Goal: Task Accomplishment & Management: Use online tool/utility

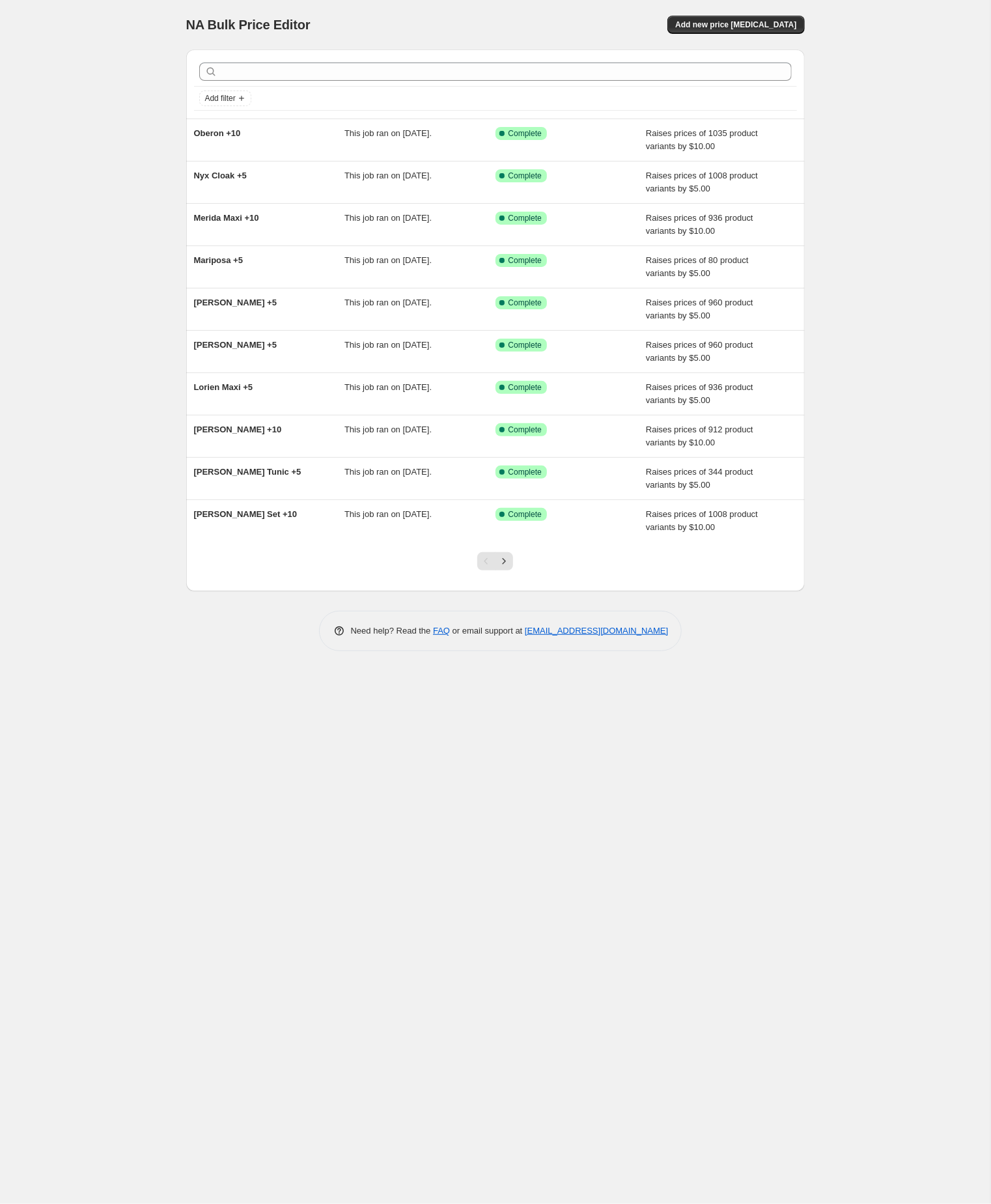
click at [108, 492] on div "NA Bulk Price Editor. This page is ready NA Bulk Price Editor Add new price cha…" at bounding box center [495, 602] width 990 height 1204
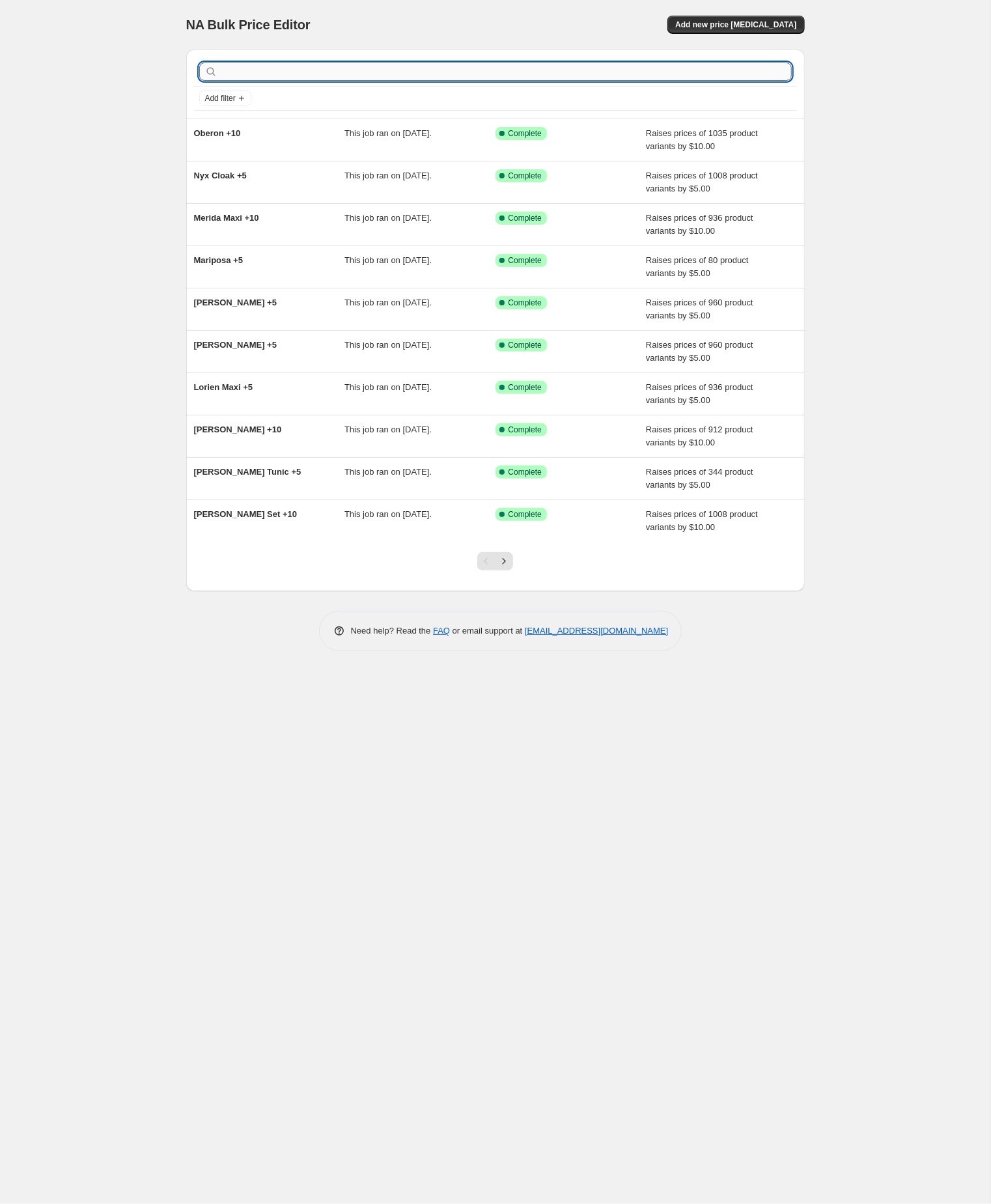
click at [258, 75] on input "text" at bounding box center [505, 71] width 572 height 18
paste input "odette"
type input "odette"
click at [258, 74] on input "odette" at bounding box center [494, 71] width 548 height 18
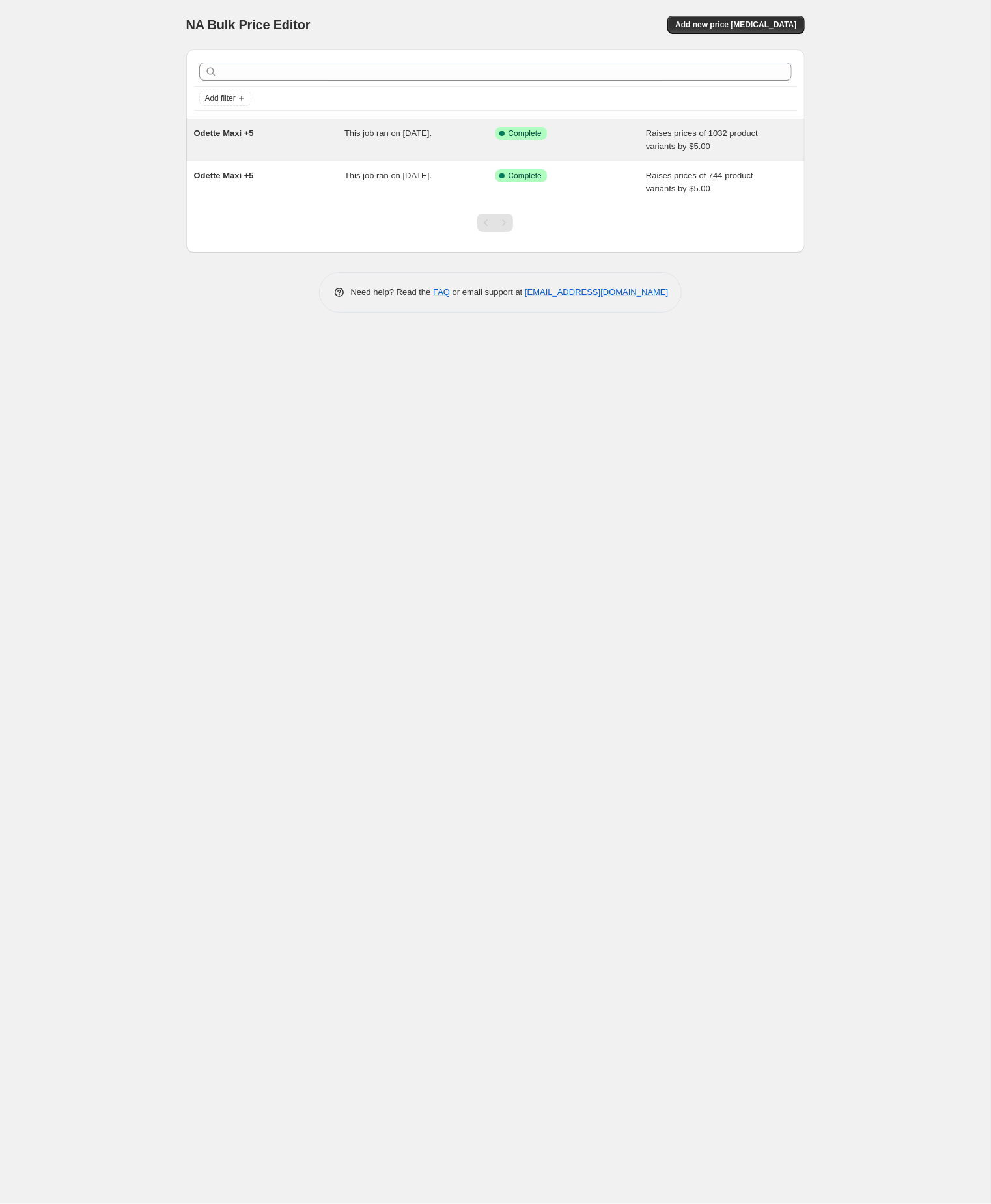
click at [249, 136] on span "Odette Maxi +5" at bounding box center [224, 133] width 60 height 9
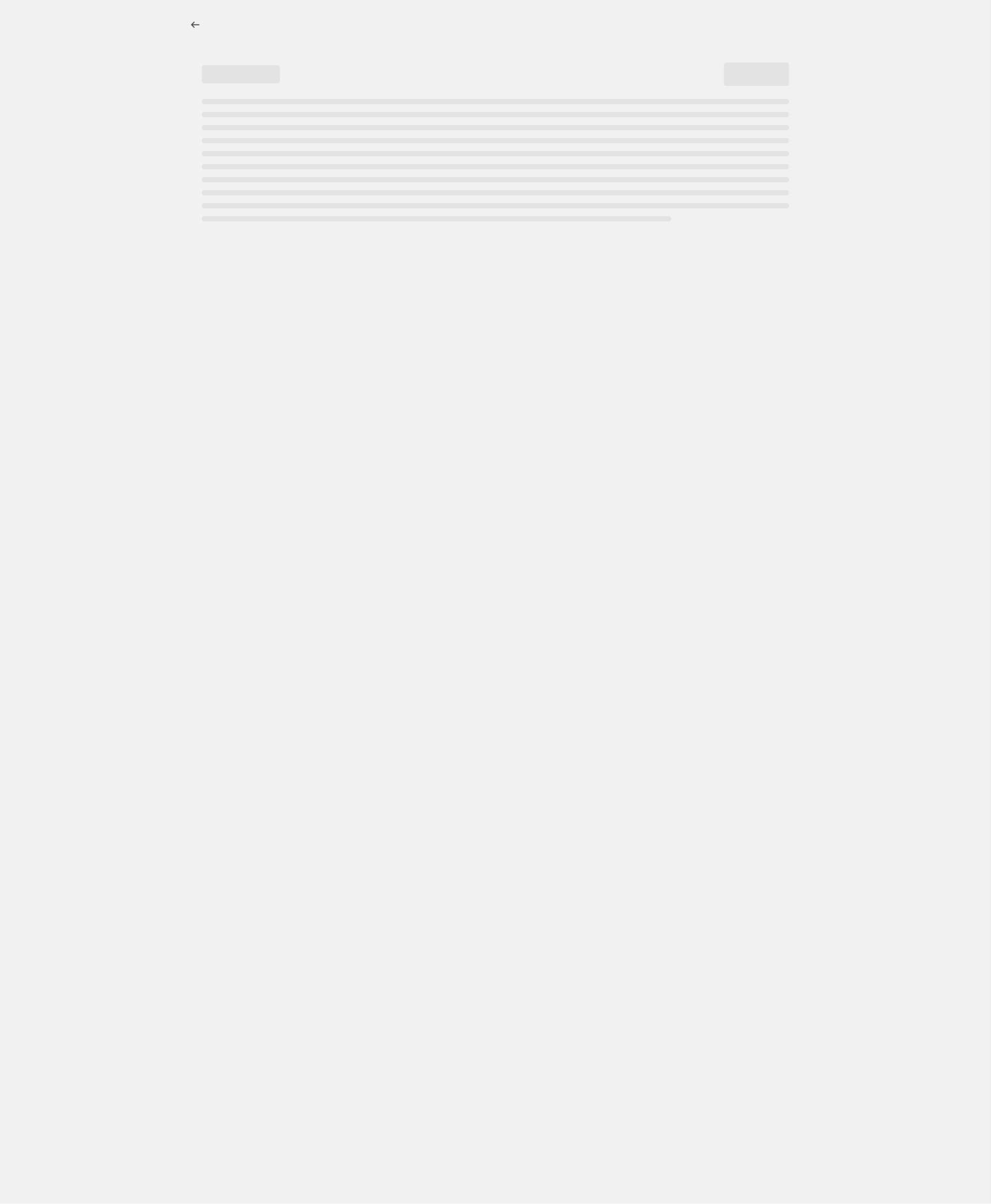
select select "by"
select select "no_change"
select select "tag"
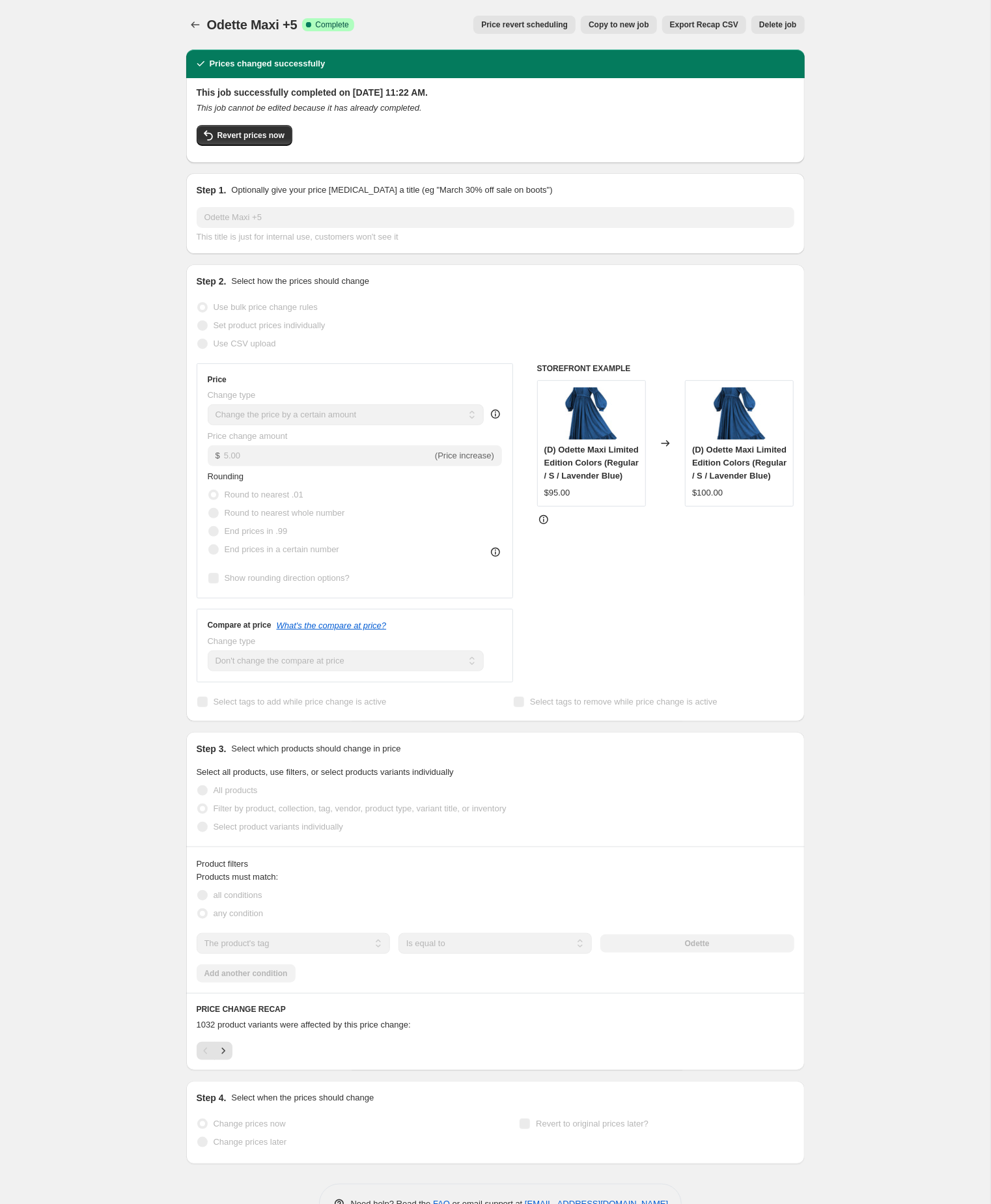
click at [589, 25] on span "Copy to new job" at bounding box center [619, 24] width 61 height 10
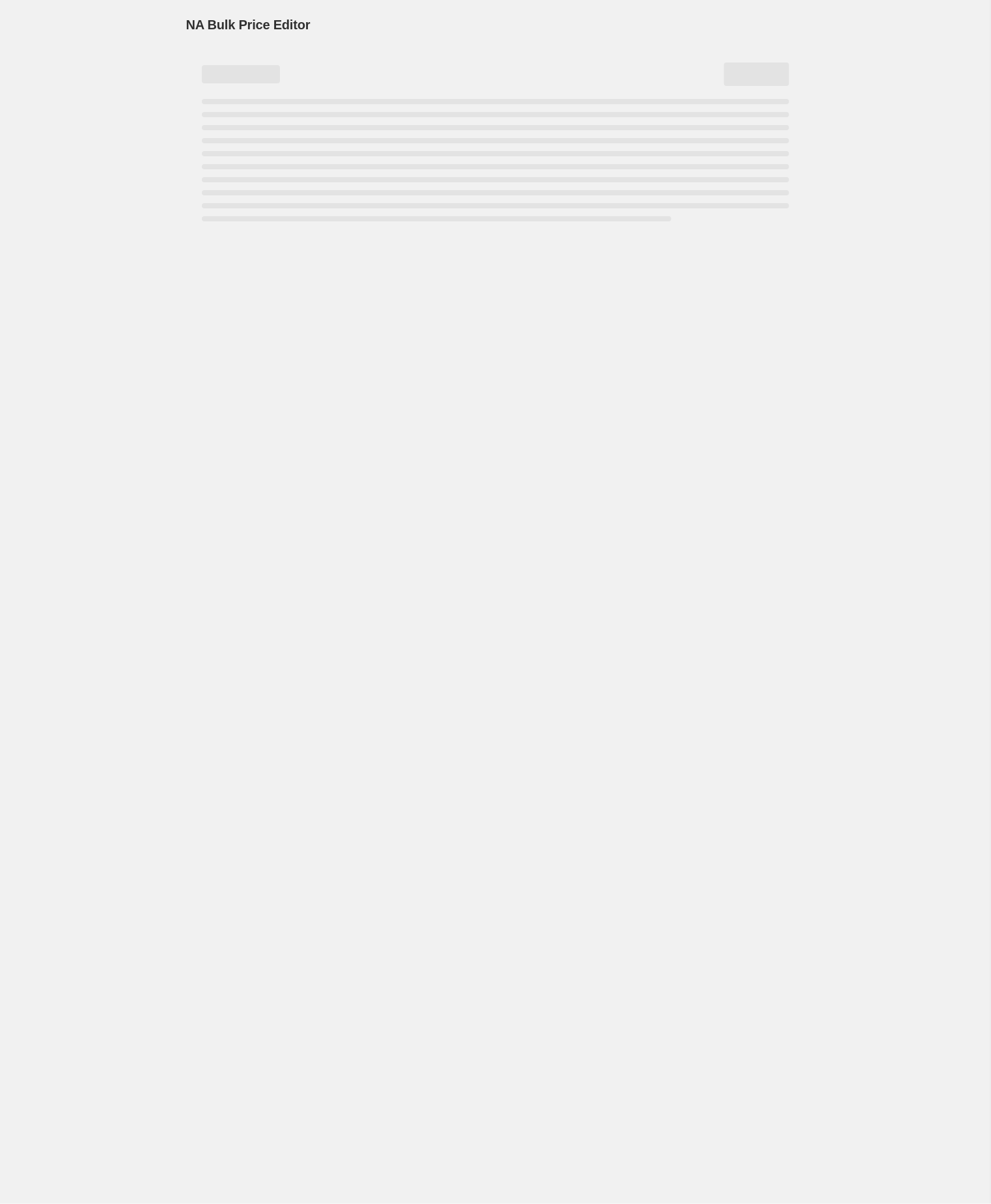
select select "by"
select select "no_change"
select select "tag"
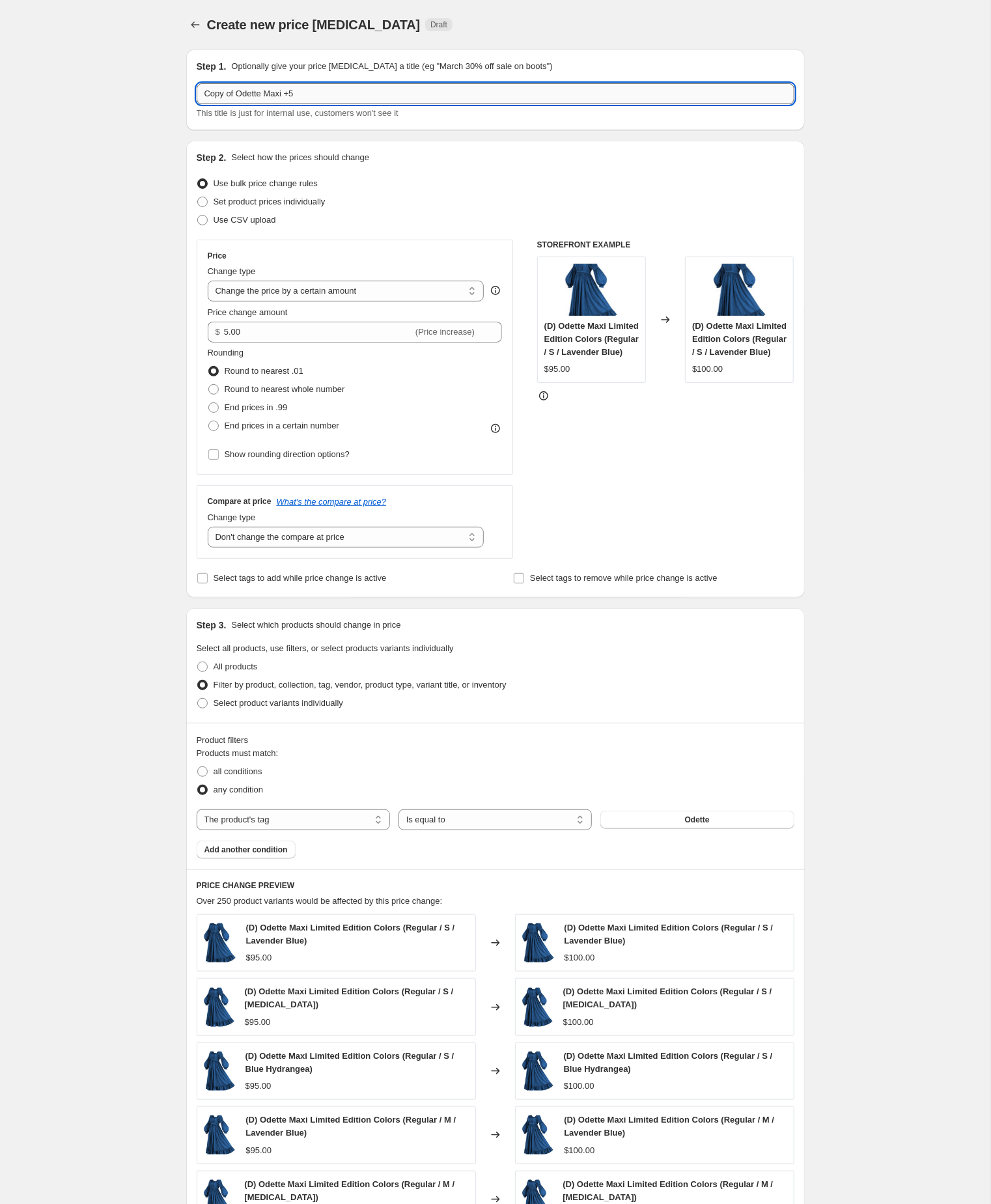
click at [243, 95] on input "Copy of Odette Maxi +5" at bounding box center [495, 94] width 598 height 21
type input "Odette Maxi +5"
click at [312, 343] on input "5.00" at bounding box center [318, 332] width 189 height 21
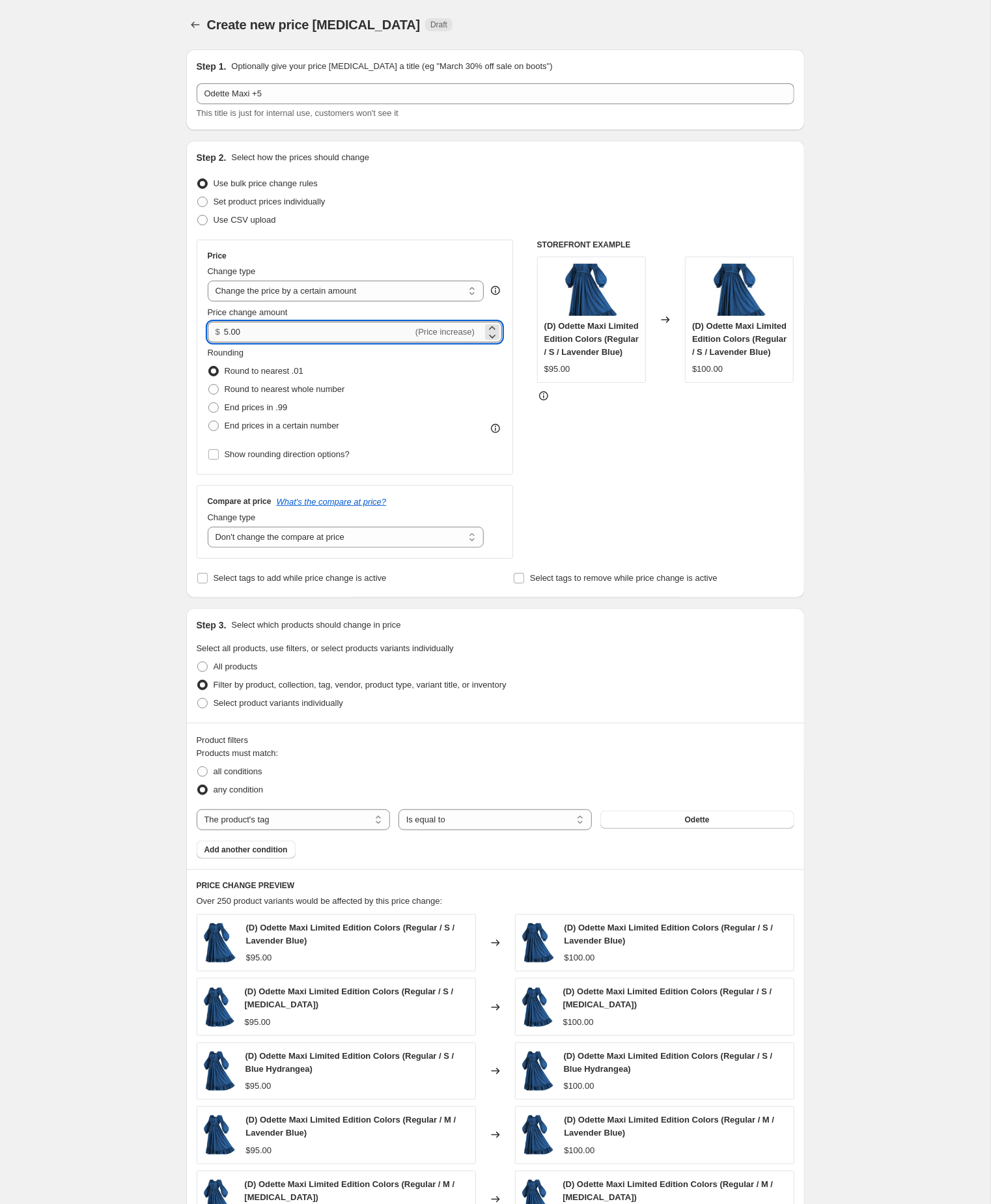
click at [312, 343] on input "5.00" at bounding box center [318, 332] width 189 height 21
type input "8.00"
click at [100, 360] on div "Create new price change job. This page is ready Create new price change job Dra…" at bounding box center [495, 734] width 990 height 1469
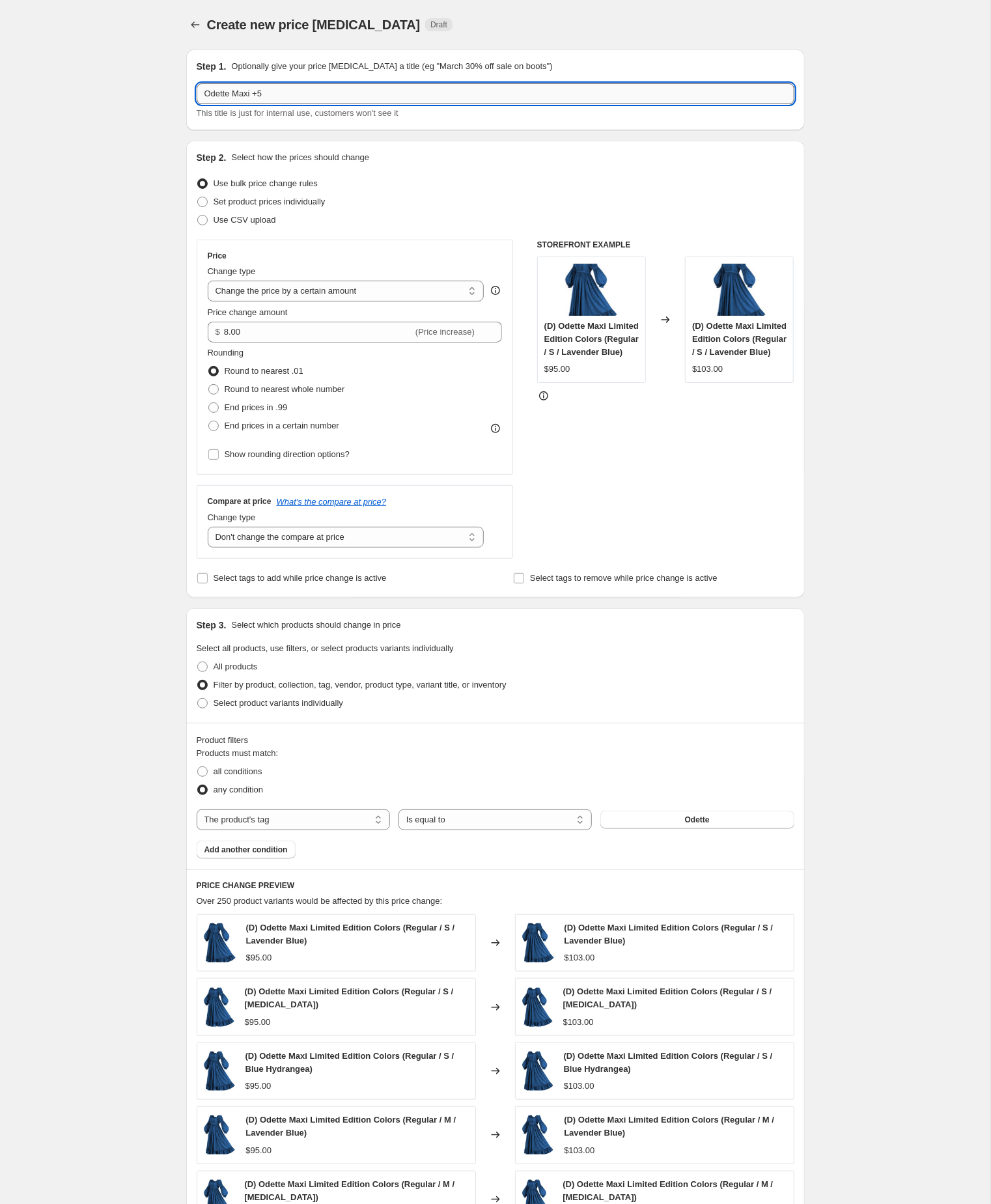
click at [290, 95] on input "Odette Maxi +5" at bounding box center [495, 94] width 598 height 21
type input "Odette Maxi +8"
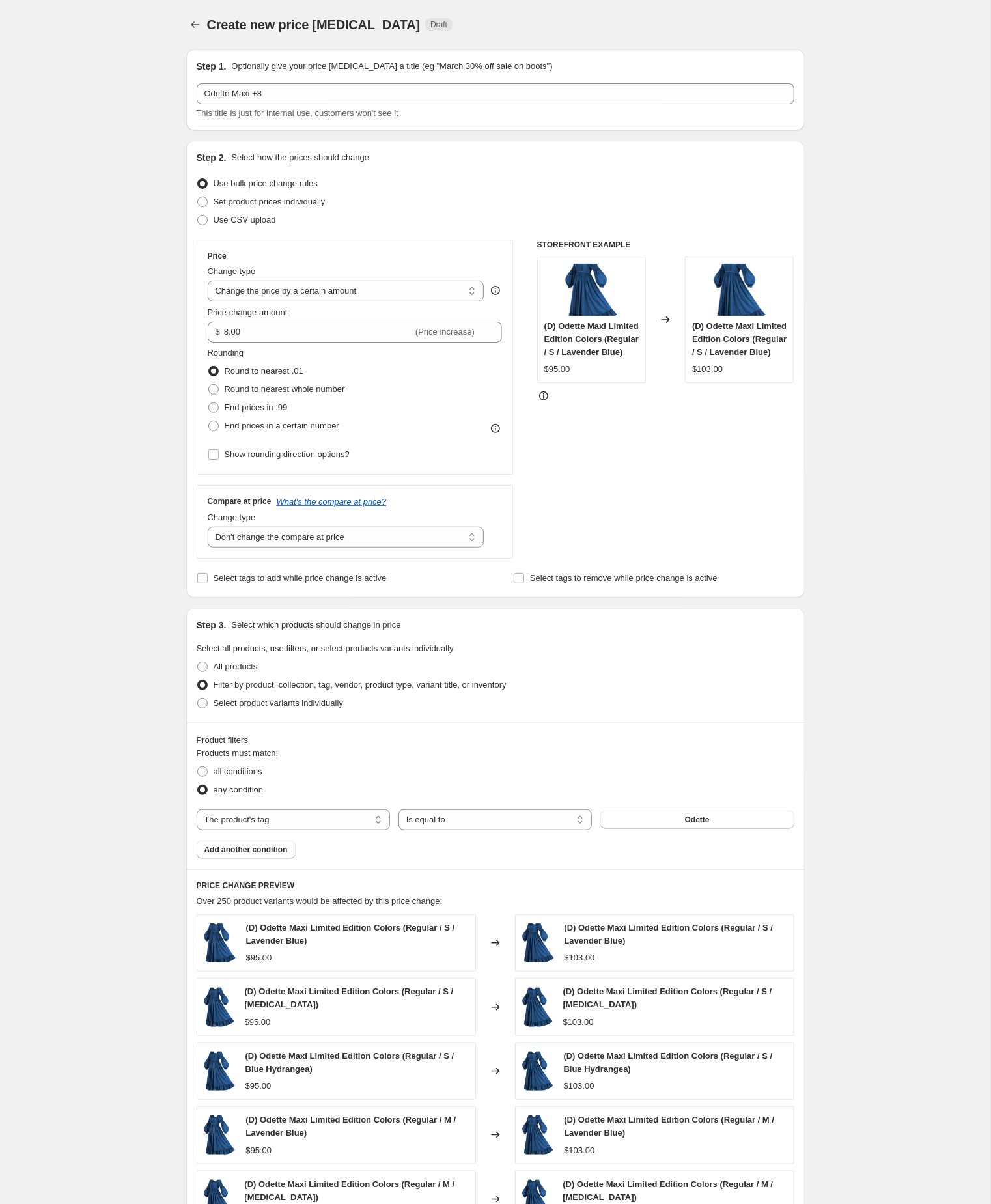
click at [69, 372] on div "Create new price change job. This page is ready Create new price change job Dra…" at bounding box center [495, 734] width 990 height 1469
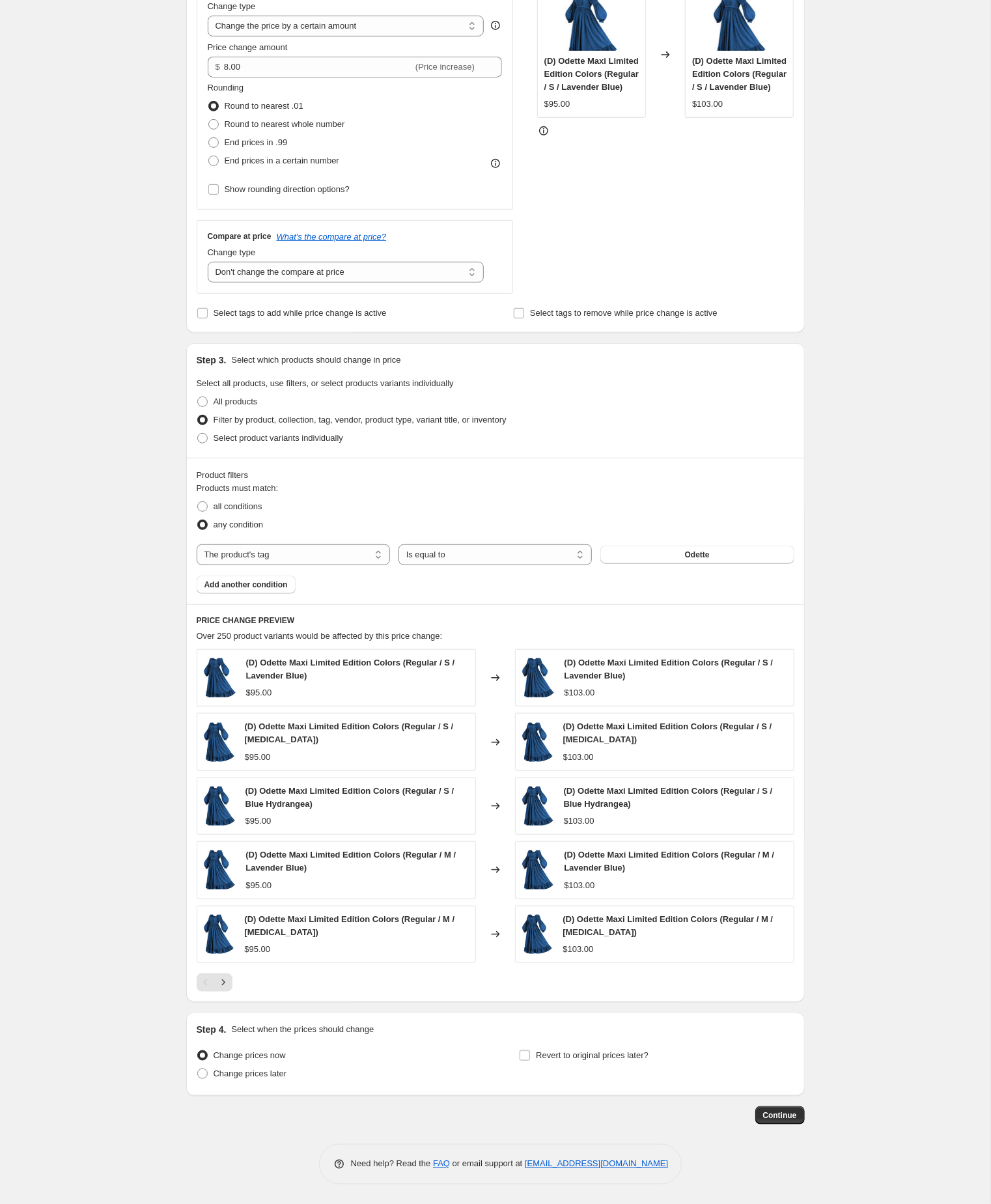
scroll to position [354, 0]
click at [778, 1111] on span "Continue" at bounding box center [780, 1115] width 34 height 10
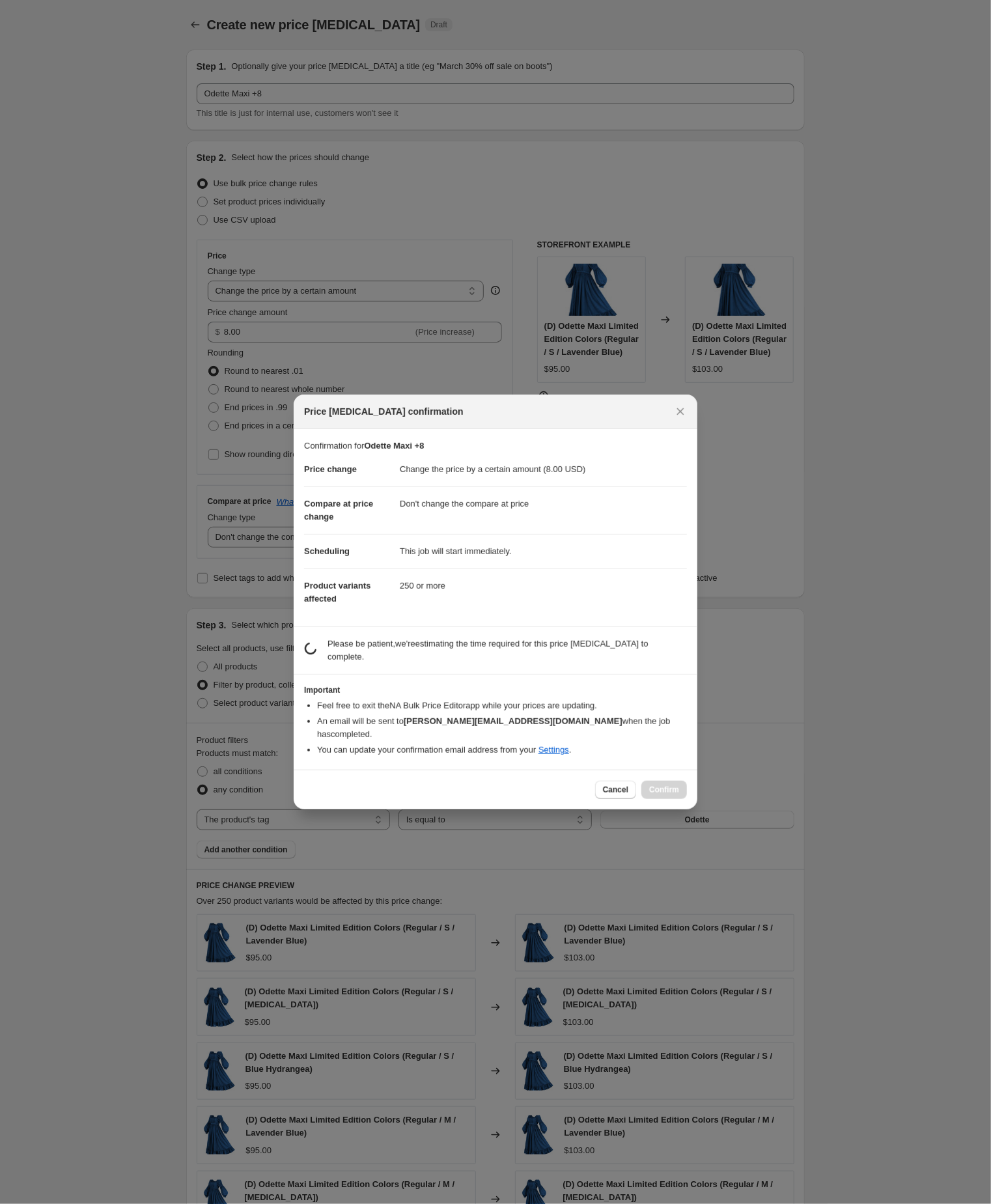
scroll to position [354, 0]
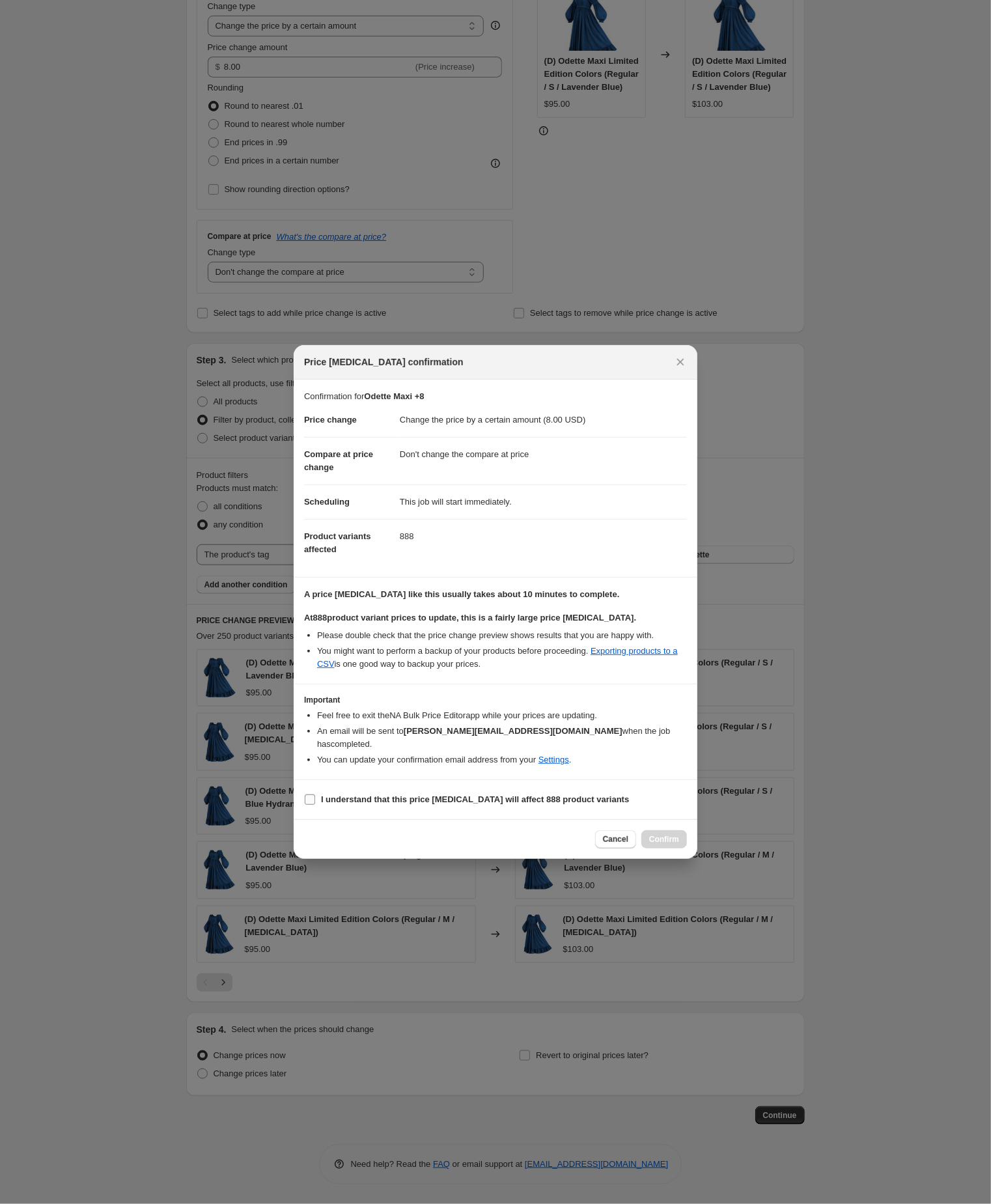
click at [309, 805] on input "I understand that this price change job will affect 888 product variants" at bounding box center [310, 800] width 10 height 10
checkbox input "true"
click at [658, 844] on span "Confirm" at bounding box center [663, 839] width 30 height 10
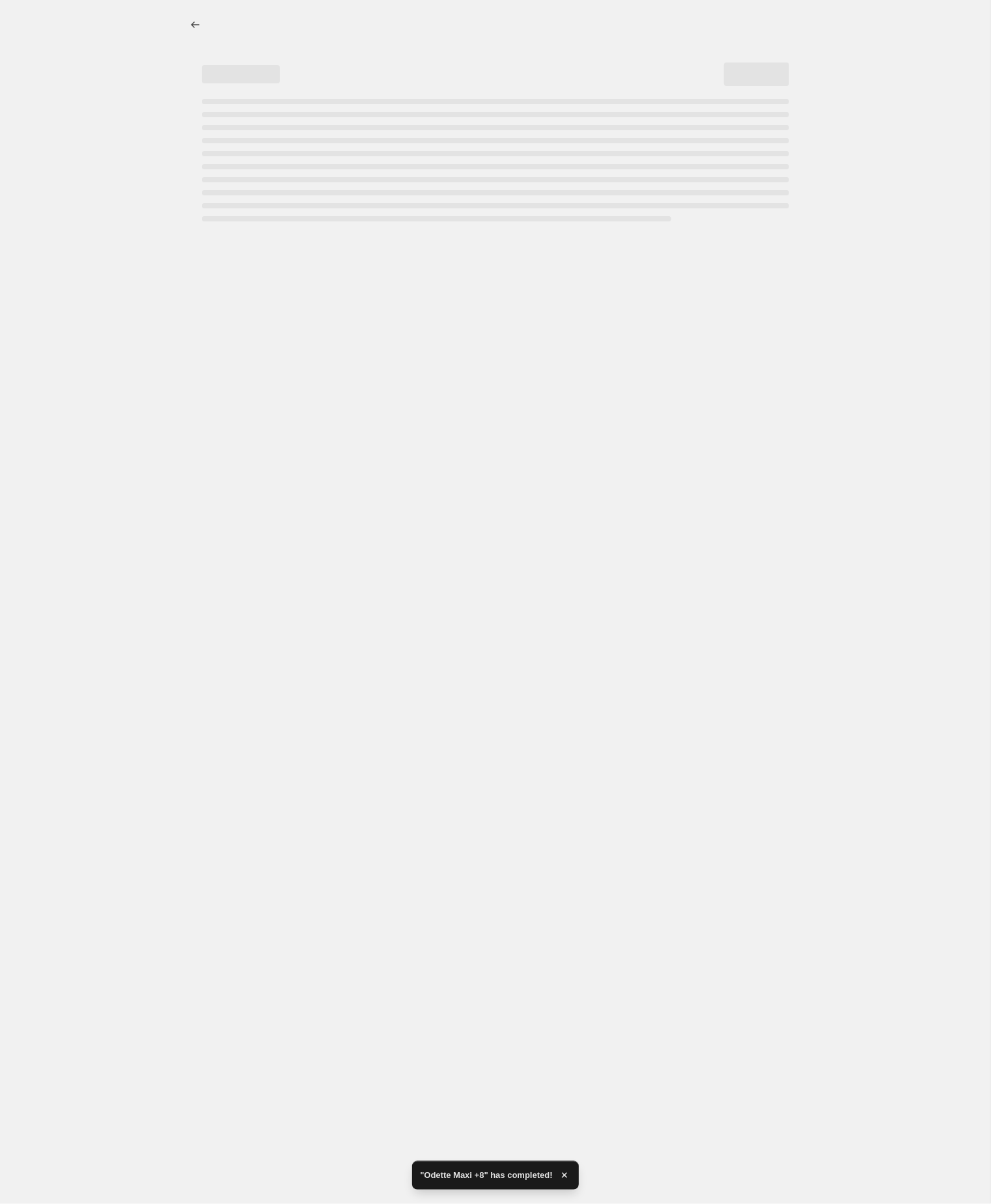
select select "by"
select select "no_change"
select select "tag"
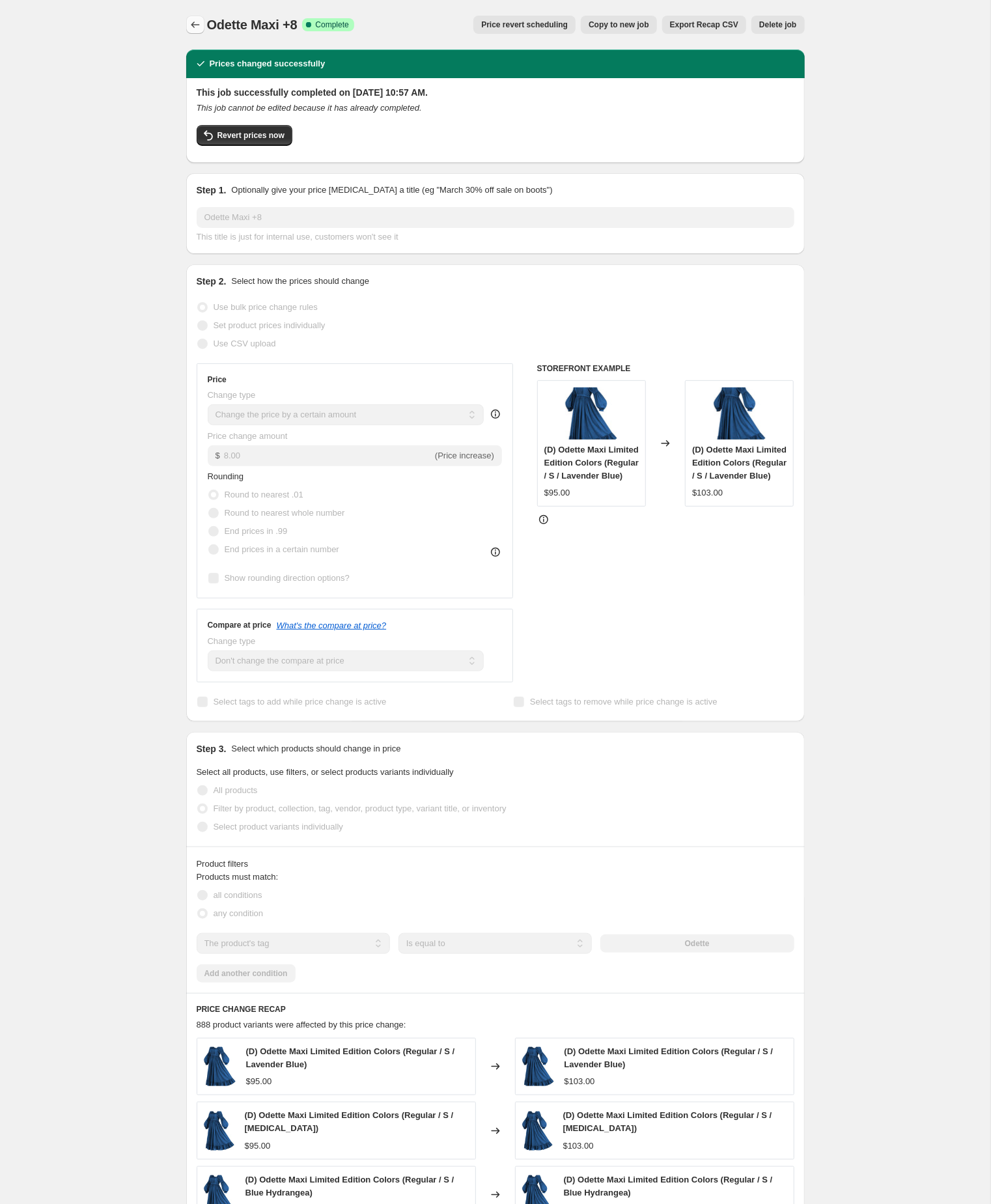
click at [190, 23] on icon "Price change jobs" at bounding box center [196, 24] width 13 height 13
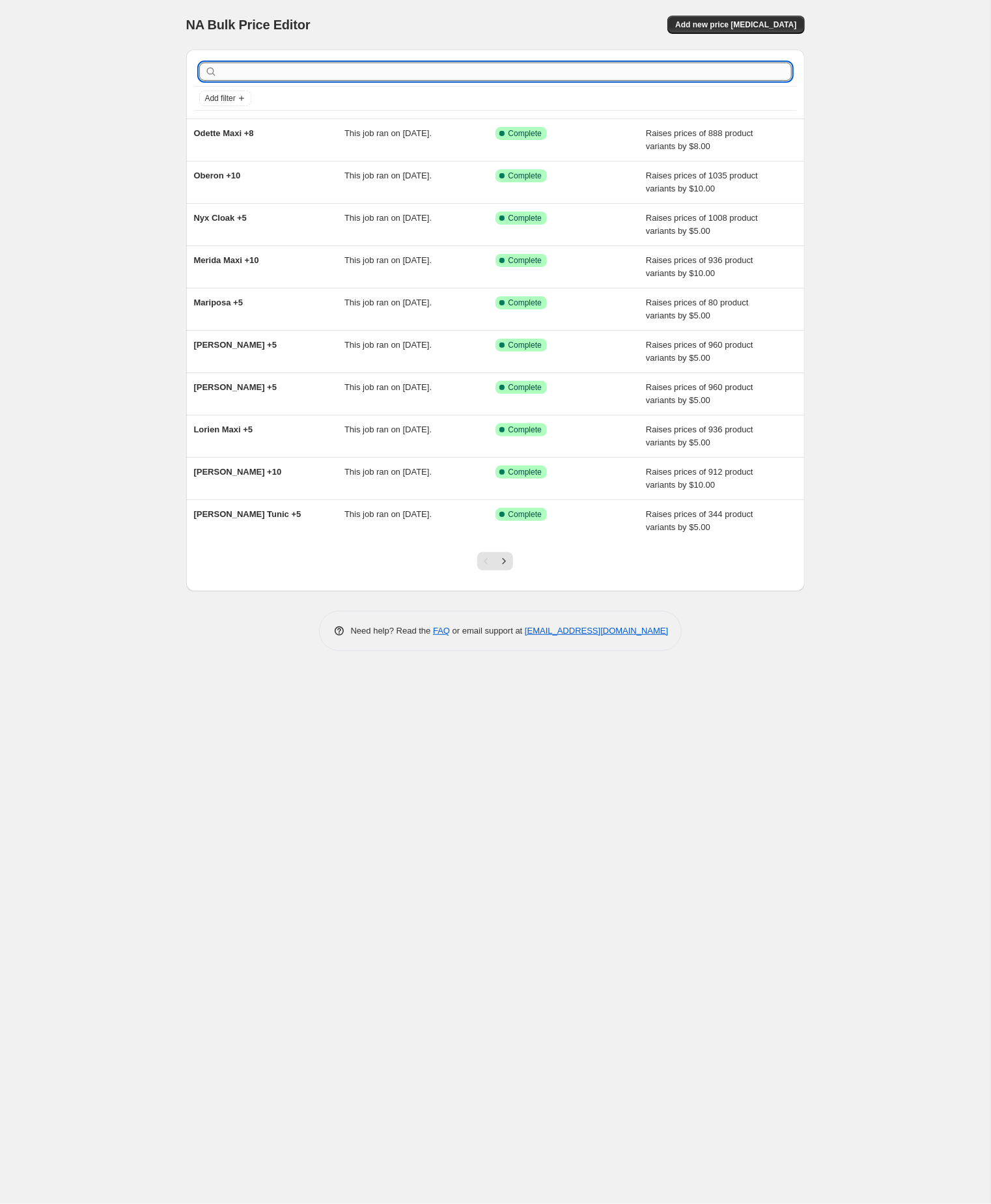
click at [284, 77] on input "text" at bounding box center [505, 71] width 572 height 18
paste input "onyx"
type input "onyx"
click at [284, 77] on input "onyx" at bounding box center [494, 71] width 548 height 18
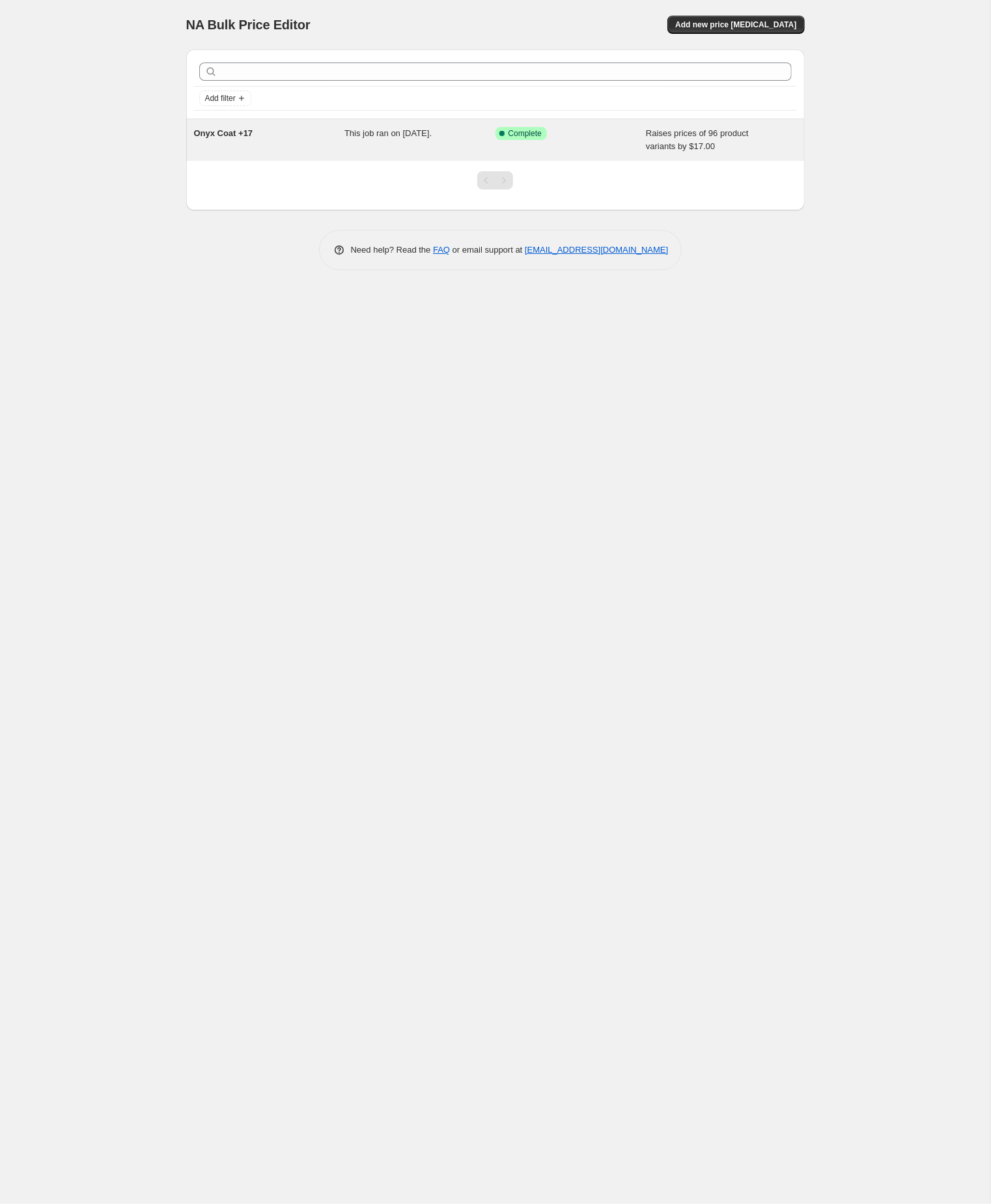
click at [287, 144] on div "Onyx Coat +17" at bounding box center [269, 140] width 151 height 26
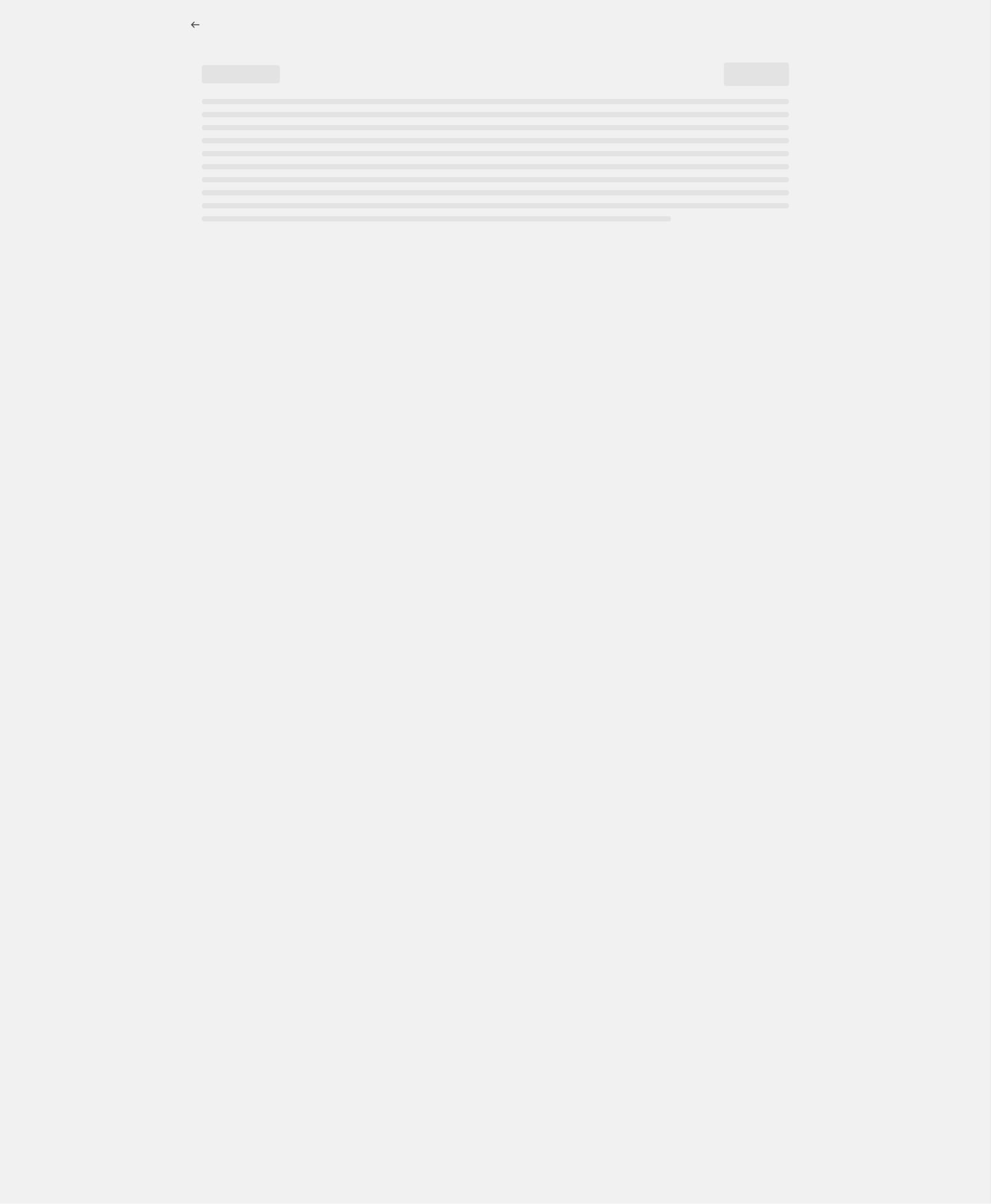
select select "by"
select select "no_change"
select select "tag"
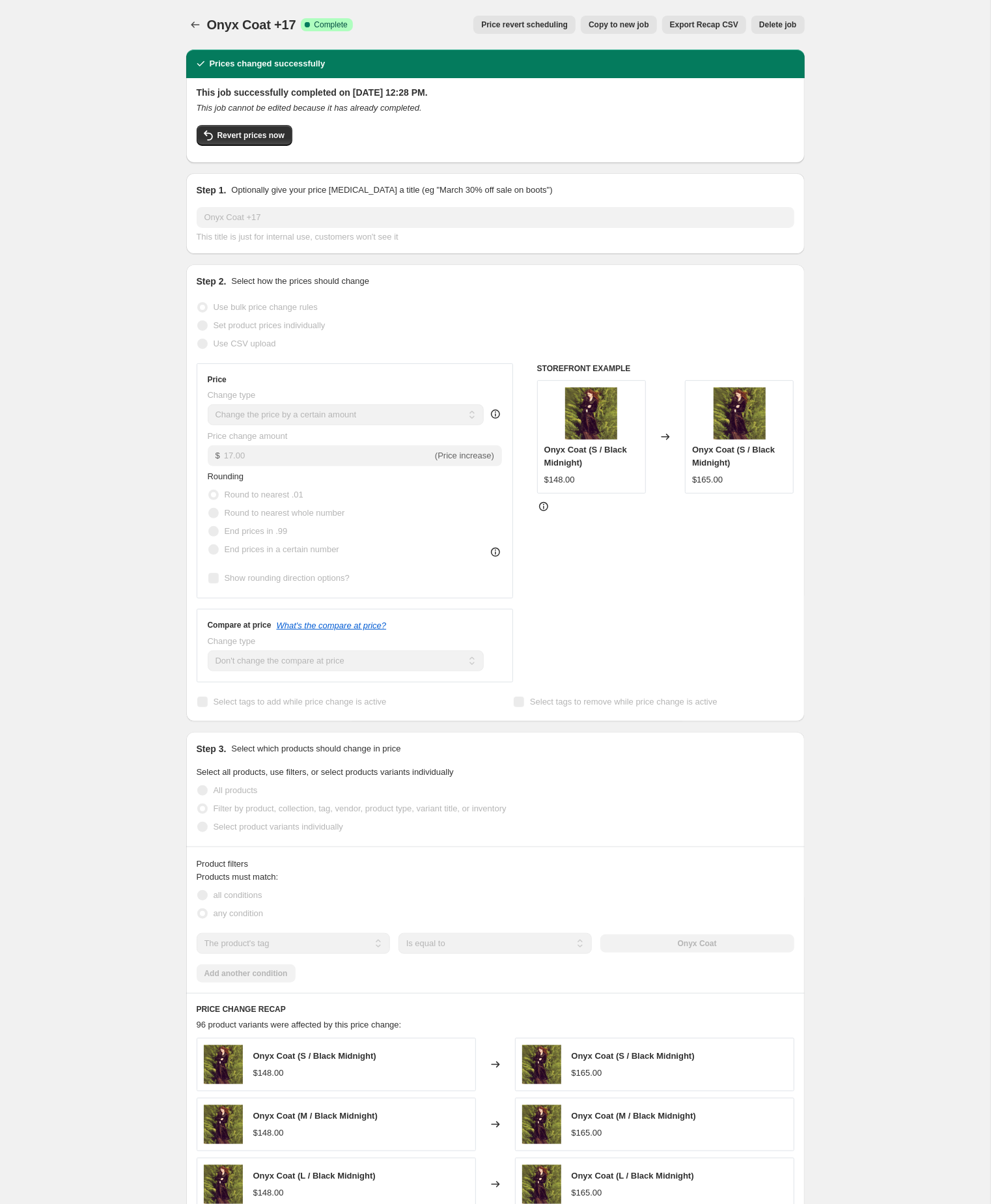
click at [133, 201] on div "Onyx Coat +17. This page is ready Onyx Coat +17 Success Complete Complete Price…" at bounding box center [495, 771] width 990 height 1543
click at [589, 22] on span "Copy to new job" at bounding box center [619, 24] width 61 height 10
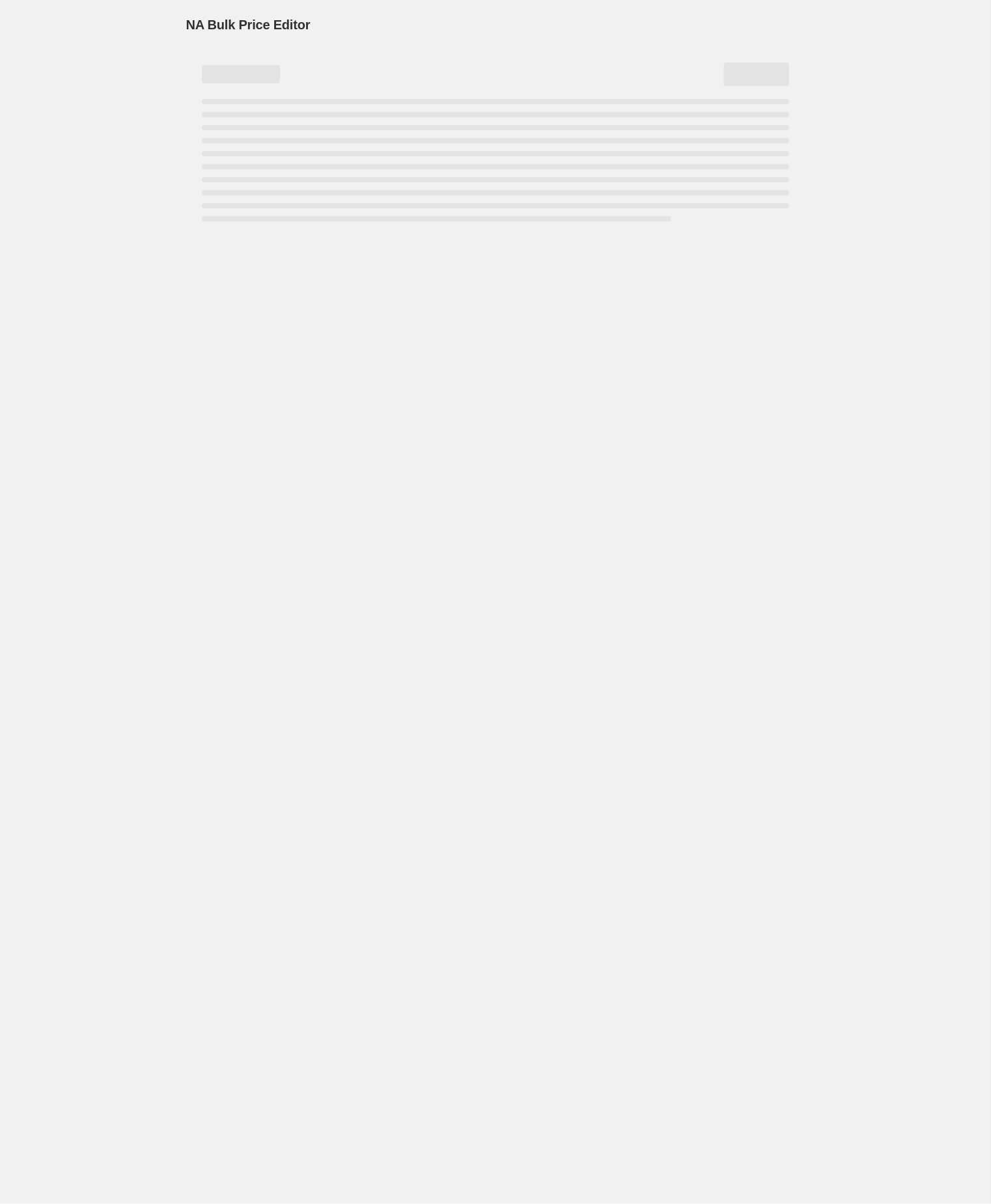
select select "by"
select select "no_change"
select select "tag"
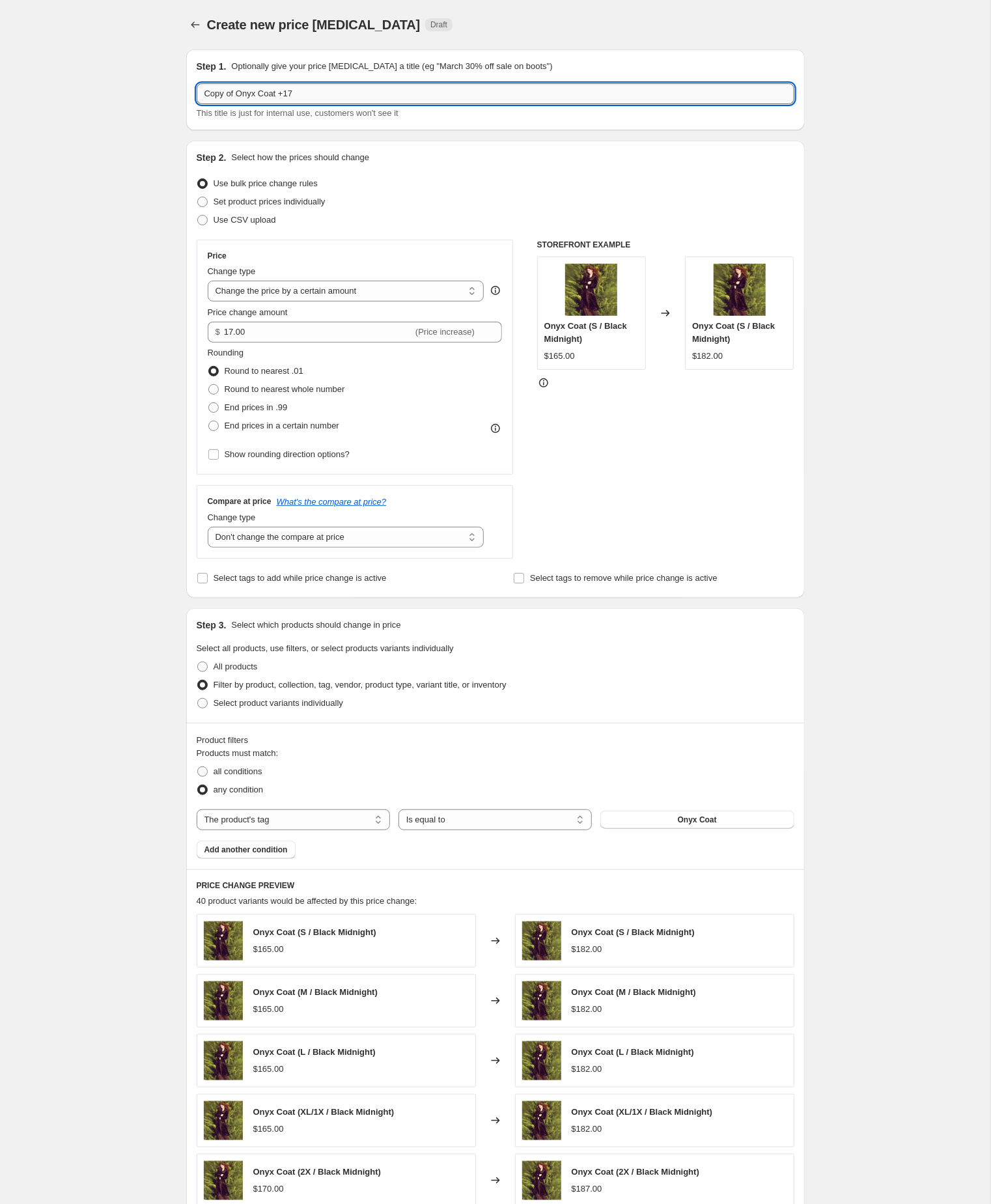
click at [244, 97] on input "Copy of Onyx Coat +17" at bounding box center [495, 94] width 598 height 21
click at [305, 93] on input "Onyx Coat +17" at bounding box center [495, 94] width 598 height 21
type input "Onyx Coat +10"
click at [278, 343] on input "17.00" at bounding box center [318, 332] width 189 height 21
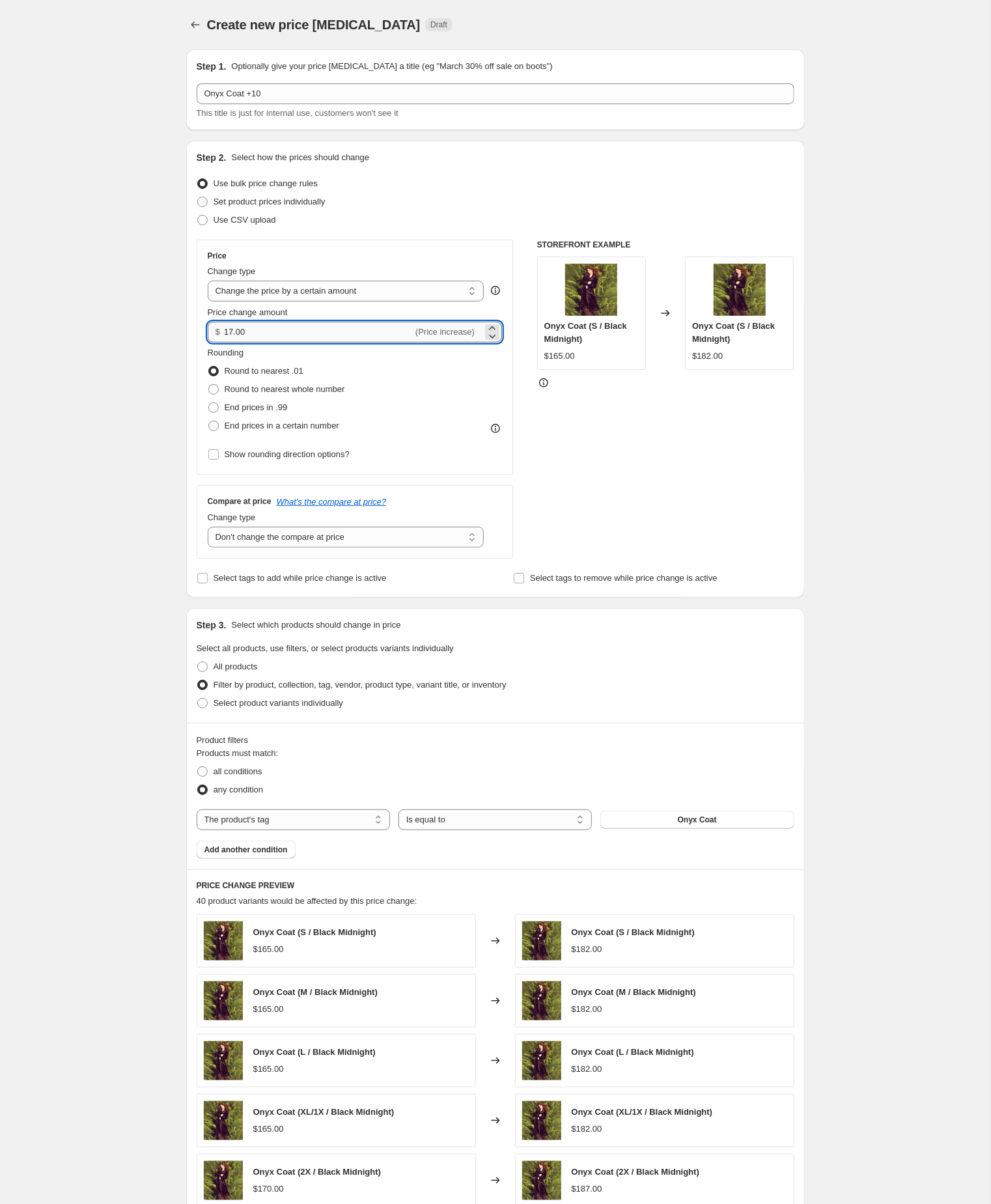
click at [278, 343] on input "17.00" at bounding box center [318, 332] width 189 height 21
type input "10.00"
click at [93, 429] on div "Create new price change job. This page is ready Create new price change job Dra…" at bounding box center [495, 724] width 990 height 1448
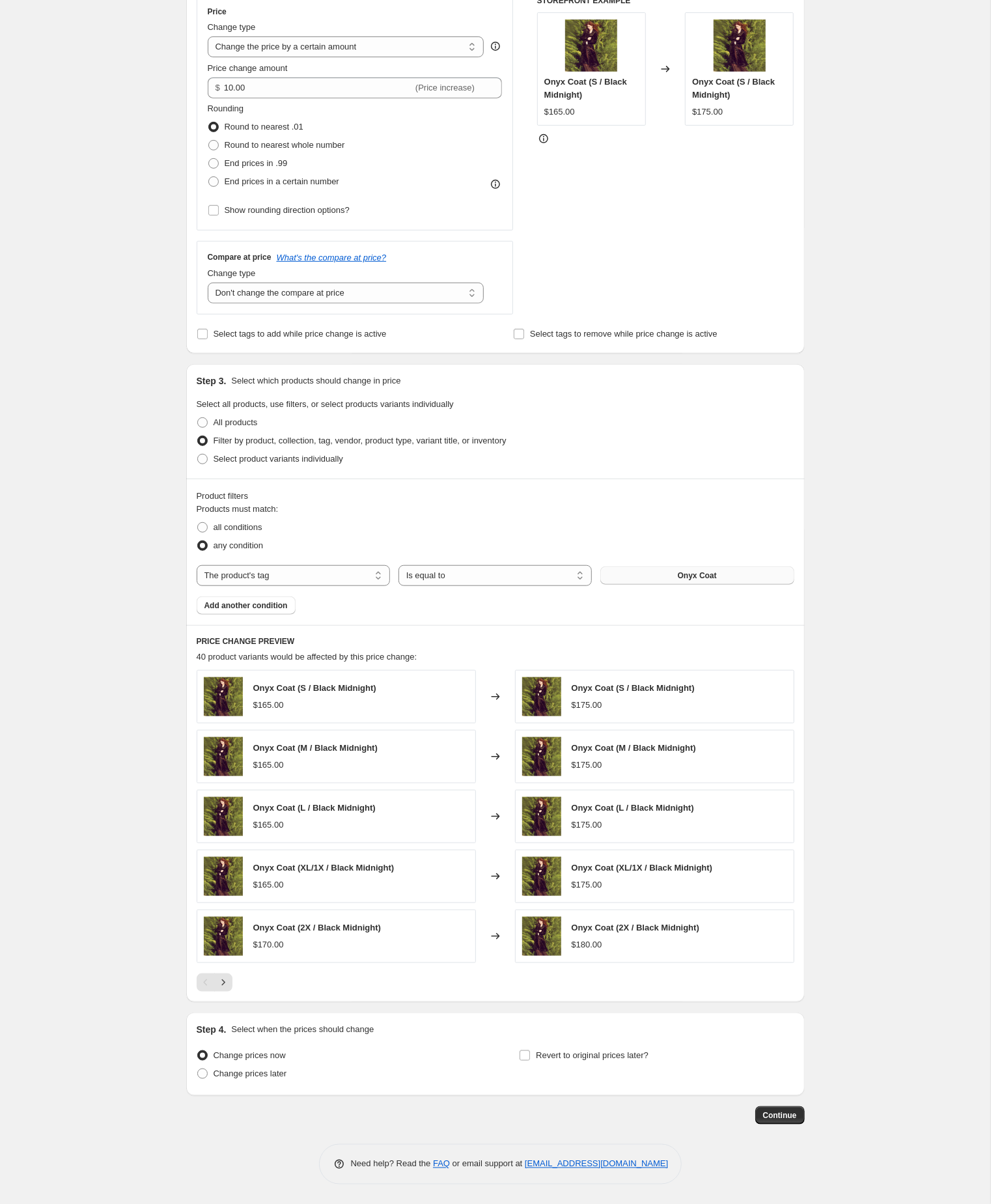
scroll to position [311, 0]
click at [776, 1113] on span "Continue" at bounding box center [780, 1115] width 34 height 10
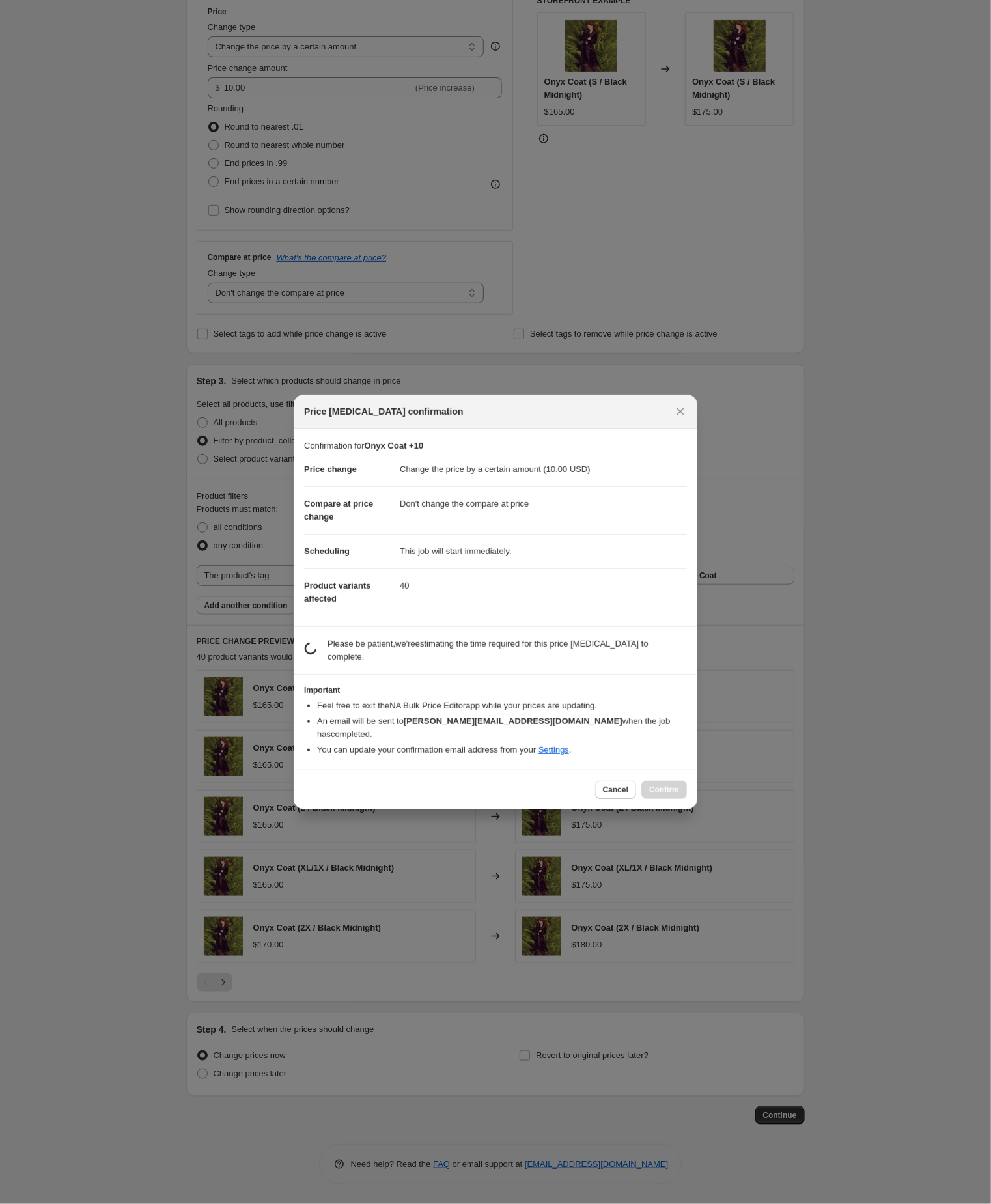
scroll to position [310, 0]
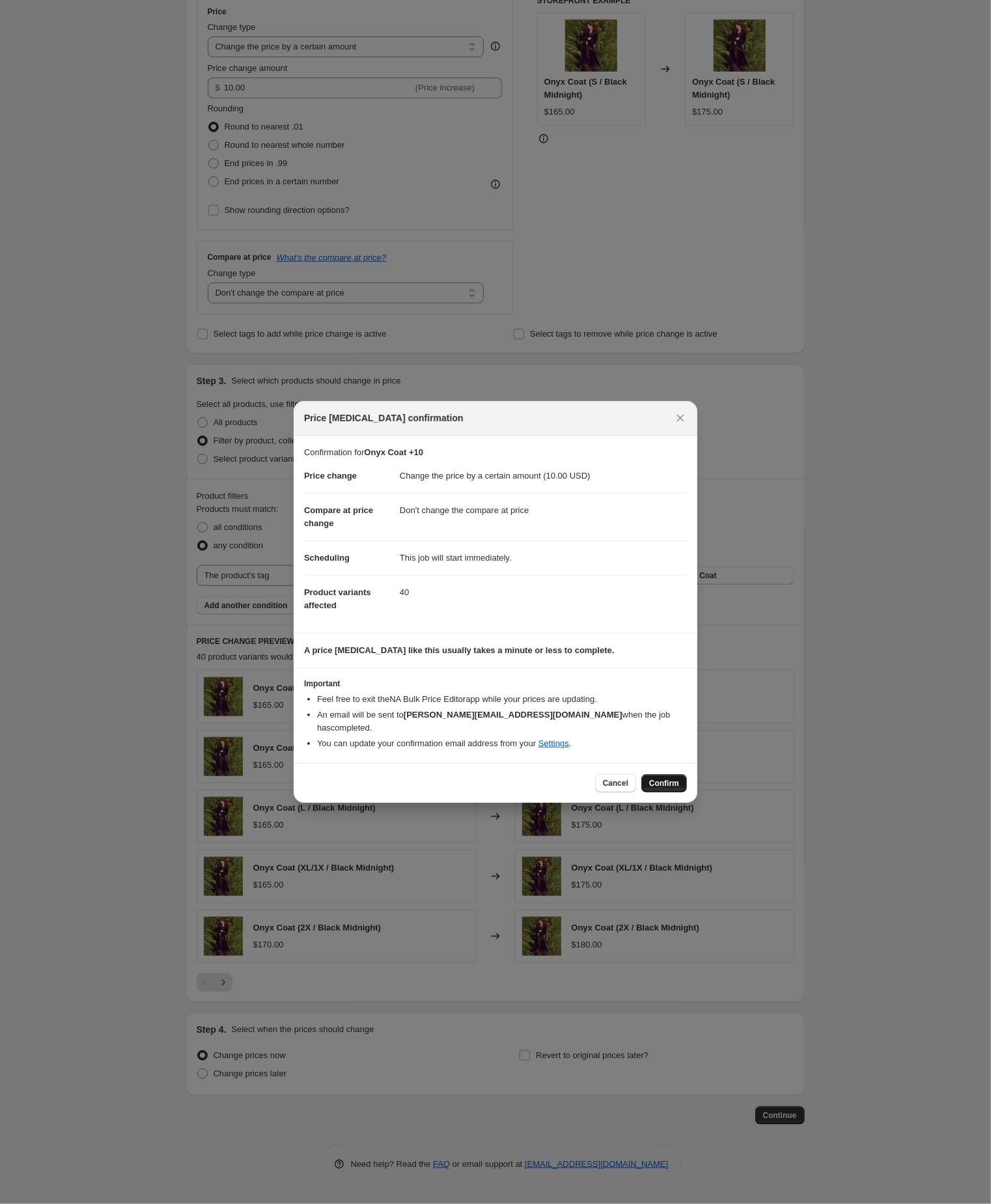
click at [652, 788] on span "Confirm" at bounding box center [663, 783] width 30 height 10
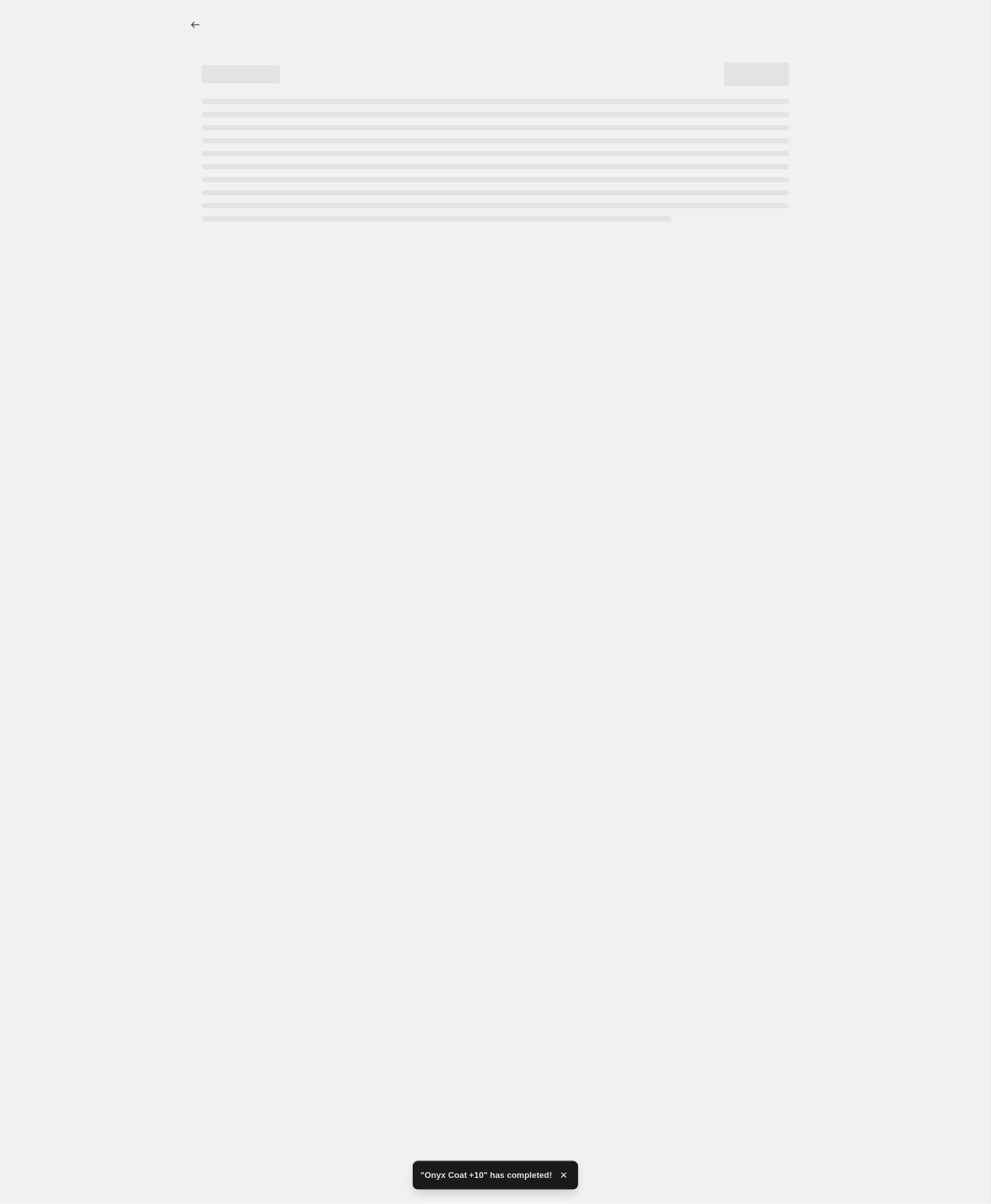
select select "by"
select select "no_change"
select select "tag"
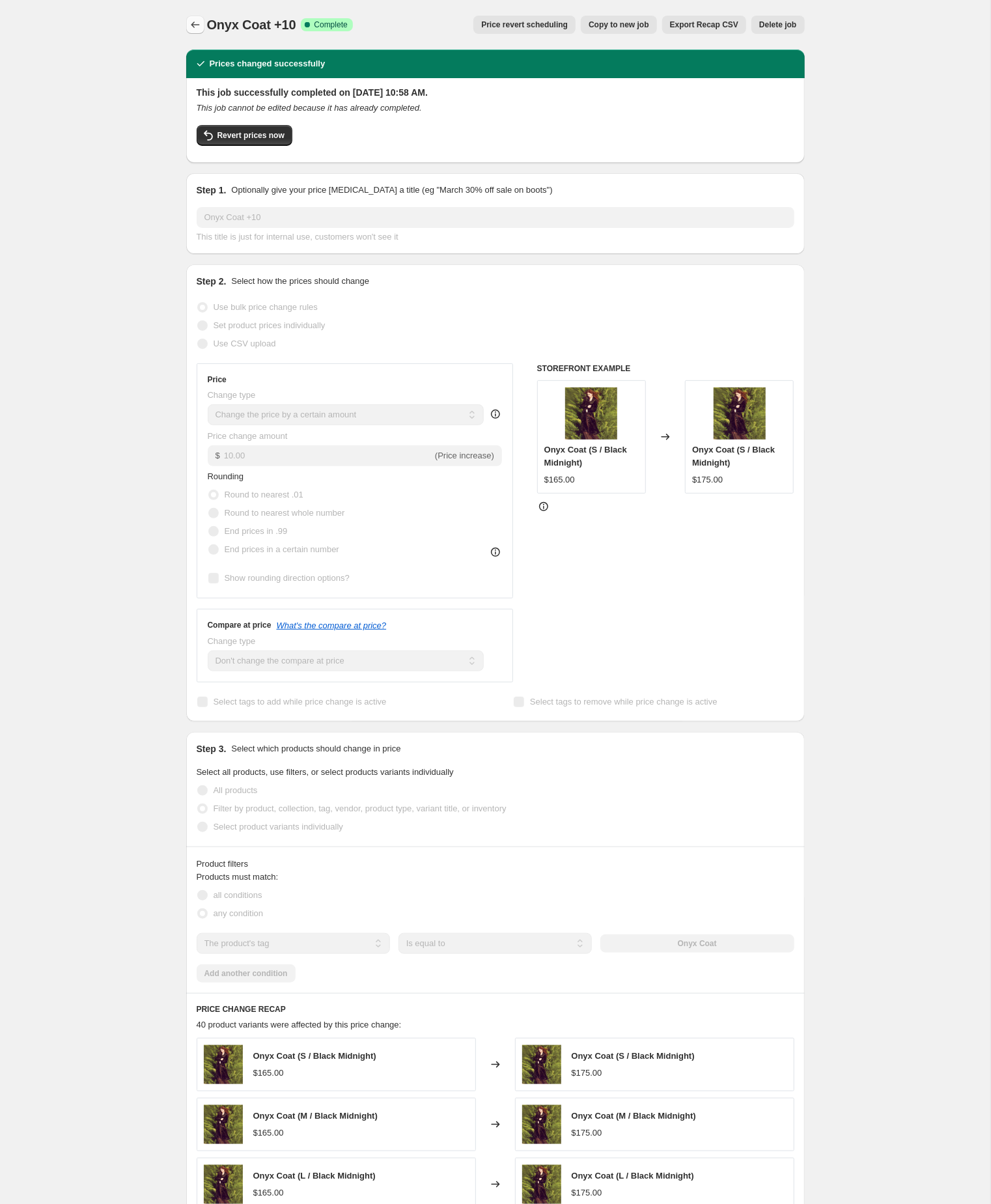
click at [194, 20] on icon "Price change jobs" at bounding box center [196, 24] width 13 height 13
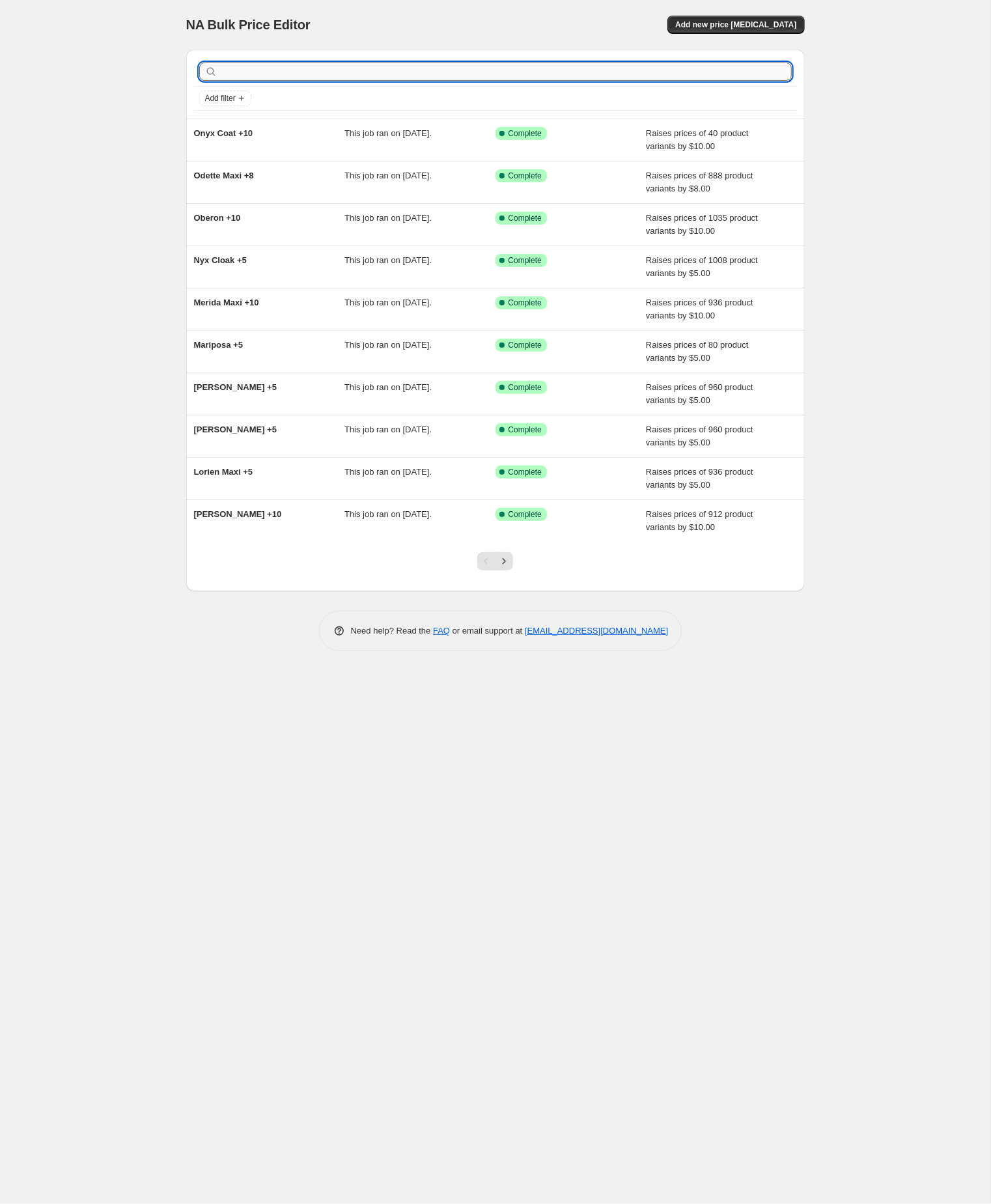
click at [333, 72] on input "text" at bounding box center [505, 71] width 572 height 18
paste input "oona"
type input "oona"
click at [323, 72] on input "oona" at bounding box center [494, 71] width 548 height 18
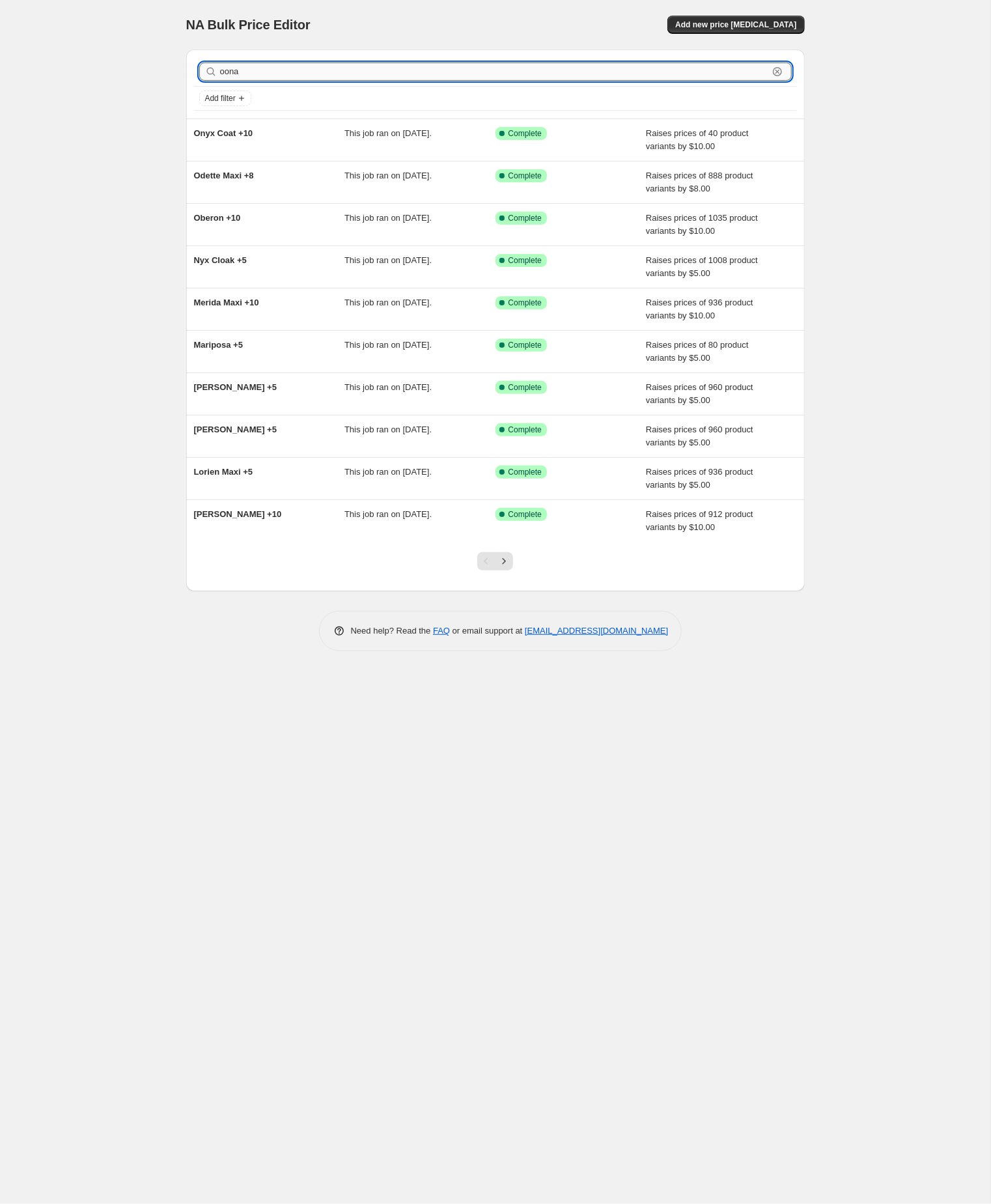
click at [314, 75] on input "oona" at bounding box center [494, 71] width 548 height 18
click at [314, 75] on input "text" at bounding box center [494, 71] width 548 height 18
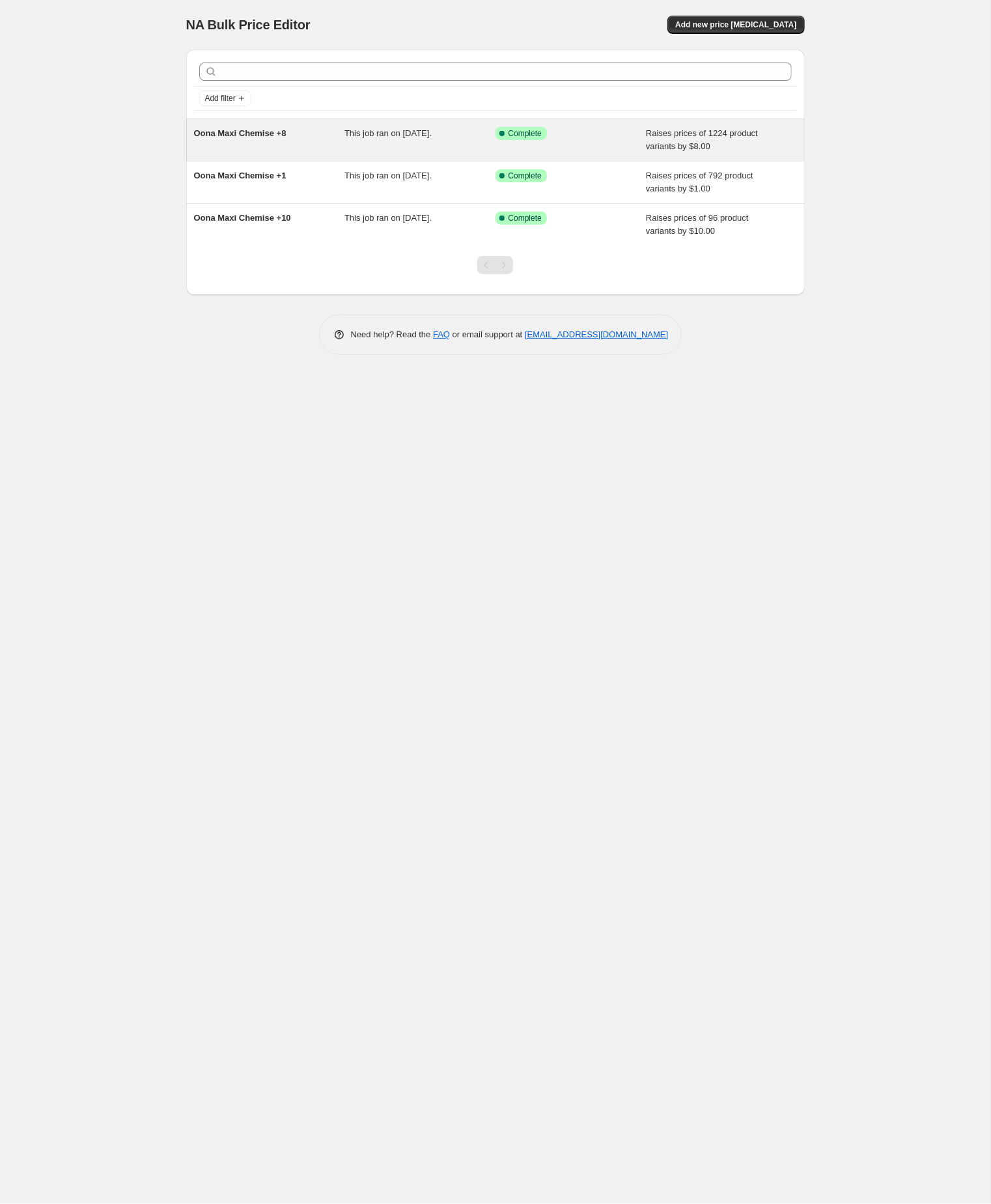
click at [268, 144] on div "Oona Maxi Chemise +8" at bounding box center [269, 140] width 151 height 26
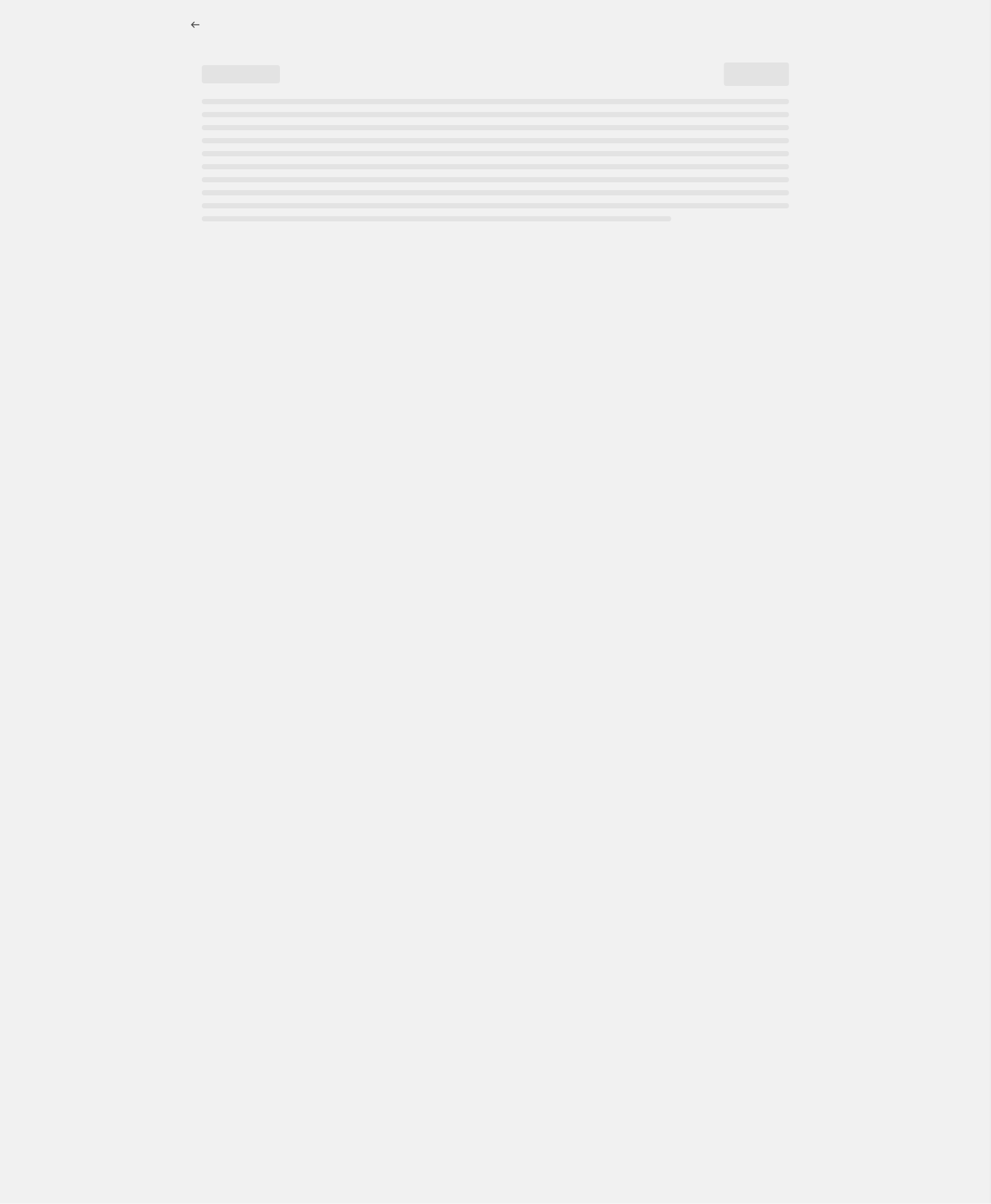
select select "by"
select select "no_change"
select select "tag"
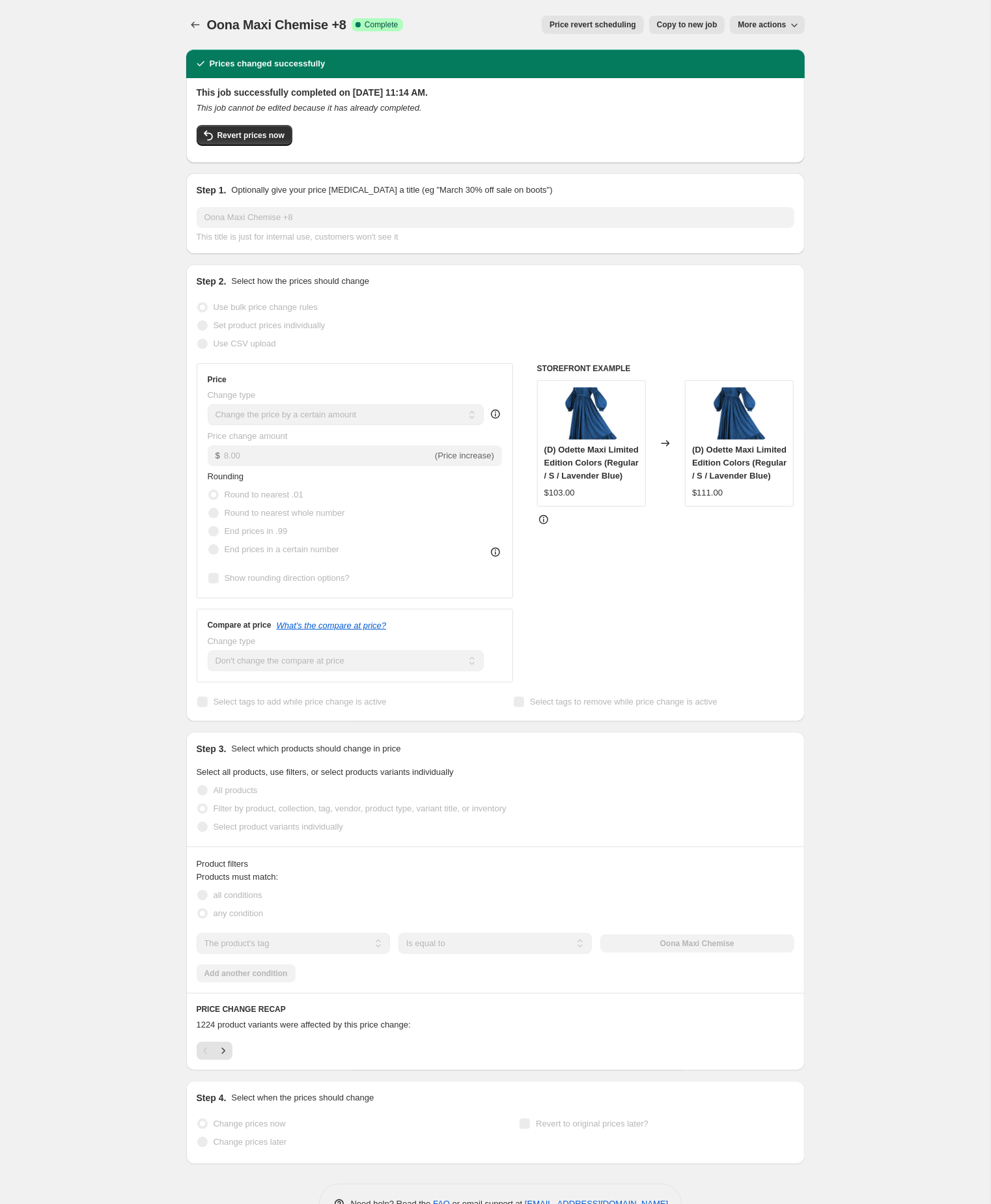
click at [663, 22] on span "Copy to new job" at bounding box center [687, 24] width 61 height 10
select select "by"
select select "no_change"
select select "tag"
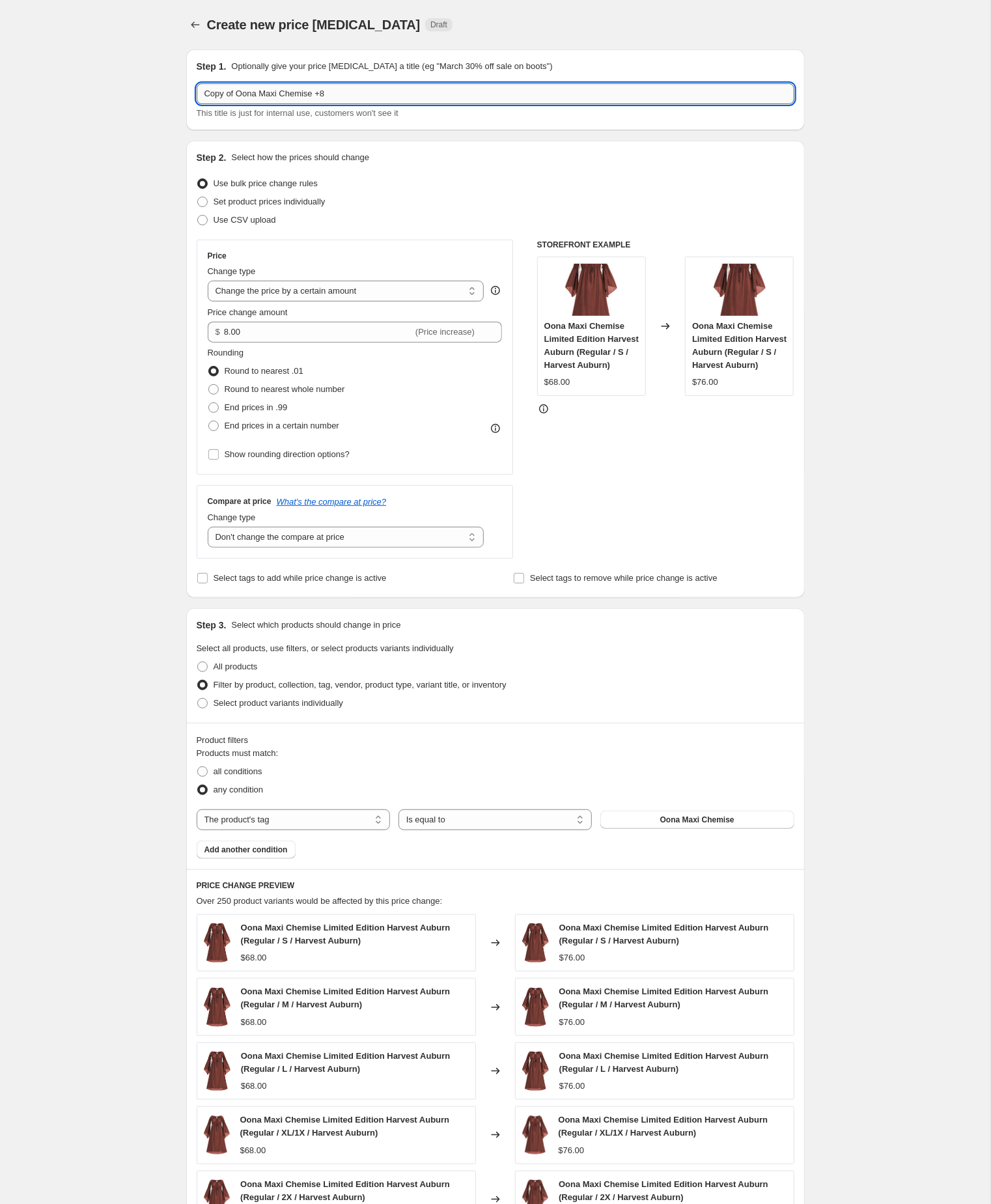
click at [244, 97] on input "Copy of Oona Maxi Chemise +8" at bounding box center [495, 94] width 598 height 21
click at [335, 97] on input "Oona Maxi Chemise +8" at bounding box center [495, 94] width 598 height 21
type input "Oona Maxi Chemise +7"
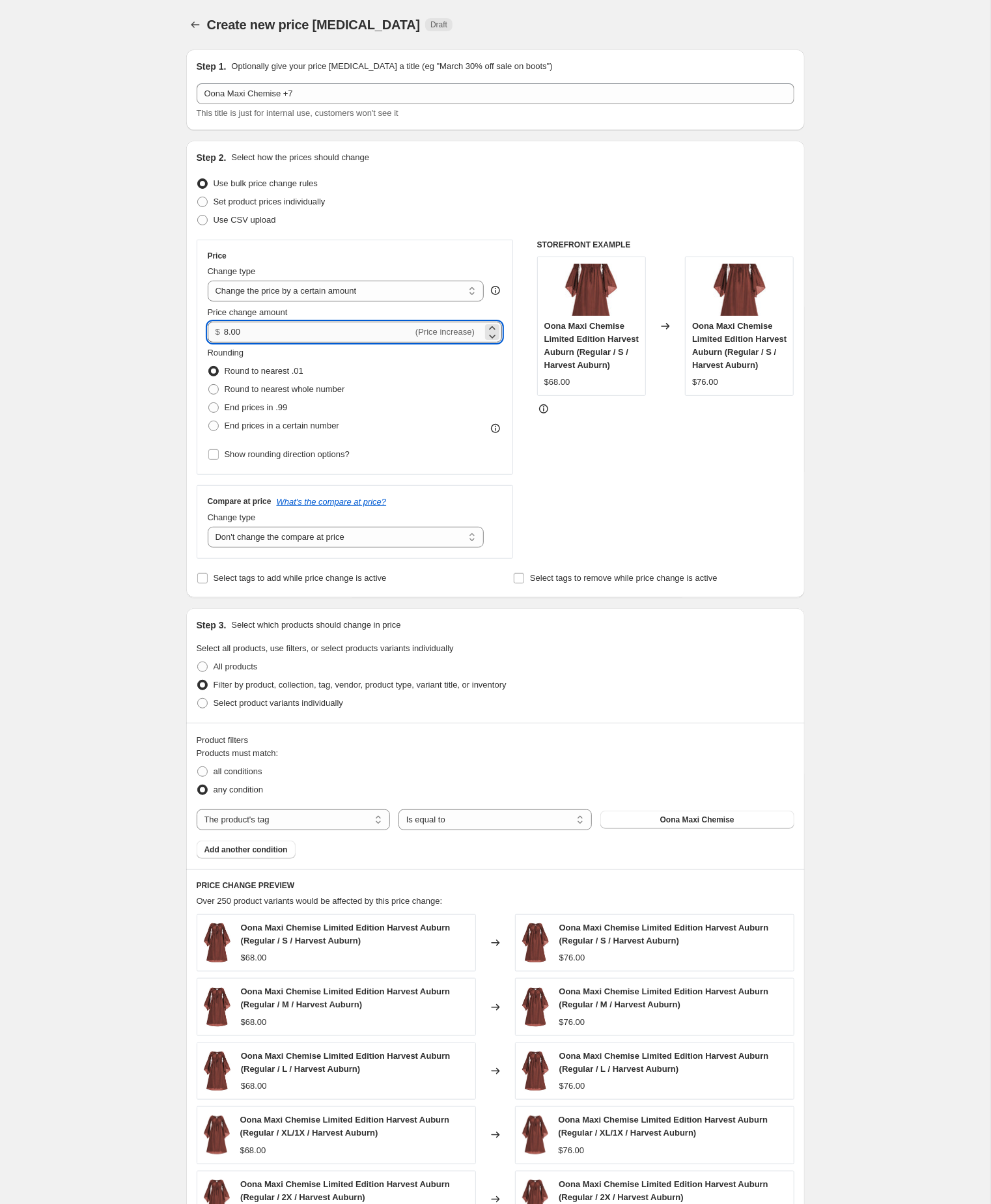
click at [269, 343] on input "8.00" at bounding box center [318, 332] width 189 height 21
type input "7.00"
click at [44, 549] on div "Create new price change job. This page is ready Create new price change job Dra…" at bounding box center [495, 734] width 990 height 1469
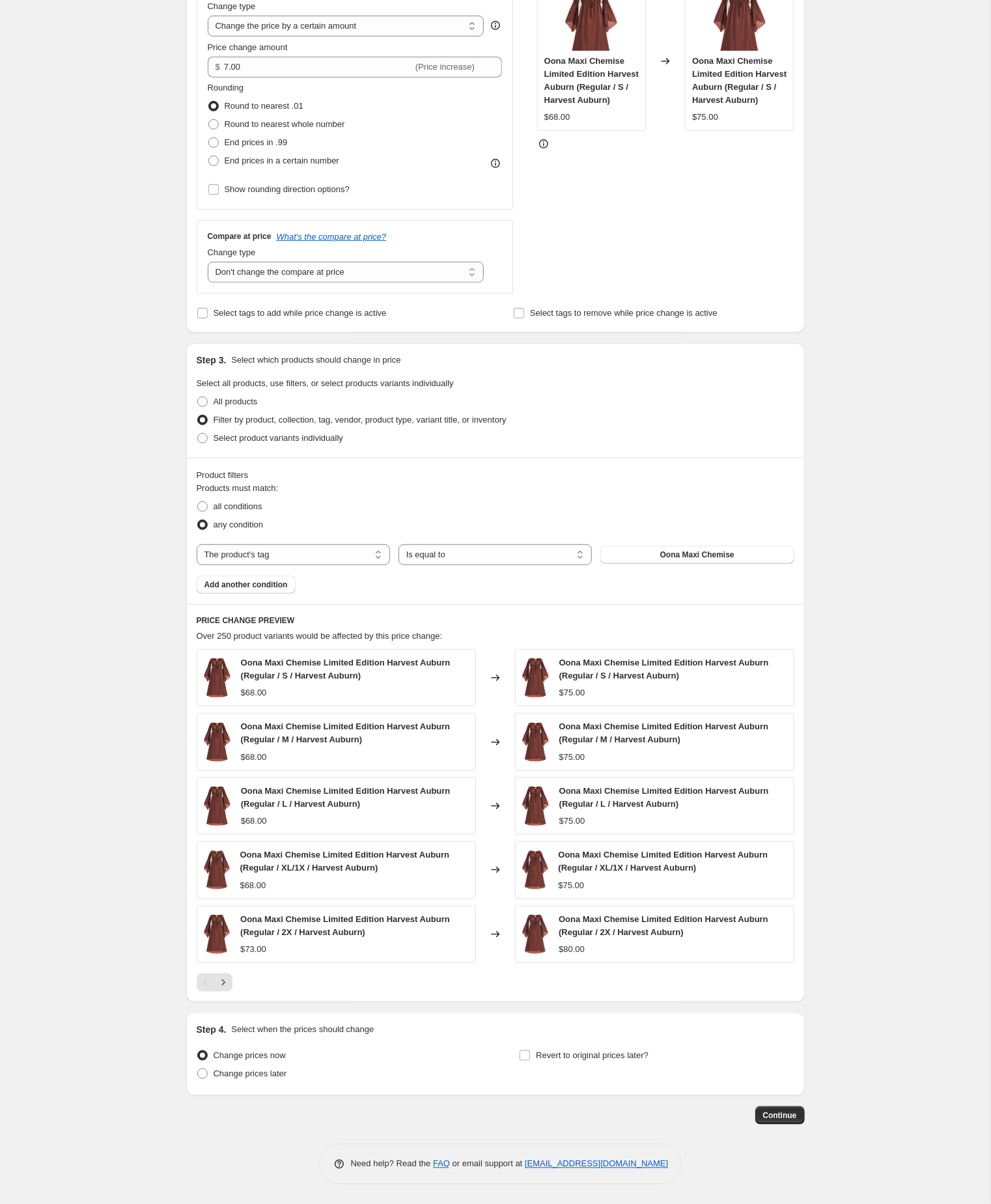
scroll to position [354, 0]
click at [768, 1116] on span "Continue" at bounding box center [780, 1115] width 34 height 10
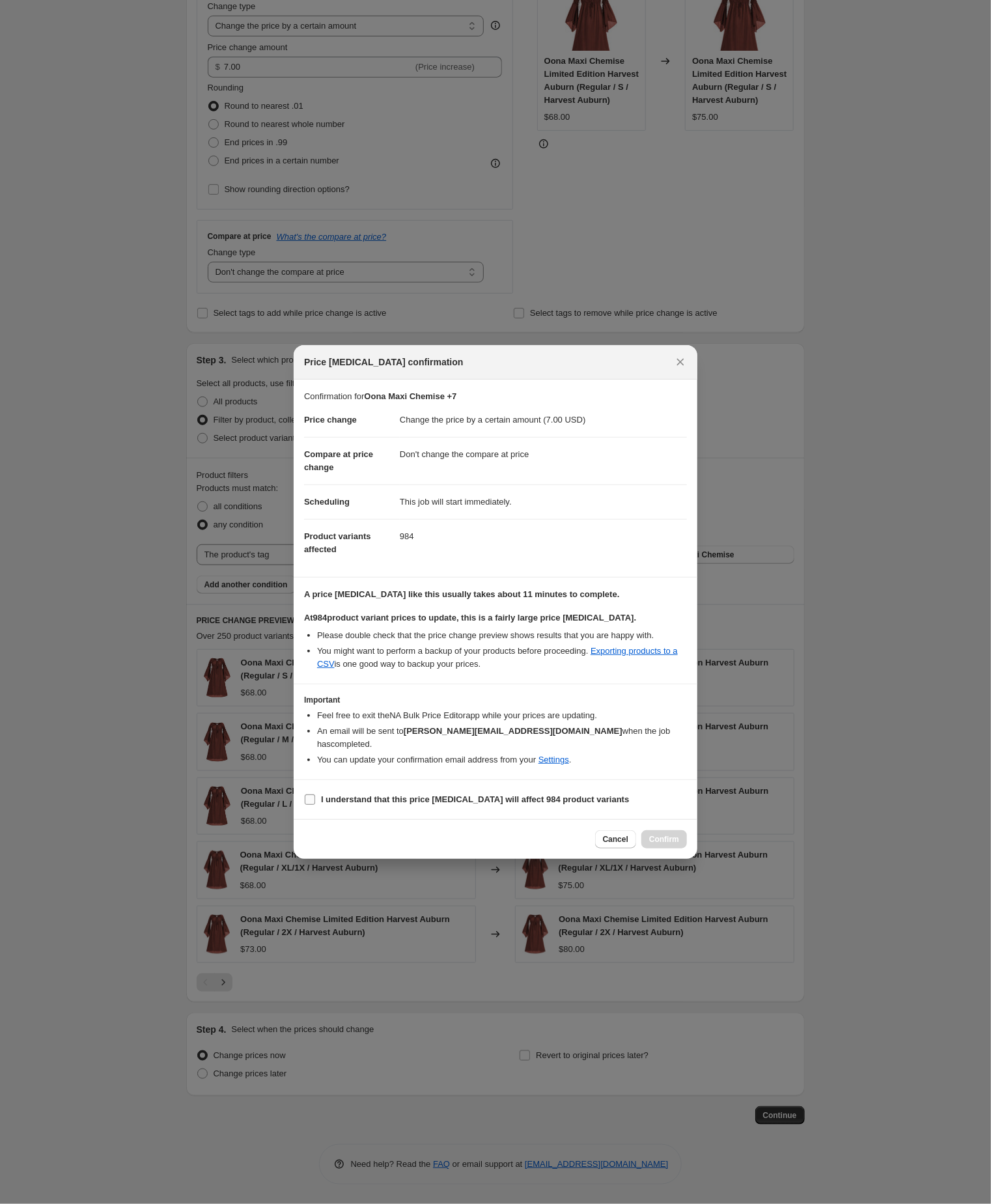
click at [312, 805] on input "I understand that this price [MEDICAL_DATA] will affect 984 product variants" at bounding box center [310, 800] width 10 height 10
checkbox input "true"
click at [661, 844] on span "Confirm" at bounding box center [663, 839] width 30 height 10
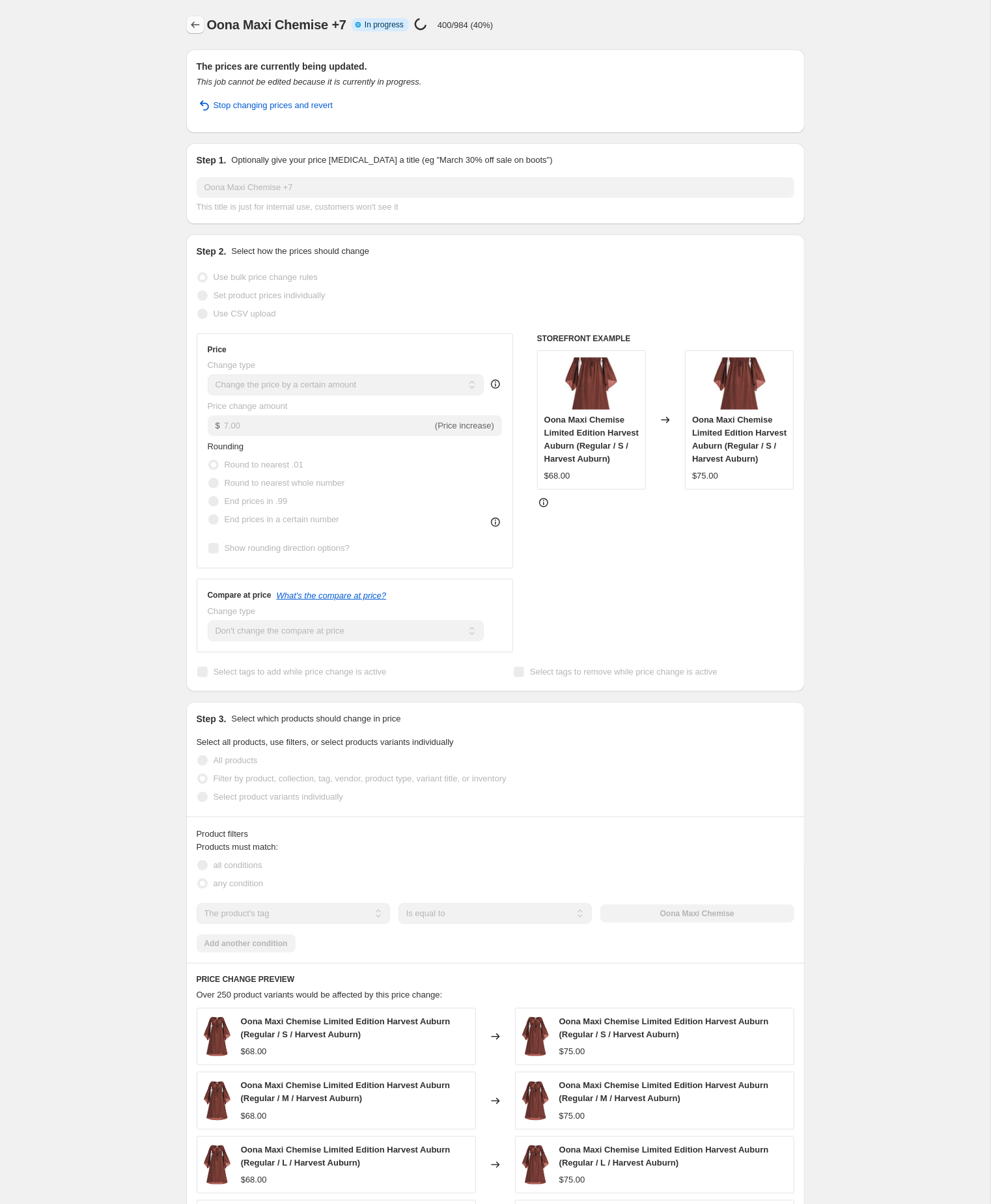
click at [196, 27] on icon "Price change jobs" at bounding box center [196, 24] width 13 height 13
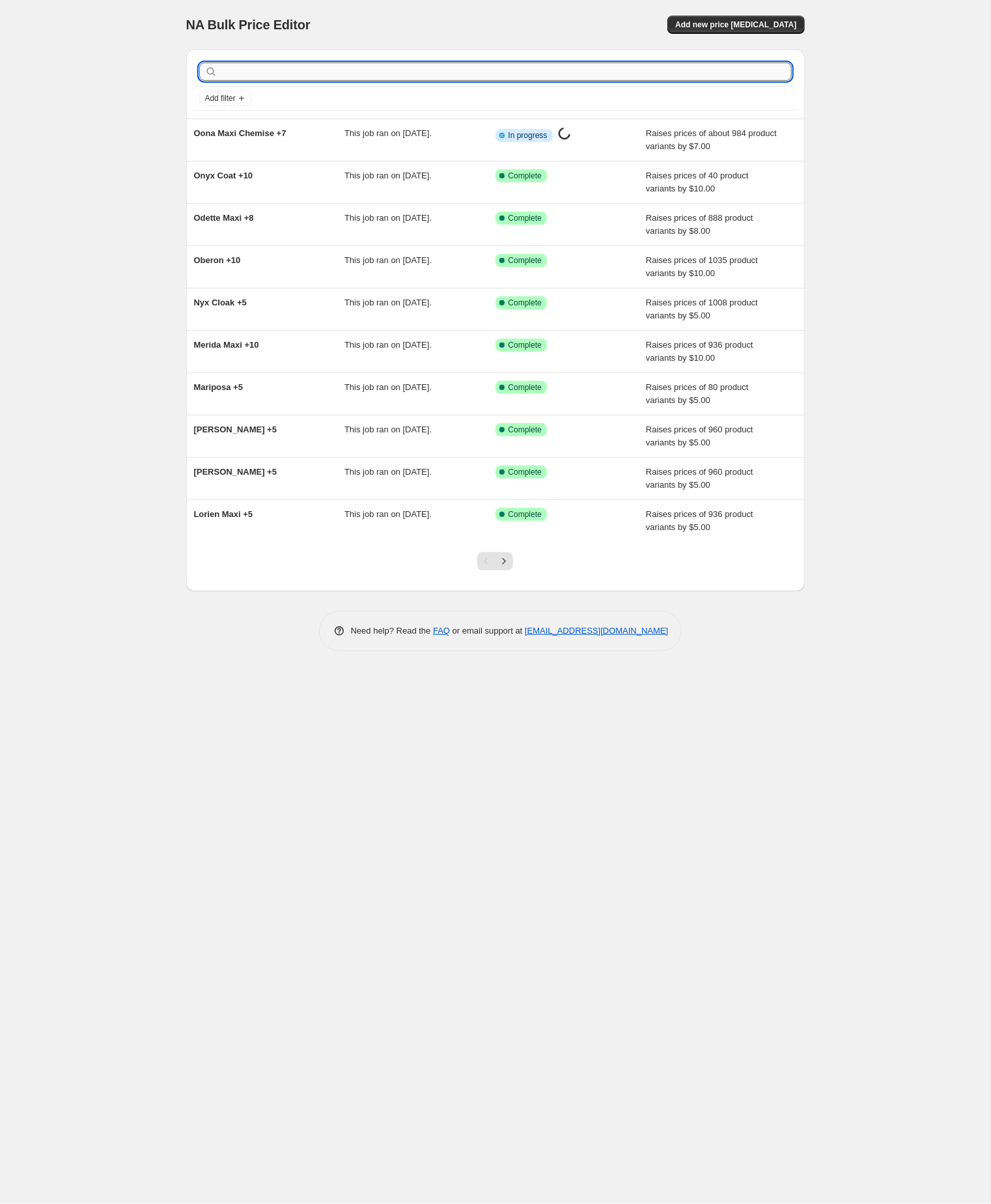
click at [257, 78] on input "text" at bounding box center [505, 71] width 572 height 18
paste input "Orion"
type input "Orion"
click at [260, 73] on input "Orion" at bounding box center [494, 71] width 548 height 18
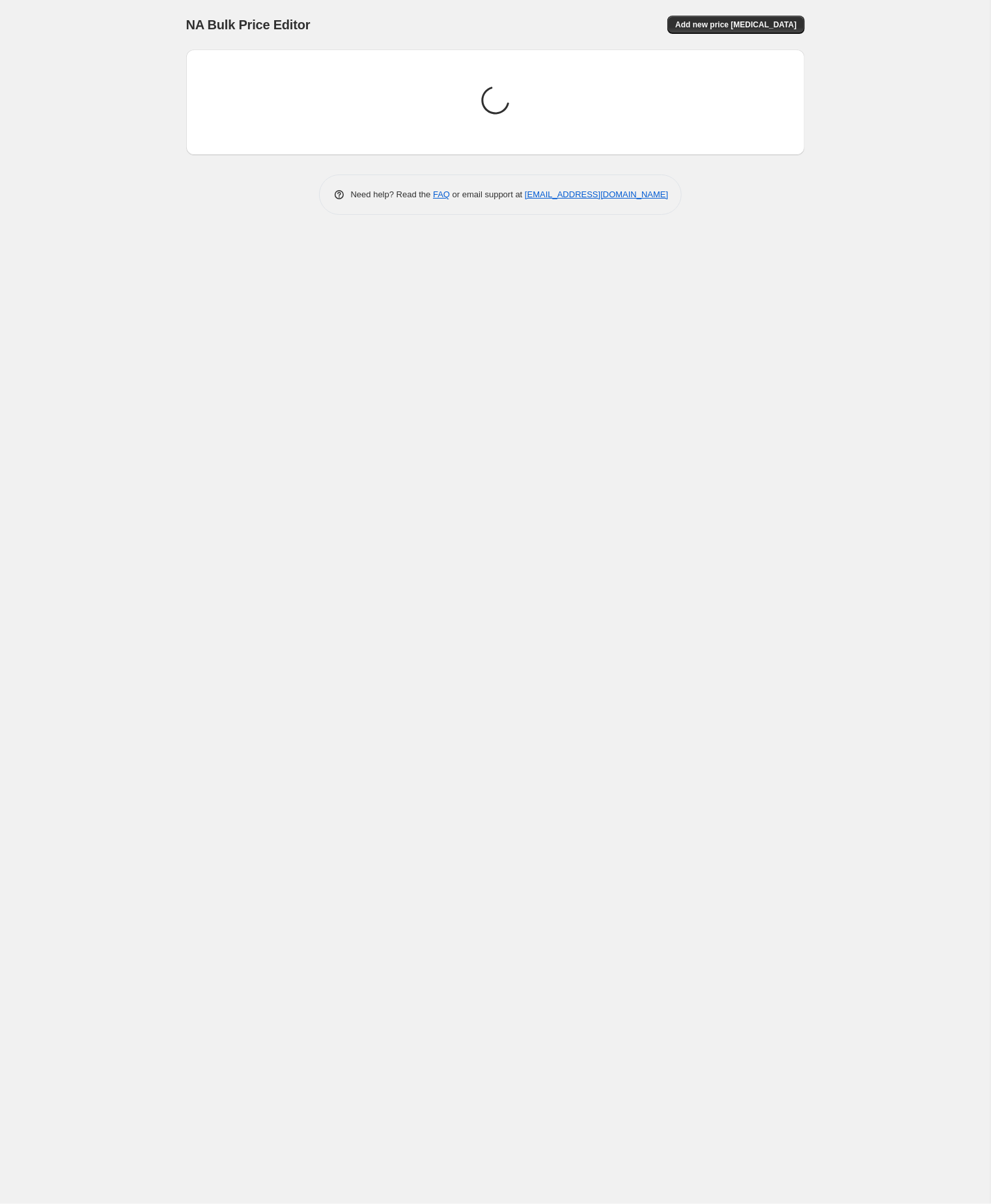
click at [260, 73] on div "Loading price change jobs..." at bounding box center [495, 102] width 598 height 84
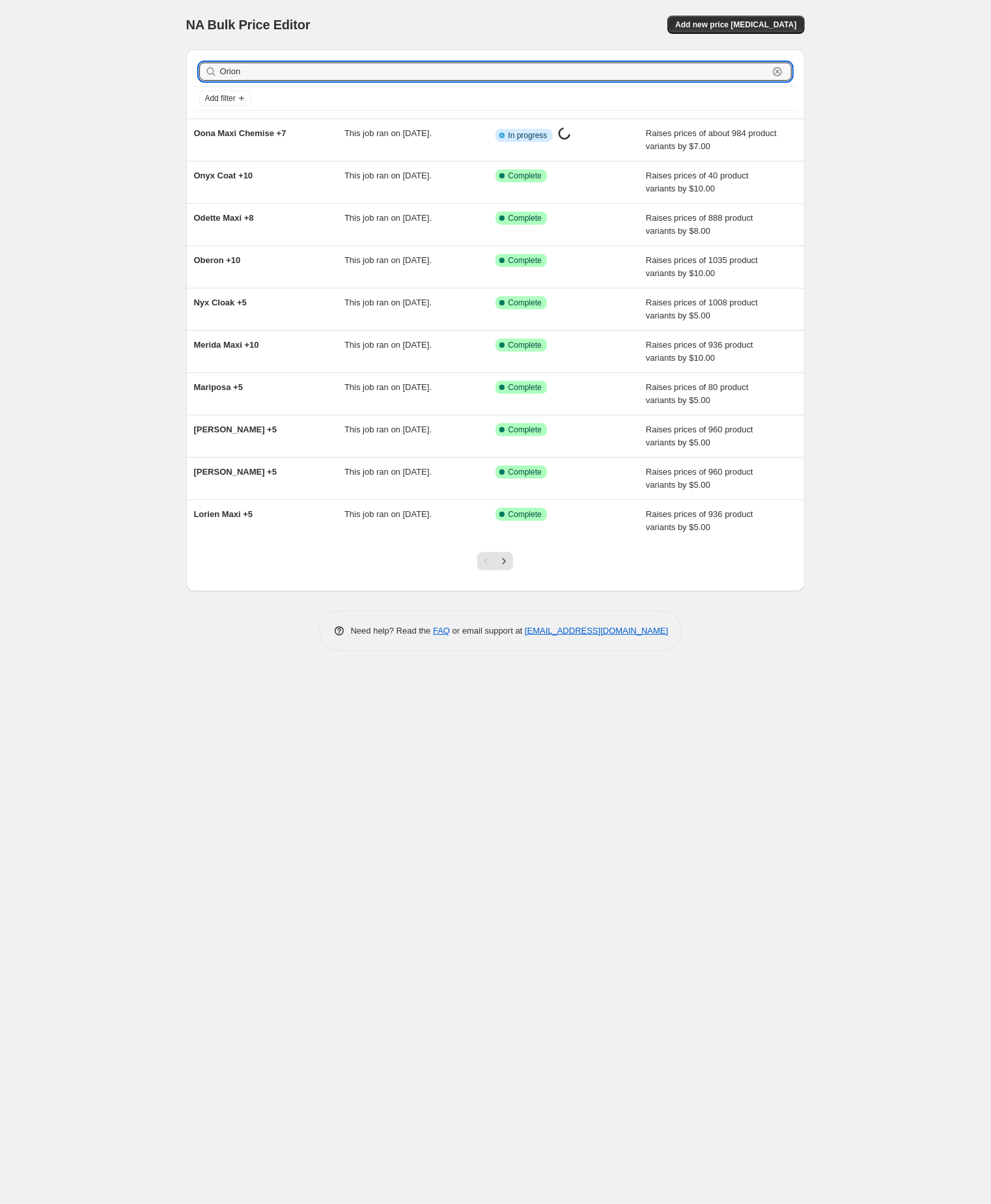
click at [260, 73] on input "Orion" at bounding box center [494, 71] width 548 height 18
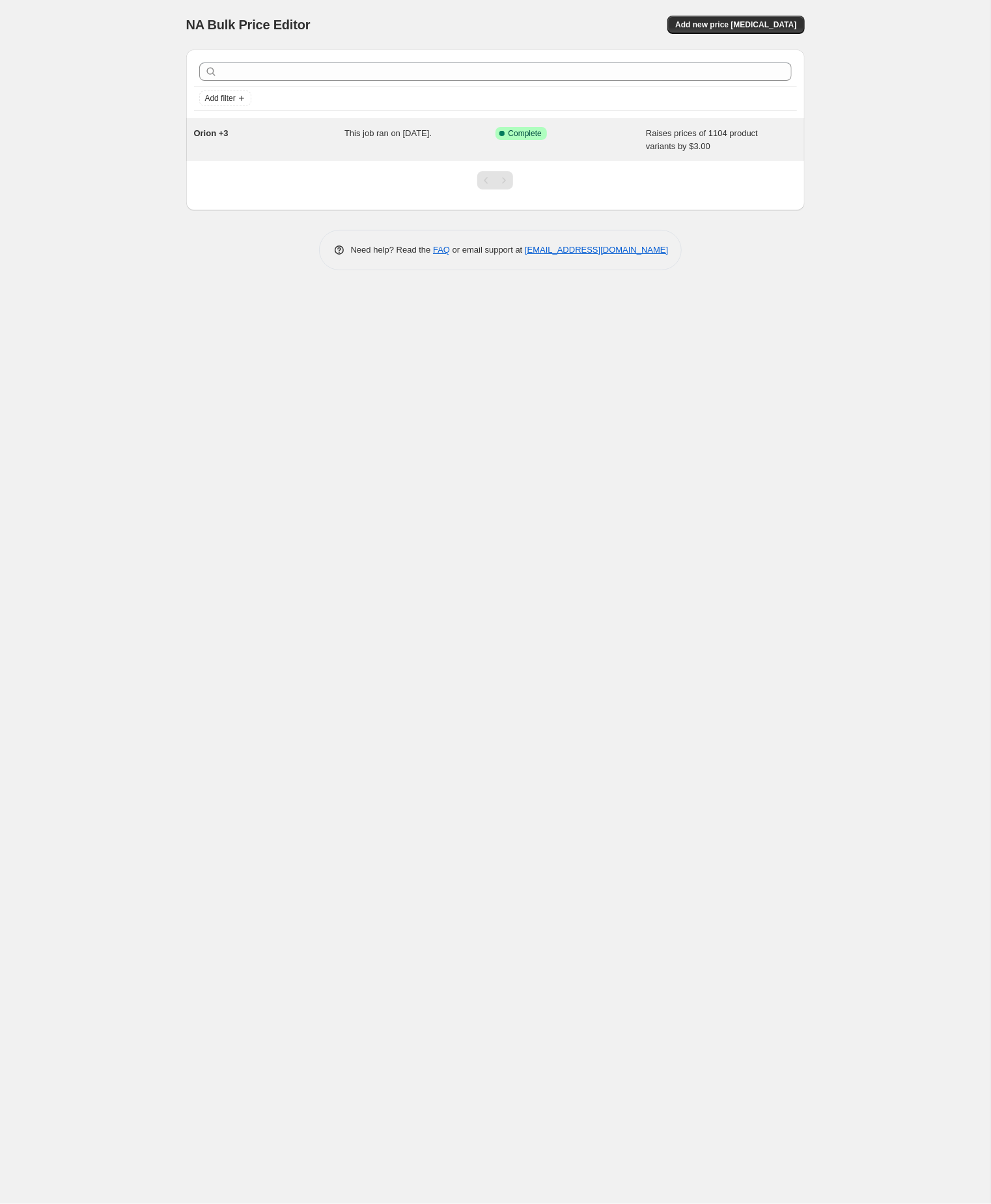
click at [211, 131] on span "Orion +3" at bounding box center [211, 133] width 35 height 9
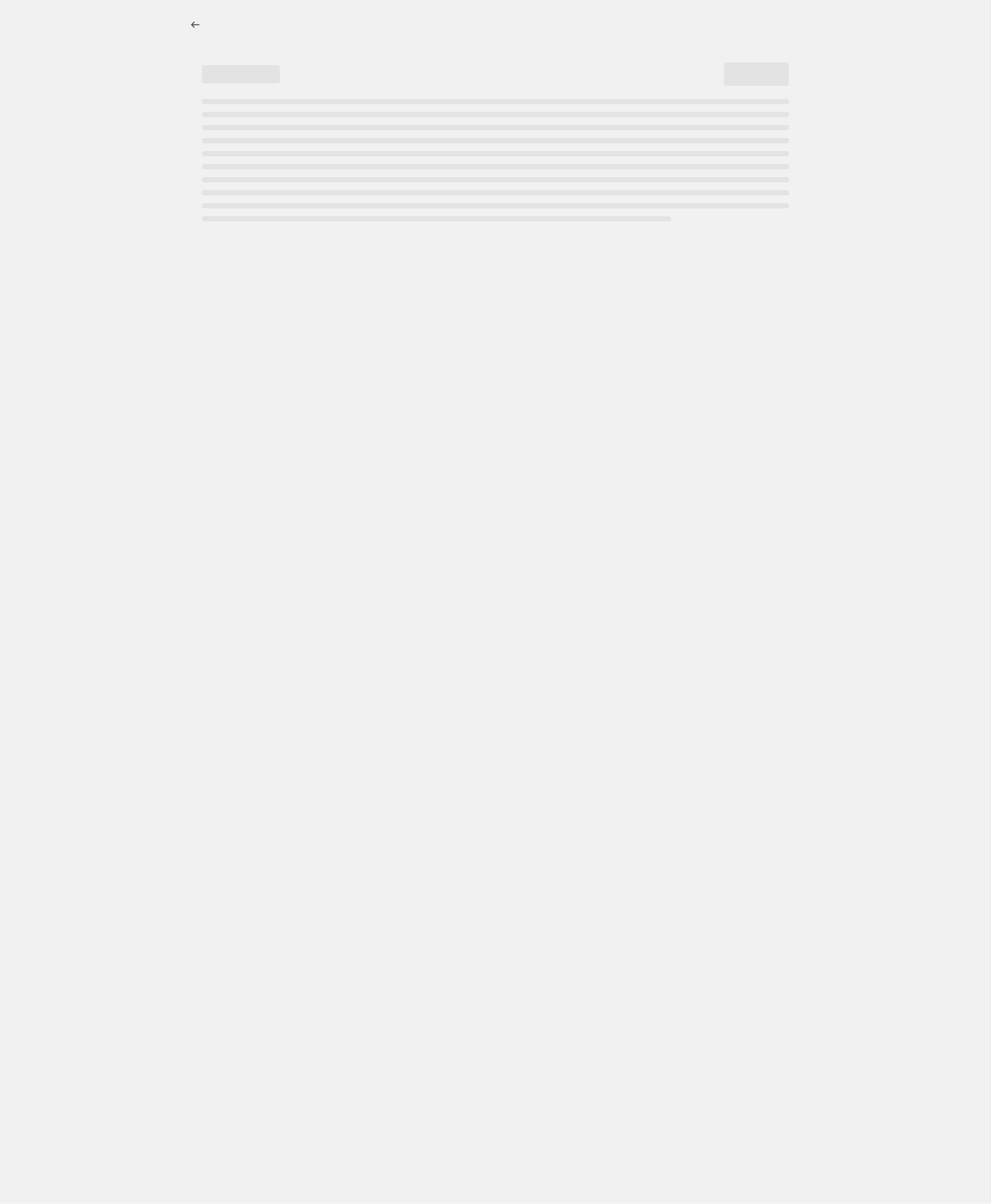
select select "by"
select select "no_change"
select select "tag"
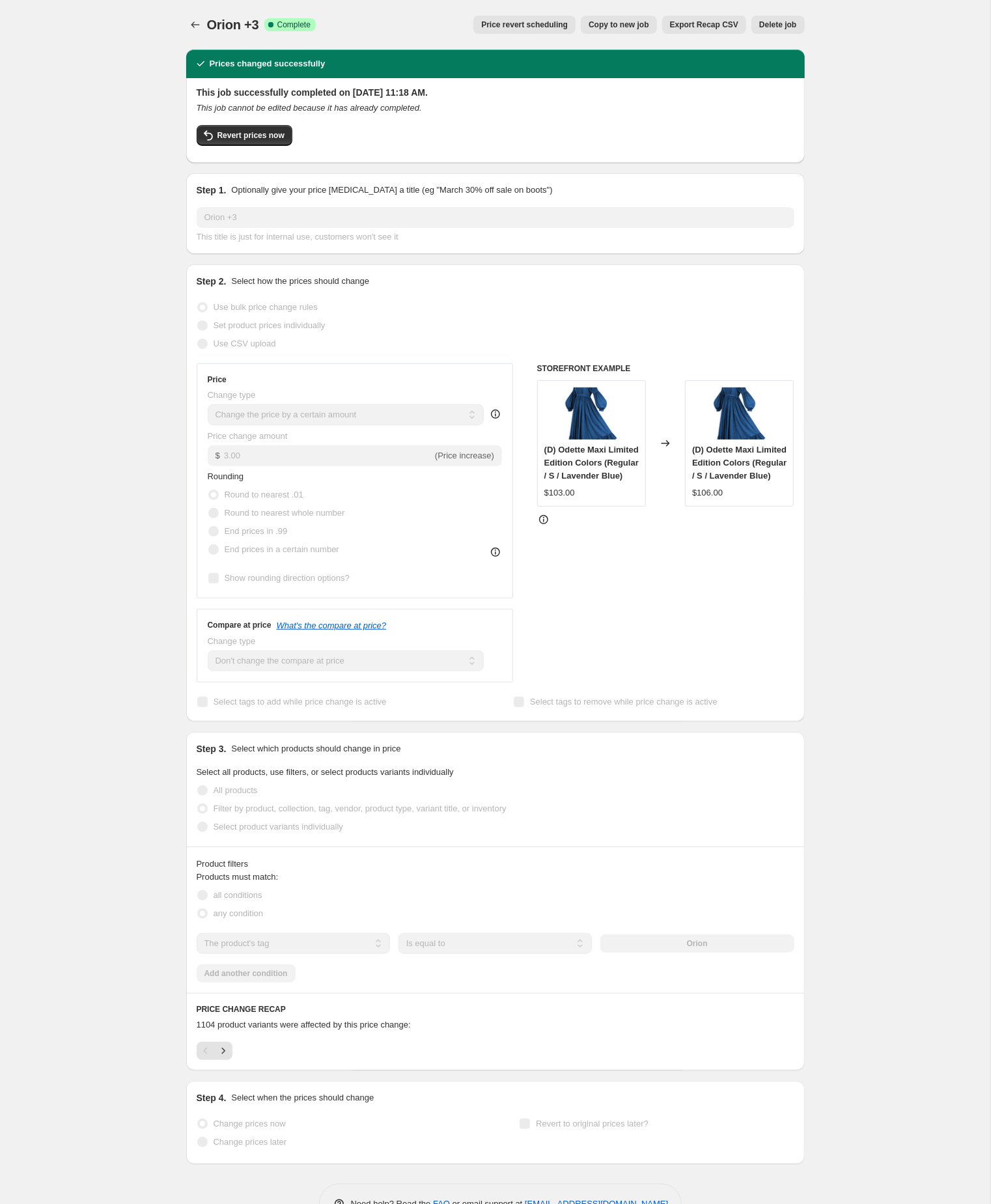
select select "by"
select select "no_change"
select select "tag"
click at [93, 373] on div "Orion +3. This page is ready Orion +3 Success Complete Complete Price revert sc…" at bounding box center [495, 622] width 990 height 1244
click at [591, 20] on span "Copy to new job" at bounding box center [619, 24] width 61 height 10
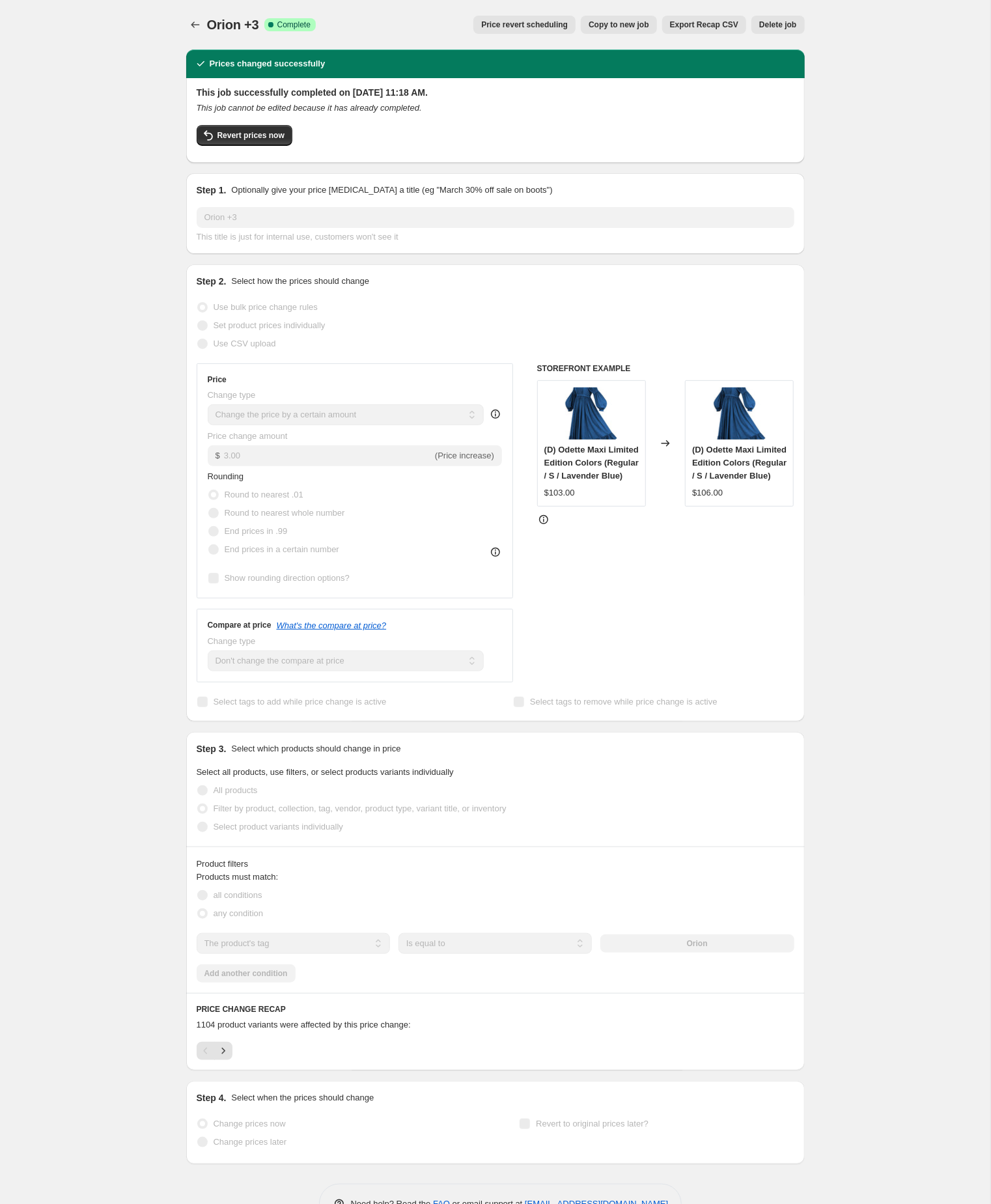
select select "by"
select select "no_change"
select select "tag"
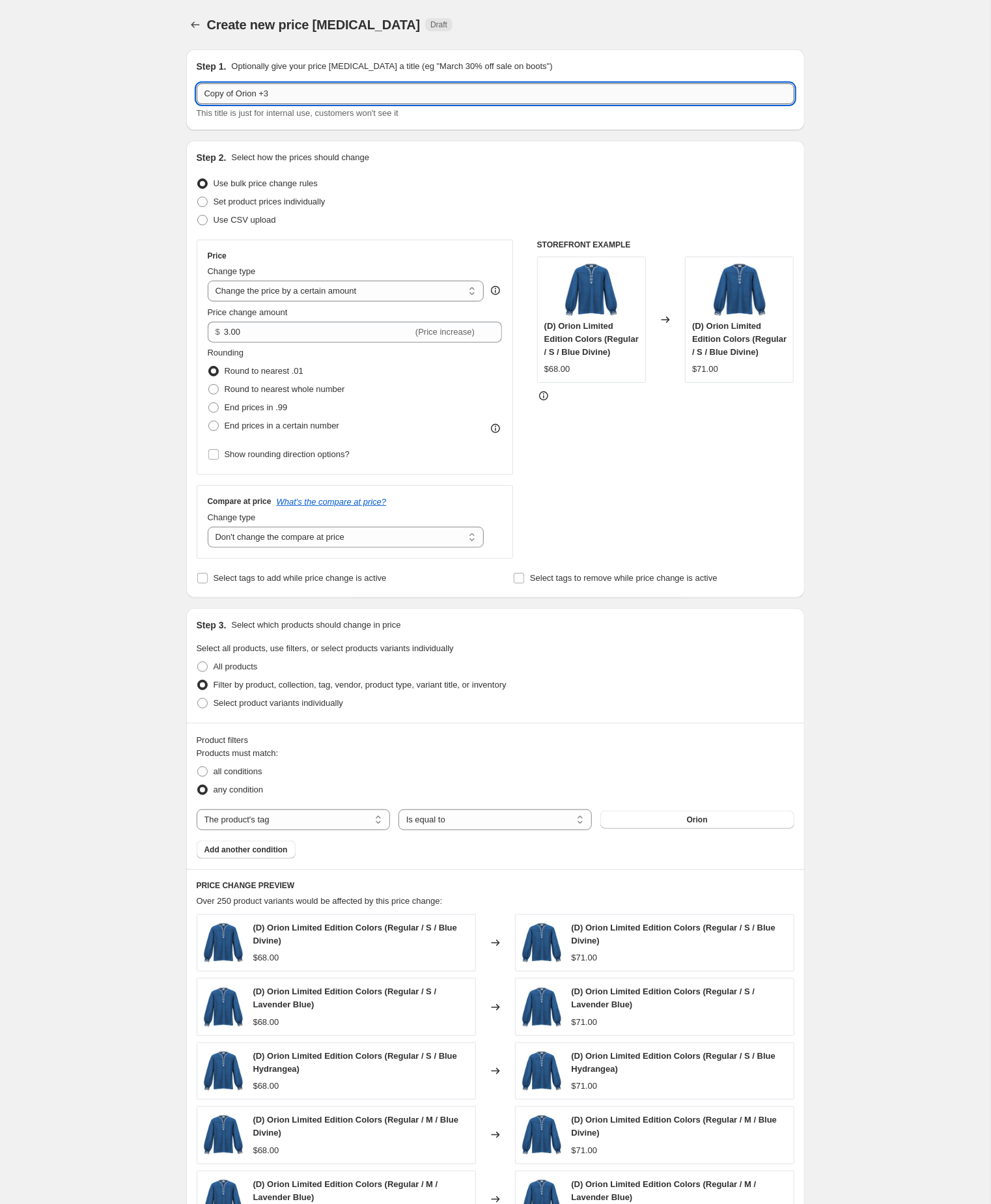
click at [245, 97] on input "Copy of Orion +3" at bounding box center [495, 94] width 598 height 21
click at [266, 96] on input "Orion +3" at bounding box center [495, 94] width 598 height 21
type input "Orion +7"
click at [275, 343] on input "3.00" at bounding box center [318, 332] width 189 height 21
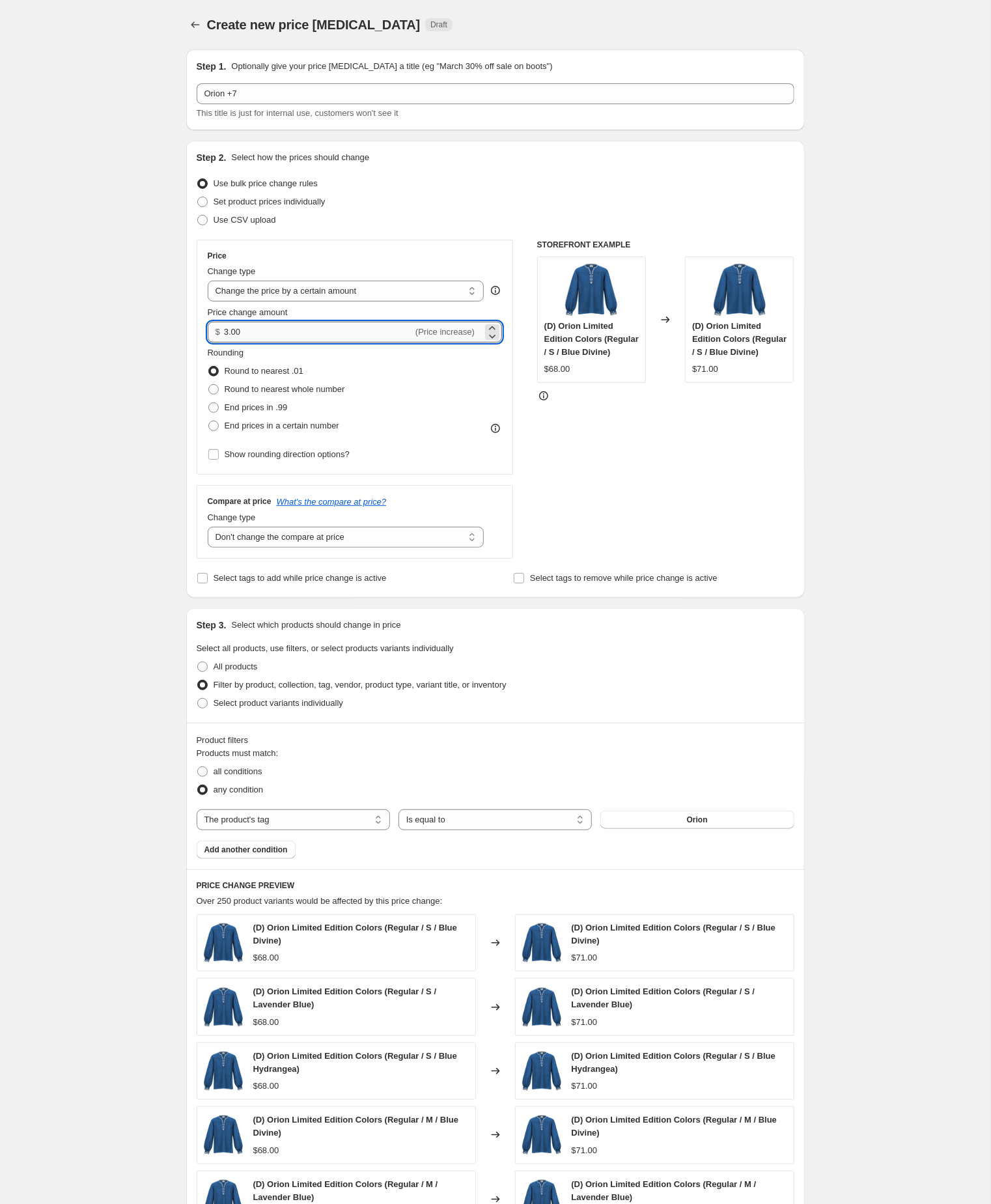
click at [275, 343] on input "3.00" at bounding box center [318, 332] width 189 height 21
type input "7.00"
click at [58, 479] on div "Create new price change job. This page is ready Create new price change job Dra…" at bounding box center [495, 734] width 990 height 1469
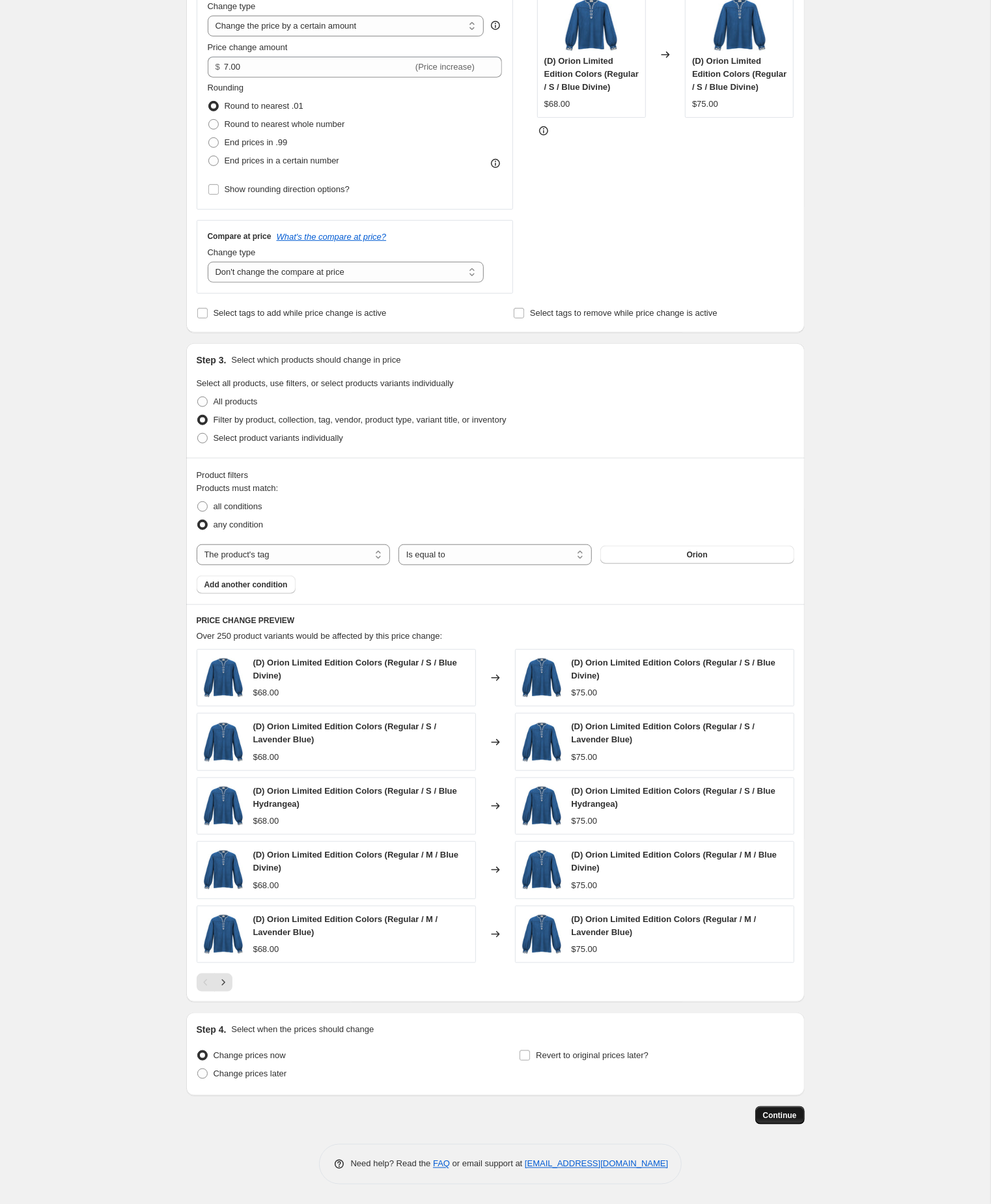
scroll to position [354, 0]
click at [777, 1119] on span "Continue" at bounding box center [780, 1115] width 34 height 10
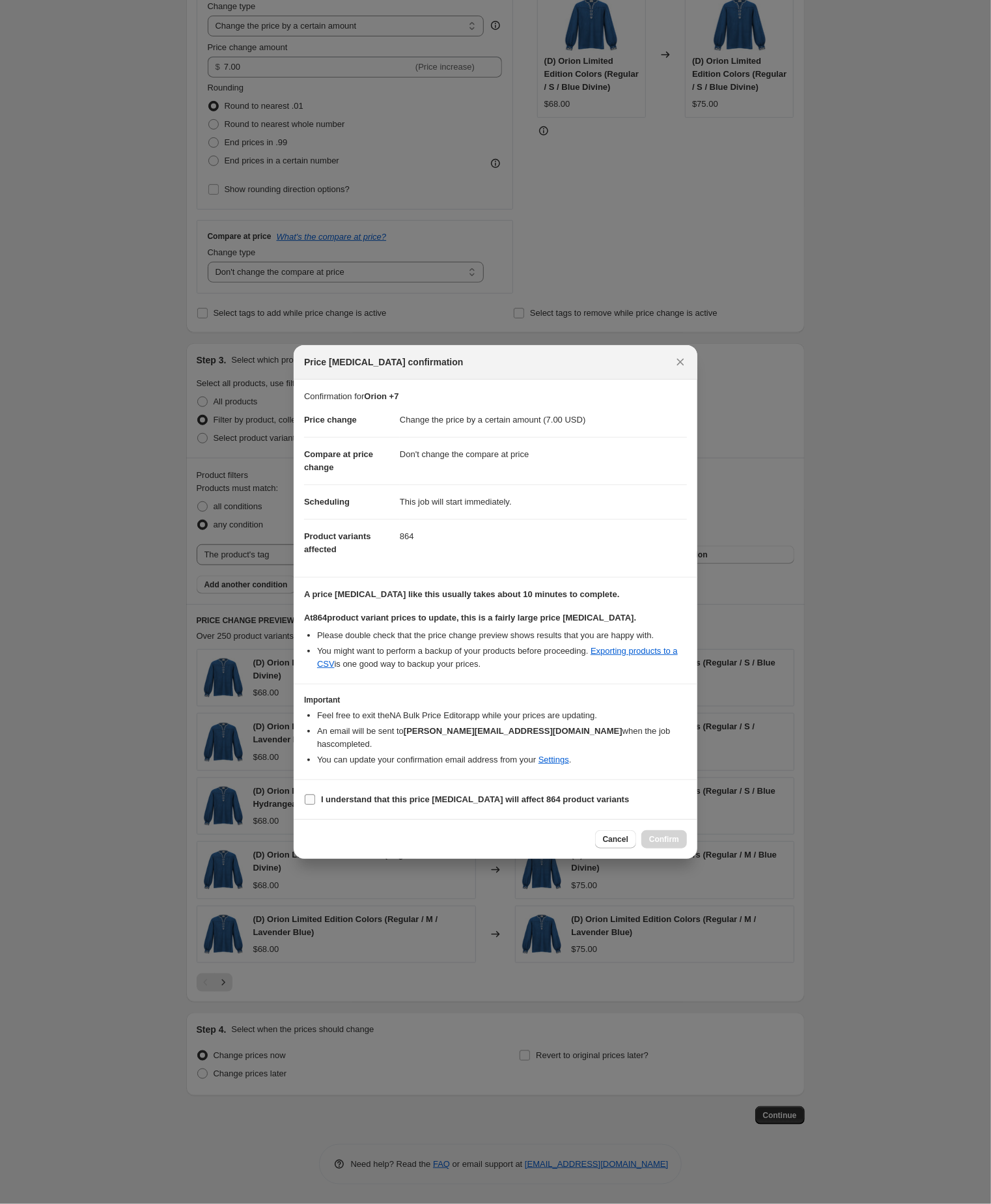
click at [311, 805] on input "I understand that this price change job will affect 864 product variants" at bounding box center [310, 800] width 10 height 10
checkbox input "true"
click at [664, 844] on span "Confirm" at bounding box center [663, 839] width 30 height 10
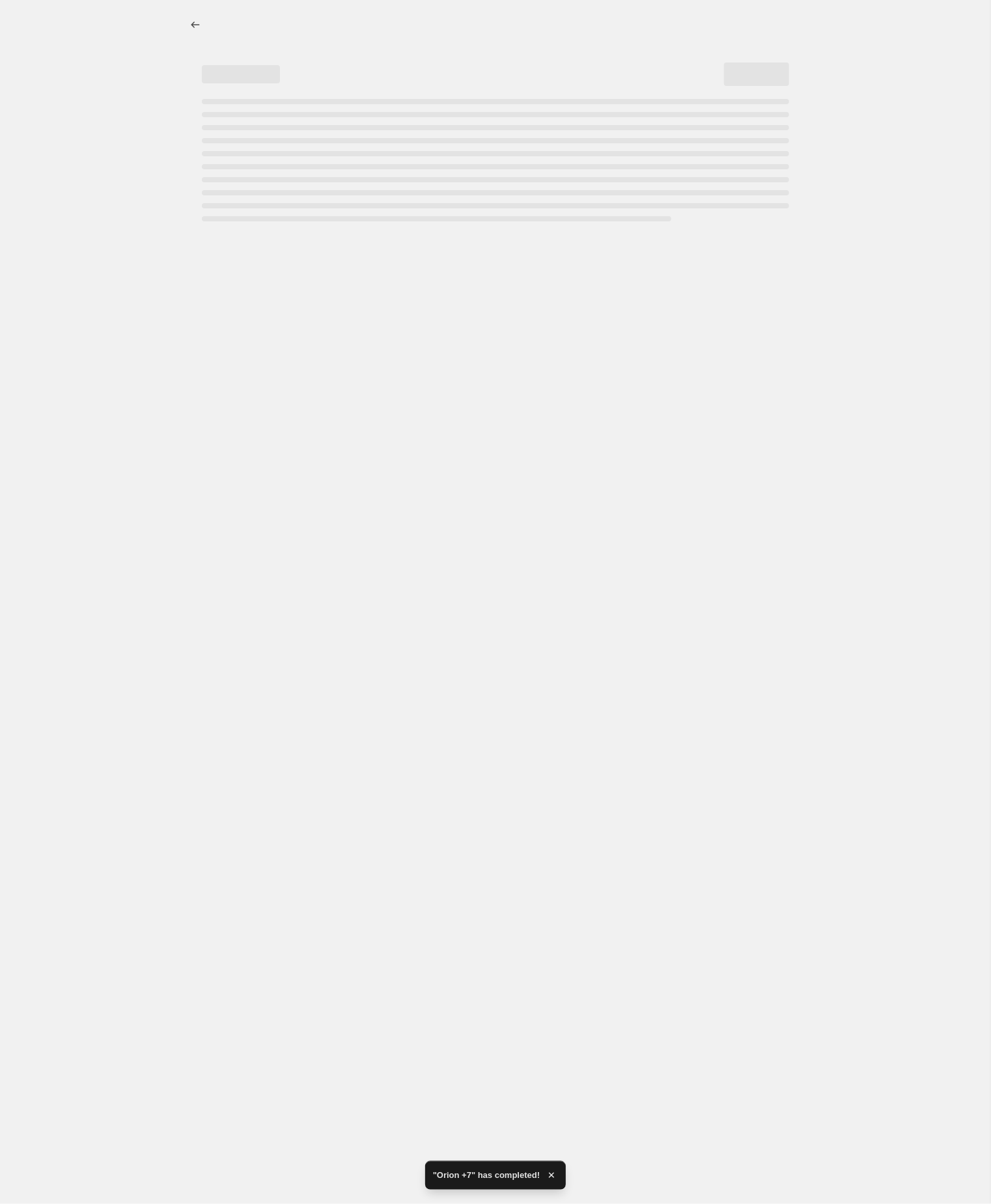
select select "by"
select select "no_change"
select select "tag"
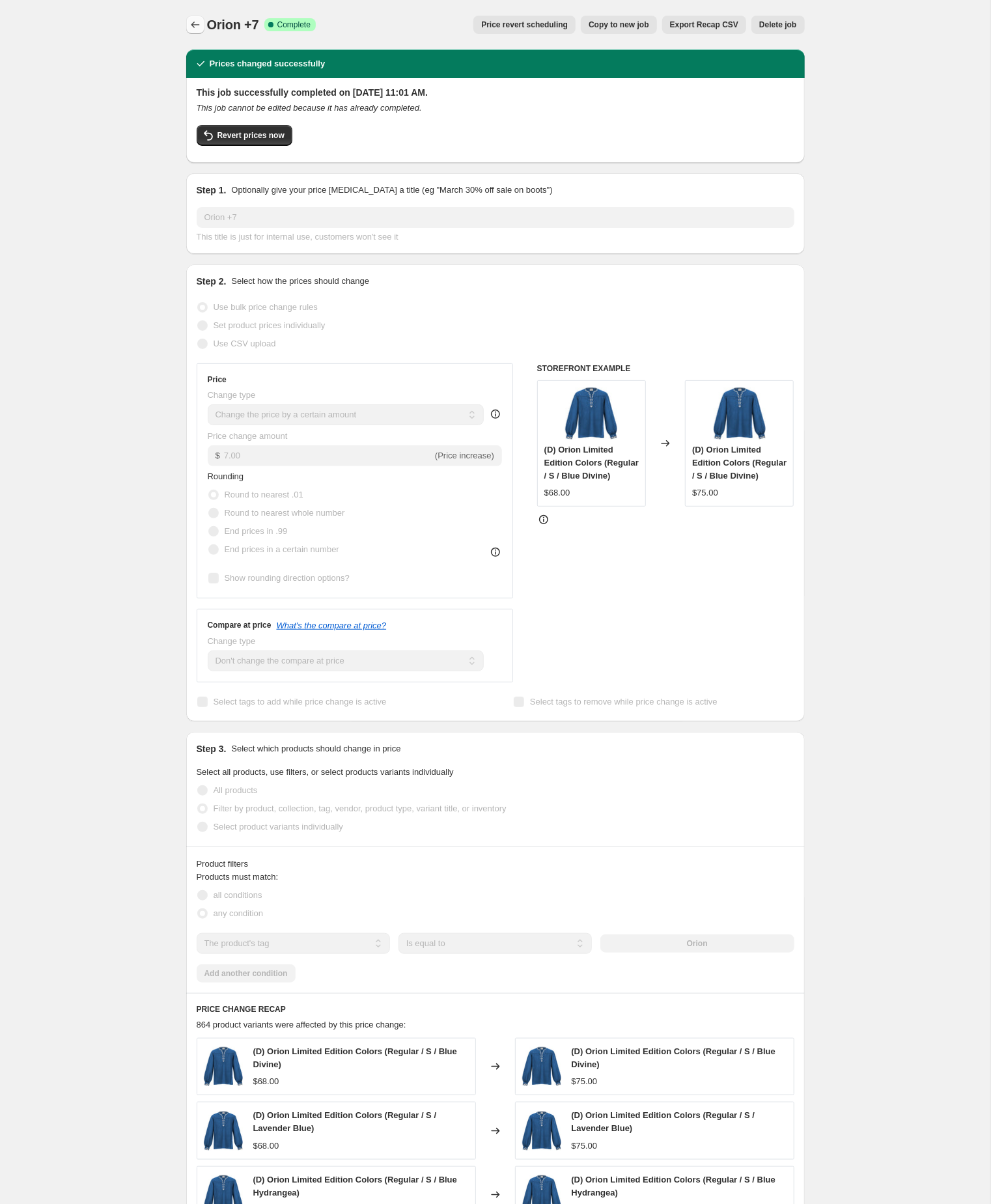
click at [197, 23] on icon "Price change jobs" at bounding box center [196, 24] width 13 height 13
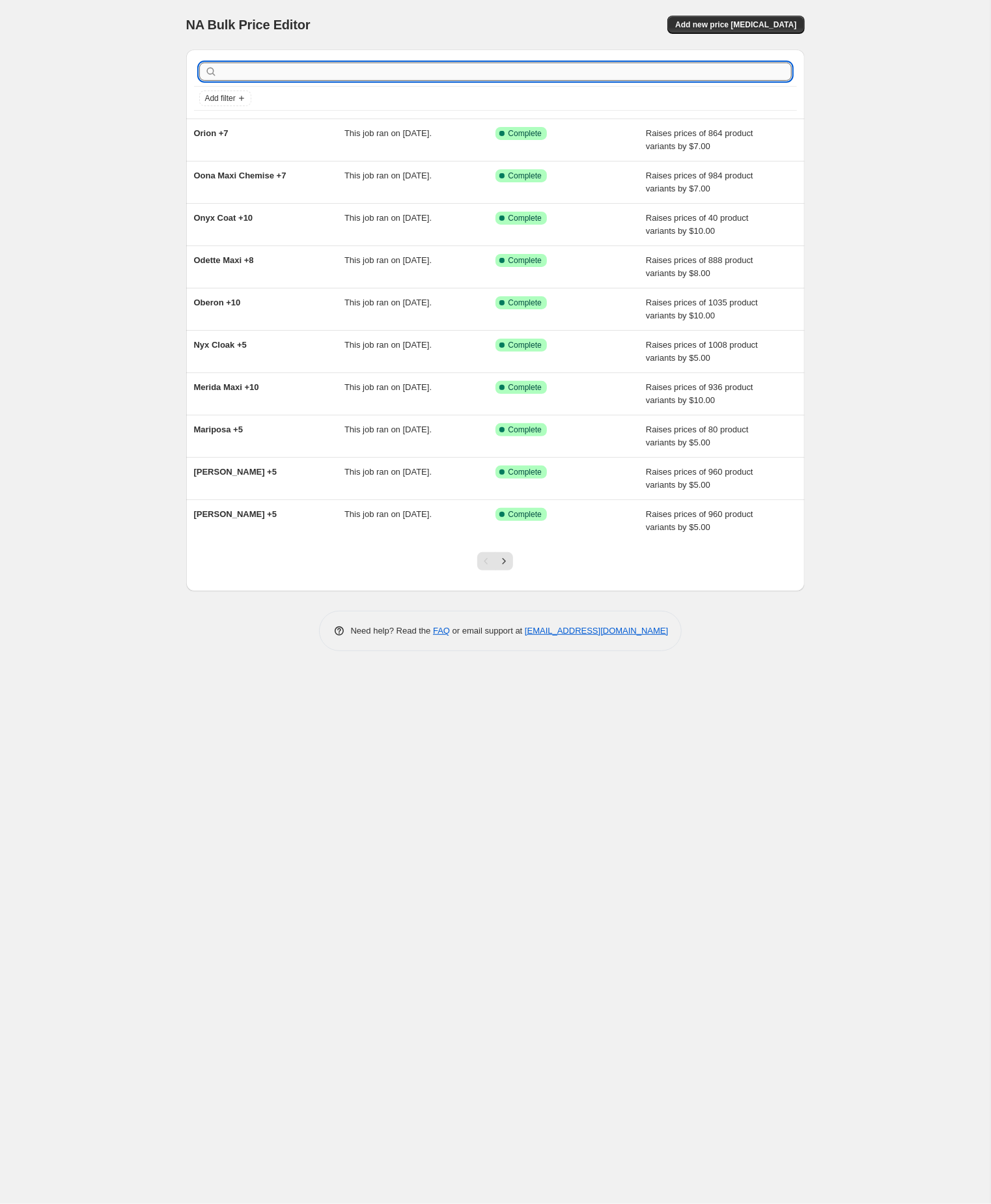
click at [313, 74] on input "text" at bounding box center [505, 71] width 572 height 18
paste input "Renee tunic"
type input "Renee tunic"
click at [313, 74] on input "Renee tunic" at bounding box center [494, 71] width 548 height 18
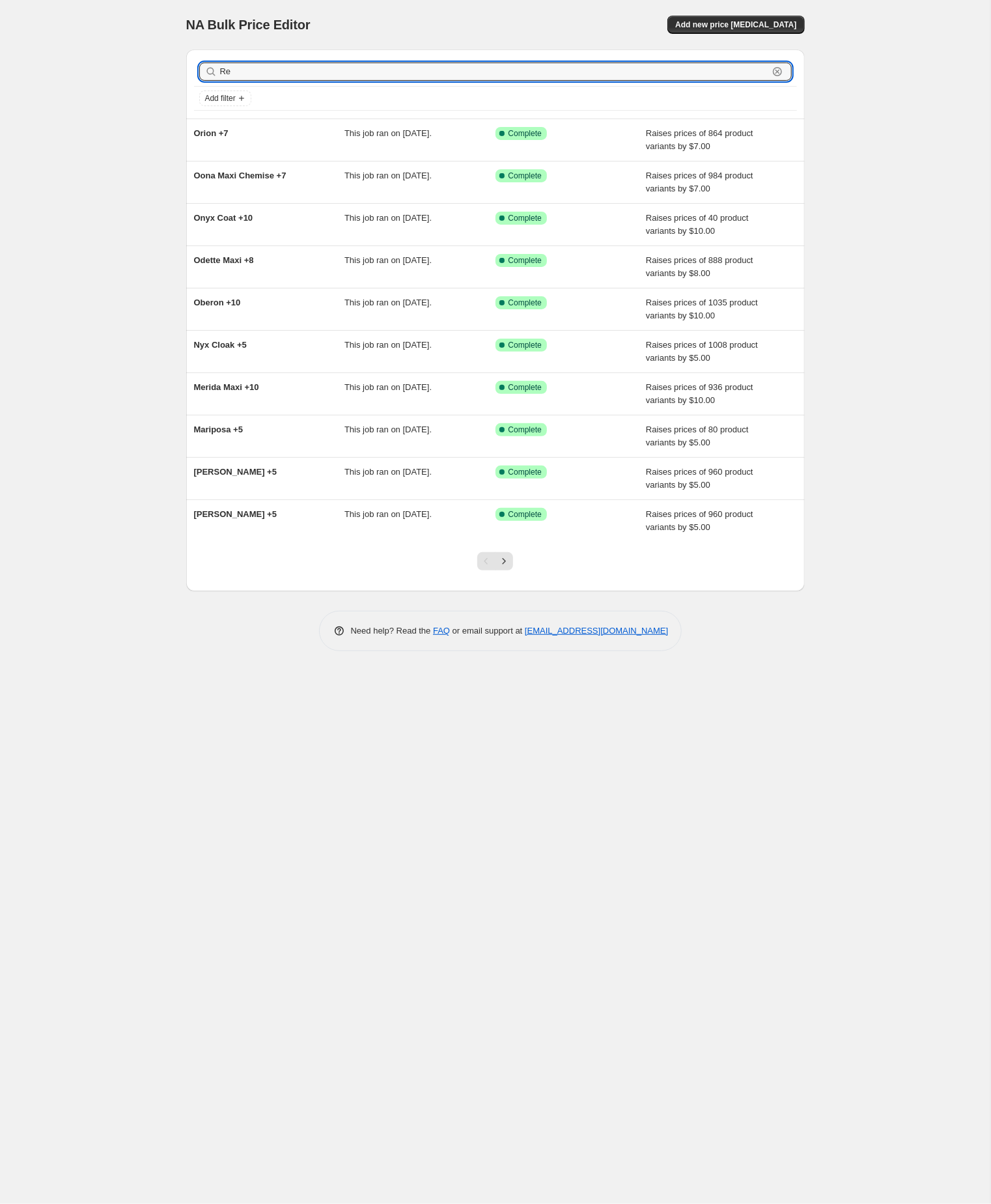
type input "R"
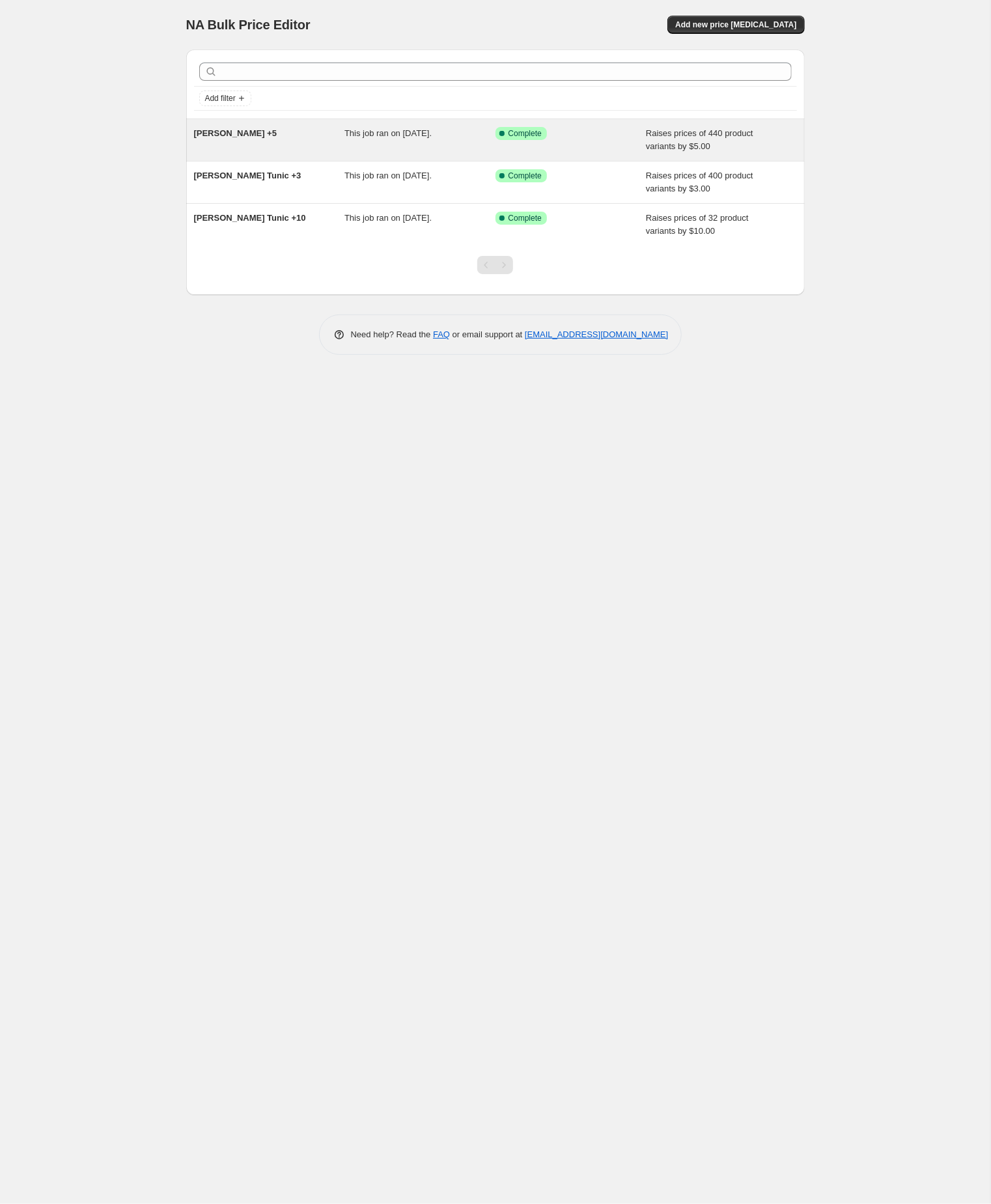
click at [252, 138] on span "Renée Tunic +5" at bounding box center [235, 133] width 83 height 9
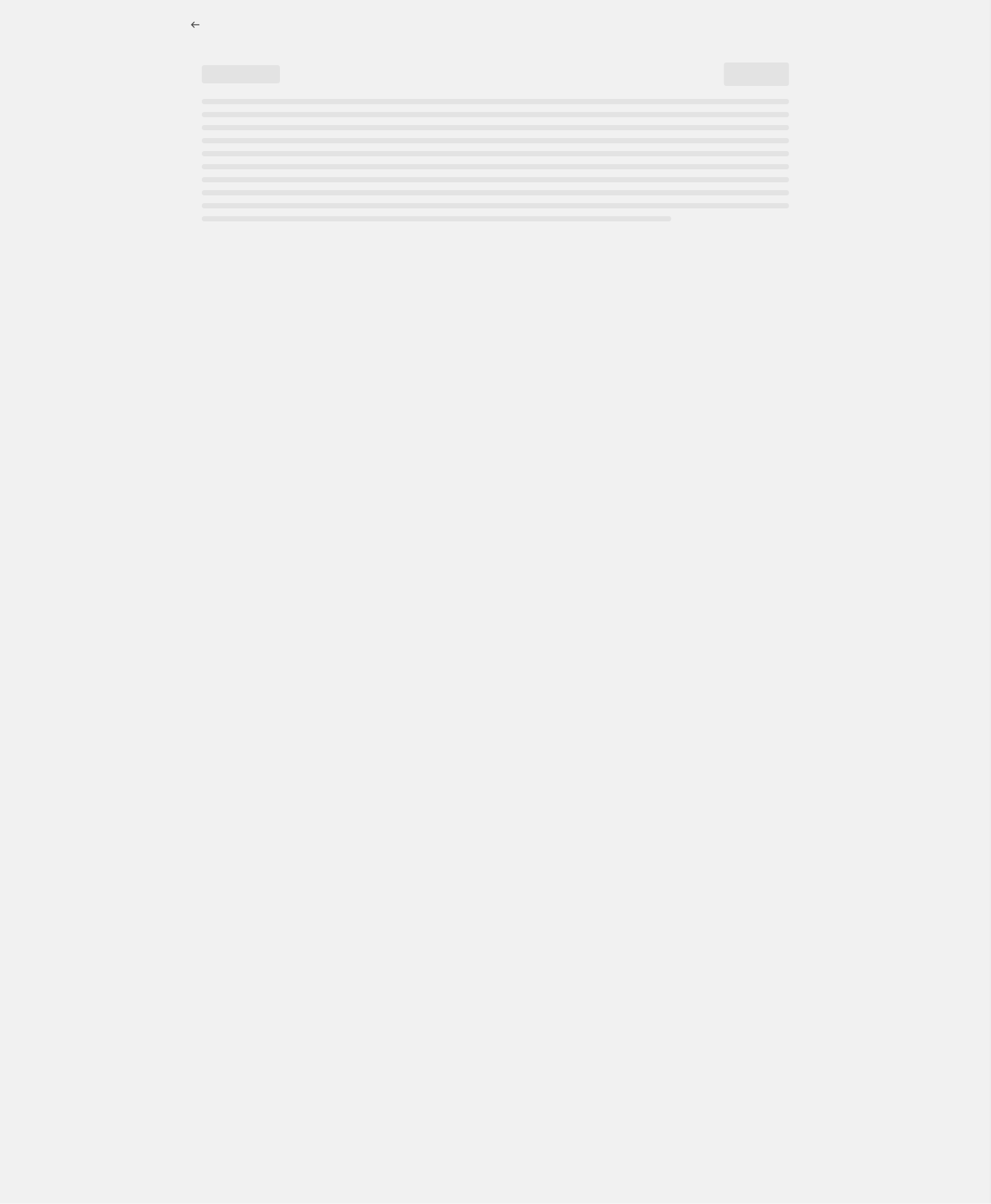
select select "by"
select select "no_change"
select select "tag"
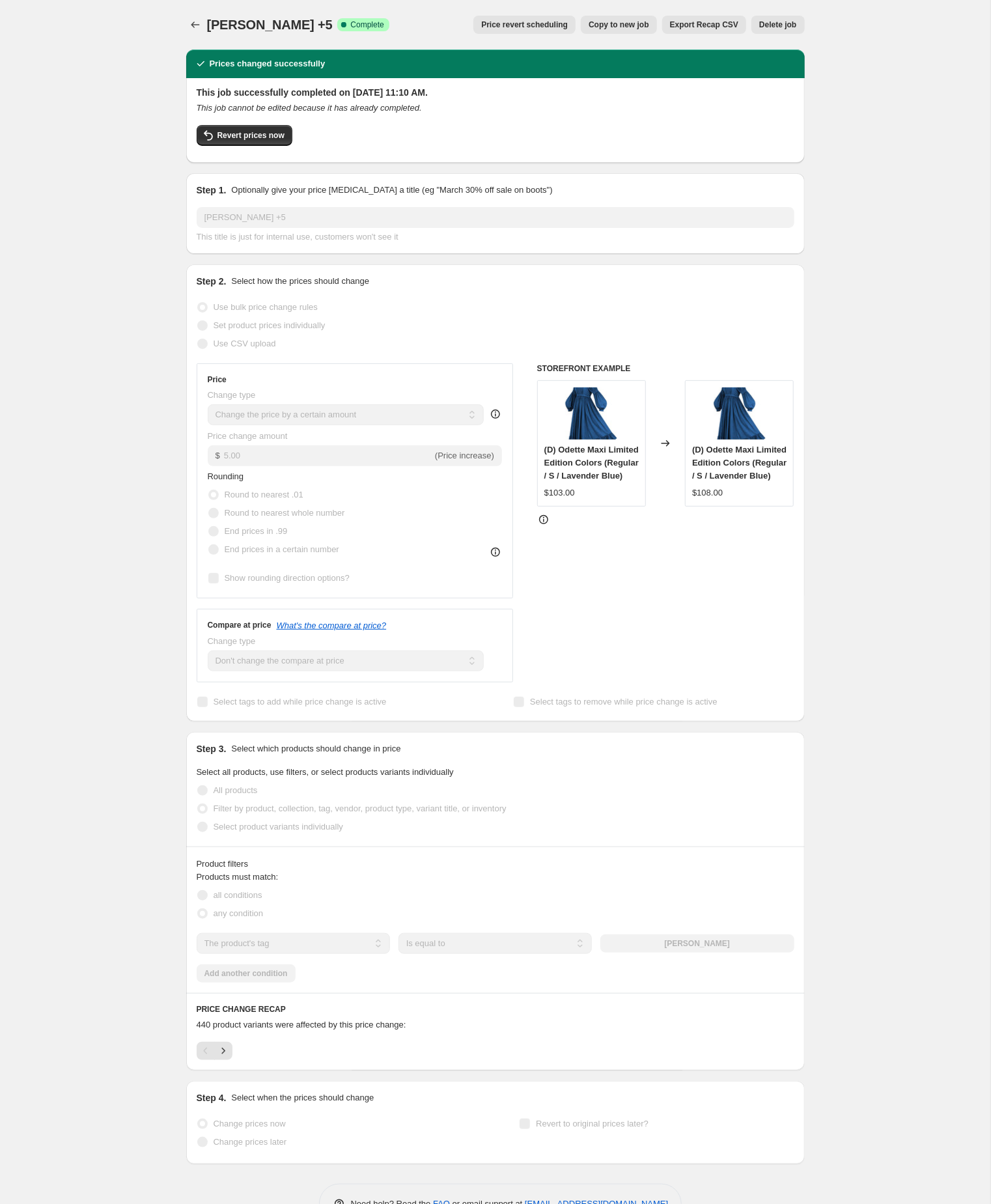
click at [604, 9] on div "Renée Tunic +5. This page is ready Renée Tunic +5 Success Complete Complete Pri…" at bounding box center [495, 24] width 619 height 50
click at [590, 23] on span "Copy to new job" at bounding box center [619, 24] width 61 height 10
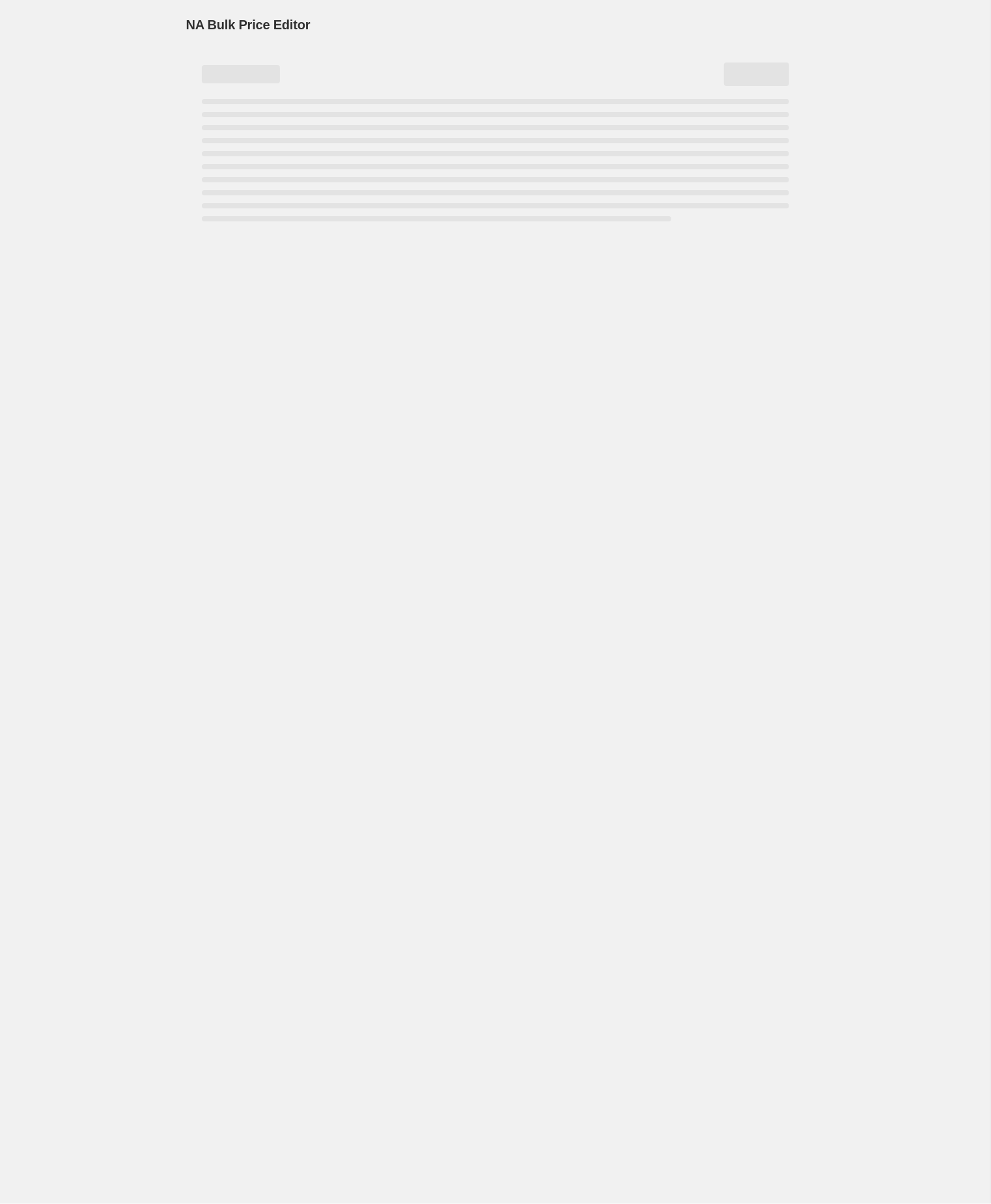
select select "by"
select select "no_change"
select select "tag"
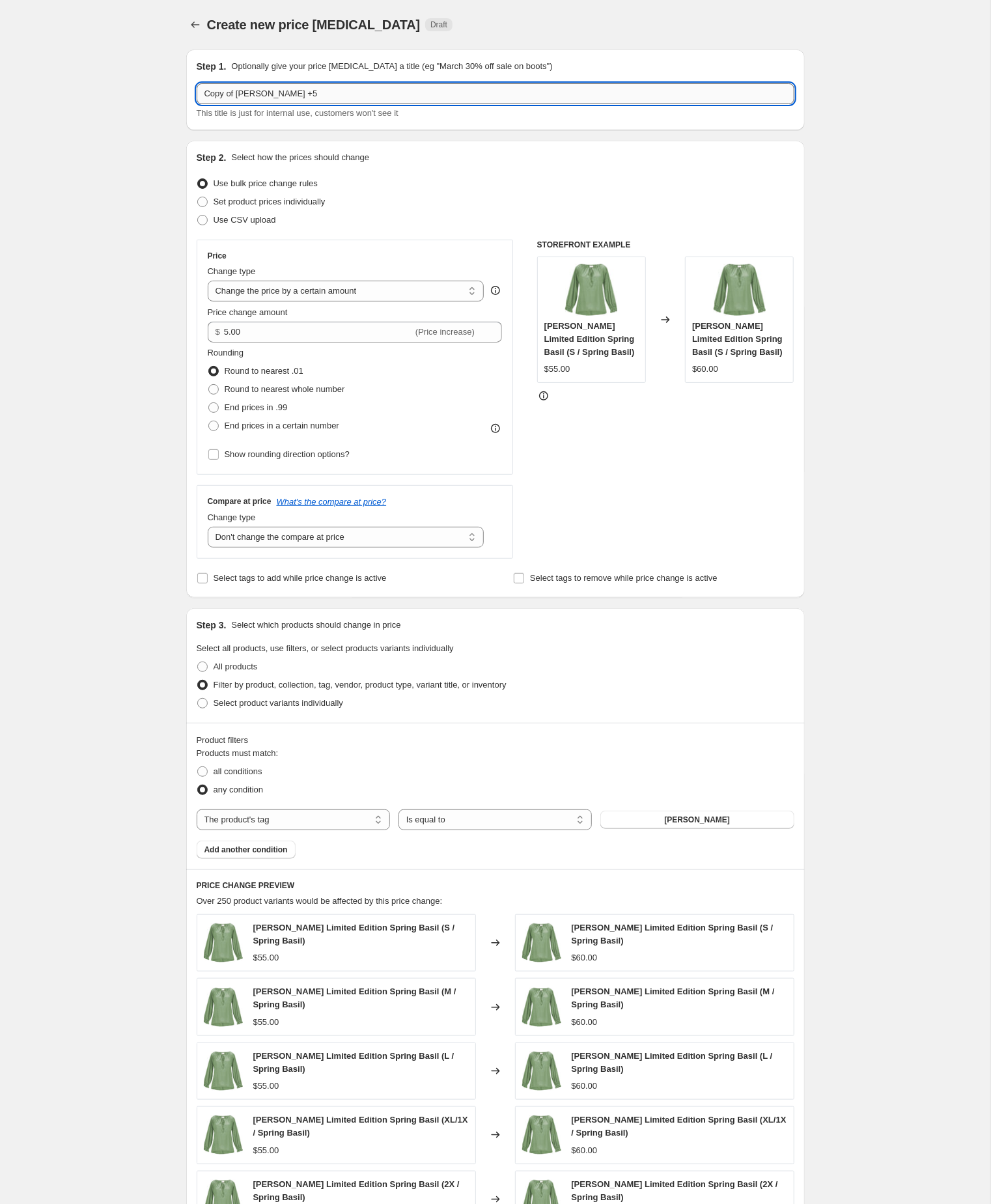
click at [245, 99] on input "Copy of Renée Tunic +5" at bounding box center [495, 94] width 598 height 21
type input "Renée Tunic +5"
click at [153, 281] on div "Create new price change job. This page is ready Create new price change job Dra…" at bounding box center [495, 734] width 990 height 1469
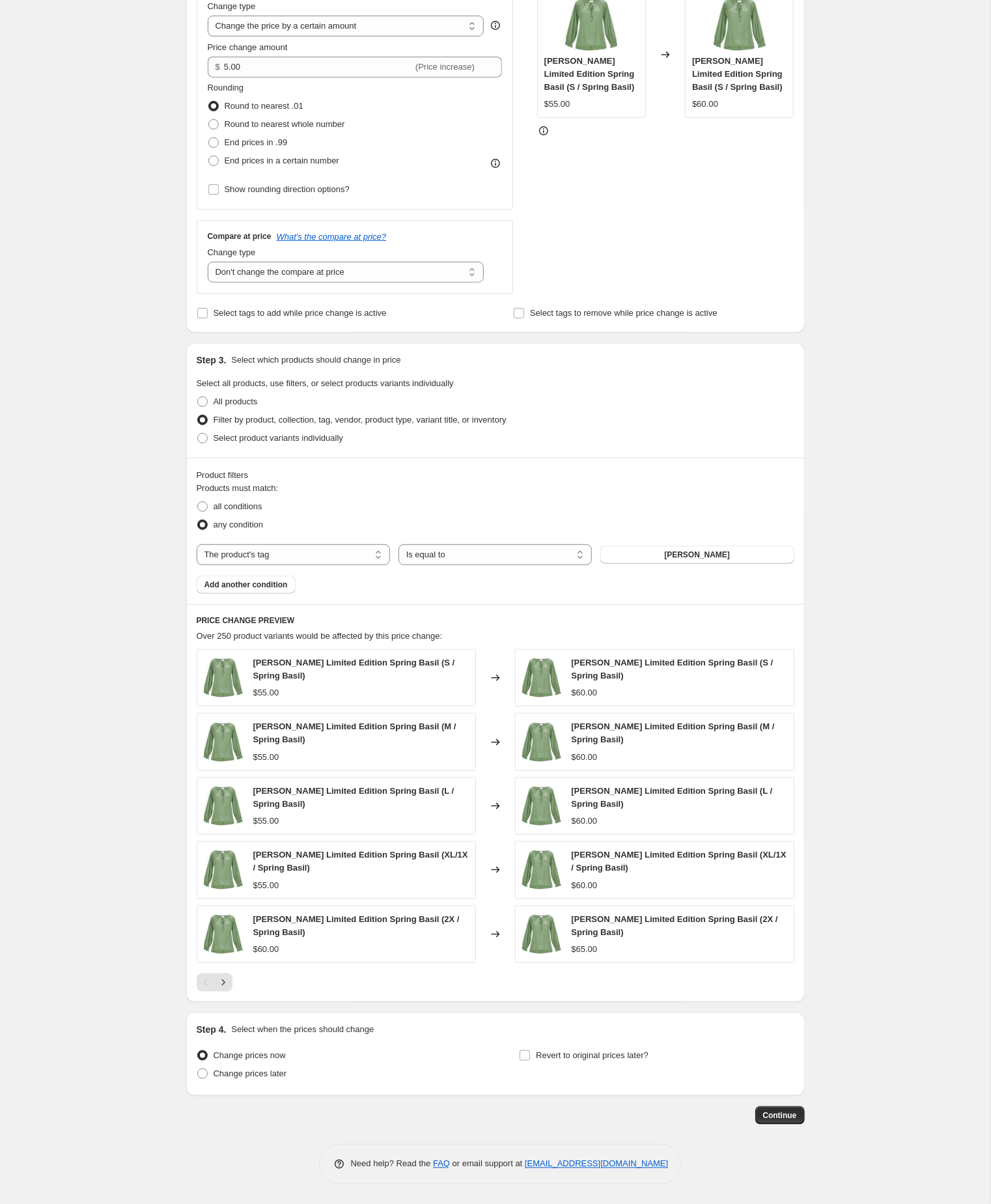
scroll to position [354, 0]
click at [773, 1115] on span "Continue" at bounding box center [780, 1115] width 34 height 10
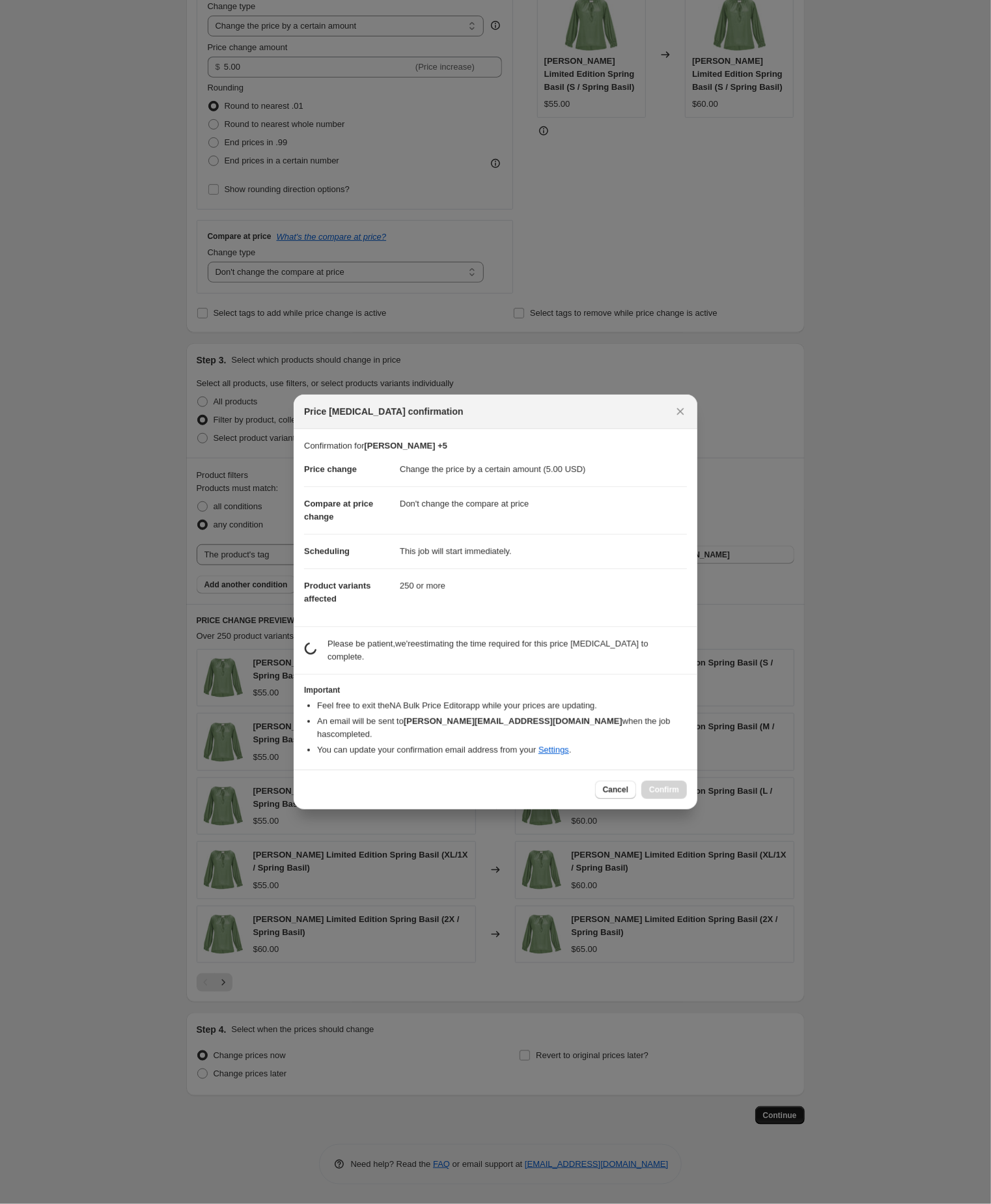
scroll to position [0, 0]
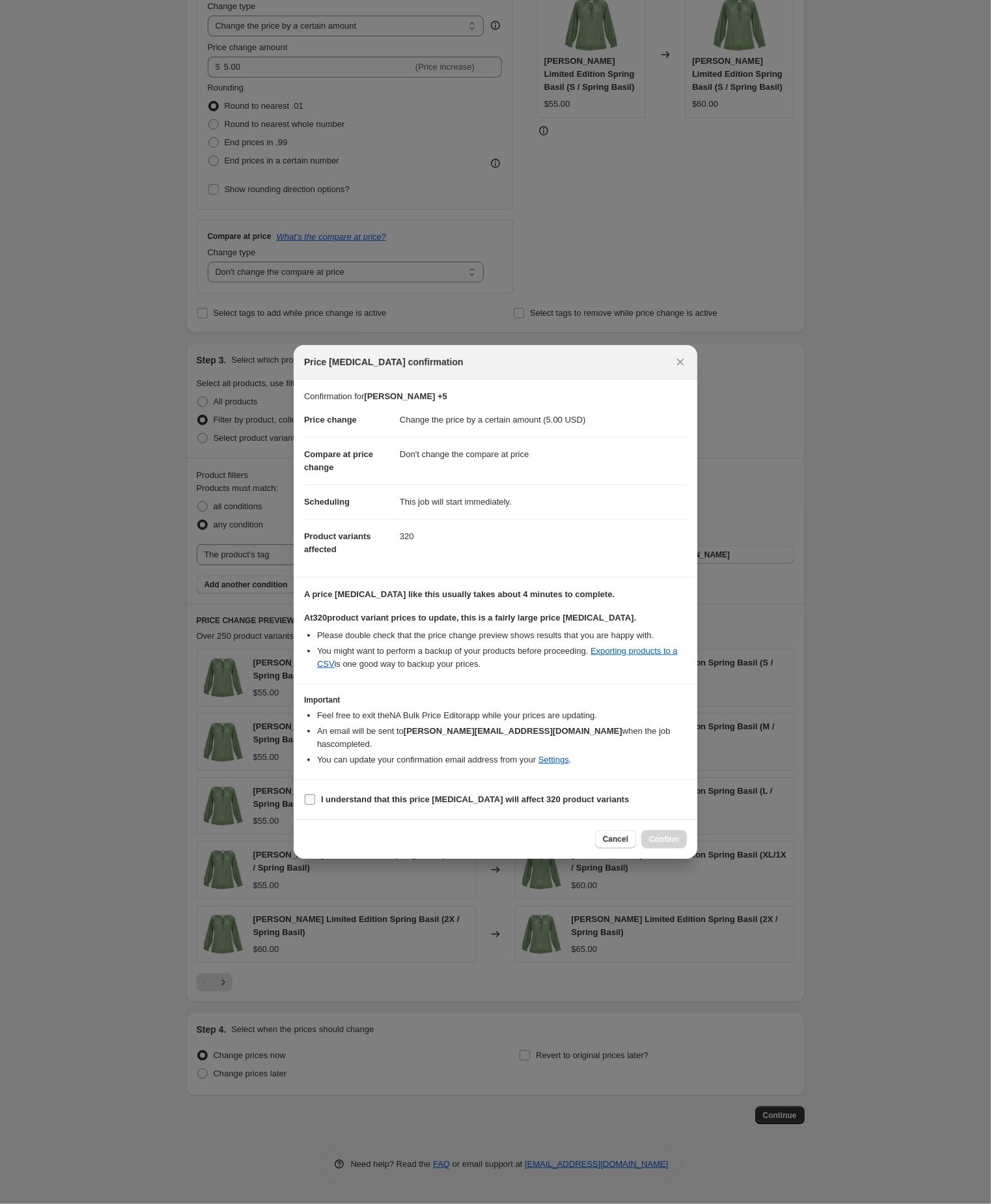
click at [310, 805] on input "I understand that this price change job will affect 320 product variants" at bounding box center [310, 800] width 10 height 10
checkbox input "true"
click at [662, 844] on span "Confirm" at bounding box center [663, 839] width 30 height 10
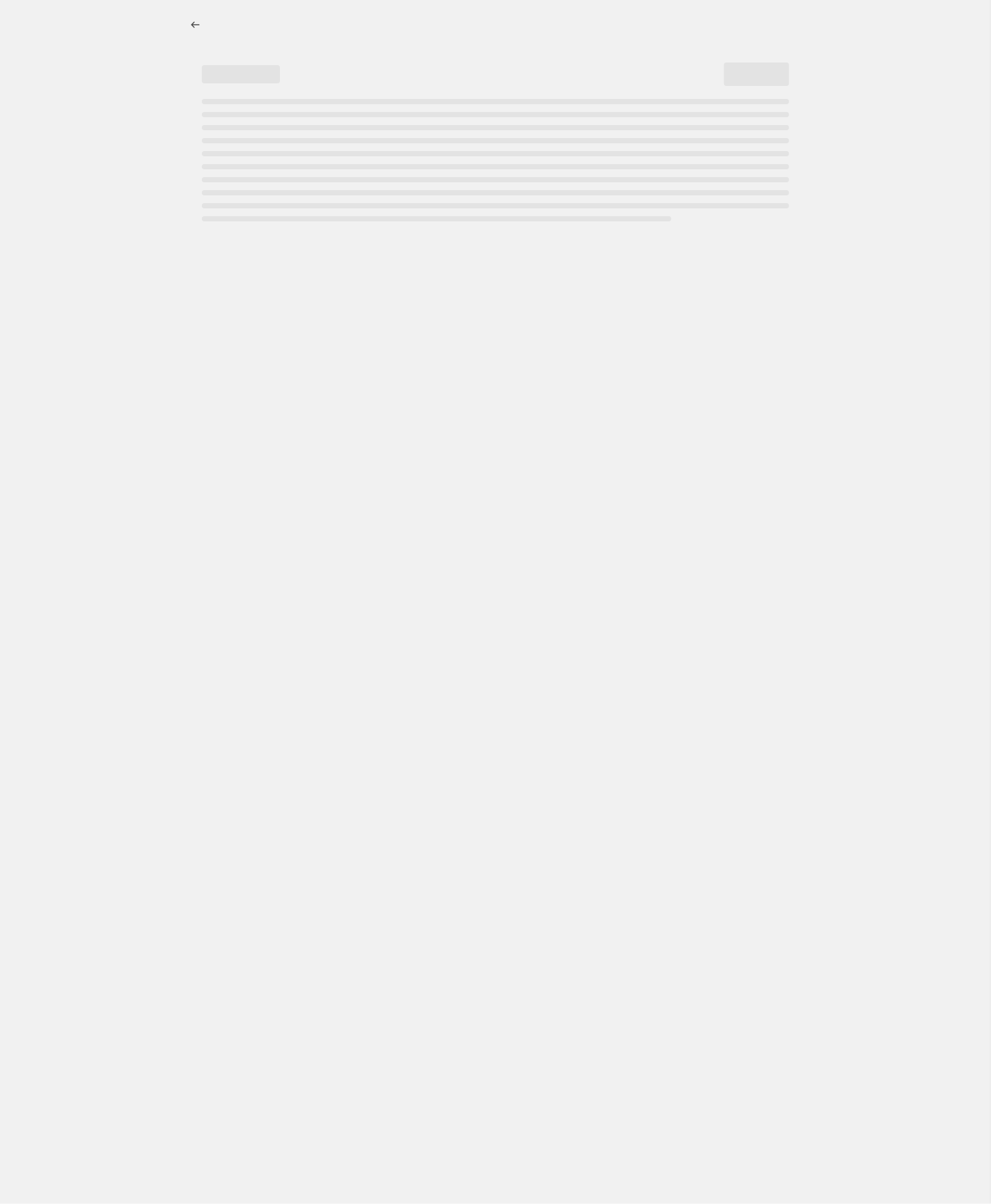
select select "by"
select select "no_change"
select select "tag"
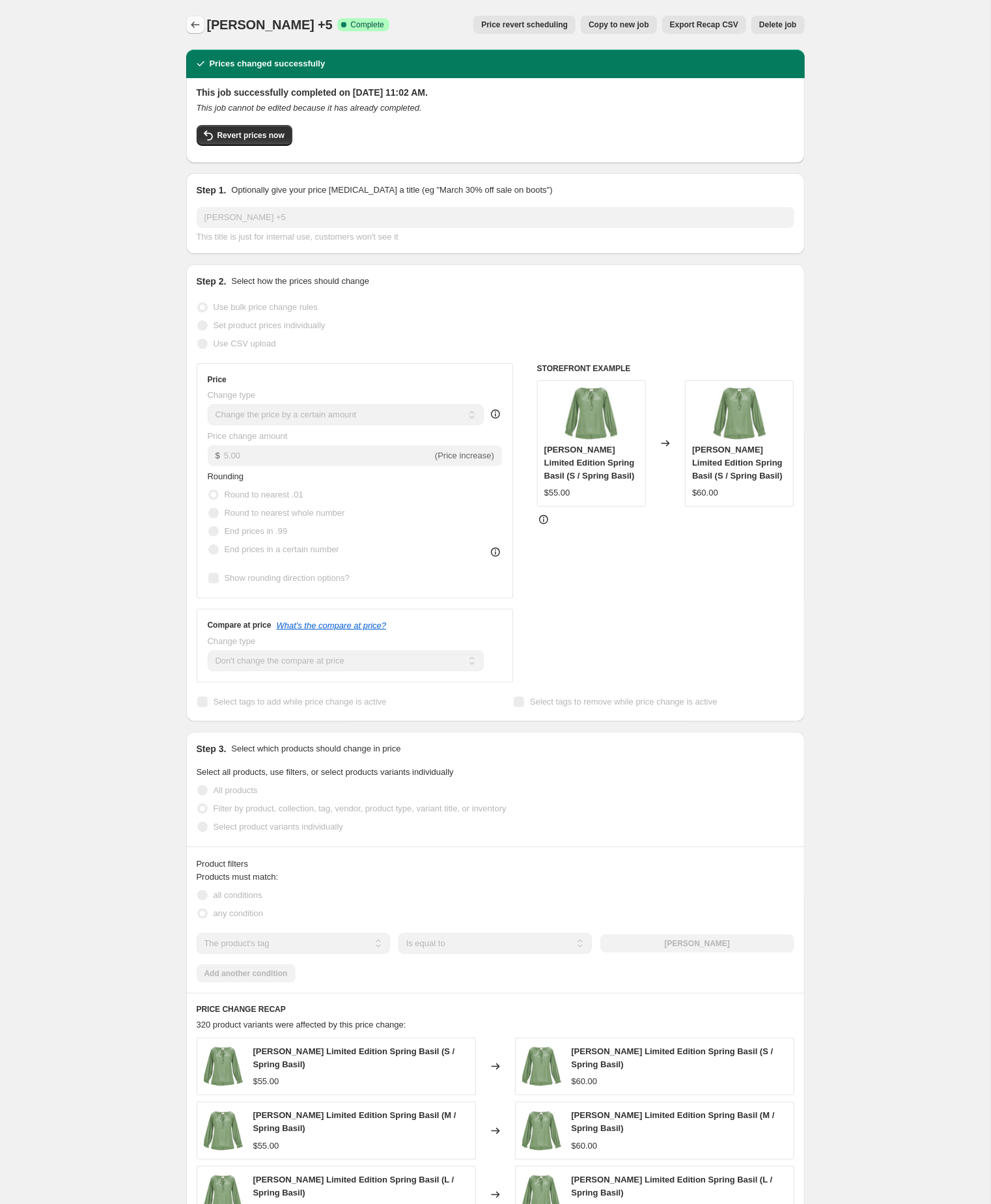
click at [194, 29] on icon "Price change jobs" at bounding box center [196, 24] width 13 height 13
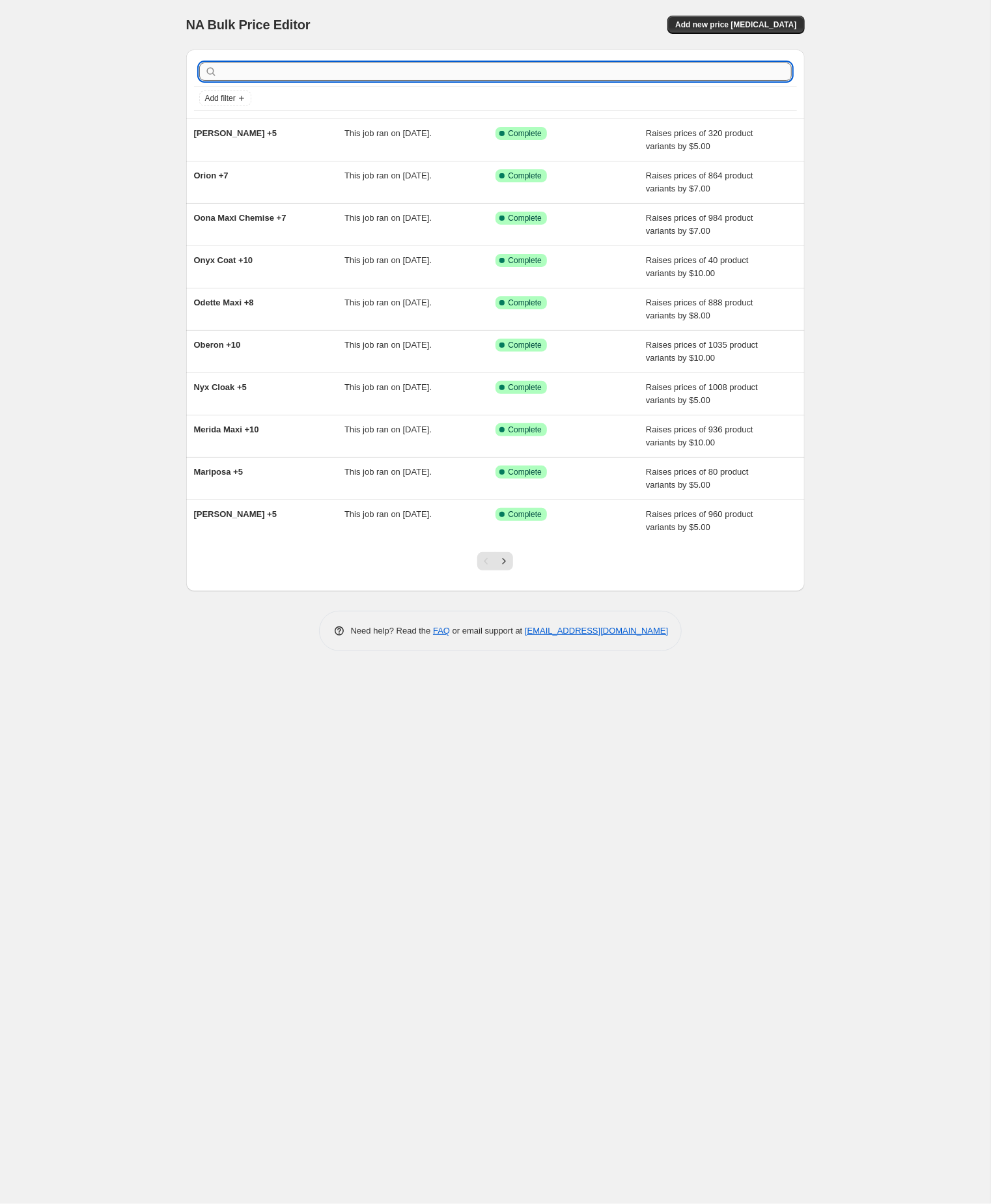
click at [283, 76] on input "text" at bounding box center [505, 71] width 572 height 18
paste input "rhaenyra maxi"
type input "rhaenyra maxi"
click at [300, 72] on input "rhaenyra maxi" at bounding box center [494, 71] width 548 height 18
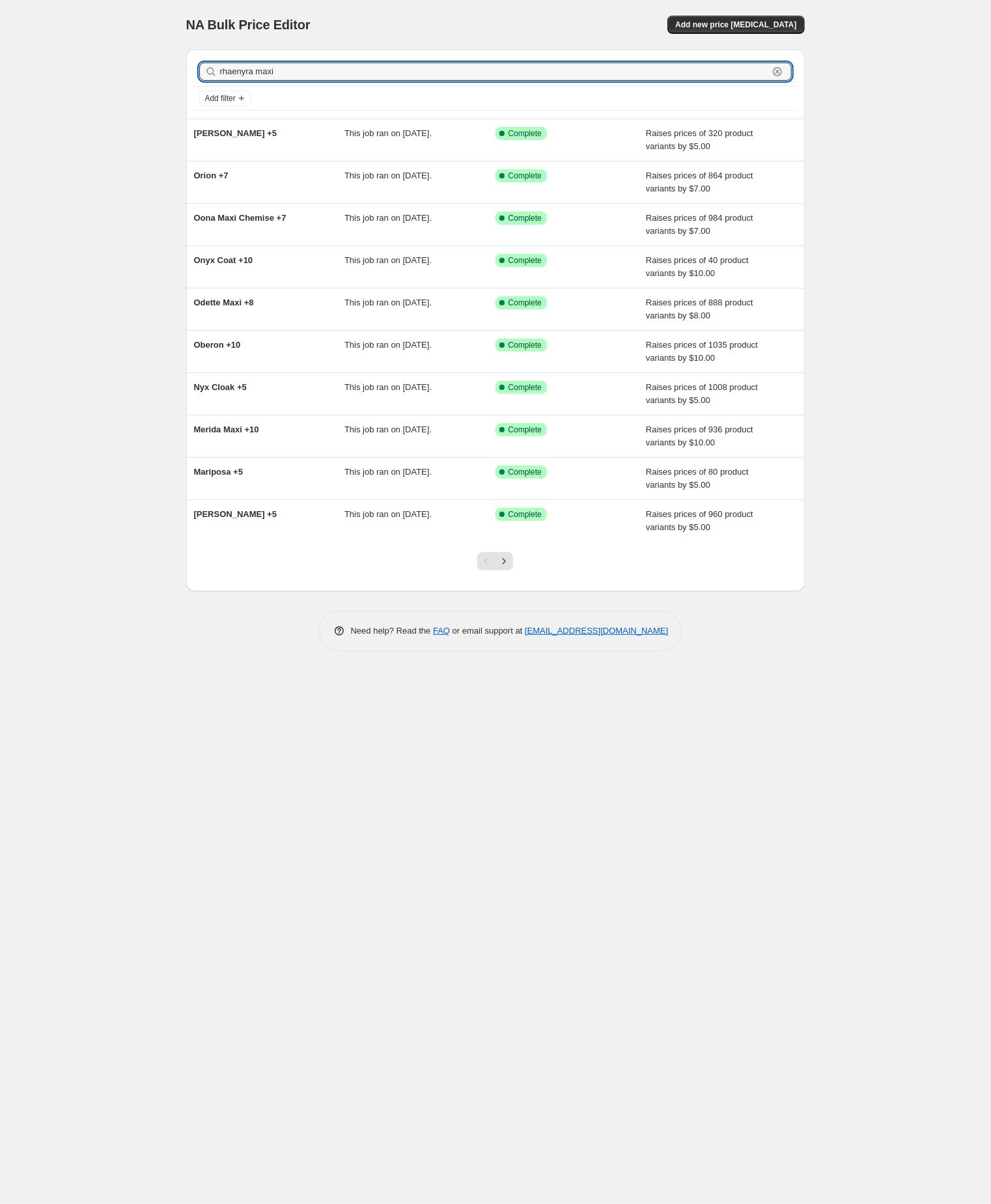
click at [300, 72] on input "rhaenyra maxi" at bounding box center [494, 71] width 548 height 18
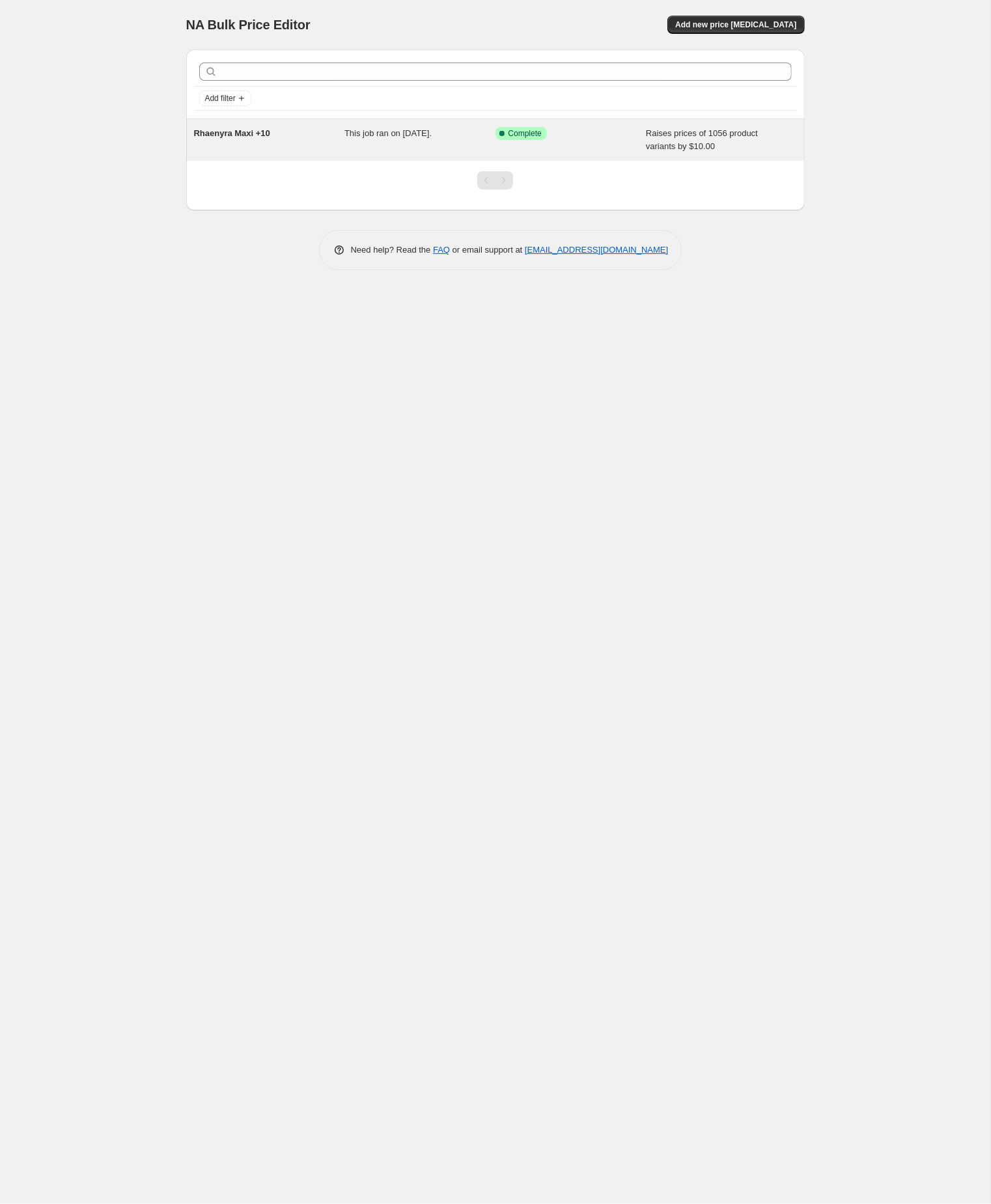
click at [224, 141] on div "Rhaenyra Maxi +10" at bounding box center [269, 140] width 151 height 26
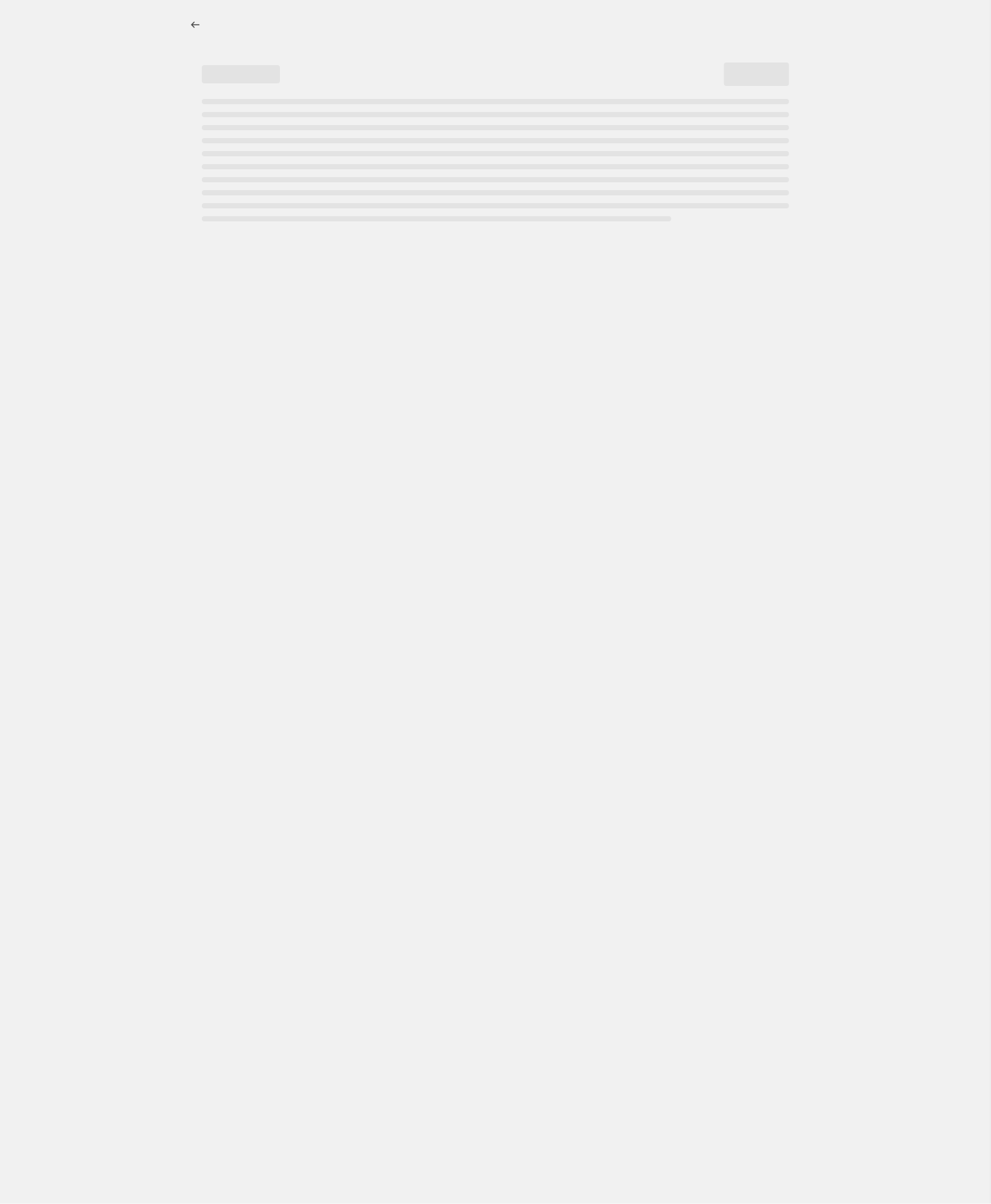
select select "by"
select select "no_change"
select select "tag"
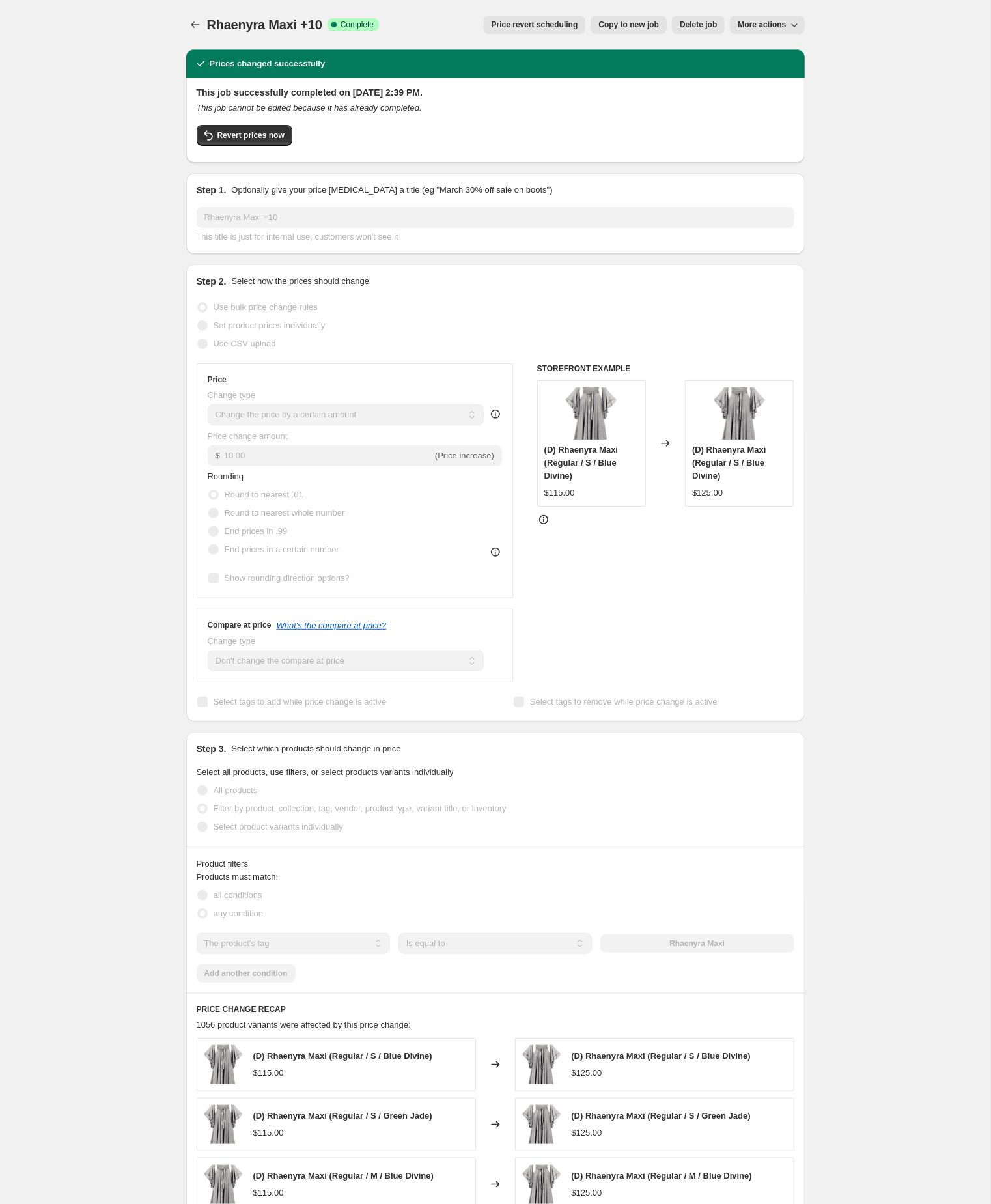
click at [598, 22] on span "Copy to new job" at bounding box center [628, 24] width 61 height 10
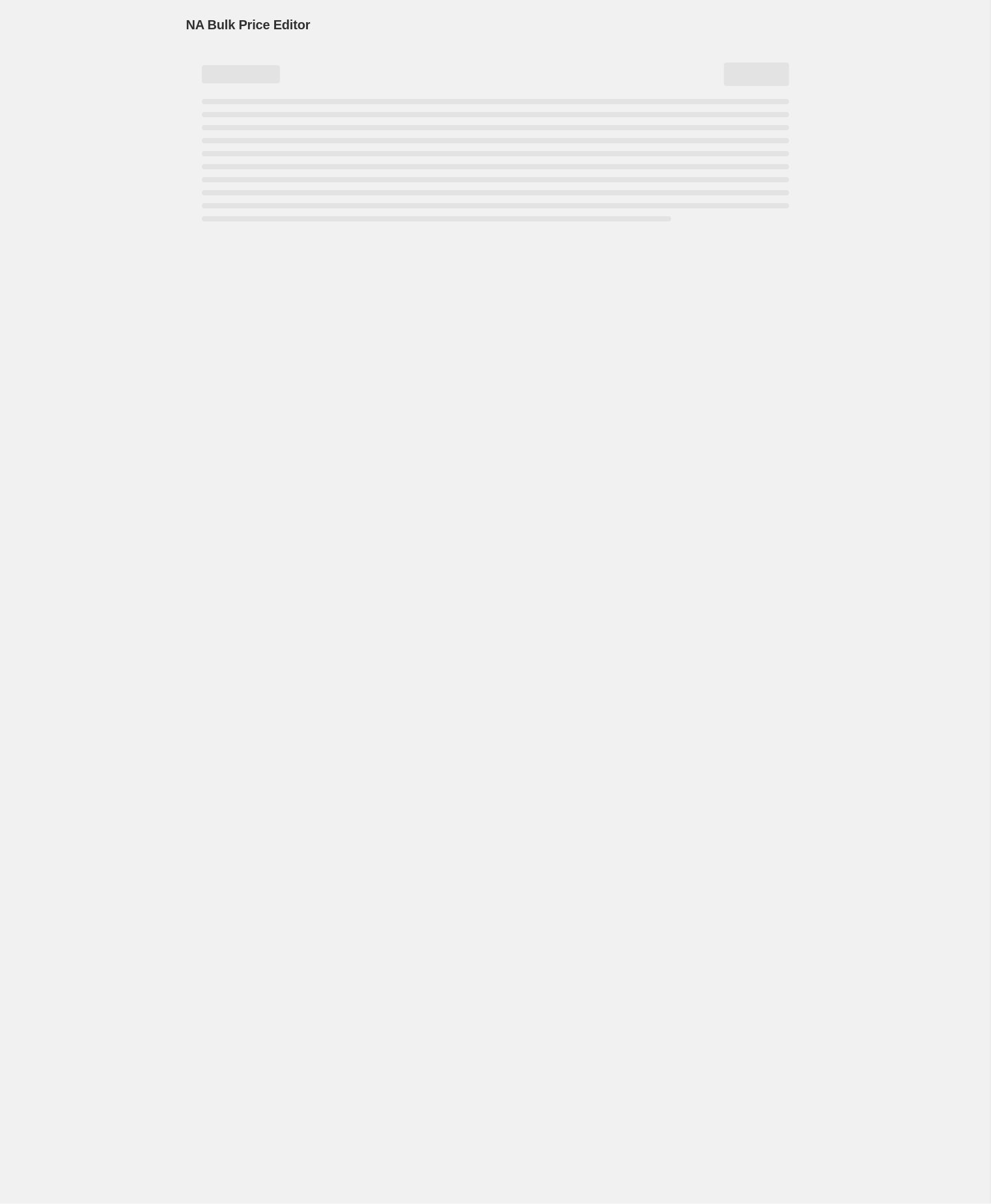
select select "by"
select select "no_change"
select select "tag"
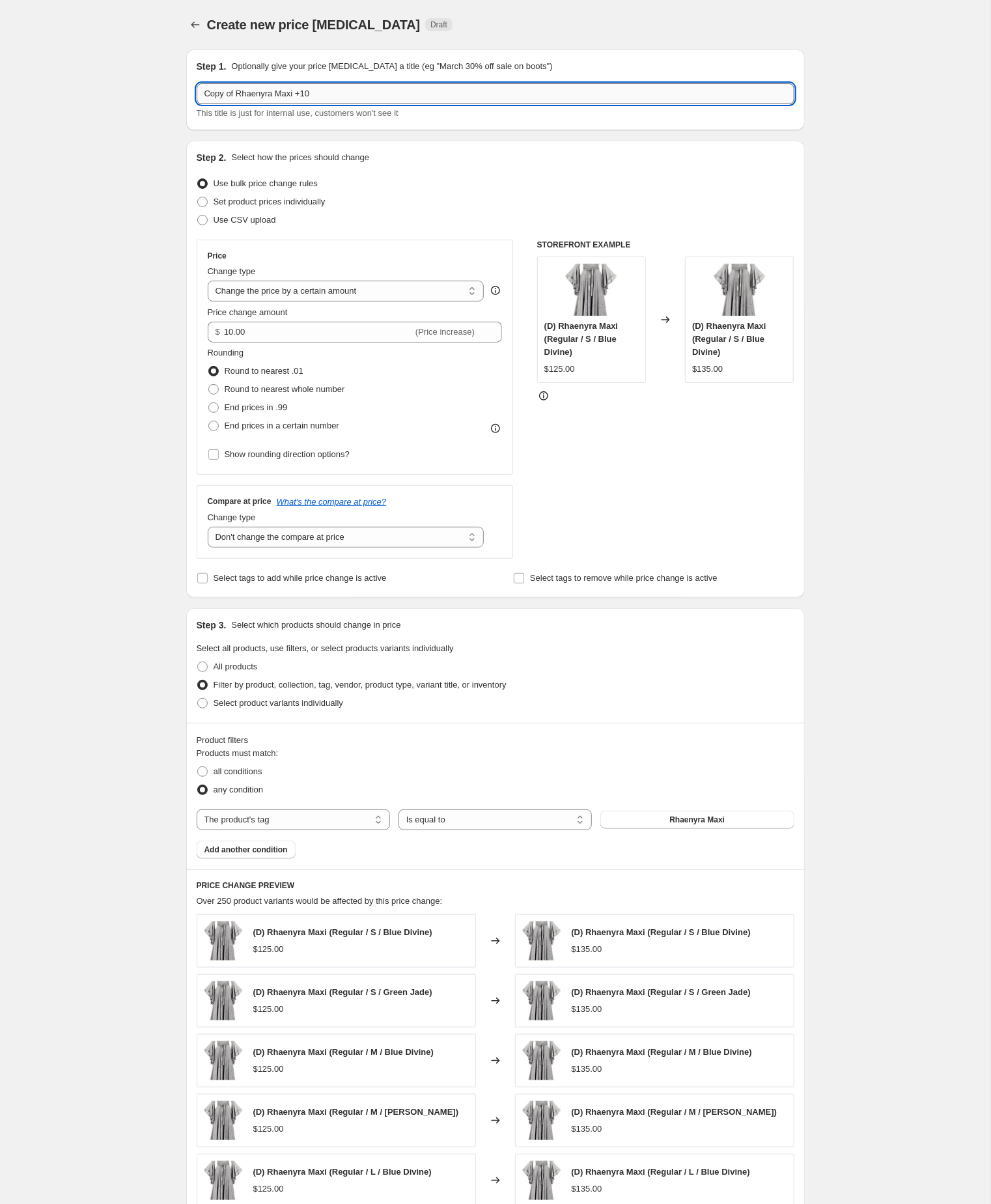
click at [242, 95] on input "Copy of Rhaenyra Maxi +10" at bounding box center [495, 94] width 598 height 21
type input "Rhaenyra Maxi +10"
click at [882, 492] on div "Create new price change job. This page is ready Create new price change job Dra…" at bounding box center [495, 724] width 990 height 1448
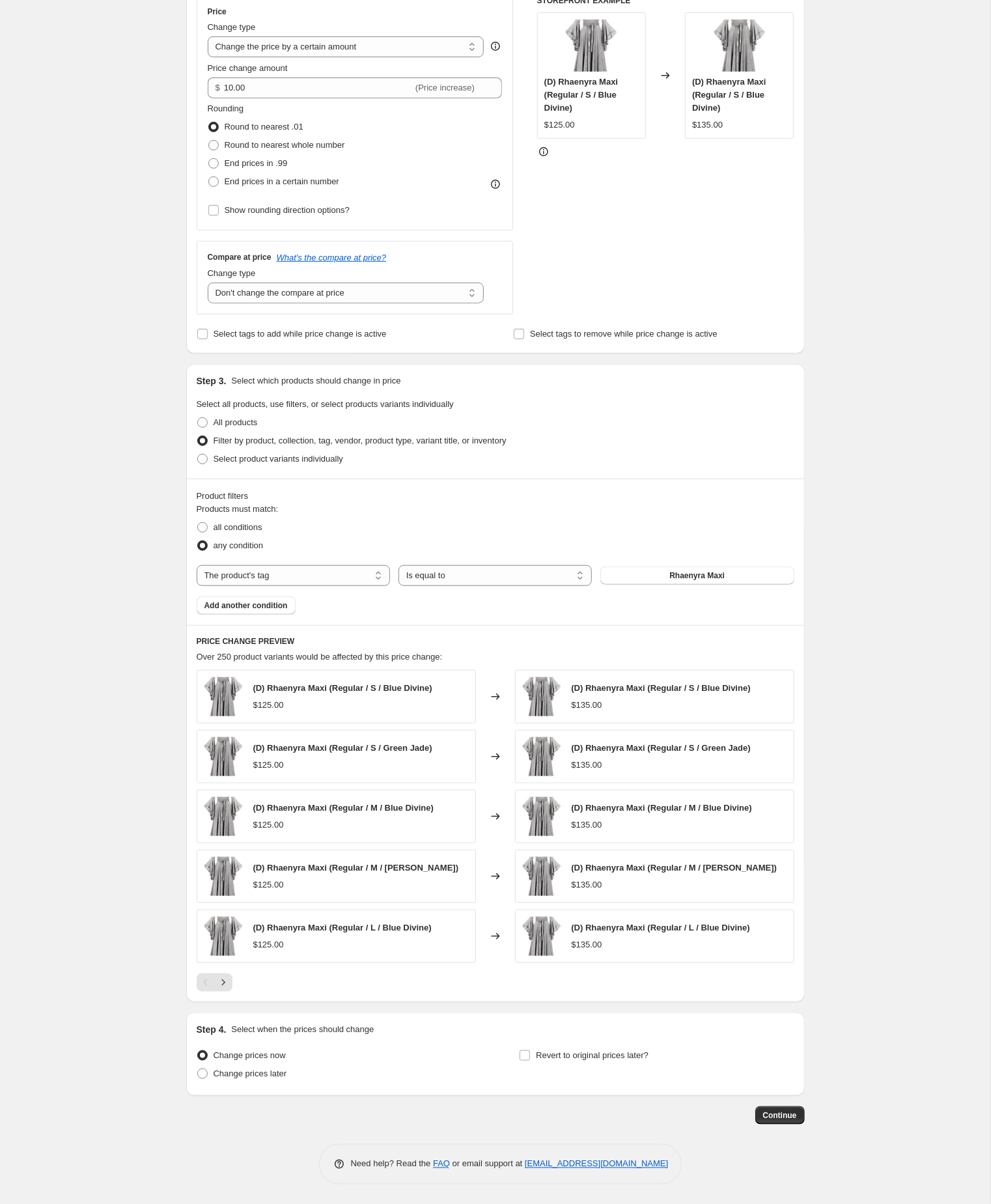
scroll to position [354, 0]
click at [773, 1114] on span "Continue" at bounding box center [780, 1115] width 34 height 10
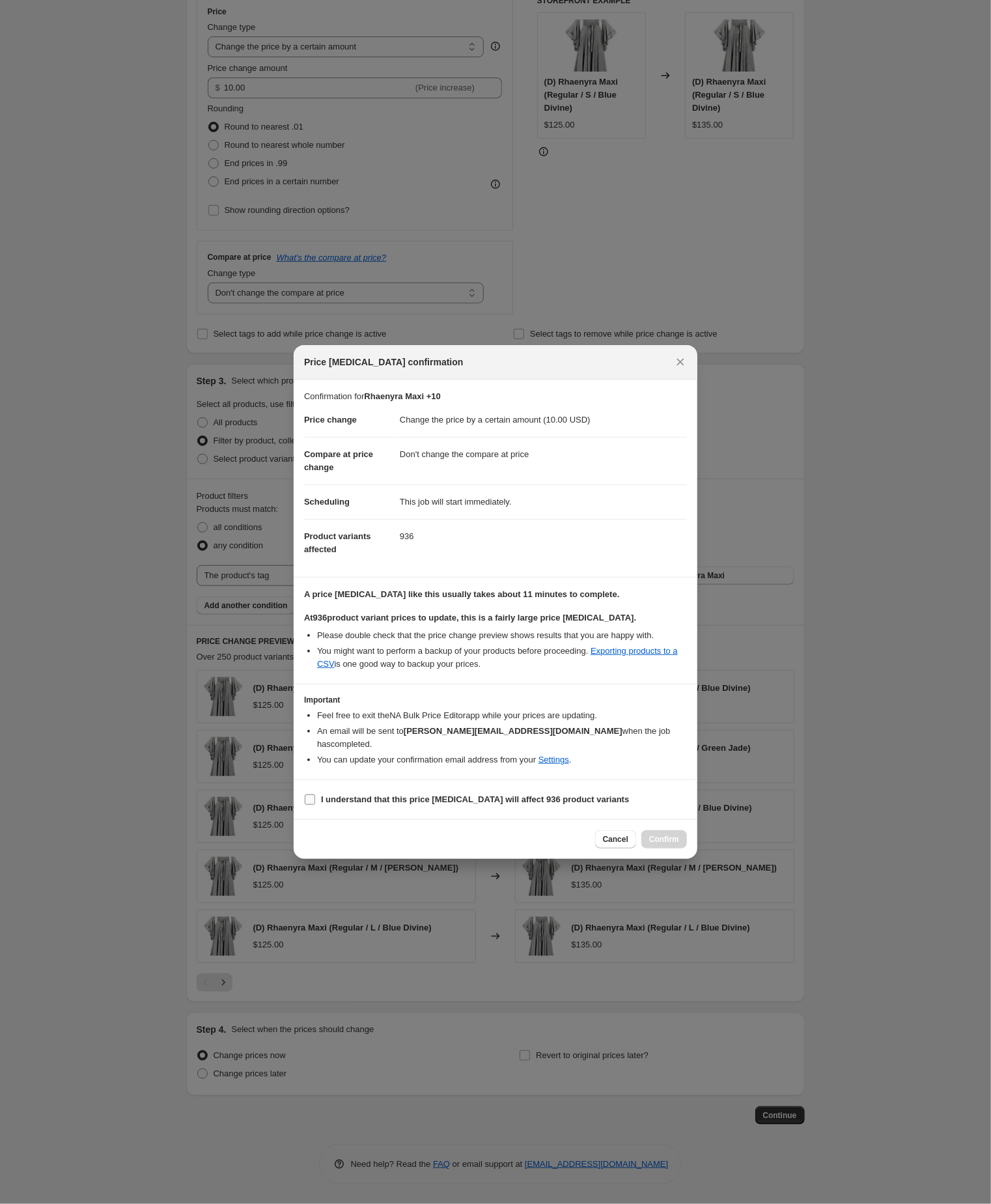
click at [311, 805] on input "I understand that this price [MEDICAL_DATA] will affect 936 product variants" at bounding box center [310, 800] width 10 height 10
checkbox input "true"
click at [658, 844] on span "Confirm" at bounding box center [663, 839] width 30 height 10
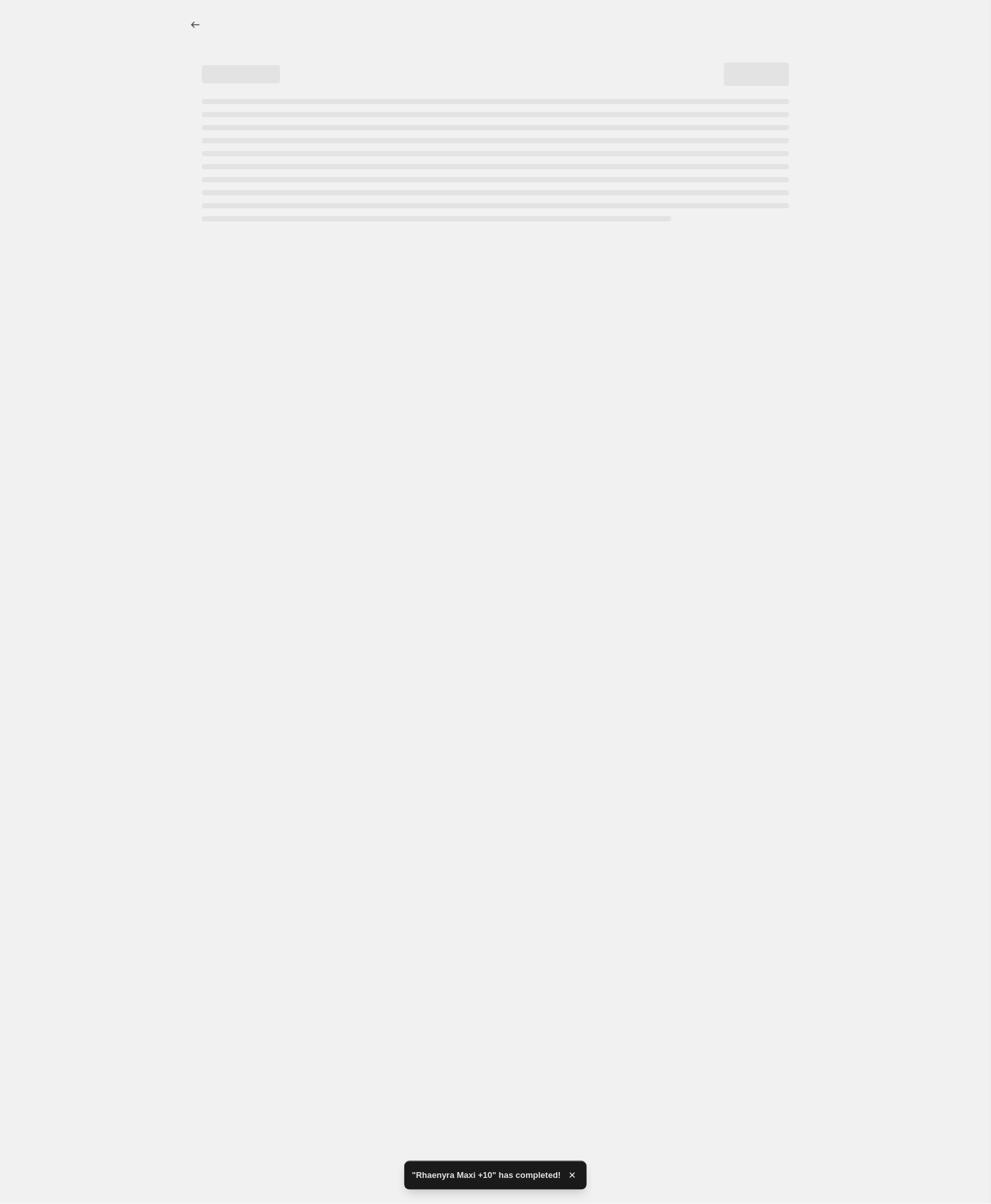
select select "by"
select select "no_change"
select select "tag"
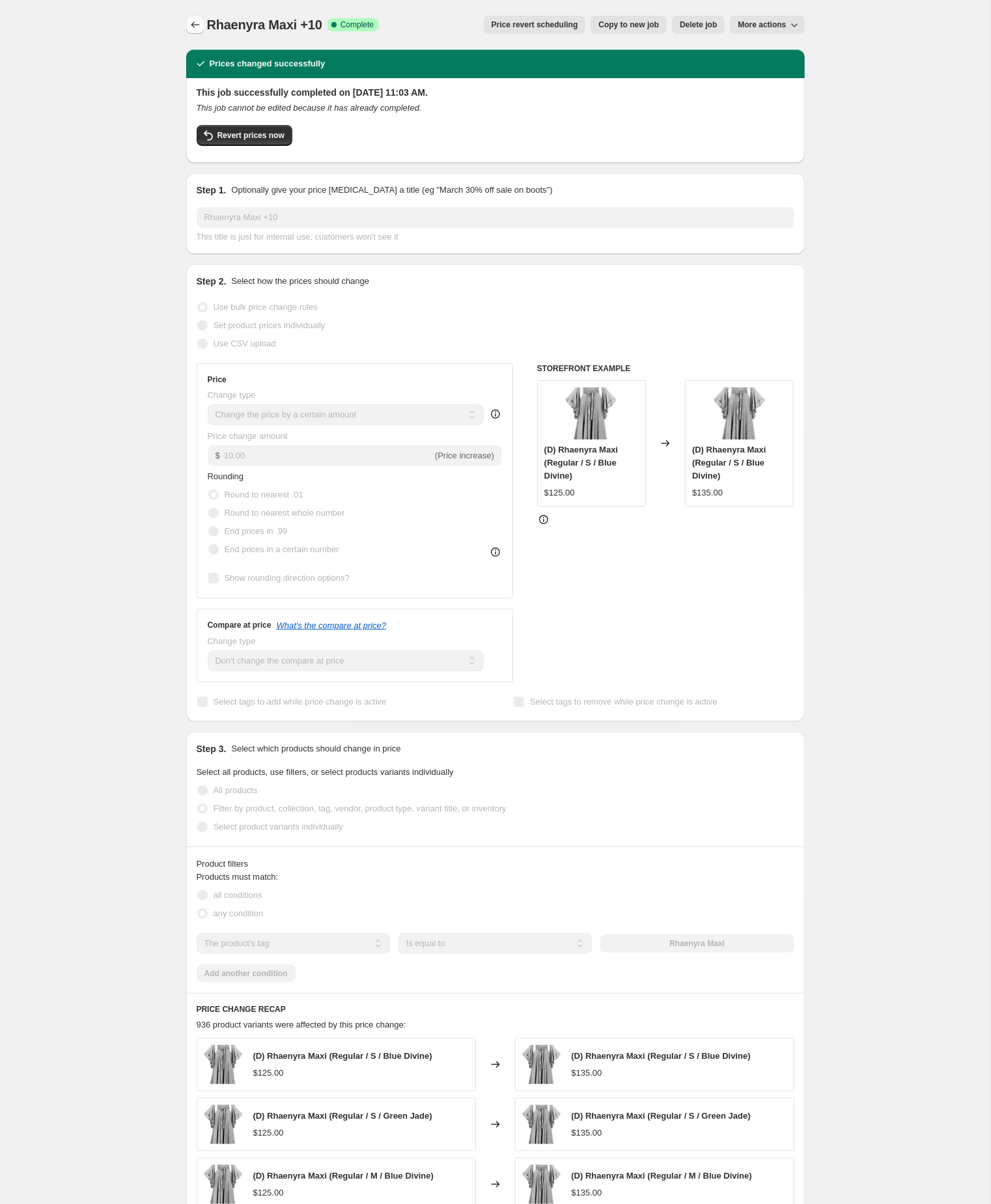
click at [194, 25] on icon "Price change jobs" at bounding box center [196, 24] width 13 height 13
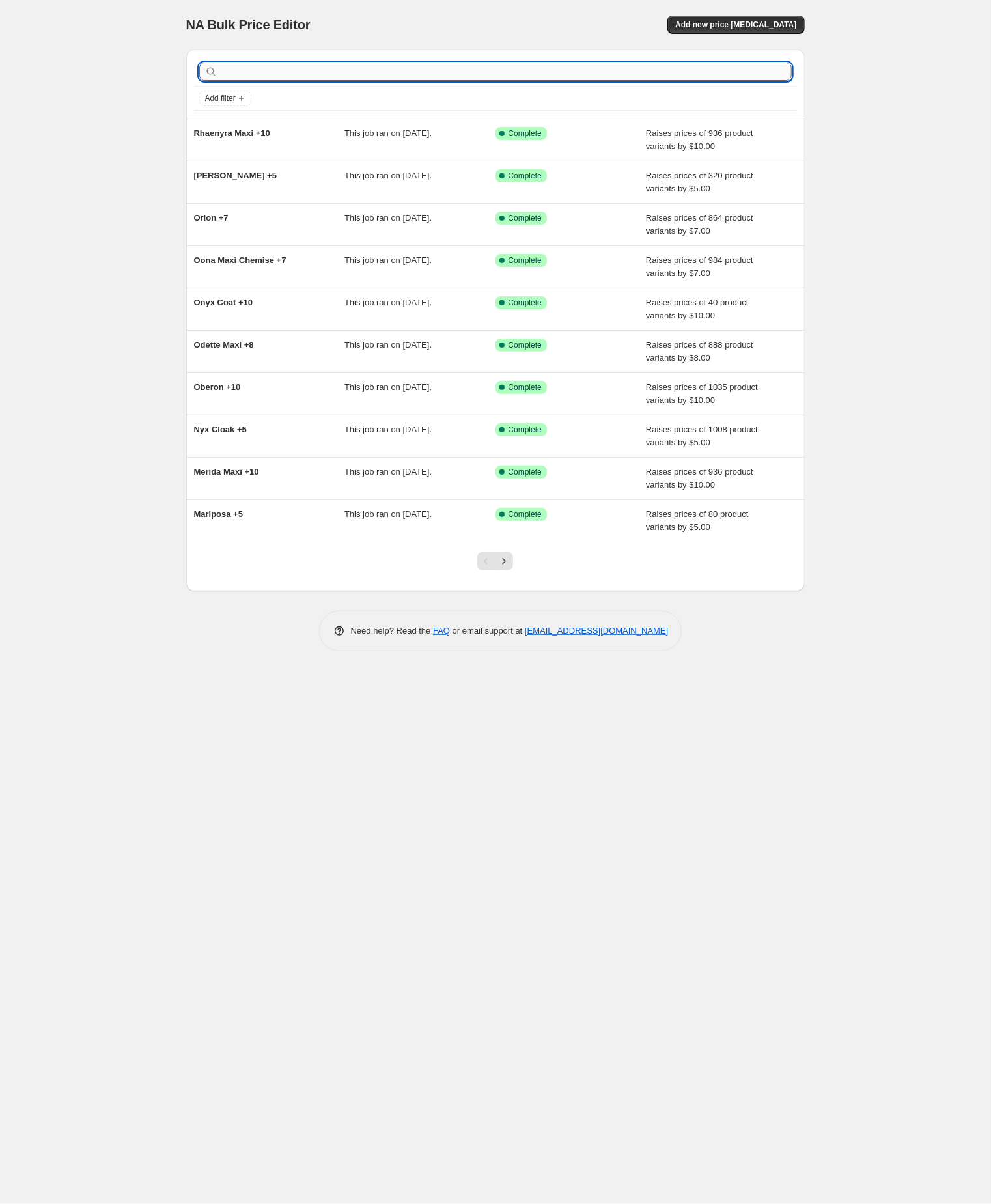
click at [313, 74] on input "text" at bounding box center [505, 71] width 572 height 18
paste input "robyn midi set"
type input "robyn midi set"
click at [313, 74] on input "robyn midi set" at bounding box center [494, 71] width 548 height 18
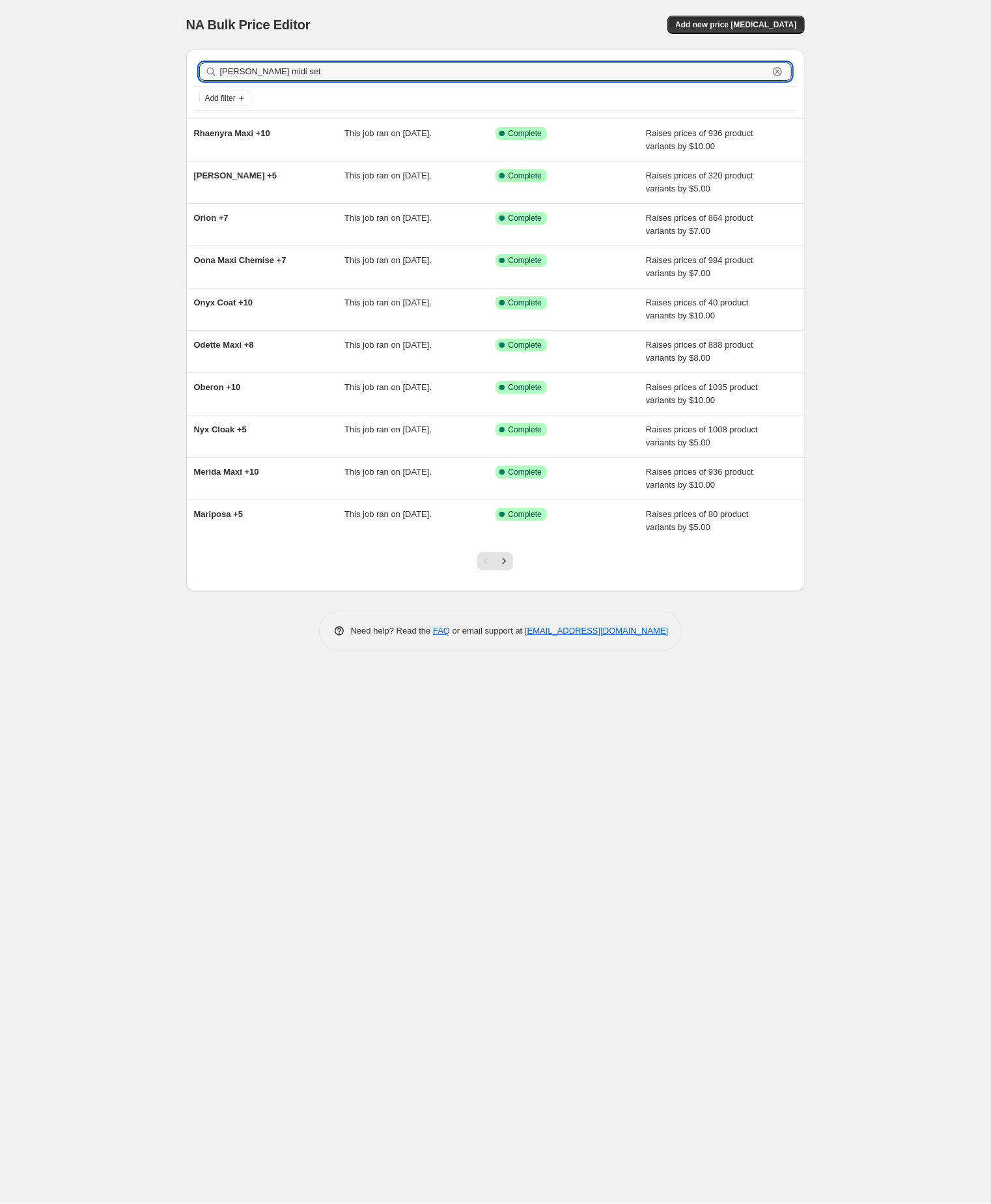
click at [313, 74] on input "robyn midi set" at bounding box center [494, 71] width 548 height 18
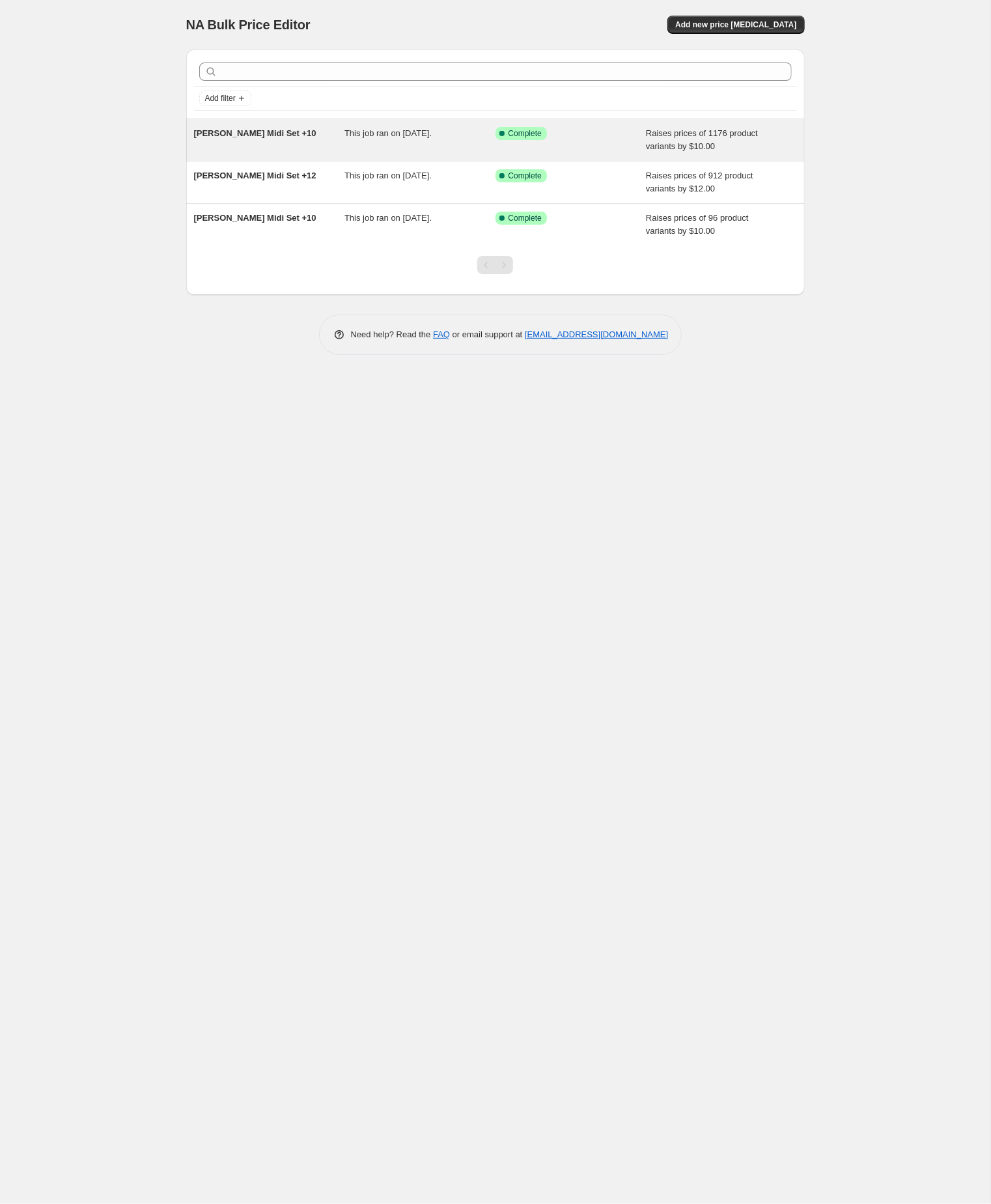
click at [254, 145] on div "Robyn Midi Set +10" at bounding box center [269, 140] width 151 height 26
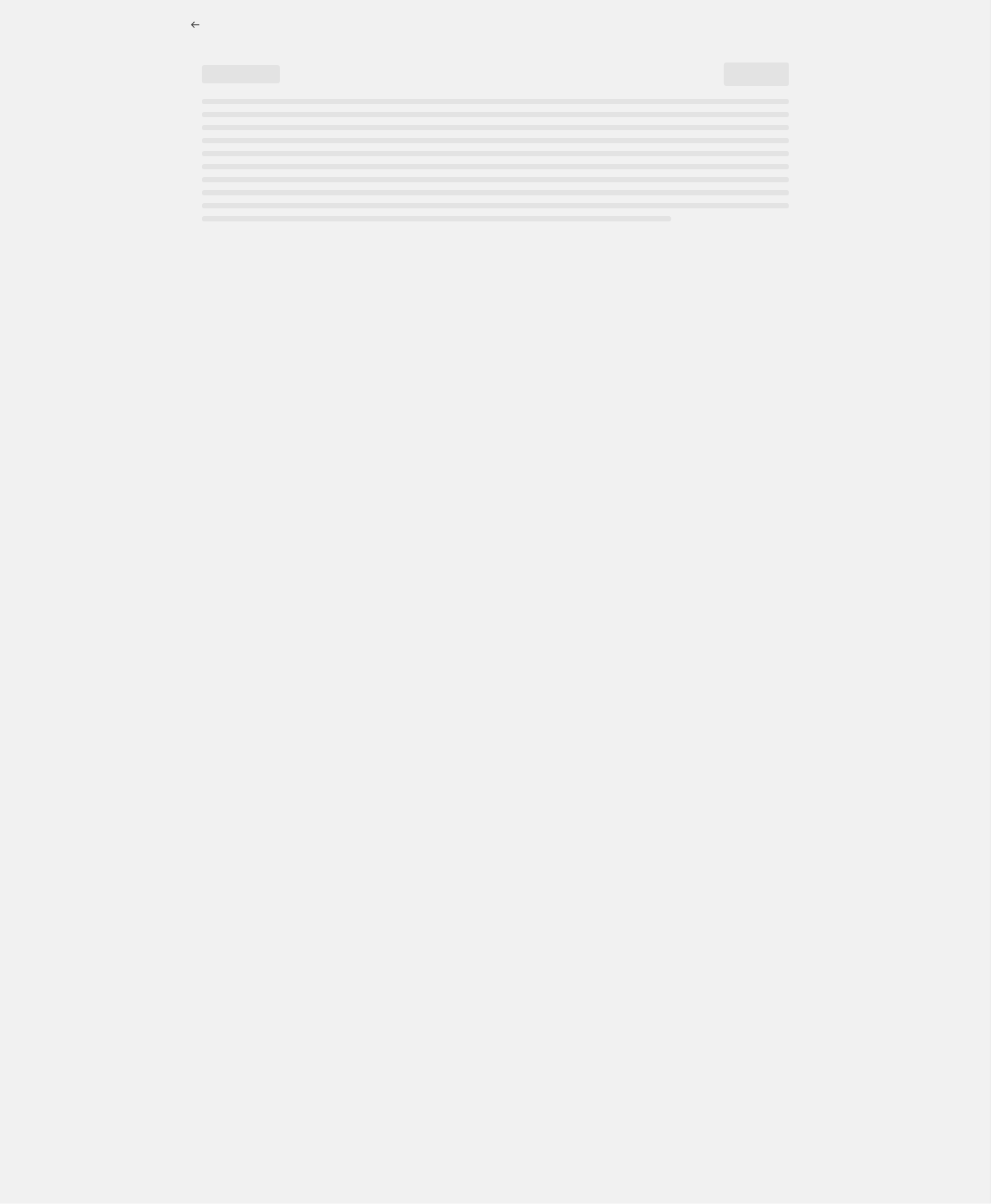
select select "by"
select select "no_change"
select select "tag"
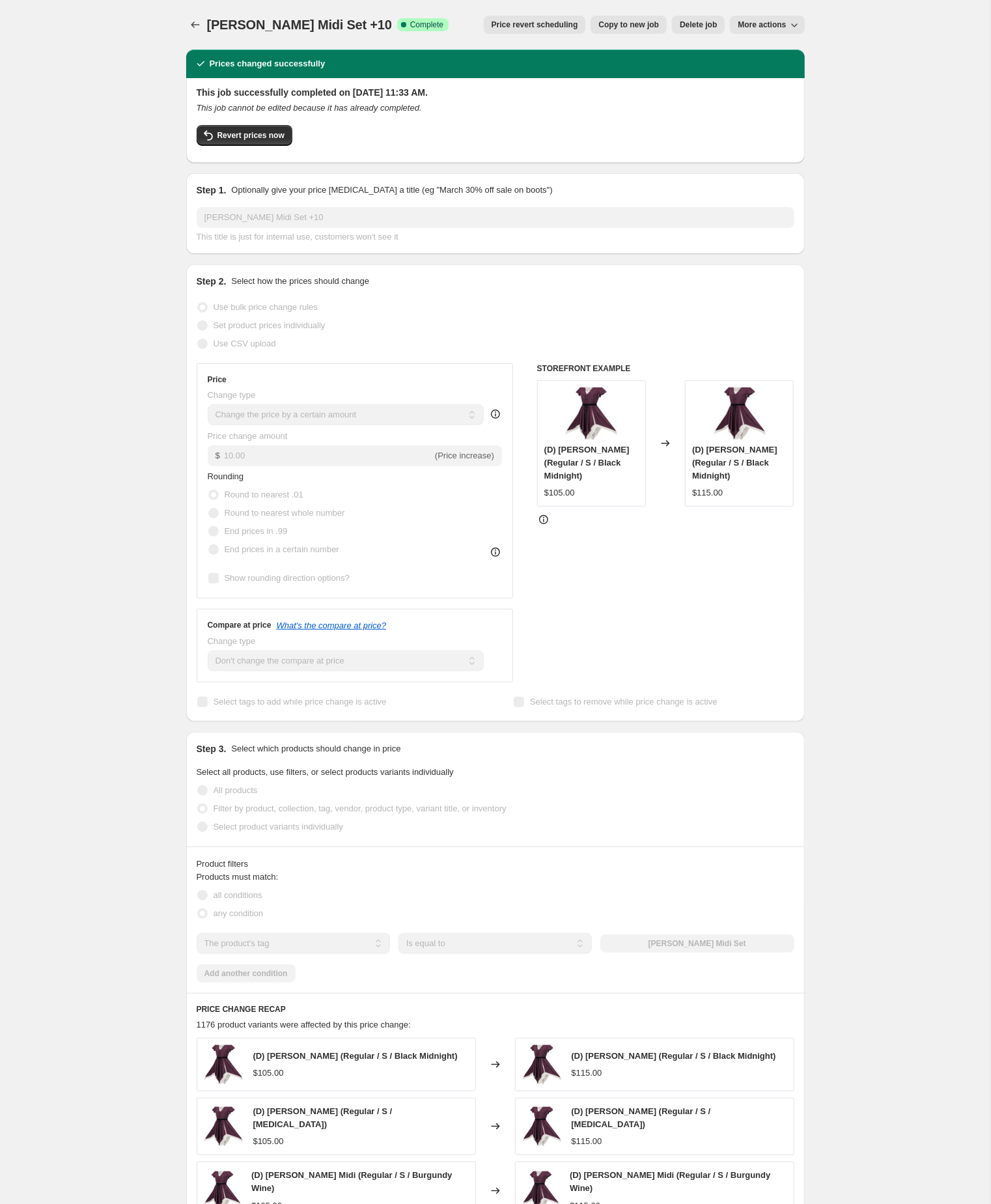
click at [598, 24] on span "Copy to new job" at bounding box center [628, 24] width 61 height 10
select select "by"
select select "no_change"
select select "tag"
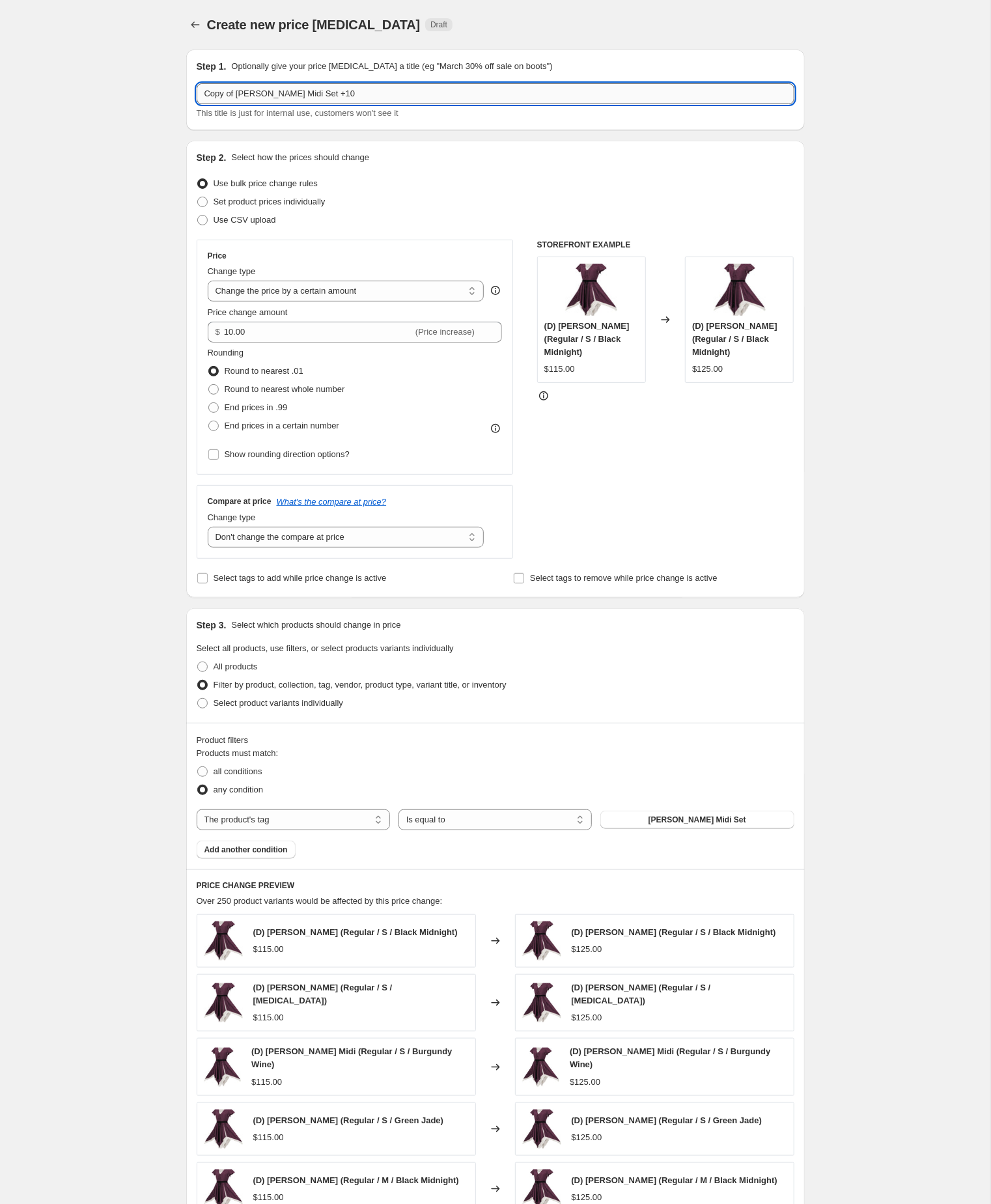
click at [244, 95] on input "Copy of Robyn Midi Set +10" at bounding box center [495, 94] width 598 height 21
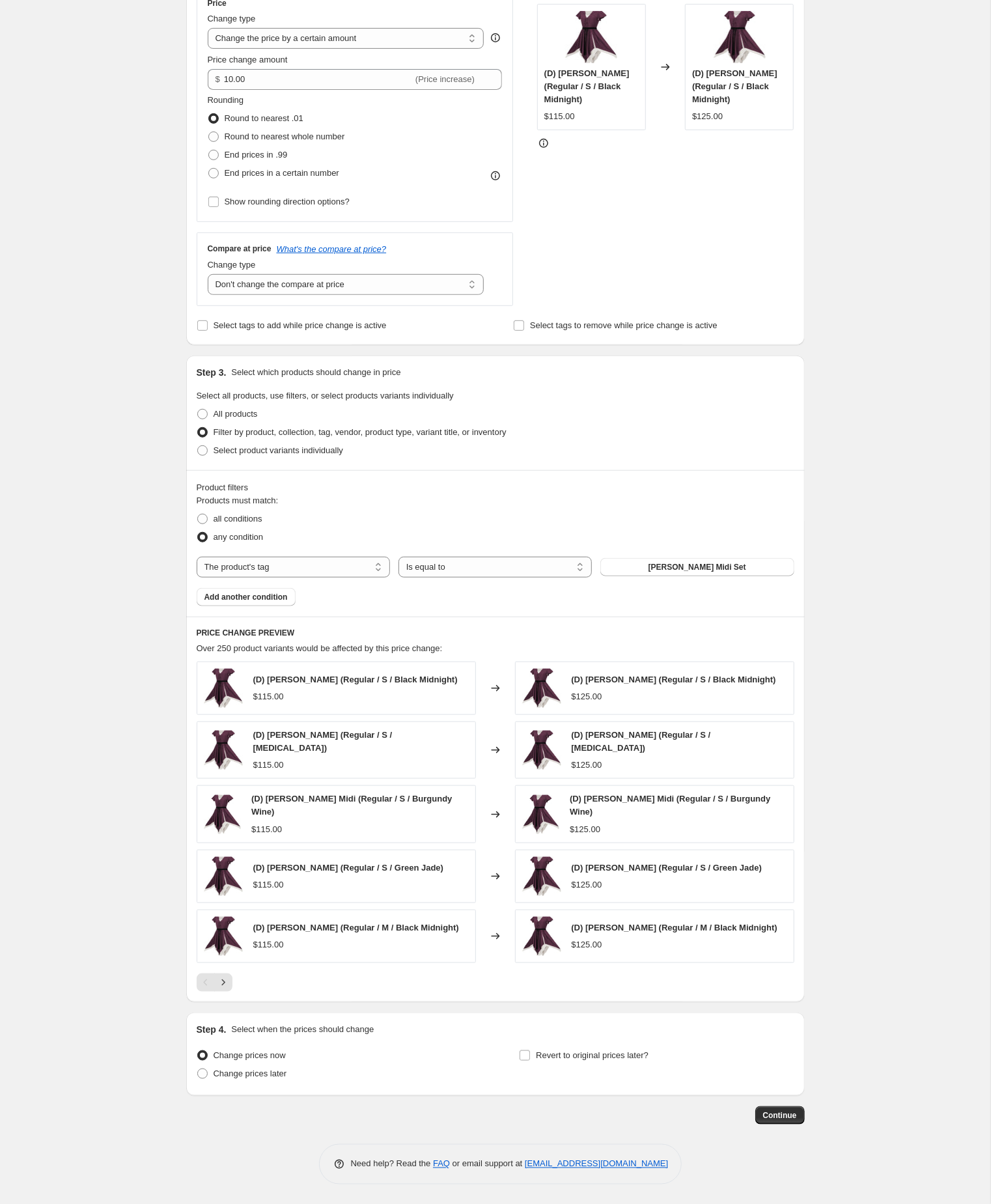
scroll to position [345, 0]
type input "Robyn Midi Set +10"
click at [775, 1107] on button "Continue" at bounding box center [780, 1115] width 50 height 18
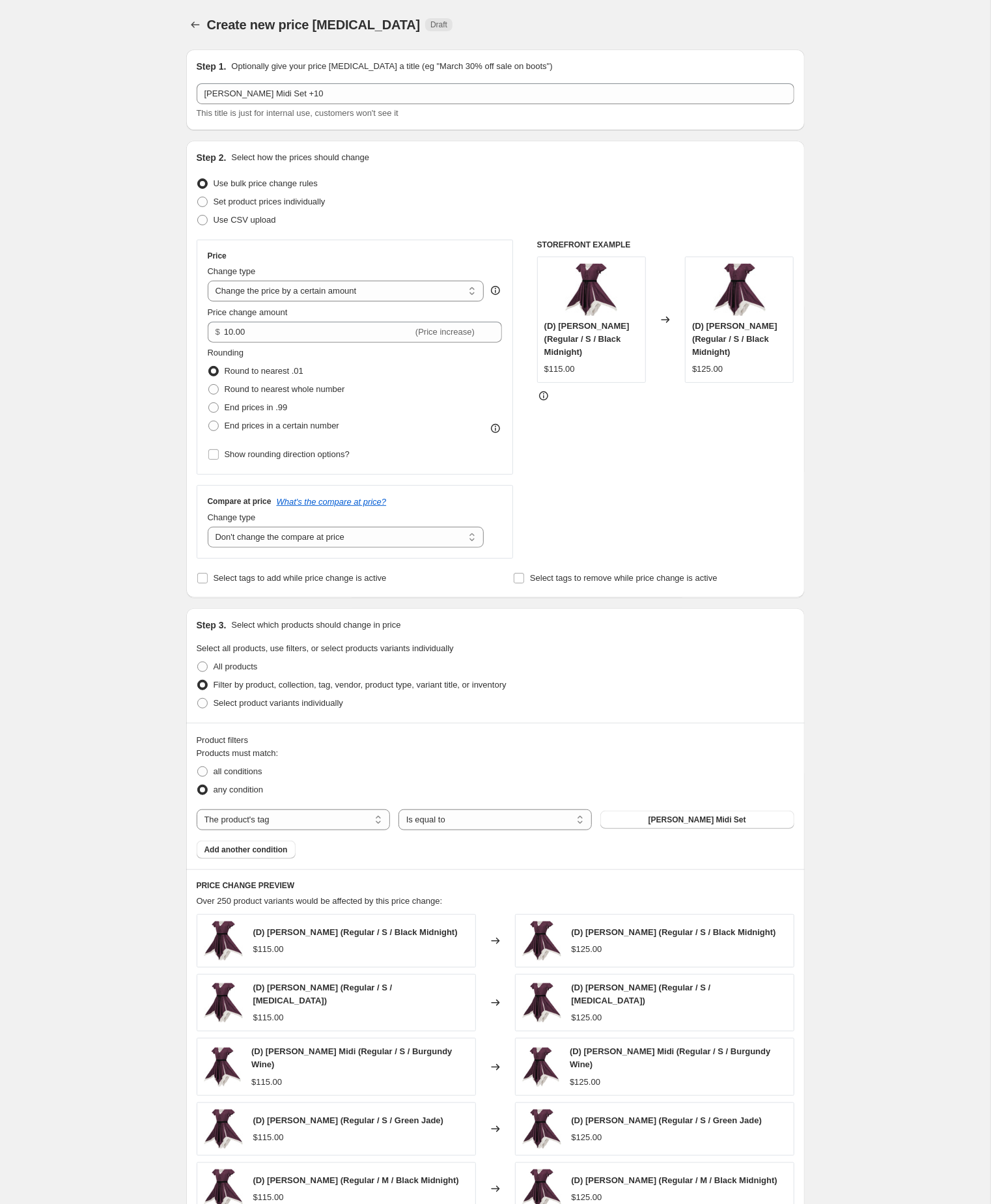
scroll to position [345, 0]
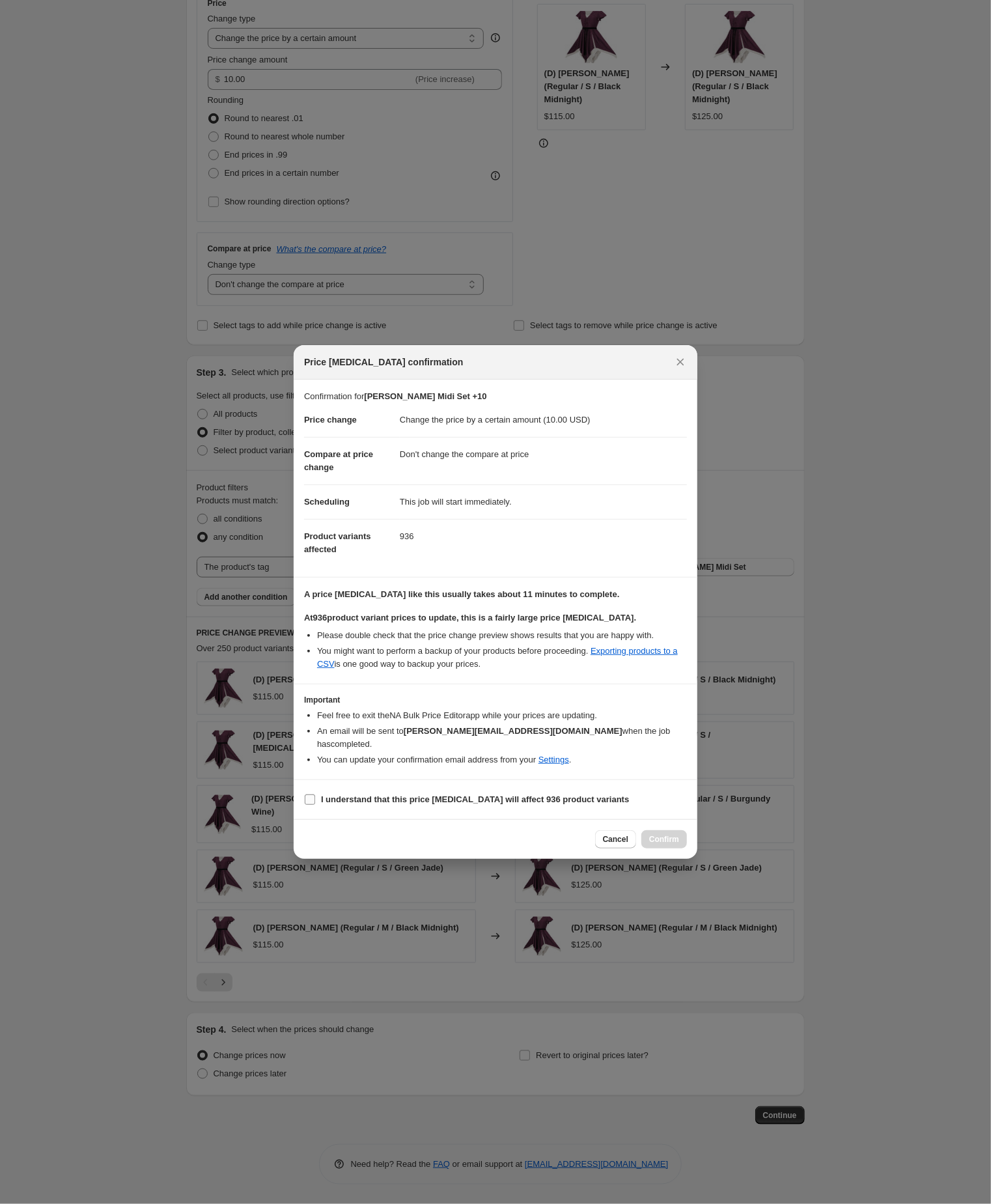
click at [309, 805] on input "I understand that this price [MEDICAL_DATA] will affect 936 product variants" at bounding box center [310, 800] width 10 height 10
checkbox input "true"
click at [658, 844] on span "Confirm" at bounding box center [663, 839] width 30 height 10
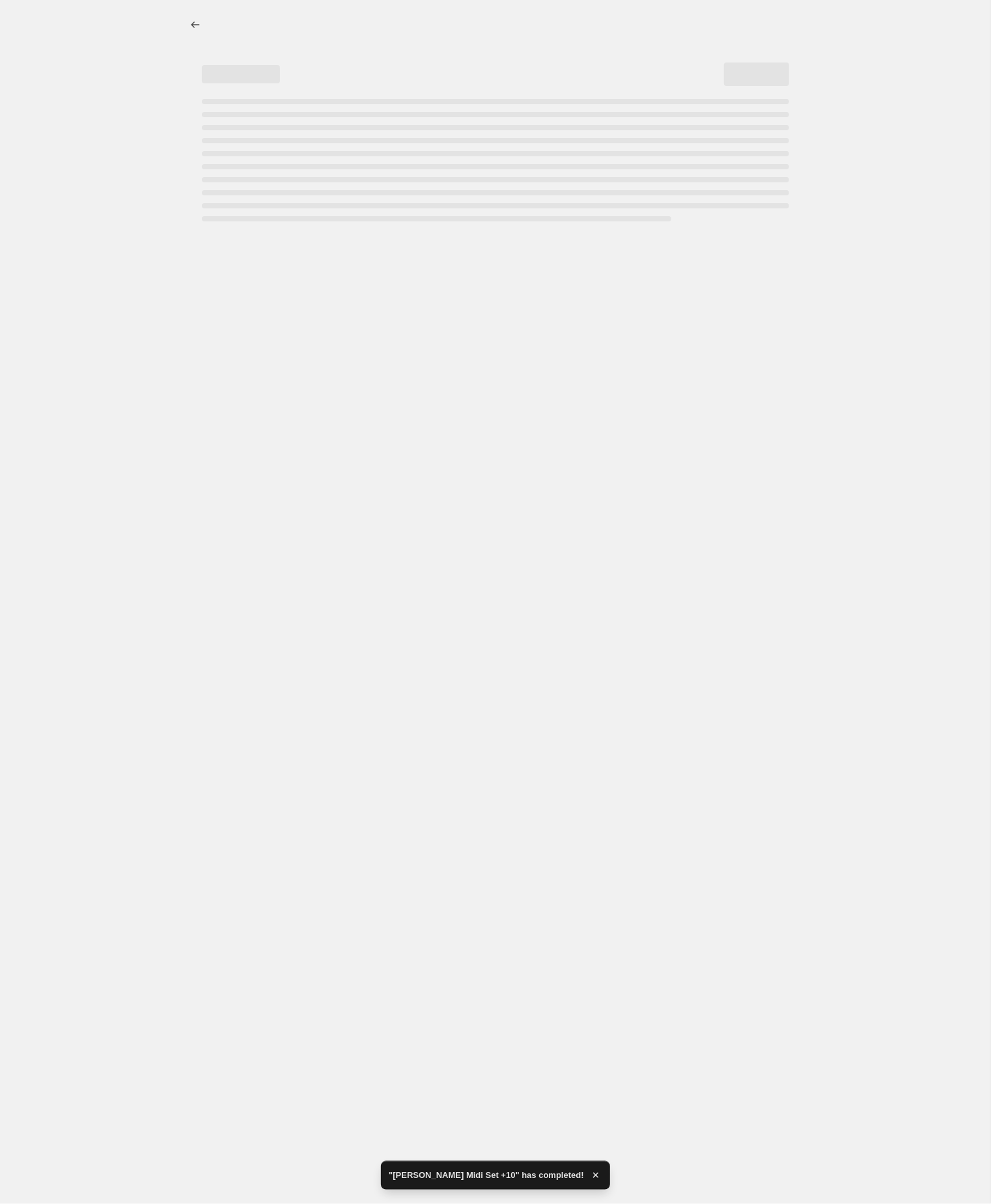
select select "by"
select select "no_change"
select select "tag"
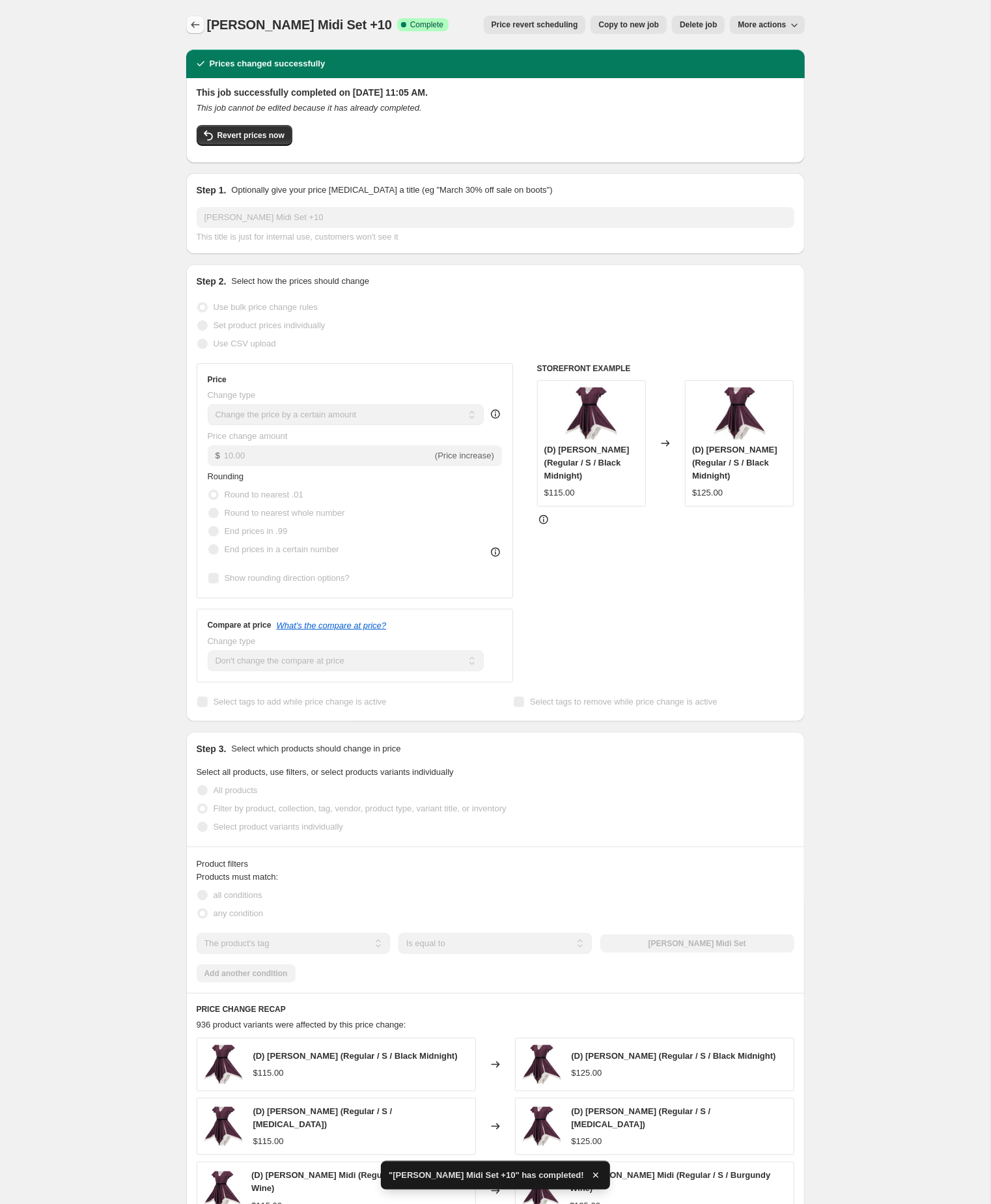
click at [194, 22] on icon "Price change jobs" at bounding box center [196, 24] width 13 height 13
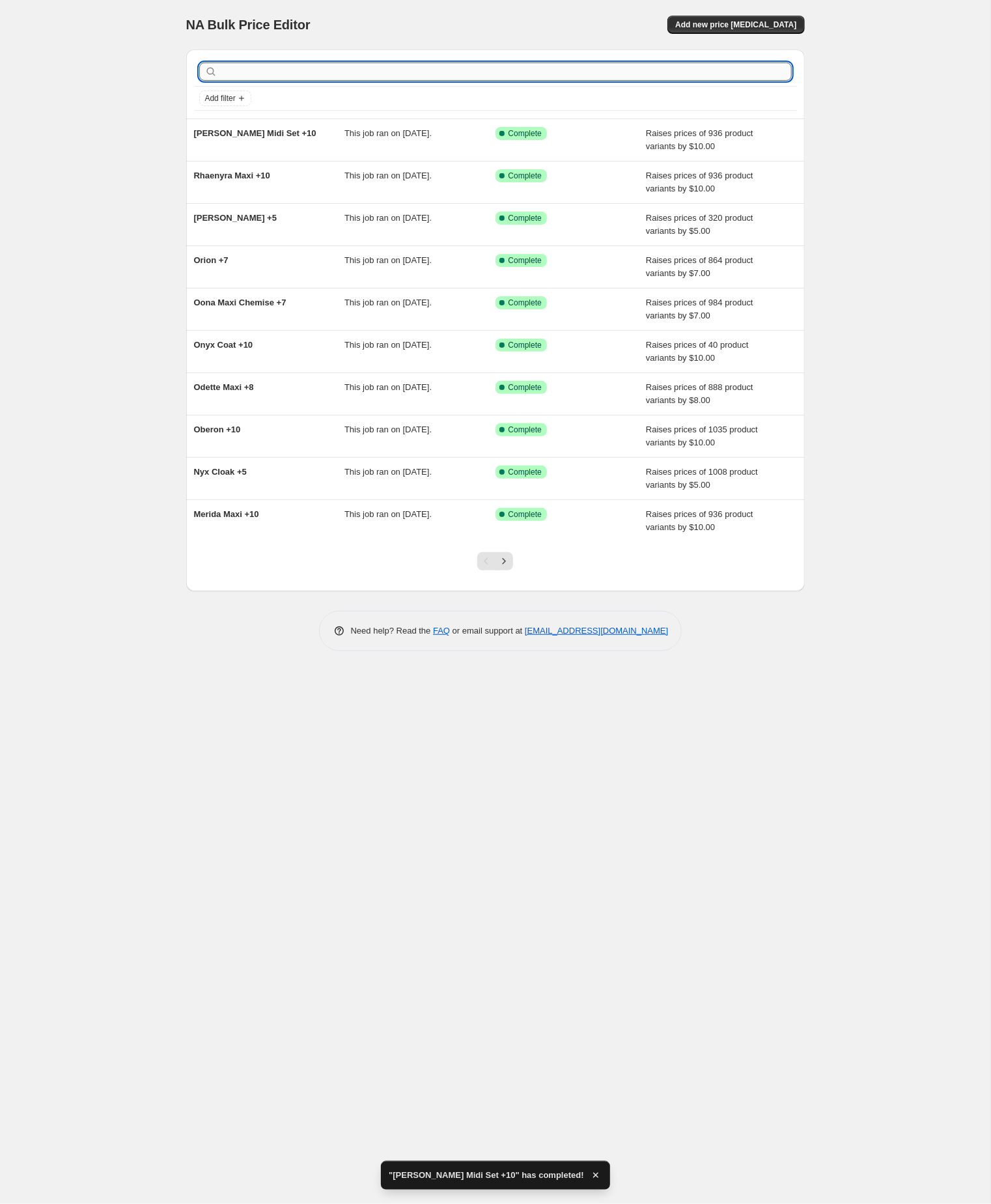
click at [397, 78] on input "text" at bounding box center [505, 71] width 572 height 18
paste input "robyn midi chemise"
type input "robyn midi chemise"
click at [382, 73] on input "robyn midi chemise" at bounding box center [494, 71] width 548 height 18
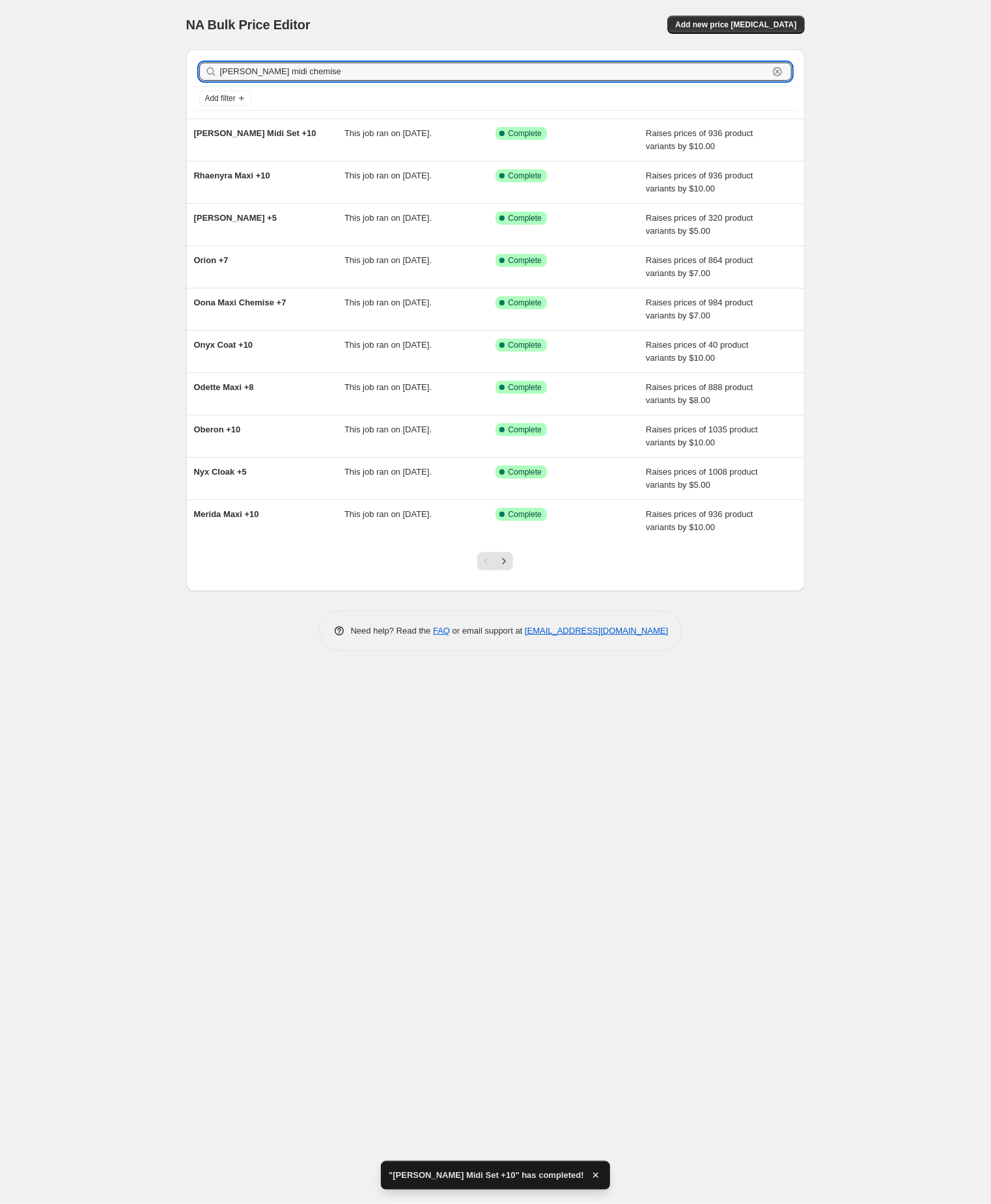
click at [382, 73] on input "robyn midi chemise" at bounding box center [494, 71] width 548 height 18
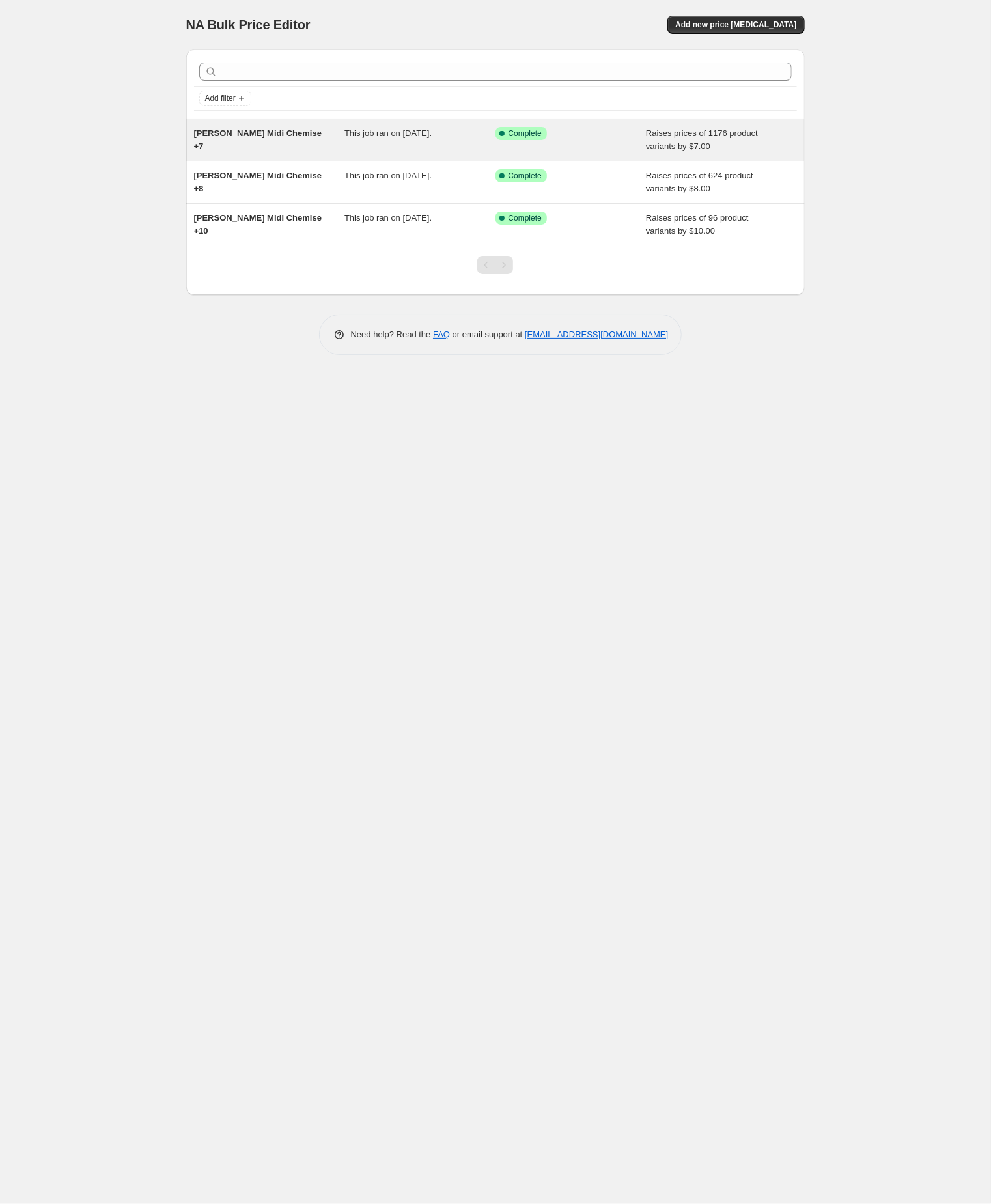
click at [284, 139] on span "Robyn Midi Chemise +7" at bounding box center [257, 139] width 127 height 22
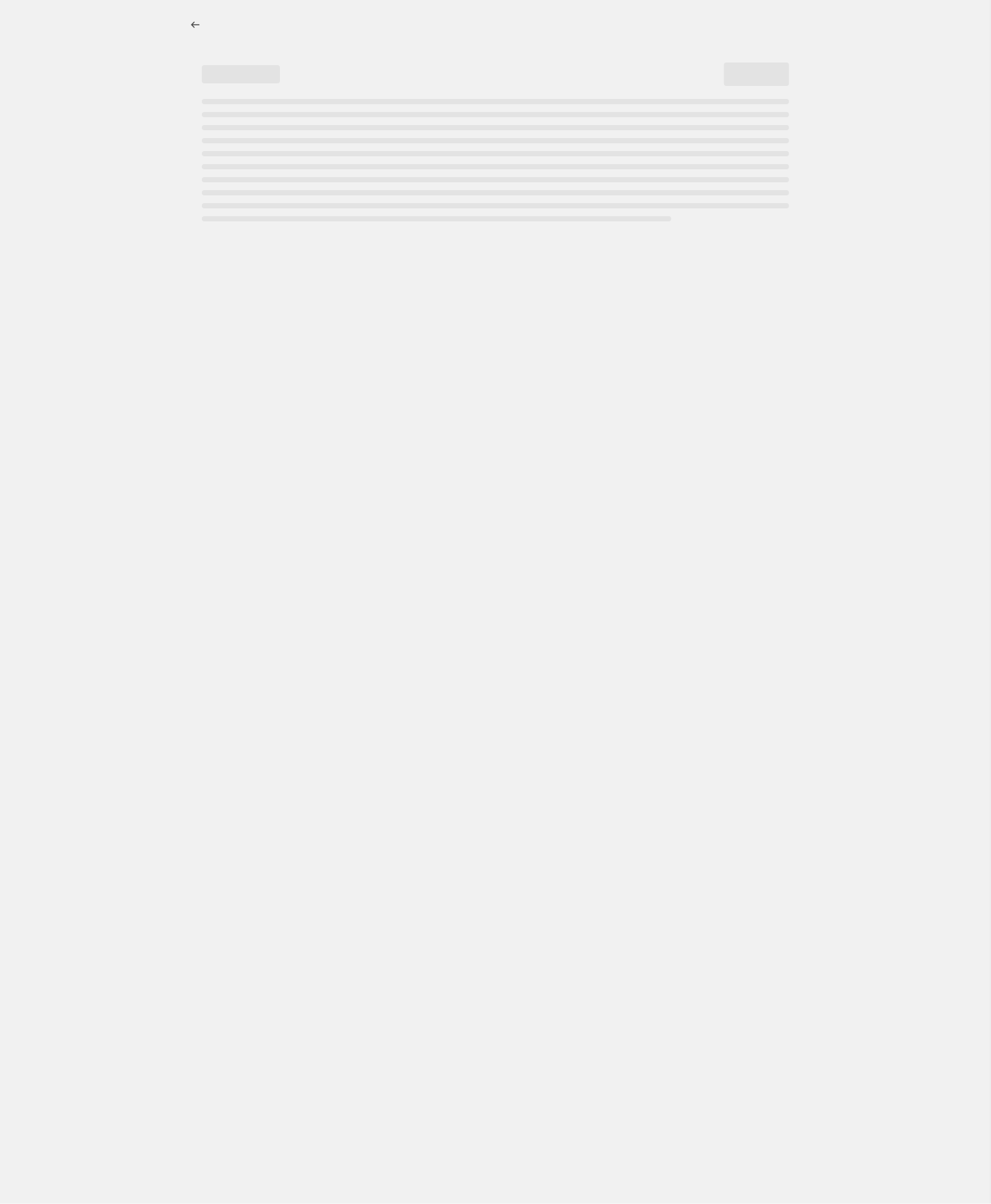
select select "by"
select select "no_change"
select select "tag"
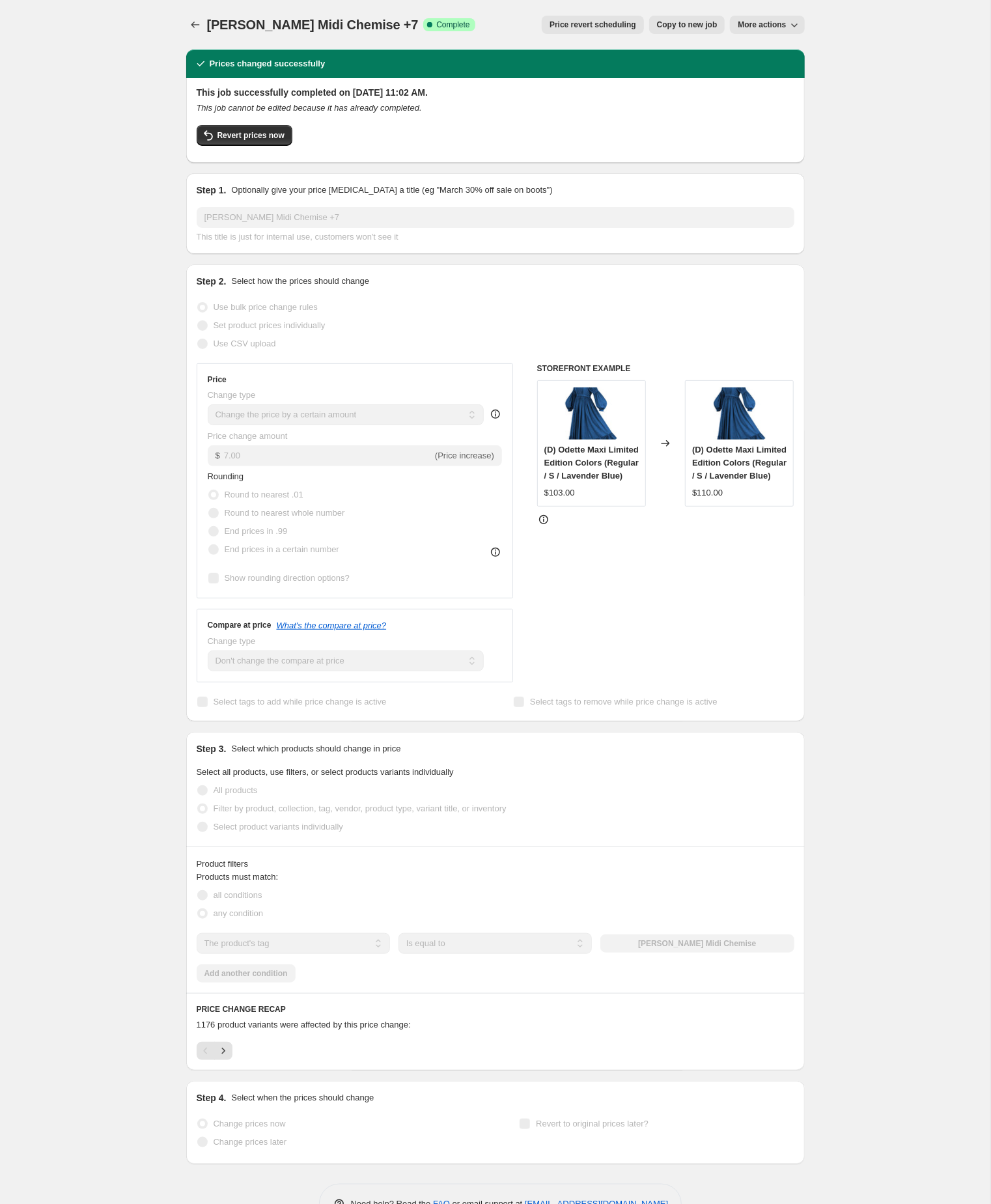
click at [685, 14] on div "Robyn Midi Chemise +7. This page is ready Robyn Midi Chemise +7 Success Complet…" at bounding box center [495, 24] width 619 height 50
click at [675, 28] on span "Copy to new job" at bounding box center [687, 24] width 61 height 10
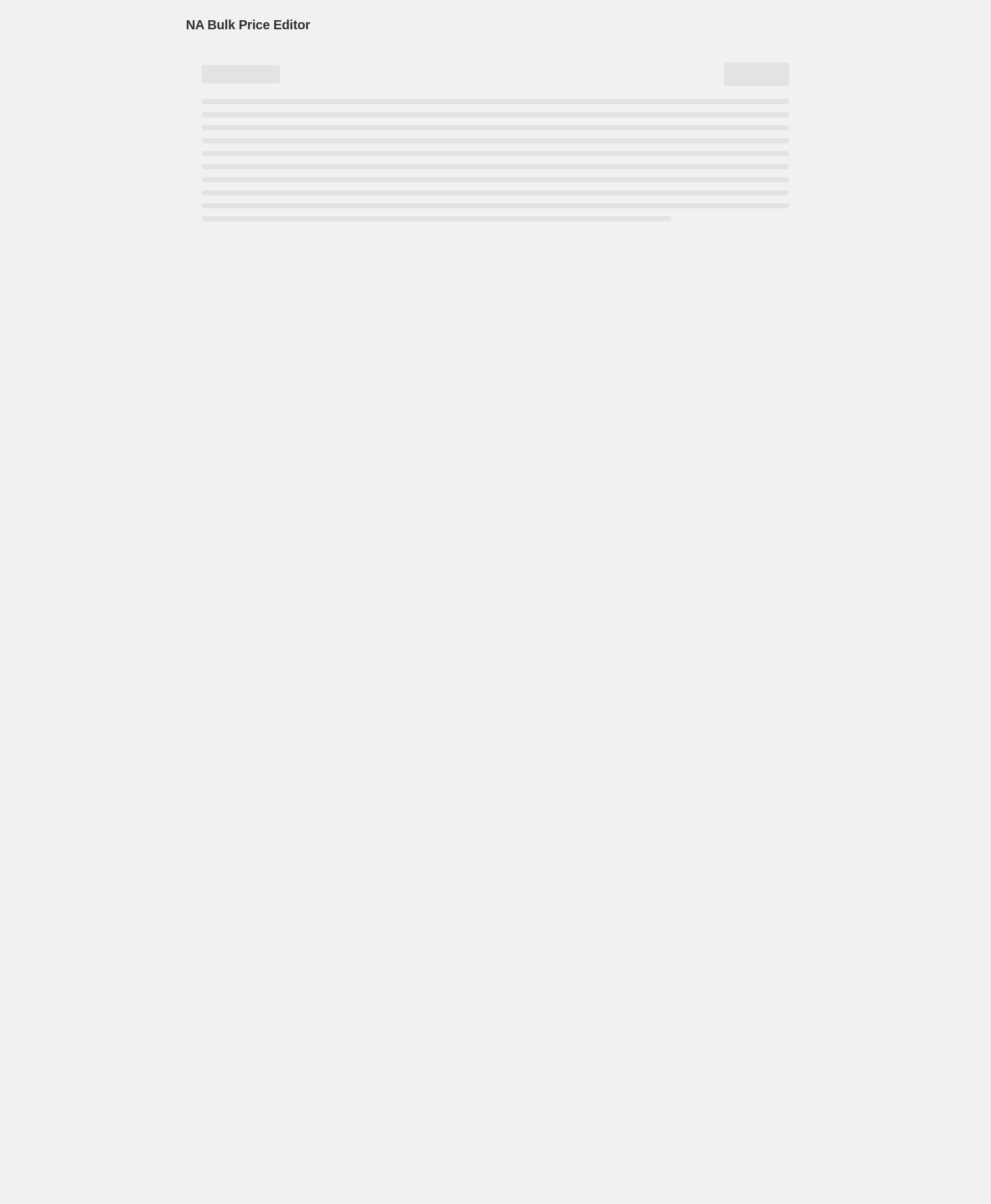
select select "by"
select select "no_change"
select select "tag"
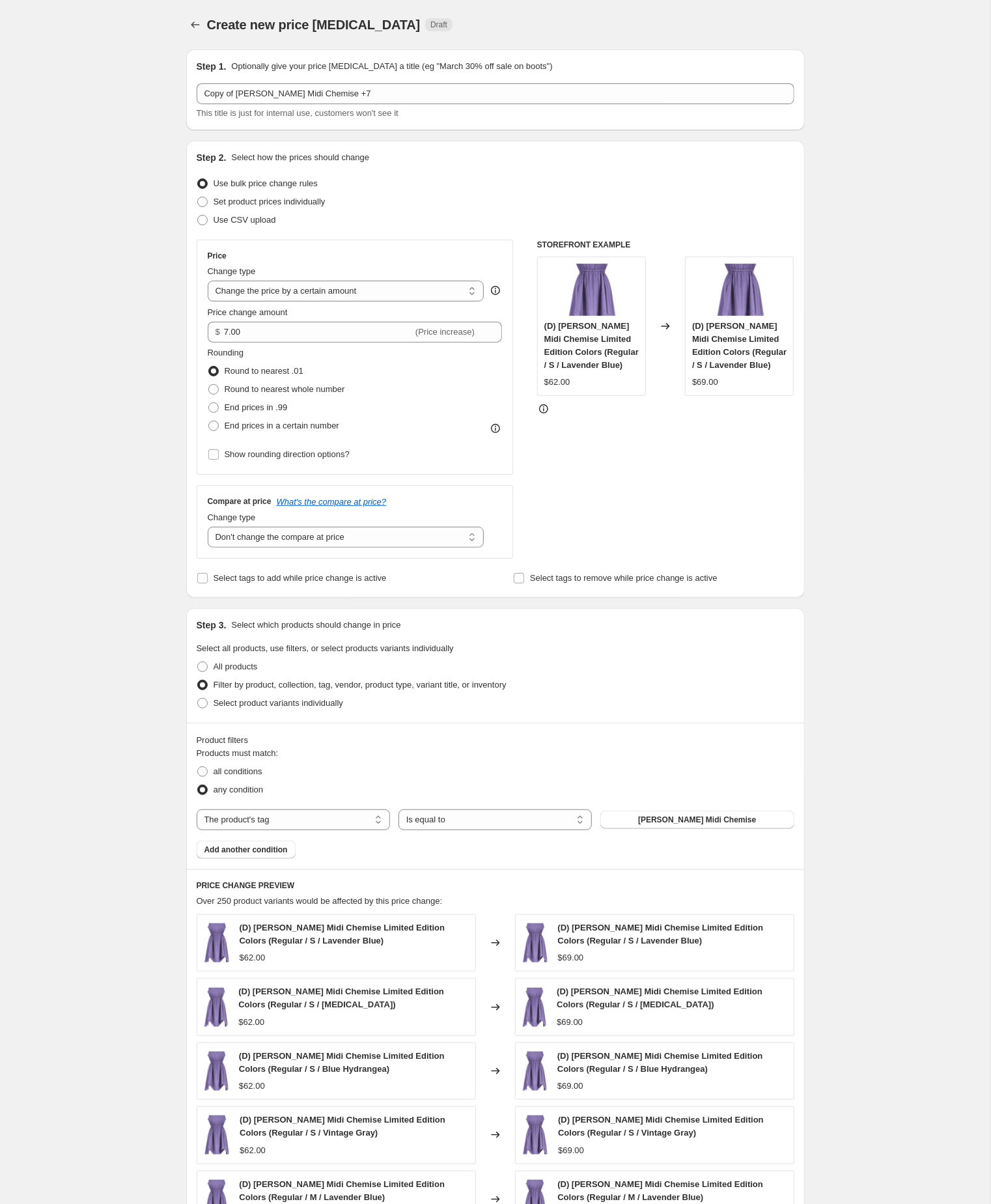
click at [93, 286] on div "Create new price change job. This page is ready Create new price change job Dra…" at bounding box center [495, 734] width 990 height 1469
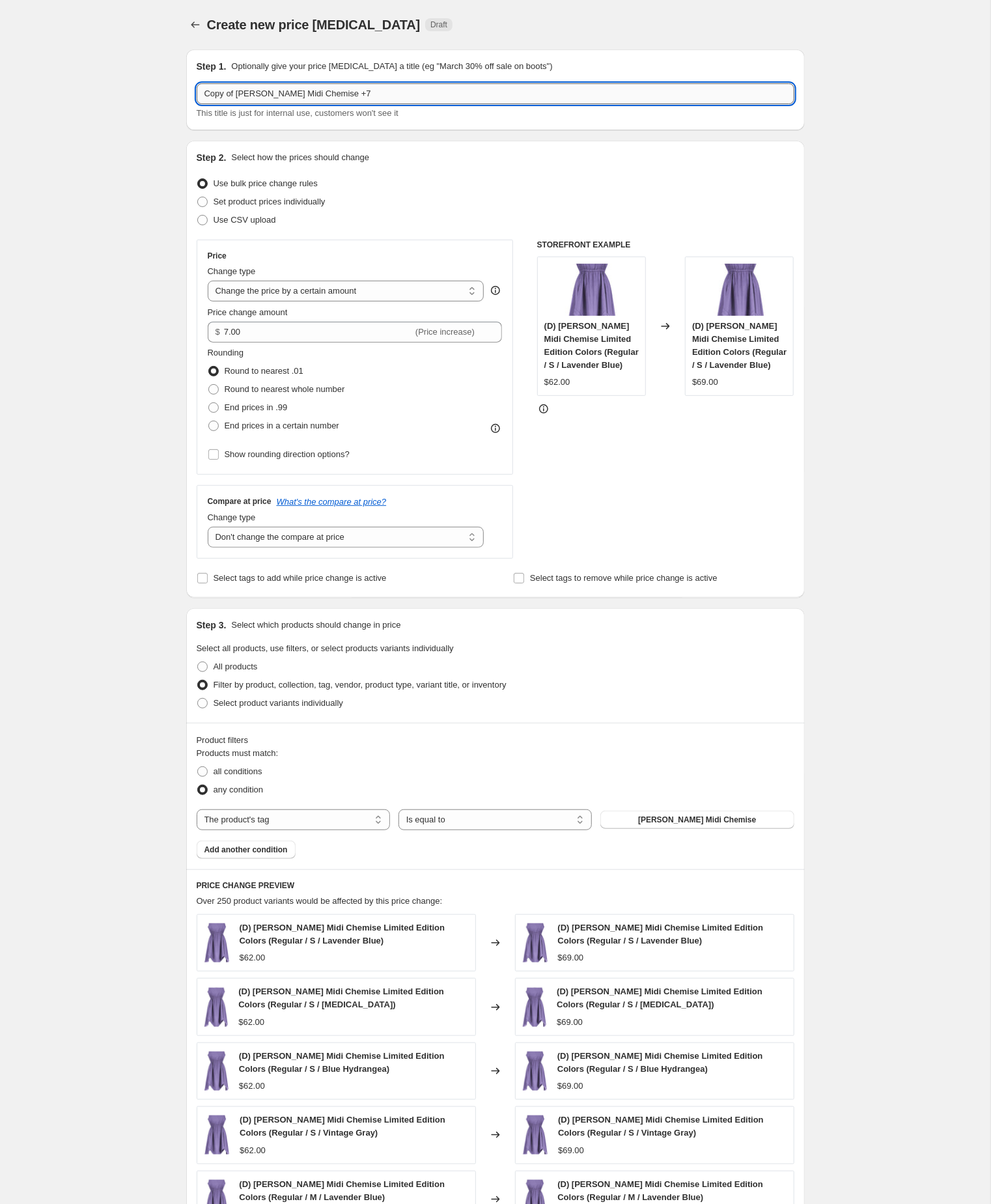
click at [373, 95] on input "Copy of Robyn Midi Chemise +7" at bounding box center [495, 94] width 598 height 21
type input "Copy of Robyn Midi Chemise +8"
click at [260, 343] on input "7.00" at bounding box center [318, 332] width 189 height 21
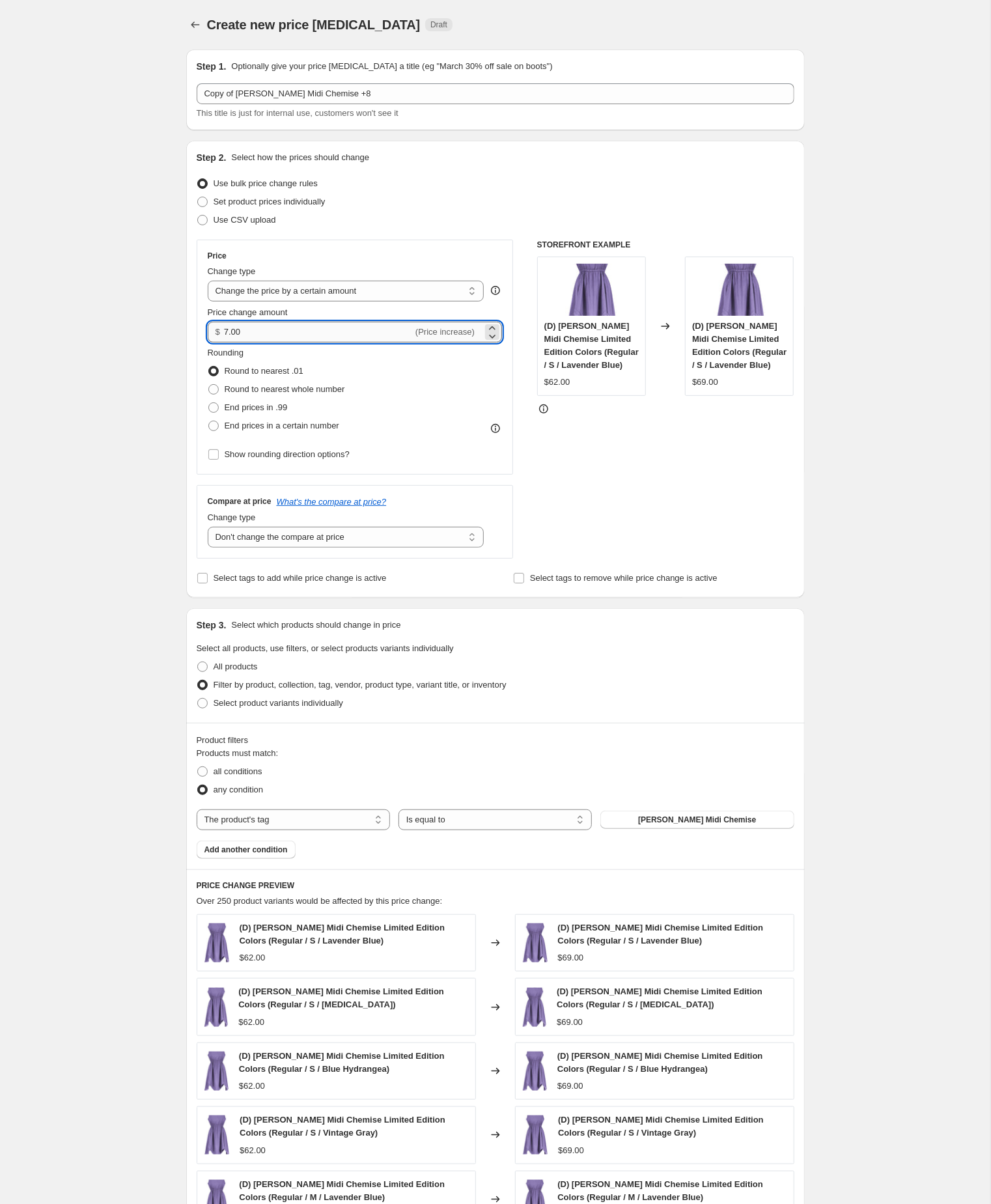
click at [260, 343] on input "7.00" at bounding box center [318, 332] width 189 height 21
click at [82, 378] on div "Create new price change job. This page is ready Create new price change job Dra…" at bounding box center [495, 734] width 990 height 1469
click at [266, 343] on input "8.00" at bounding box center [318, 332] width 189 height 21
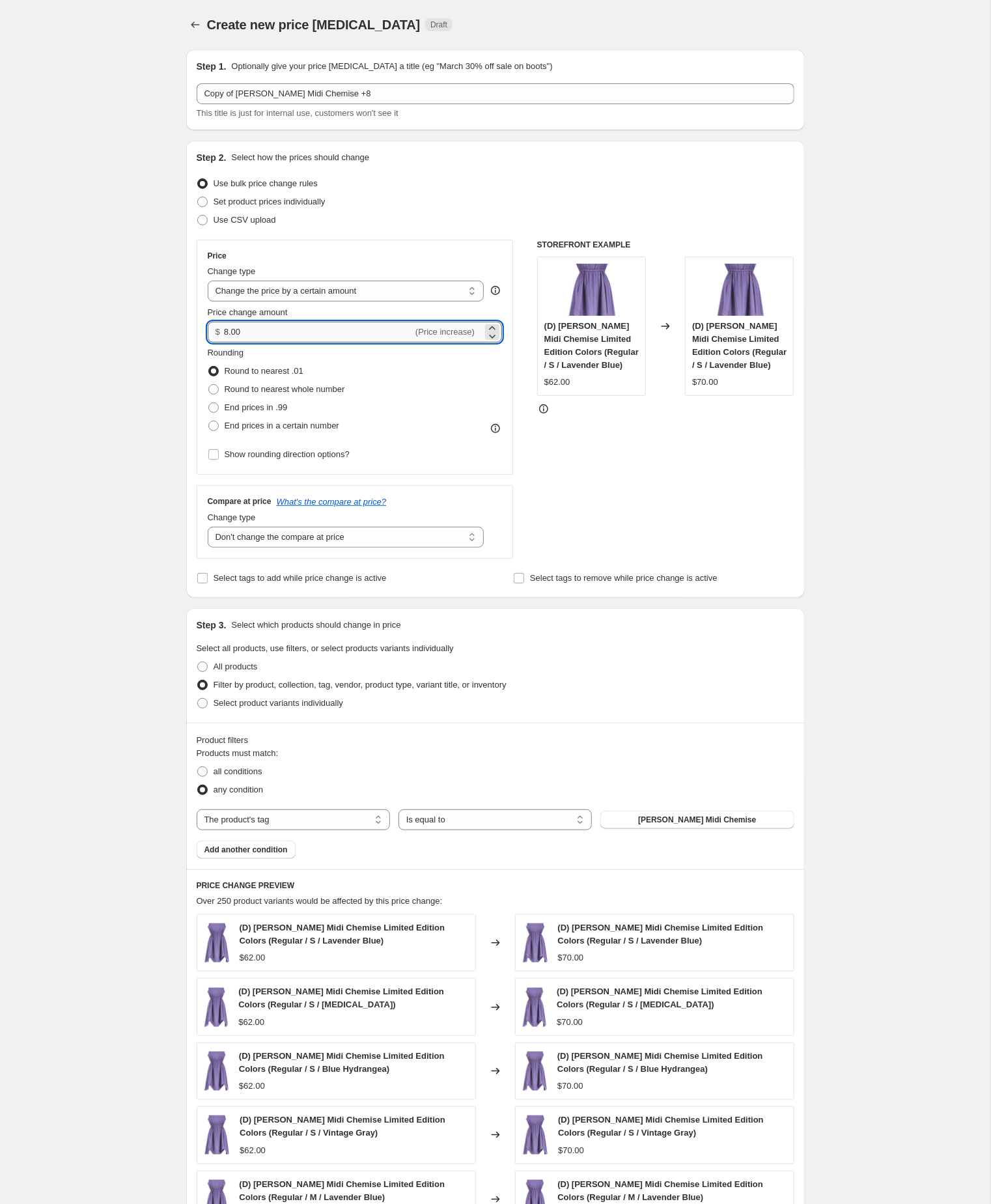
click at [266, 343] on input "8.00" at bounding box center [318, 332] width 189 height 21
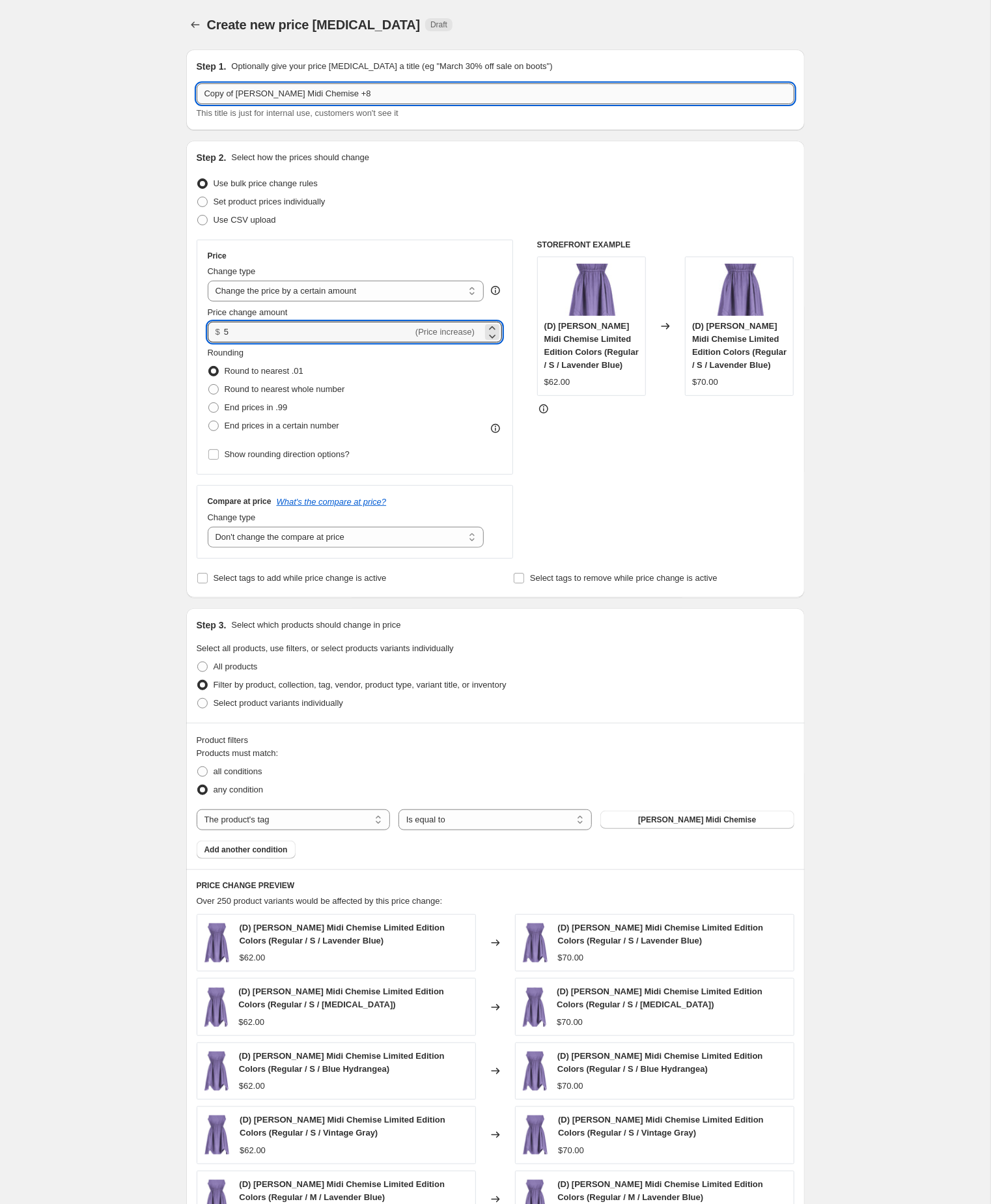
type input "5.00"
click at [371, 93] on input "Copy of Robyn Midi Chemise +8" at bounding box center [495, 94] width 598 height 21
type input "Copy of Robyn Midi Chemise +5"
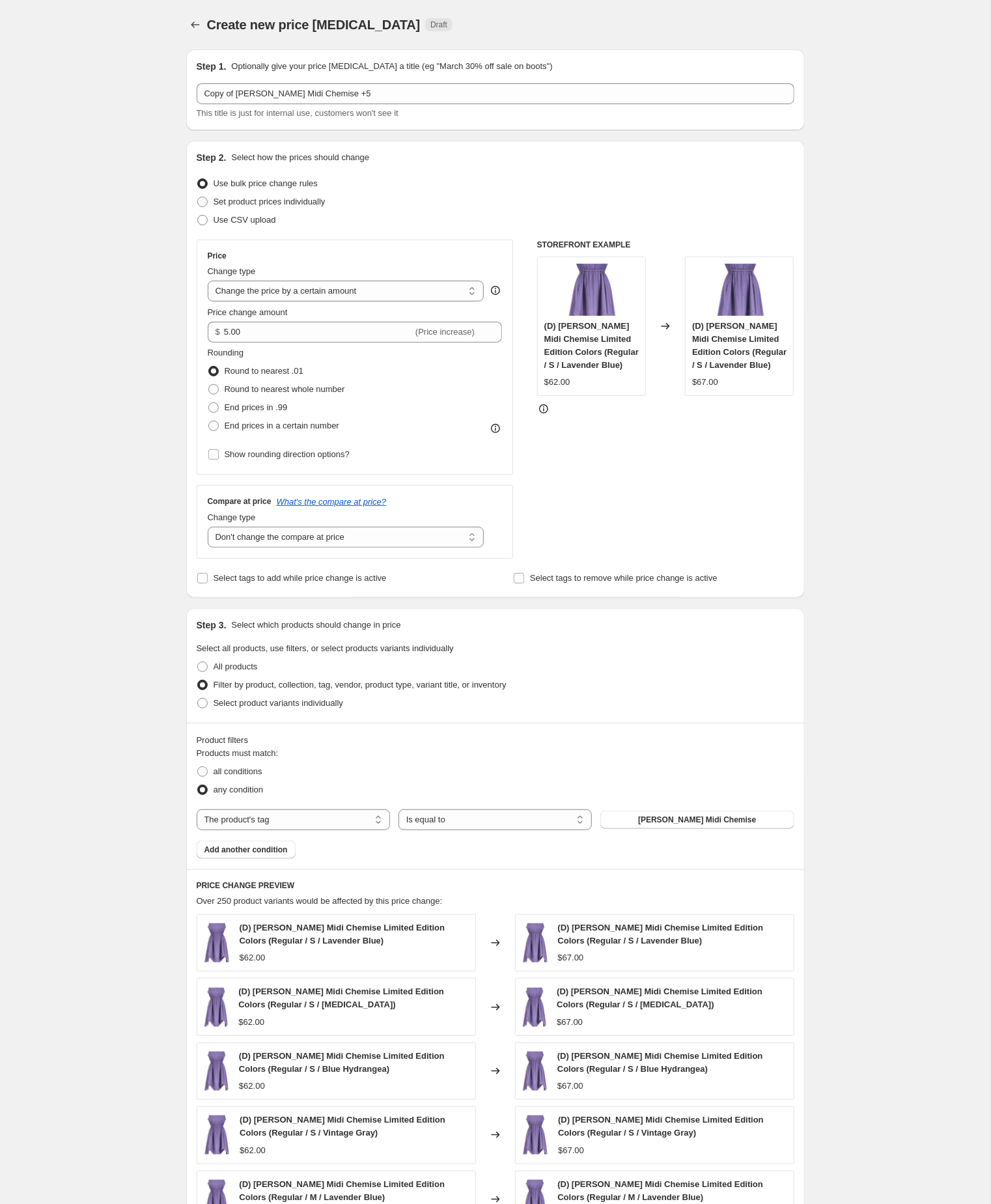
click at [105, 228] on div "Create new price change job. This page is ready Create new price change job Dra…" at bounding box center [495, 734] width 990 height 1469
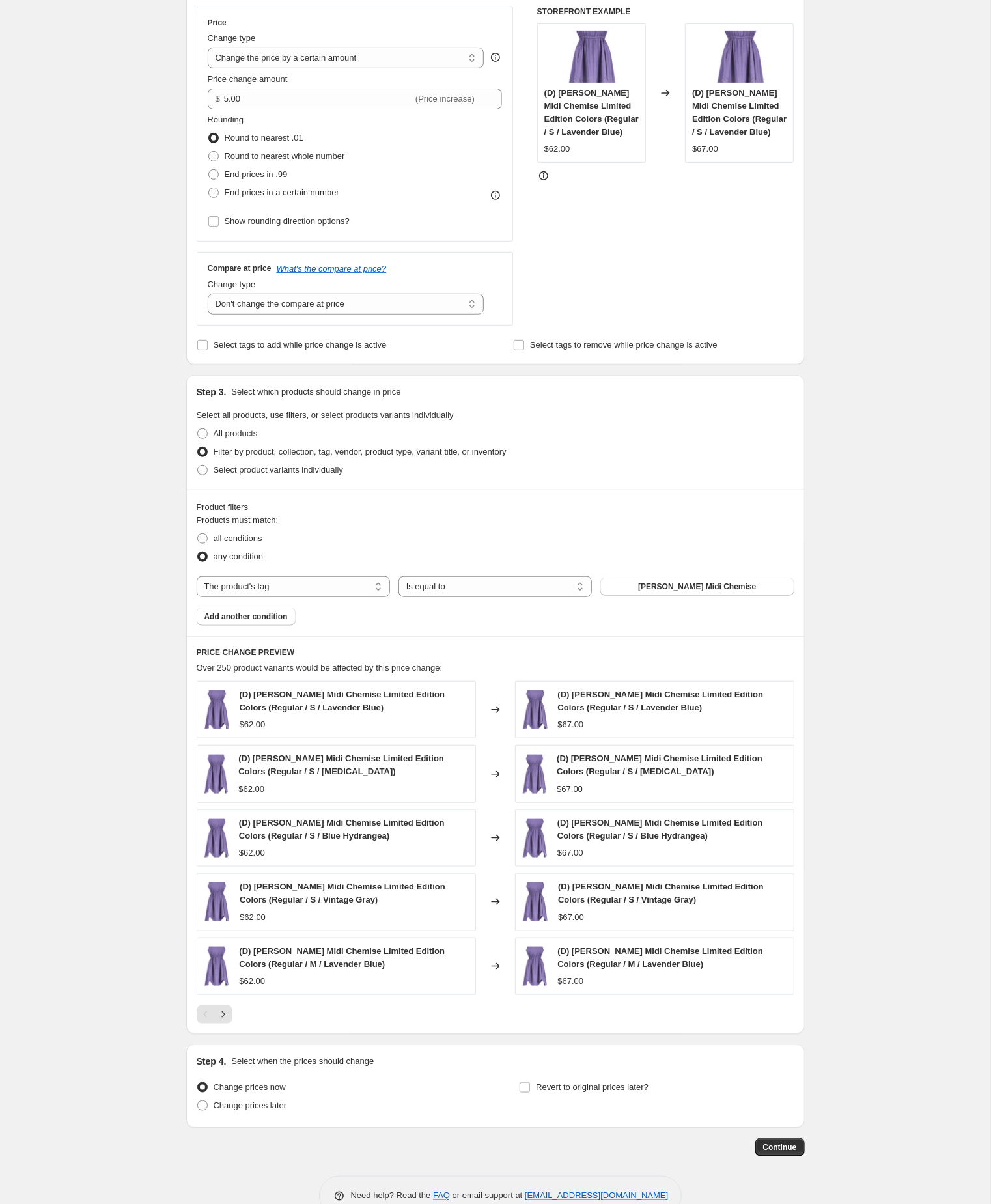
scroll to position [354, 0]
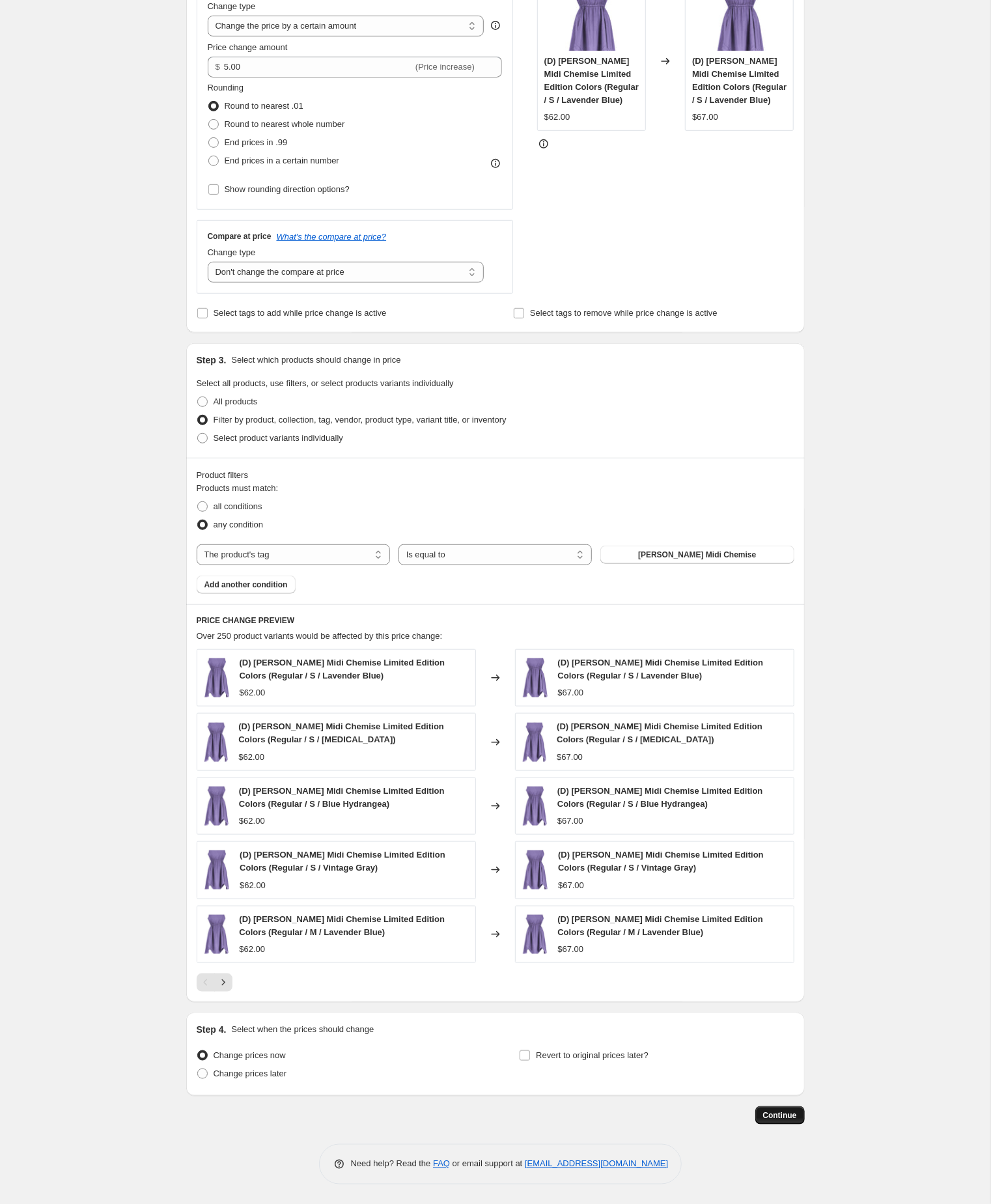
click at [775, 1110] on span "Continue" at bounding box center [780, 1115] width 34 height 10
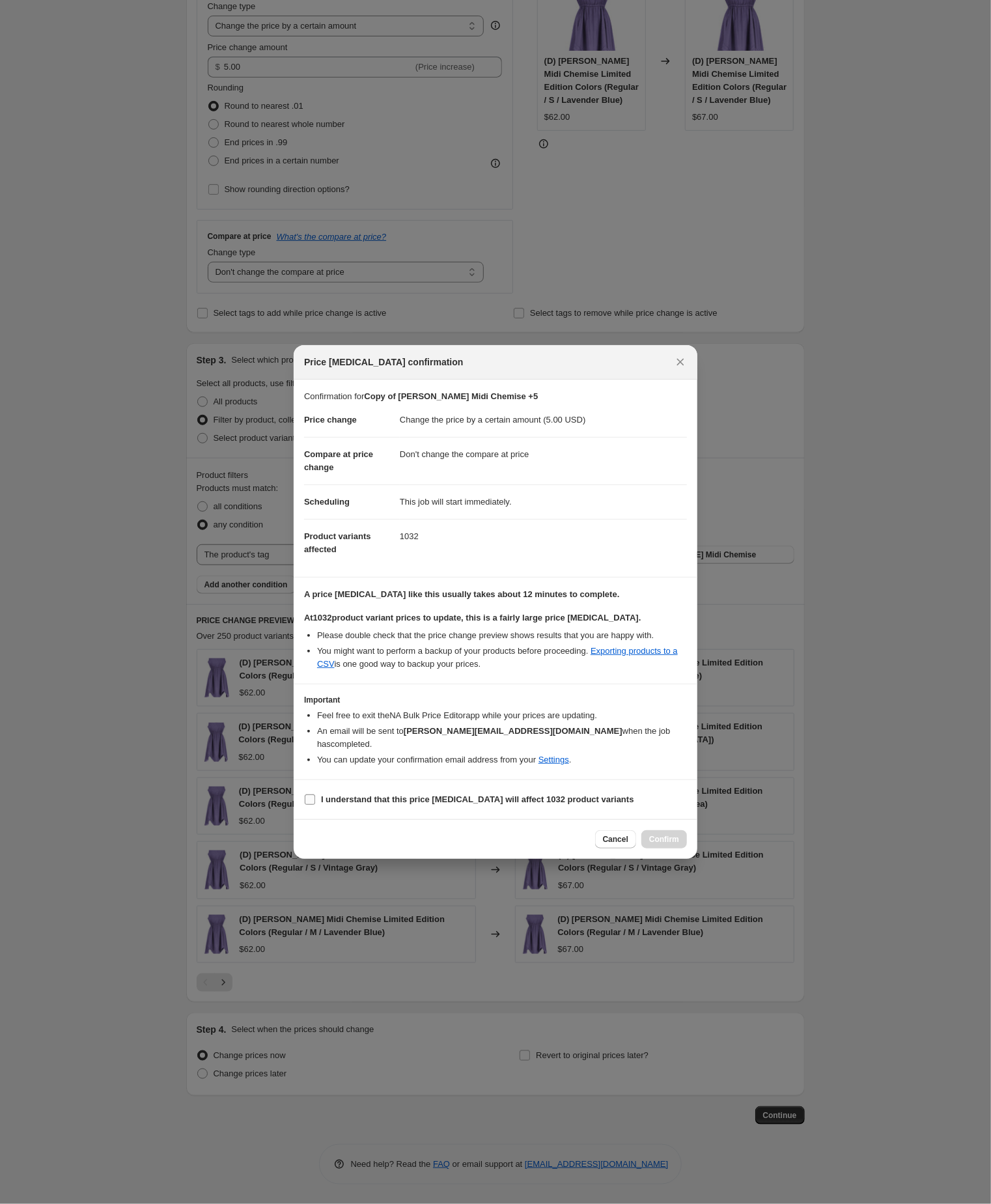
click at [313, 805] on input "I understand that this price change job will affect 1032 product variants" at bounding box center [310, 800] width 10 height 10
checkbox input "true"
click at [656, 844] on span "Confirm" at bounding box center [663, 839] width 30 height 10
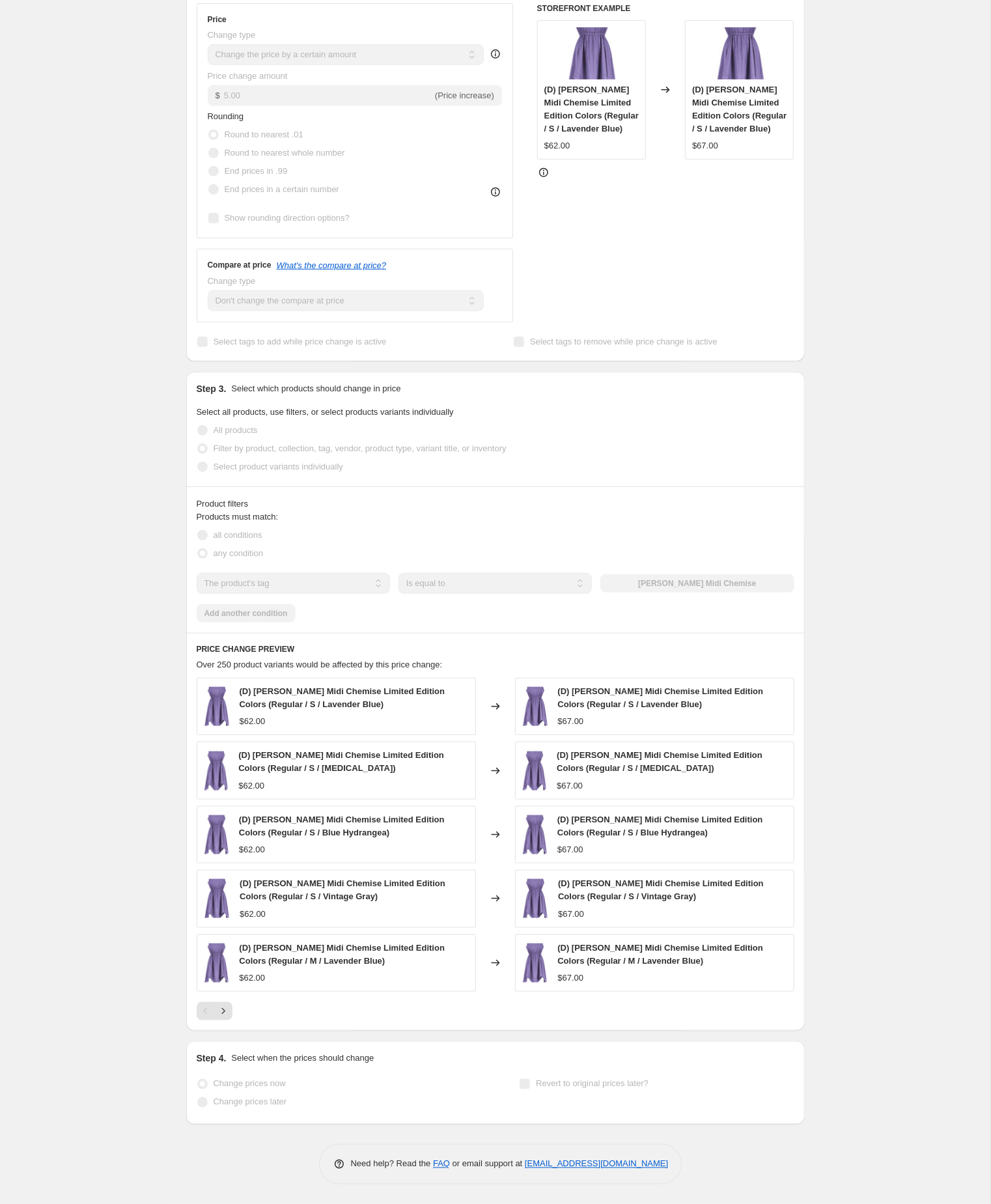
click at [108, 548] on div "Copy of Robyn Midi Chemise +5. This page is ready Copy of Robyn Midi Chemise +5…" at bounding box center [495, 436] width 990 height 1534
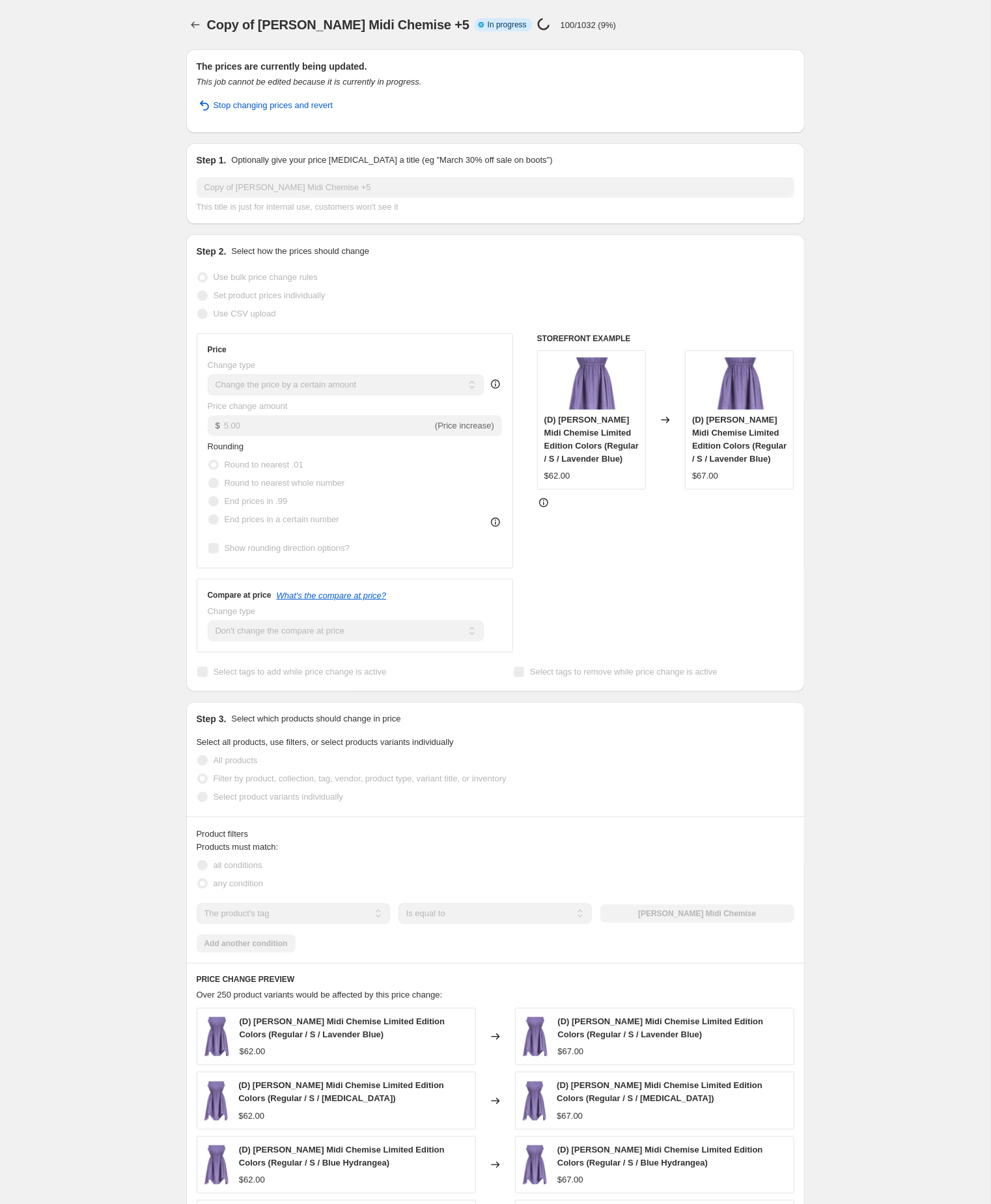
scroll to position [0, 0]
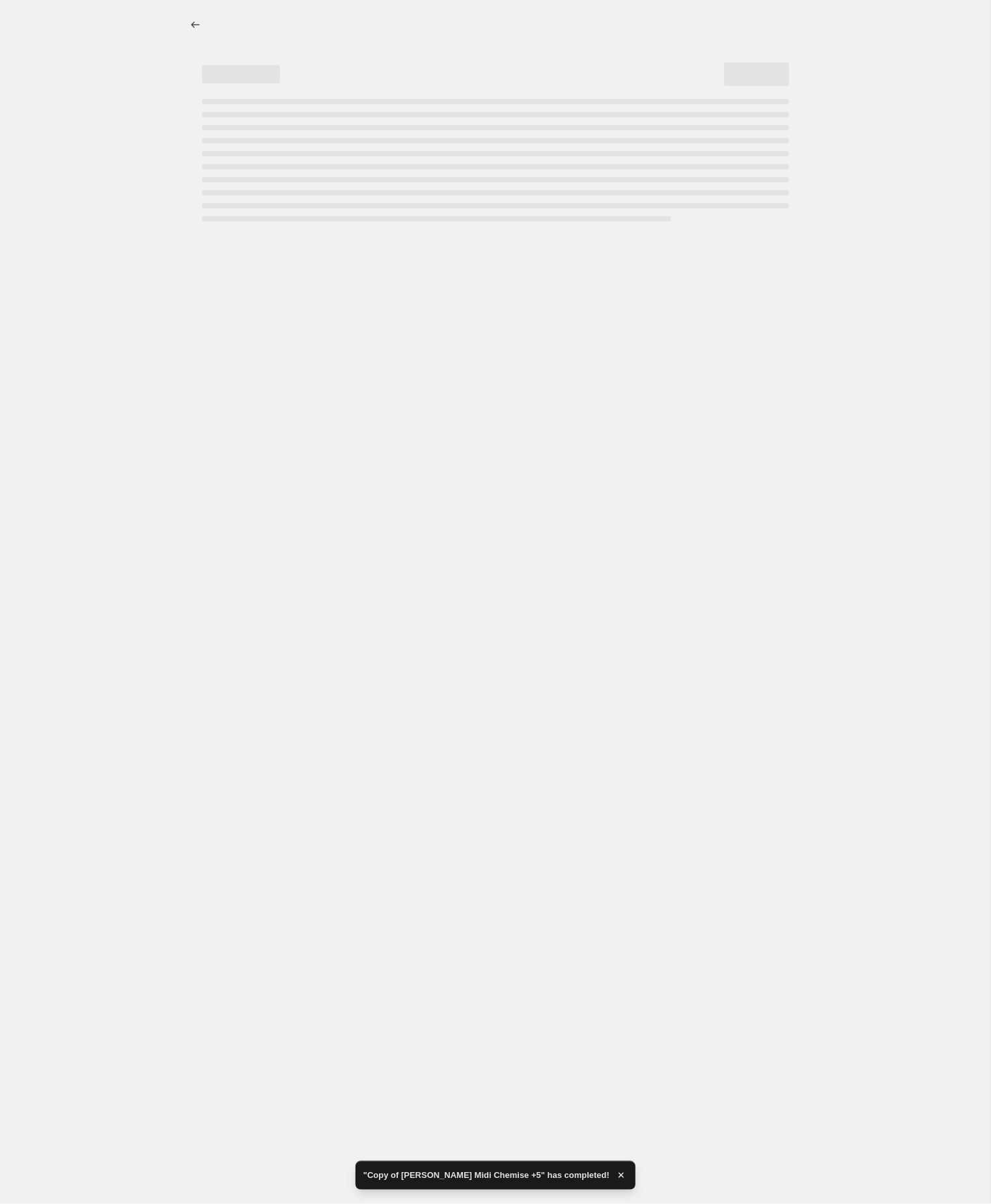
select select "by"
select select "no_change"
select select "tag"
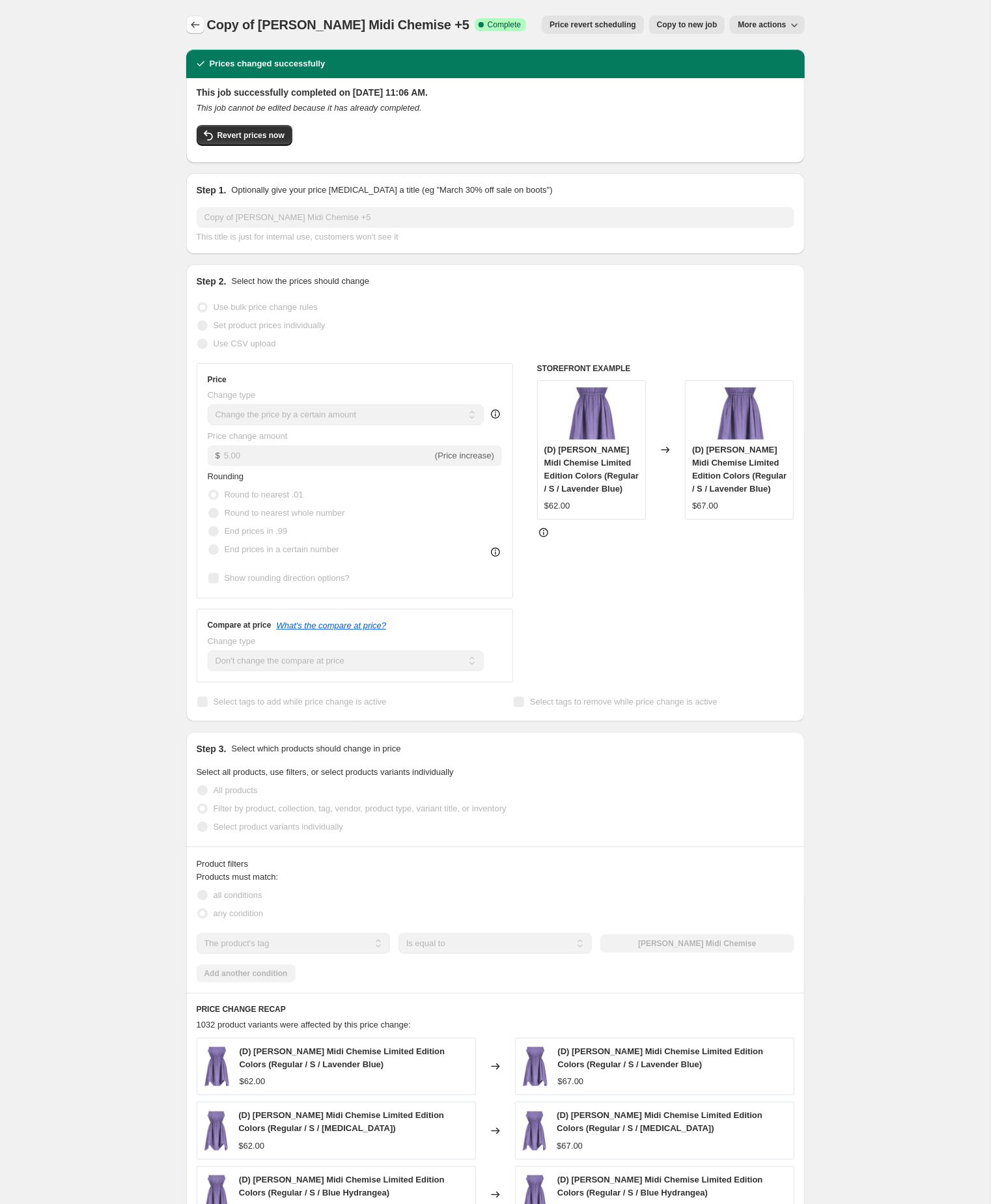
click at [197, 21] on icon "Price change jobs" at bounding box center [196, 24] width 13 height 13
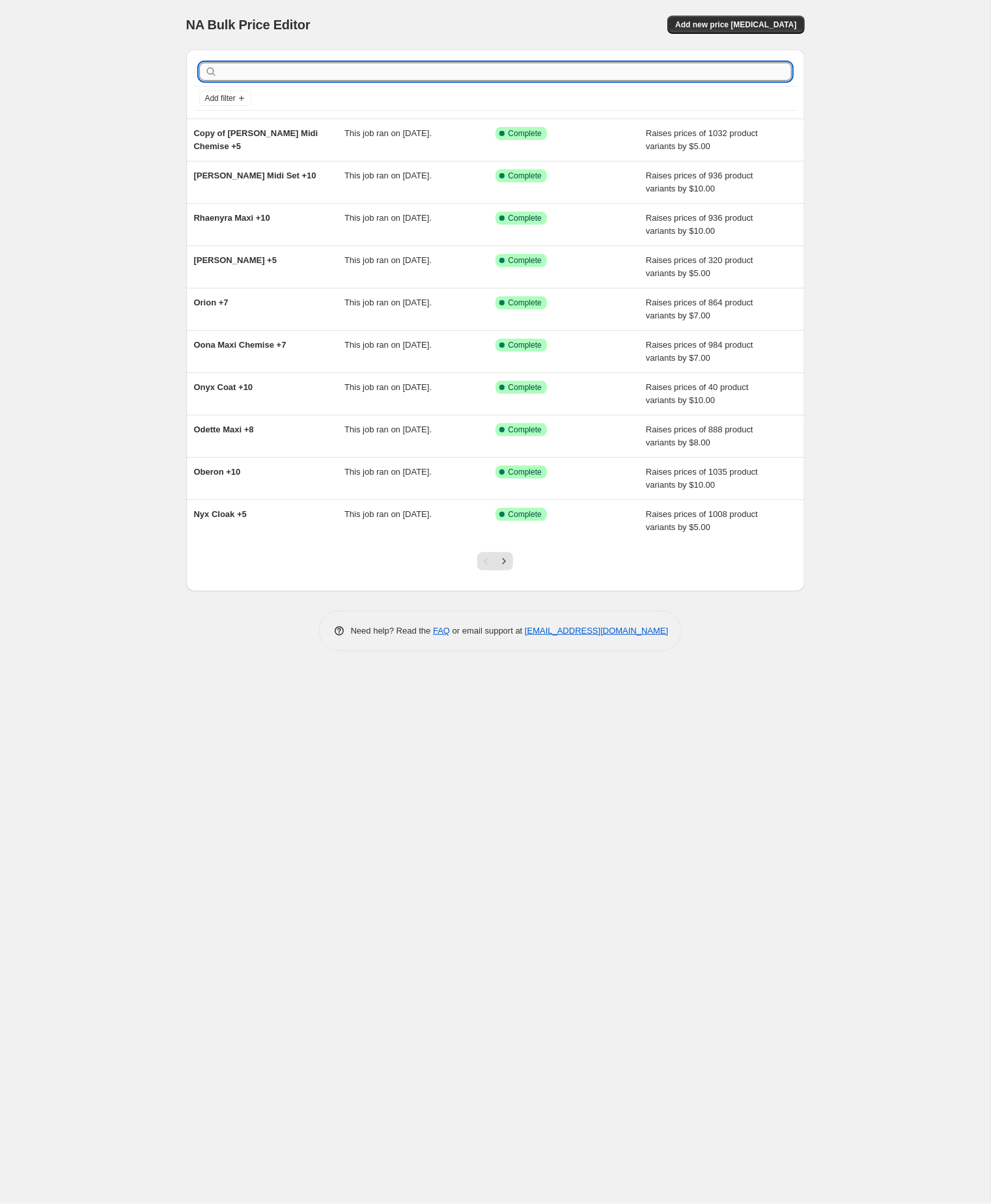
click at [345, 72] on input "text" at bounding box center [505, 71] width 572 height 18
paste input "robyn midi overdress"
type input "robyn midi overdress"
click at [345, 72] on input "robyn midi overdress" at bounding box center [494, 71] width 548 height 18
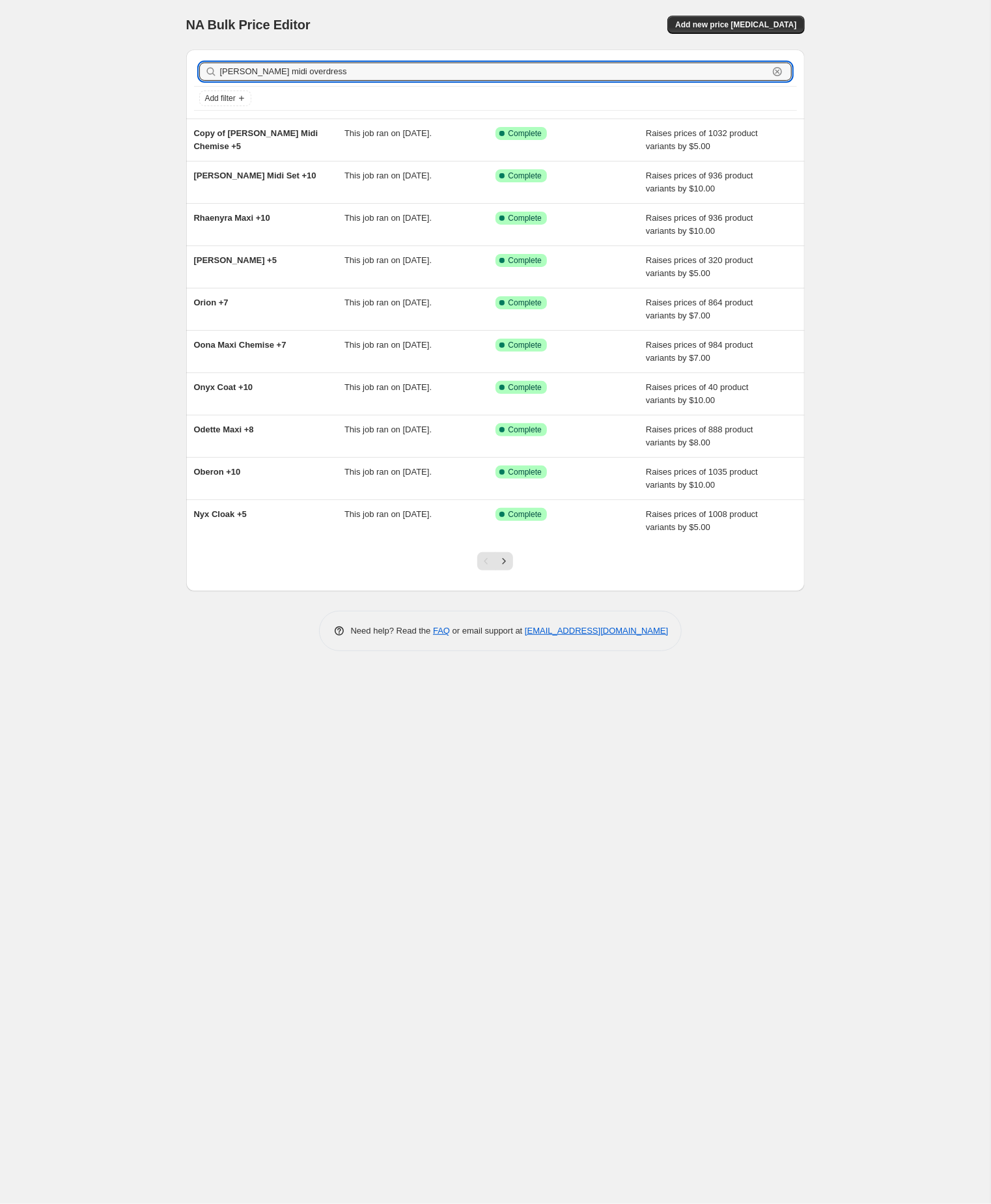
click at [345, 72] on input "robyn midi overdress" at bounding box center [494, 71] width 548 height 18
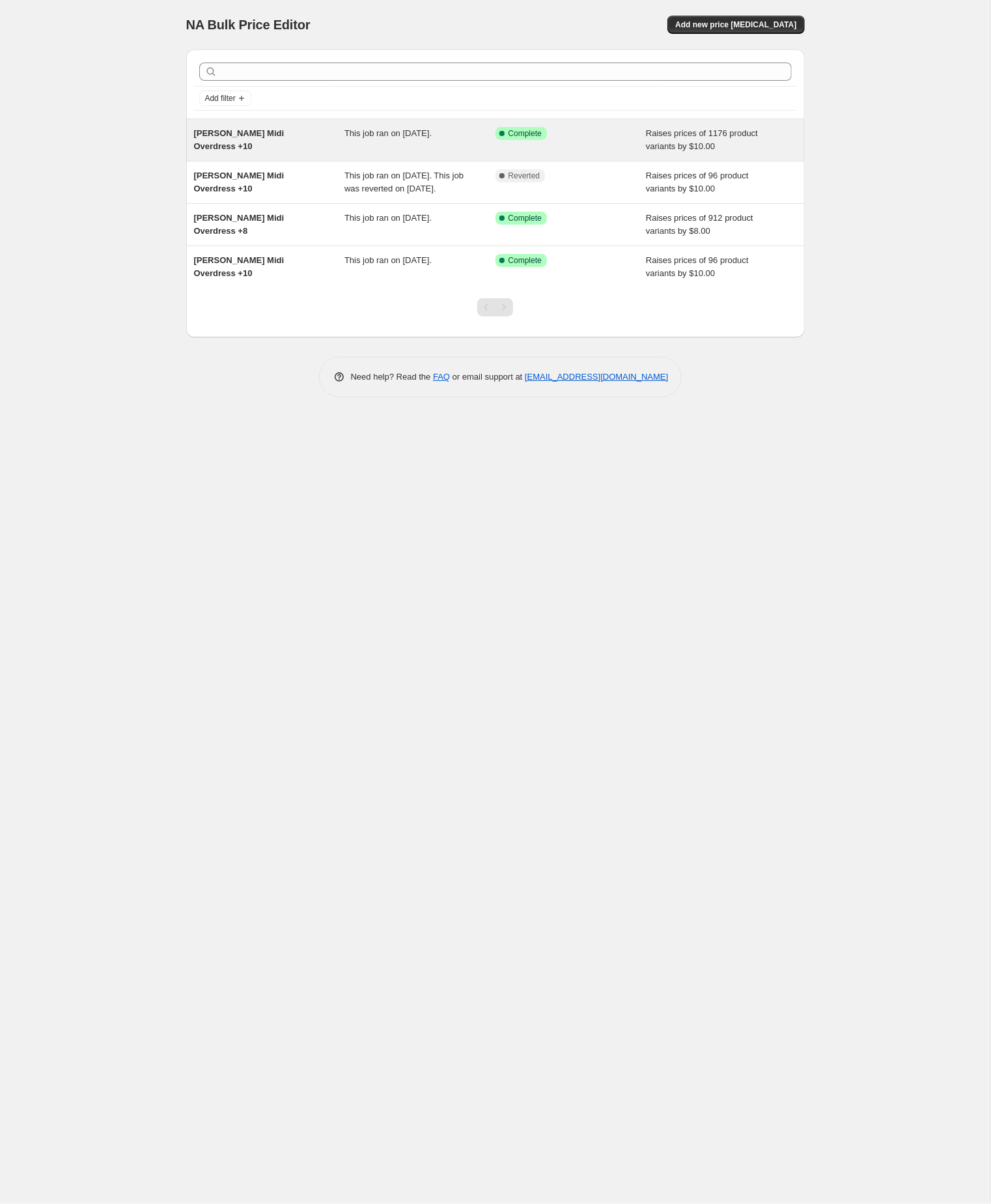
click at [283, 147] on div "Robyn Midi Overdress +10" at bounding box center [269, 140] width 151 height 26
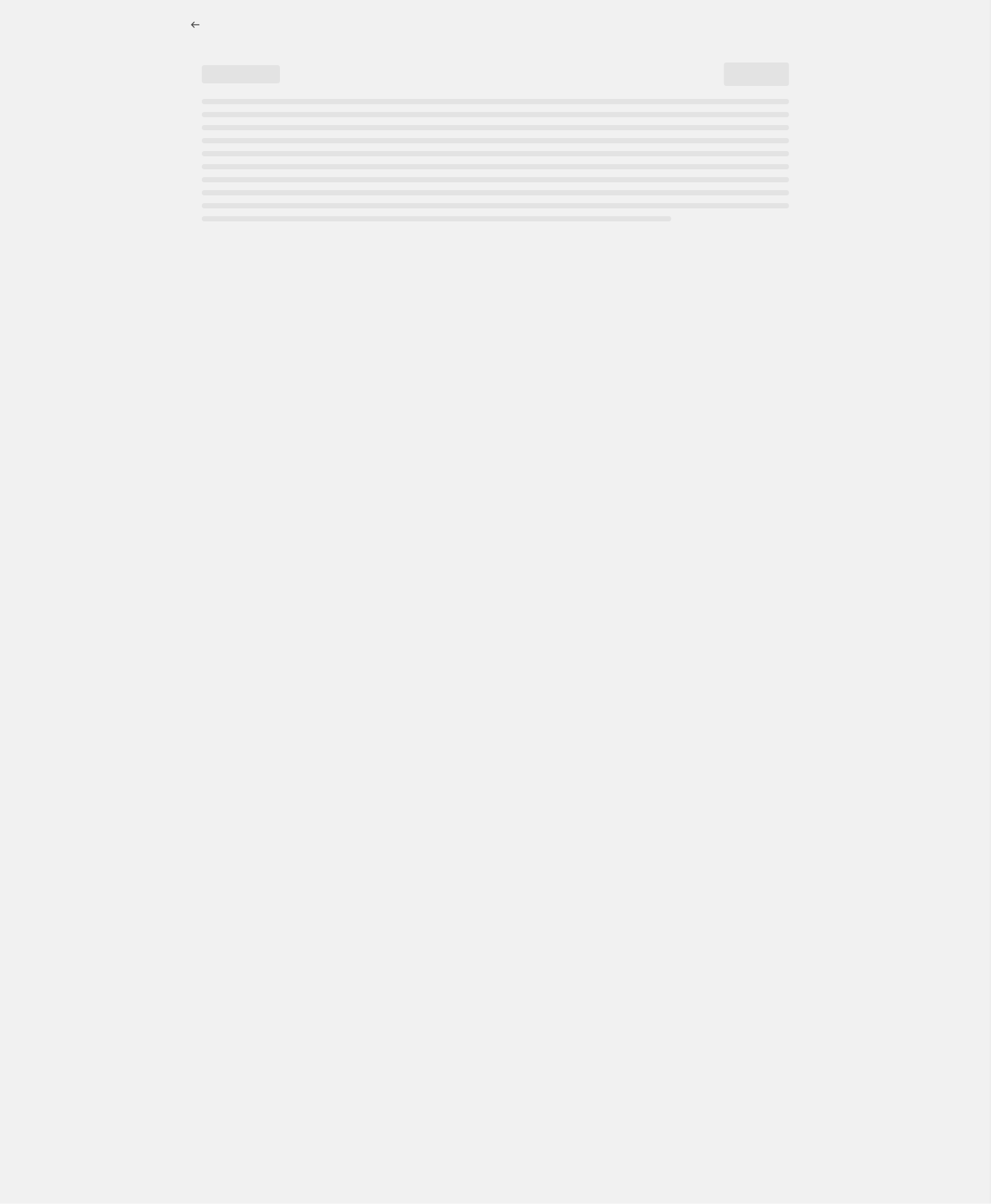
select select "by"
select select "no_change"
select select "tag"
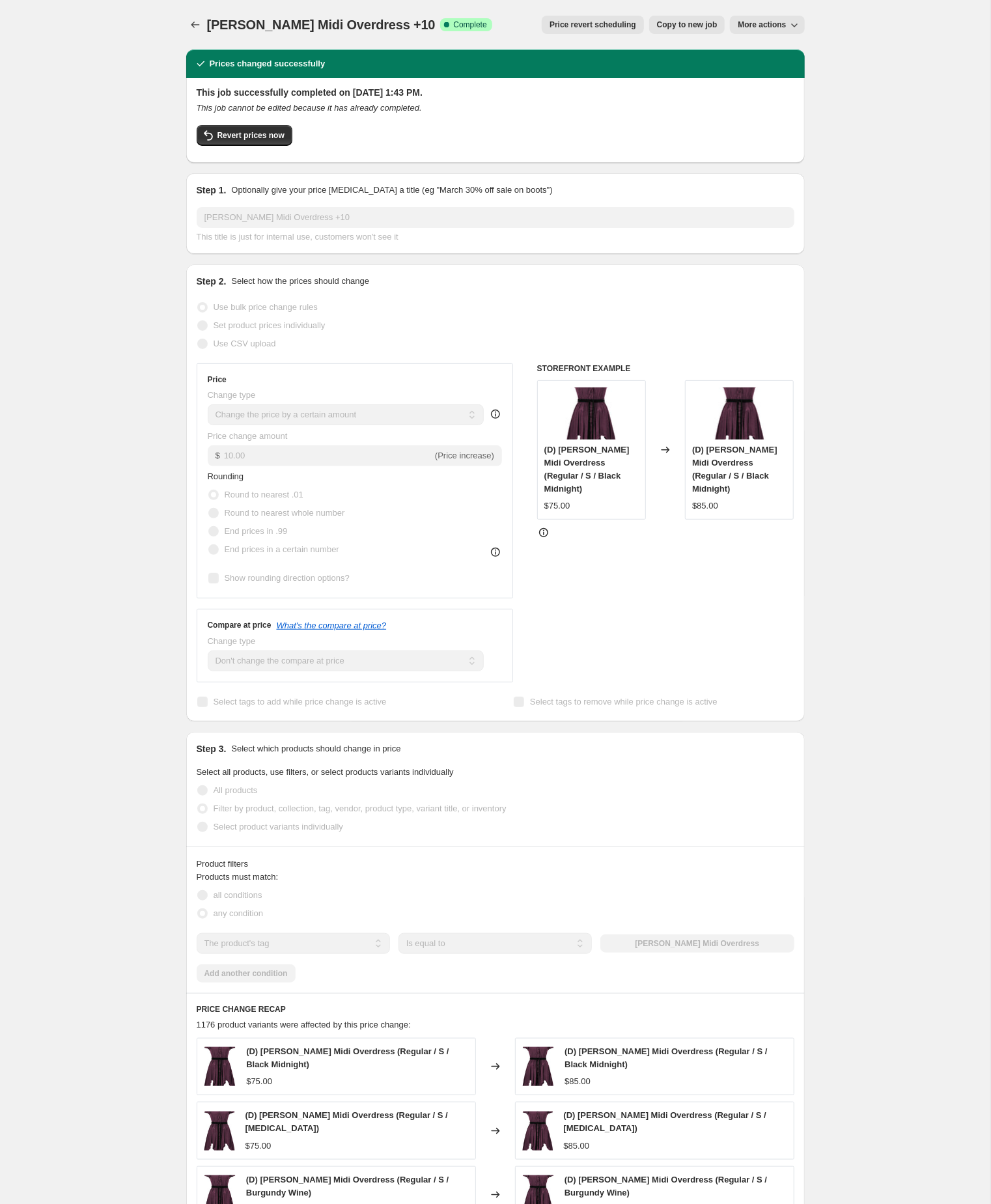
click at [657, 24] on span "Copy to new job" at bounding box center [687, 24] width 61 height 10
select select "by"
select select "no_change"
select select "tag"
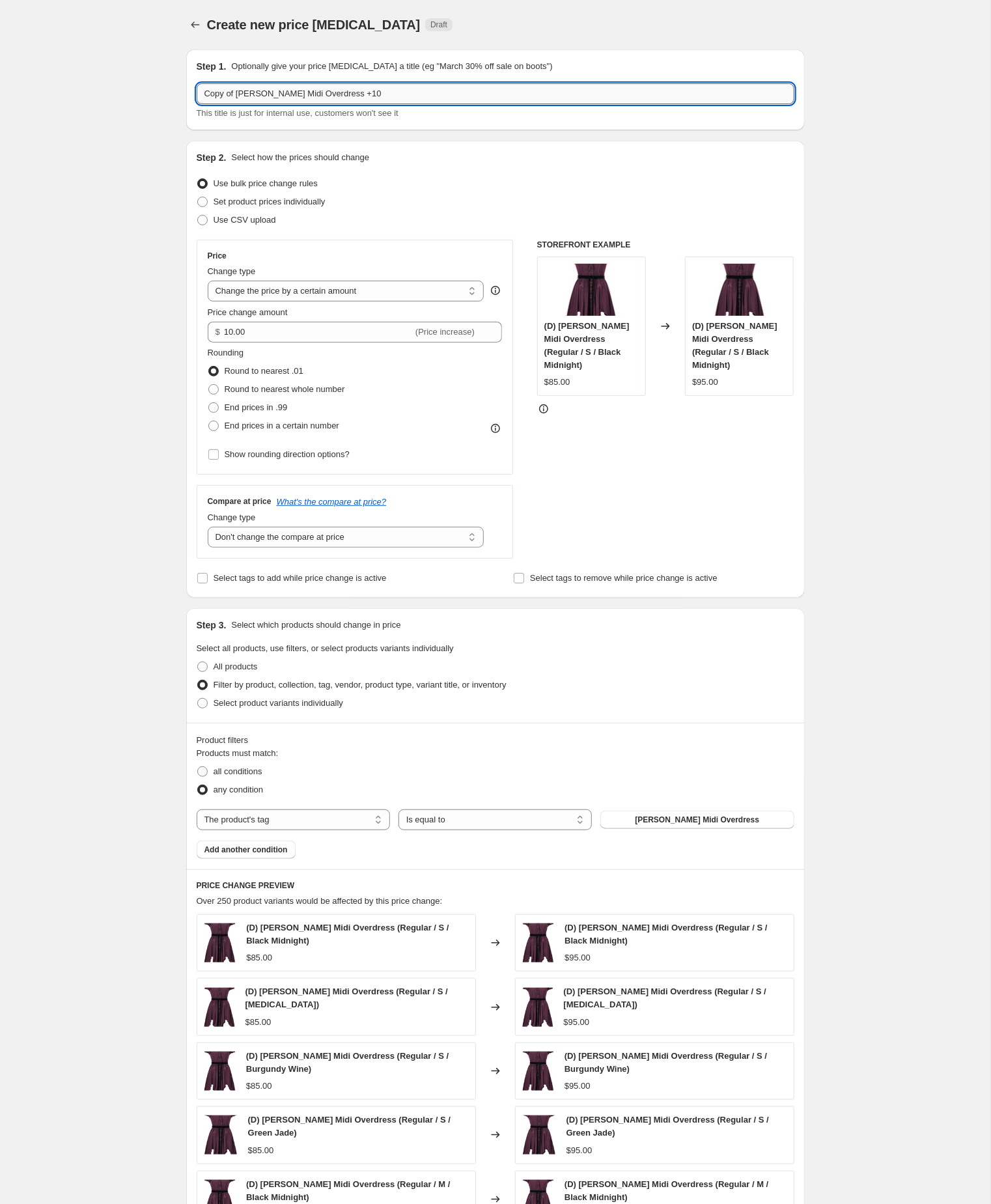
click at [245, 95] on input "Copy of Robyn Midi Overdress +10" at bounding box center [495, 94] width 598 height 21
click at [365, 96] on input "Robyn Midi Overdress +10" at bounding box center [495, 94] width 598 height 21
type input "Robyn Midi Overdress +10"
click at [87, 208] on div "Create new price change job. This page is ready Create new price change job Dra…" at bounding box center [495, 734] width 990 height 1469
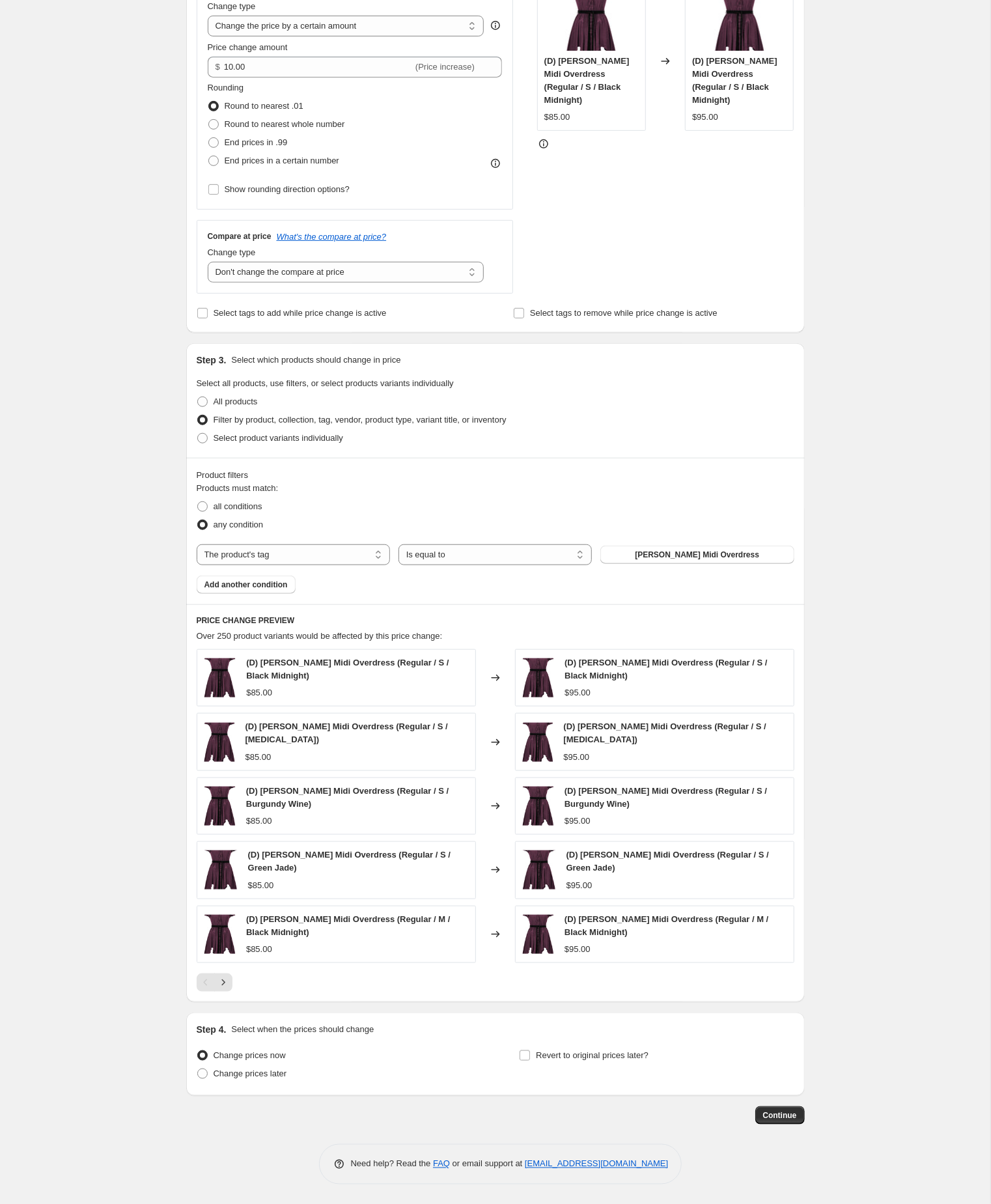
scroll to position [354, 0]
click at [780, 1113] on span "Continue" at bounding box center [780, 1115] width 34 height 10
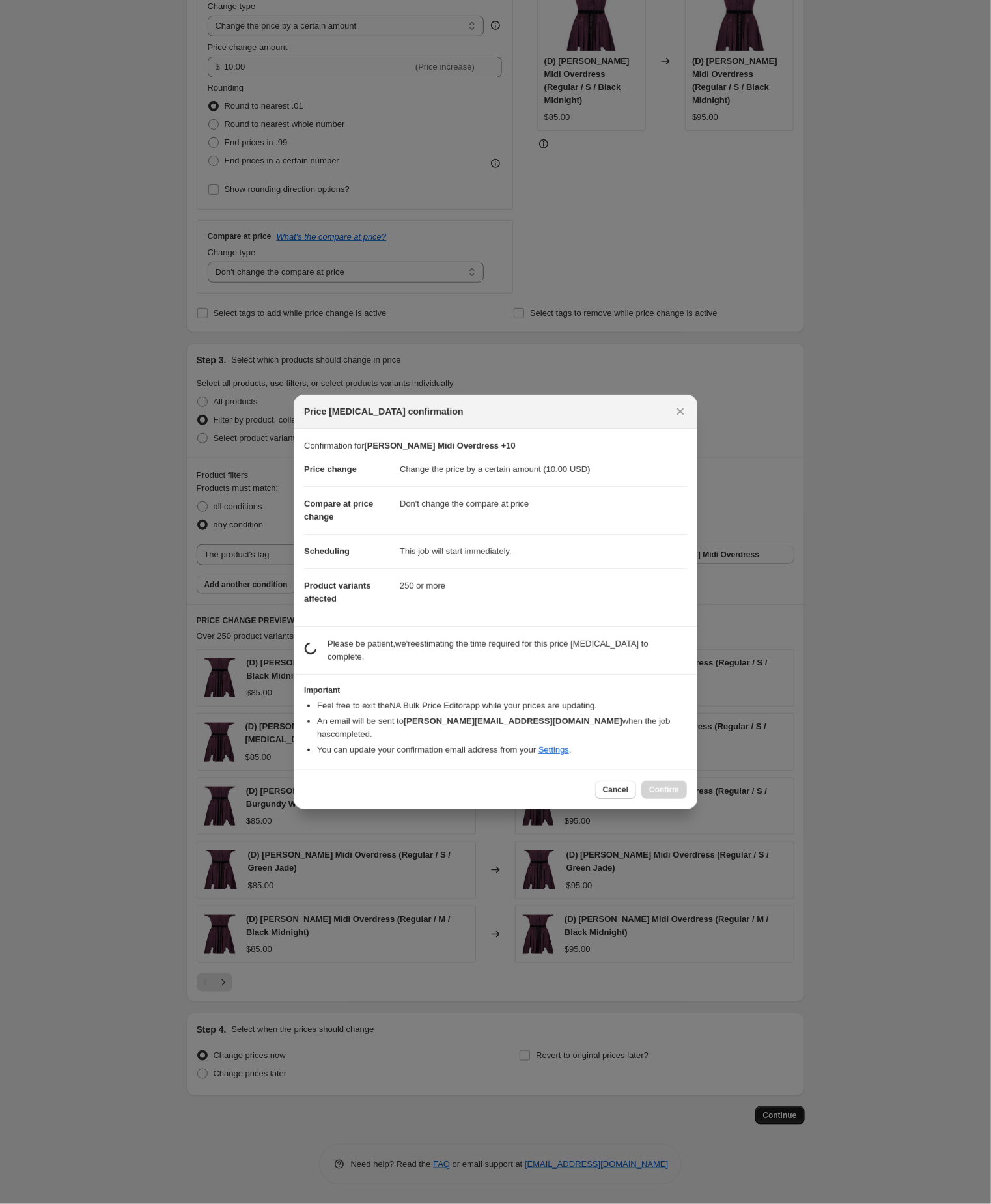
scroll to position [0, 0]
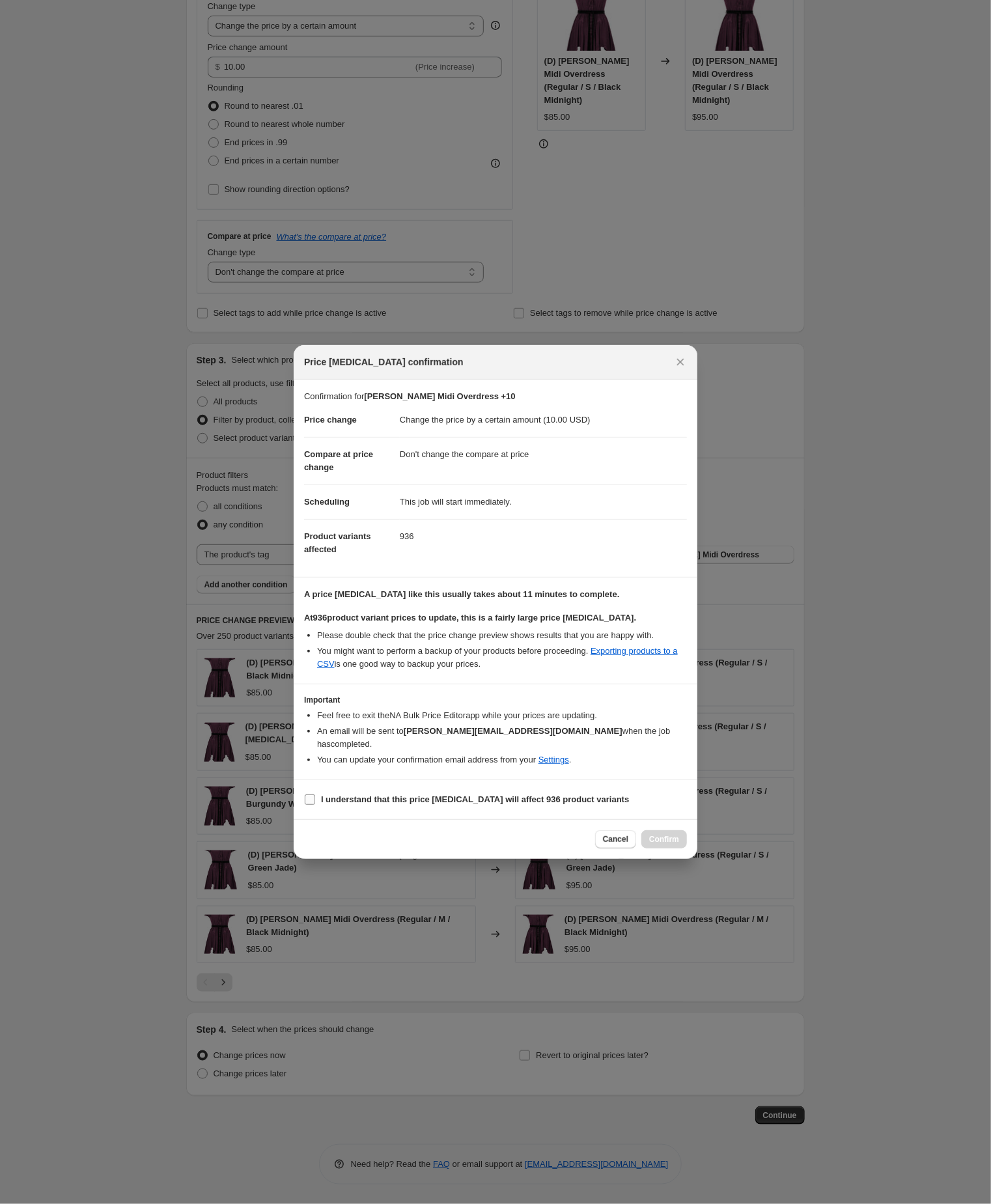
click at [309, 805] on input "I understand that this price [MEDICAL_DATA] will affect 936 product variants" at bounding box center [310, 800] width 10 height 10
checkbox input "true"
click at [649, 844] on span "Confirm" at bounding box center [663, 839] width 30 height 10
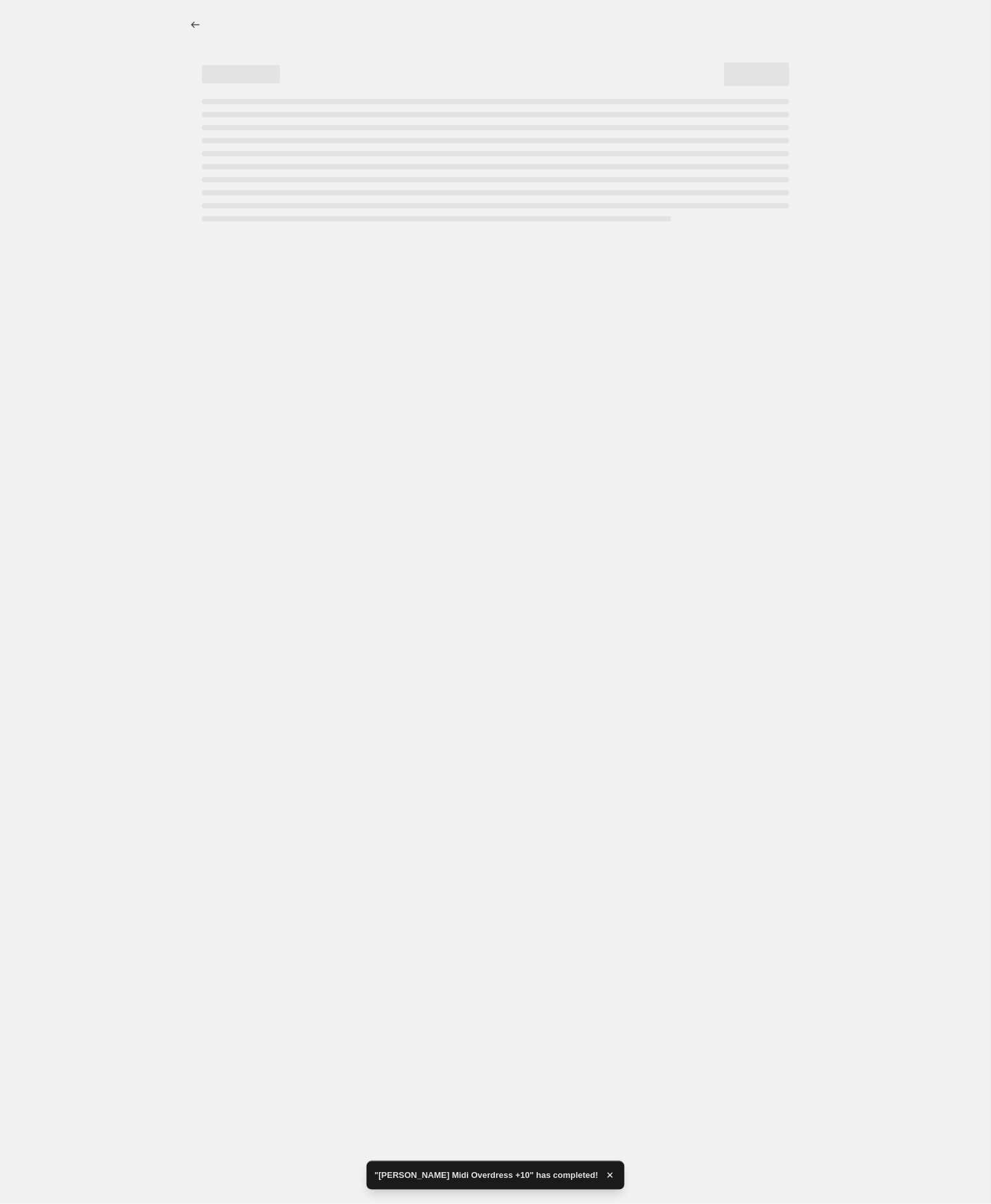
select select "by"
select select "no_change"
select select "tag"
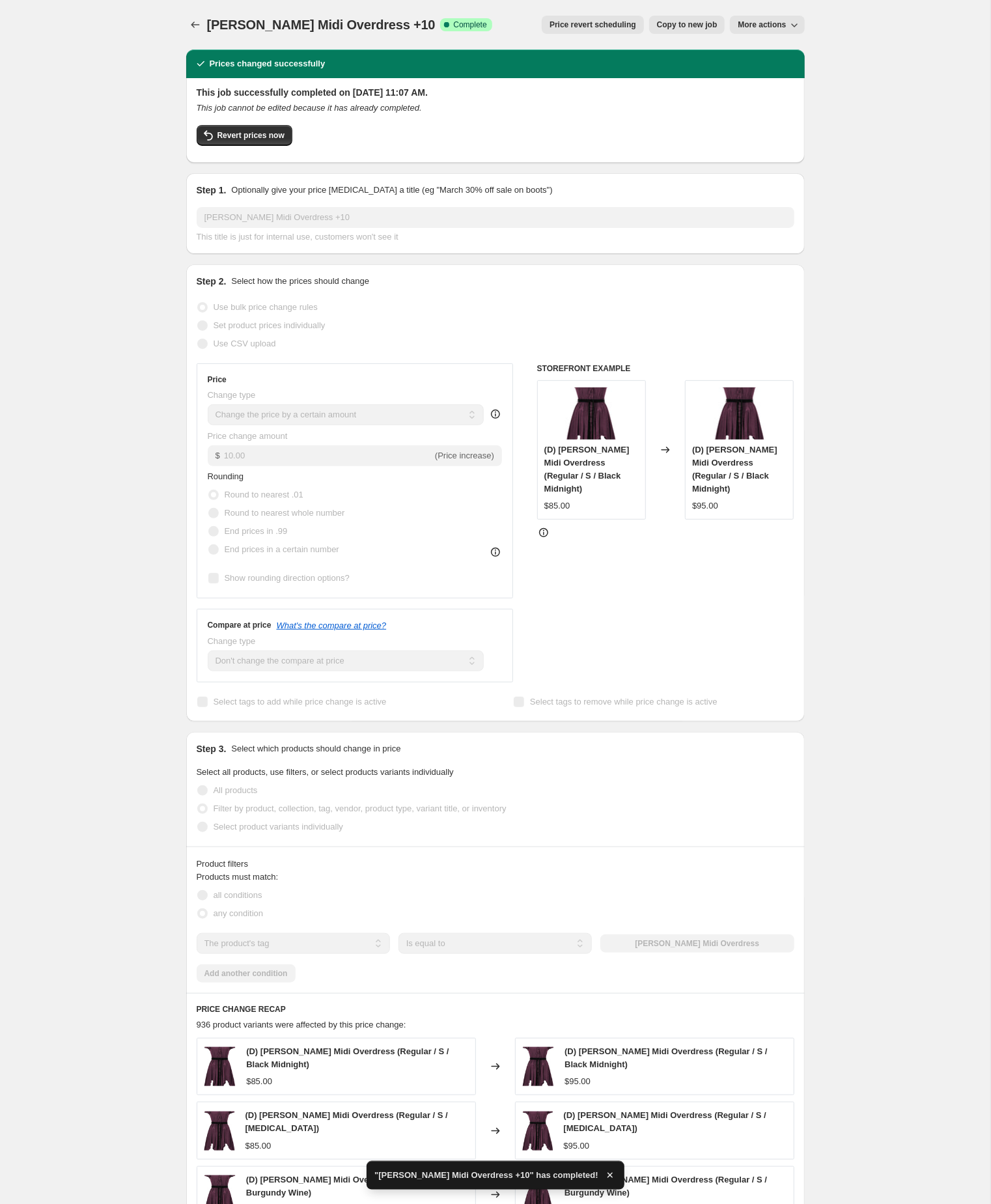
click at [123, 574] on div "Robyn Midi Overdress +10. This page is ready Robyn Midi Overdress +10 Success C…" at bounding box center [495, 782] width 990 height 1564
click at [258, 137] on span "Revert prices now" at bounding box center [251, 135] width 67 height 10
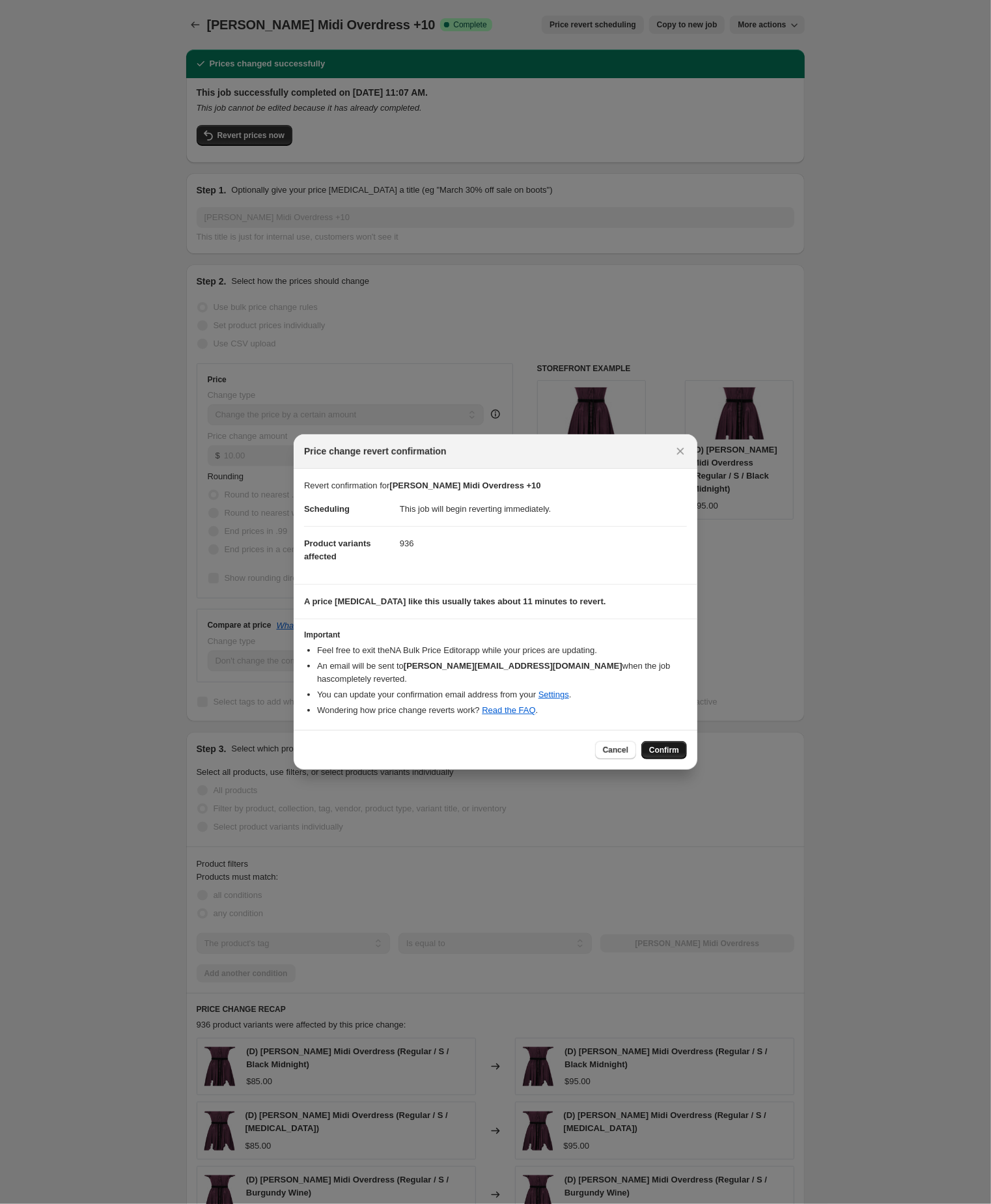
click at [660, 756] on span "Confirm" at bounding box center [663, 750] width 30 height 10
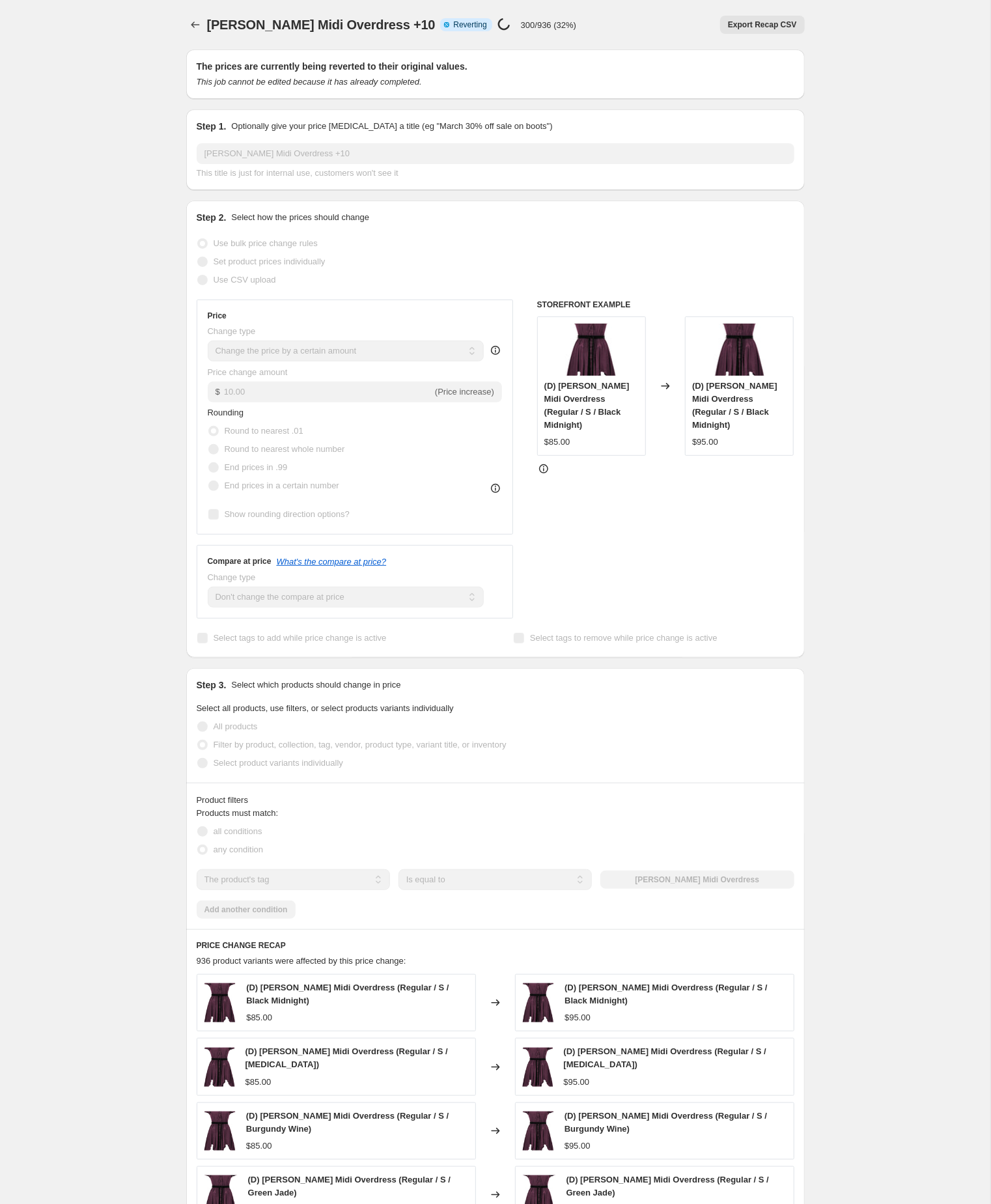
click at [98, 123] on div "Robyn Midi Overdress +10. This page is ready Robyn Midi Overdress +10 Info Part…" at bounding box center [495, 750] width 990 height 1501
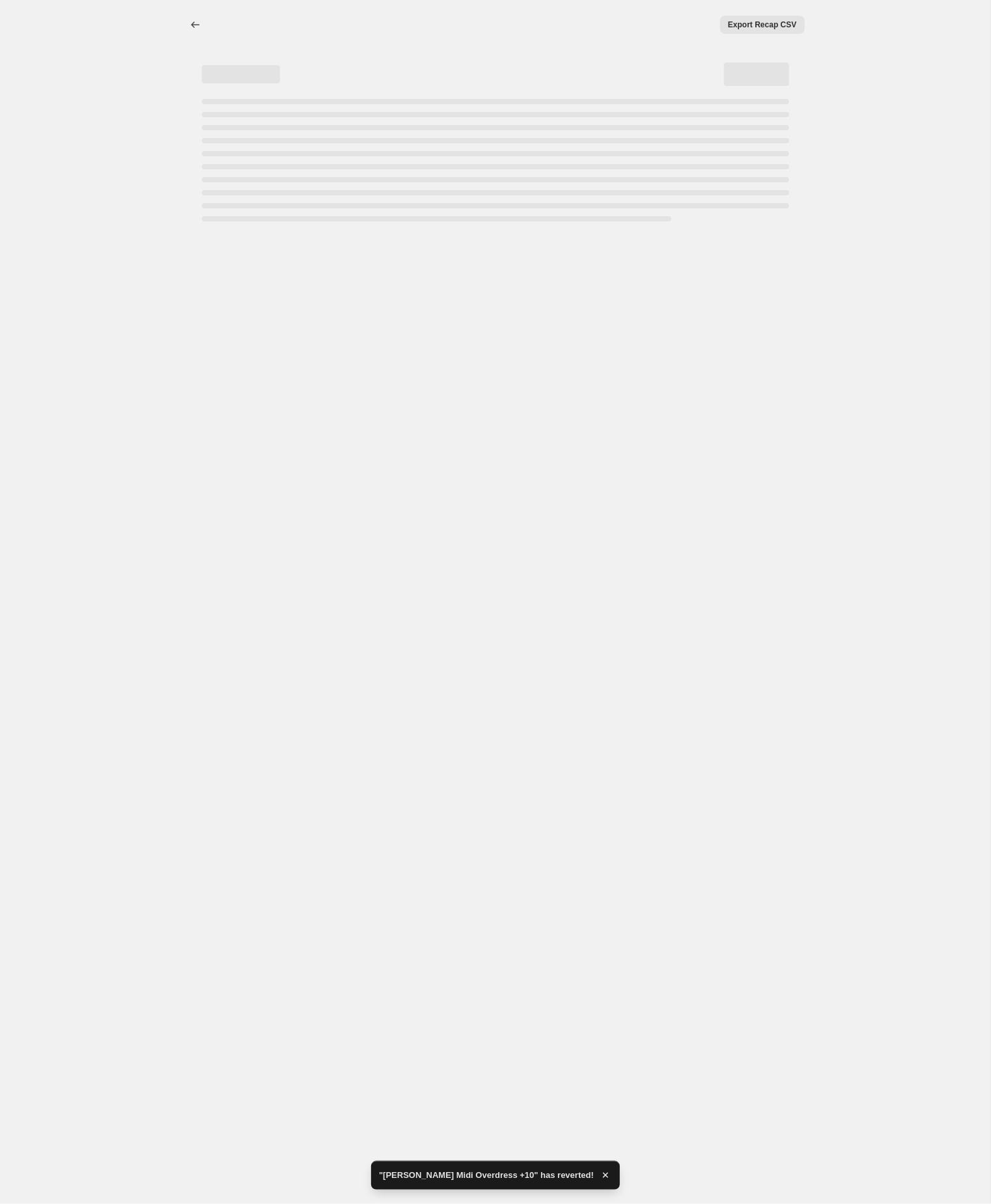
select select "by"
select select "no_change"
select select "tag"
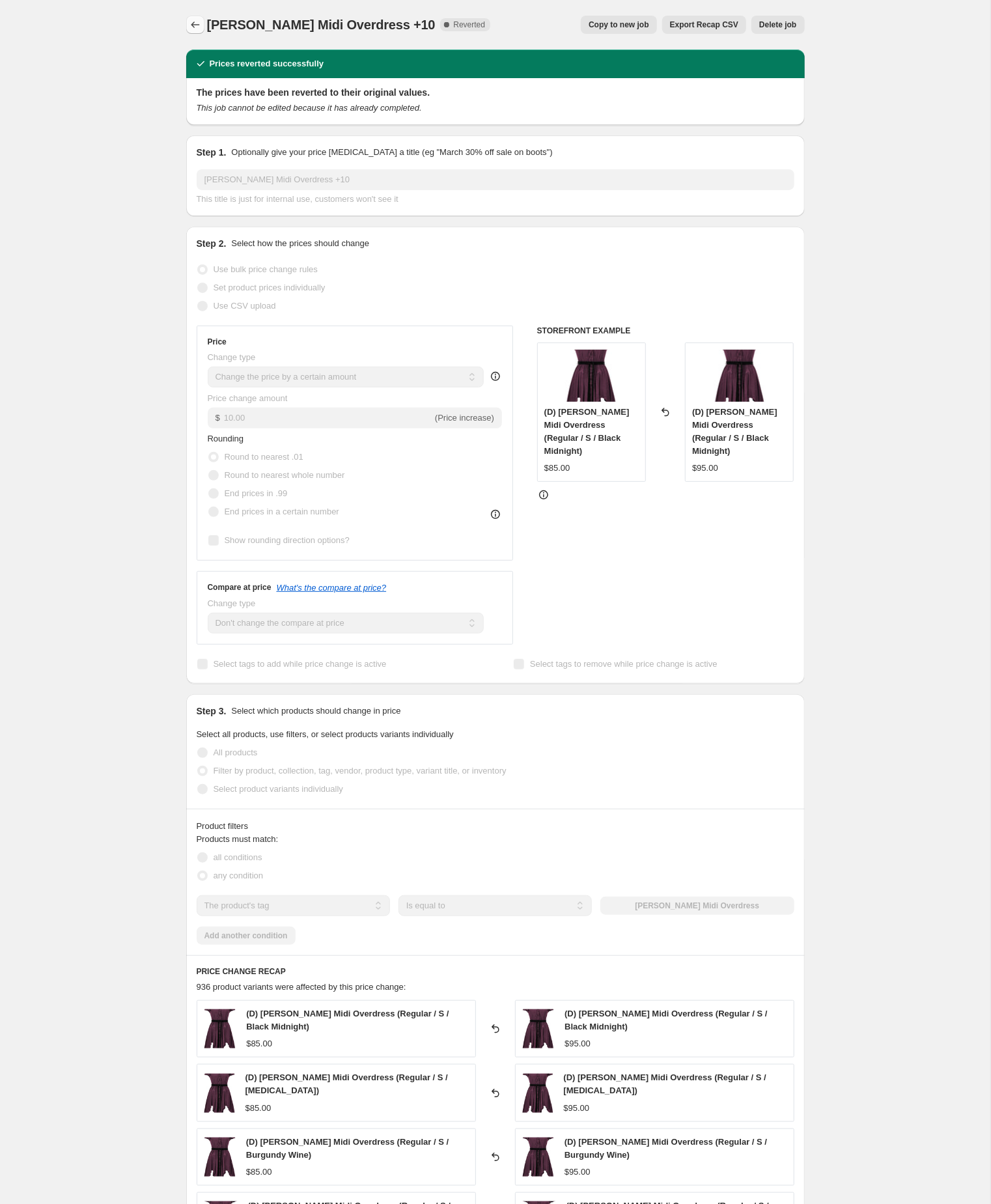
click at [194, 21] on icon "Price change jobs" at bounding box center [196, 24] width 13 height 13
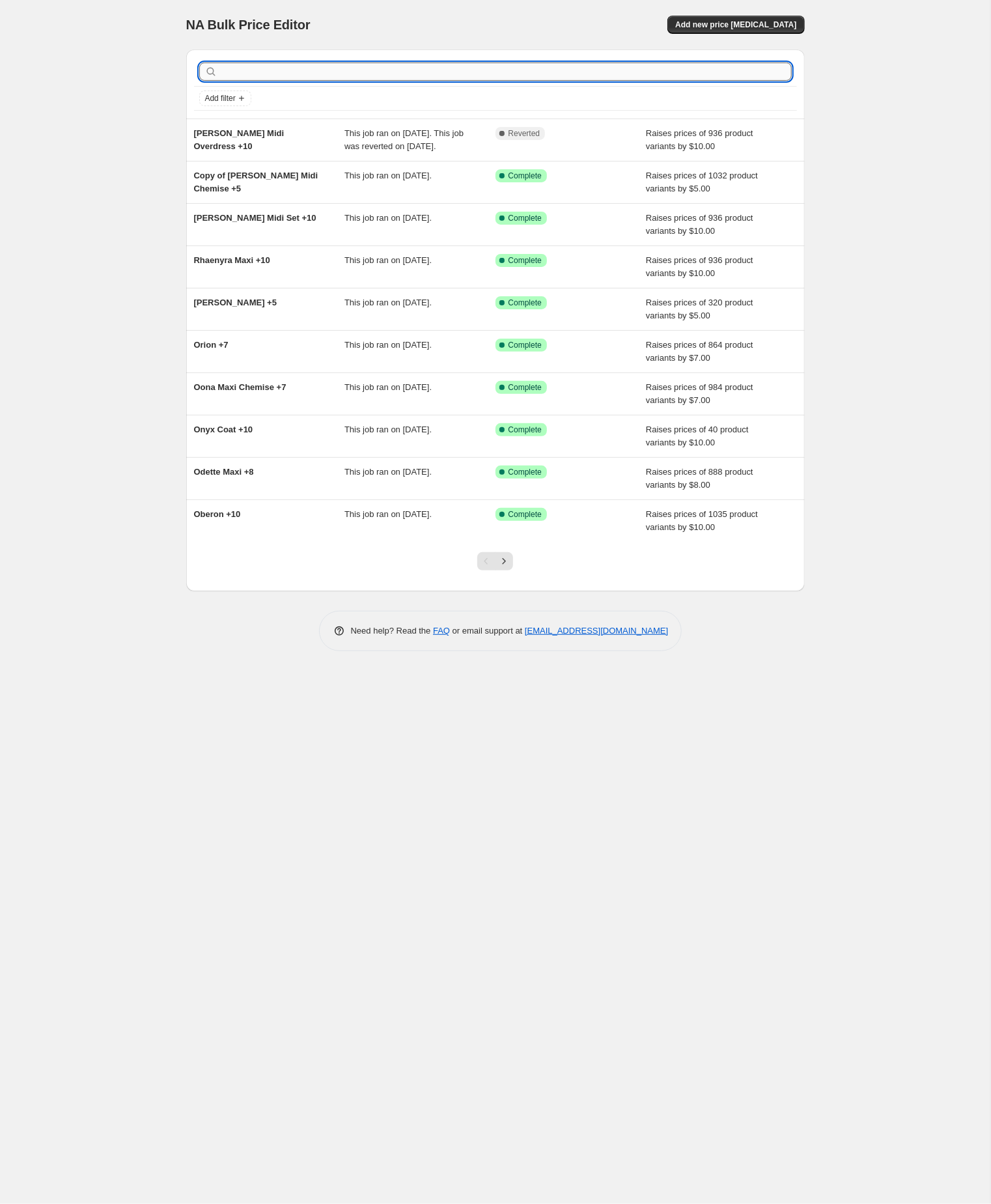
click at [279, 75] on input "text" at bounding box center [505, 71] width 572 height 18
paste input "robyn midi overdress"
type input "robyn midi overdress"
click at [324, 75] on input "robyn midi overdress" at bounding box center [494, 71] width 548 height 18
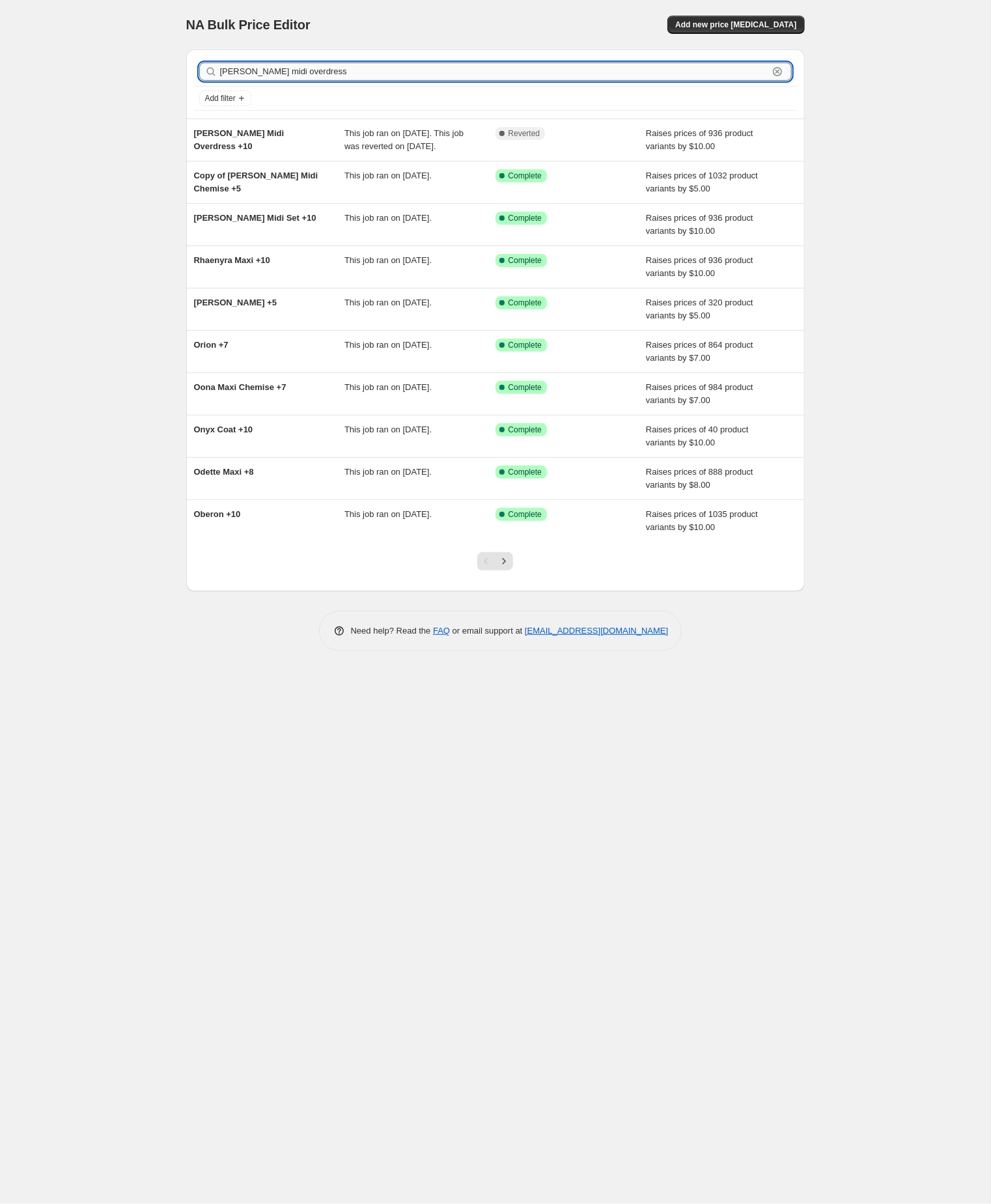
click at [324, 75] on input "robyn midi overdress" at bounding box center [494, 71] width 548 height 18
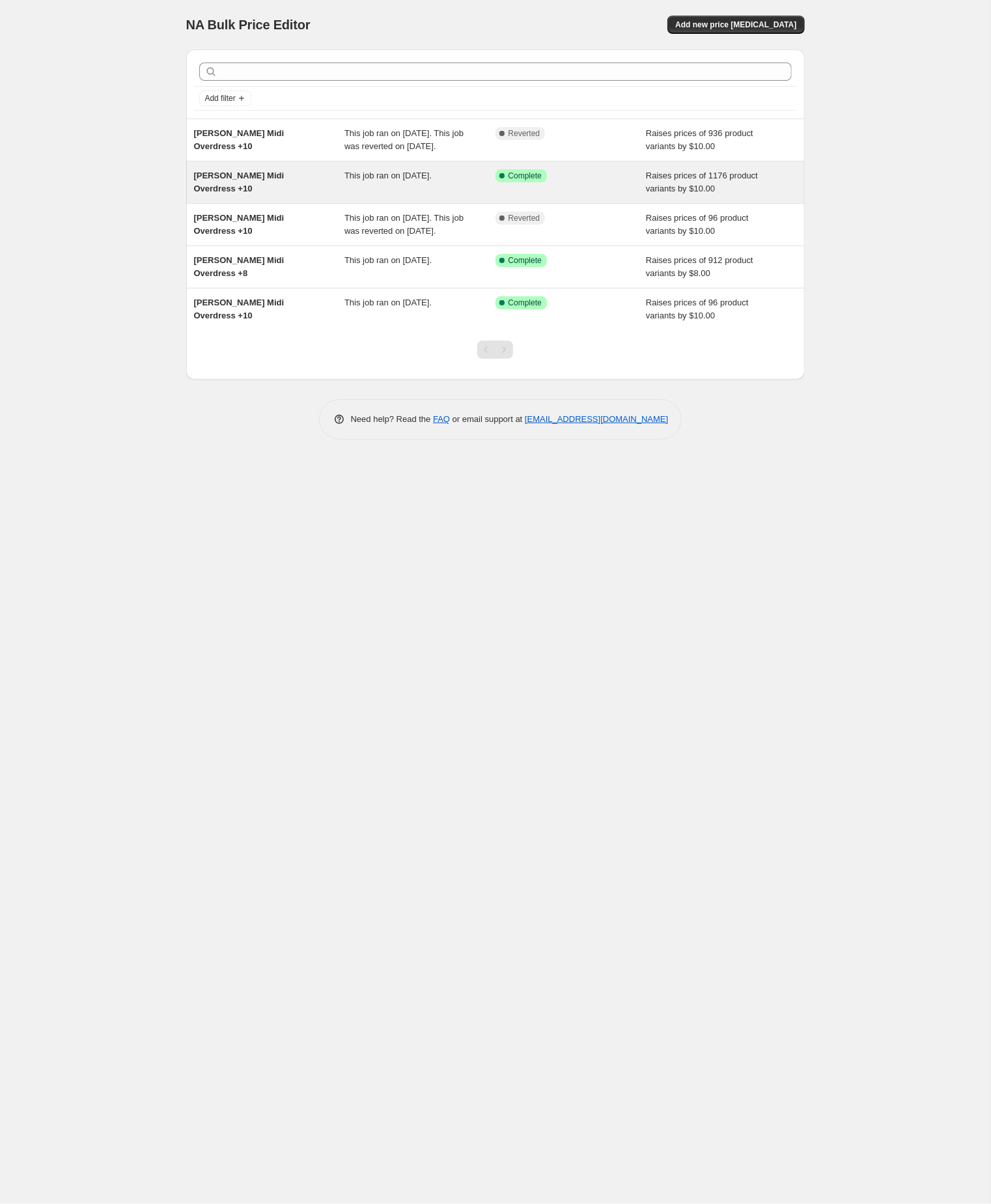
click at [279, 194] on span "Robyn Midi Overdress +10" at bounding box center [239, 182] width 91 height 22
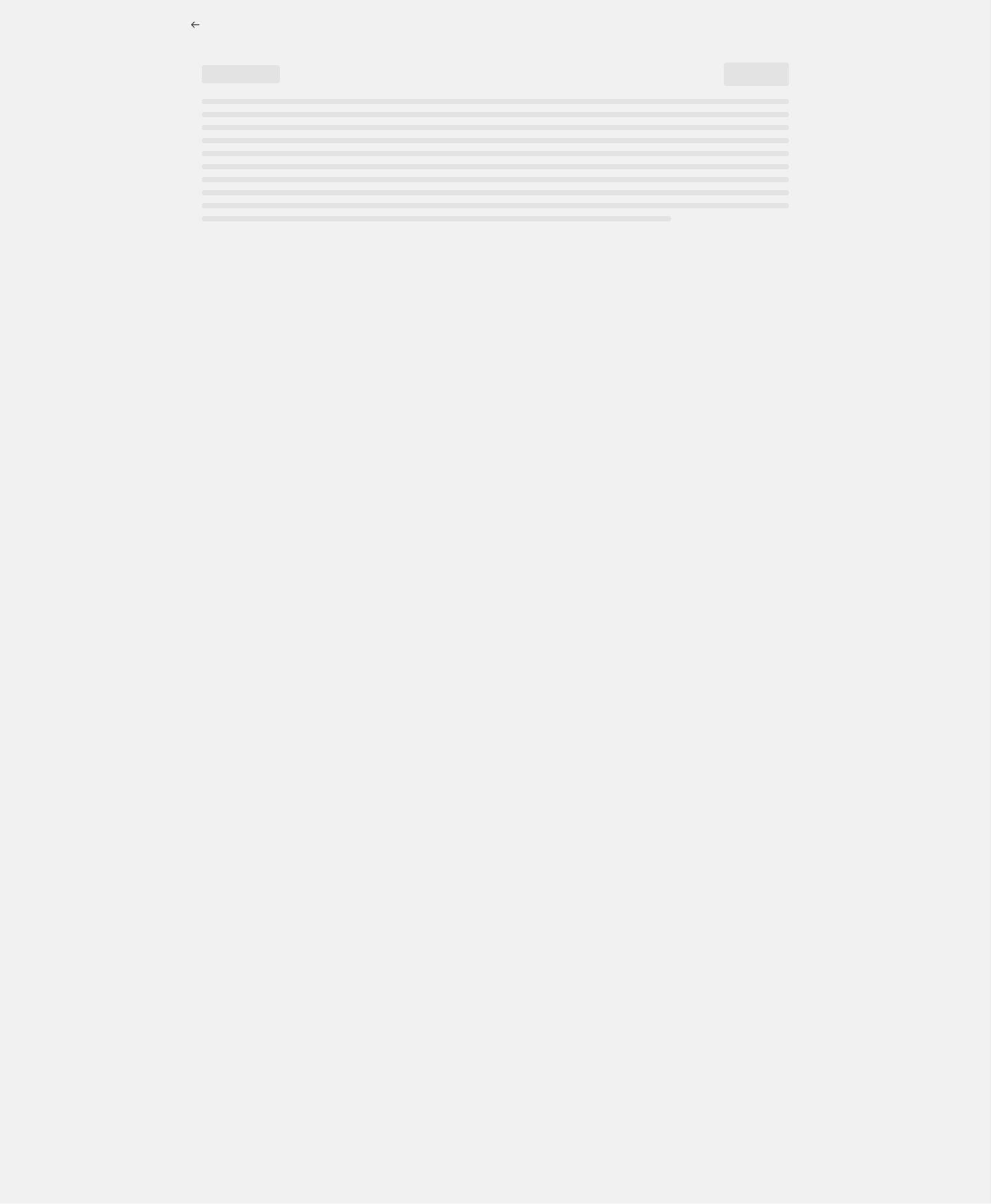
select select "by"
select select "no_change"
select select "tag"
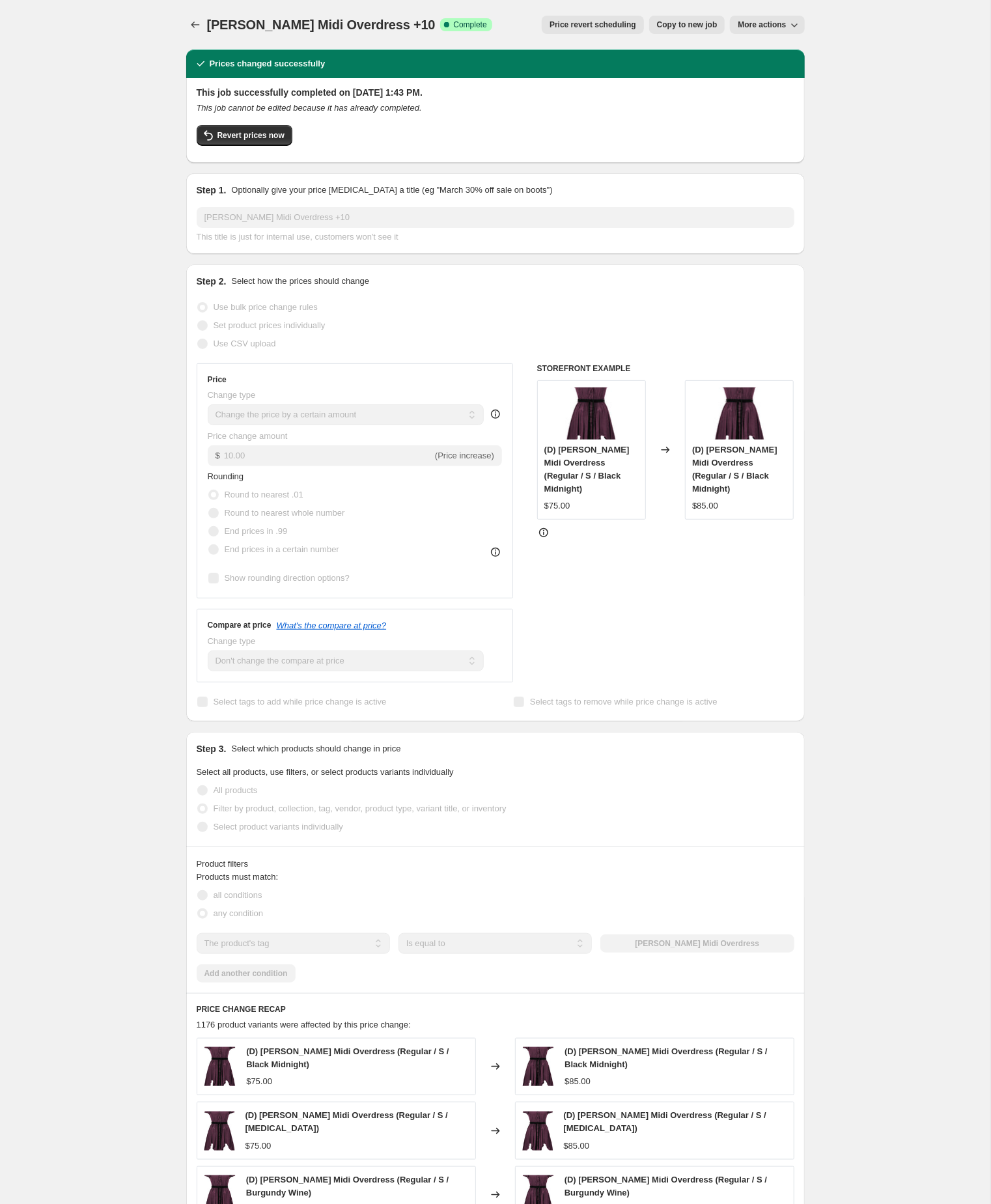
click at [662, 20] on span "Copy to new job" at bounding box center [687, 24] width 61 height 10
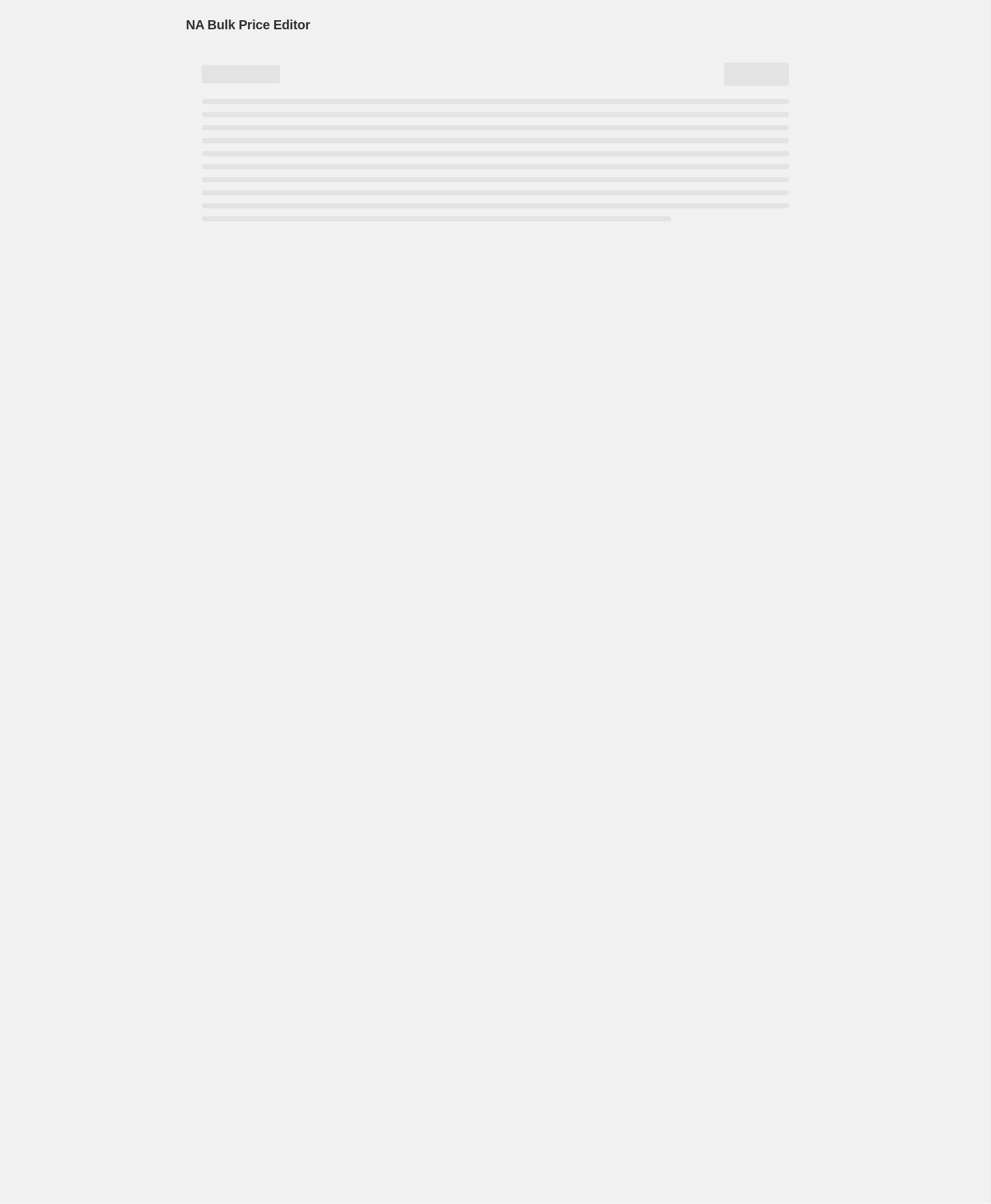
select select "by"
select select "no_change"
select select "tag"
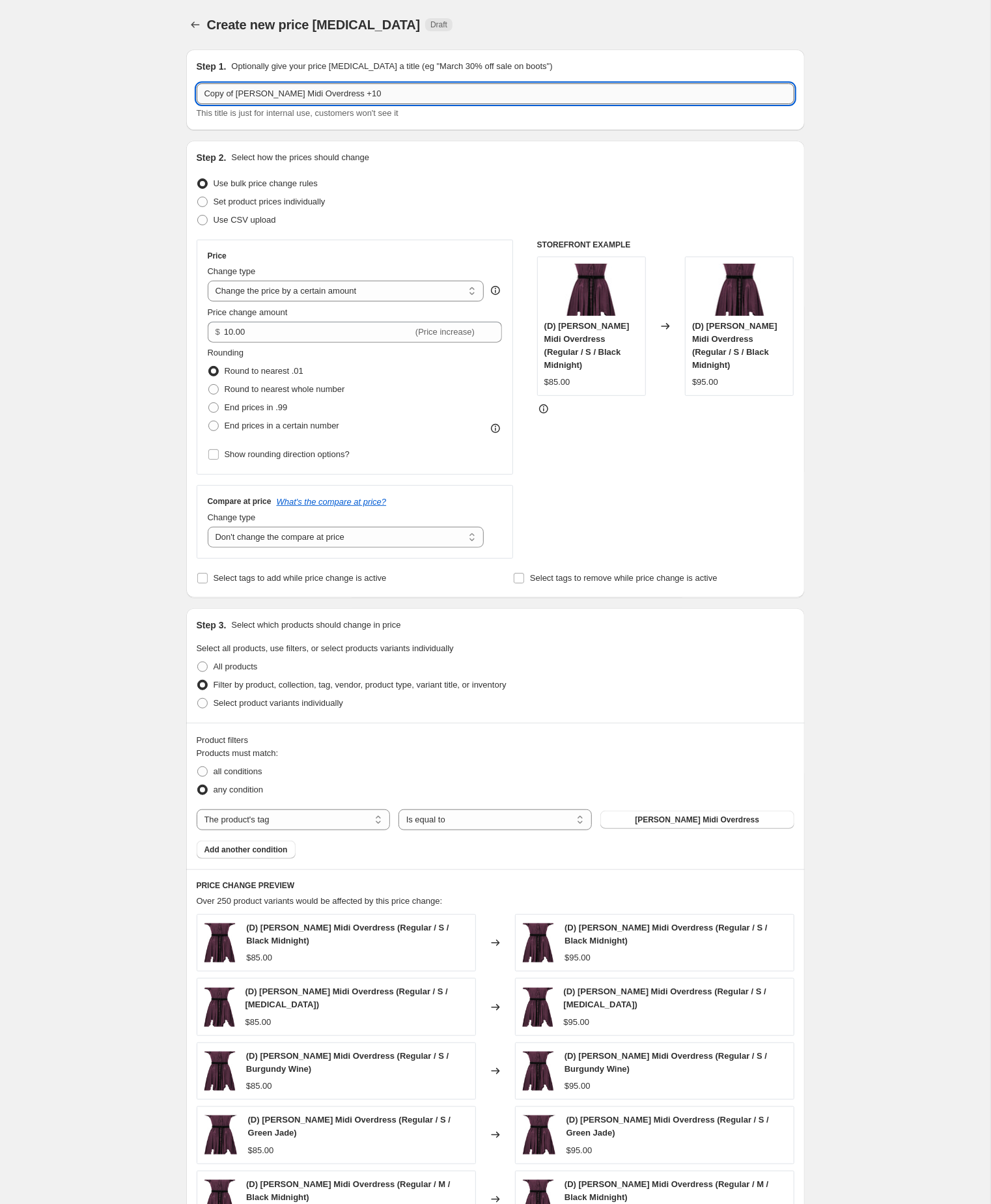
click at [243, 95] on input "Copy of Robyn Midi Overdress +10" at bounding box center [495, 94] width 598 height 21
type input "Robyn Midi Overdress +10"
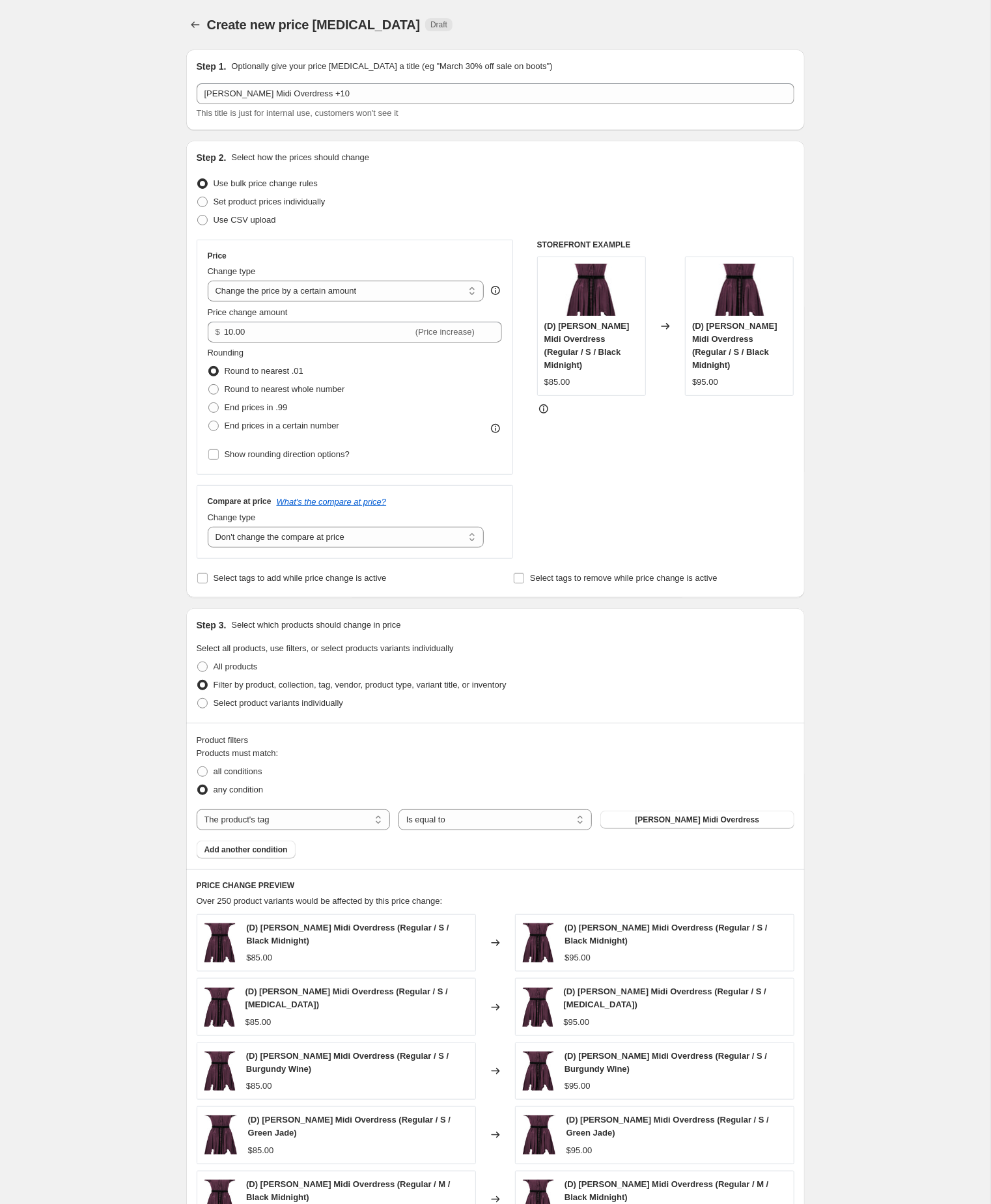
click at [57, 552] on div "Create new price change job. This page is ready Create new price change job Dra…" at bounding box center [495, 734] width 990 height 1469
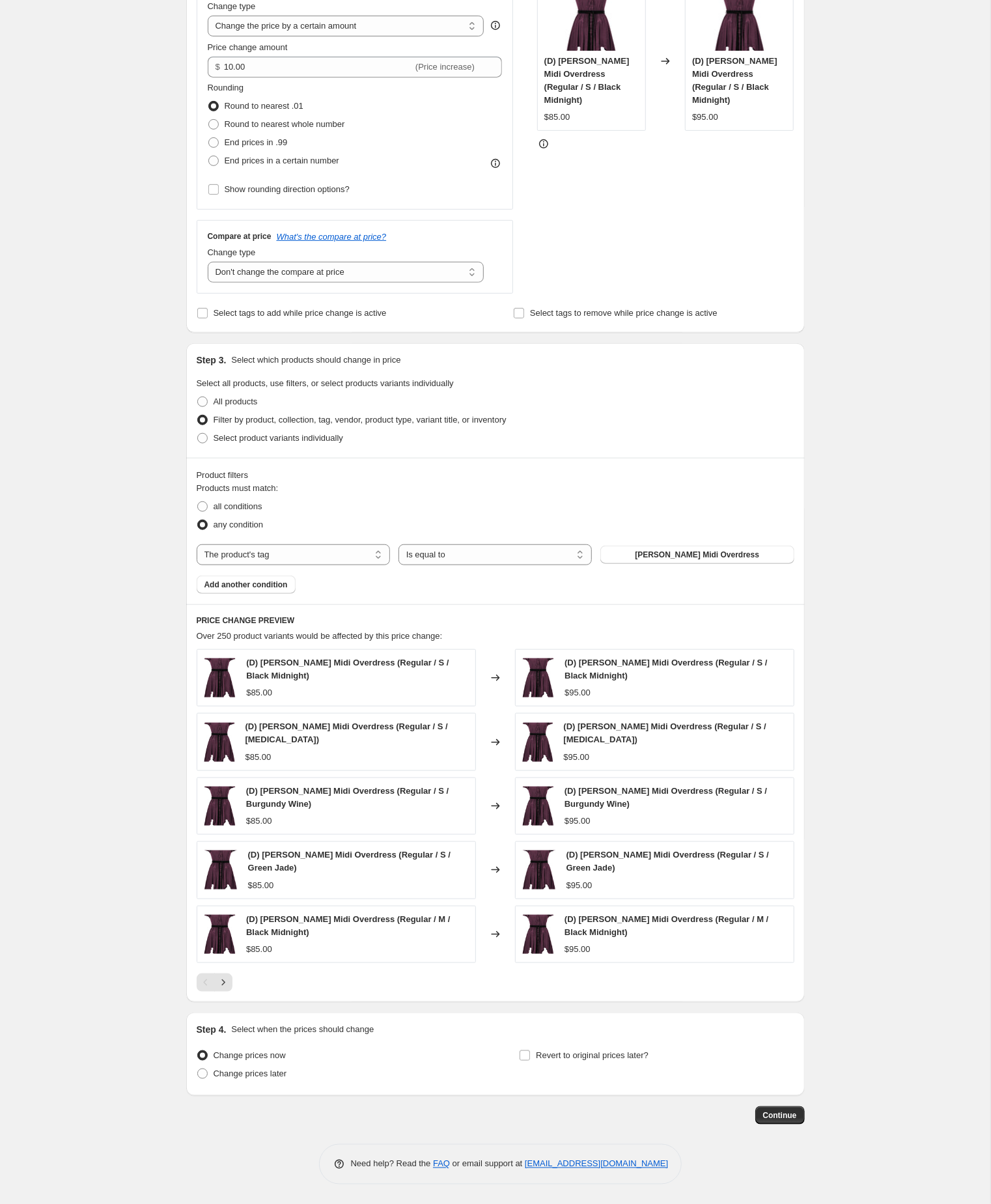
scroll to position [354, 0]
click at [777, 1110] on span "Continue" at bounding box center [780, 1115] width 34 height 10
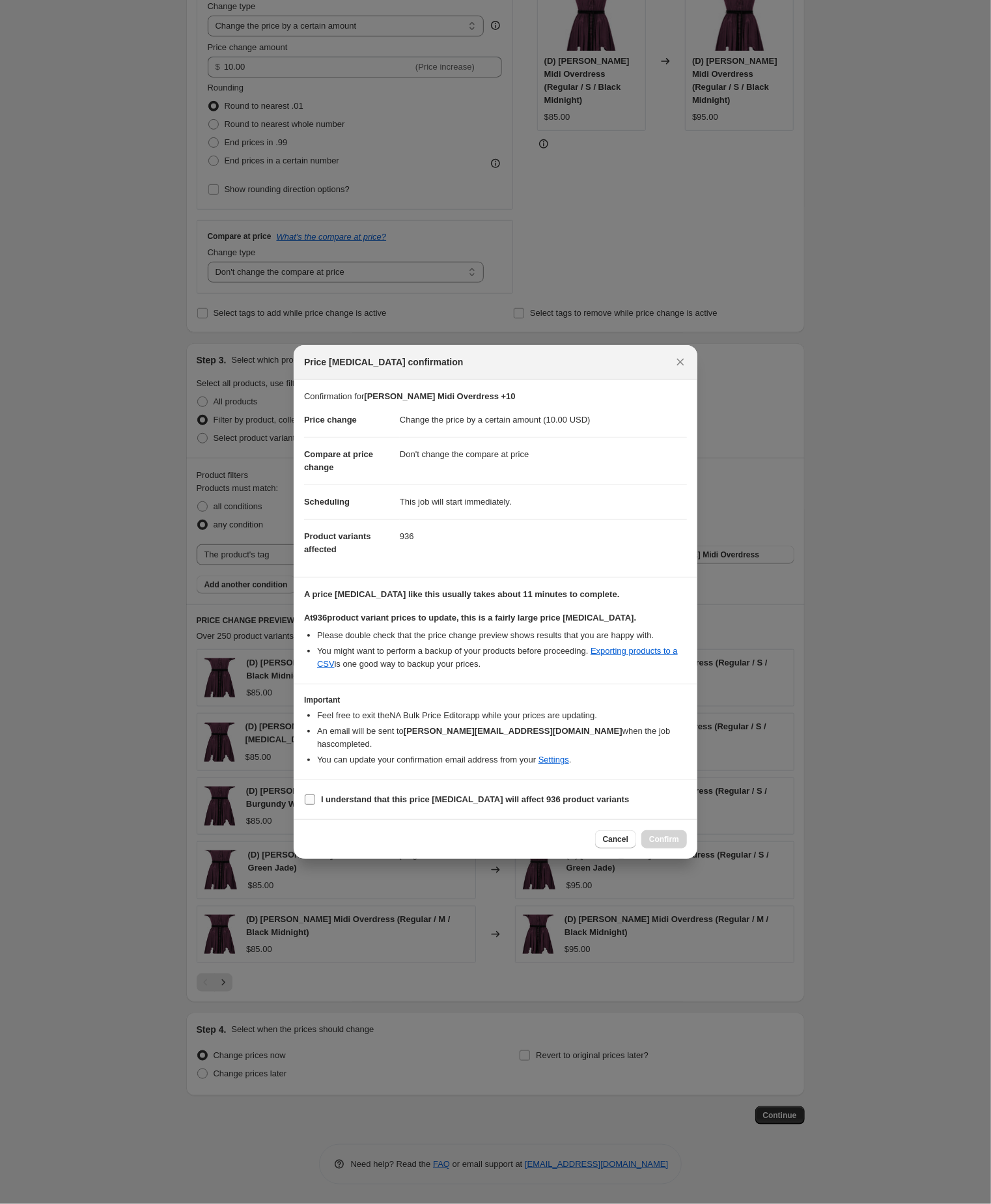
click at [307, 805] on input "I understand that this price [MEDICAL_DATA] will affect 936 product variants" at bounding box center [310, 800] width 10 height 10
checkbox input "true"
click at [664, 844] on span "Confirm" at bounding box center [663, 839] width 30 height 10
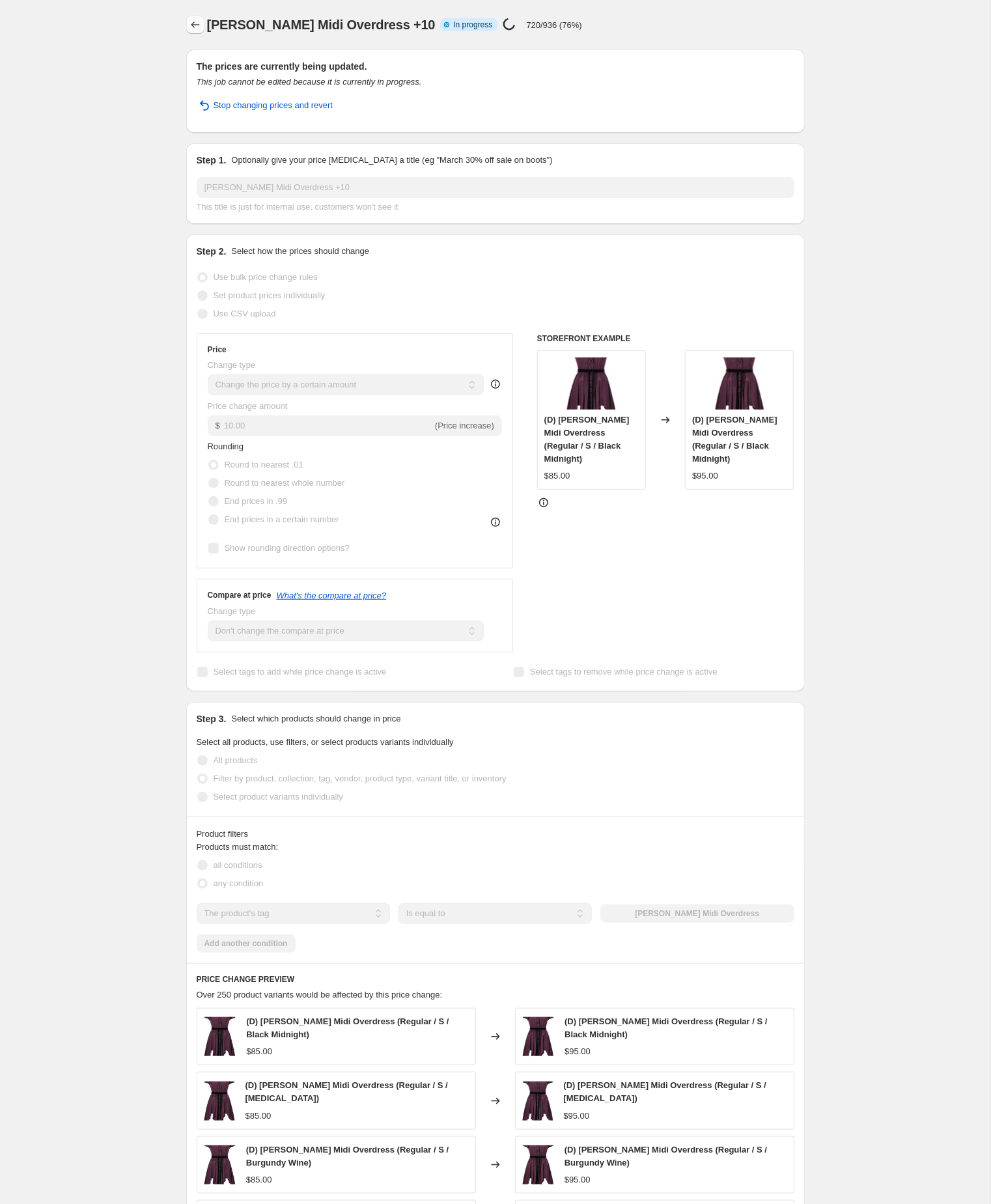
click at [194, 22] on icon "Price change jobs" at bounding box center [196, 24] width 13 height 13
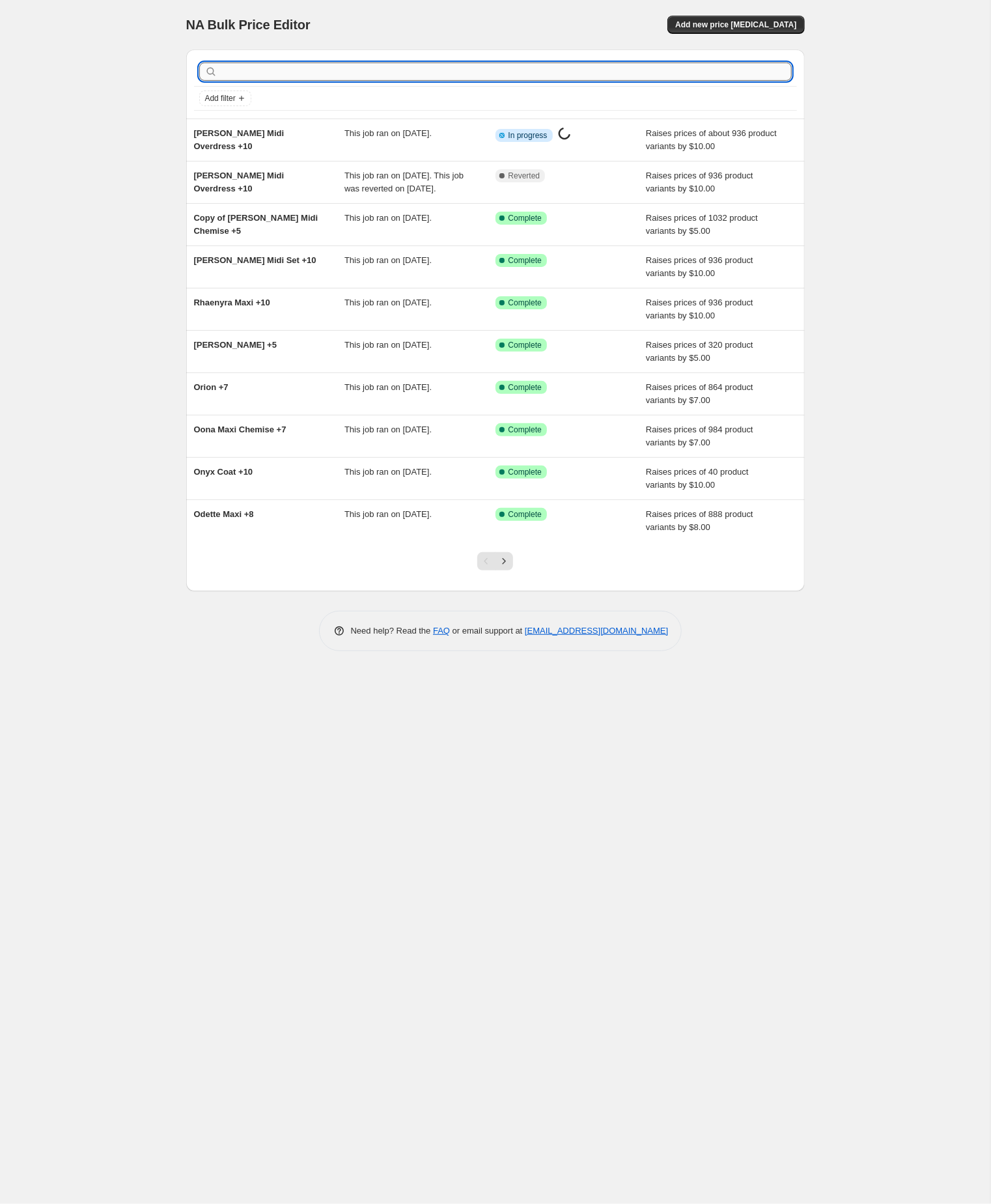
click at [263, 74] on input "text" at bounding box center [505, 71] width 572 height 18
click at [263, 74] on input "rogue" at bounding box center [494, 71] width 548 height 18
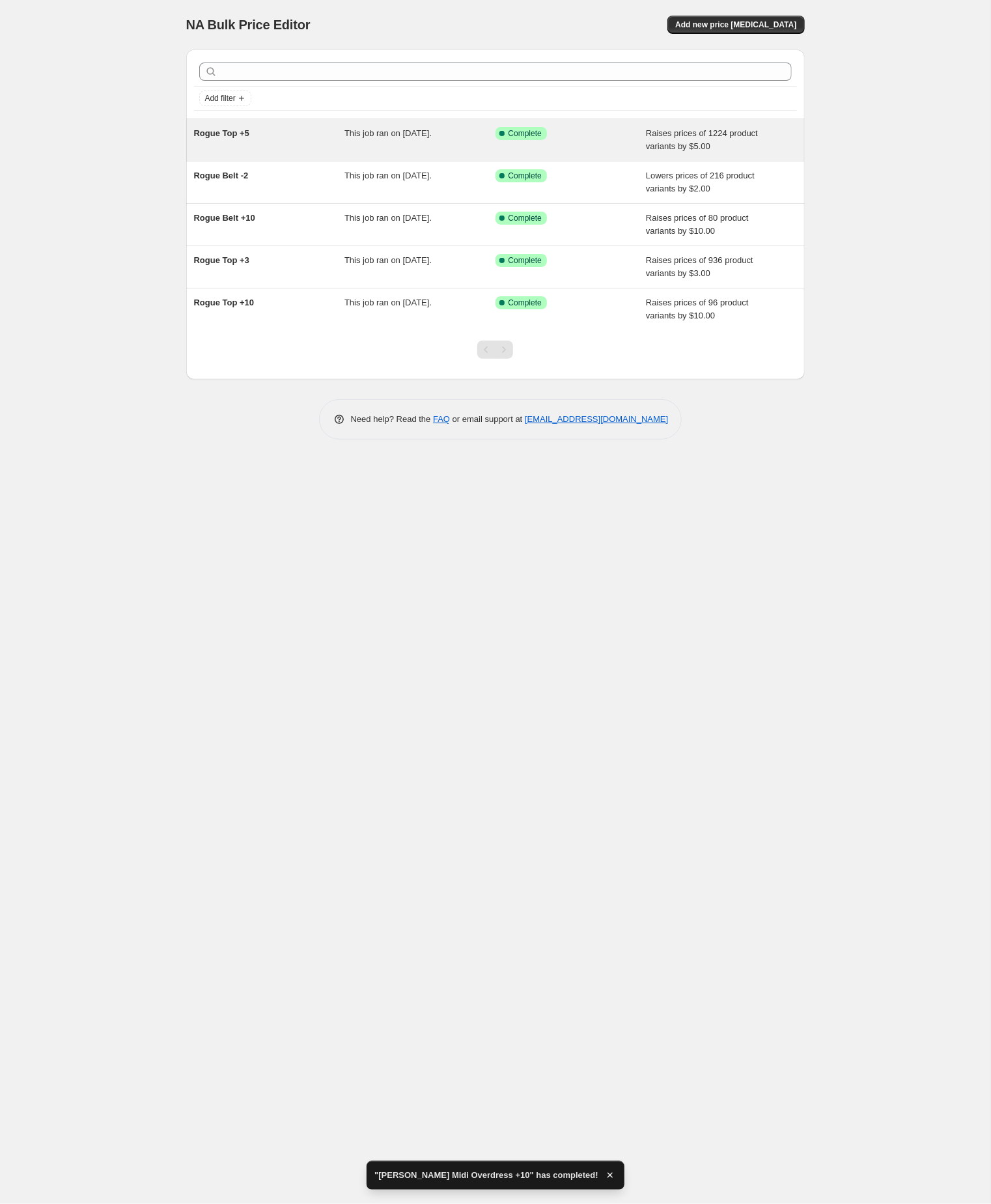
click at [203, 138] on span "Rogue Top +5" at bounding box center [221, 133] width 55 height 9
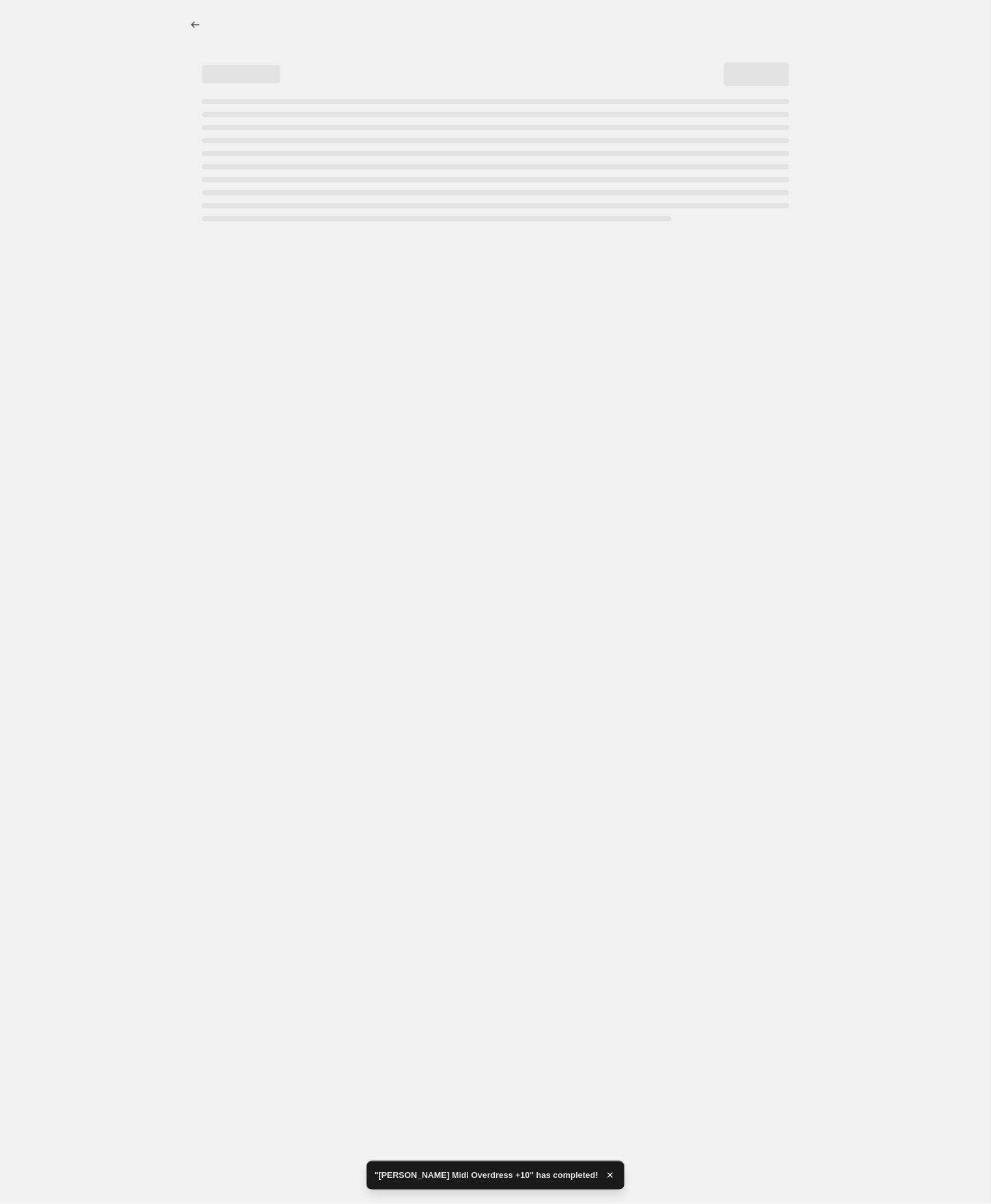
select select "by"
select select "no_change"
select select "tag"
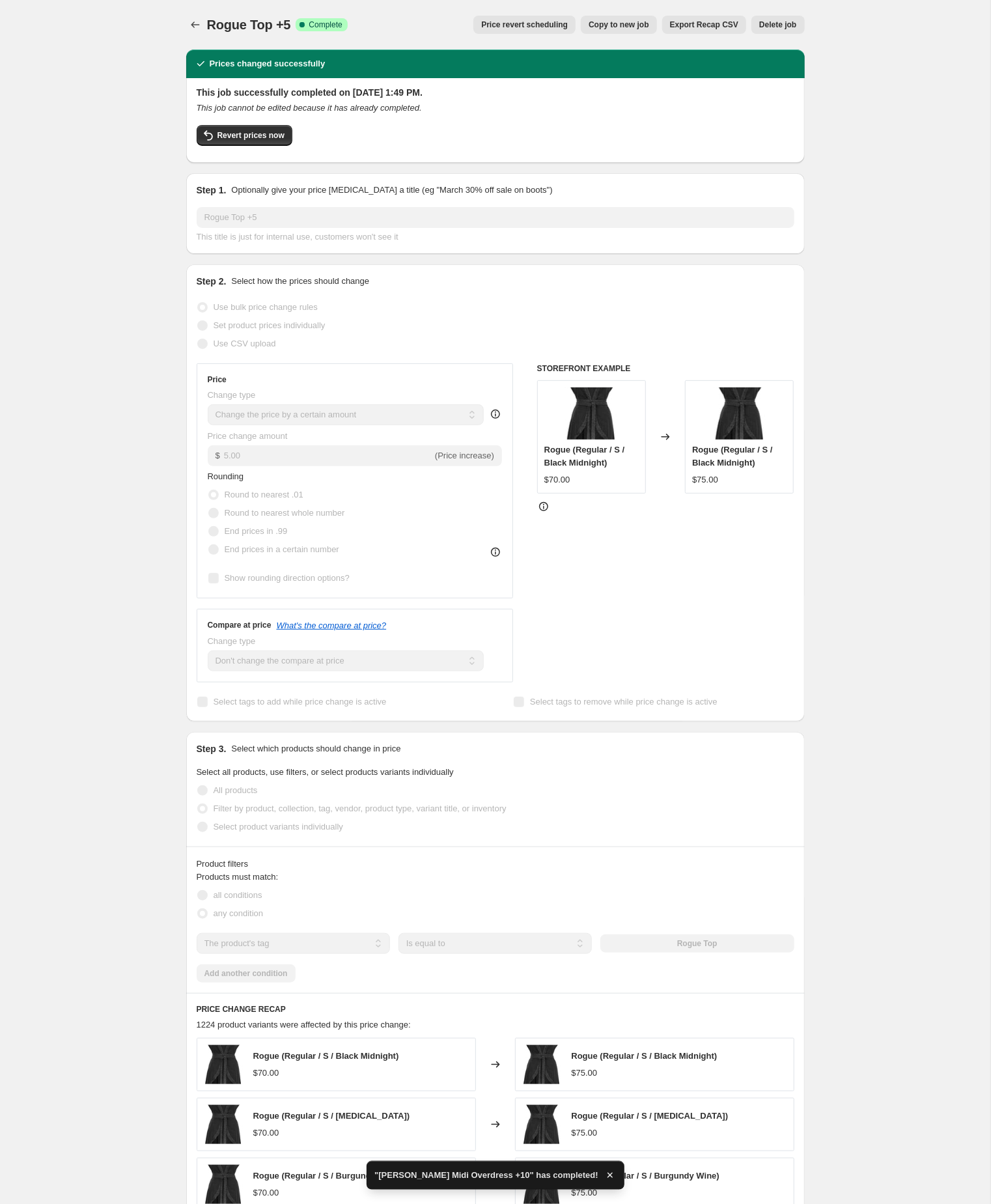
click at [589, 25] on span "Copy to new job" at bounding box center [619, 24] width 61 height 10
select select "by"
select select "no_change"
select select "tag"
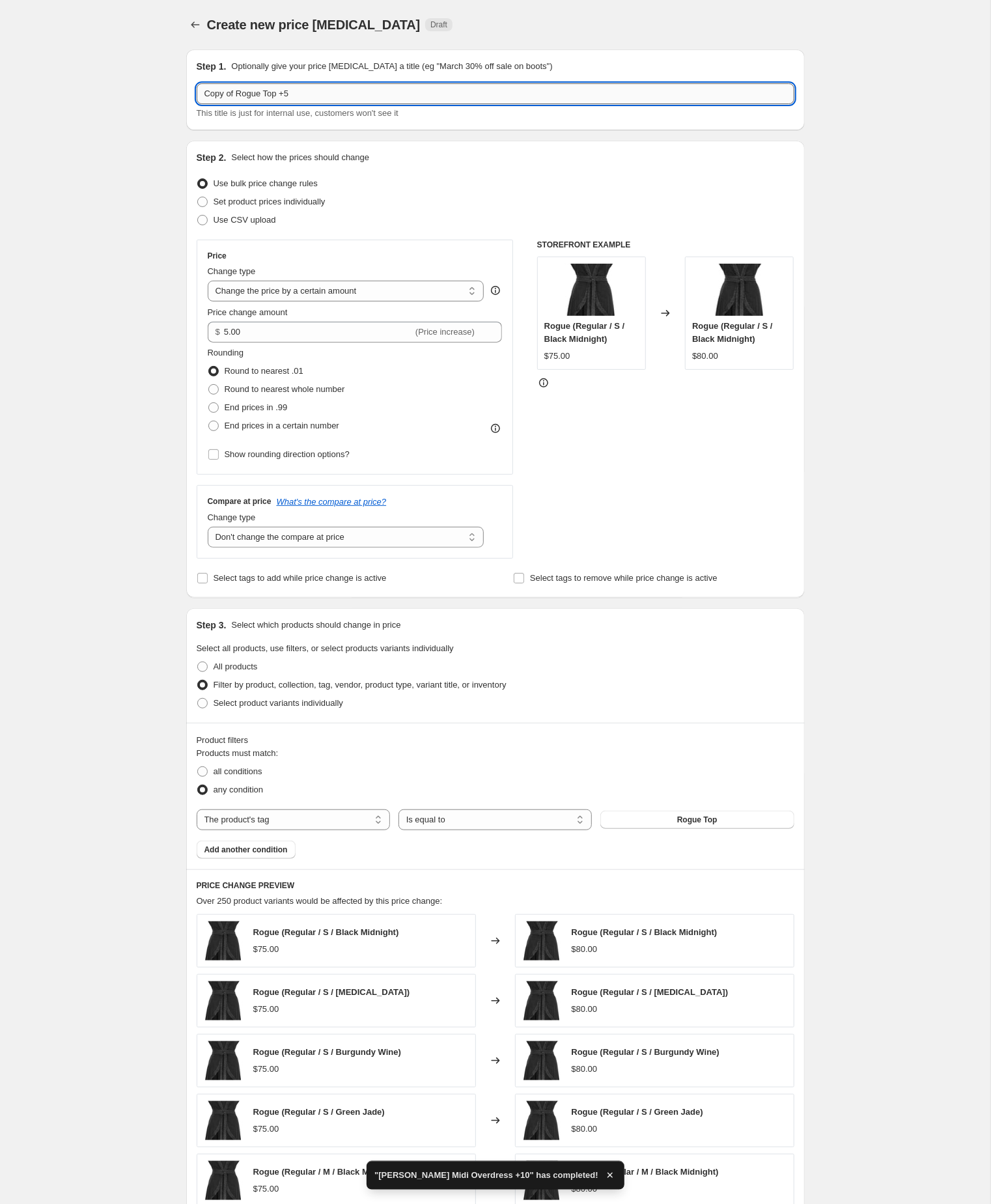
click at [244, 97] on input "Copy of Rogue Top +5" at bounding box center [495, 94] width 598 height 21
type input "Rogue Top +5"
click at [138, 287] on div "Create new price change job. This page is ready Create new price change job Dra…" at bounding box center [495, 724] width 990 height 1448
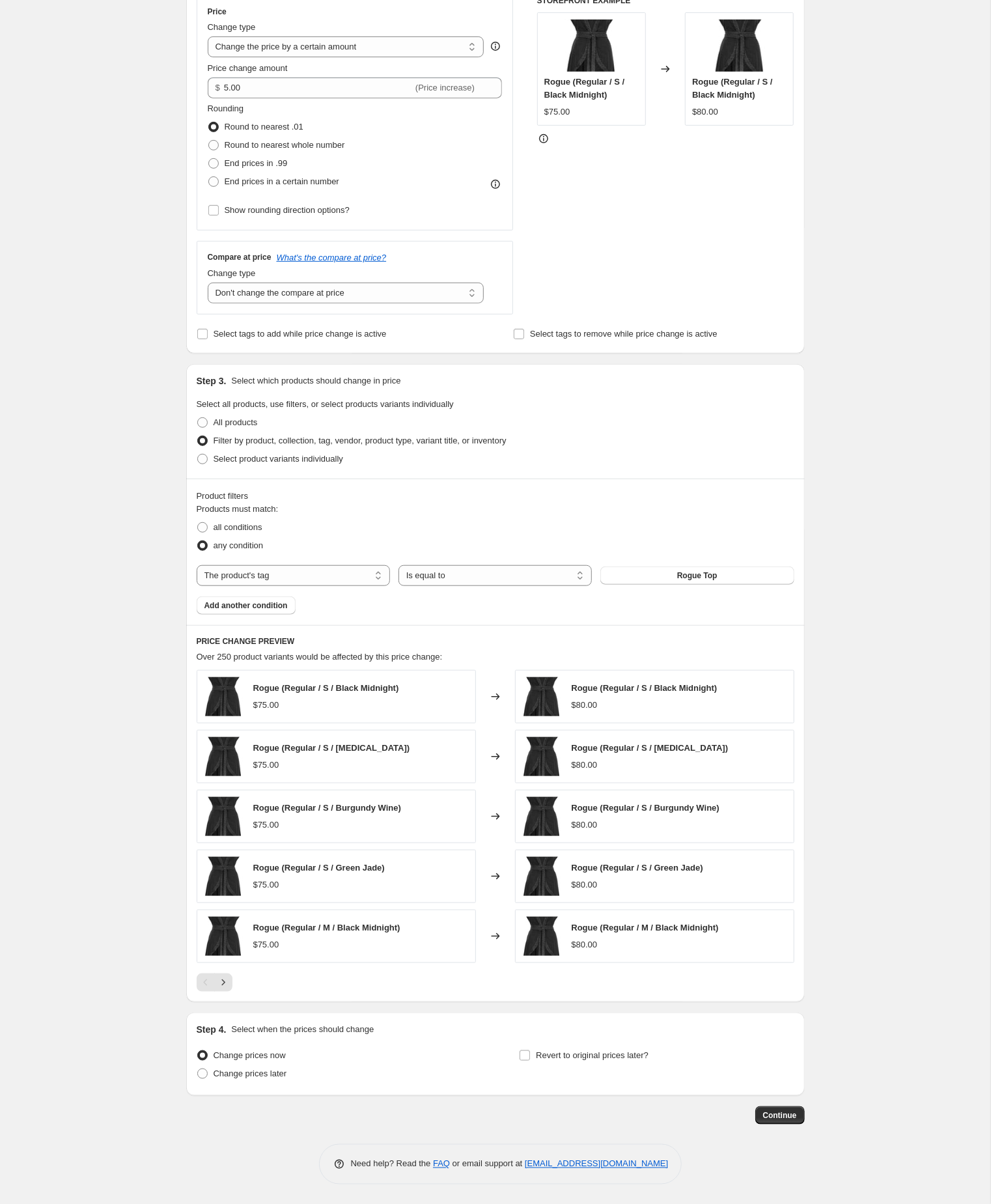
scroll to position [311, 0]
click at [878, 1086] on div "Create new price change job. This page is ready Create new price change job Dra…" at bounding box center [495, 479] width 990 height 1448
click at [776, 1110] on span "Continue" at bounding box center [780, 1115] width 34 height 10
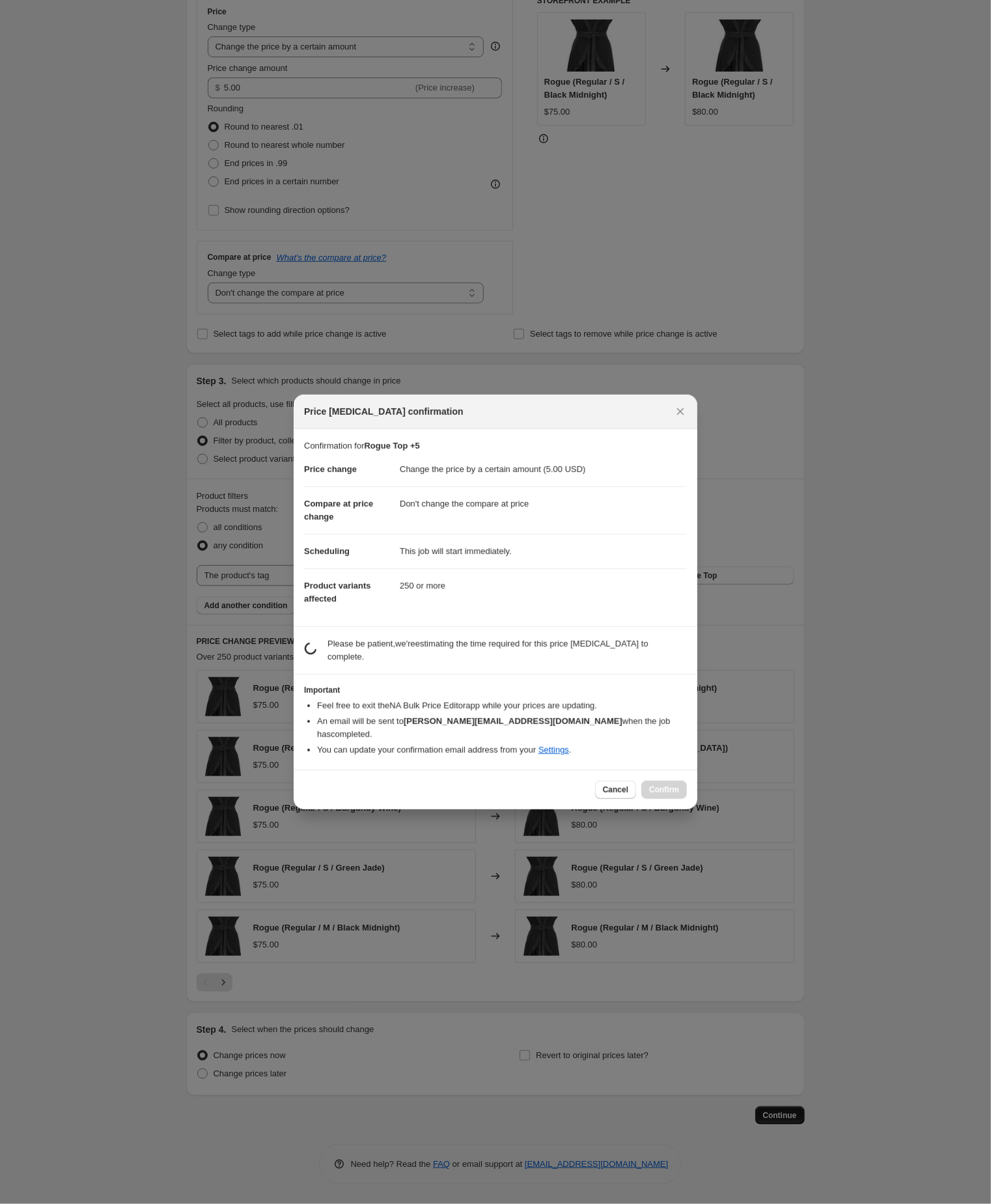
scroll to position [310, 0]
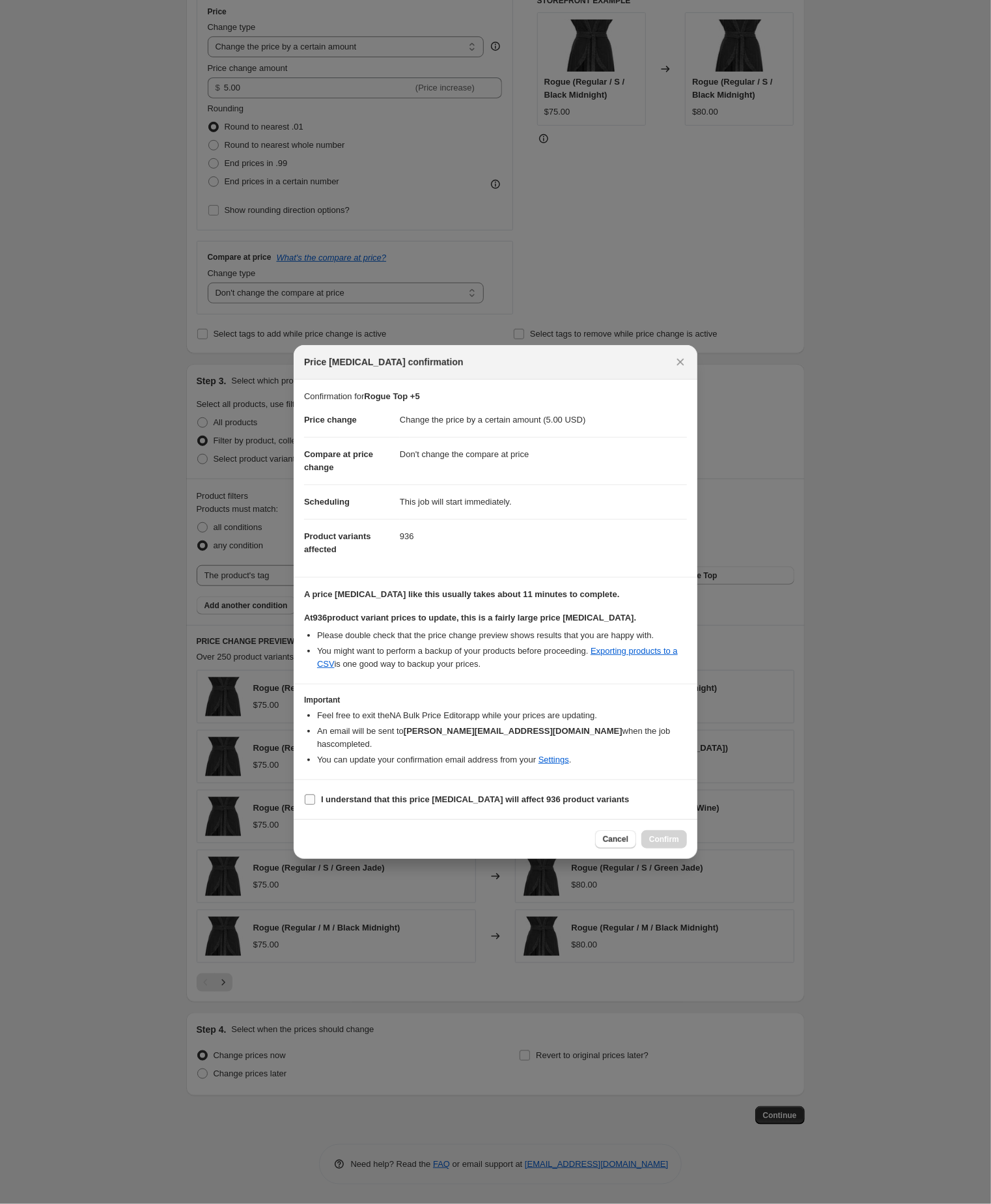
click at [310, 805] on input "I understand that this price [MEDICAL_DATA] will affect 936 product variants" at bounding box center [310, 800] width 10 height 10
checkbox input "true"
click at [670, 844] on span "Confirm" at bounding box center [663, 839] width 30 height 10
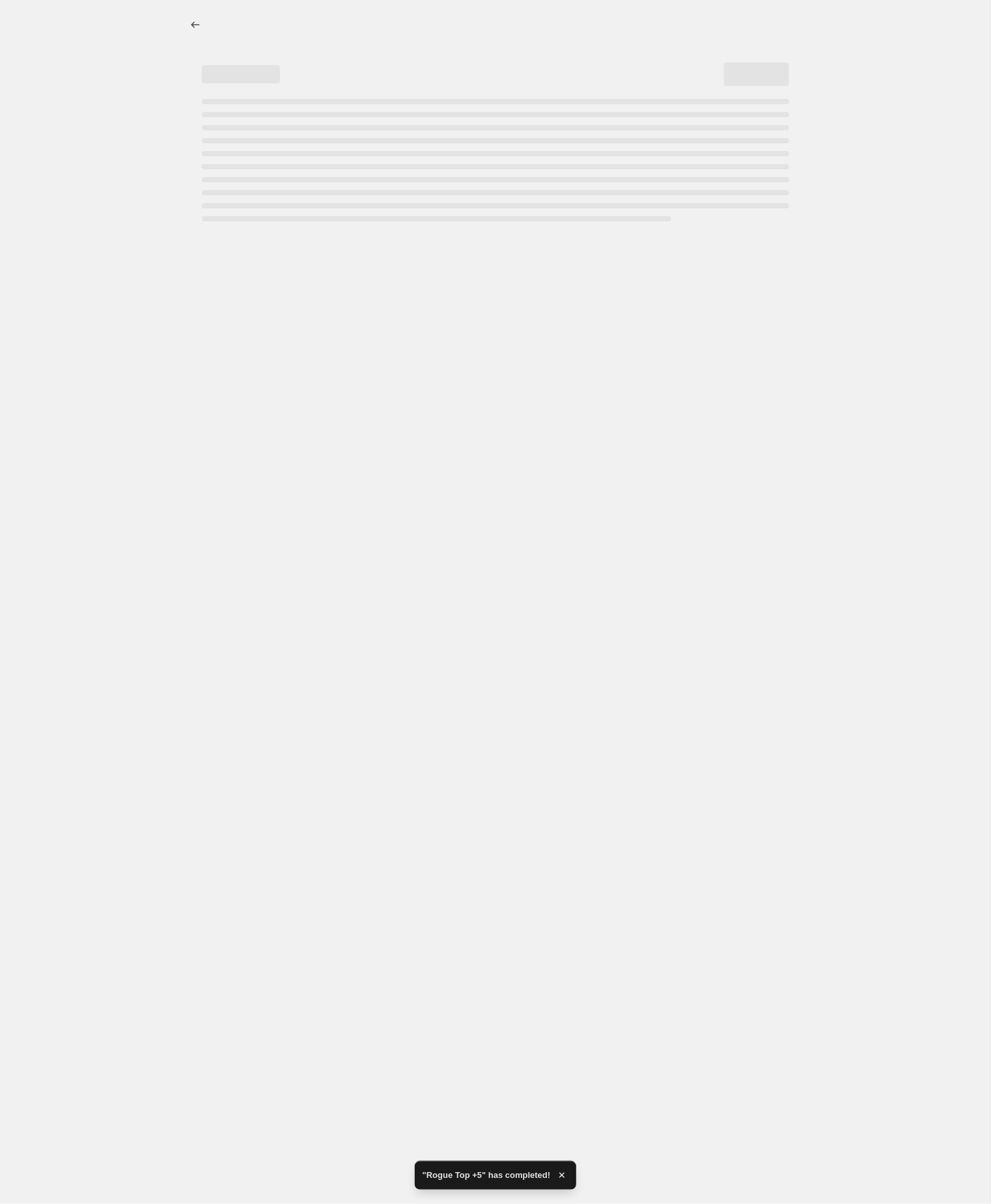
select select "by"
select select "no_change"
select select "tag"
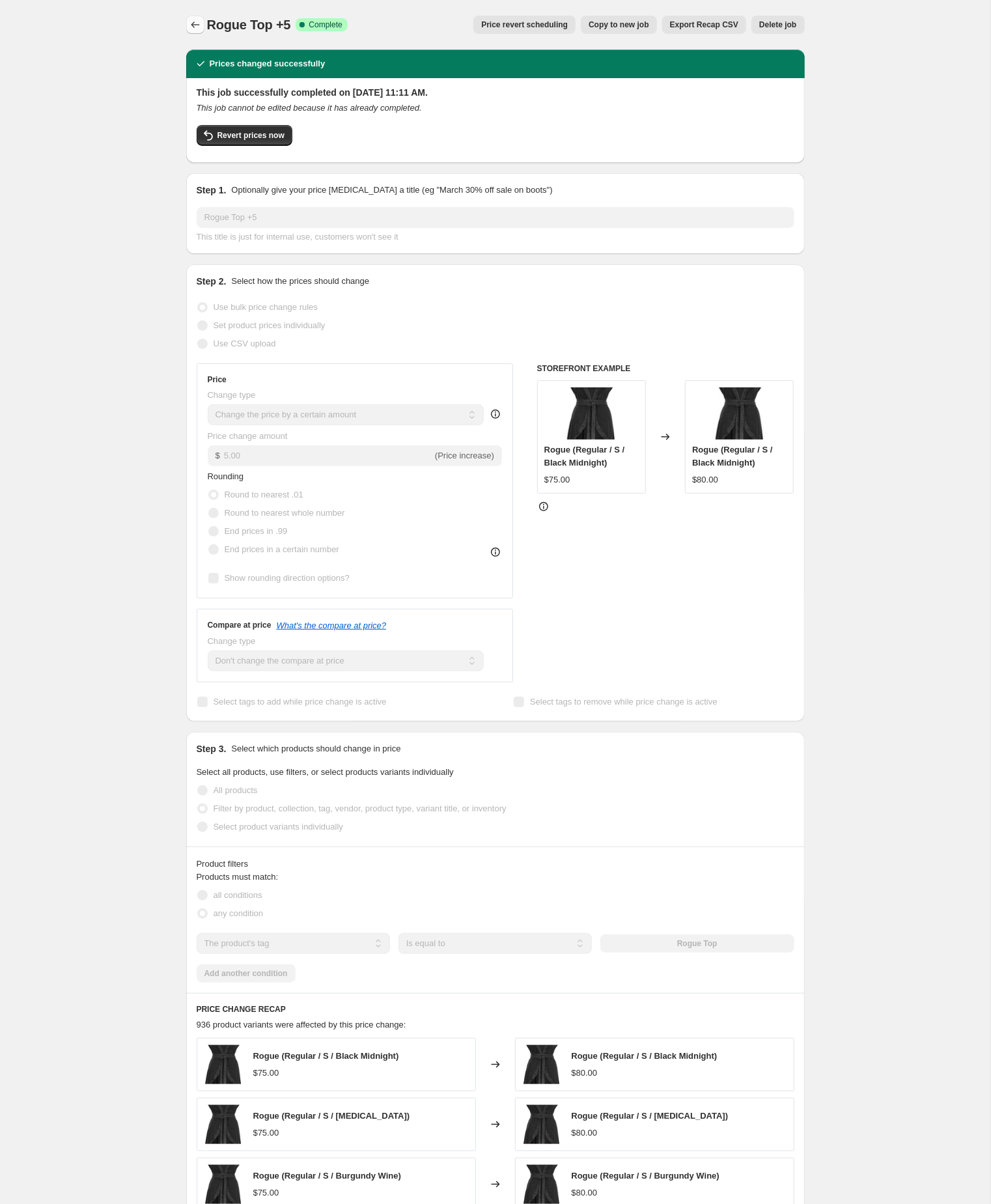
click at [197, 21] on icon "Price change jobs" at bounding box center [196, 24] width 13 height 13
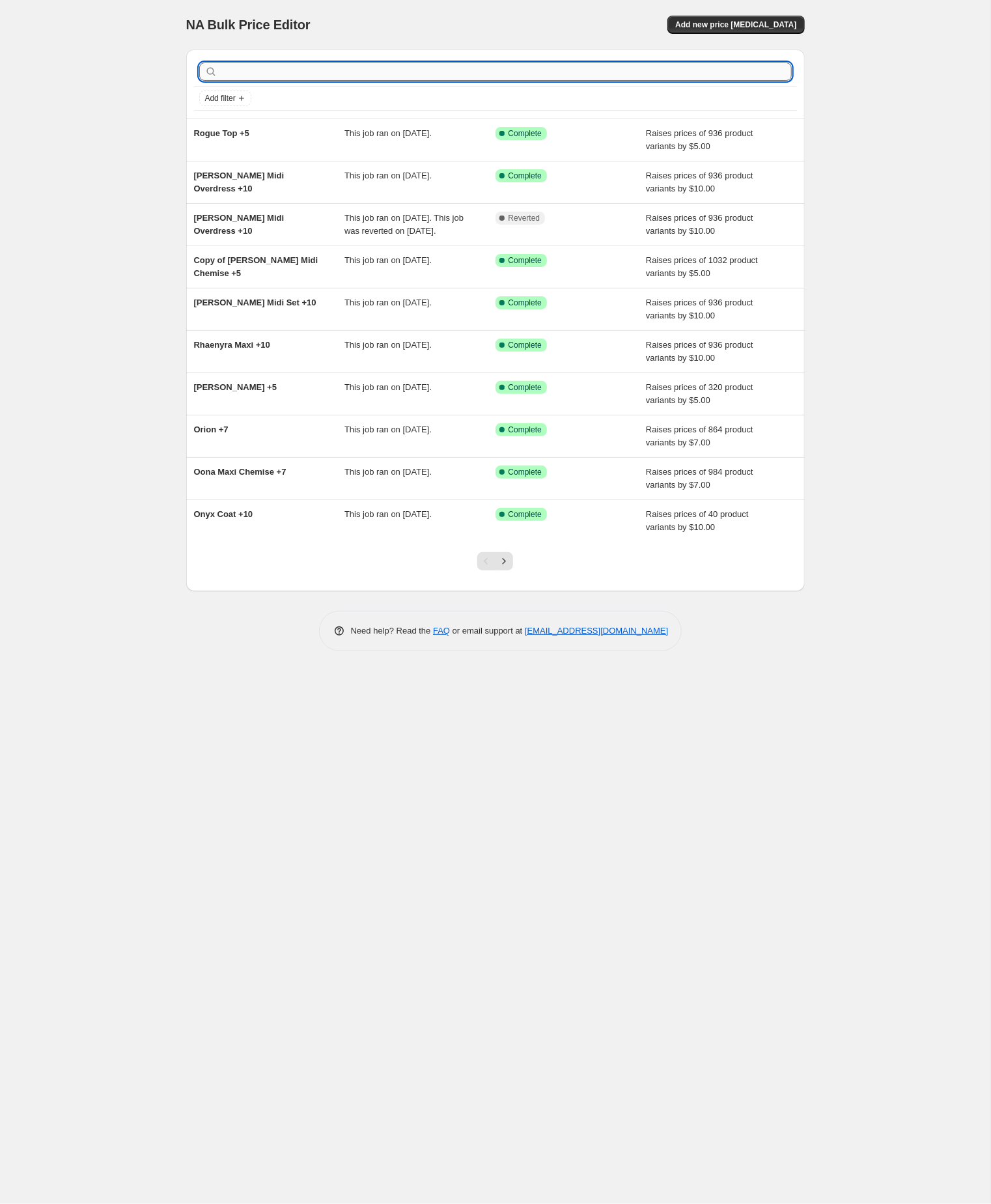
click at [267, 74] on input "text" at bounding box center [505, 71] width 572 height 18
paste input "rosetta overdress"
type input "rosetta overdress"
click at [306, 72] on input "rosetta overdress" at bounding box center [494, 71] width 548 height 18
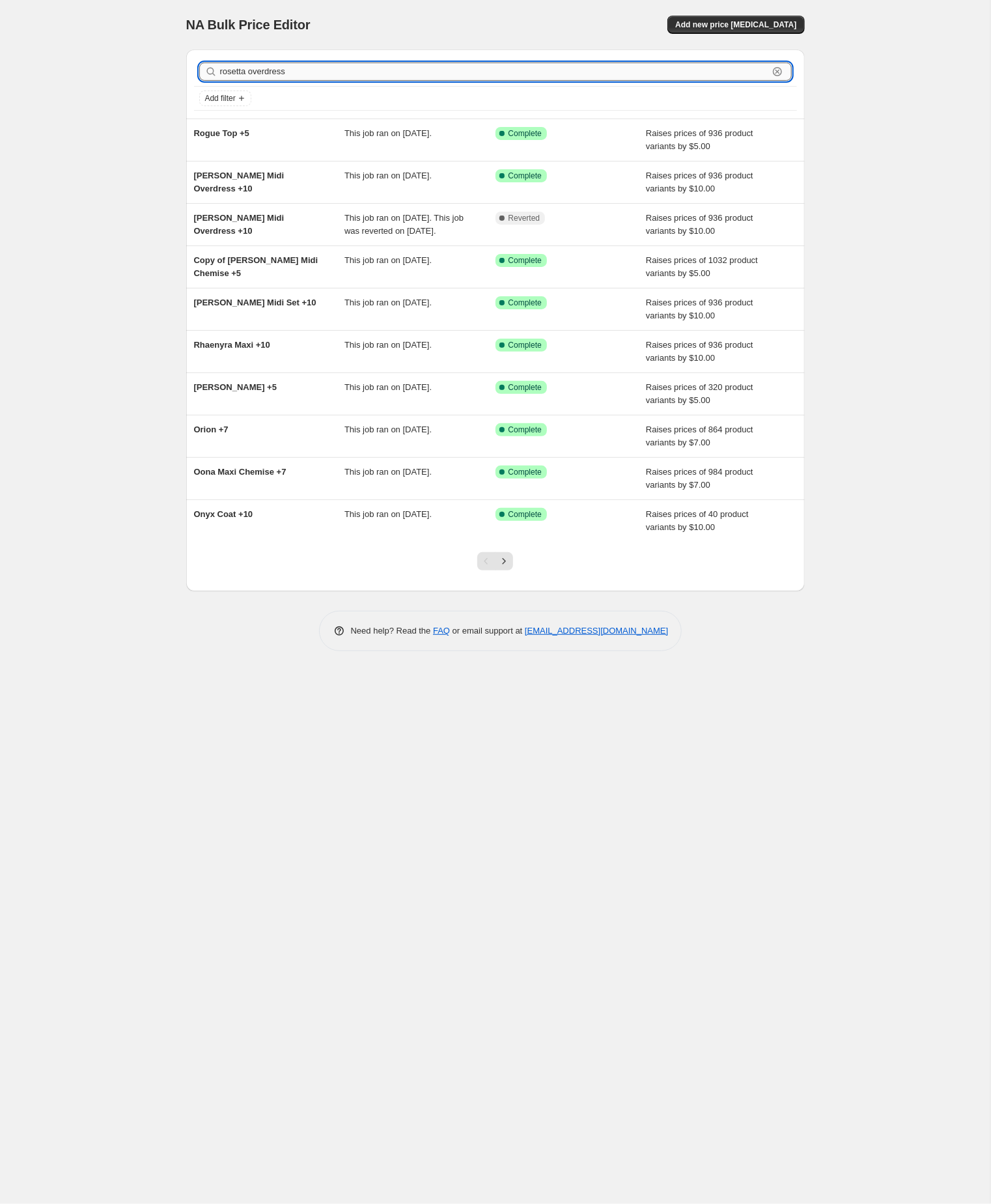
click at [306, 72] on input "rosetta overdress" at bounding box center [494, 71] width 548 height 18
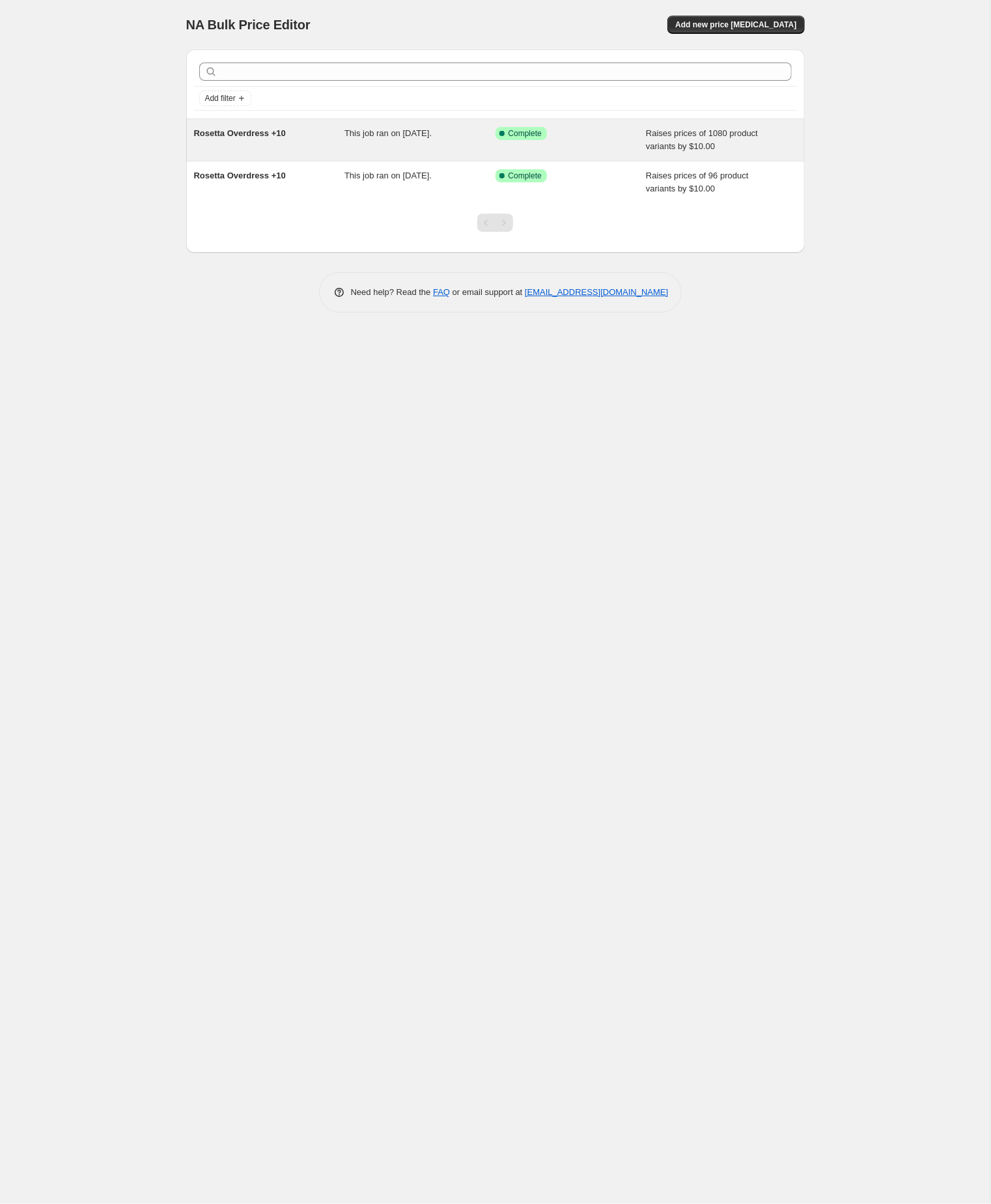
click at [285, 135] on span "Rosetta Overdress +10" at bounding box center [240, 133] width 92 height 9
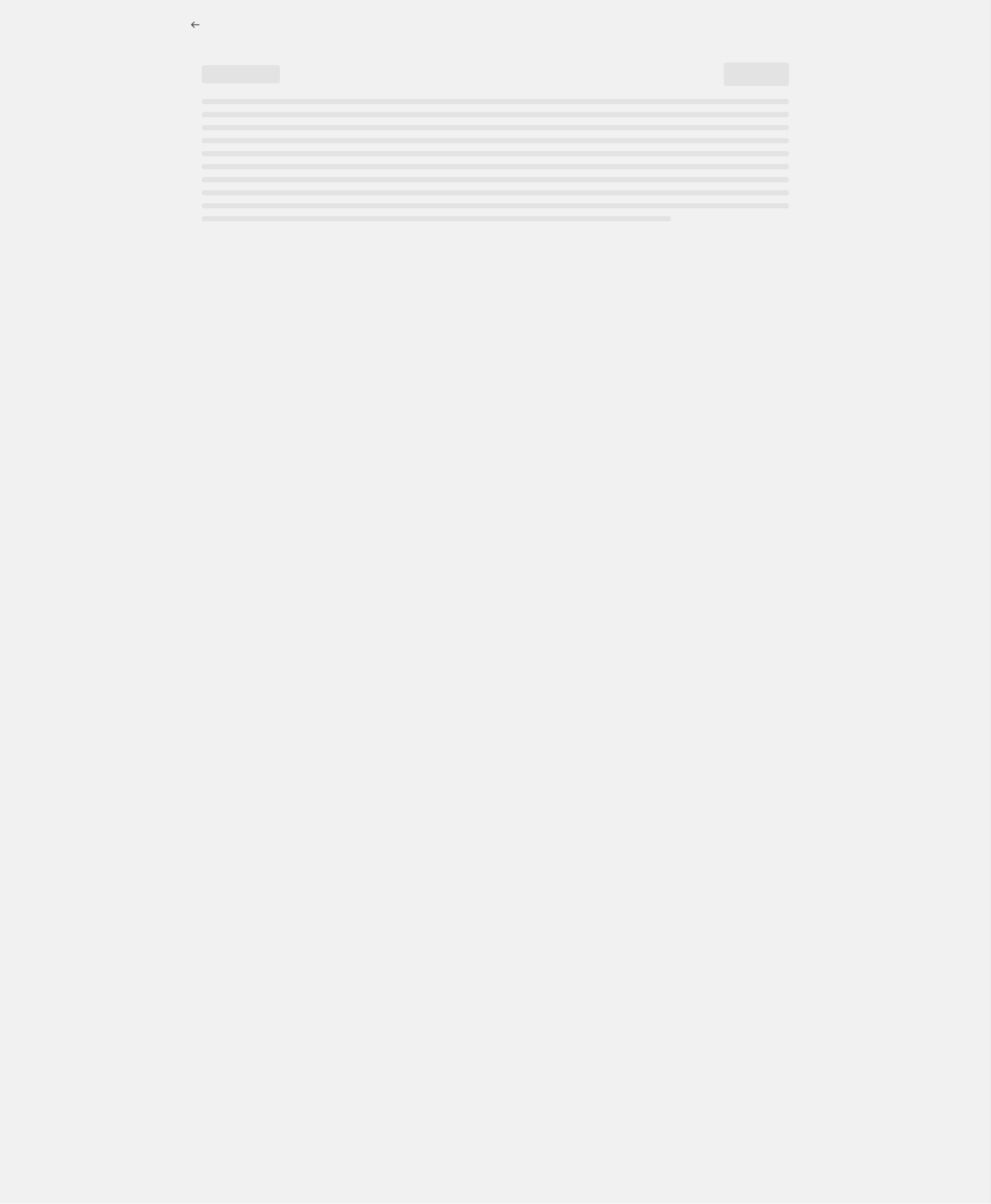
select select "by"
select select "no_change"
select select "tag"
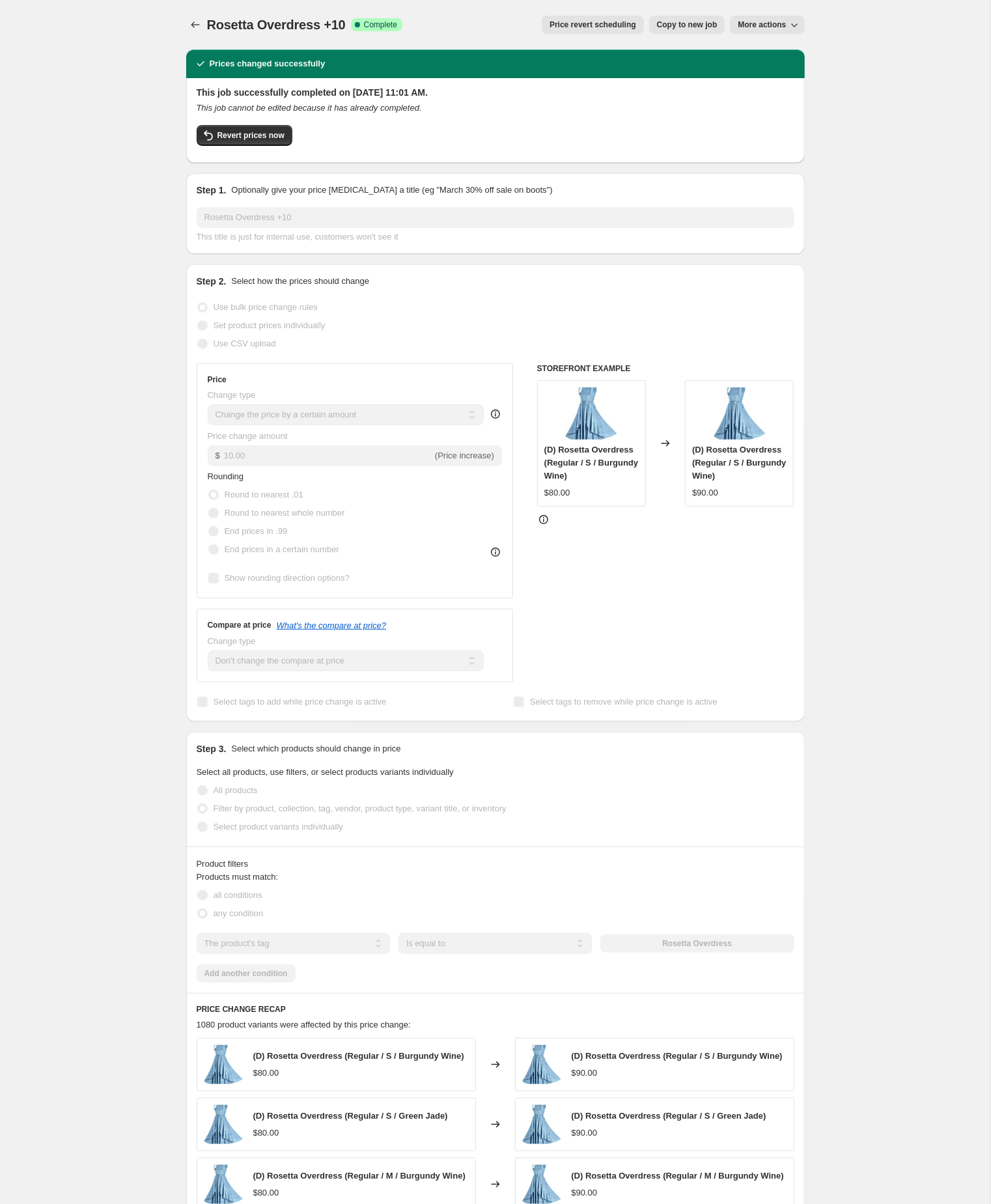
click at [120, 164] on div "Rosetta Overdress +10. This page is ready Rosetta Overdress +10 Success Complet…" at bounding box center [495, 771] width 990 height 1543
click at [657, 23] on span "Copy to new job" at bounding box center [687, 24] width 61 height 10
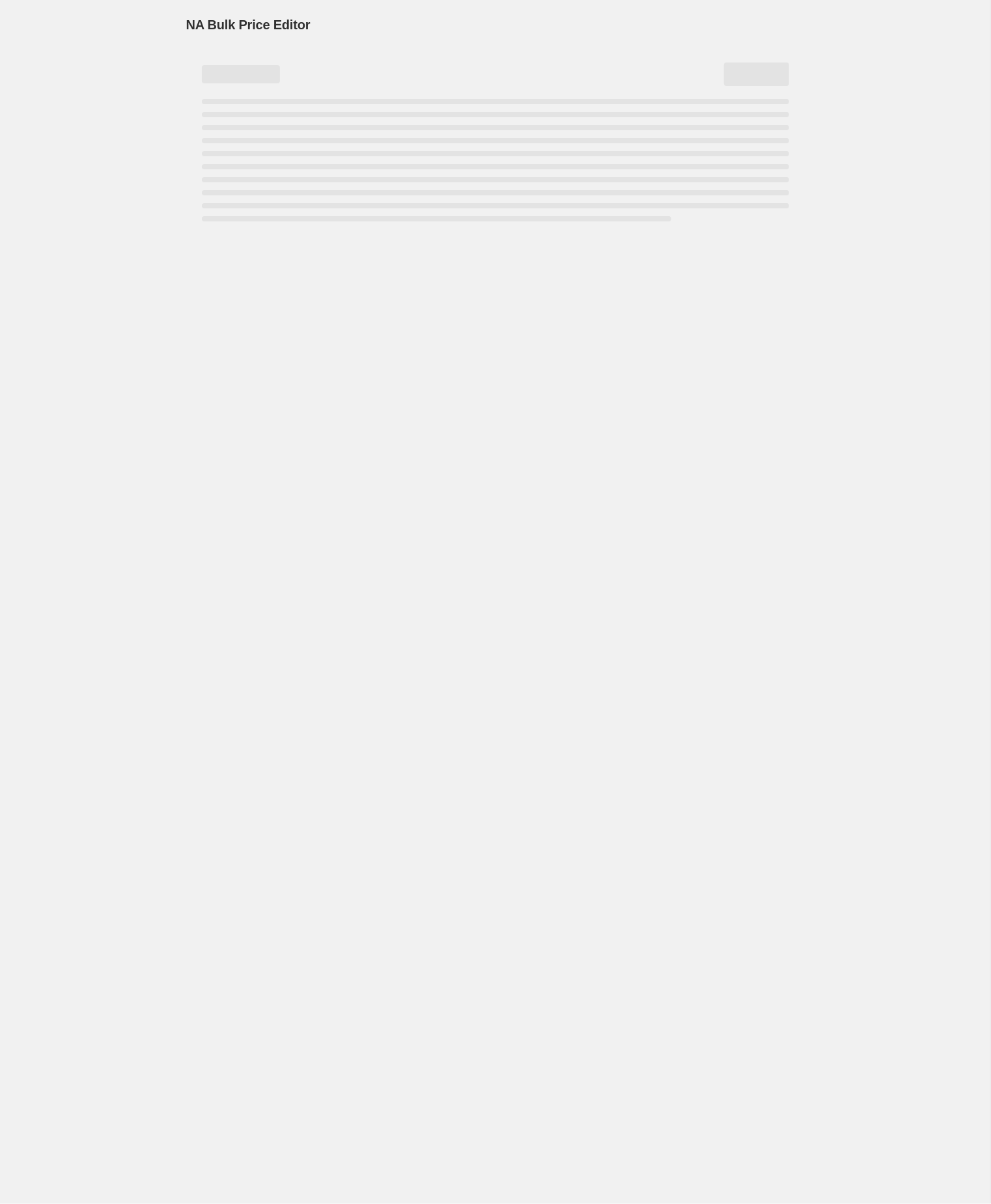
select select "by"
select select "no_change"
select select "tag"
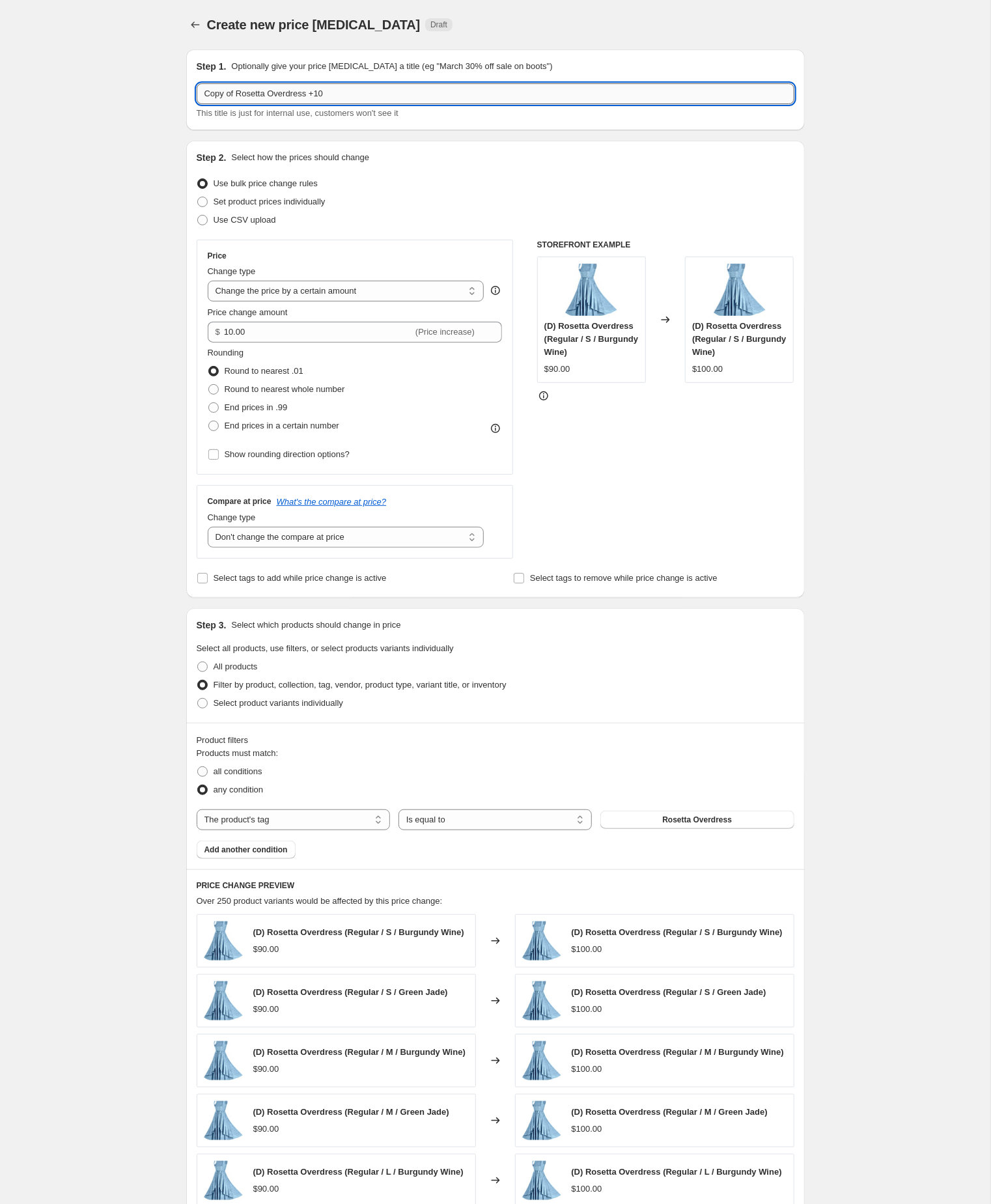
click at [243, 95] on input "Copy of Rosetta Overdress +10" at bounding box center [495, 94] width 598 height 21
click at [324, 95] on input "Rosetta Overdress +10" at bounding box center [495, 94] width 598 height 21
type input "Rosetta Overdress +5"
click at [79, 141] on div "Create new price change job. This page is ready Create new price change job Dra…" at bounding box center [495, 724] width 990 height 1448
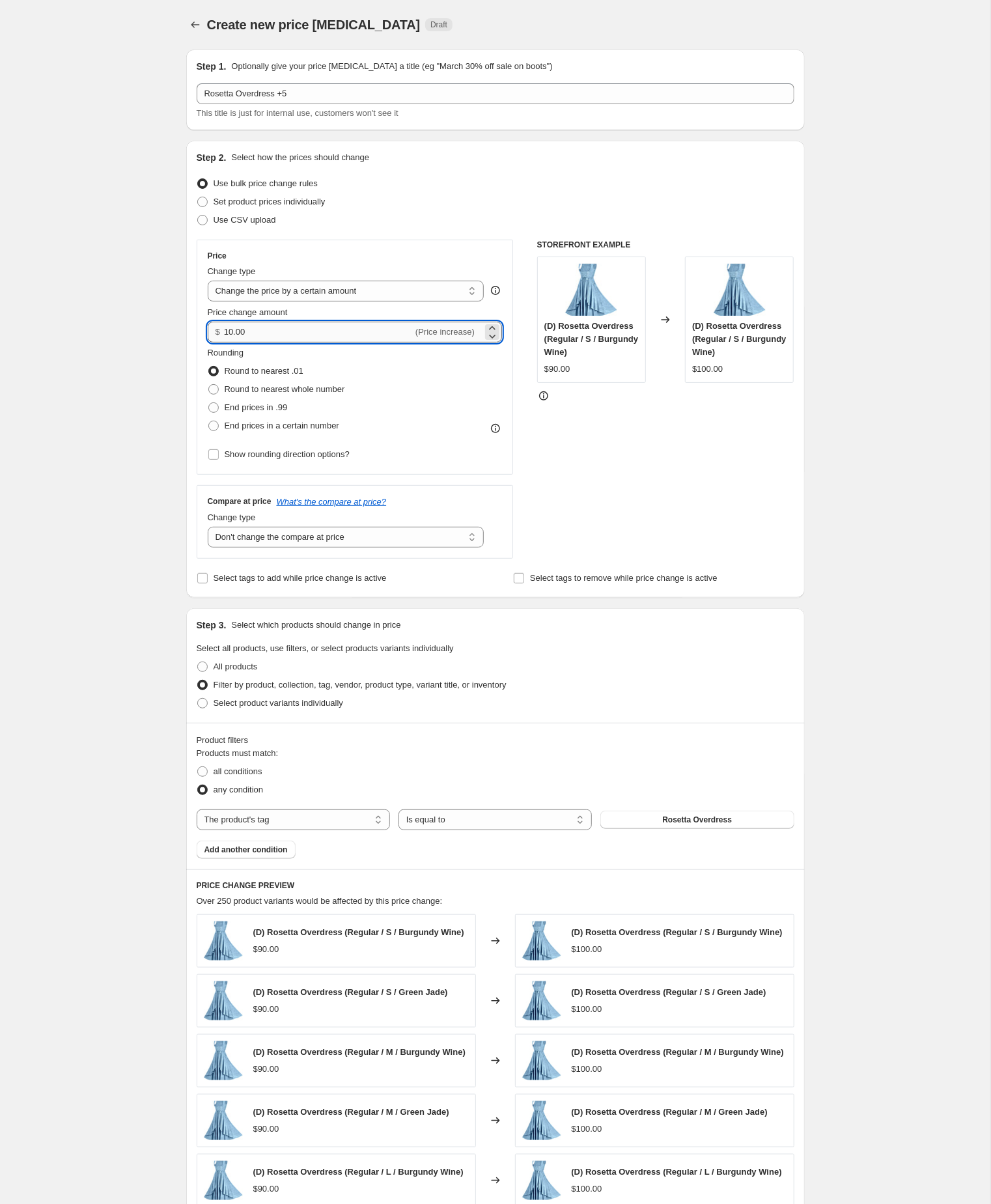
click at [336, 343] on input "10.00" at bounding box center [318, 332] width 189 height 21
type input "5.00"
click at [84, 459] on div "Create new price change job. This page is ready Create new price change job Dra…" at bounding box center [495, 724] width 990 height 1448
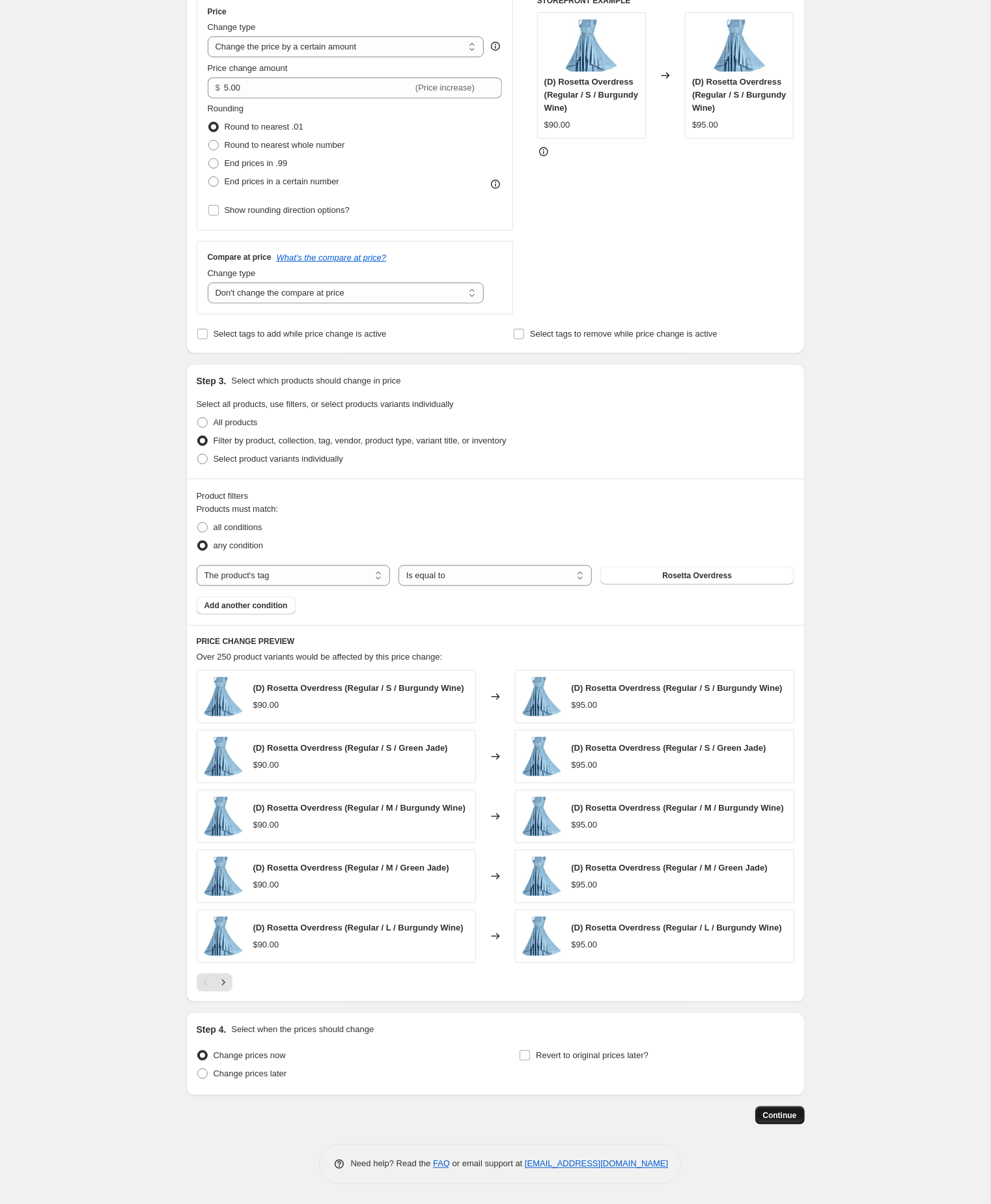
scroll to position [354, 0]
click at [776, 1113] on span "Continue" at bounding box center [780, 1115] width 34 height 10
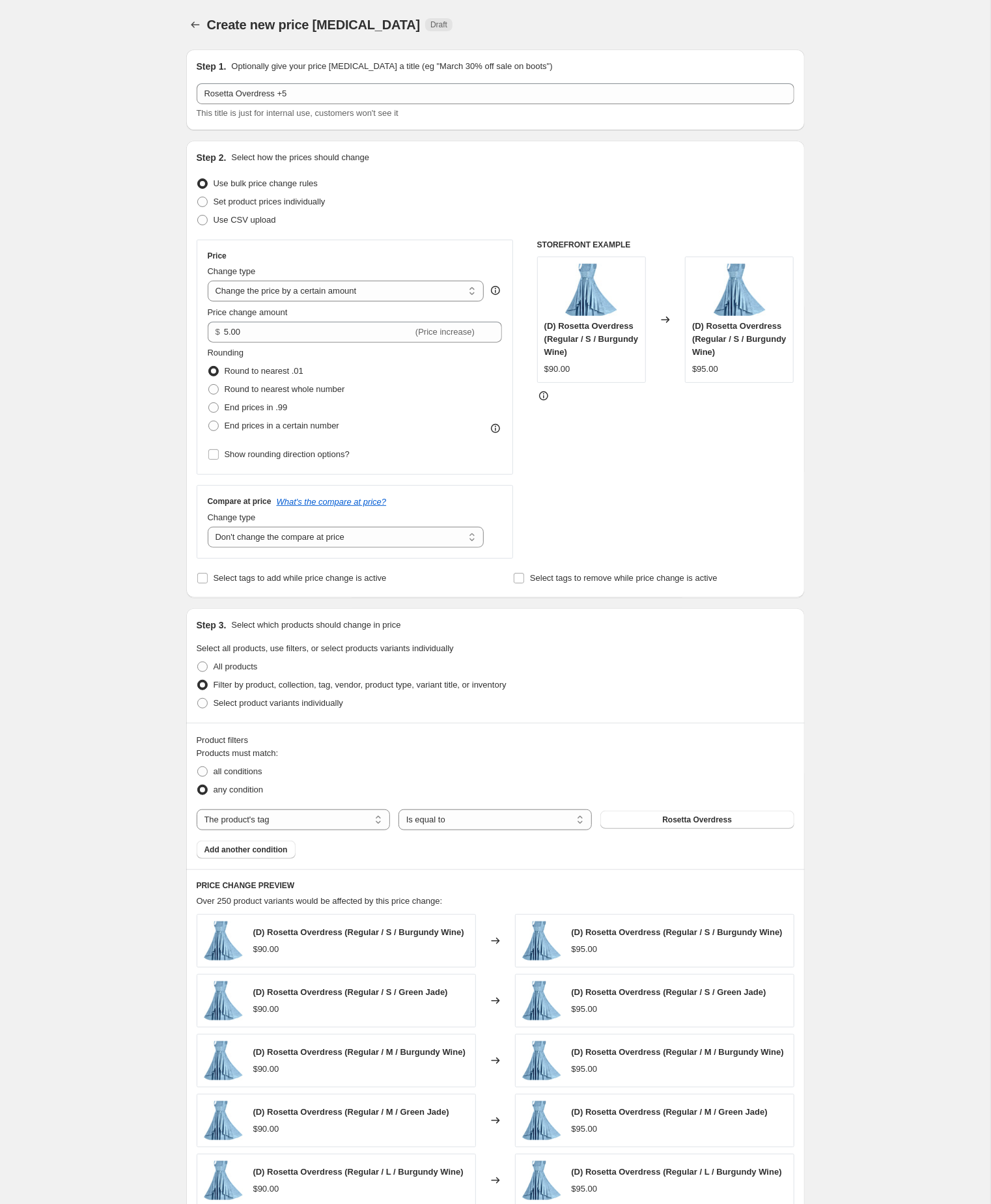
scroll to position [354, 0]
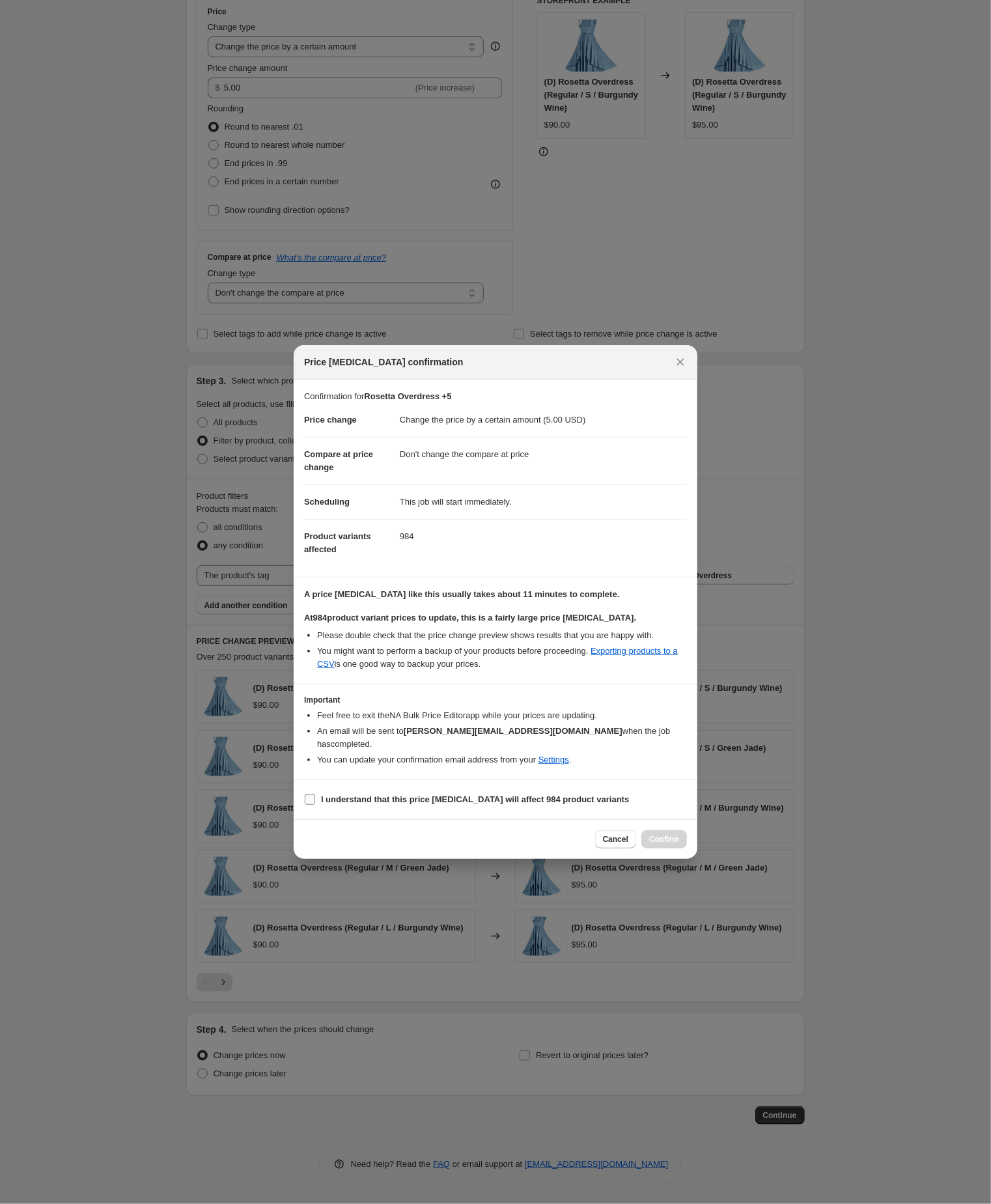
click at [312, 805] on input "I understand that this price [MEDICAL_DATA] will affect 984 product variants" at bounding box center [310, 800] width 10 height 10
checkbox input "true"
click at [673, 844] on span "Confirm" at bounding box center [663, 839] width 30 height 10
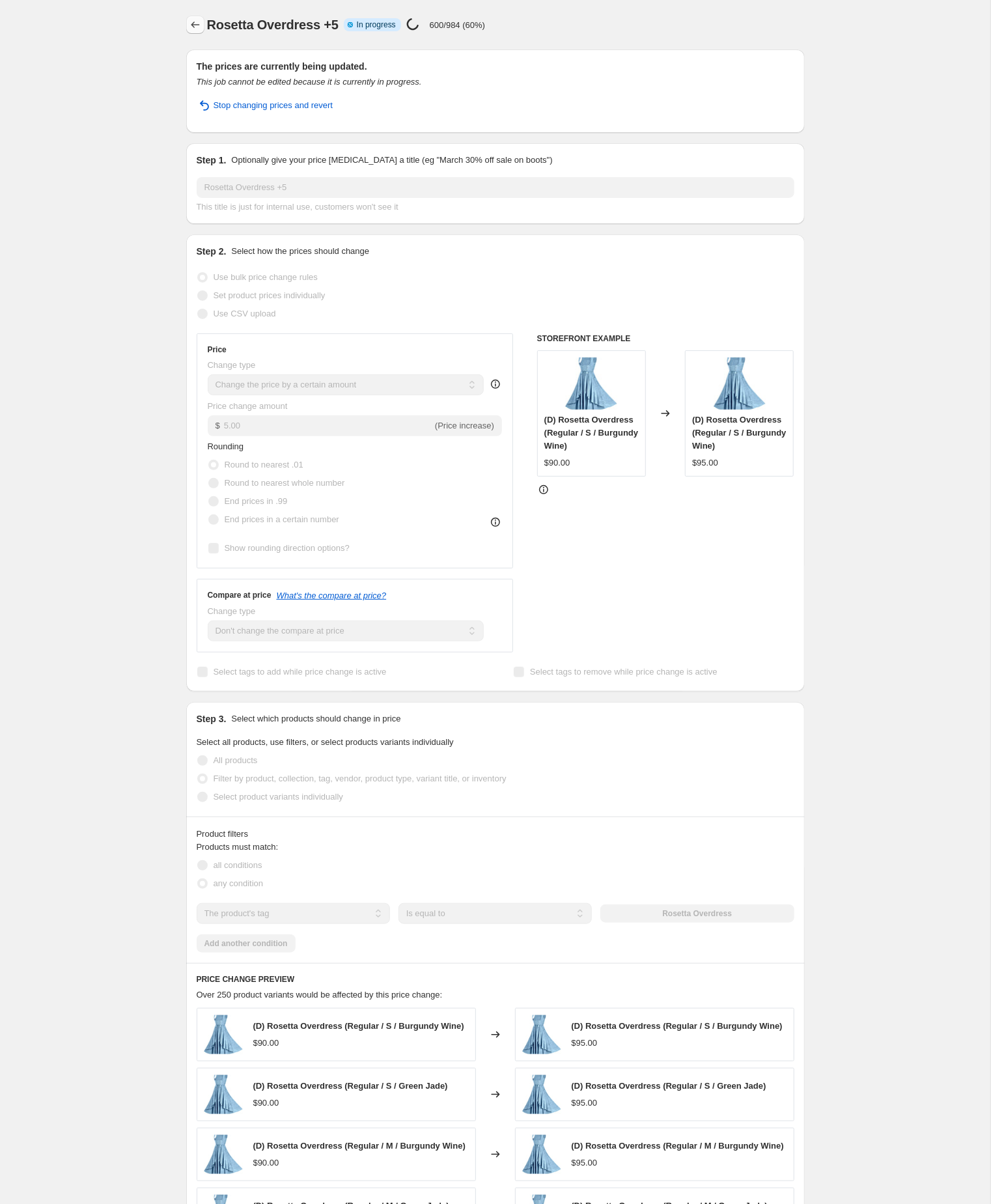
click at [197, 19] on icon "Price change jobs" at bounding box center [196, 24] width 13 height 13
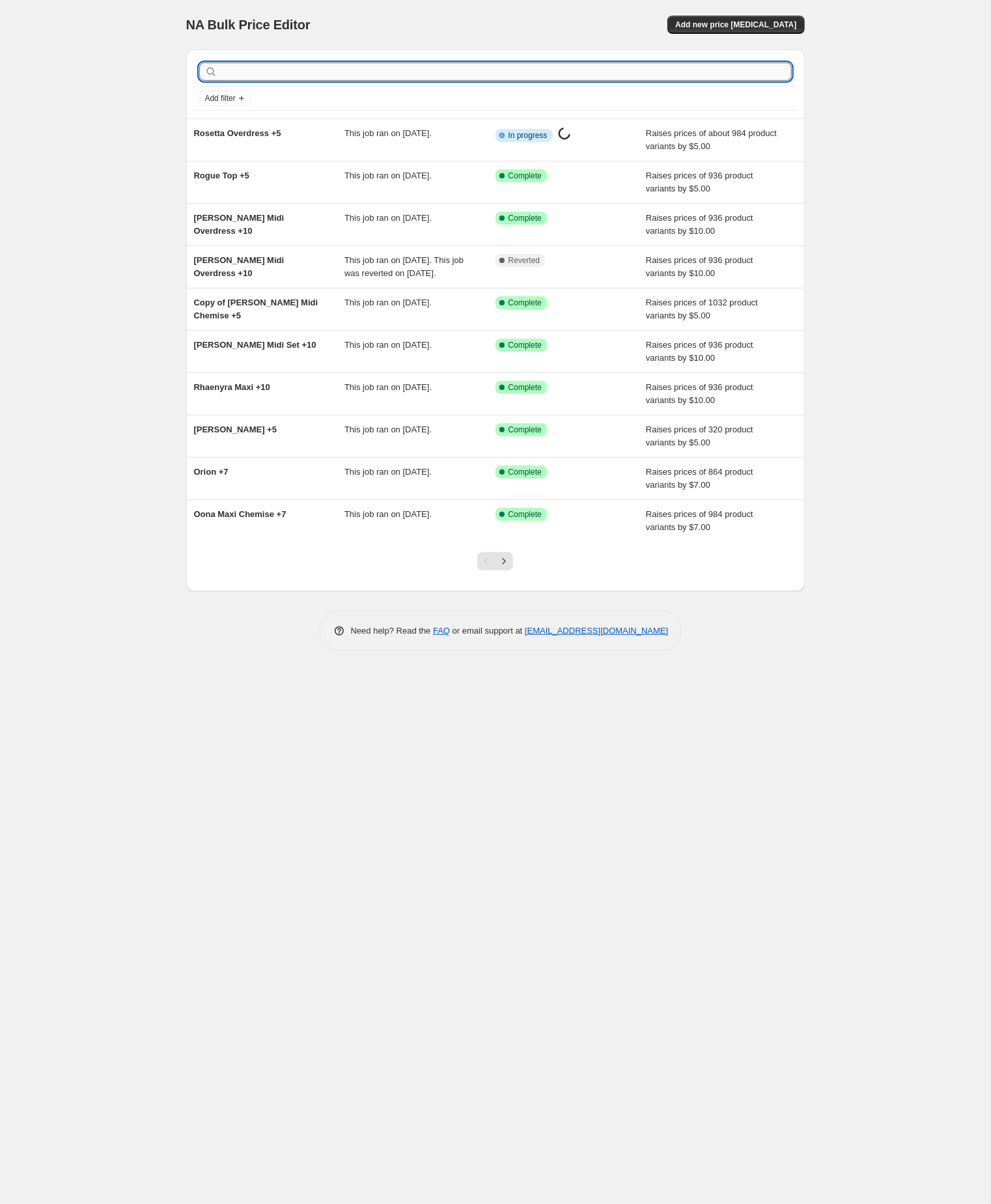
click at [322, 73] on input "text" at bounding box center [505, 71] width 572 height 18
paste input "Rowan Maxi Overskirt"
type input "Rowan Maxi Overskirt"
click at [328, 73] on input "Rowan Maxi Overskirt" at bounding box center [494, 71] width 548 height 18
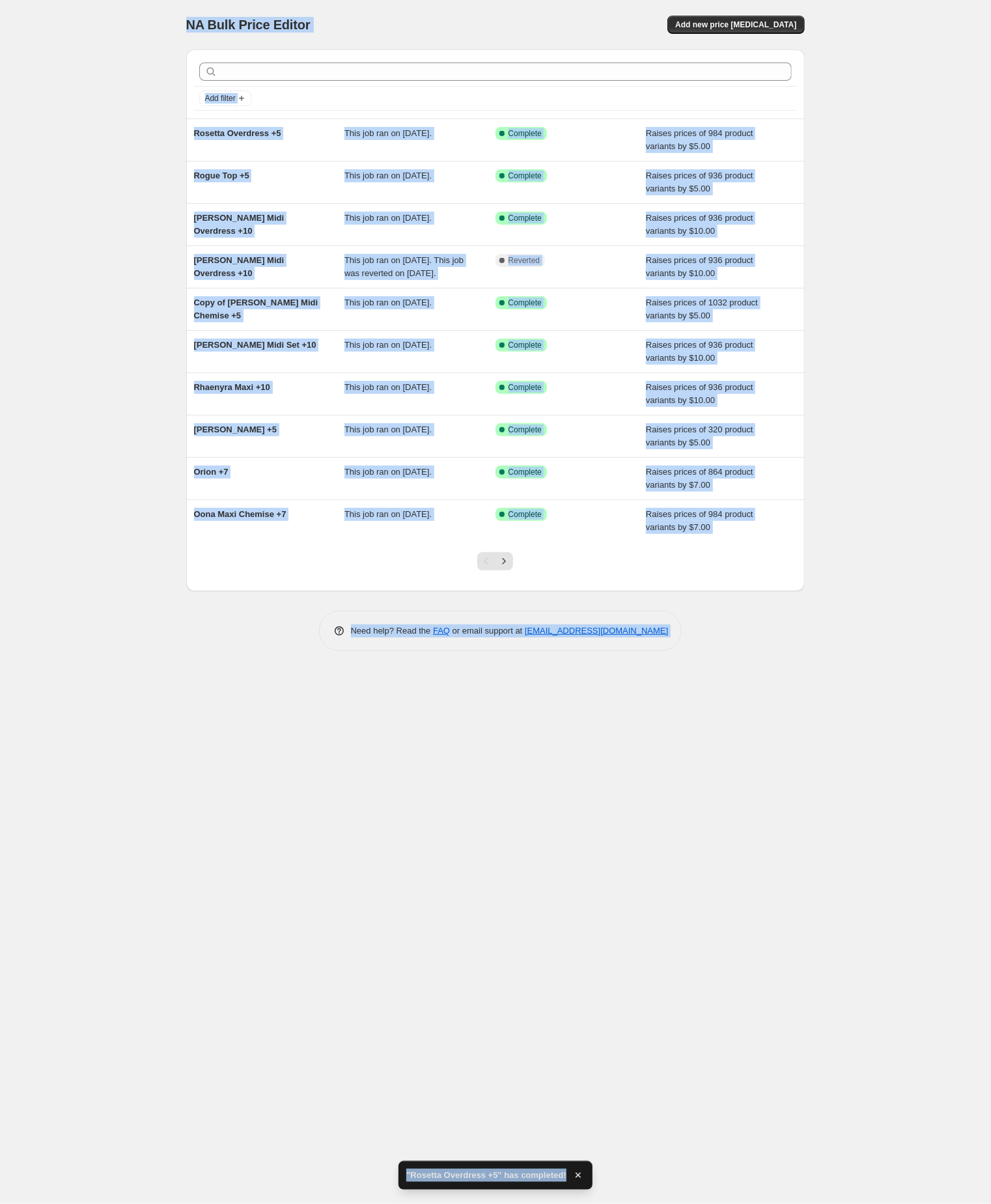
click at [123, 149] on div "NA Bulk Price Editor. This page is ready NA Bulk Price Editor Add new price cha…" at bounding box center [495, 602] width 990 height 1204
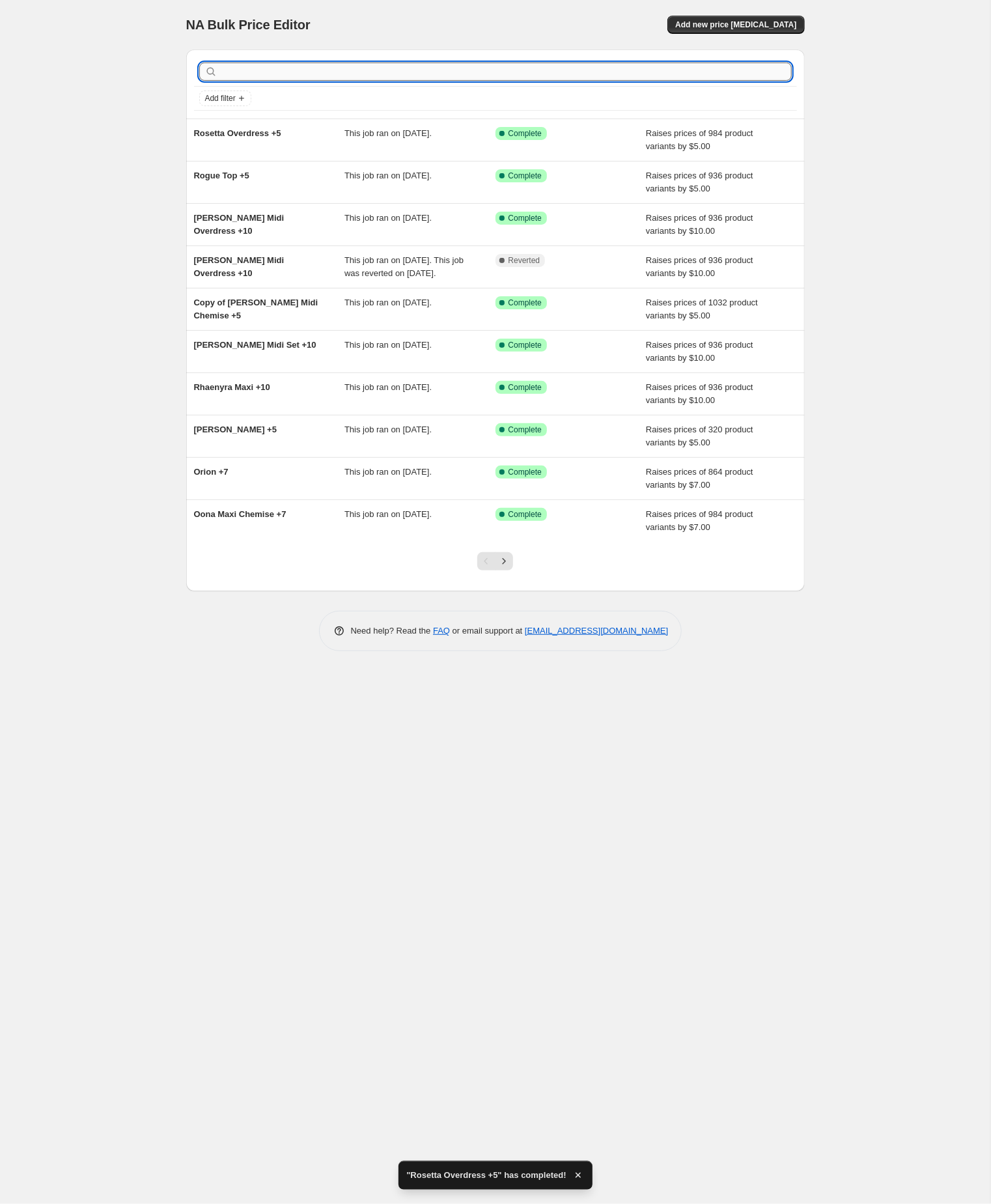
click at [284, 64] on input "text" at bounding box center [505, 71] width 572 height 18
paste input "Rowan Maxi Overskirt"
type input "Rowan Maxi Overskirt"
click at [336, 72] on input "Rowan Maxi Overskirt" at bounding box center [494, 71] width 548 height 18
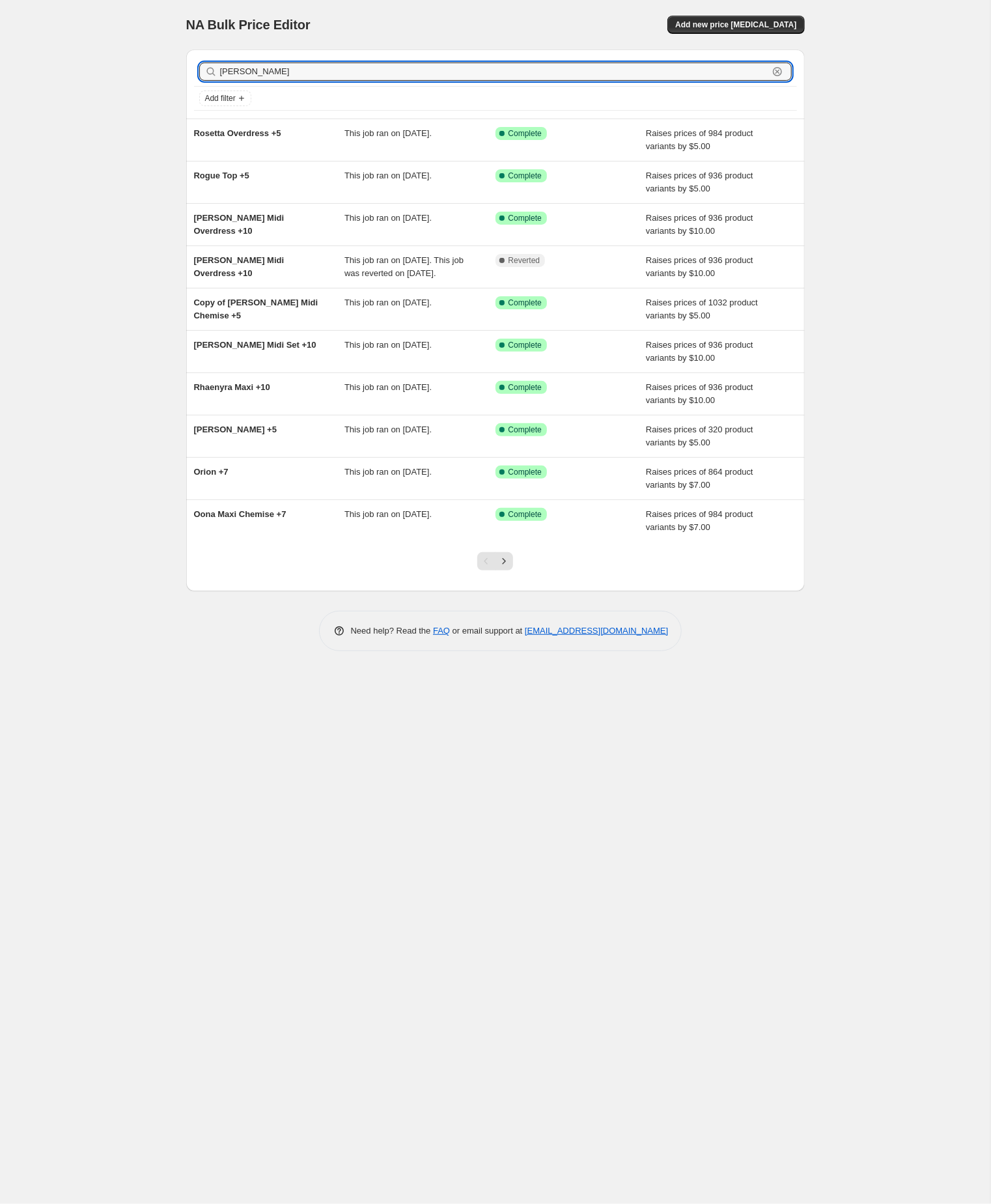
click at [336, 72] on input "Rowan Maxi Overskirt" at bounding box center [494, 71] width 548 height 18
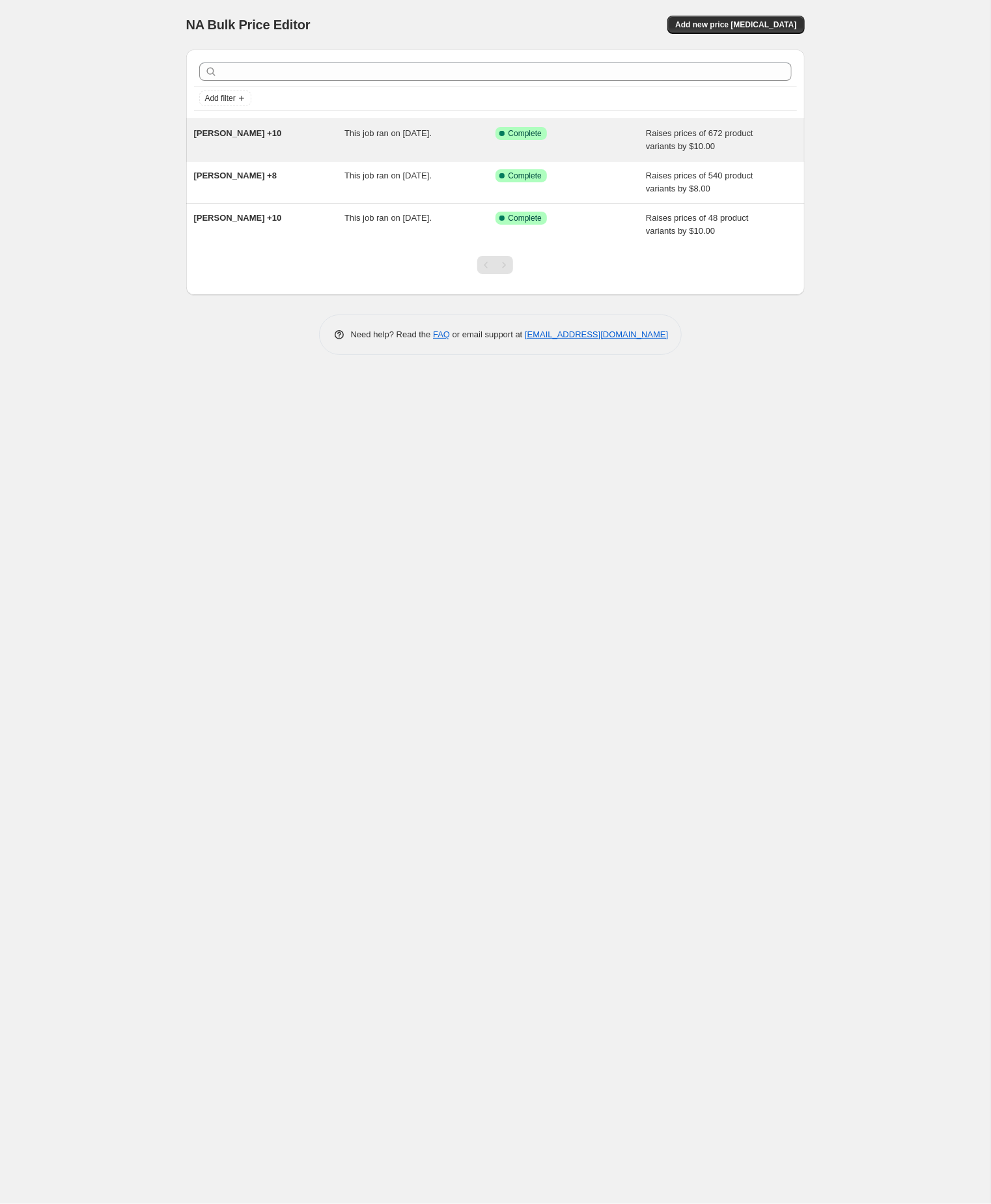
click at [250, 138] on span "Rowan Maxi Overskirt +10" at bounding box center [238, 133] width 88 height 9
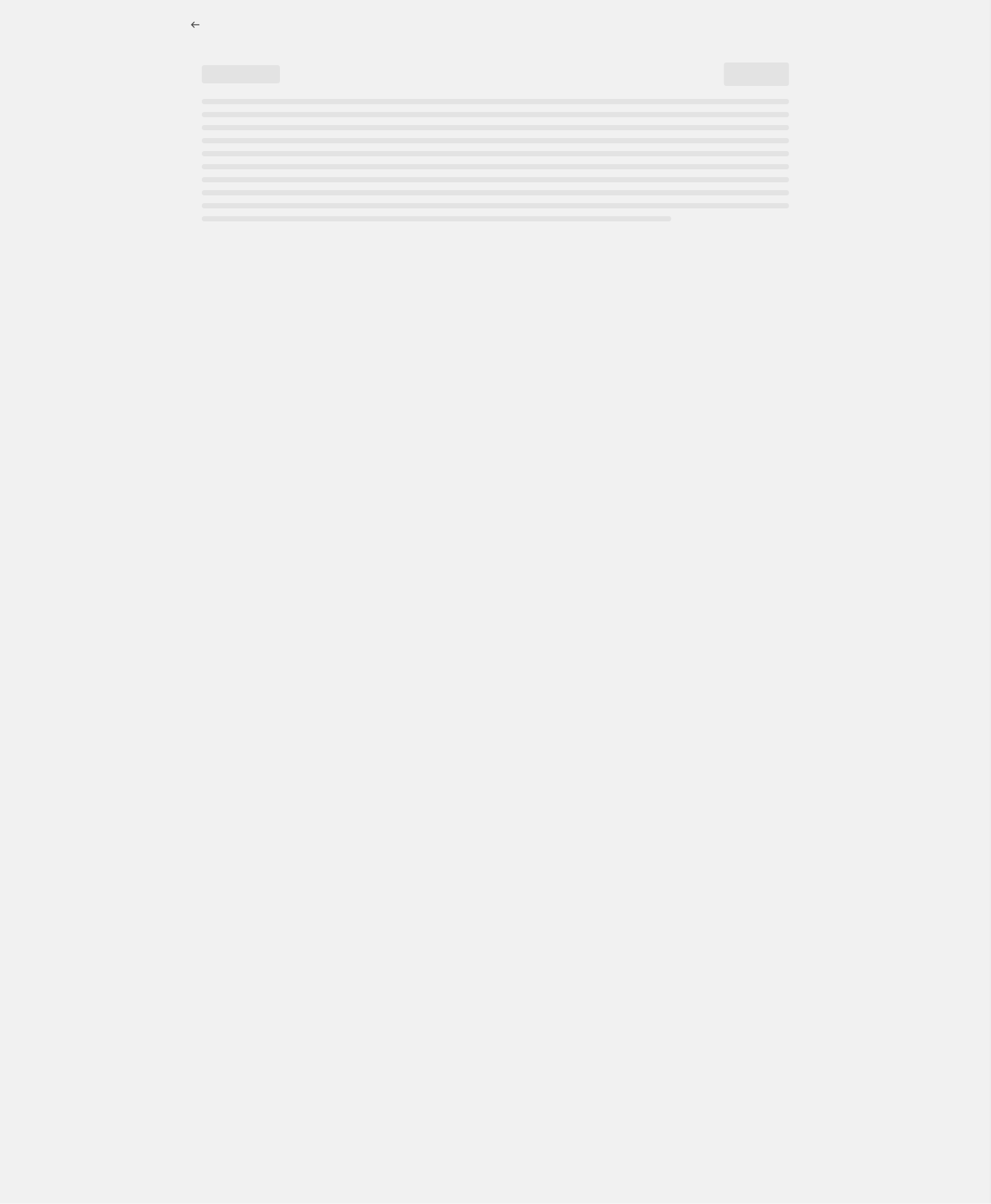
select select "by"
select select "no_change"
select select "tag"
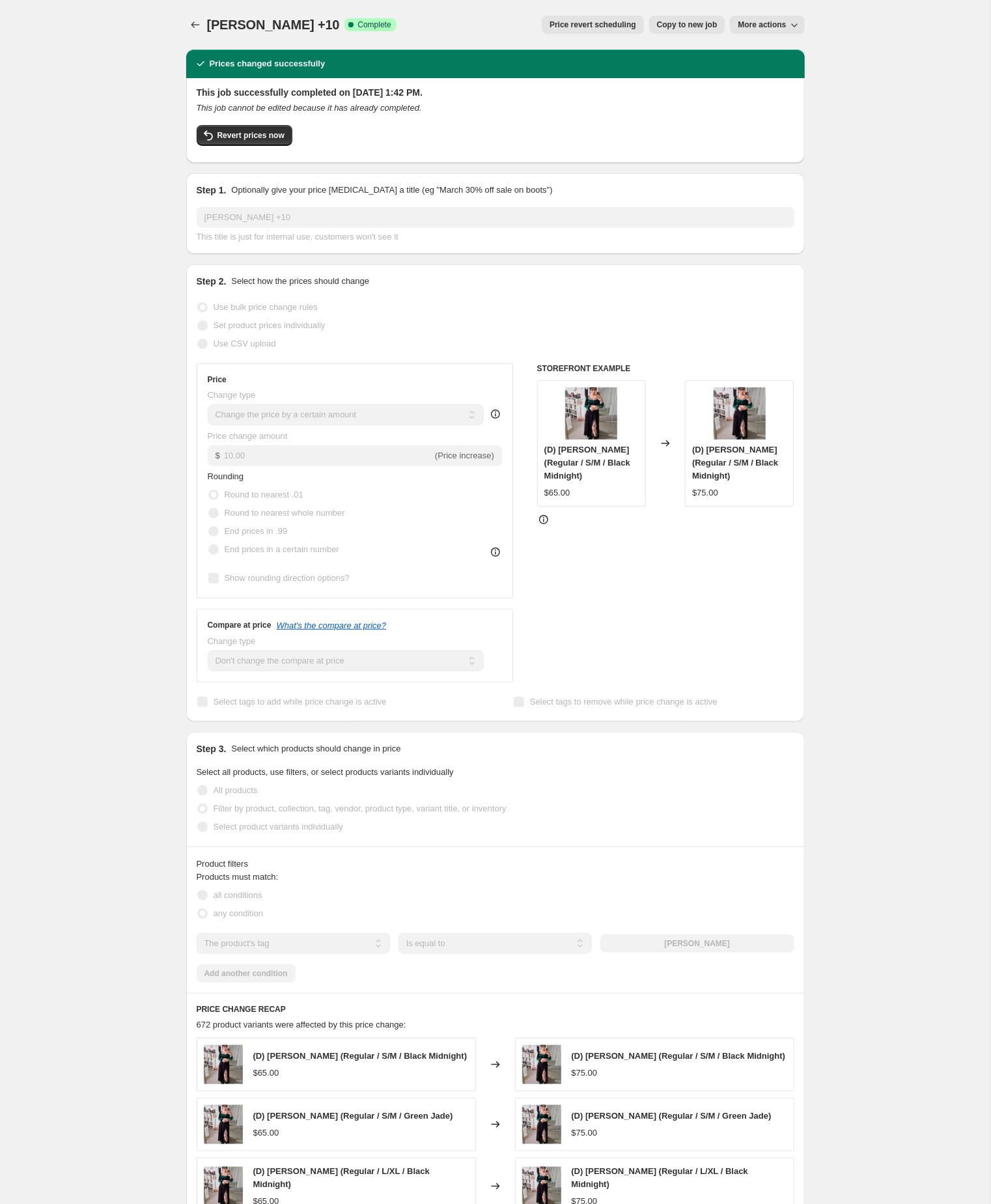
click at [666, 21] on span "Copy to new job" at bounding box center [687, 24] width 61 height 10
select select "by"
select select "no_change"
select select "tag"
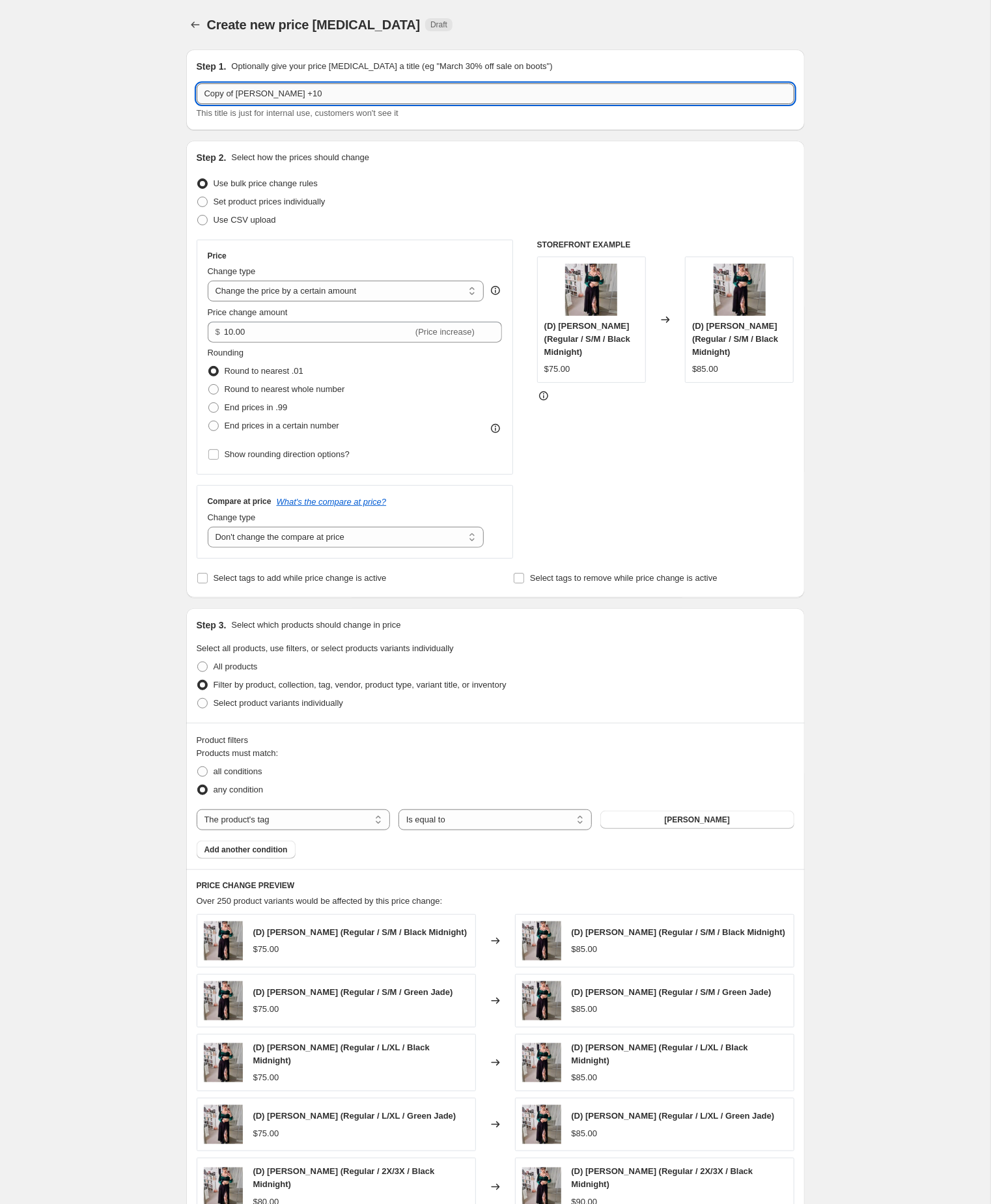
click at [244, 95] on input "Copy of Rowan Maxi Overskirt +10" at bounding box center [495, 94] width 598 height 21
type input "Rowan Maxi Overskirt +10"
click at [110, 187] on div "Create new price change job. This page is ready Create new price change job Dra…" at bounding box center [495, 728] width 990 height 1457
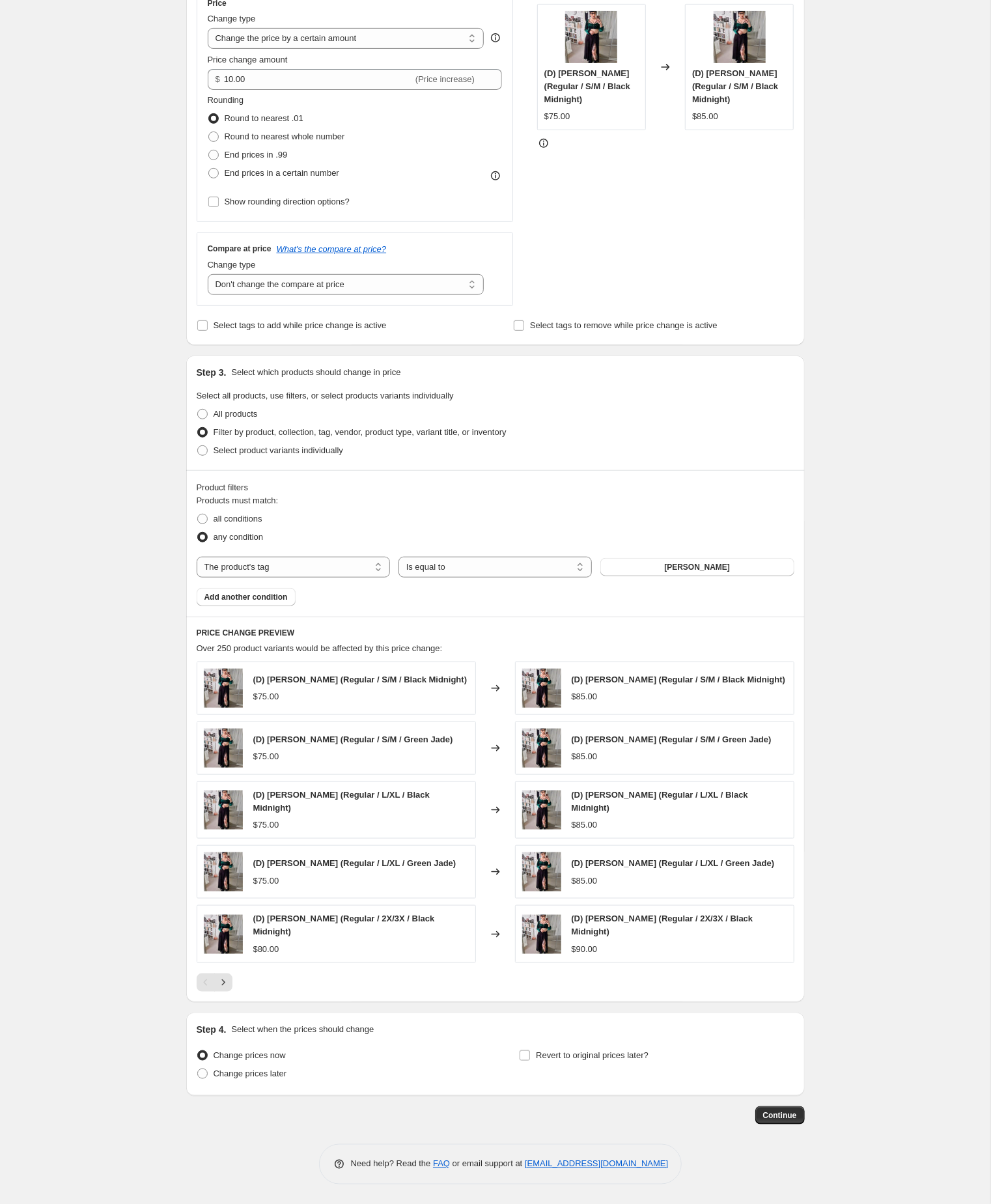
scroll to position [354, 0]
click at [780, 1112] on span "Continue" at bounding box center [780, 1115] width 34 height 10
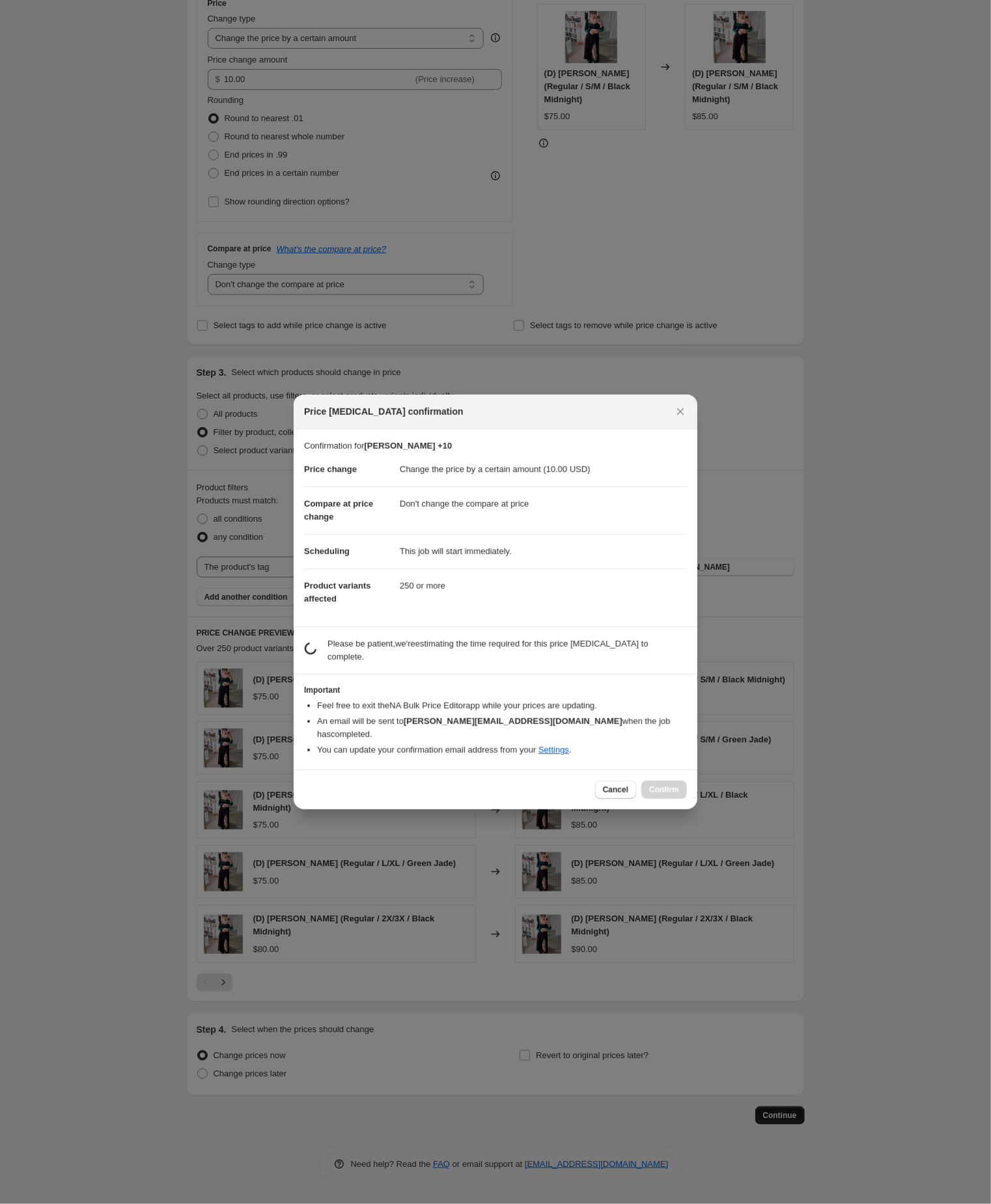
scroll to position [0, 0]
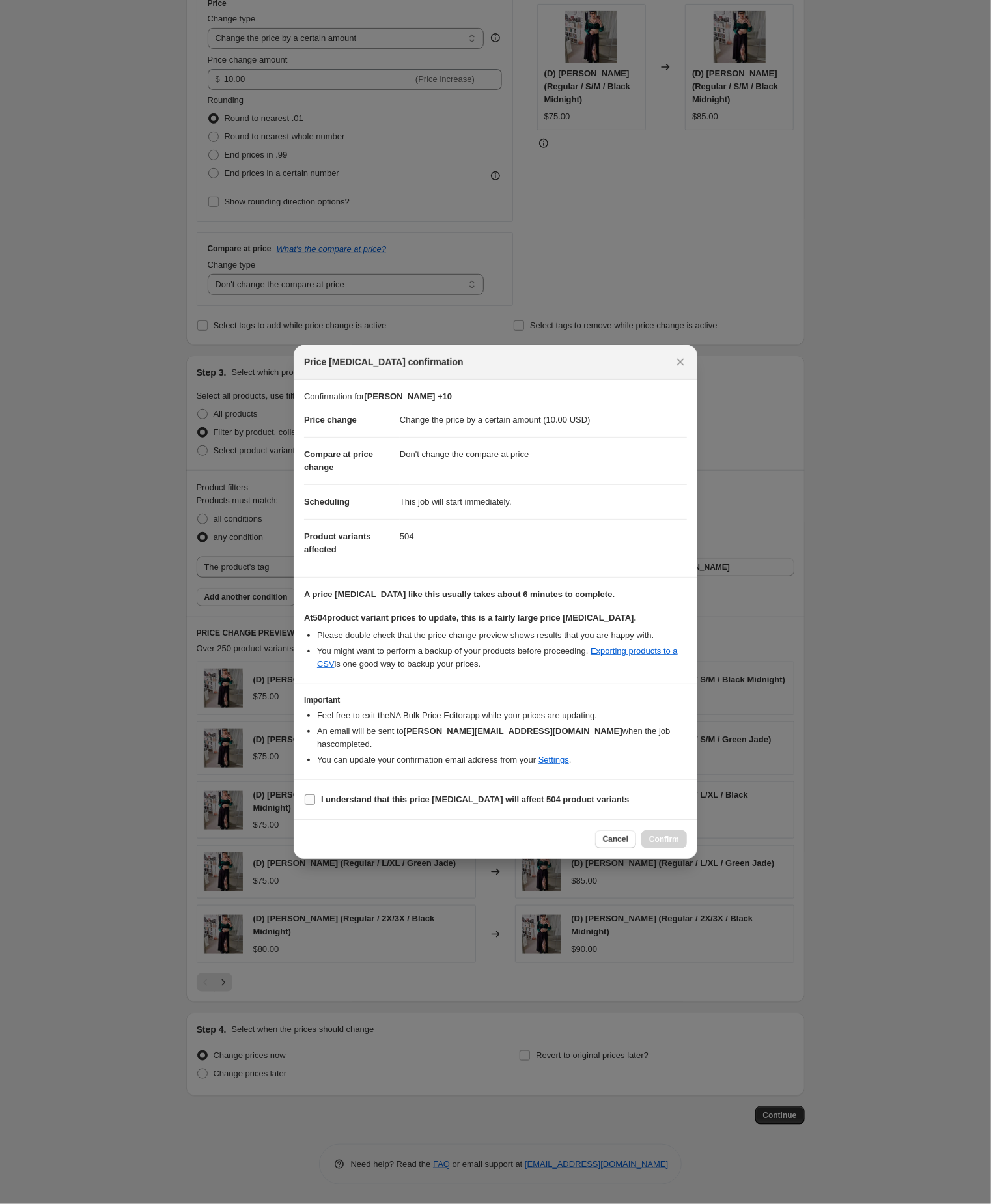
click at [311, 805] on input "I understand that this price change job will affect 504 product variants" at bounding box center [310, 800] width 10 height 10
checkbox input "true"
click at [657, 844] on span "Confirm" at bounding box center [663, 839] width 30 height 10
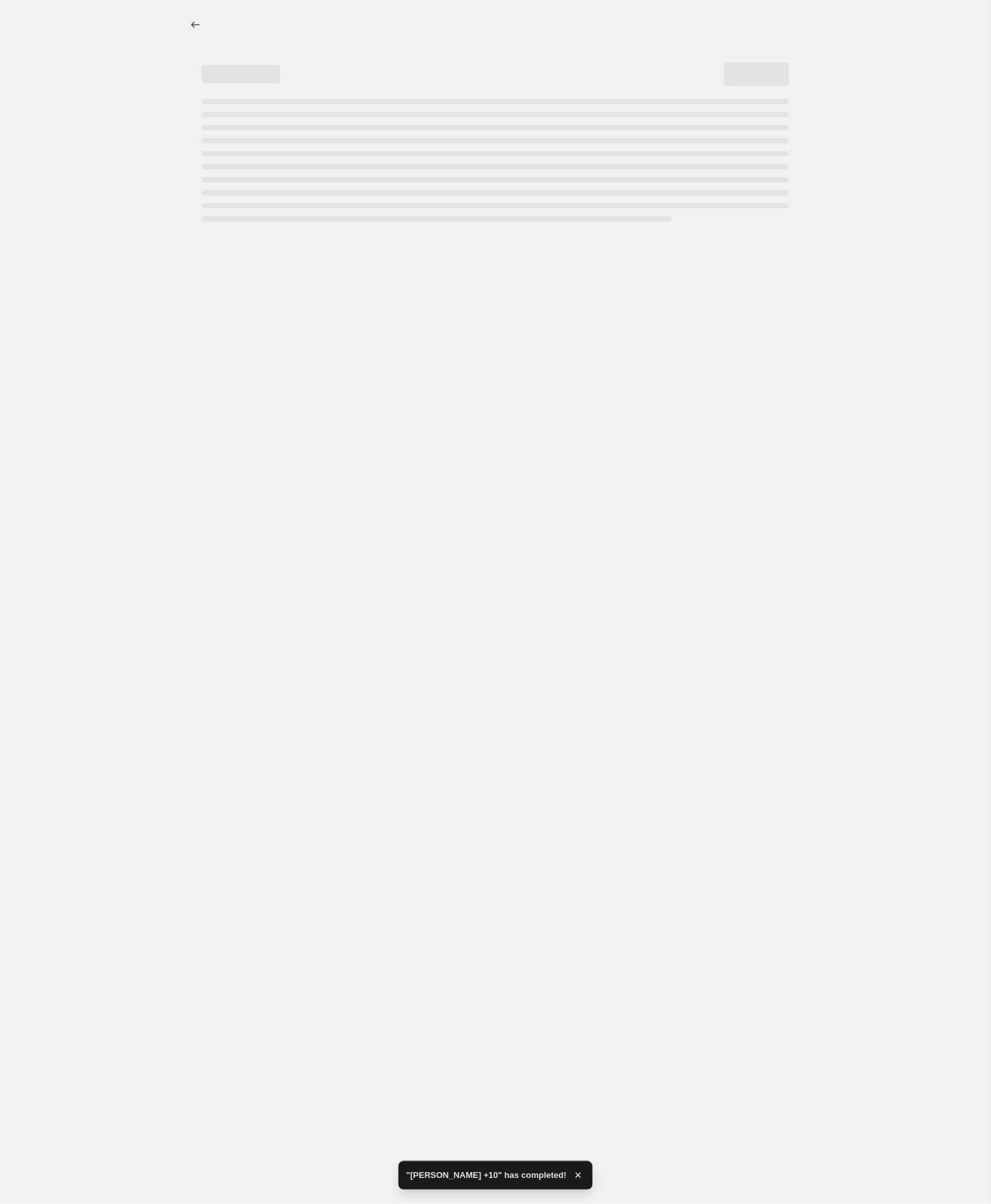
select select "by"
select select "no_change"
select select "tag"
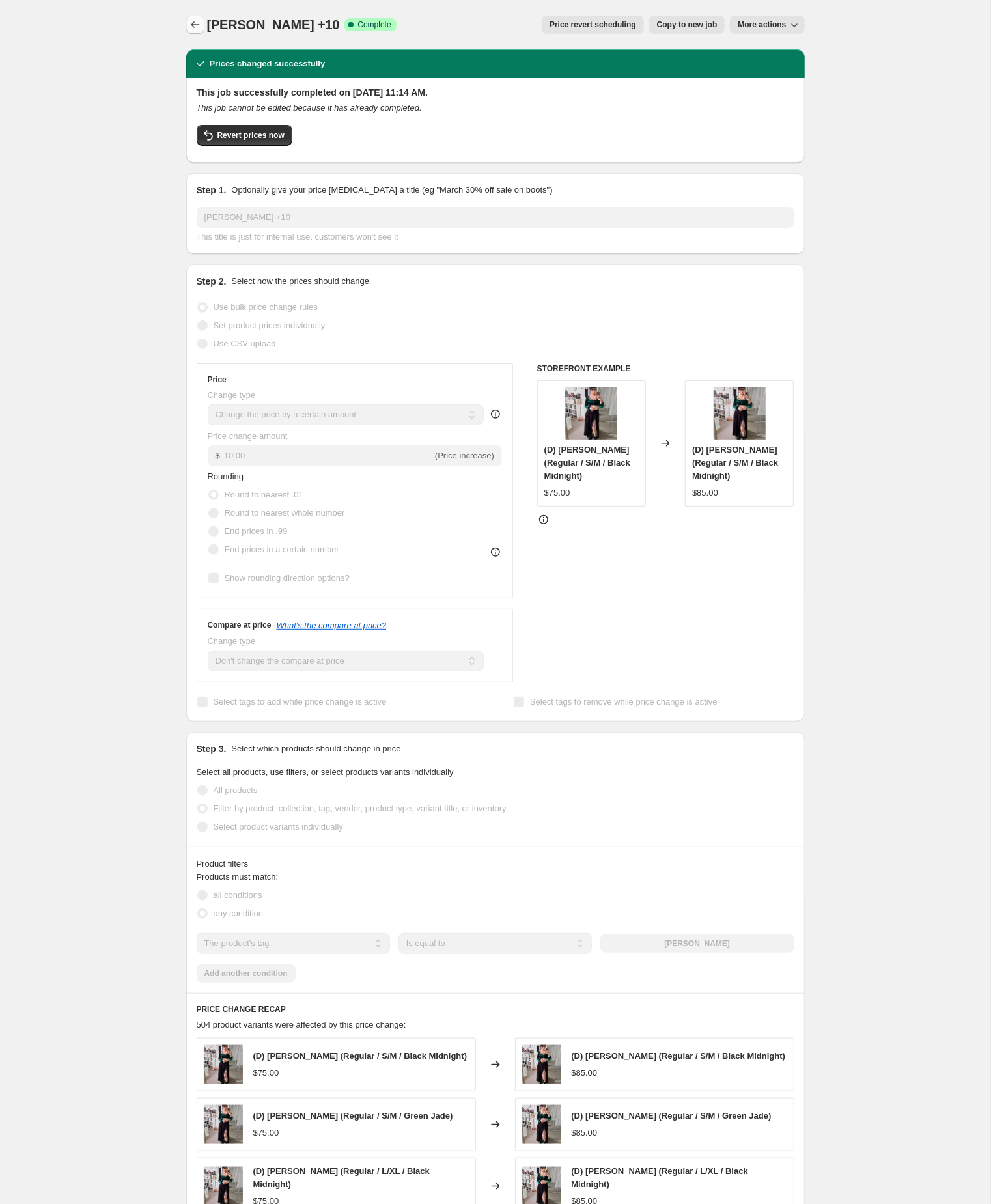
click at [194, 25] on icon "Price change jobs" at bounding box center [196, 24] width 13 height 13
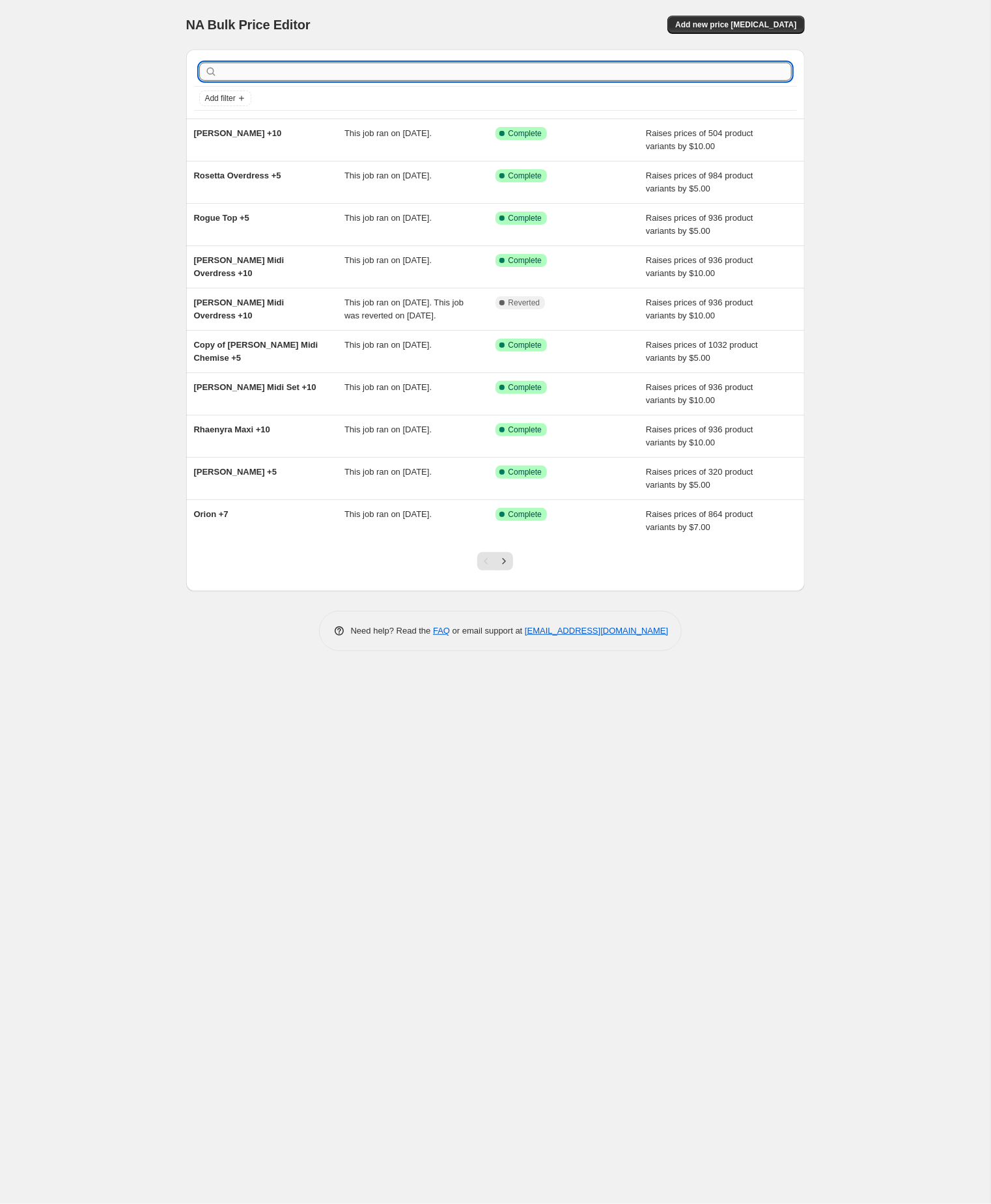
click at [313, 72] on input "text" at bounding box center [505, 71] width 572 height 18
paste input "serenity maxi"
type input "serenity maxi"
click at [311, 73] on input "serenity maxi" at bounding box center [494, 71] width 548 height 18
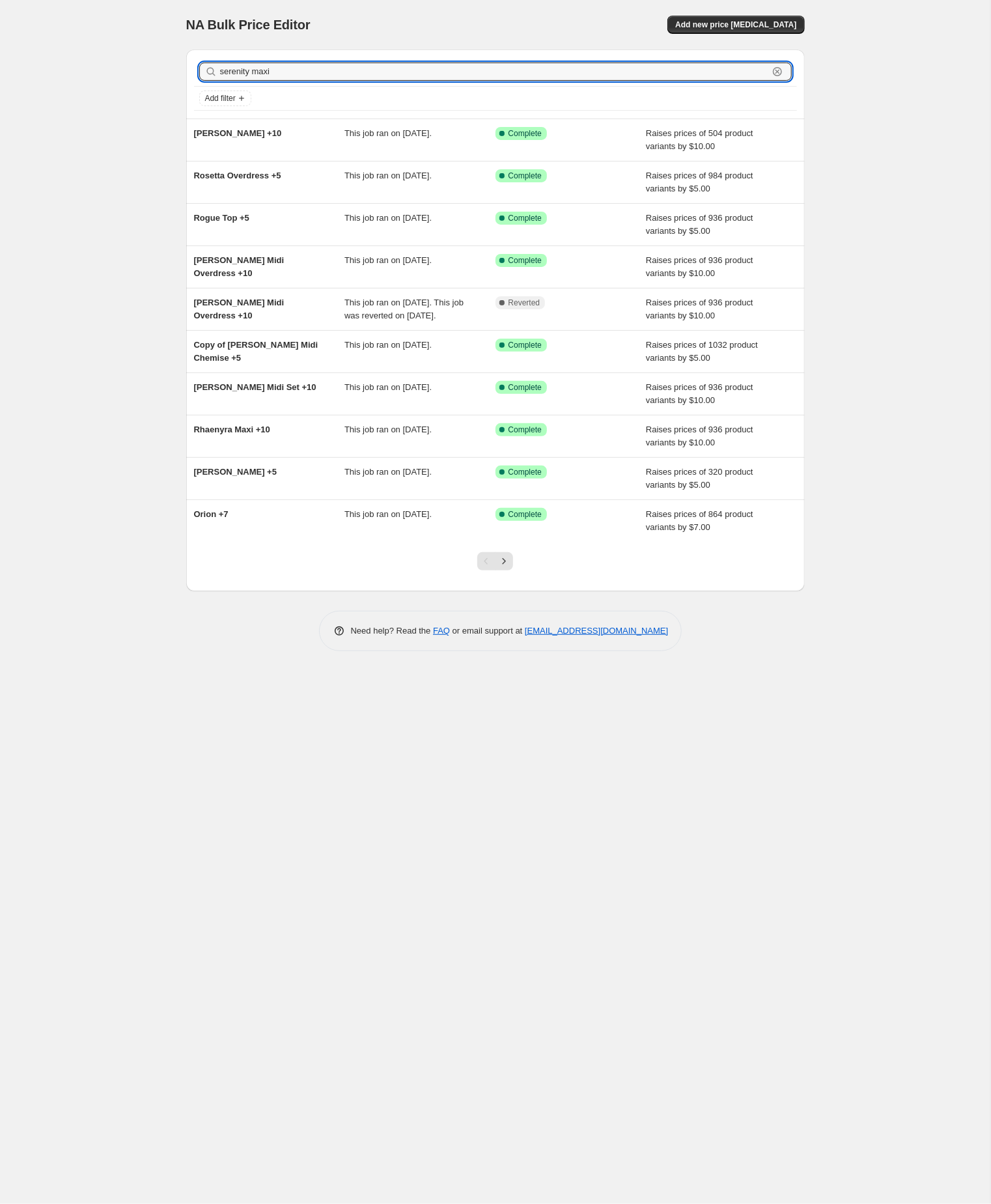
click at [311, 73] on input "serenity maxi" at bounding box center [494, 71] width 548 height 18
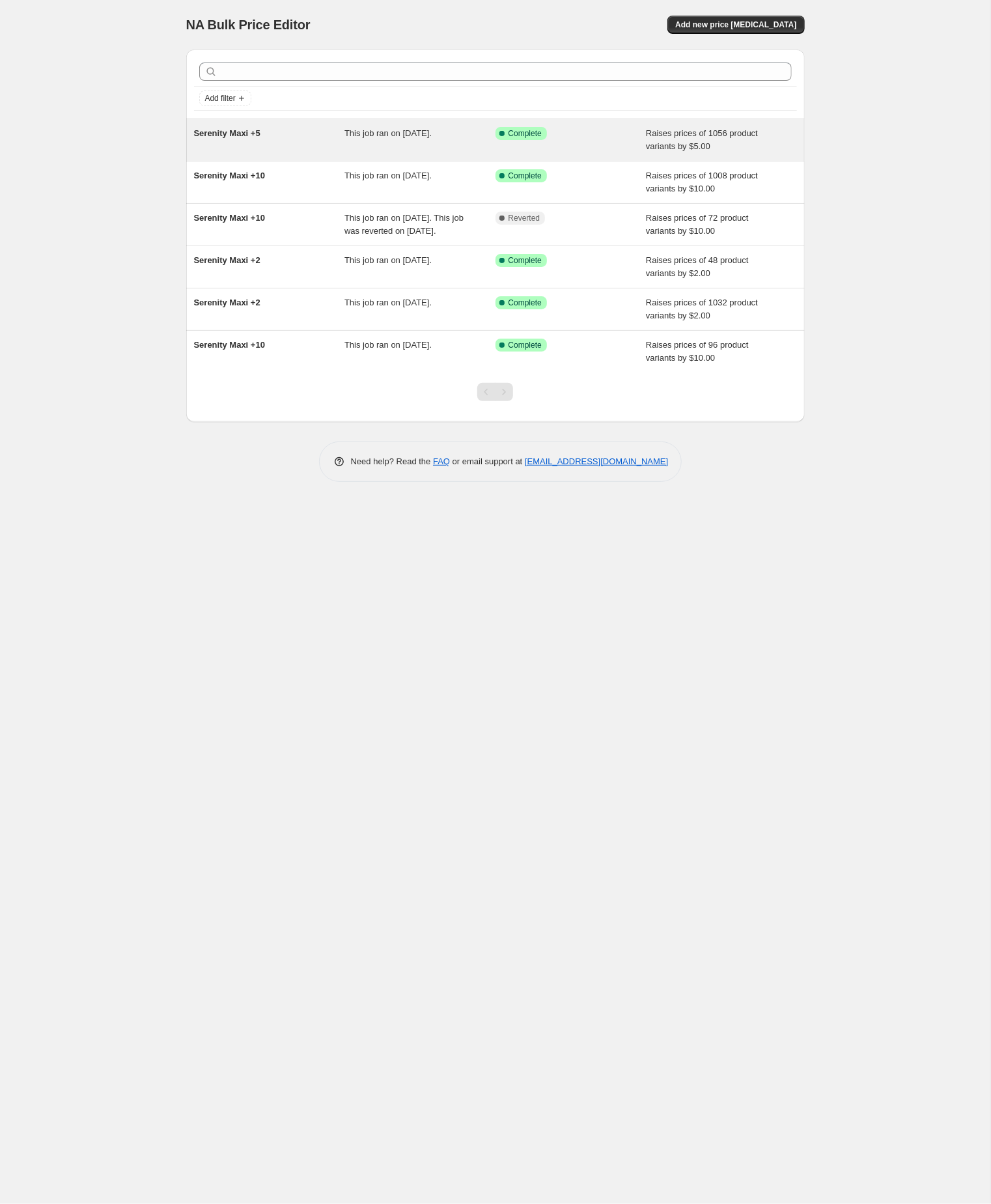
click at [260, 138] on span "Serenity Maxi +5" at bounding box center [226, 133] width 66 height 9
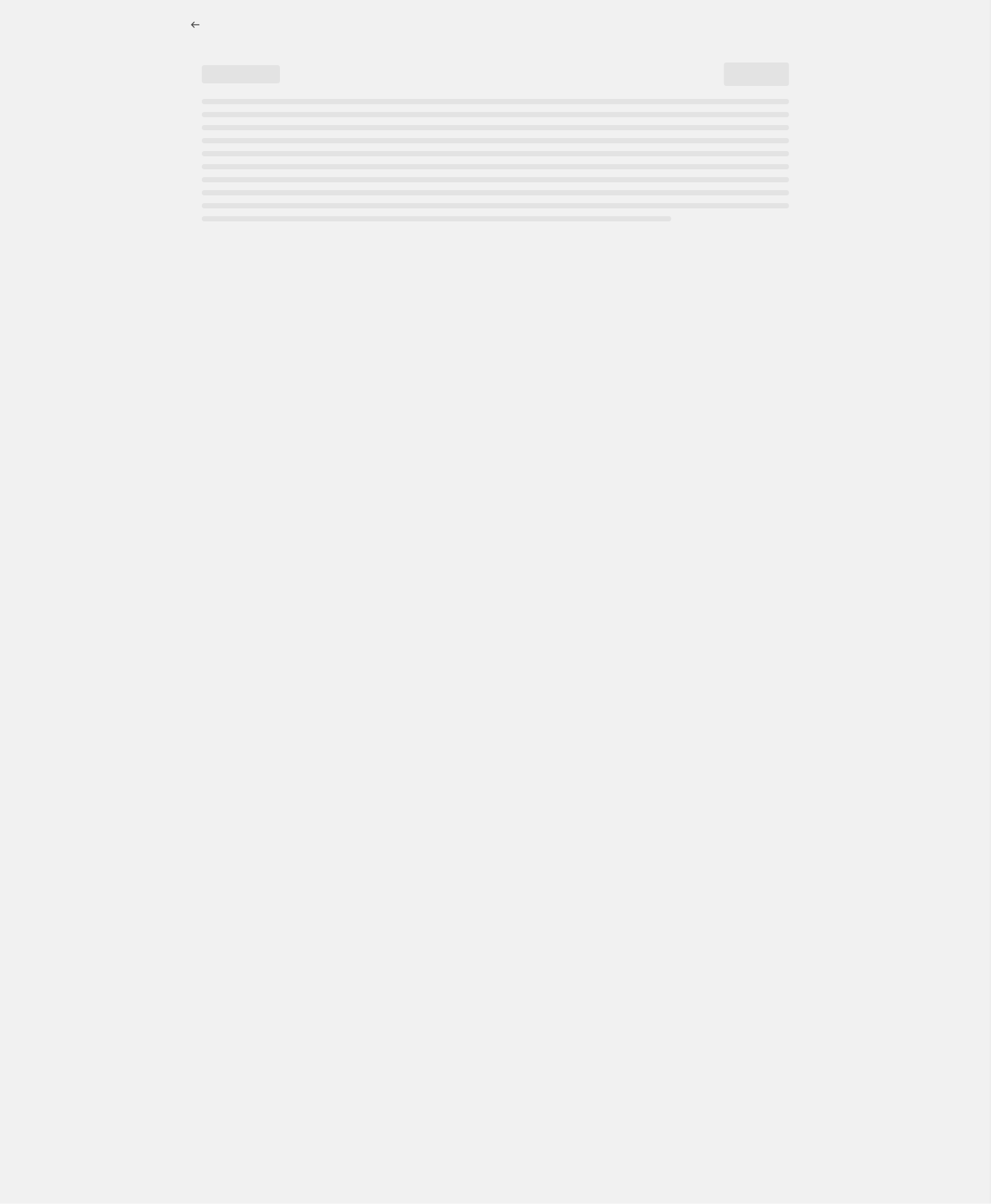
select select "by"
select select "no_change"
select select "tag"
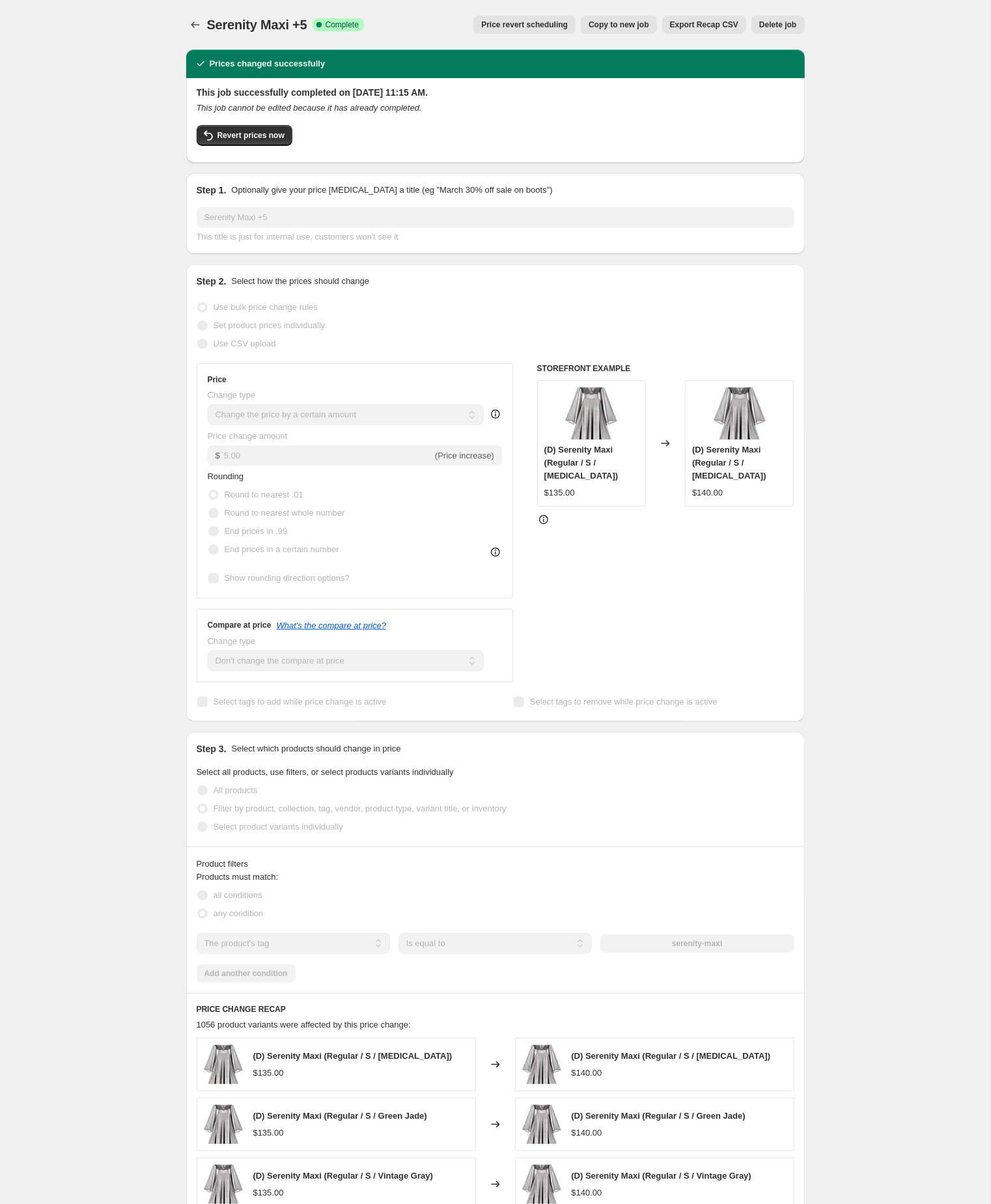
click at [589, 23] on span "Copy to new job" at bounding box center [619, 24] width 61 height 10
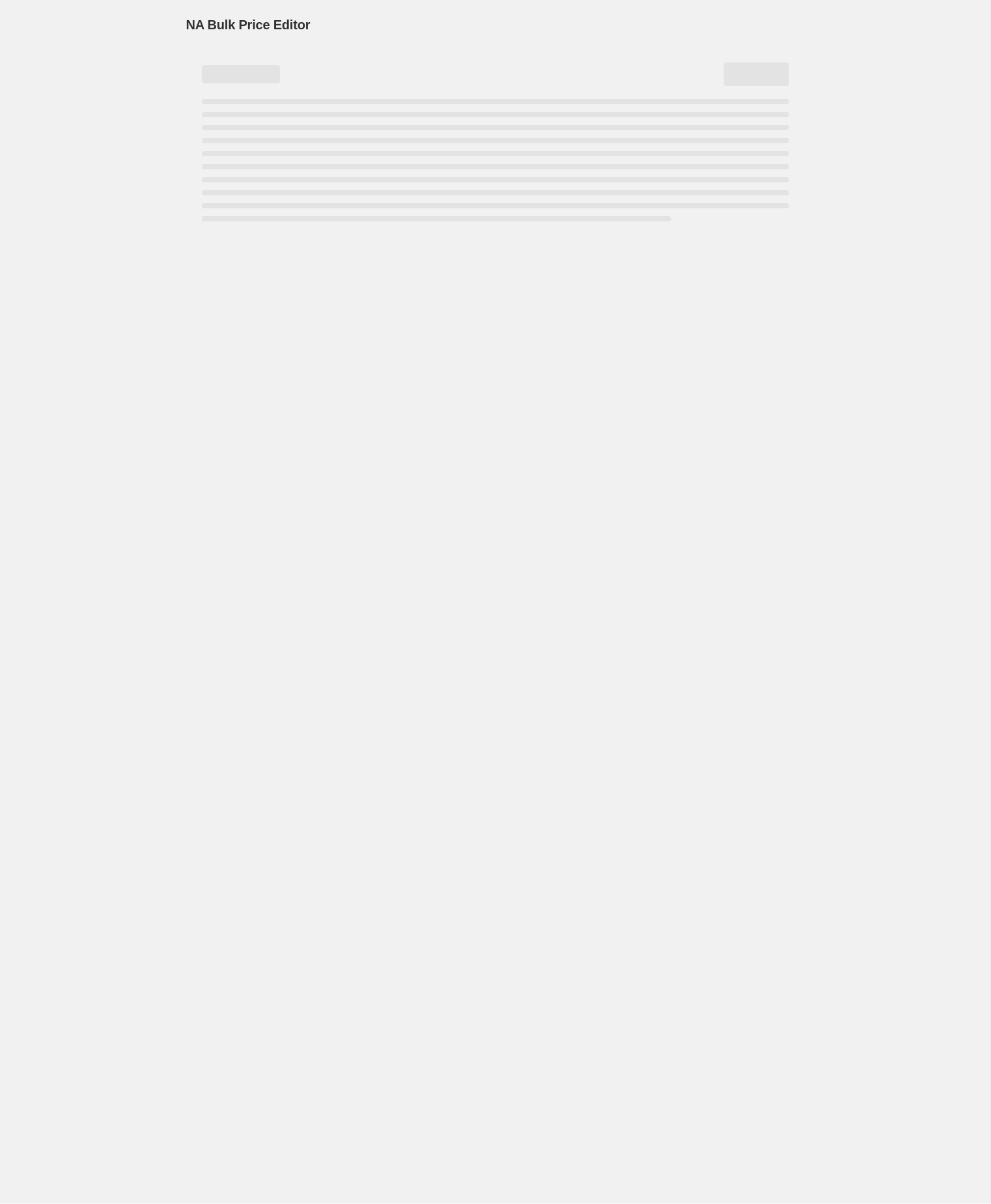
select select "by"
select select "no_change"
select select "tag"
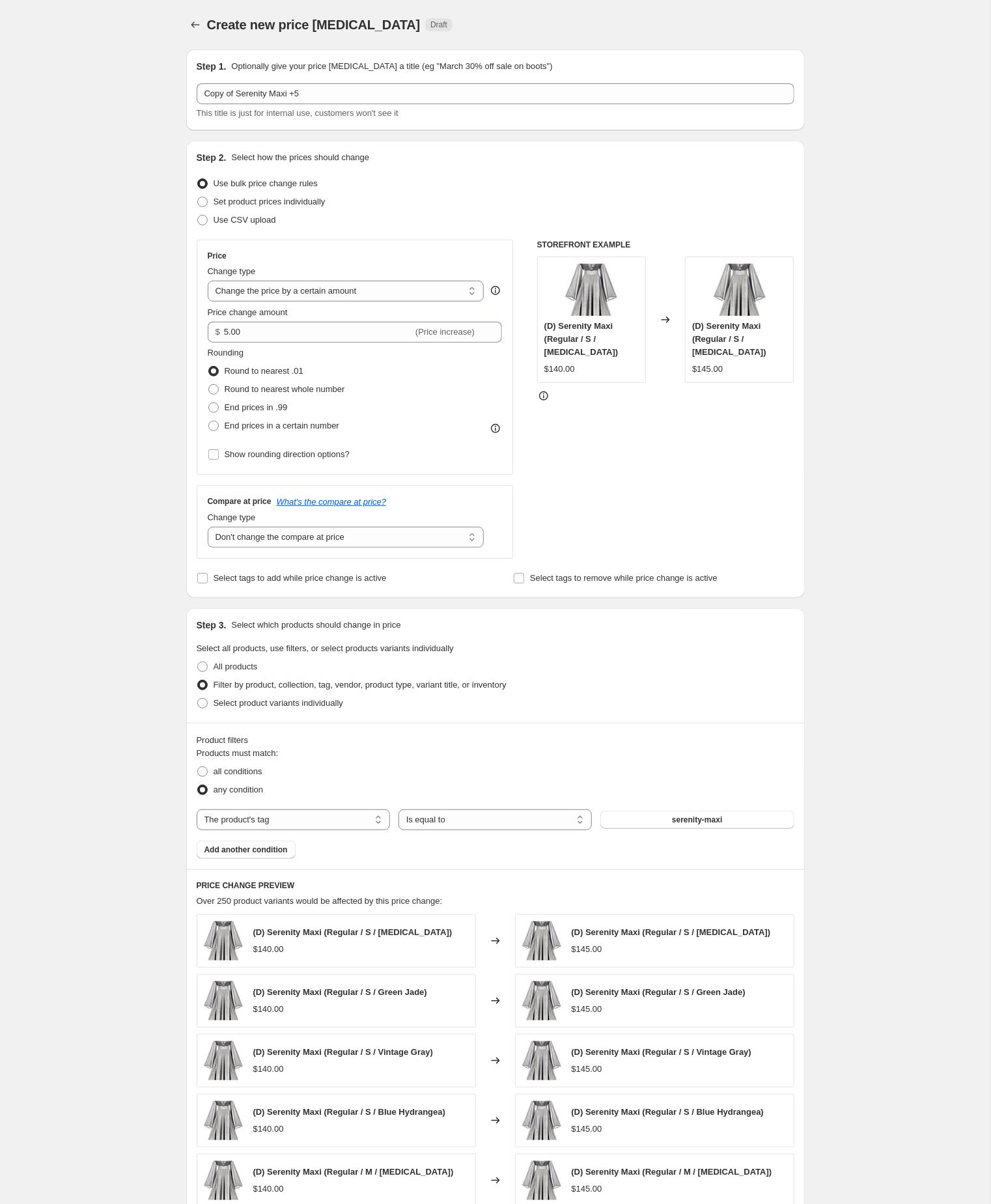
click at [98, 731] on div "Create new price change job. This page is ready Create new price change job Dra…" at bounding box center [495, 724] width 990 height 1448
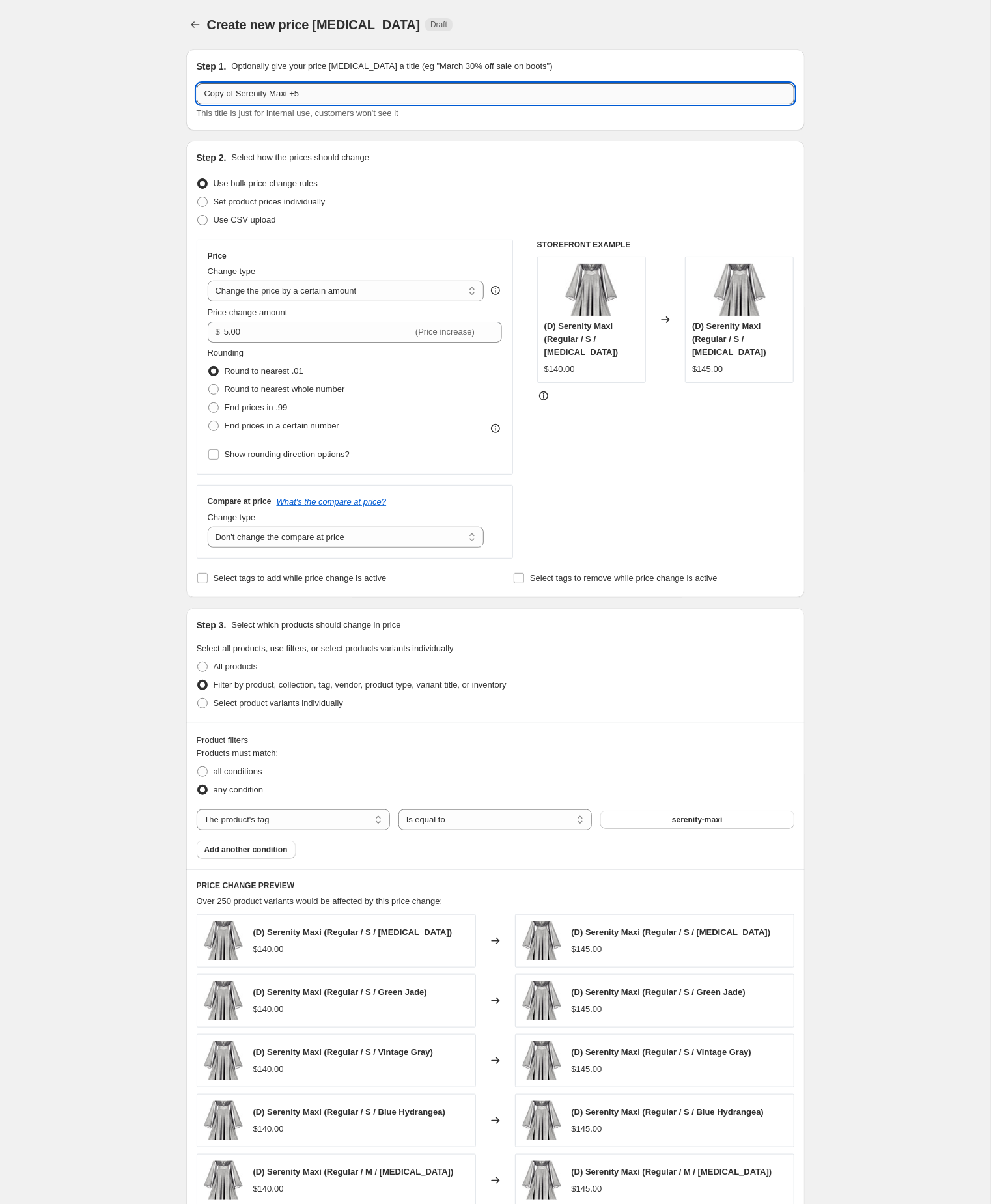
click at [245, 98] on input "Copy of Serenity Maxi +5" at bounding box center [495, 94] width 598 height 21
type input "Serenity Maxi +5"
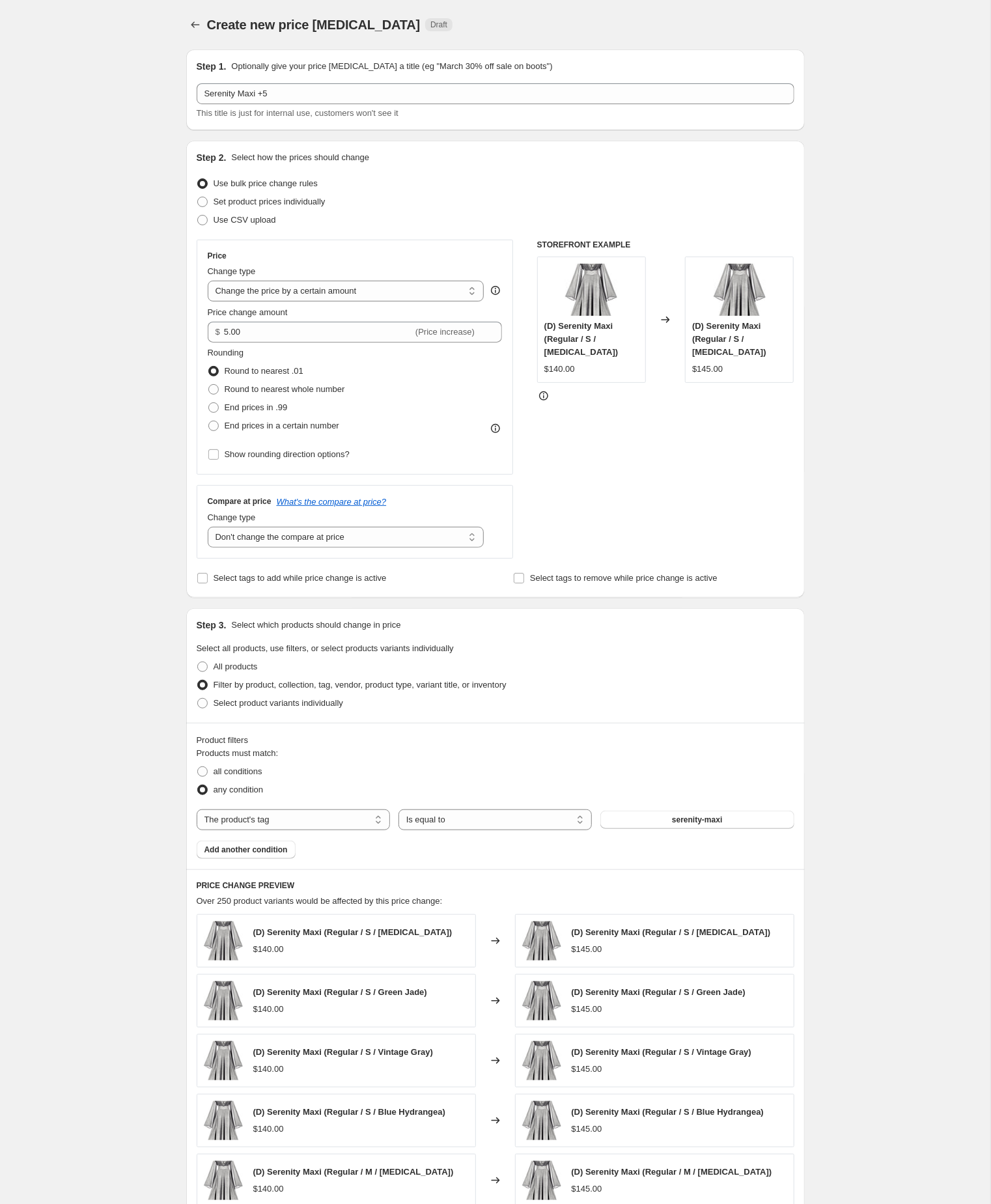
click at [150, 190] on div "Create new price change job. This page is ready Create new price change job Dra…" at bounding box center [495, 724] width 990 height 1448
click at [256, 343] on input "5.00" at bounding box center [318, 332] width 189 height 21
type input "10.00"
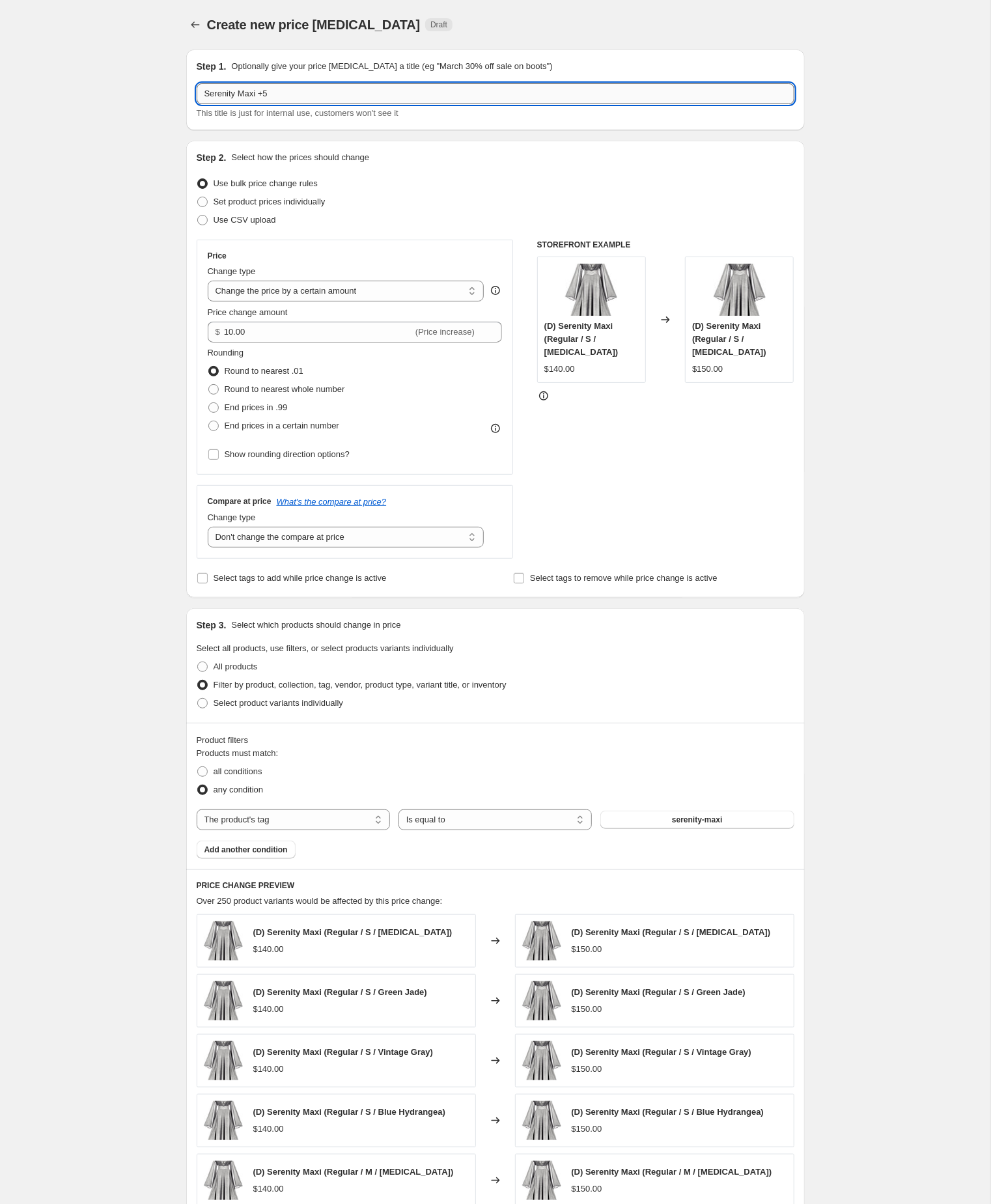
click at [314, 94] on input "Serenity Maxi +5" at bounding box center [495, 94] width 598 height 21
type input "Serenity Maxi +10"
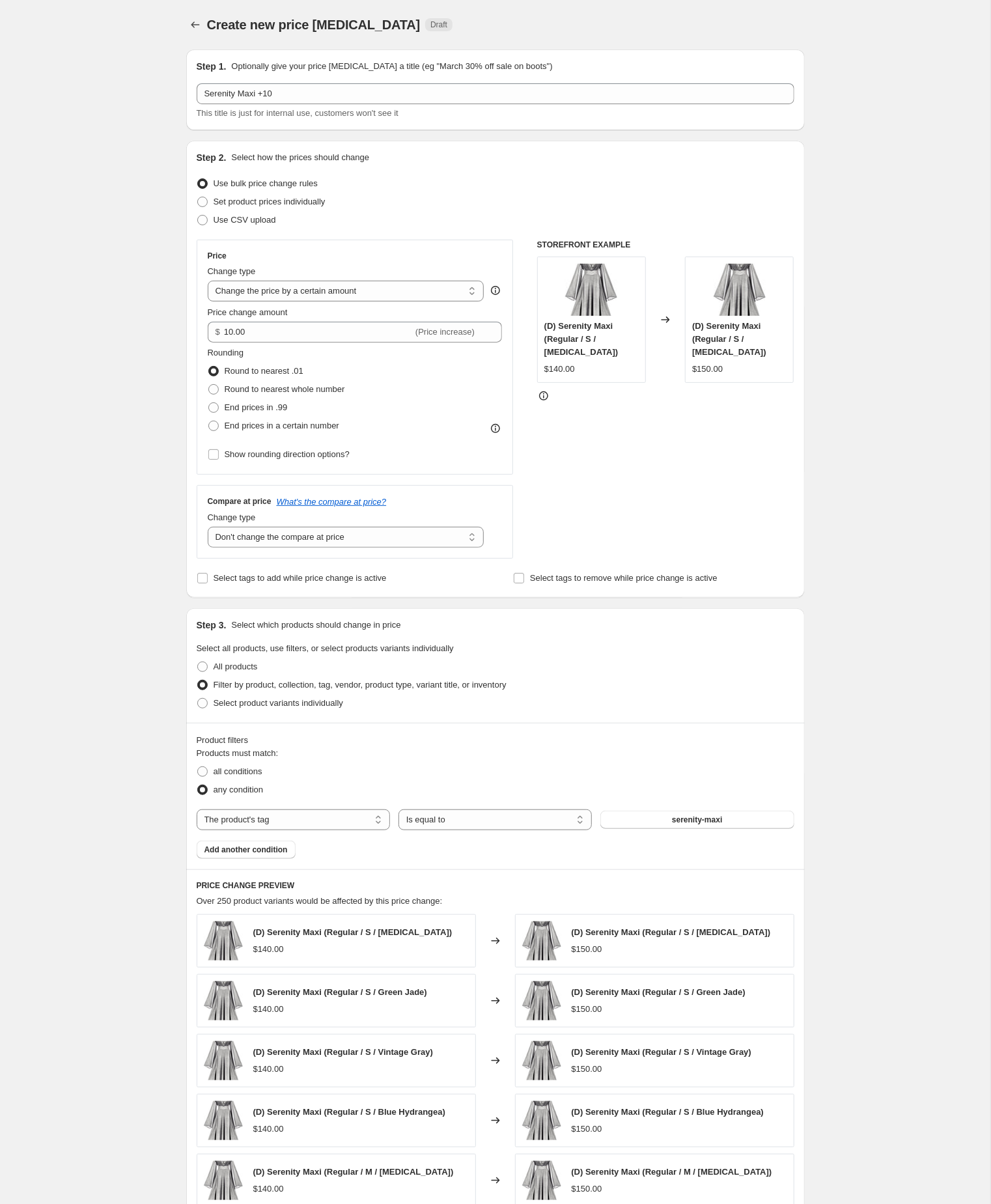
click at [103, 204] on div "Create new price change job. This page is ready Create new price change job Dra…" at bounding box center [495, 724] width 990 height 1448
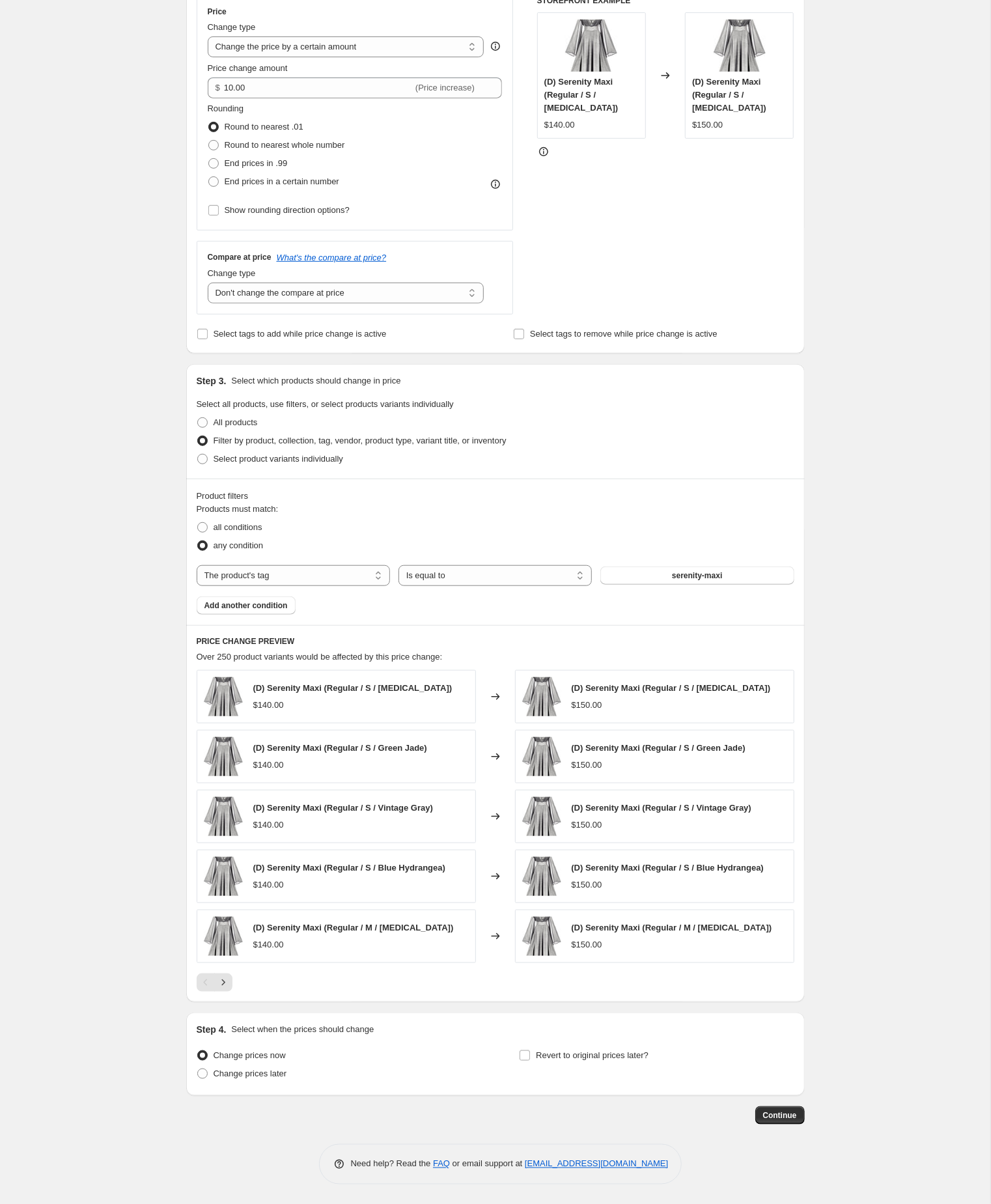
scroll to position [345, 0]
click at [692, 570] on span "serenity-maxi" at bounding box center [697, 575] width 51 height 10
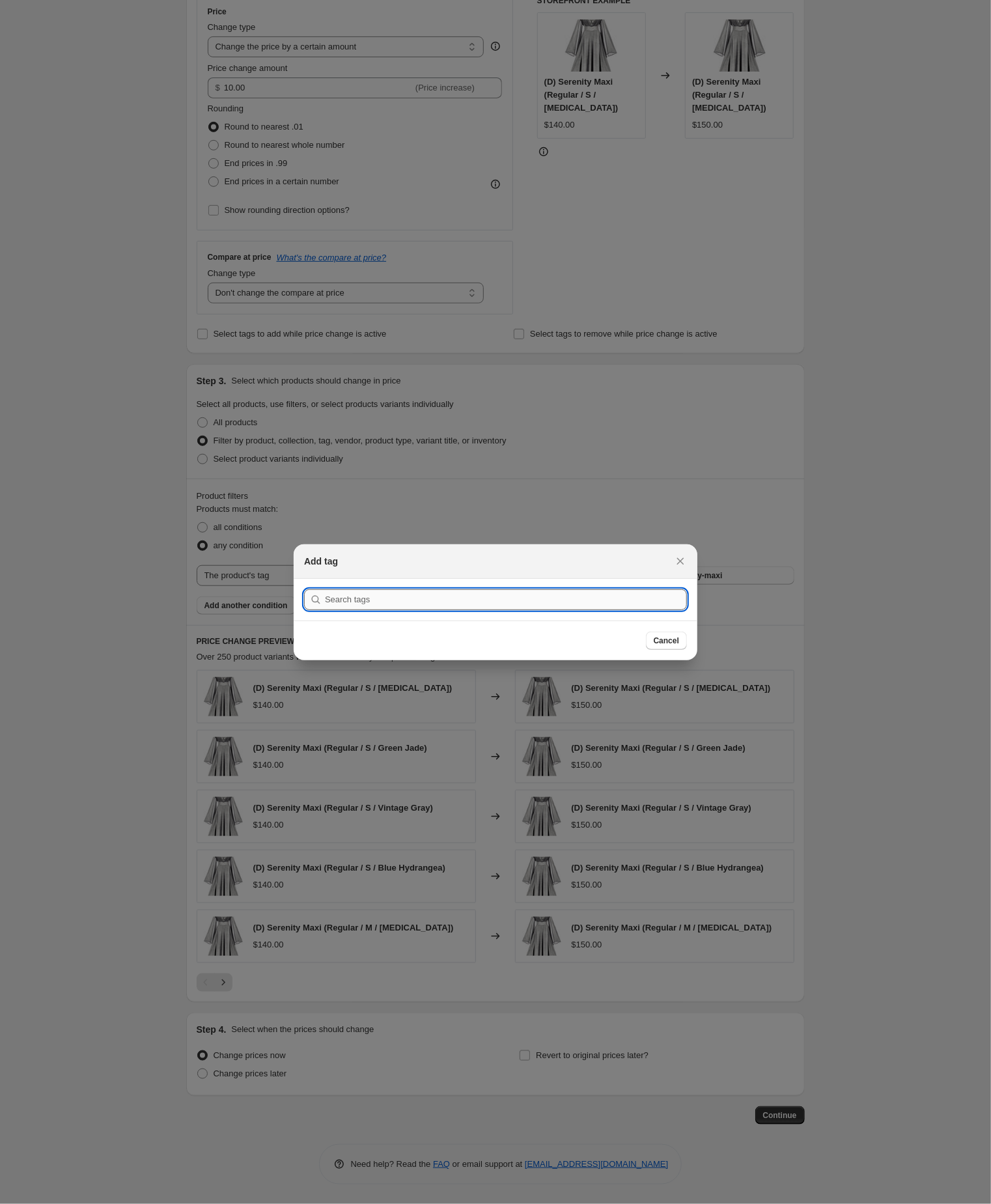
click at [362, 596] on input ":r2l9:" at bounding box center [505, 599] width 362 height 21
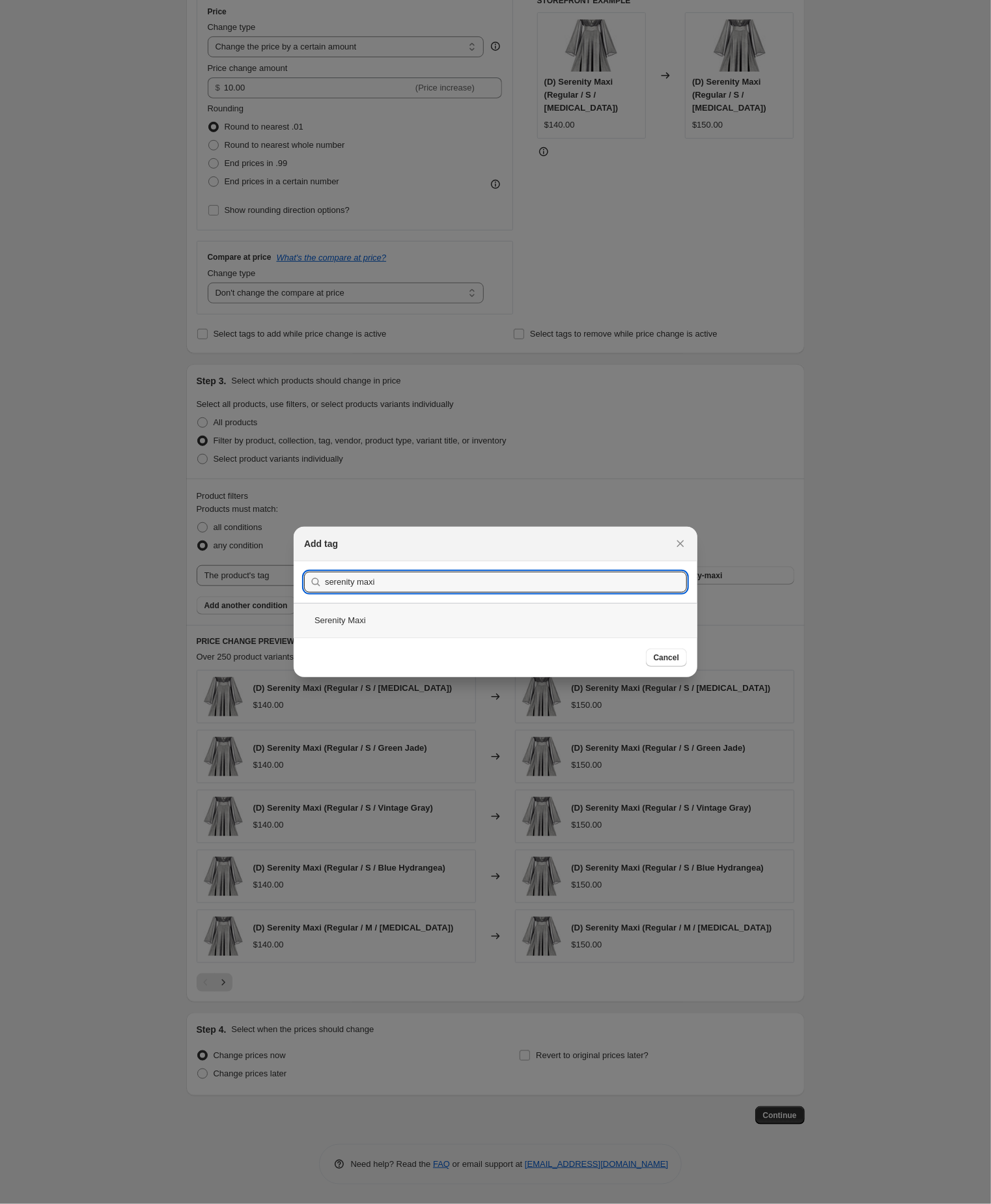
type input "serenity maxi"
click at [342, 624] on div "Serenity Maxi" at bounding box center [495, 620] width 403 height 35
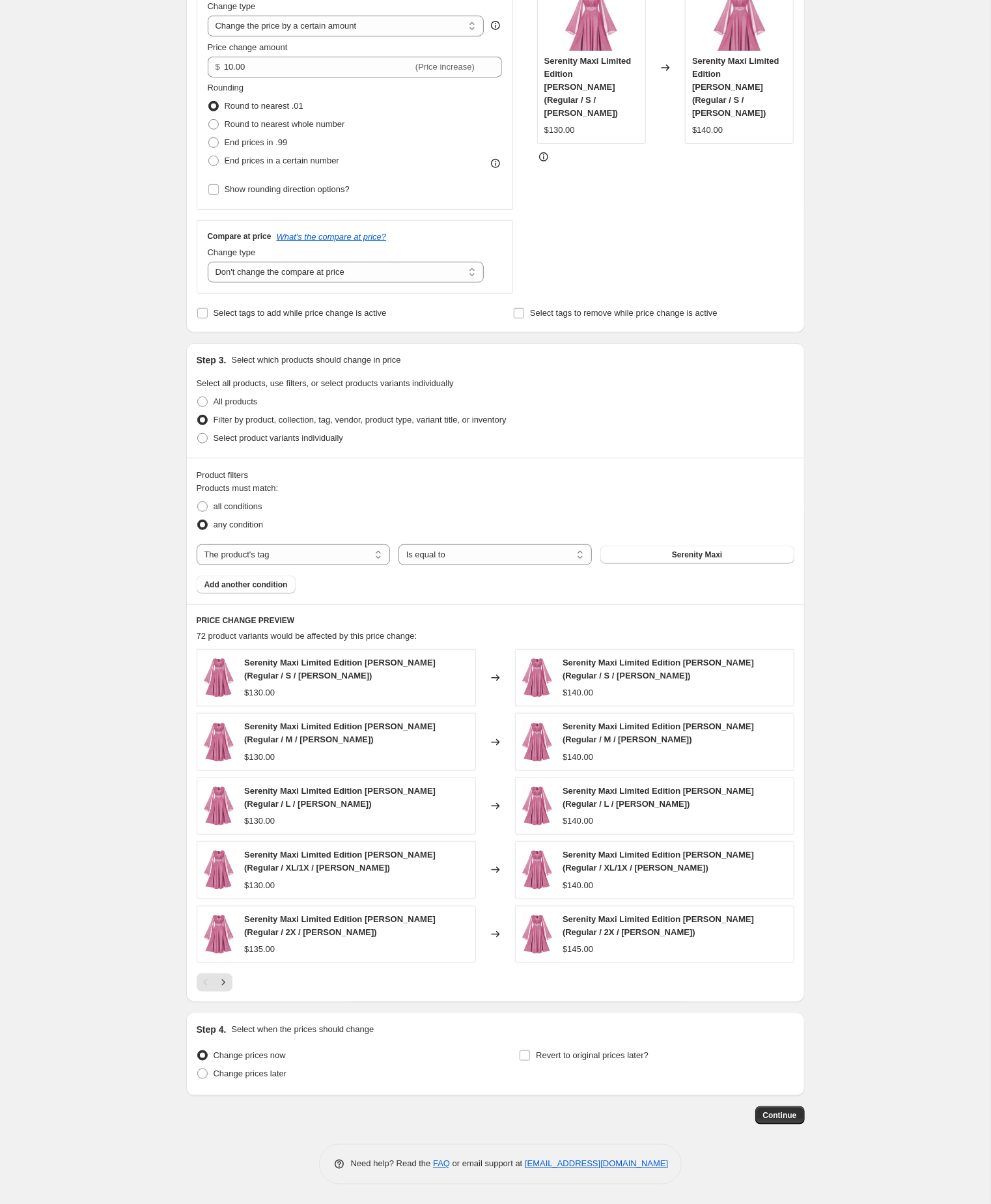
click at [886, 490] on div "Create new price change job. This page is ready Create new price change job Dra…" at bounding box center [495, 469] width 990 height 1469
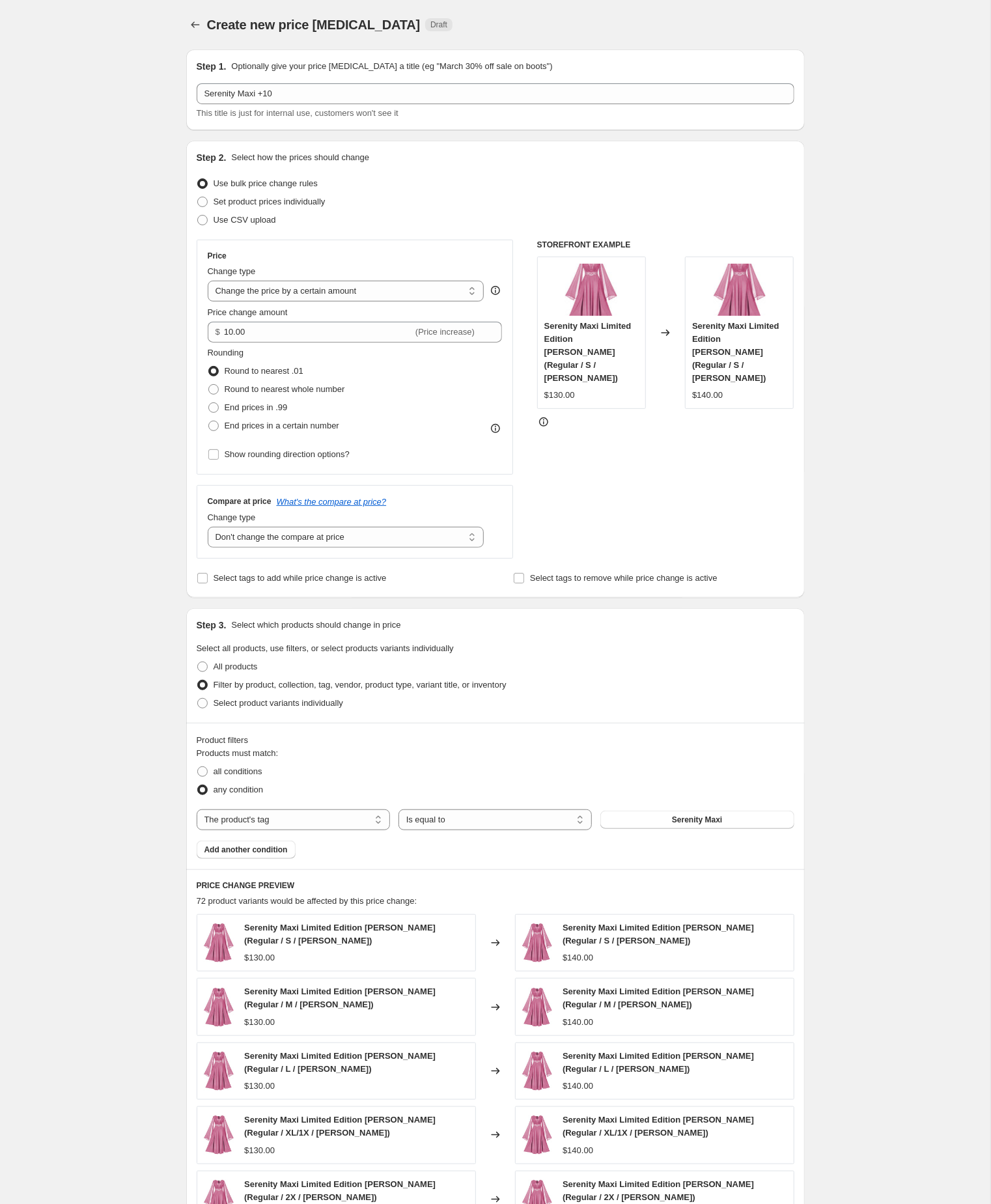
scroll to position [0, 0]
click at [187, 19] on button "Price change jobs" at bounding box center [195, 24] width 18 height 18
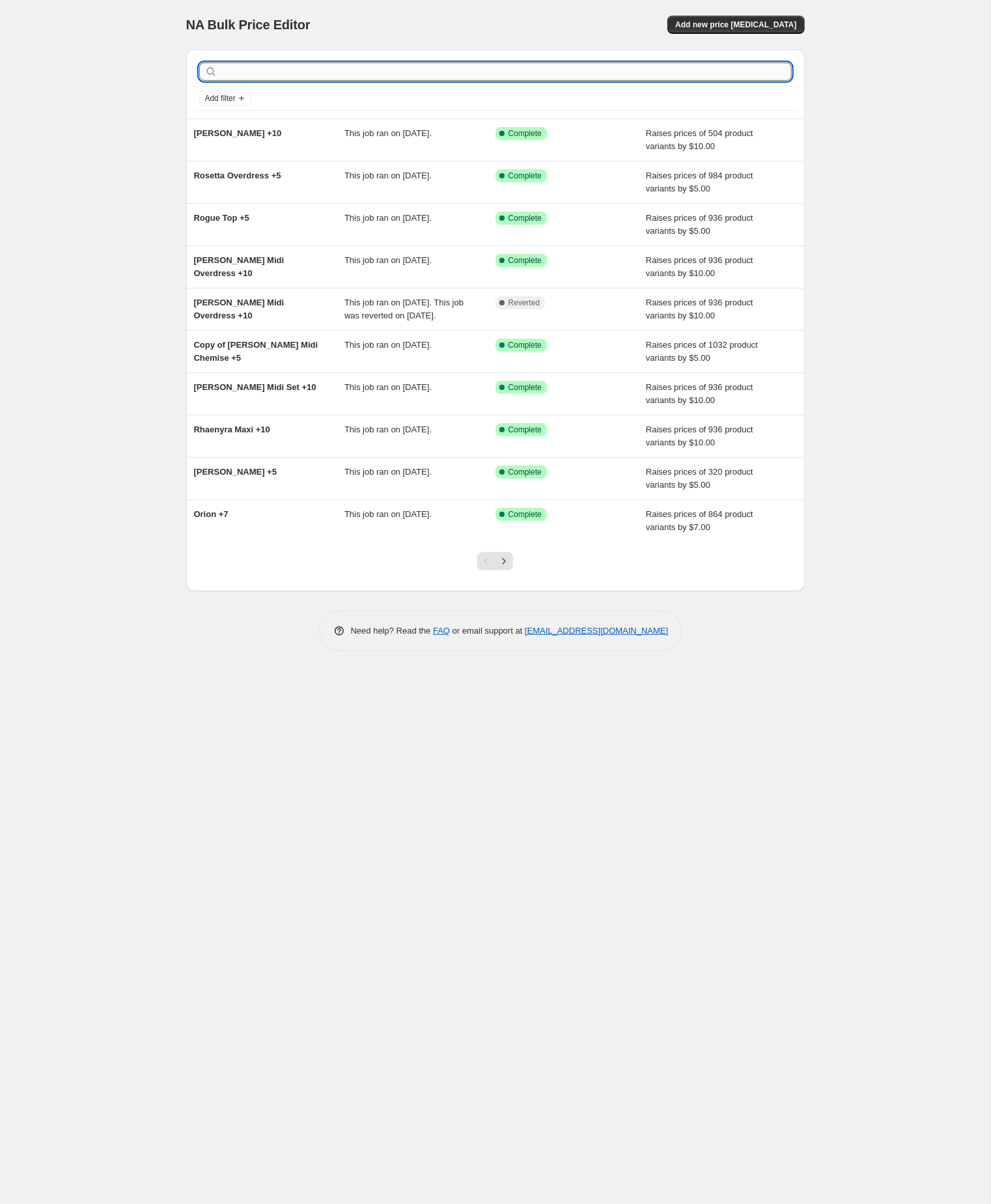
click at [266, 76] on input "text" at bounding box center [505, 71] width 572 height 18
paste input "serenity maxi"
type input "serenity maxi"
click at [290, 73] on input "serenity maxi" at bounding box center [494, 71] width 548 height 18
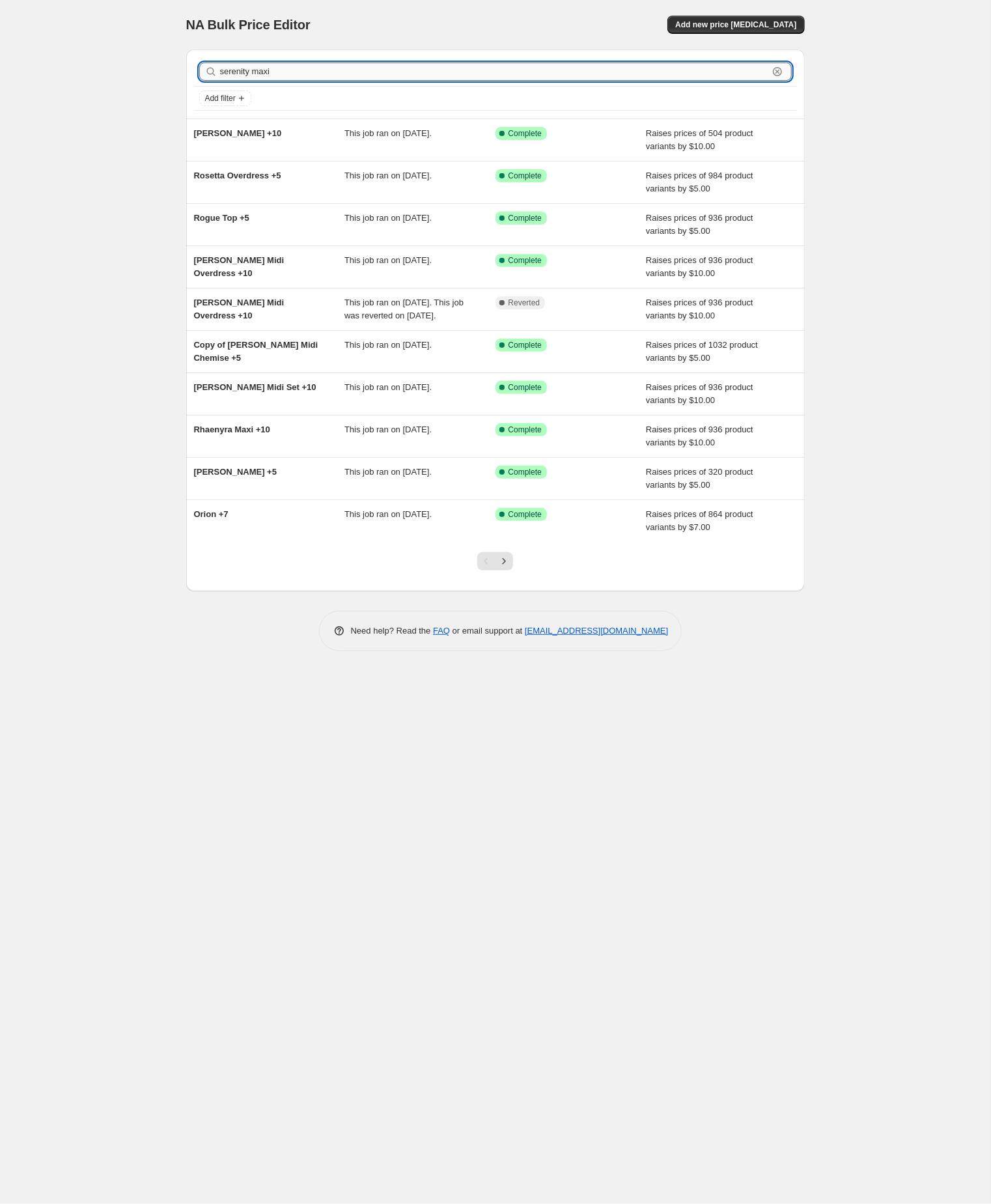
click at [290, 73] on input "serenity maxi" at bounding box center [494, 71] width 548 height 18
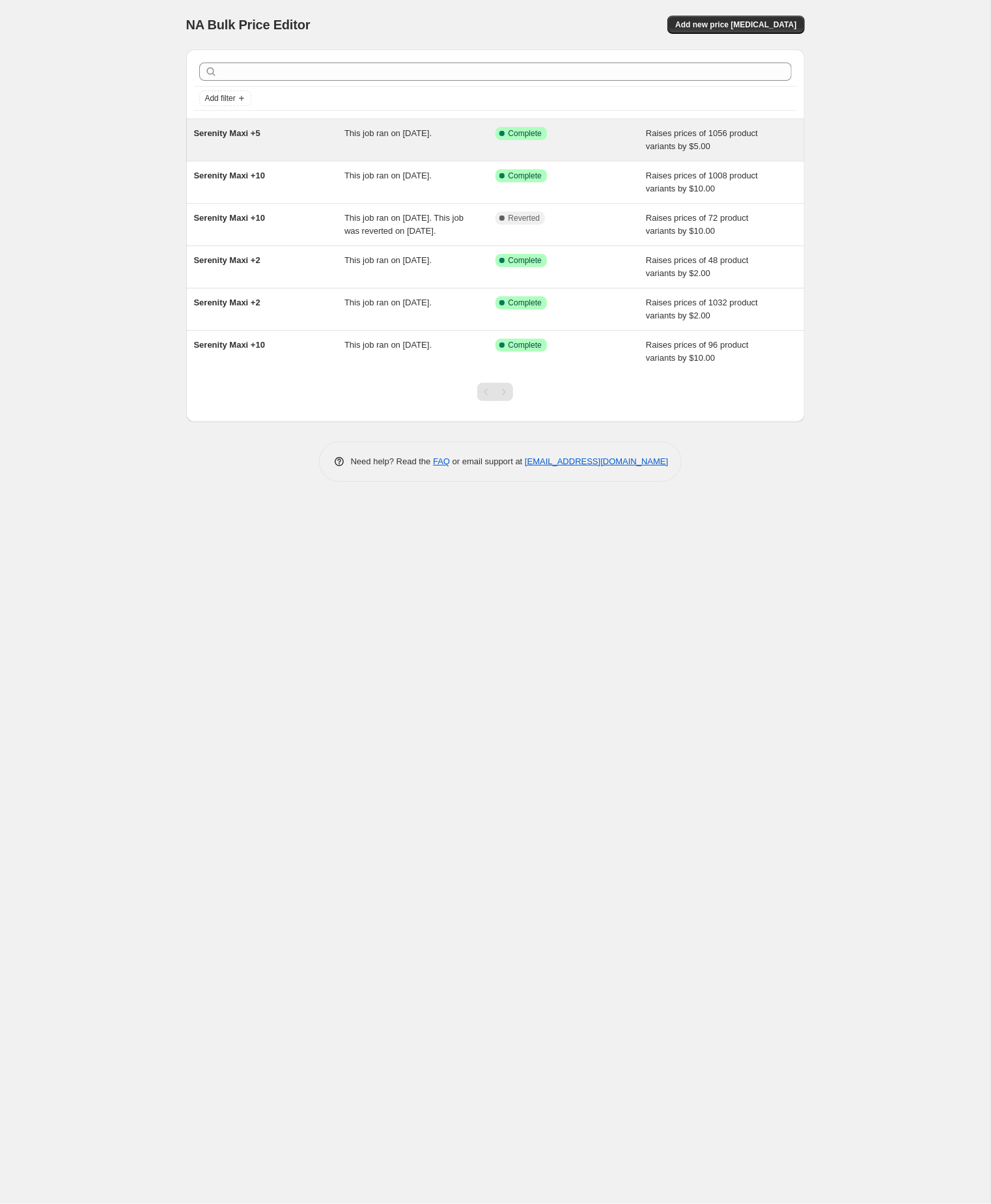
click at [254, 144] on div "Serenity Maxi +5" at bounding box center [269, 140] width 151 height 26
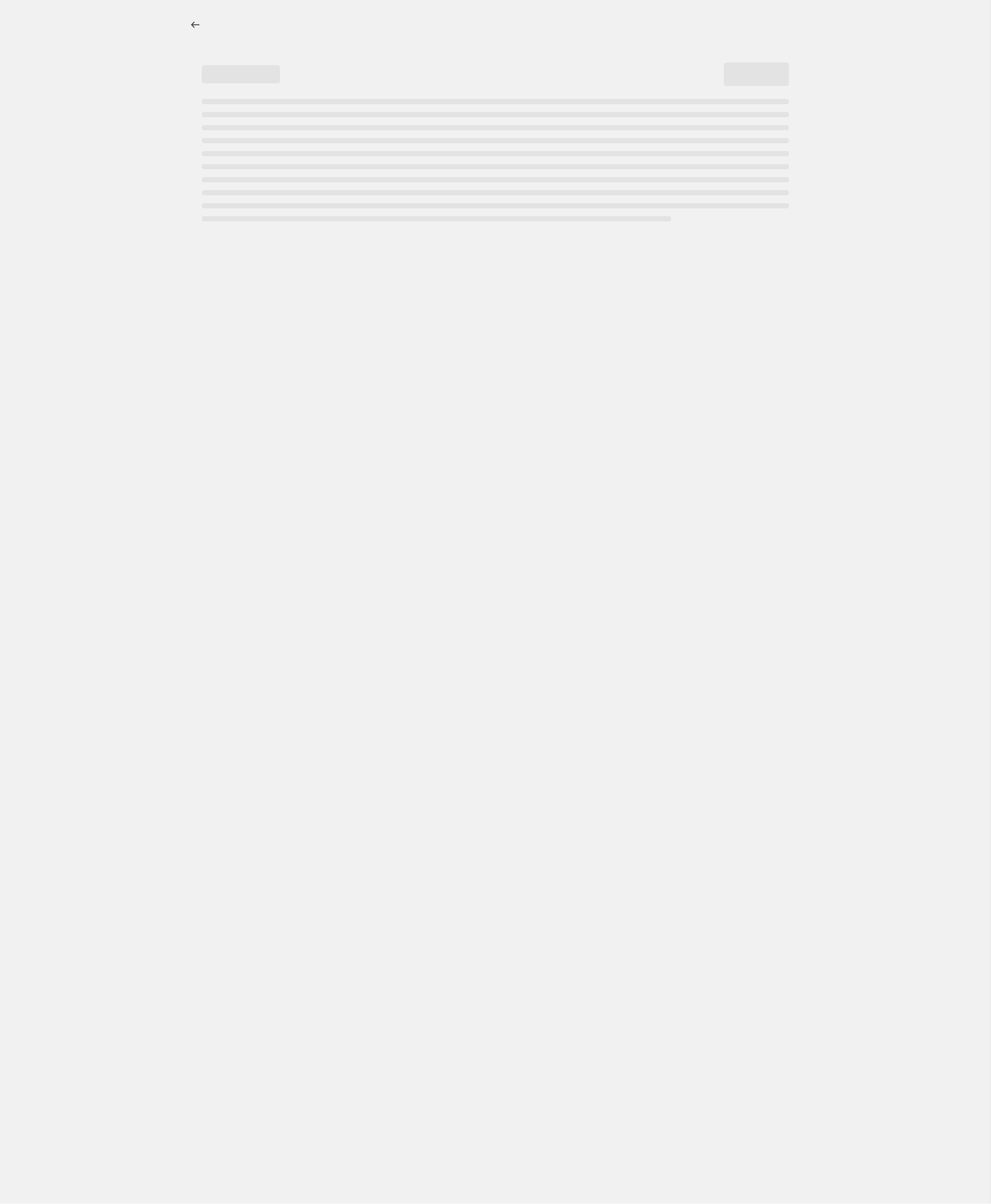
select select "by"
select select "no_change"
select select "tag"
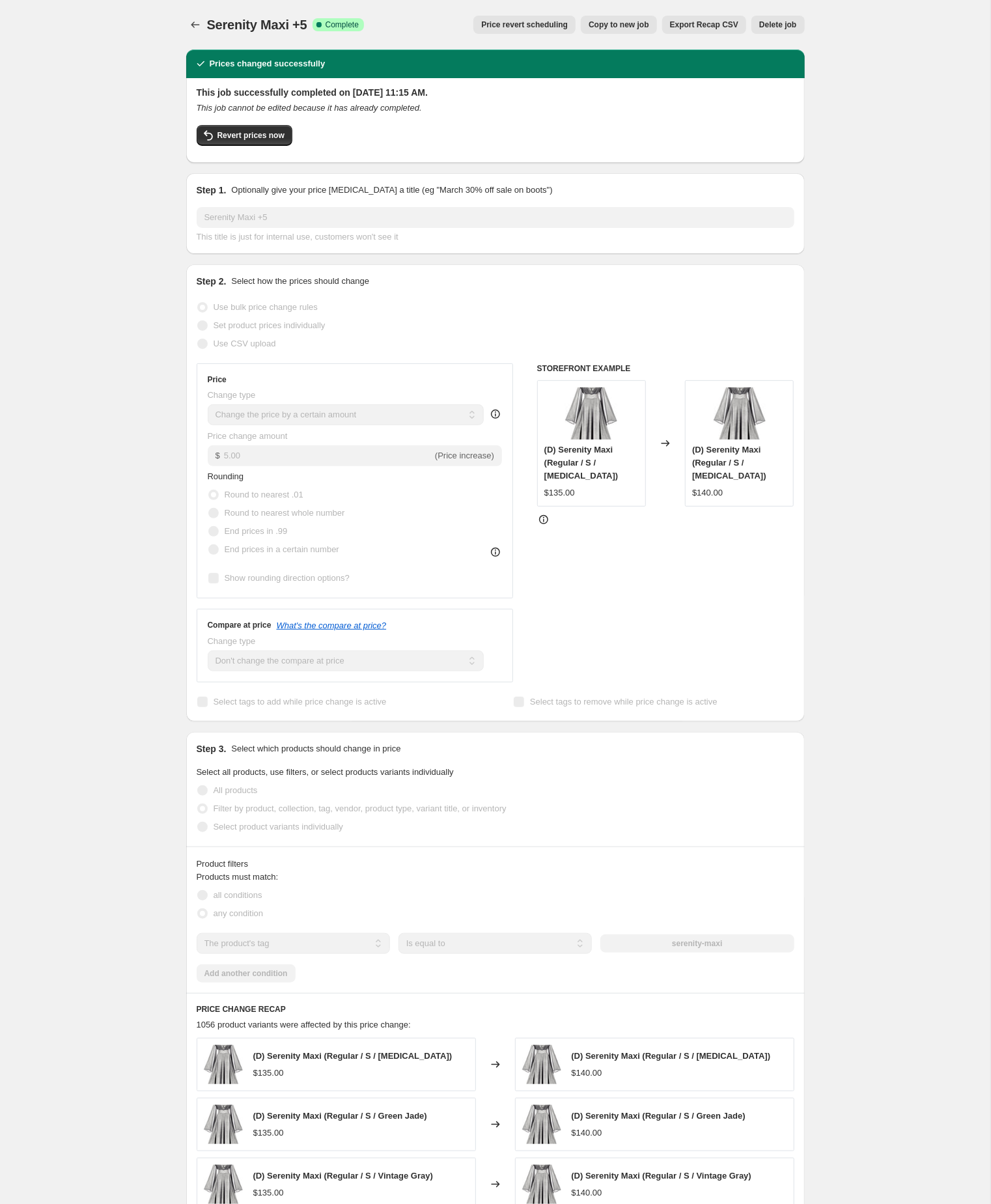
click at [589, 22] on span "Copy to new job" at bounding box center [619, 24] width 61 height 10
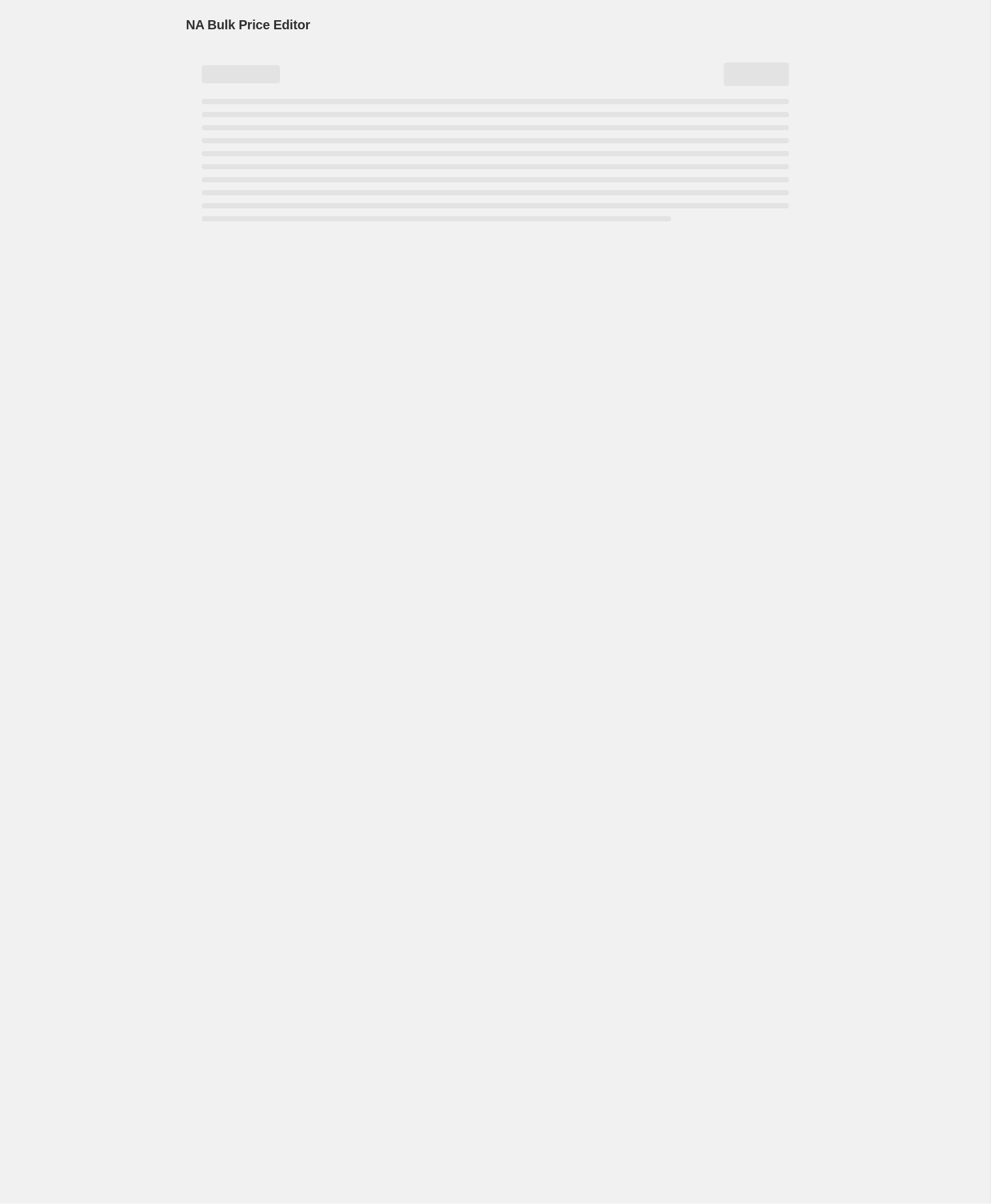
select select "by"
select select "no_change"
select select "tag"
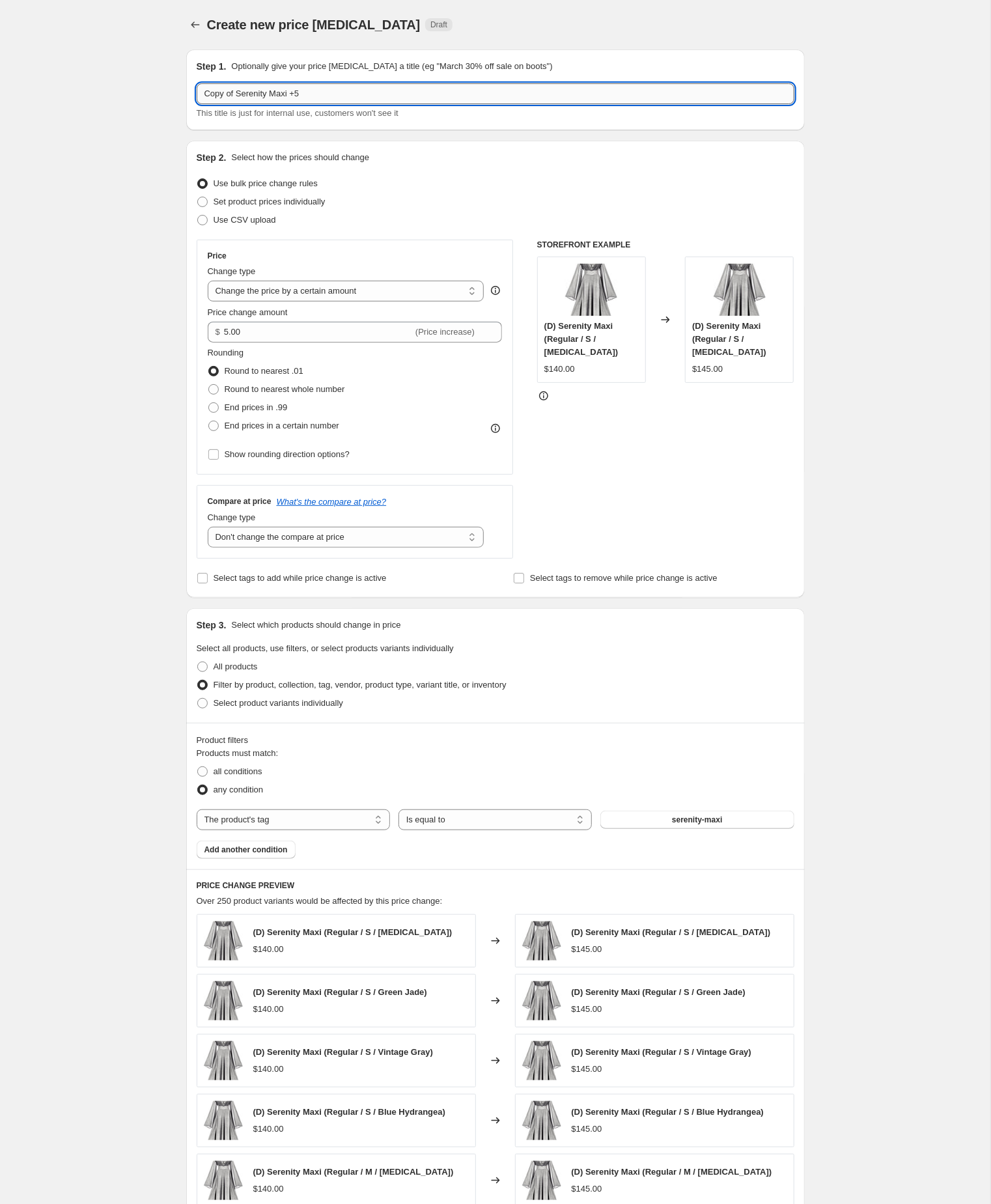
click at [345, 95] on input "Copy of Serenity Maxi +5" at bounding box center [495, 94] width 598 height 21
type input "Copy of Serenity Maxi +10"
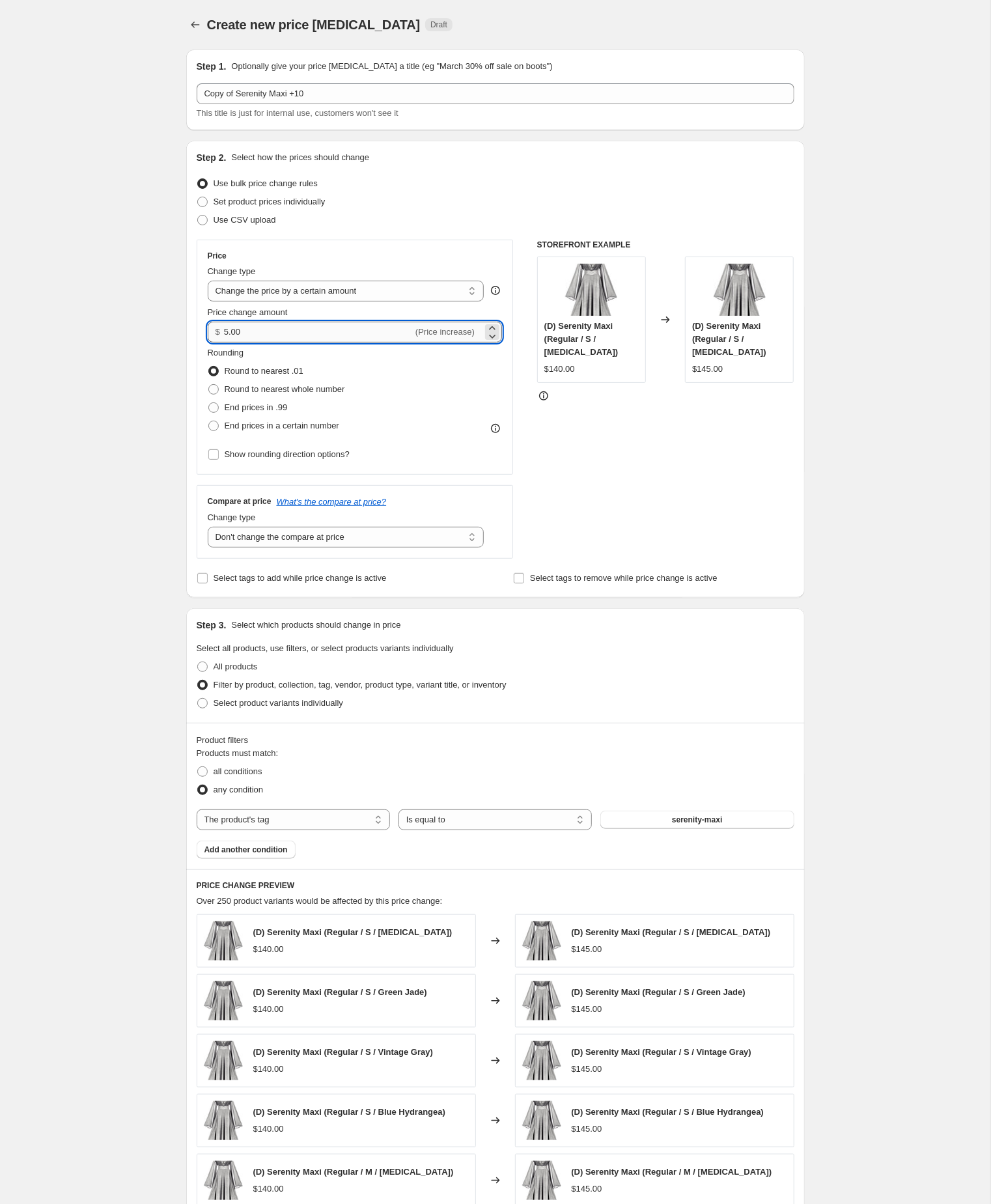
click at [328, 343] on input "5.00" at bounding box center [318, 332] width 189 height 21
type input "10.00"
click at [97, 372] on div "Create new price change job. This page is ready Create new price change job Dra…" at bounding box center [495, 724] width 990 height 1448
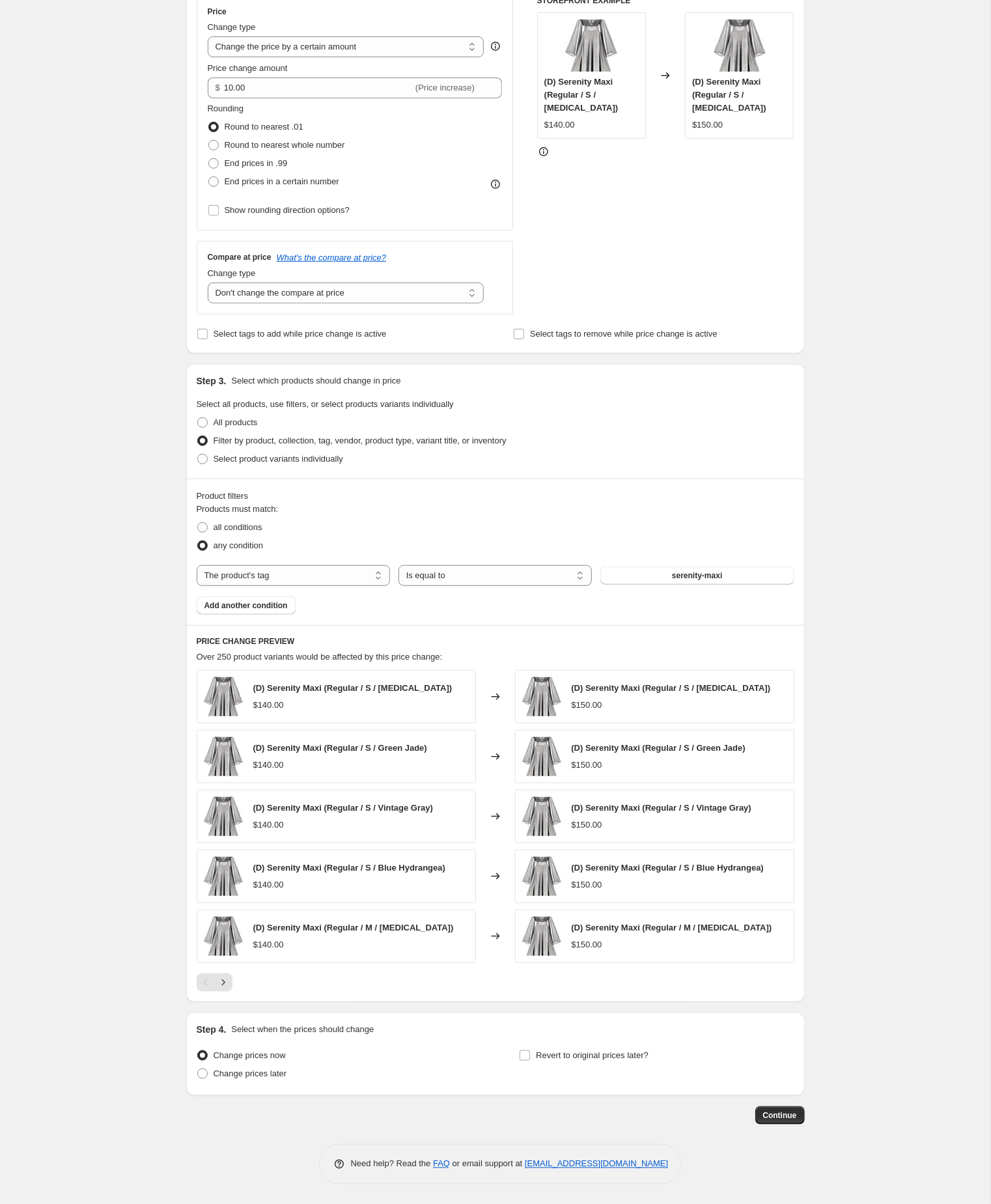
scroll to position [345, 0]
click at [773, 1113] on span "Continue" at bounding box center [780, 1115] width 34 height 10
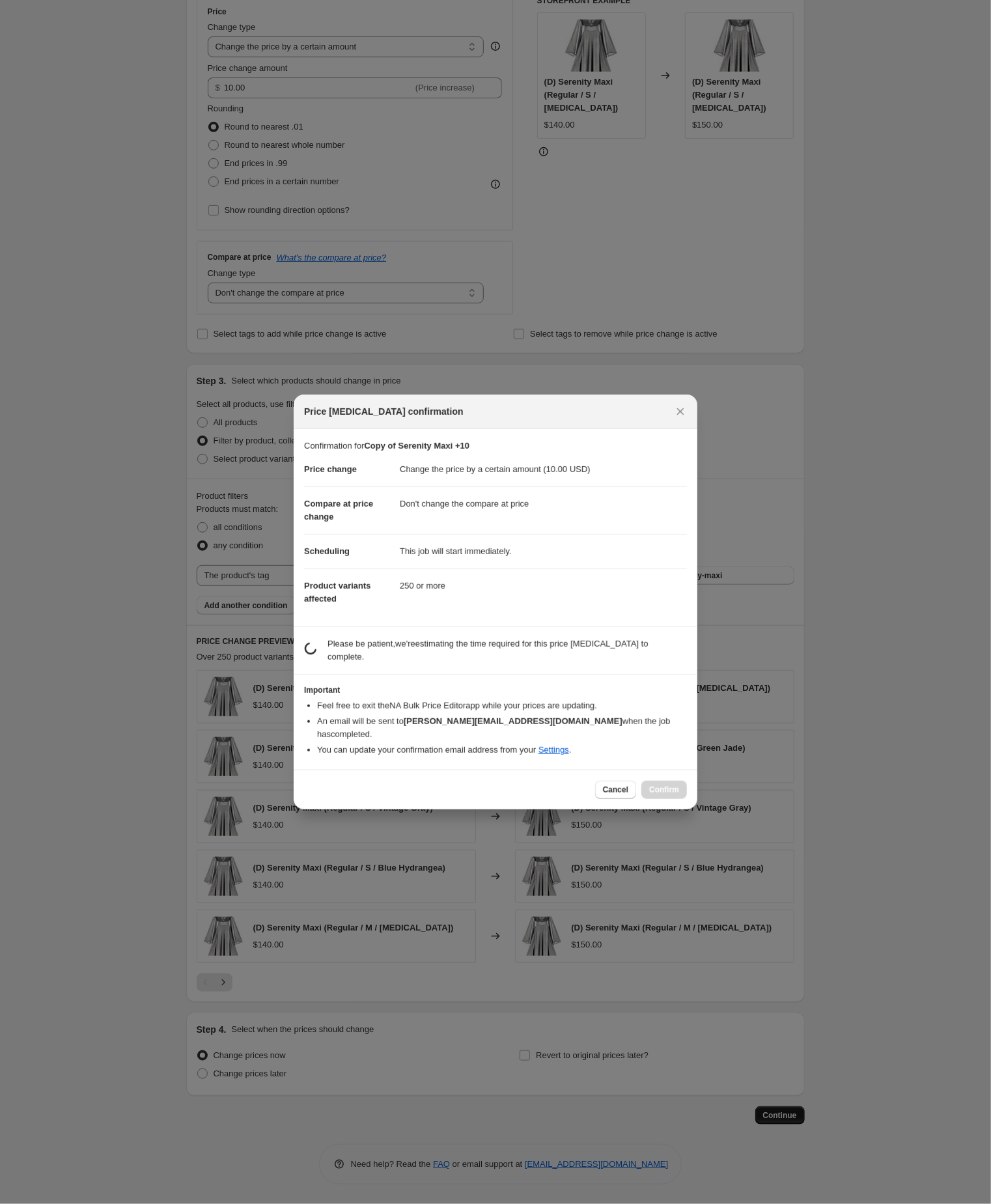
scroll to position [0, 0]
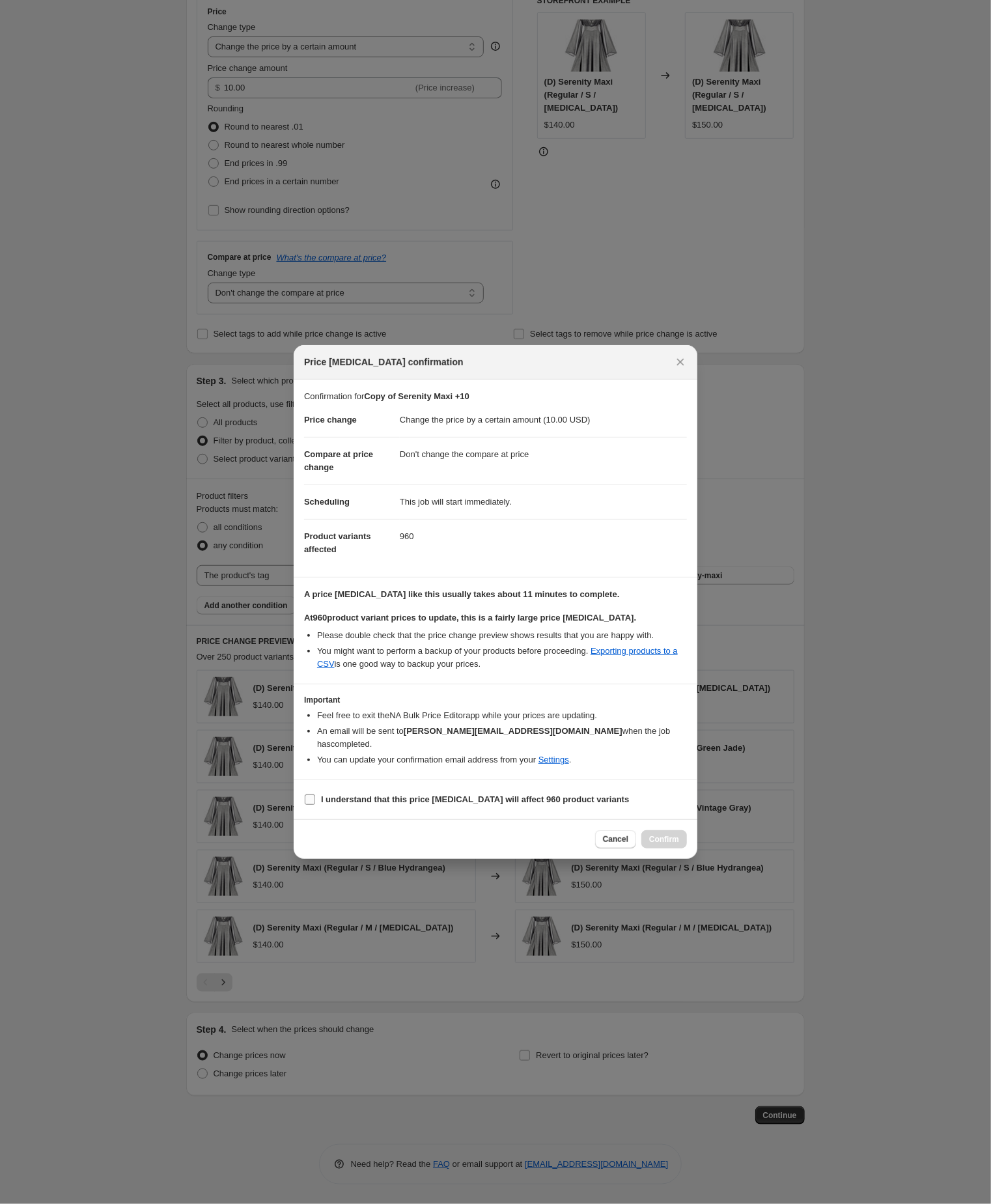
click at [307, 805] on input "I understand that this price change job will affect 960 product variants" at bounding box center [310, 800] width 10 height 10
checkbox input "true"
click at [661, 844] on span "Confirm" at bounding box center [663, 839] width 30 height 10
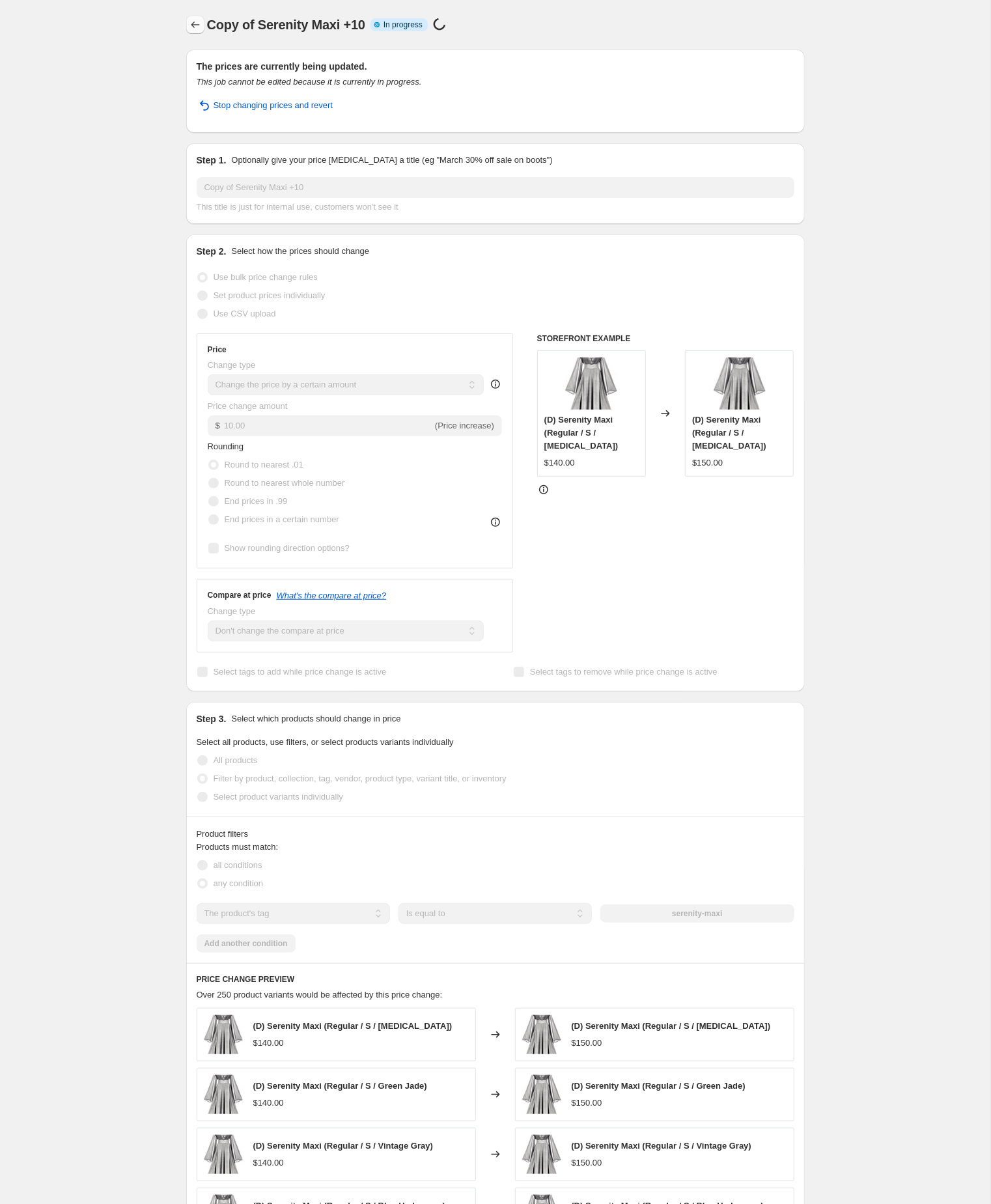
click at [191, 22] on icon "Price change jobs" at bounding box center [196, 24] width 13 height 13
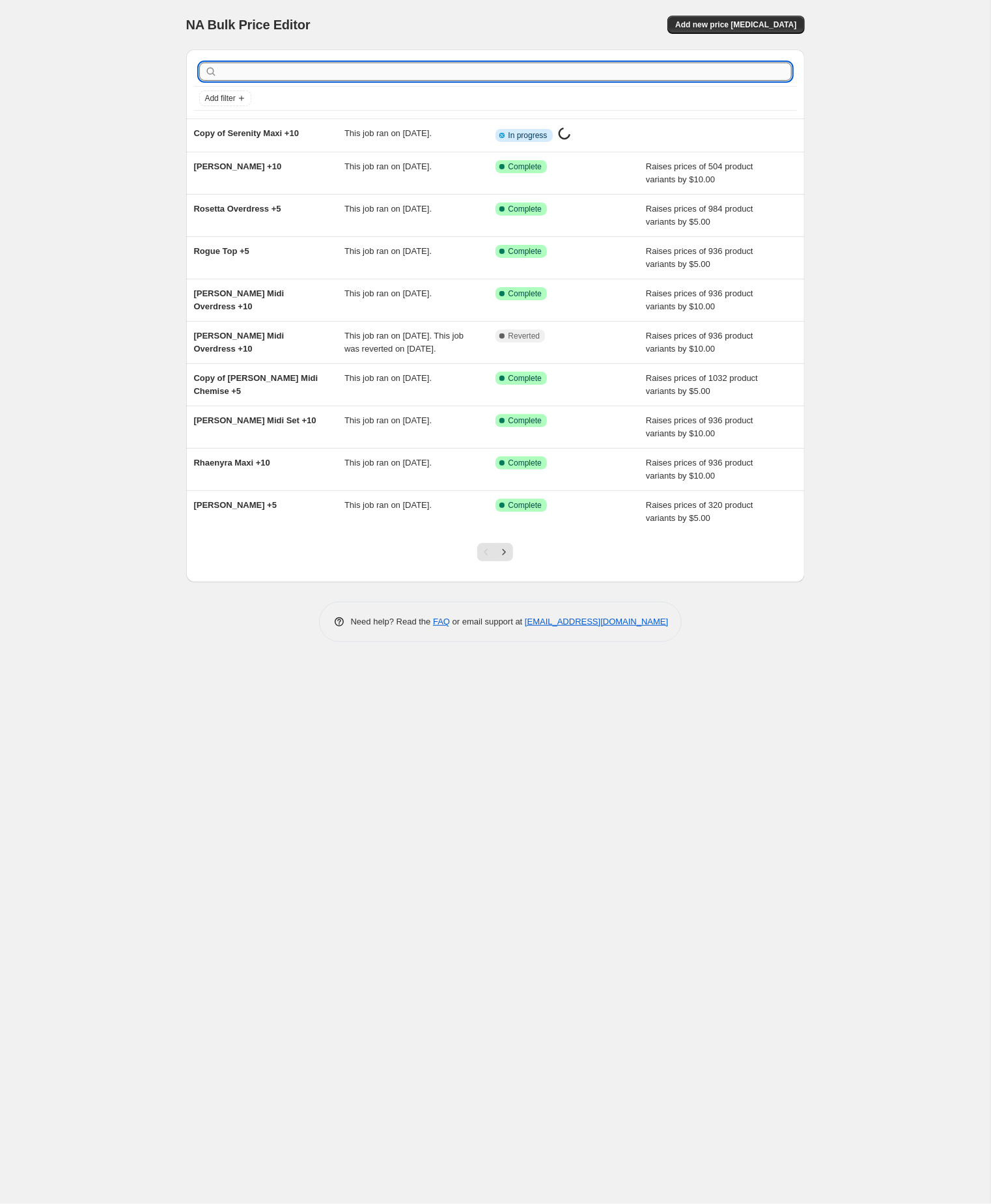
click at [326, 72] on input "text" at bounding box center [505, 71] width 572 height 18
paste input "stephanie"
type input "stephanie"
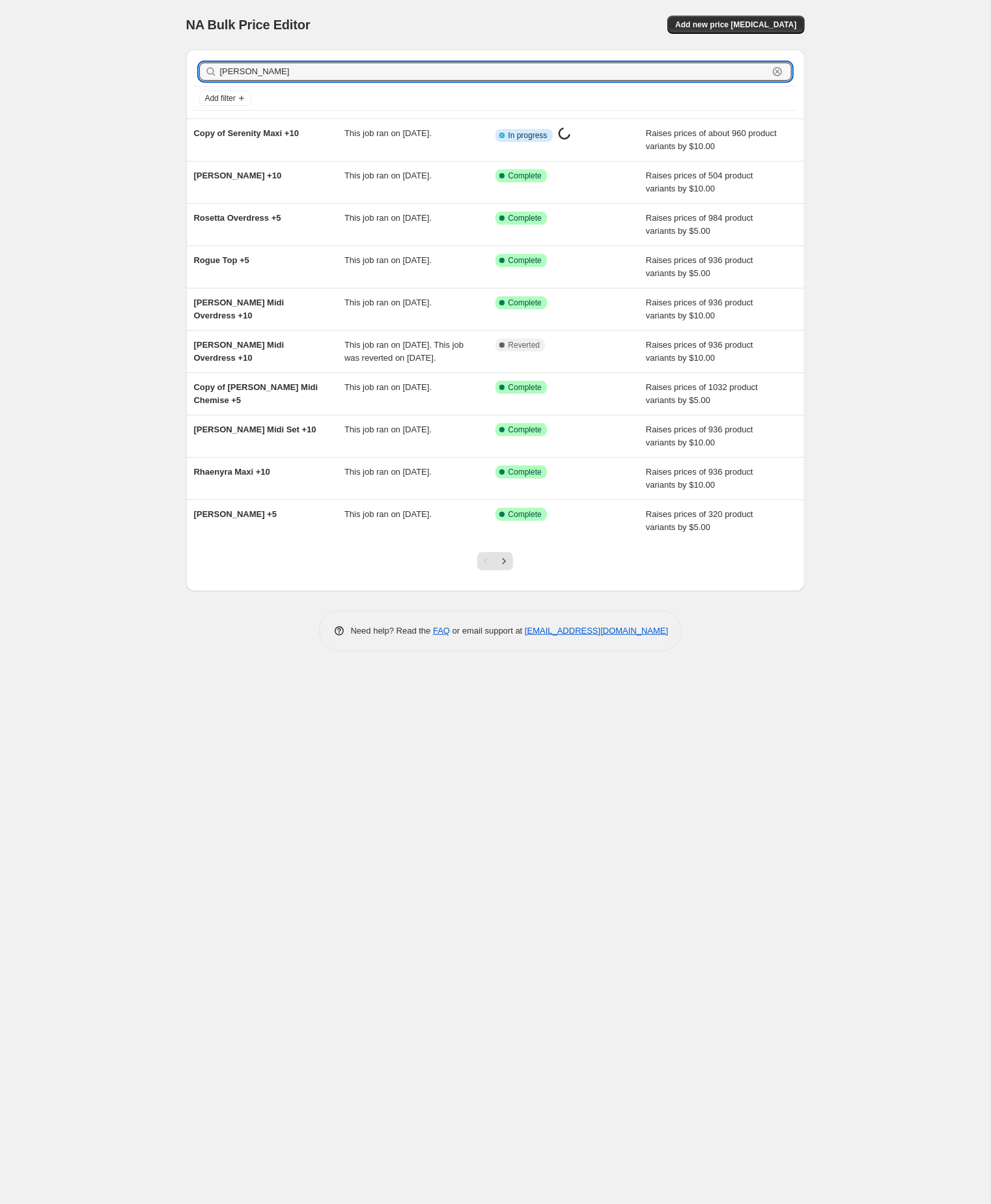
click at [310, 76] on input "stephanie" at bounding box center [494, 71] width 548 height 18
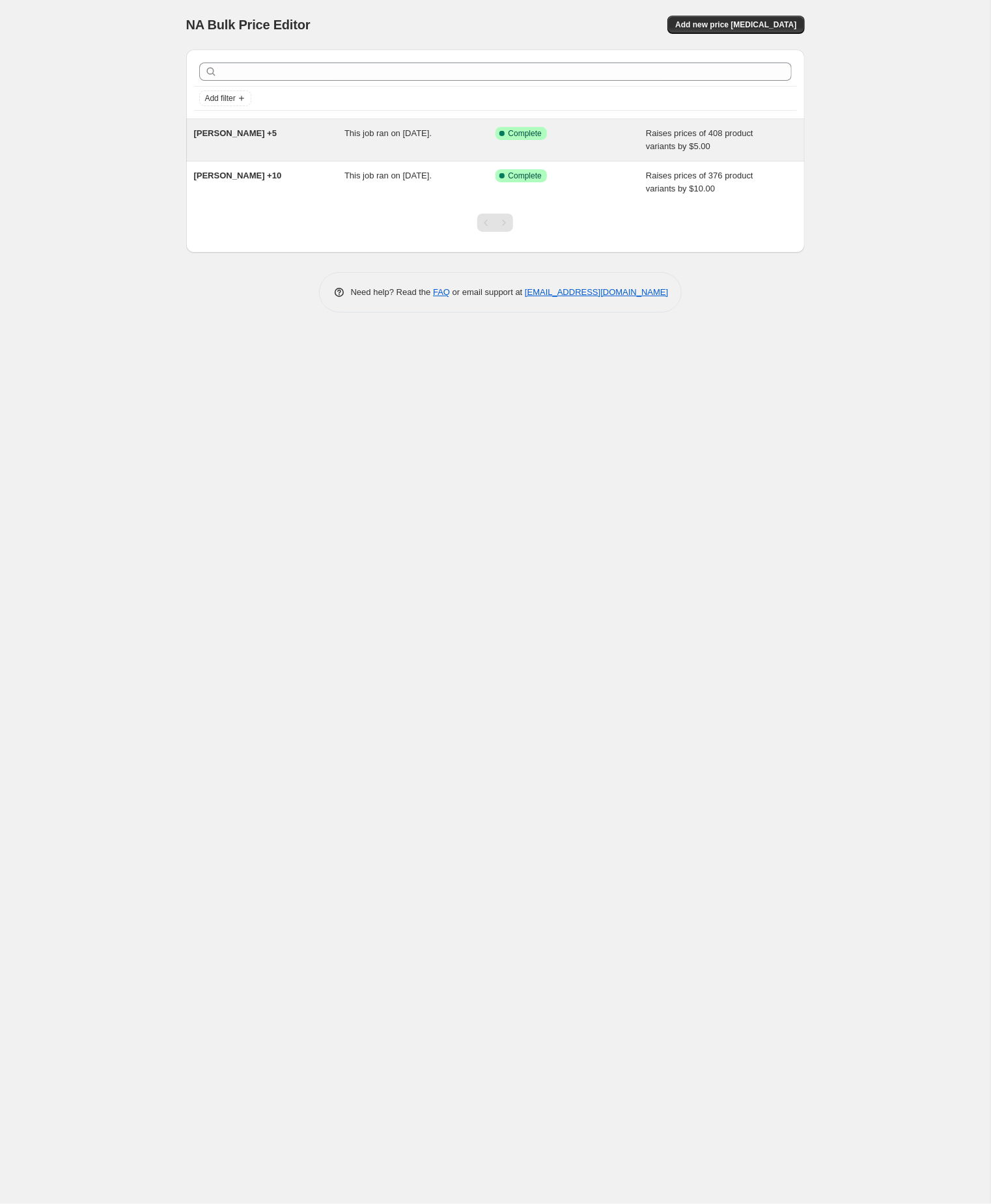
click at [222, 144] on div "Stephanie +5" at bounding box center [269, 140] width 151 height 26
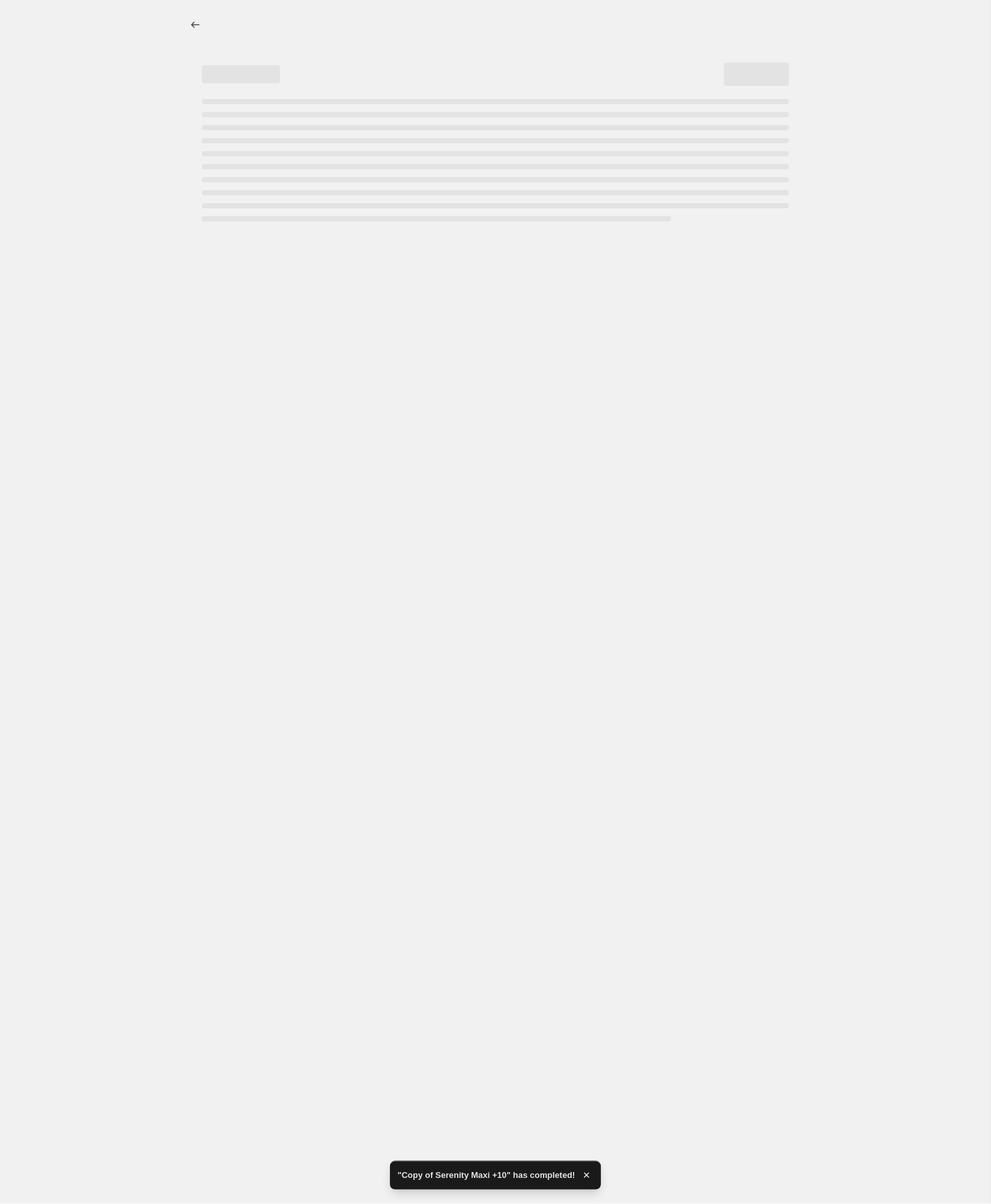
select select "by"
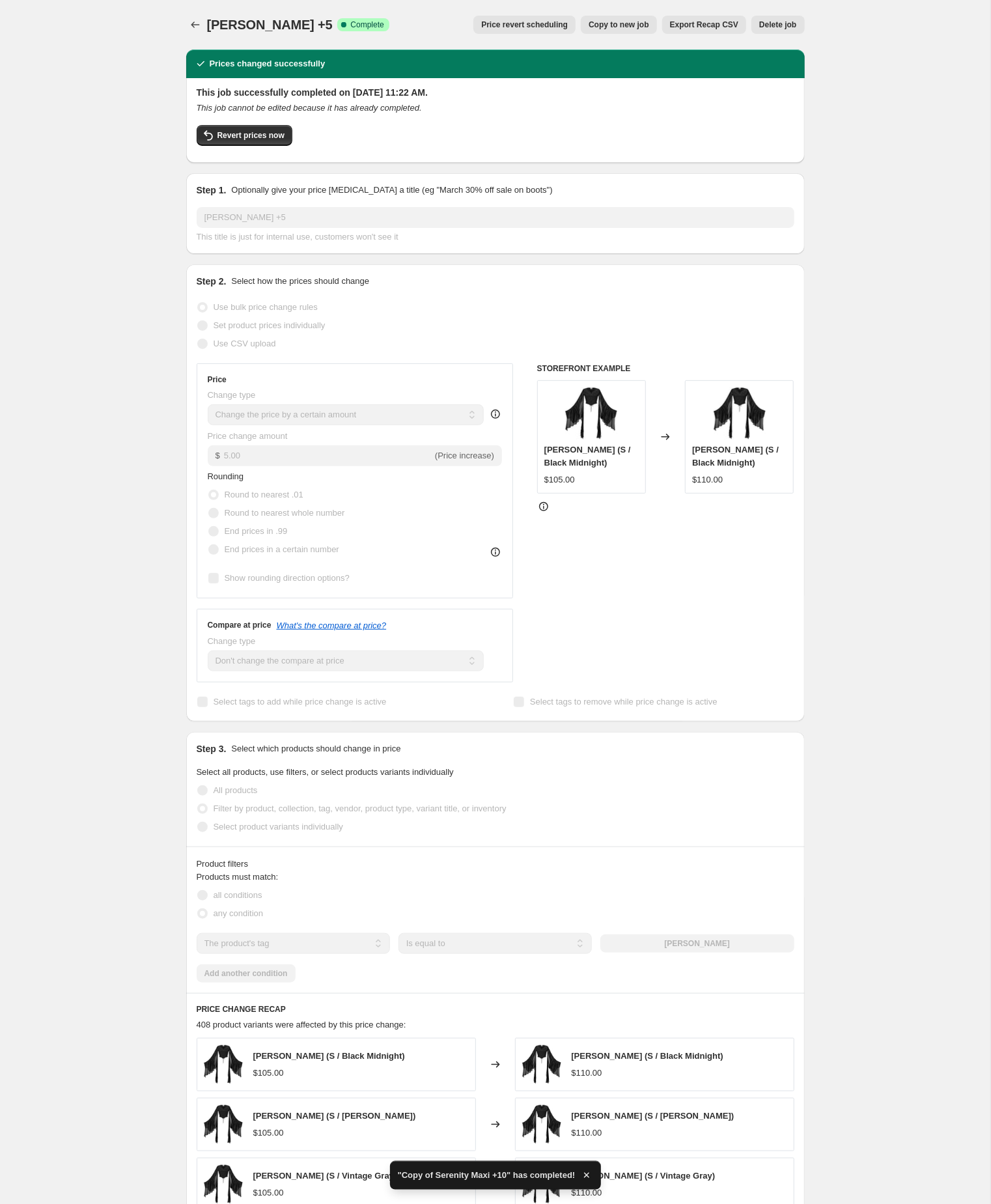
click at [589, 20] on span "Copy to new job" at bounding box center [619, 24] width 61 height 10
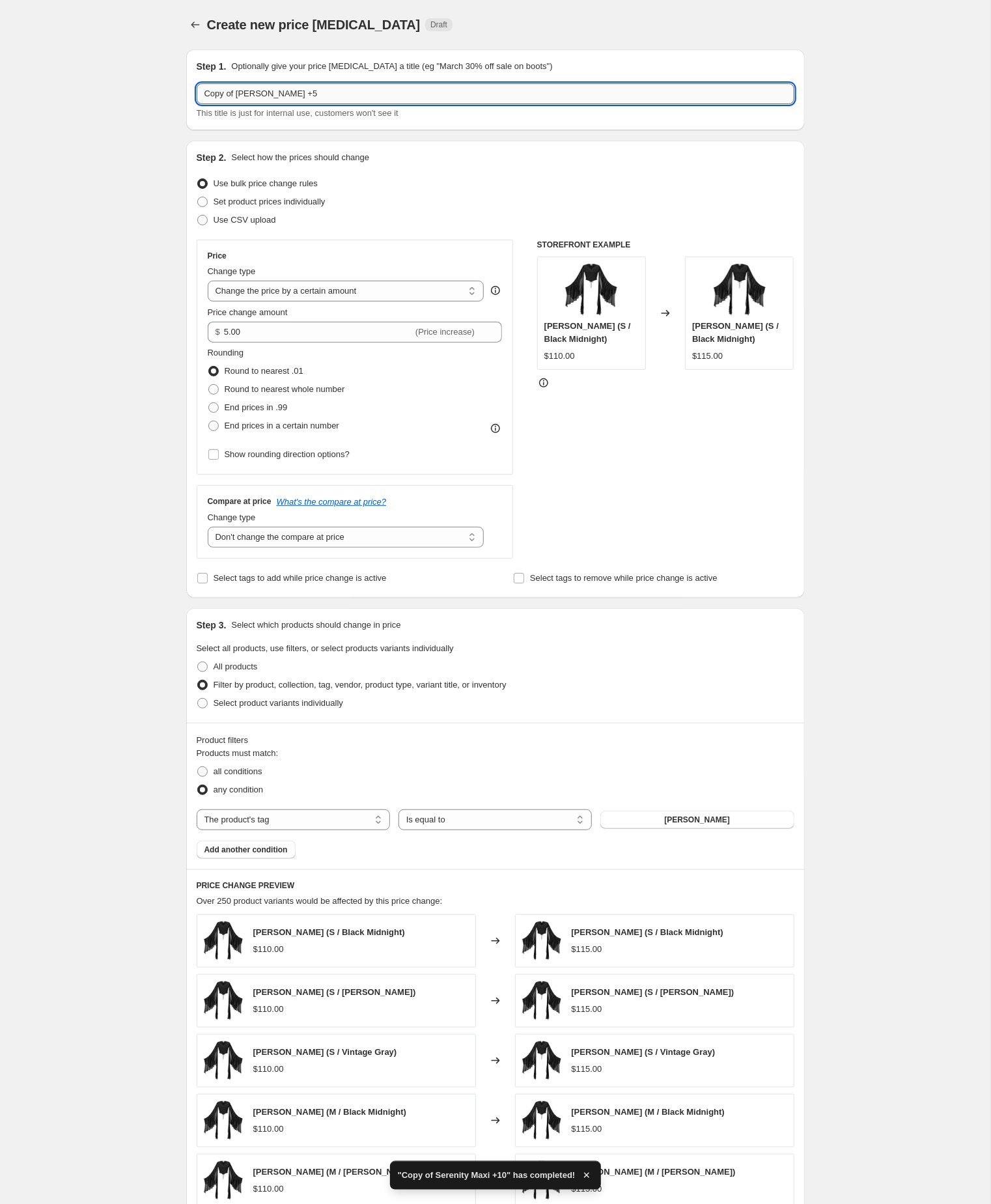
click at [244, 96] on input "Copy of Stephanie +5" at bounding box center [495, 94] width 598 height 21
click at [123, 189] on div "Create new price change job. This page is ready Create new price change job Dra…" at bounding box center [495, 724] width 990 height 1448
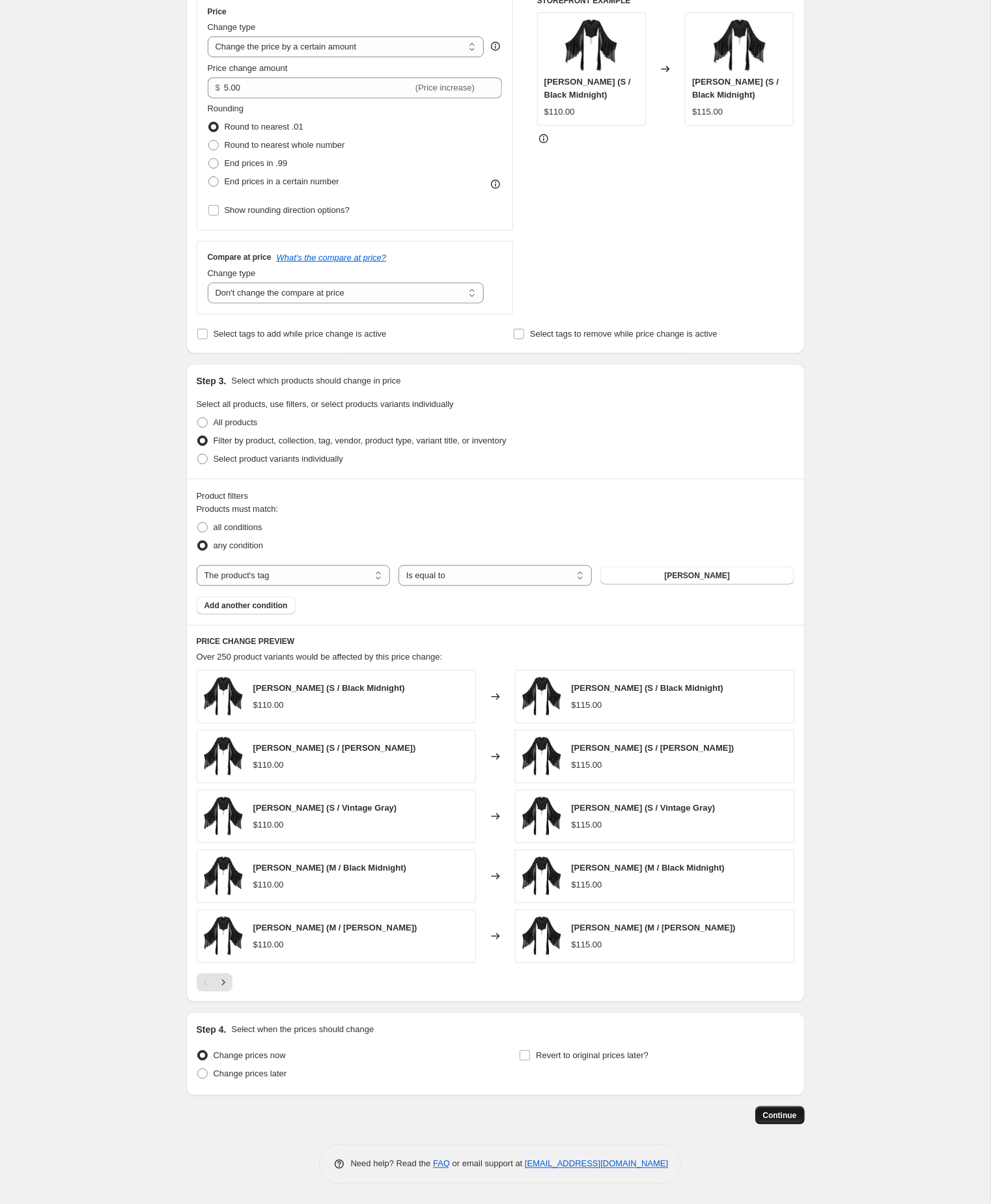
scroll to position [311, 0]
click at [770, 1110] on span "Continue" at bounding box center [780, 1115] width 34 height 10
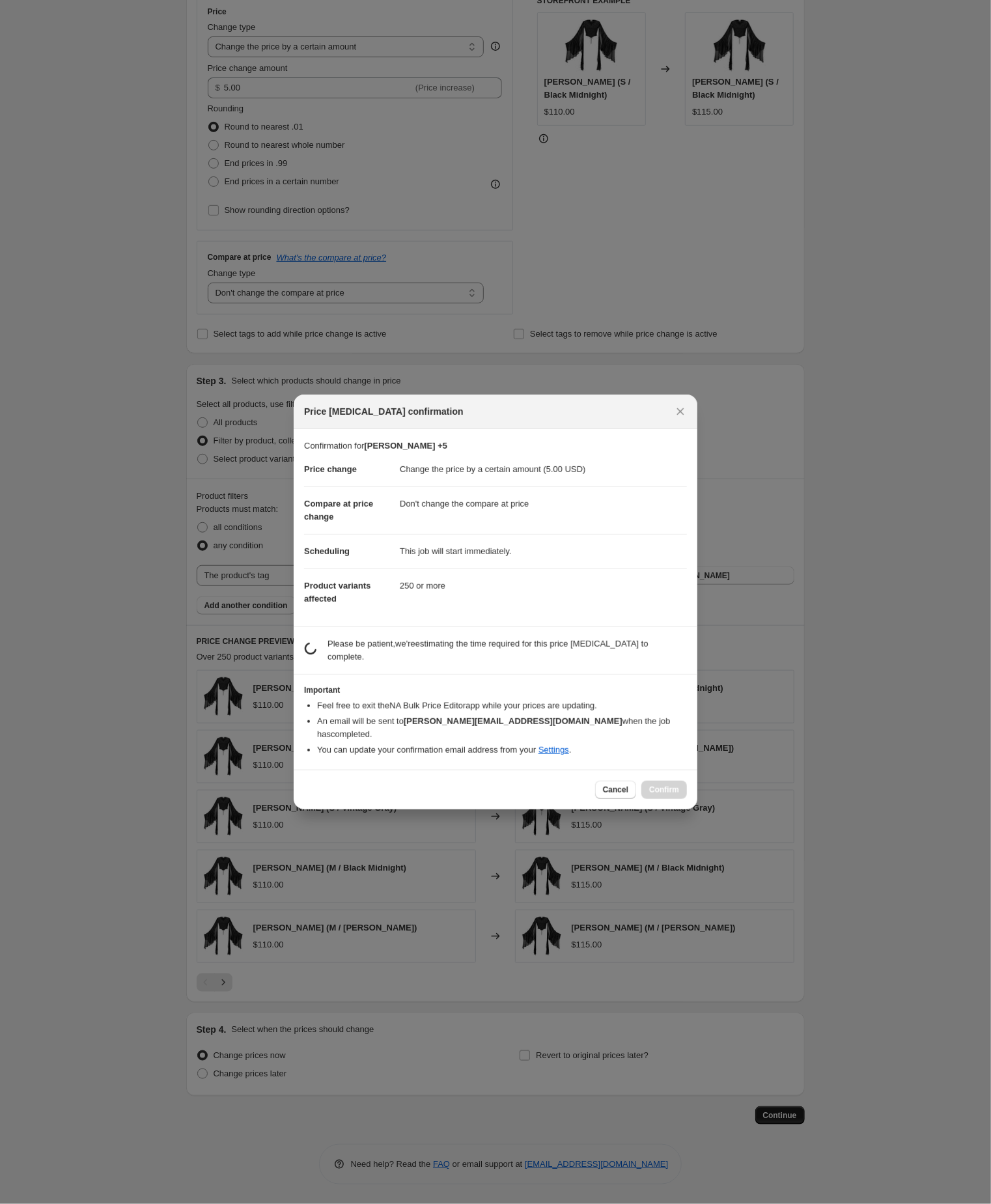
scroll to position [0, 0]
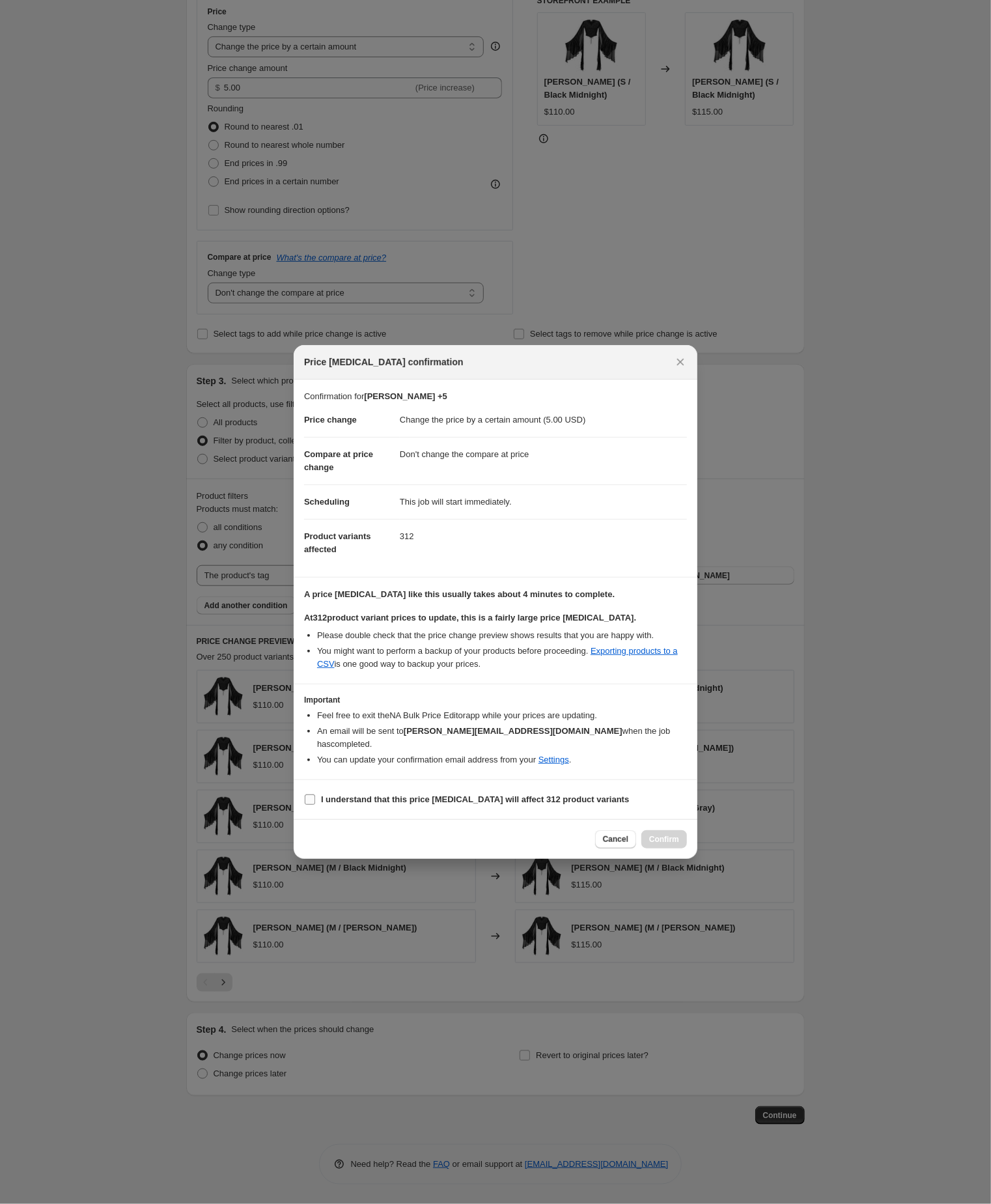
click at [307, 805] on input "I understand that this price change job will affect 312 product variants" at bounding box center [310, 800] width 10 height 10
click at [663, 844] on span "Confirm" at bounding box center [663, 839] width 30 height 10
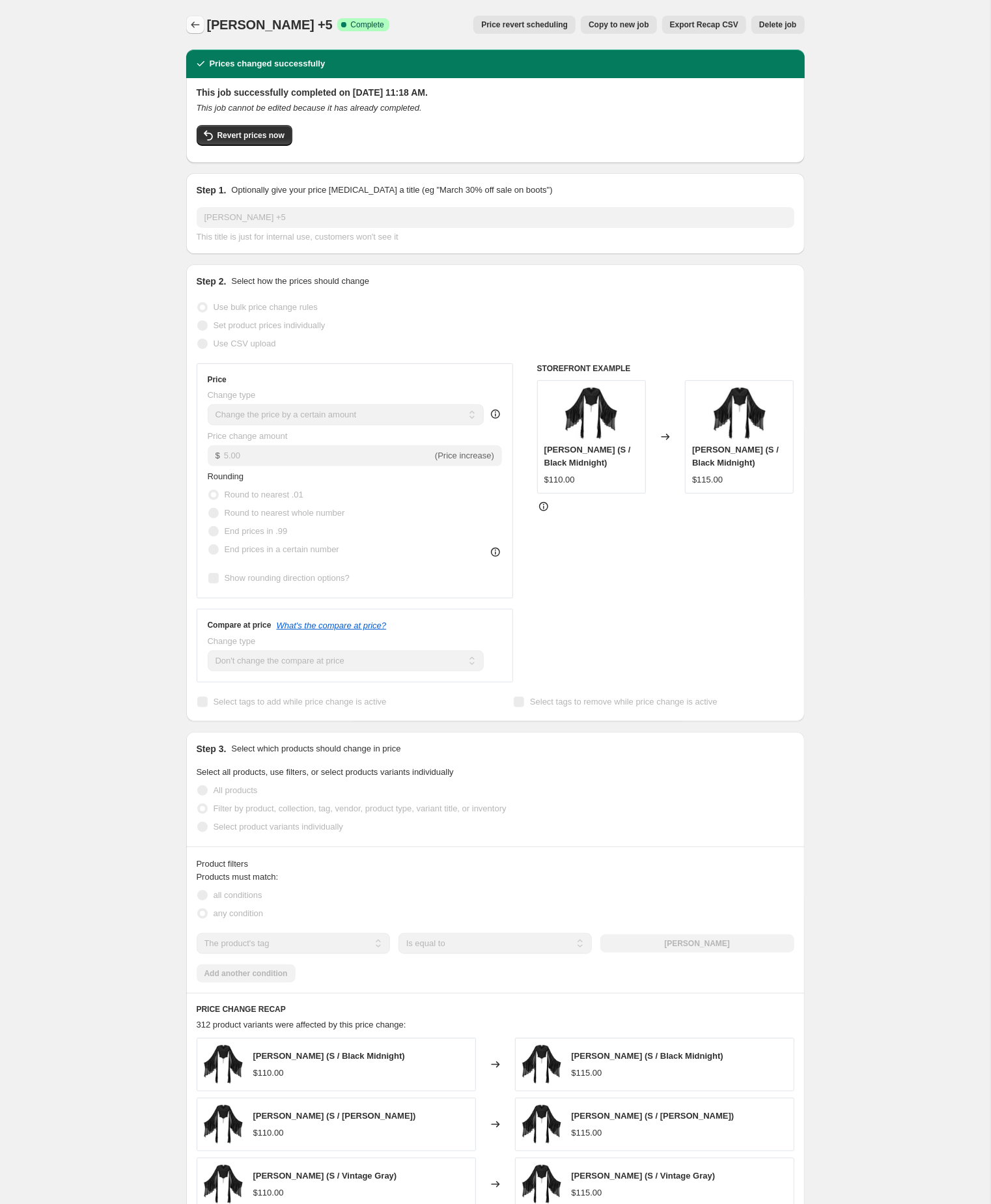
click at [192, 28] on icon "Price change jobs" at bounding box center [196, 24] width 13 height 13
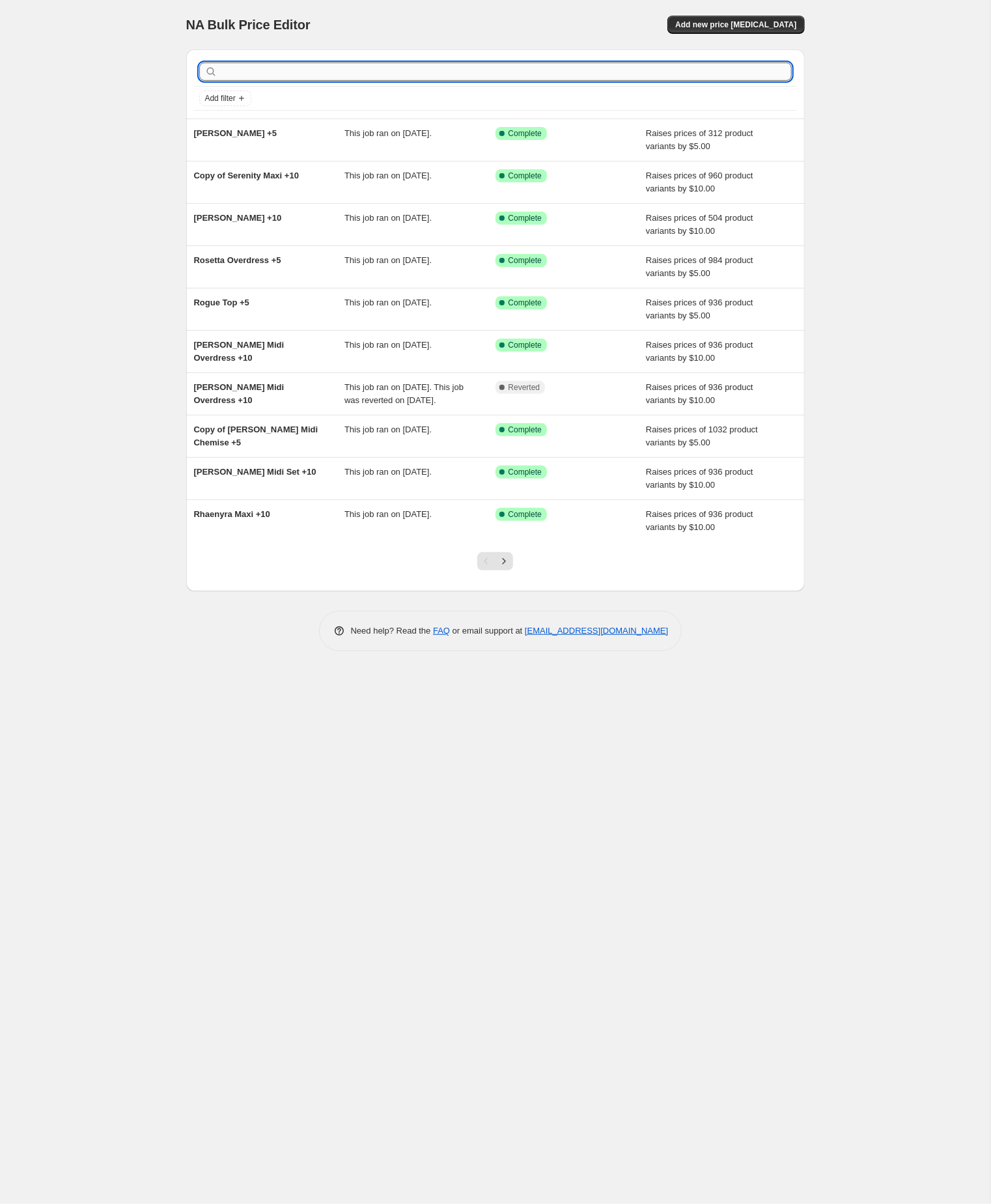
click at [290, 73] on input "text" at bounding box center [505, 71] width 572 height 18
paste input "Tauriel Maxi Chemise"
click at [333, 75] on input "Tauriel Maxi Chemise" at bounding box center [494, 71] width 548 height 18
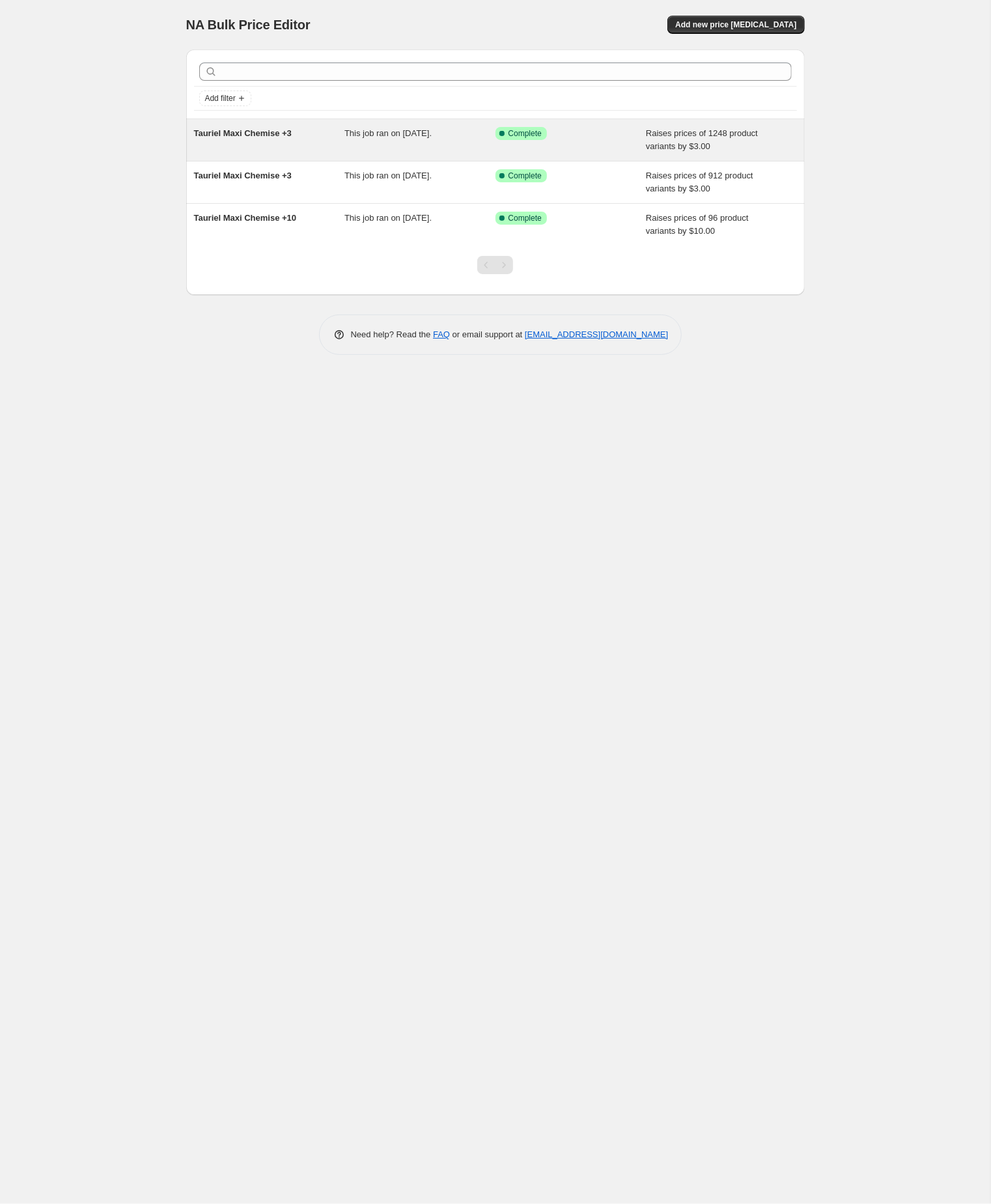
click at [254, 144] on div "Tauriel Maxi Chemise +3" at bounding box center [269, 140] width 151 height 26
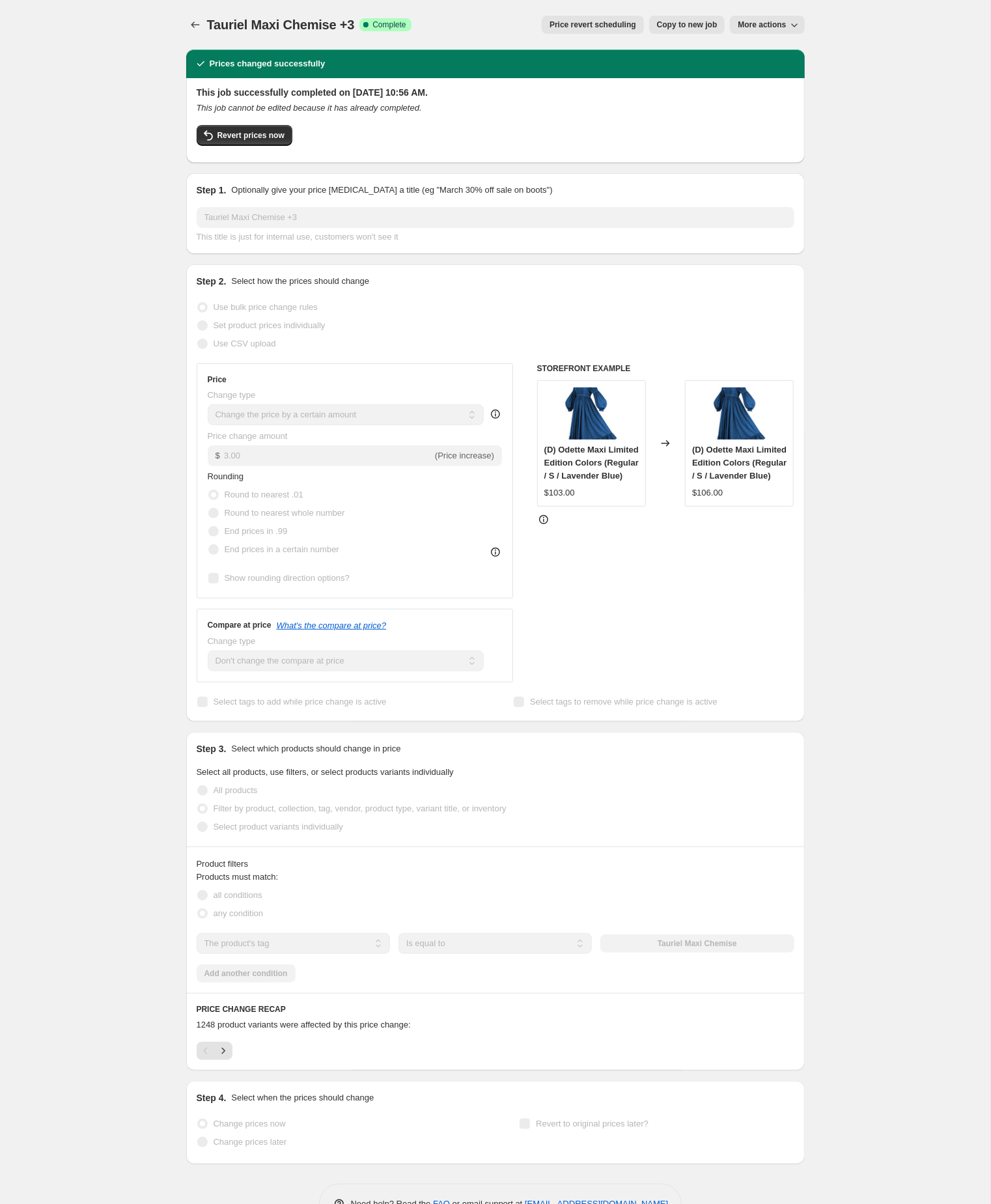
click at [137, 316] on div "Tauriel Maxi Chemise +3. This page is ready Tauriel Maxi Chemise +3 Success Com…" at bounding box center [495, 622] width 990 height 1244
click at [657, 22] on span "Copy to new job" at bounding box center [687, 24] width 61 height 10
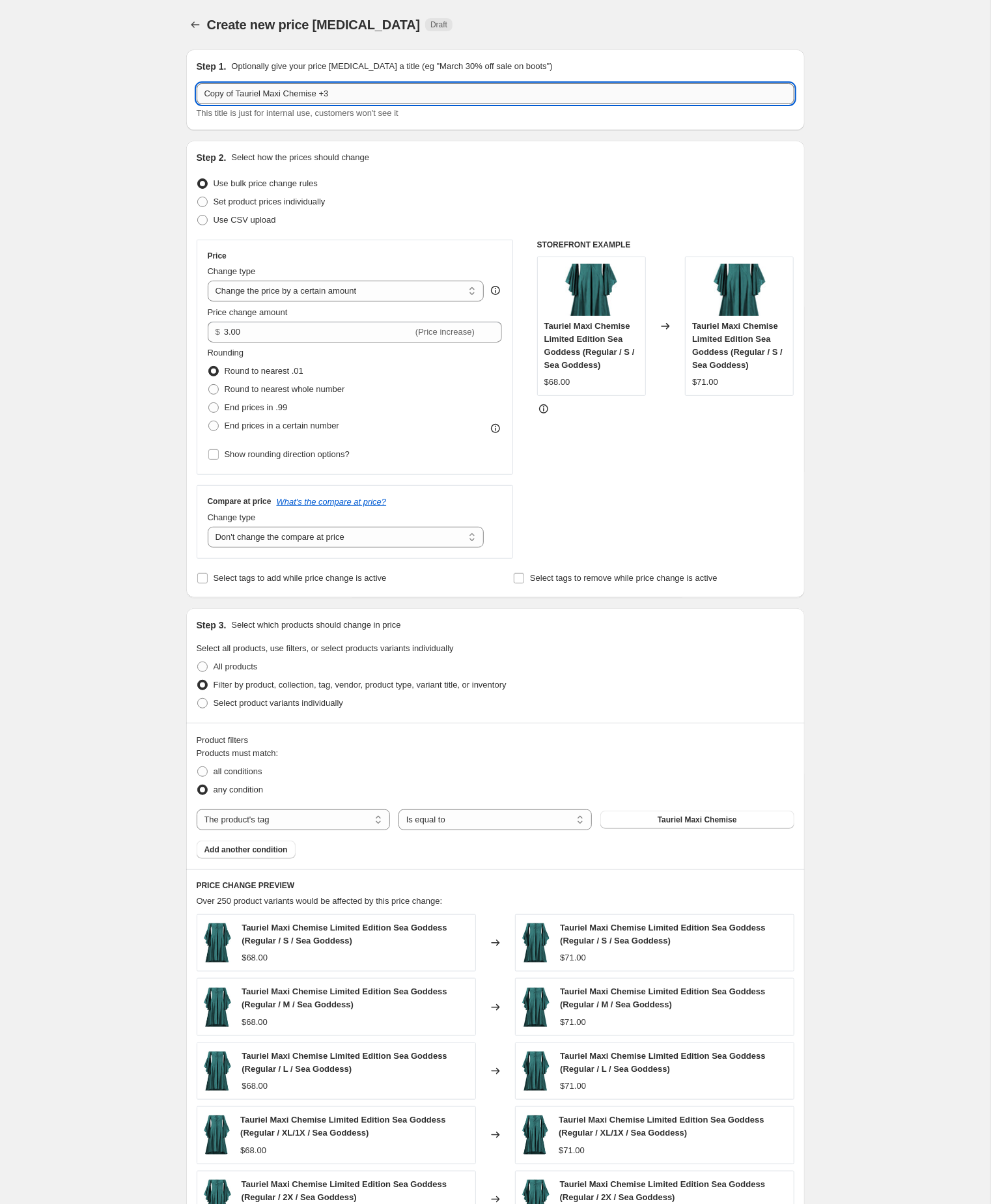
click at [243, 95] on input "Copy of Tauriel Maxi Chemise +3" at bounding box center [495, 94] width 598 height 21
click at [343, 96] on input "Tauriel Maxi Chemise +3" at bounding box center [495, 94] width 598 height 21
click at [299, 343] on input "3.00" at bounding box center [318, 332] width 189 height 21
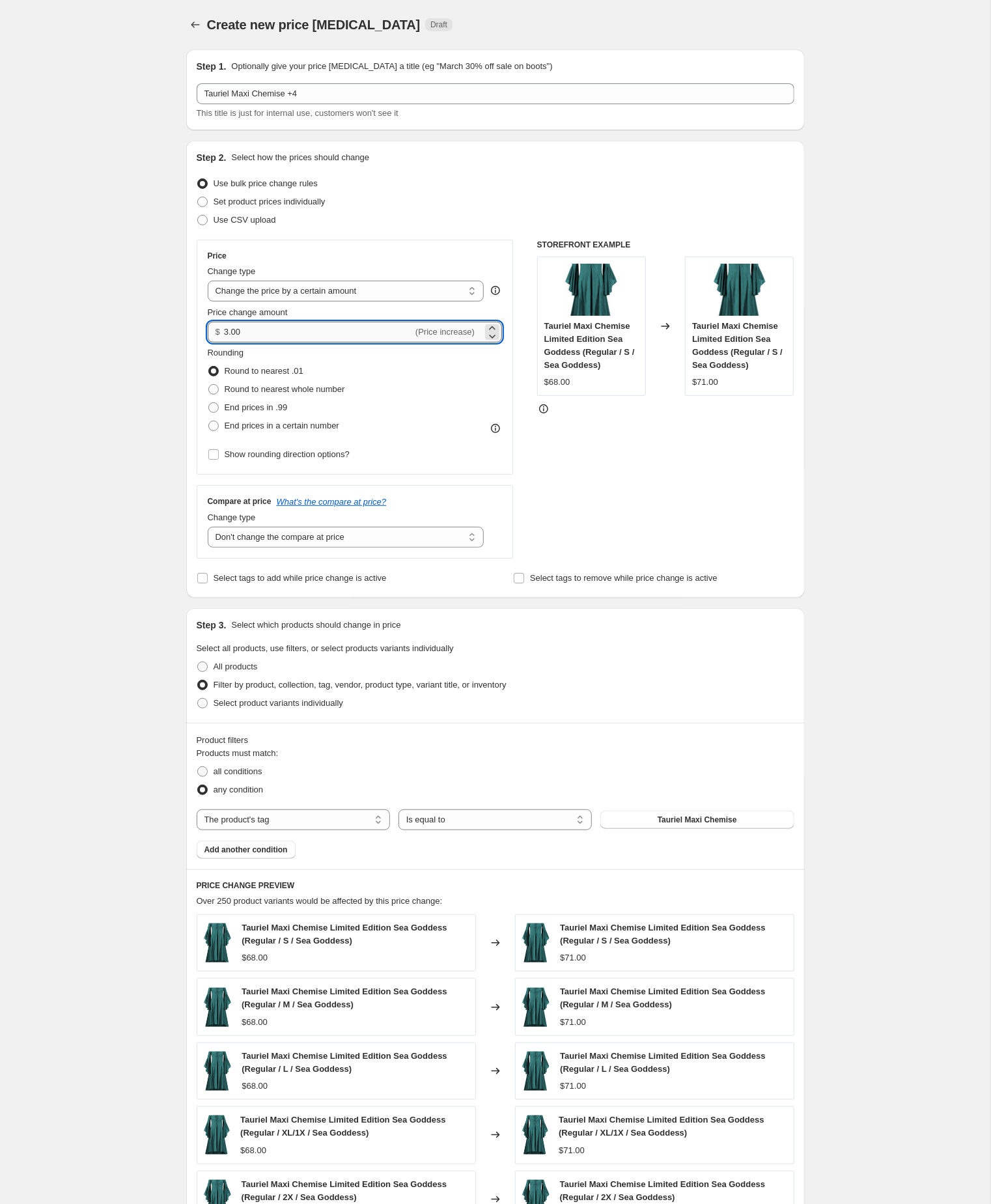
click at [299, 343] on input "3.00" at bounding box center [318, 332] width 189 height 21
click at [79, 440] on div "Create new price change job. This page is ready Create new price change job Dra…" at bounding box center [495, 734] width 990 height 1469
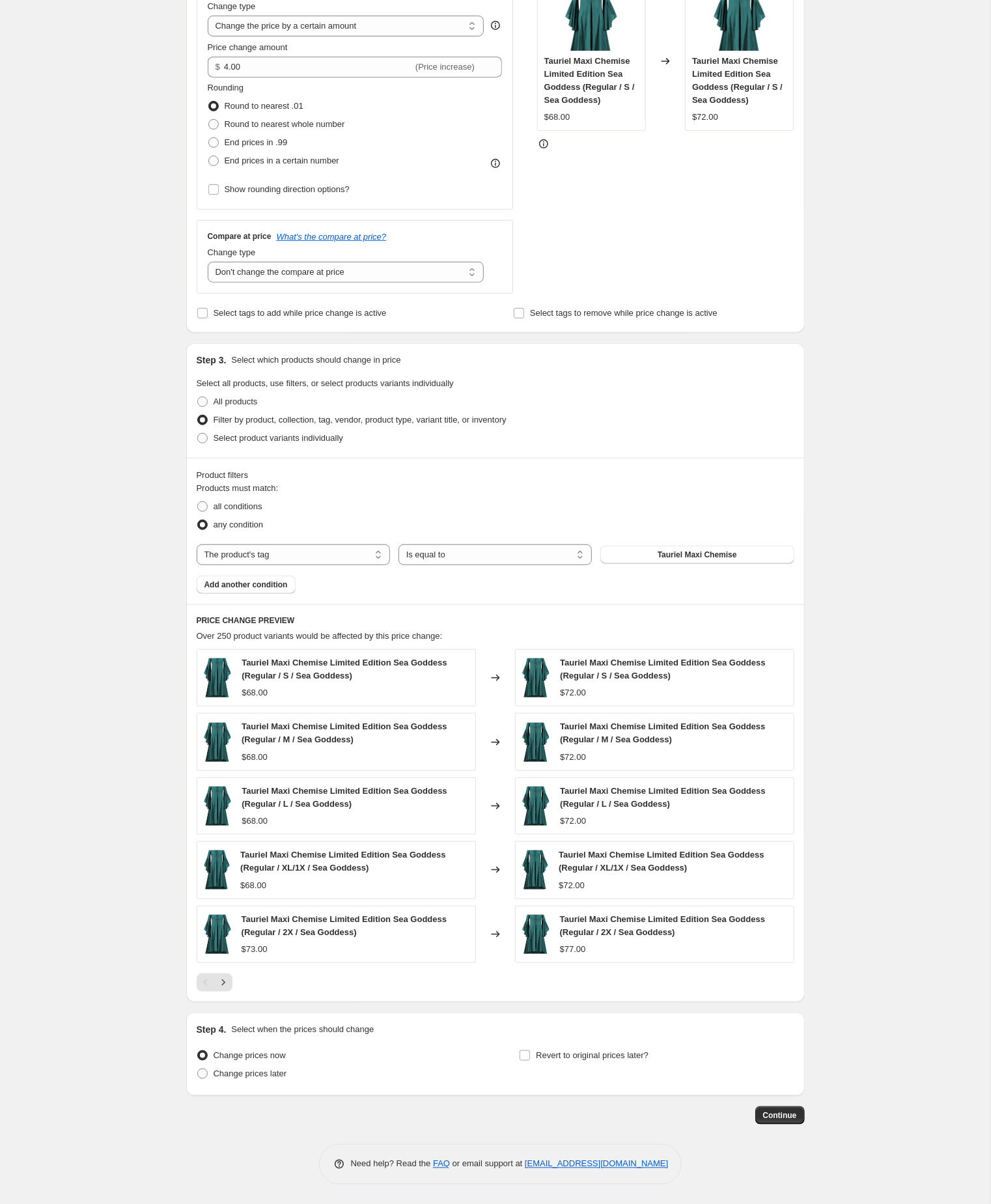
scroll to position [354, 0]
click at [767, 1110] on span "Continue" at bounding box center [780, 1115] width 34 height 10
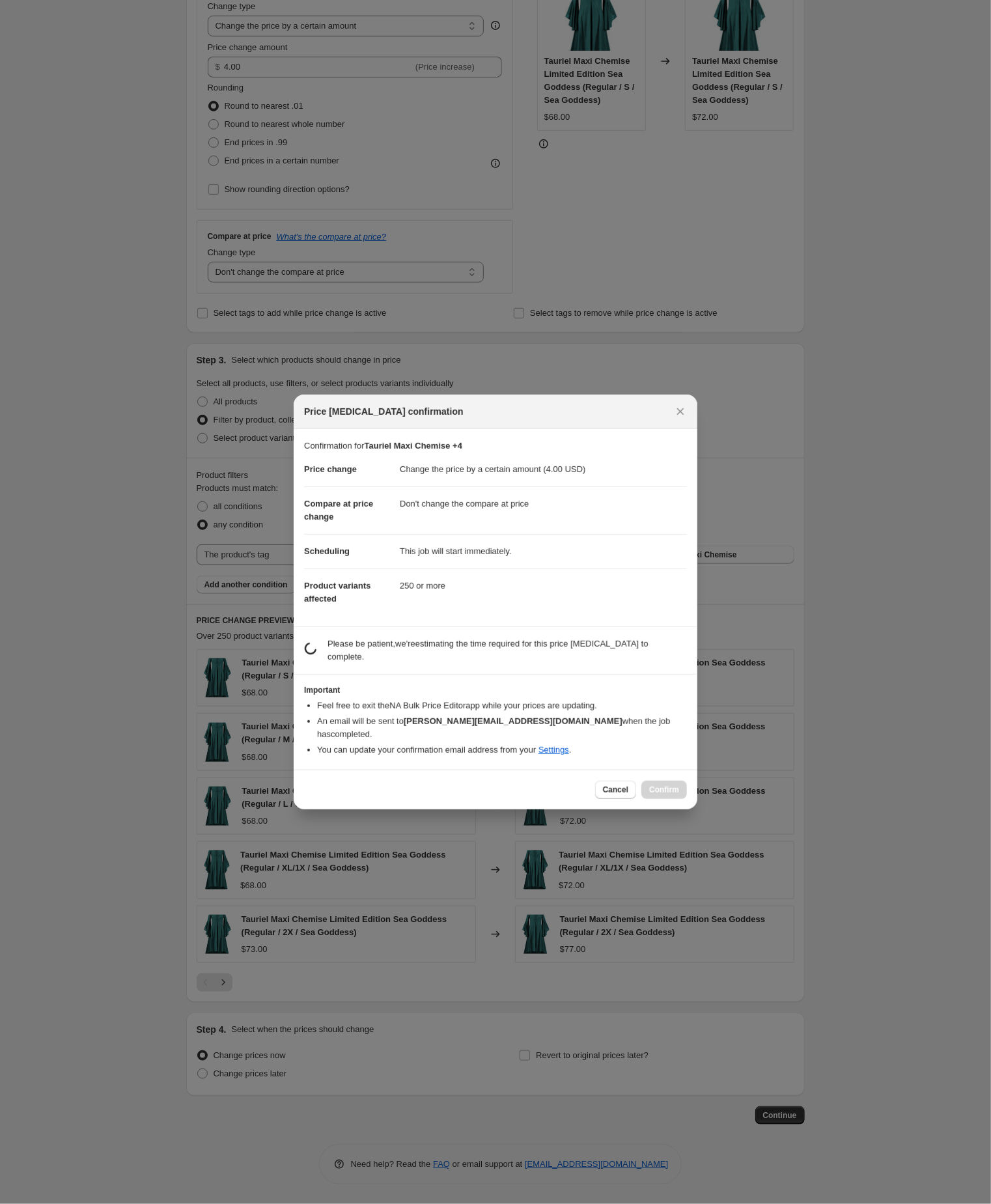
scroll to position [354, 0]
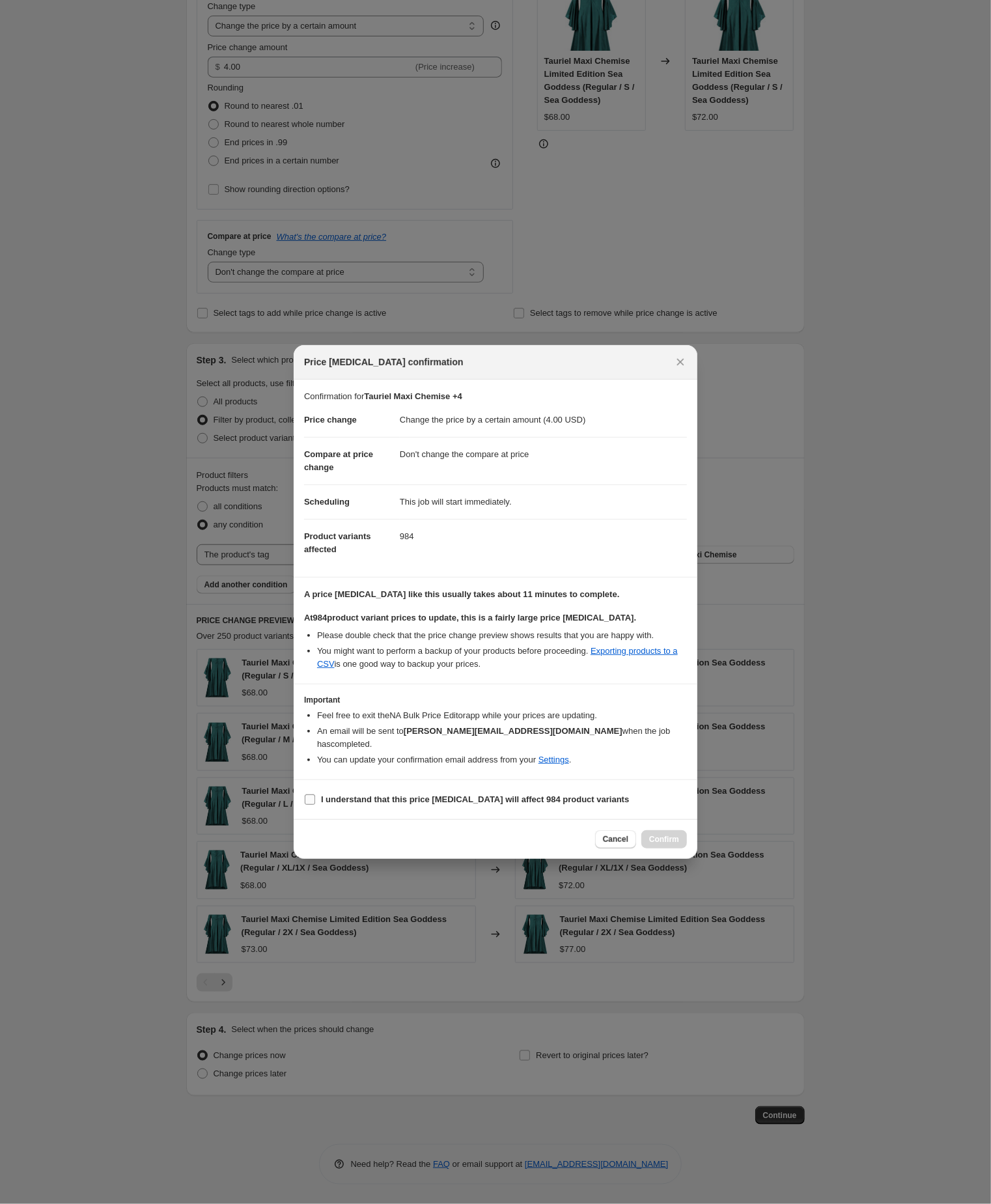
click at [313, 805] on input "I understand that this price change job will affect 984 product variants" at bounding box center [310, 800] width 10 height 10
click at [663, 844] on span "Confirm" at bounding box center [663, 839] width 30 height 10
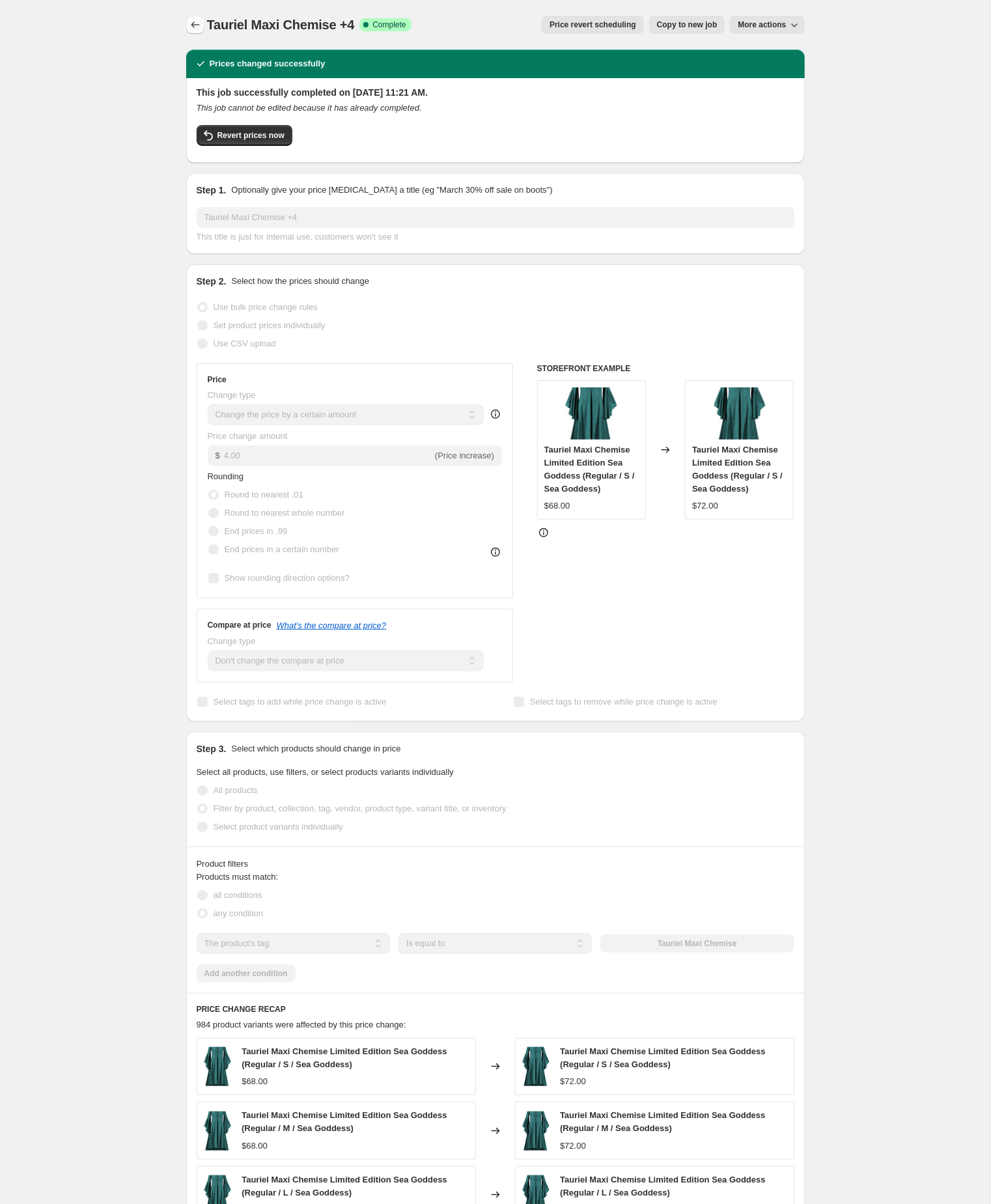
click at [197, 23] on icon "Price change jobs" at bounding box center [196, 24] width 13 height 13
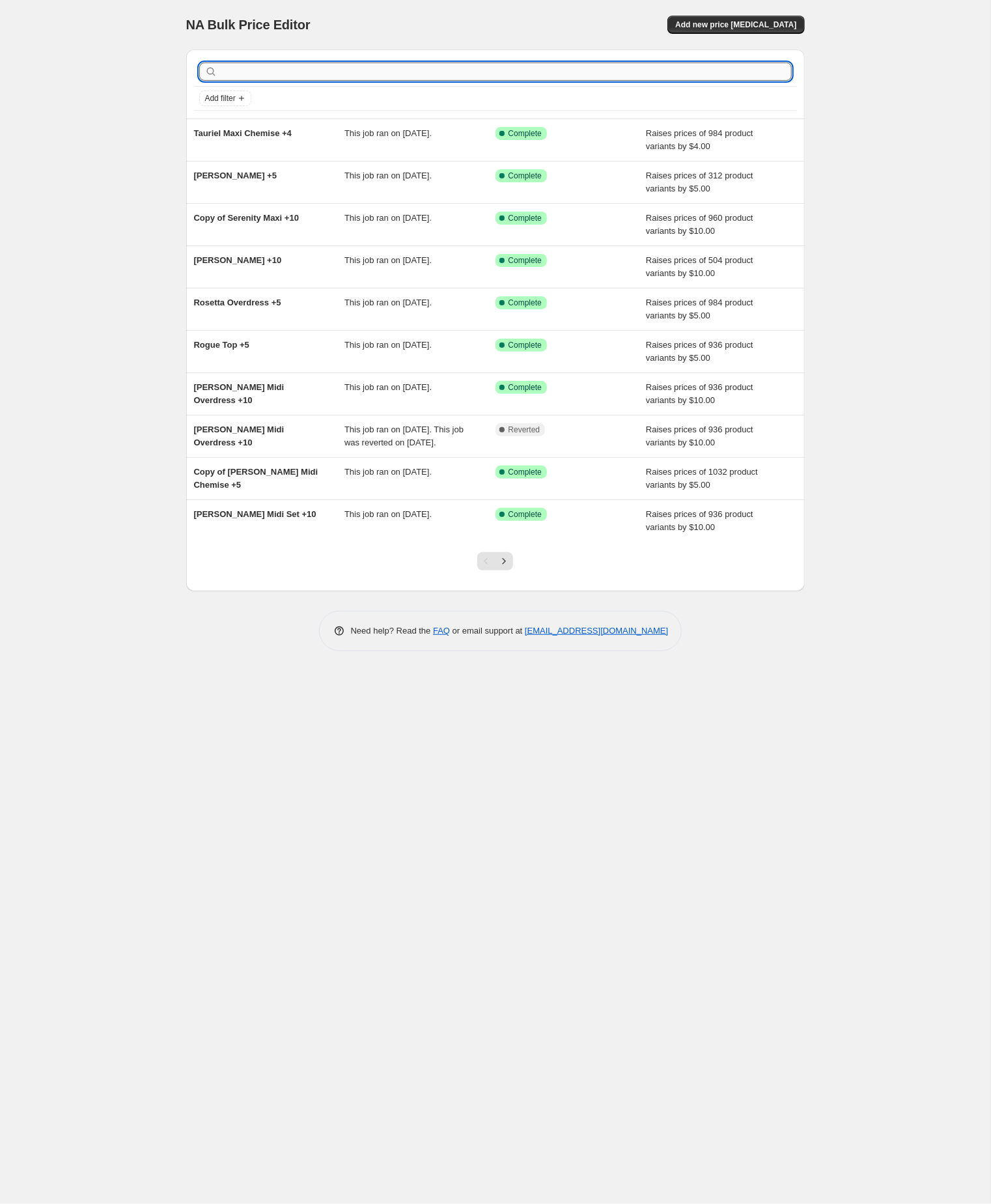
click at [410, 79] on input "text" at bounding box center [505, 71] width 572 height 18
paste input "Tauriel Maxi Overdress"
click at [357, 71] on input "Tauriel Maxi Overdress" at bounding box center [494, 71] width 548 height 18
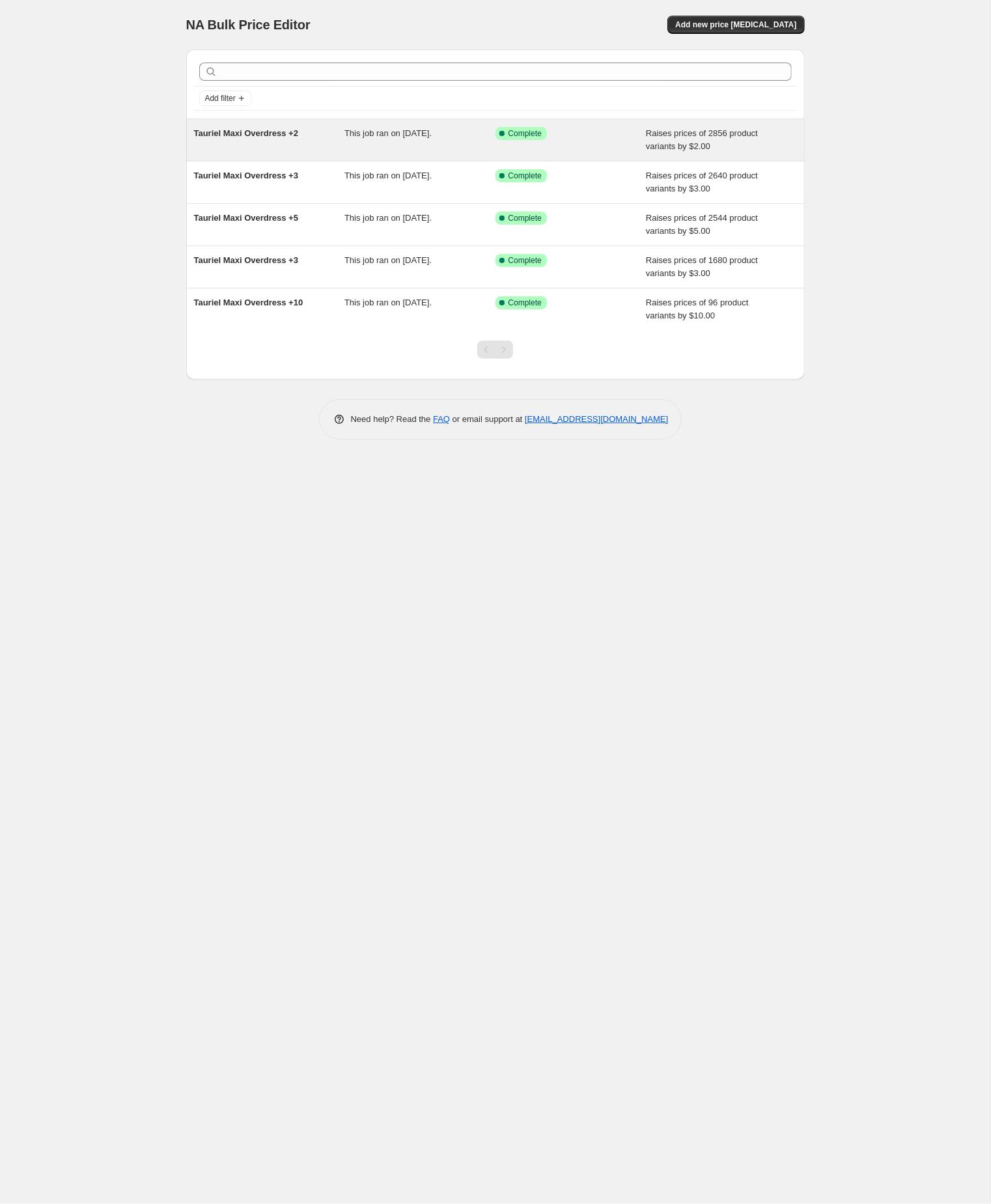
click at [278, 145] on div "Tauriel Maxi Overdress +2" at bounding box center [269, 140] width 151 height 26
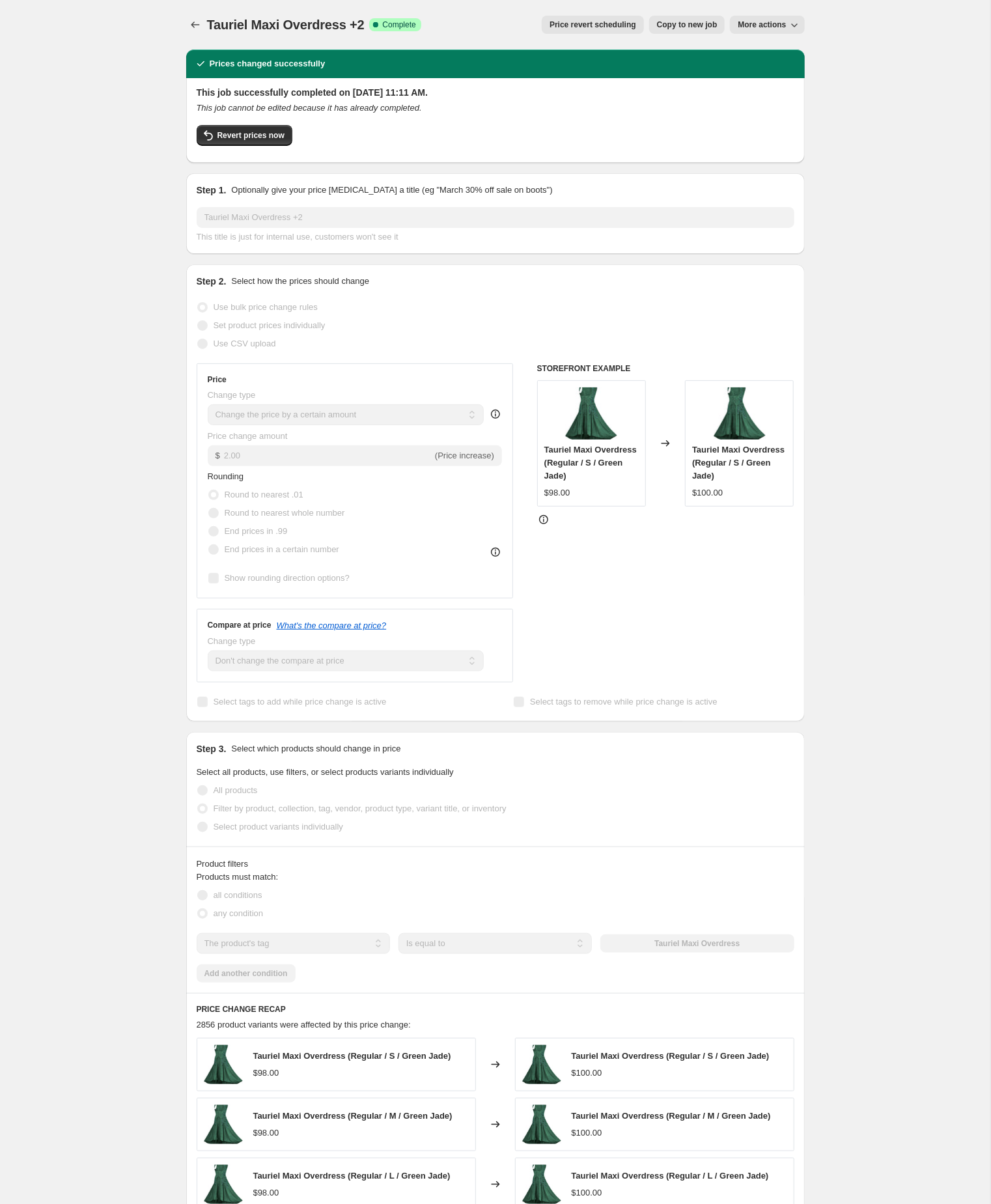
click at [667, 24] on span "Copy to new job" at bounding box center [687, 24] width 61 height 10
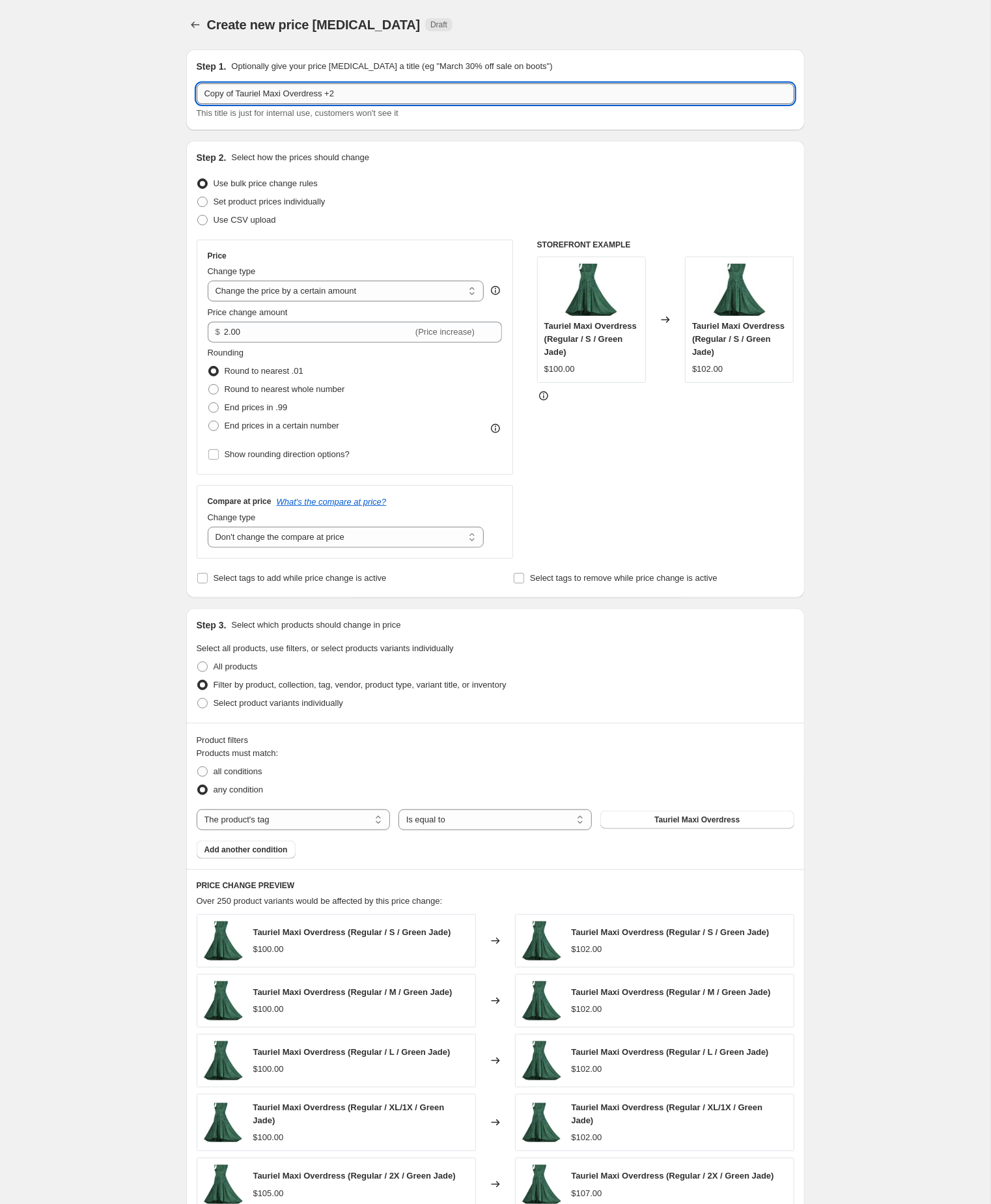
click at [243, 97] on input "Copy of Tauriel Maxi Overdress +2" at bounding box center [495, 94] width 598 height 21
click at [338, 95] on input "Tauriel Maxi Overdress +2" at bounding box center [495, 94] width 598 height 21
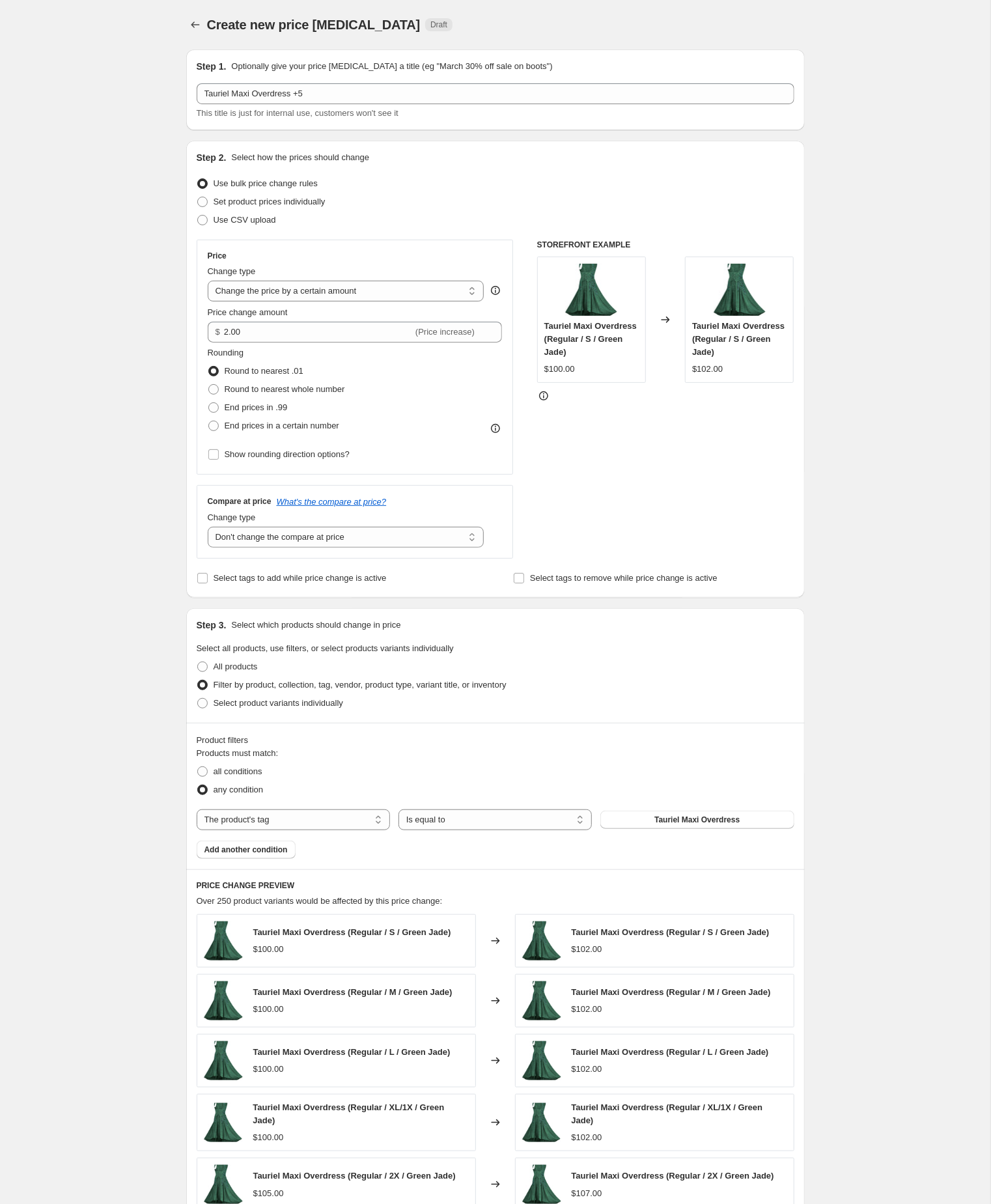
click at [118, 188] on div "Create new price change job. This page is ready Create new price change job Dra…" at bounding box center [495, 726] width 990 height 1452
click at [299, 343] on input "2.00" at bounding box center [318, 332] width 189 height 21
click at [75, 477] on div "Create new price change job. This page is ready Create new price change job Dra…" at bounding box center [495, 726] width 990 height 1452
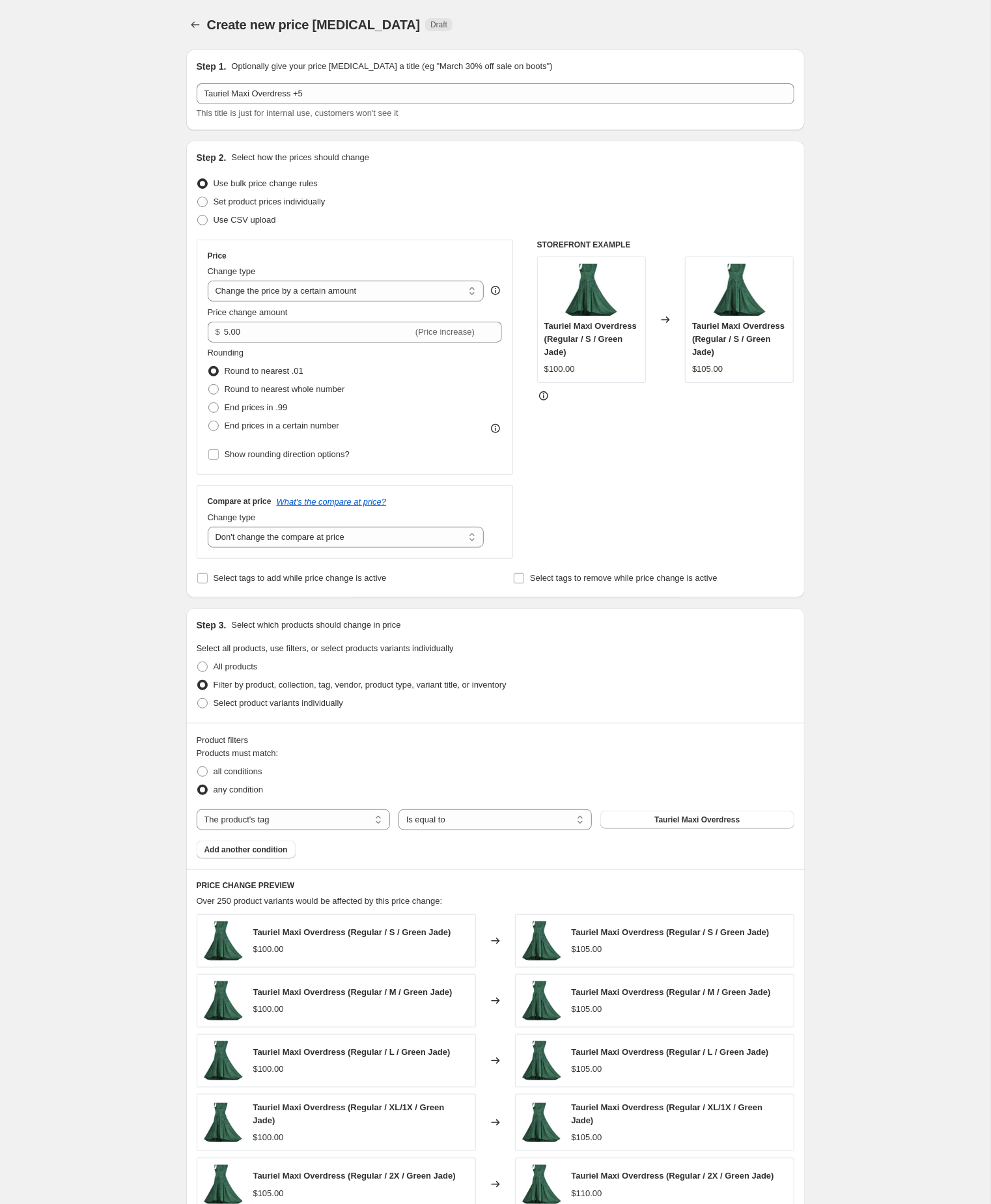
click at [853, 865] on div "Create new price change job. This page is ready Create new price change job Dra…" at bounding box center [495, 726] width 990 height 1452
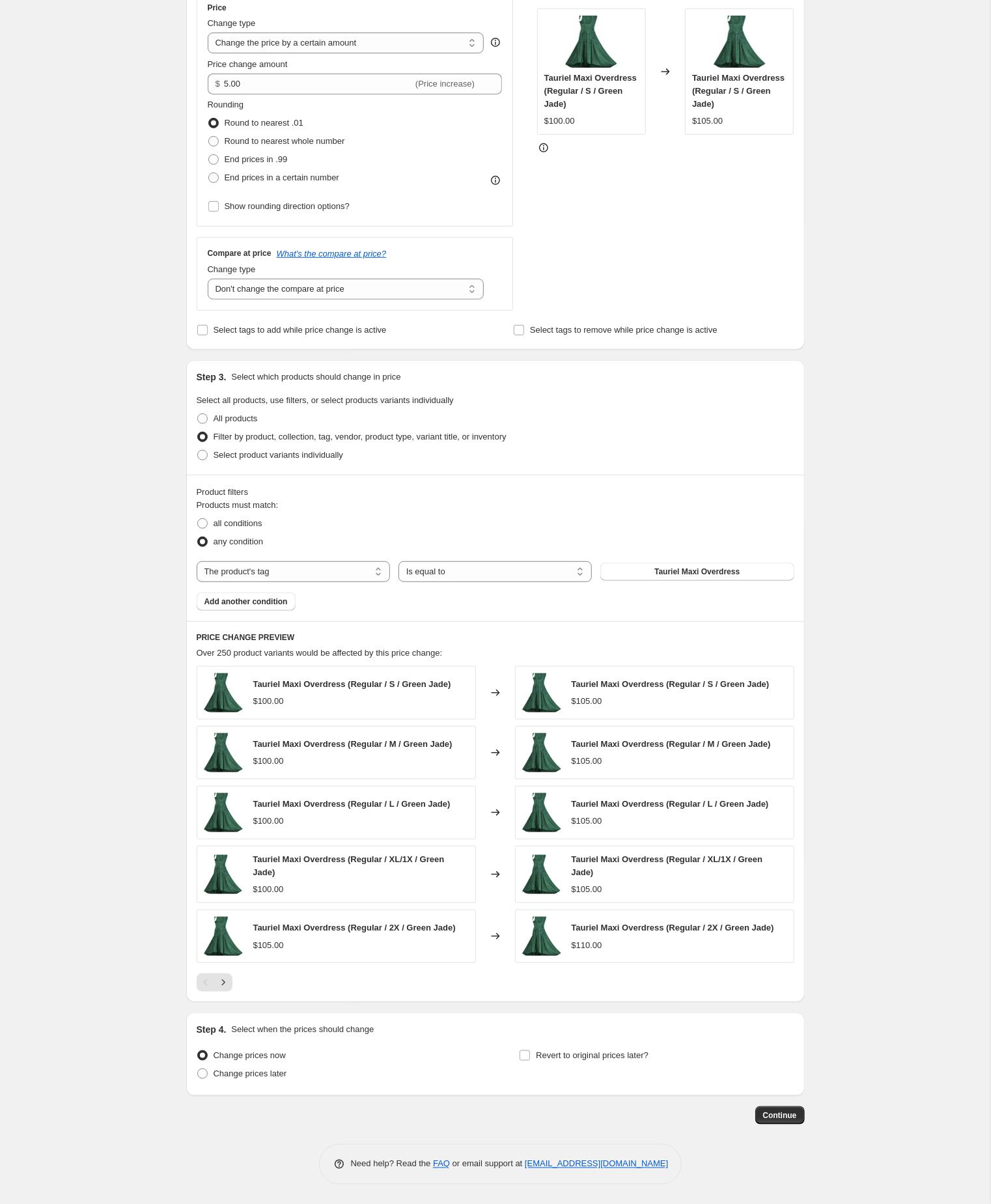
scroll to position [354, 0]
click at [771, 1115] on span "Continue" at bounding box center [780, 1115] width 34 height 10
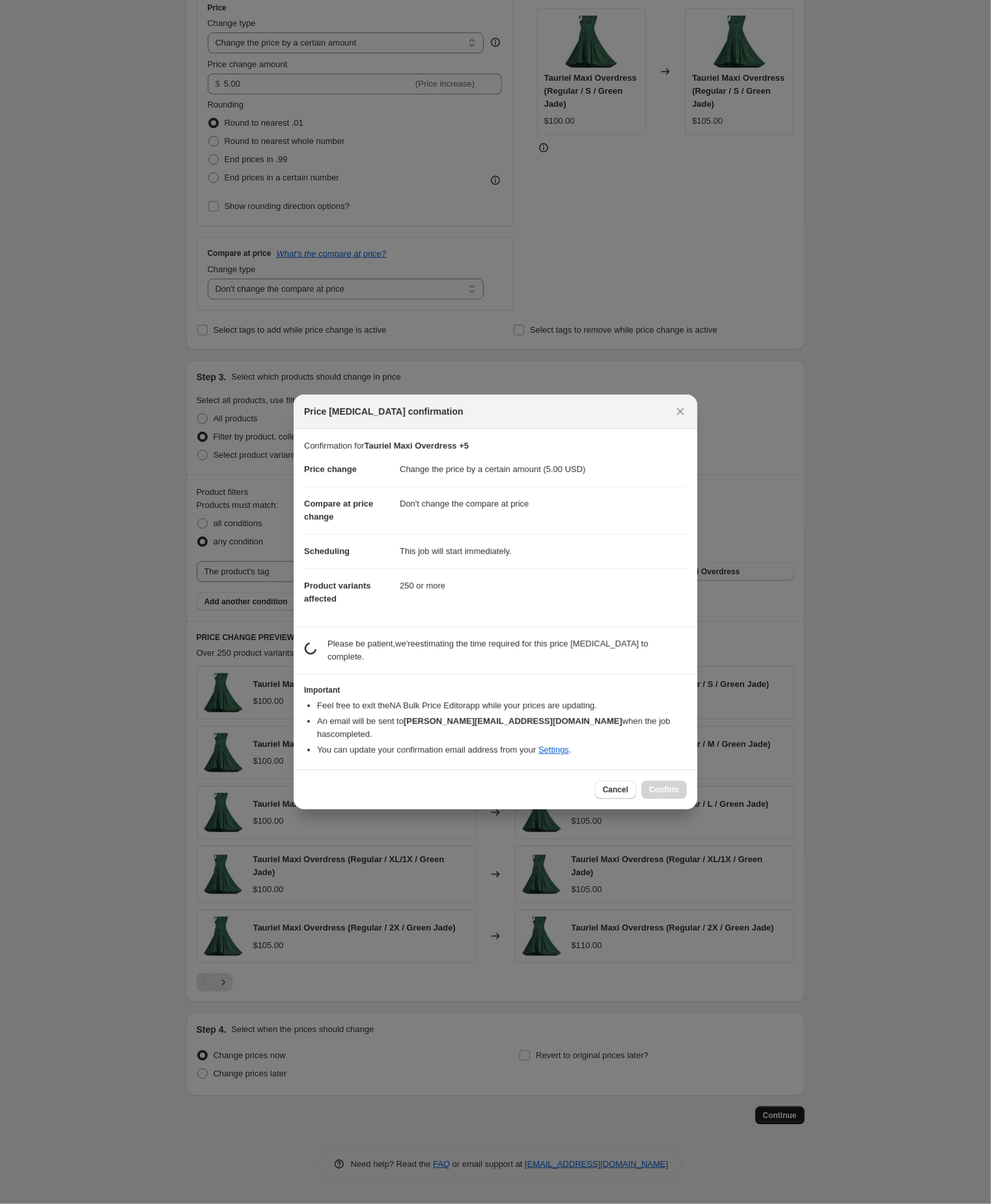
scroll to position [0, 0]
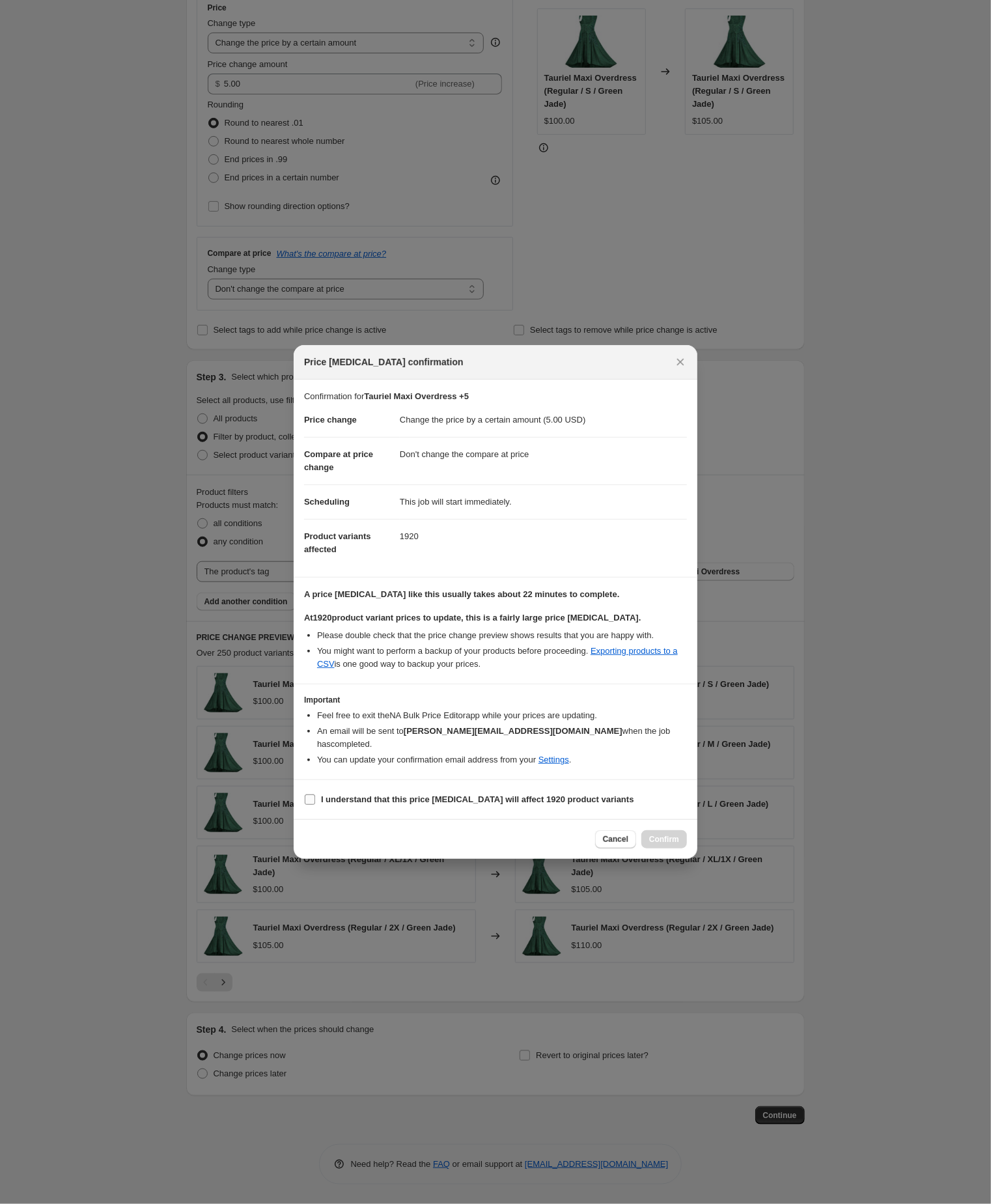
click at [312, 805] on input "I understand that this price change job will affect 1920 product variants" at bounding box center [310, 800] width 10 height 10
click at [666, 844] on span "Confirm" at bounding box center [663, 839] width 30 height 10
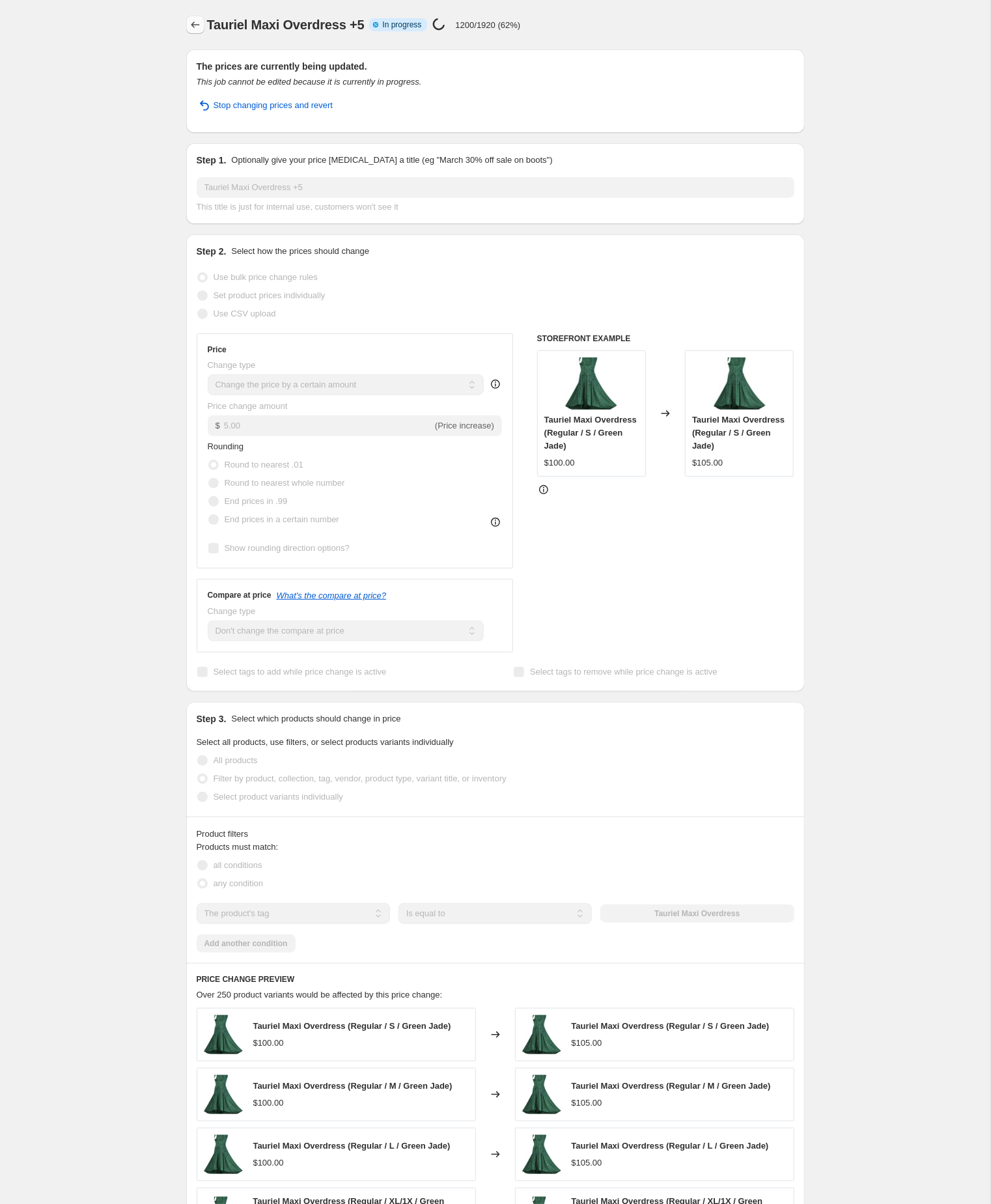
click at [195, 21] on icon "Price change jobs" at bounding box center [196, 24] width 13 height 13
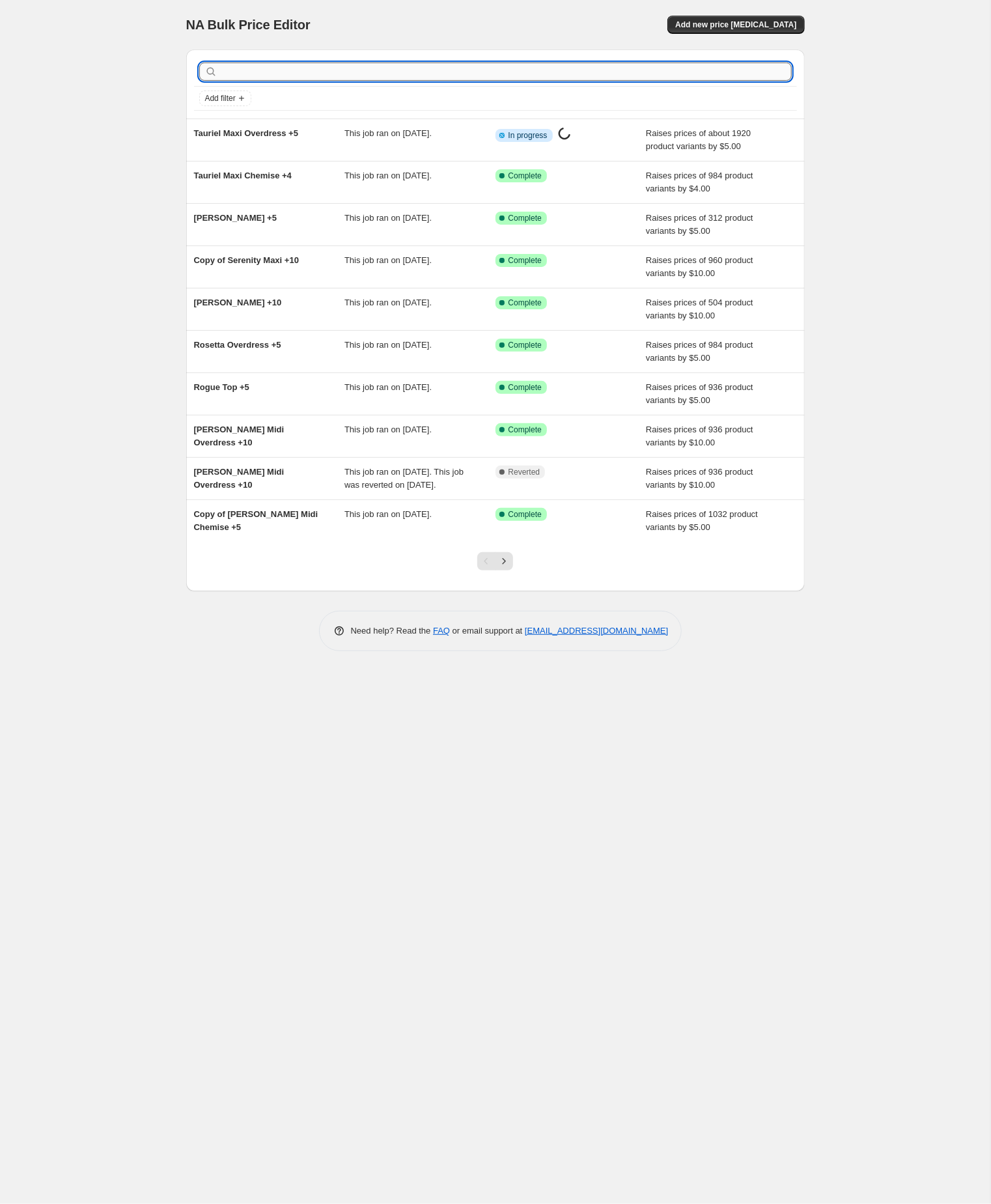
click at [302, 78] on input "text" at bounding box center [505, 71] width 572 height 18
paste input "Tauriel Maxi Set"
click at [307, 73] on input "Tauriel Maxi Set" at bounding box center [494, 71] width 548 height 18
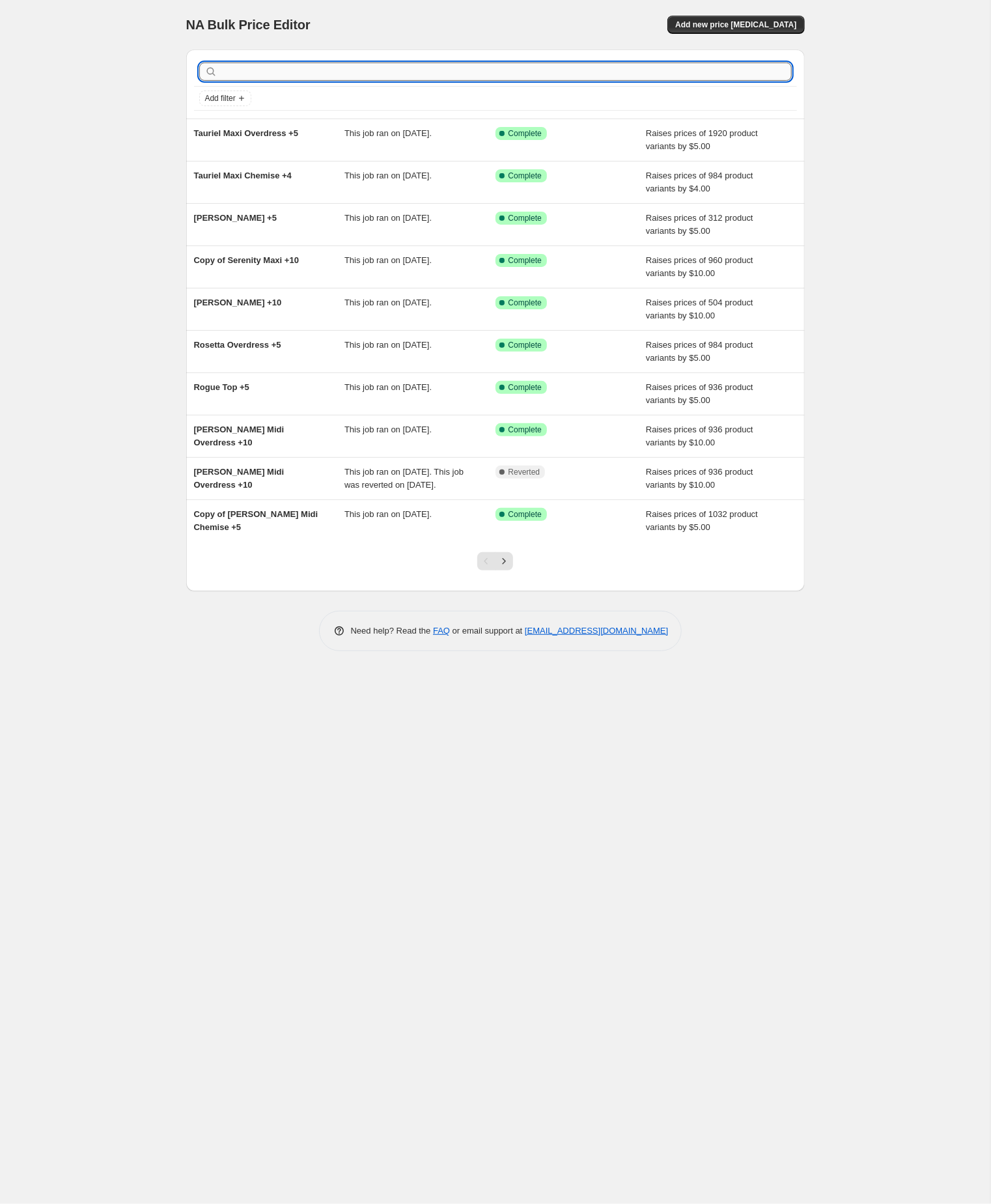
click at [252, 72] on input "text" at bounding box center [505, 71] width 572 height 18
paste input "Tauriel Maxi Set"
click at [320, 77] on input "Tauriel Maxi Set" at bounding box center [494, 71] width 548 height 18
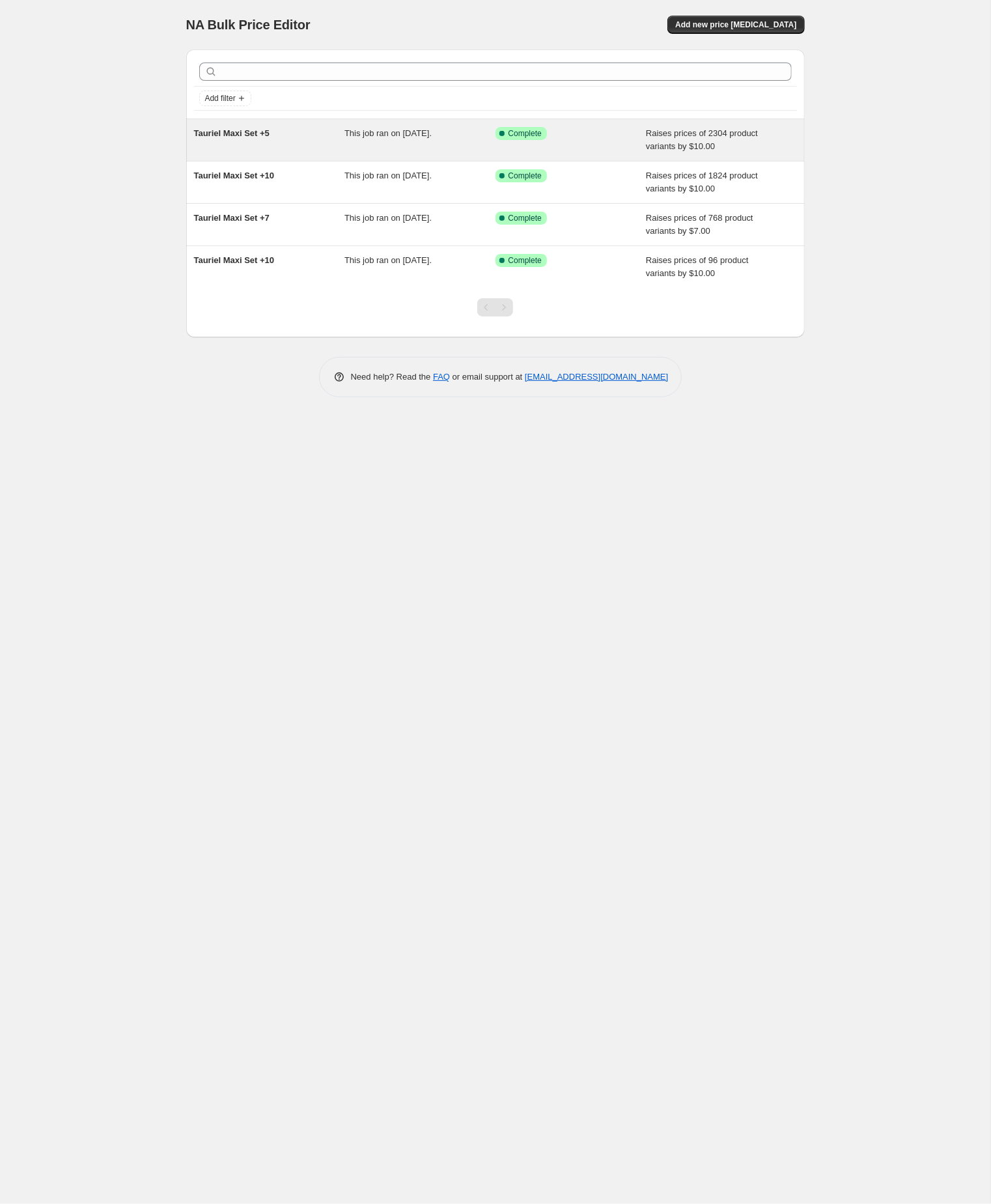
click at [226, 138] on span "Tauriel Maxi Set +5" at bounding box center [231, 133] width 76 height 9
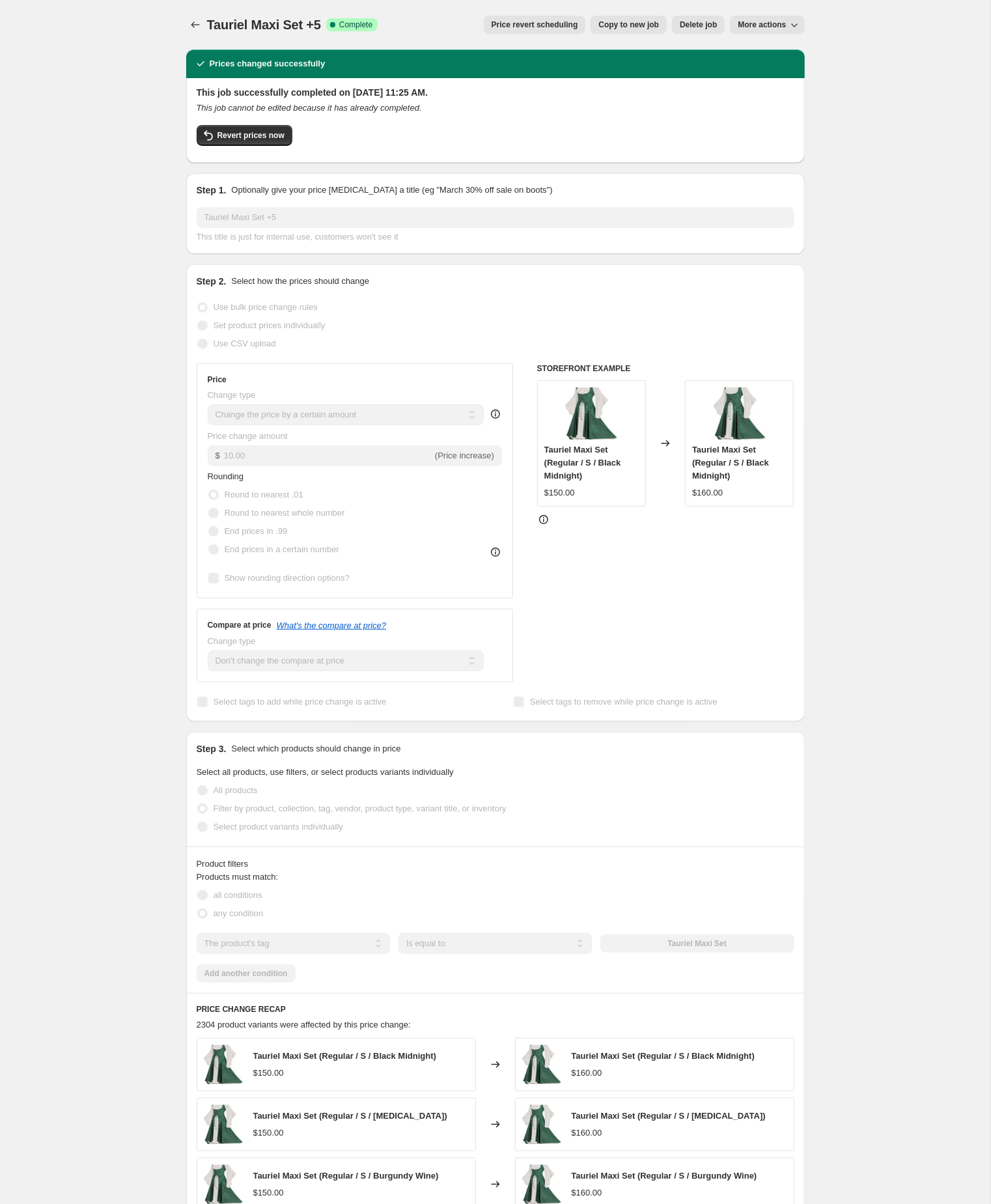
click at [93, 299] on div "Tauriel Maxi Set +5. This page is ready Tauriel Maxi Set +5 Success Complete Co…" at bounding box center [495, 771] width 990 height 1543
click at [598, 22] on span "Copy to new job" at bounding box center [628, 24] width 61 height 10
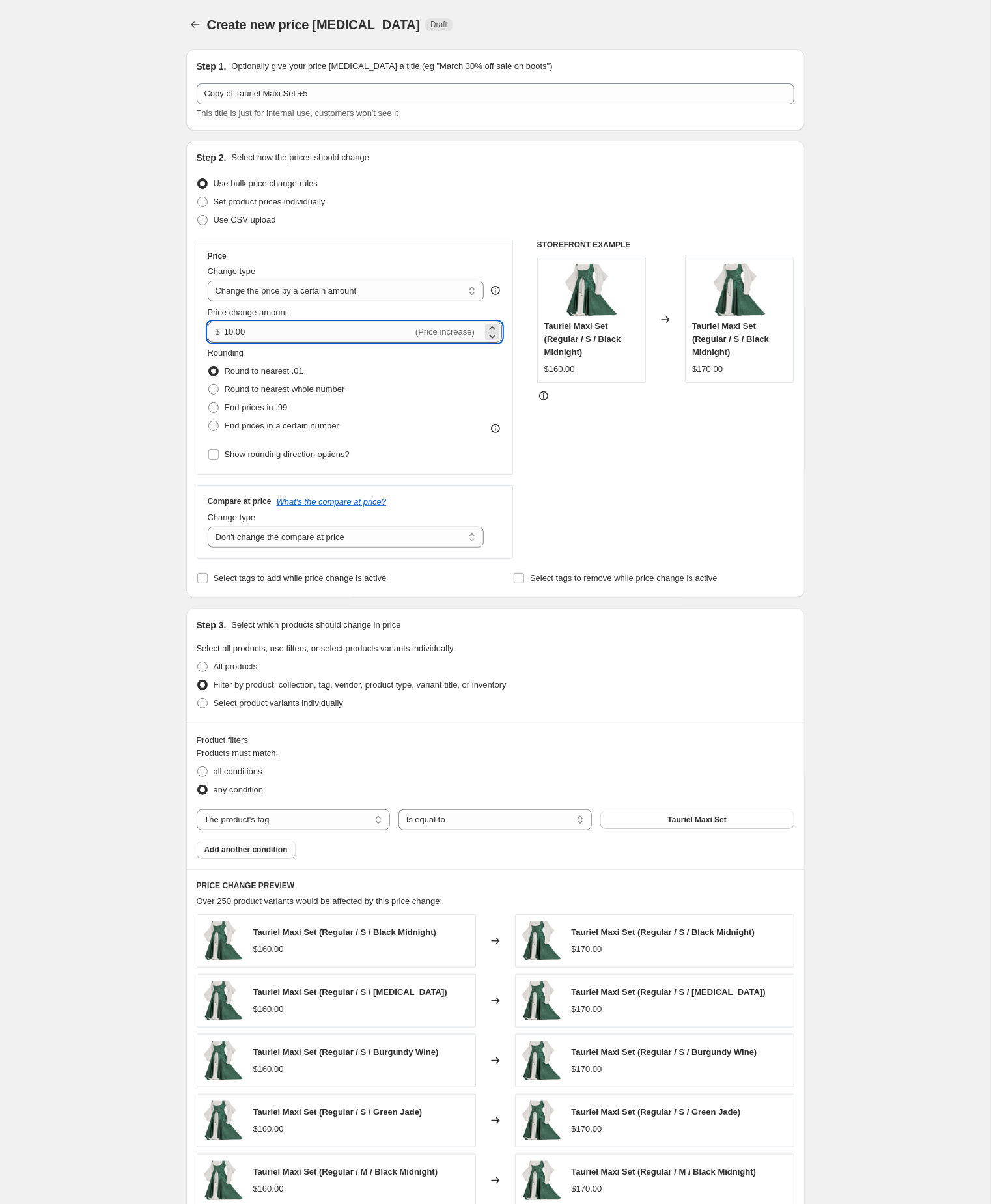
click at [284, 343] on input "10.00" at bounding box center [318, 332] width 189 height 21
click at [136, 341] on div "Create new price change job. This page is ready Create new price change job Dra…" at bounding box center [495, 724] width 990 height 1448
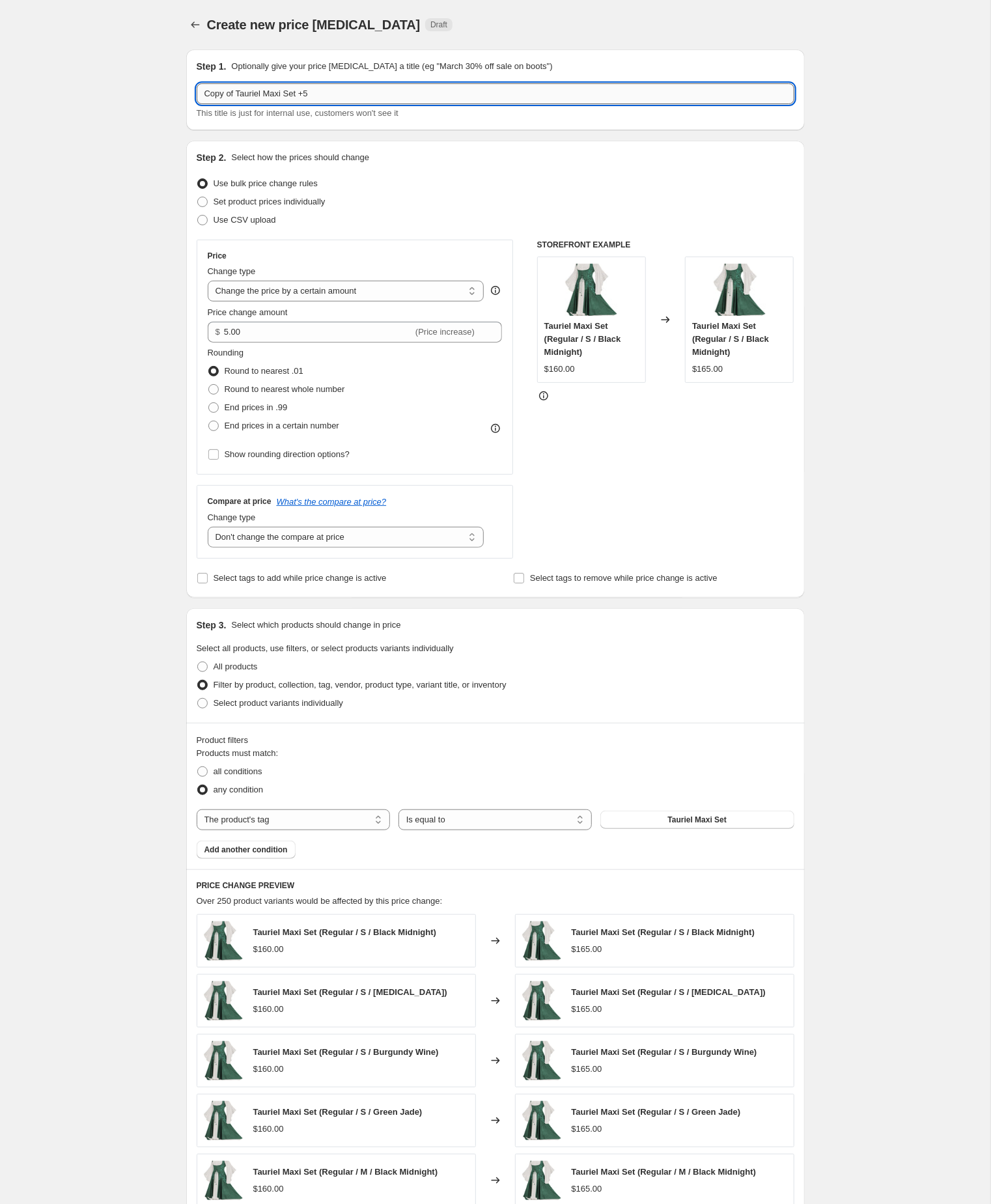
click at [243, 95] on input "Copy of Tauriel Maxi Set +5" at bounding box center [495, 94] width 598 height 21
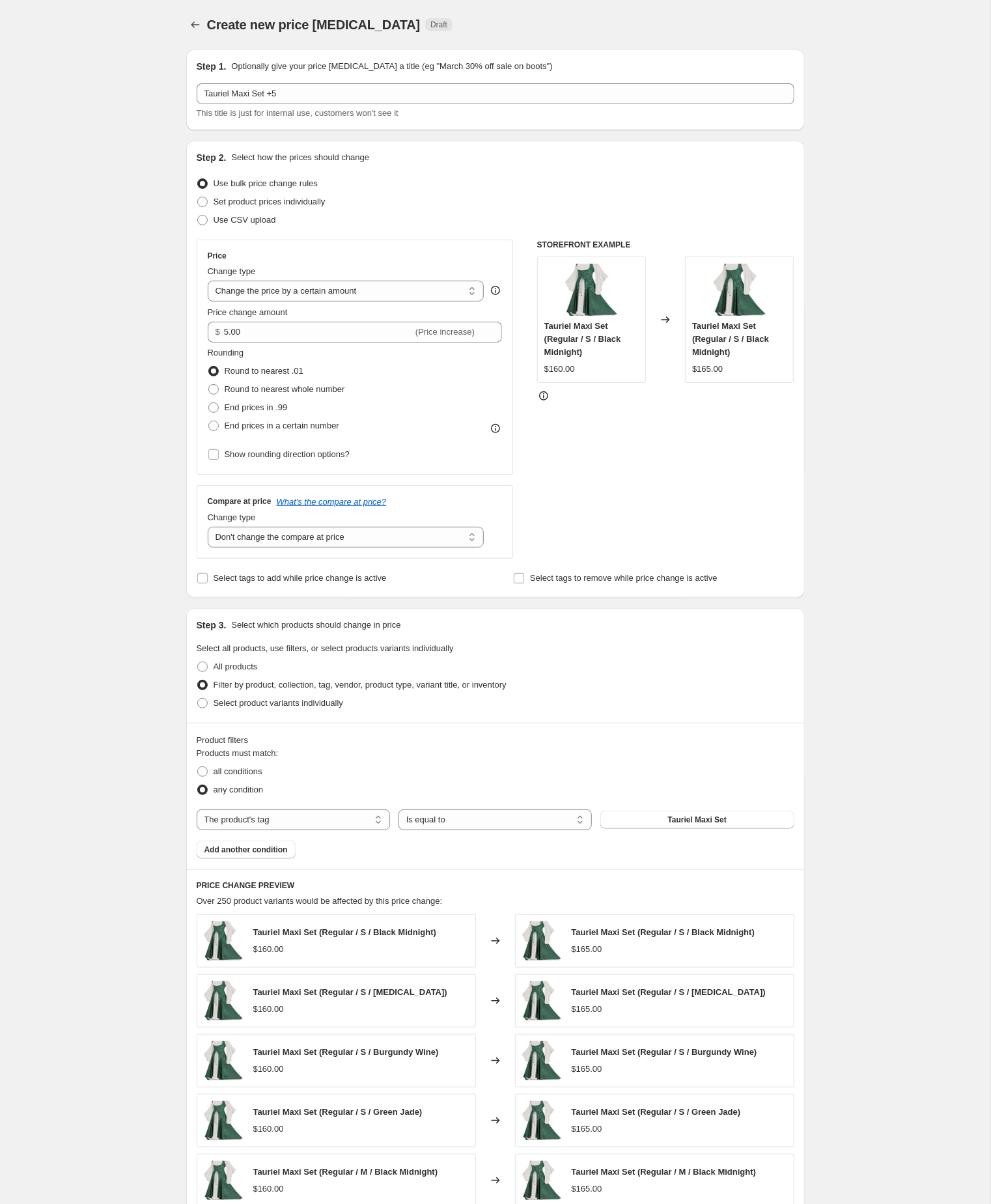
click at [86, 317] on div "Create new price change job. This page is ready Create new price change job Dra…" at bounding box center [495, 724] width 990 height 1448
click at [847, 842] on div "Create new price change job. This page is ready Create new price change job Dra…" at bounding box center [495, 724] width 990 height 1448
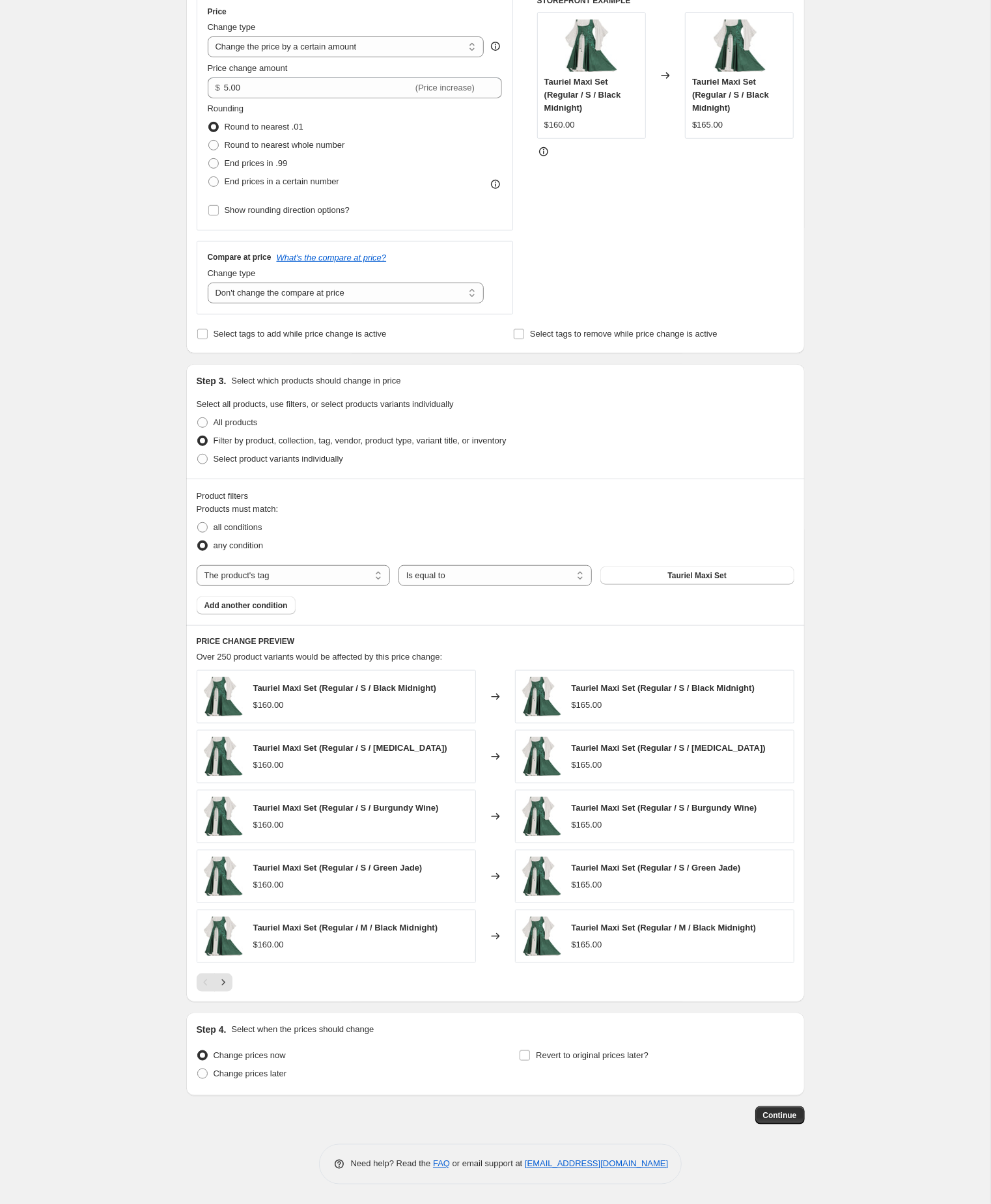
scroll to position [345, 0]
click at [874, 984] on div "Create new price change job. This page is ready Create new price change job Dra…" at bounding box center [495, 479] width 990 height 1448
click at [765, 1110] on span "Continue" at bounding box center [780, 1115] width 34 height 10
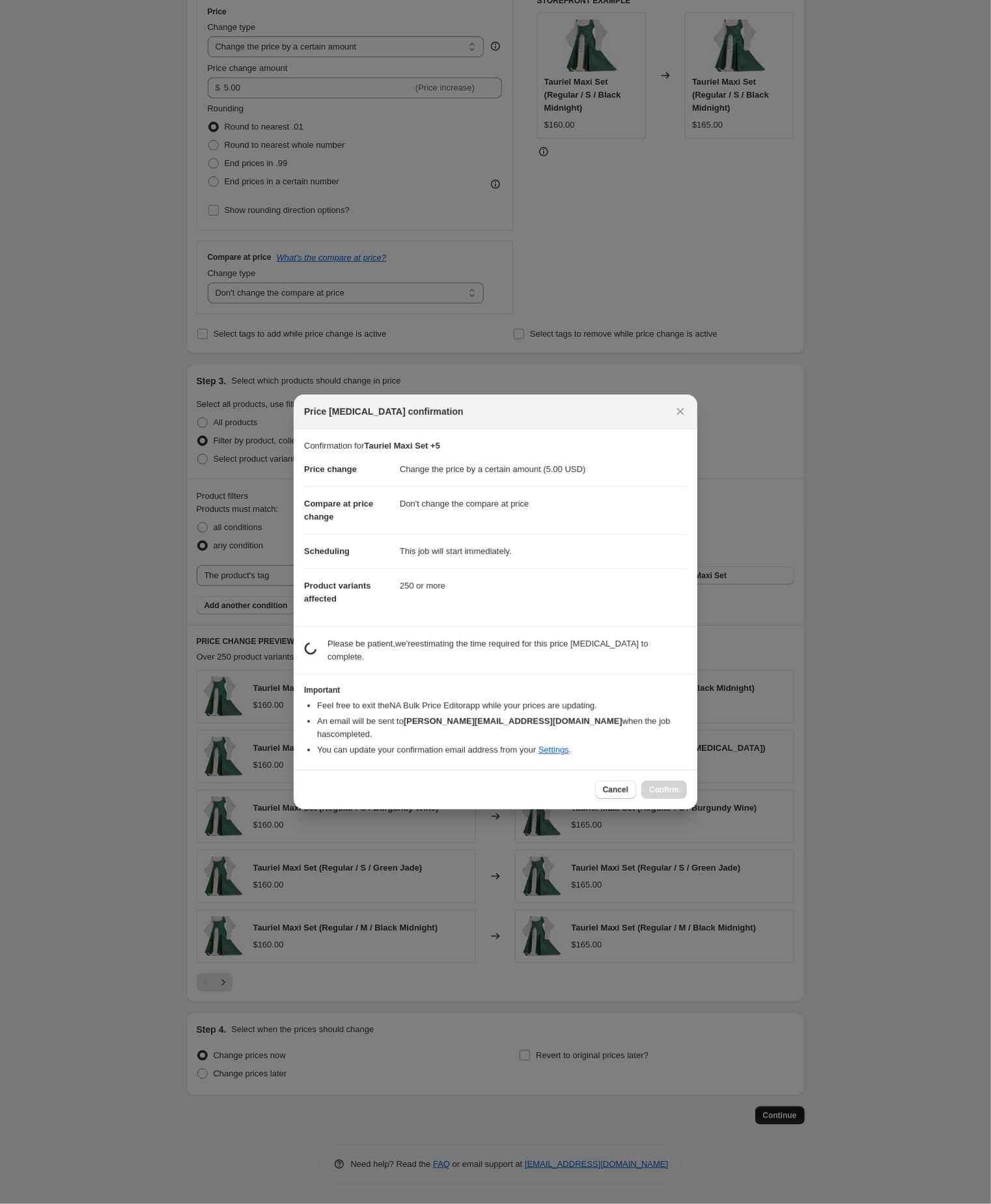
scroll to position [345, 0]
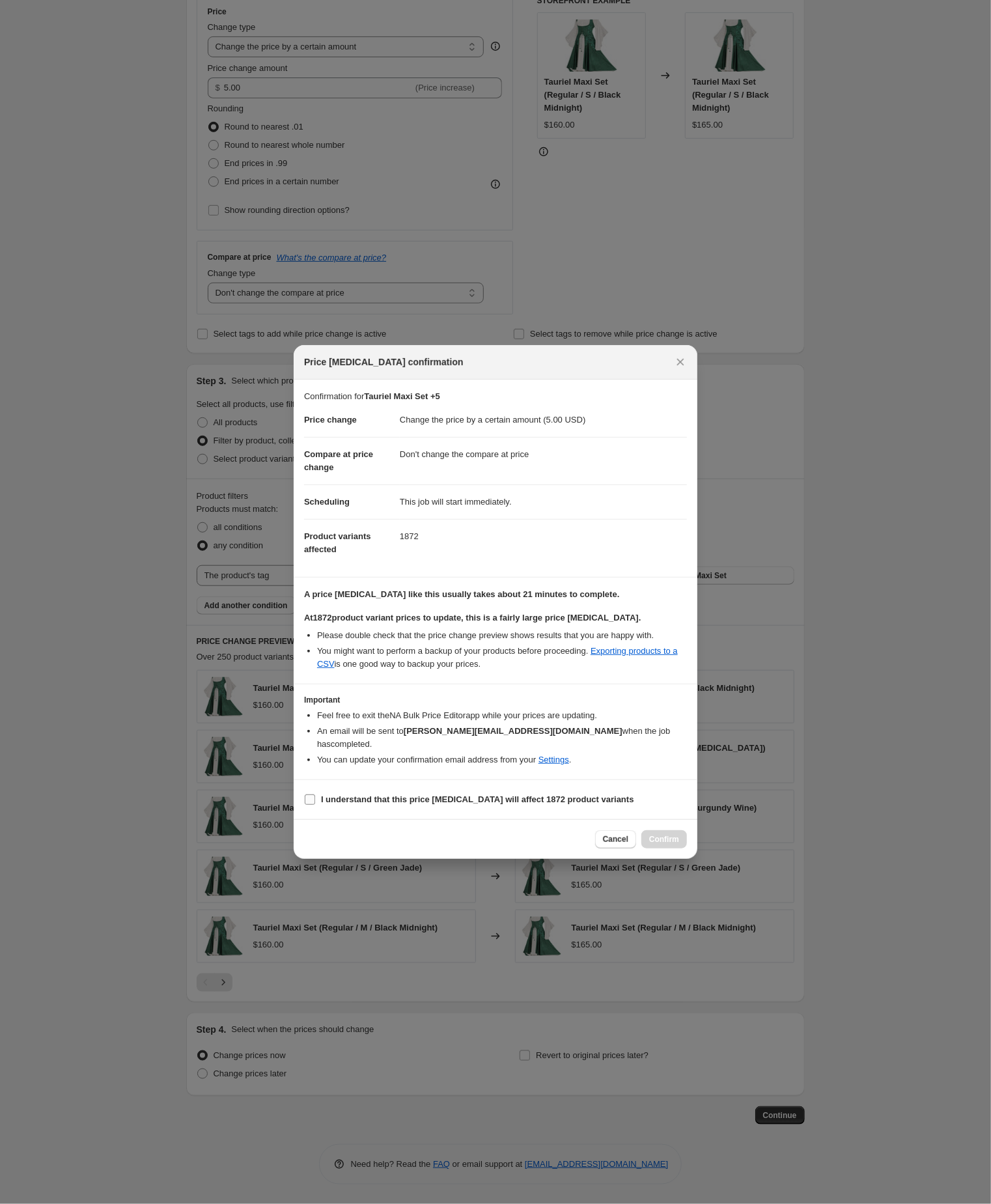
click at [307, 805] on input "I understand that this price change job will affect 1872 product variants" at bounding box center [310, 800] width 10 height 10
click at [656, 844] on span "Confirm" at bounding box center [663, 839] width 30 height 10
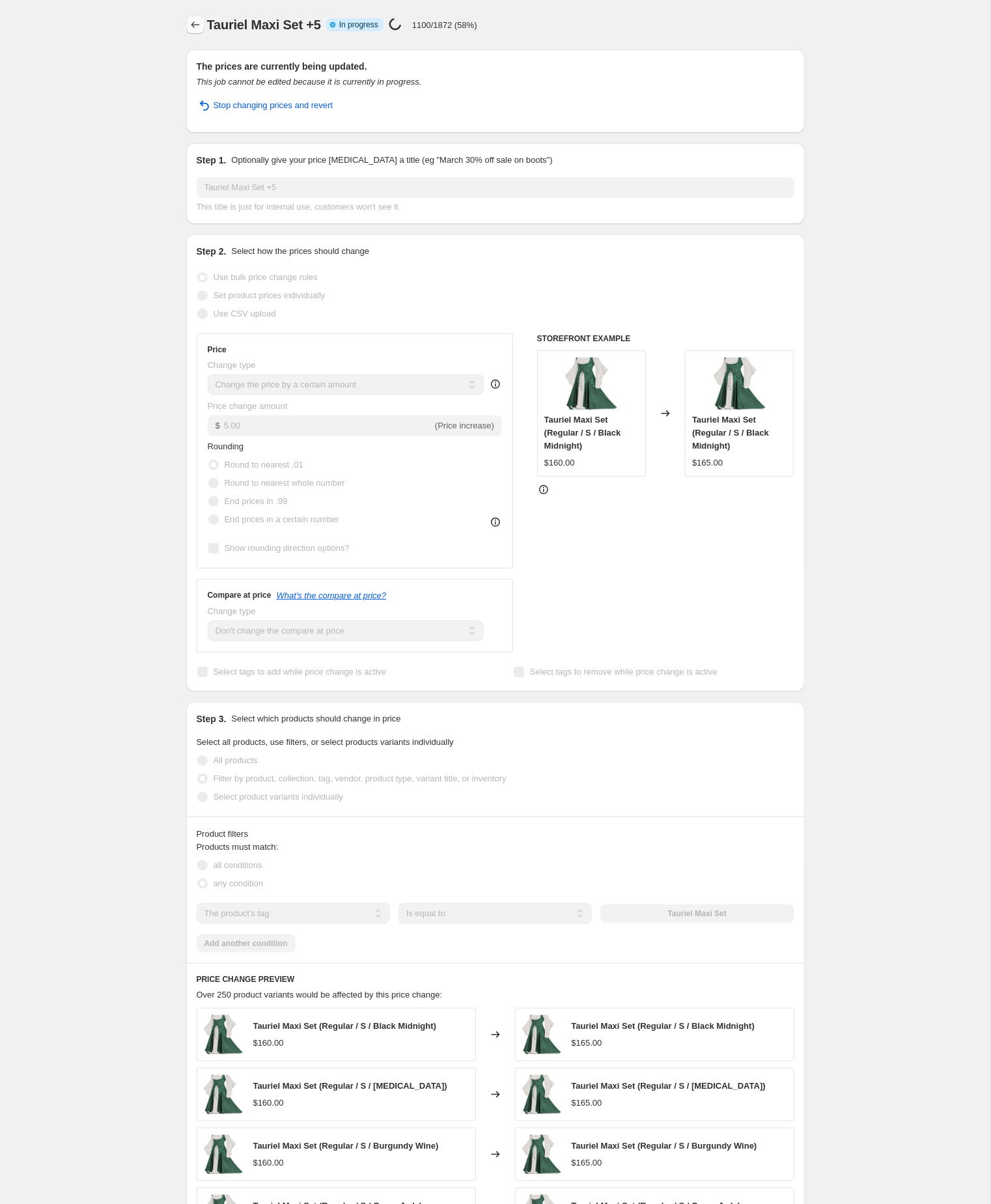
click at [194, 25] on icon "Price change jobs" at bounding box center [196, 24] width 13 height 13
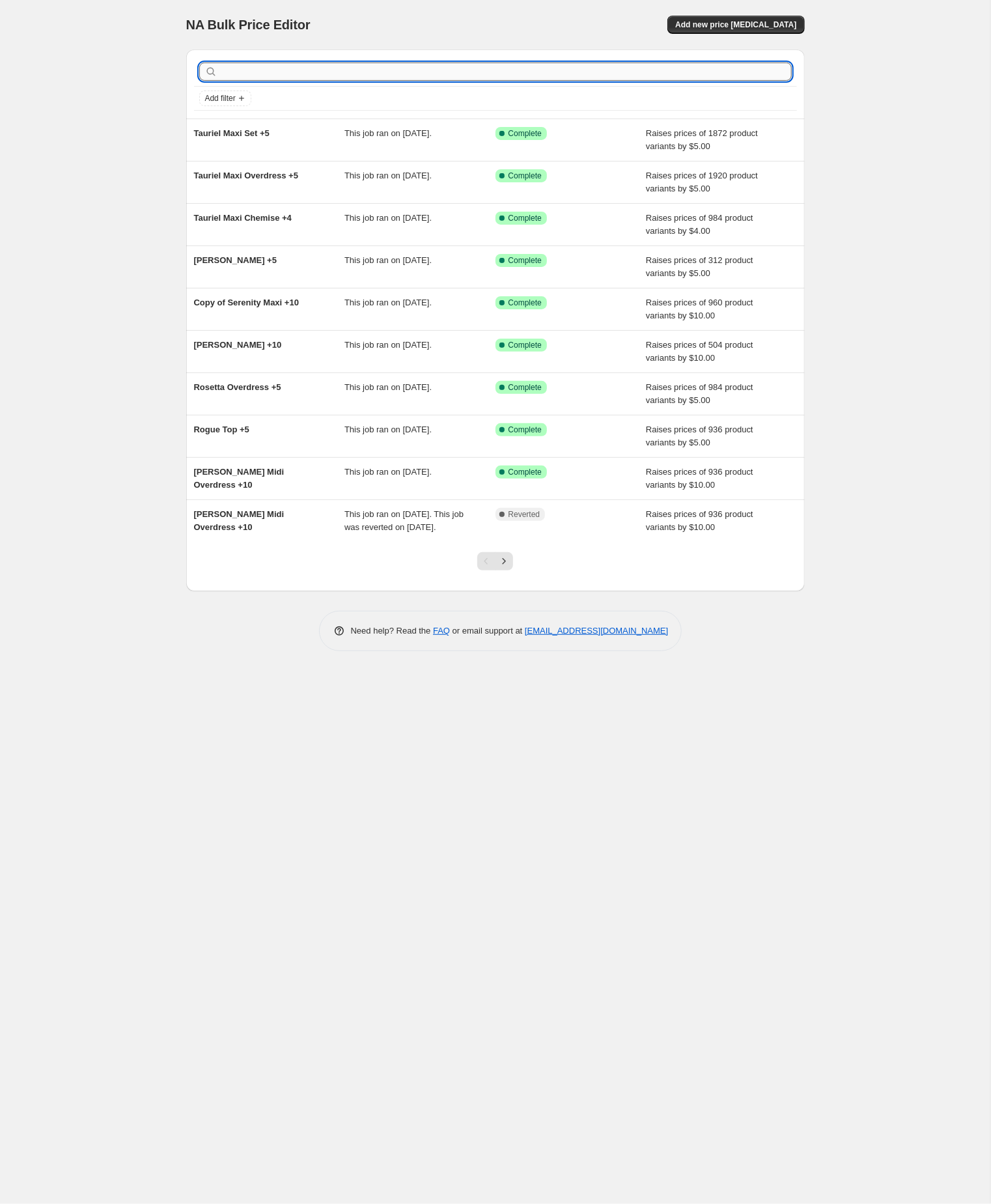
click at [341, 73] on input "text" at bounding box center [505, 71] width 572 height 18
paste input "tauriel top"
click at [341, 73] on input "tauriel top" at bounding box center [494, 71] width 548 height 18
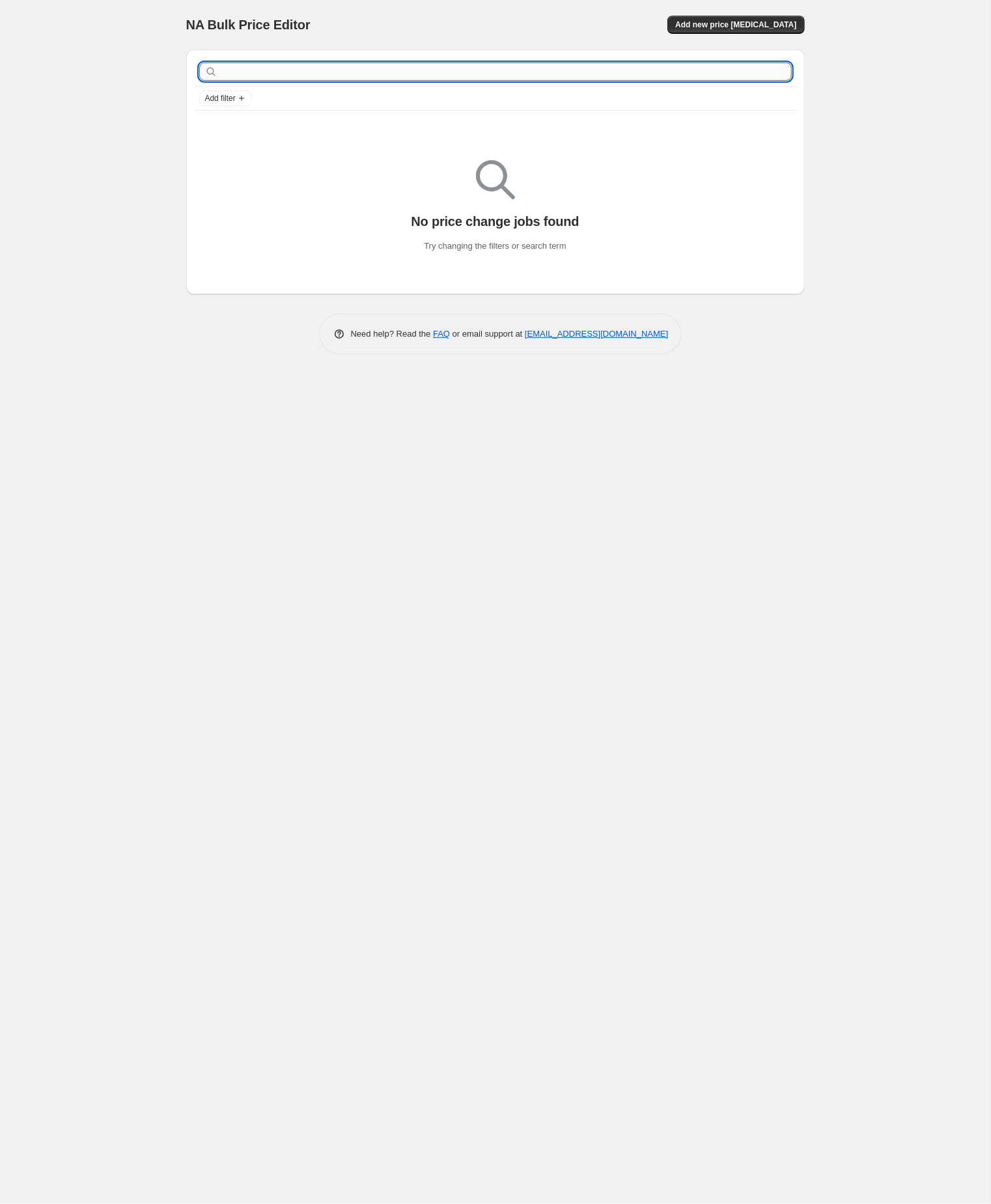
click at [267, 68] on input "text" at bounding box center [505, 71] width 572 height 18
paste input "tauriel top"
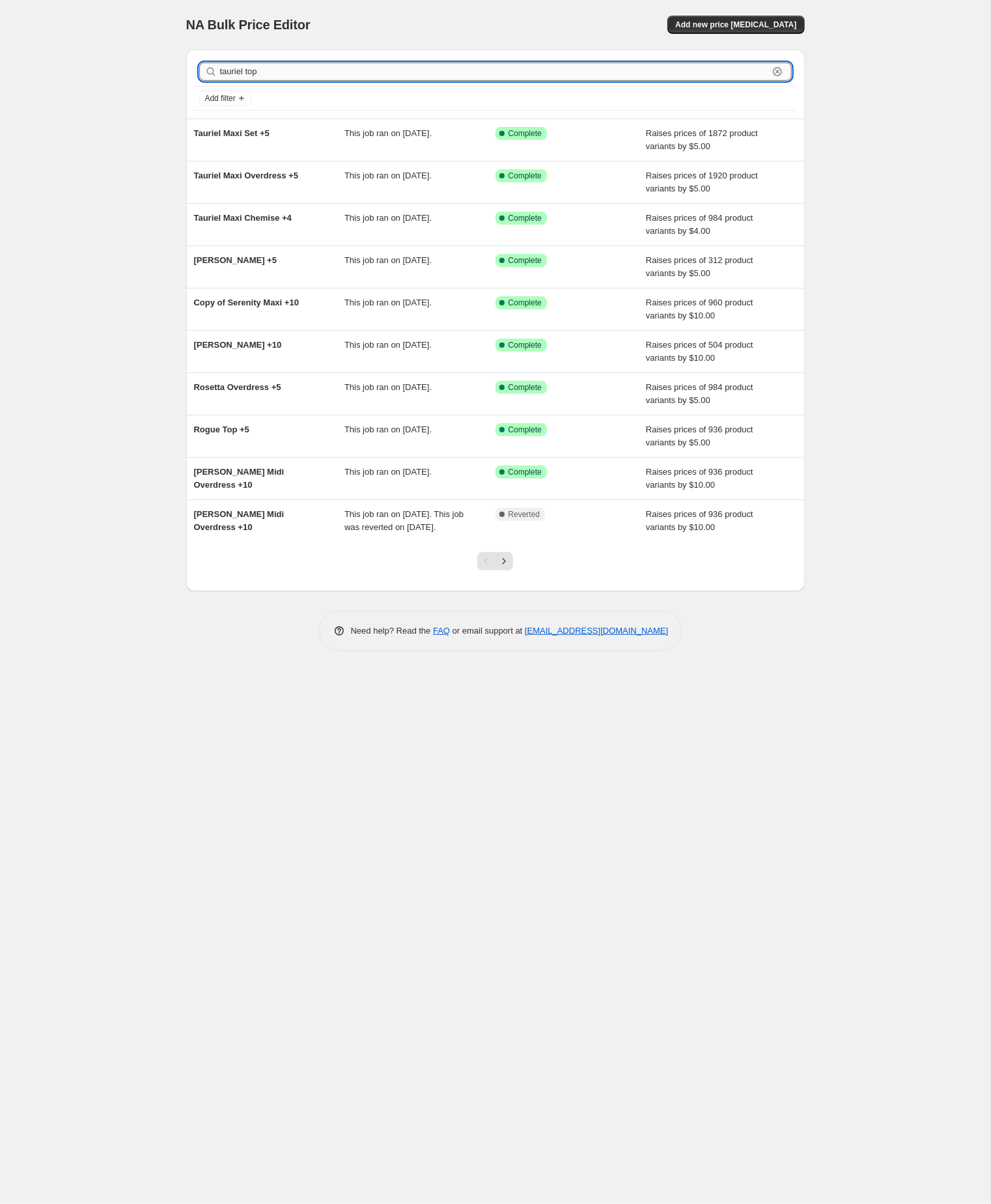
click at [275, 70] on input "tauriel top" at bounding box center [494, 71] width 548 height 18
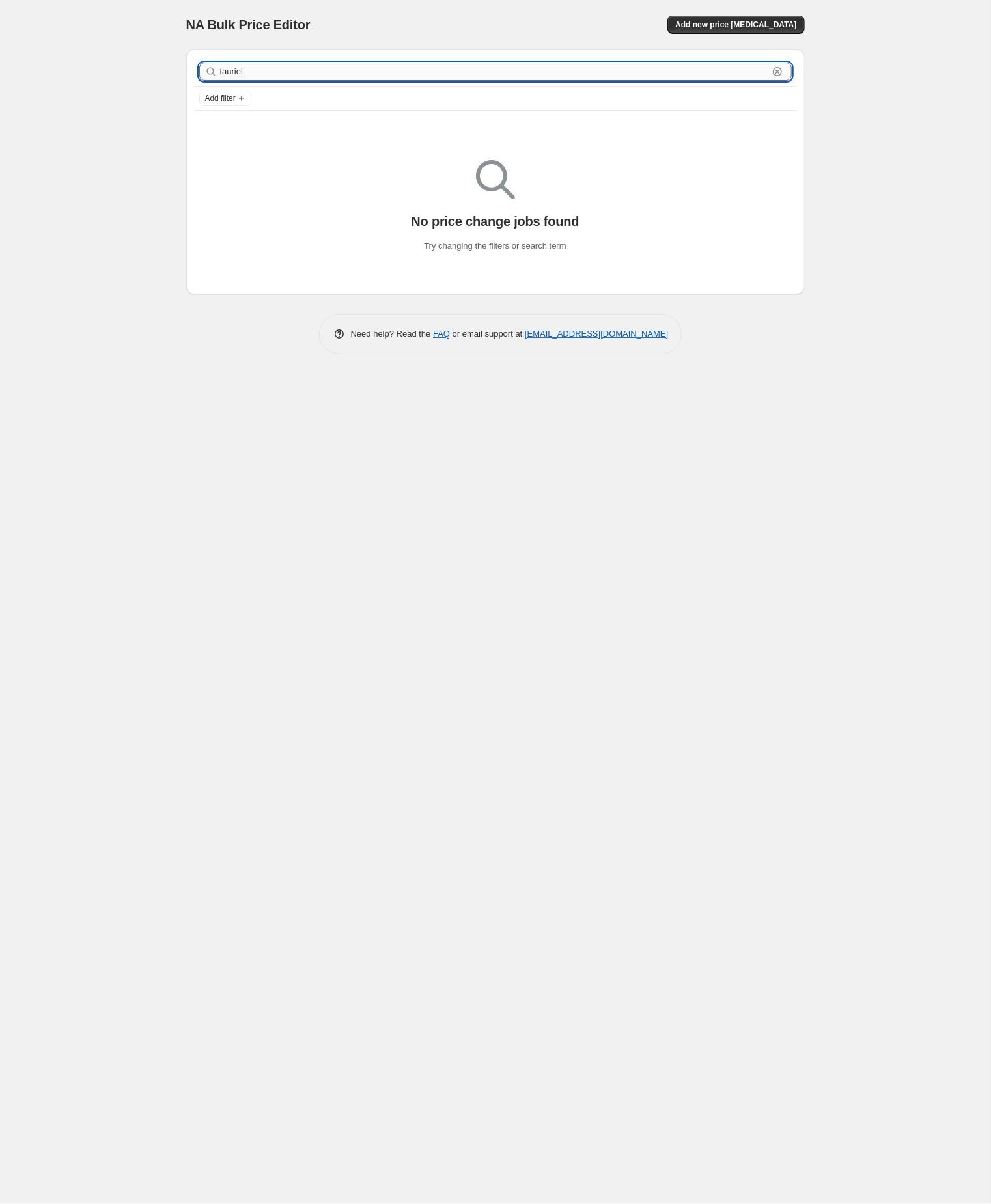
click at [272, 76] on input "tauriel" at bounding box center [494, 71] width 548 height 18
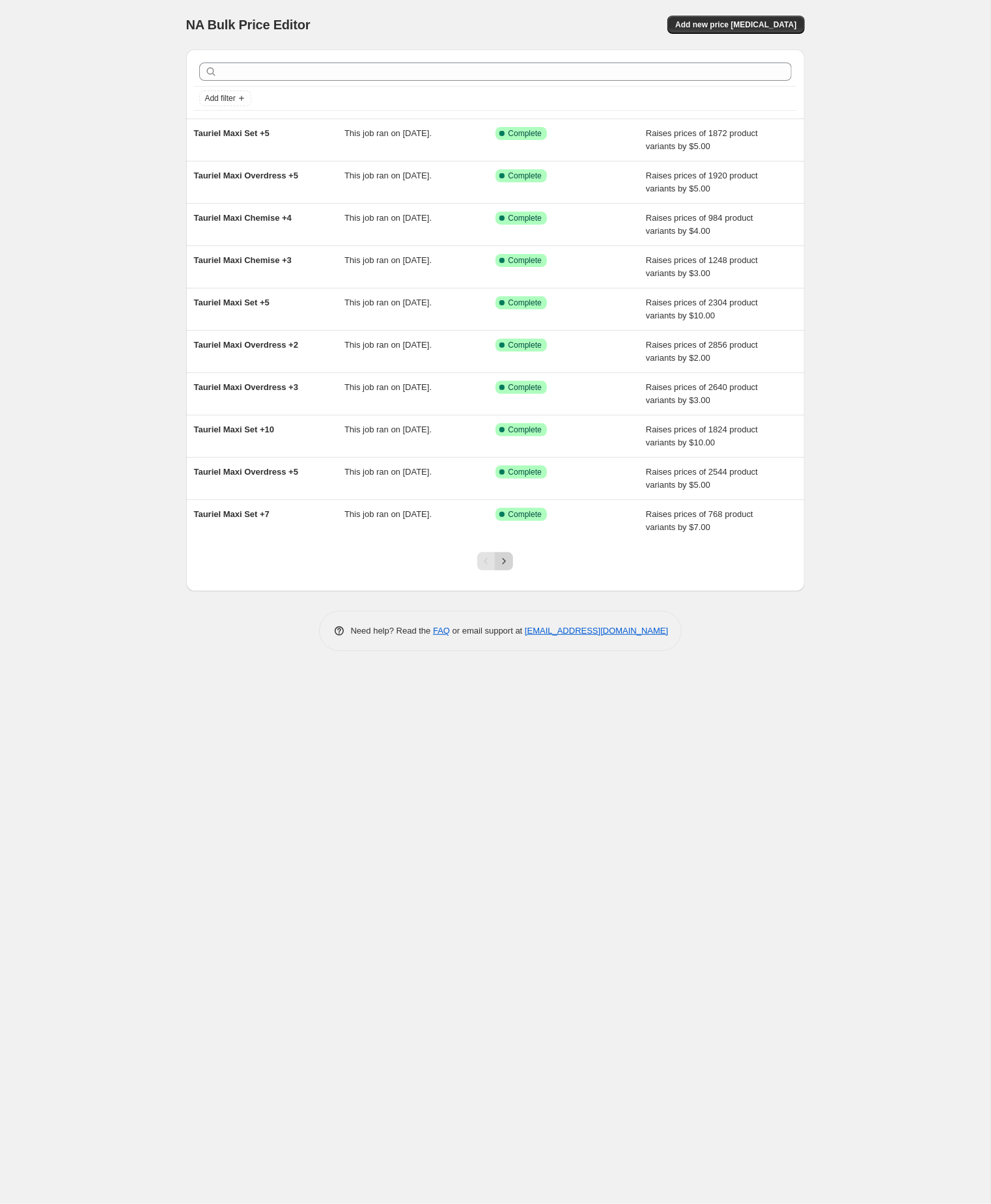
click at [507, 568] on icon "Next" at bounding box center [503, 562] width 13 height 13
click at [487, 568] on icon "Previous" at bounding box center [487, 562] width 13 height 13
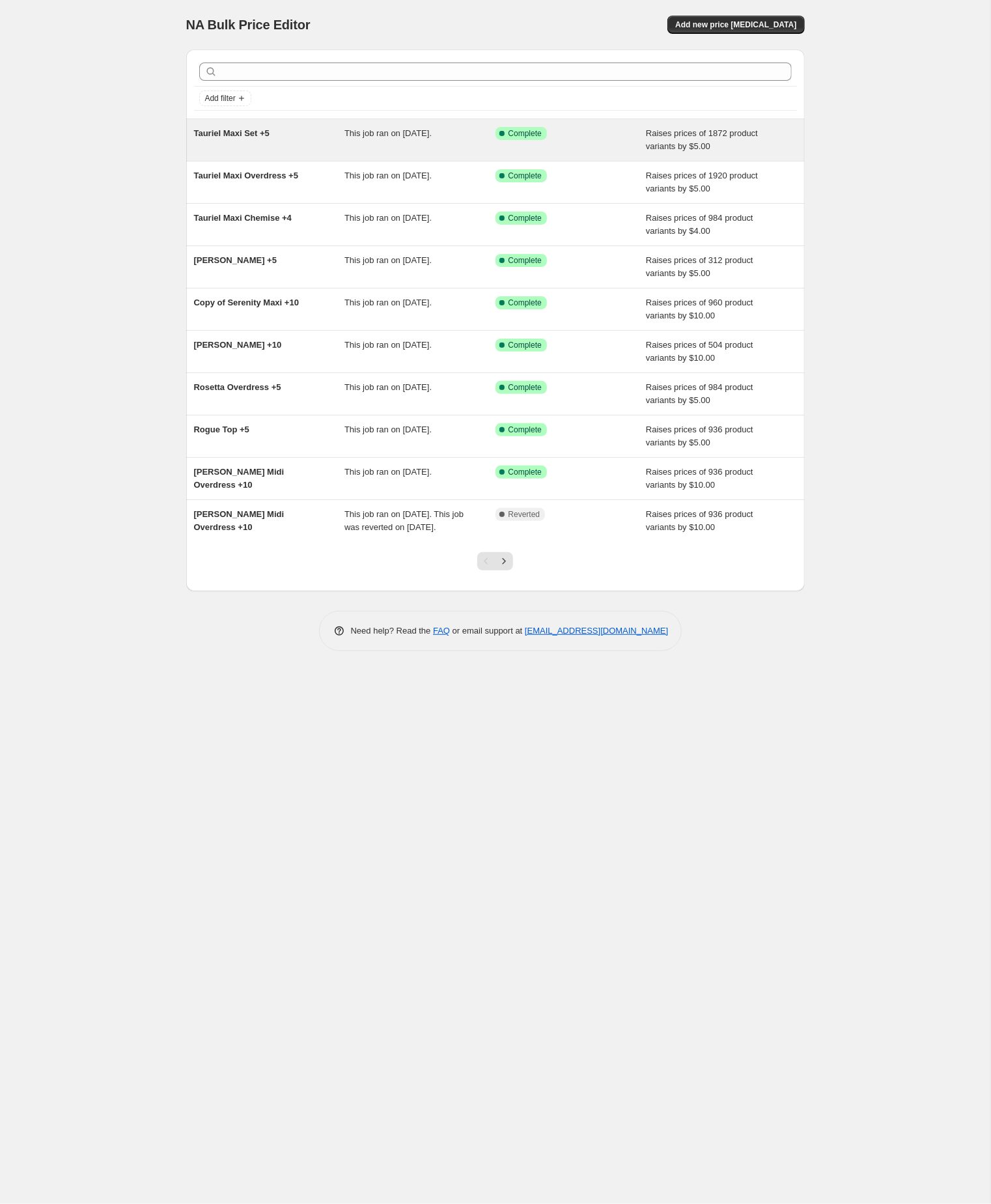
click at [245, 137] on span "Tauriel Maxi Set +5" at bounding box center [231, 133] width 76 height 9
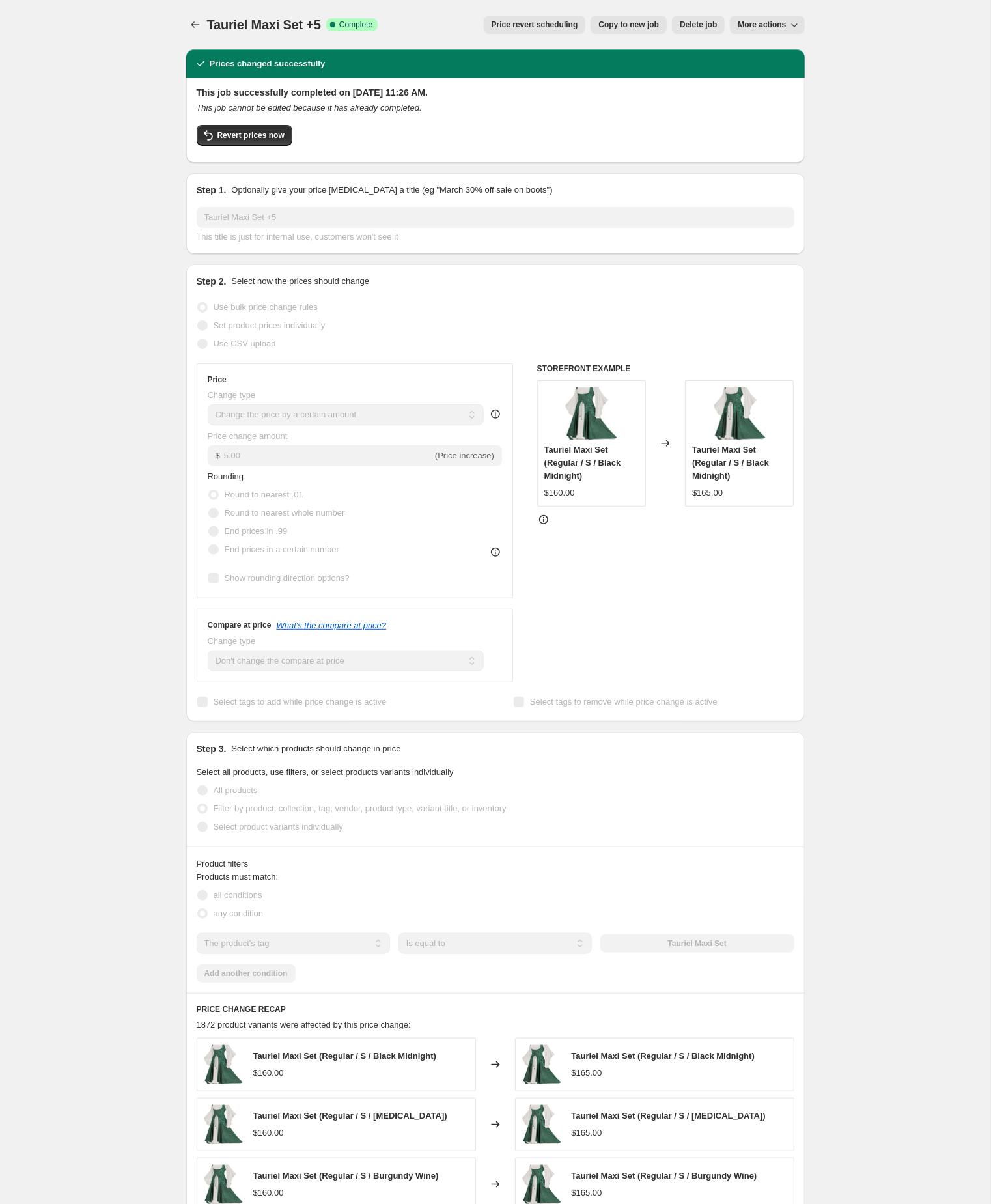
click at [598, 21] on span "Copy to new job" at bounding box center [628, 24] width 61 height 10
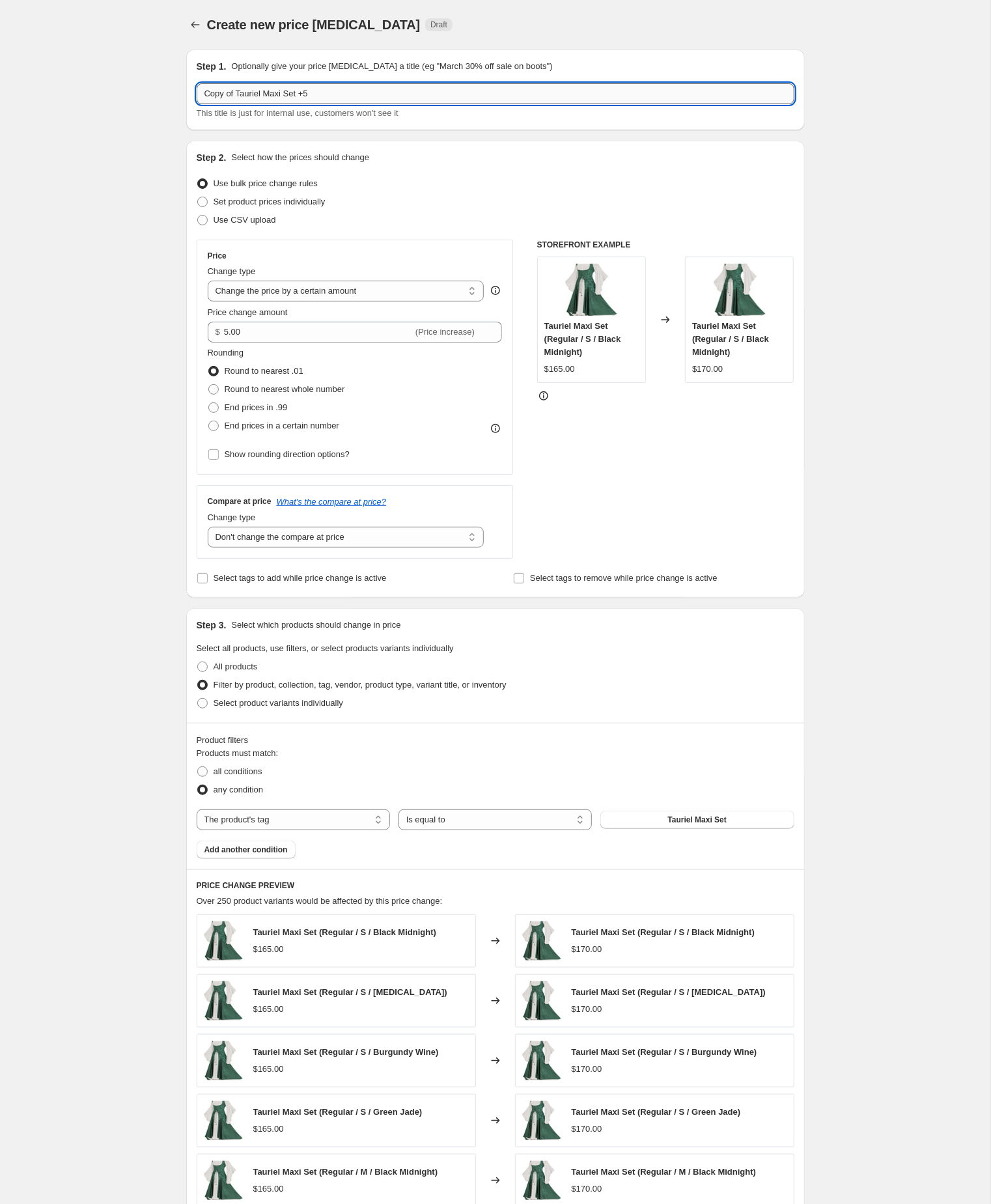
click at [245, 96] on input "Copy of Tauriel Maxi Set +5" at bounding box center [495, 94] width 598 height 21
drag, startPoint x: 317, startPoint y: 95, endPoint x: 177, endPoint y: 95, distance: 140.0
click at [177, 95] on div "Step 1. Optionally give your price change job a title (eg "March 30% off sale o…" at bounding box center [490, 704] width 629 height 1329
paste input "tauriel top"
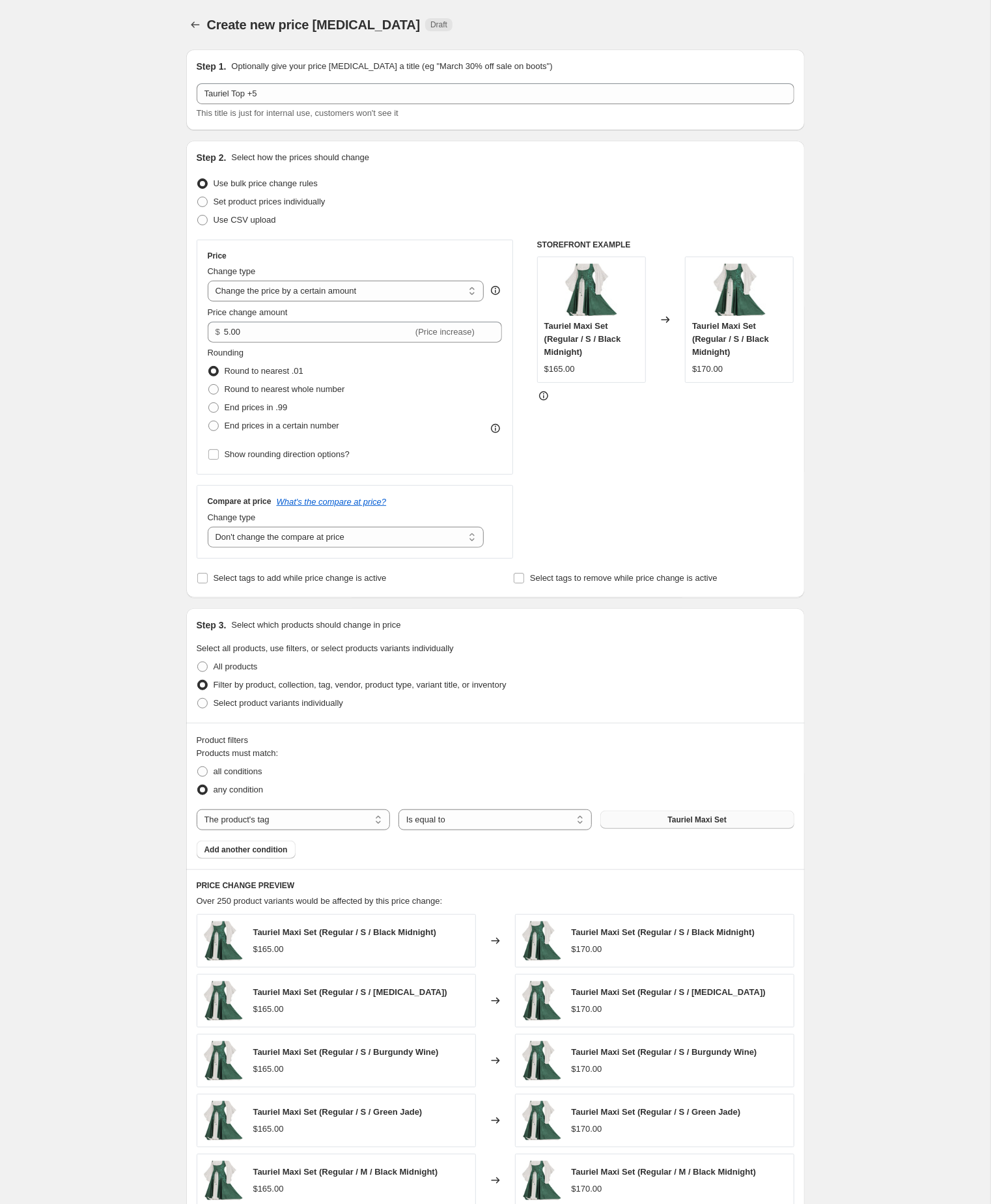
click at [675, 825] on span "Tauriel Maxi Set" at bounding box center [697, 819] width 59 height 10
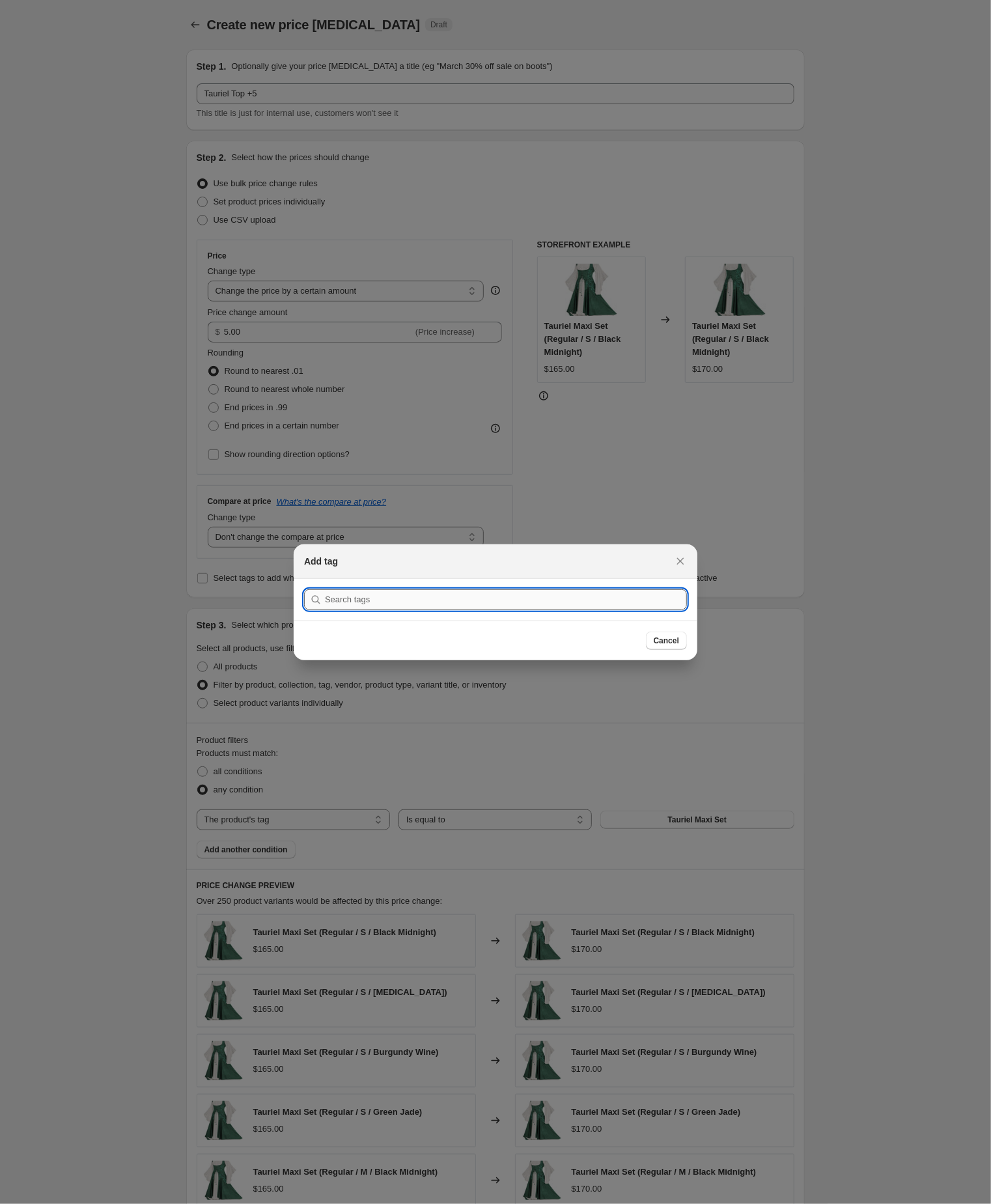
click at [367, 594] on input ":r3ma:" at bounding box center [505, 599] width 362 height 21
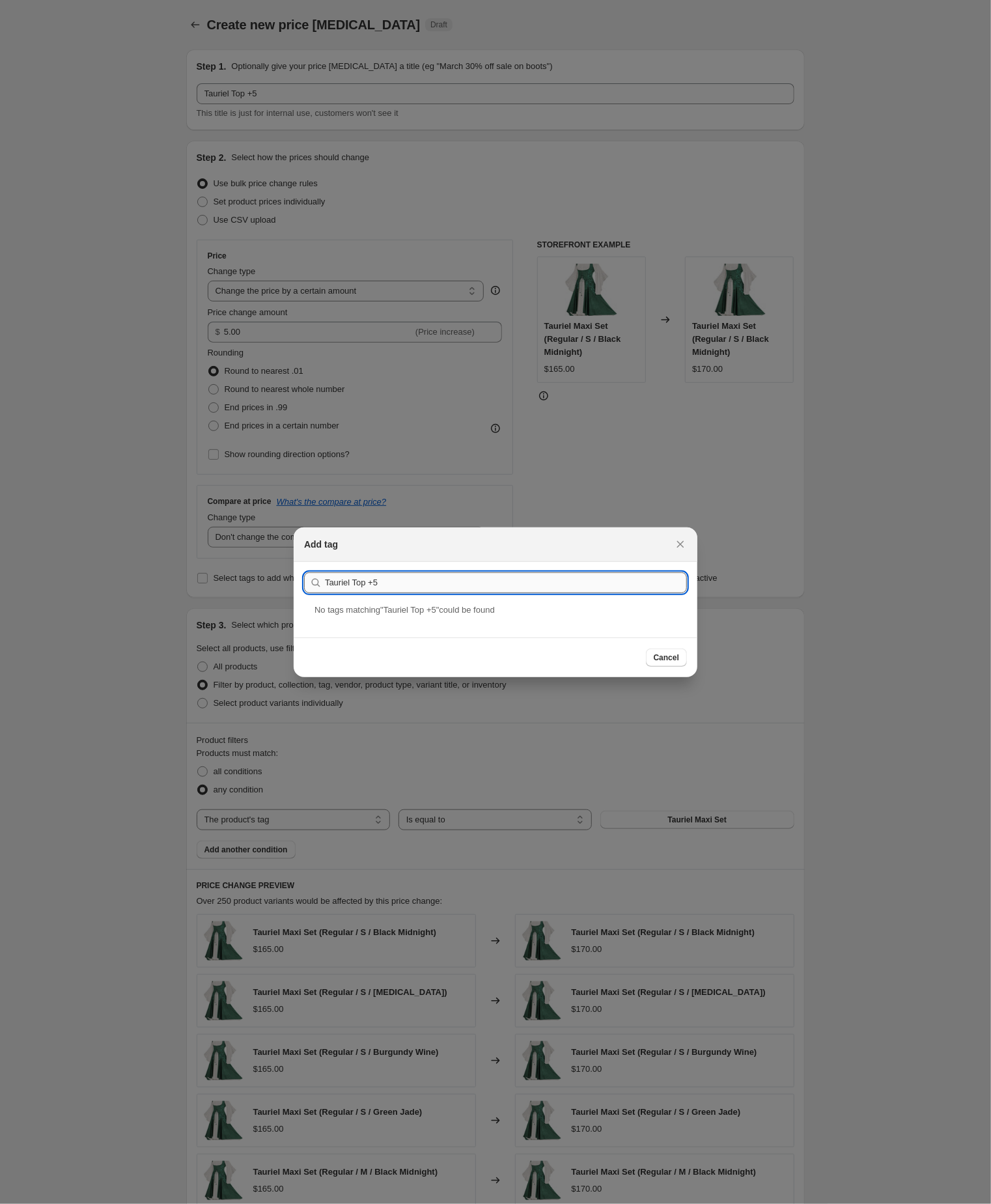
click at [419, 580] on input "Tauriel Top +5" at bounding box center [505, 582] width 362 height 21
click at [409, 622] on div "Tauriel Top" at bounding box center [495, 620] width 403 height 35
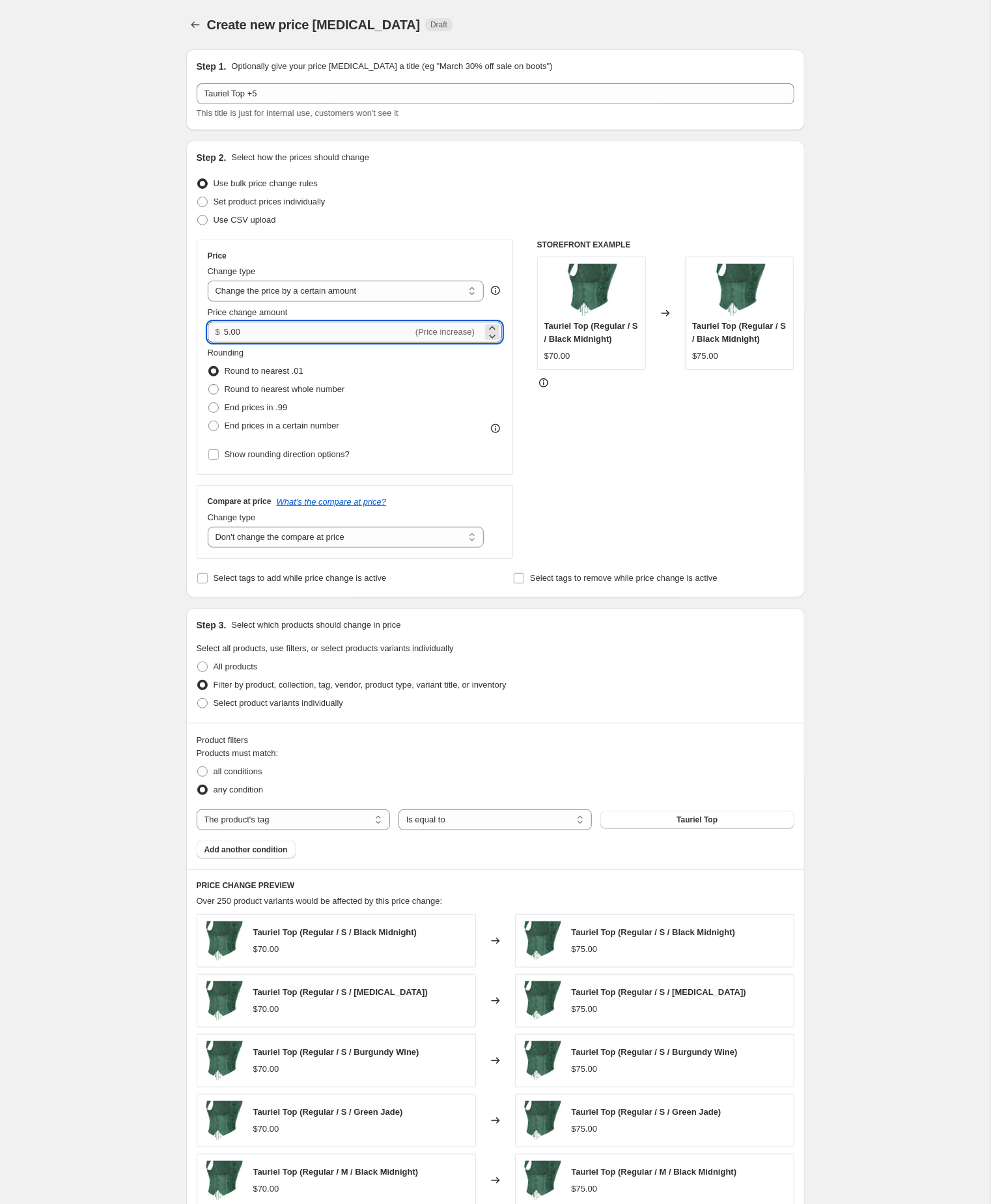
click at [270, 343] on input "5.00" at bounding box center [318, 332] width 189 height 21
click at [98, 387] on div "Create new price change job. This page is ready Create new price change job Dra…" at bounding box center [495, 724] width 990 height 1448
click at [255, 343] on input "7.00" at bounding box center [318, 332] width 189 height 21
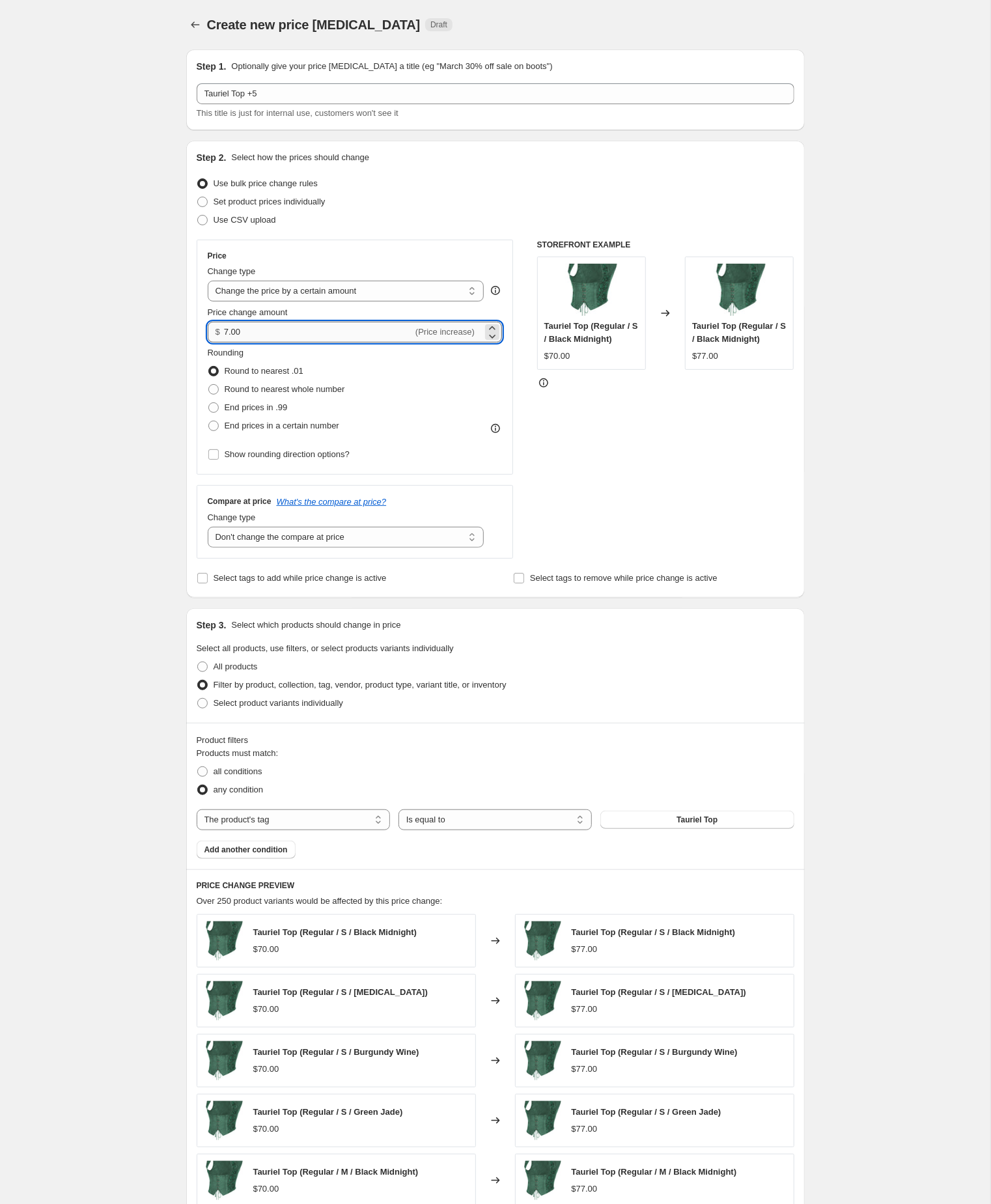
click at [255, 343] on input "7.00" at bounding box center [318, 332] width 189 height 21
click at [103, 370] on div "Create new price change job. This page is ready Create new price change job Dra…" at bounding box center [495, 724] width 990 height 1448
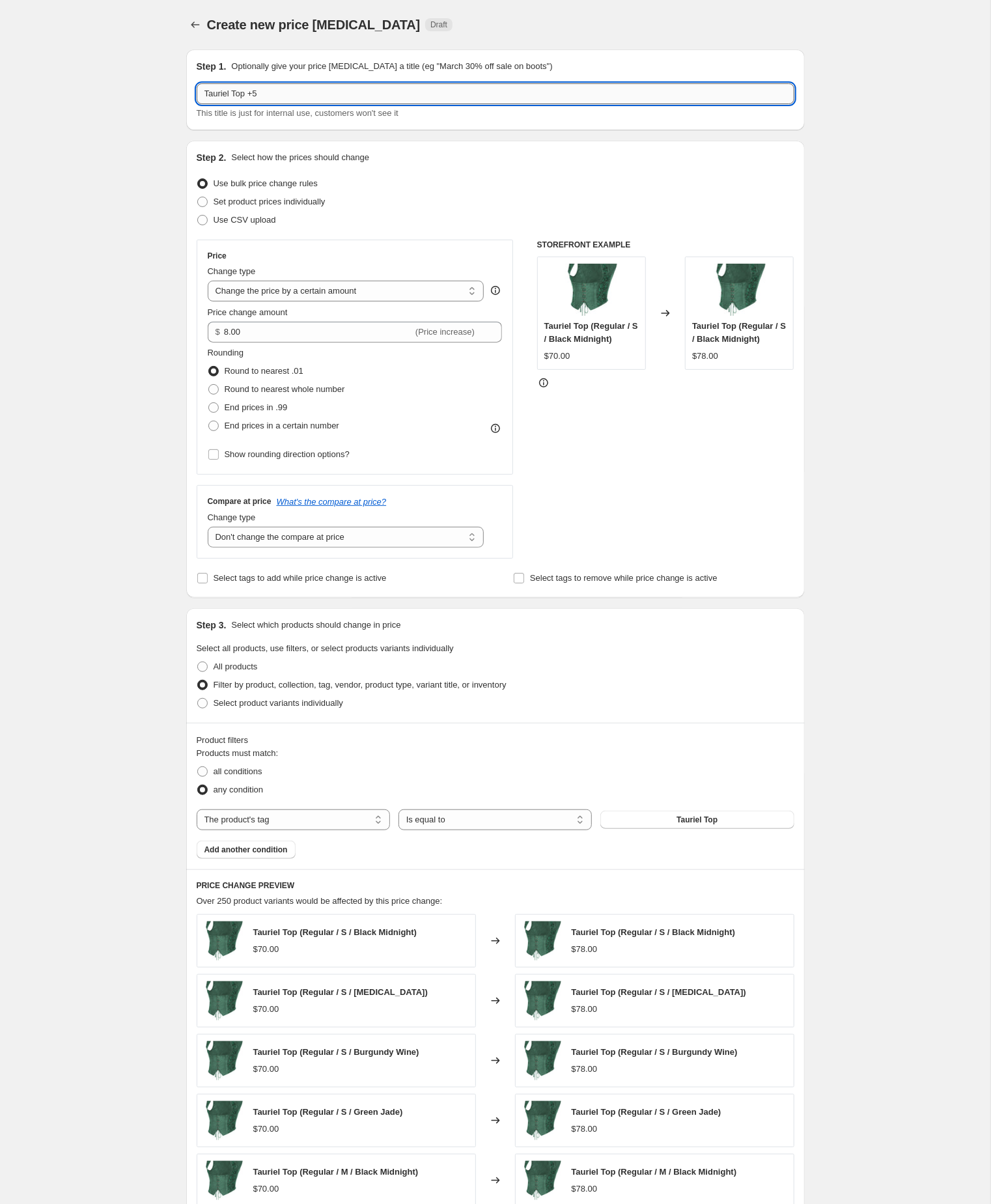
click at [313, 93] on input "Tauriel Top +5" at bounding box center [495, 94] width 598 height 21
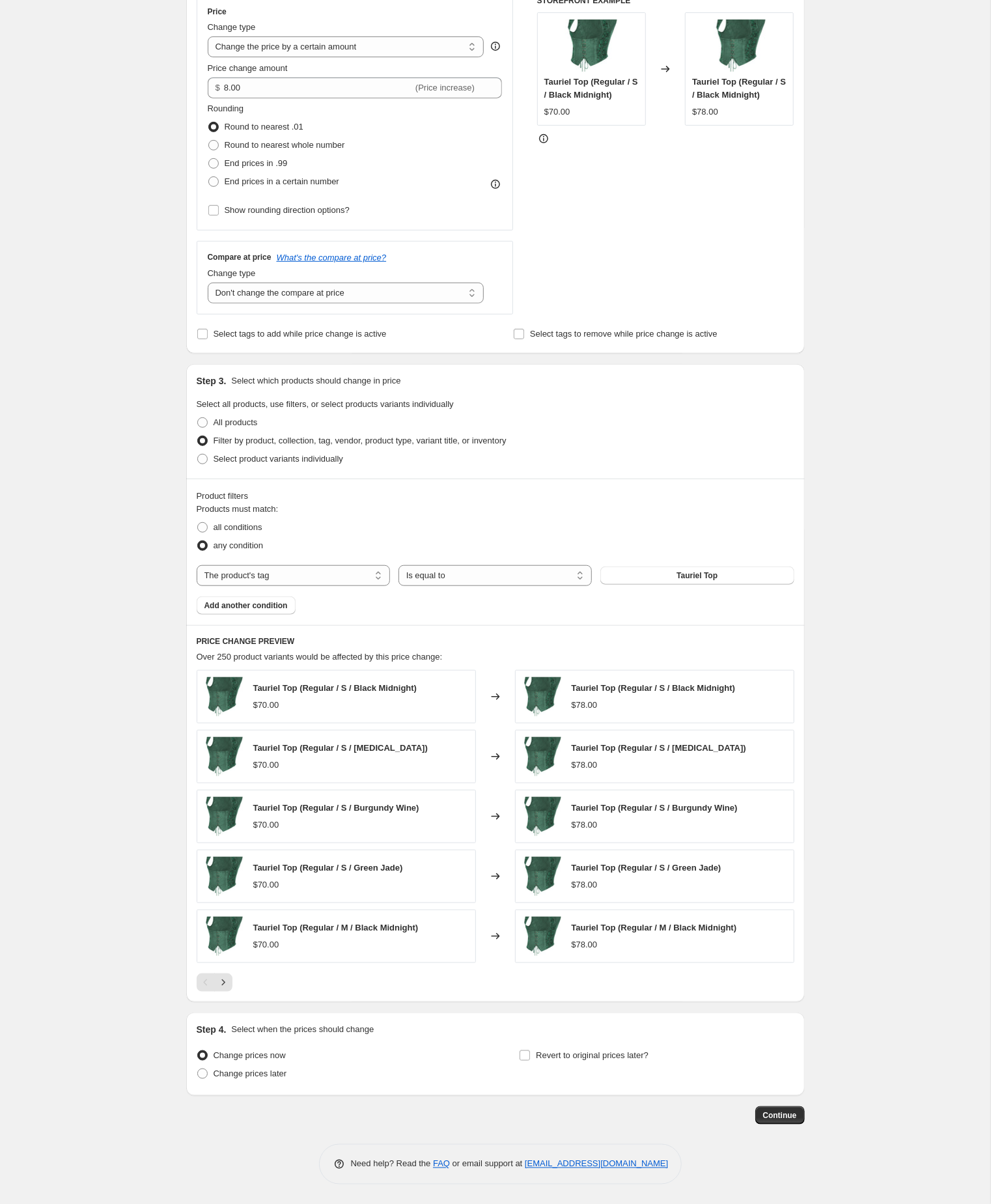
scroll to position [319, 0]
click at [773, 1117] on span "Continue" at bounding box center [780, 1115] width 34 height 10
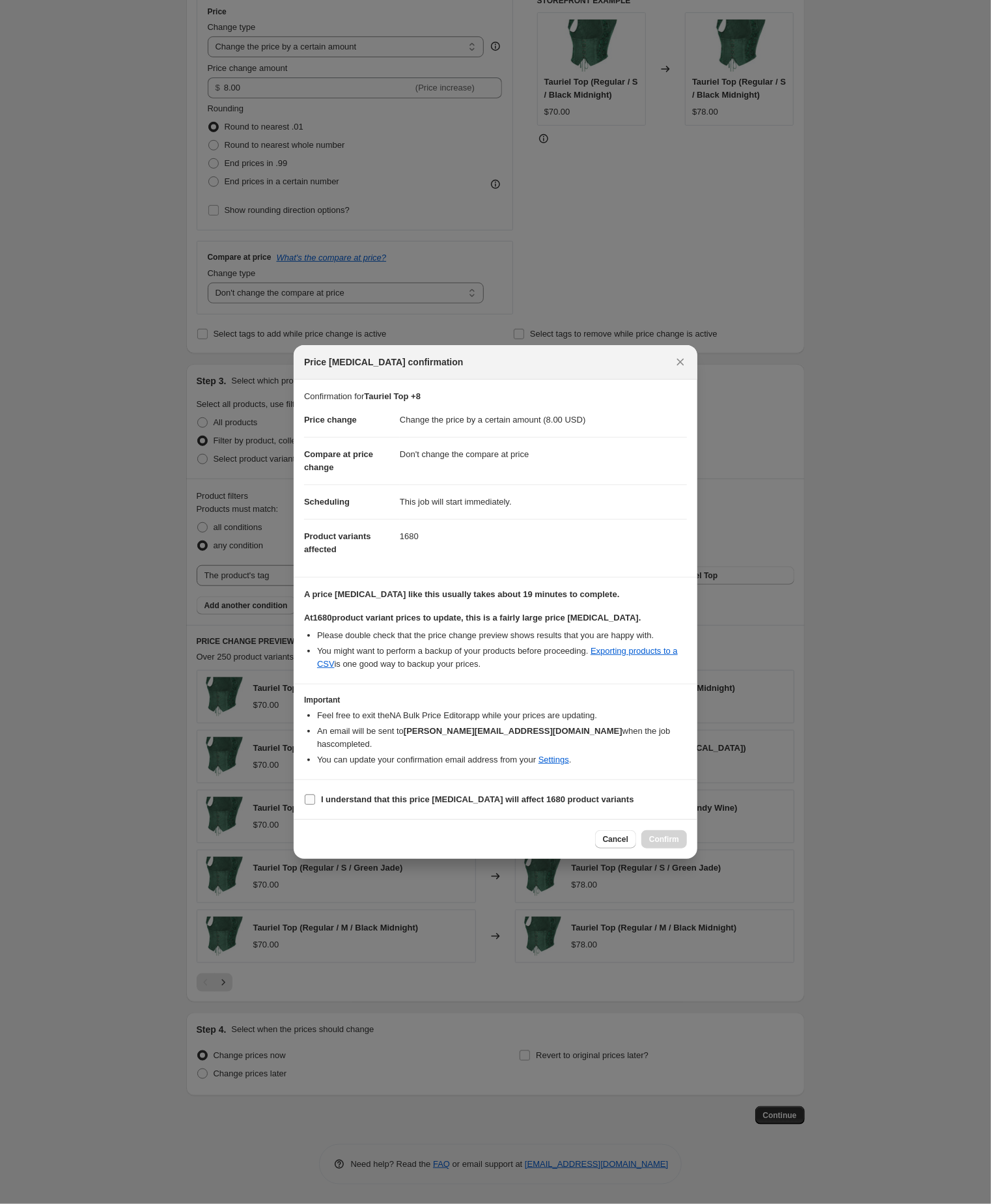
click at [311, 805] on input "I understand that this price change job will affect 1680 product variants" at bounding box center [310, 800] width 10 height 10
click at [649, 844] on span "Confirm" at bounding box center [663, 839] width 30 height 10
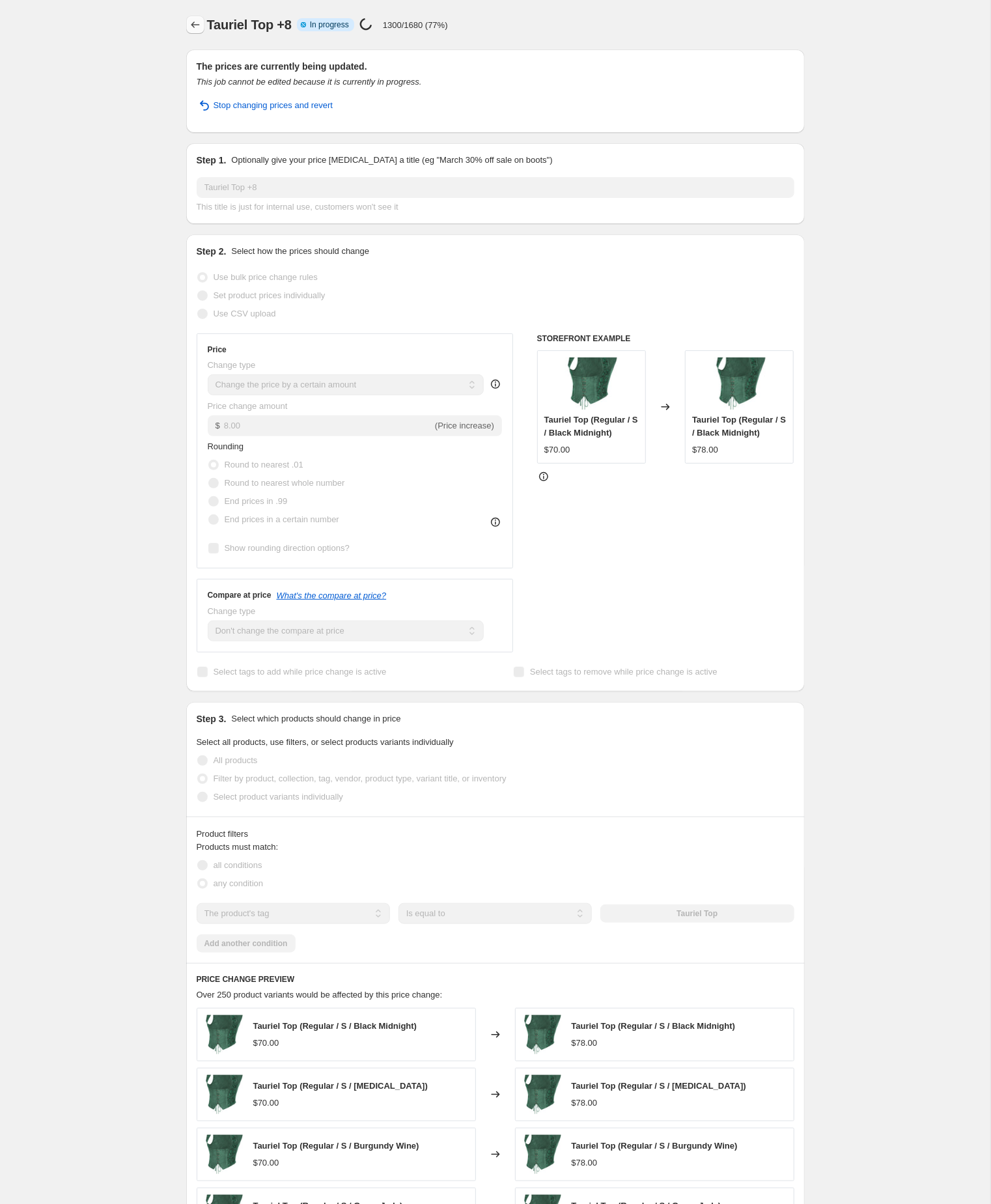
click at [190, 25] on icon "Price change jobs" at bounding box center [196, 24] width 13 height 13
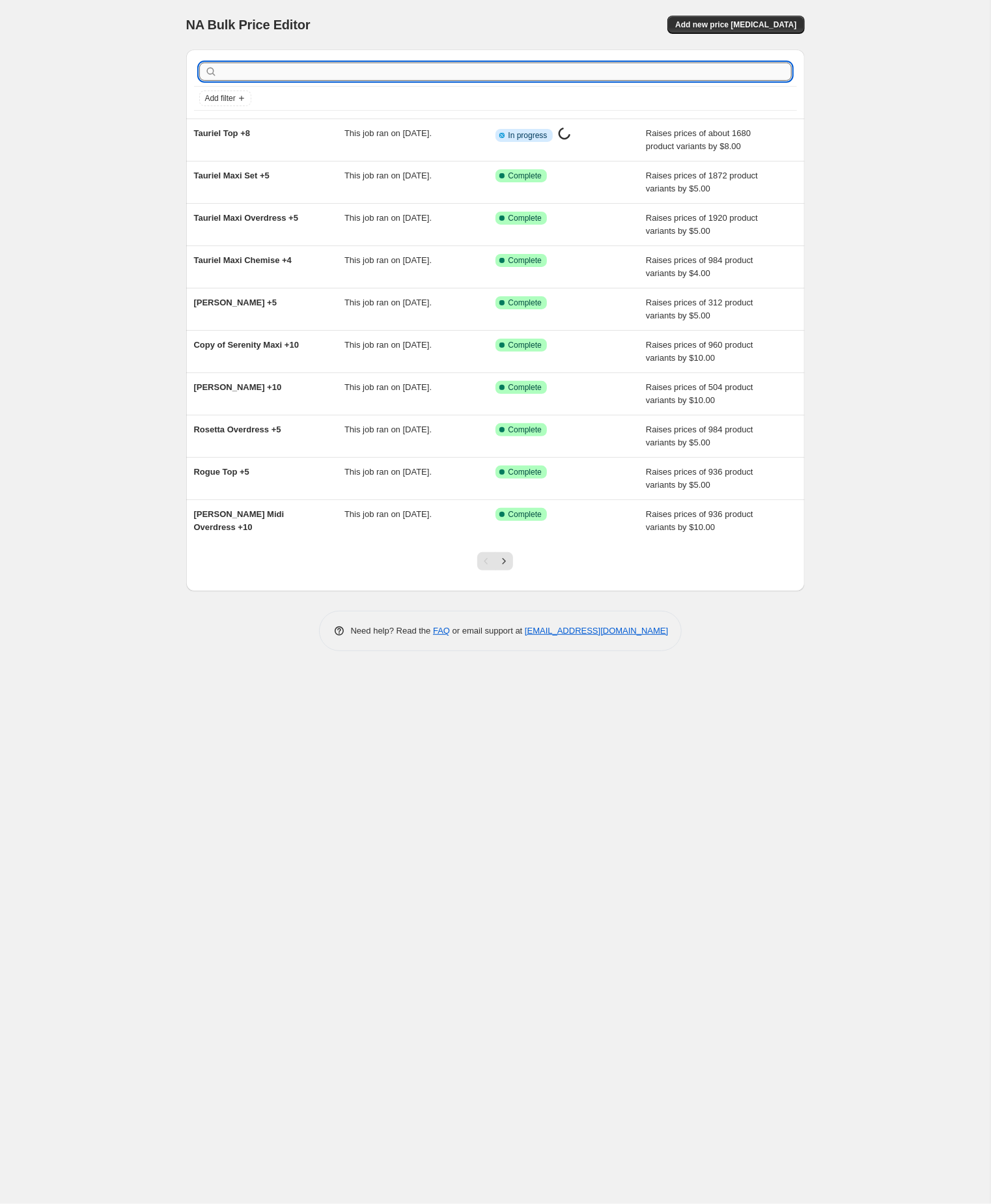
click at [327, 76] on input "text" at bounding box center [505, 71] width 572 height 18
paste input "trinity cloak"
click at [313, 75] on input "trinity cloak" at bounding box center [494, 71] width 548 height 18
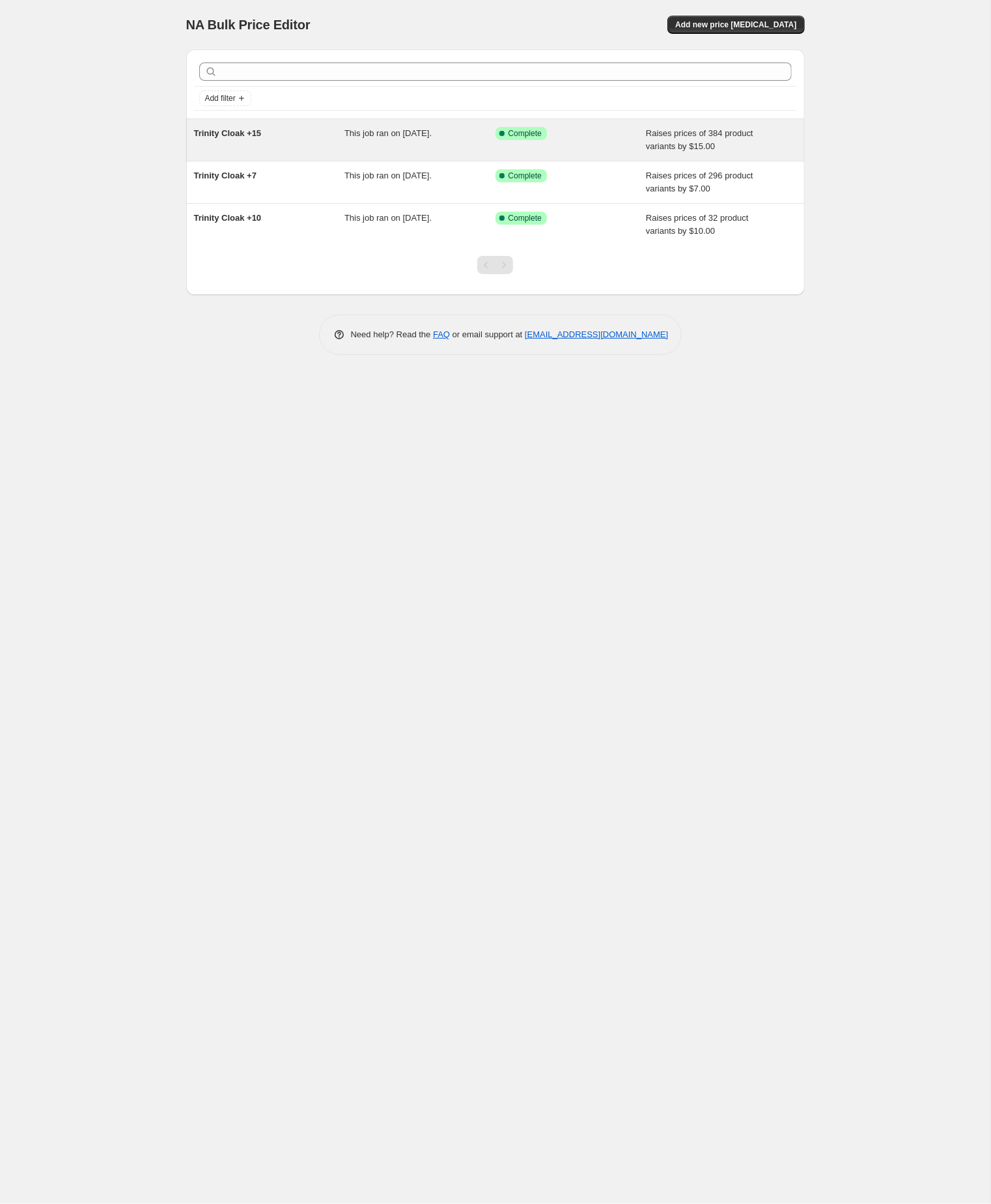
click at [240, 133] on span "Trinity Cloak +15" at bounding box center [227, 133] width 67 height 9
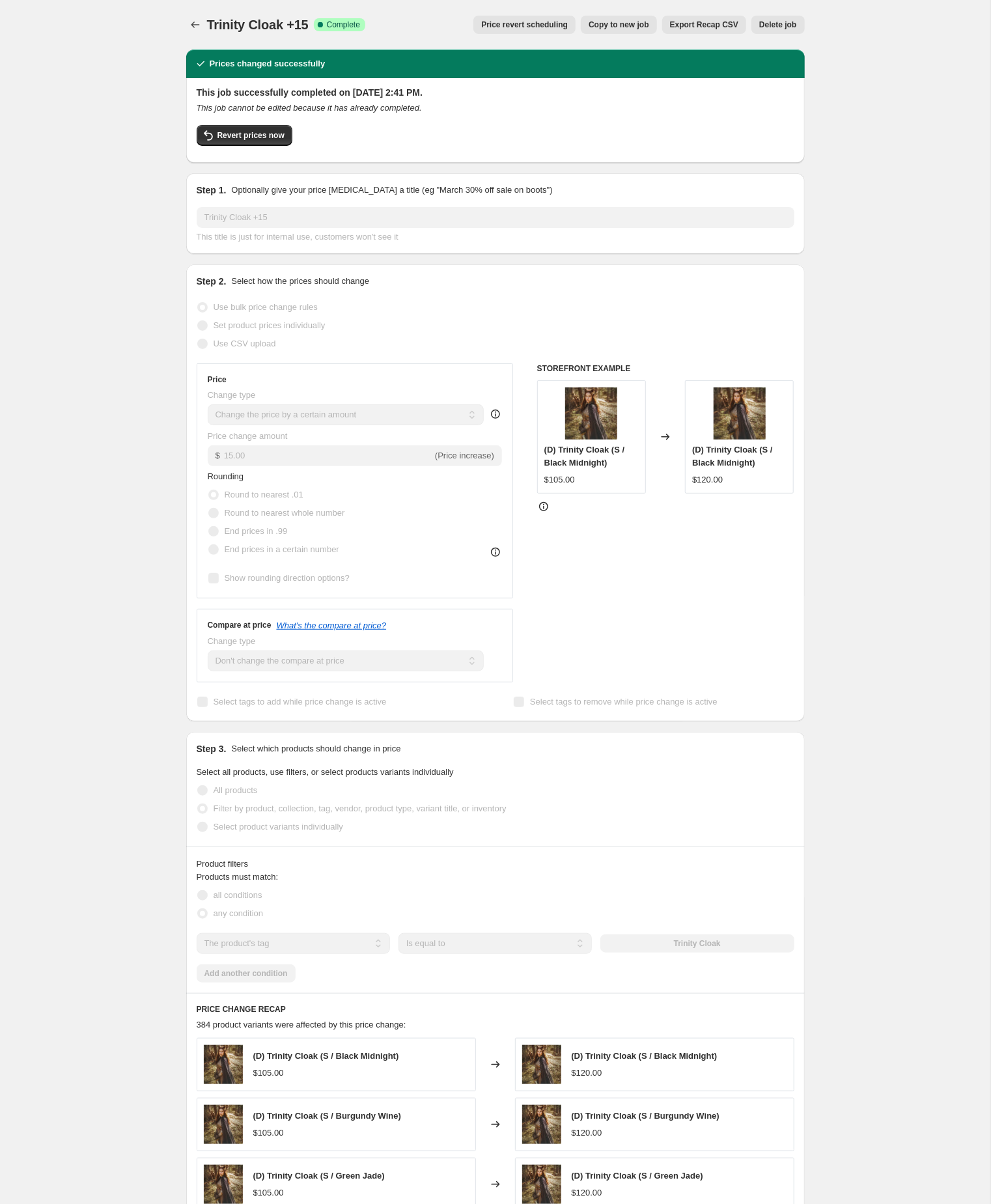
click at [589, 23] on span "Copy to new job" at bounding box center [619, 24] width 61 height 10
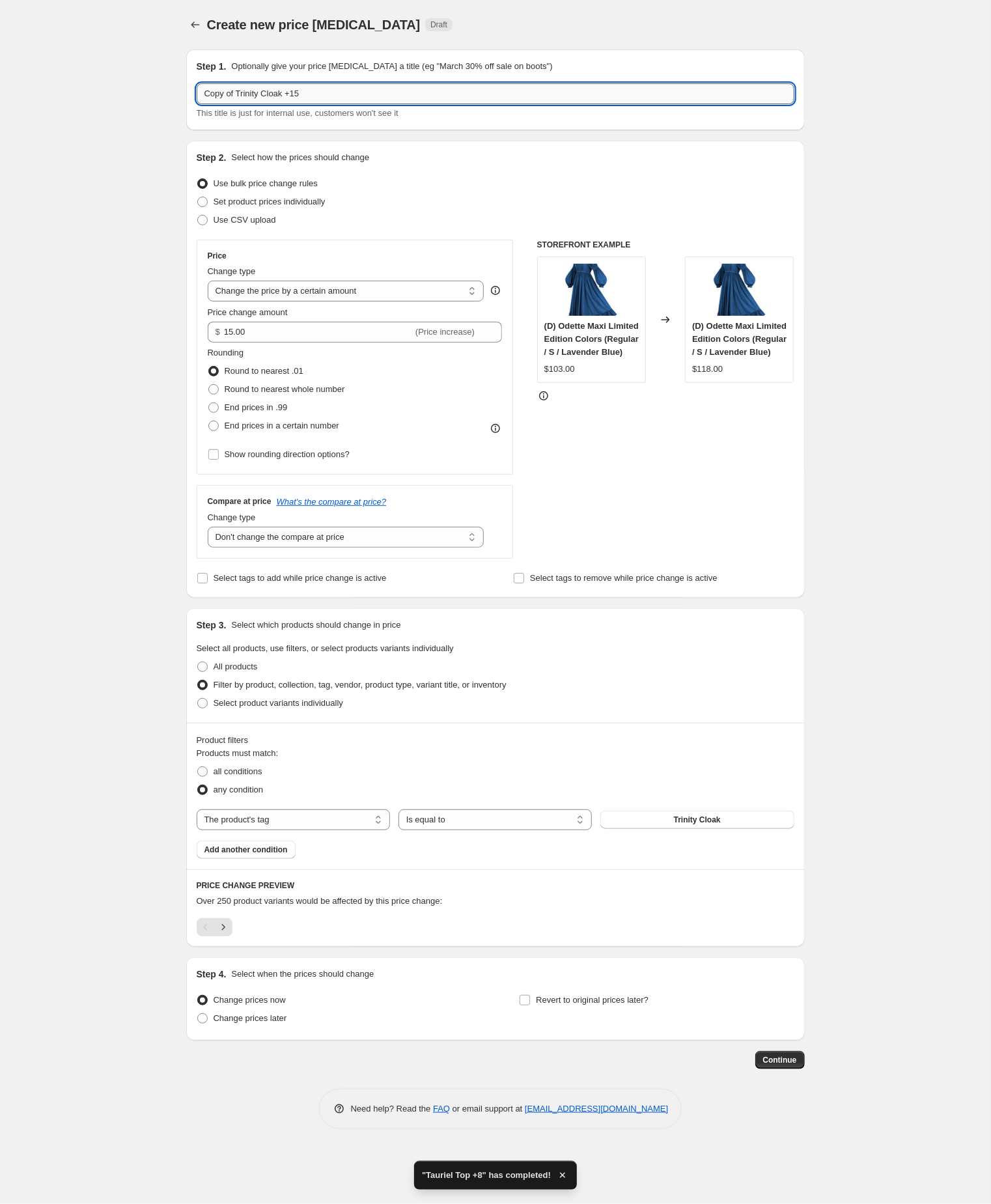
click at [246, 95] on input "Copy of Trinity Cloak +15" at bounding box center [495, 94] width 598 height 21
click at [307, 97] on input "Trinity Cloak +15" at bounding box center [495, 94] width 598 height 21
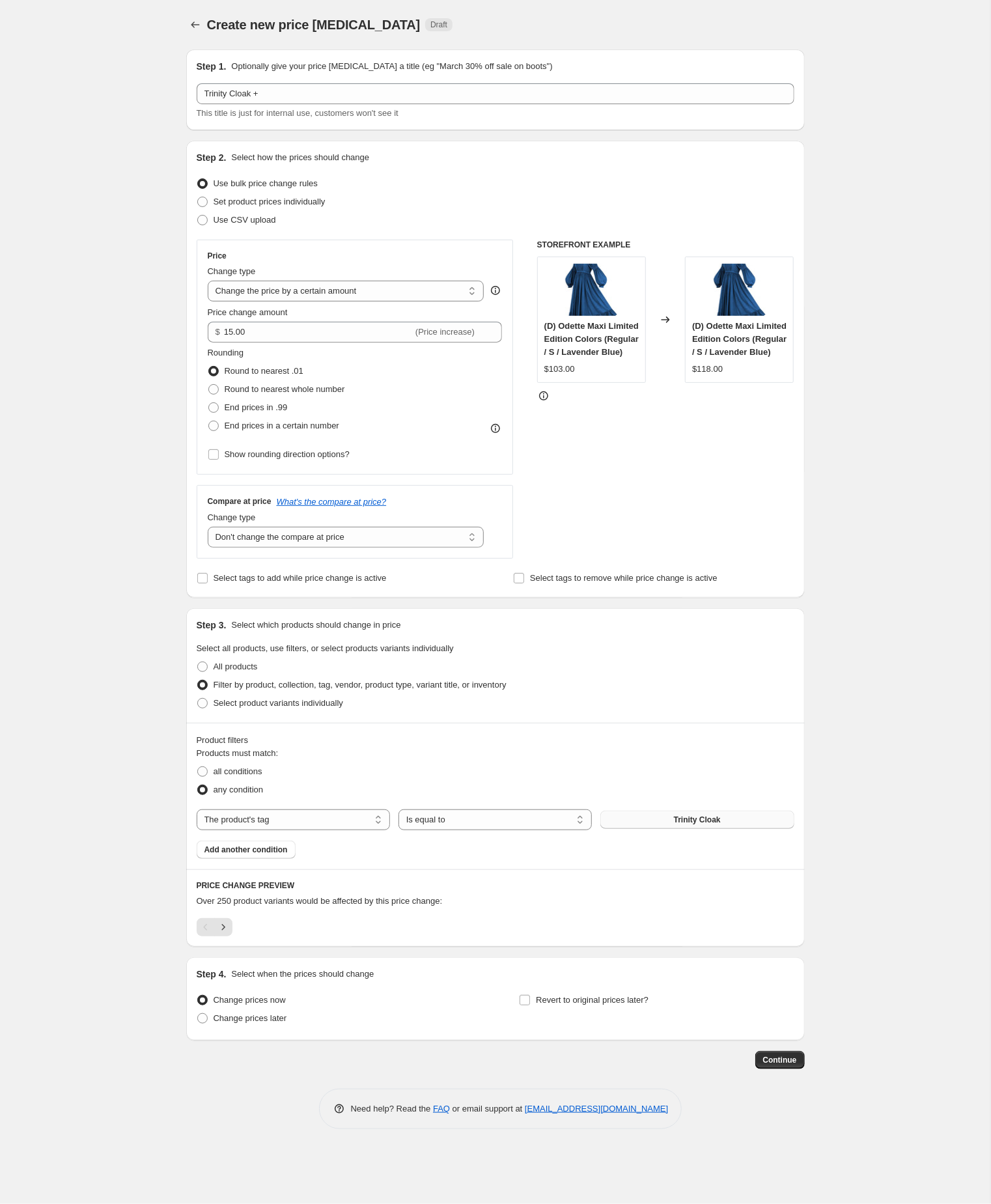
click at [700, 825] on span "Trinity Cloak" at bounding box center [697, 819] width 47 height 10
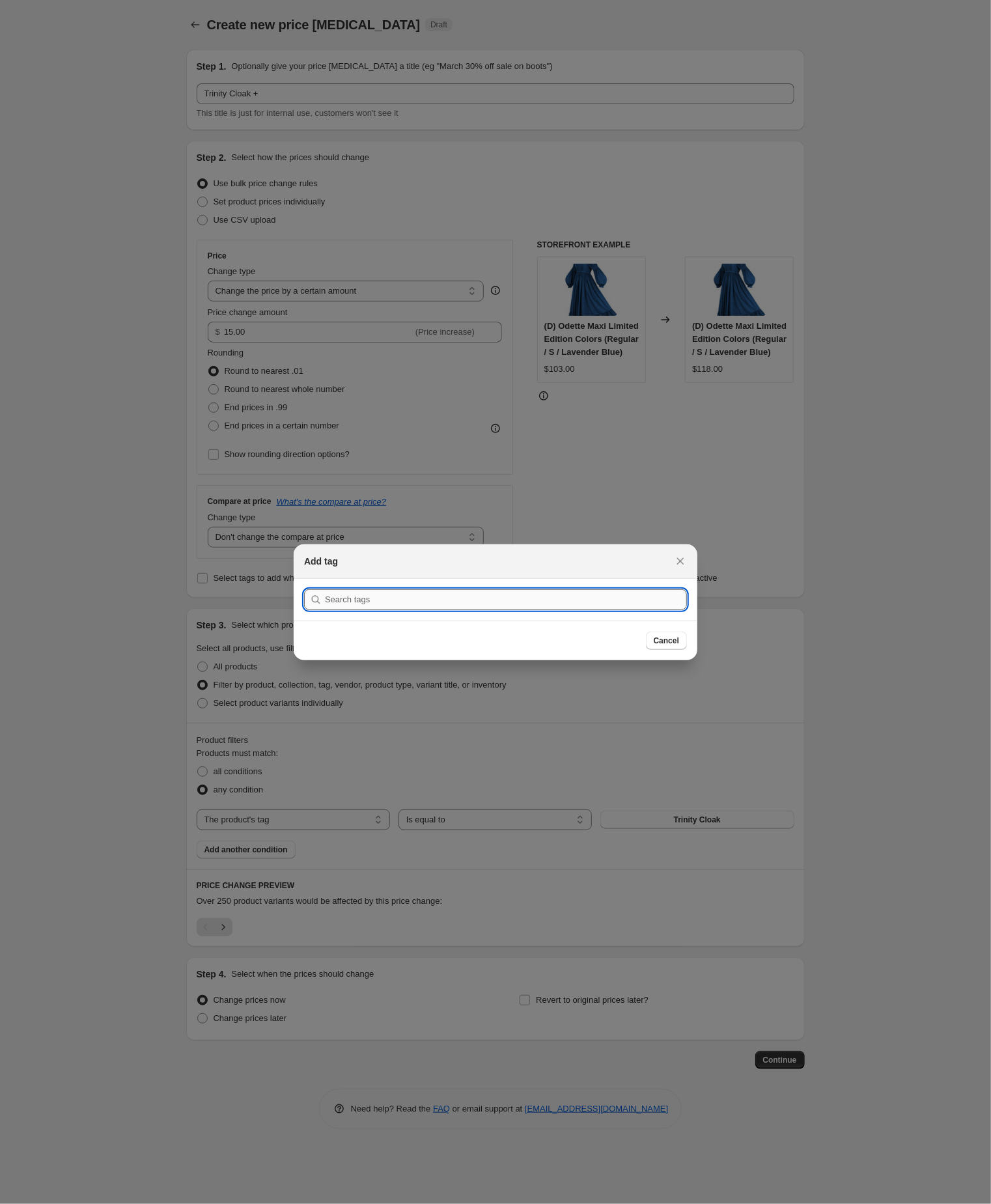
click at [345, 602] on input ":r3sc:" at bounding box center [505, 599] width 362 height 21
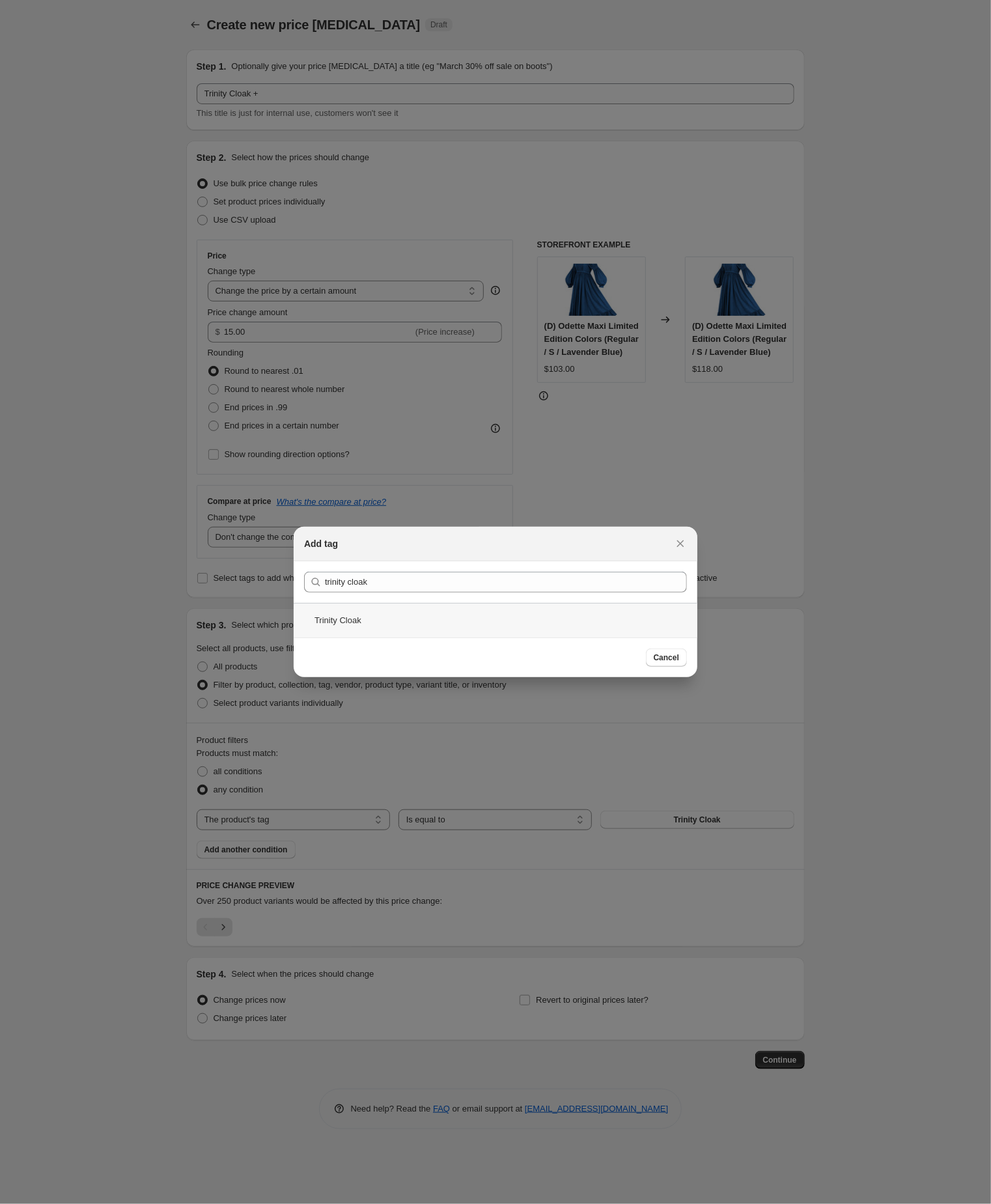
click at [394, 625] on div "Trinity Cloak" at bounding box center [495, 620] width 403 height 35
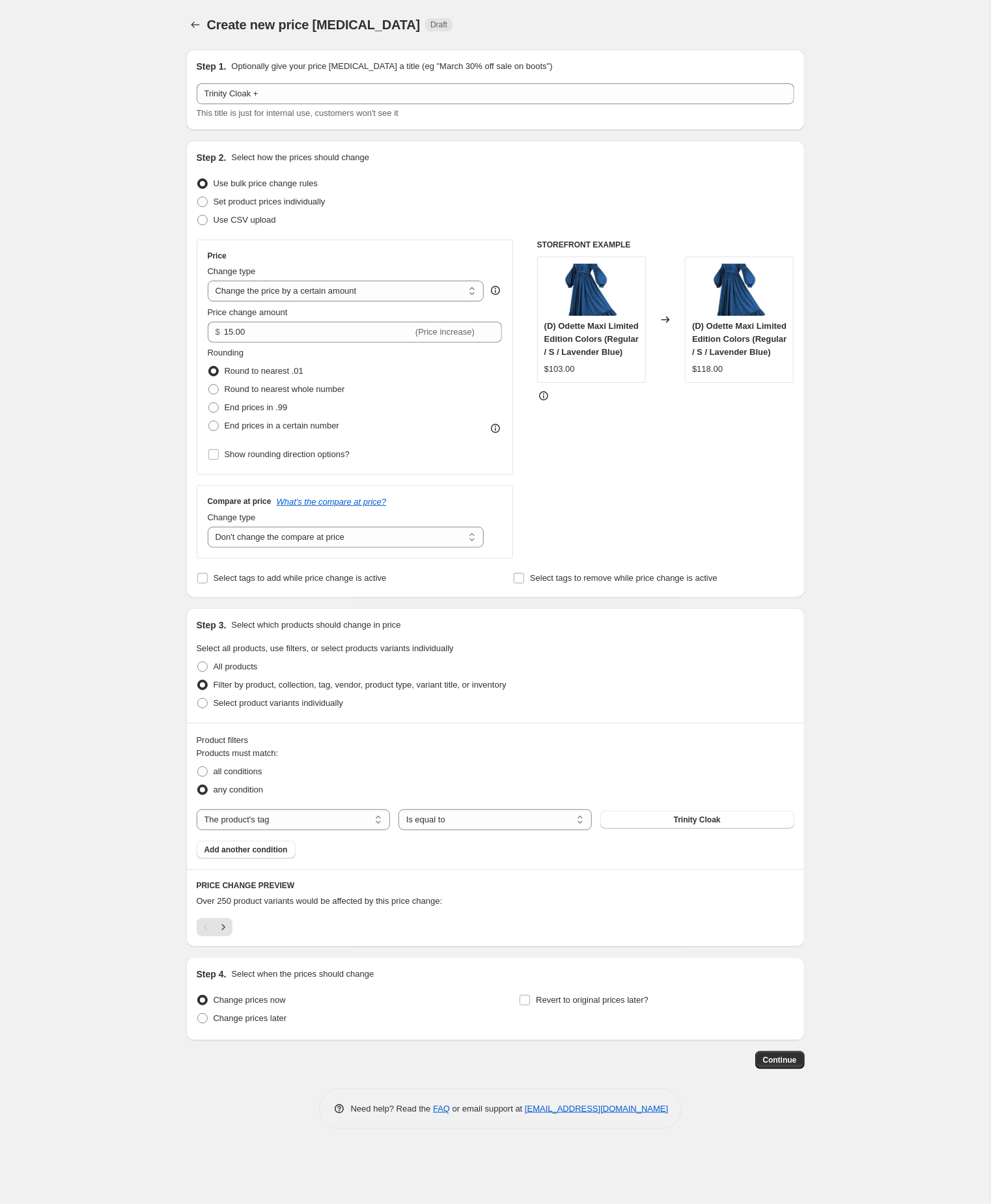
click at [129, 489] on div "Create new price change job. This page is ready Create new price change job Dra…" at bounding box center [495, 602] width 990 height 1204
select select "by"
select select "no_change"
select select "tag"
click at [196, 25] on icon "Price change jobs" at bounding box center [196, 24] width 13 height 13
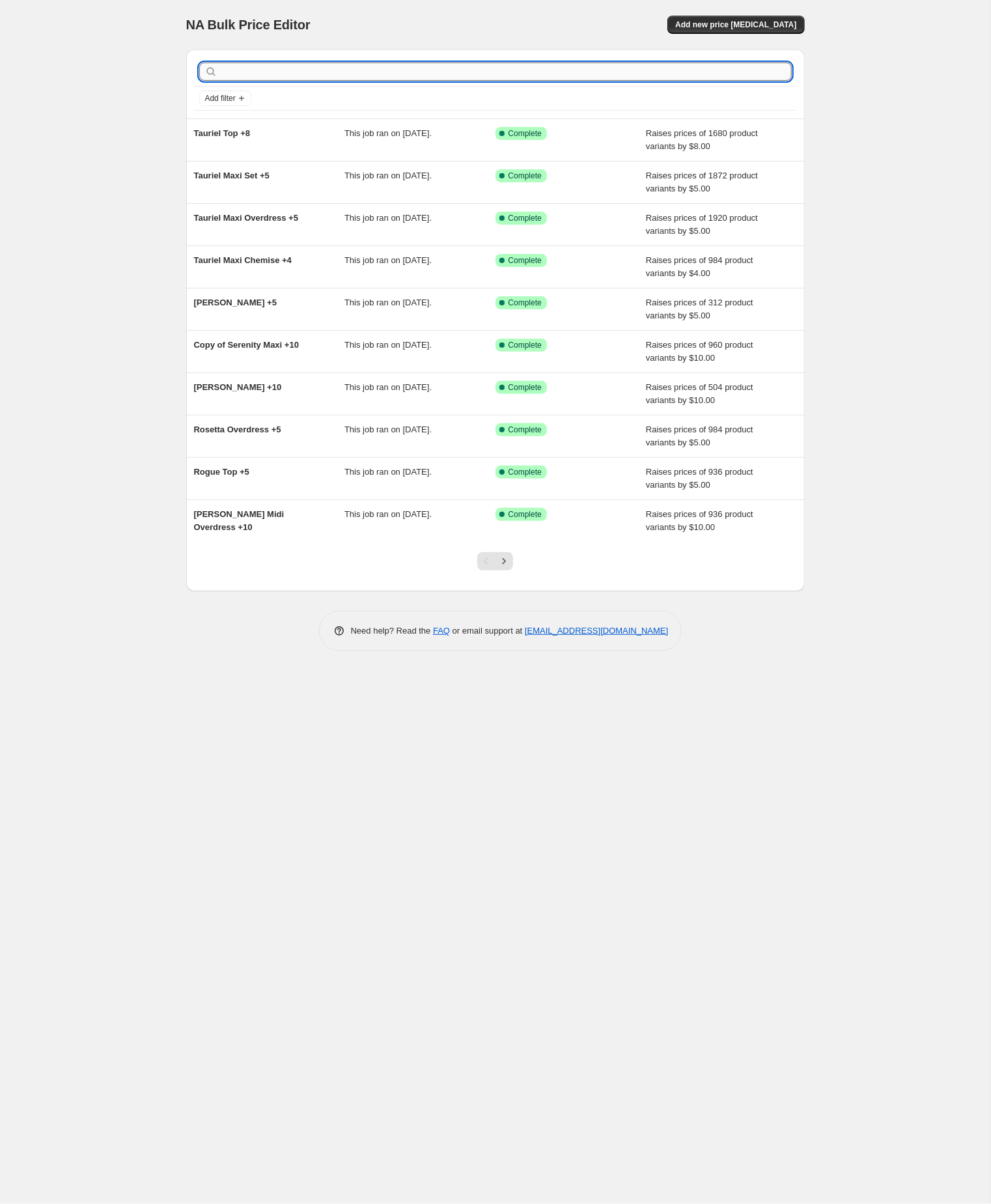
click at [301, 75] on input "text" at bounding box center [505, 71] width 572 height 18
paste input "trinity cloak"
type input "trinity cloak"
click at [301, 75] on input "trinity cloak" at bounding box center [494, 71] width 548 height 18
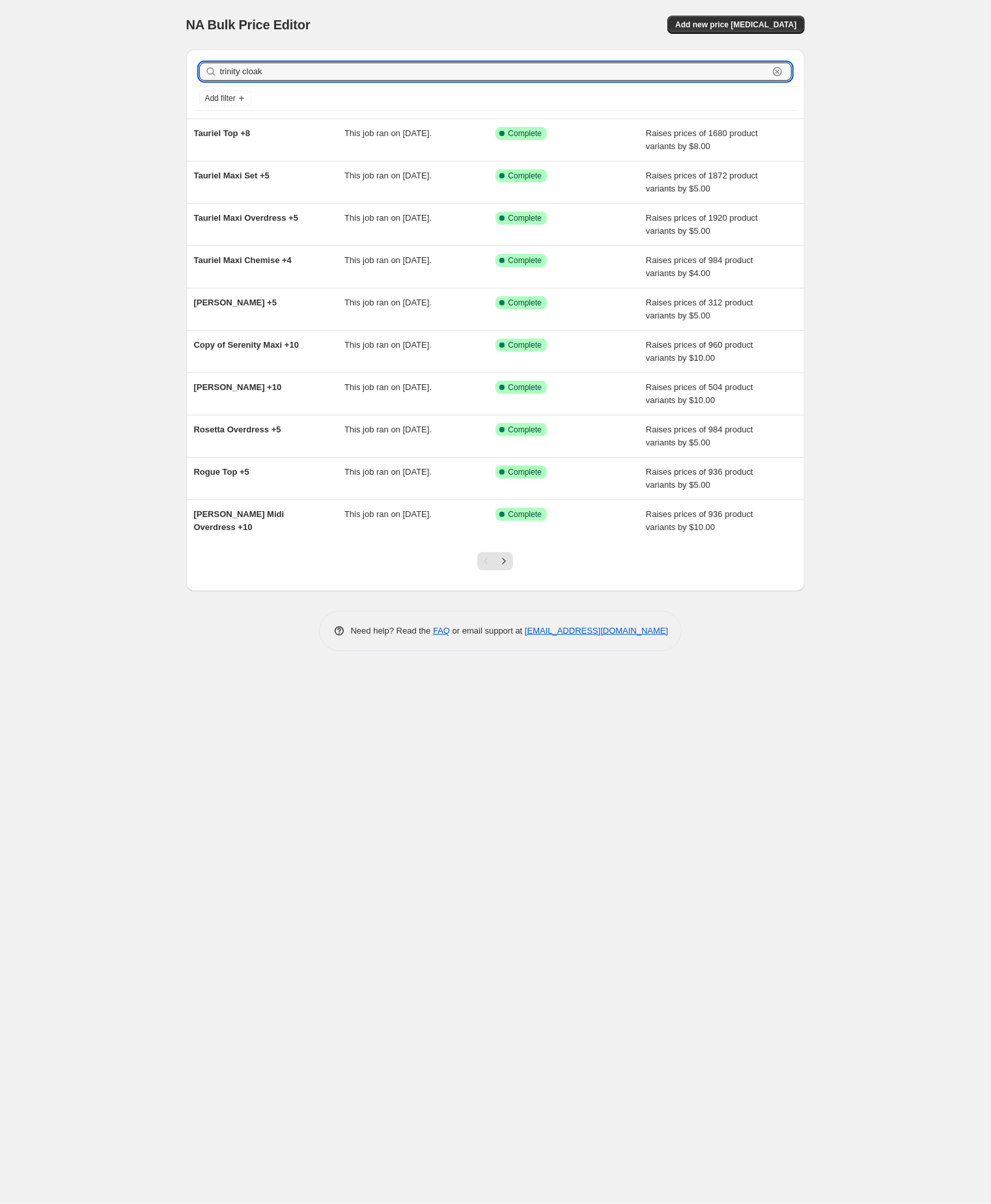
click at [301, 75] on input "trinity cloak" at bounding box center [494, 71] width 548 height 18
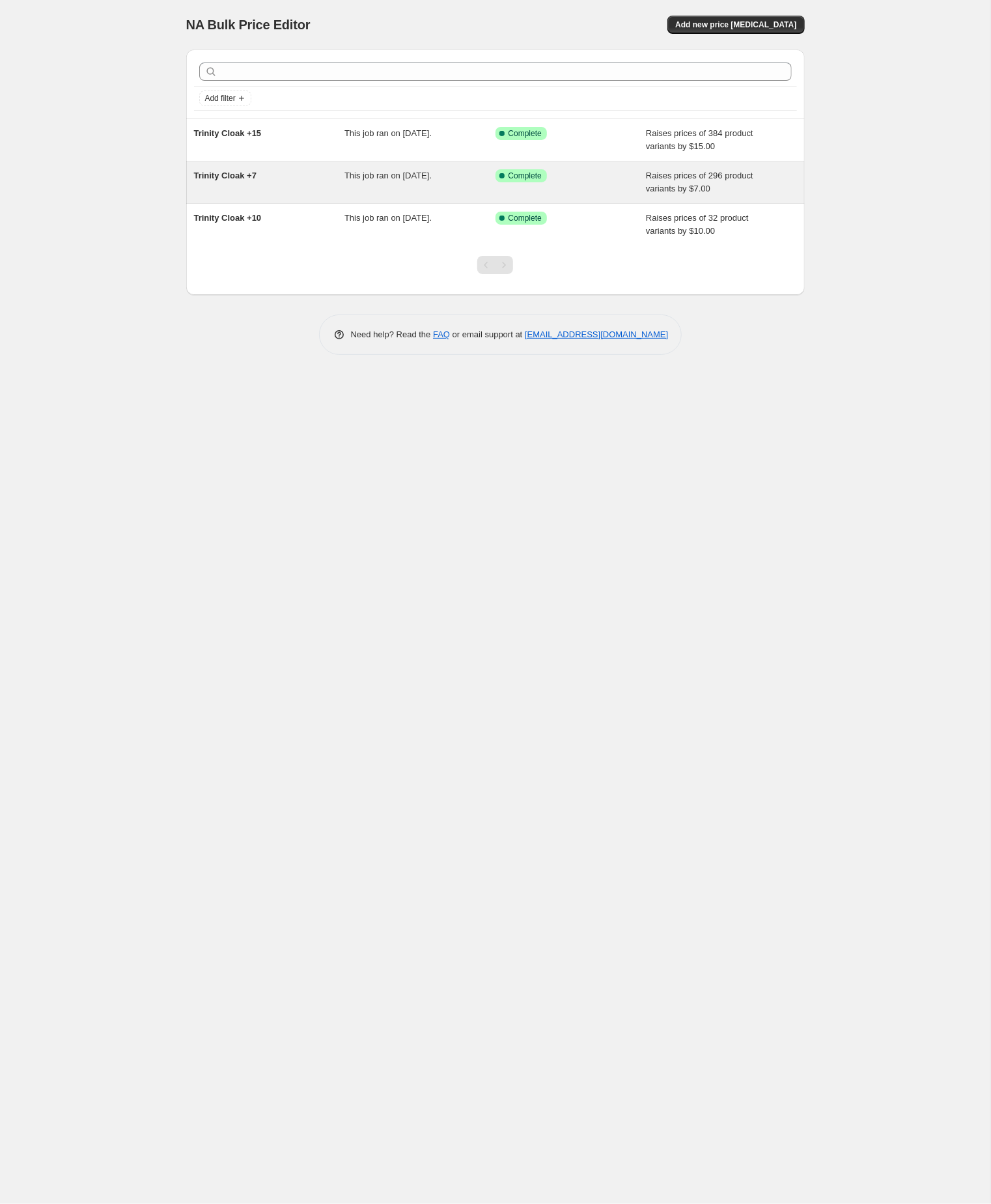
click at [240, 181] on span "Trinity Cloak +7" at bounding box center [225, 175] width 63 height 9
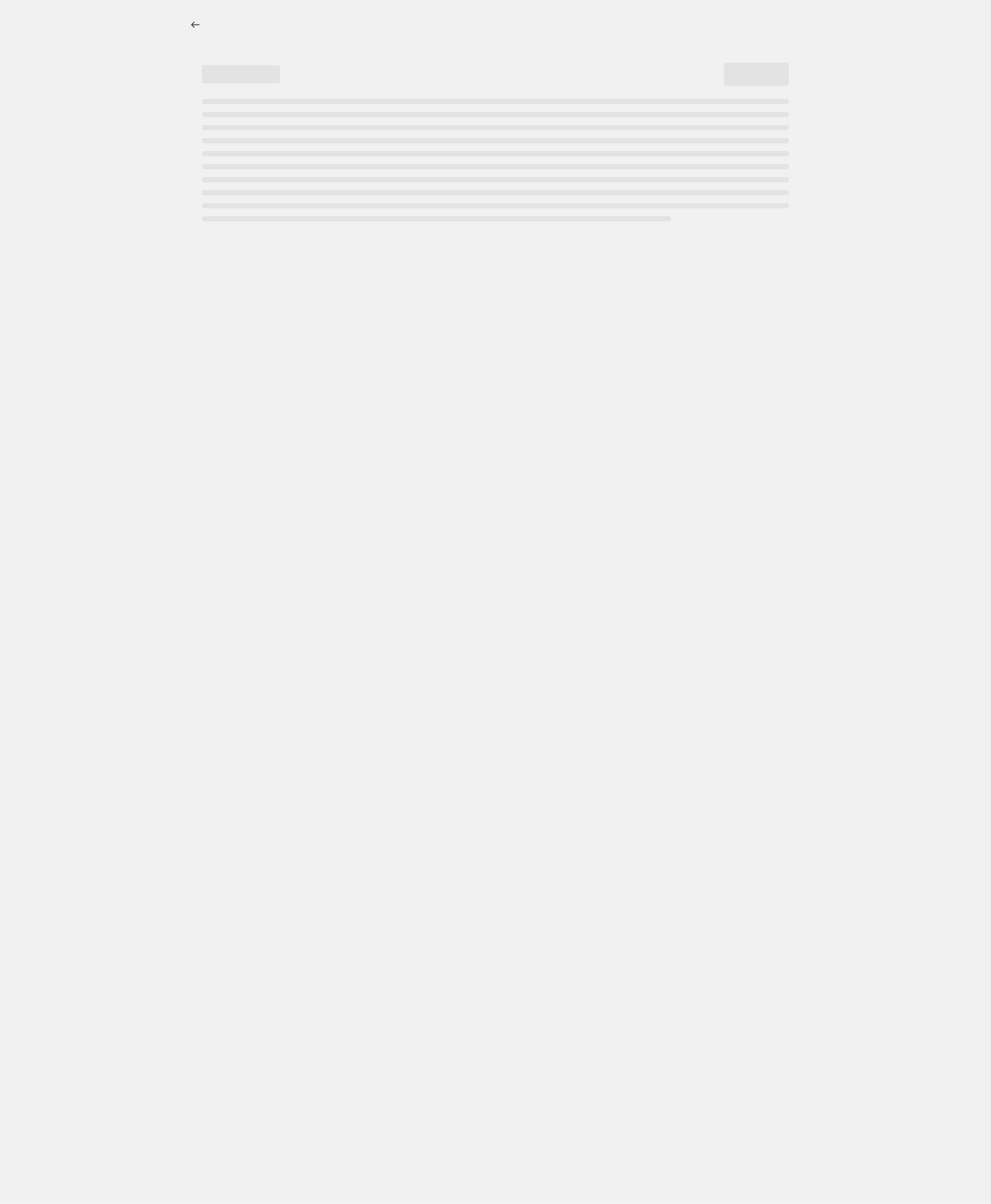
select select "by"
select select "no_change"
select select "tag"
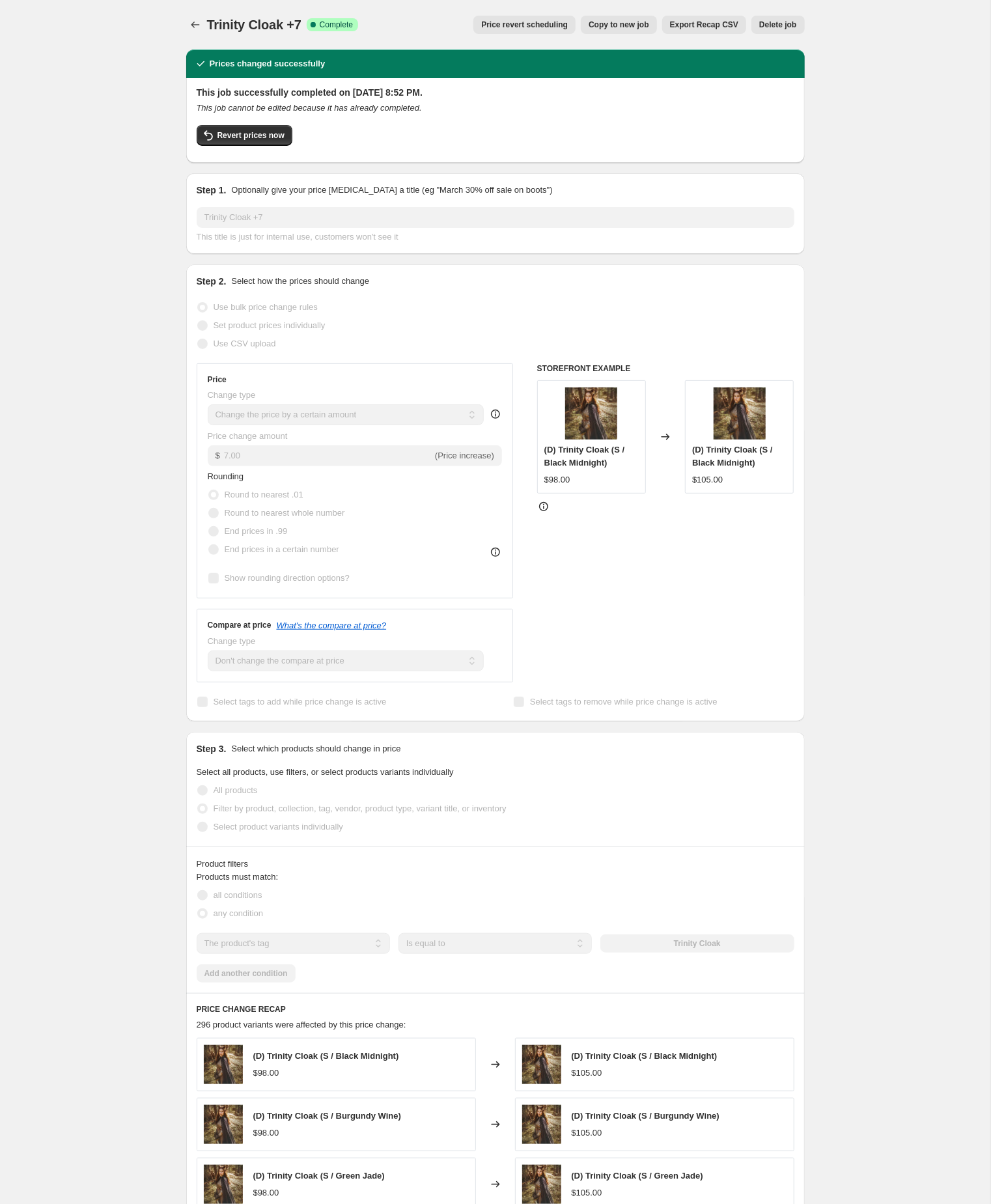
click at [589, 21] on span "Copy to new job" at bounding box center [619, 24] width 61 height 10
select select "by"
select select "no_change"
select select "tag"
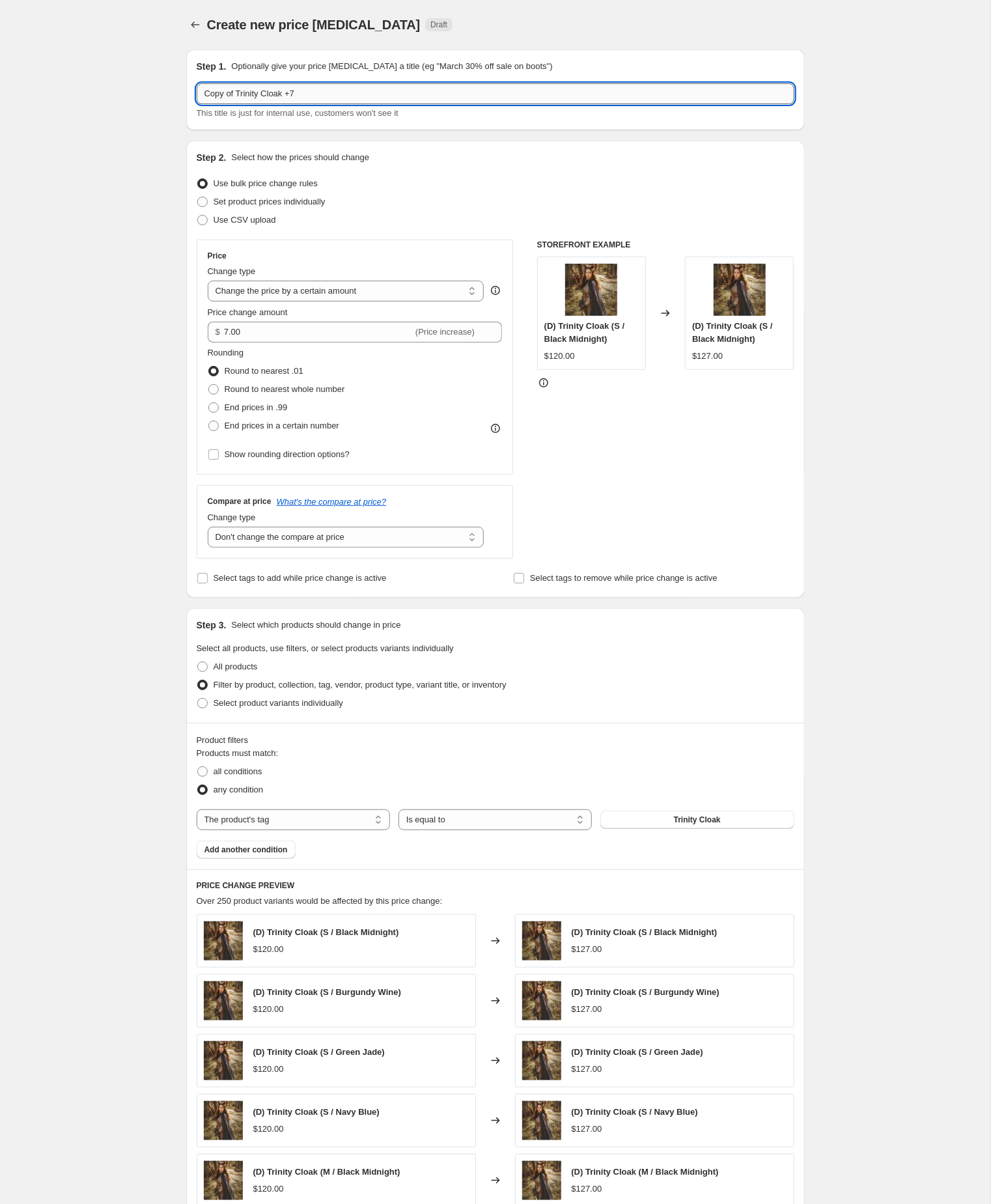
click at [245, 98] on input "Copy of Trinity Cloak +7" at bounding box center [495, 94] width 598 height 21
click at [305, 100] on input "Trinity Cloak +7" at bounding box center [495, 94] width 598 height 21
type input "Trinity Cloak +5"
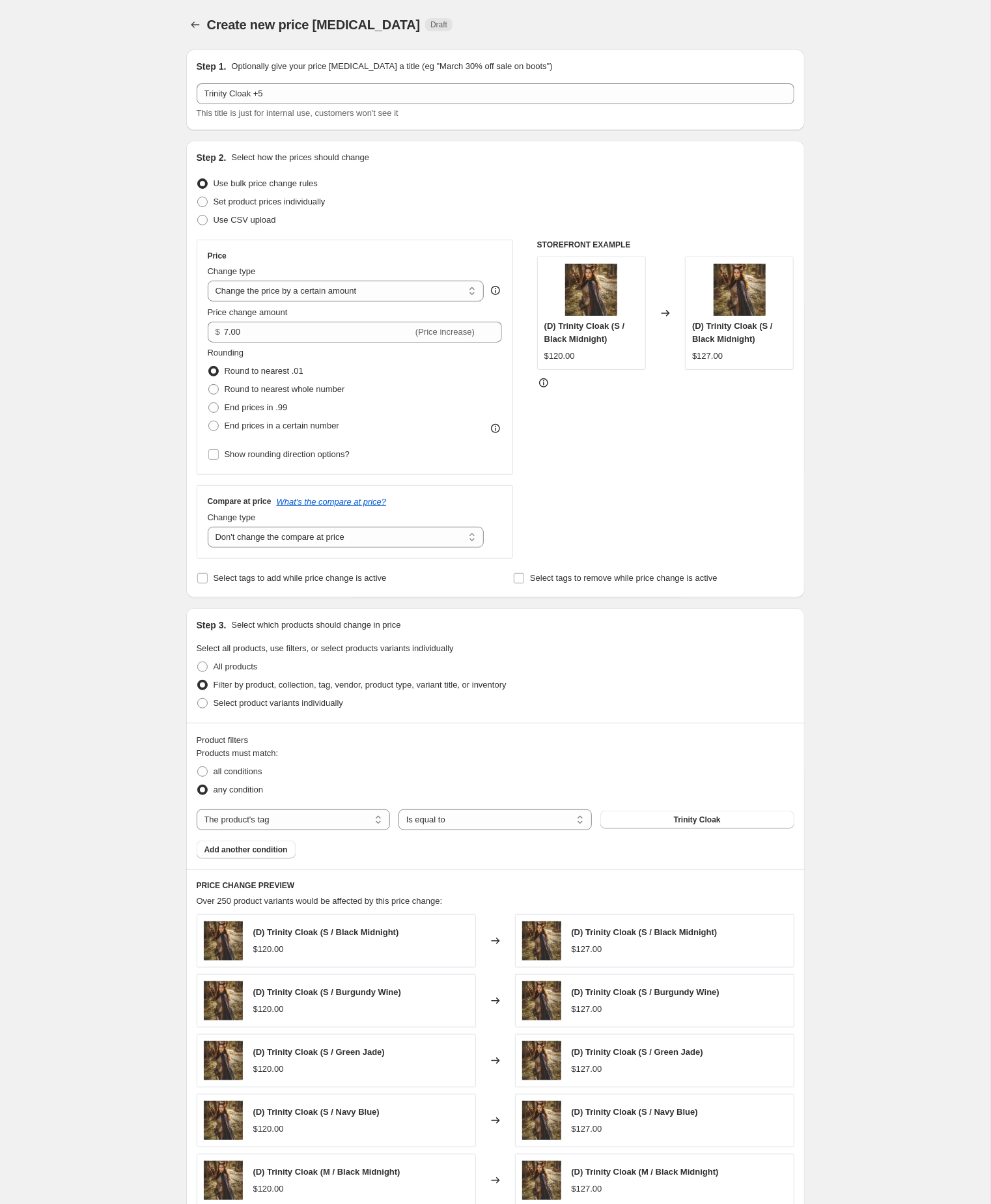
click at [149, 211] on div "Create new price change job. This page is ready Create new price change job Dra…" at bounding box center [495, 724] width 990 height 1448
click at [296, 343] on input "7.00" at bounding box center [318, 332] width 189 height 21
type input "5.00"
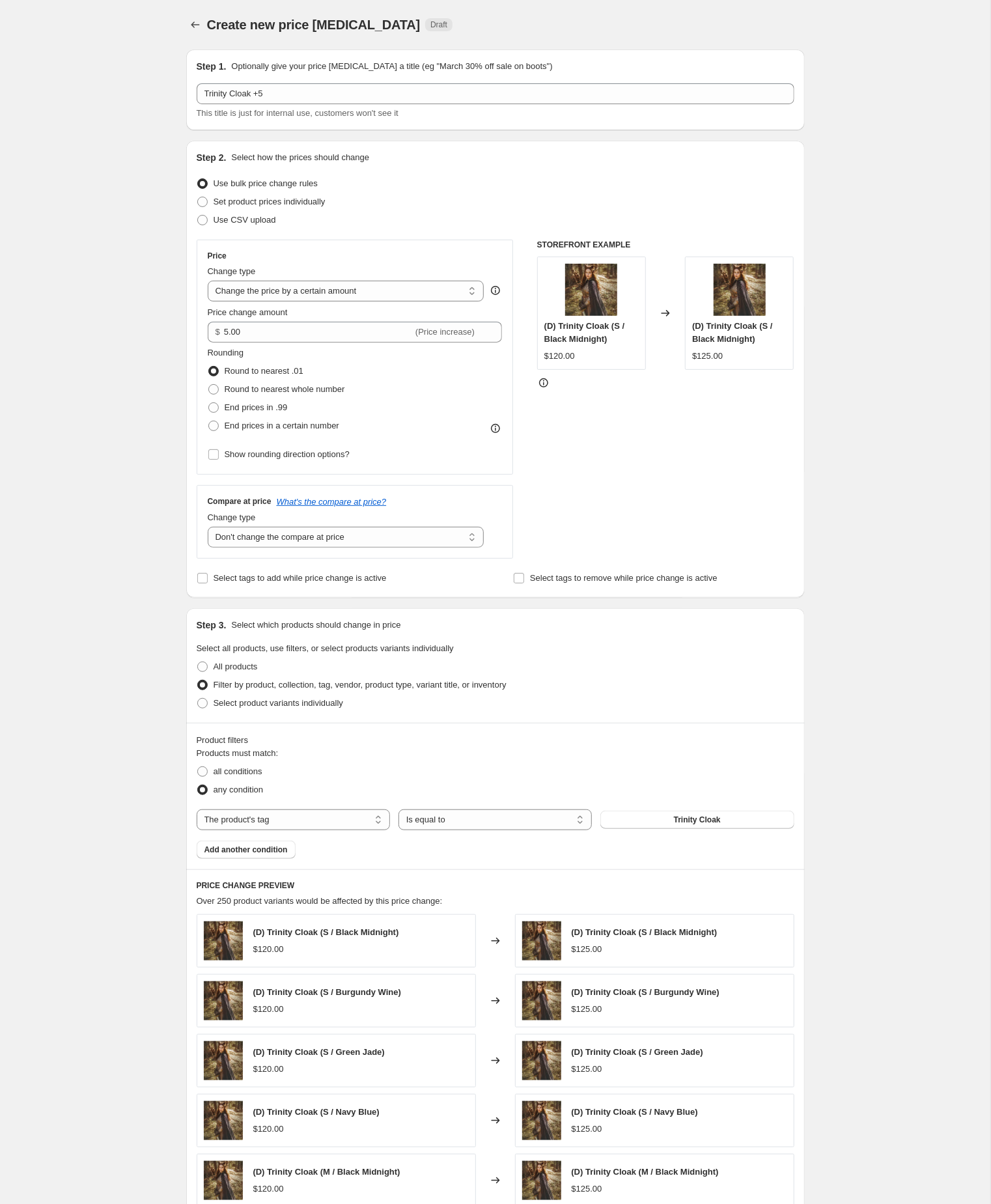
click at [72, 427] on div "Create new price change job. This page is ready Create new price change job Dra…" at bounding box center [495, 724] width 990 height 1448
click at [842, 871] on div "Create new price change job. This page is ready Create new price change job Dra…" at bounding box center [495, 724] width 990 height 1448
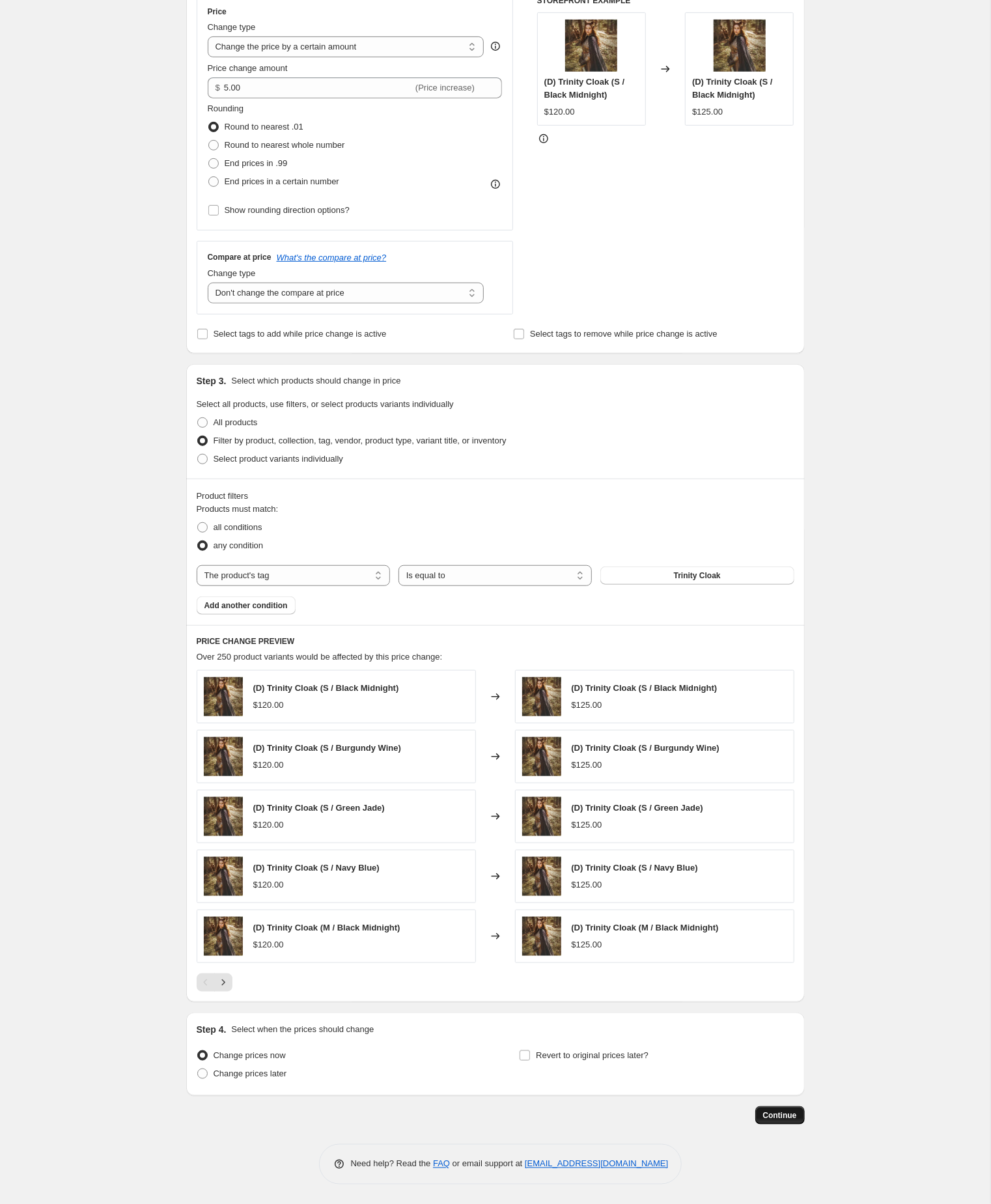
scroll to position [311, 0]
click at [770, 1113] on span "Continue" at bounding box center [780, 1115] width 34 height 10
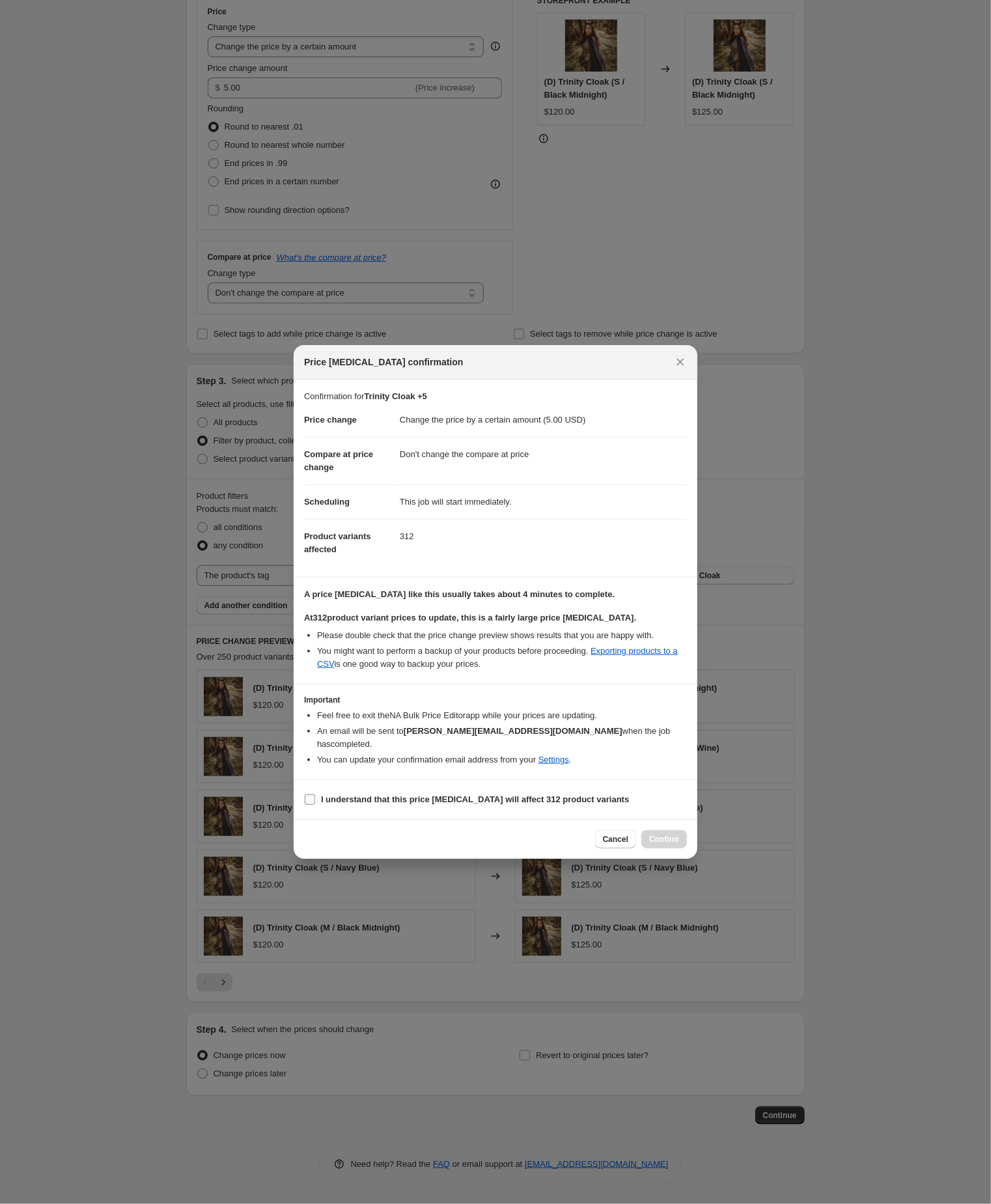
click at [311, 805] on input "I understand that this price change job will affect 312 product variants" at bounding box center [310, 800] width 10 height 10
checkbox input "true"
click at [658, 844] on span "Confirm" at bounding box center [663, 839] width 30 height 10
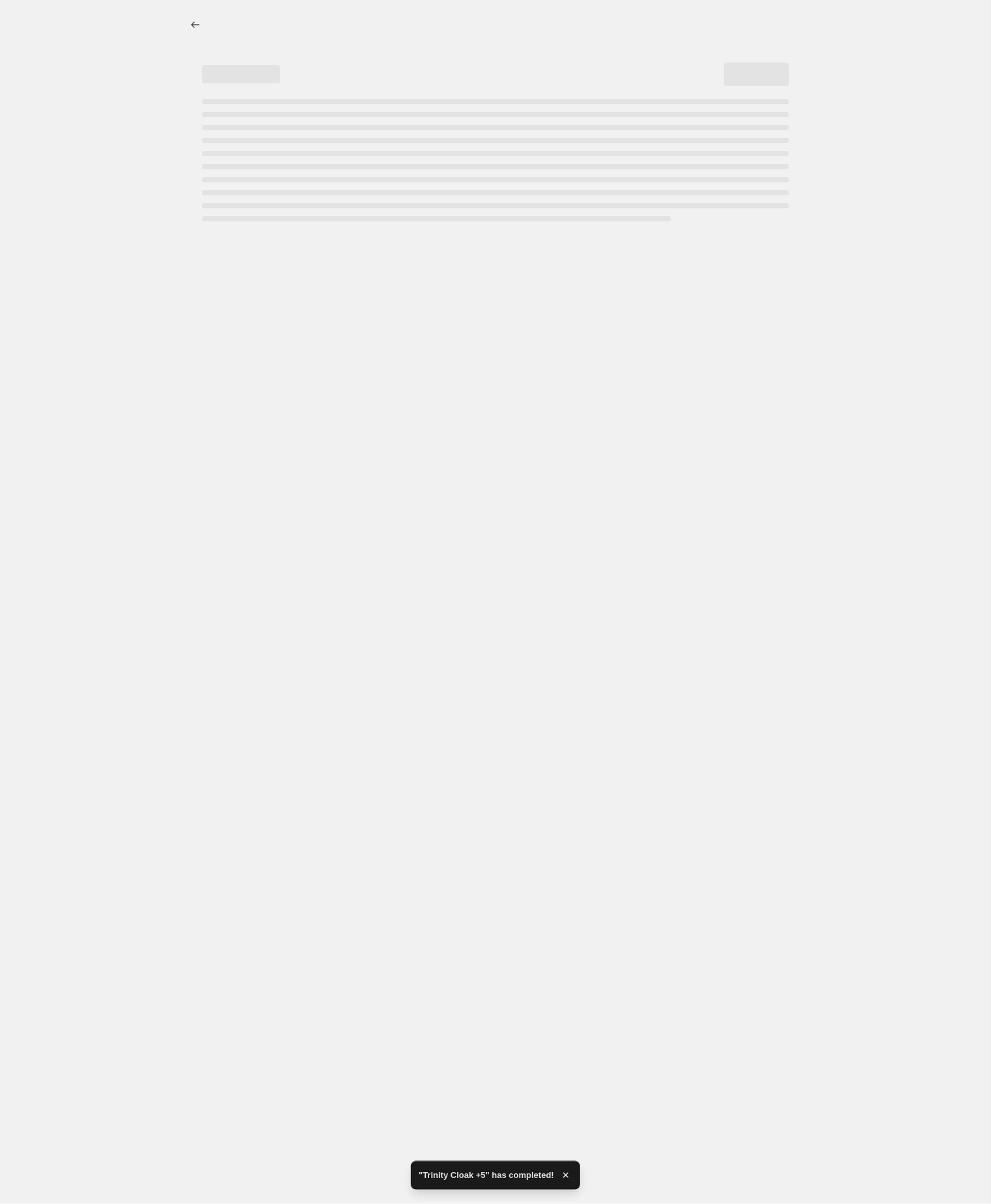
select select "by"
select select "no_change"
select select "tag"
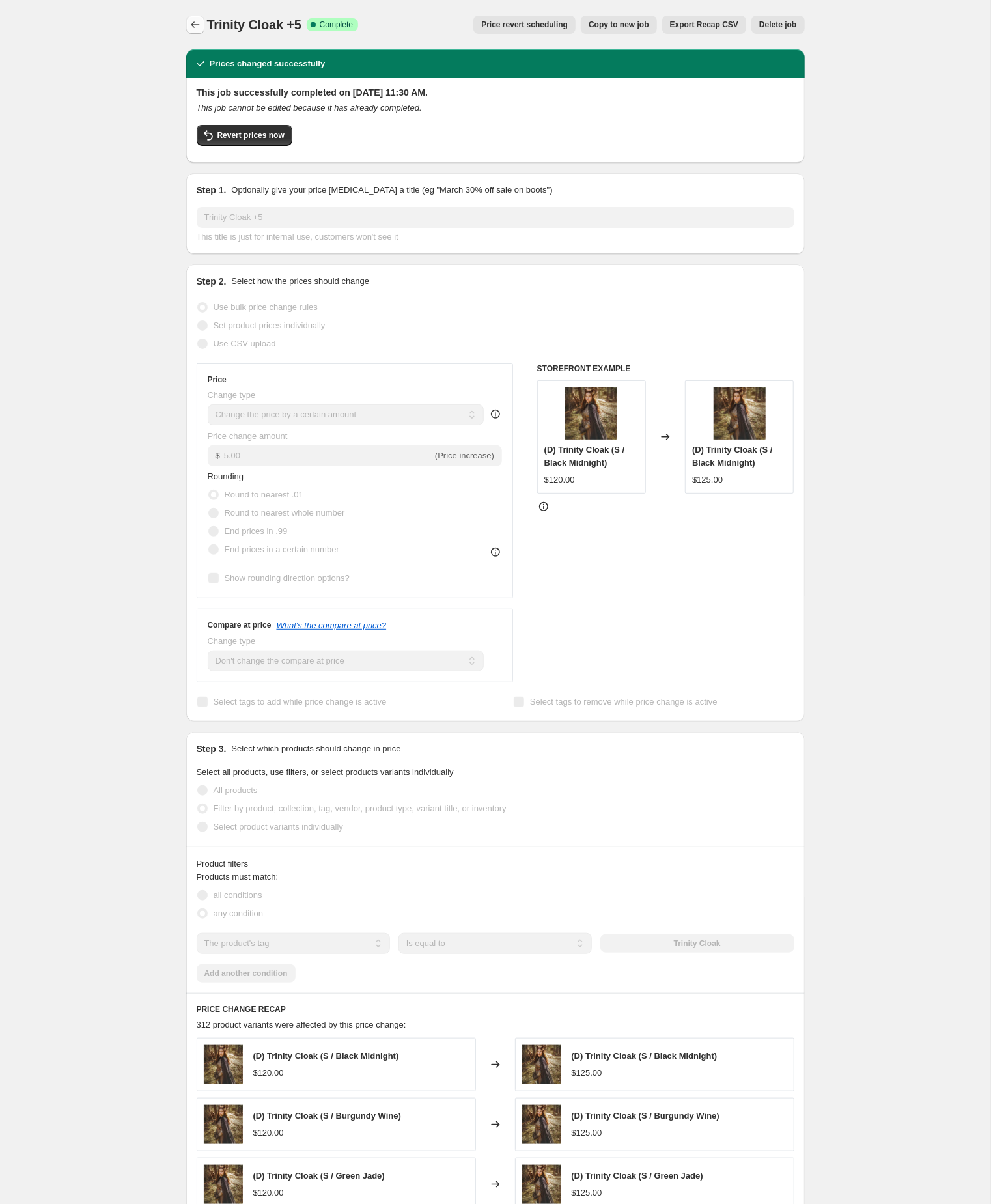
click at [193, 25] on icon "Price change jobs" at bounding box center [196, 24] width 13 height 13
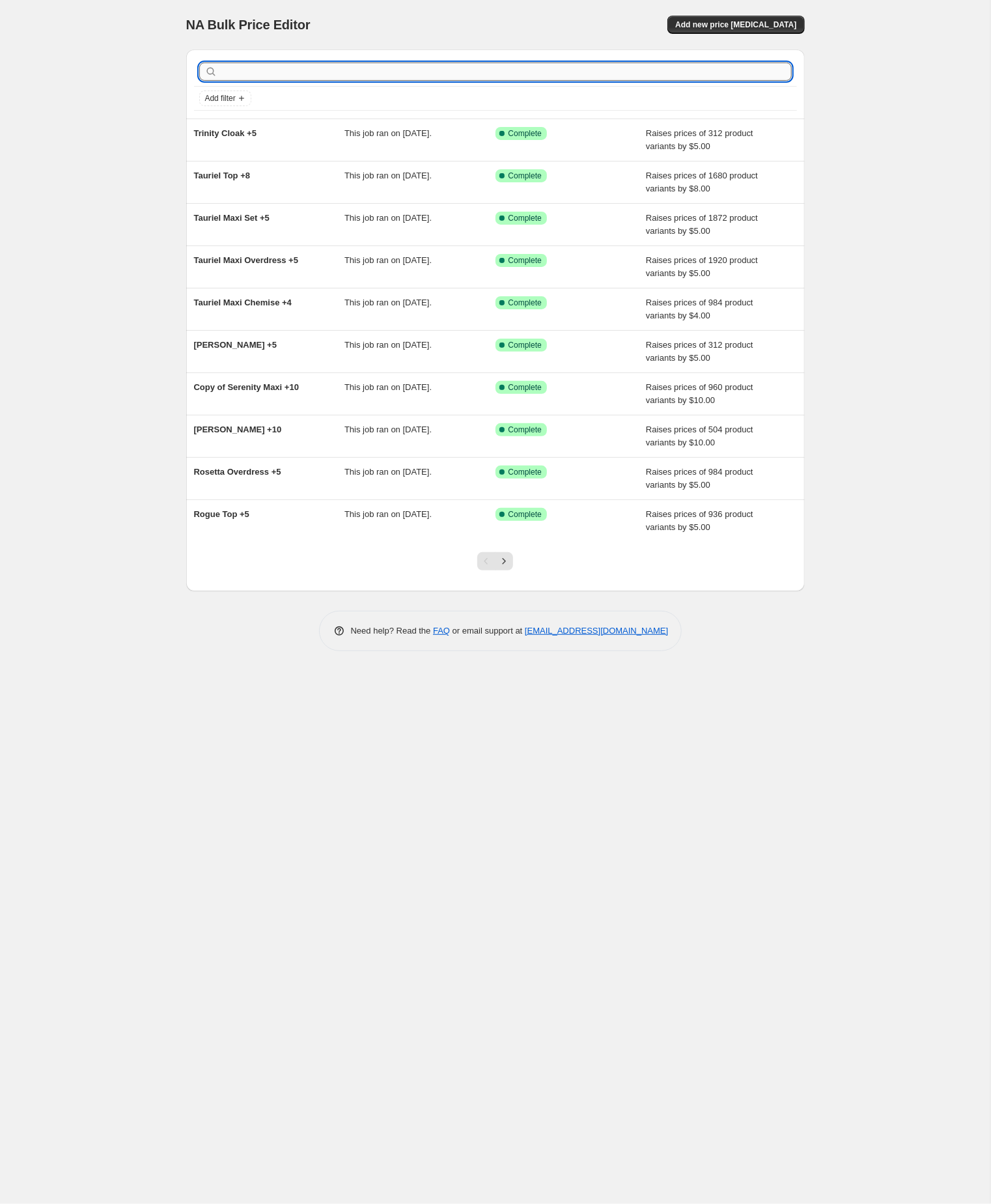
click at [259, 72] on input "text" at bounding box center [505, 71] width 572 height 18
paste input "trinity maxi"
type input "trinity maxi"
click at [281, 74] on input "trinity maxi" at bounding box center [494, 71] width 548 height 18
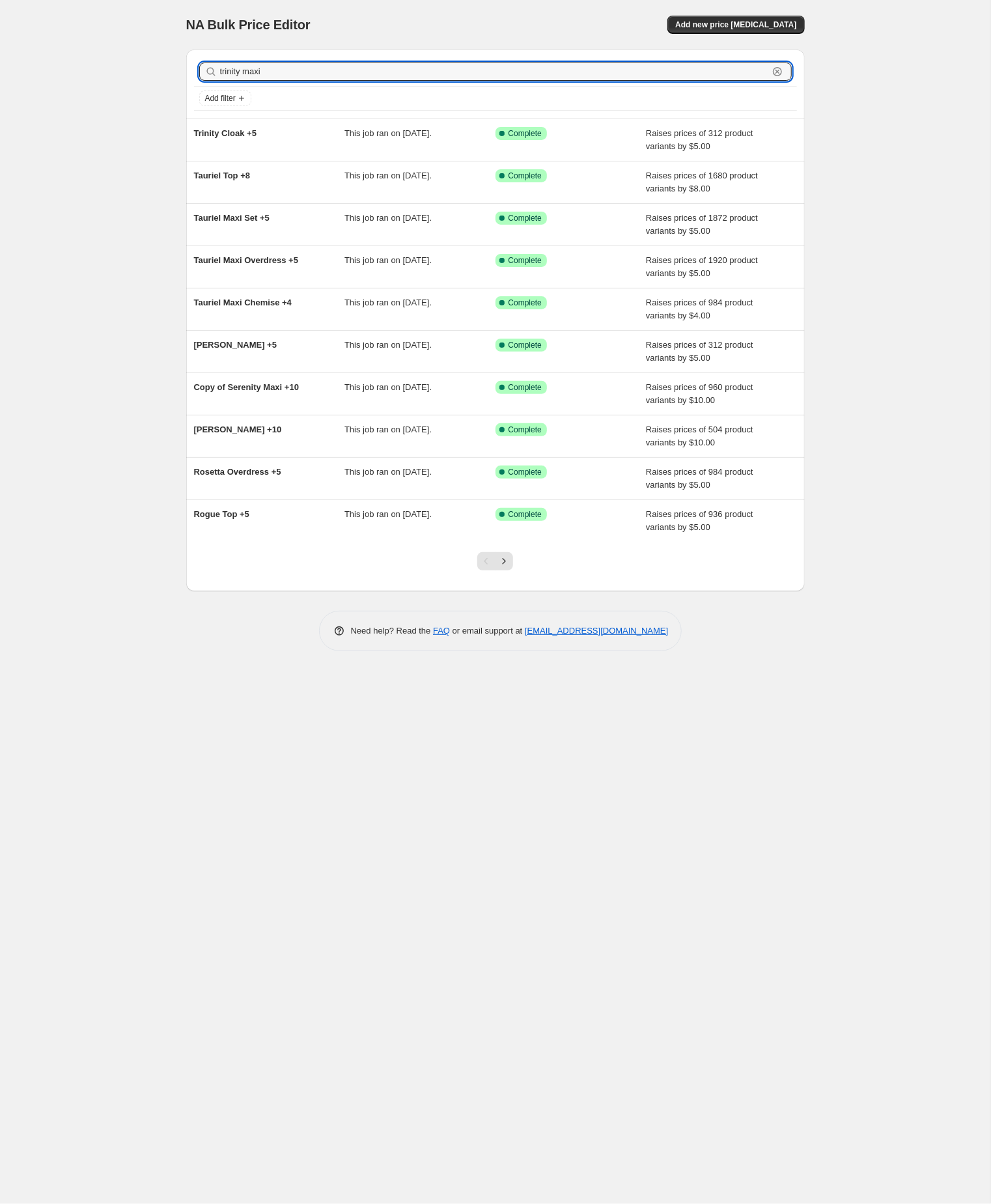
click at [281, 74] on input "trinity maxi" at bounding box center [494, 71] width 548 height 18
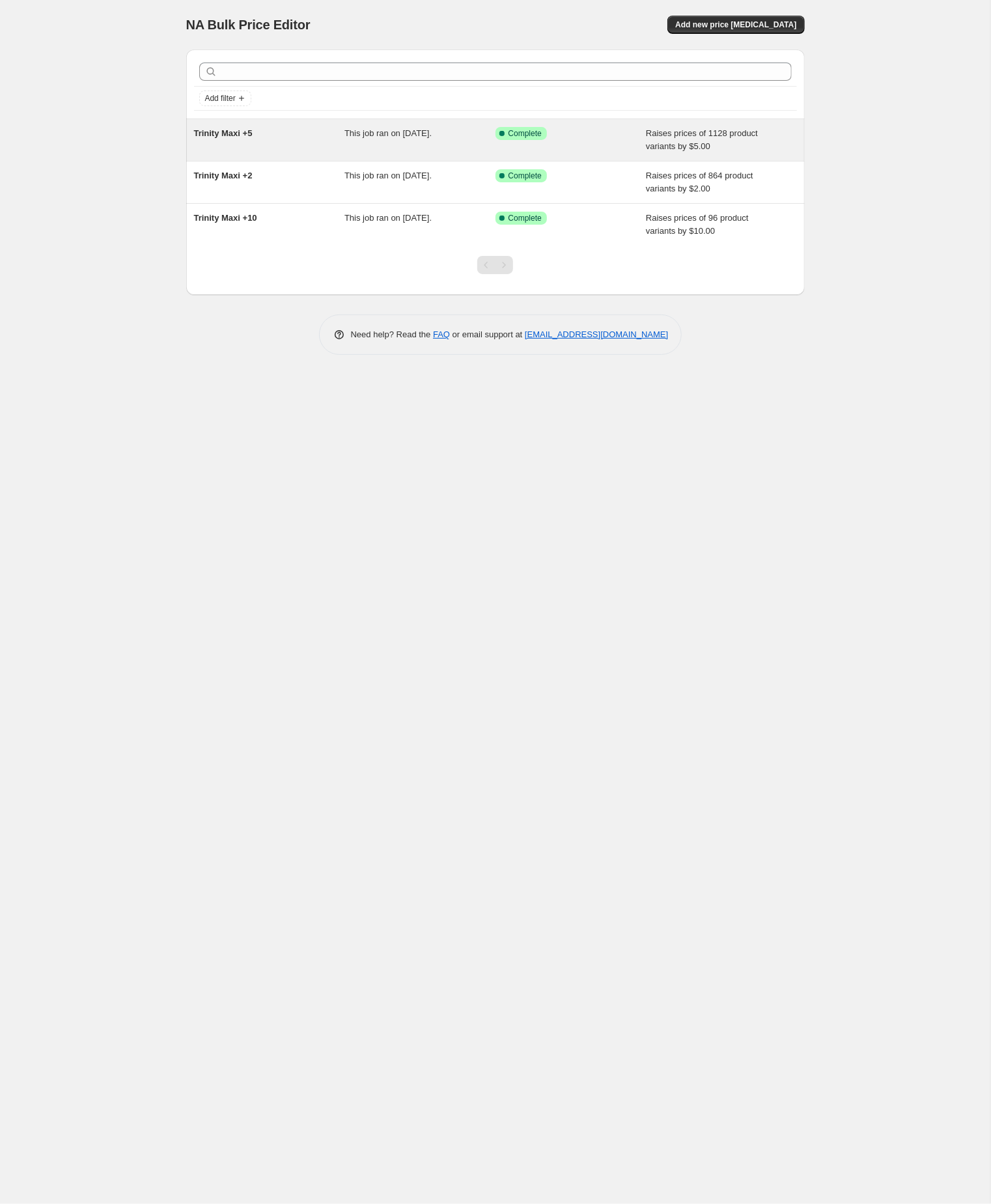
click at [253, 132] on span "Trinity Maxi +5" at bounding box center [223, 133] width 59 height 9
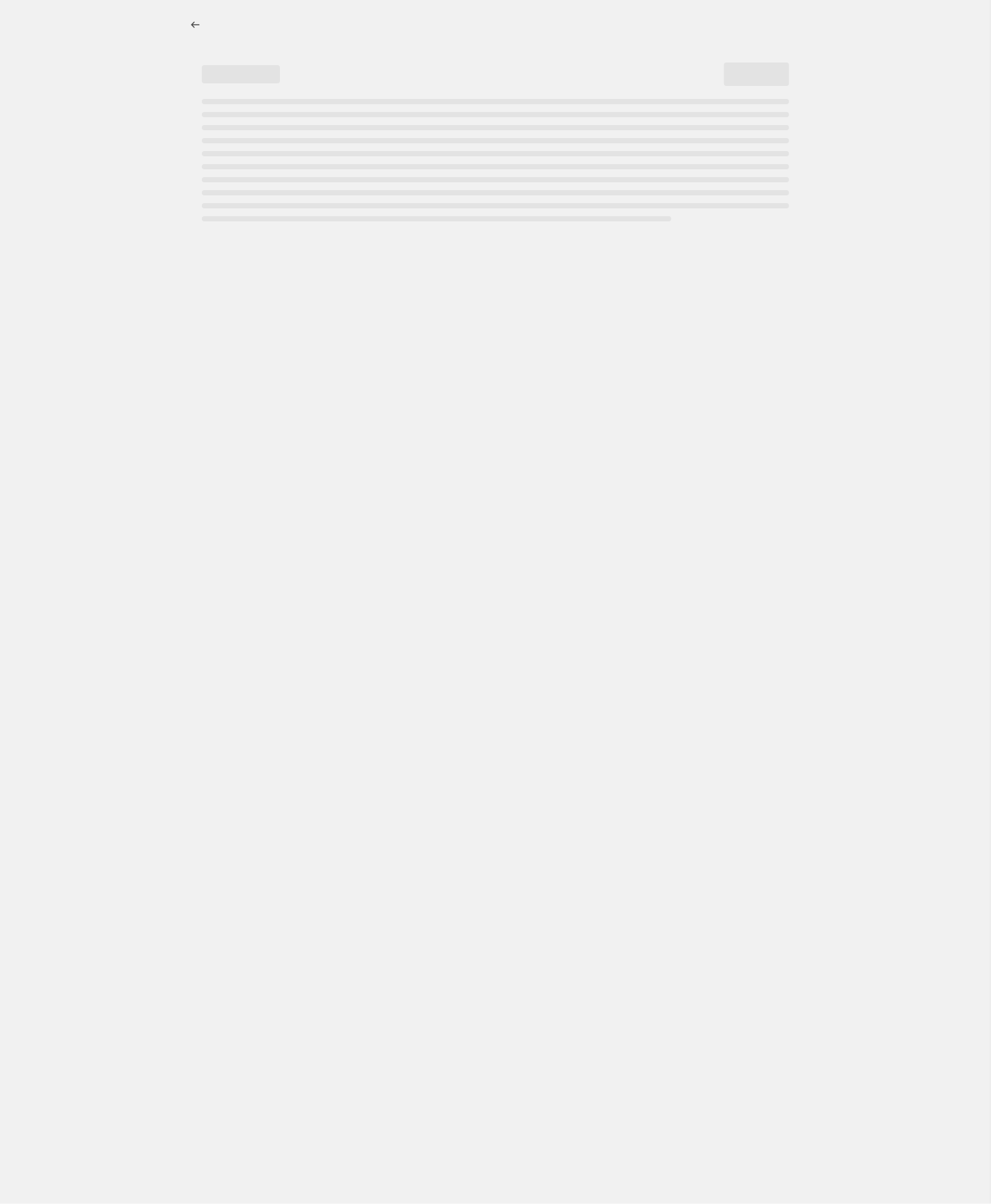
select select "by"
select select "no_change"
select select "tag"
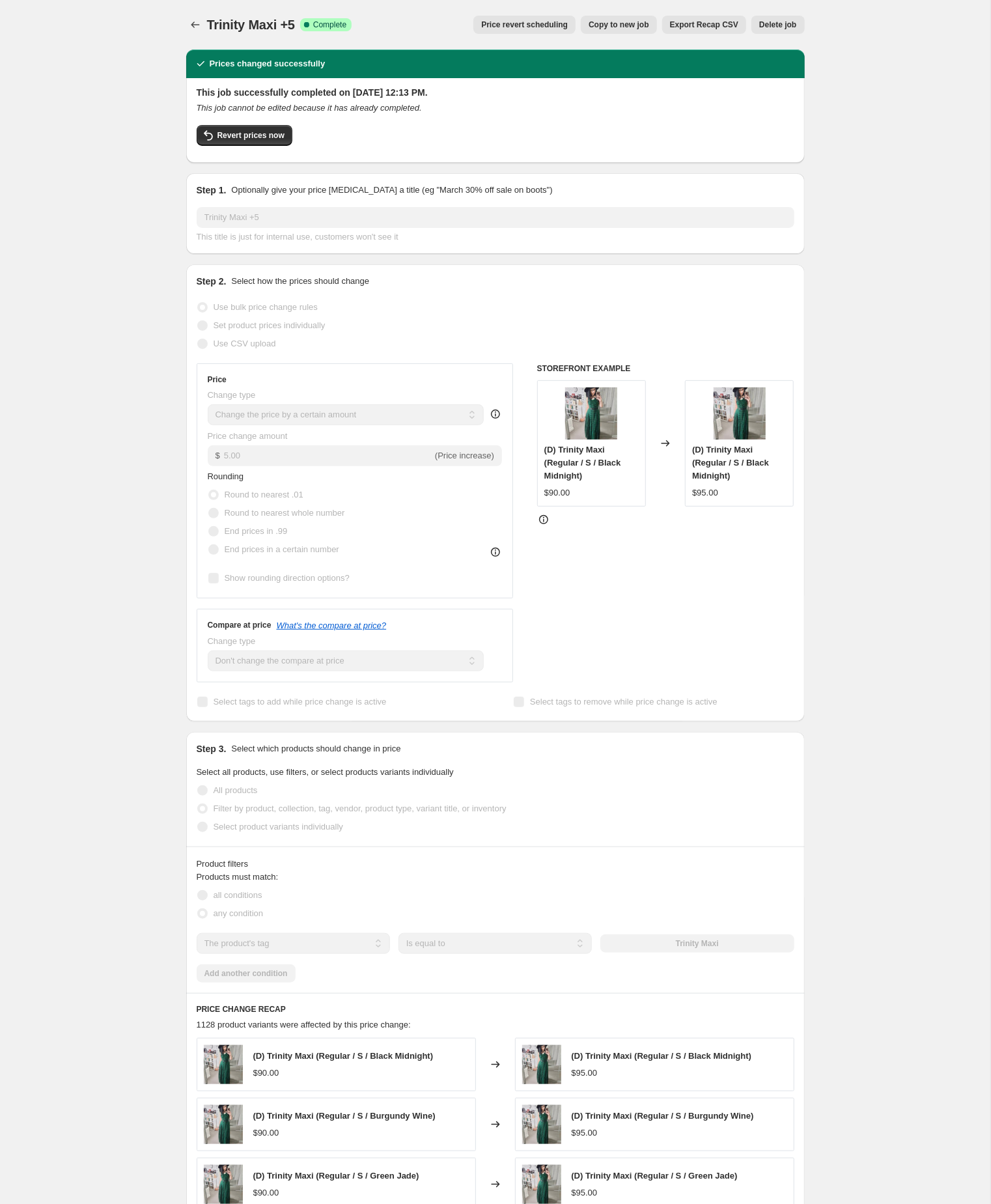
click at [589, 22] on span "Copy to new job" at bounding box center [619, 24] width 61 height 10
select select "by"
select select "no_change"
select select "tag"
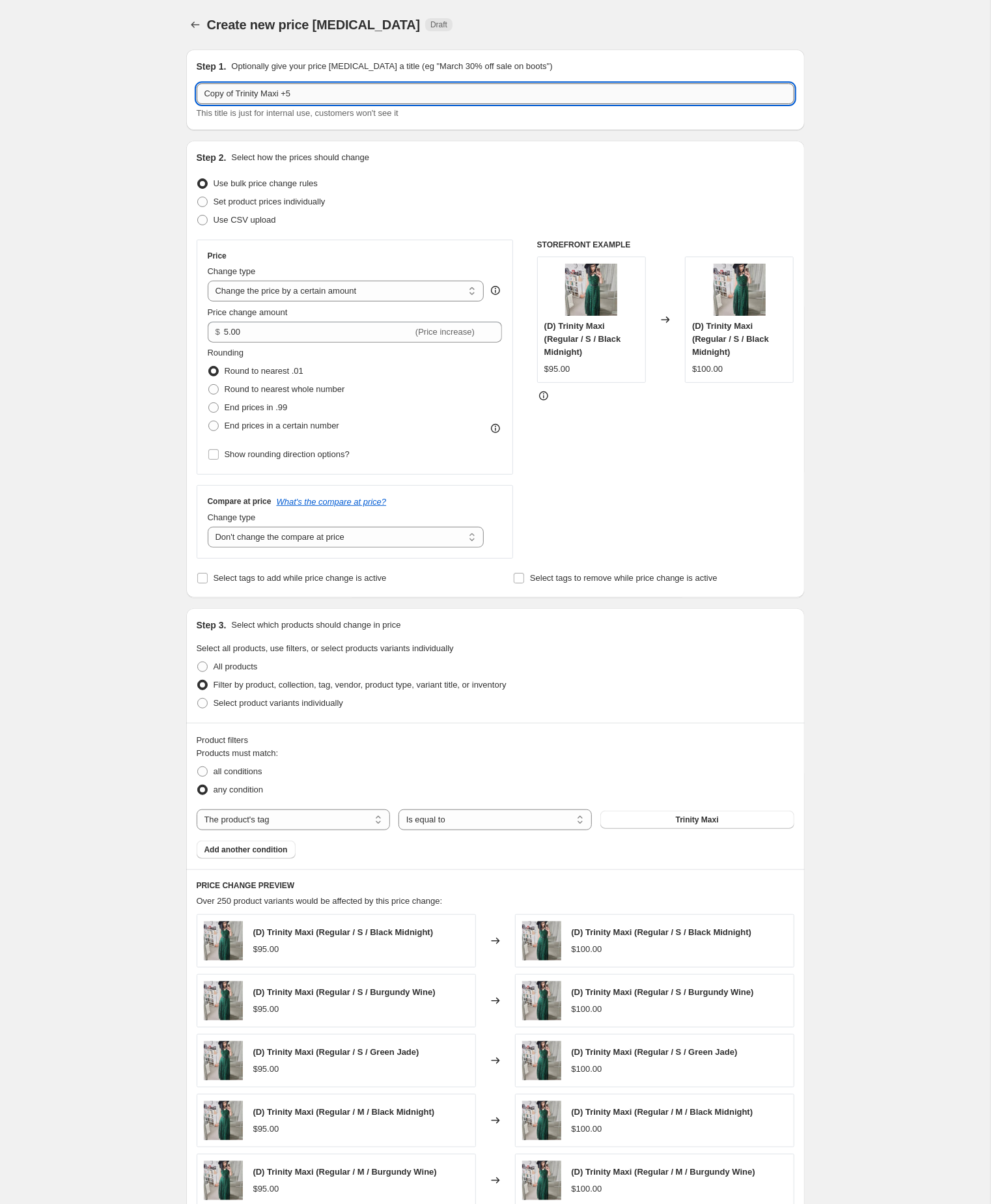
click at [242, 100] on input "Copy of Trinity Maxi +5" at bounding box center [495, 94] width 598 height 21
type input "Trinity Maxi +5"
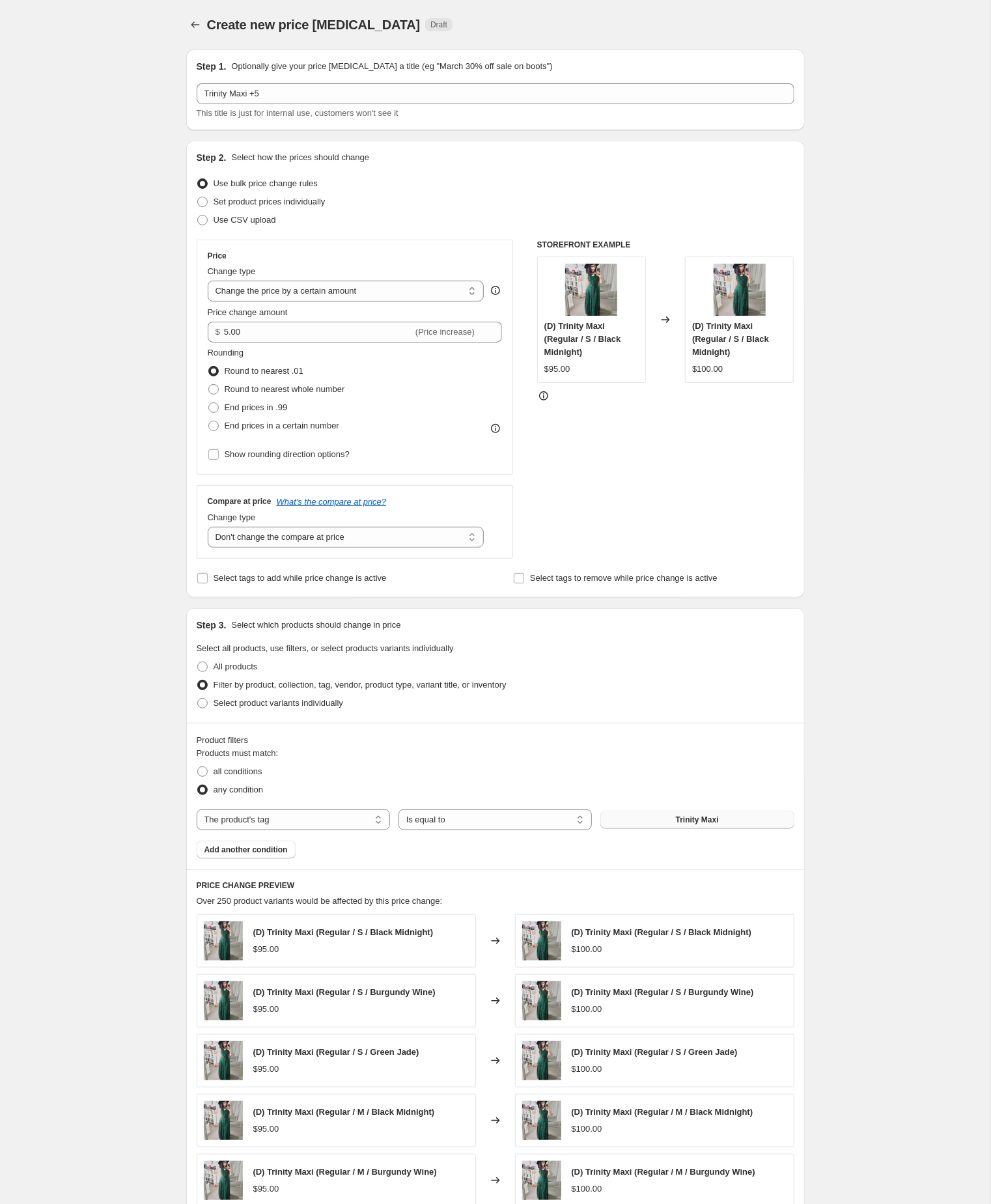
click at [696, 825] on span "Trinity Maxi" at bounding box center [697, 819] width 43 height 10
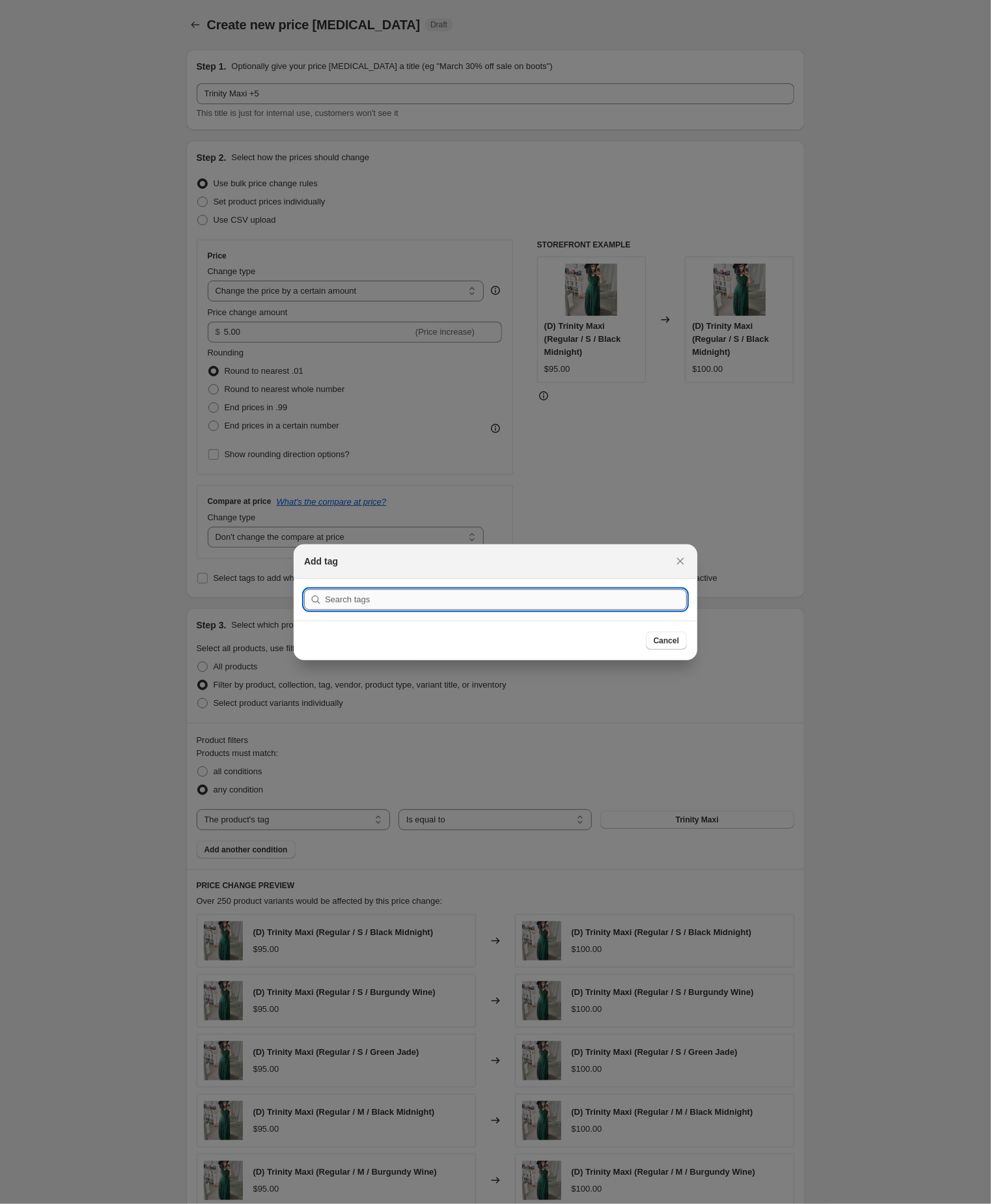
click at [379, 593] on input ":r47a:" at bounding box center [505, 599] width 362 height 21
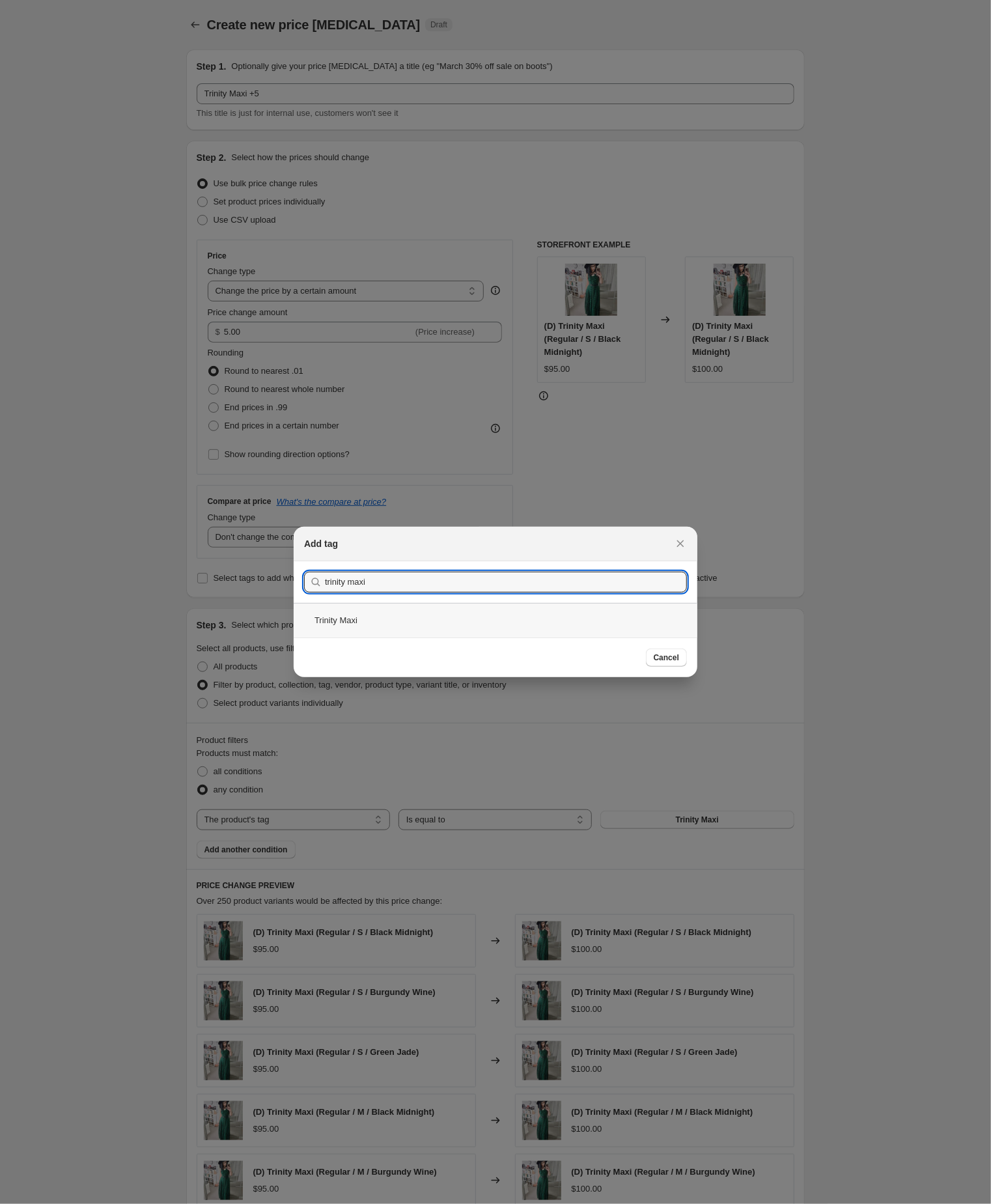
type input "trinity maxi"
click at [362, 626] on div "Trinity Maxi" at bounding box center [495, 620] width 403 height 35
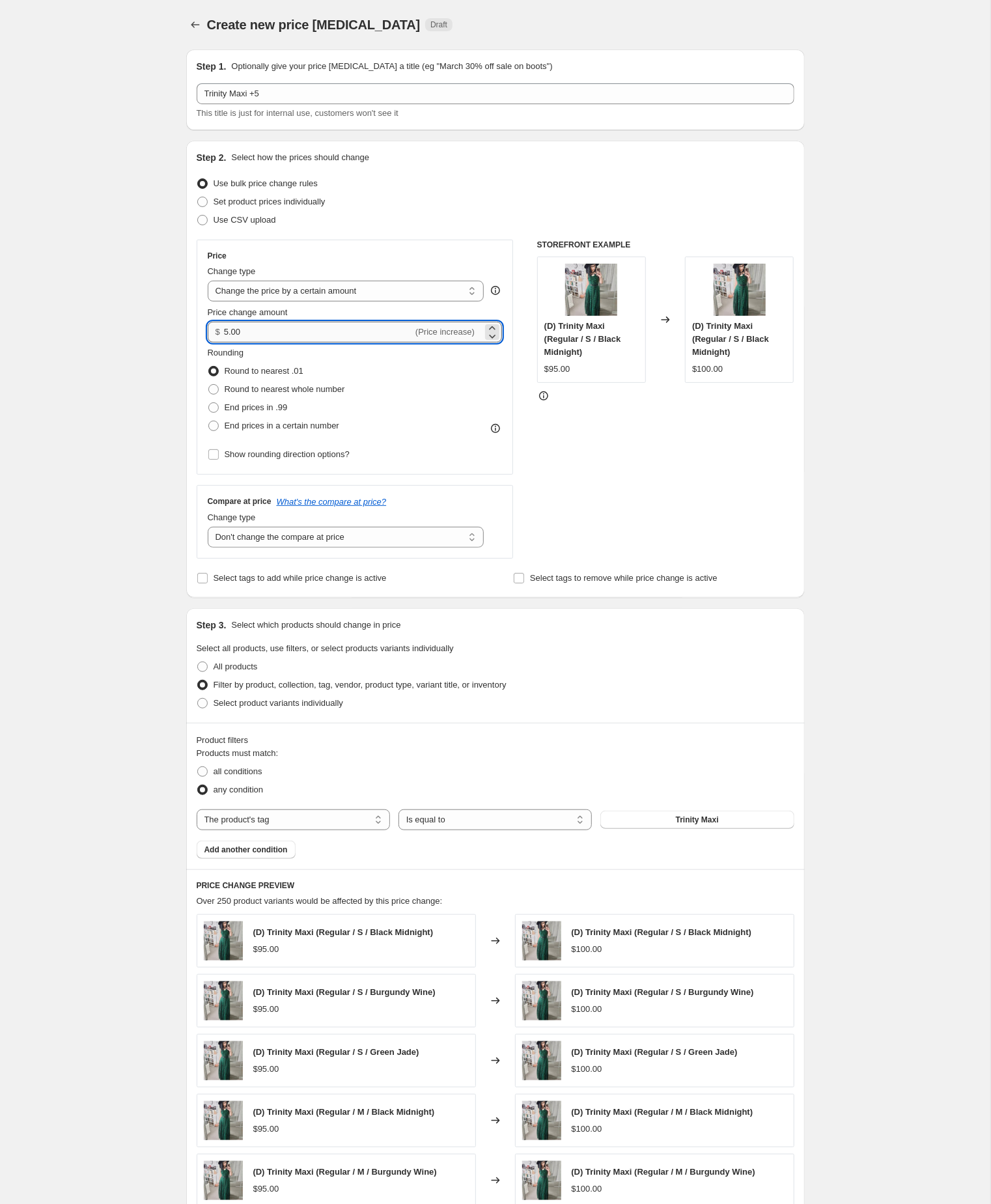
click at [266, 343] on input "5.00" at bounding box center [318, 332] width 189 height 21
type input "10.00"
click at [116, 381] on div "Create new price change job. This page is ready Create new price change job Dra…" at bounding box center [495, 724] width 990 height 1448
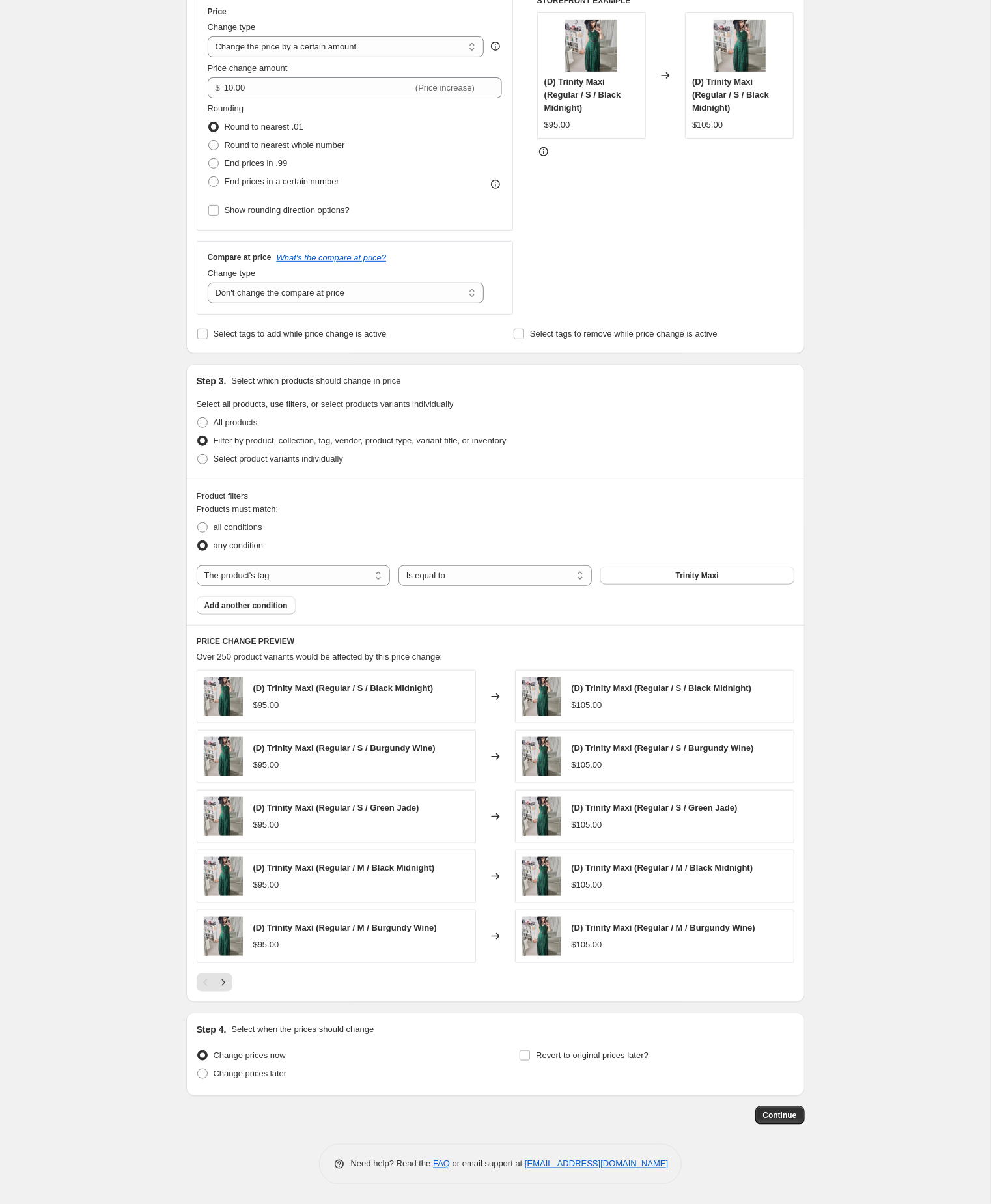
scroll to position [345, 0]
click at [766, 1113] on span "Continue" at bounding box center [780, 1115] width 34 height 10
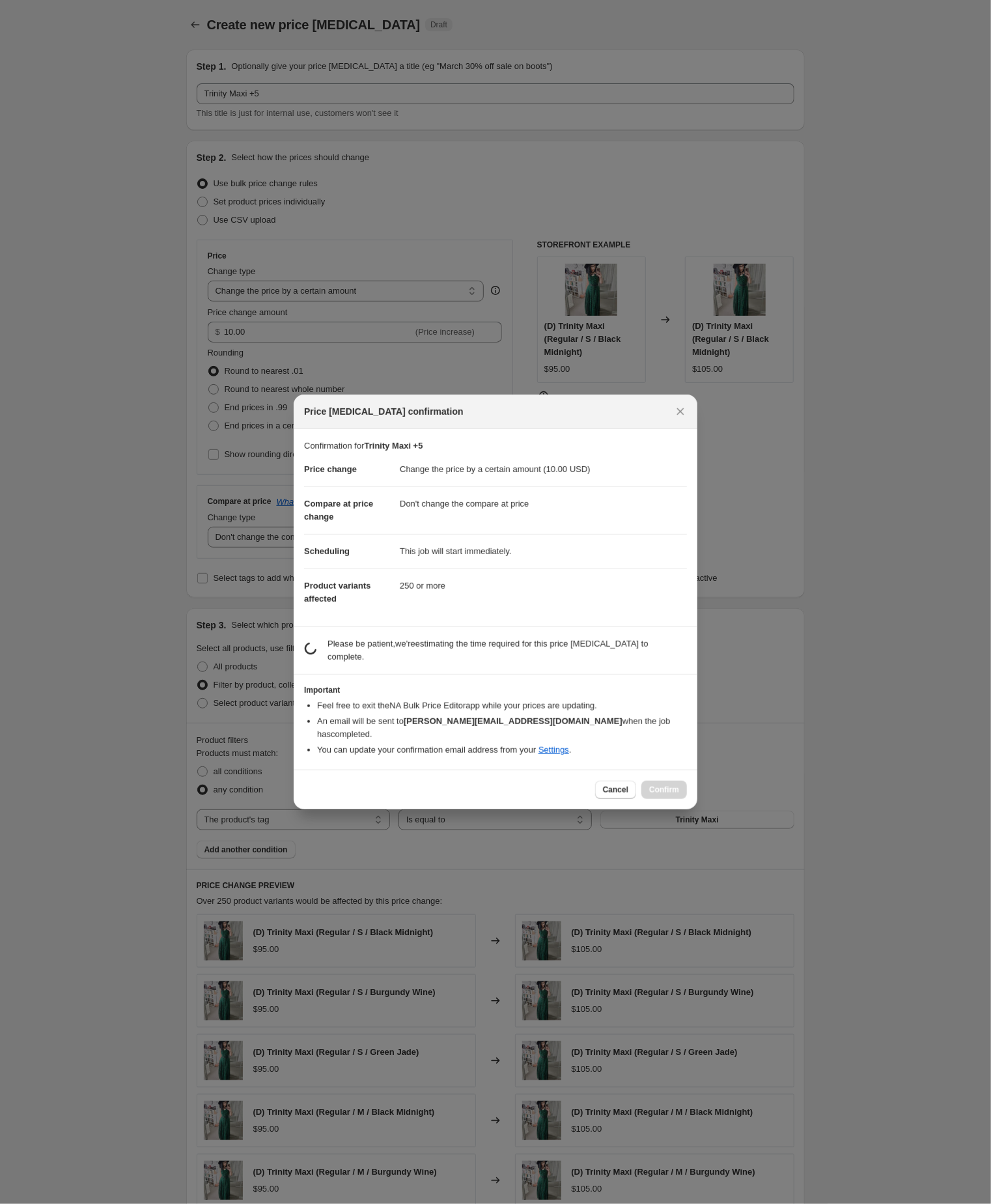
scroll to position [345, 0]
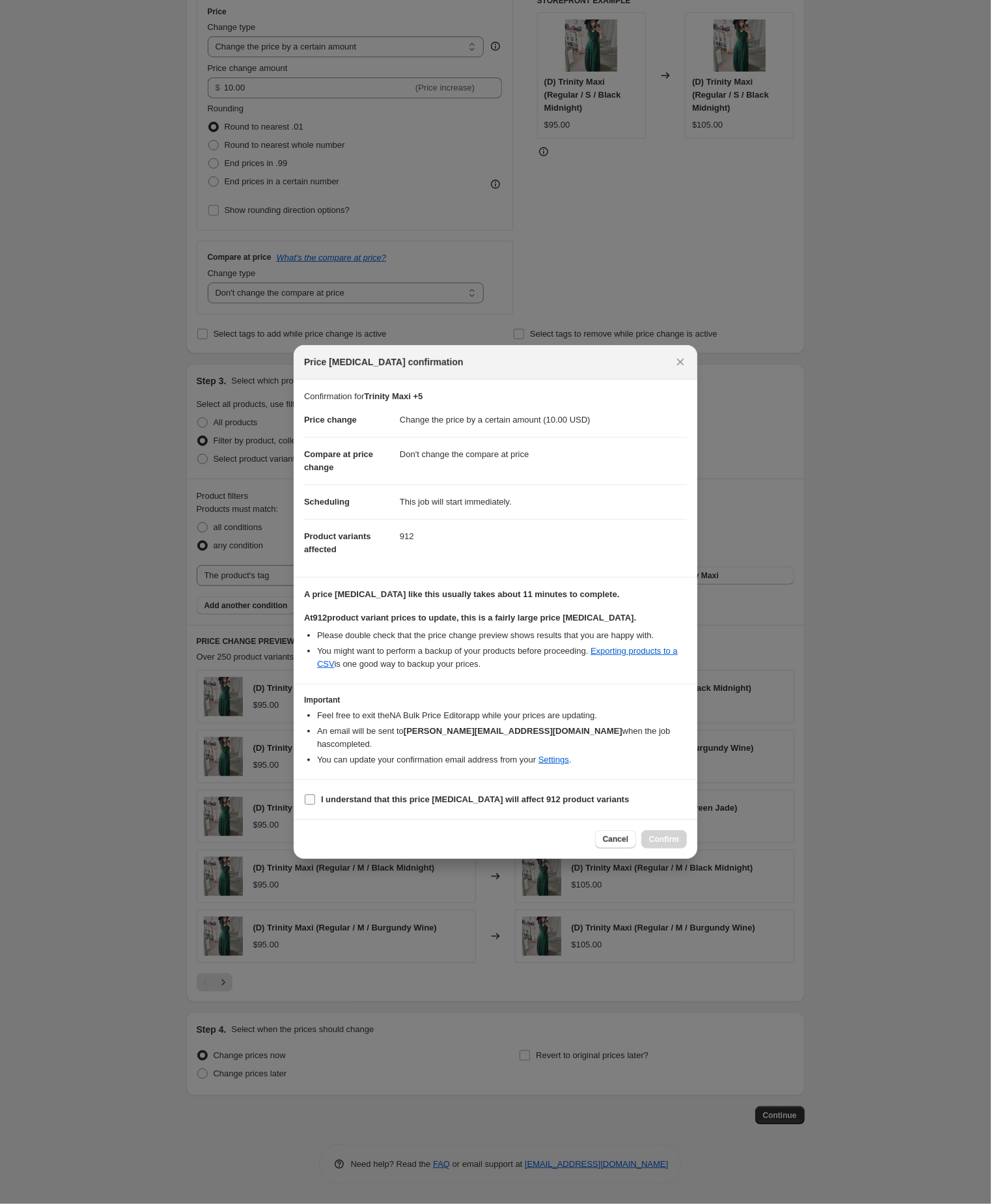
click at [309, 805] on input "I understand that this price change job will affect 912 product variants" at bounding box center [310, 800] width 10 height 10
checkbox input "true"
click at [666, 844] on span "Confirm" at bounding box center [663, 839] width 30 height 10
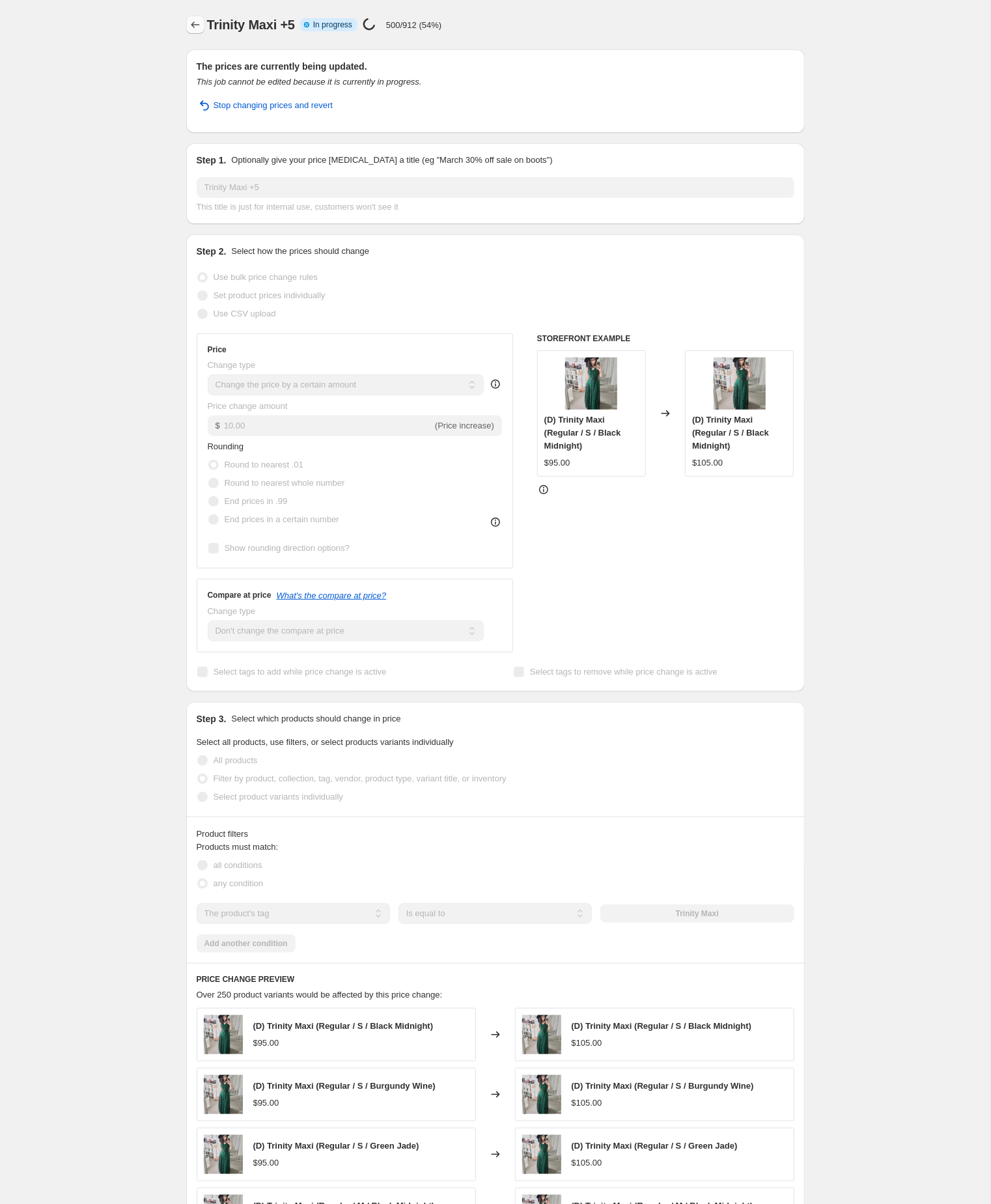
click at [192, 23] on icon "Price change jobs" at bounding box center [196, 24] width 13 height 13
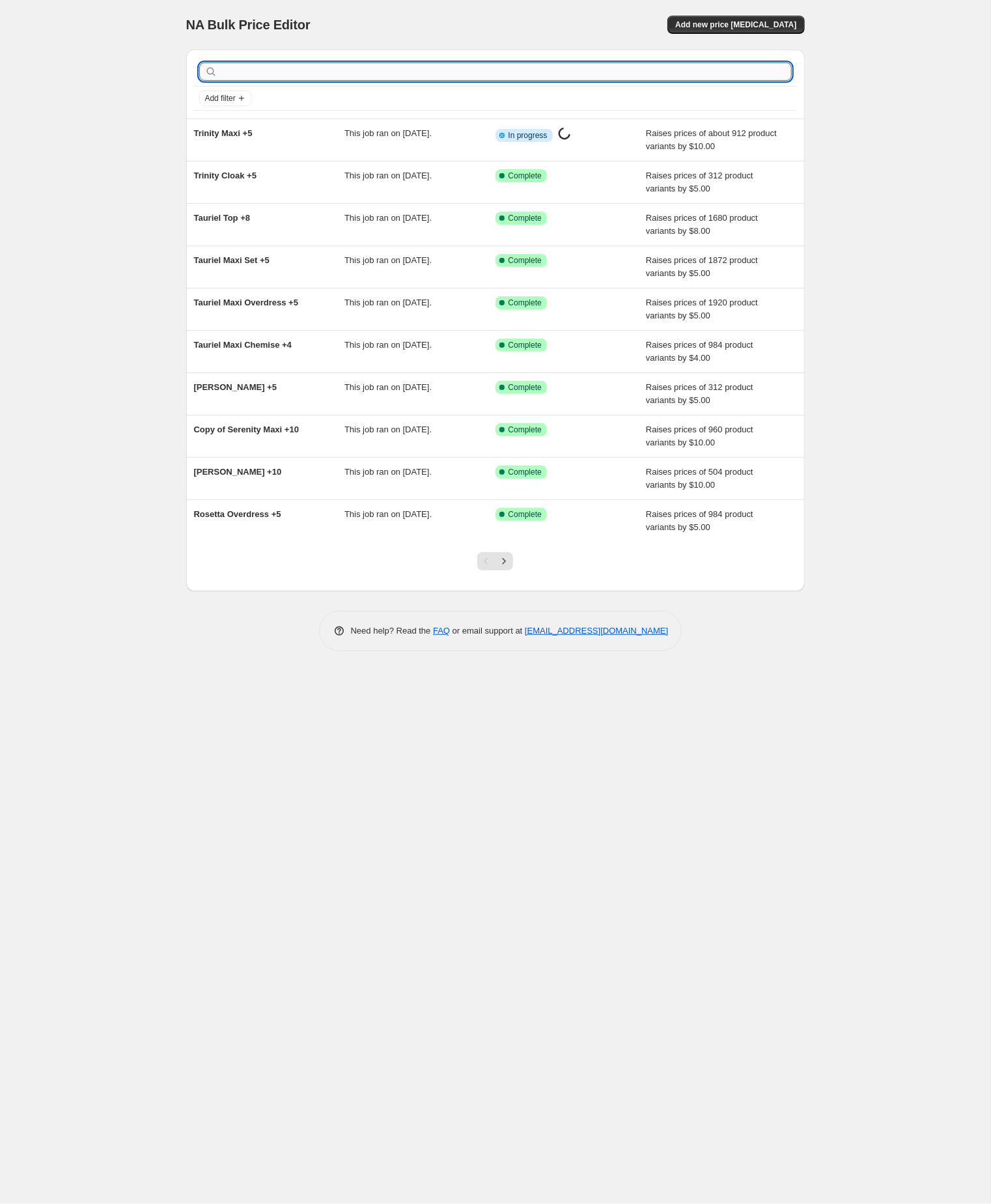
click at [333, 73] on input "text" at bounding box center [505, 71] width 572 height 18
paste input "Trystan"
type input "Trystan"
click at [320, 70] on input "Trystan" at bounding box center [494, 71] width 548 height 18
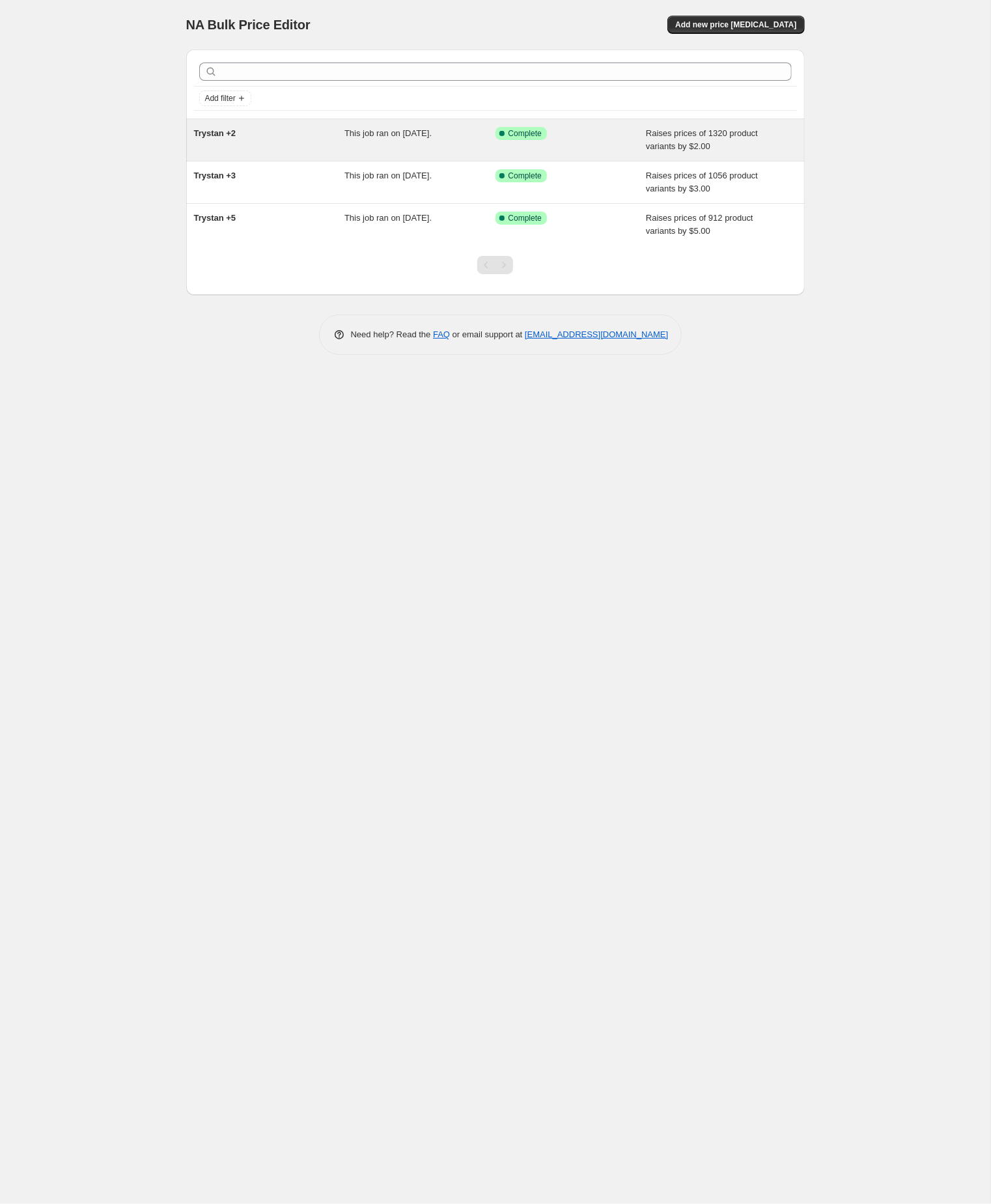
click at [259, 135] on div "Trystan +2" at bounding box center [269, 140] width 151 height 26
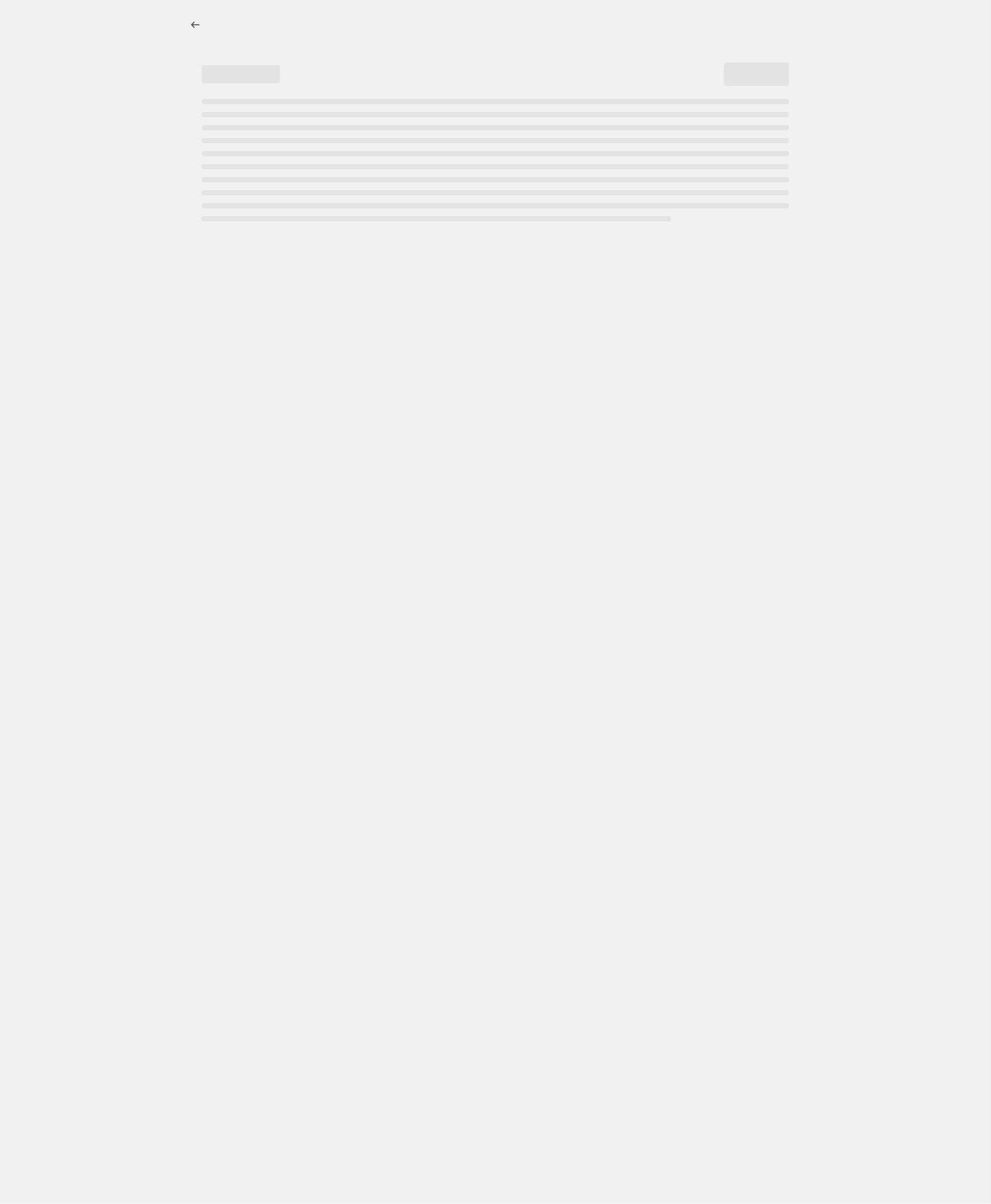
select select "by"
select select "no_change"
select select "tag"
select select "by"
select select "no_change"
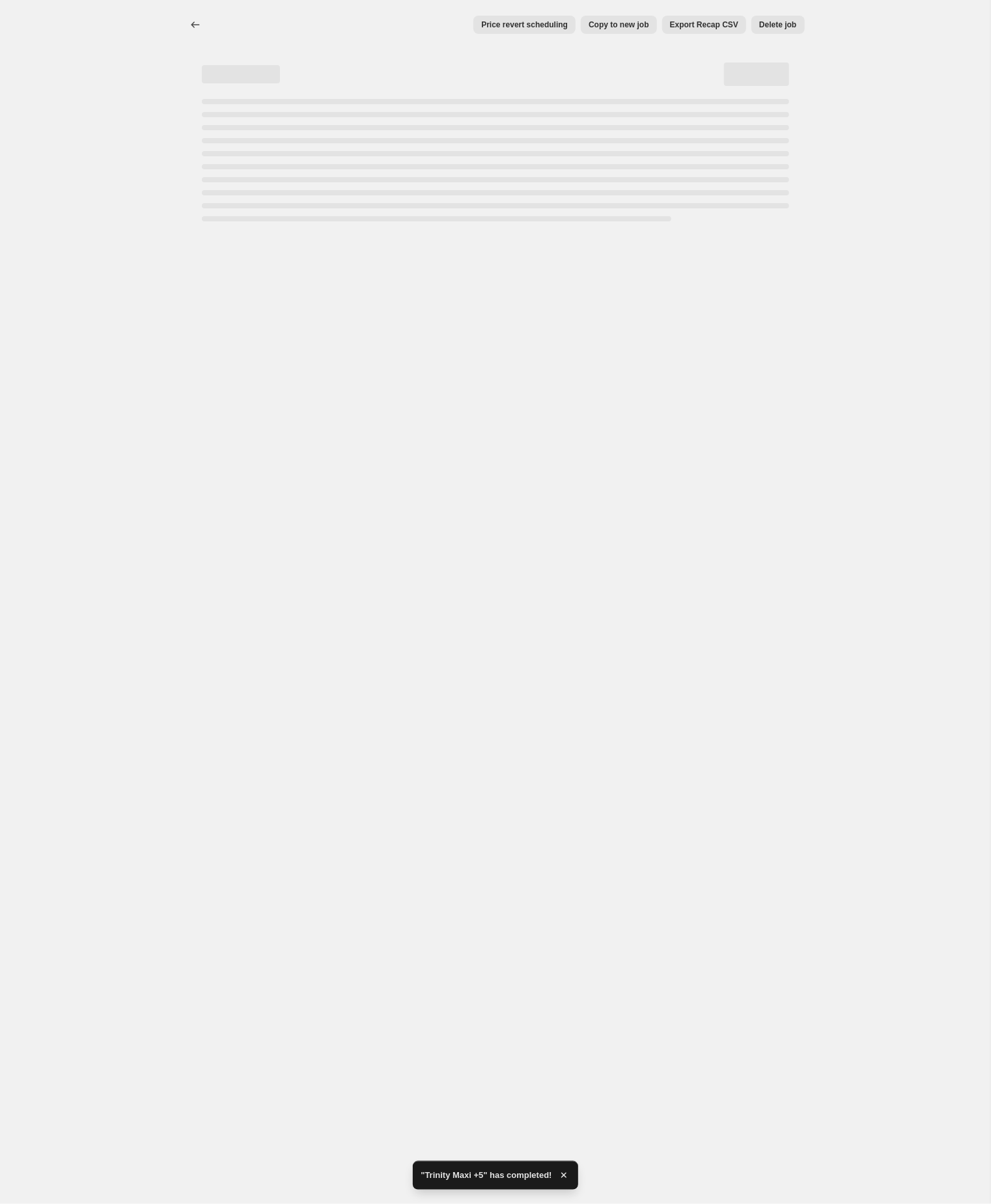
select select "tag"
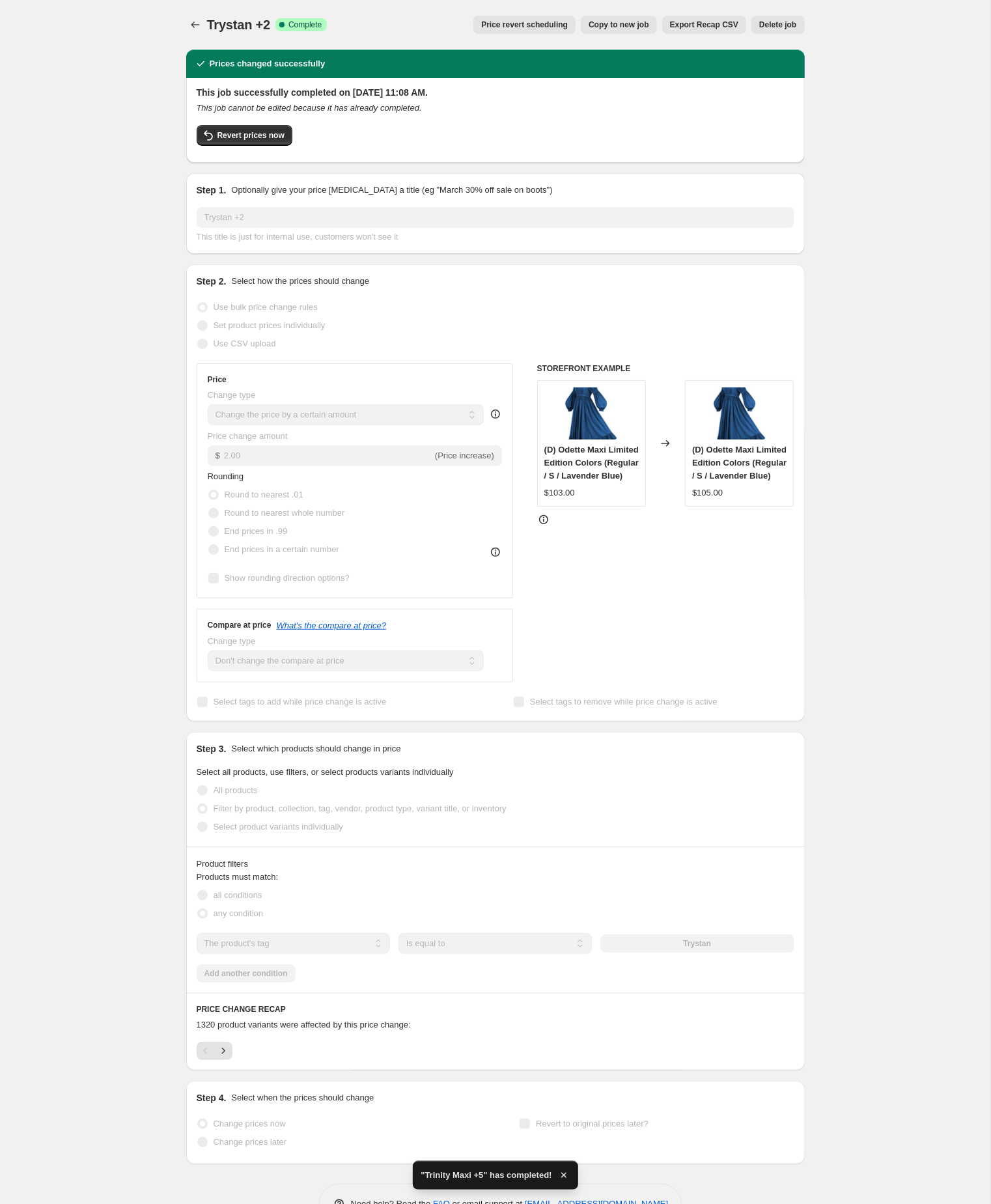
click at [128, 780] on div "Trystan +2. This page is ready Trystan +2 Success Complete Complete Price rever…" at bounding box center [495, 622] width 990 height 1244
click at [595, 23] on span "Copy to new job" at bounding box center [619, 24] width 61 height 10
select select "by"
select select "no_change"
select select "tag"
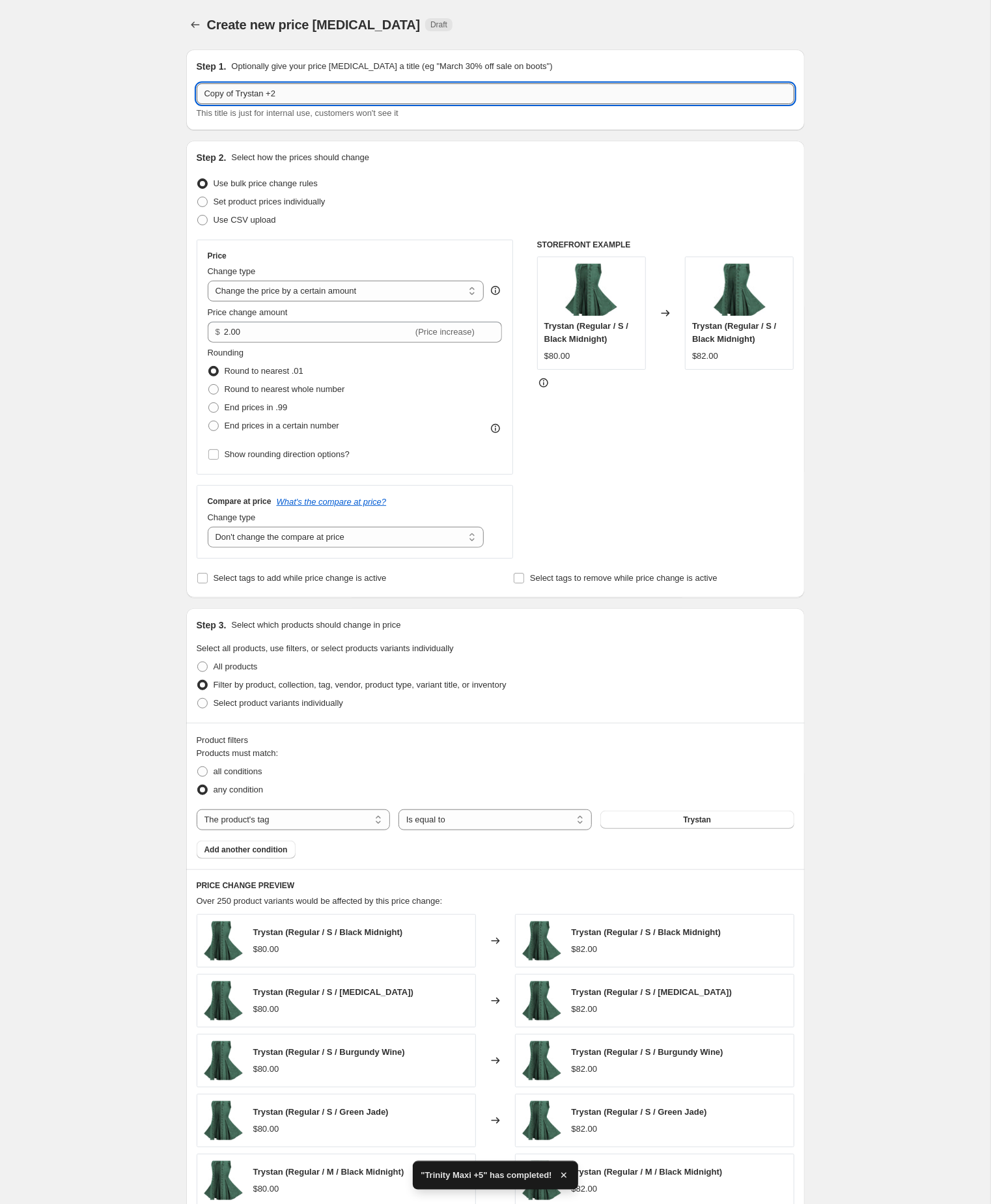
click at [245, 95] on input "Copy of Trystan +2" at bounding box center [495, 94] width 598 height 21
type input "Trystan +2"
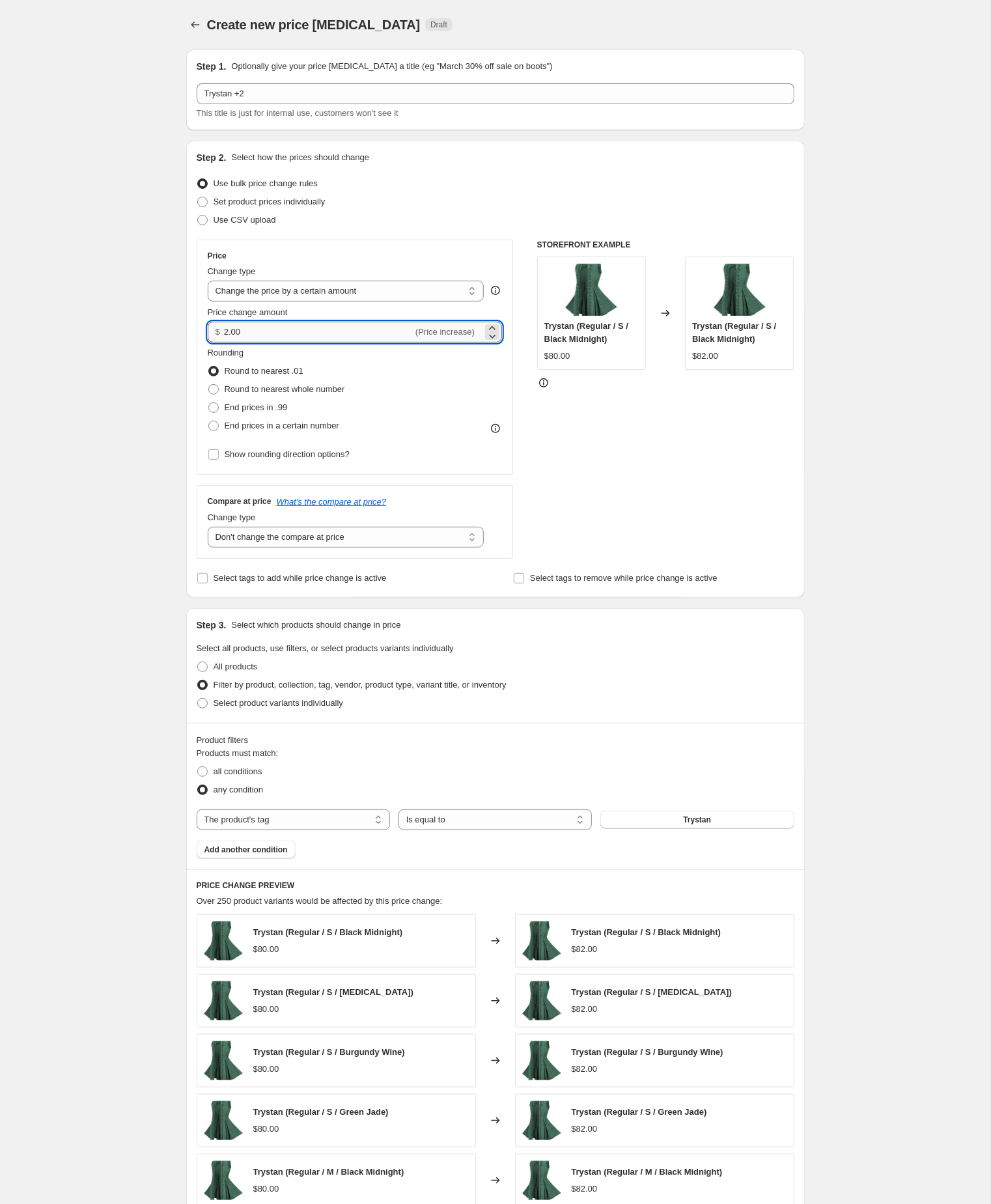
click at [266, 343] on input "2.00" at bounding box center [318, 332] width 189 height 21
click at [114, 351] on div "Create new price change job. This page is ready Create new price change job Dra…" at bounding box center [495, 724] width 990 height 1448
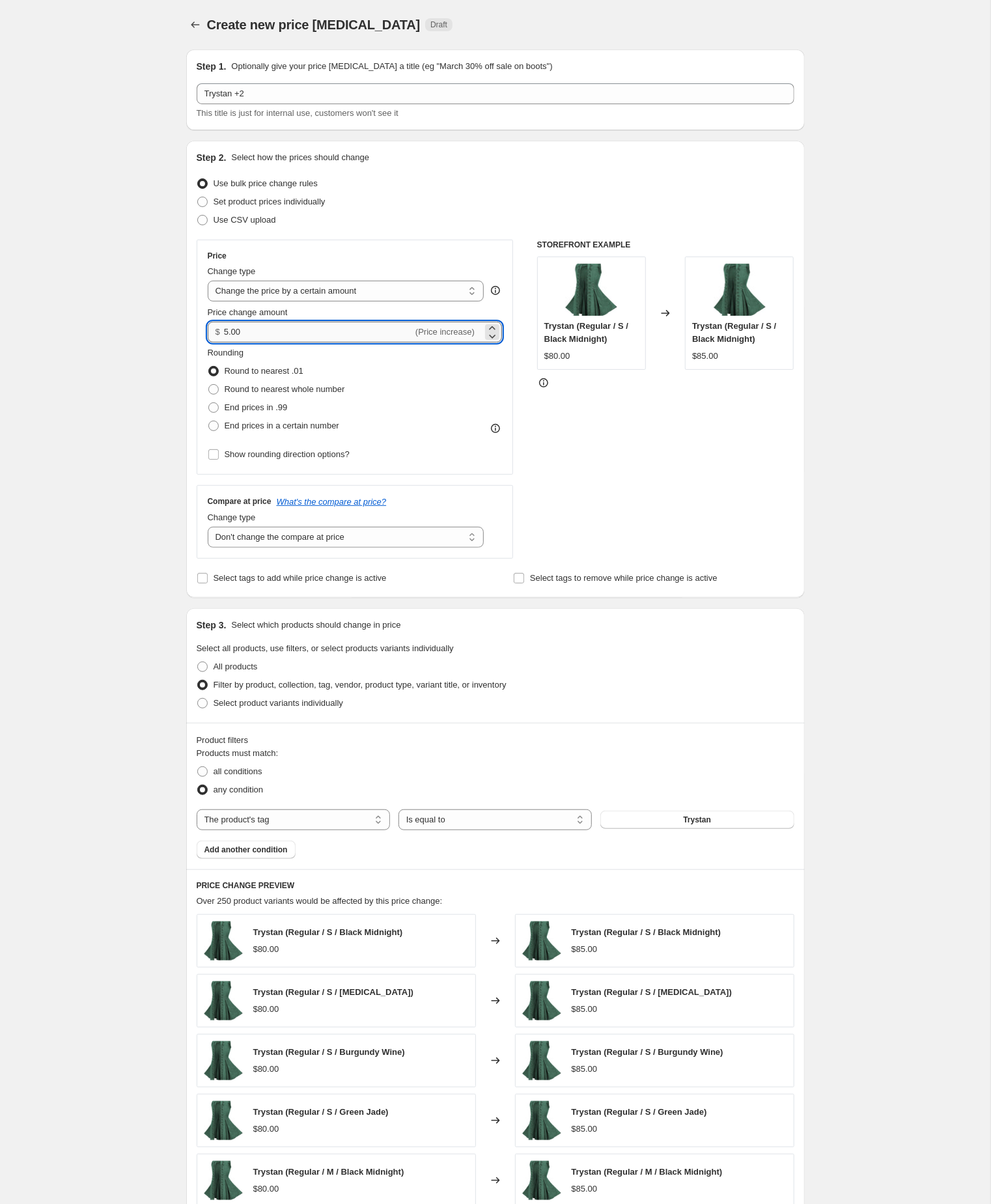
click at [267, 343] on input "5.00" at bounding box center [318, 332] width 189 height 21
type input "7.00"
click at [139, 377] on div "Create new price change job. This page is ready Create new price change job Dra…" at bounding box center [495, 724] width 990 height 1448
click at [120, 384] on div "Create new price change job. This page is ready Create new price change job Dra…" at bounding box center [495, 724] width 990 height 1448
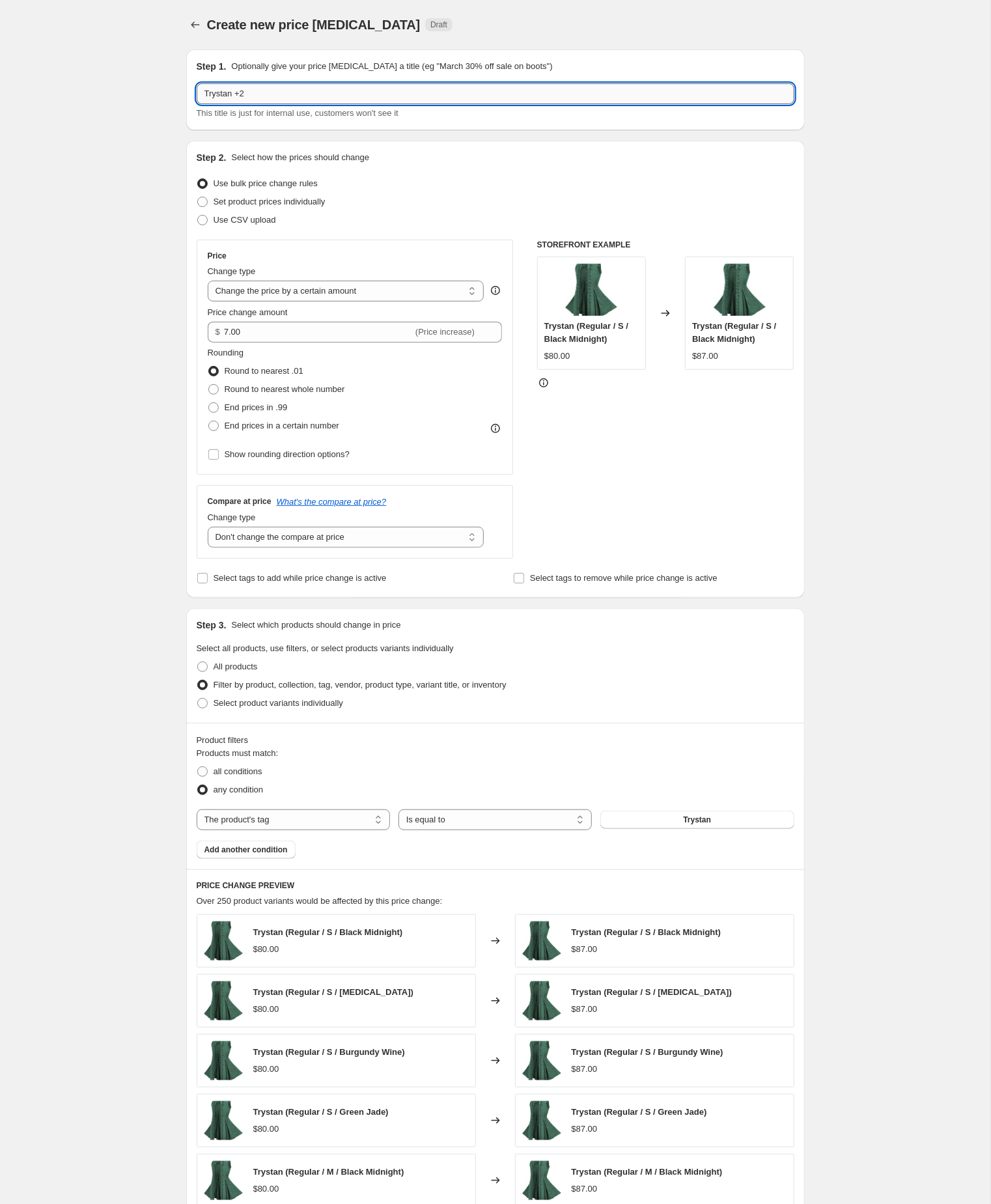
click at [272, 97] on input "Trystan +2" at bounding box center [495, 94] width 598 height 21
type input "Trystan +7"
click at [82, 203] on div "Create new price change job. This page is ready Create new price change job Dra…" at bounding box center [495, 724] width 990 height 1448
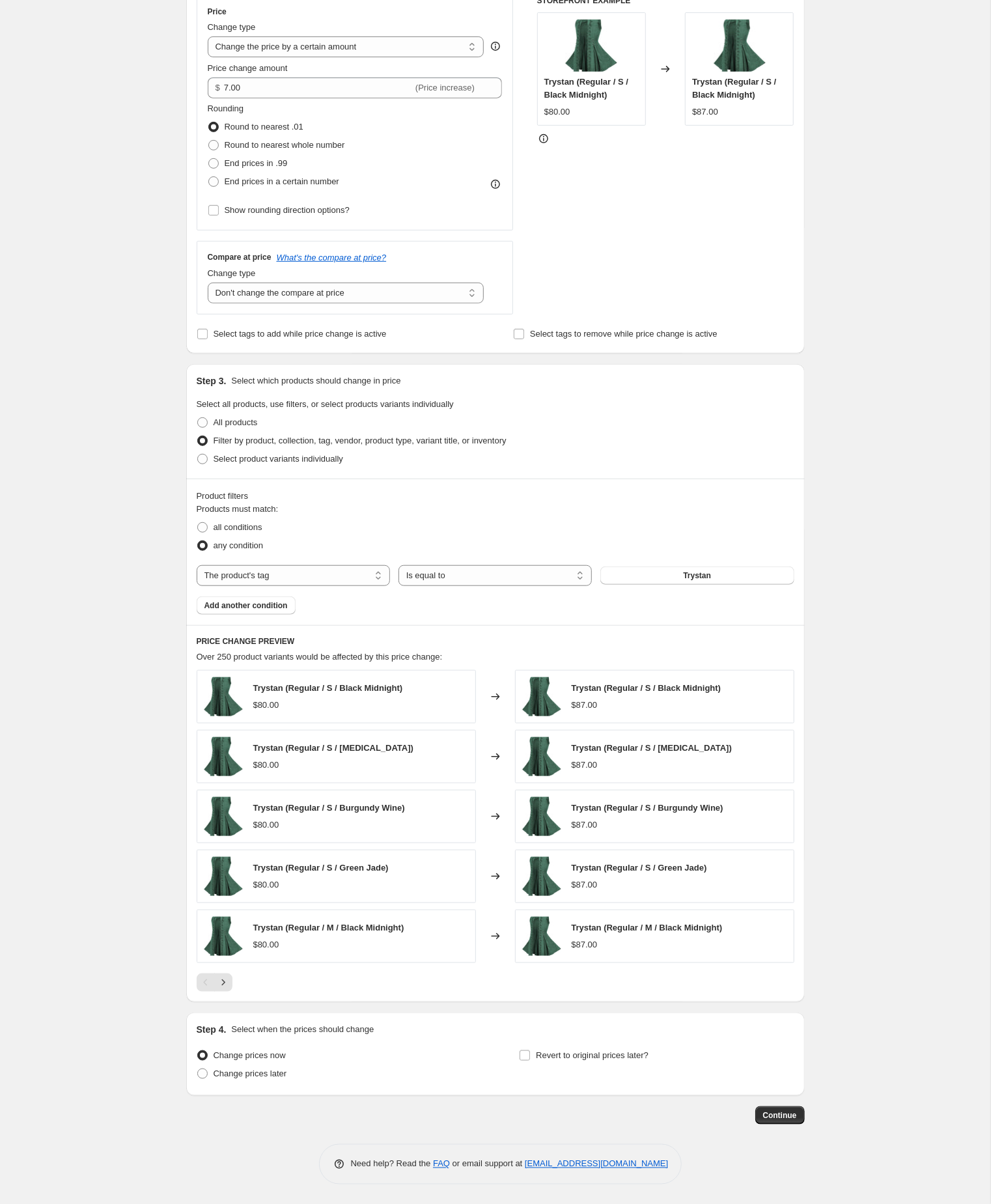
scroll to position [311, 0]
click at [769, 1111] on span "Continue" at bounding box center [780, 1115] width 34 height 10
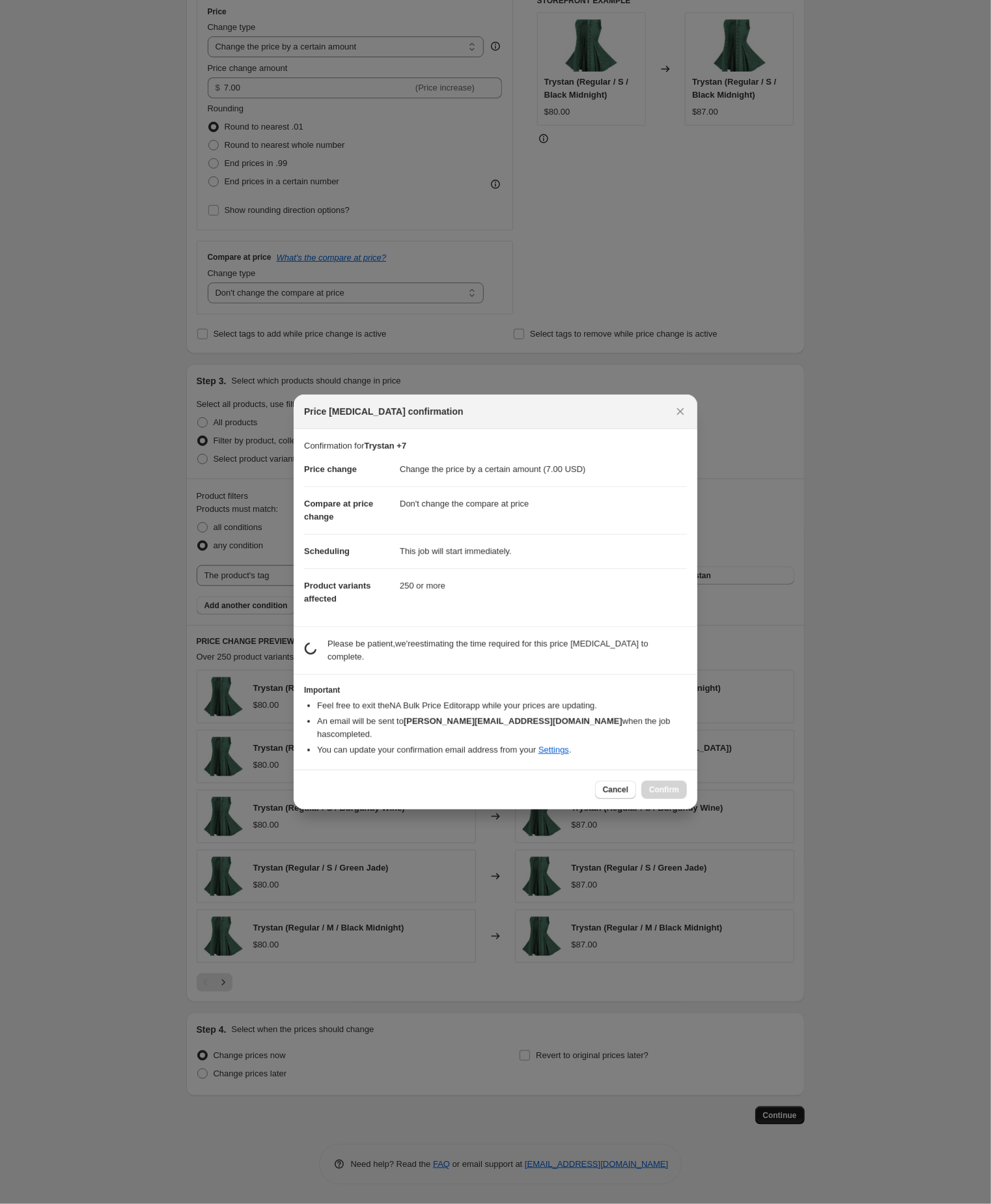
scroll to position [310, 0]
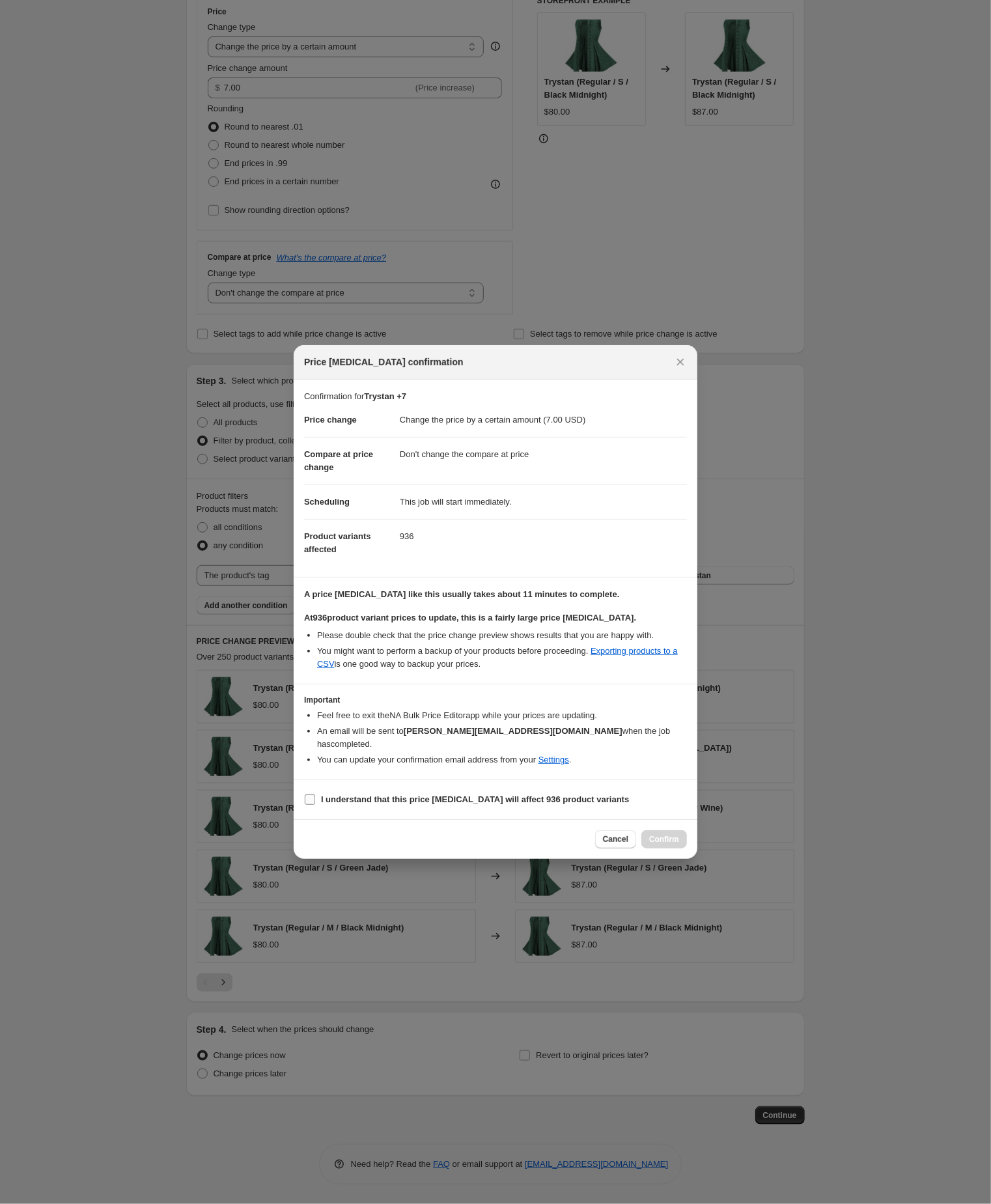
click at [311, 805] on input "I understand that this price [MEDICAL_DATA] will affect 936 product variants" at bounding box center [310, 800] width 10 height 10
checkbox input "true"
click at [666, 844] on span "Confirm" at bounding box center [663, 839] width 30 height 10
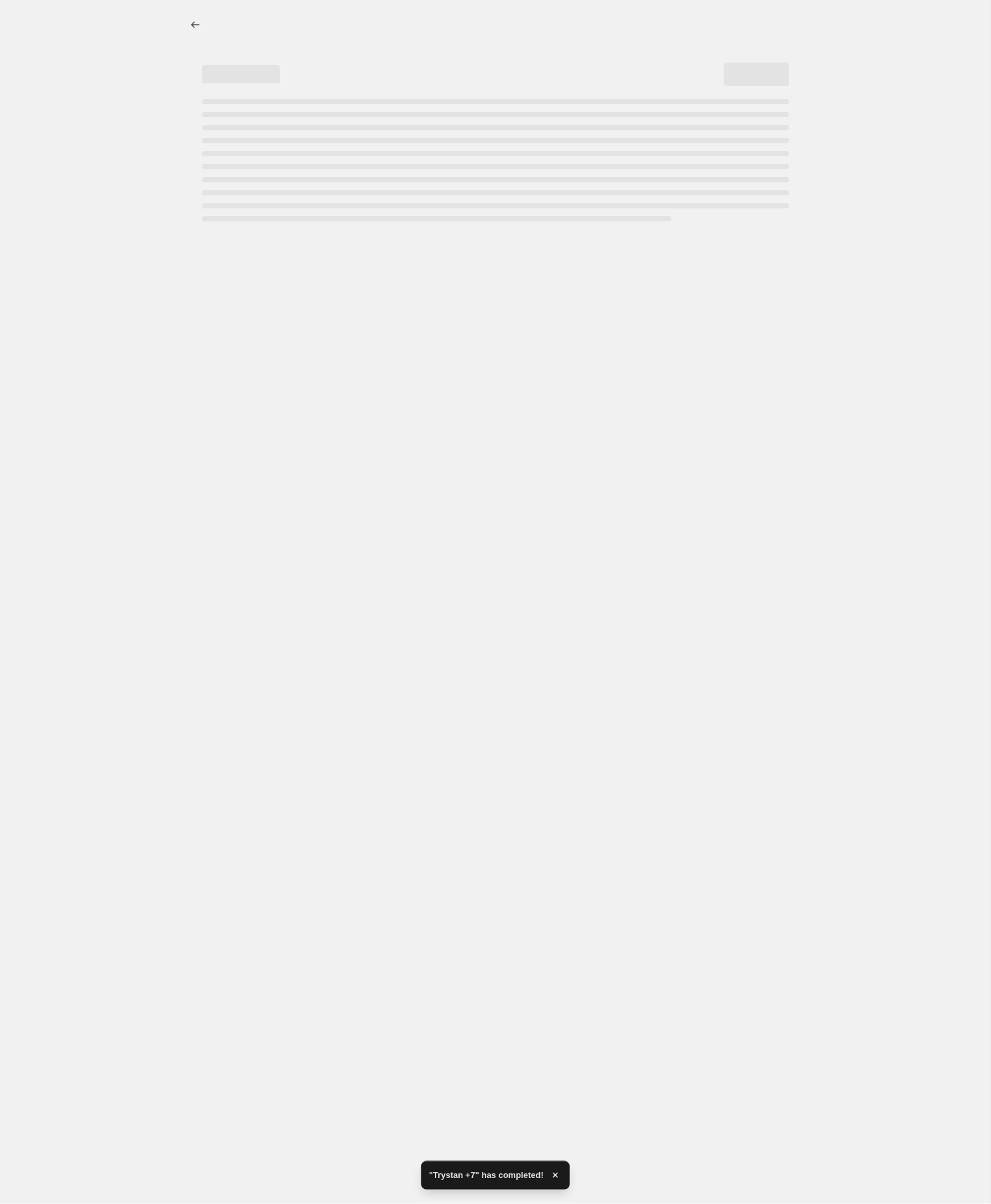
select select "by"
select select "no_change"
select select "tag"
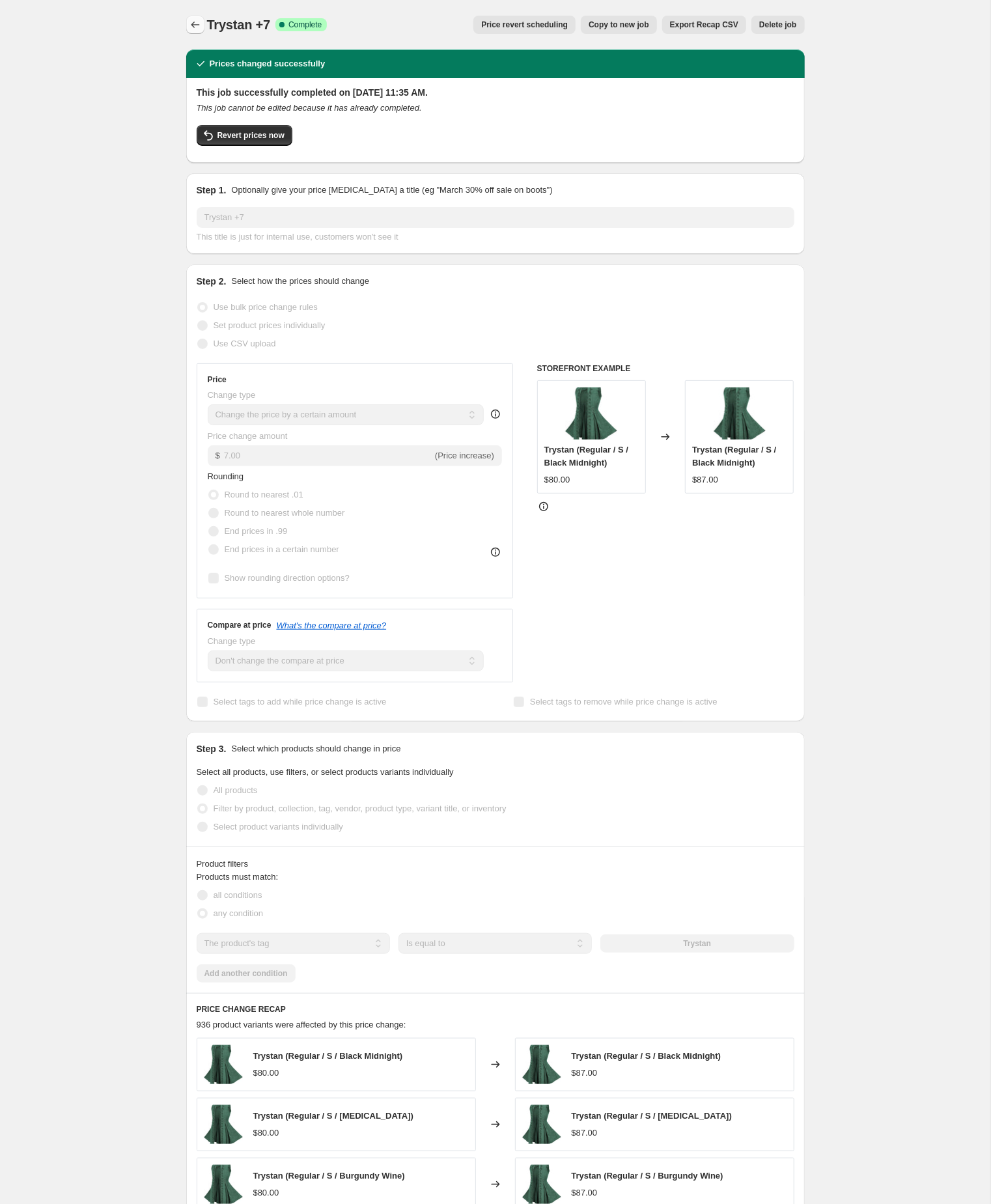
click at [192, 20] on icon "Price change jobs" at bounding box center [196, 24] width 13 height 13
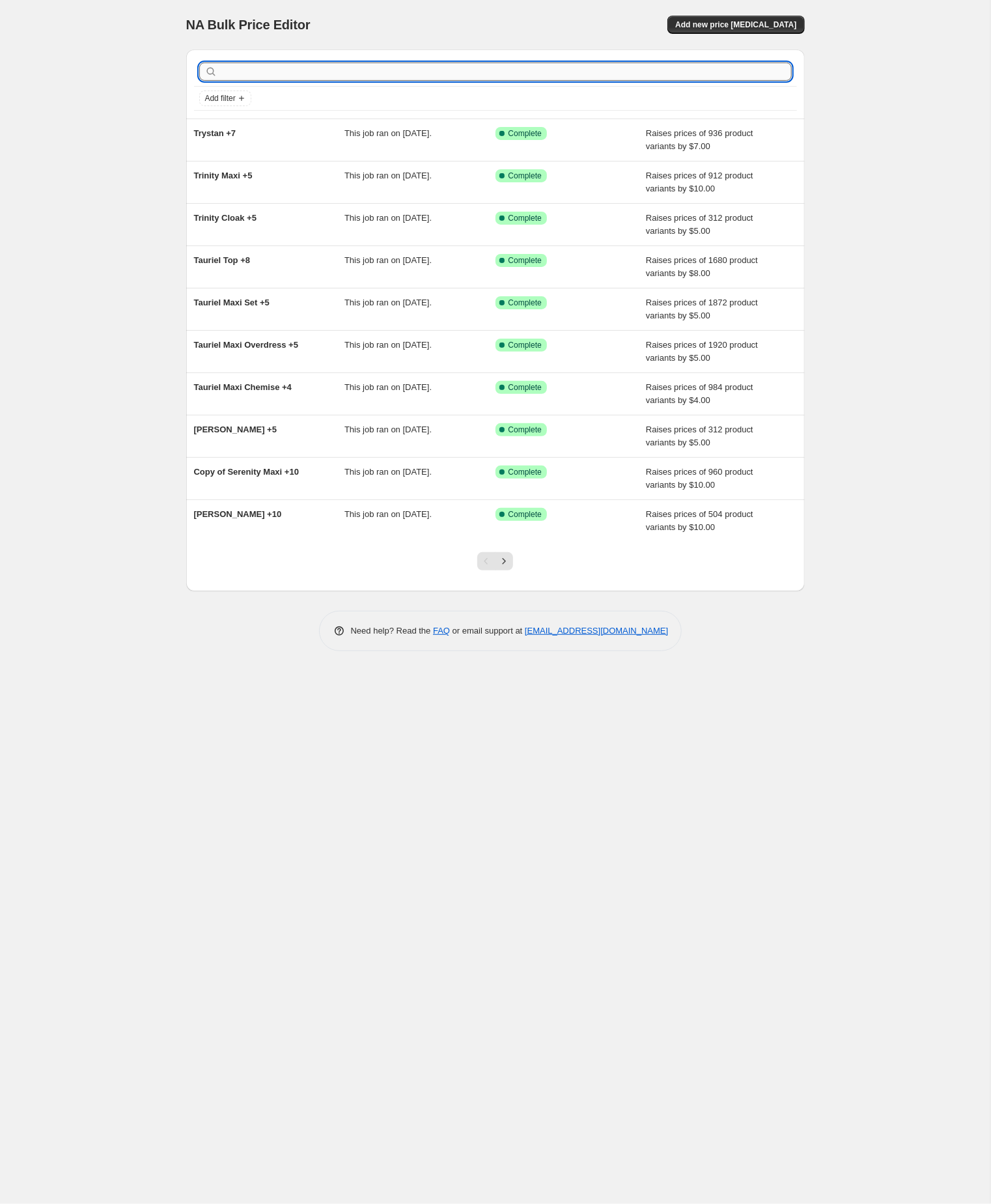
click at [266, 76] on input "text" at bounding box center [505, 71] width 572 height 18
paste input "Valkayrie"
type input "Valkayrie"
click at [272, 76] on input "Valkayrie" at bounding box center [494, 71] width 548 height 18
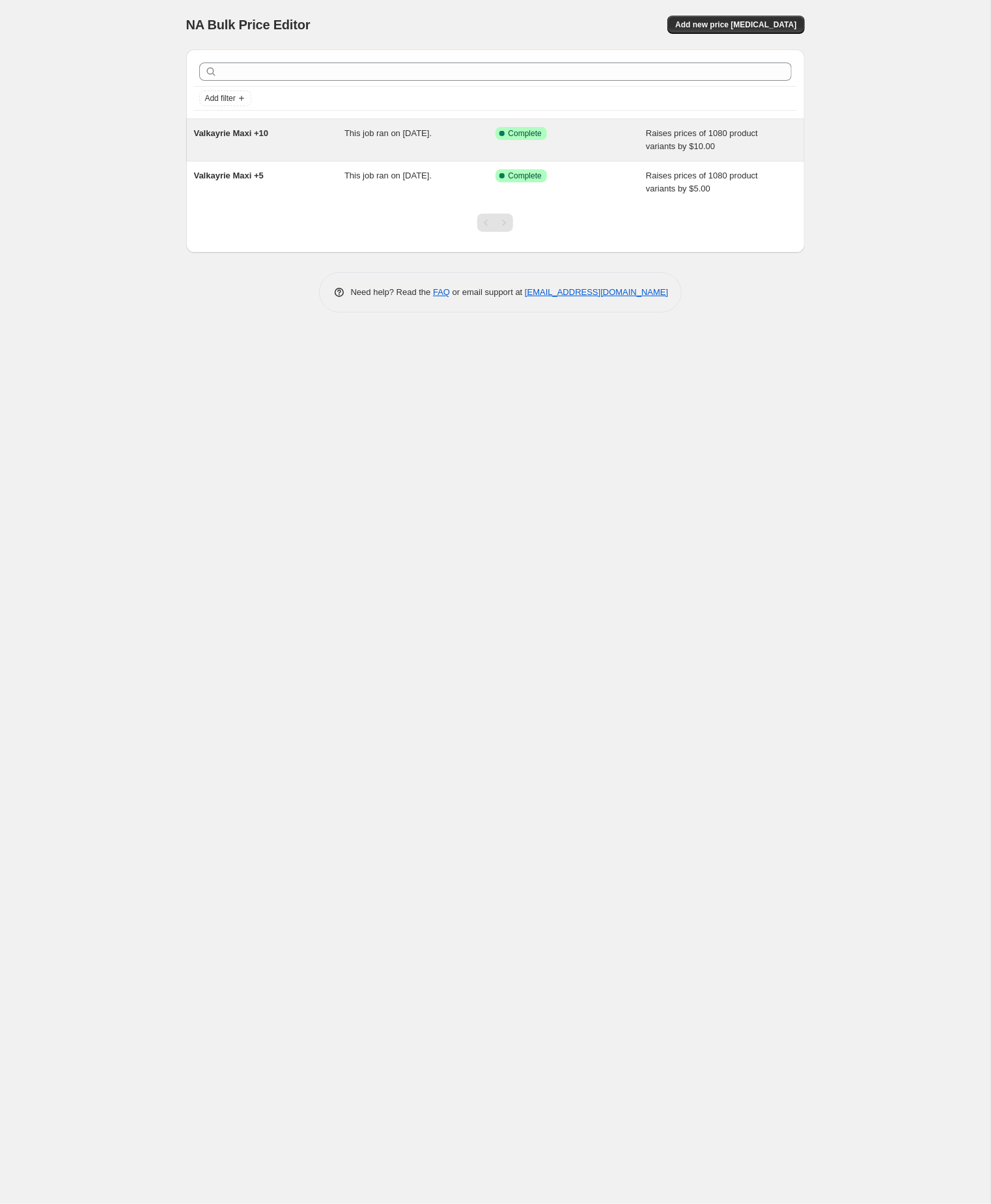
click at [211, 138] on span "Valkayrie Maxi +10" at bounding box center [231, 133] width 75 height 9
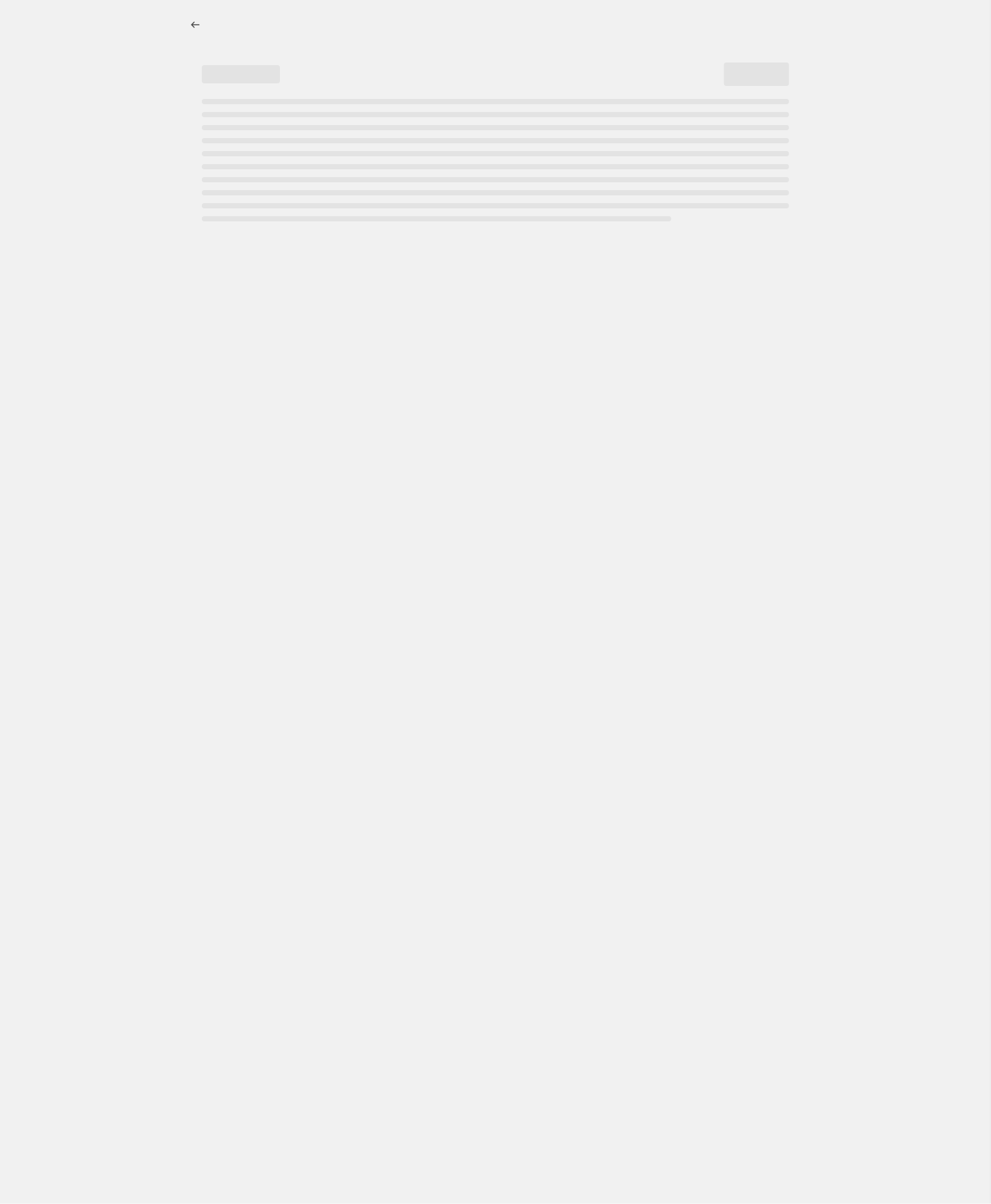
select select "by"
select select "no_change"
select select "tag"
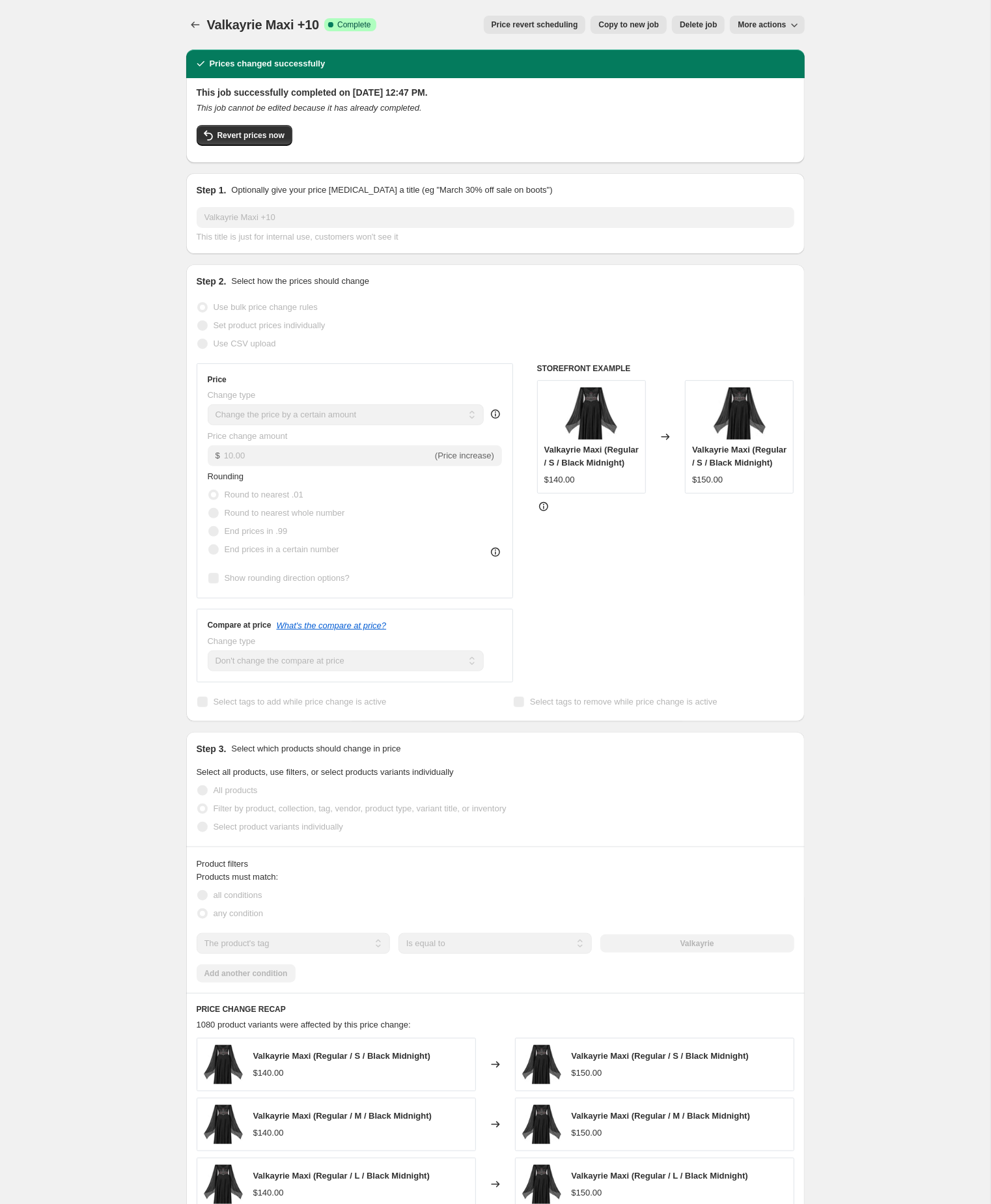
click at [598, 23] on span "Copy to new job" at bounding box center [628, 24] width 61 height 10
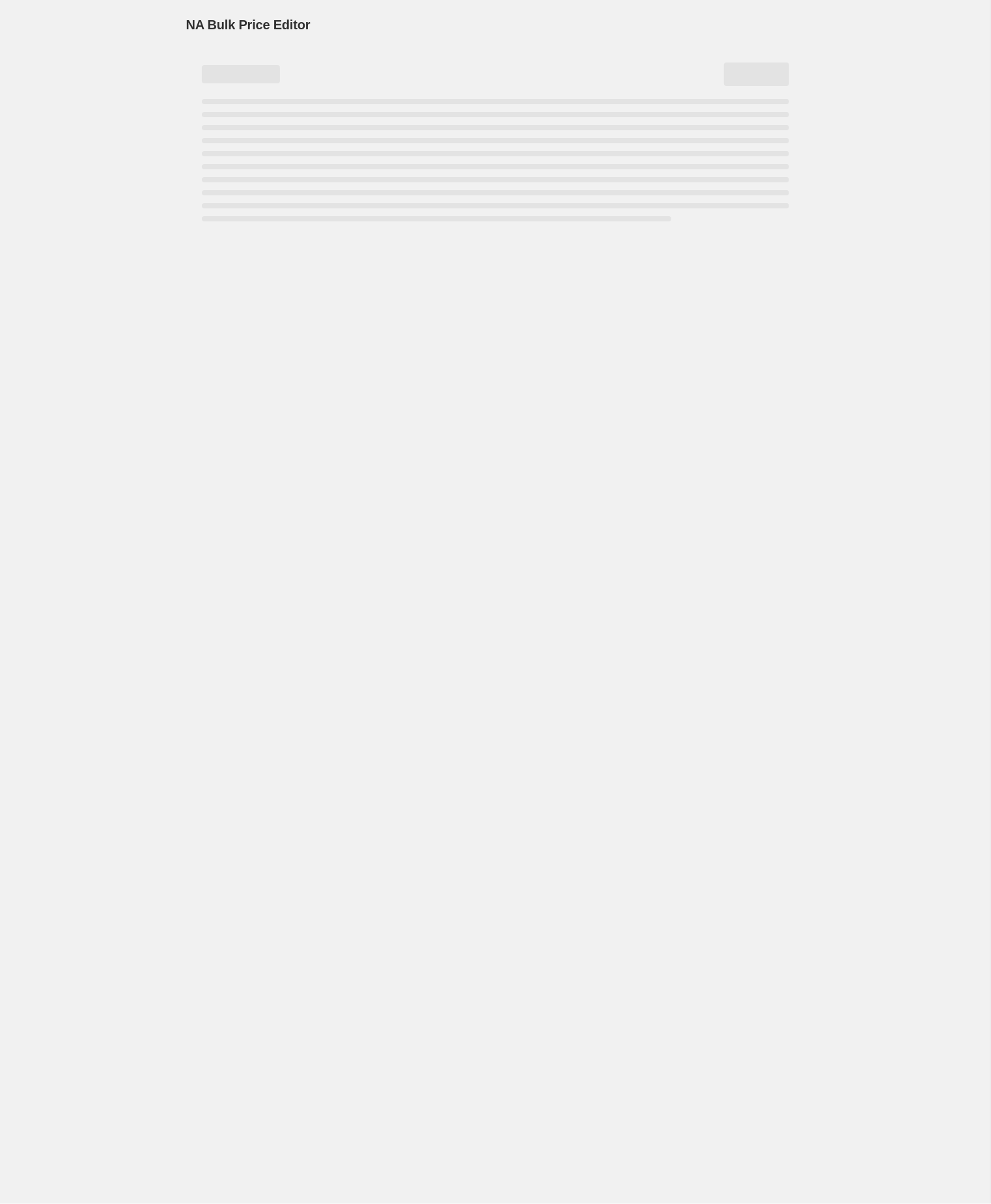
select select "by"
select select "no_change"
select select "tag"
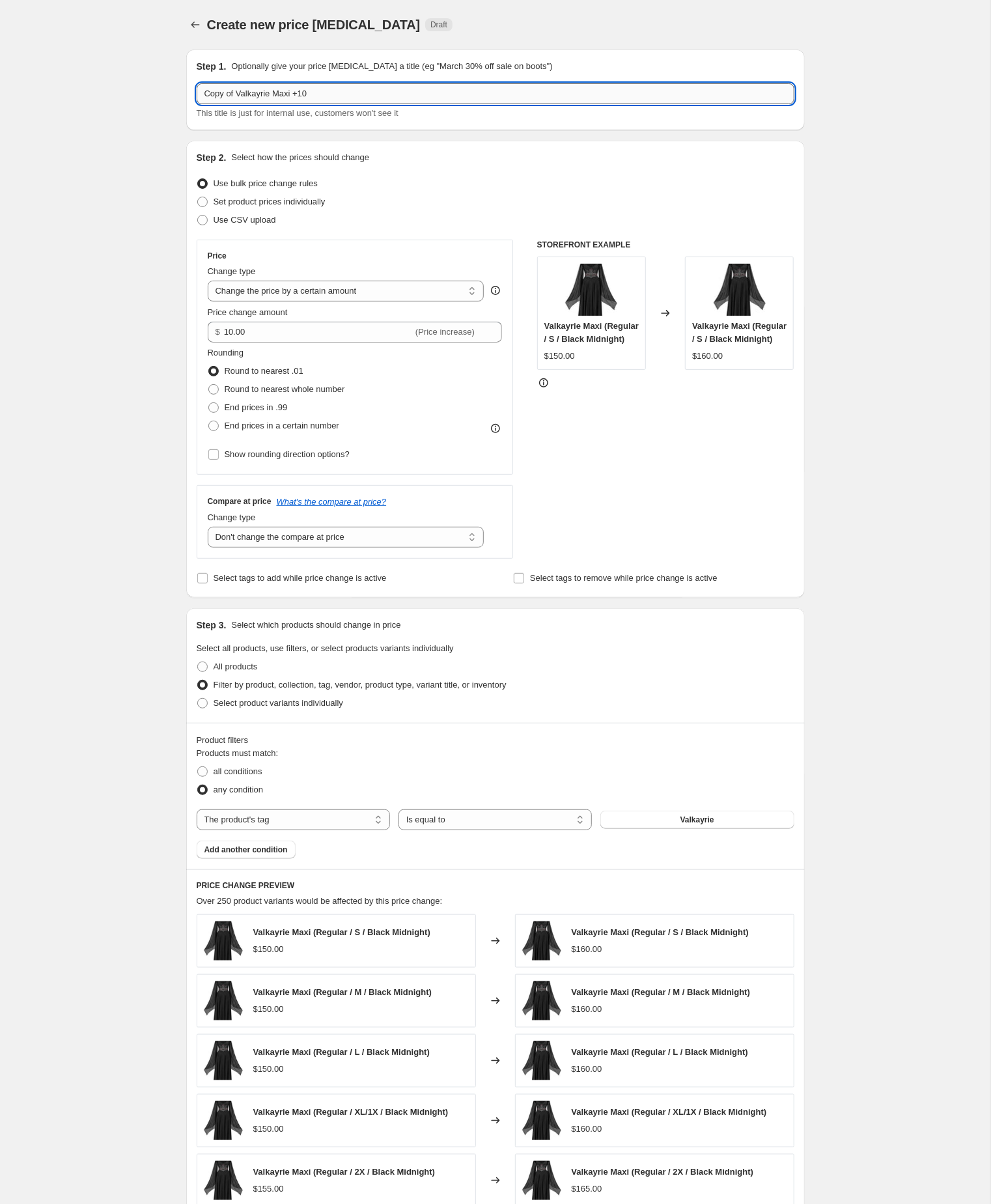
click at [244, 96] on input "Copy of Valkayrie Maxi +10" at bounding box center [495, 94] width 598 height 21
type input "Valkayrie Maxi +10"
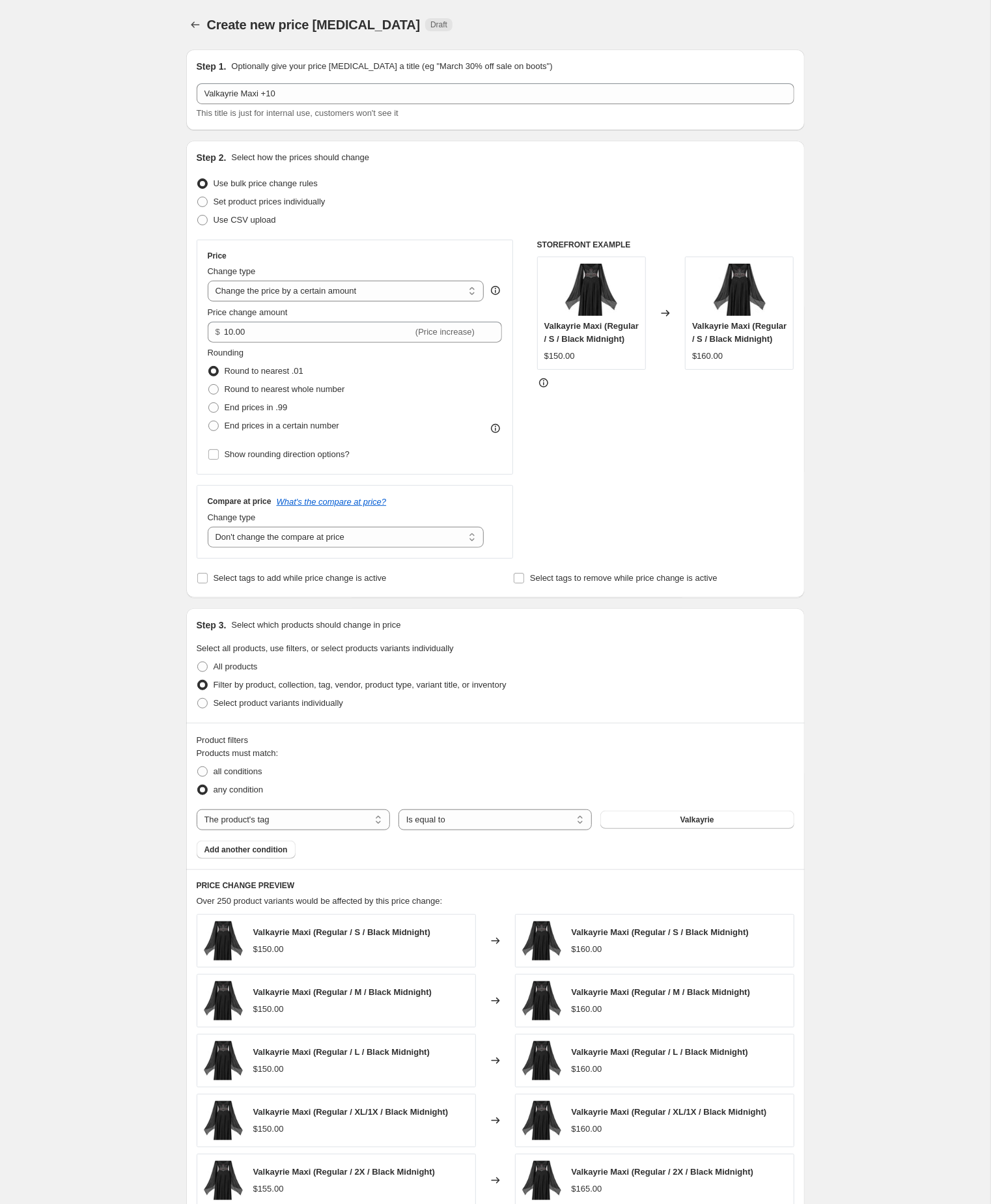
click at [766, 775] on div "Product filters Products must match: all conditions any condition The product T…" at bounding box center [495, 796] width 619 height 147
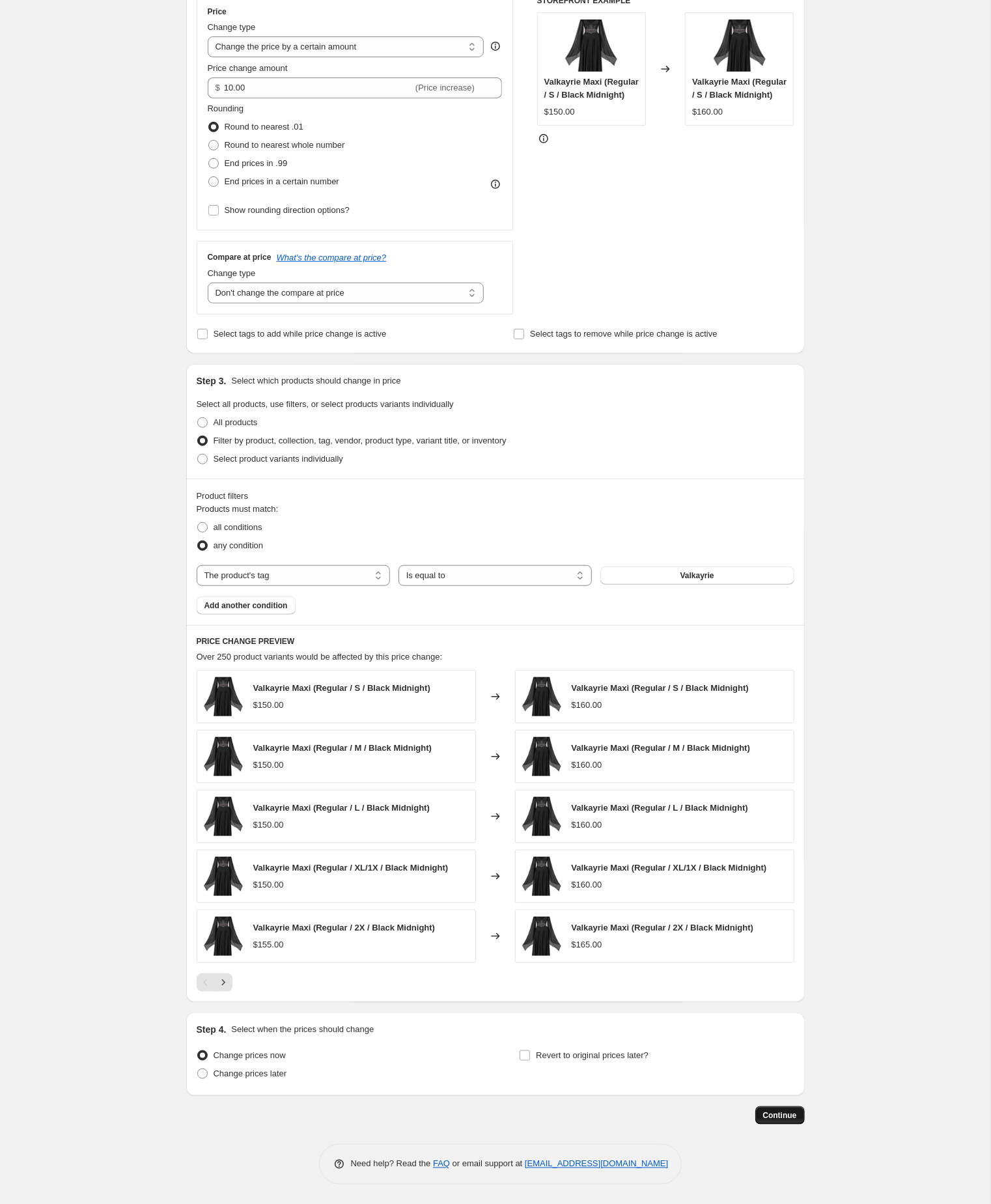
scroll to position [337, 0]
click at [765, 1107] on button "Continue" at bounding box center [780, 1115] width 50 height 18
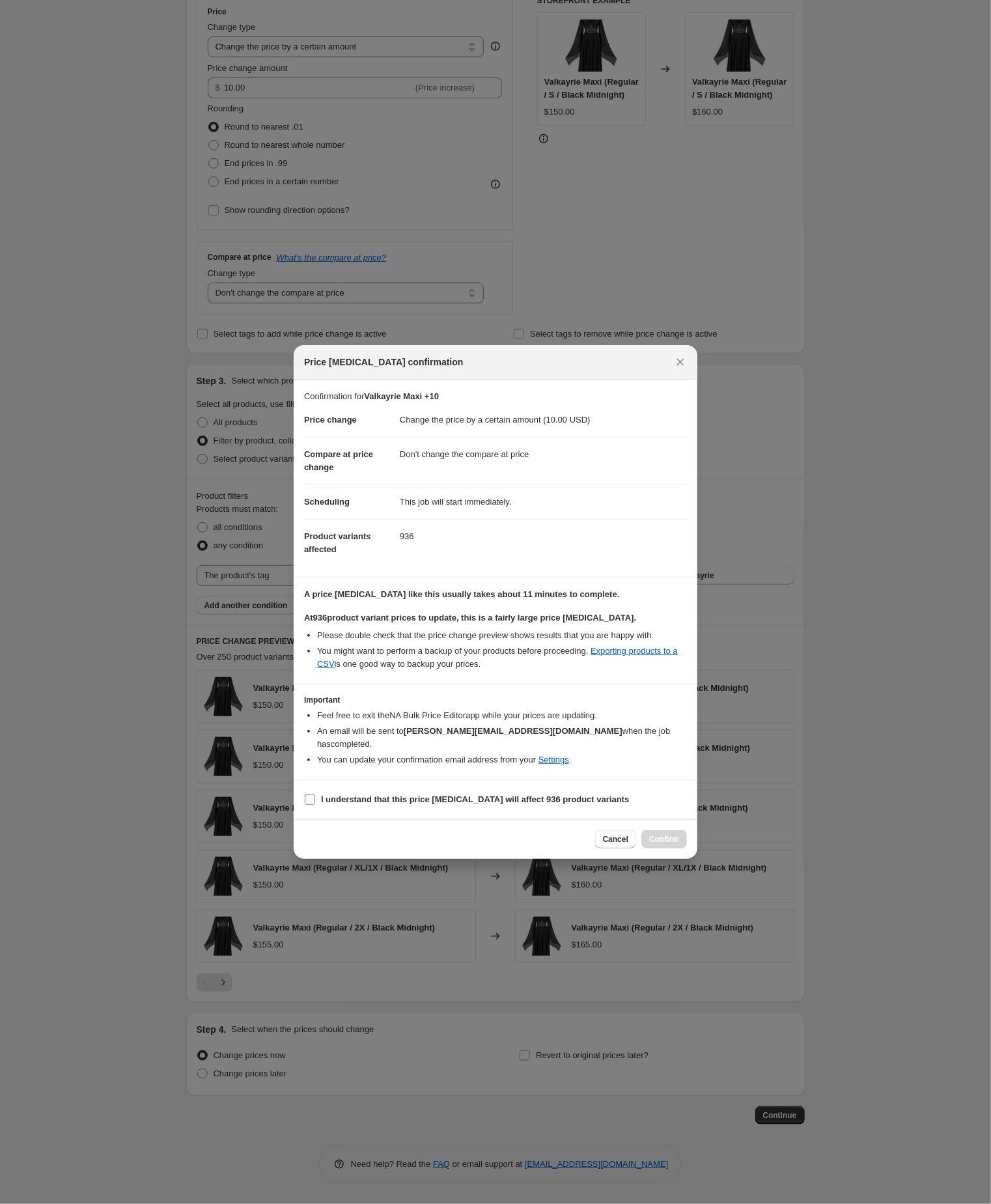
click at [309, 805] on input "I understand that this price [MEDICAL_DATA] will affect 936 product variants" at bounding box center [310, 800] width 10 height 10
checkbox input "true"
click at [669, 844] on span "Confirm" at bounding box center [663, 839] width 30 height 10
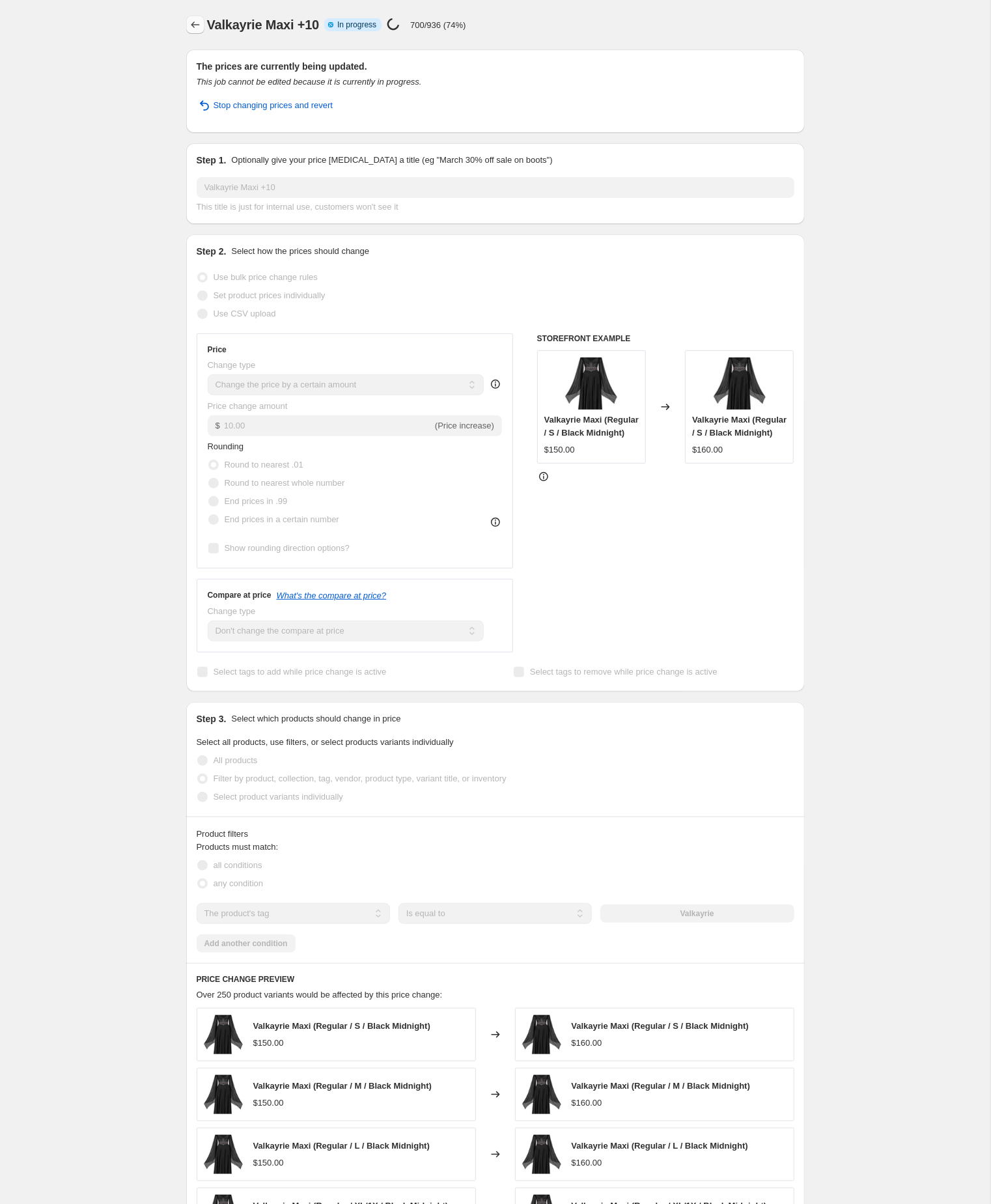
click at [196, 24] on icon "Price change jobs" at bounding box center [196, 24] width 13 height 13
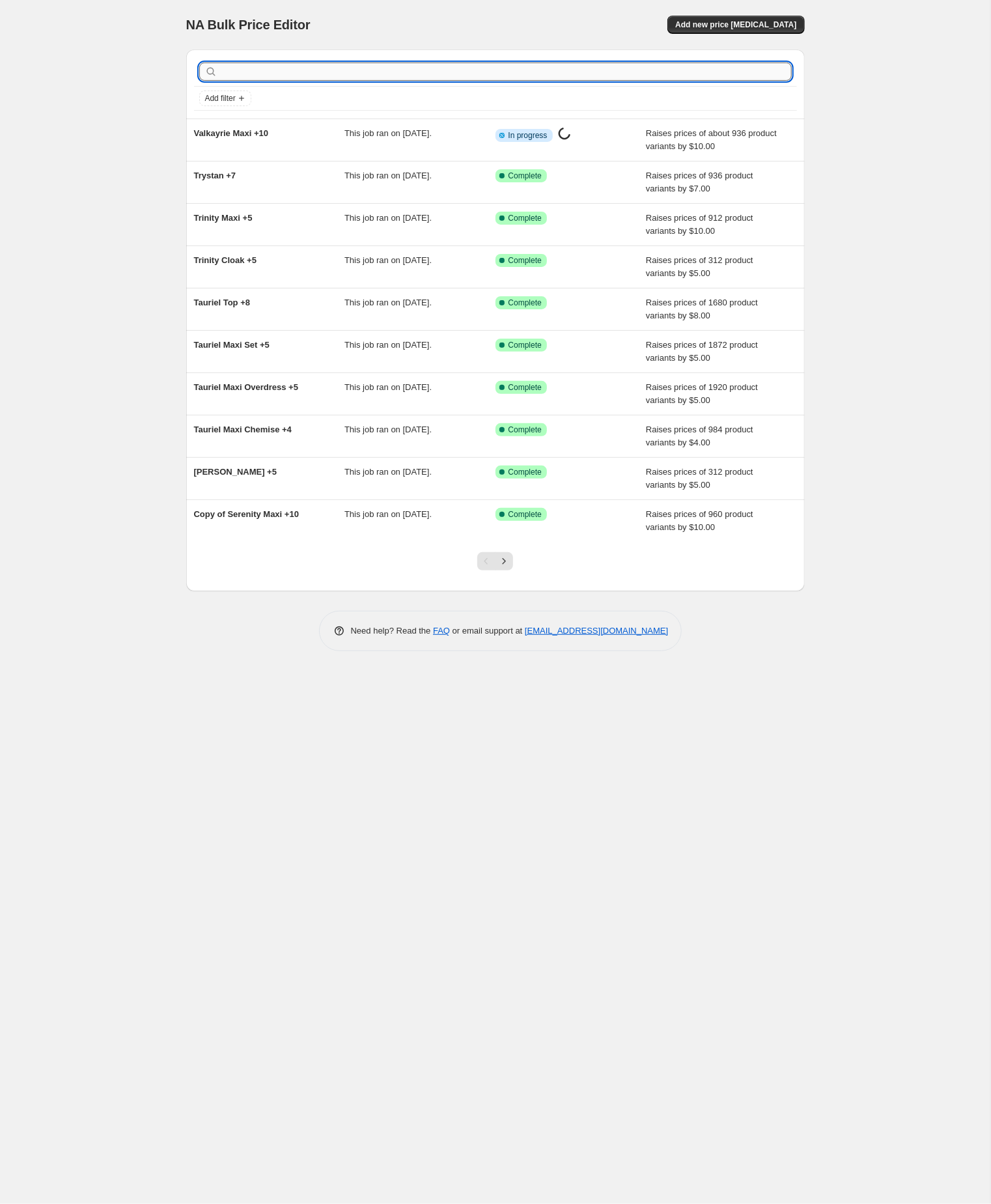
click at [291, 72] on input "text" at bounding box center [505, 71] width 572 height 18
paste input "Vanessa Maxi"
type input "Vanessa Maxi"
click at [293, 74] on input "Vanessa Maxi" at bounding box center [494, 71] width 548 height 18
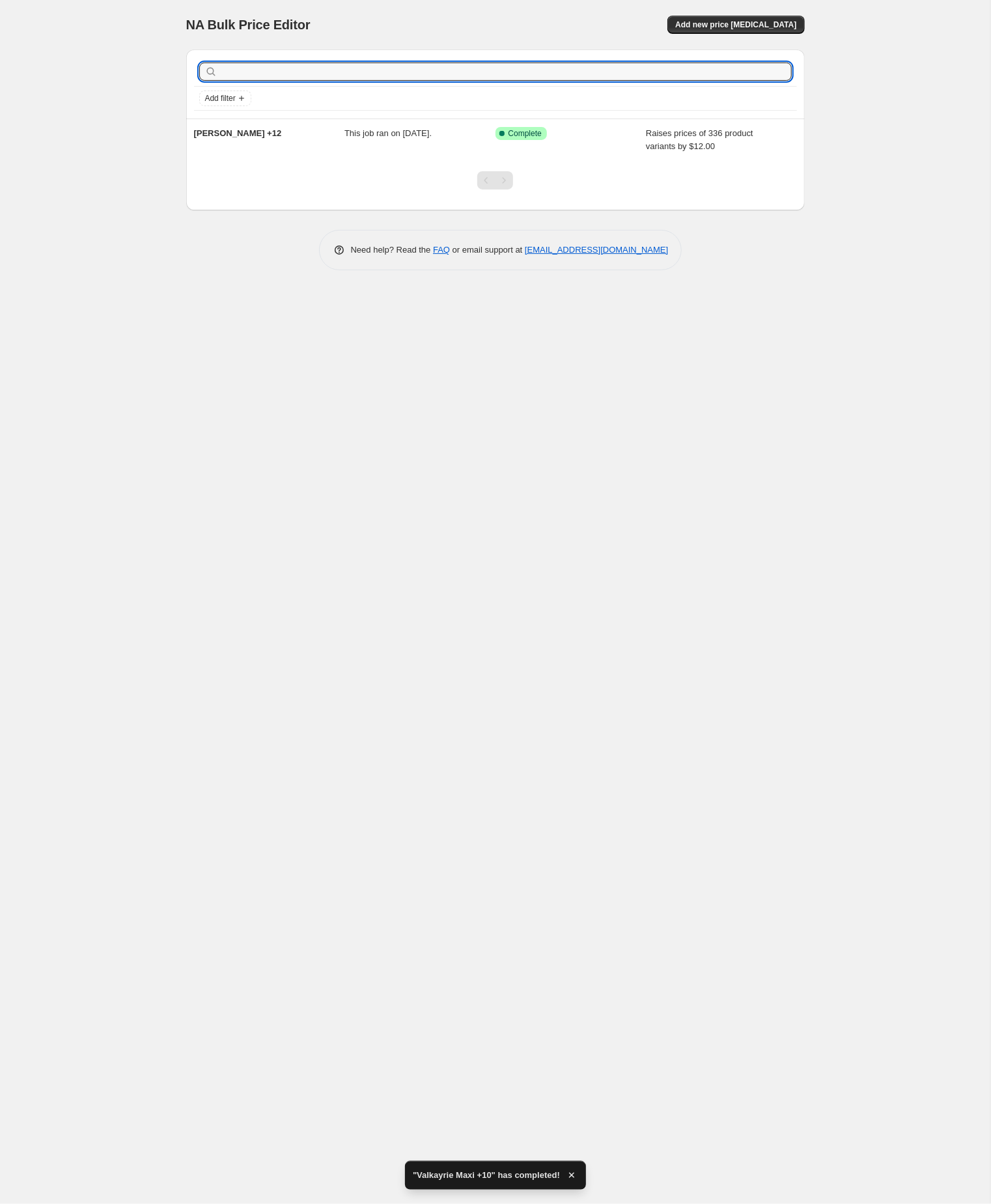
click at [293, 74] on input "text" at bounding box center [505, 71] width 572 height 18
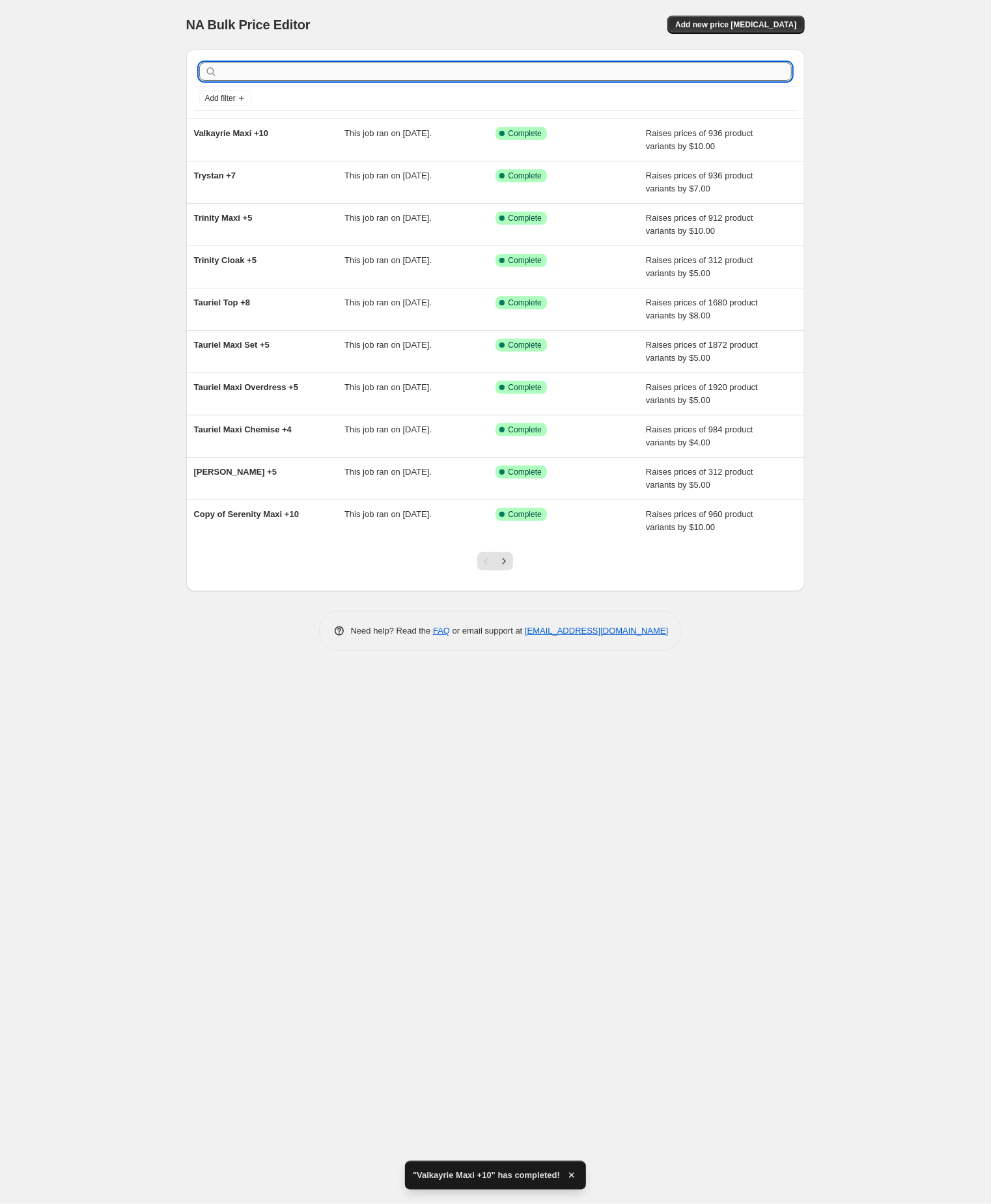
click at [292, 73] on input "text" at bounding box center [505, 71] width 572 height 18
paste input "Vanessa Maxi"
type input "Vanessa Maxi"
click at [296, 73] on input "Vanessa Maxi" at bounding box center [494, 71] width 548 height 18
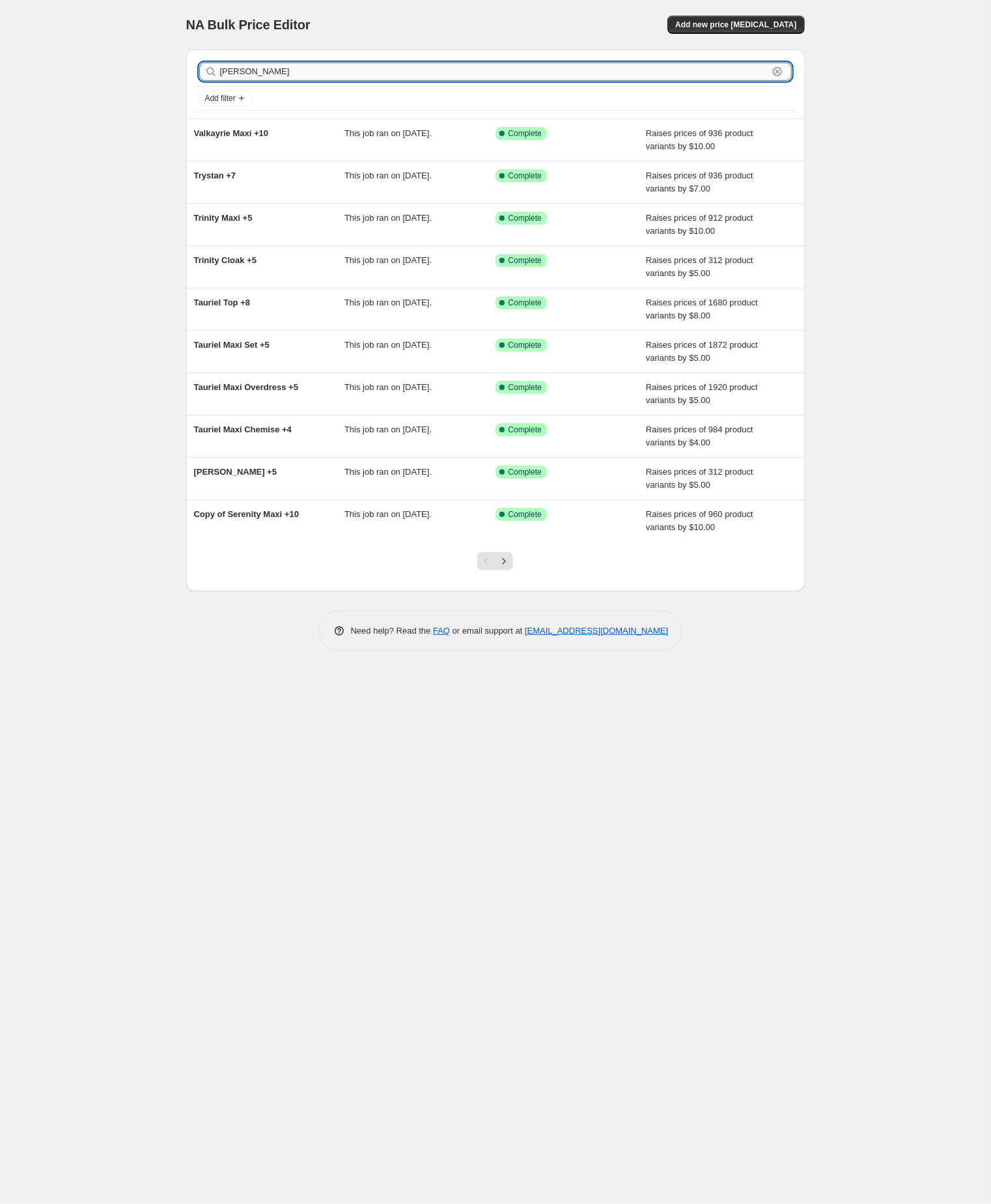
click at [296, 73] on input "Vanessa Maxi" at bounding box center [494, 71] width 548 height 18
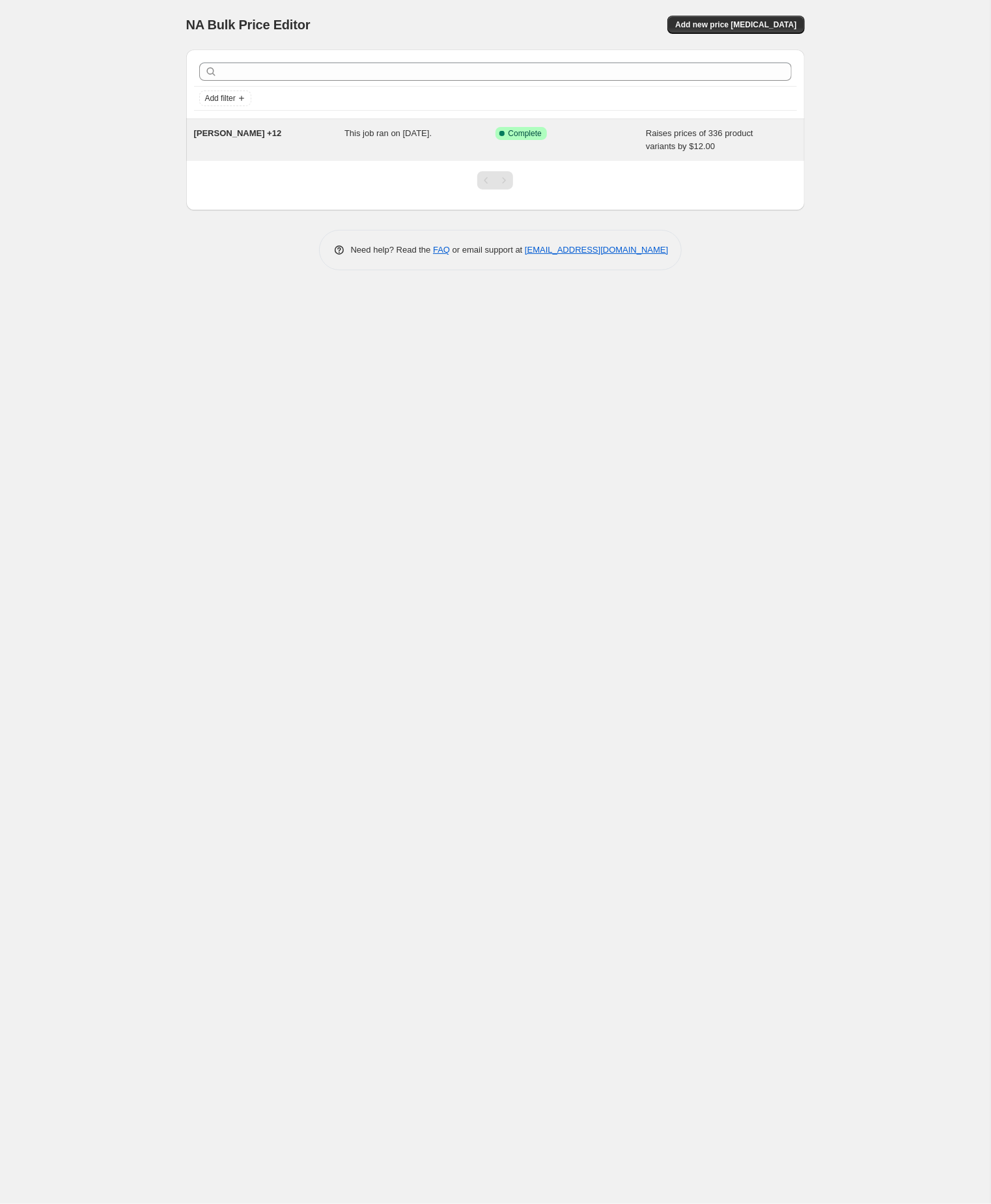
click at [274, 138] on span "Vanessa Maxi +12" at bounding box center [238, 133] width 88 height 9
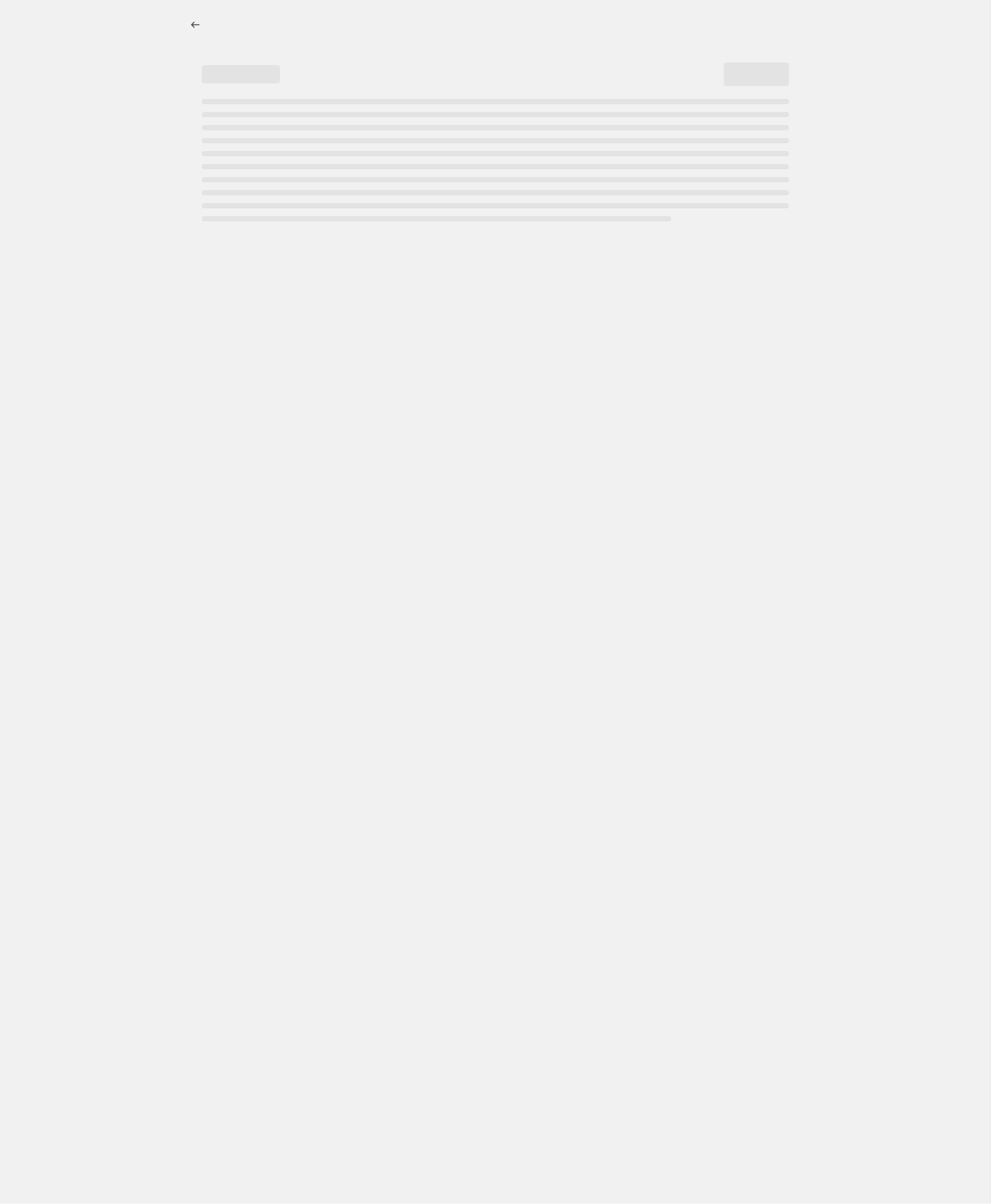
select select "by"
select select "no_change"
select select "tag"
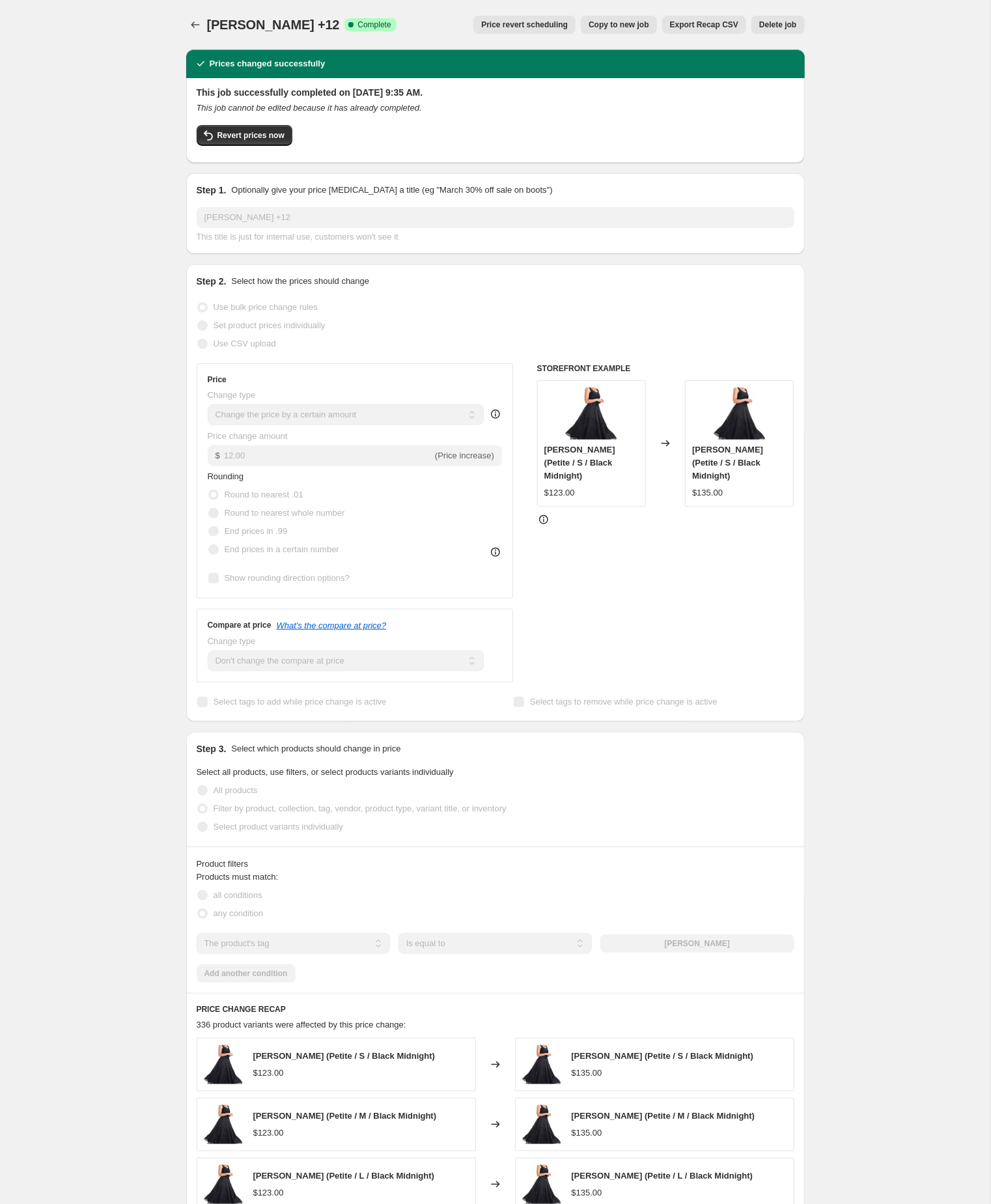
click at [149, 245] on div "Vanessa Maxi +12. This page is ready Vanessa Maxi +12 Success Complete Complete…" at bounding box center [495, 771] width 990 height 1543
click at [589, 22] on span "Copy to new job" at bounding box center [619, 24] width 61 height 10
select select "by"
select select "no_change"
select select "tag"
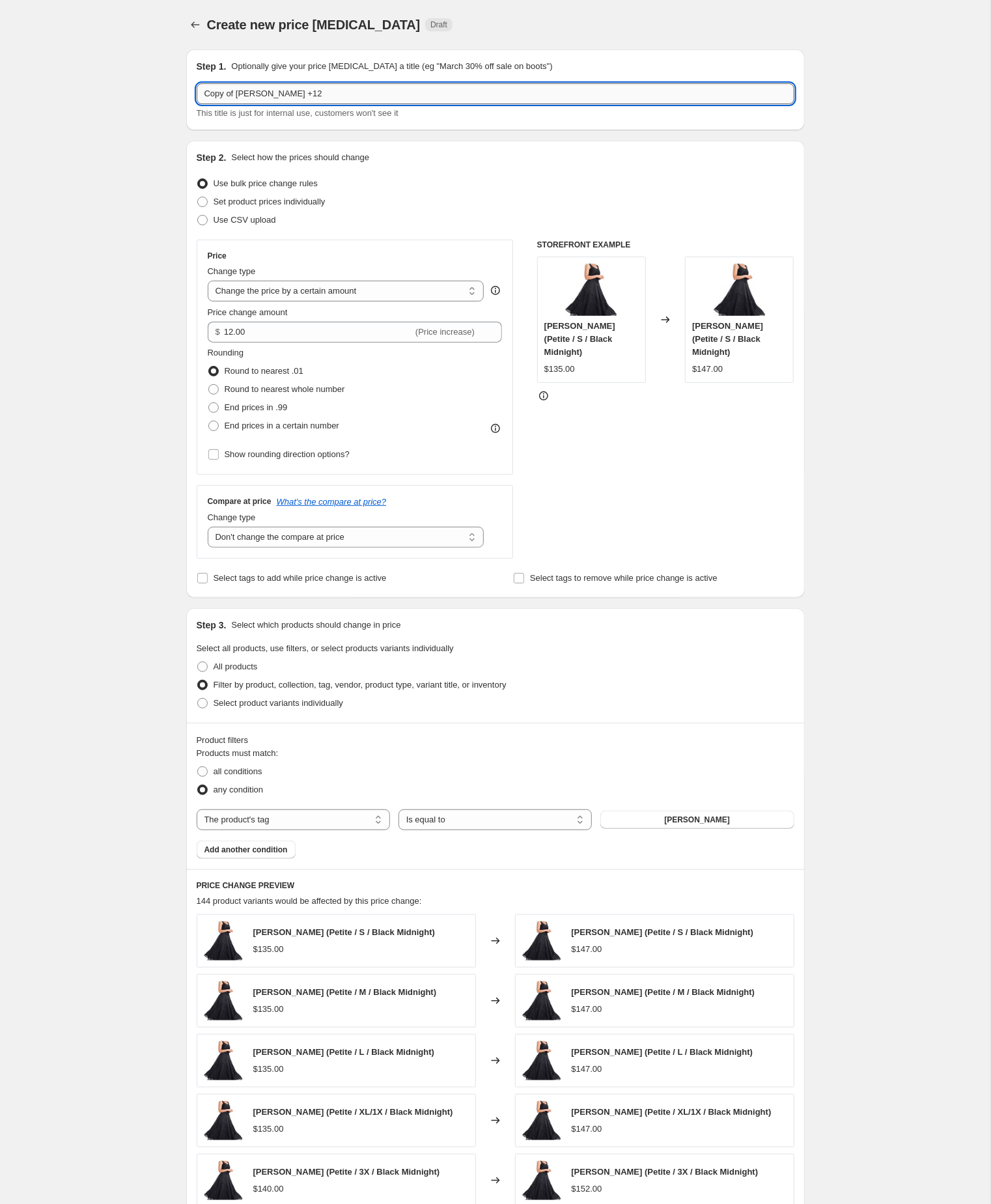
click at [245, 95] on input "Copy of Vanessa Maxi +12" at bounding box center [495, 94] width 598 height 21
click at [302, 96] on input "Vanessa Maxi +12" at bounding box center [495, 94] width 598 height 21
type input "Vanessa Maxi +10"
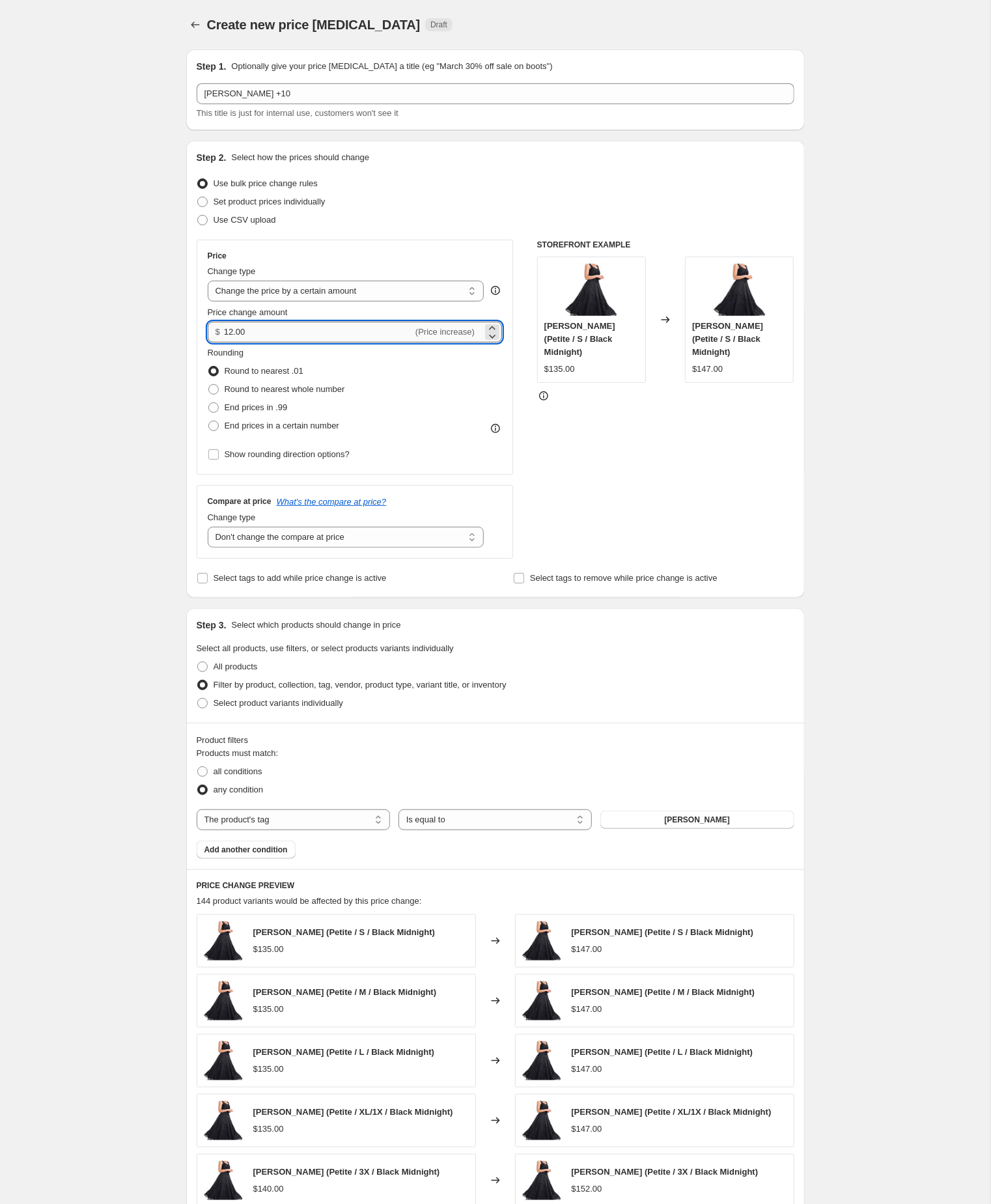
click at [285, 343] on input "12.00" at bounding box center [318, 332] width 189 height 21
type input "10.00"
click at [108, 528] on div "Create new price change job. This page is ready Create new price change job Dra…" at bounding box center [495, 724] width 990 height 1448
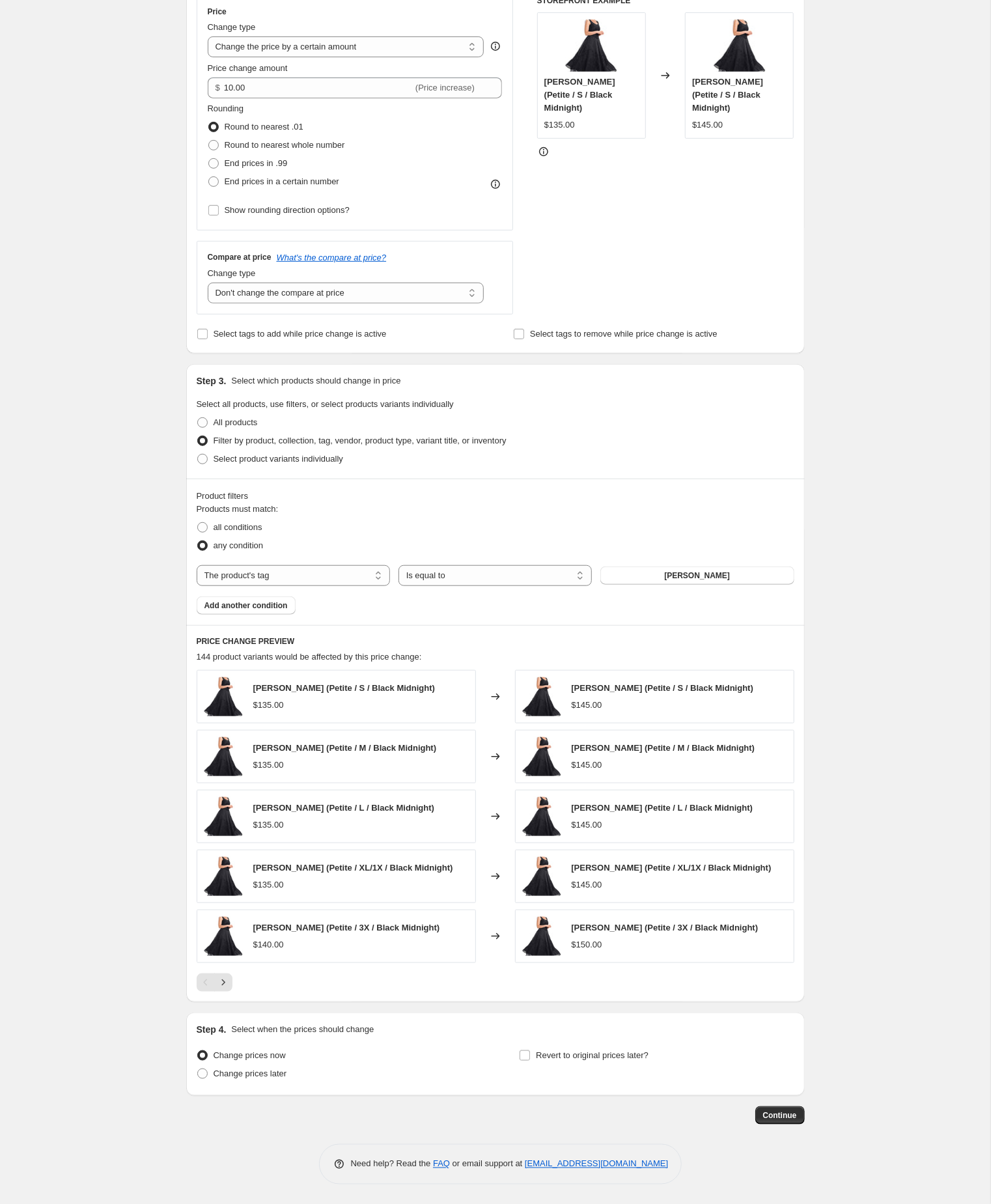
scroll to position [319, 0]
click at [773, 1113] on span "Continue" at bounding box center [780, 1115] width 34 height 10
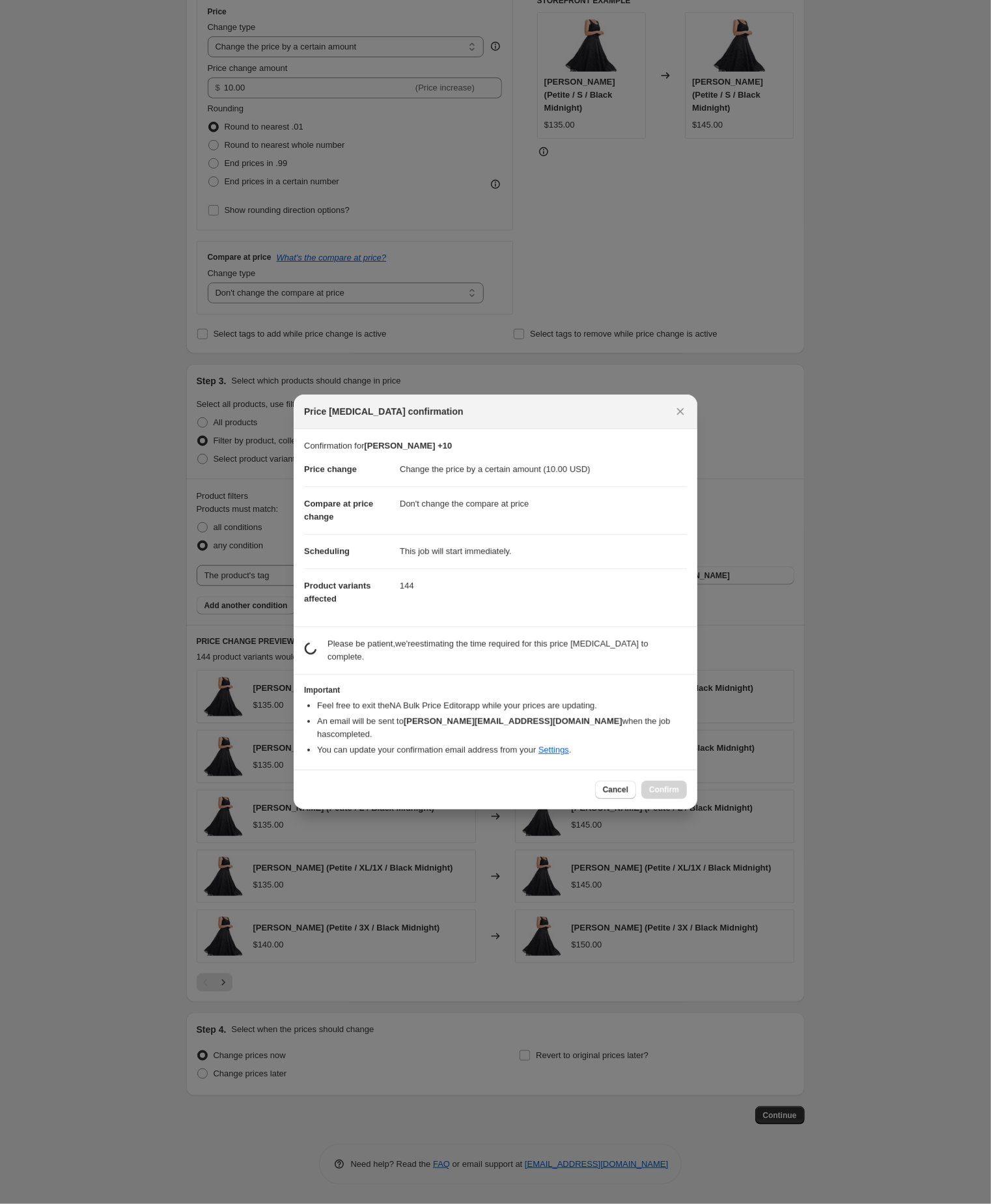
scroll to position [318, 0]
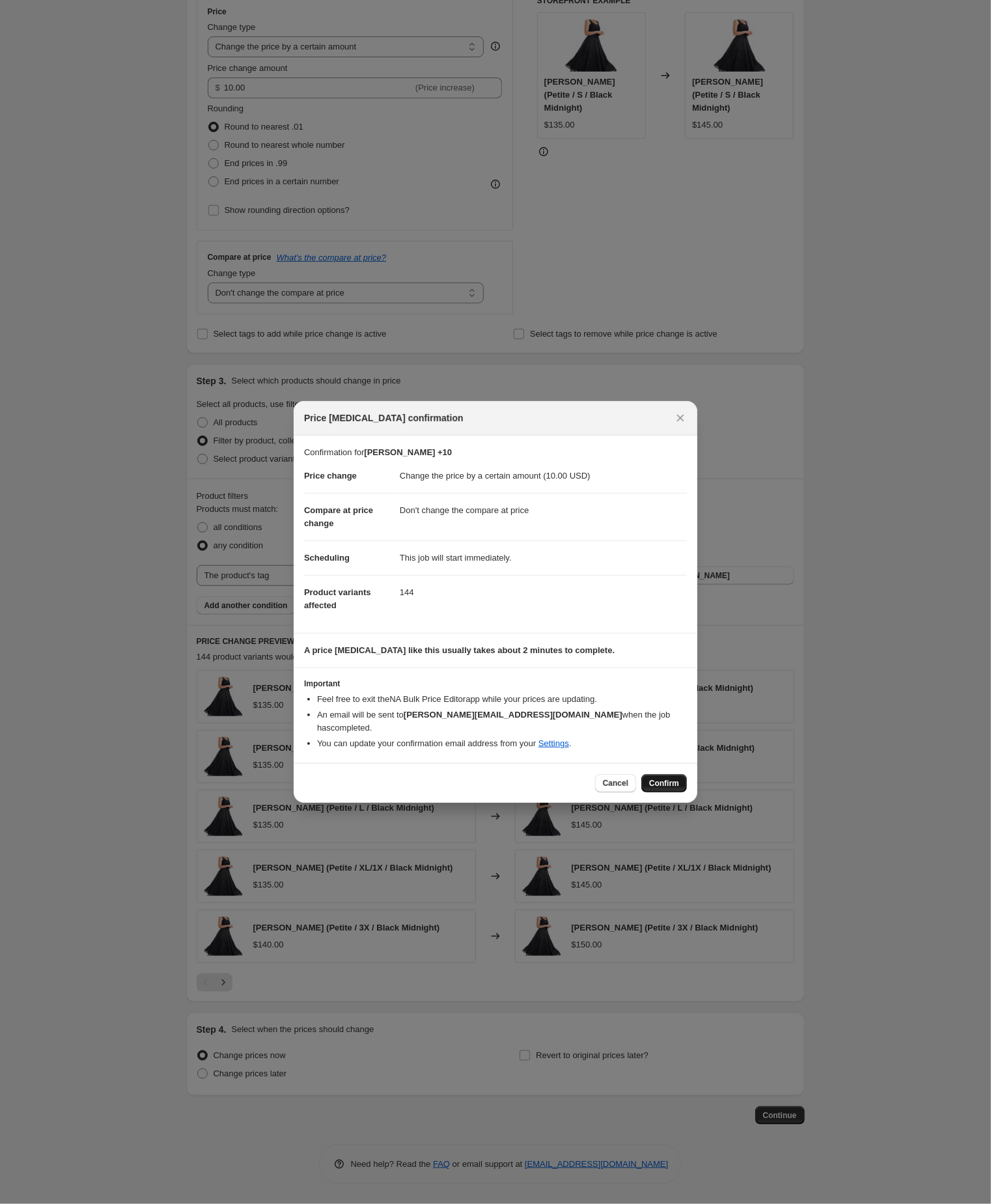
click at [654, 788] on span "Confirm" at bounding box center [663, 783] width 30 height 10
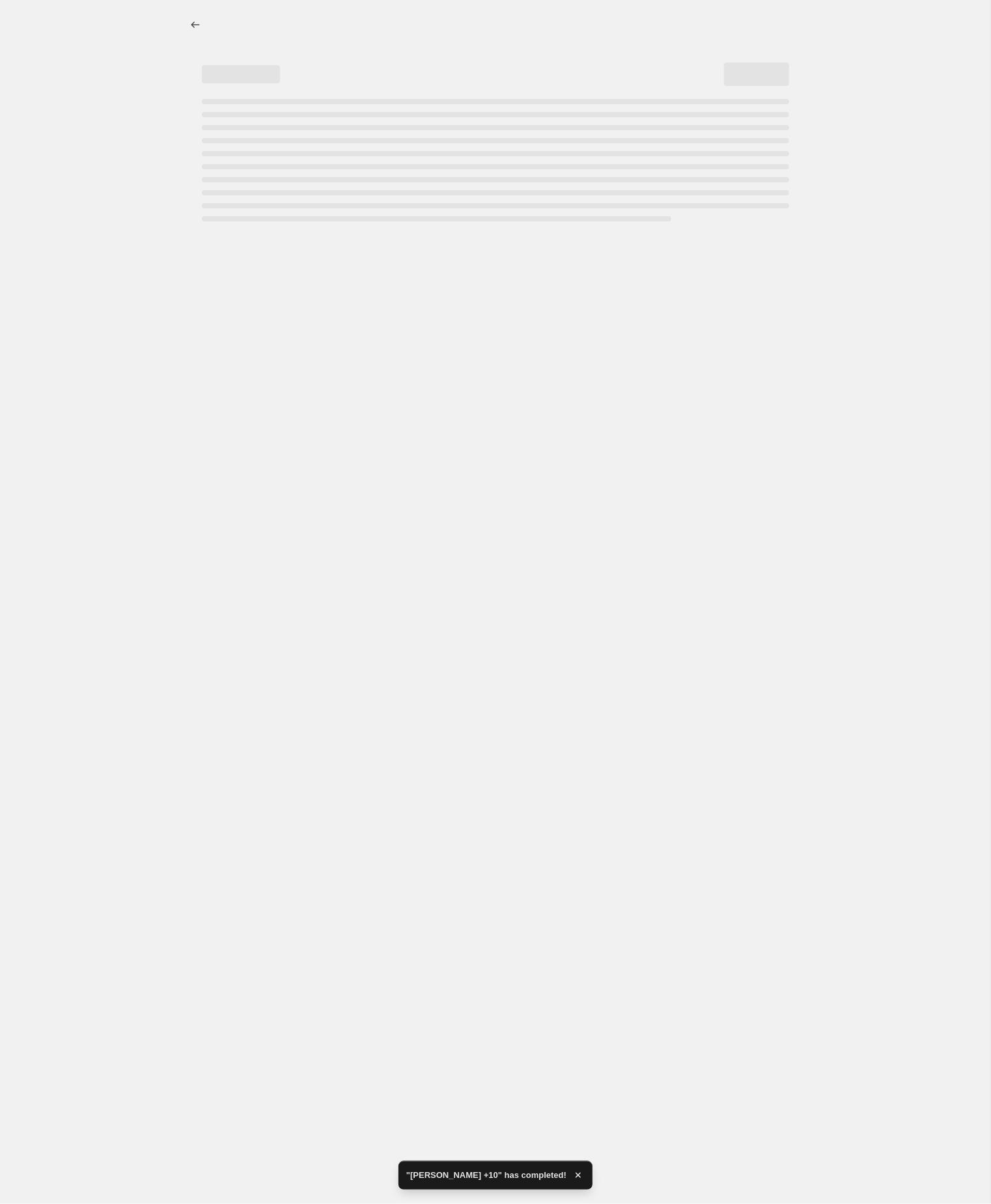
select select "by"
select select "no_change"
select select "tag"
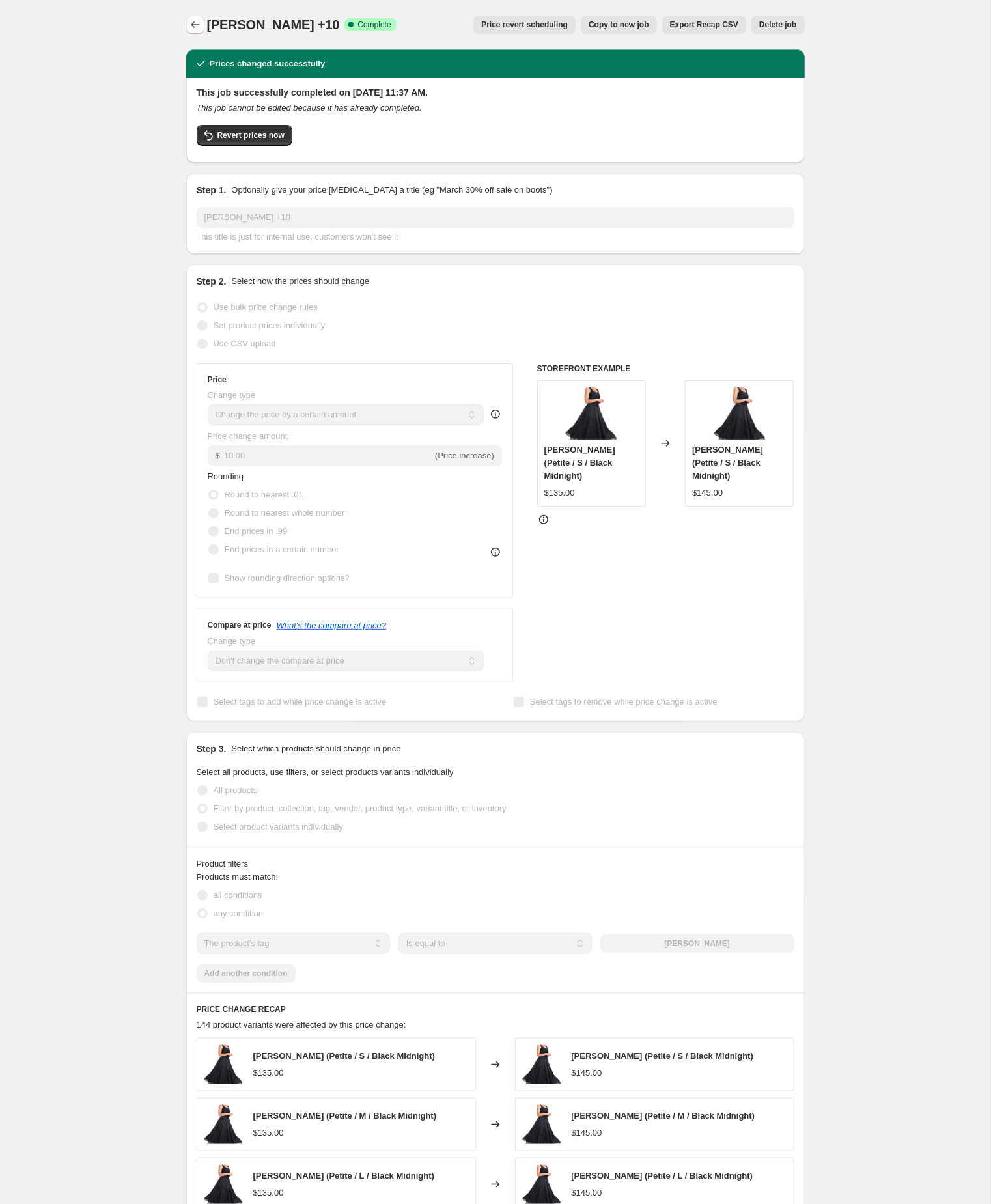
click at [189, 18] on button "Price change jobs" at bounding box center [195, 24] width 18 height 18
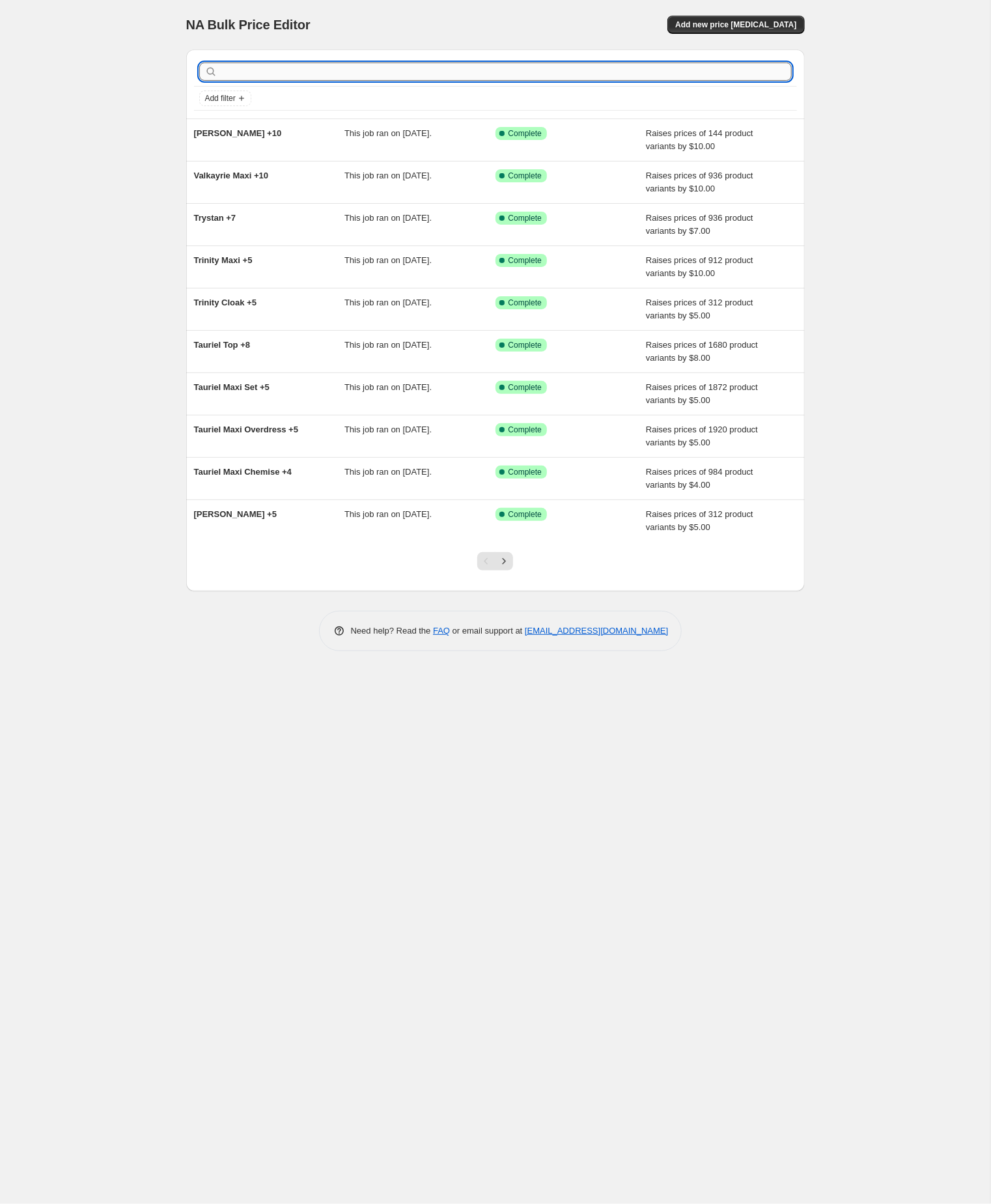
click at [328, 81] on input "text" at bounding box center [505, 71] width 572 height 18
paste input "Xena Bracers"
type input "Xena Bracers"
click at [328, 74] on input "Xena Bracers" at bounding box center [494, 71] width 548 height 18
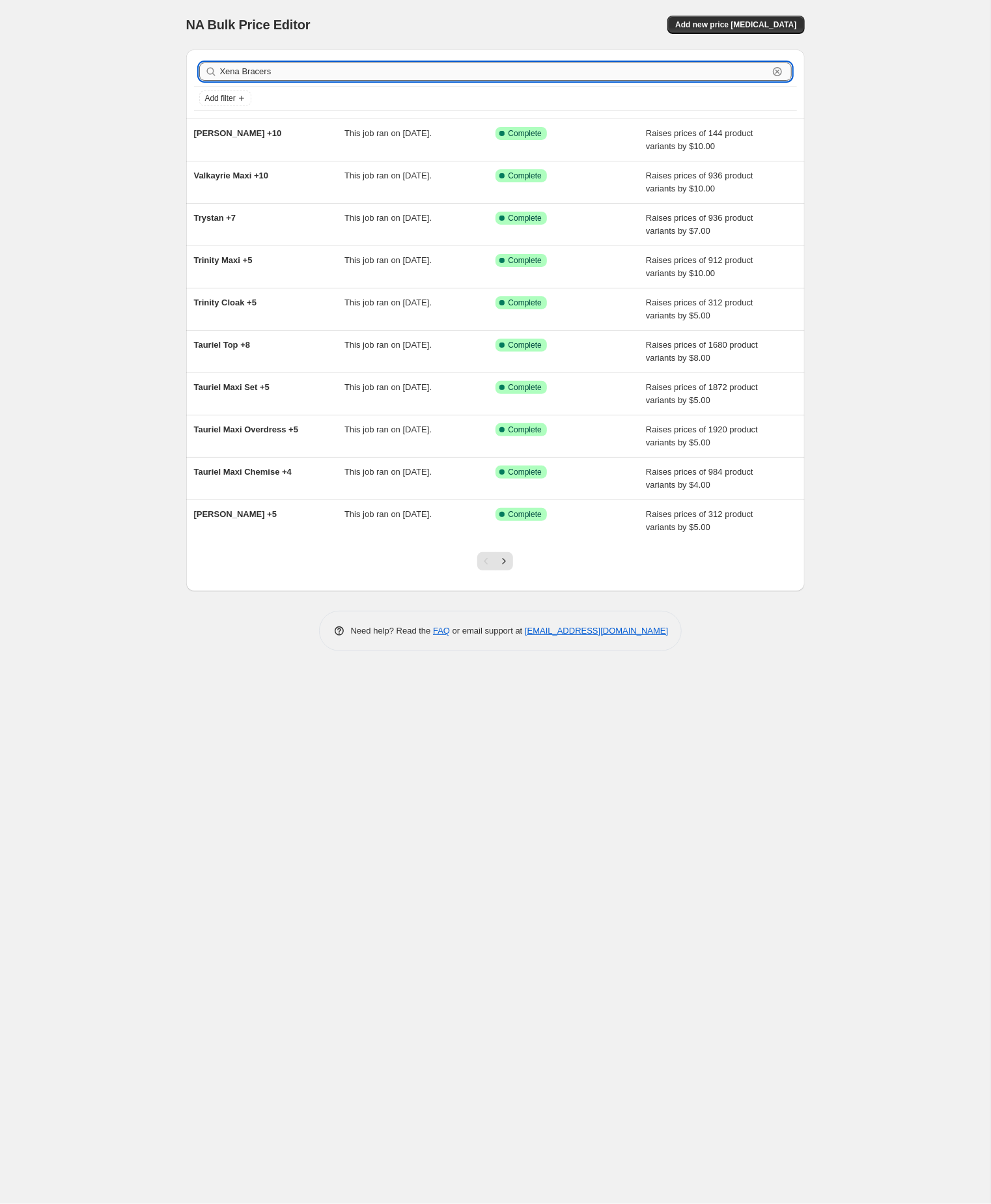
click at [328, 74] on input "Xena Bracers" at bounding box center [494, 71] width 548 height 18
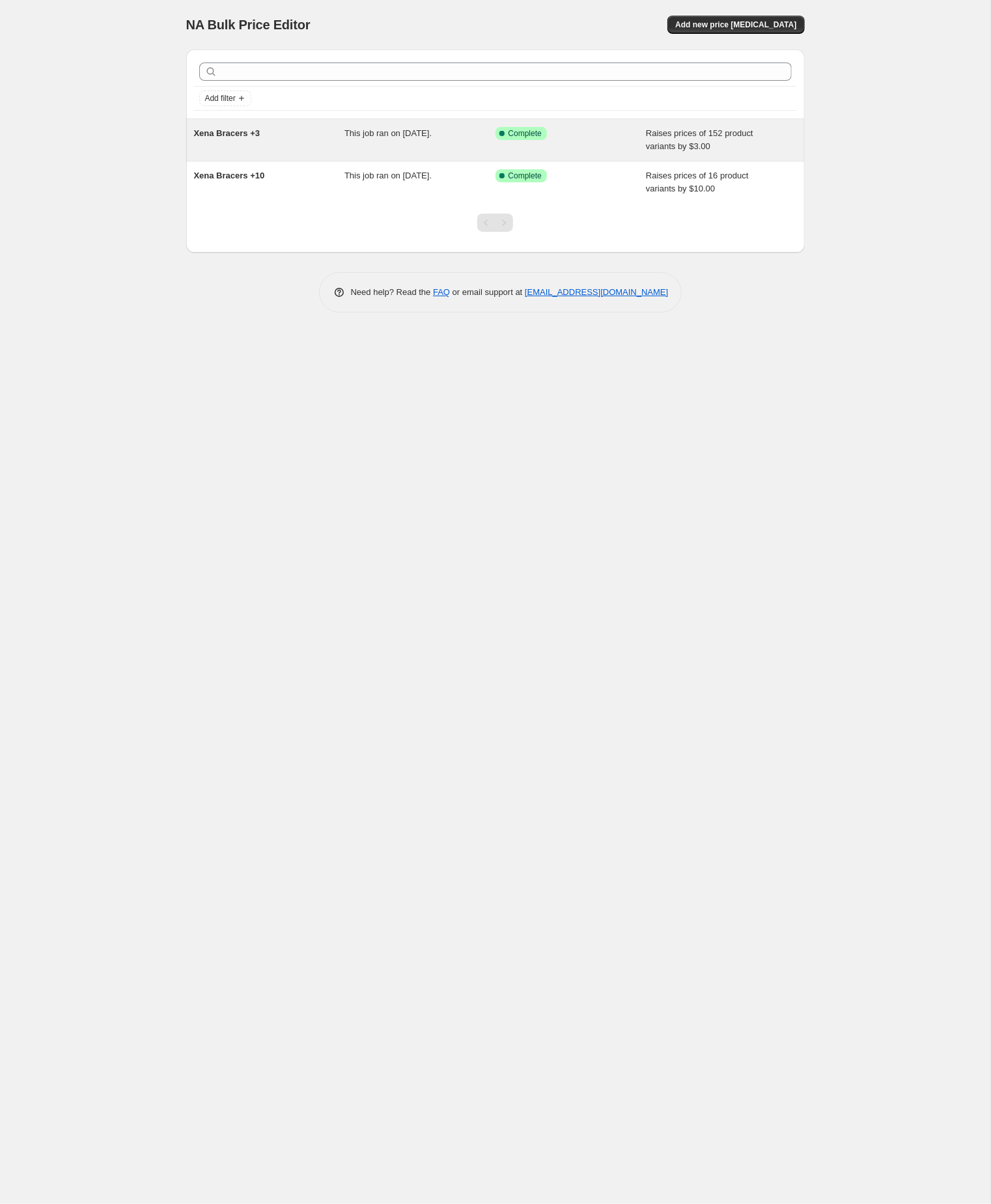
click at [244, 138] on span "Xena Bracers +3" at bounding box center [226, 133] width 66 height 9
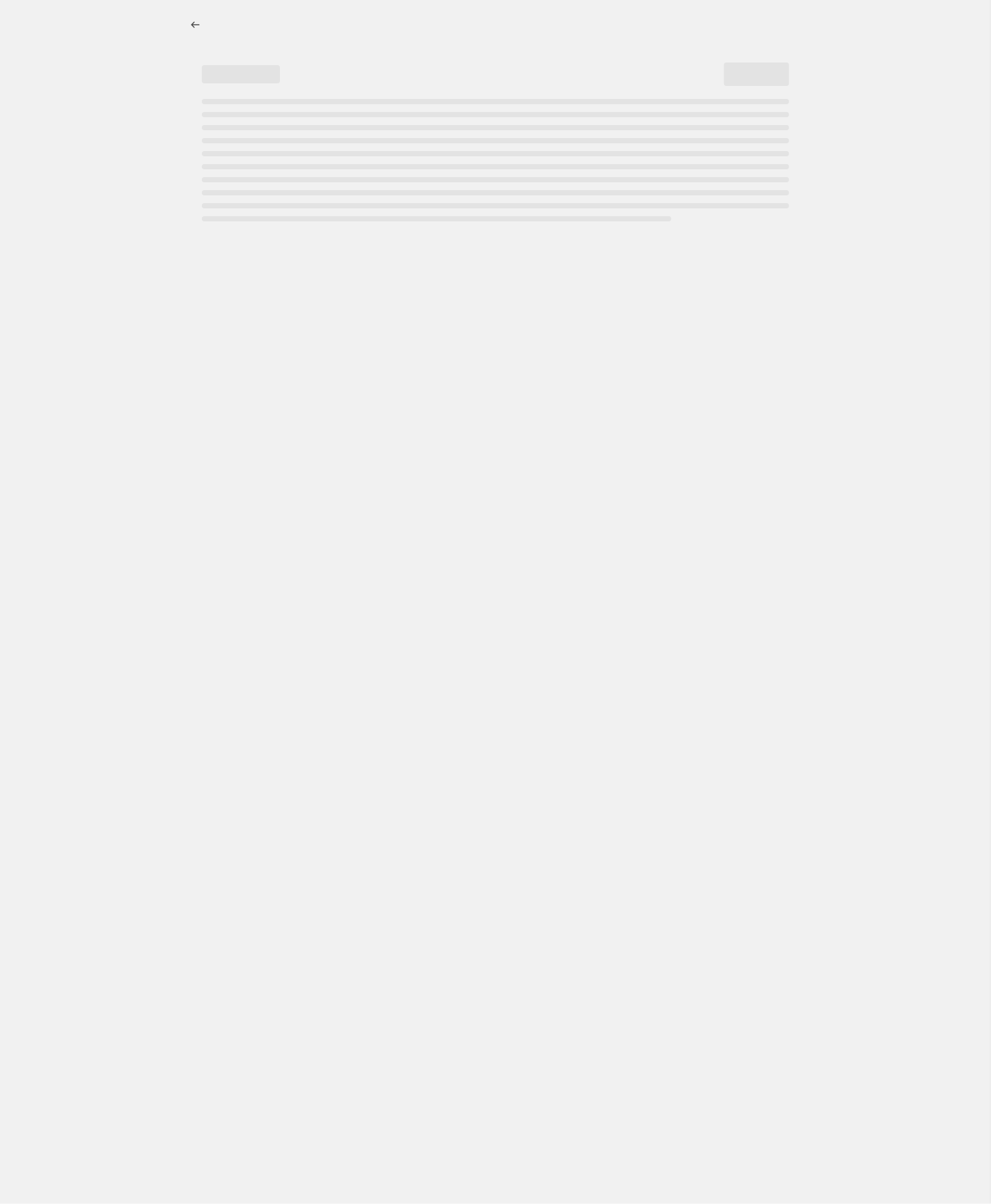
select select "by"
select select "no_change"
select select "tag"
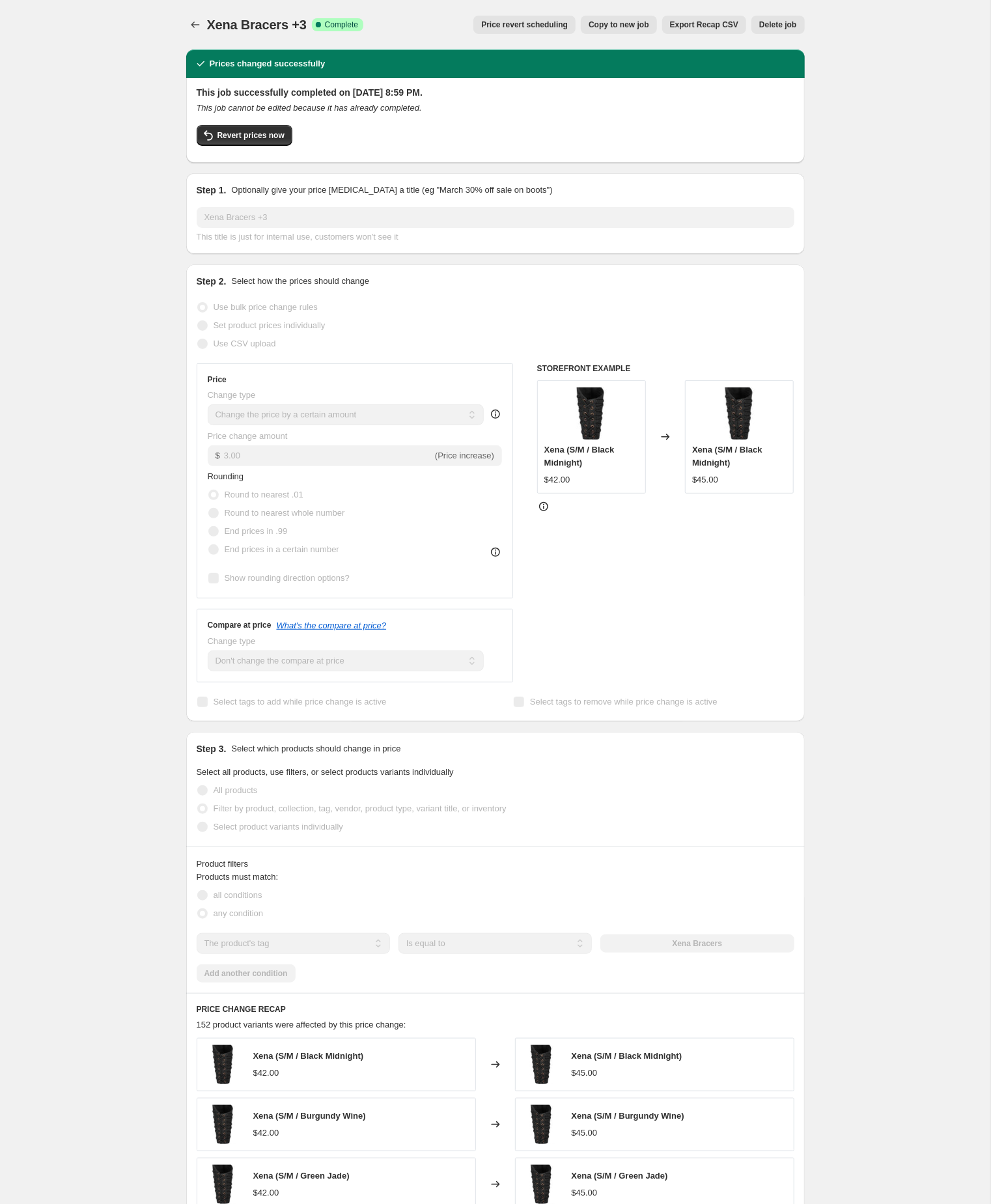
click at [601, 20] on span "Copy to new job" at bounding box center [619, 24] width 61 height 10
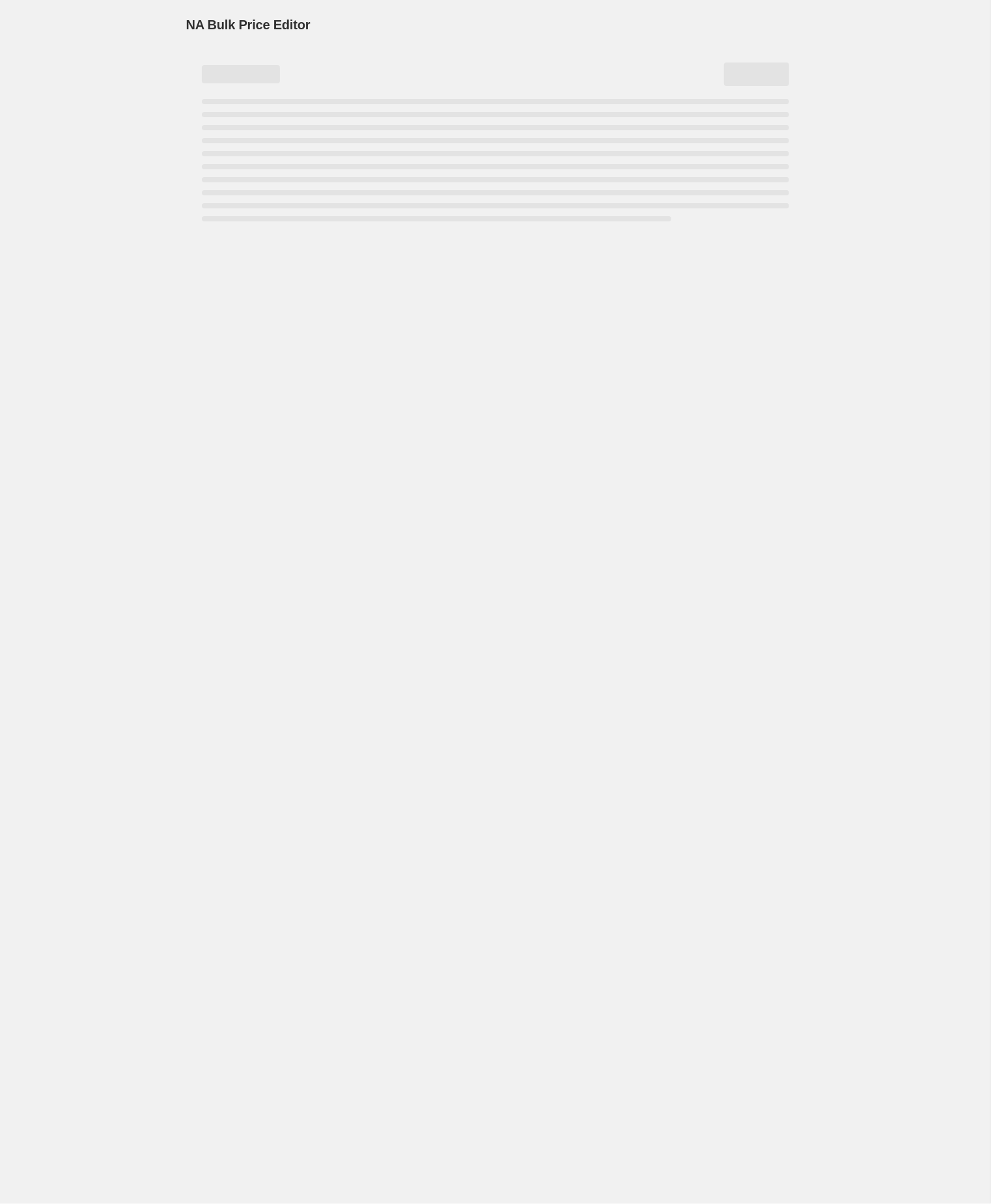
select select "by"
select select "no_change"
select select "tag"
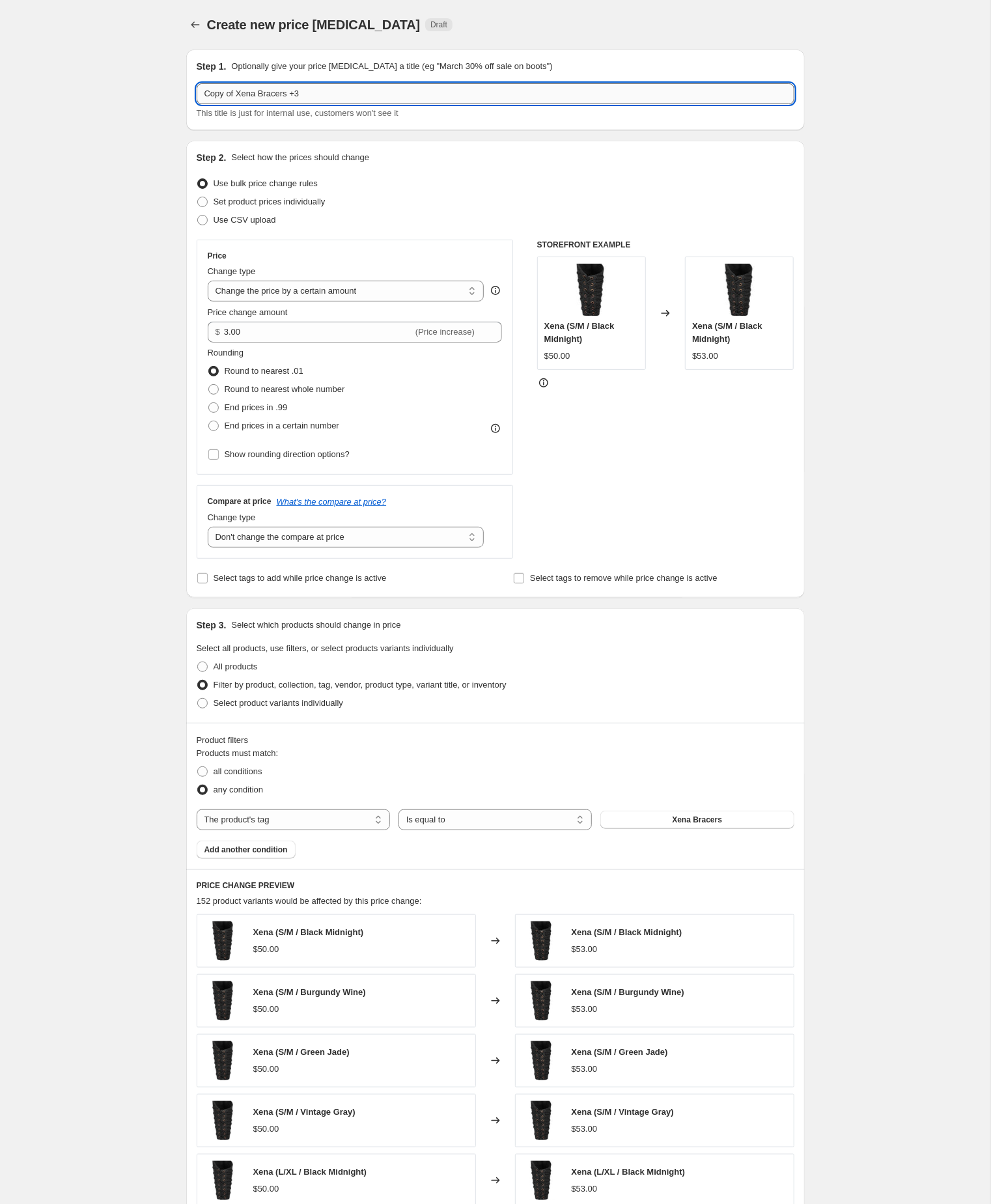
click at [242, 96] on input "Copy of Xena Bracers +3" at bounding box center [495, 94] width 598 height 21
type input "Xena Bracers +5"
click at [255, 343] on input "3.00" at bounding box center [318, 332] width 189 height 21
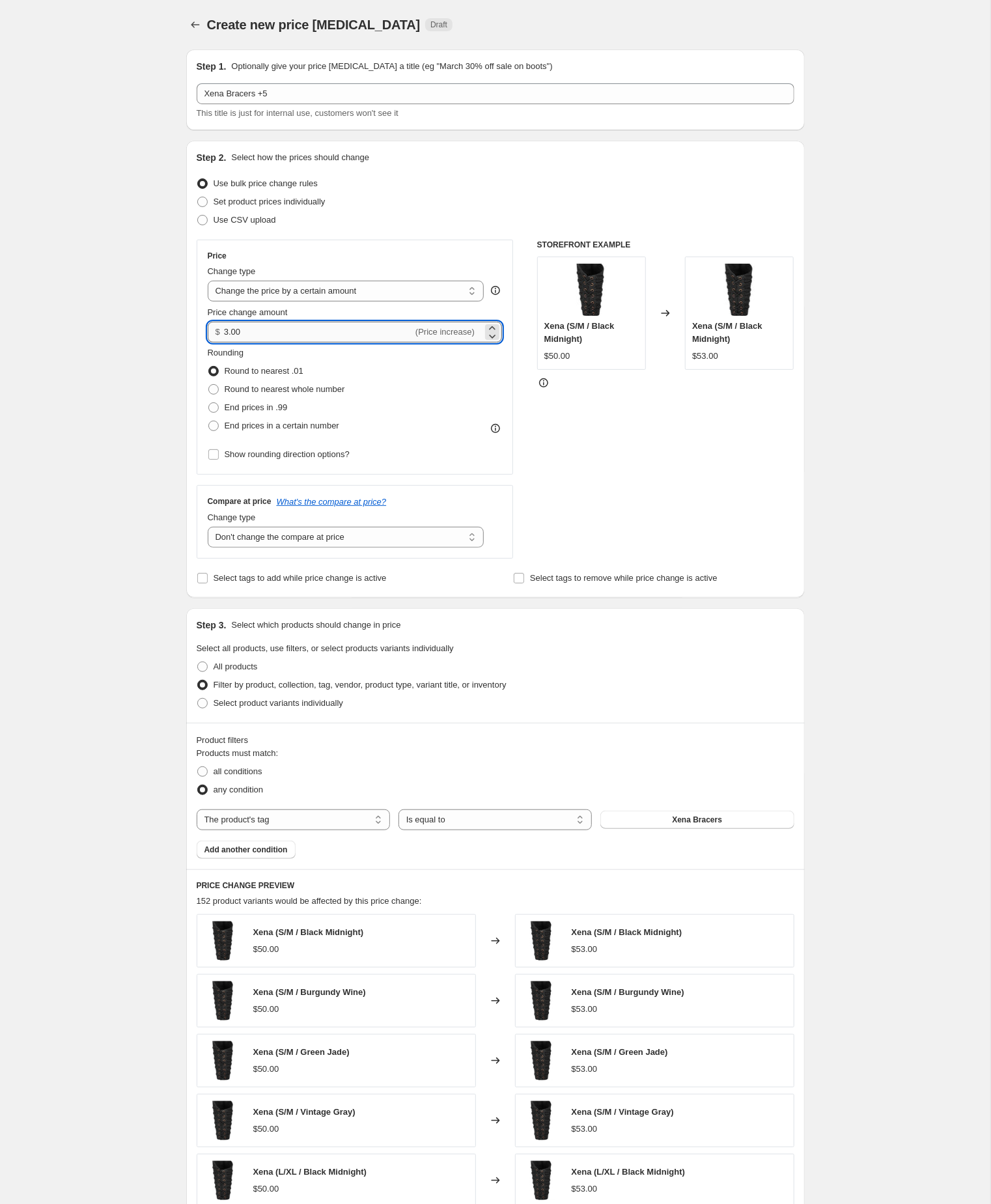
click at [255, 343] on input "3.00" at bounding box center [318, 332] width 189 height 21
type input "5.00"
click at [833, 647] on div "Create new price change job. This page is ready Create new price change job Dra…" at bounding box center [495, 724] width 990 height 1448
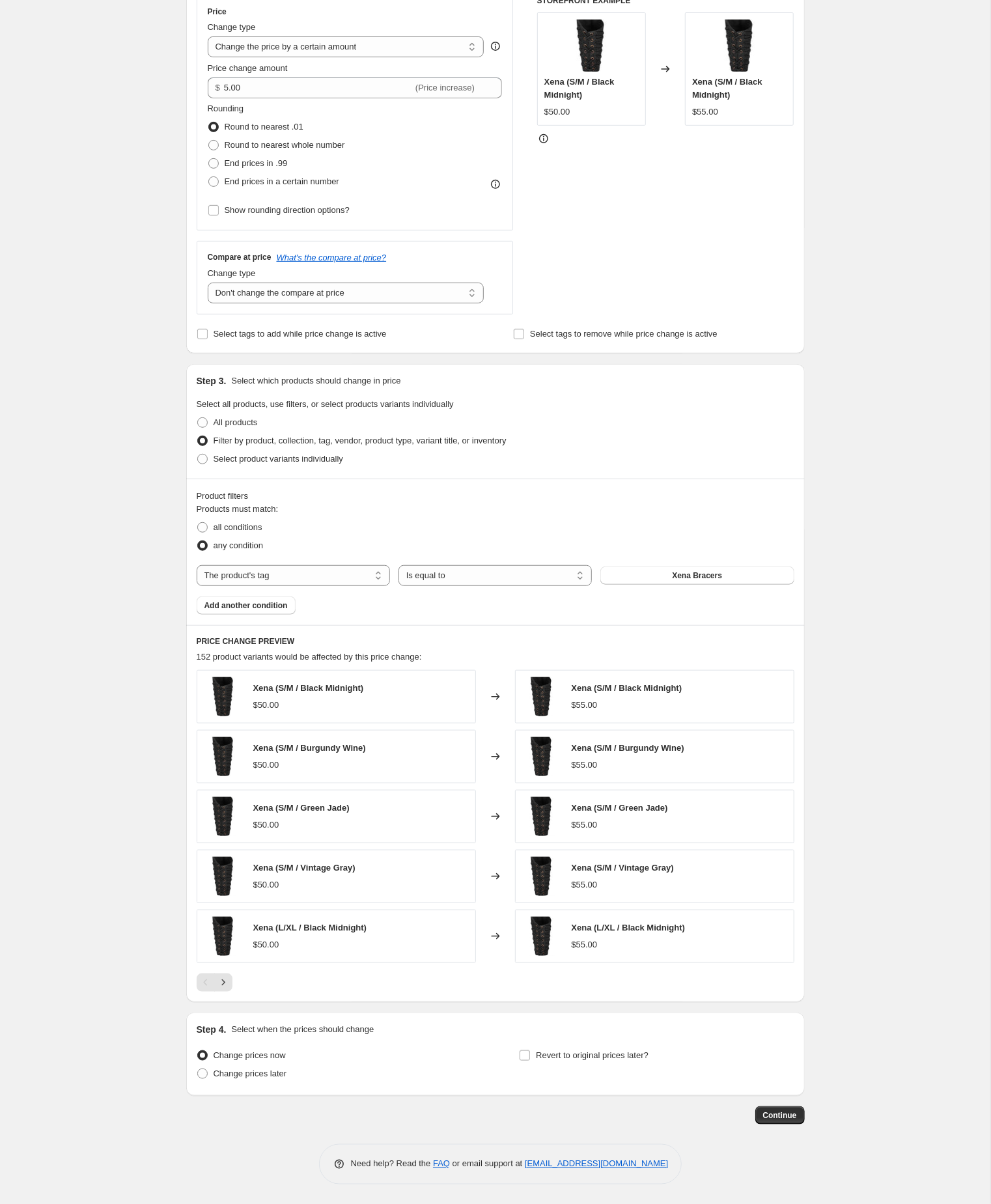
scroll to position [311, 0]
click at [770, 1110] on span "Continue" at bounding box center [780, 1115] width 34 height 10
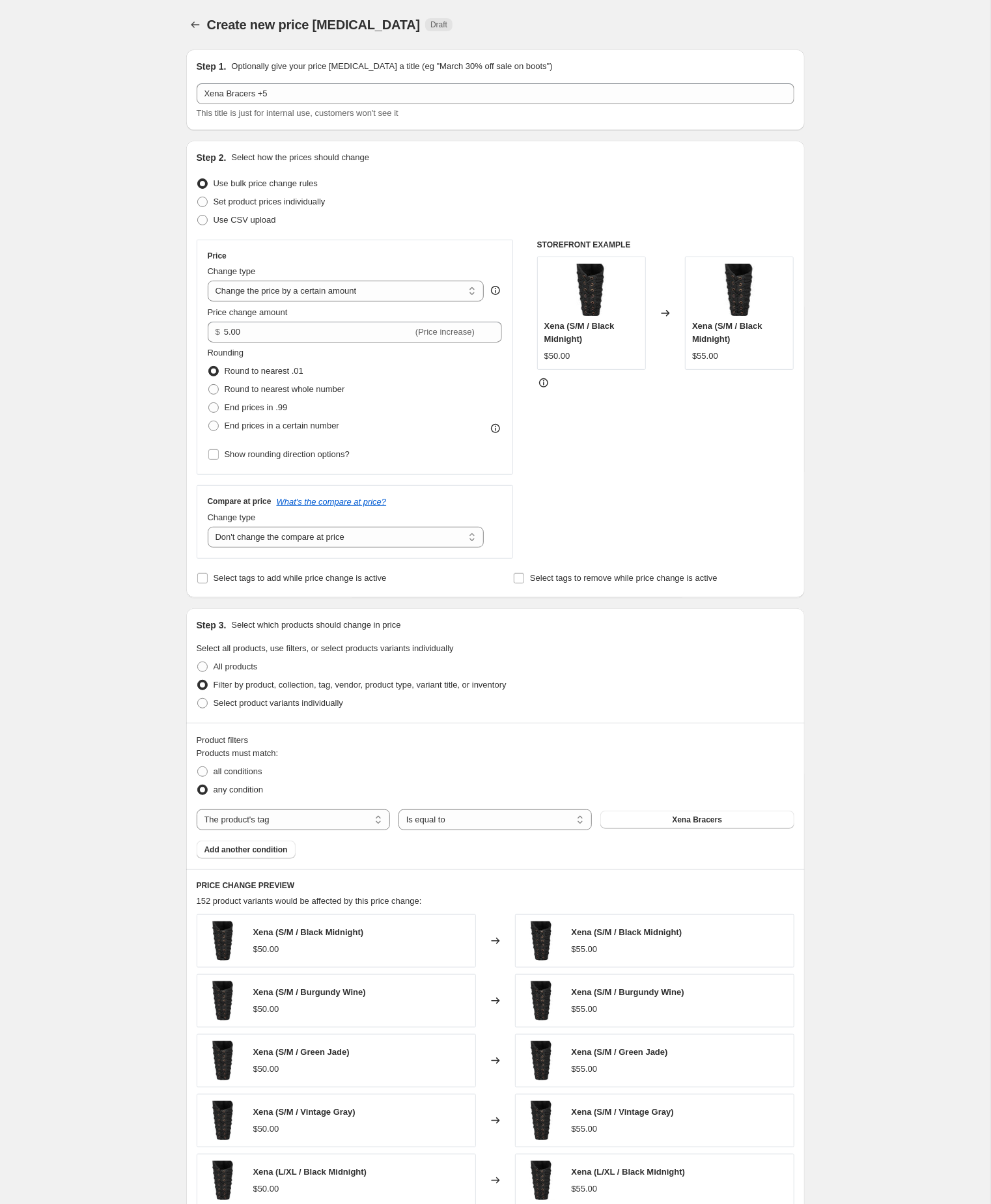
scroll to position [310, 0]
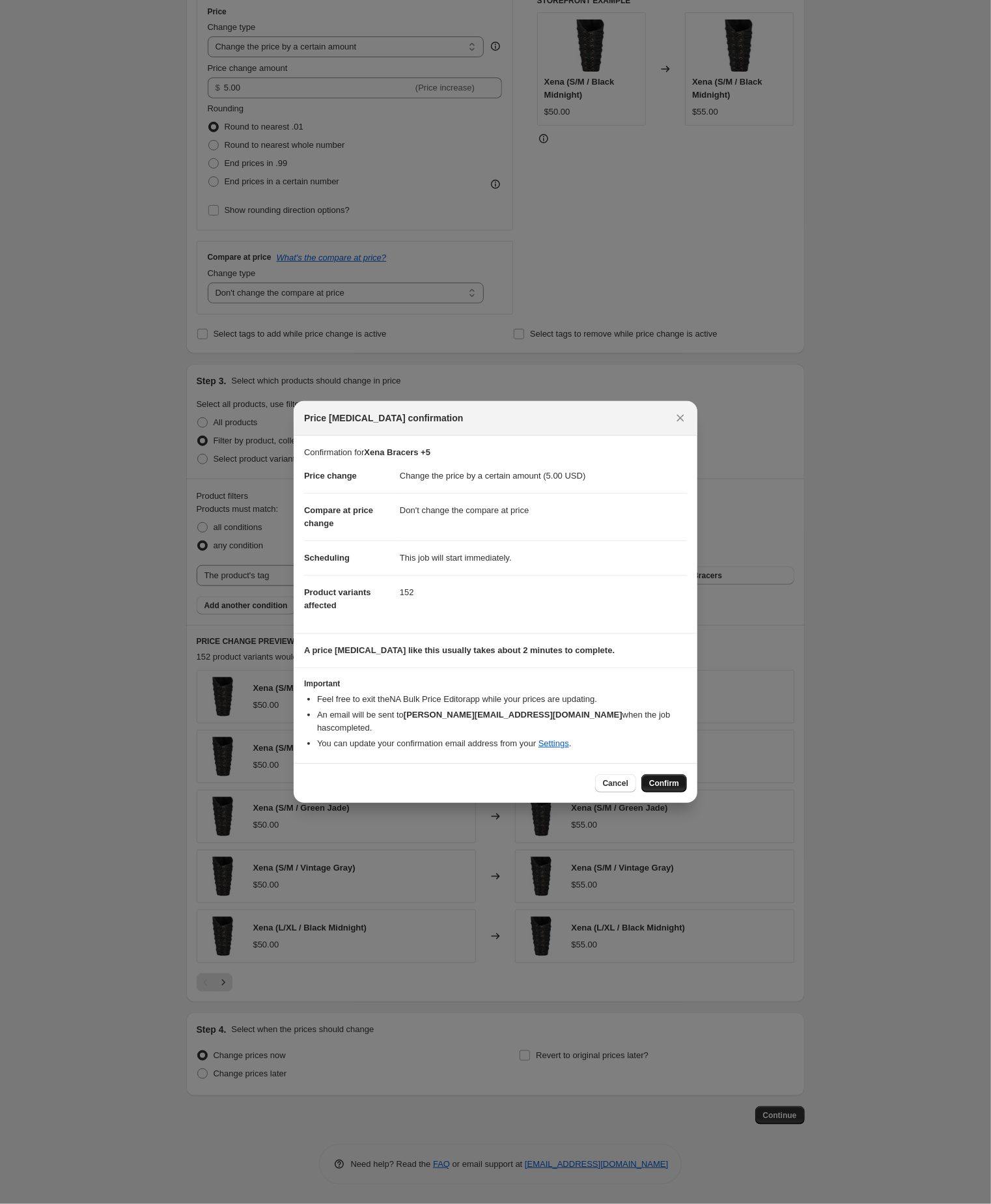
click at [661, 788] on span "Confirm" at bounding box center [663, 783] width 30 height 10
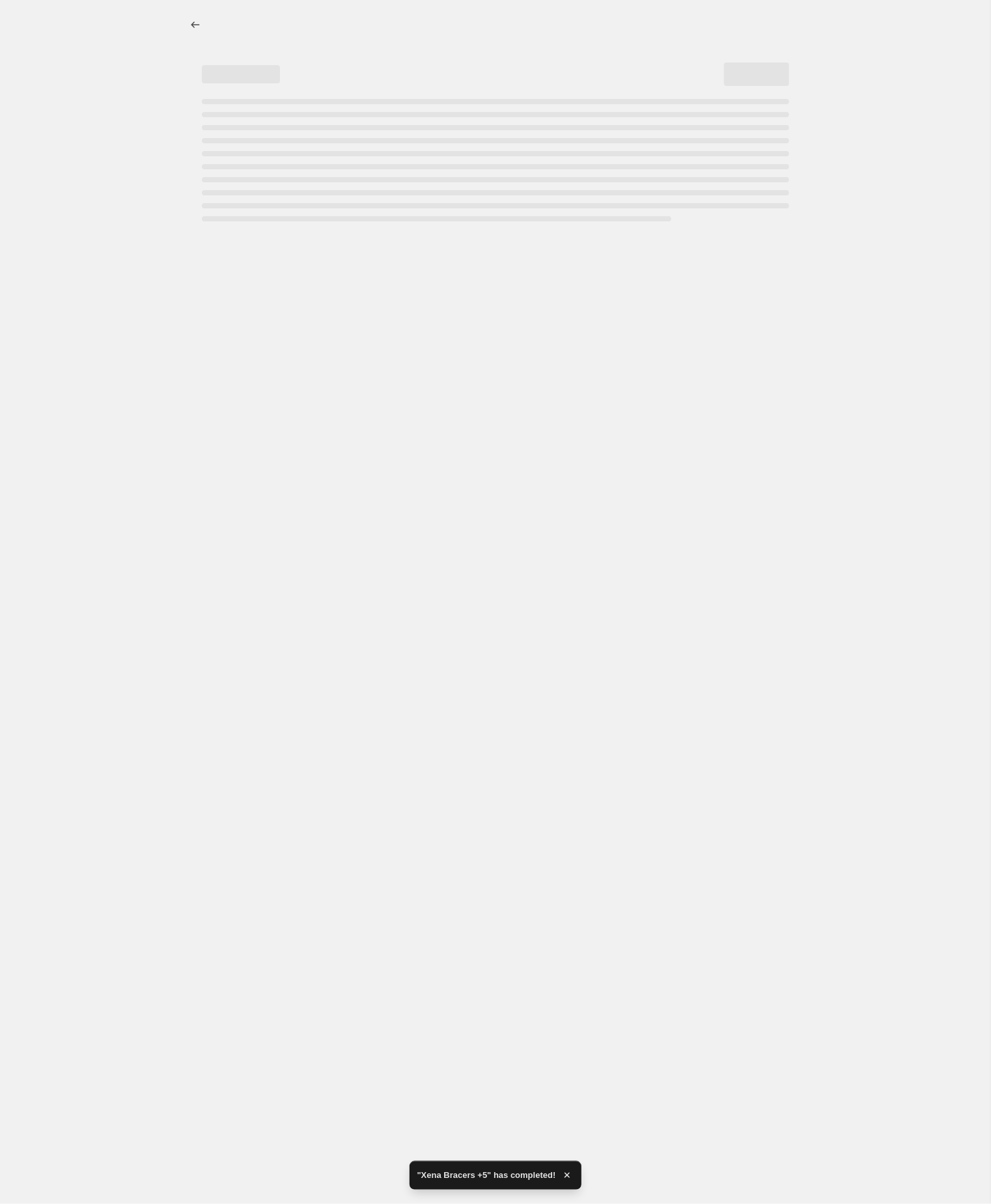
select select "by"
select select "no_change"
select select "tag"
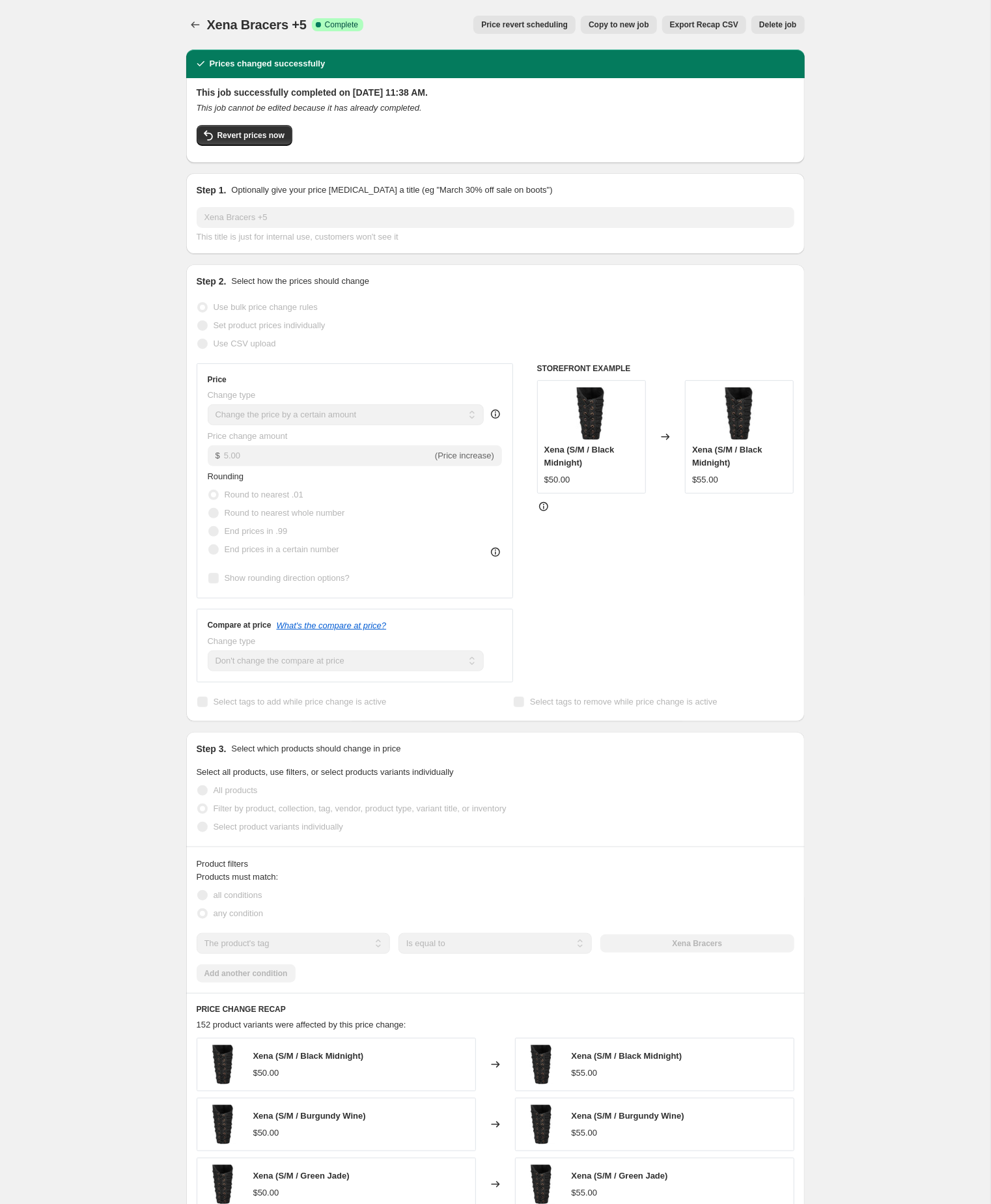
click at [203, 16] on div at bounding box center [197, 24] width 21 height 18
click at [190, 28] on icon "Price change jobs" at bounding box center [196, 24] width 13 height 13
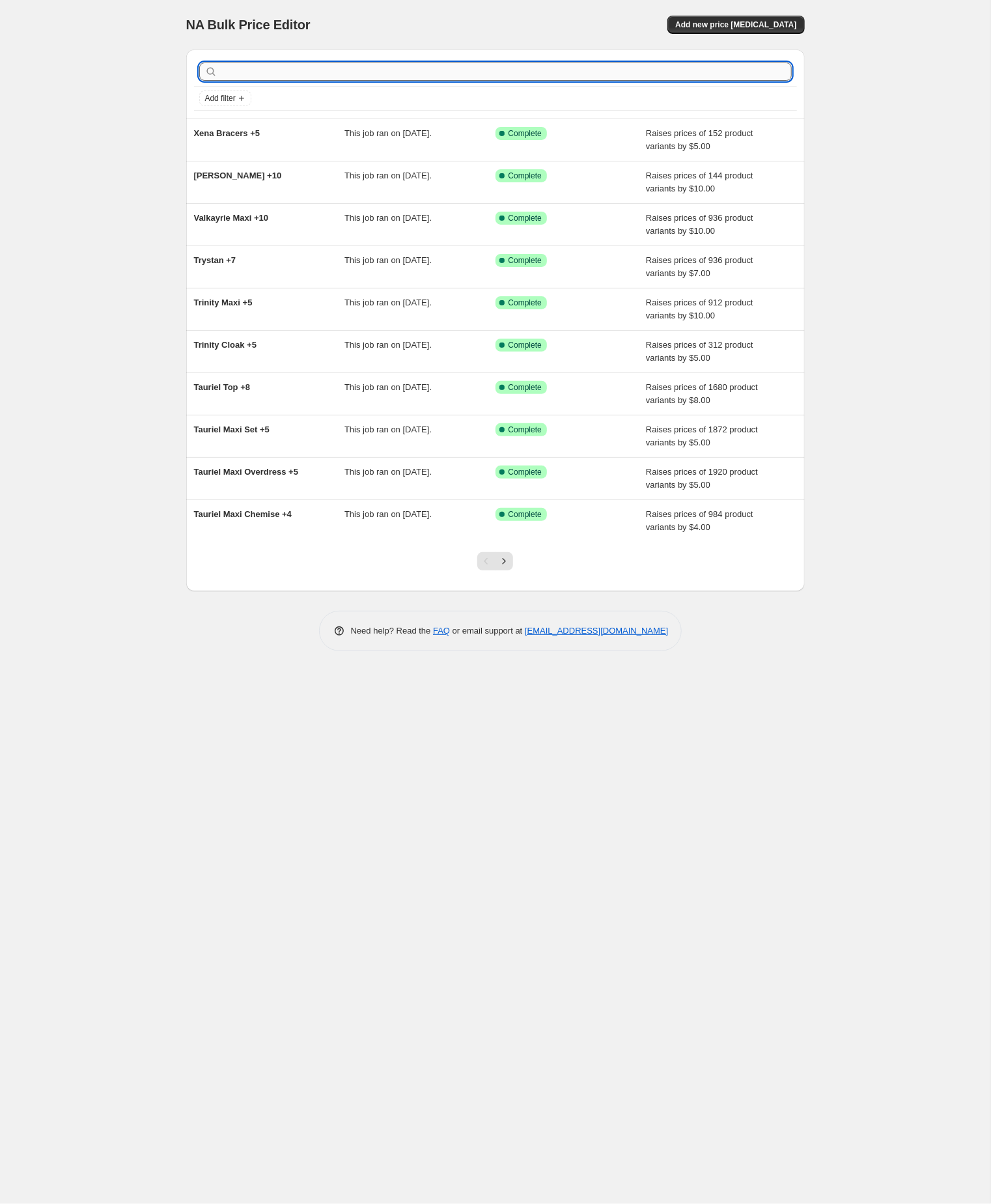
click at [284, 79] on input "text" at bounding box center [505, 71] width 572 height 18
paste input "Xena Bracers"
type input "Xena Bracers"
click at [275, 74] on input "Xena Bracers" at bounding box center [494, 71] width 548 height 18
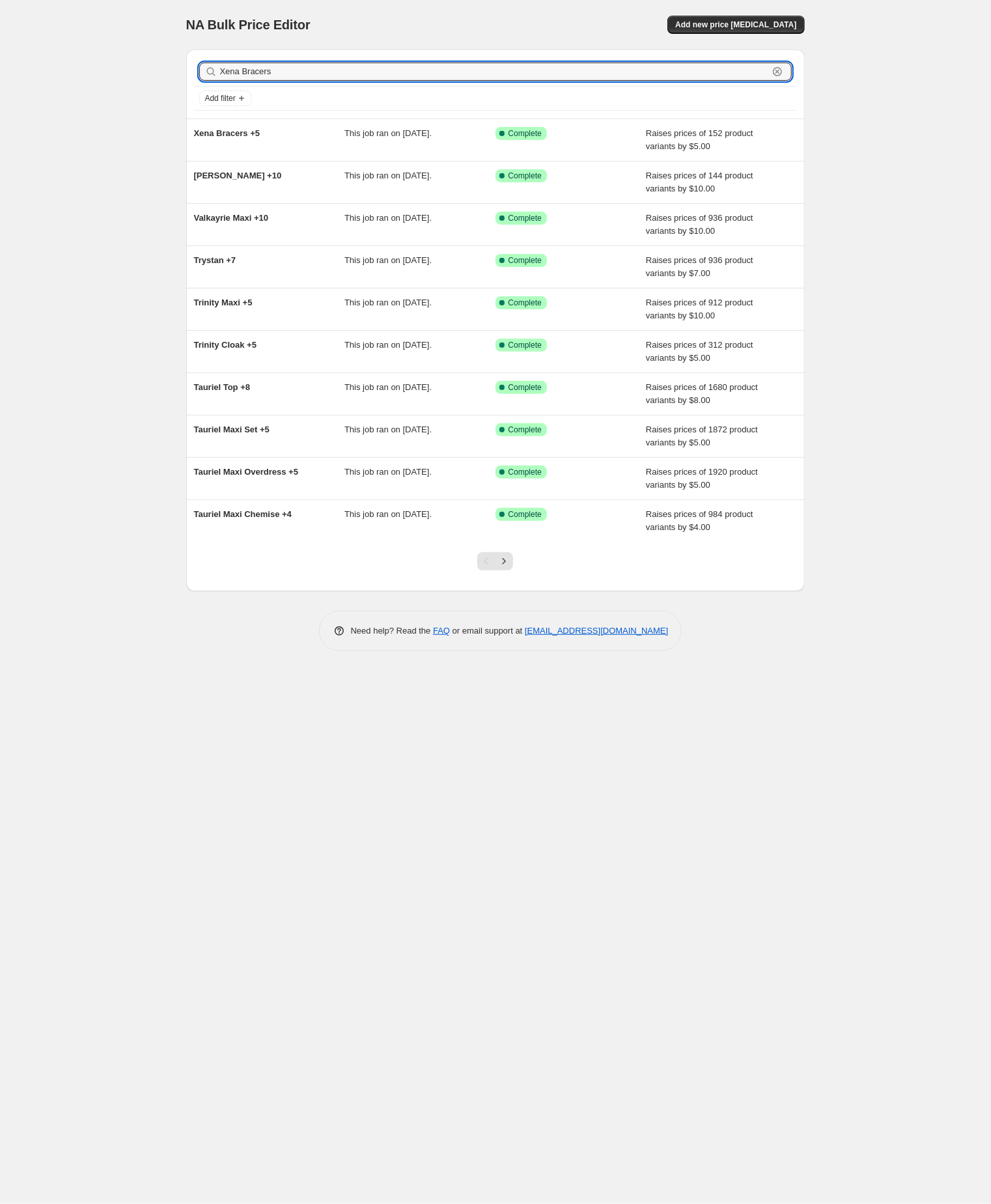
click at [275, 74] on input "Xena Bracers" at bounding box center [494, 71] width 548 height 18
type input "acacia"
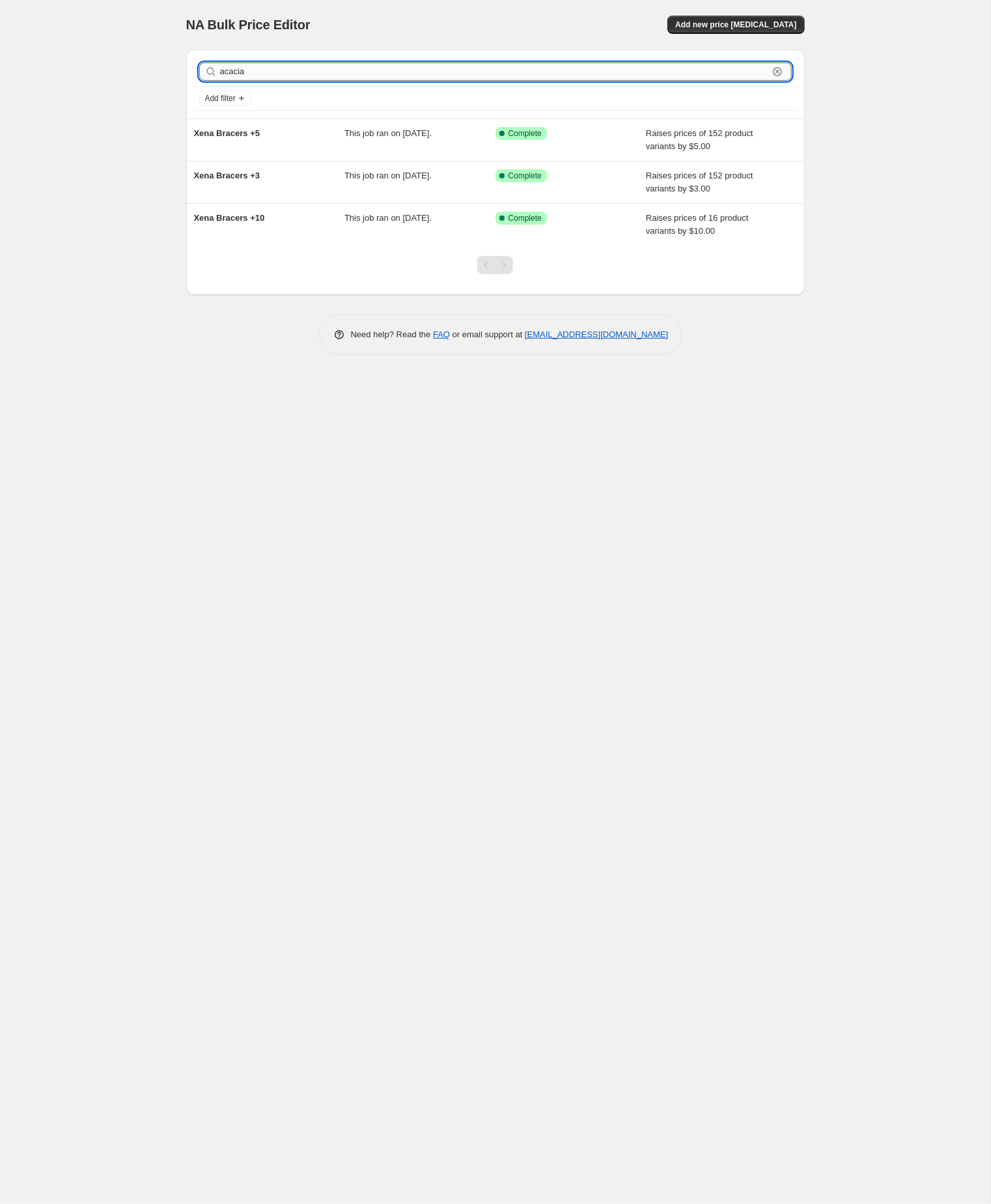
click at [275, 73] on input "acacia" at bounding box center [494, 71] width 548 height 18
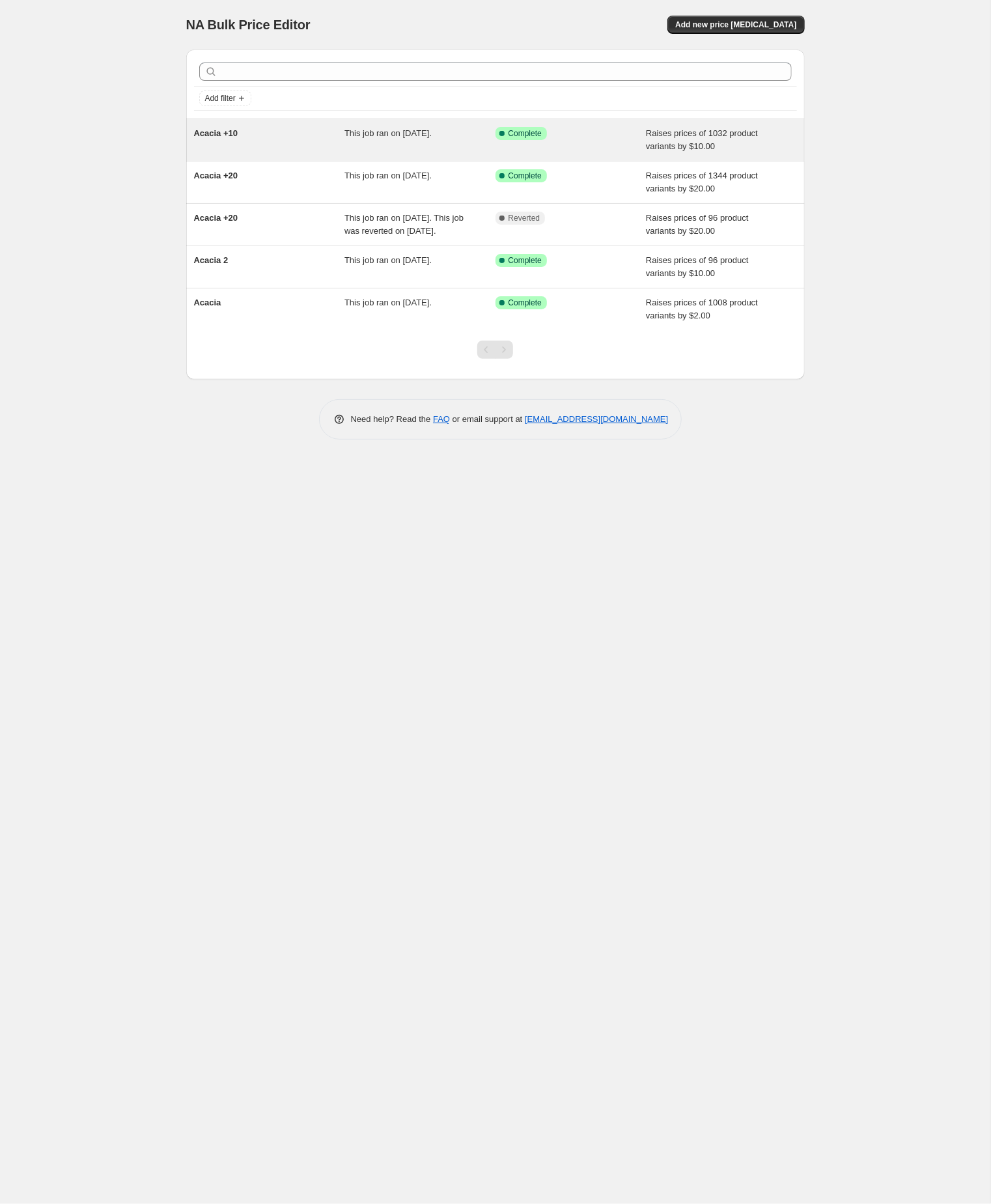
click at [269, 148] on div "Acacia +10" at bounding box center [269, 140] width 151 height 26
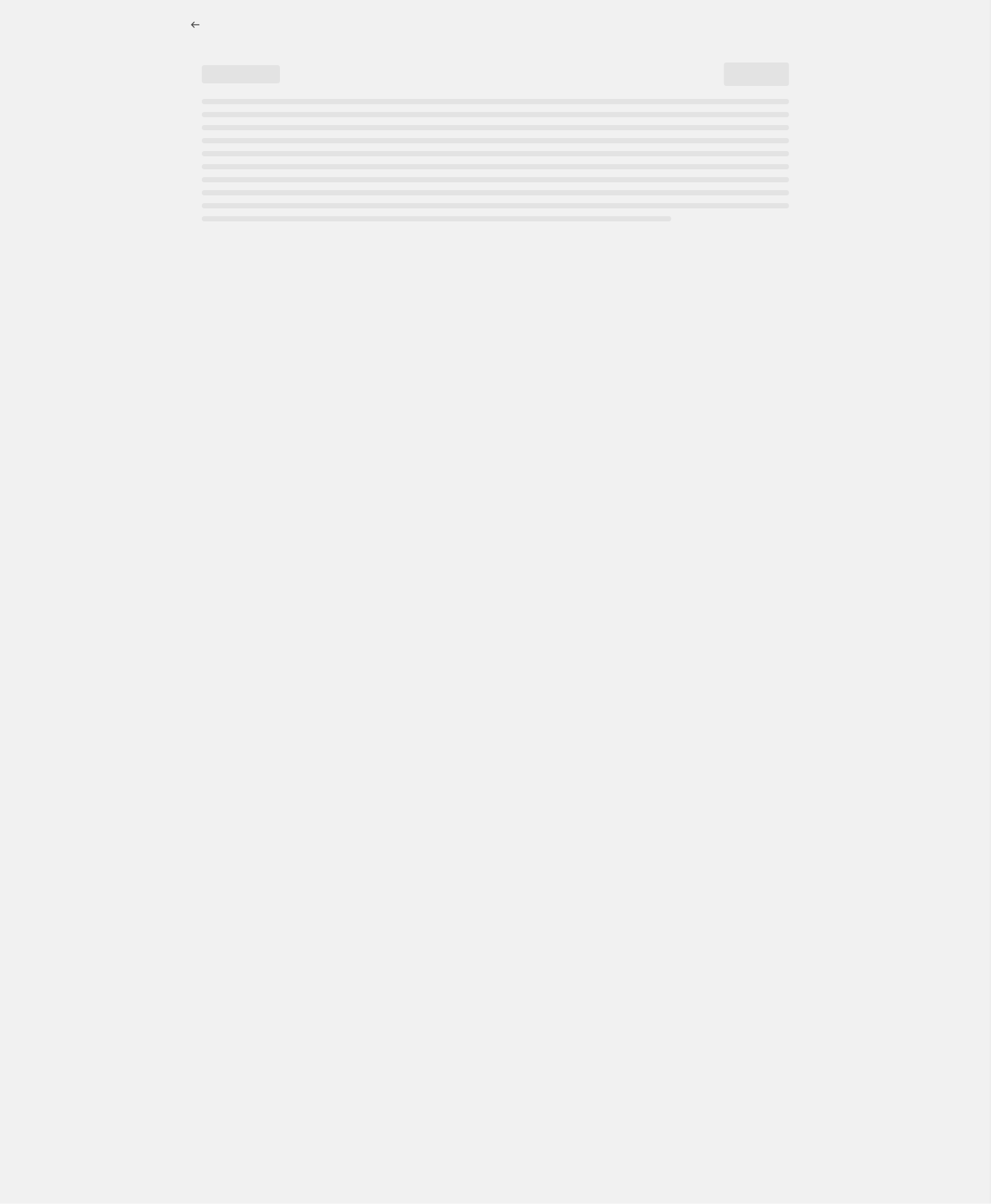
select select "by"
select select "no_change"
select select "tag"
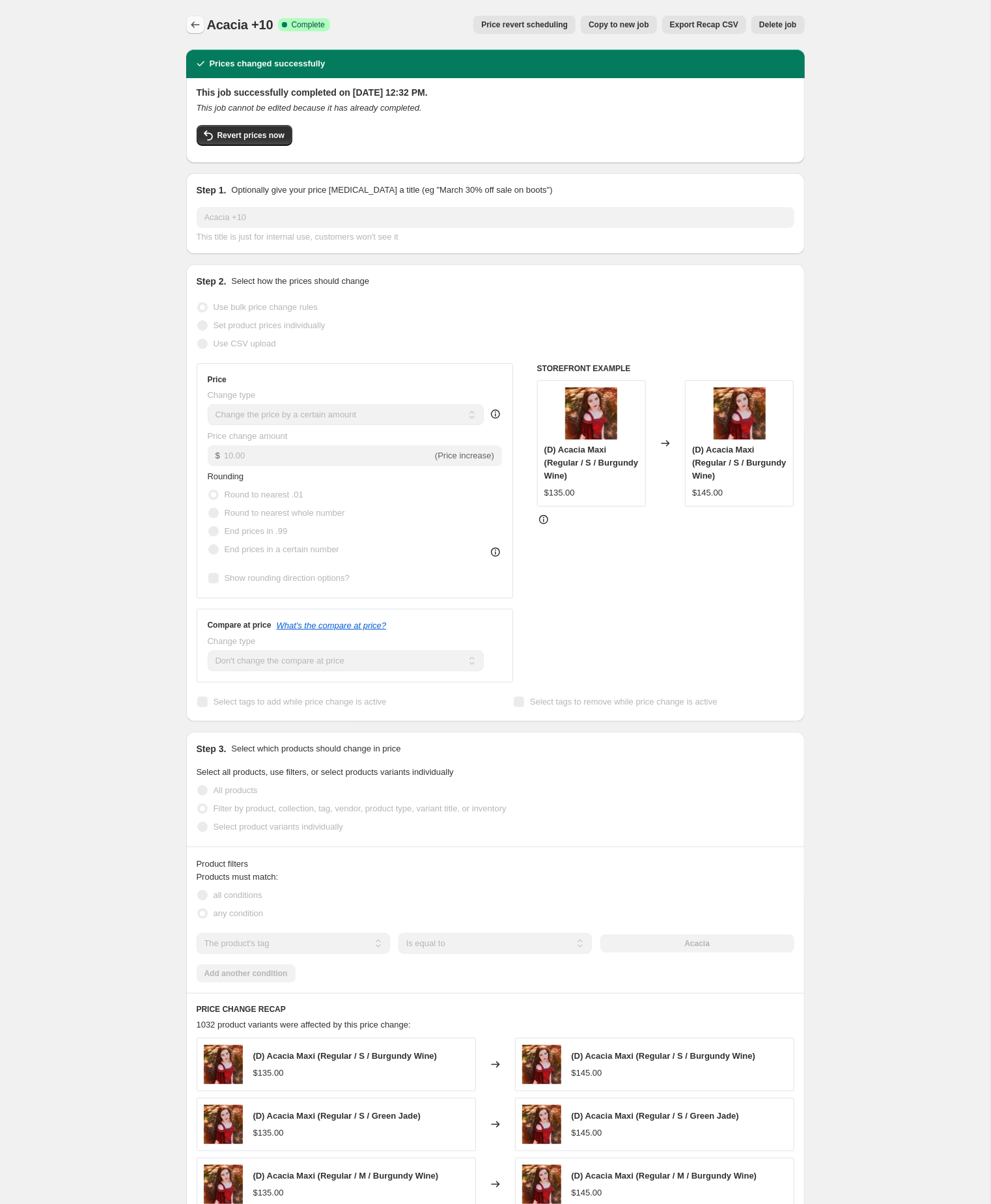
click at [191, 24] on icon "Price change jobs" at bounding box center [196, 24] width 13 height 13
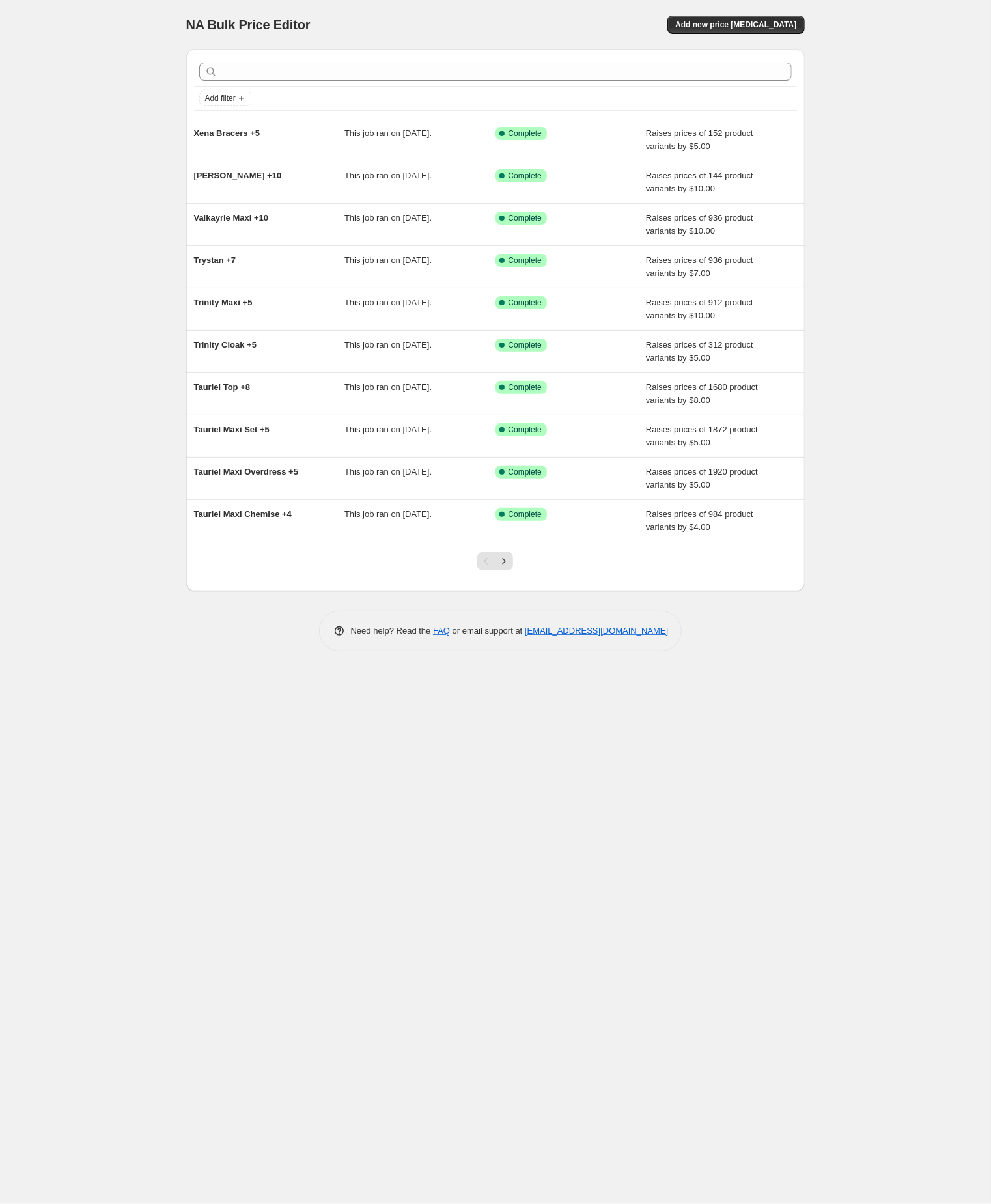
click at [137, 115] on div "NA Bulk Price Editor. This page is ready NA Bulk Price Editor Add new price cha…" at bounding box center [495, 602] width 990 height 1204
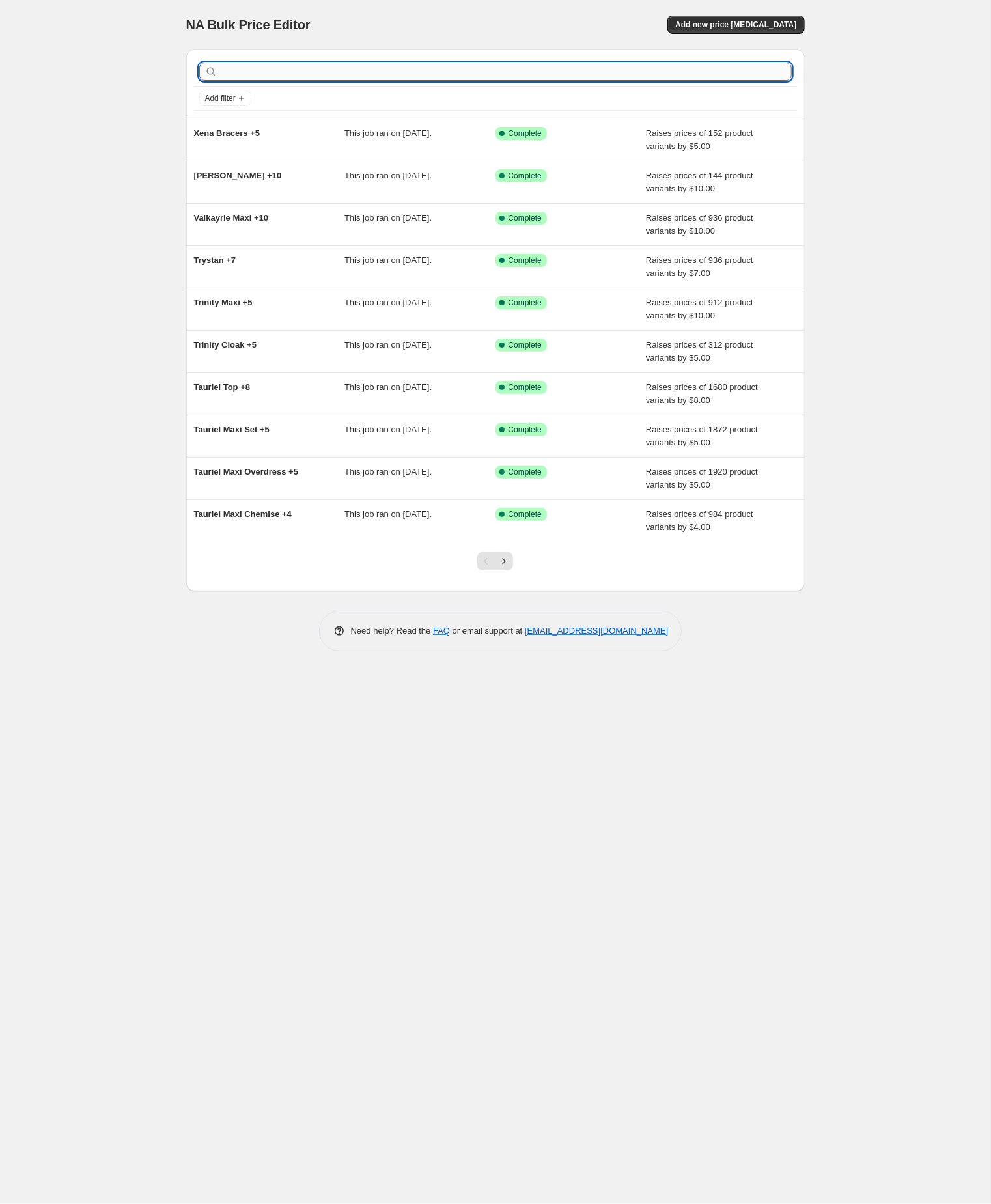
click at [242, 79] on input "text" at bounding box center [505, 71] width 572 height 18
paste input "Amelia Mini Chemise"
type input "Amelia Mini Chemise"
click at [326, 74] on input "Amelia Mini Chemise" at bounding box center [494, 71] width 548 height 18
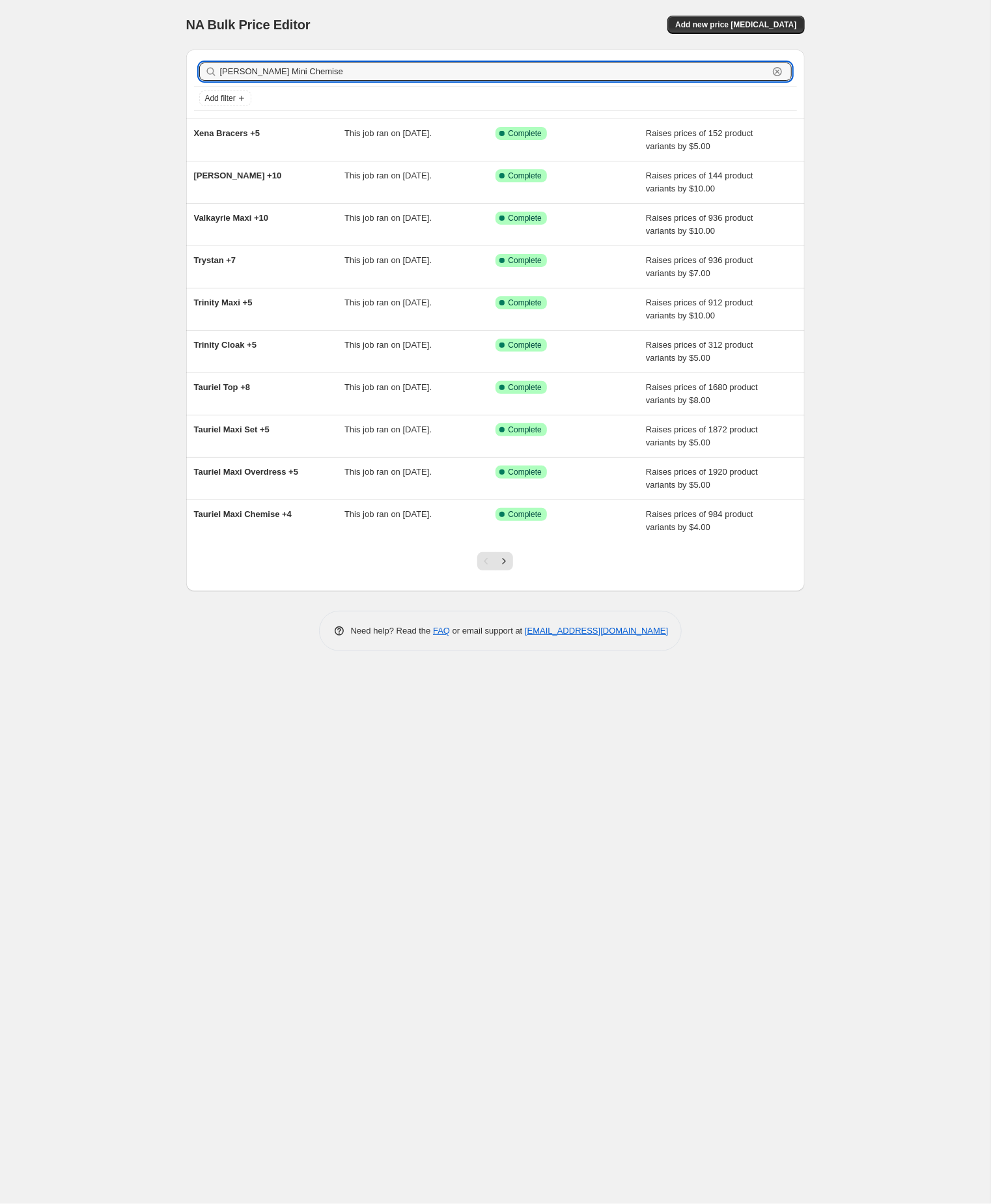
click at [326, 74] on input "Amelia Mini Chemise" at bounding box center [494, 71] width 548 height 18
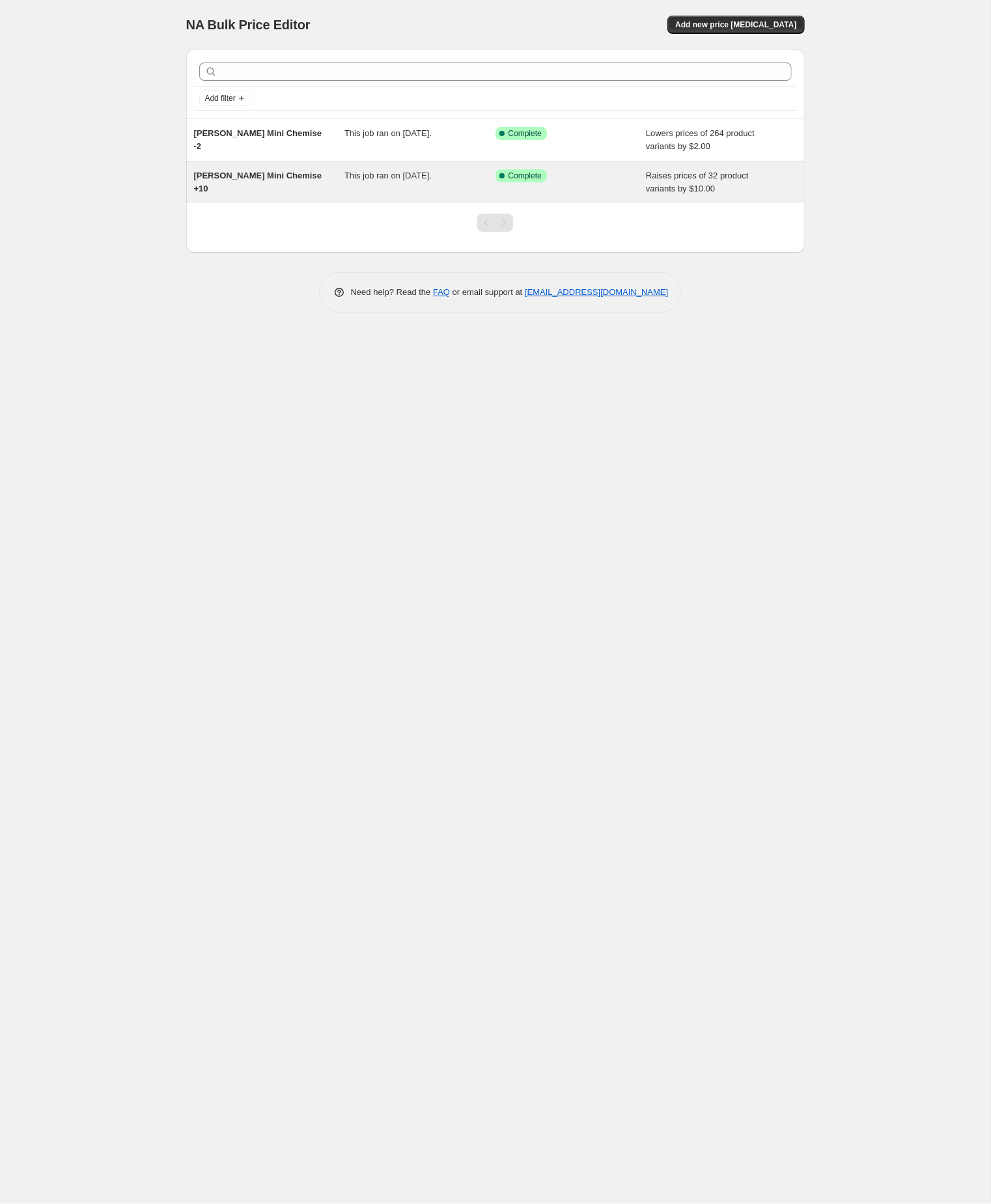
click at [241, 174] on span "Amelia Mini Chemise +10" at bounding box center [257, 182] width 127 height 22
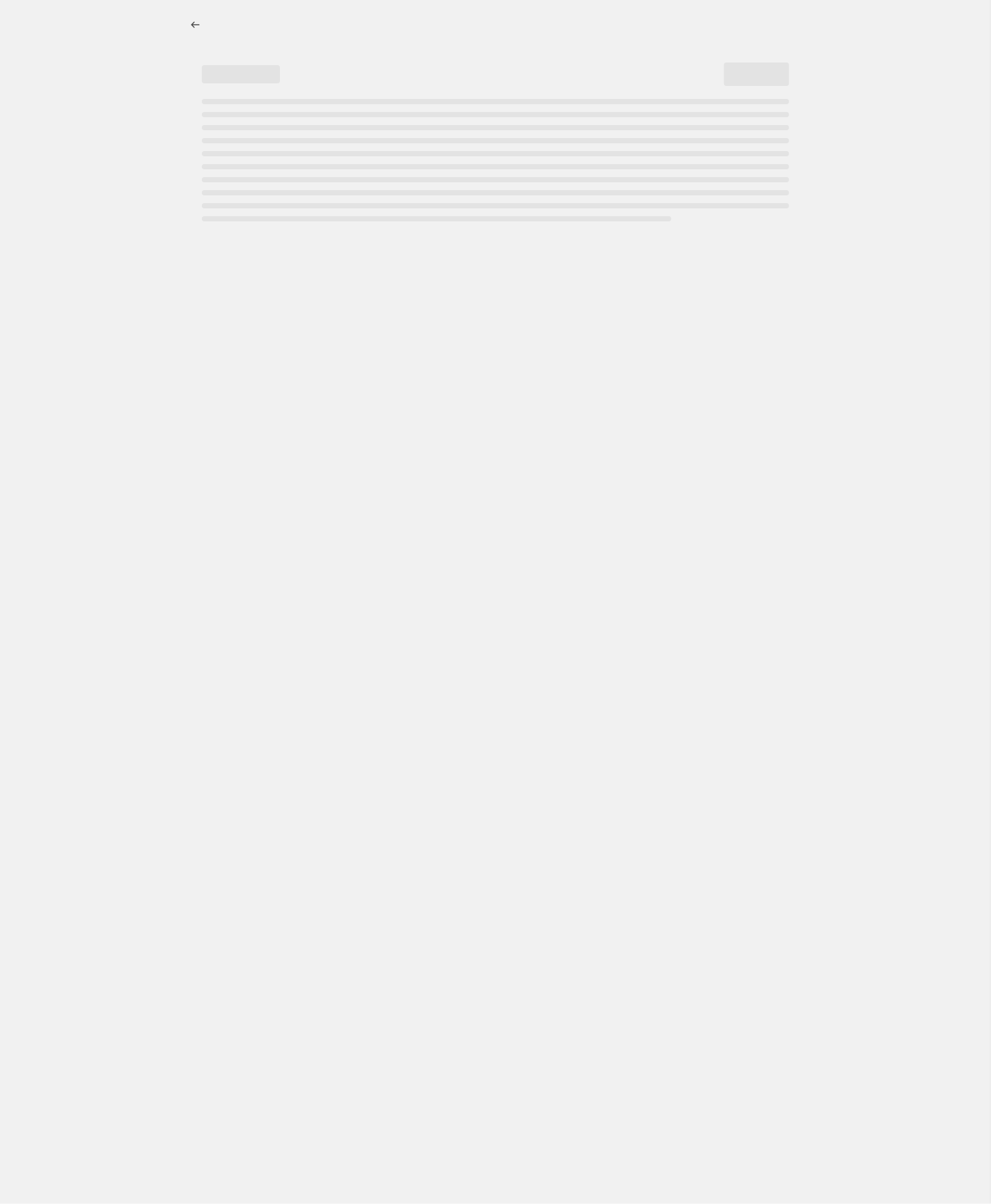
select select "by"
select select "no_change"
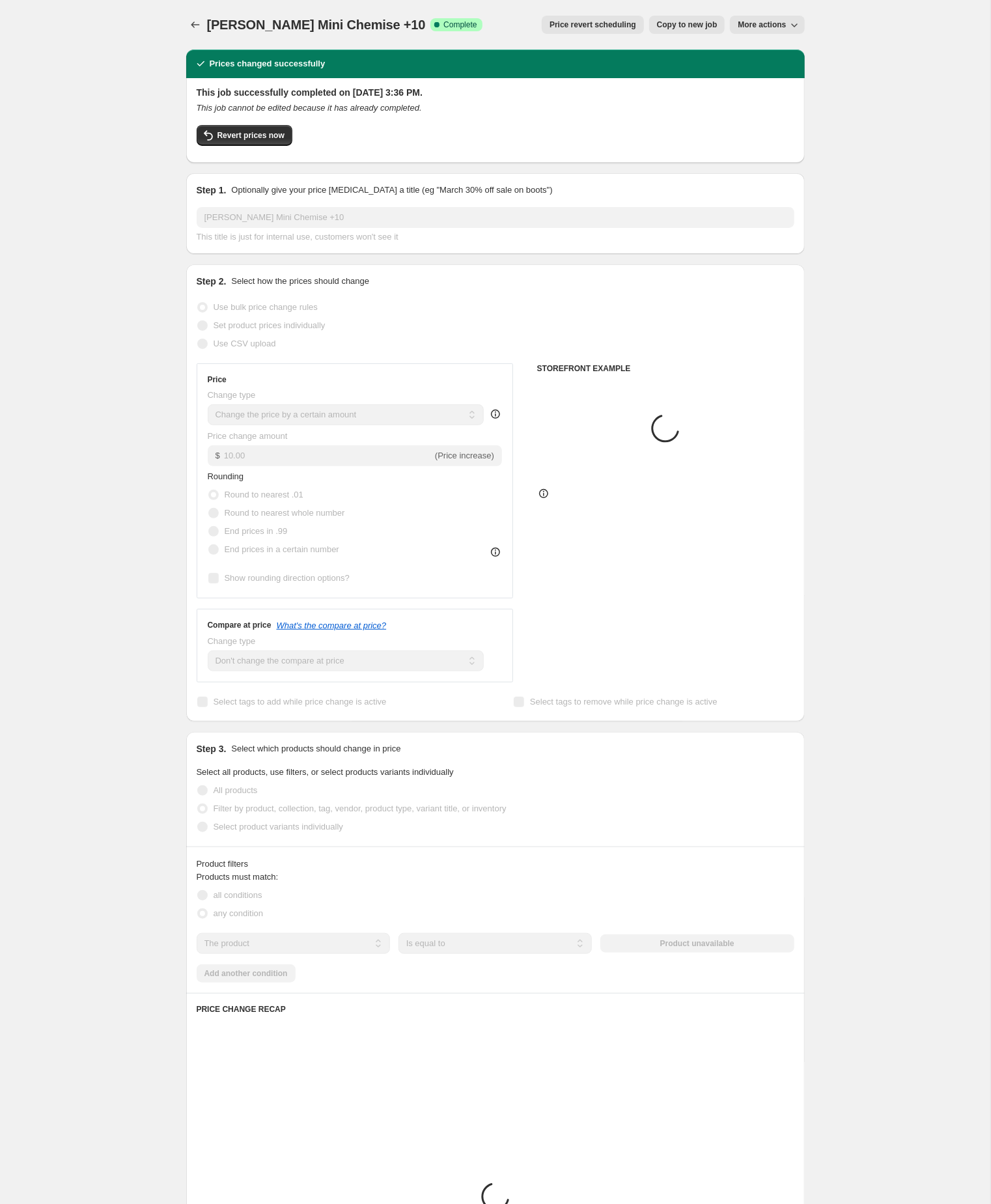
click at [138, 149] on div "Amelia Mini Chemise +10. This page is ready Amelia Mini Chemise +10 Success Com…" at bounding box center [495, 771] width 990 height 1543
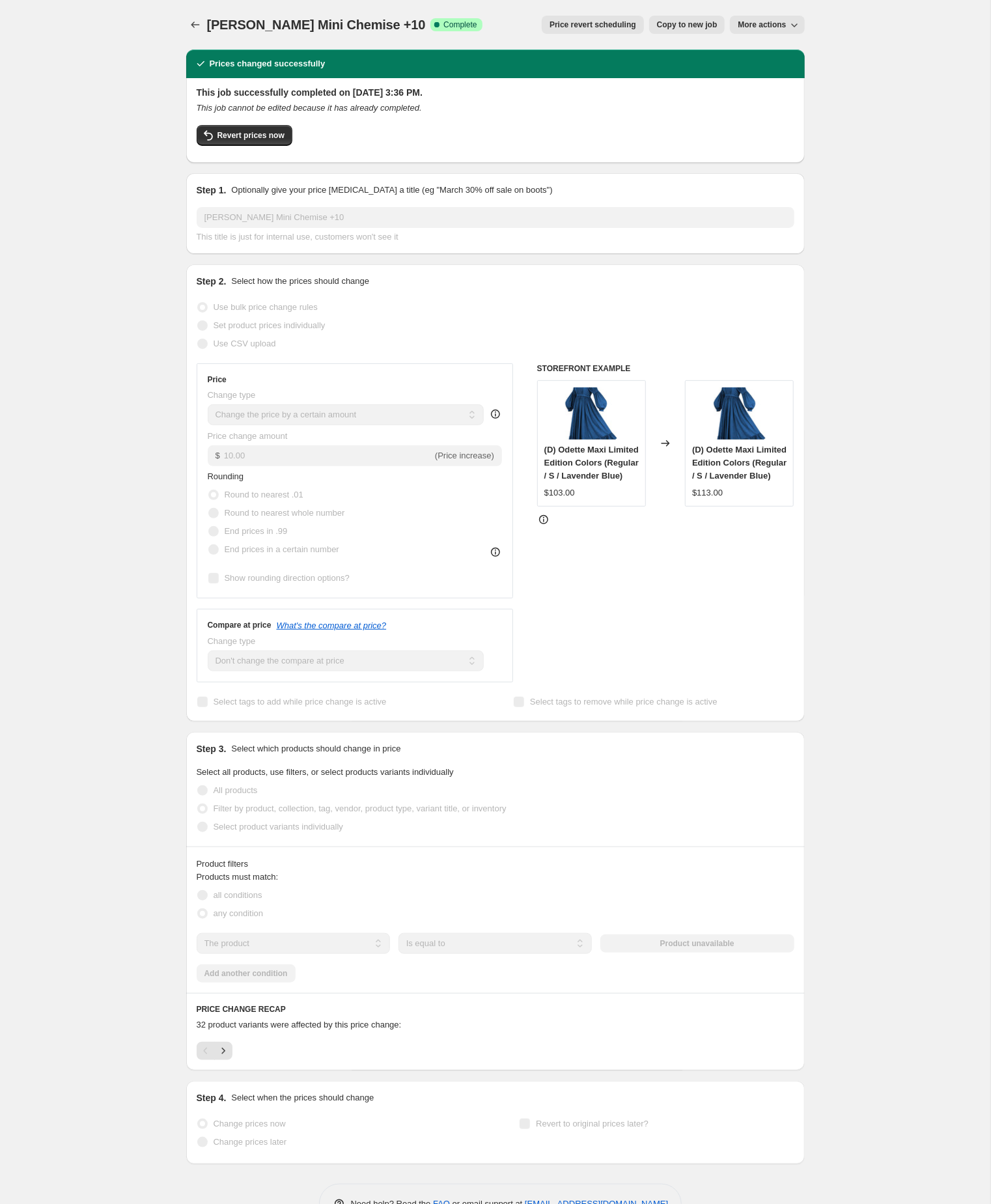
click at [663, 27] on span "Copy to new job" at bounding box center [687, 24] width 61 height 10
select select "by"
select select "no_change"
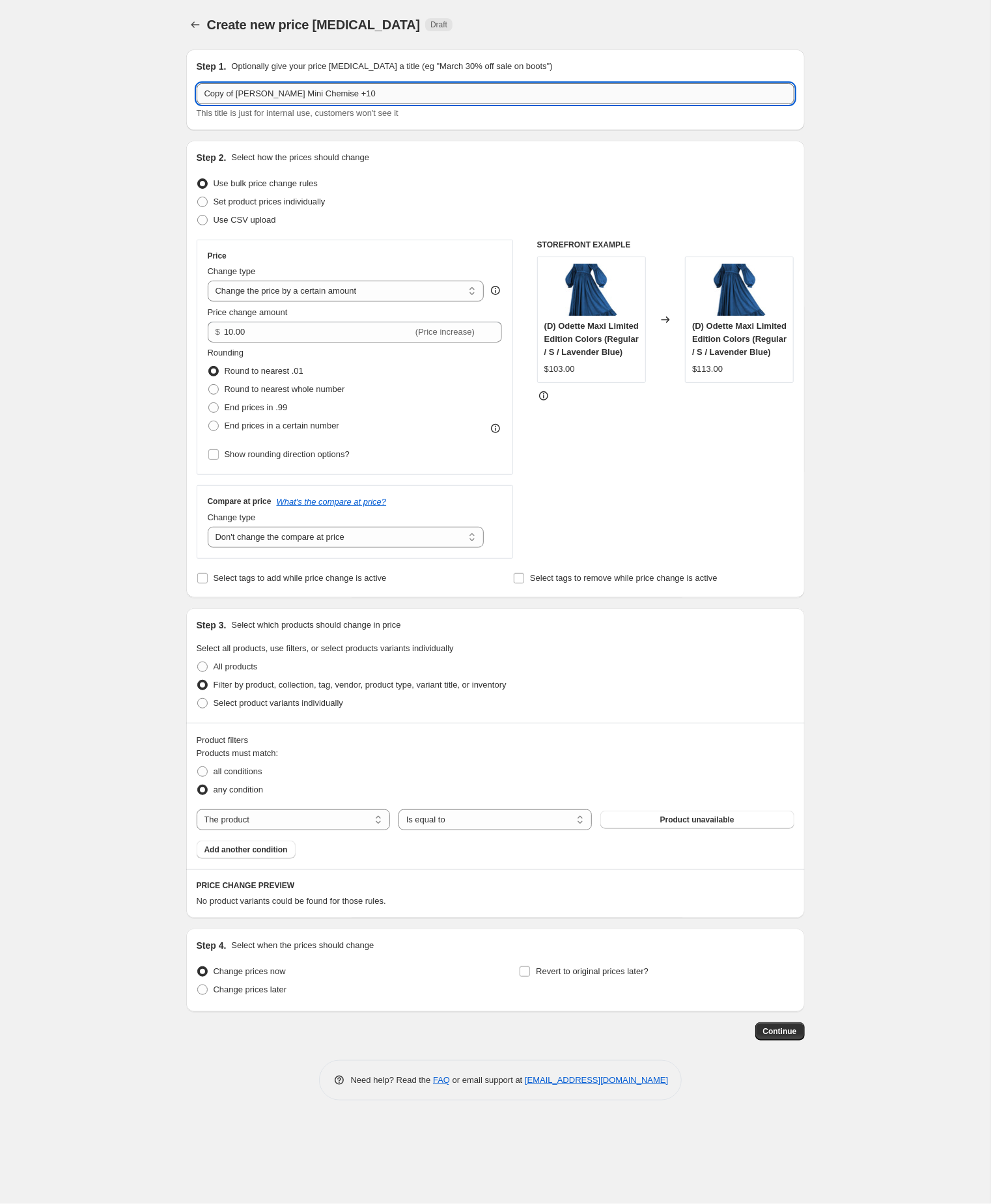
click at [245, 97] on input "Copy of Amelia Mini Chemise +10" at bounding box center [495, 94] width 598 height 21
type input "Amelia Mini Chemise +10"
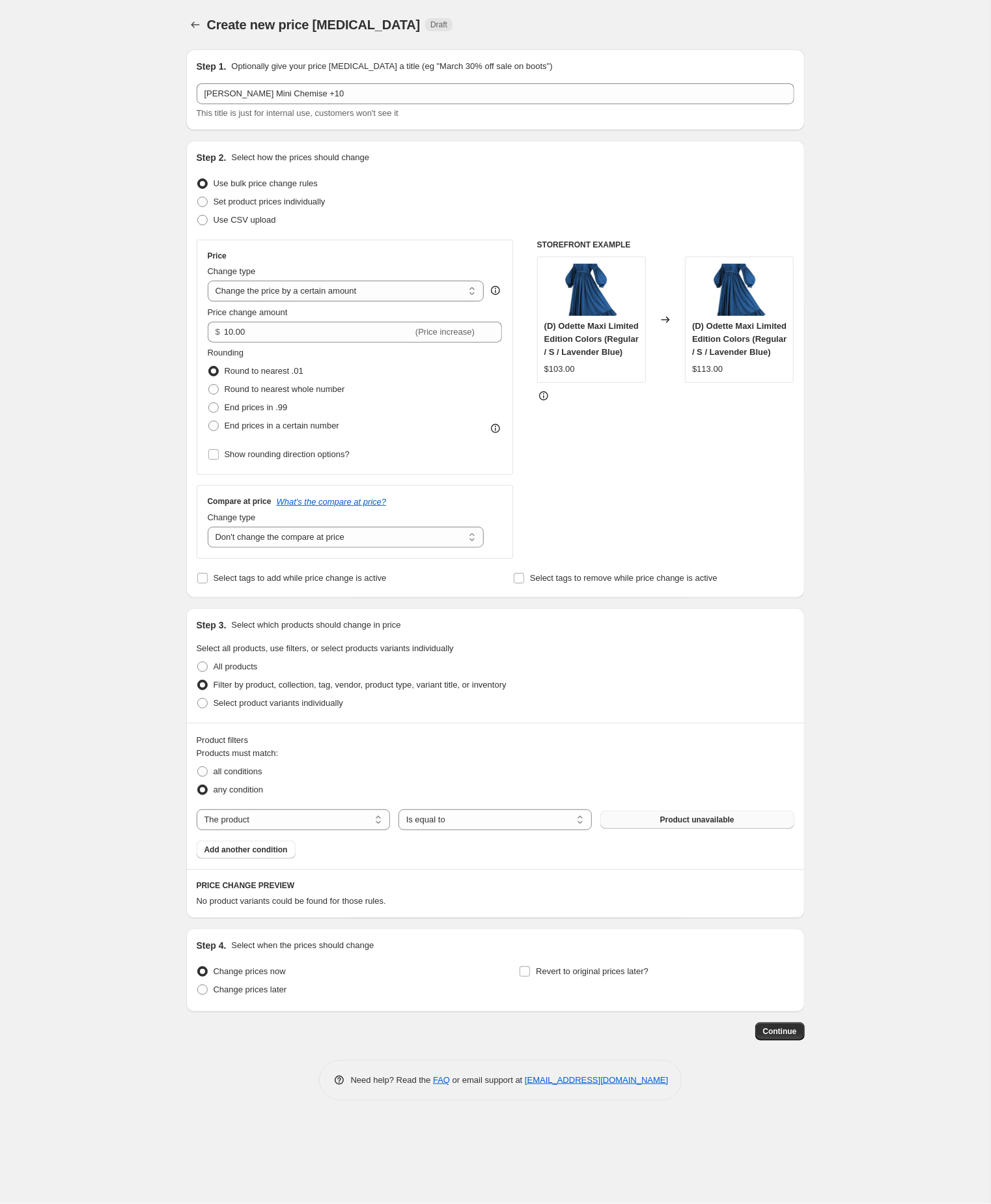
click at [702, 825] on span "Product unavailable" at bounding box center [696, 819] width 74 height 10
select select "tag"
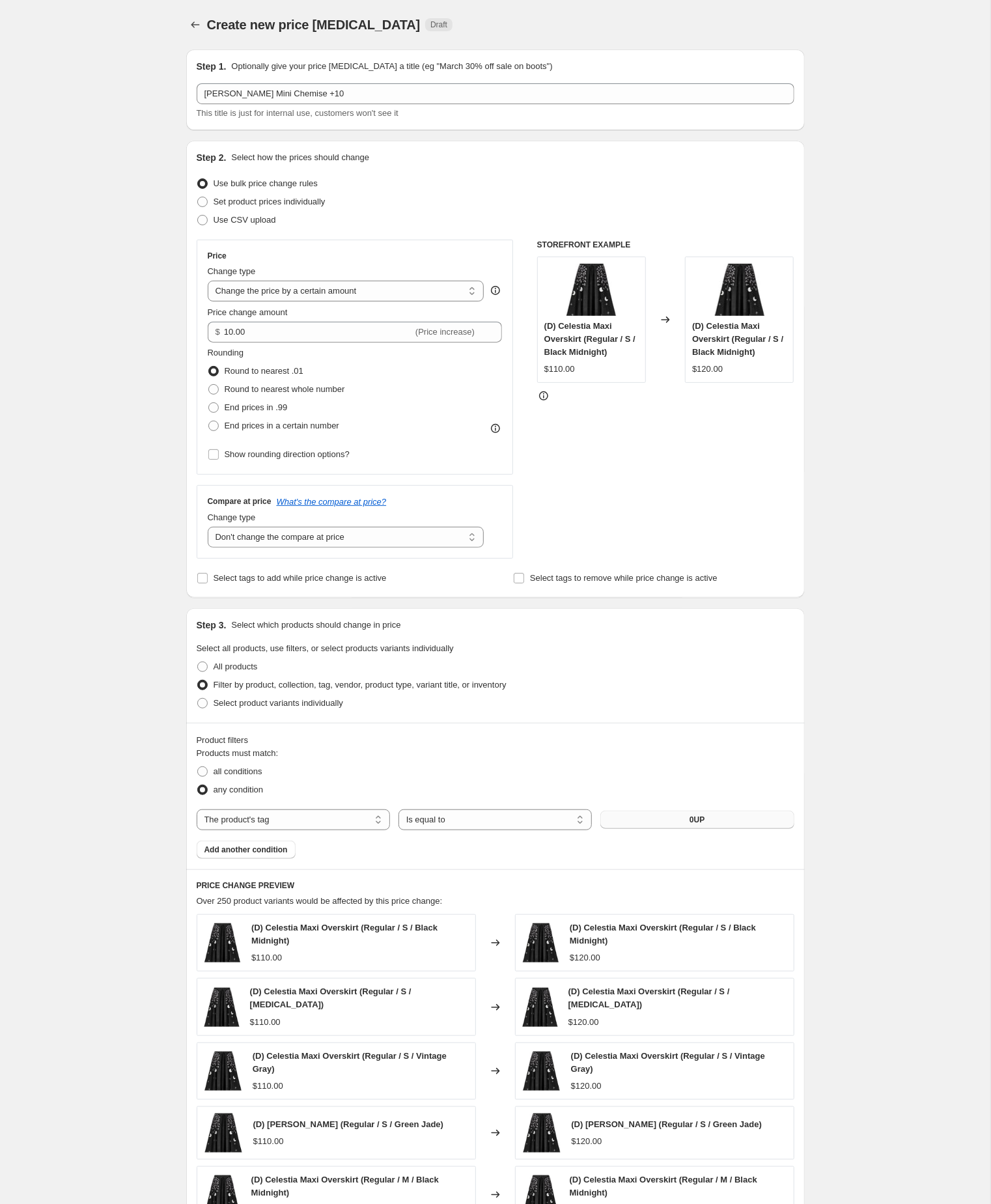
click at [663, 829] on button "0UP" at bounding box center [696, 819] width 194 height 18
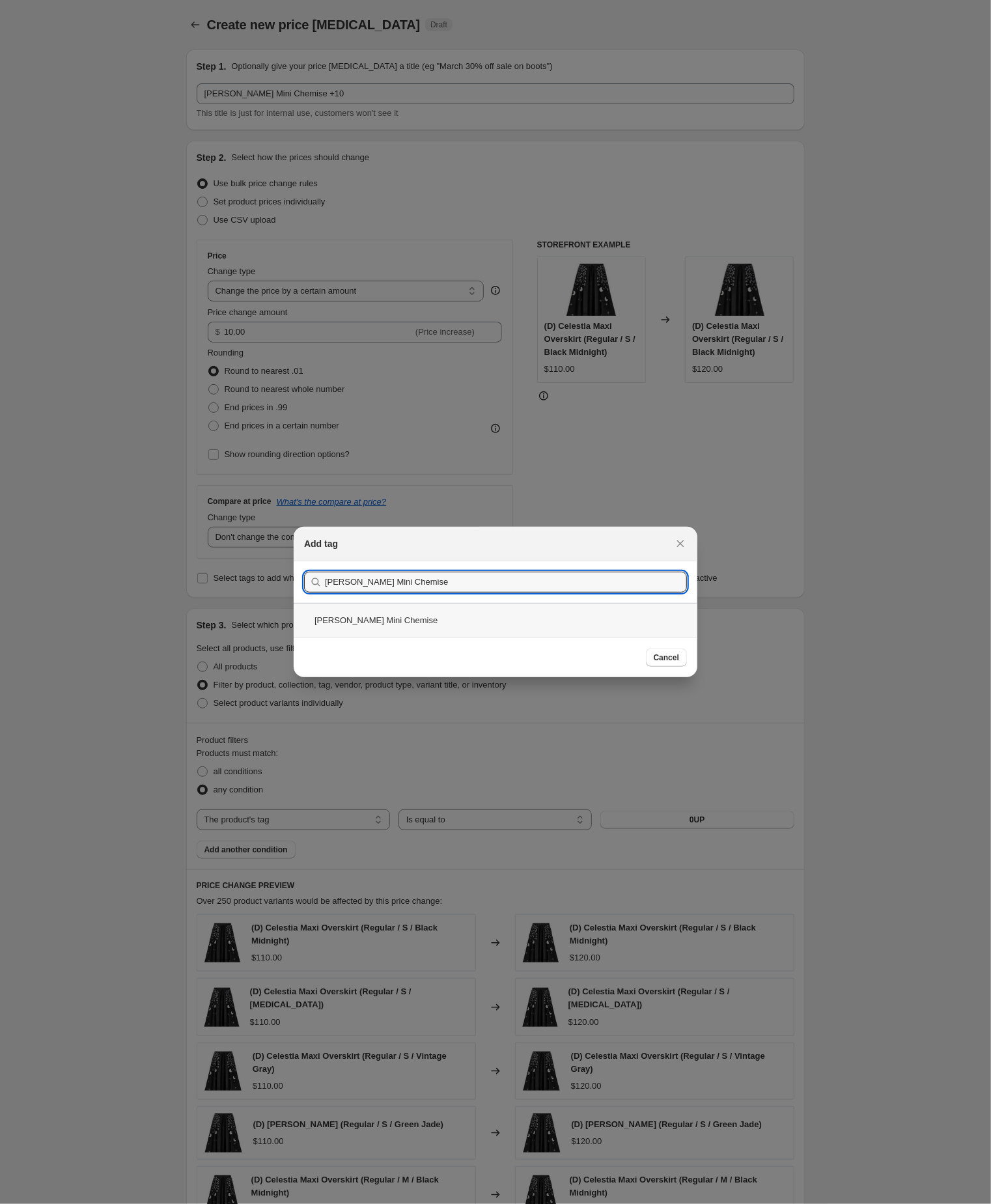
type input "Amelia Mini Chemise"
click at [435, 613] on div "Amelia Mini Chemise" at bounding box center [495, 620] width 403 height 35
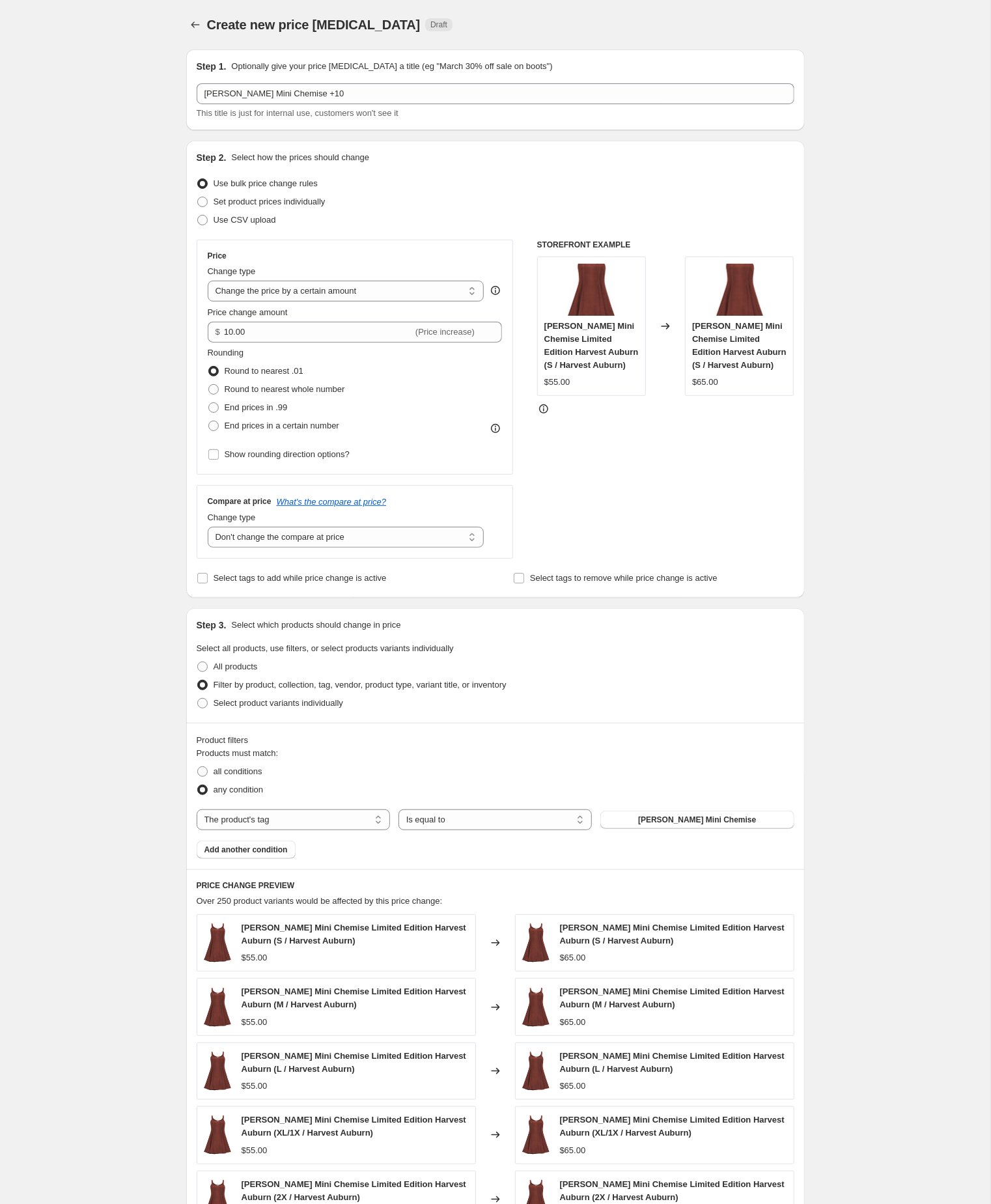
click at [49, 583] on div "Create new price change job. This page is ready Create new price change job Dra…" at bounding box center [495, 734] width 990 height 1469
click at [299, 343] on input "10.00" at bounding box center [318, 332] width 189 height 21
type input "5.00"
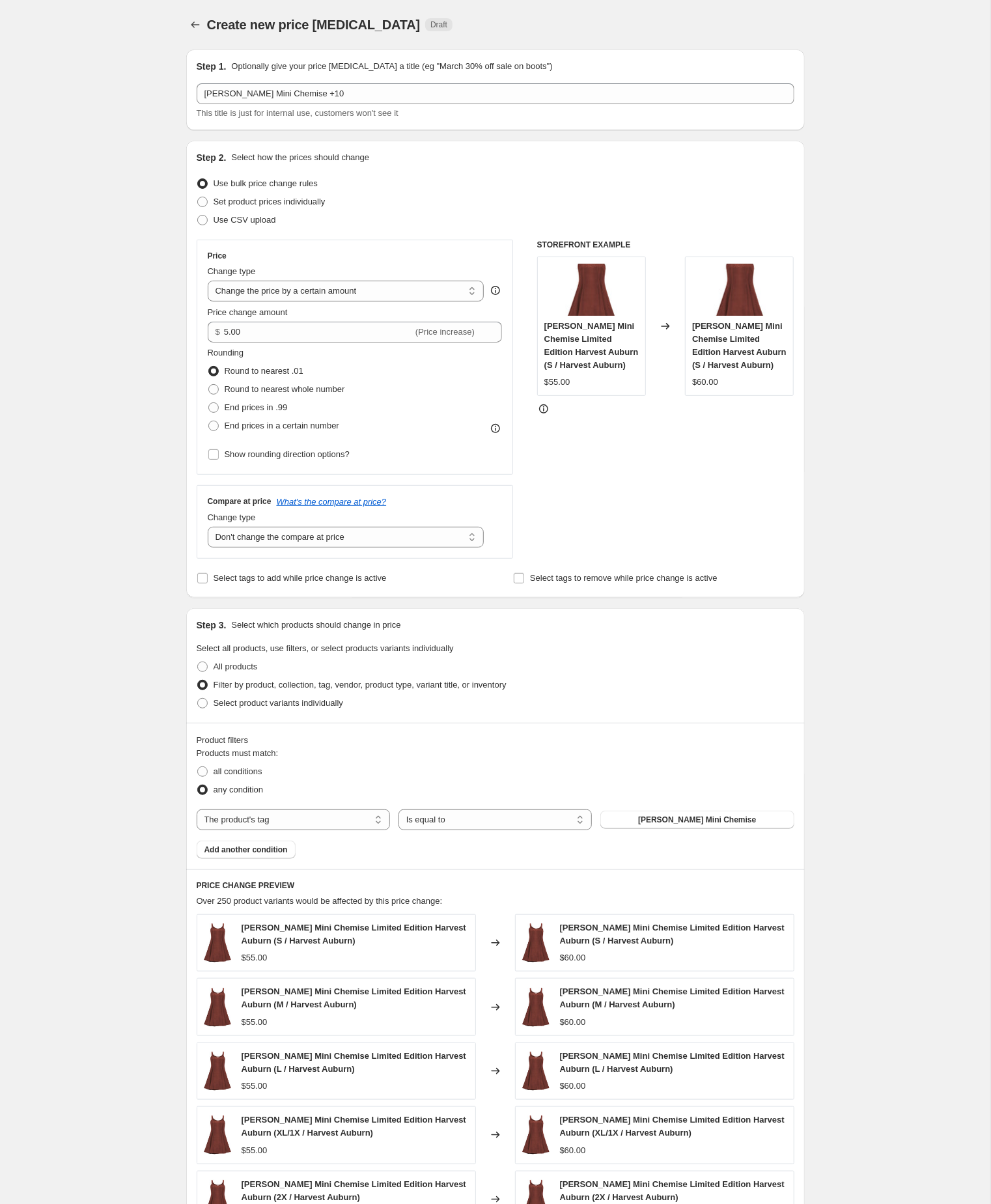
click at [96, 371] on div "Create new price change job. This page is ready Create new price change job Dra…" at bounding box center [495, 734] width 990 height 1469
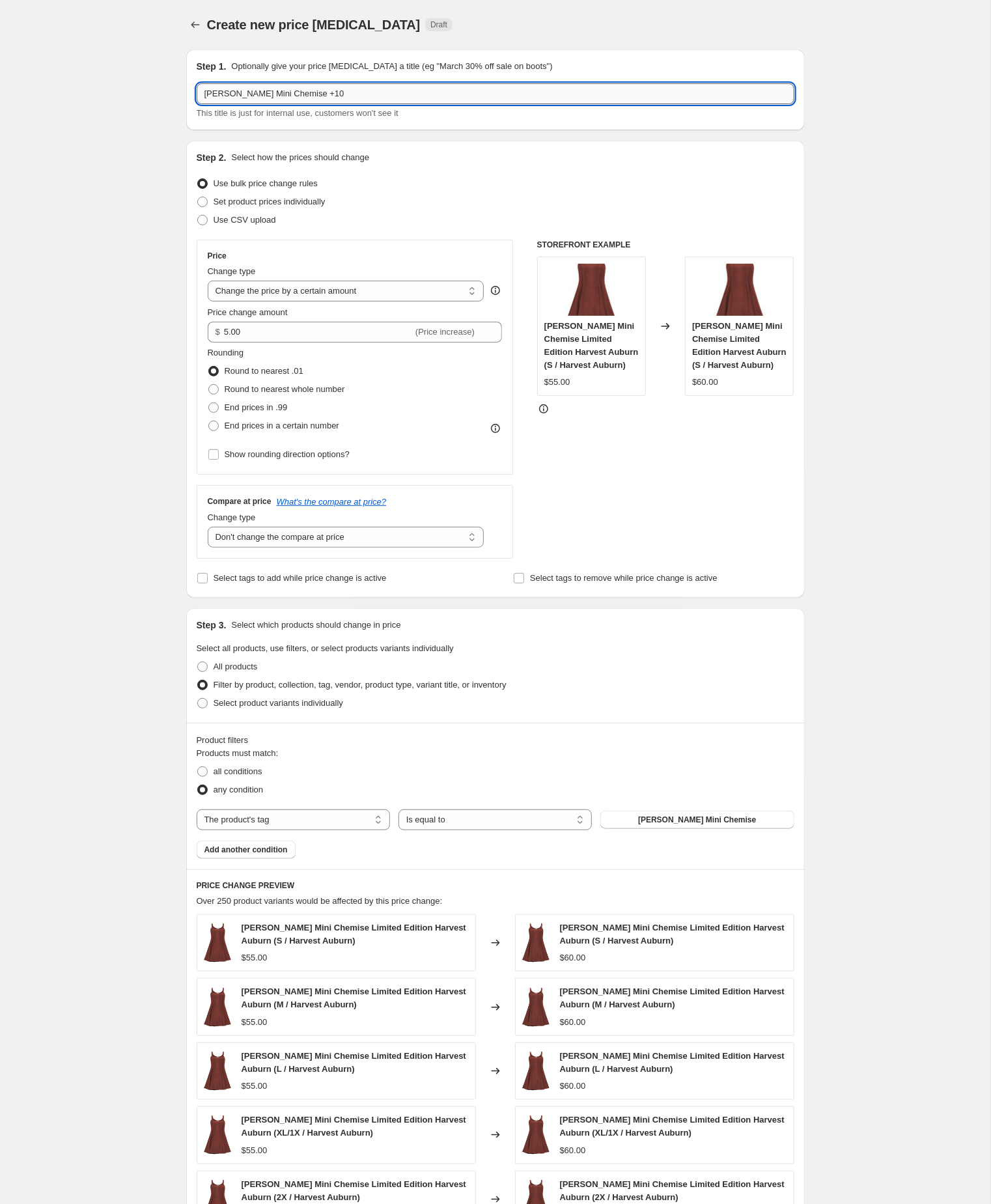
click at [346, 95] on input "Amelia Mini Chemise +10" at bounding box center [495, 94] width 598 height 21
type input "Amelia Mini Chemise +5"
click at [85, 397] on div "Create new price change job. This page is ready Create new price change job Dra…" at bounding box center [495, 734] width 990 height 1469
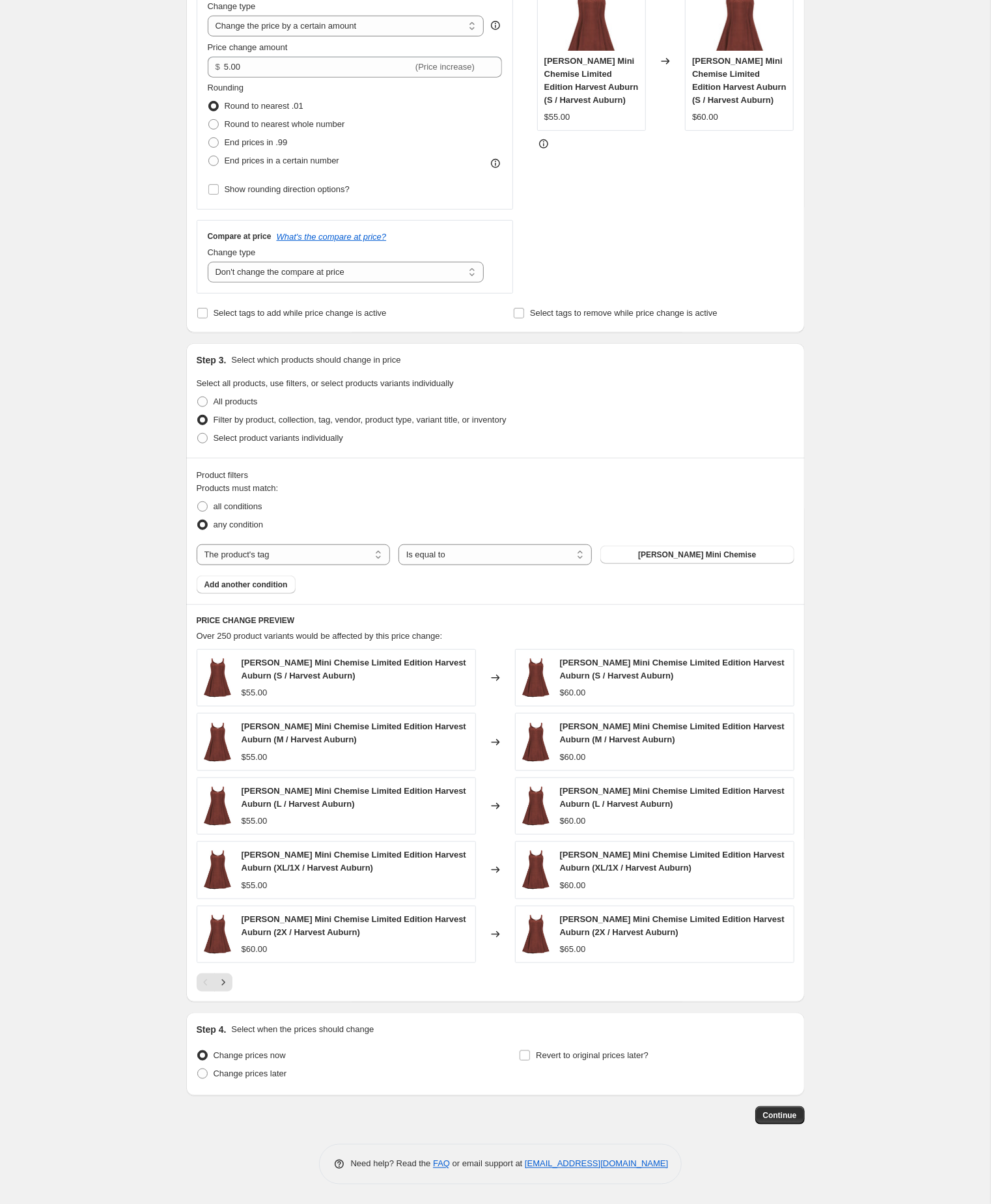
scroll to position [354, 0]
click at [777, 1112] on span "Continue" at bounding box center [780, 1115] width 34 height 10
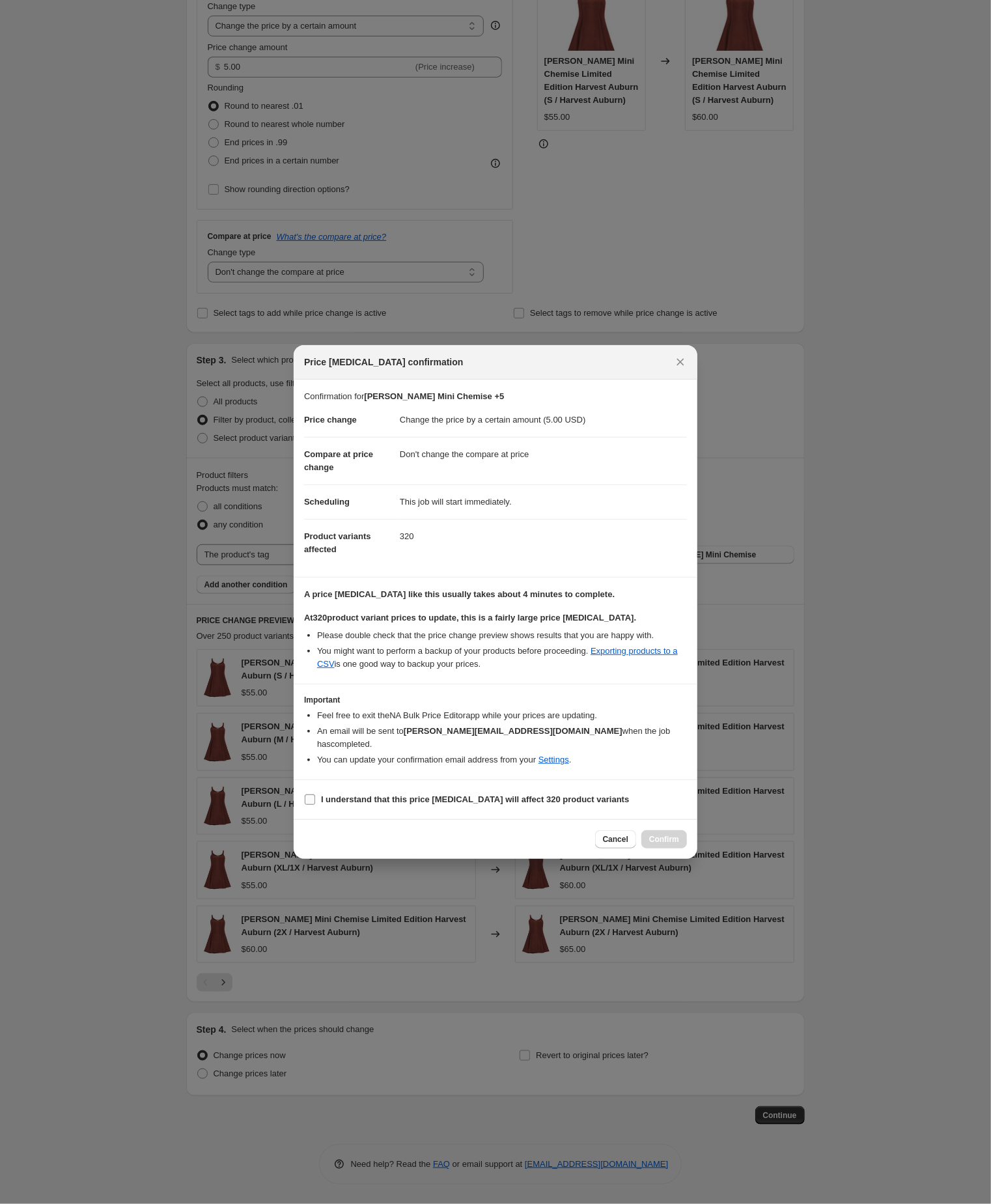
click at [310, 805] on input "I understand that this price change job will affect 320 product variants" at bounding box center [310, 800] width 10 height 10
checkbox input "true"
click at [660, 844] on span "Confirm" at bounding box center [663, 839] width 30 height 10
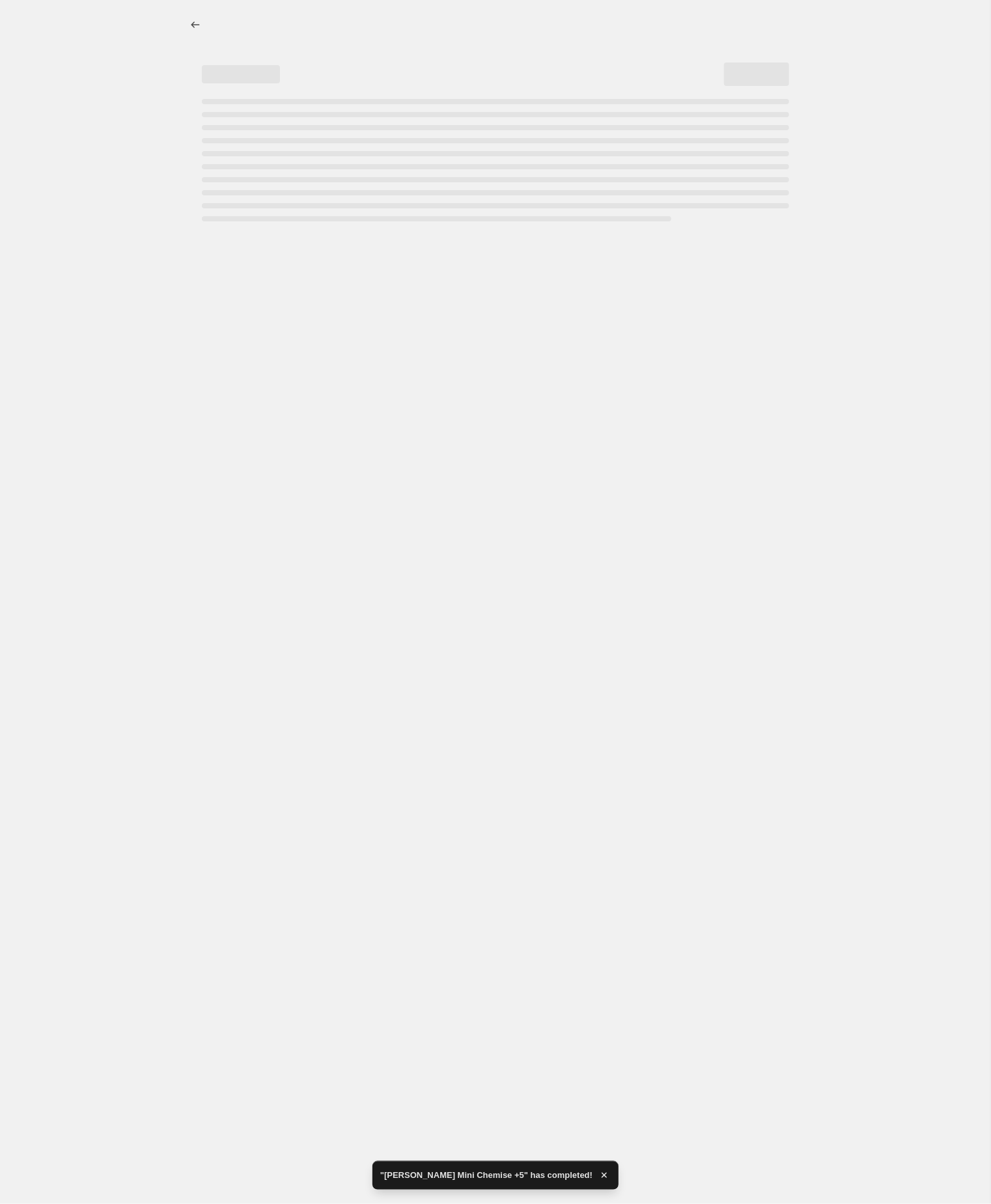
select select "by"
select select "no_change"
select select "tag"
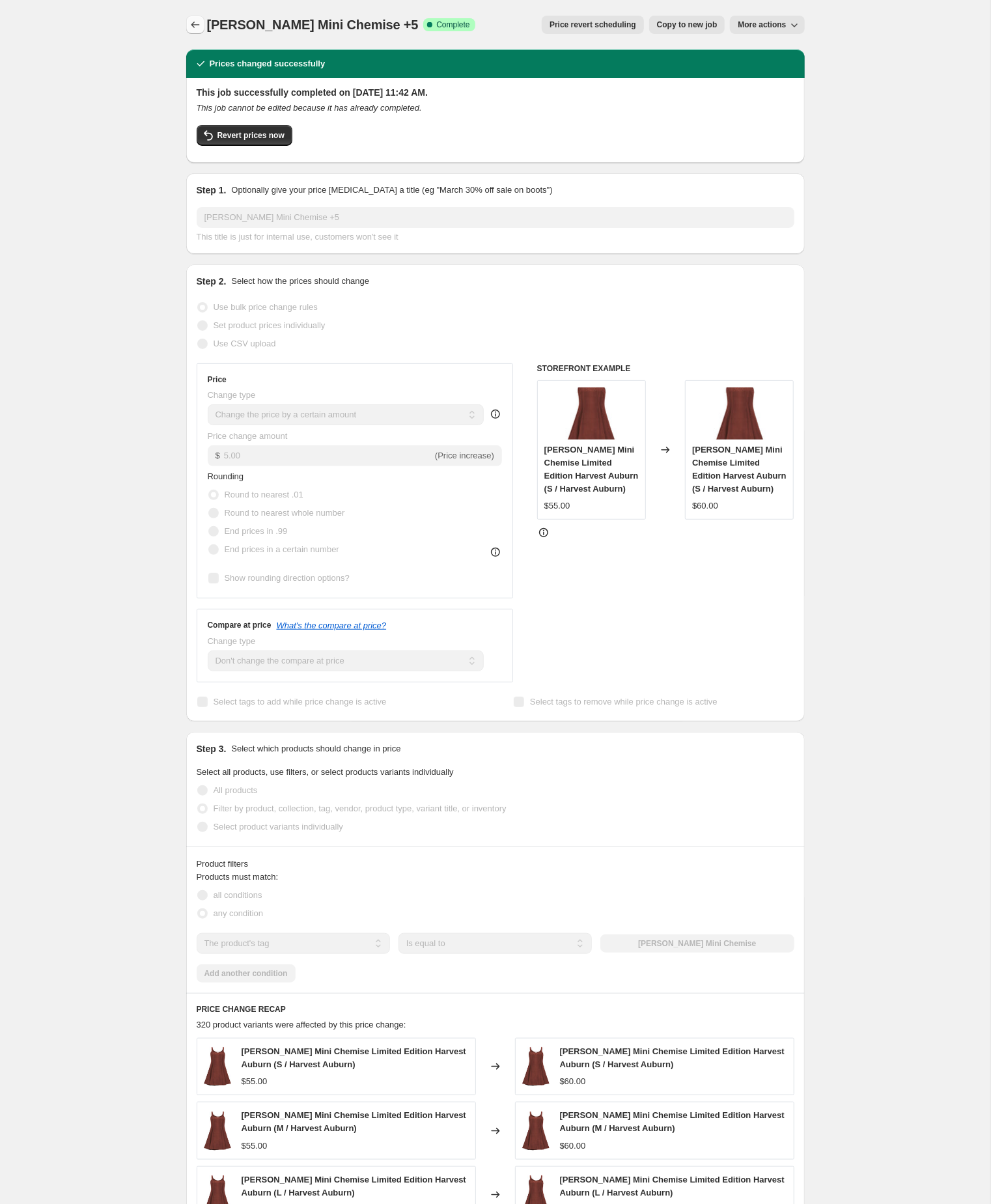
click at [197, 28] on icon "Price change jobs" at bounding box center [196, 24] width 13 height 13
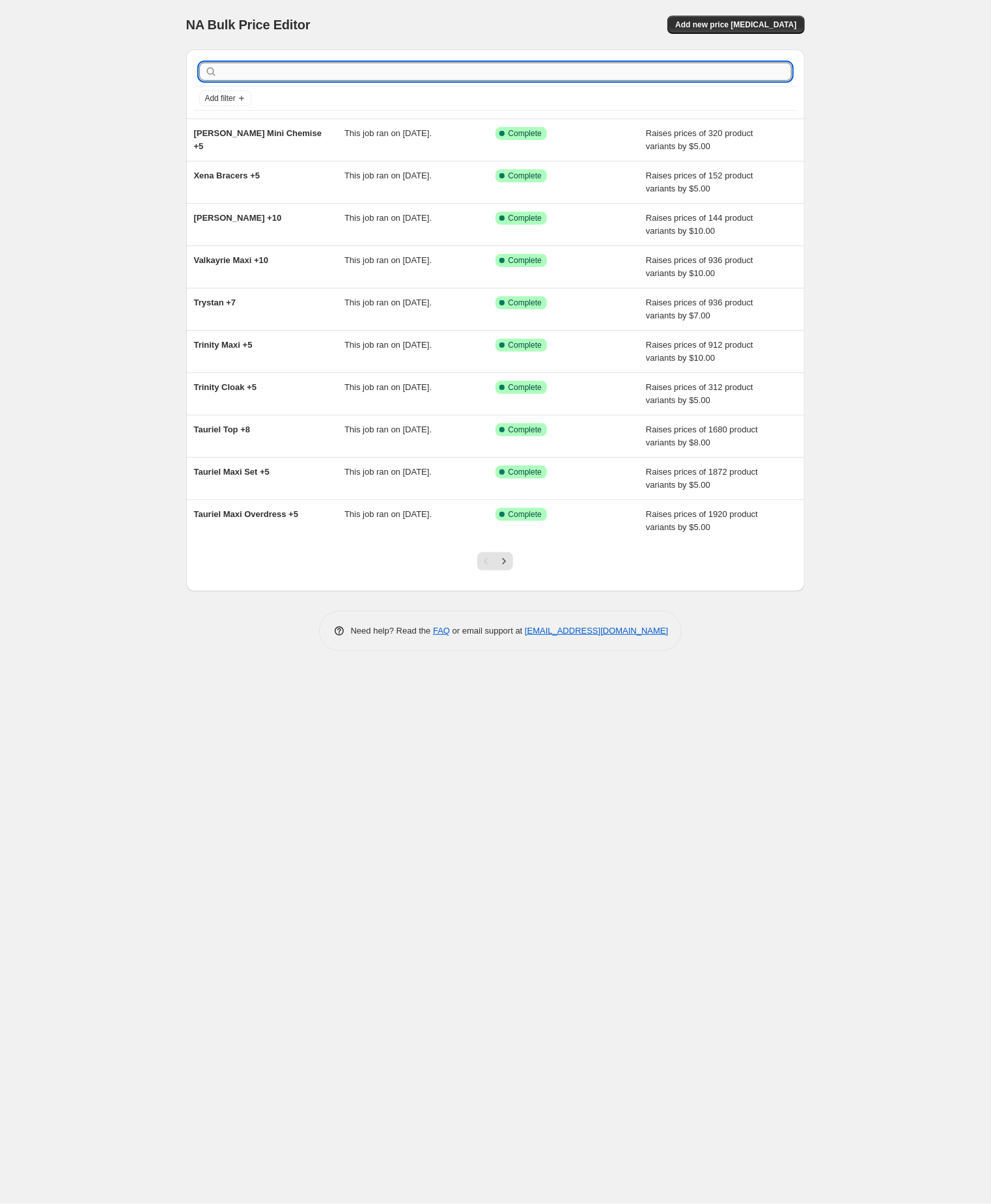
click at [410, 67] on input "text" at bounding box center [505, 71] width 572 height 18
paste input "Amelia Mini Overdress"
type input "Amelia Mini Overdress"
click at [372, 75] on input "Amelia Mini Overdress" at bounding box center [494, 71] width 548 height 18
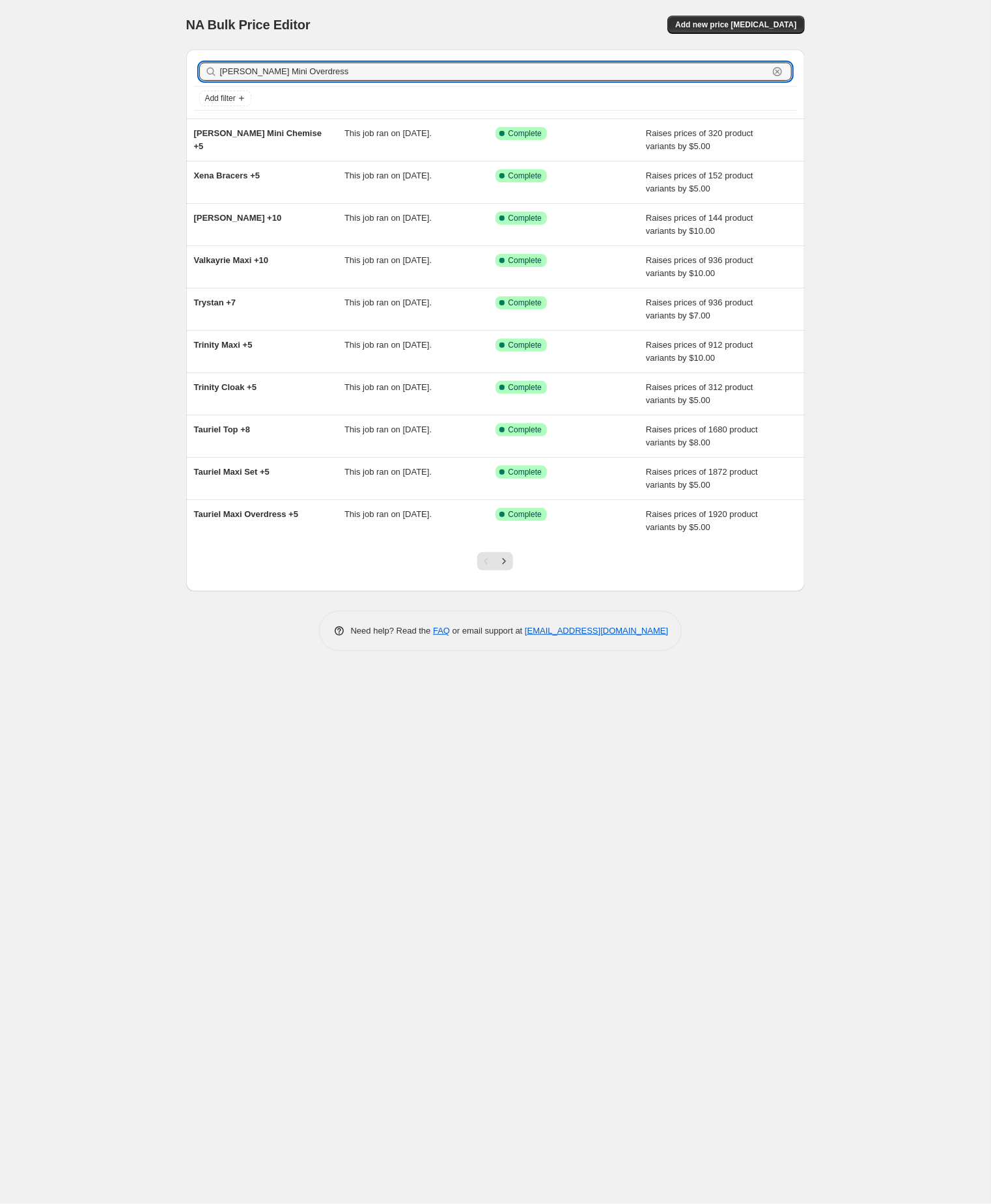
click at [372, 75] on input "Amelia Mini Overdress" at bounding box center [494, 71] width 548 height 18
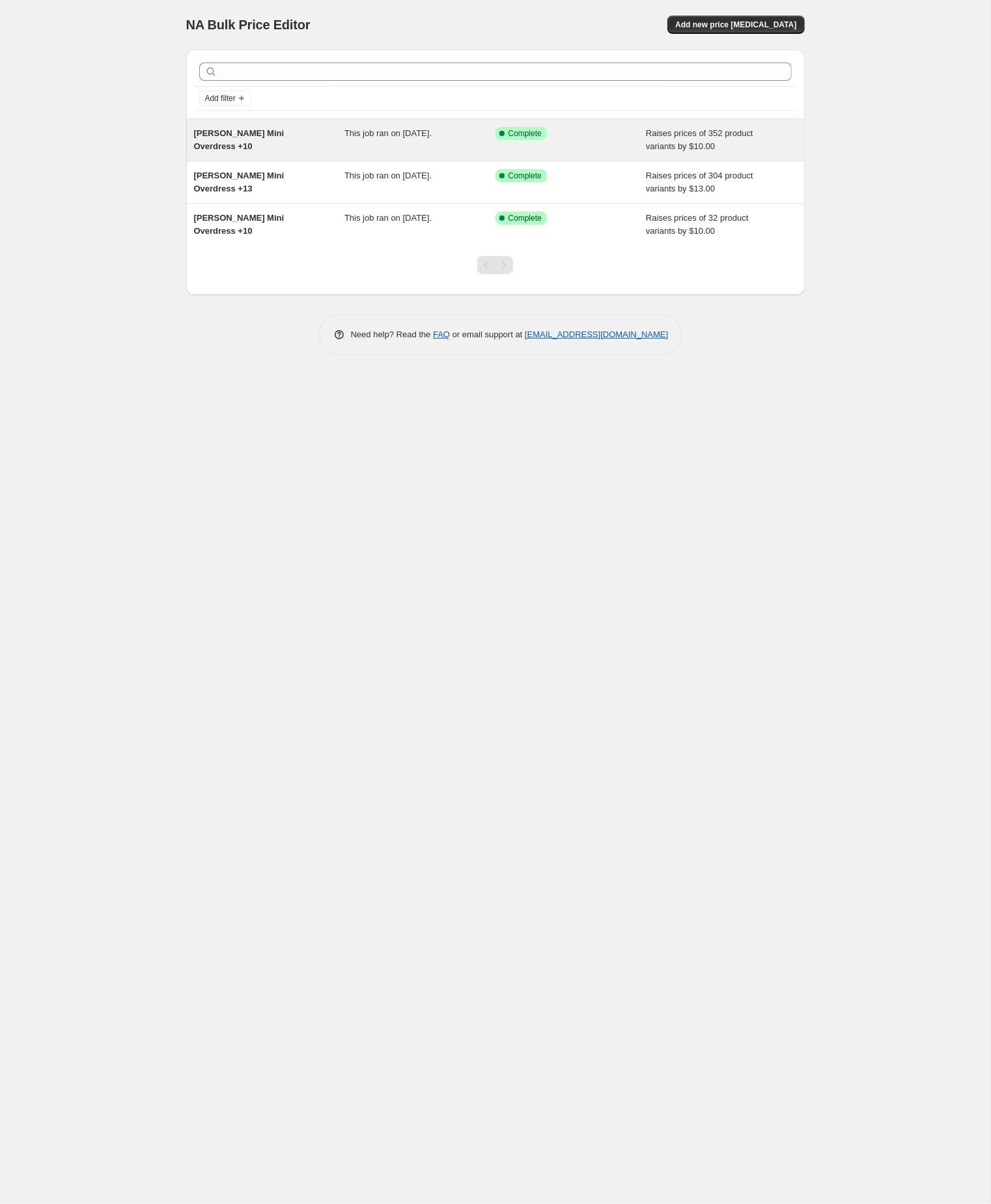
click at [278, 139] on span "Amelia Mini Overdress +10" at bounding box center [239, 139] width 91 height 22
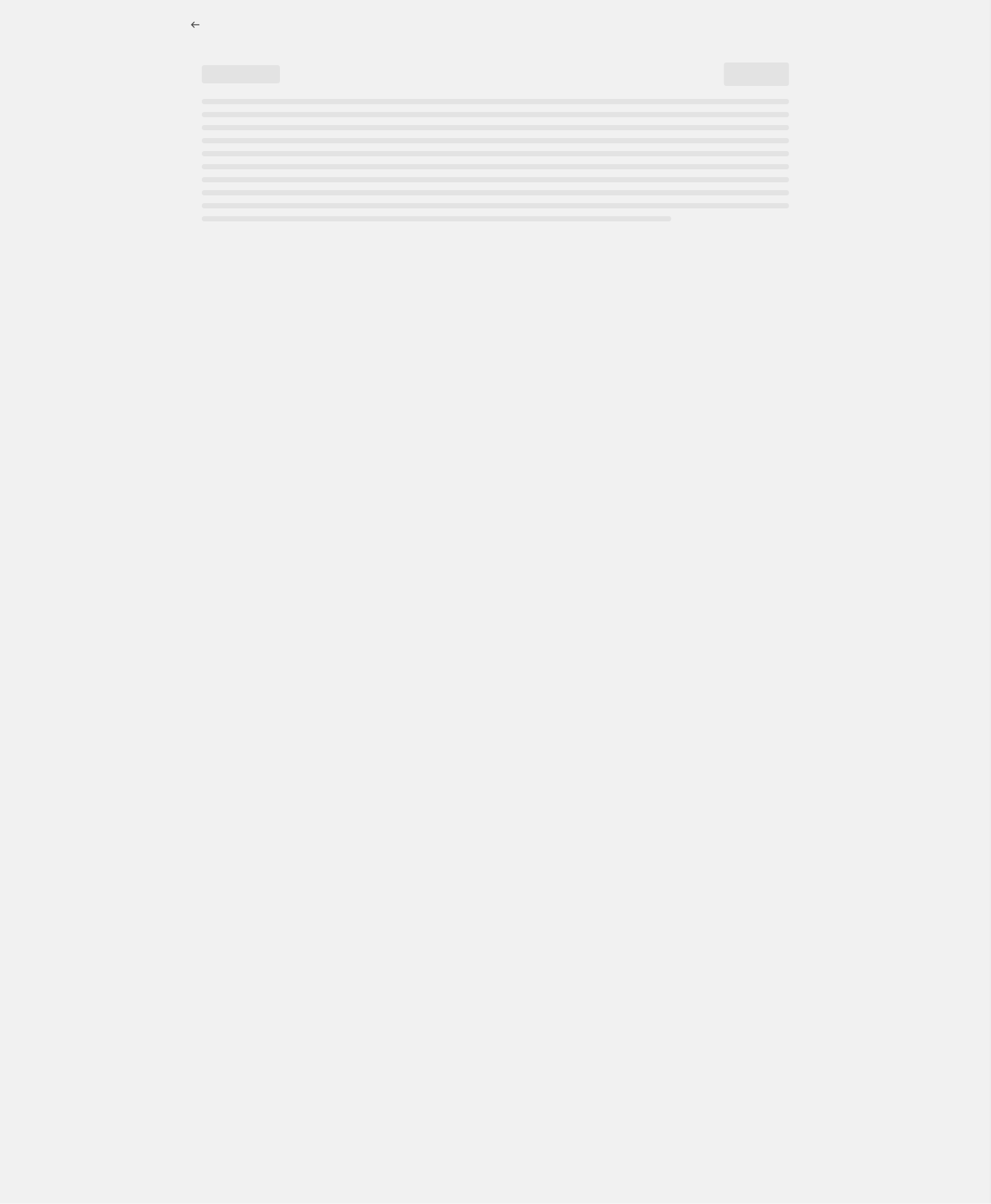
select select "by"
select select "no_change"
select select "tag"
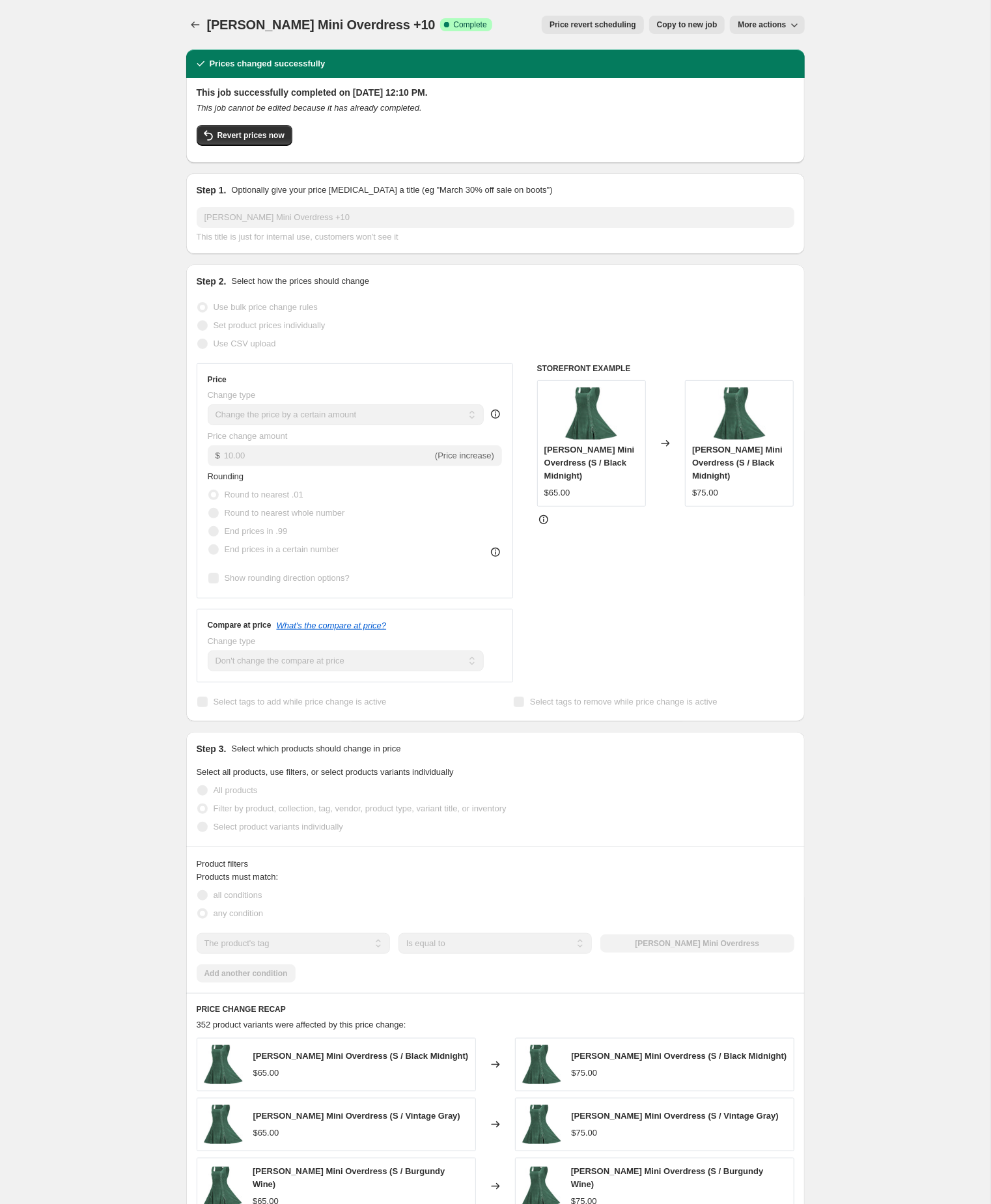
click at [661, 21] on span "Copy to new job" at bounding box center [687, 24] width 61 height 10
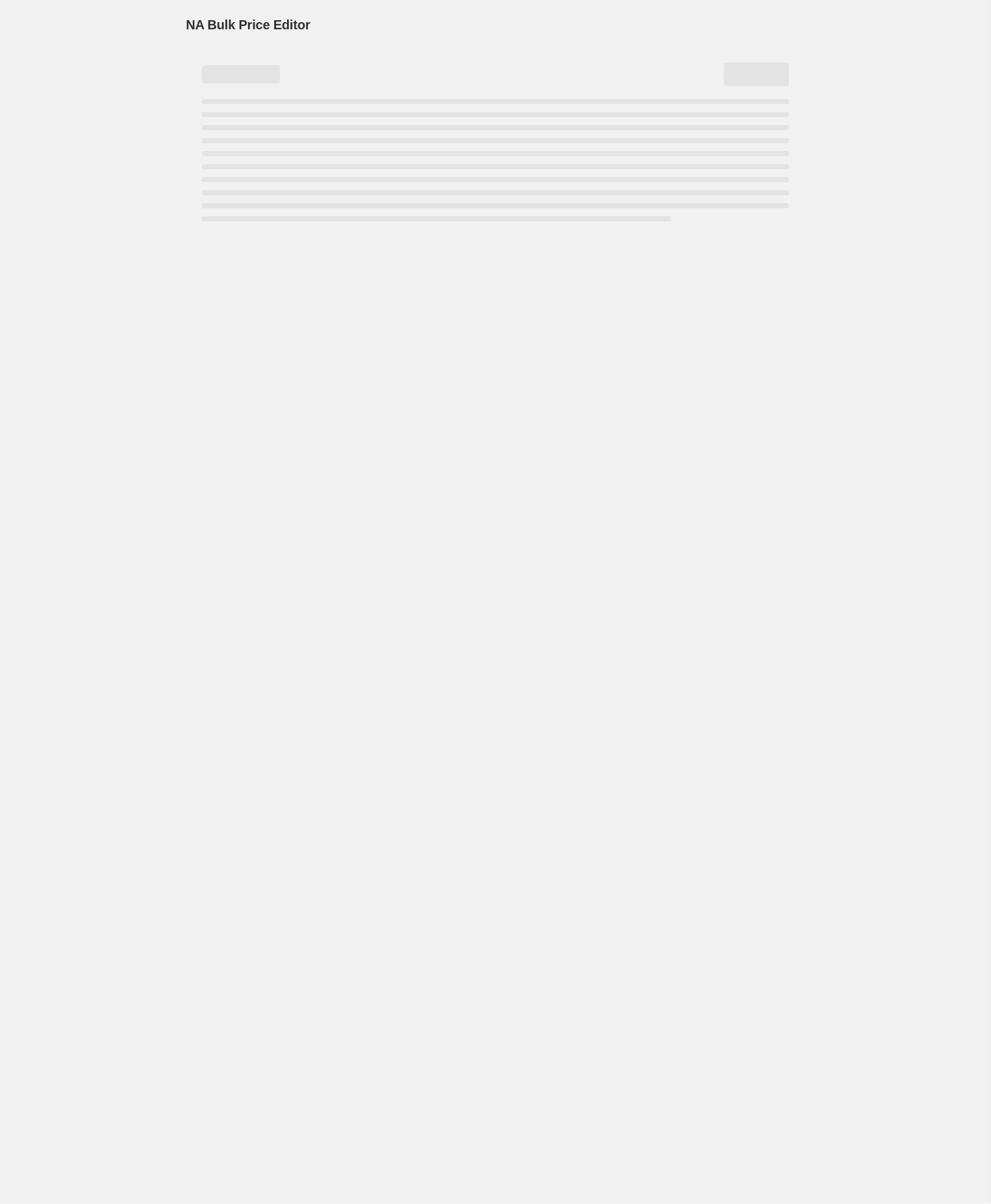
select select "by"
select select "no_change"
select select "tag"
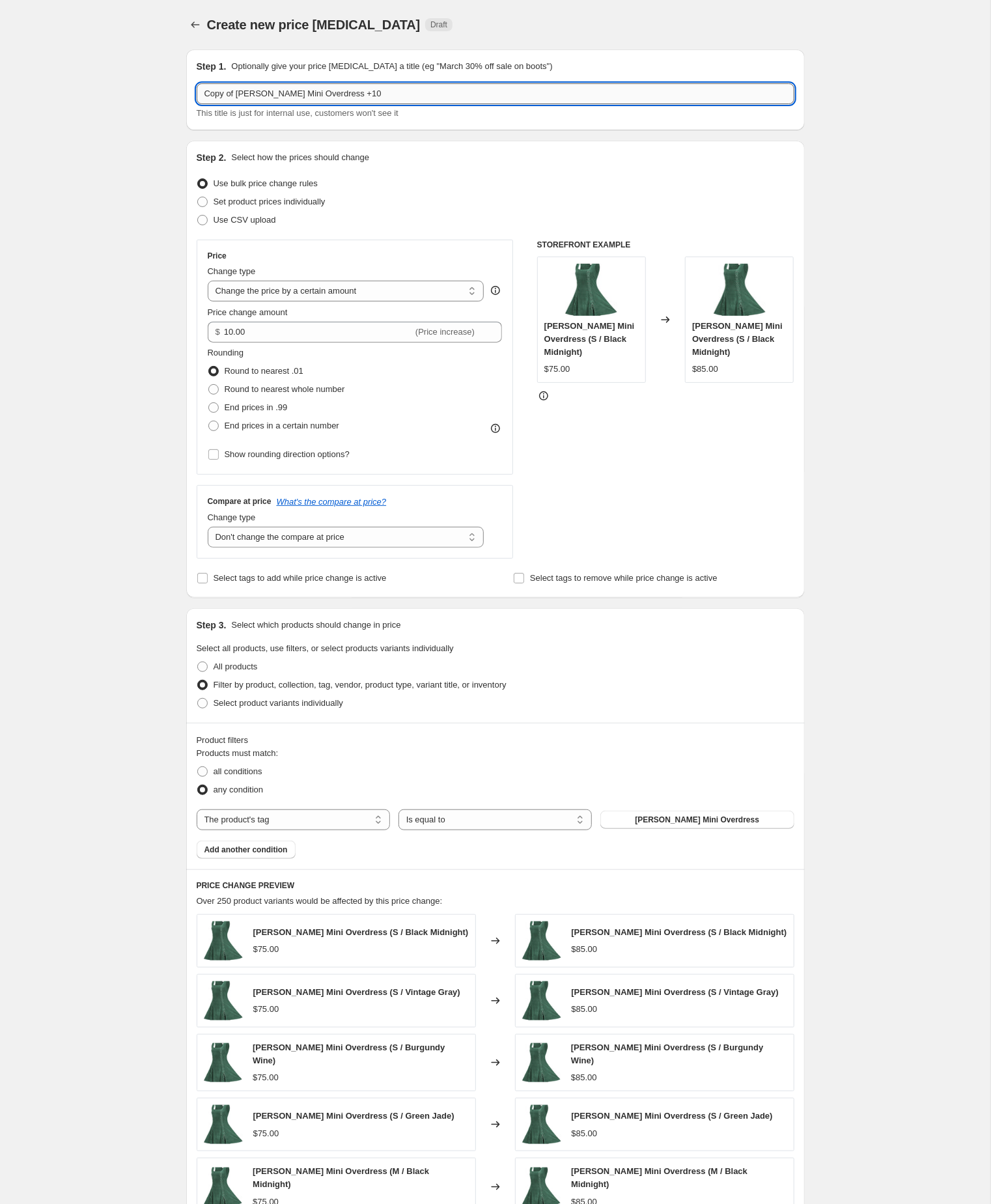
click at [243, 95] on input "Copy of Amelia Mini Overdress +10" at bounding box center [495, 94] width 598 height 21
click at [390, 94] on input "Amelia Mini Overdress +10" at bounding box center [495, 94] width 598 height 21
type input "Amelia Mini Overdress +5"
click at [294, 343] on input "10.00" at bounding box center [318, 332] width 189 height 21
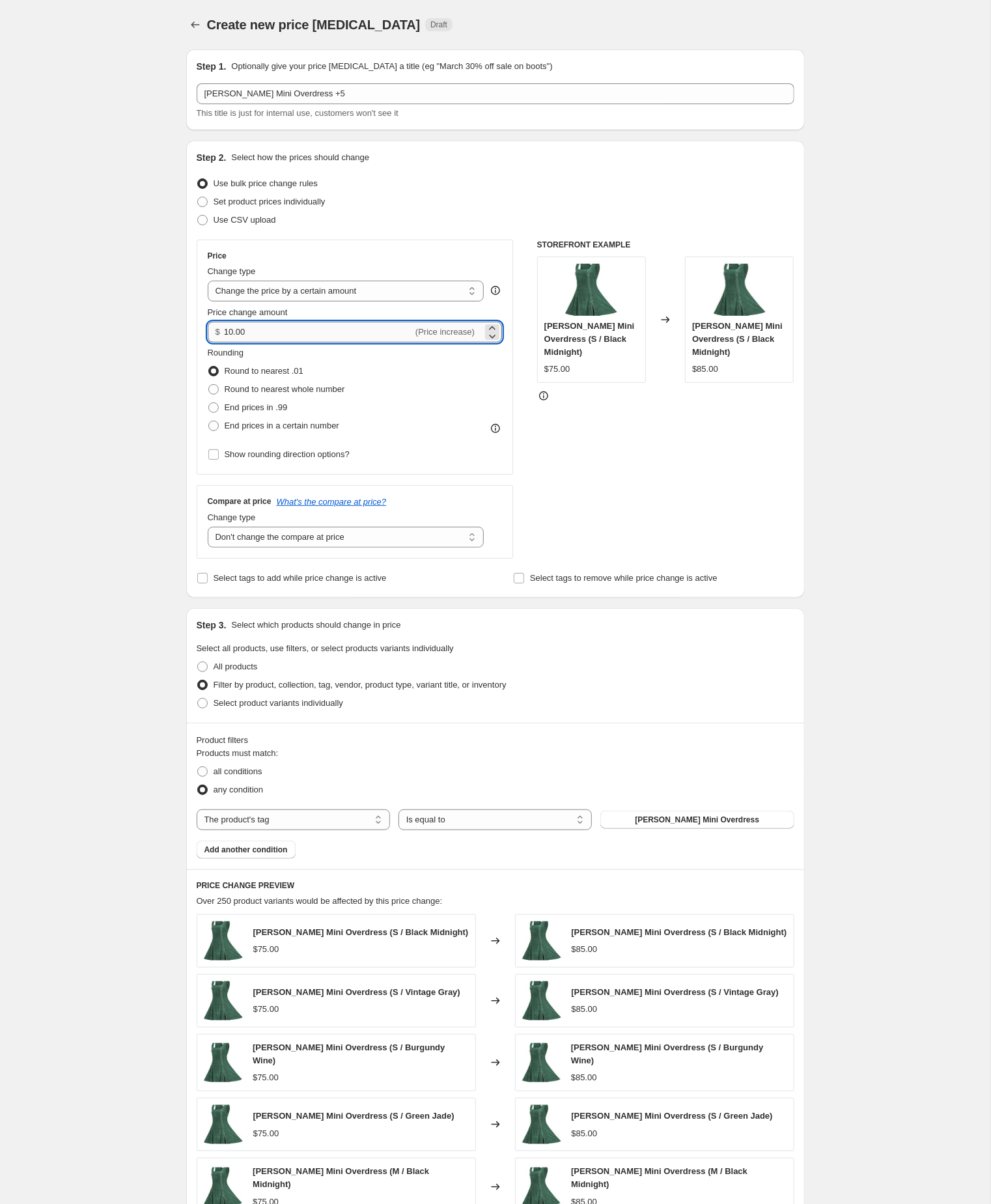
click at [294, 343] on input "10.00" at bounding box center [318, 332] width 189 height 21
type input "5.00"
click at [36, 765] on div "Create new price change job. This page is ready Create new price change job Dra…" at bounding box center [495, 728] width 990 height 1457
click at [853, 908] on div "Create new price change job. This page is ready Create new price change job Dra…" at bounding box center [495, 728] width 990 height 1457
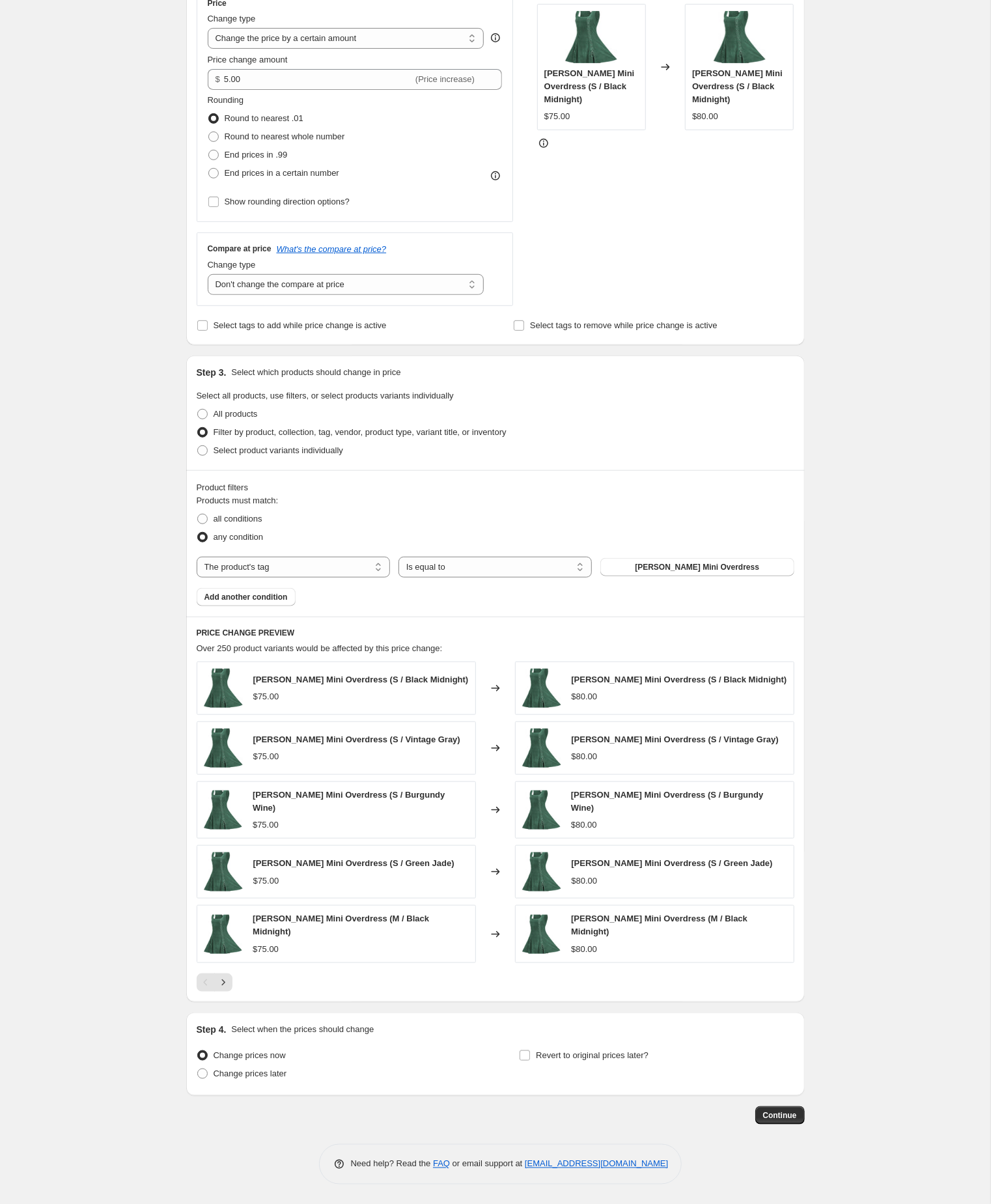
scroll to position [311, 0]
click at [775, 1111] on span "Continue" at bounding box center [780, 1115] width 34 height 10
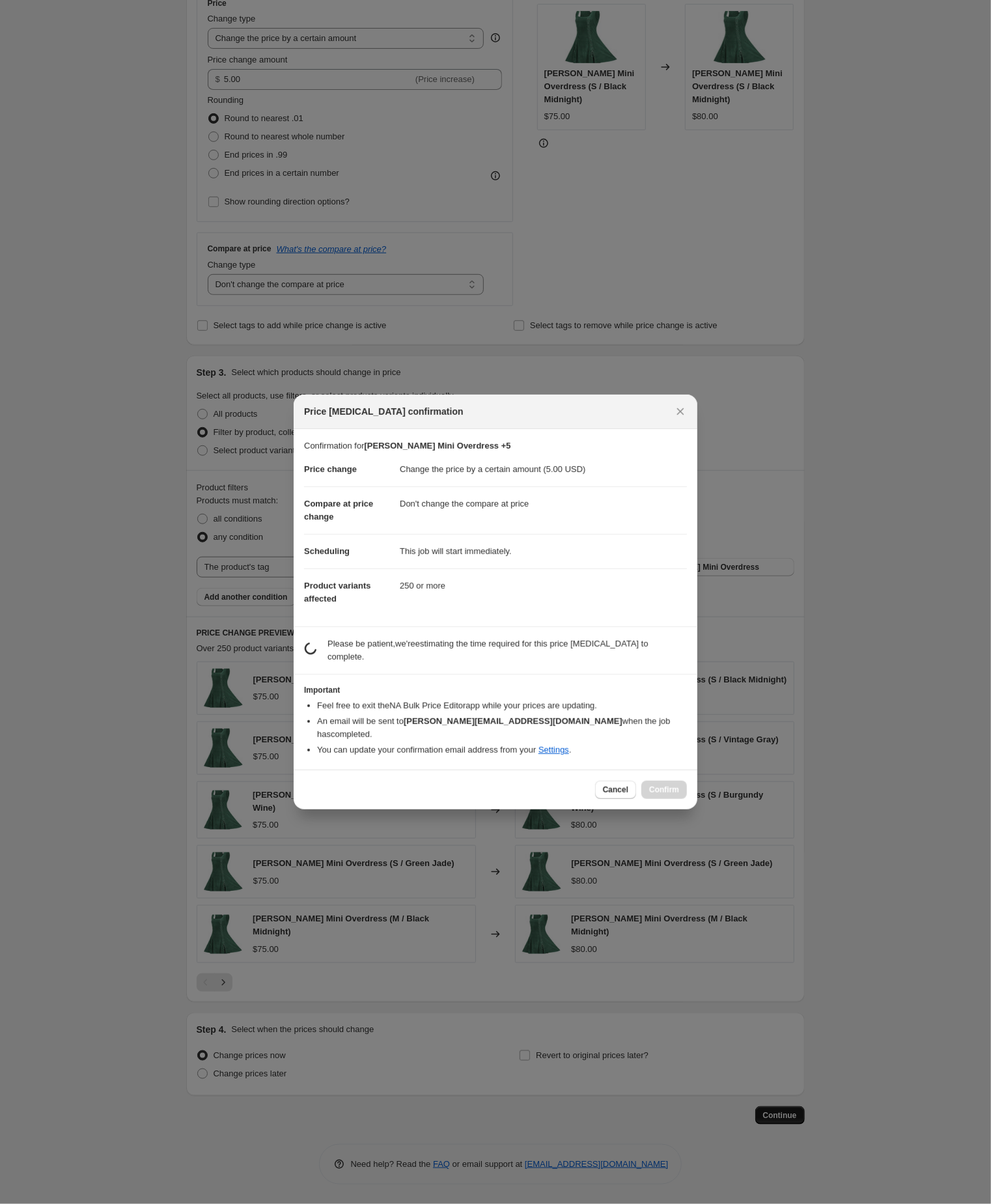
scroll to position [310, 0]
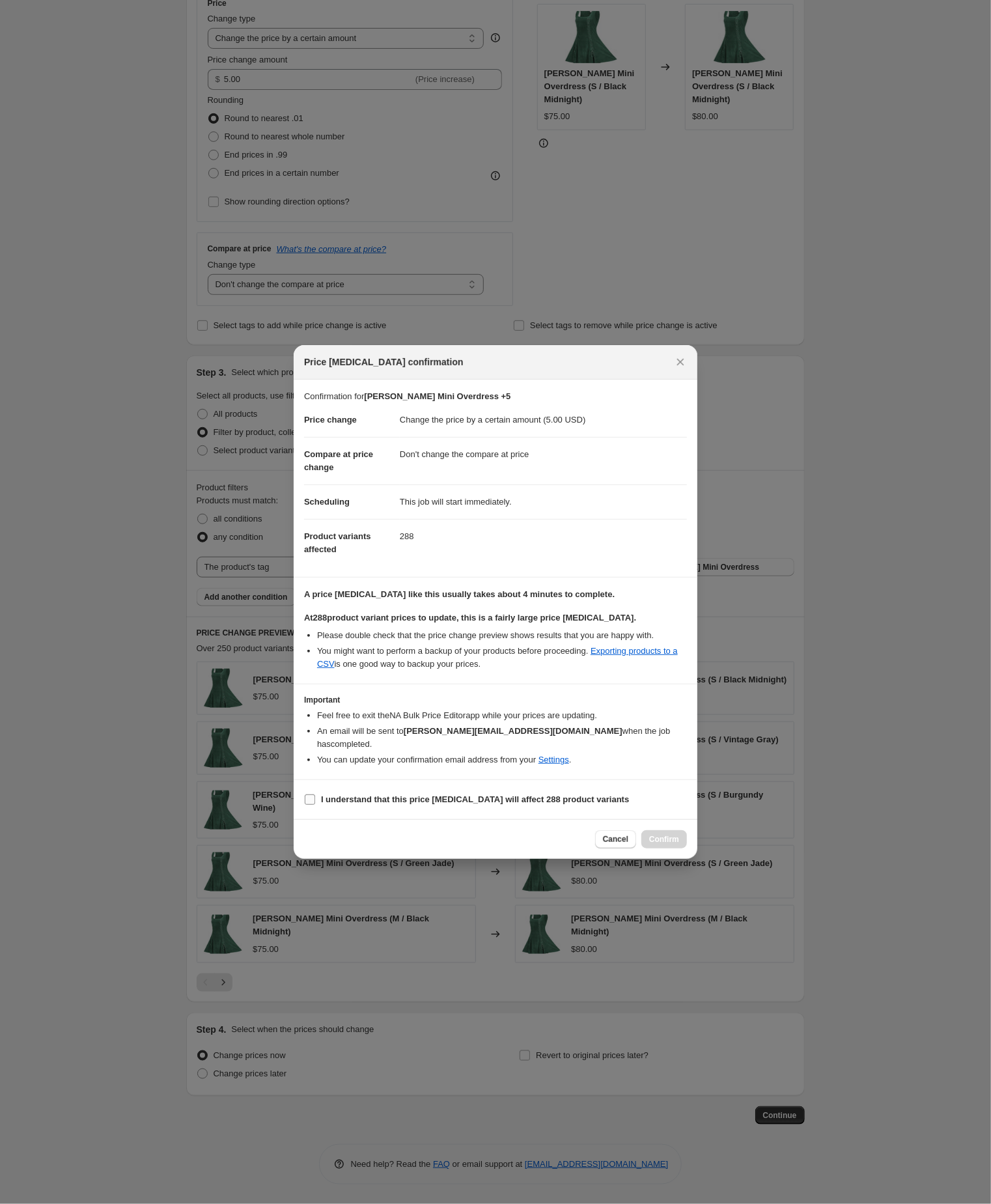
click at [312, 805] on input "I understand that this price change job will affect 288 product variants" at bounding box center [310, 800] width 10 height 10
checkbox input "true"
click at [670, 844] on span "Confirm" at bounding box center [663, 839] width 30 height 10
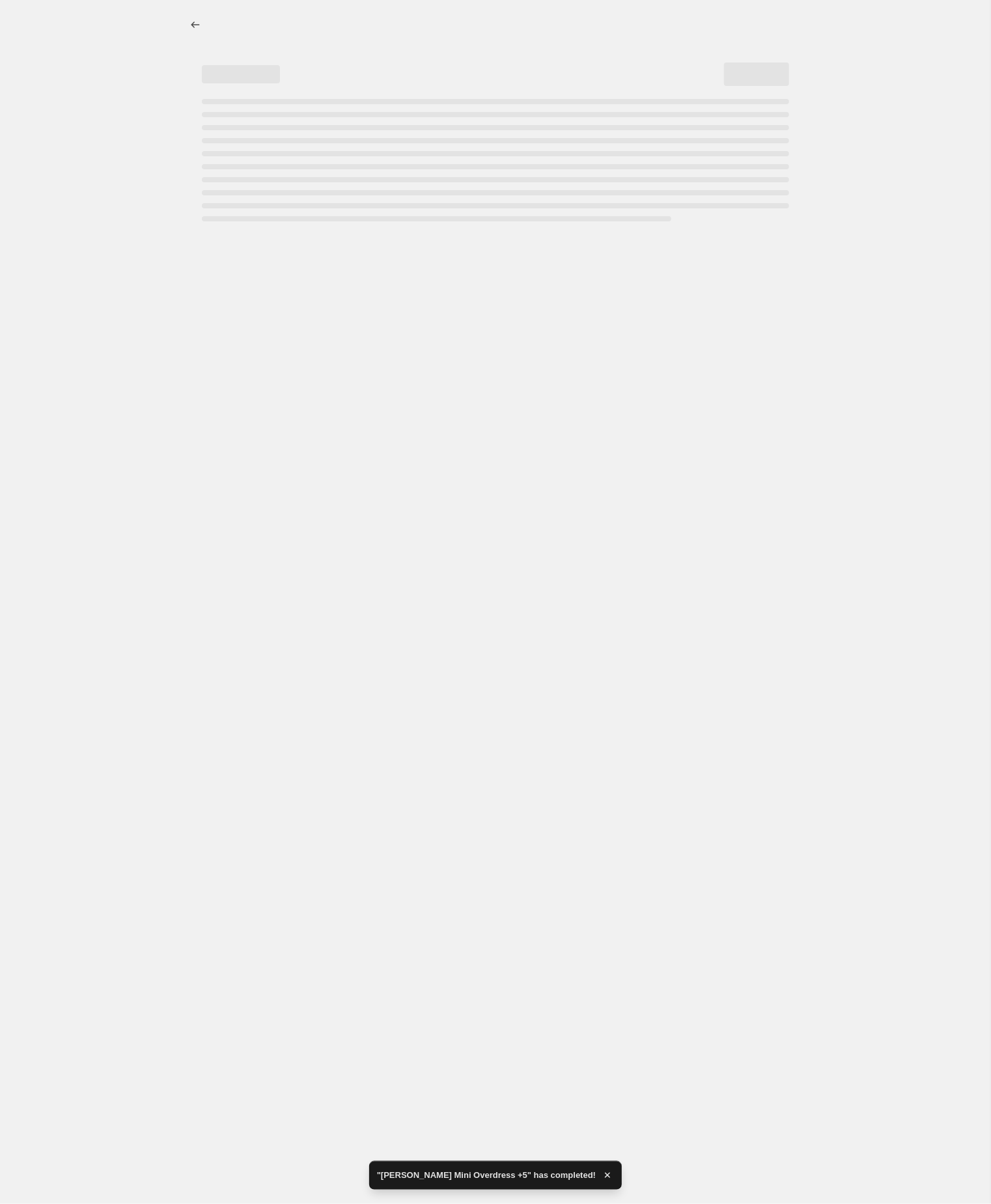
select select "by"
select select "no_change"
select select "tag"
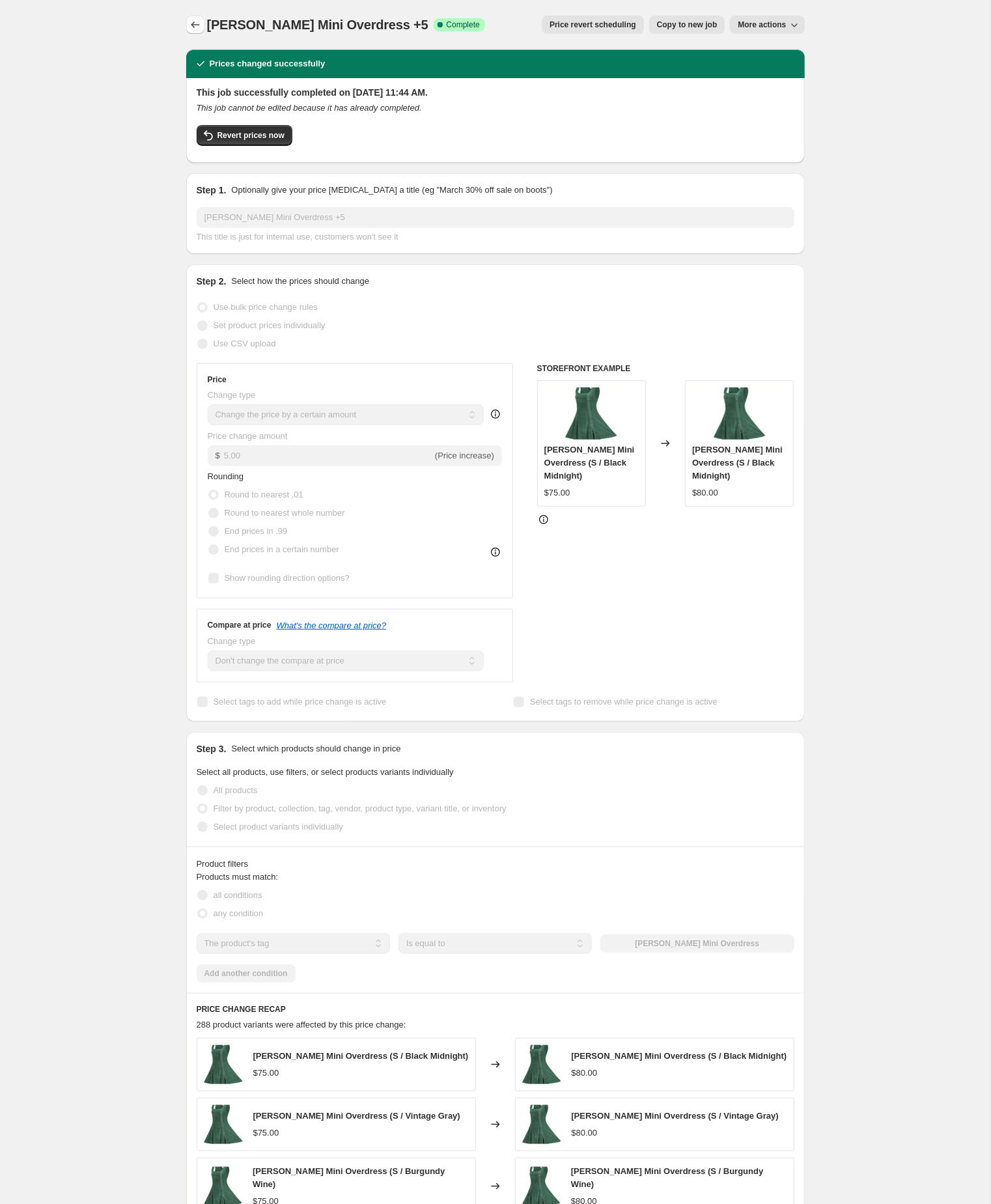
click at [197, 19] on icon "Price change jobs" at bounding box center [196, 24] width 13 height 13
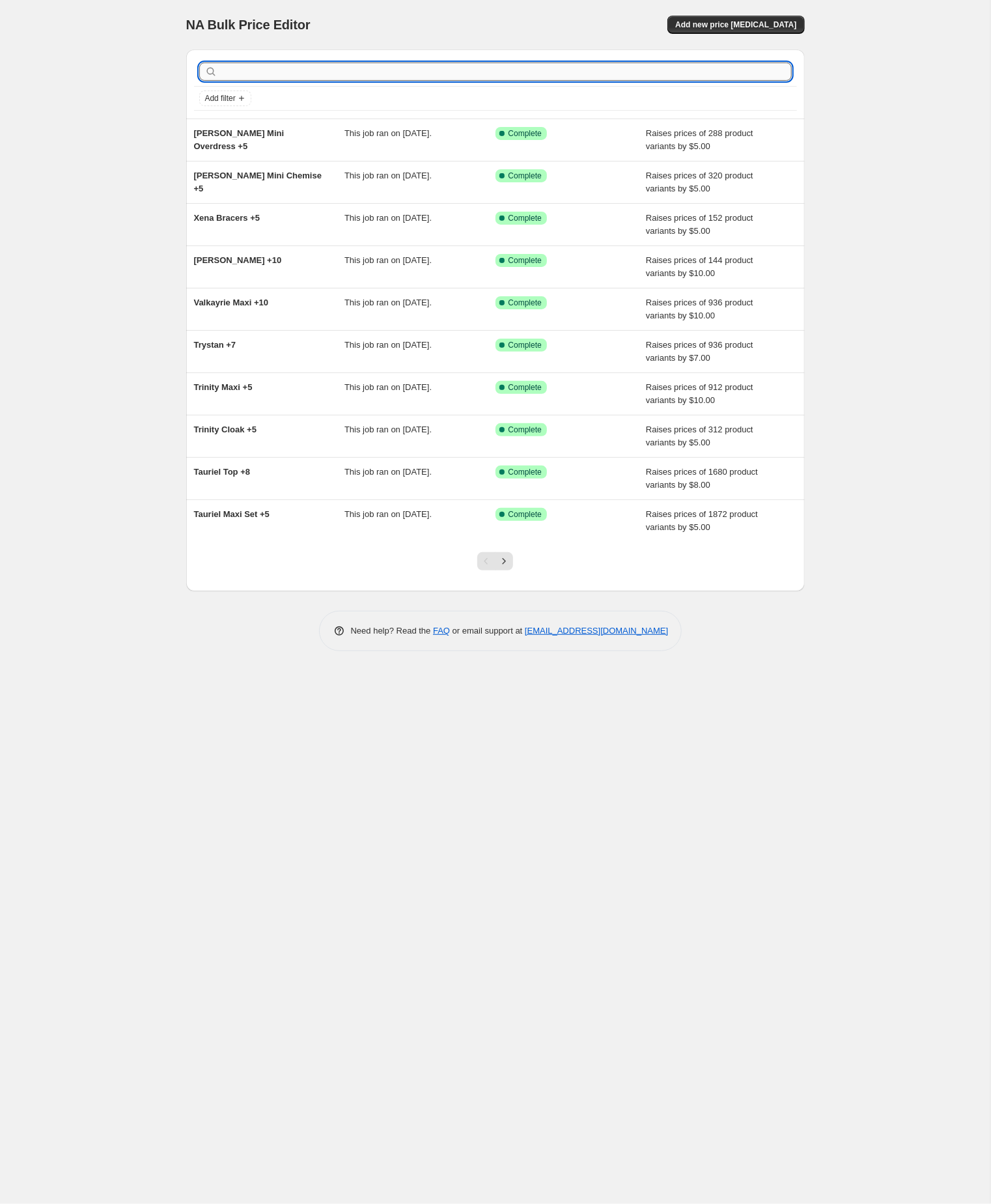
click at [258, 78] on input "text" at bounding box center [505, 71] width 572 height 18
paste input "artemis"
type input "artemis"
click at [276, 74] on input "artemis" at bounding box center [494, 71] width 548 height 18
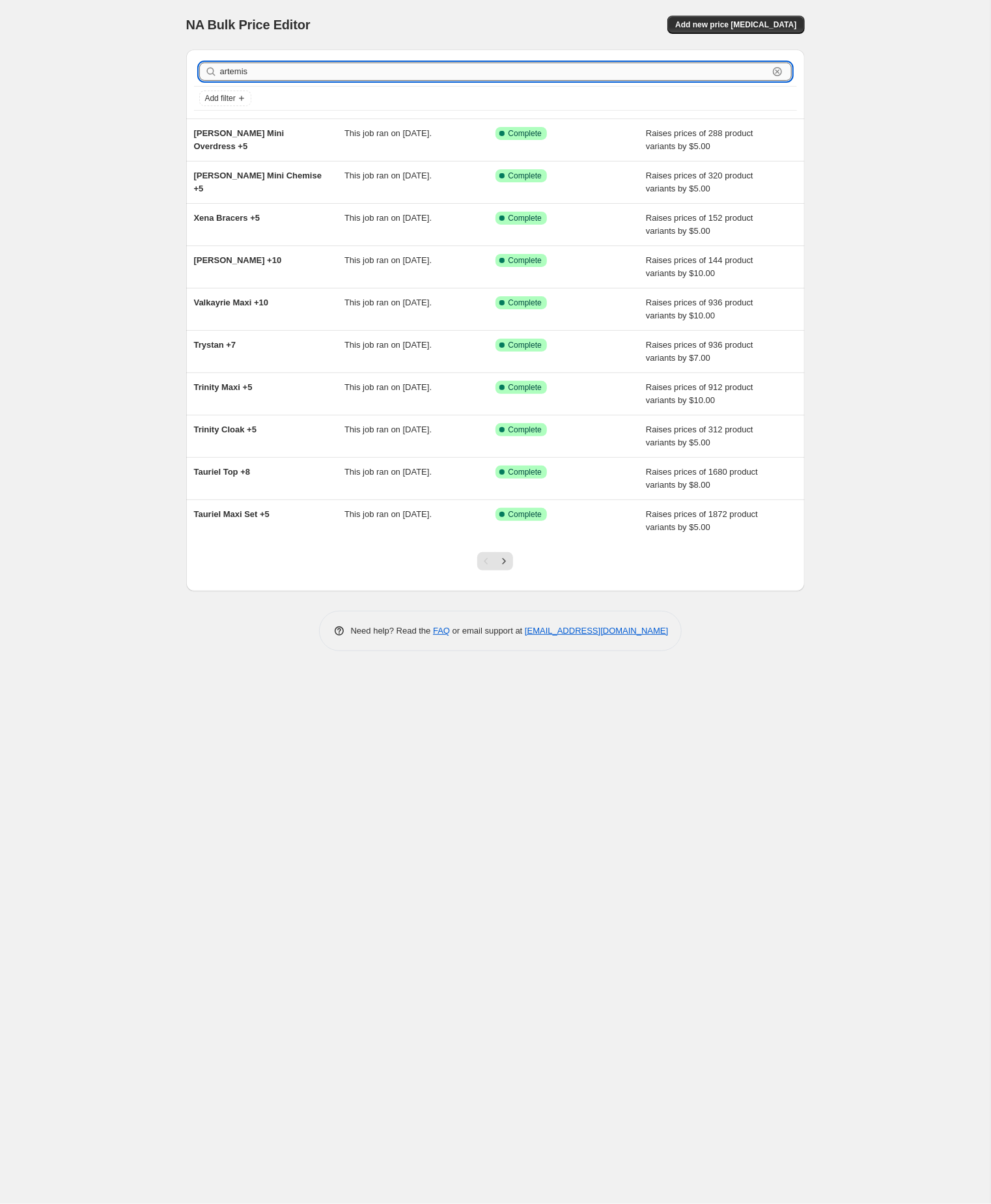
click at [276, 74] on input "artemis" at bounding box center [494, 71] width 548 height 18
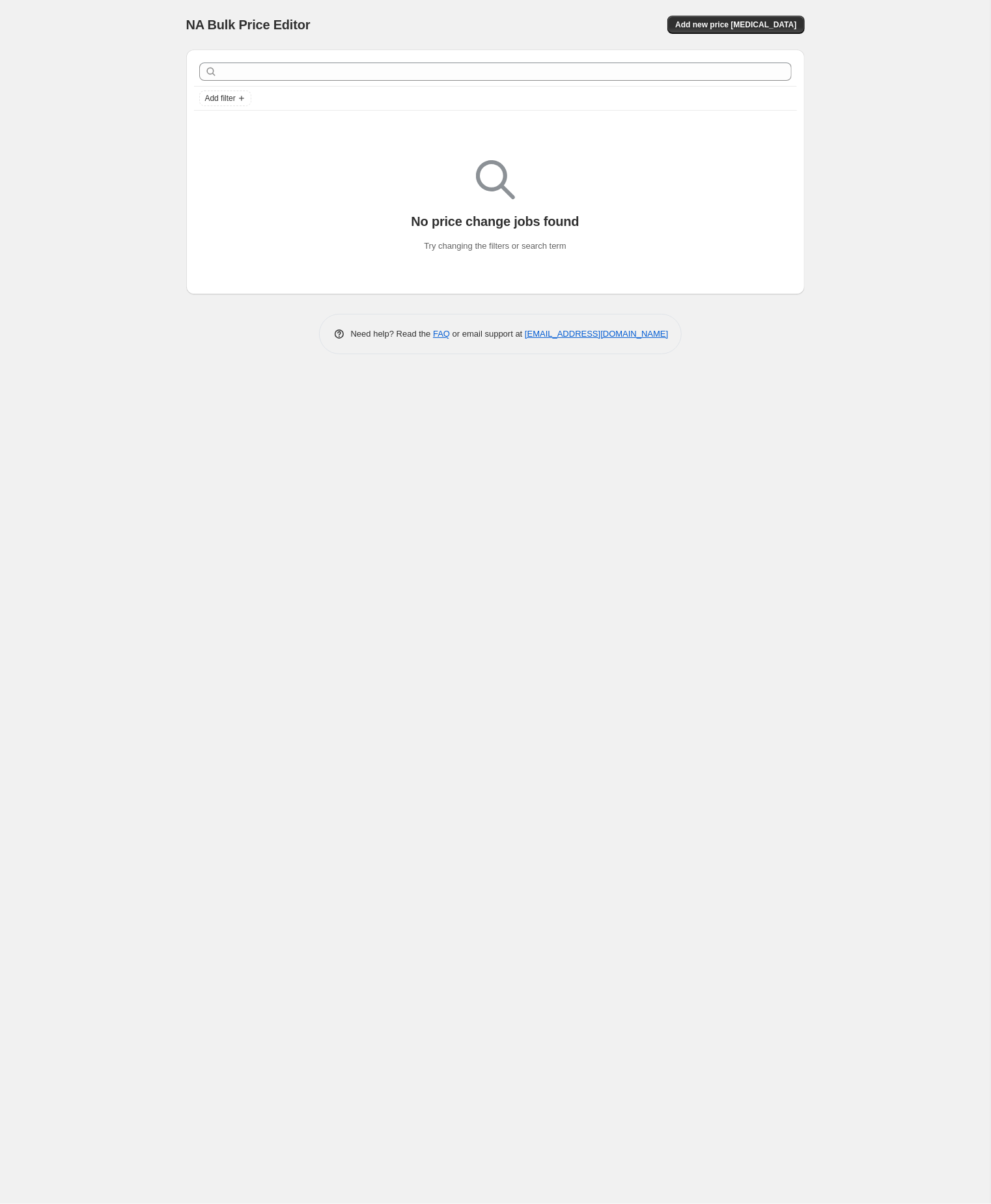
click at [141, 125] on div "NA Bulk Price Editor. This page is ready NA Bulk Price Editor Add new price cha…" at bounding box center [495, 602] width 990 height 1204
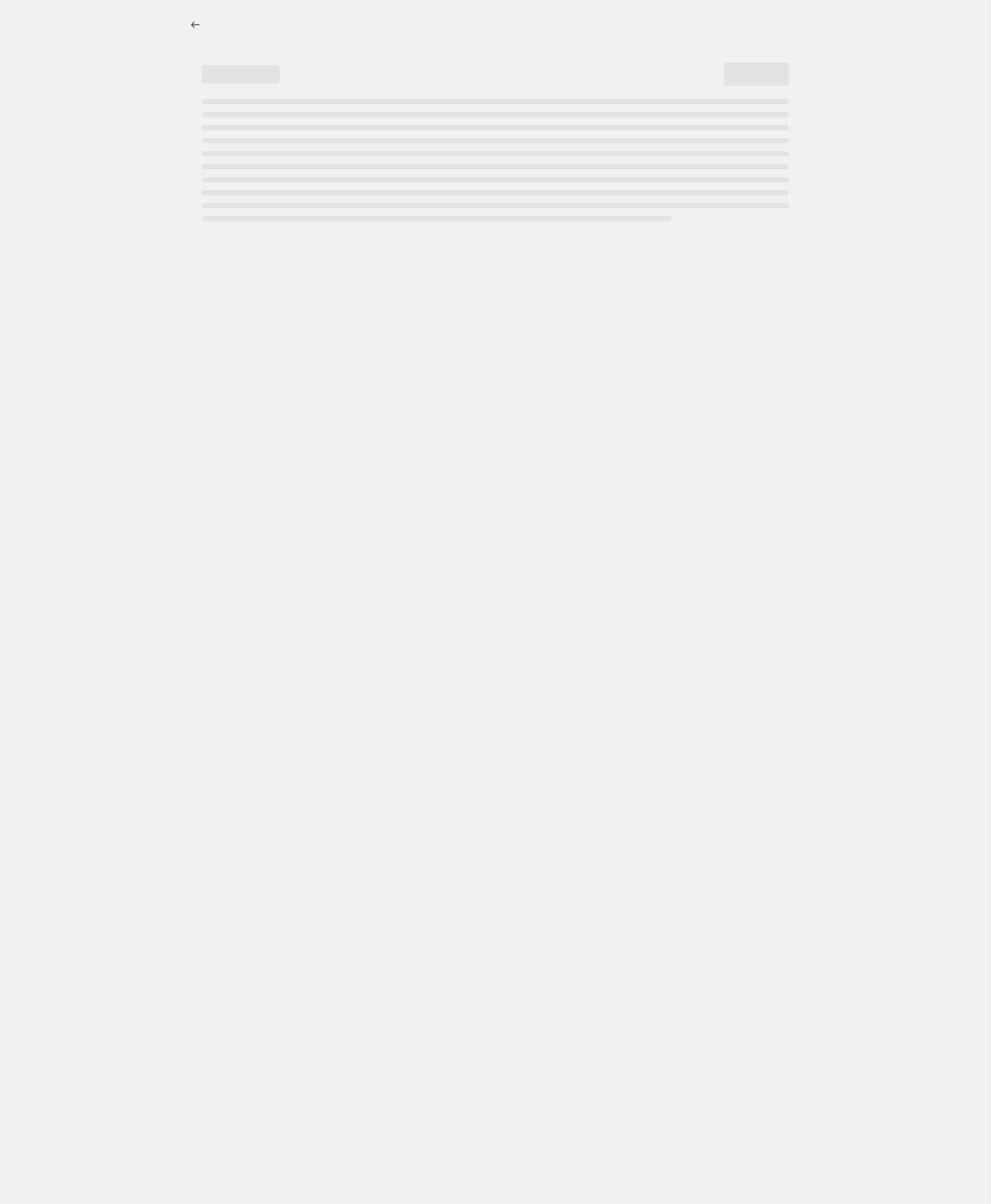
select select "by"
select select "no_change"
select select "tag"
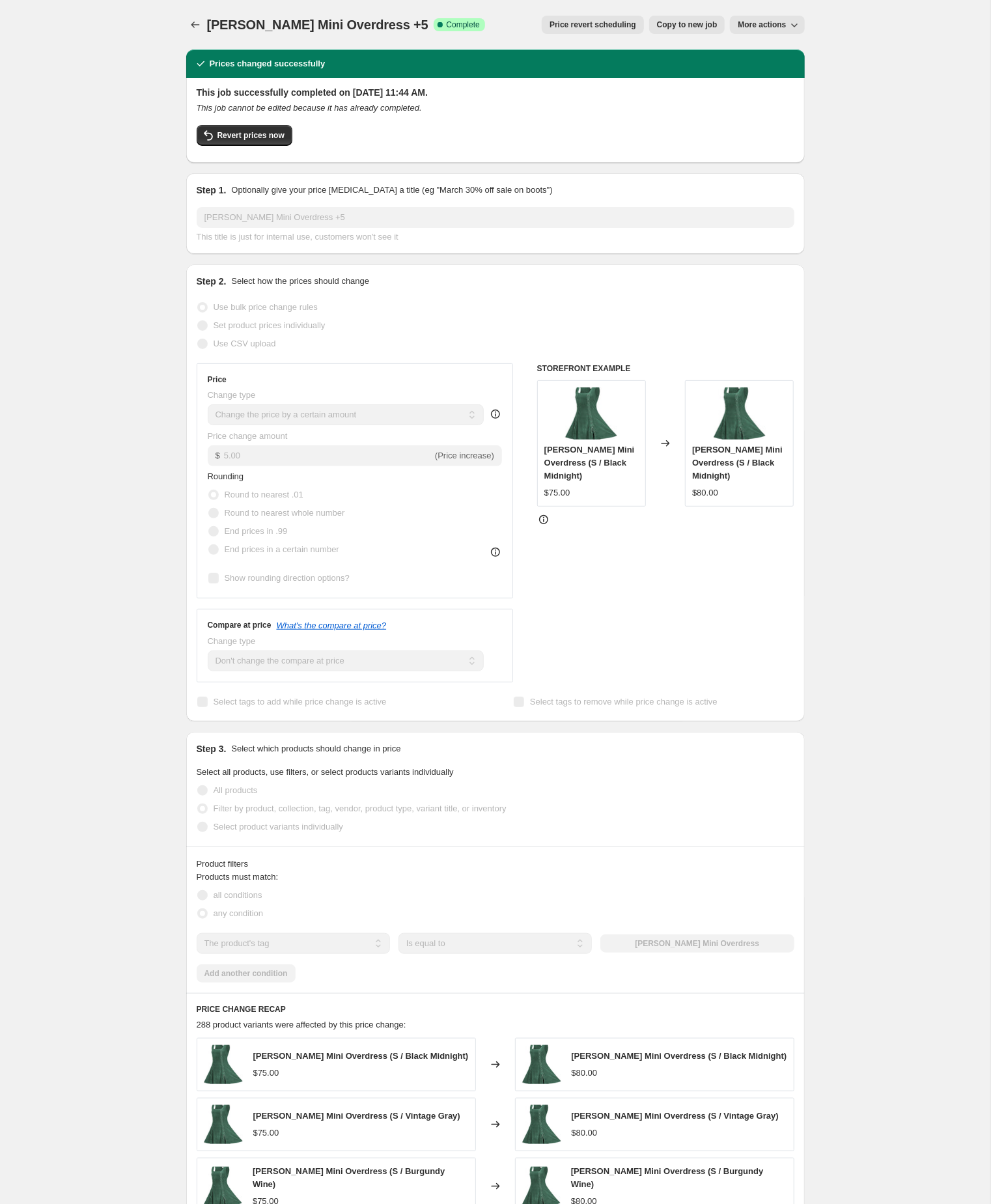
click at [657, 29] on span "Copy to new job" at bounding box center [687, 24] width 61 height 10
select select "by"
select select "no_change"
select select "tag"
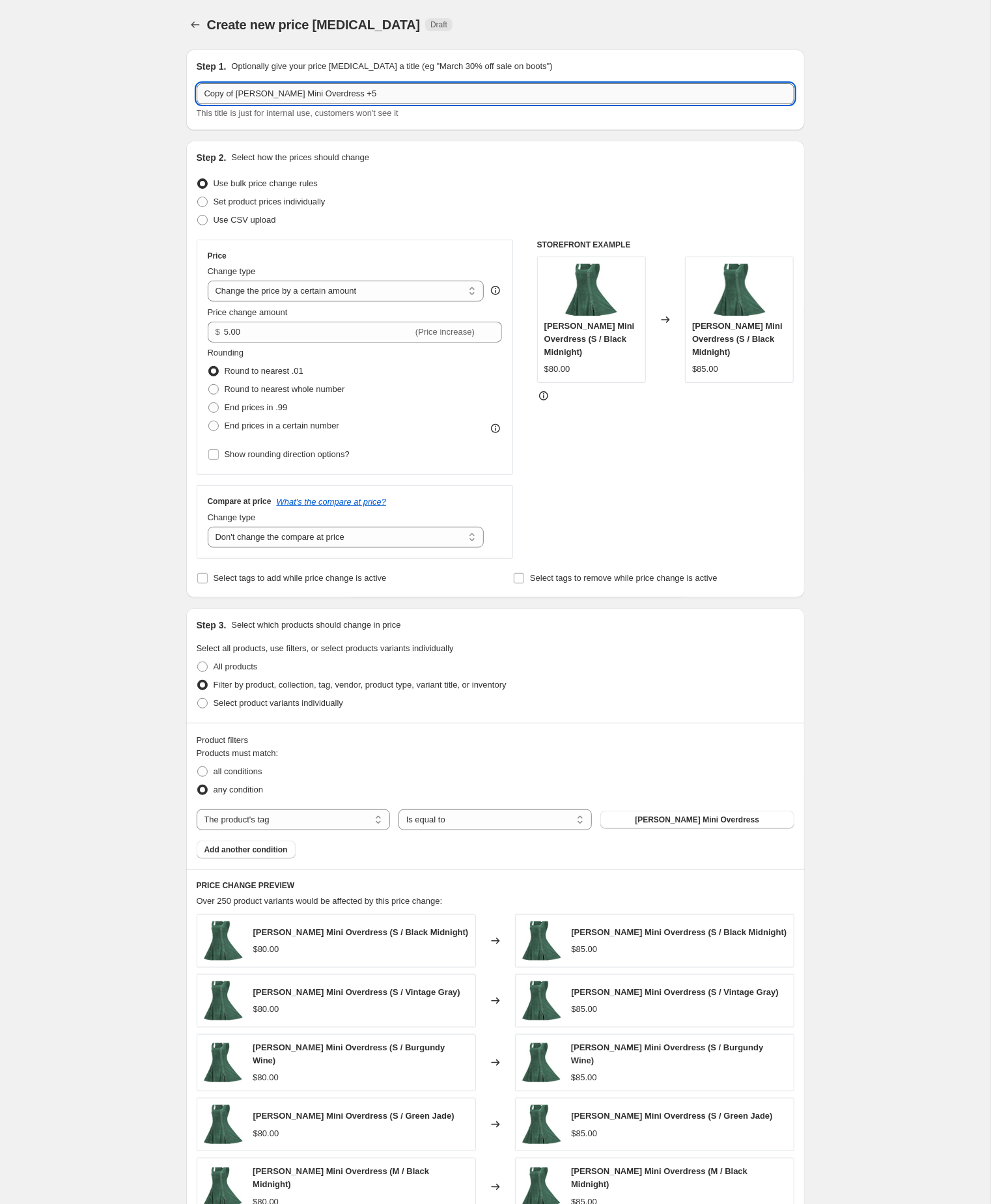
click at [242, 97] on input "Copy of Amelia Mini Overdress +5" at bounding box center [495, 94] width 598 height 21
click at [229, 94] on input "Artemis +5" at bounding box center [495, 94] width 598 height 21
type input "Artemis +5"
click at [691, 825] on span "Amelia Mini Overdress" at bounding box center [696, 819] width 124 height 10
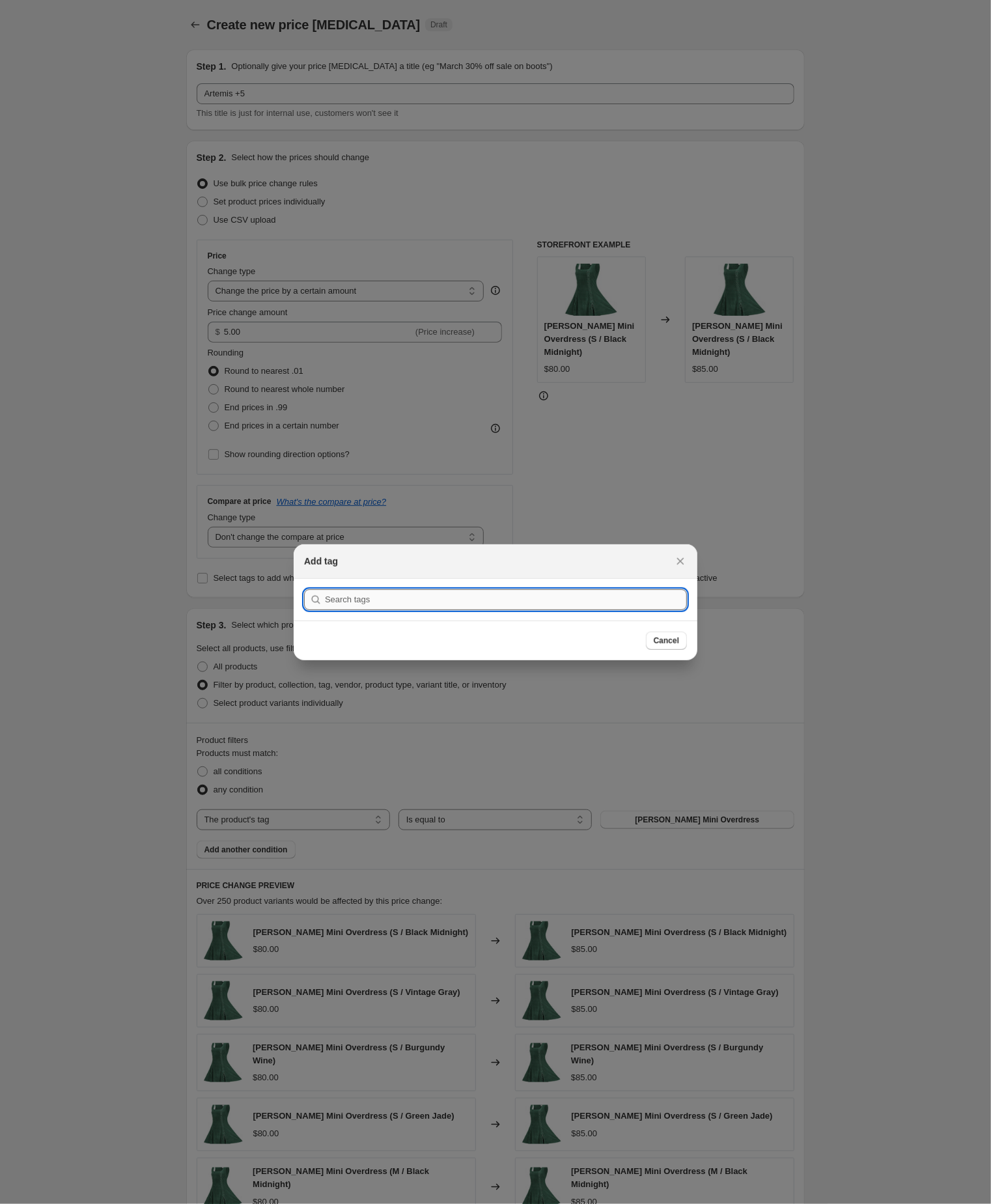
click at [459, 589] on input ":r5lj:" at bounding box center [505, 599] width 362 height 21
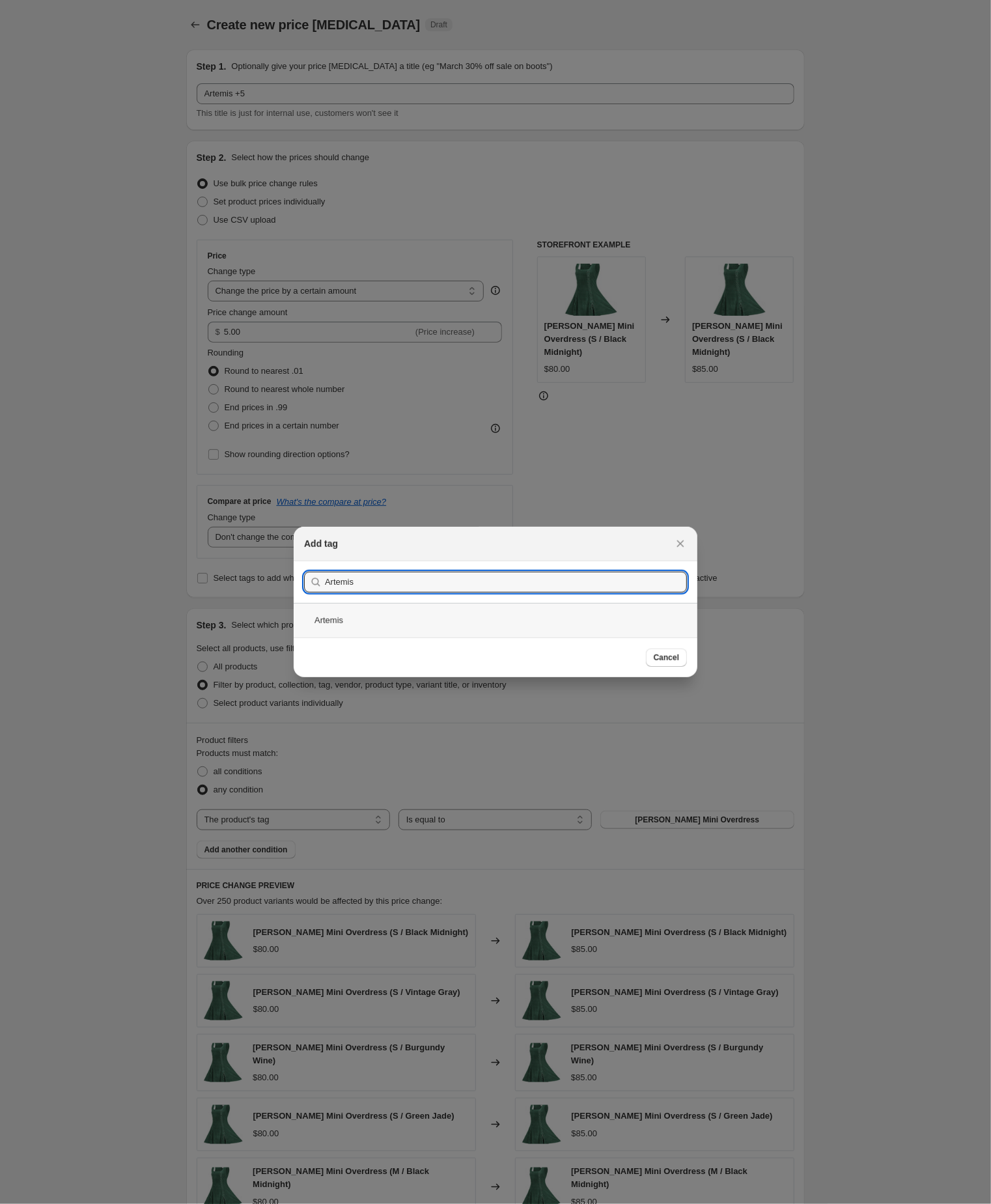
type input "Artemis"
click at [405, 624] on div "Artemis" at bounding box center [495, 620] width 403 height 35
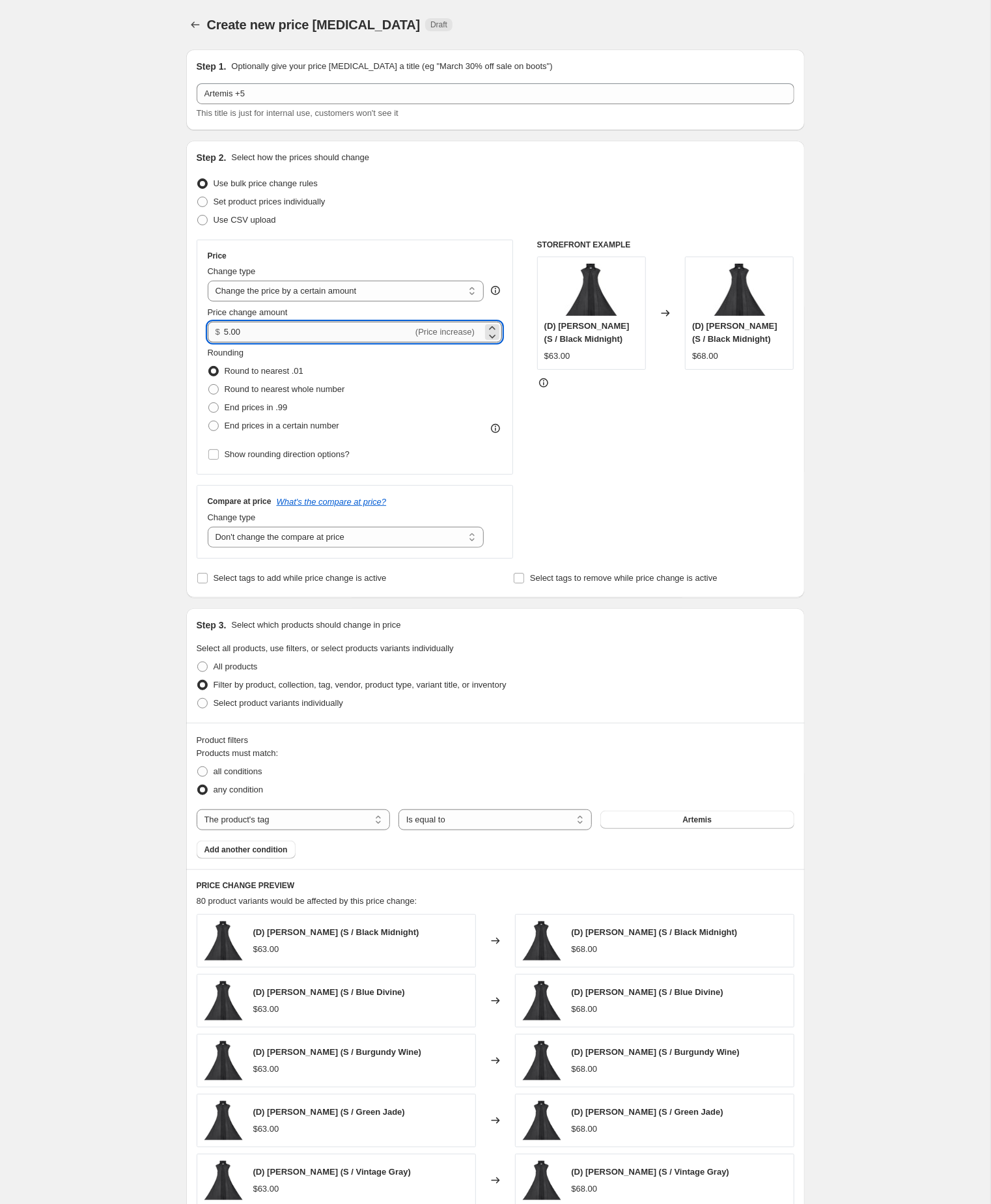
click at [280, 343] on input "5.00" at bounding box center [318, 332] width 189 height 21
type input "7.00"
click at [150, 378] on div "Create new price change job. This page is ready Create new price change job Dra…" at bounding box center [495, 724] width 990 height 1448
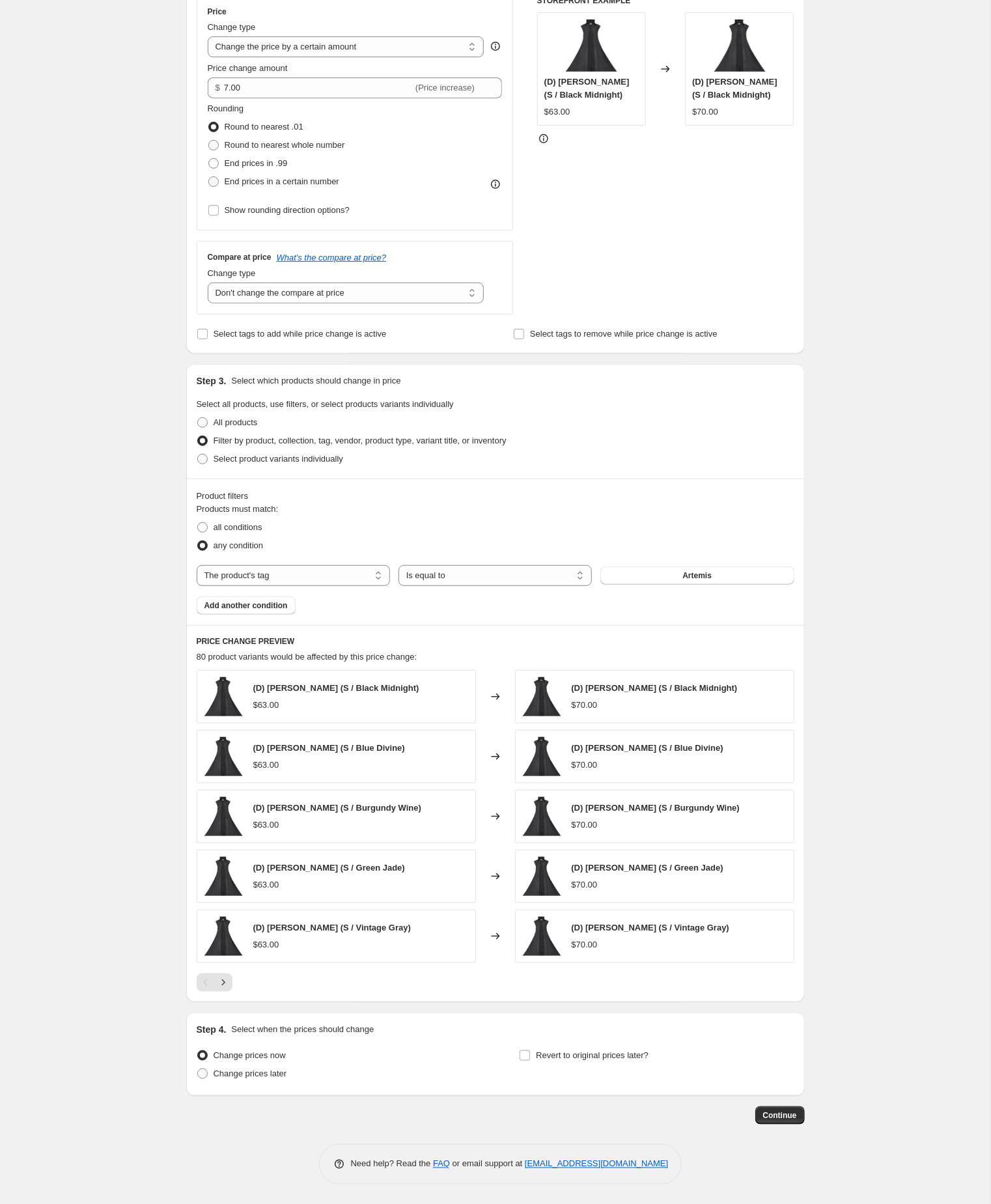
scroll to position [311, 0]
click at [167, 661] on div "Create new price change job. This page is ready Create new price change job Dra…" at bounding box center [495, 479] width 990 height 1448
click at [783, 1107] on button "Continue" at bounding box center [780, 1115] width 50 height 18
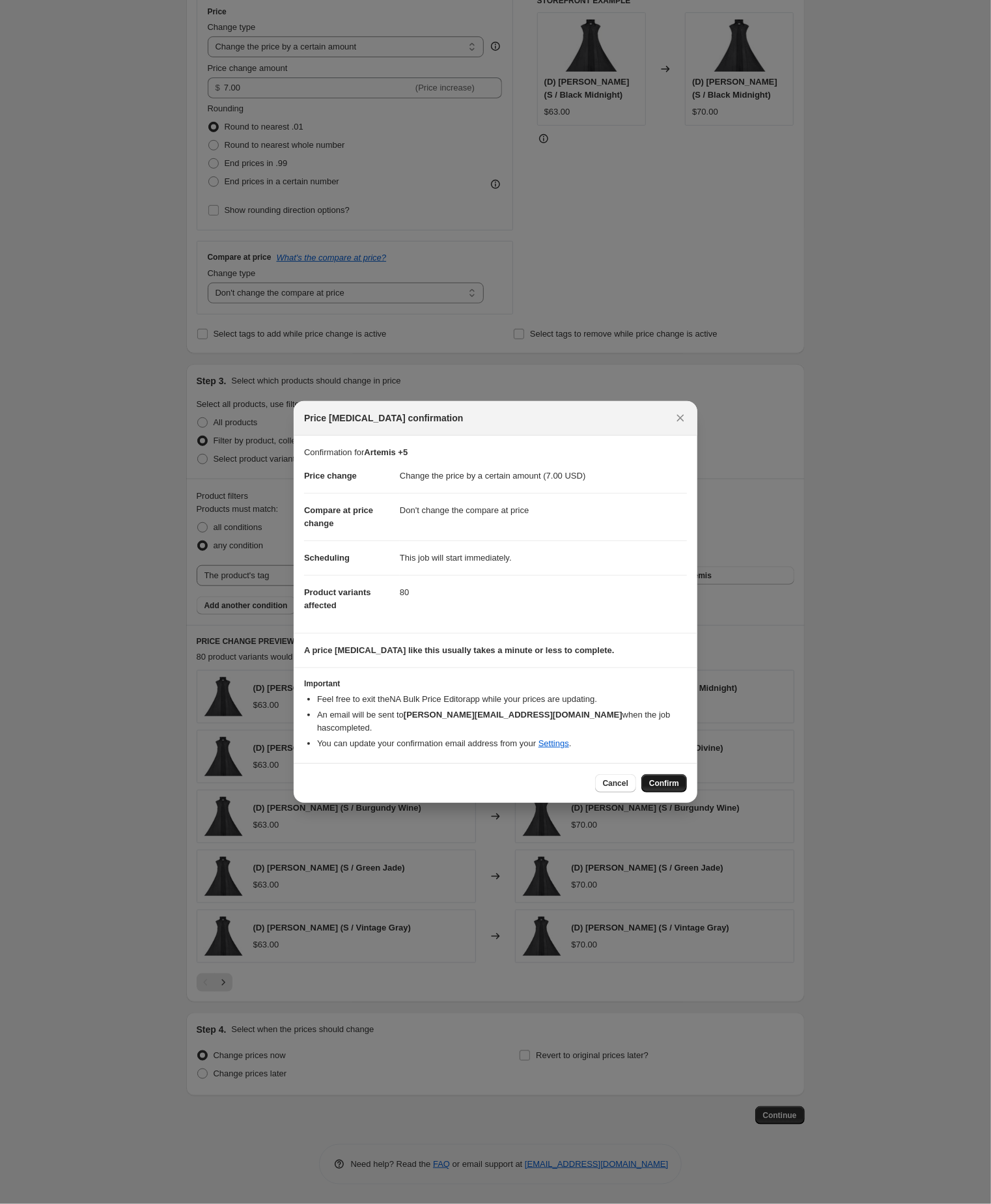
click at [659, 788] on span "Confirm" at bounding box center [663, 783] width 30 height 10
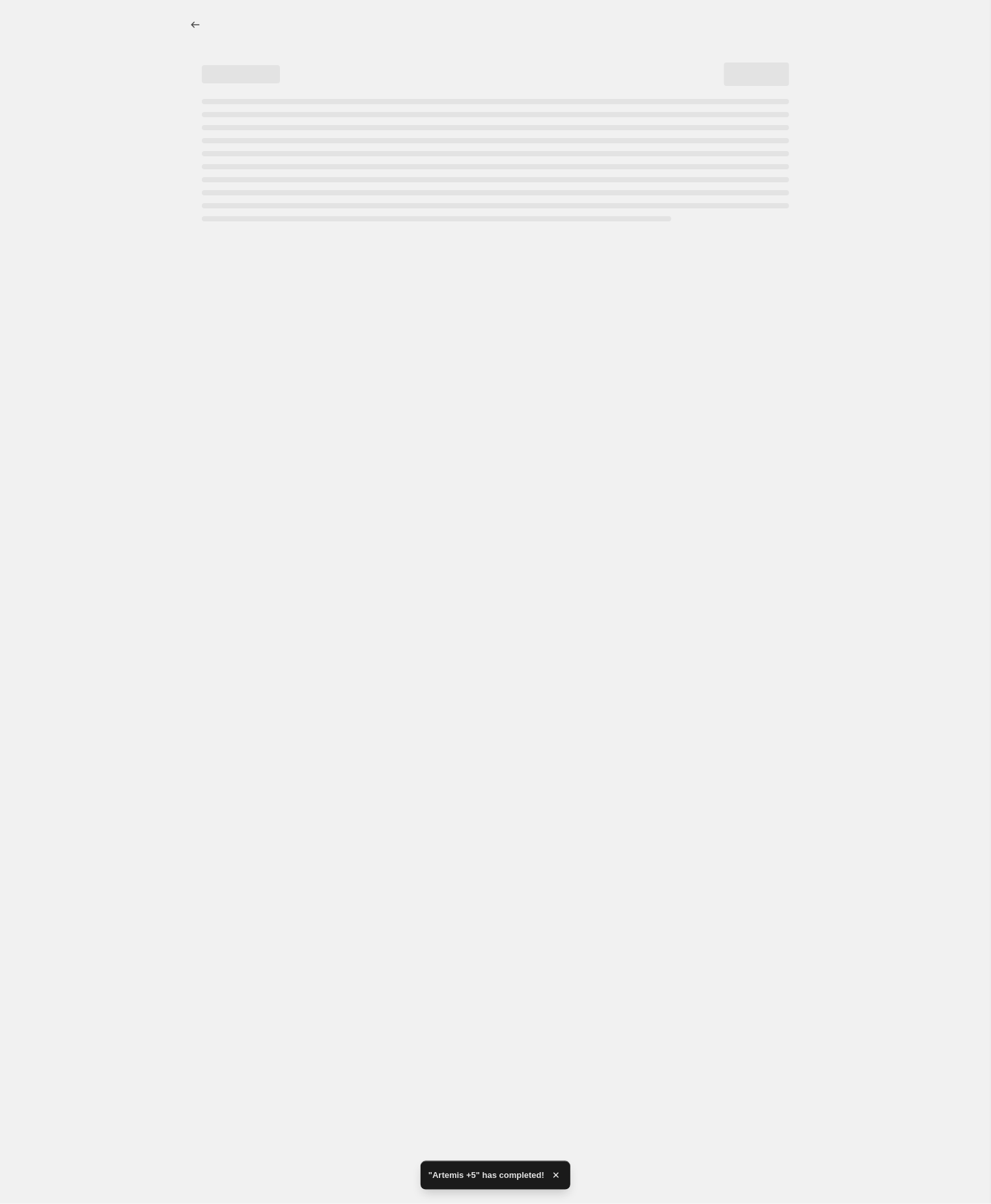
select select "by"
select select "no_change"
select select "tag"
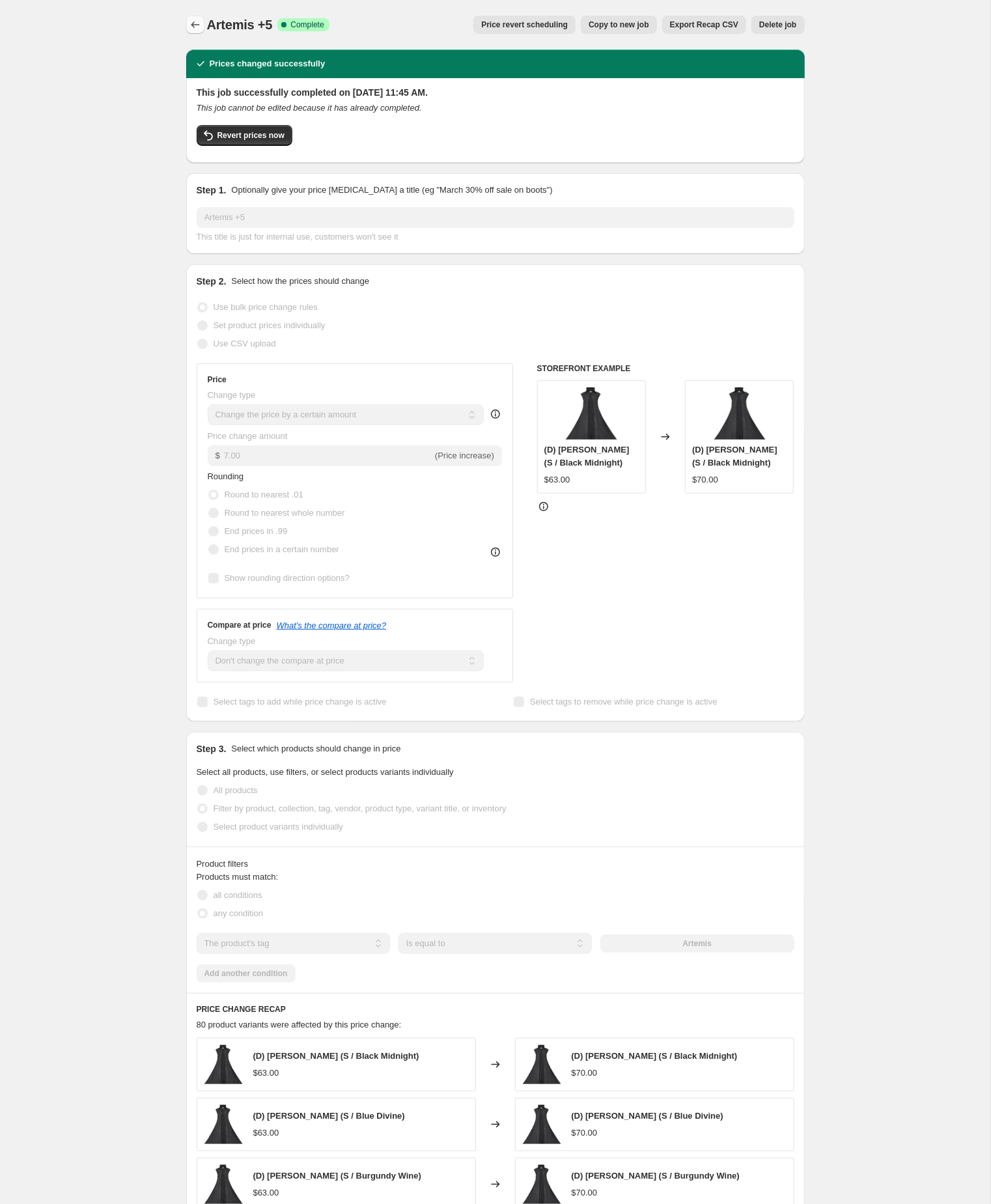
click at [196, 24] on icon "Price change jobs" at bounding box center [196, 24] width 13 height 13
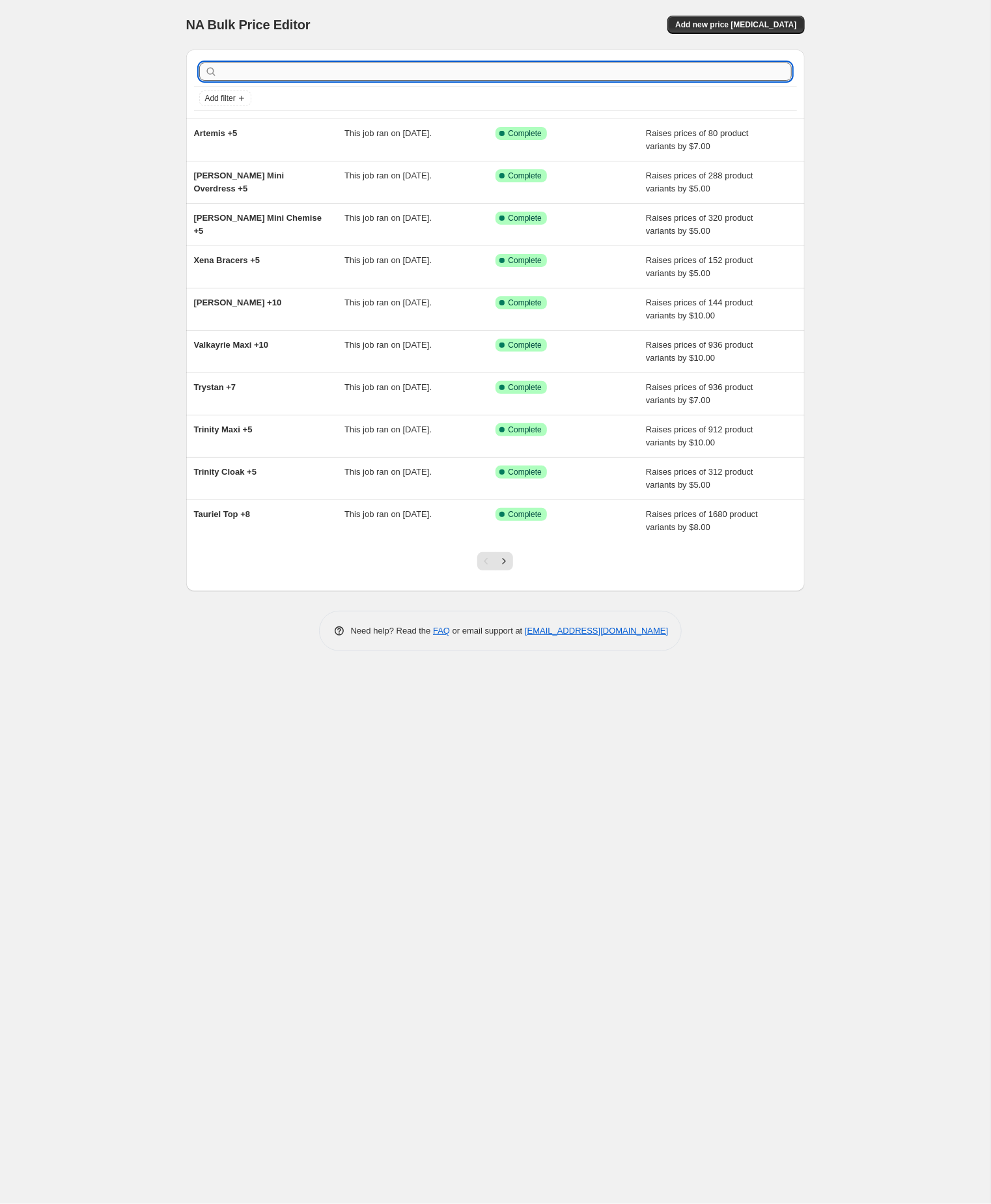
click at [315, 81] on input "text" at bounding box center [505, 71] width 572 height 18
paste input "Arwen"
type input "Arwen"
click at [313, 76] on input "Arwen" at bounding box center [494, 71] width 548 height 18
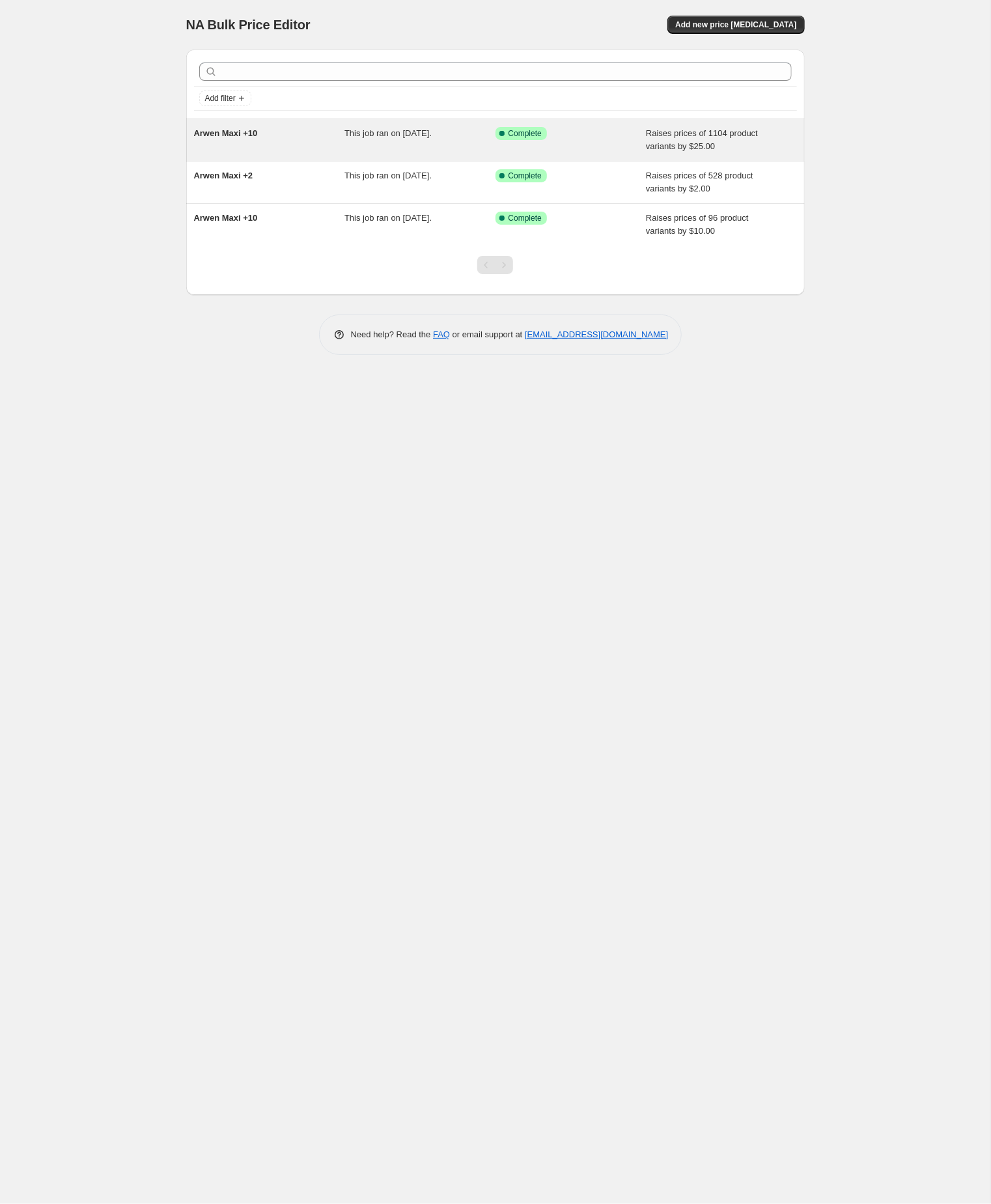
click at [257, 138] on span "Arwen Maxi +10" at bounding box center [226, 133] width 64 height 9
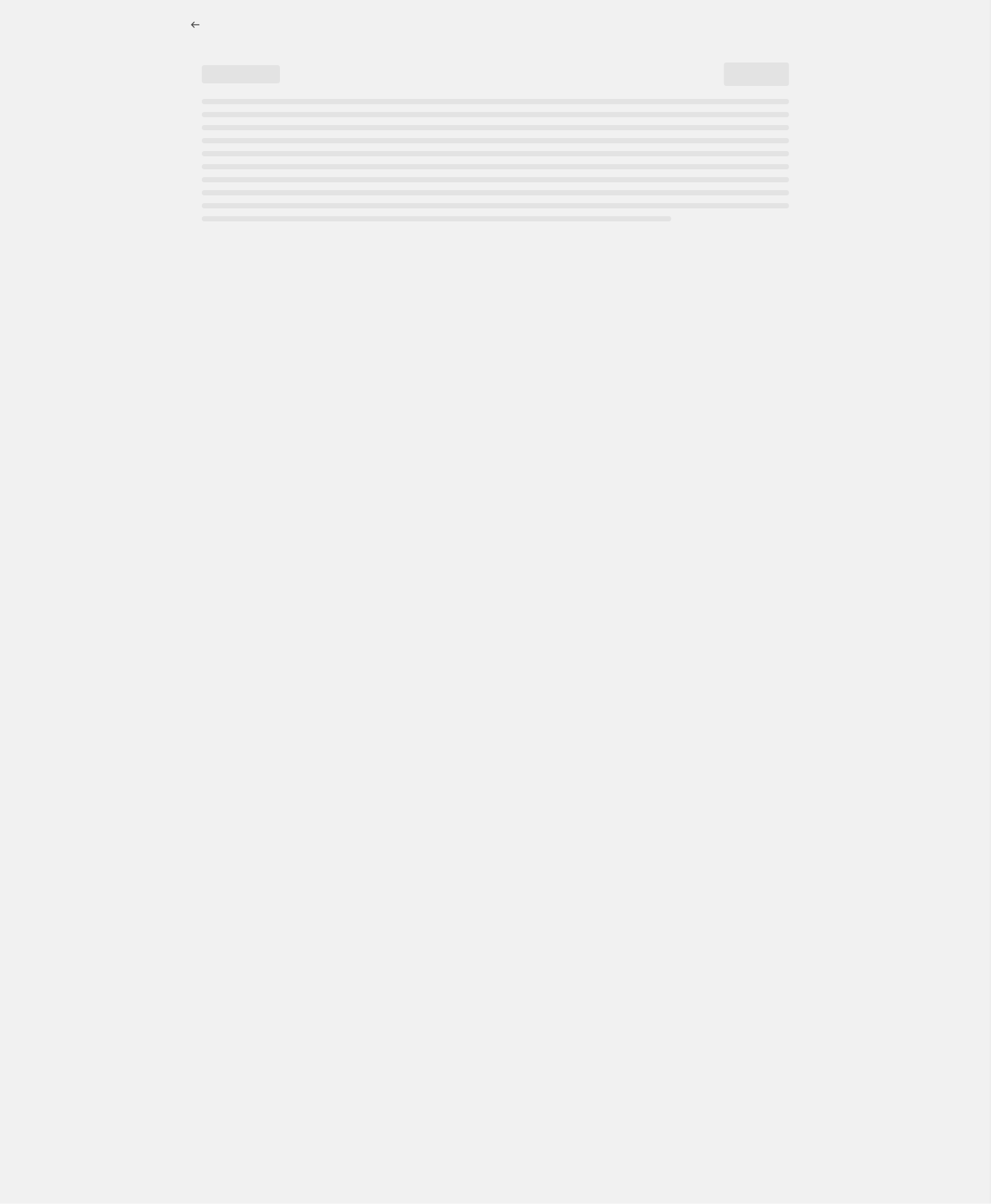
select select "by"
select select "no_change"
select select "tag"
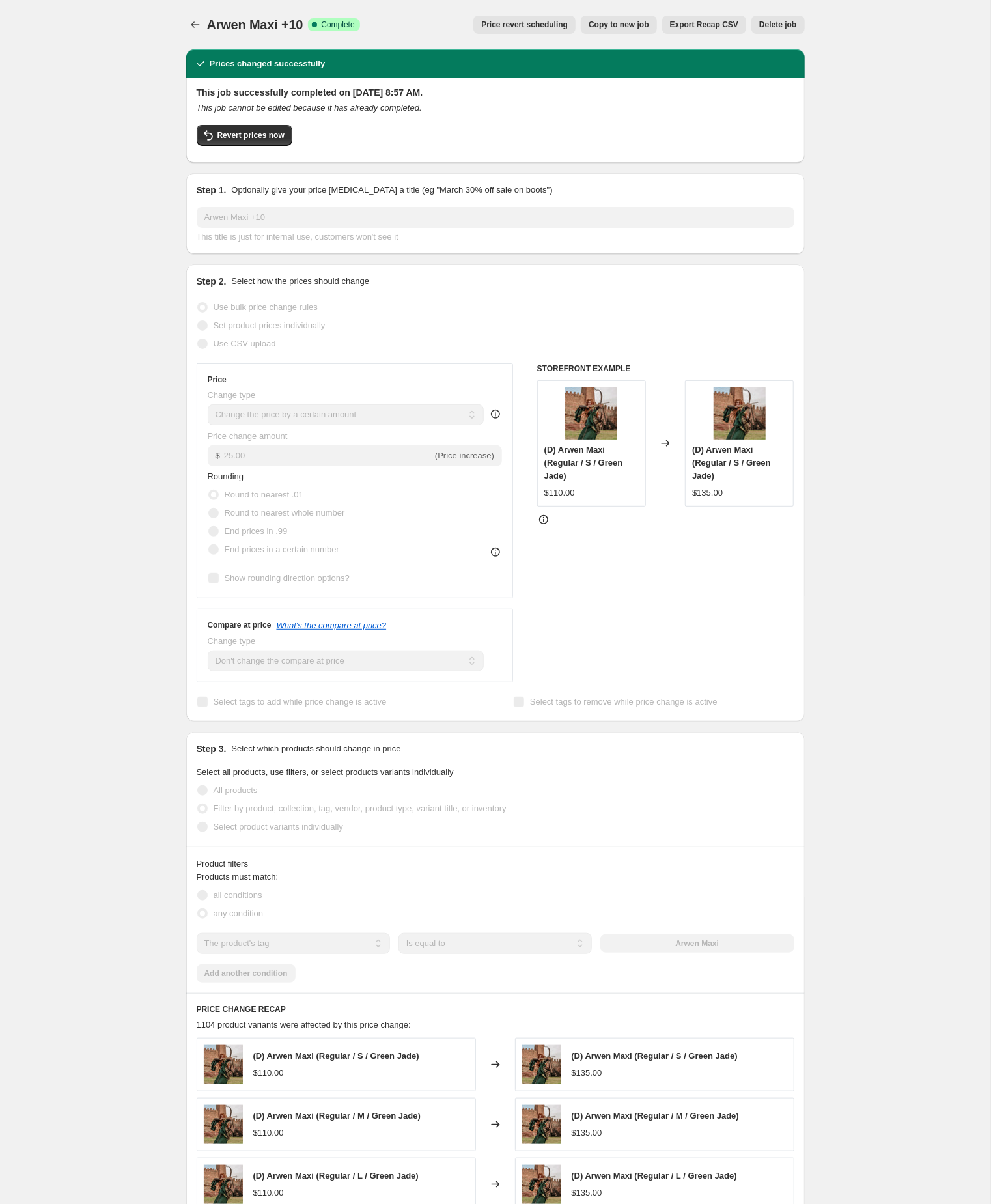
click at [597, 16] on button "Copy to new job" at bounding box center [618, 24] width 76 height 18
select select "by"
select select "no_change"
select select "tag"
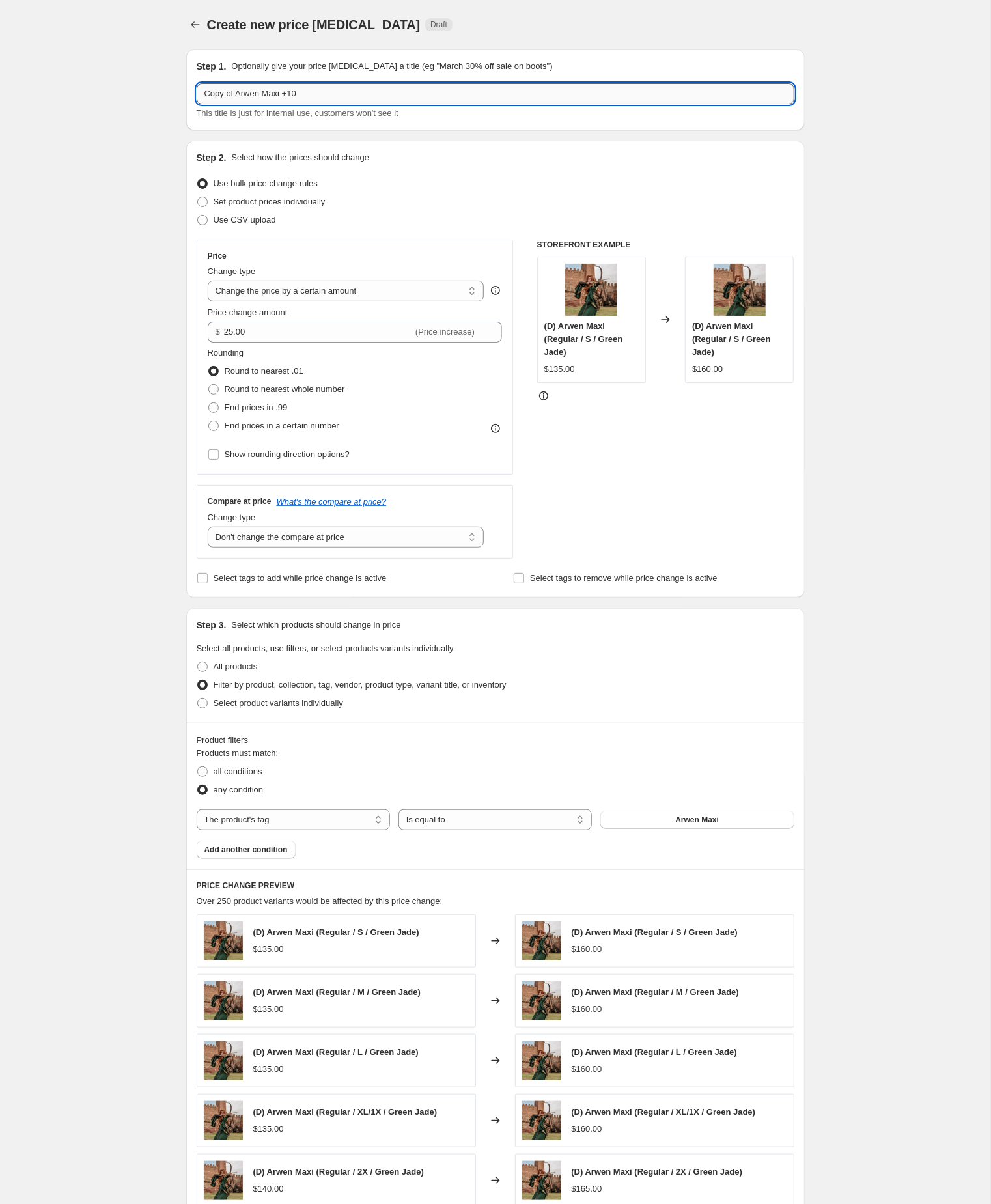
click at [246, 99] on input "Copy of Arwen Maxi +10" at bounding box center [495, 94] width 598 height 21
type input "Arwen Maxi +10"
click at [33, 310] on div "Create new price change job. This page is ready Create new price change job Dra…" at bounding box center [495, 724] width 990 height 1448
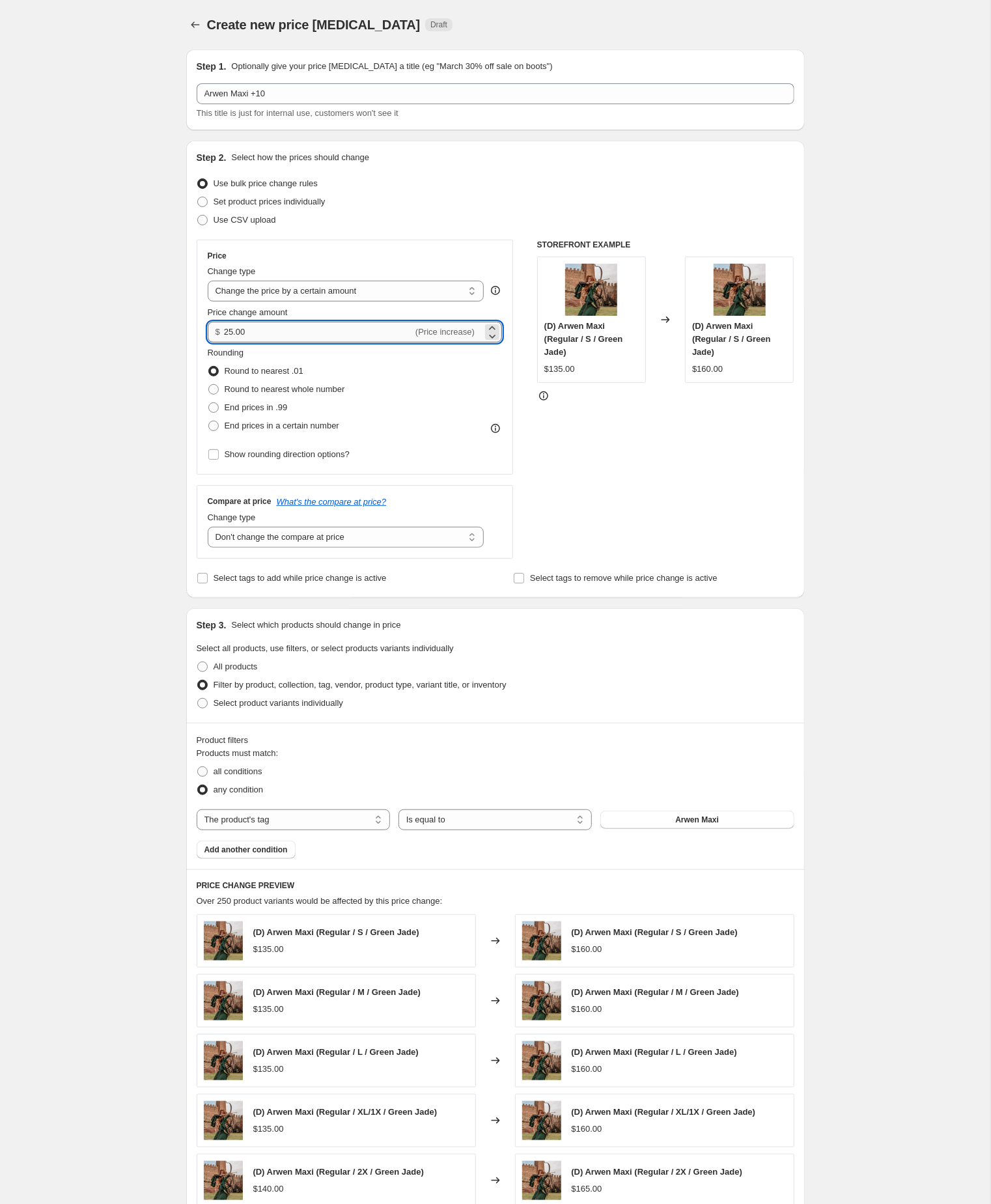
click at [279, 343] on input "25.00" at bounding box center [318, 332] width 189 height 21
type input "1"
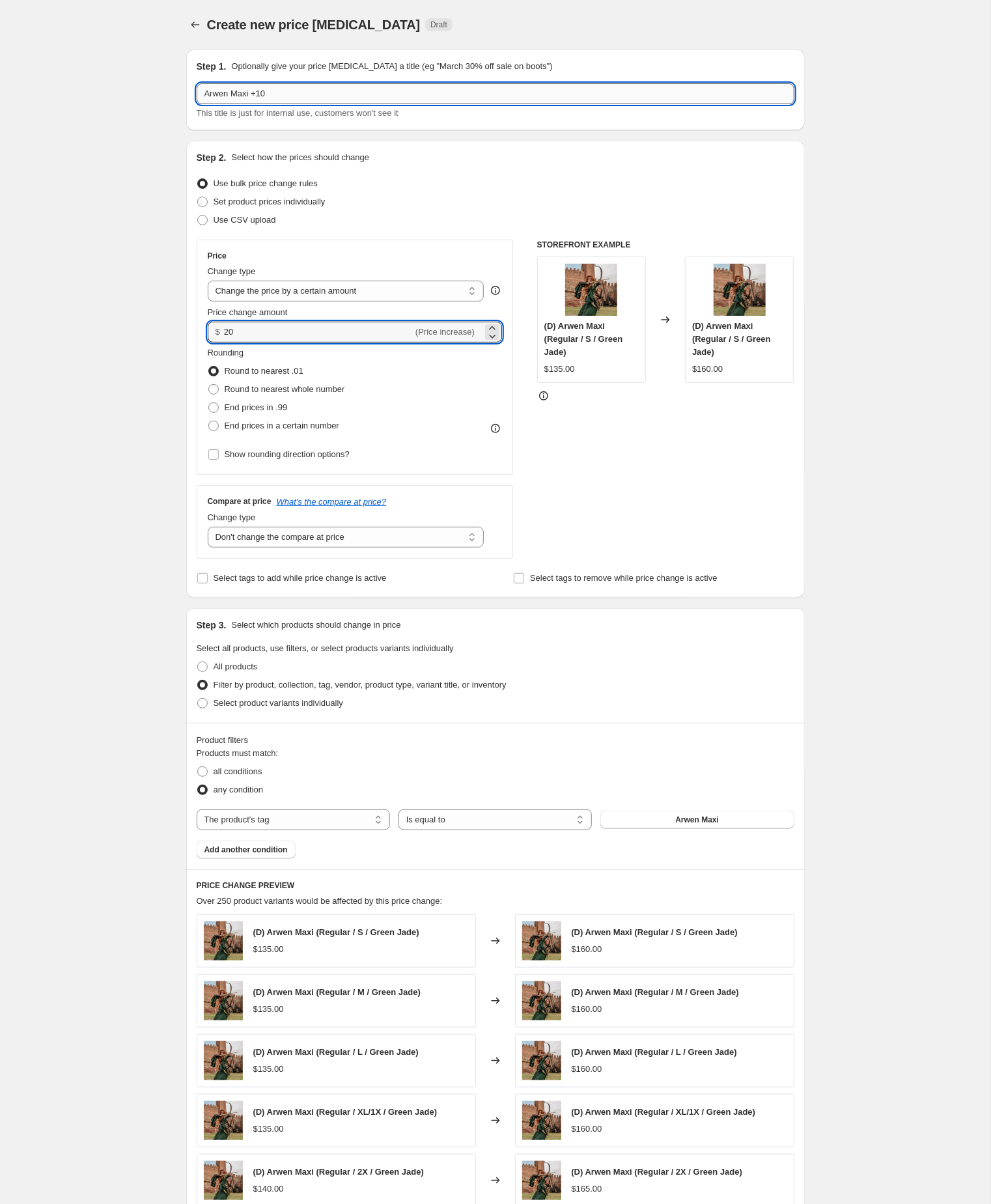
type input "20.00"
click at [311, 97] on input "Arwen Maxi +10" at bounding box center [495, 94] width 598 height 21
type input "Arwen Maxi +20"
click at [132, 187] on div "Create new price change job. This page is ready Create new price change job Dra…" at bounding box center [495, 724] width 990 height 1448
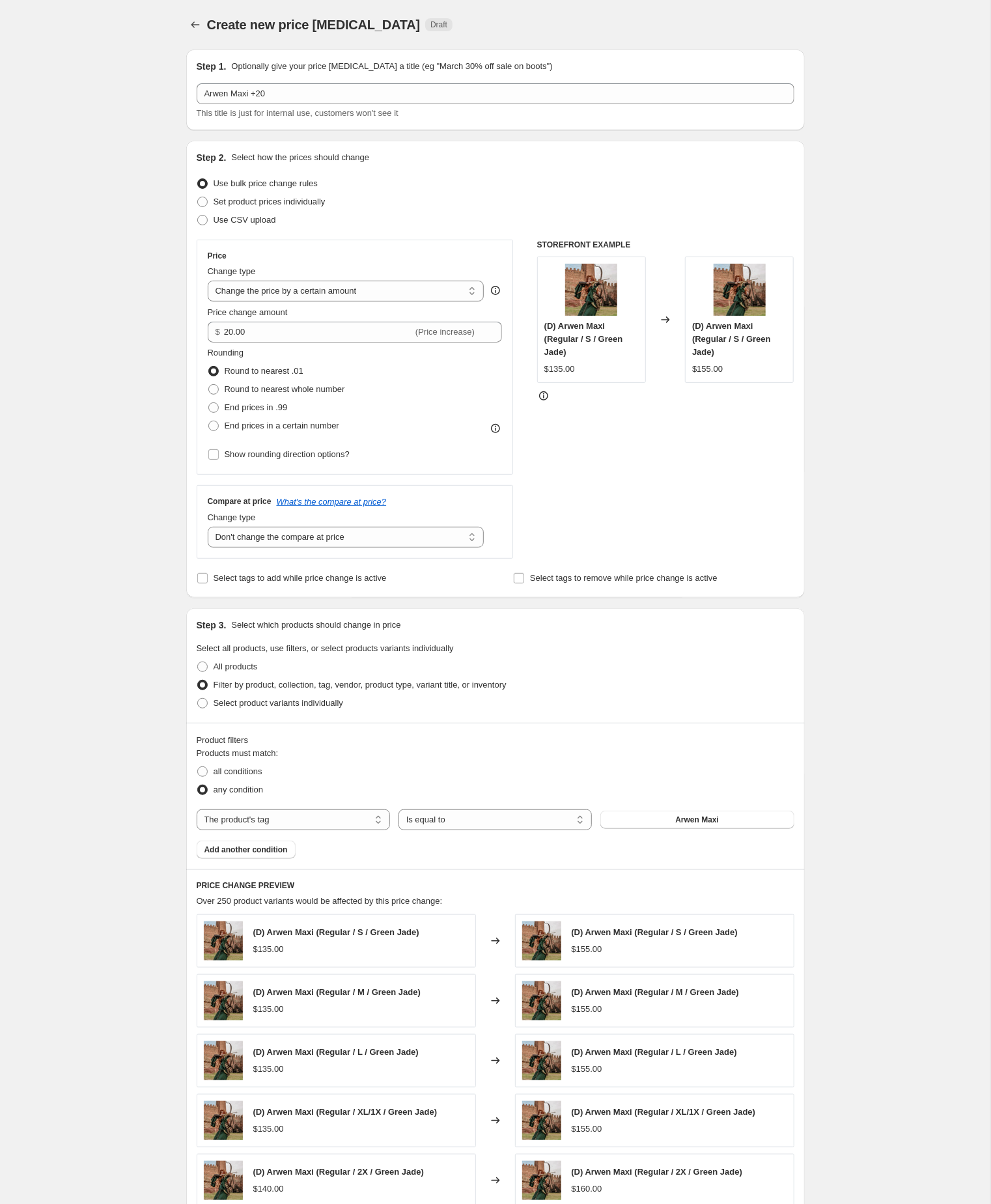
click at [869, 835] on div "Create new price change job. This page is ready Create new price change job Dra…" at bounding box center [495, 724] width 990 height 1448
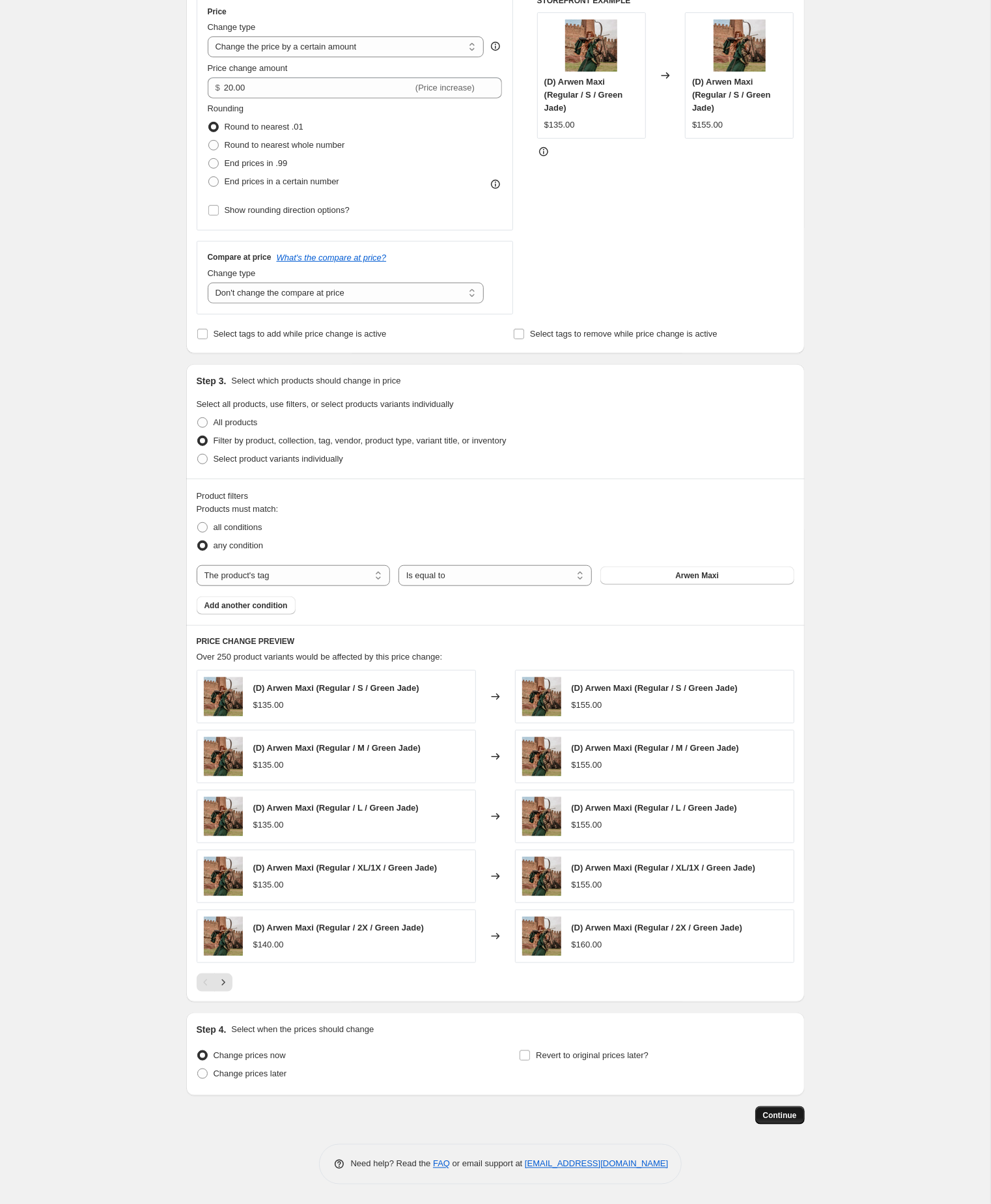
scroll to position [319, 0]
click at [773, 1113] on span "Continue" at bounding box center [780, 1115] width 34 height 10
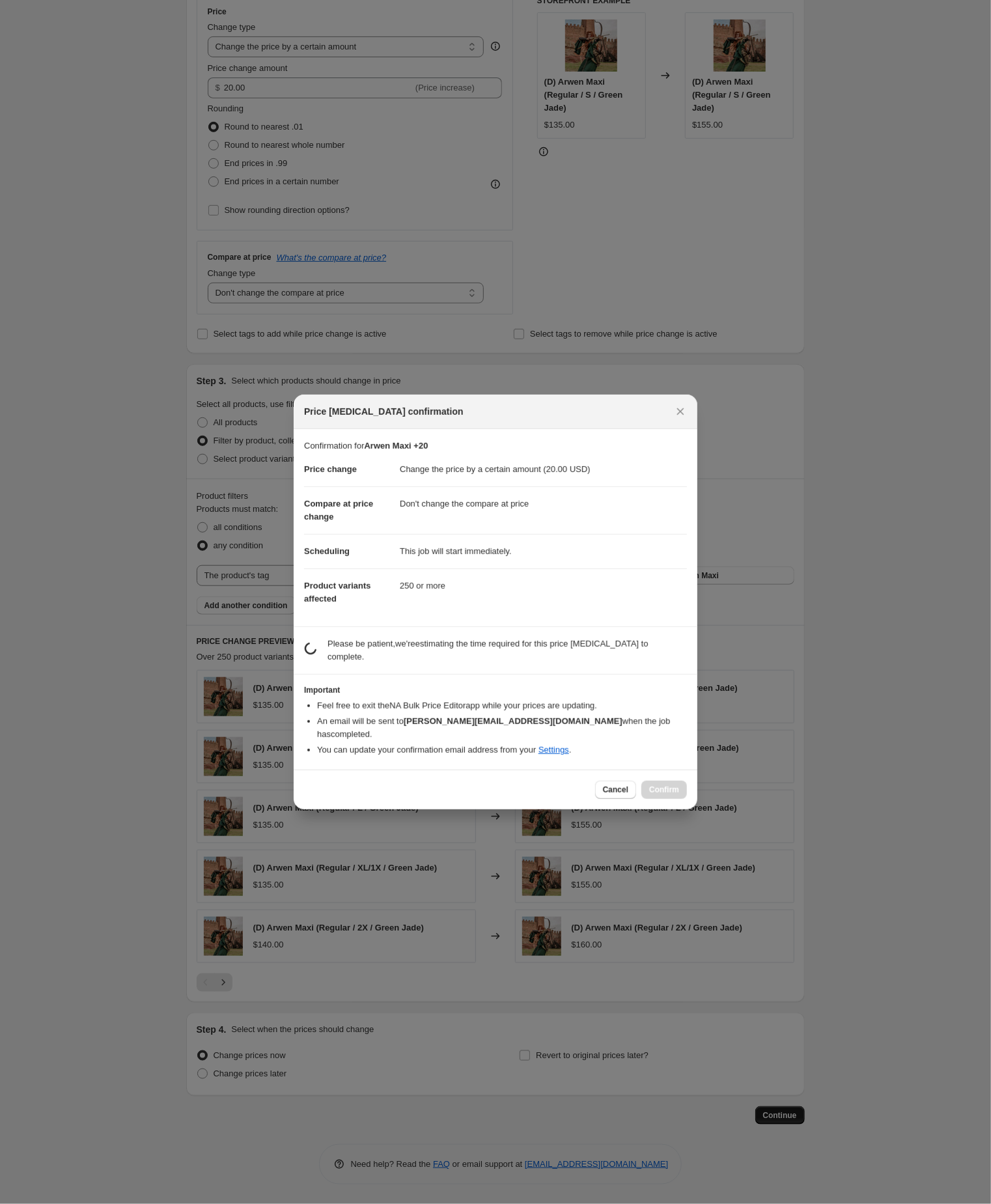
scroll to position [318, 0]
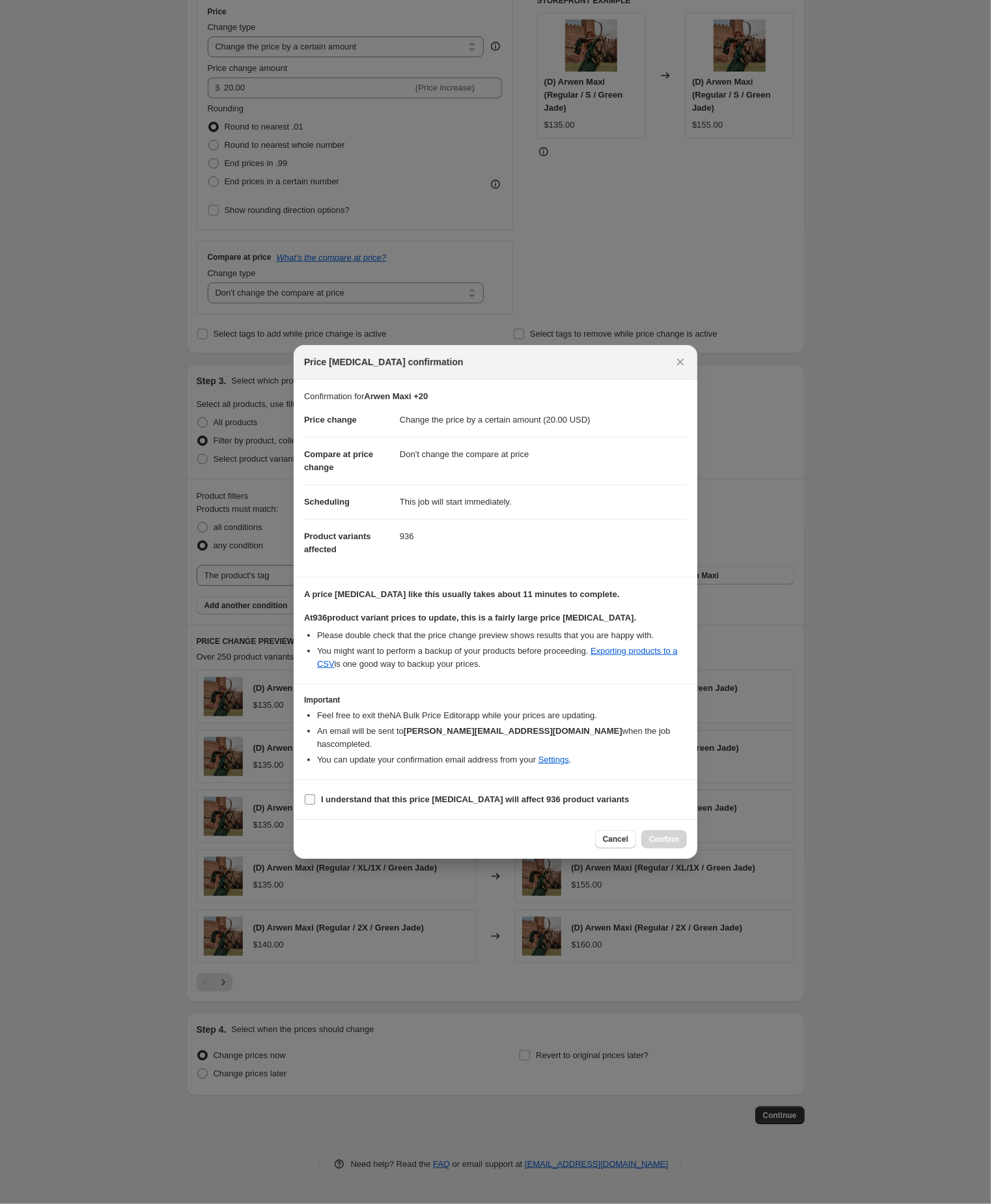
click at [309, 805] on input "I understand that this price [MEDICAL_DATA] will affect 936 product variants" at bounding box center [310, 800] width 10 height 10
checkbox input "true"
click at [655, 844] on span "Confirm" at bounding box center [663, 839] width 30 height 10
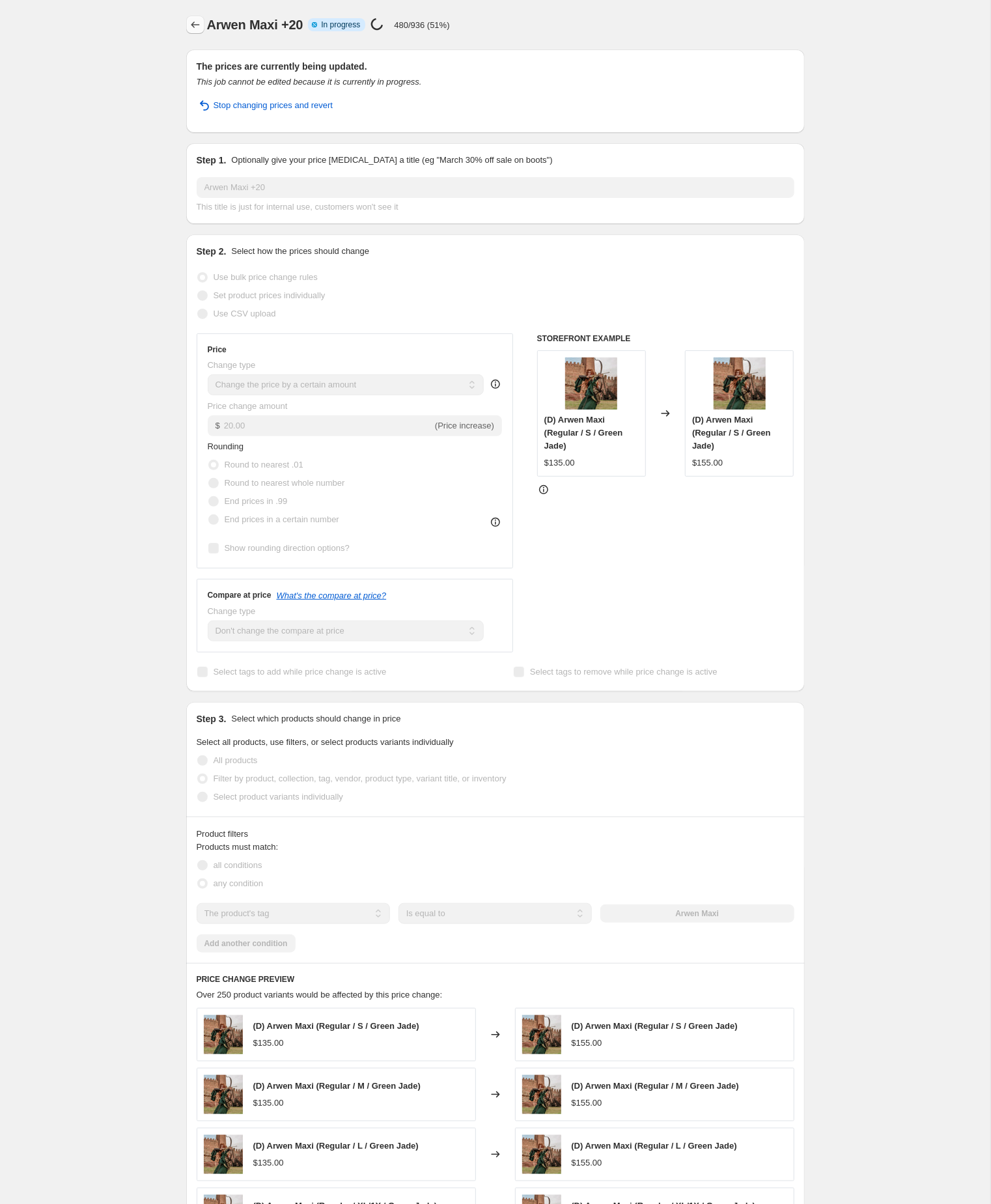
click at [196, 27] on icon "Price change jobs" at bounding box center [196, 24] width 13 height 13
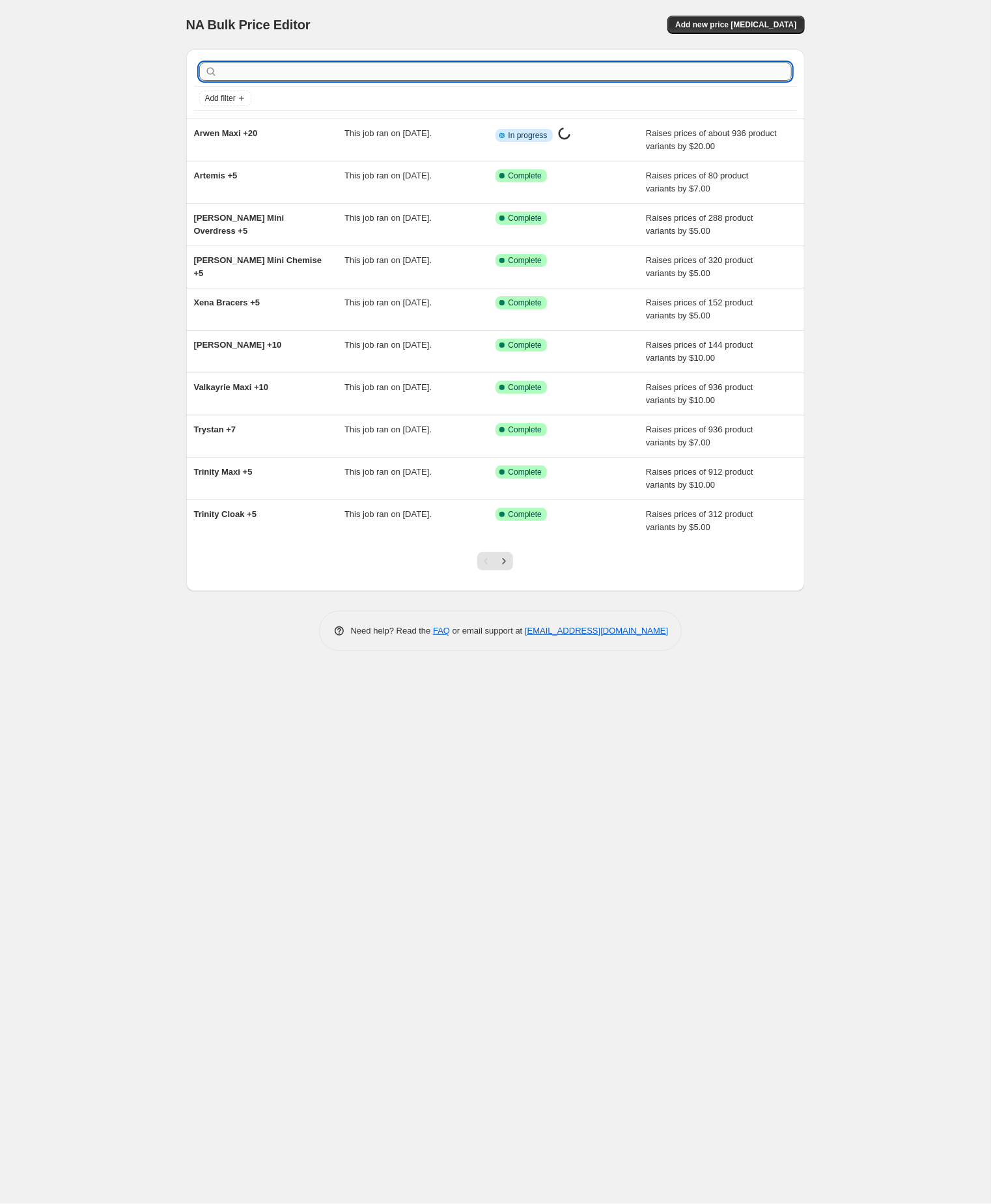
click at [257, 66] on input "text" at bounding box center [505, 71] width 572 height 18
paste input "Astra"
type input "Astra"
click at [254, 76] on input "Astra" at bounding box center [494, 71] width 548 height 18
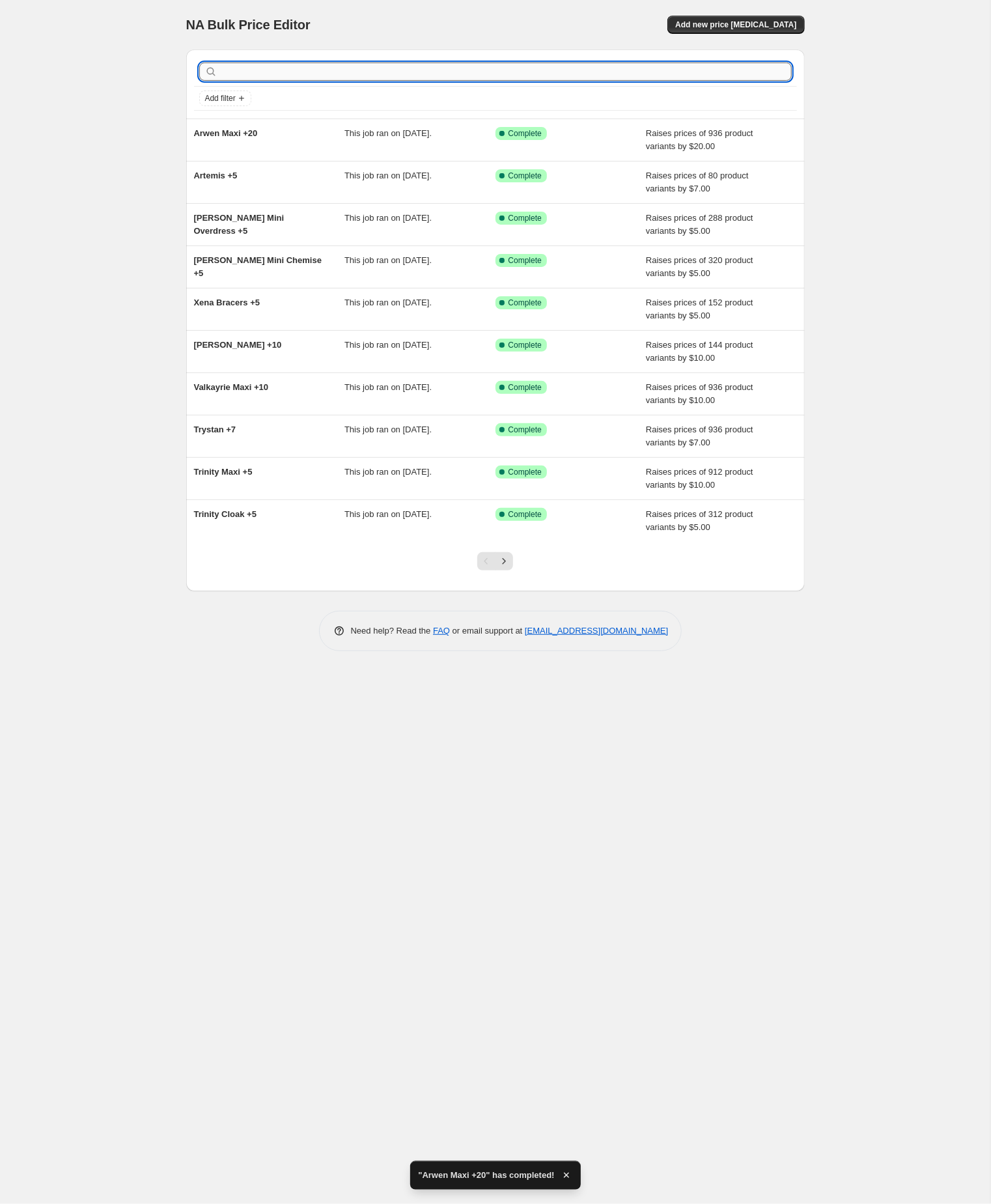
click at [247, 72] on input "text" at bounding box center [505, 71] width 572 height 18
paste input "Astra"
type input "Astra"
click at [247, 72] on input "Astra" at bounding box center [494, 71] width 548 height 18
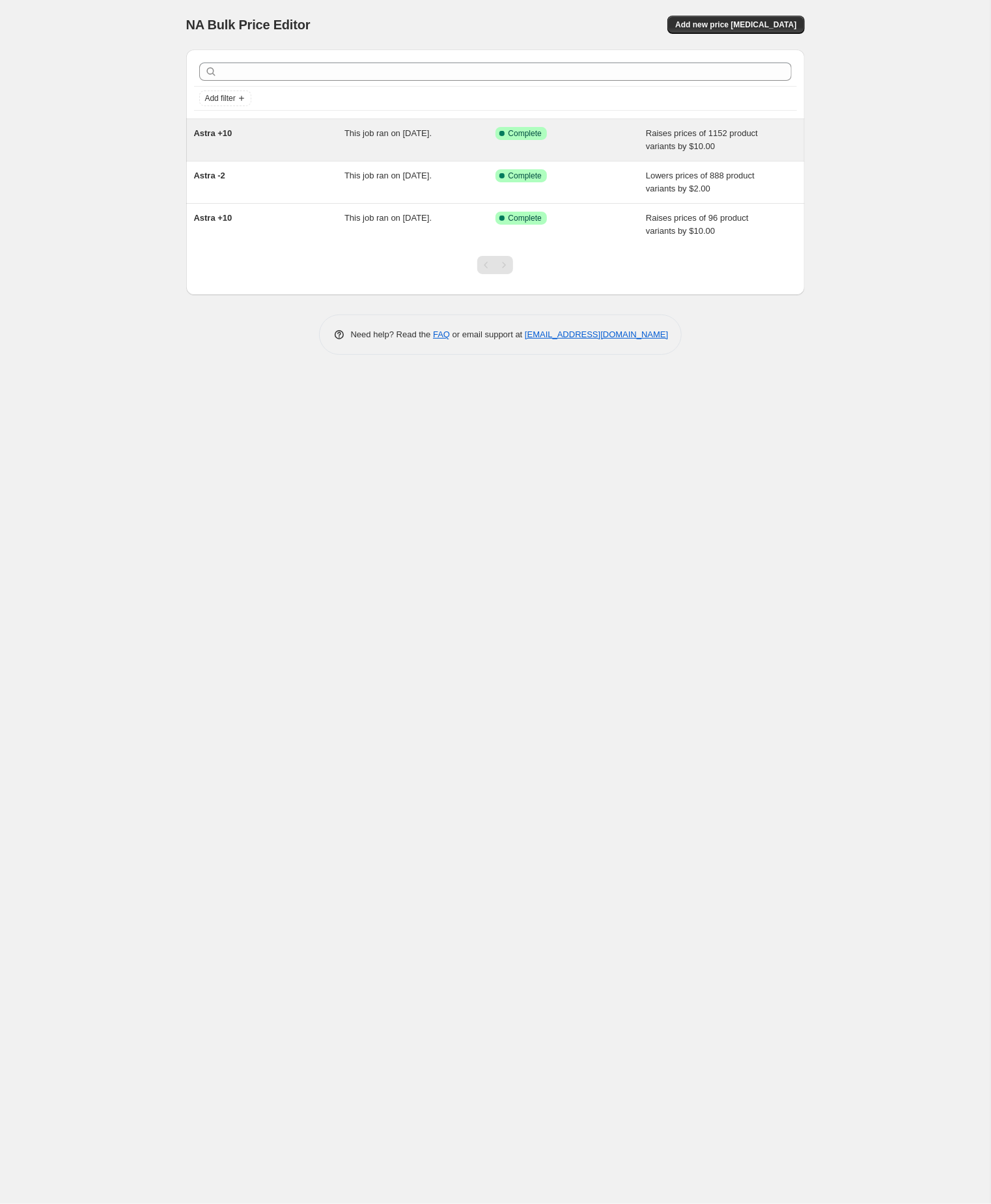
click at [214, 138] on span "Astra +10" at bounding box center [212, 133] width 38 height 9
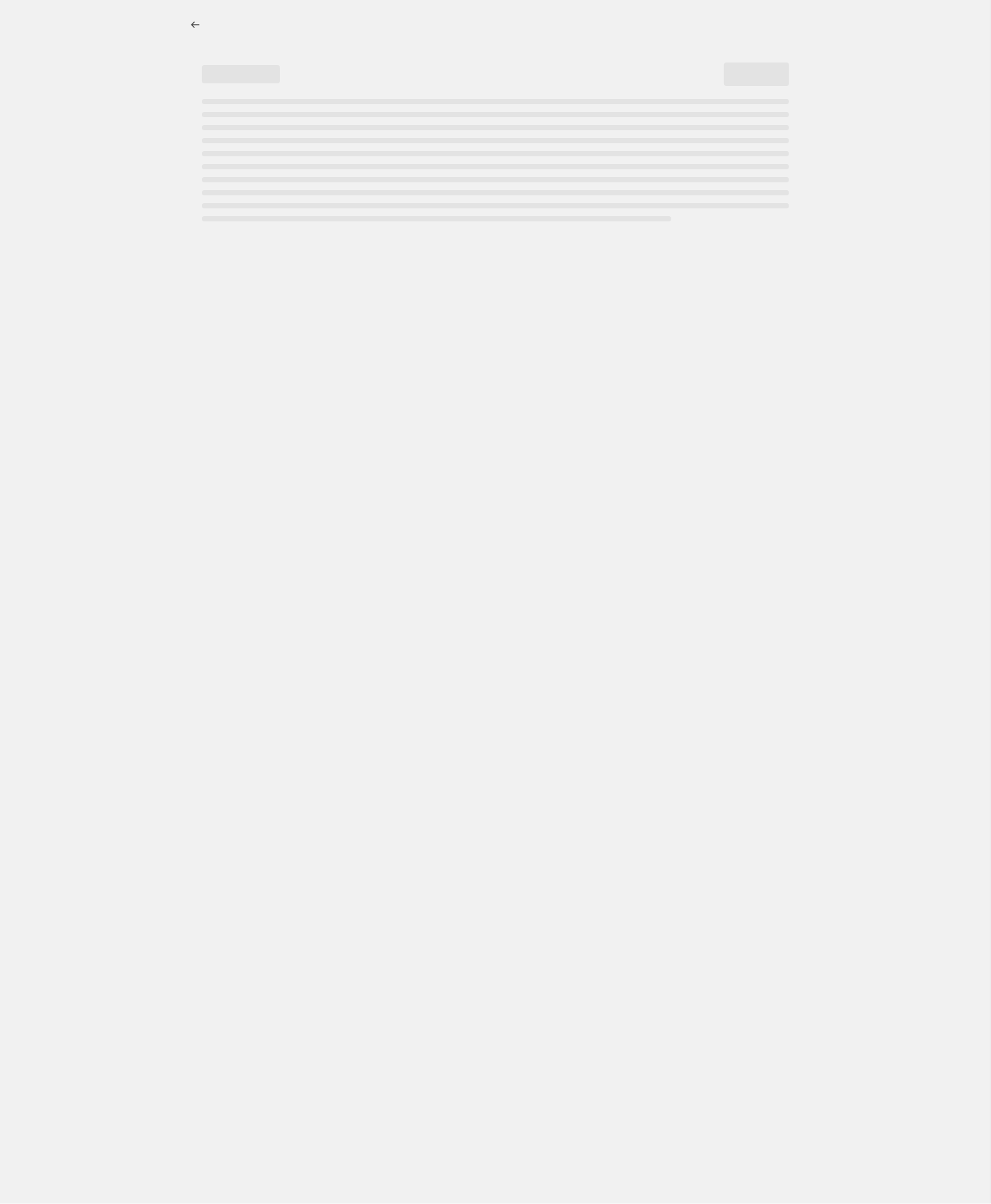
select select "by"
select select "no_change"
select select "tag"
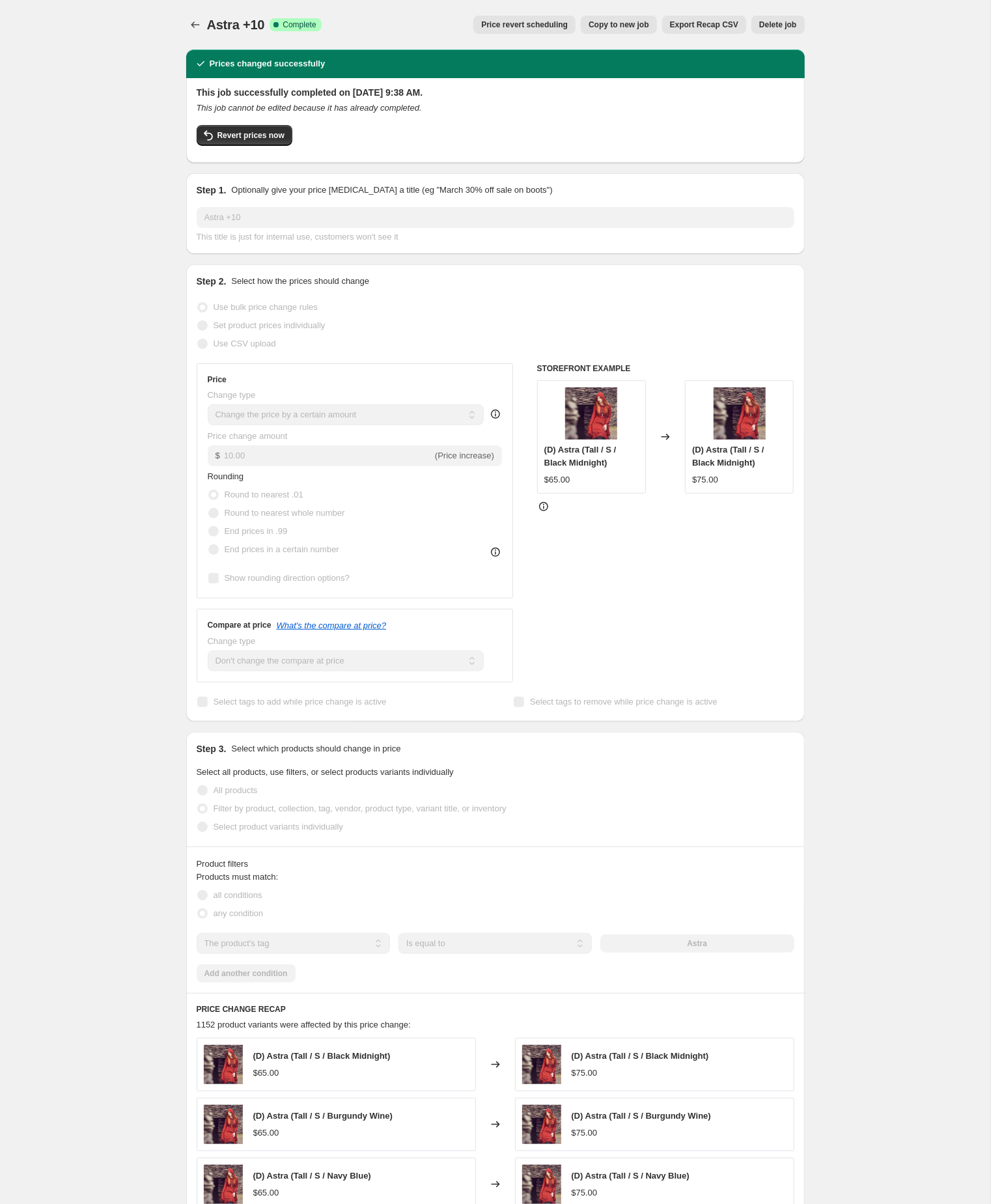
click at [601, 16] on button "Copy to new job" at bounding box center [618, 24] width 76 height 18
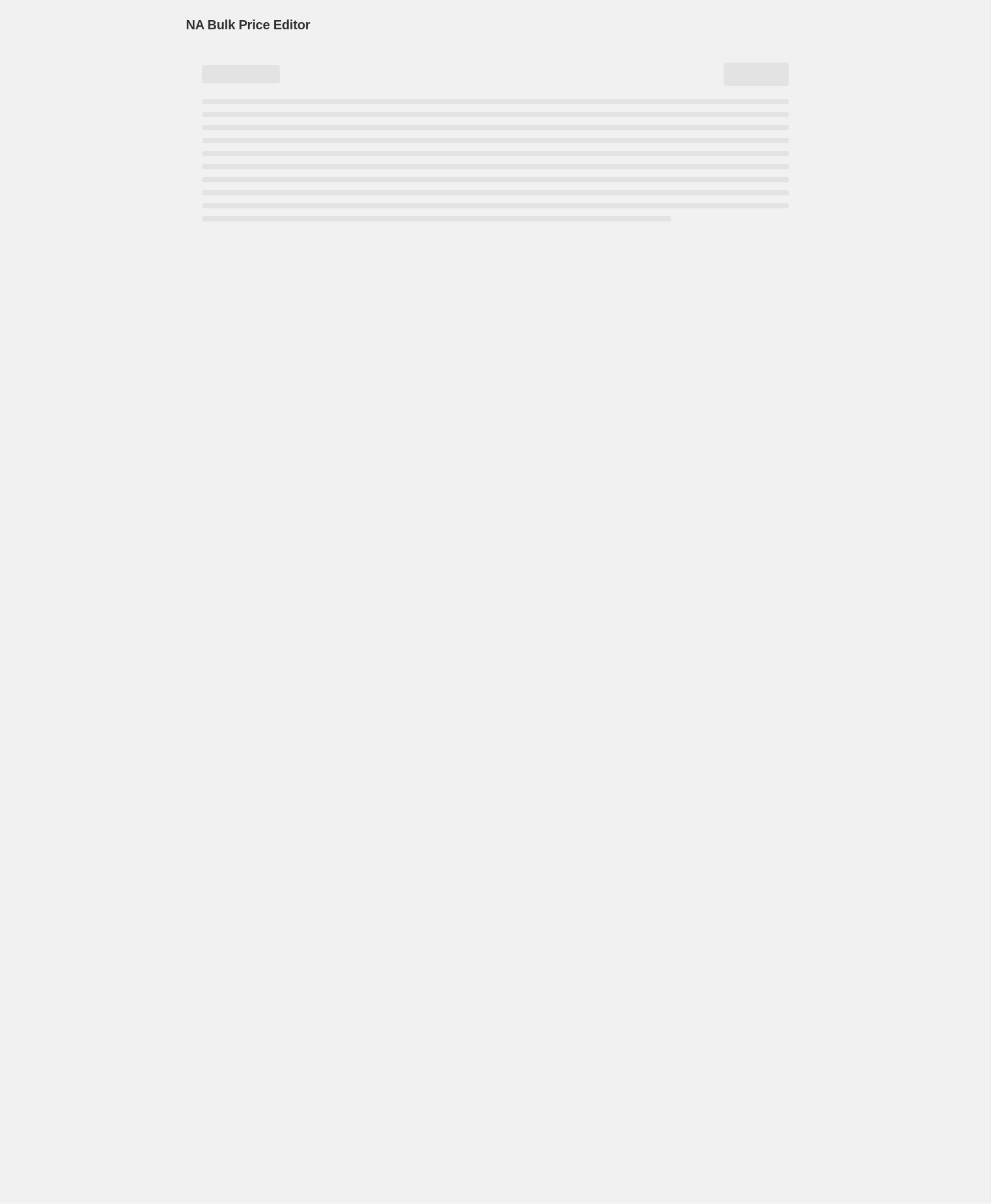
select select "by"
select select "no_change"
select select "tag"
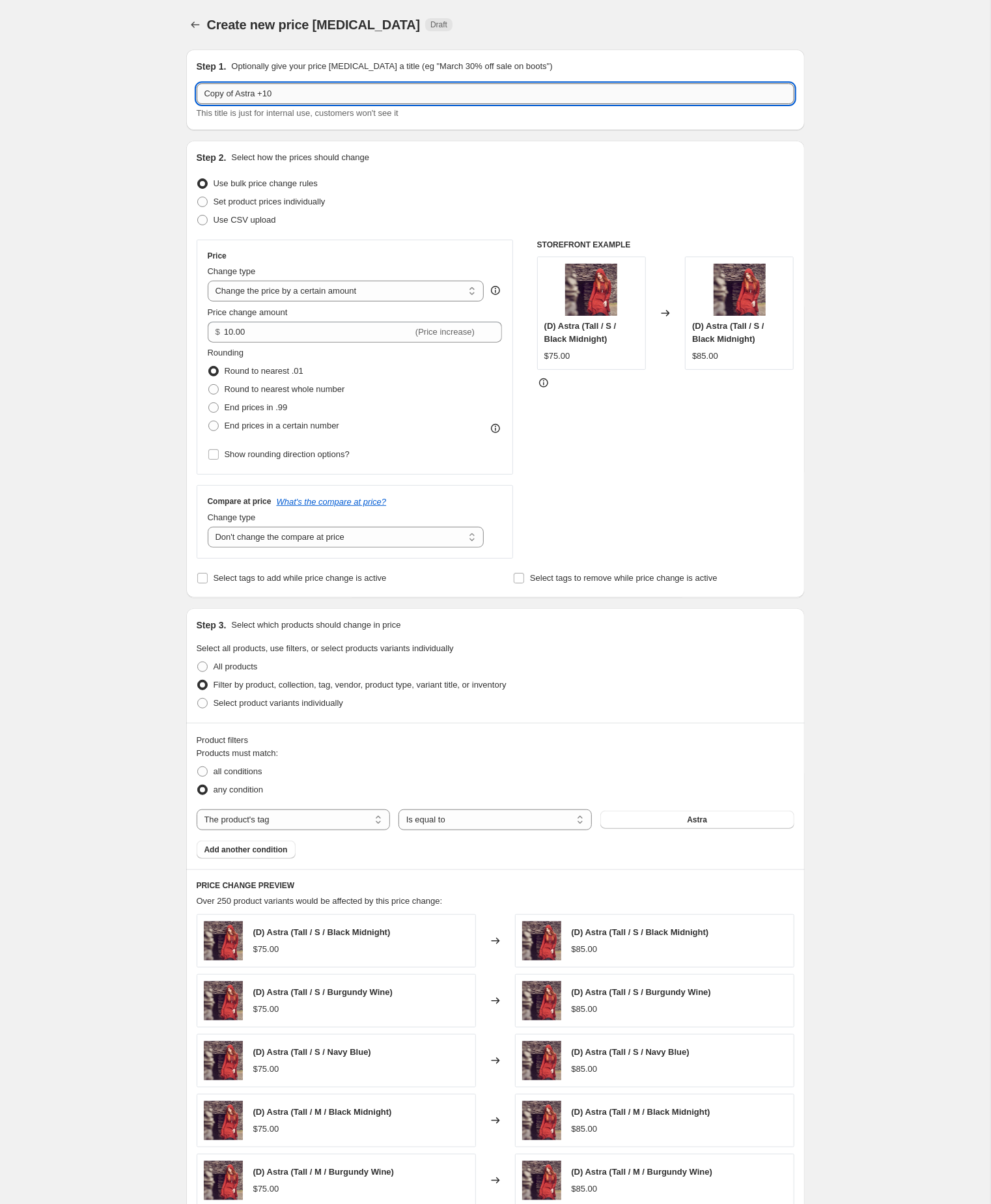
click at [246, 99] on input "Copy of Astra +10" at bounding box center [495, 94] width 598 height 21
type input "Astra +10"
click at [886, 877] on div "Create new price change job. This page is ready Create new price change job Dra…" at bounding box center [495, 724] width 990 height 1448
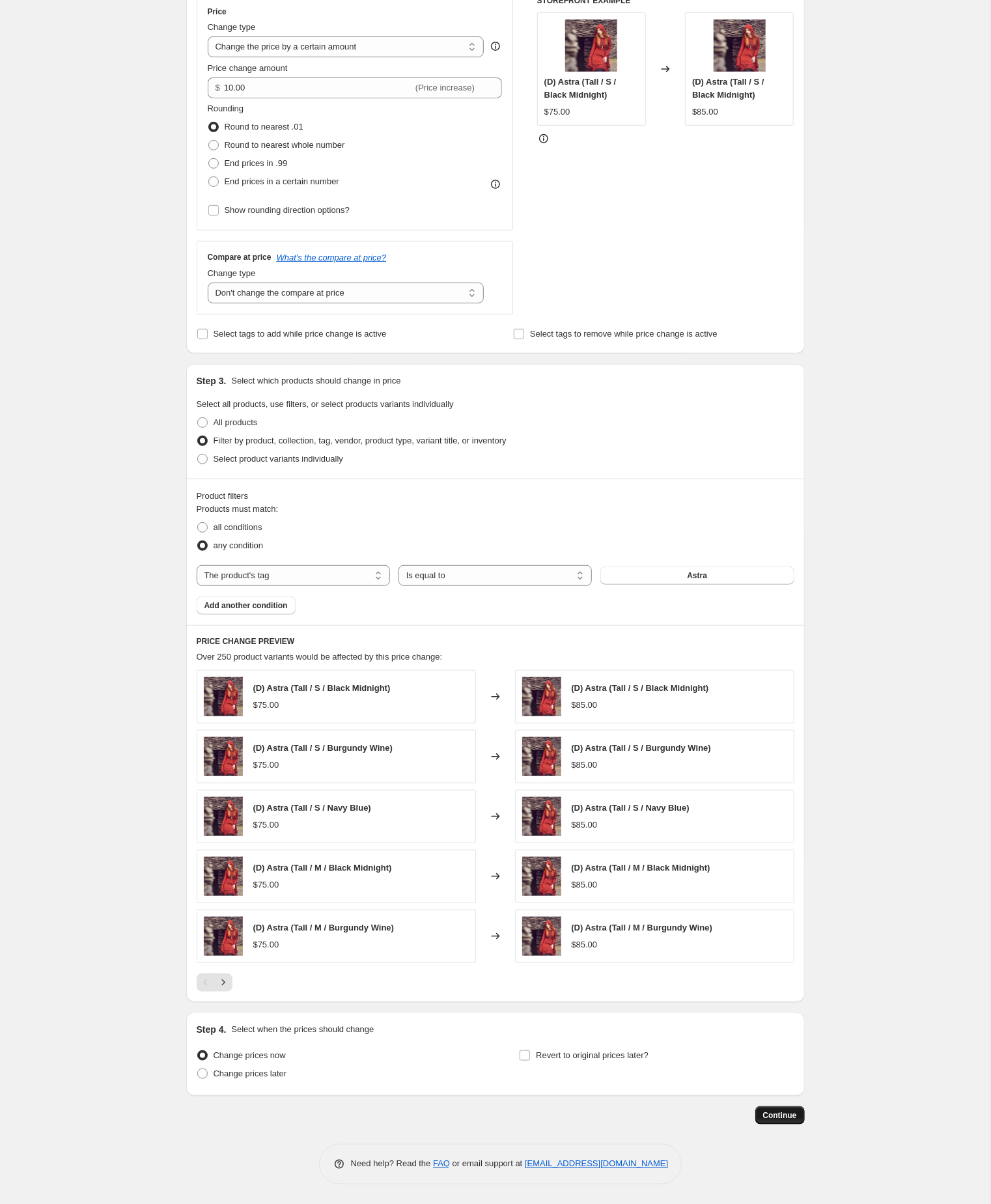
scroll to position [311, 0]
click at [775, 1114] on span "Continue" at bounding box center [780, 1115] width 34 height 10
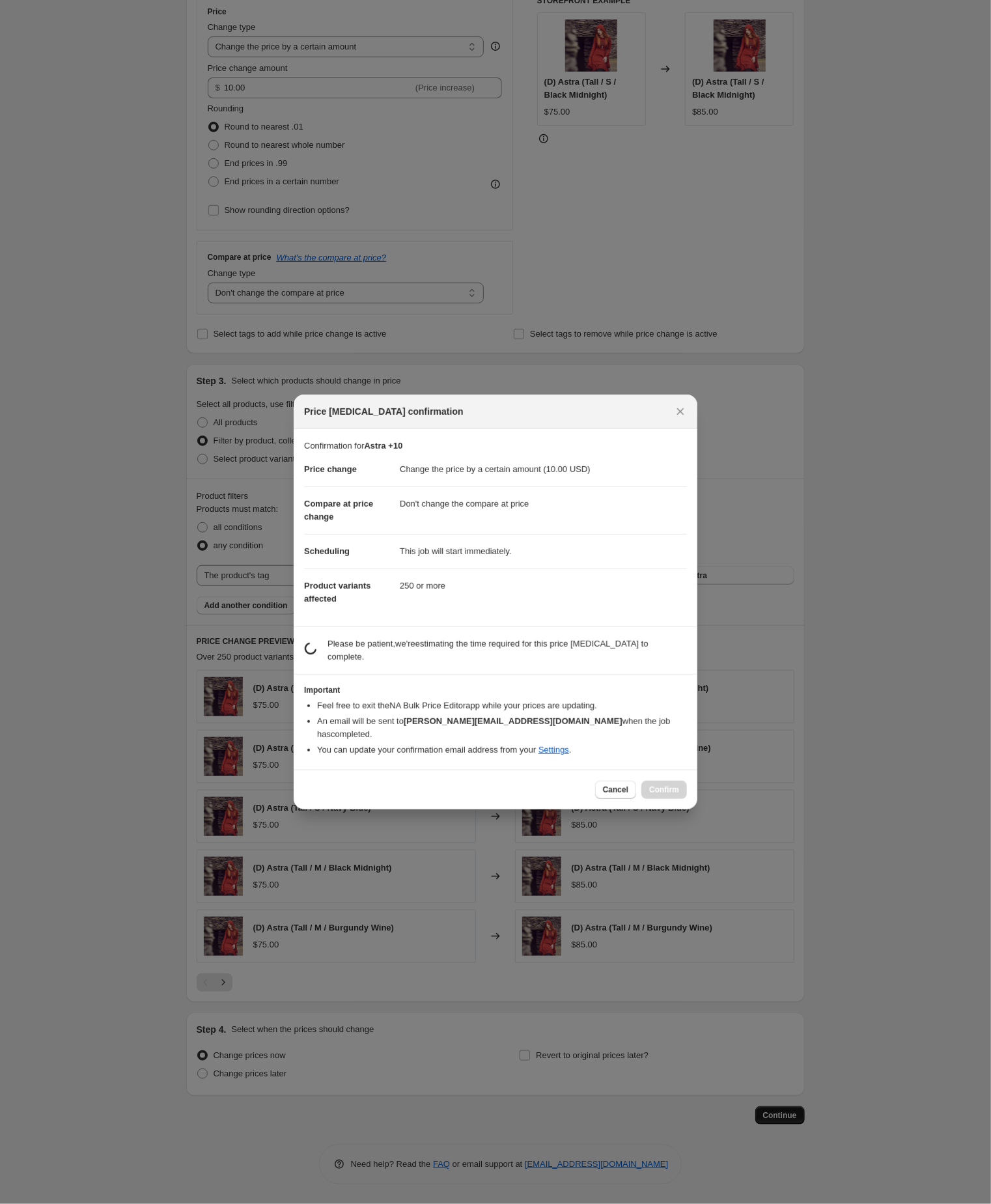
scroll to position [310, 0]
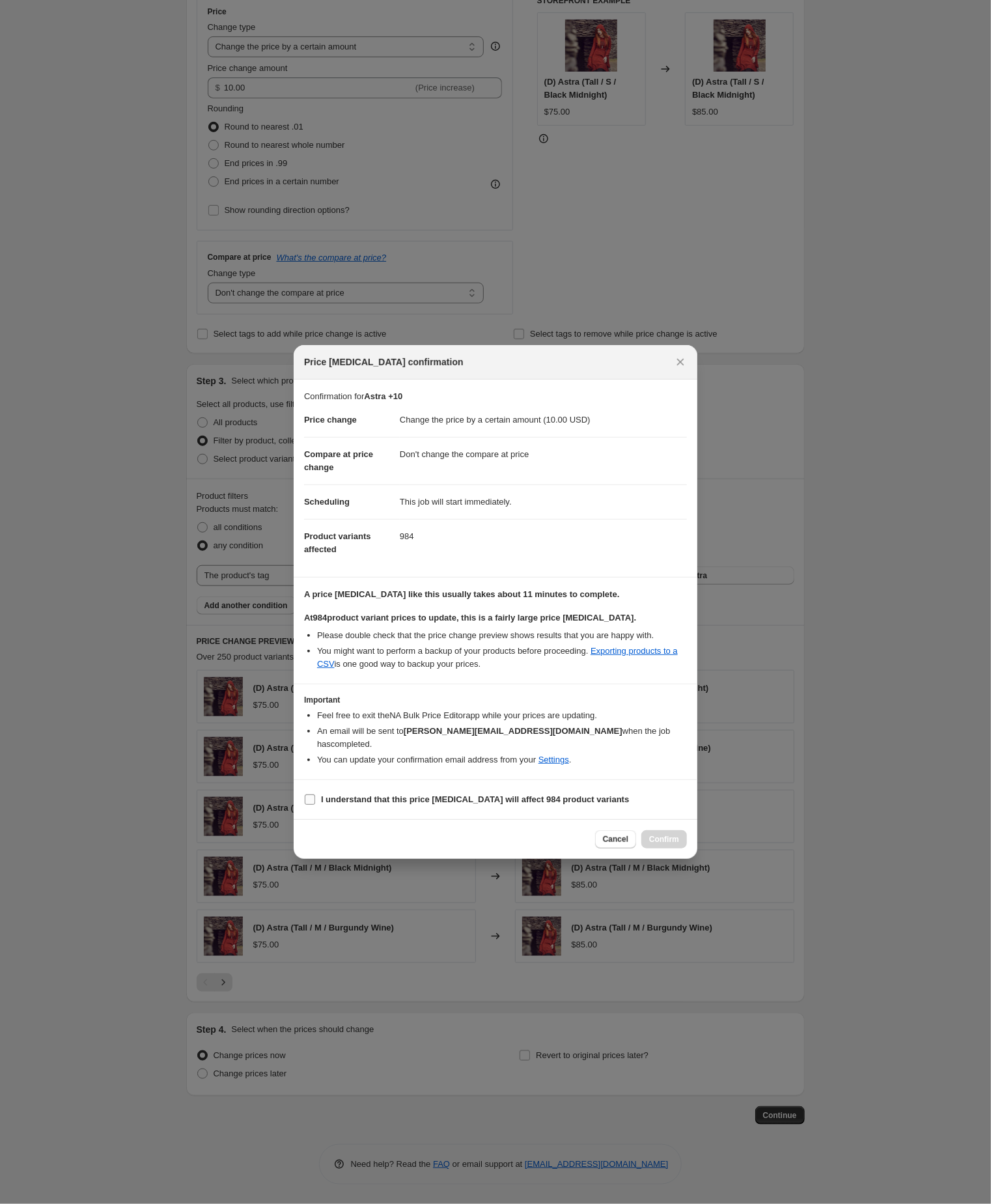
click at [309, 805] on input "I understand that this price [MEDICAL_DATA] will affect 984 product variants" at bounding box center [310, 800] width 10 height 10
checkbox input "true"
click at [663, 844] on span "Confirm" at bounding box center [663, 839] width 30 height 10
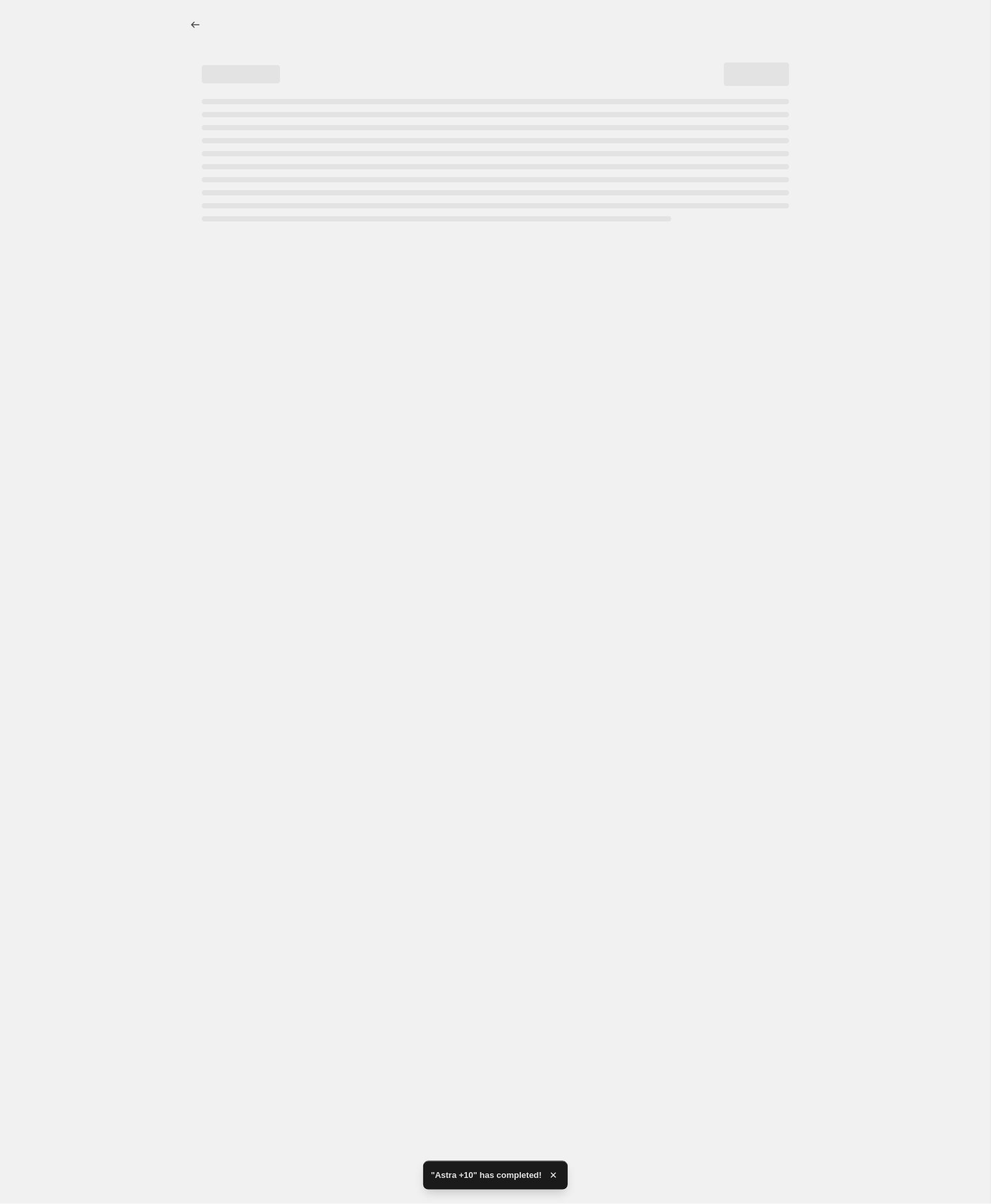
select select "by"
select select "no_change"
select select "tag"
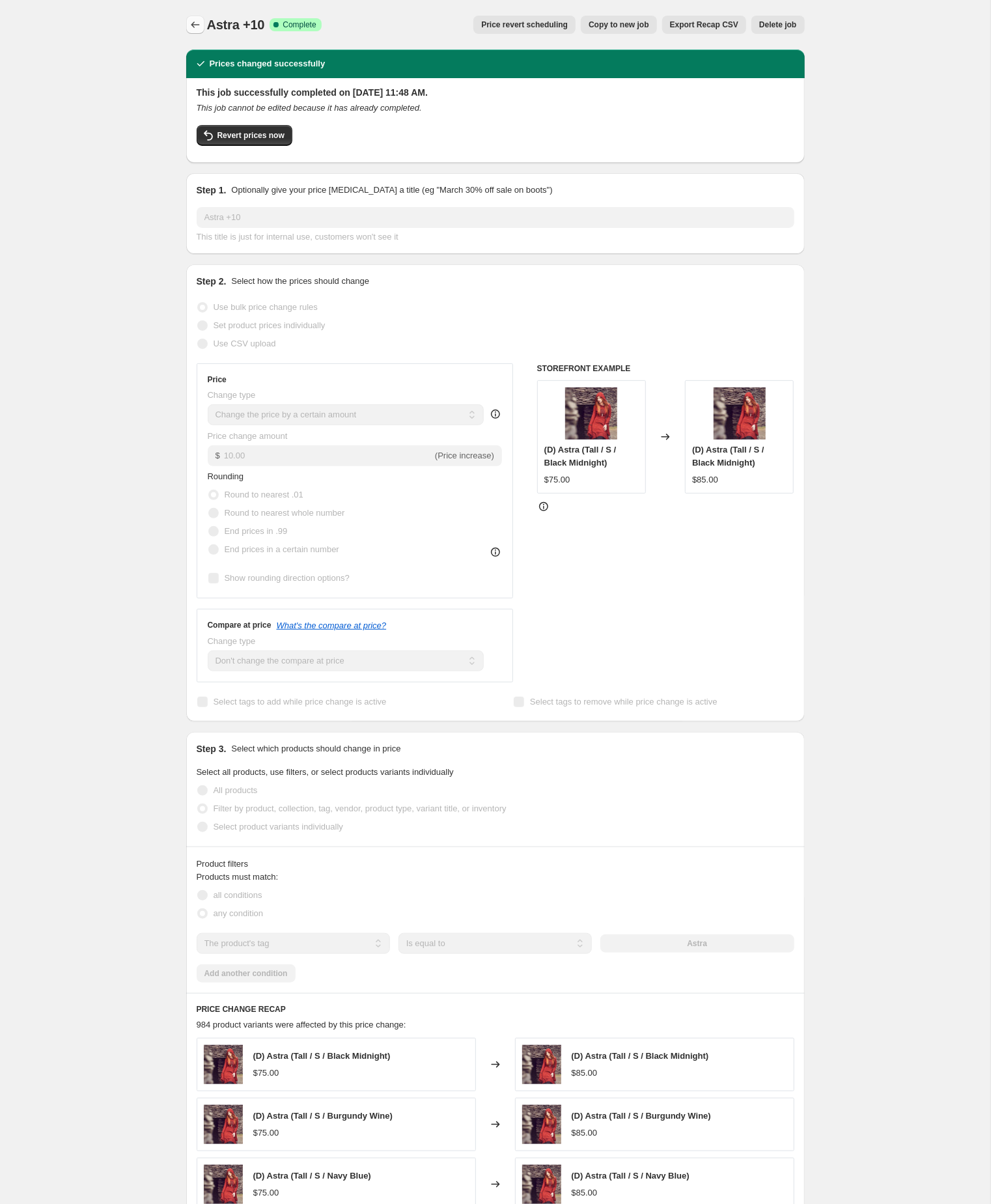
click at [194, 23] on icon "Price change jobs" at bounding box center [196, 24] width 13 height 13
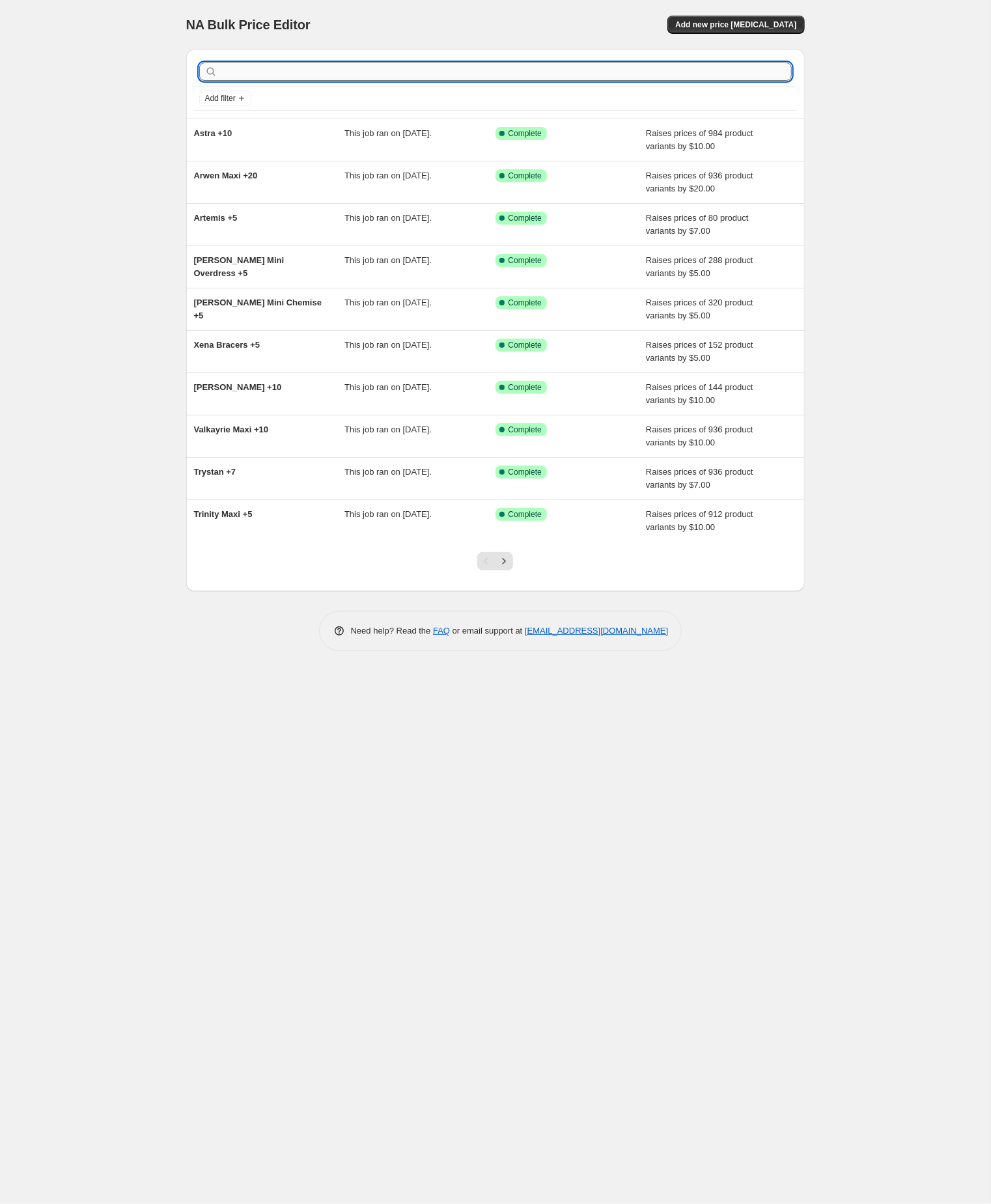
click at [284, 75] on input "text" at bounding box center [505, 71] width 572 height 18
paste input "Azalea"
type input "Azalea"
click at [284, 75] on input "Azalea" at bounding box center [494, 71] width 548 height 18
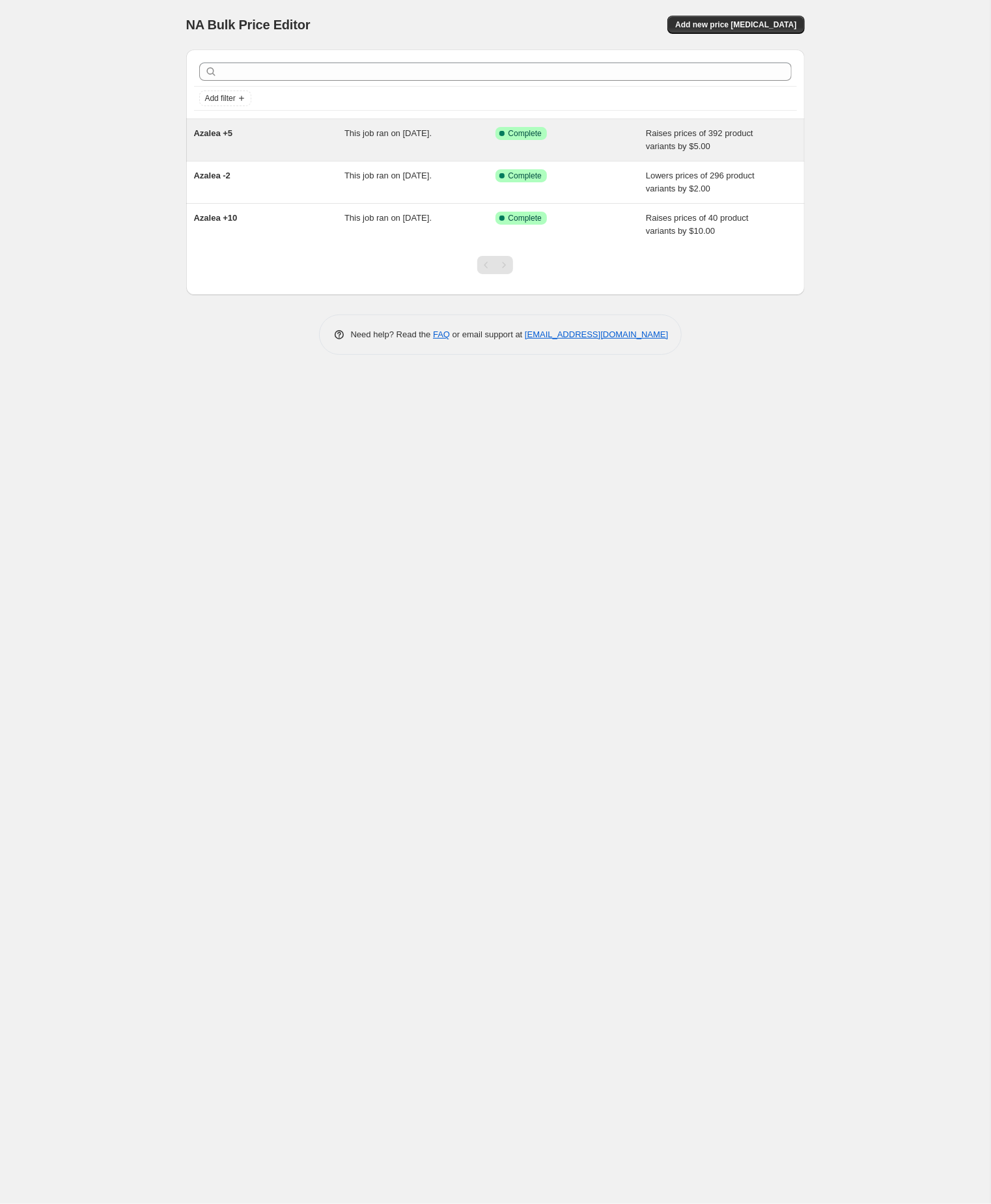
click at [271, 134] on div "Azalea +5" at bounding box center [269, 140] width 151 height 26
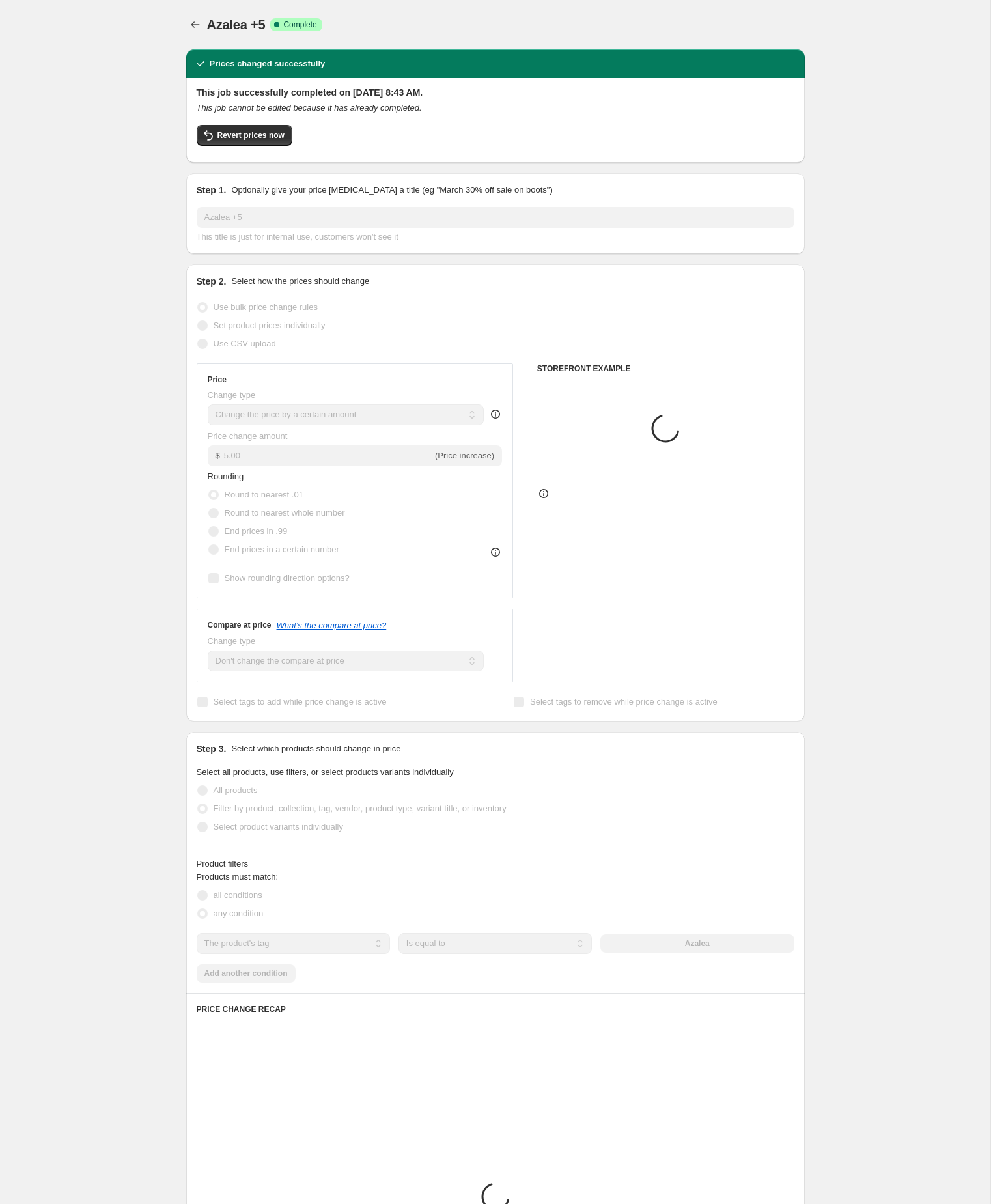
select select "by"
select select "no_change"
select select "tag"
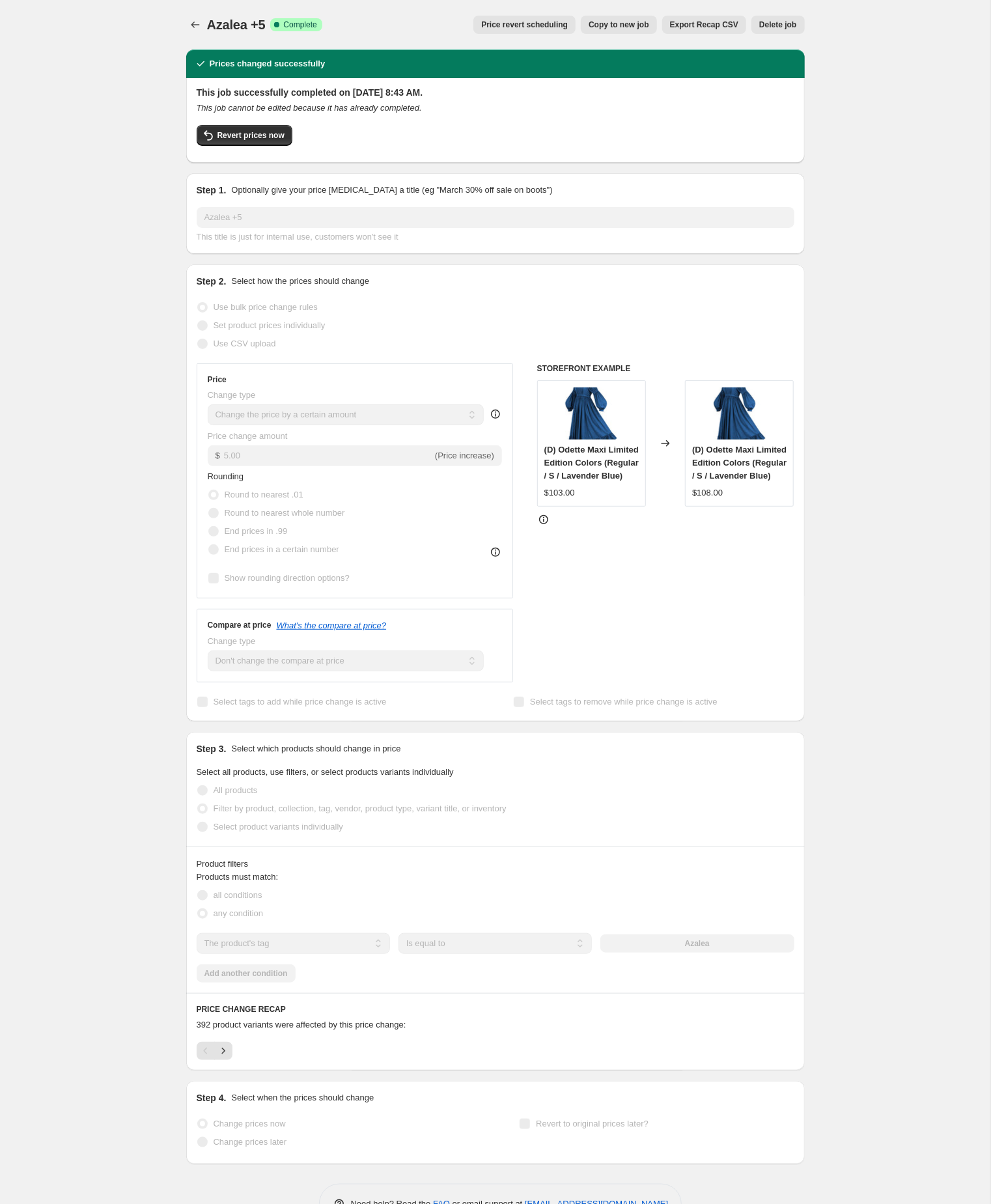
click at [600, 23] on span "Copy to new job" at bounding box center [619, 24] width 61 height 10
select select "by"
select select "no_change"
select select "tag"
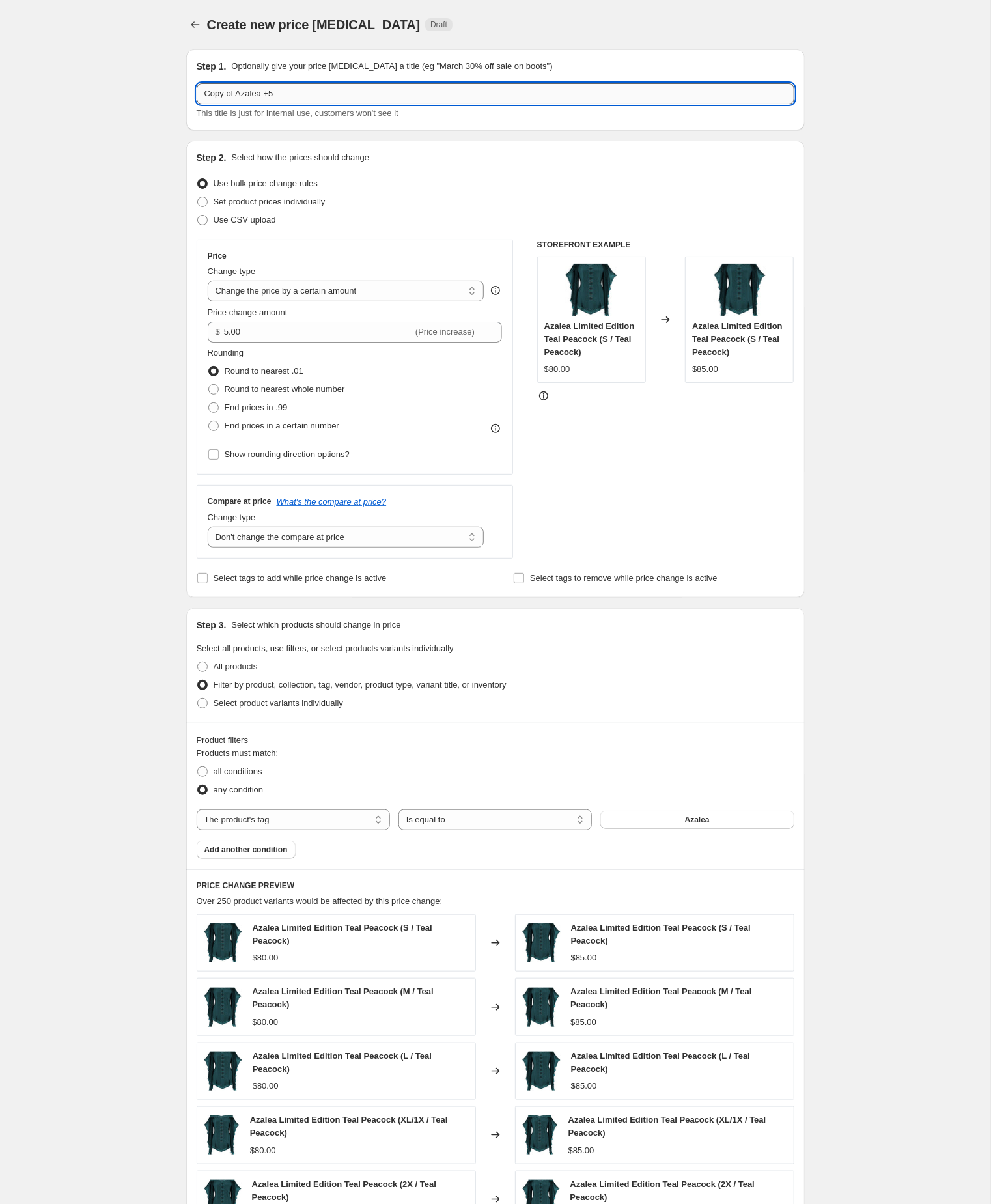
click at [245, 97] on input "Copy of Azalea +5" at bounding box center [495, 94] width 598 height 21
type input "Azalea +5"
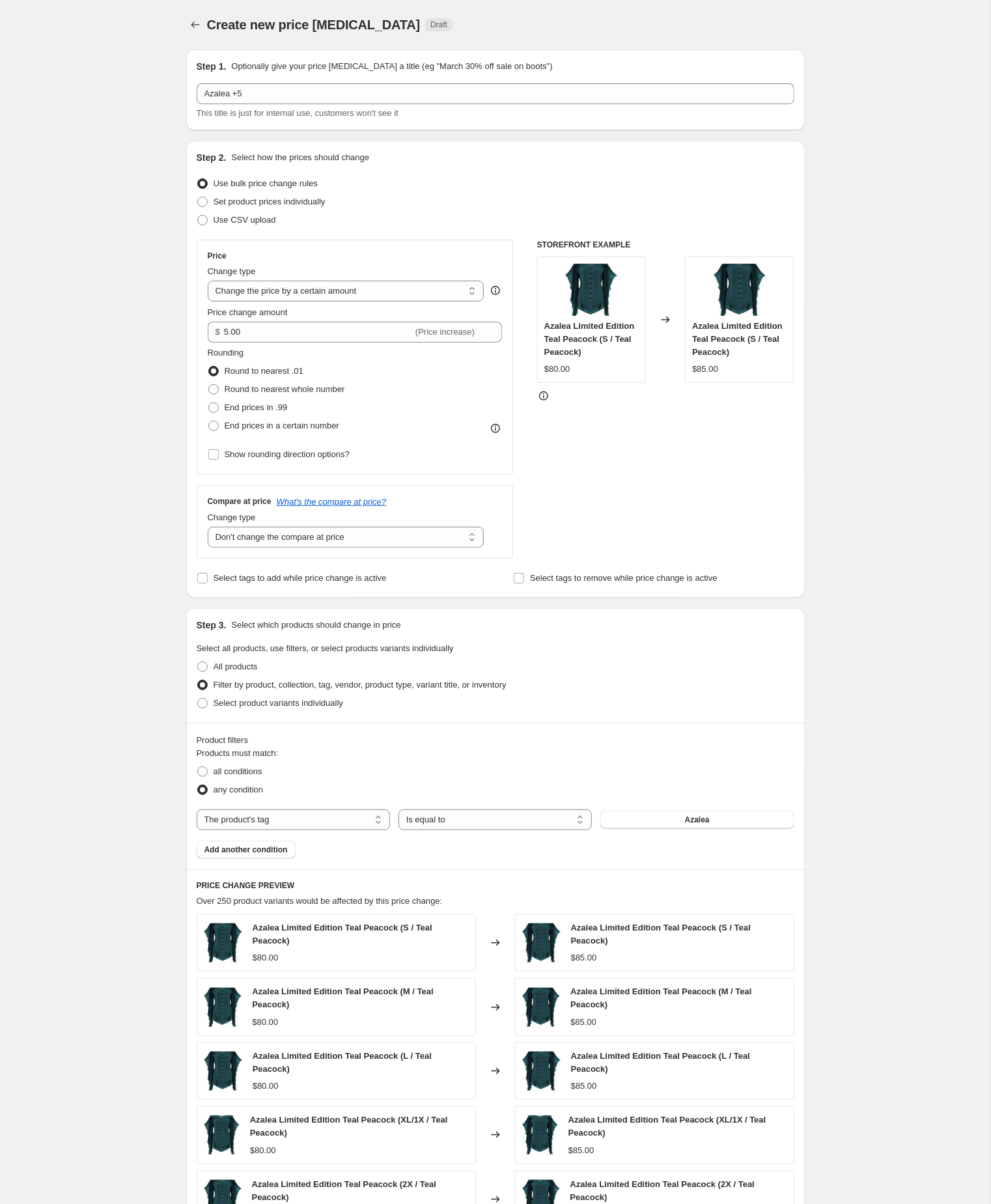
click at [119, 327] on div "Create new price change job. This page is ready Create new price change job Dra…" at bounding box center [495, 734] width 990 height 1469
click at [287, 343] on input "5.00" at bounding box center [318, 332] width 189 height 21
type input "10.00"
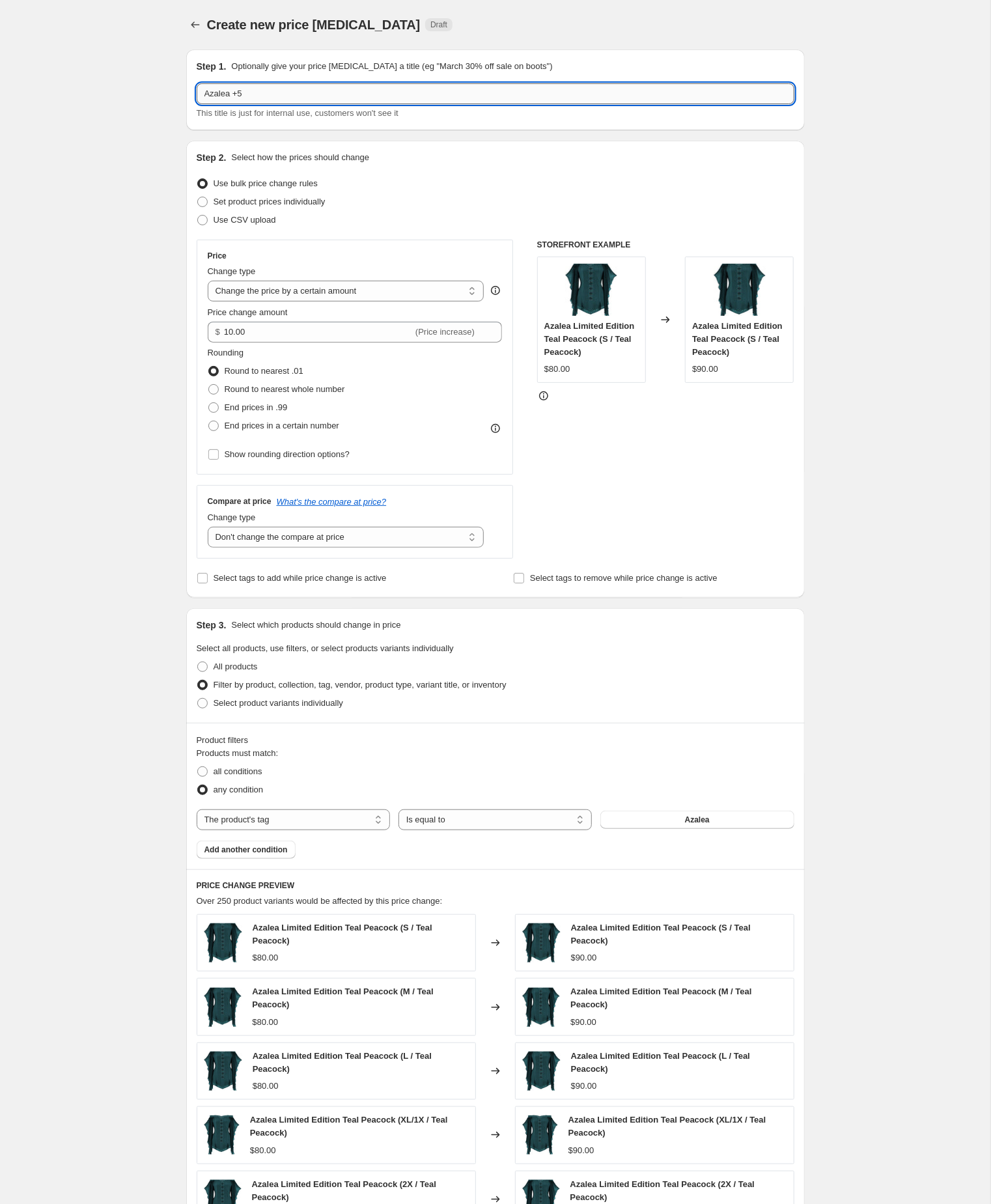
click at [276, 98] on input "Azalea +5" at bounding box center [495, 94] width 598 height 21
type input "Azalea +10"
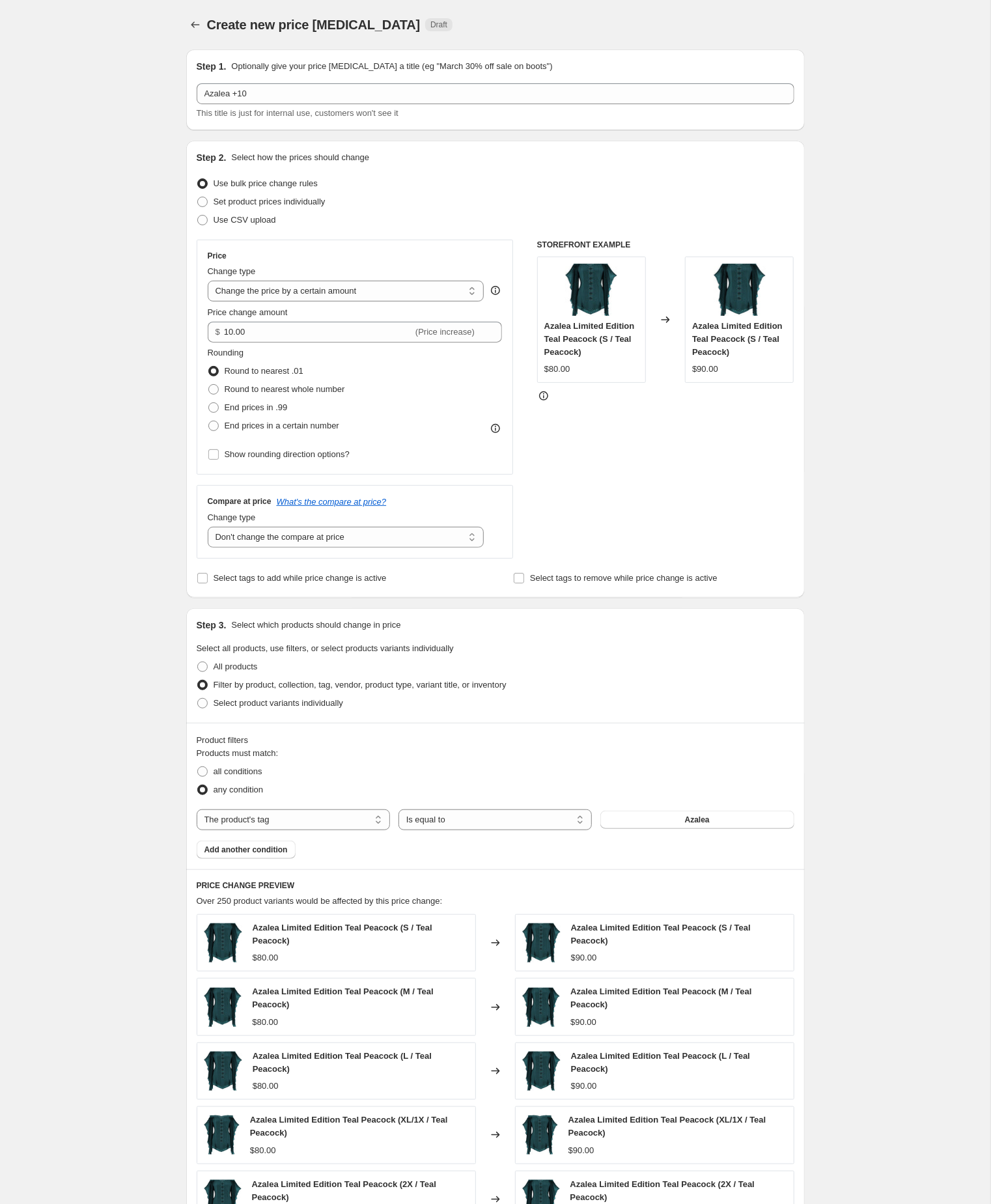
click at [88, 361] on div "Create new price change job. This page is ready Create new price change job Dra…" at bounding box center [495, 734] width 990 height 1469
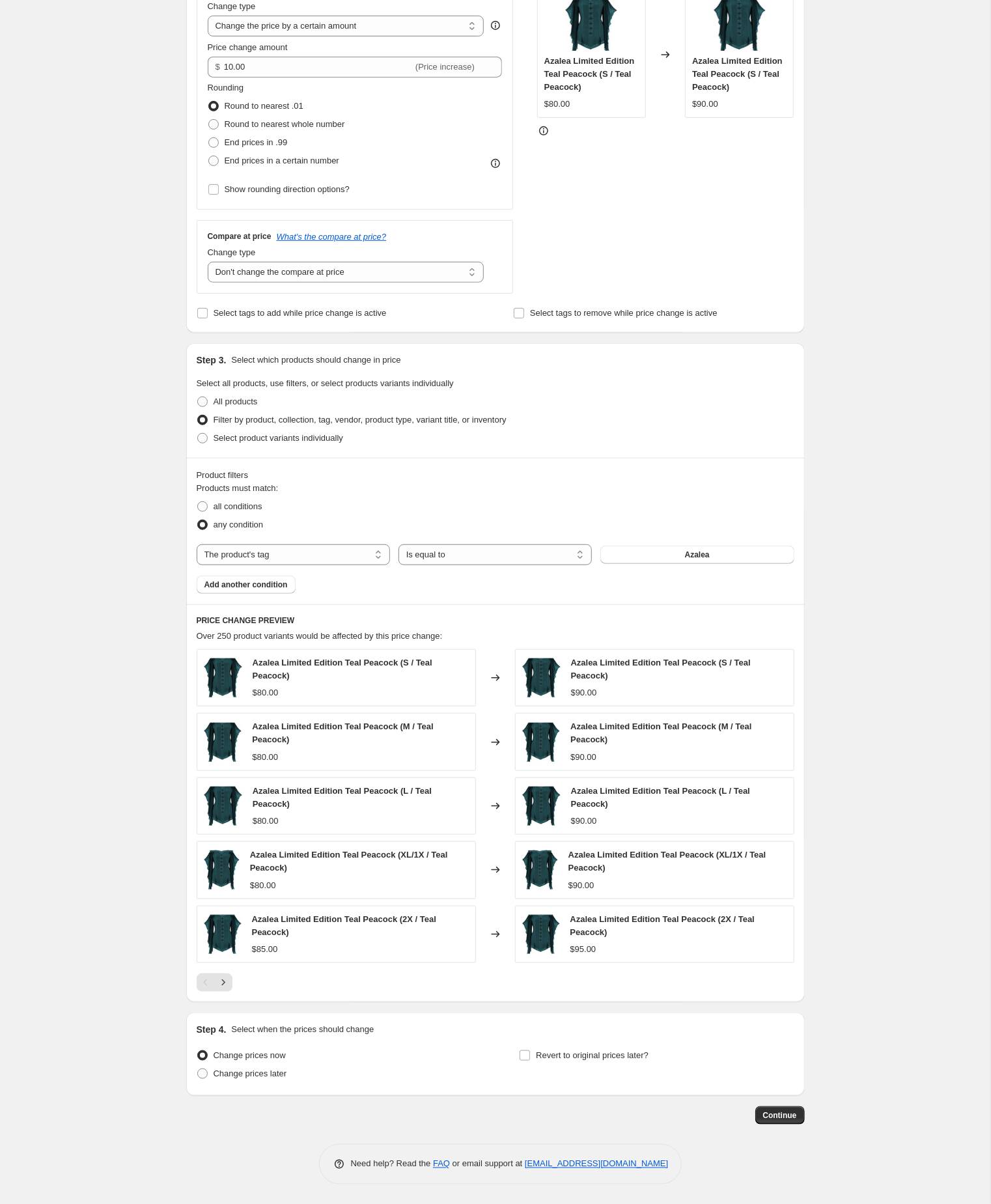
scroll to position [354, 0]
click at [780, 1117] on span "Continue" at bounding box center [780, 1115] width 34 height 10
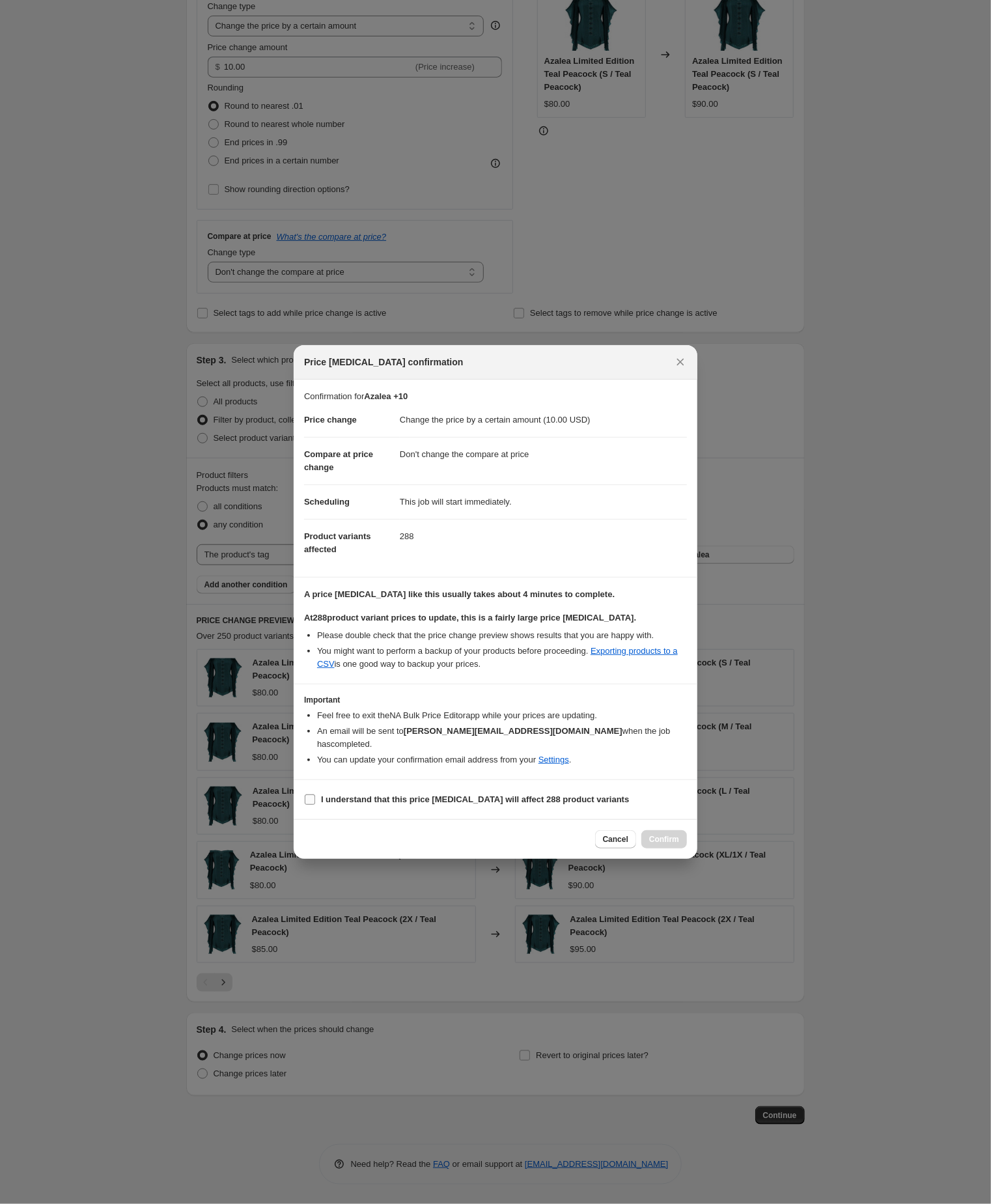
click at [310, 805] on input "I understand that this price change job will affect 288 product variants" at bounding box center [310, 800] width 10 height 10
checkbox input "true"
click at [659, 844] on span "Confirm" at bounding box center [663, 839] width 30 height 10
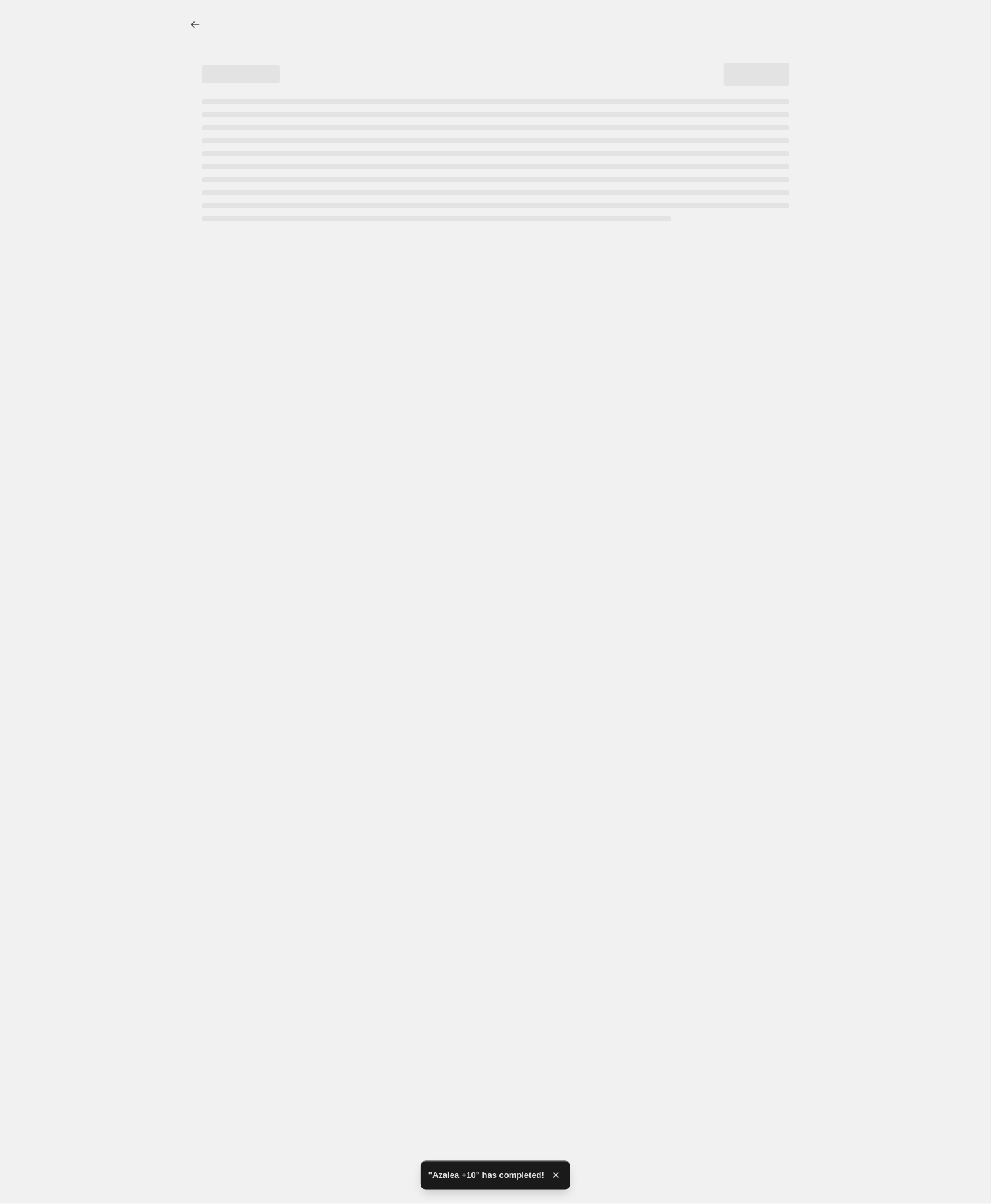
select select "by"
select select "no_change"
select select "tag"
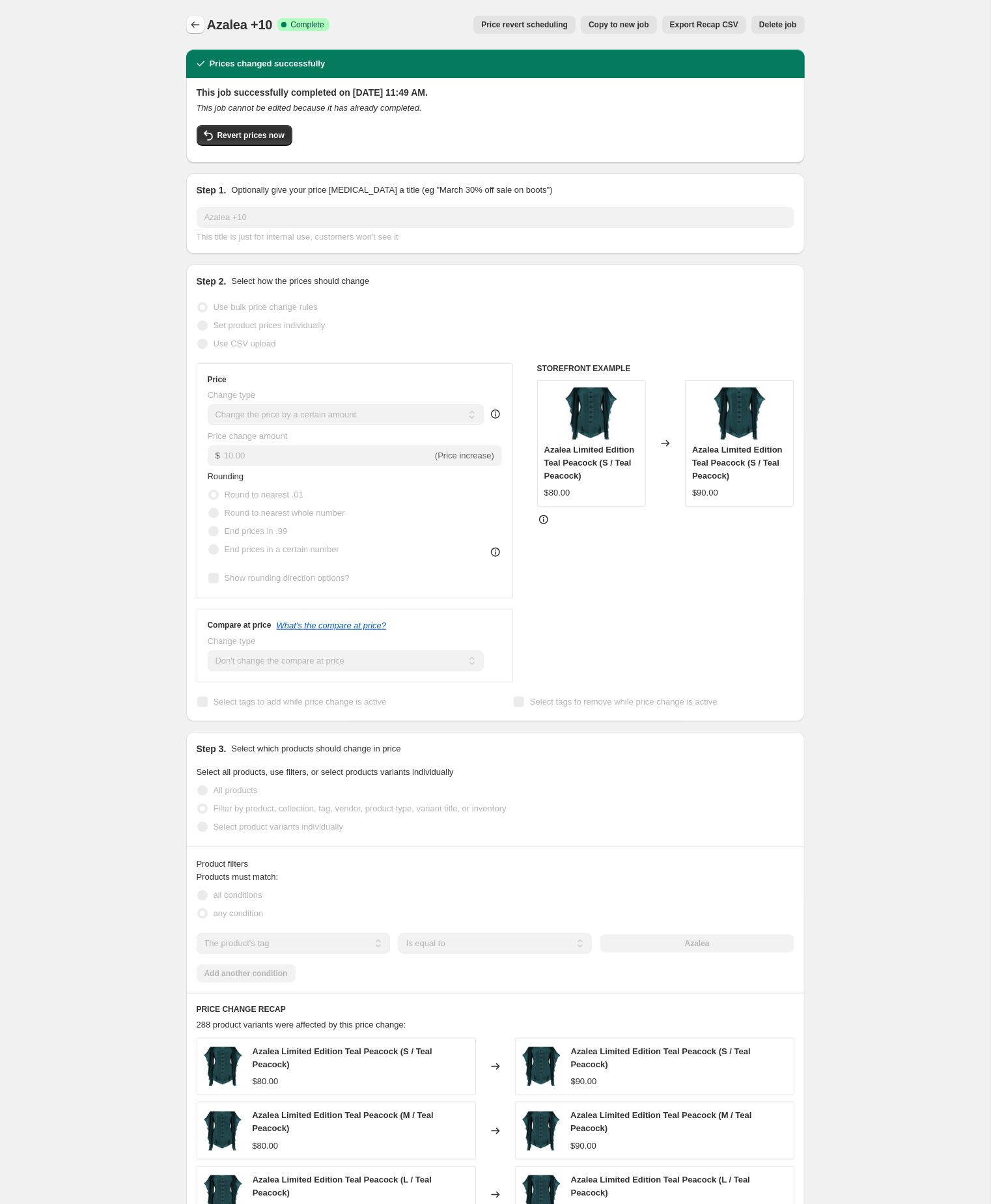
click at [196, 23] on icon "Price change jobs" at bounding box center [196, 24] width 13 height 13
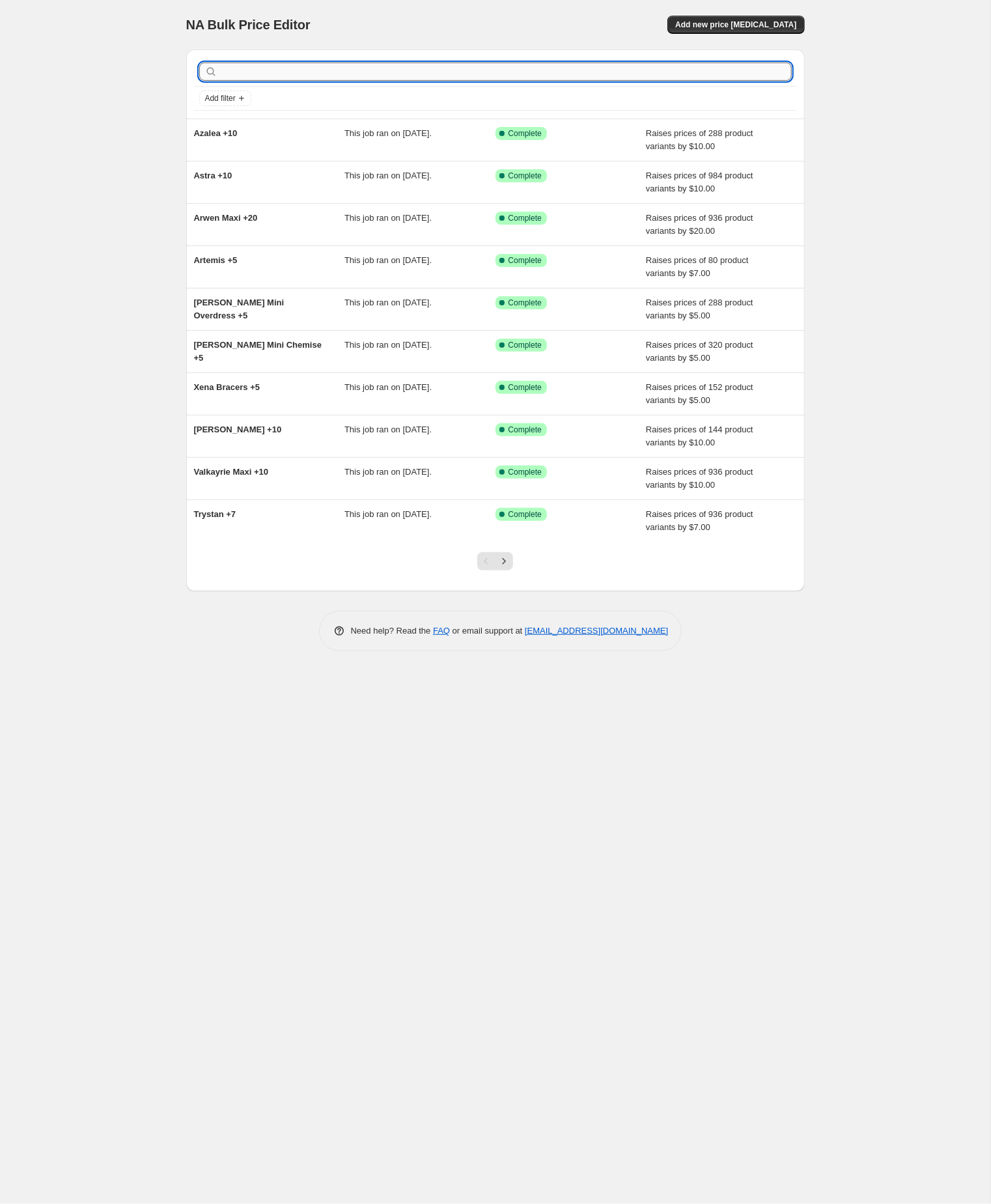
click at [266, 75] on input "text" at bounding box center [505, 71] width 572 height 18
type input "belle"
click at [267, 71] on input "belle" at bounding box center [494, 71] width 548 height 18
click at [266, 71] on input "belle" at bounding box center [494, 71] width 548 height 18
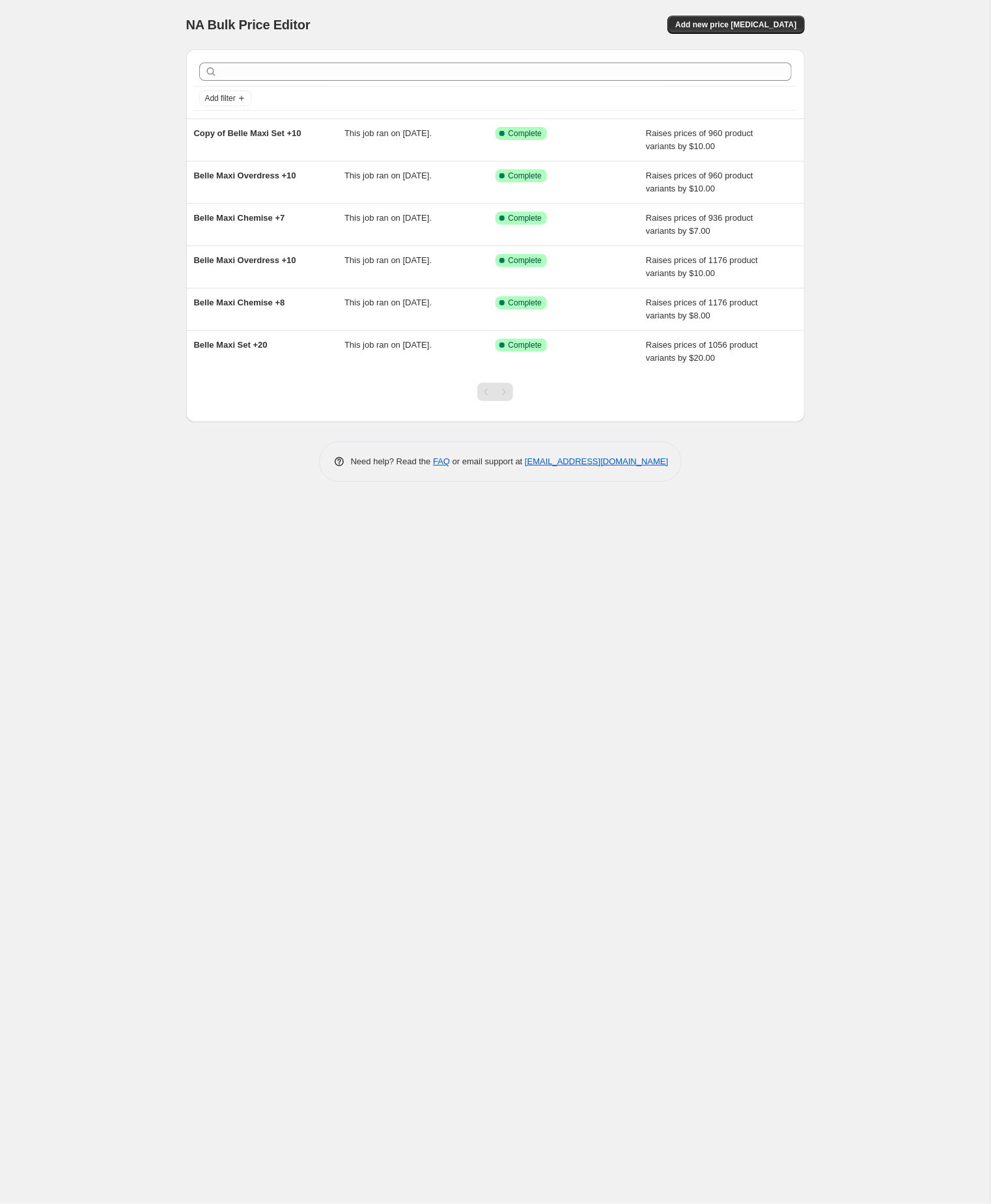
click at [100, 148] on div "NA Bulk Price Editor. This page is ready NA Bulk Price Editor Add new price cha…" at bounding box center [495, 602] width 990 height 1204
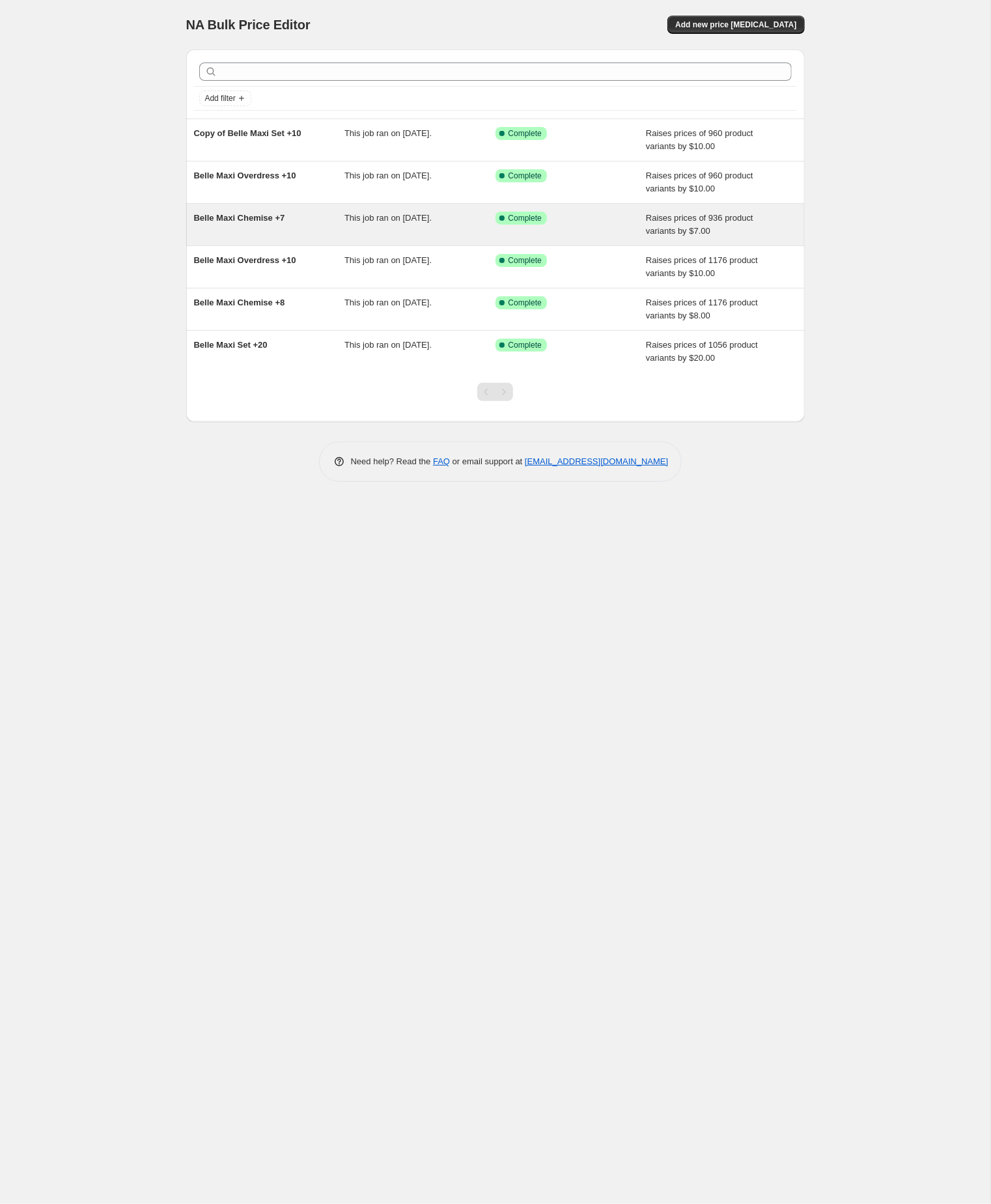
click at [265, 223] on span "Belle Maxi Chemise +7" at bounding box center [239, 217] width 91 height 9
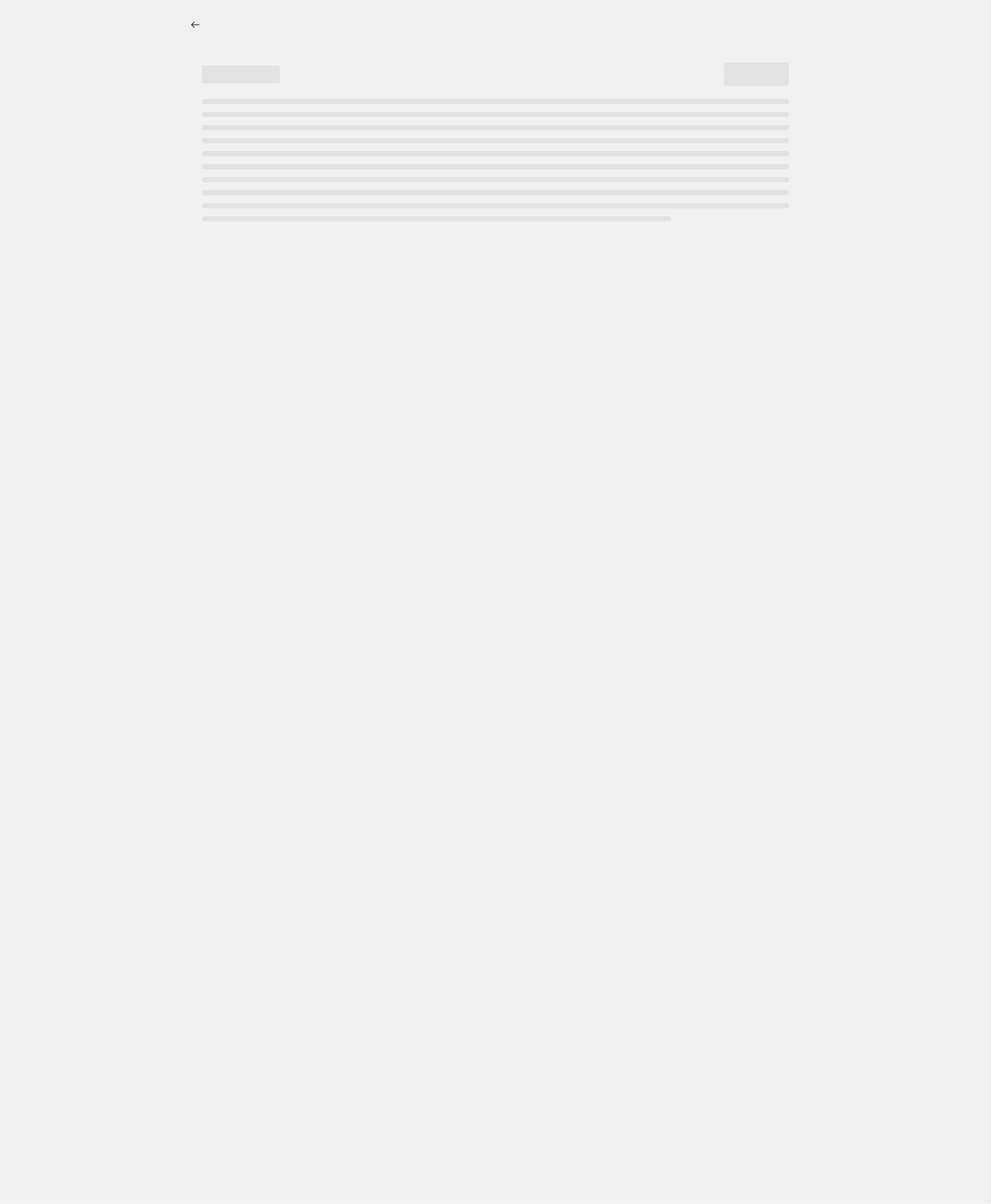
select select "by"
select select "no_change"
select select "tag"
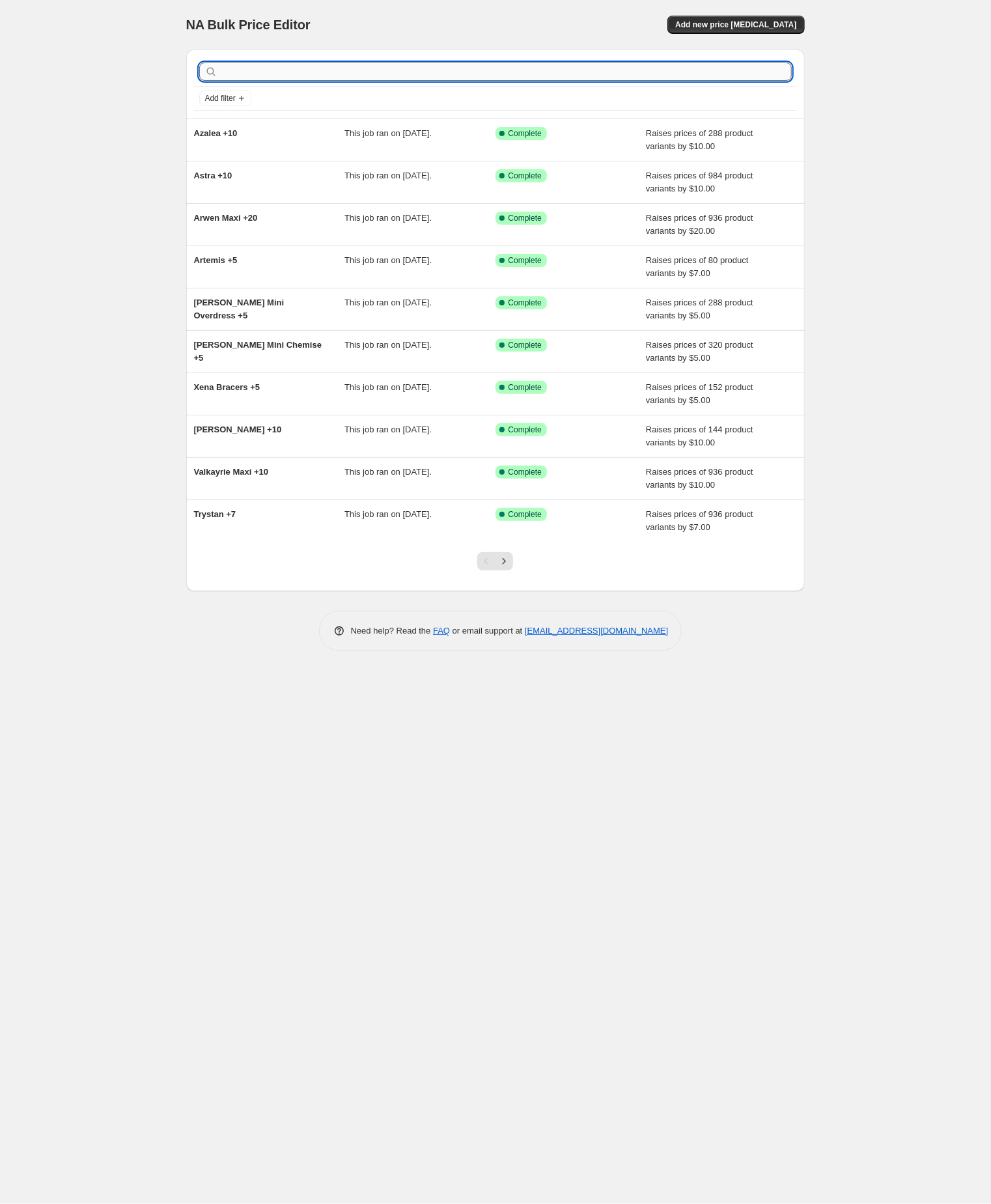
click at [261, 72] on input "text" at bounding box center [505, 71] width 572 height 18
type input "belle"
click at [266, 70] on input "belle" at bounding box center [494, 71] width 548 height 18
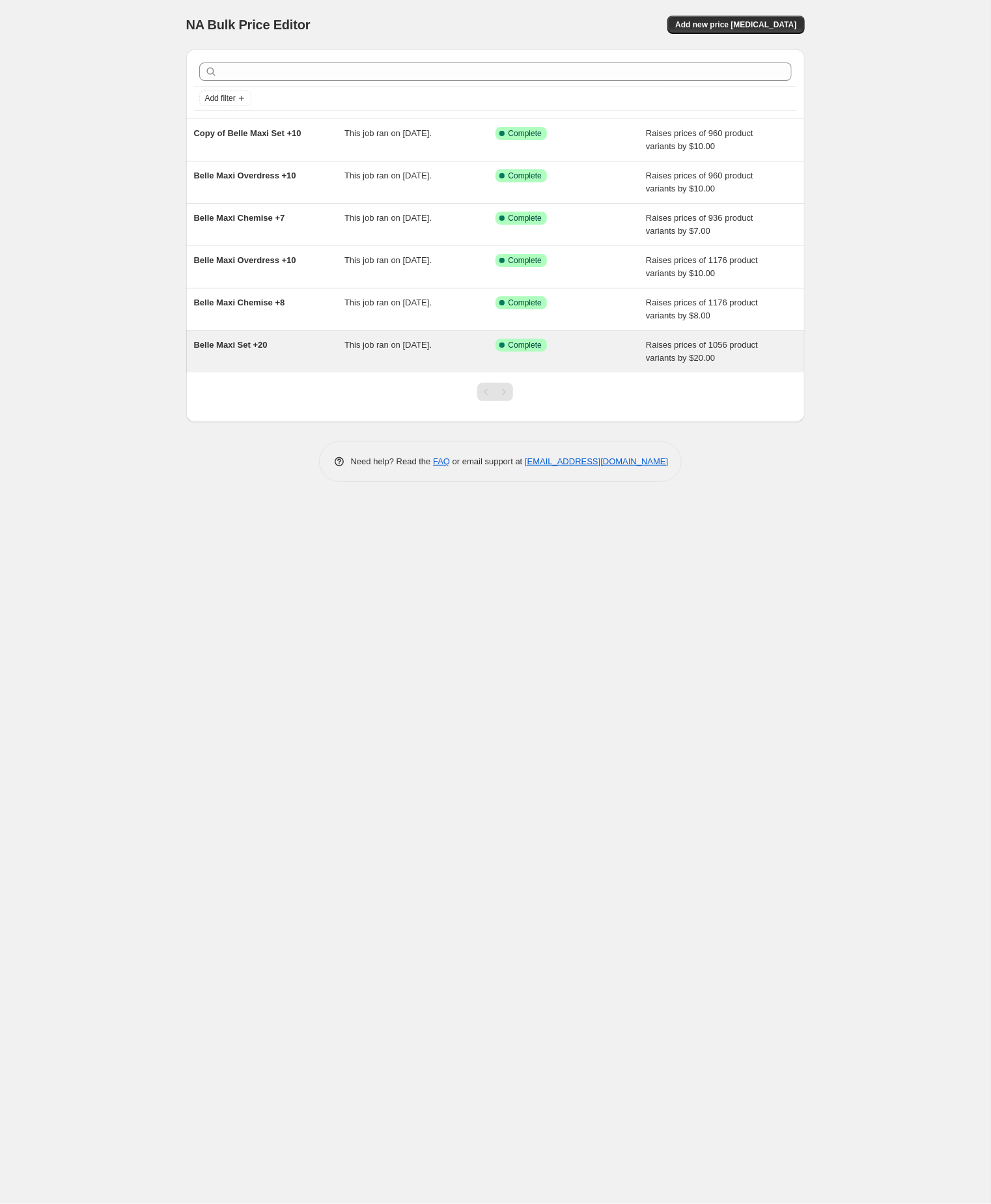
click at [241, 350] on span "Belle Maxi Set +20" at bounding box center [230, 345] width 74 height 9
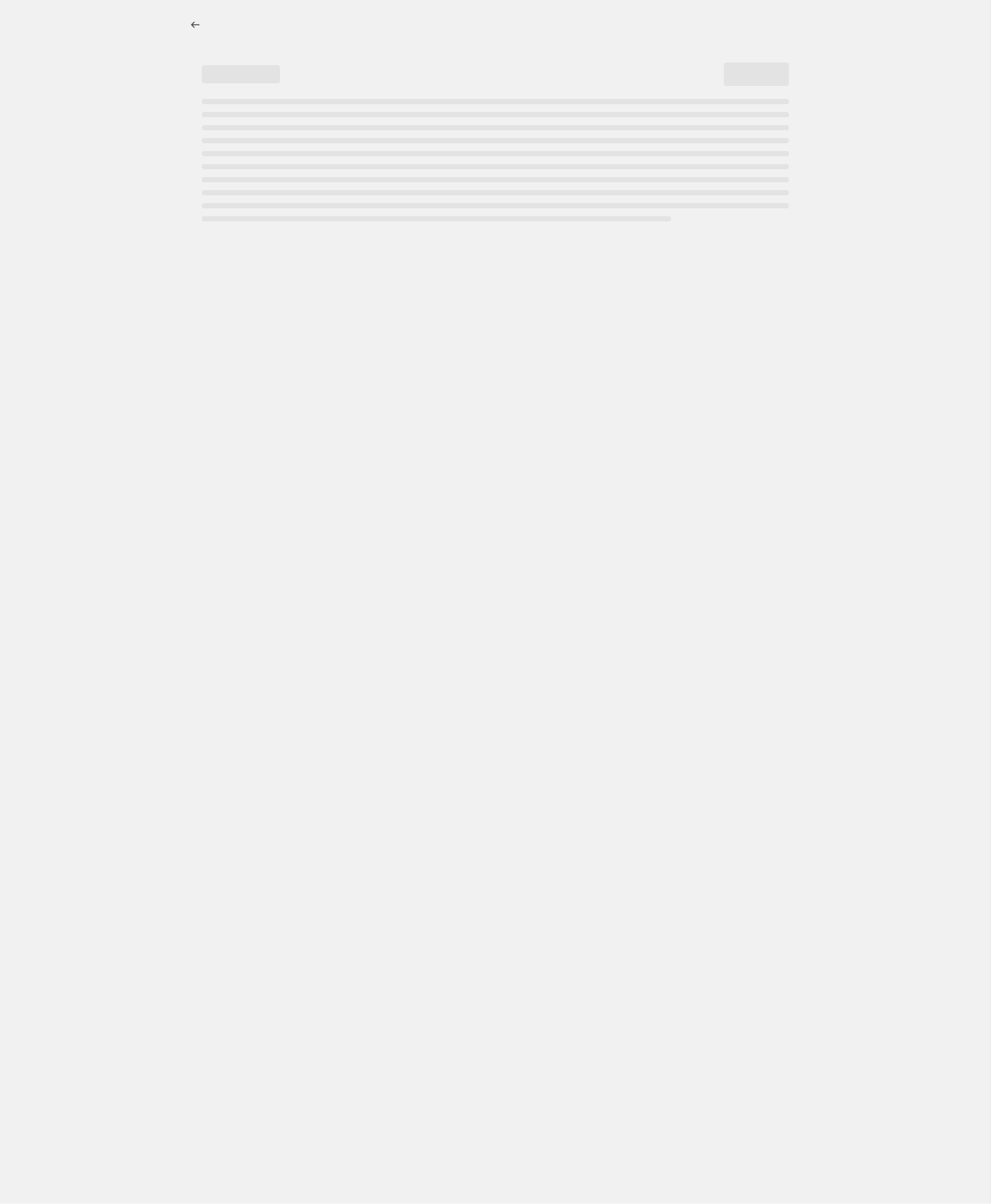
select select "by"
select select "no_change"
select select "tag"
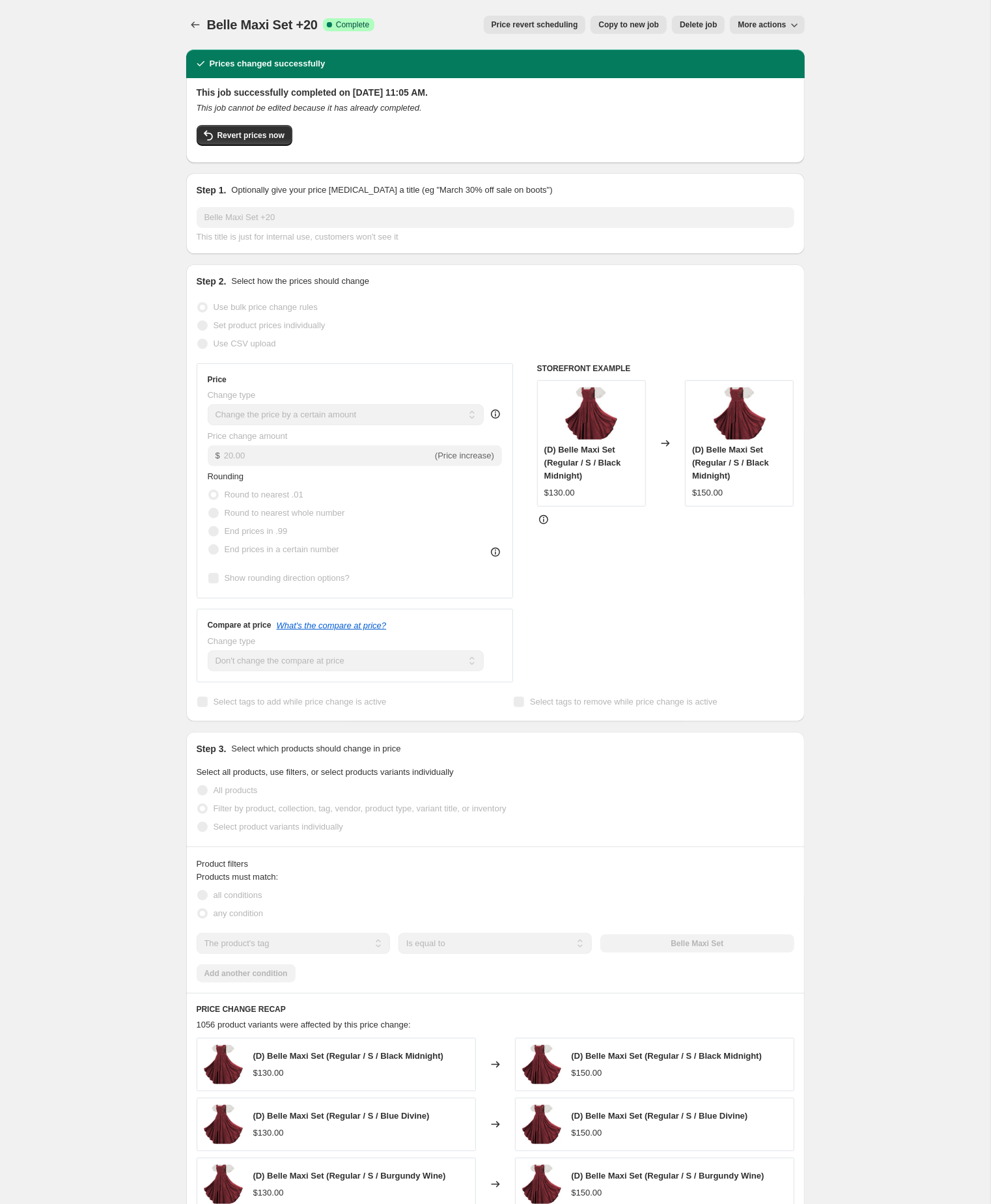
click at [151, 844] on div "Belle Maxi Set +20. This page is ready Belle Maxi Set +20 Success Complete Comp…" at bounding box center [495, 771] width 990 height 1543
click at [135, 847] on div "Belle Maxi Set +20. This page is ready Belle Maxi Set +20 Success Complete Comp…" at bounding box center [495, 771] width 990 height 1543
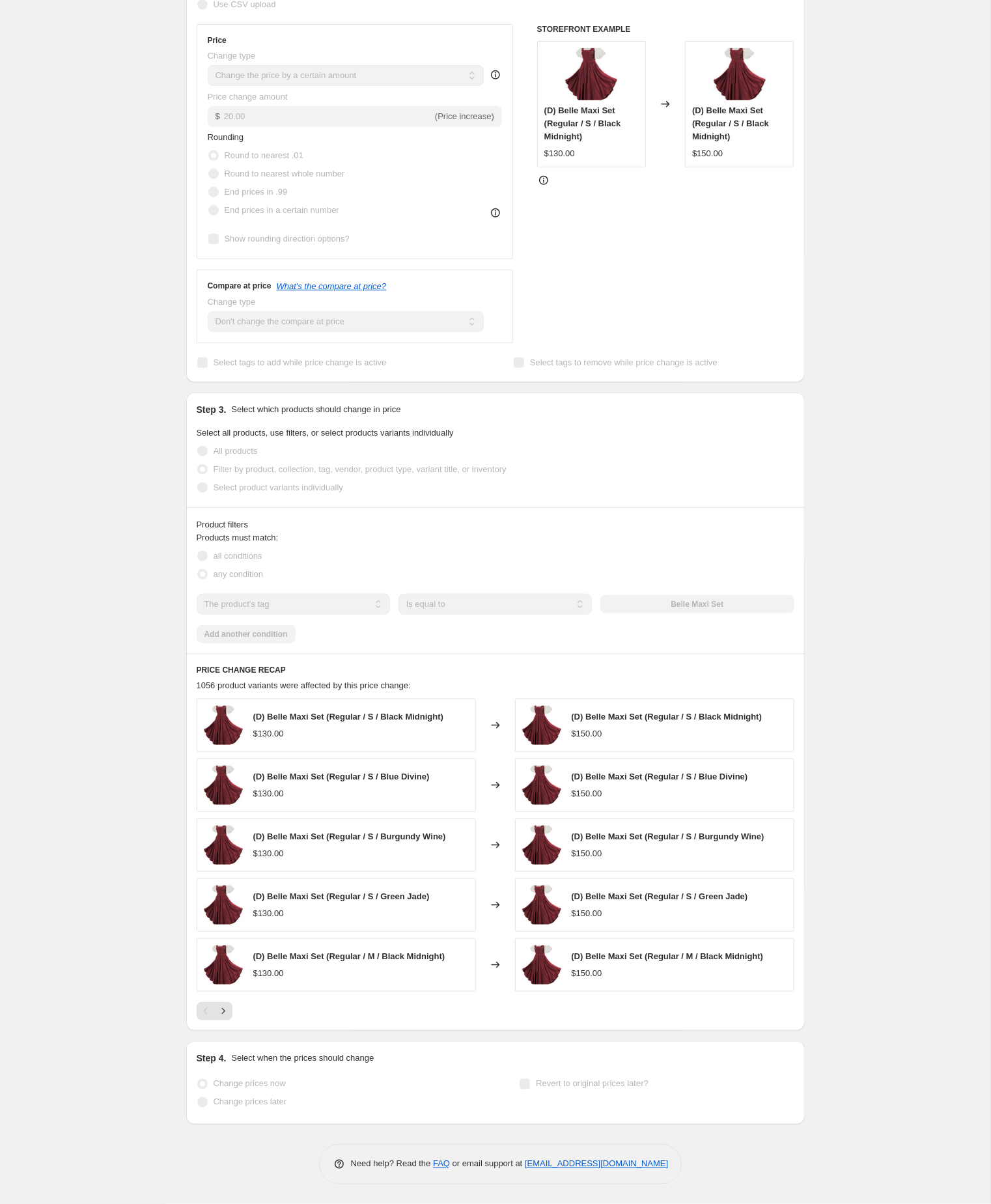
scroll to position [433, 0]
click at [223, 1011] on icon "Next" at bounding box center [224, 1011] width 13 height 13
click at [224, 1018] on icon "Next" at bounding box center [224, 1011] width 13 height 13
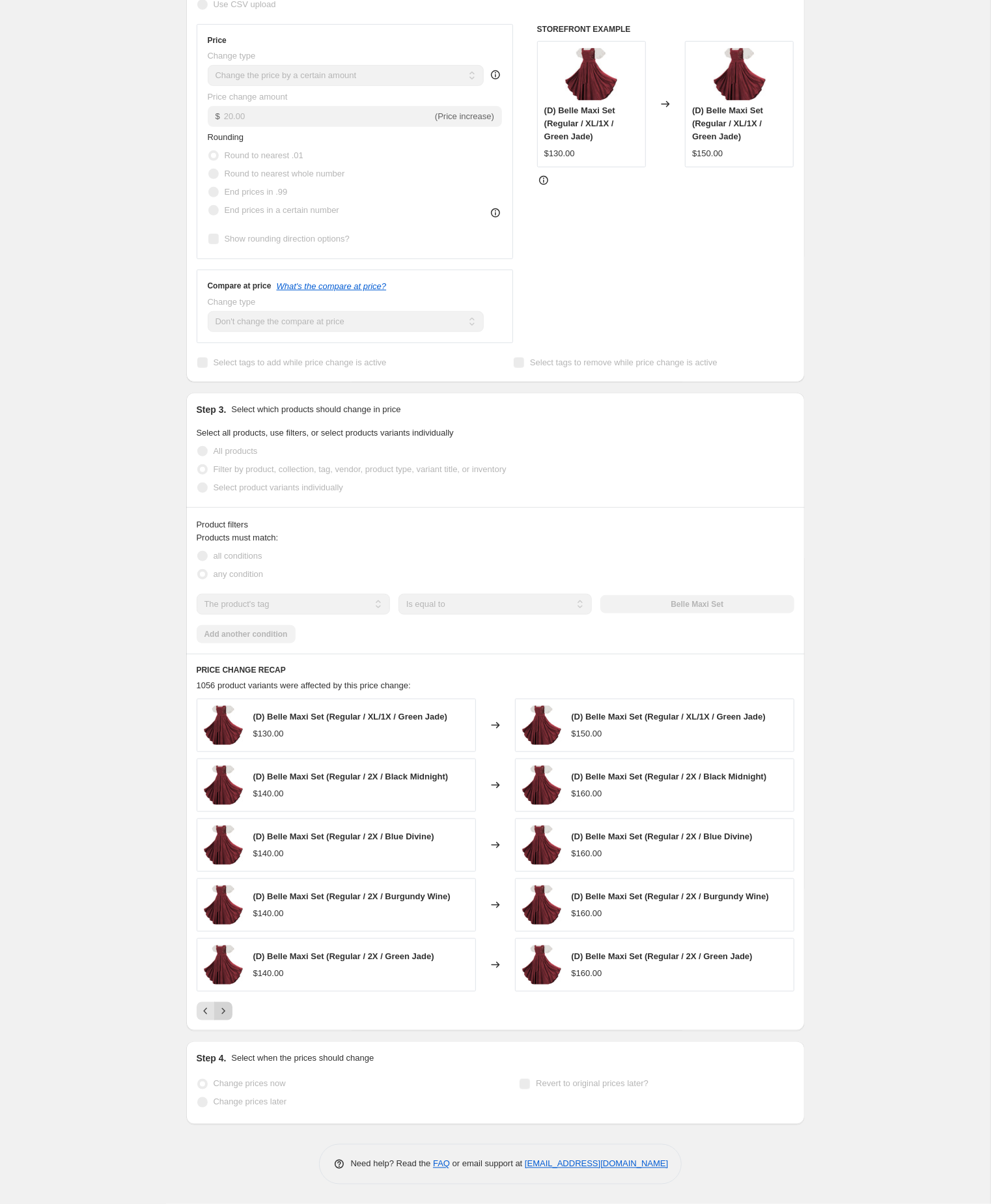
click at [224, 1020] on div "(D) Belle Maxi Set (Regular / XL/1X / Green Jade) $130.00 Changed to (D) Belle …" at bounding box center [495, 859] width 598 height 322
click at [225, 1018] on icon "Next" at bounding box center [224, 1011] width 13 height 13
click at [108, 923] on div "Belle Maxi Set +20. This page is ready Belle Maxi Set +20 Success Complete Comp…" at bounding box center [495, 433] width 990 height 1543
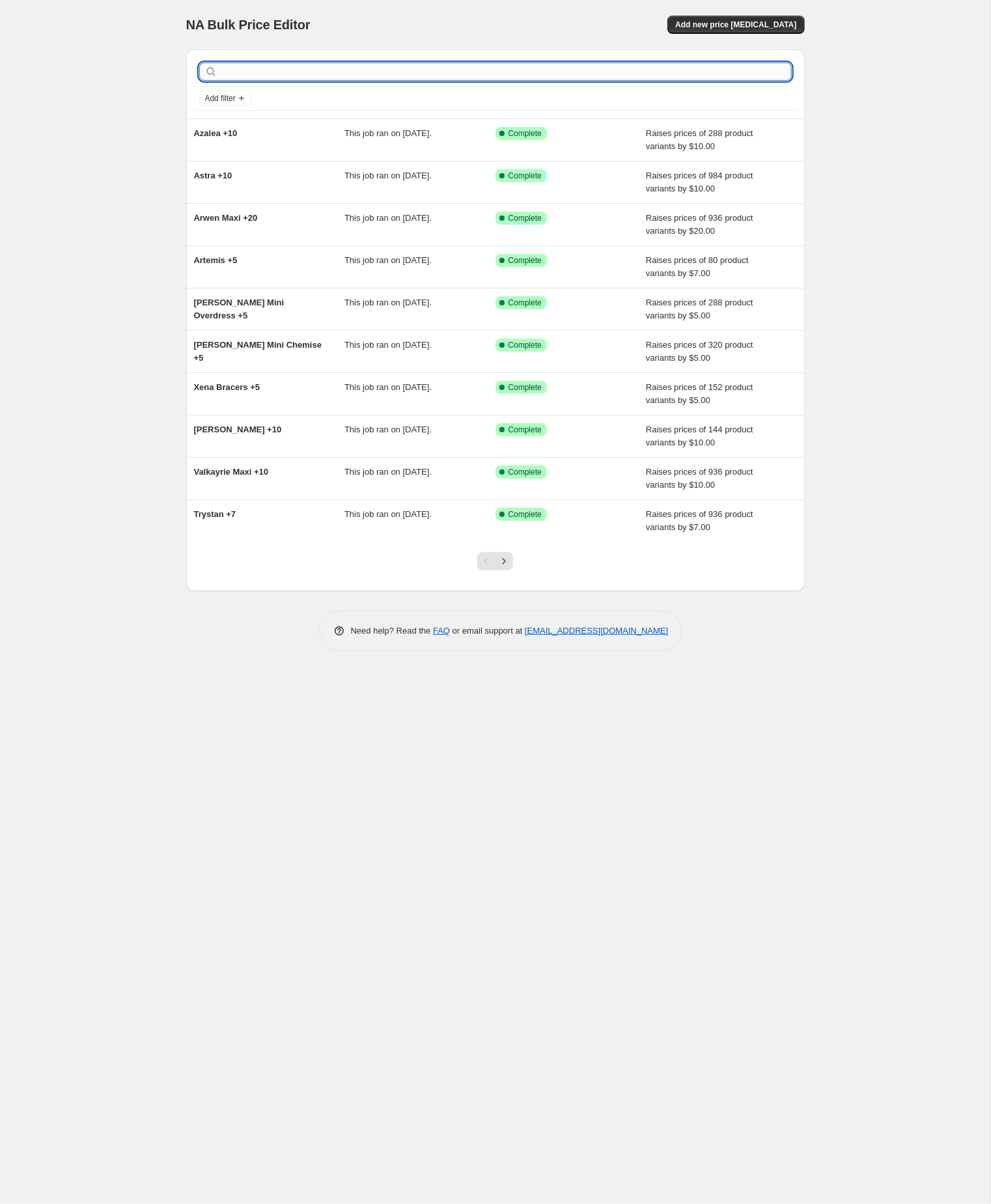
click at [268, 71] on input "text" at bounding box center [505, 71] width 572 height 18
paste input "Breanna"
type input "Breanna"
click at [268, 71] on input "Breanna" at bounding box center [494, 71] width 548 height 18
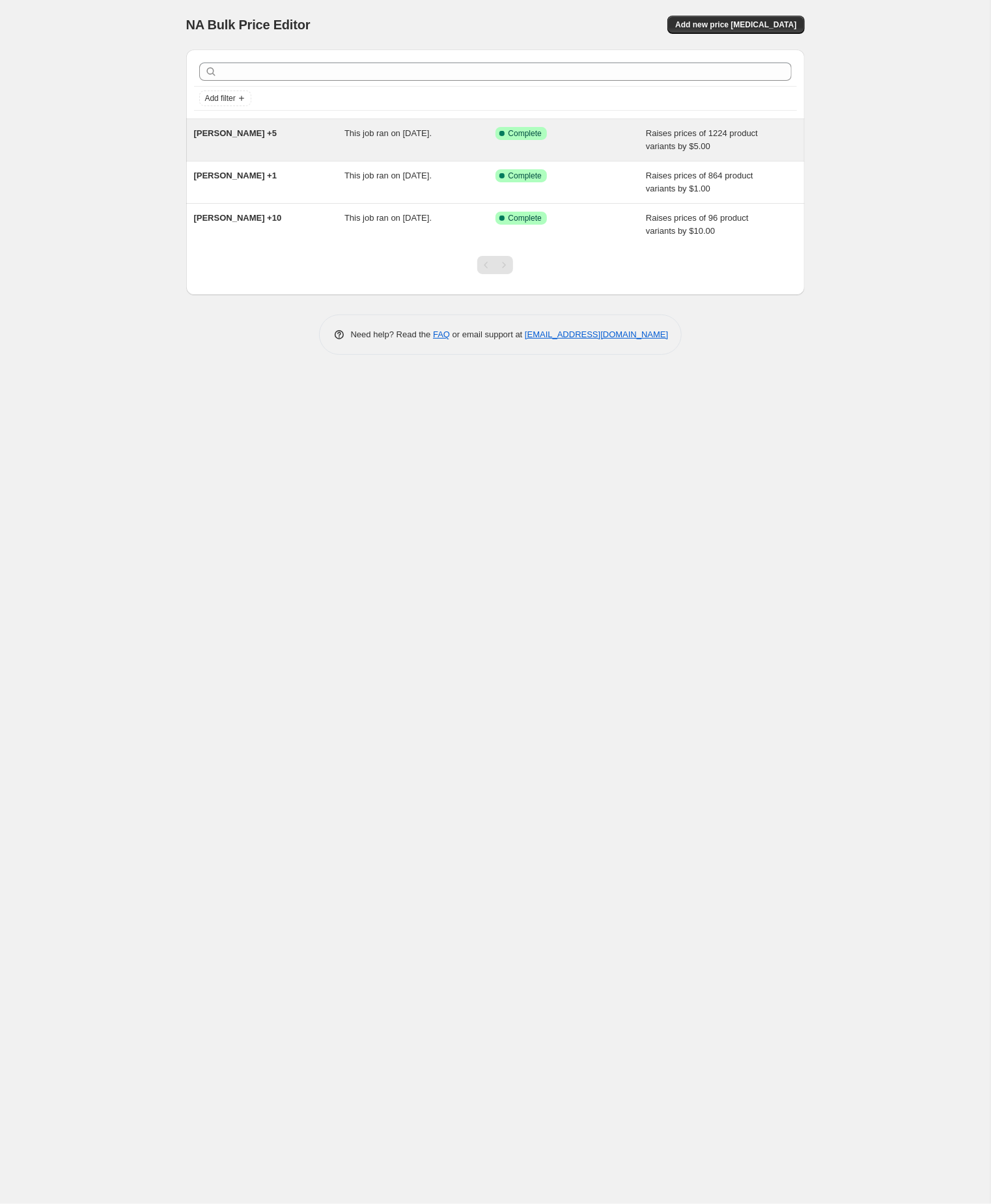
click at [236, 138] on span "Breanna +5" at bounding box center [235, 133] width 83 height 9
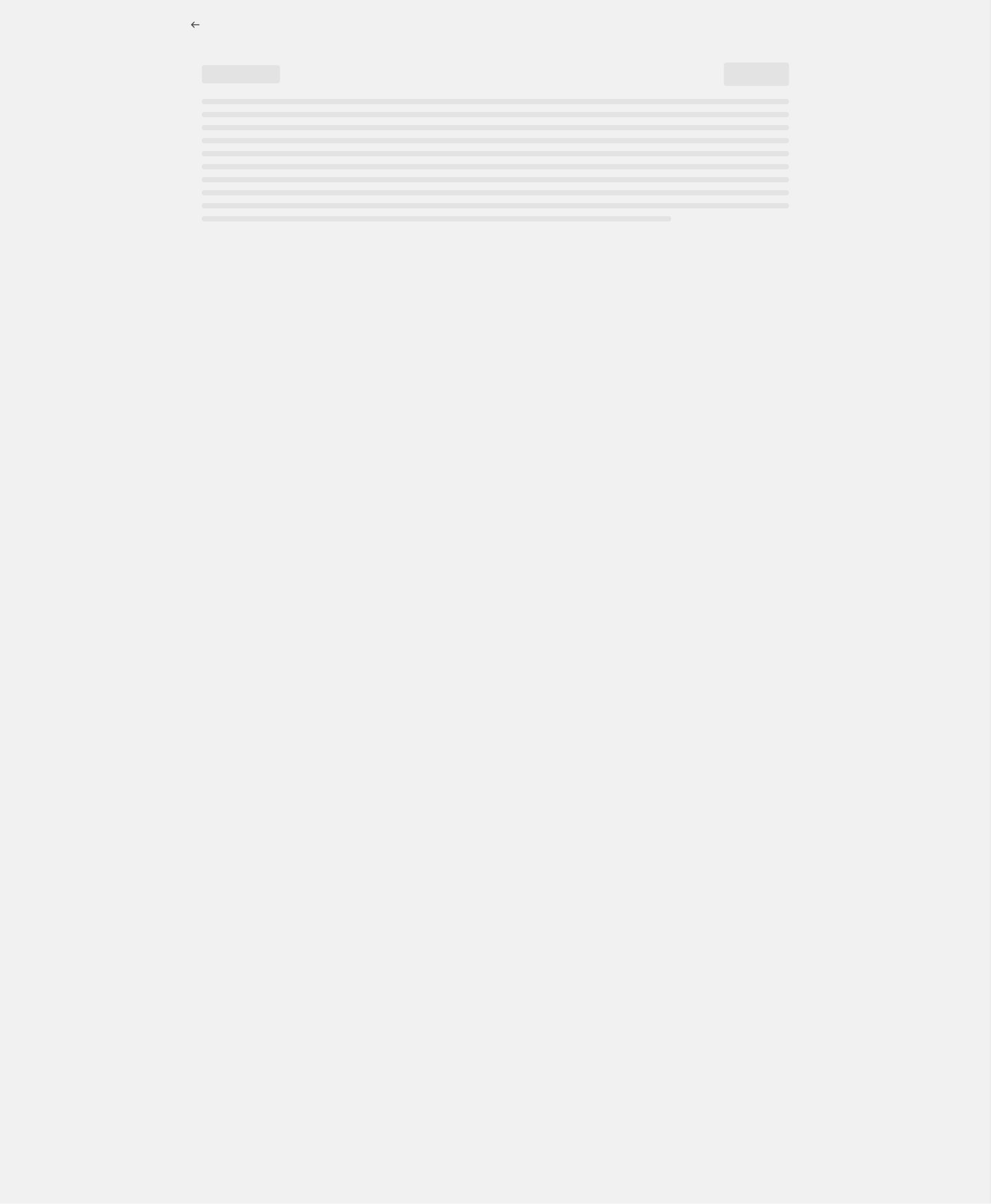
select select "by"
select select "no_change"
select select "tag"
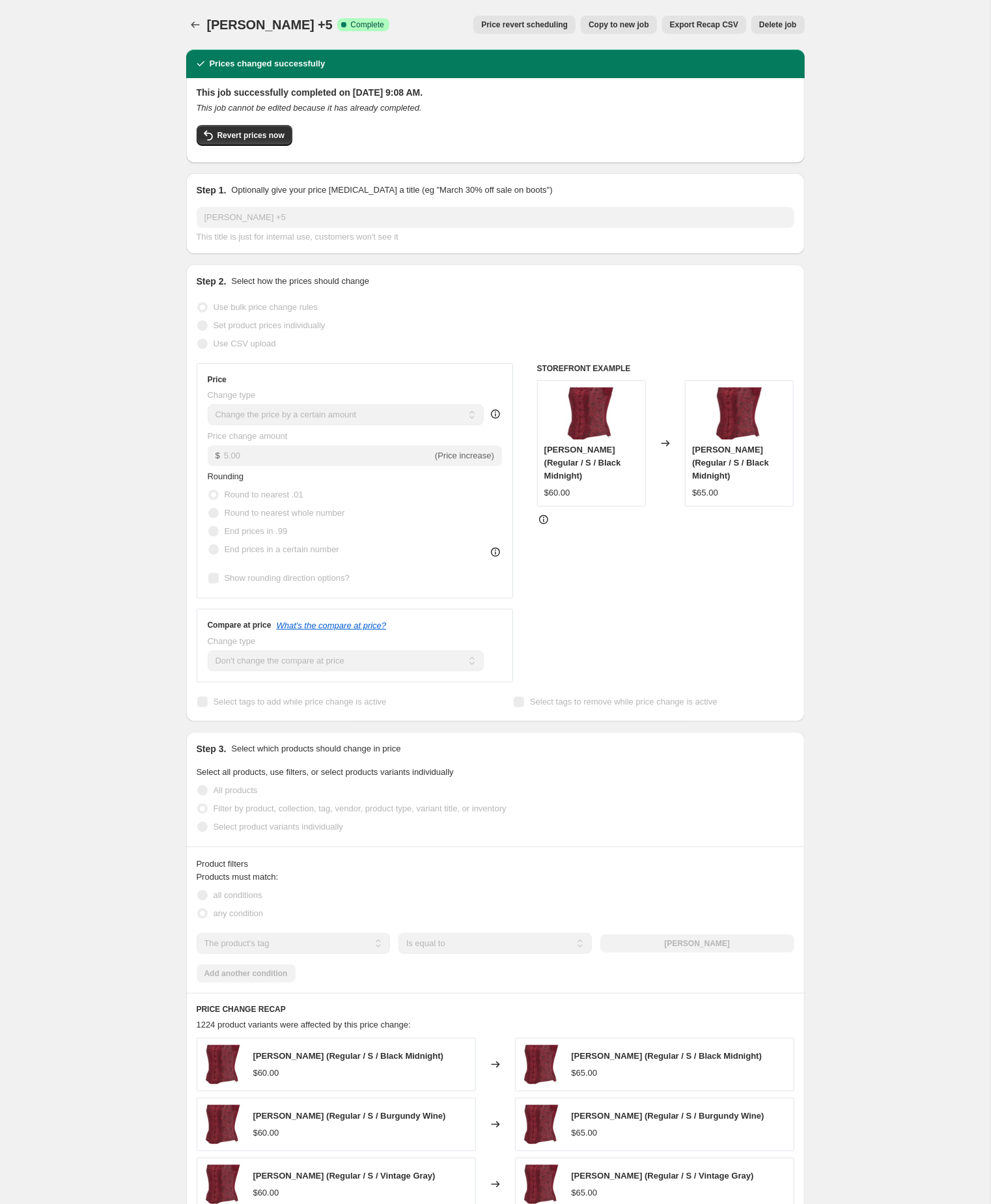
click at [48, 830] on div "Breanna +5. This page is ready Breanna +5 Success Complete Complete Price rever…" at bounding box center [495, 771] width 990 height 1543
click at [590, 25] on span "Copy to new job" at bounding box center [619, 24] width 61 height 10
select select "by"
select select "no_change"
select select "tag"
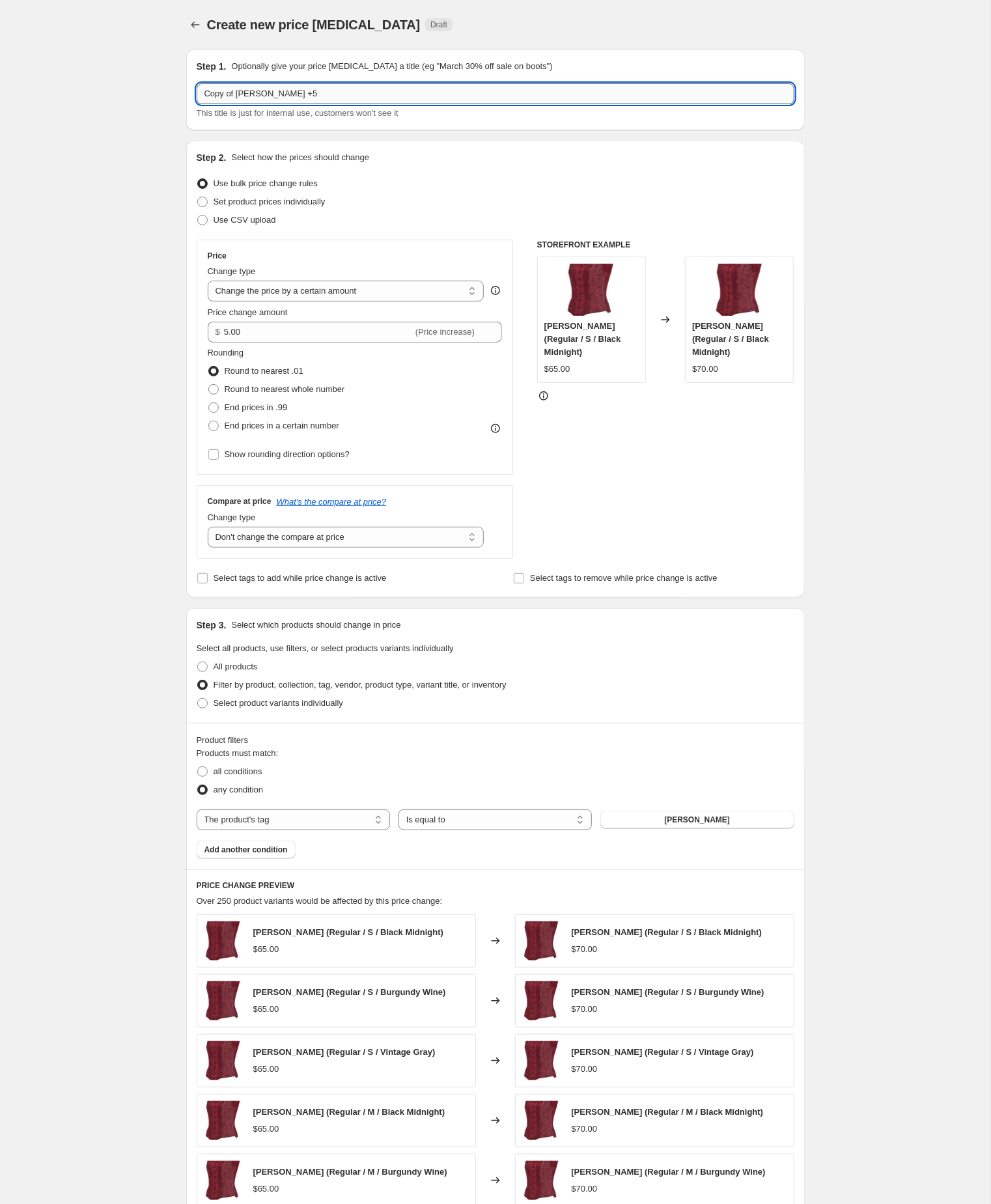
click at [244, 97] on input "Copy of Breanna +5" at bounding box center [495, 94] width 598 height 21
type input "[PERSON_NAME] +10"
click at [281, 317] on span "Price change amount" at bounding box center [248, 312] width 80 height 9
click at [281, 331] on input "5.00" at bounding box center [318, 332] width 189 height 21
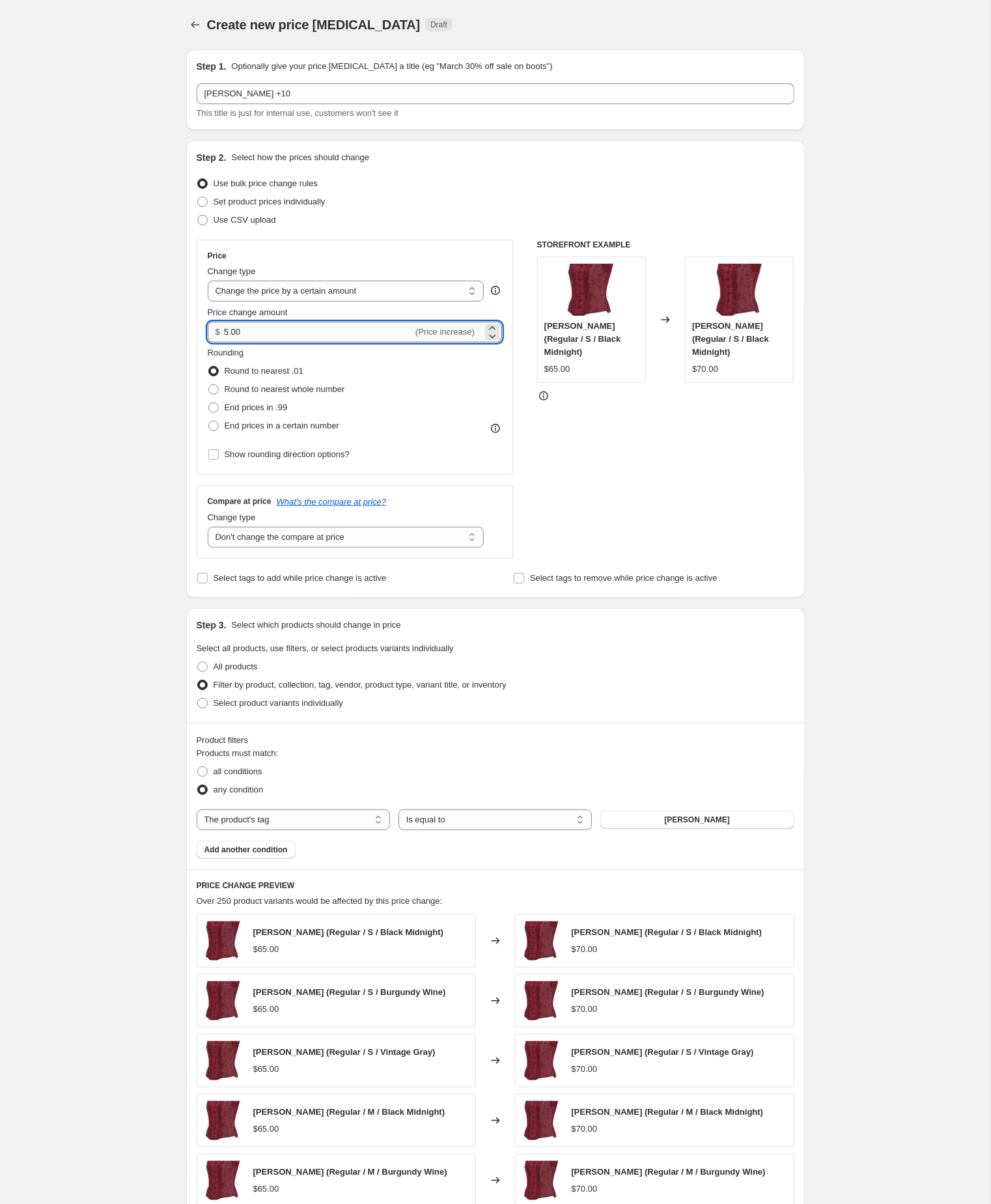
click at [276, 343] on input "5.00" at bounding box center [318, 332] width 189 height 21
type input "10.00"
click at [103, 479] on div "Create new price change job. This page is ready Create new price change job Dra…" at bounding box center [495, 724] width 990 height 1448
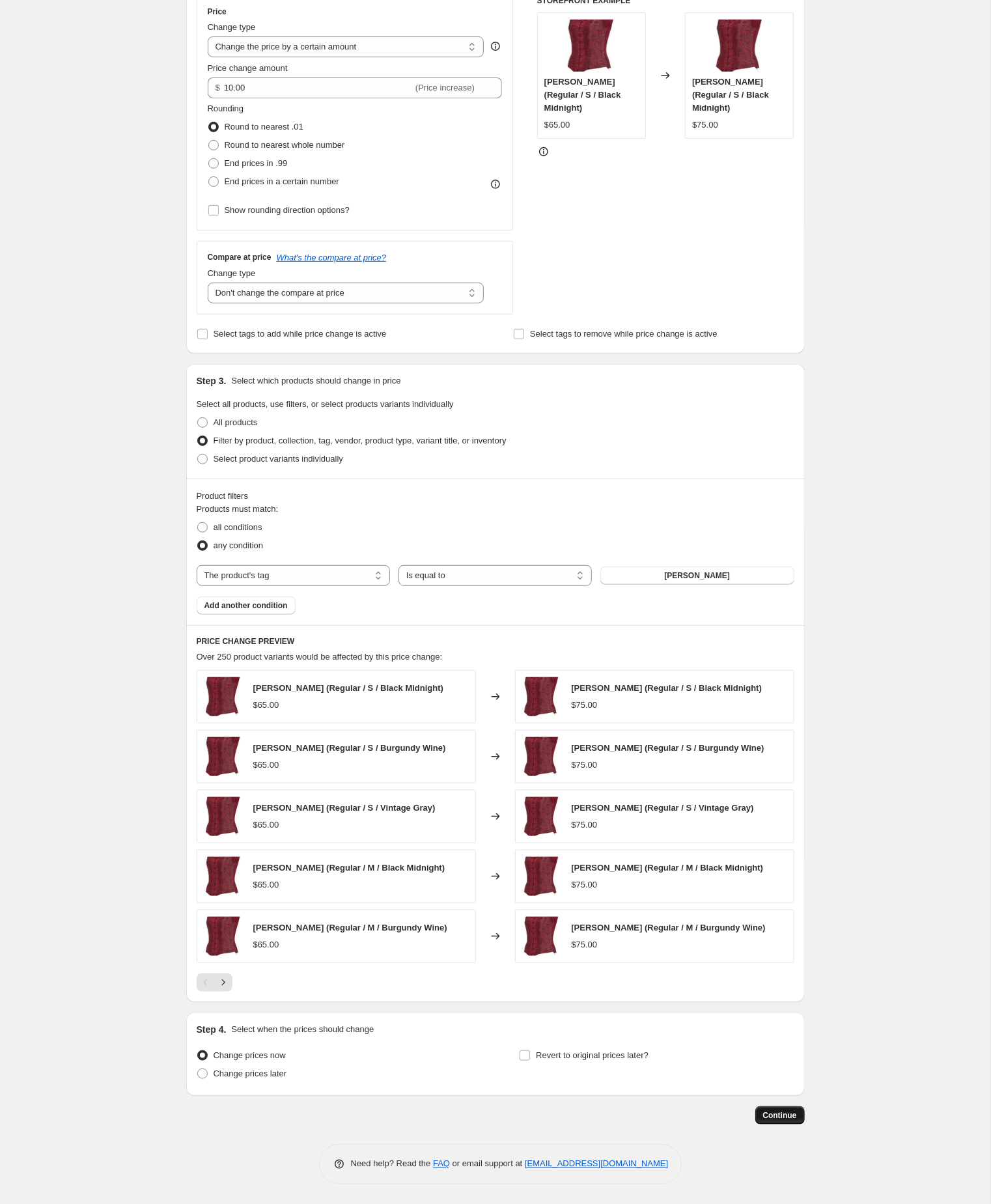
scroll to position [311, 0]
click at [770, 1107] on button "Continue" at bounding box center [780, 1115] width 50 height 18
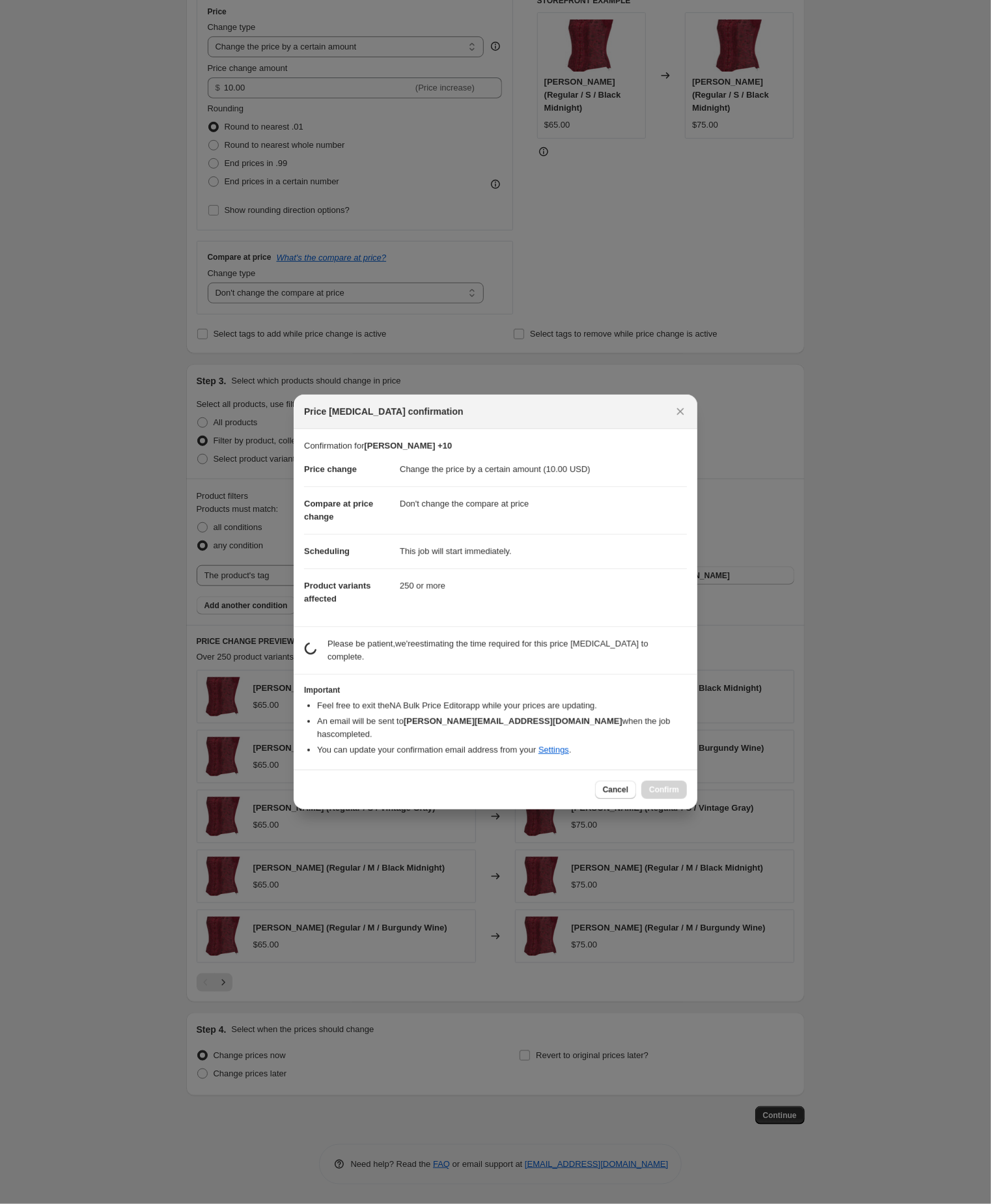
scroll to position [310, 0]
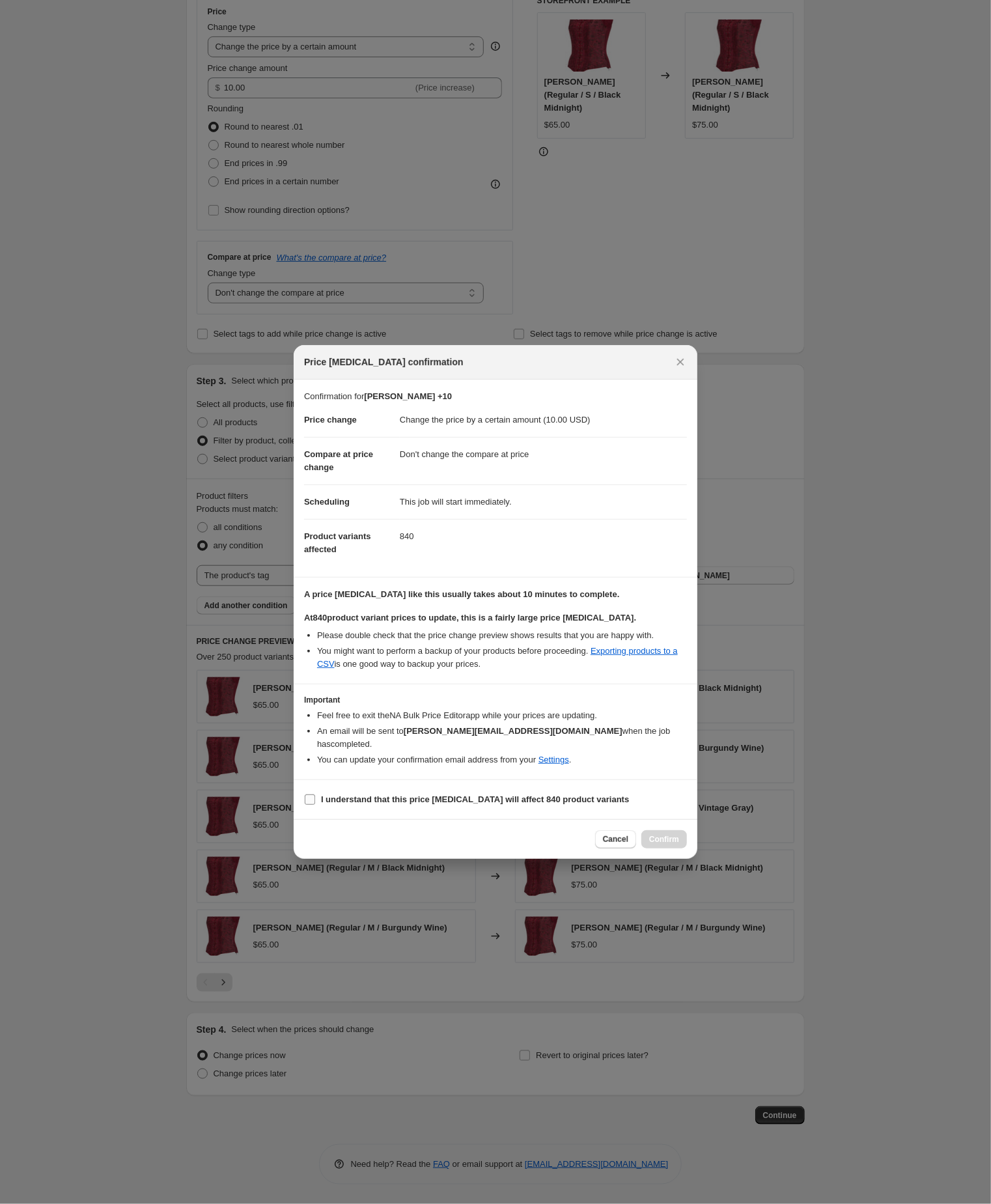
click at [313, 805] on input "I understand that this price change job will affect 840 product variants" at bounding box center [310, 800] width 10 height 10
checkbox input "true"
click at [663, 844] on span "Confirm" at bounding box center [663, 839] width 30 height 10
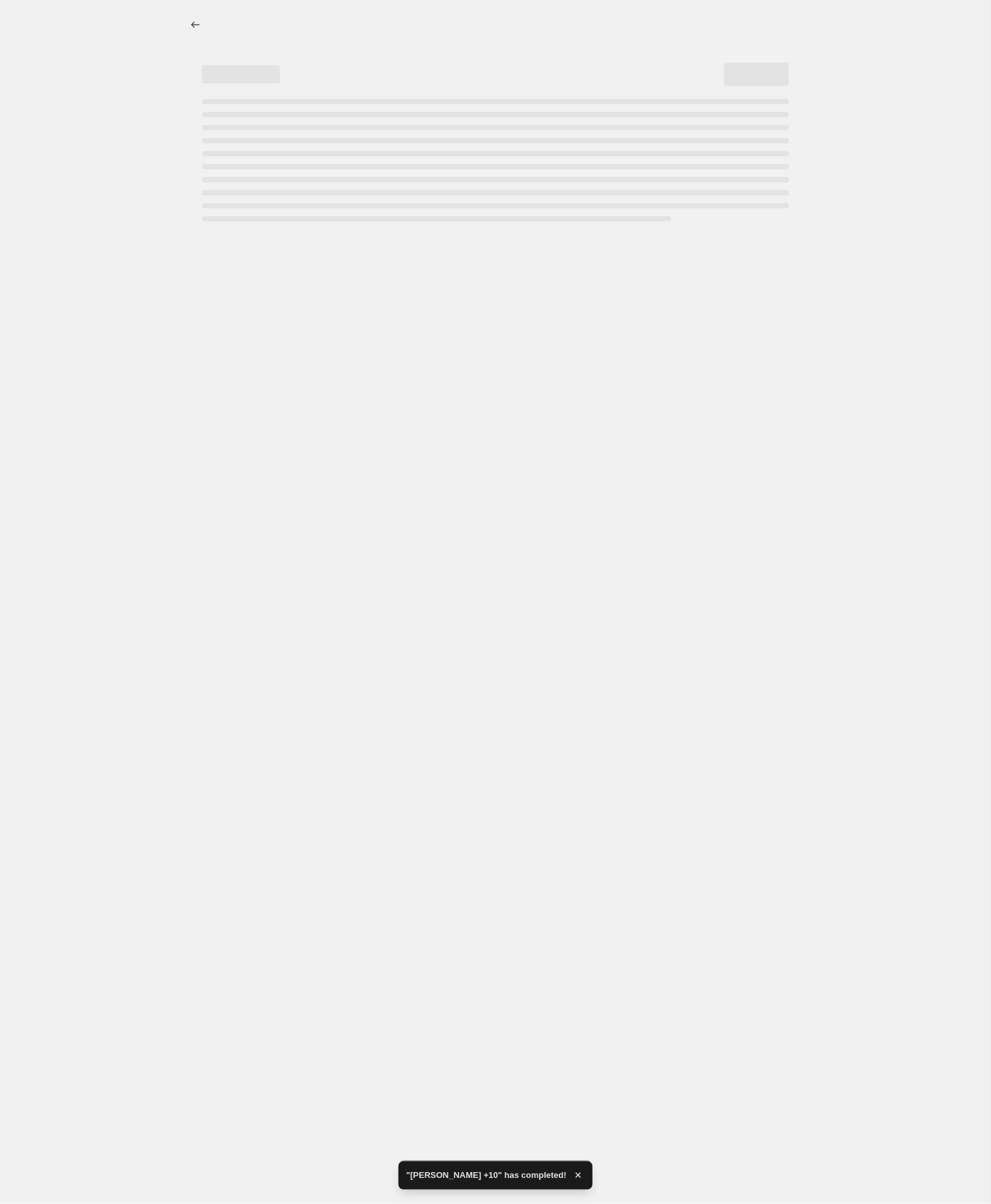
select select "by"
select select "no_change"
select select "tag"
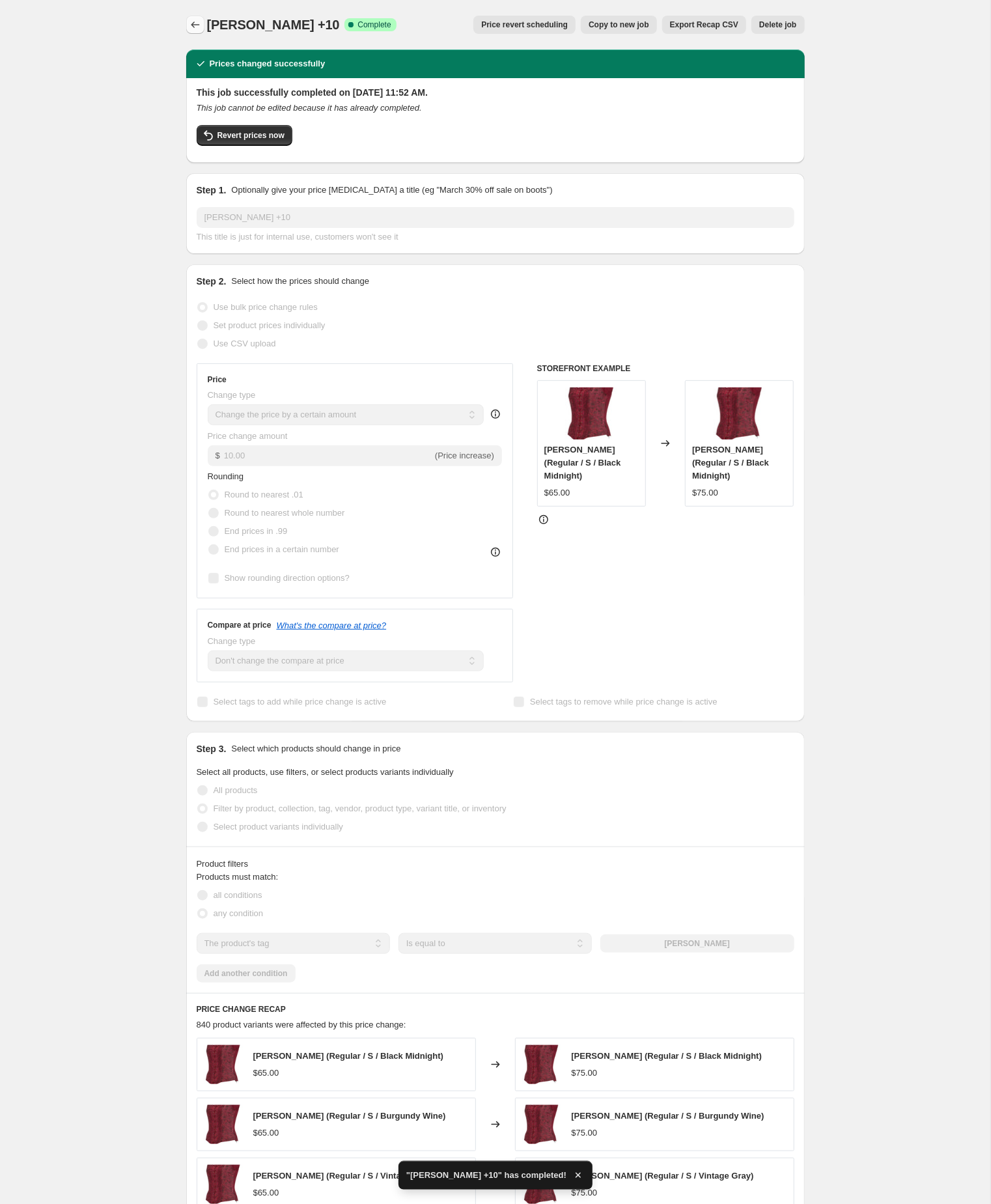
click at [198, 23] on icon "Price change jobs" at bounding box center [196, 24] width 13 height 13
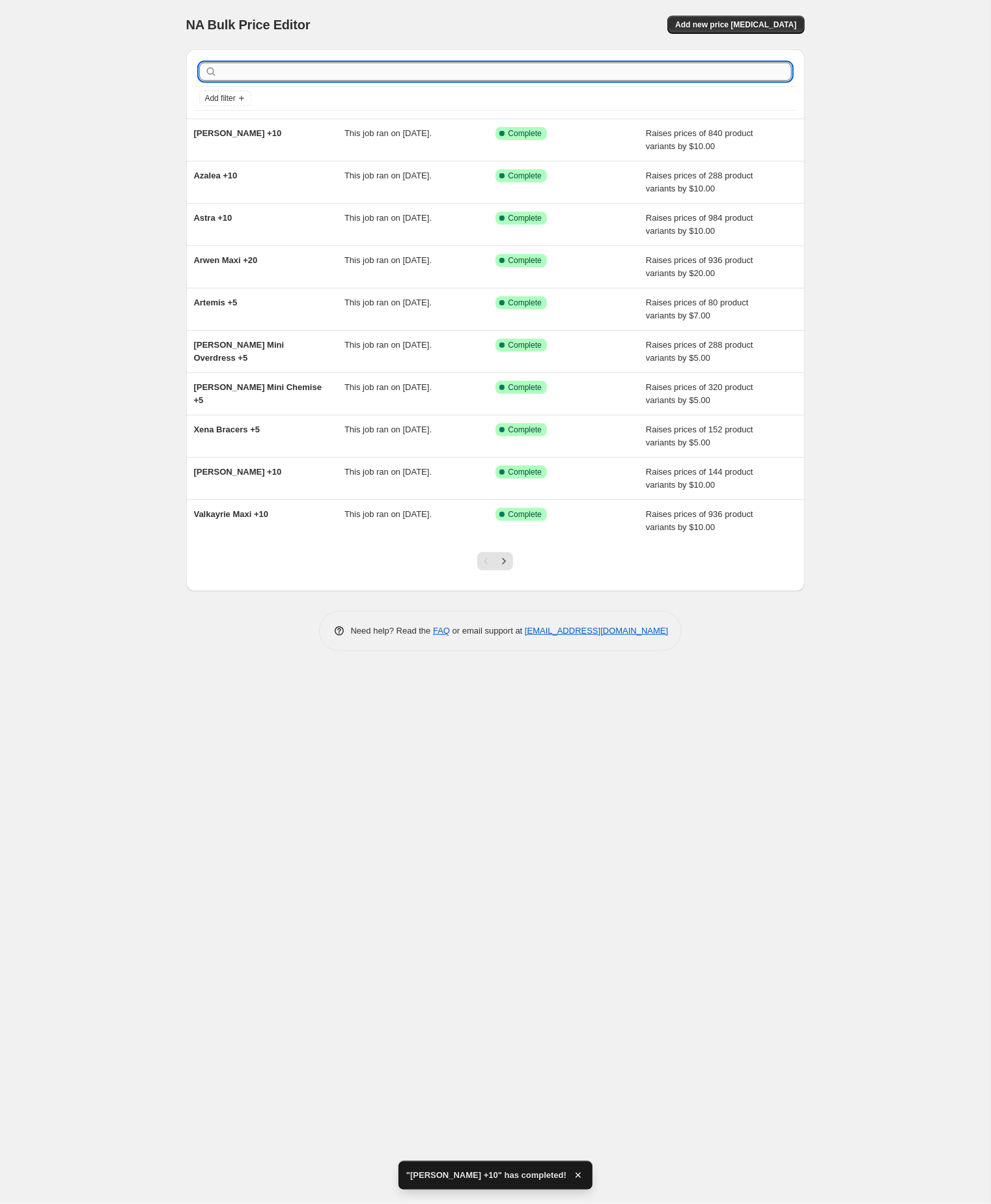
click at [281, 74] on input "text" at bounding box center [505, 71] width 572 height 18
type input "linen"
click at [293, 75] on input "linen" at bounding box center [494, 71] width 548 height 18
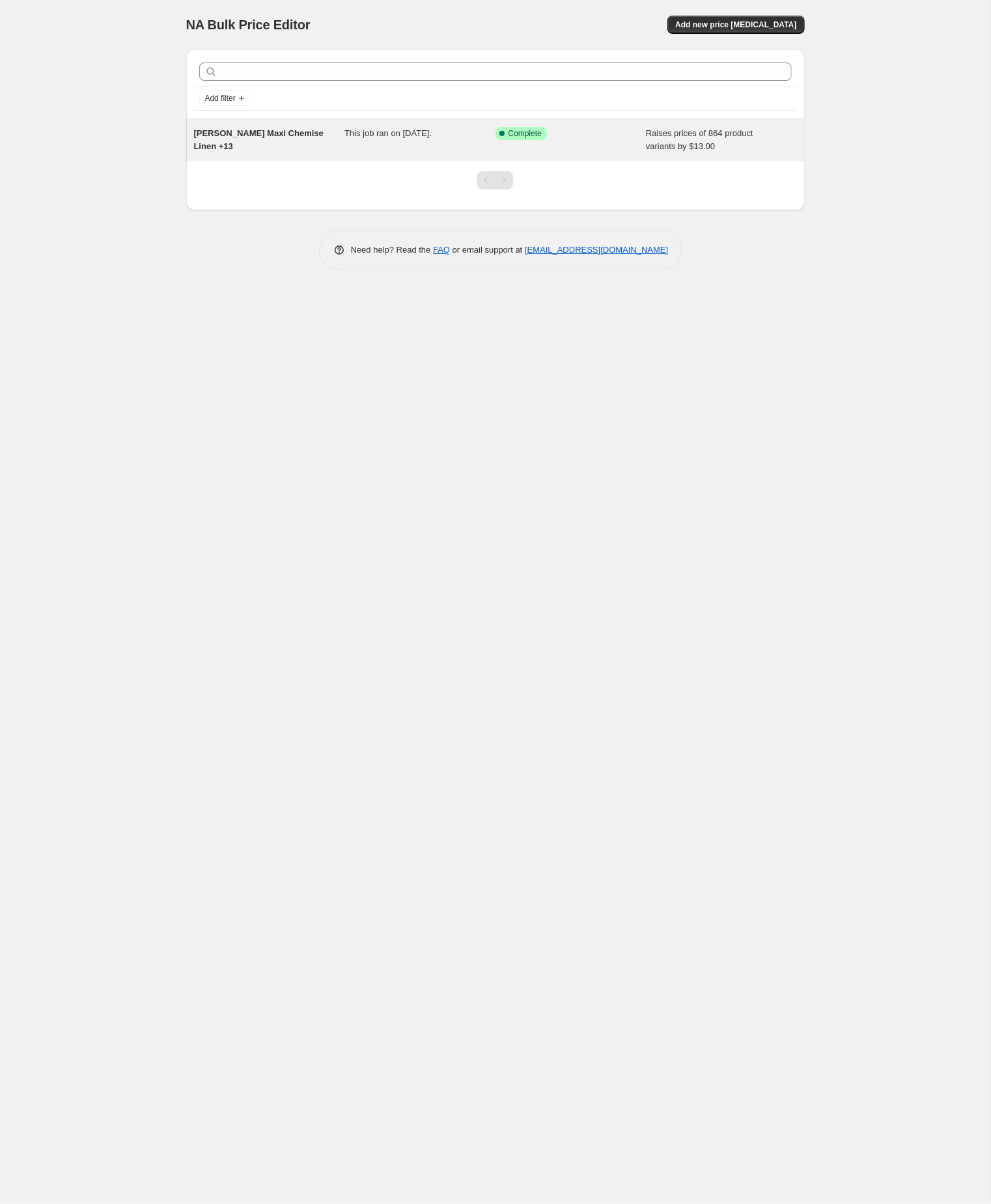
click at [244, 141] on div "Brigid Maxi Chemise Linen +13" at bounding box center [269, 140] width 151 height 26
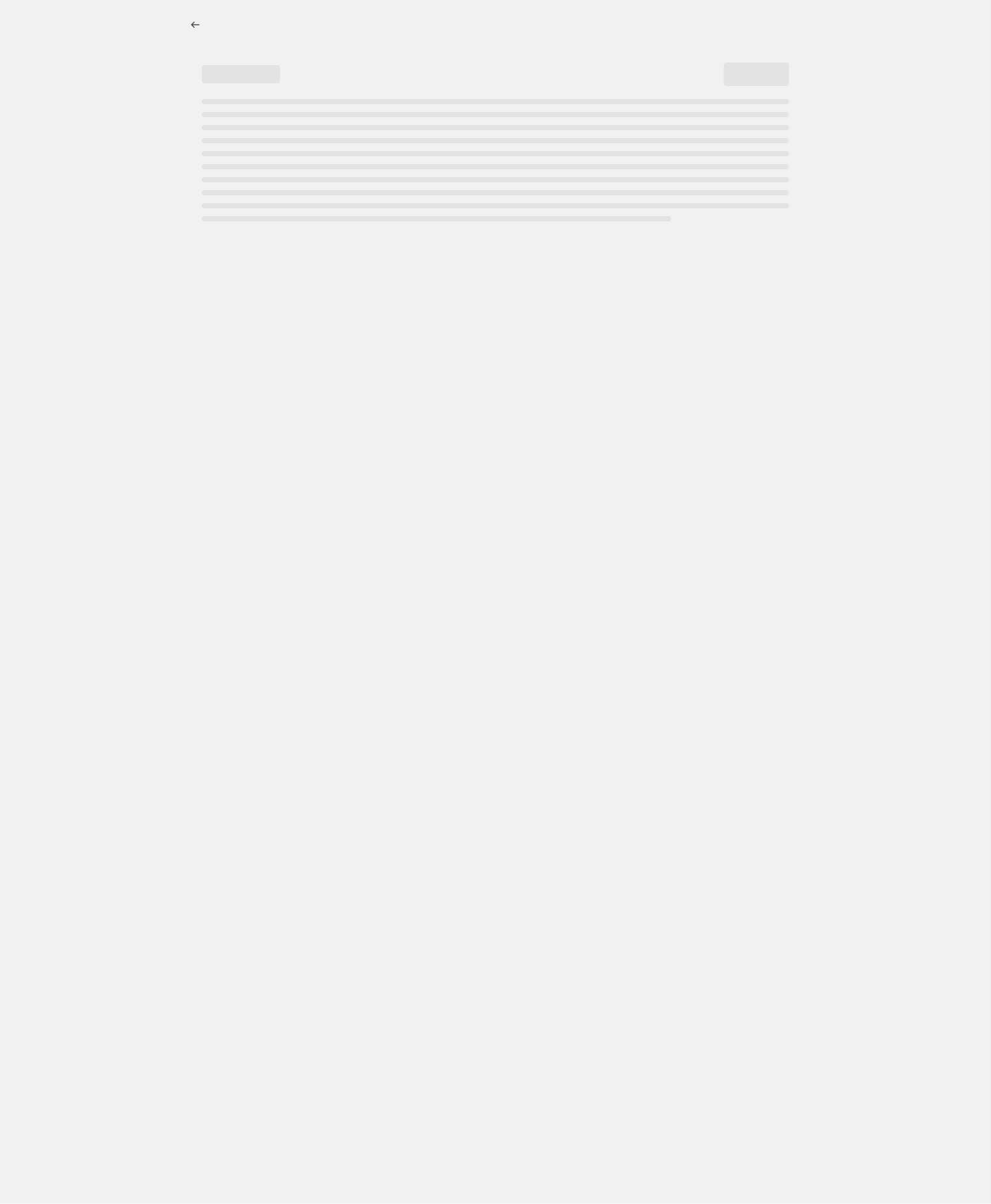
select select "by"
select select "no_change"
select select "tag"
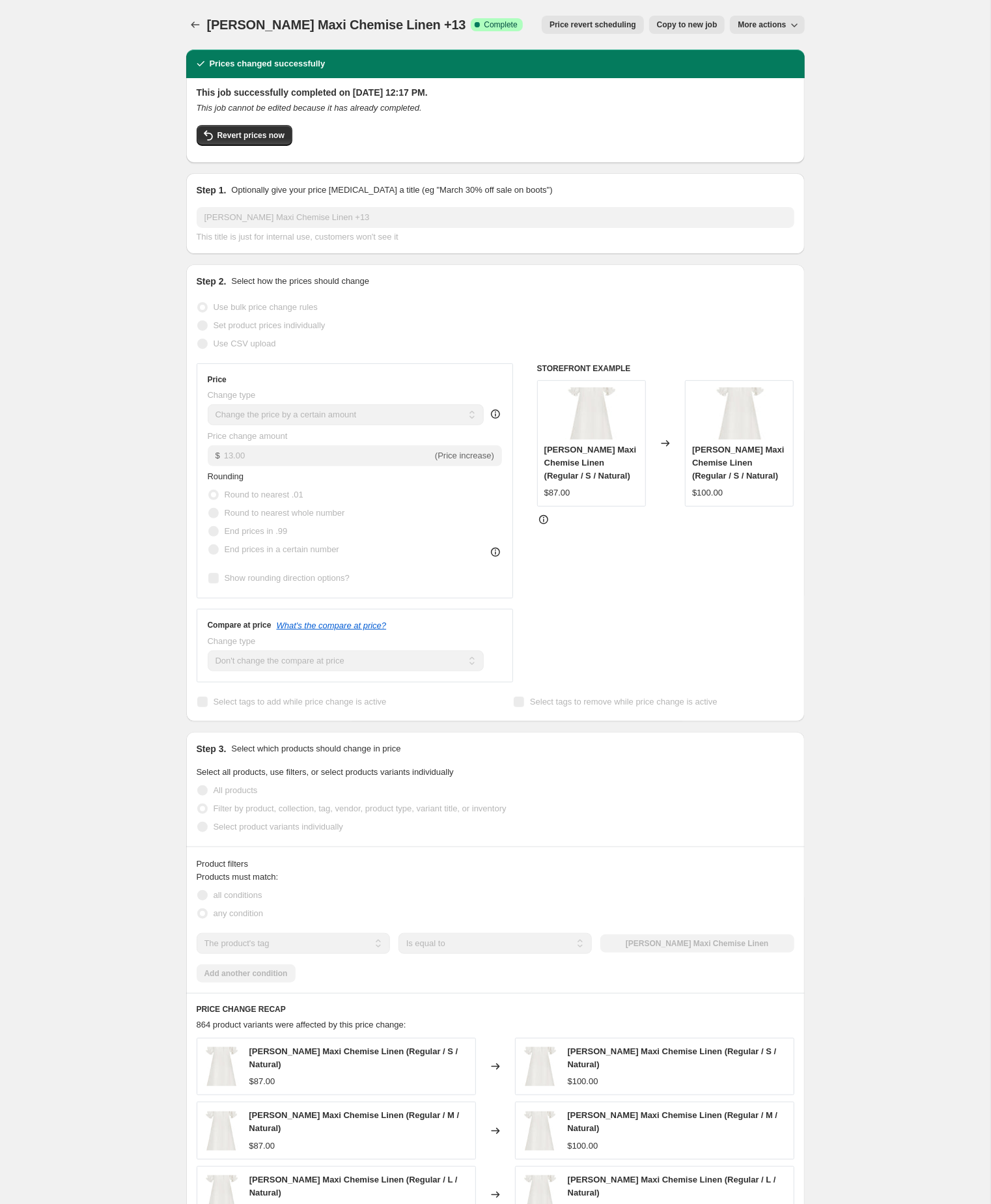
click at [657, 29] on span "Copy to new job" at bounding box center [687, 24] width 61 height 10
select select "by"
select select "no_change"
select select "tag"
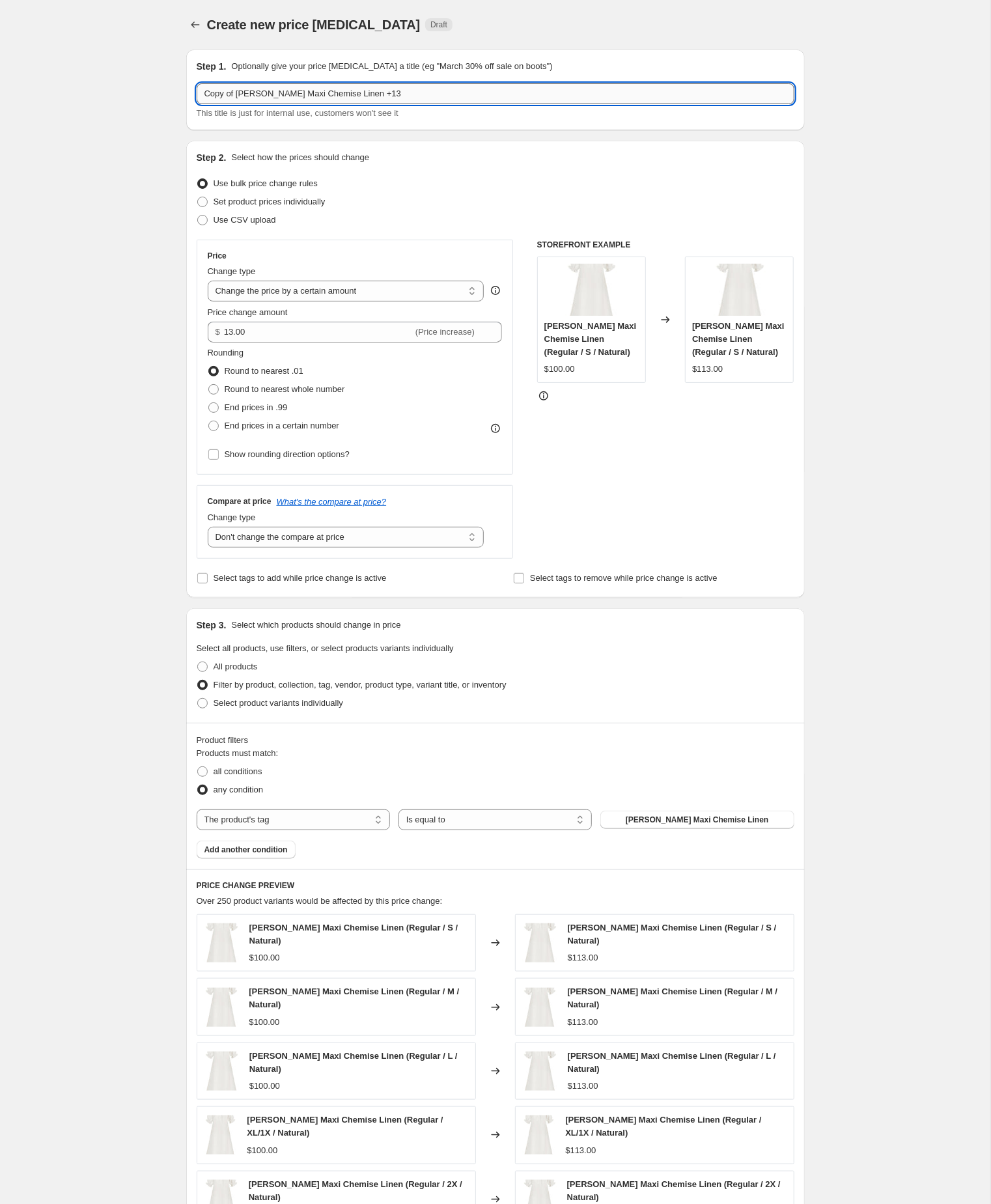
click at [244, 97] on input "Copy of Brigid Maxi Chemise Linen +13" at bounding box center [495, 94] width 598 height 21
click at [361, 93] on input "Brigid Maxi Chemise Linen +13" at bounding box center [495, 94] width 598 height 21
type input "[PERSON_NAME] Maxi Chemise Linen +10"
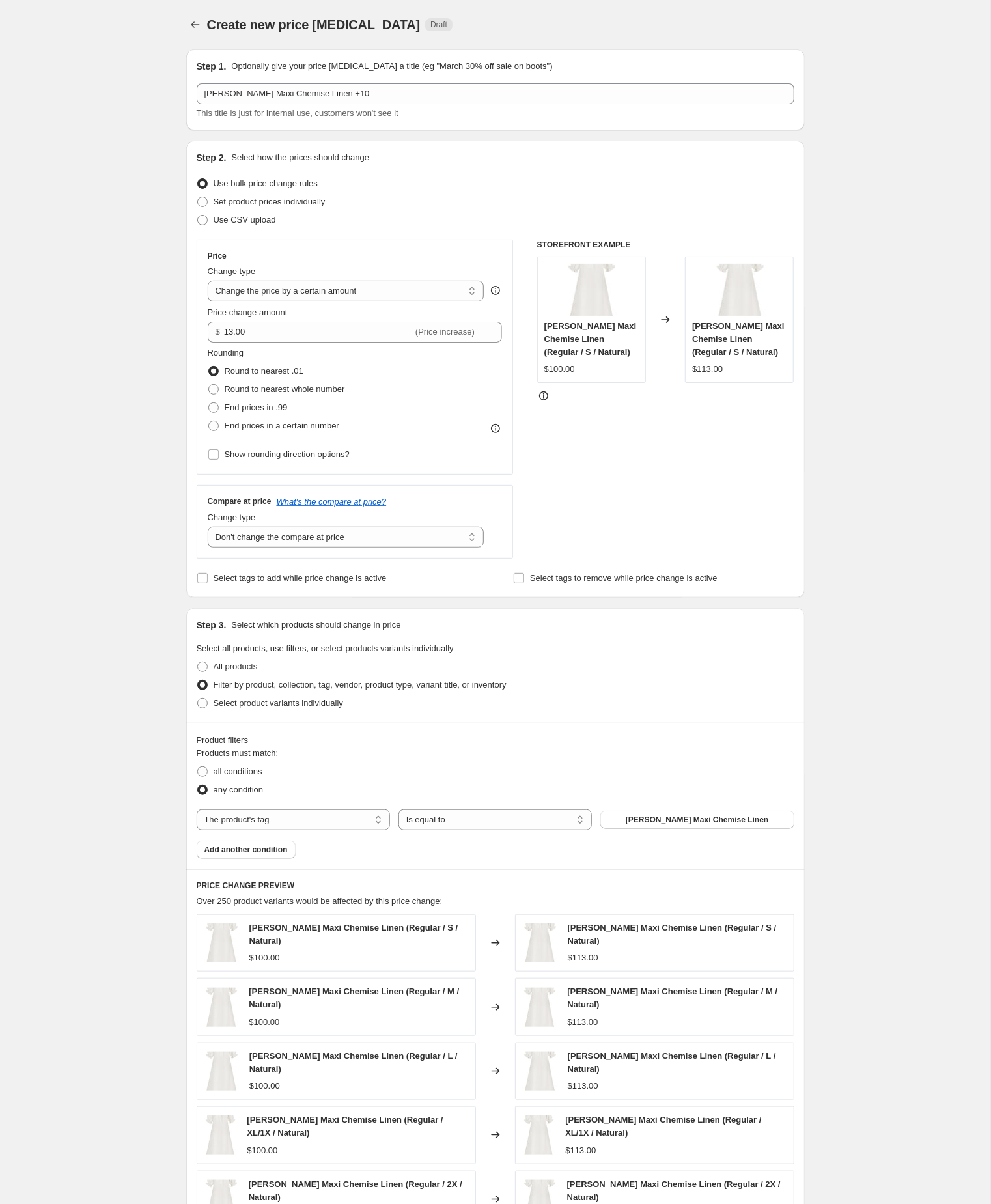
click at [109, 326] on div "Create new price change job. This page is ready Create new price change job Dra…" at bounding box center [495, 734] width 990 height 1469
click at [272, 343] on input "13.00" at bounding box center [318, 332] width 189 height 21
type input "10.00"
click at [91, 533] on div "Create new price change job. This page is ready Create new price change job Dra…" at bounding box center [495, 734] width 990 height 1469
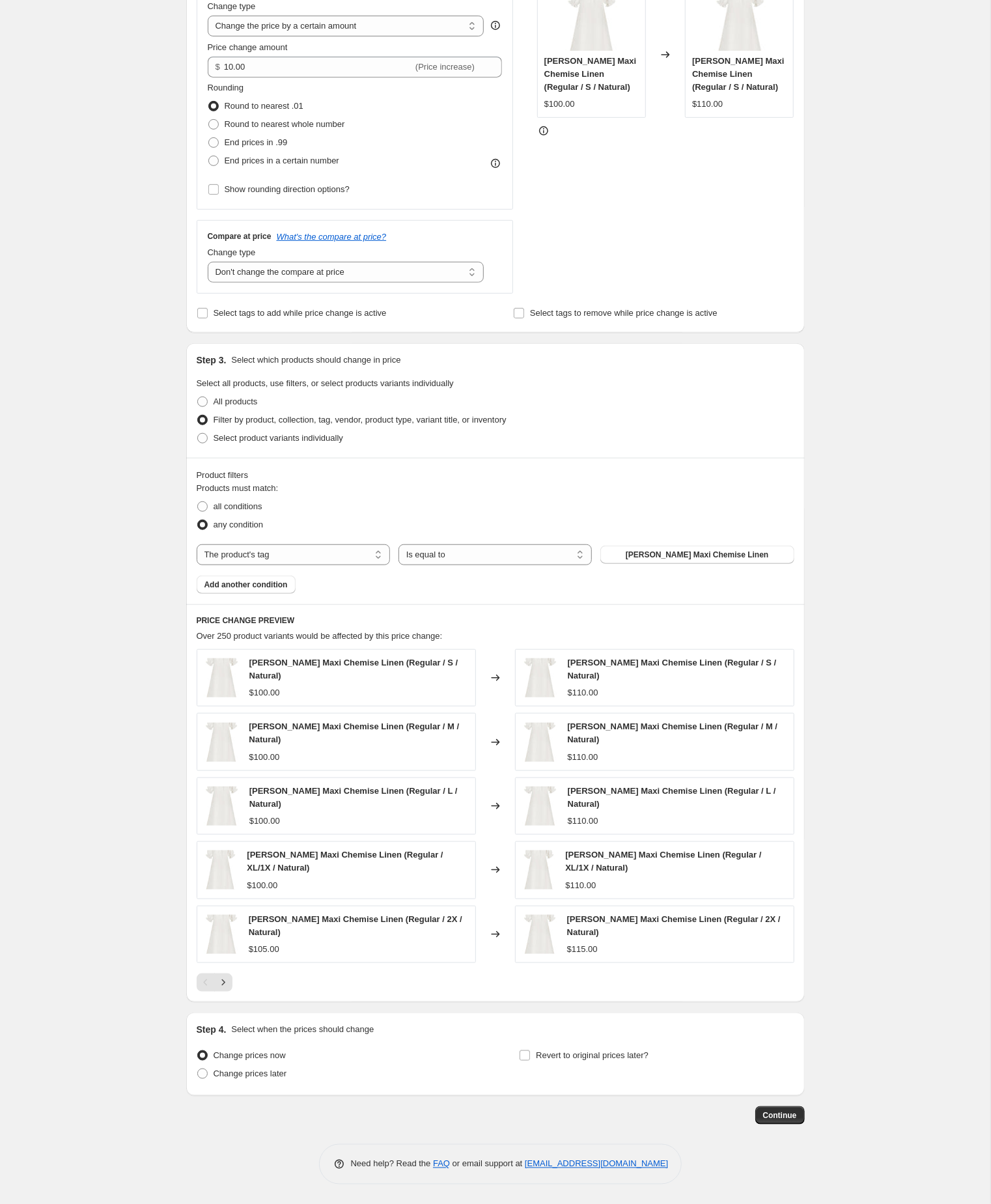
scroll to position [354, 0]
click at [769, 1110] on span "Continue" at bounding box center [780, 1115] width 34 height 10
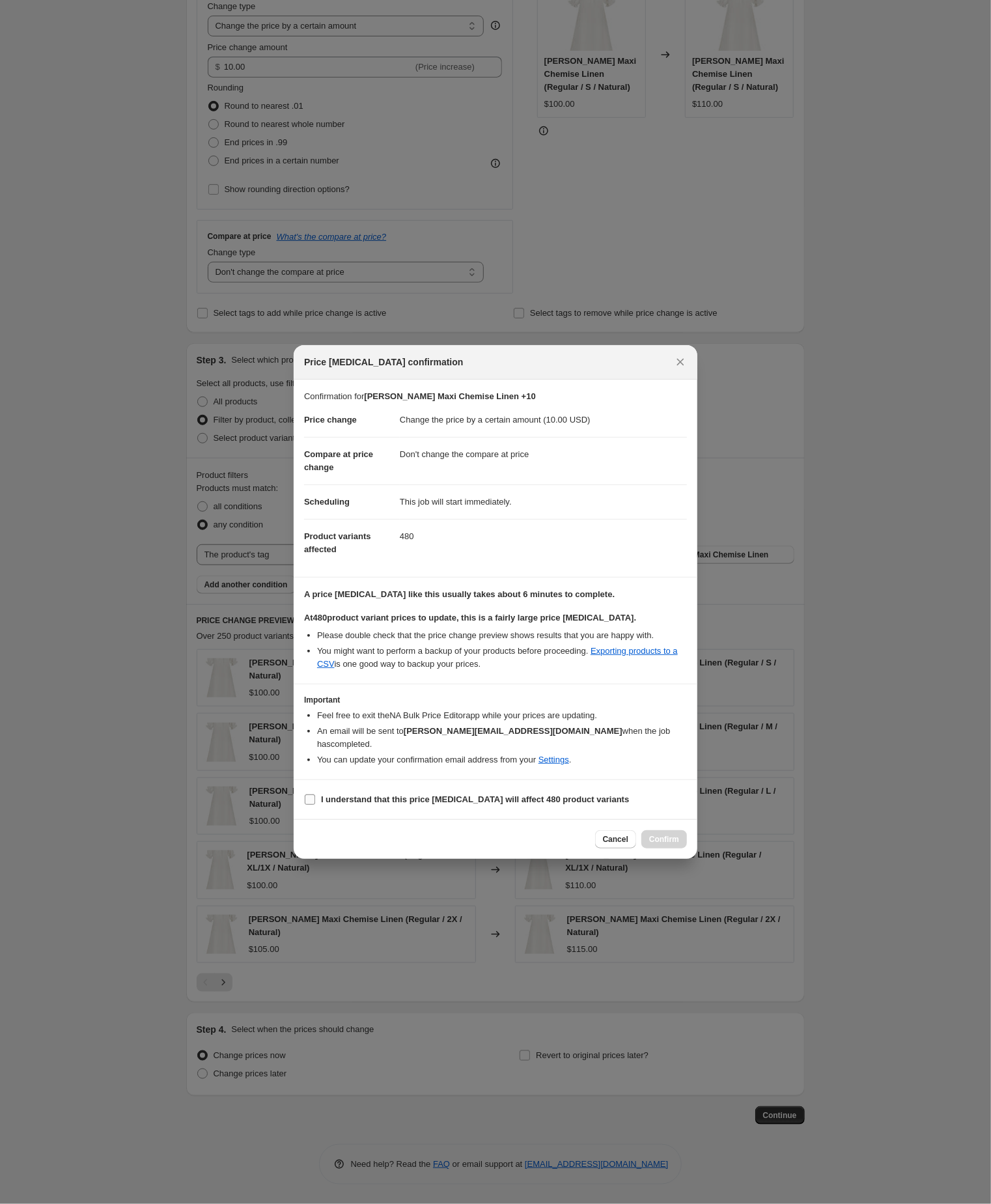
click at [307, 805] on input "I understand that this price change job will affect 480 product variants" at bounding box center [310, 800] width 10 height 10
checkbox input "true"
click at [668, 844] on span "Confirm" at bounding box center [663, 839] width 30 height 10
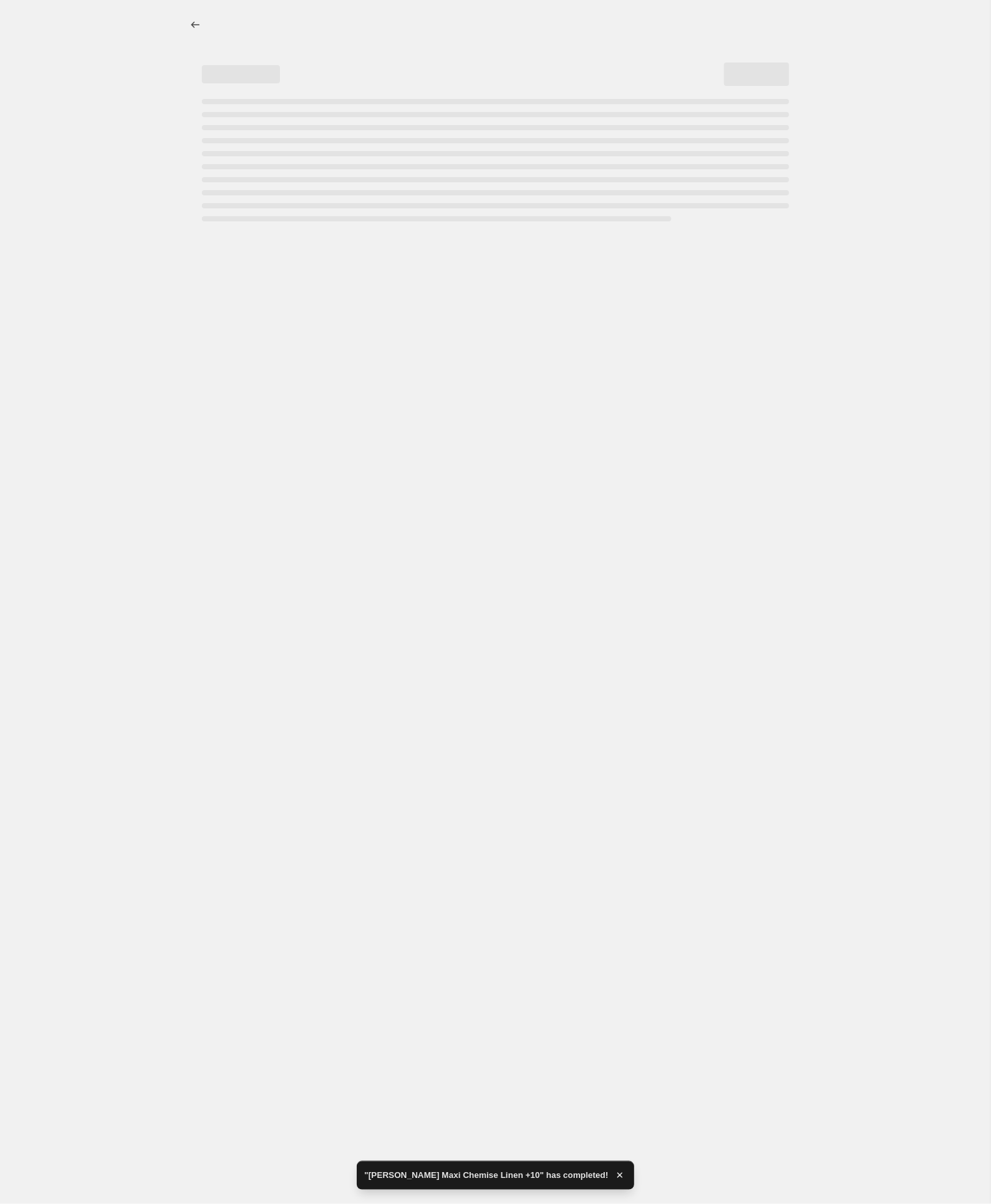
select select "by"
select select "no_change"
select select "tag"
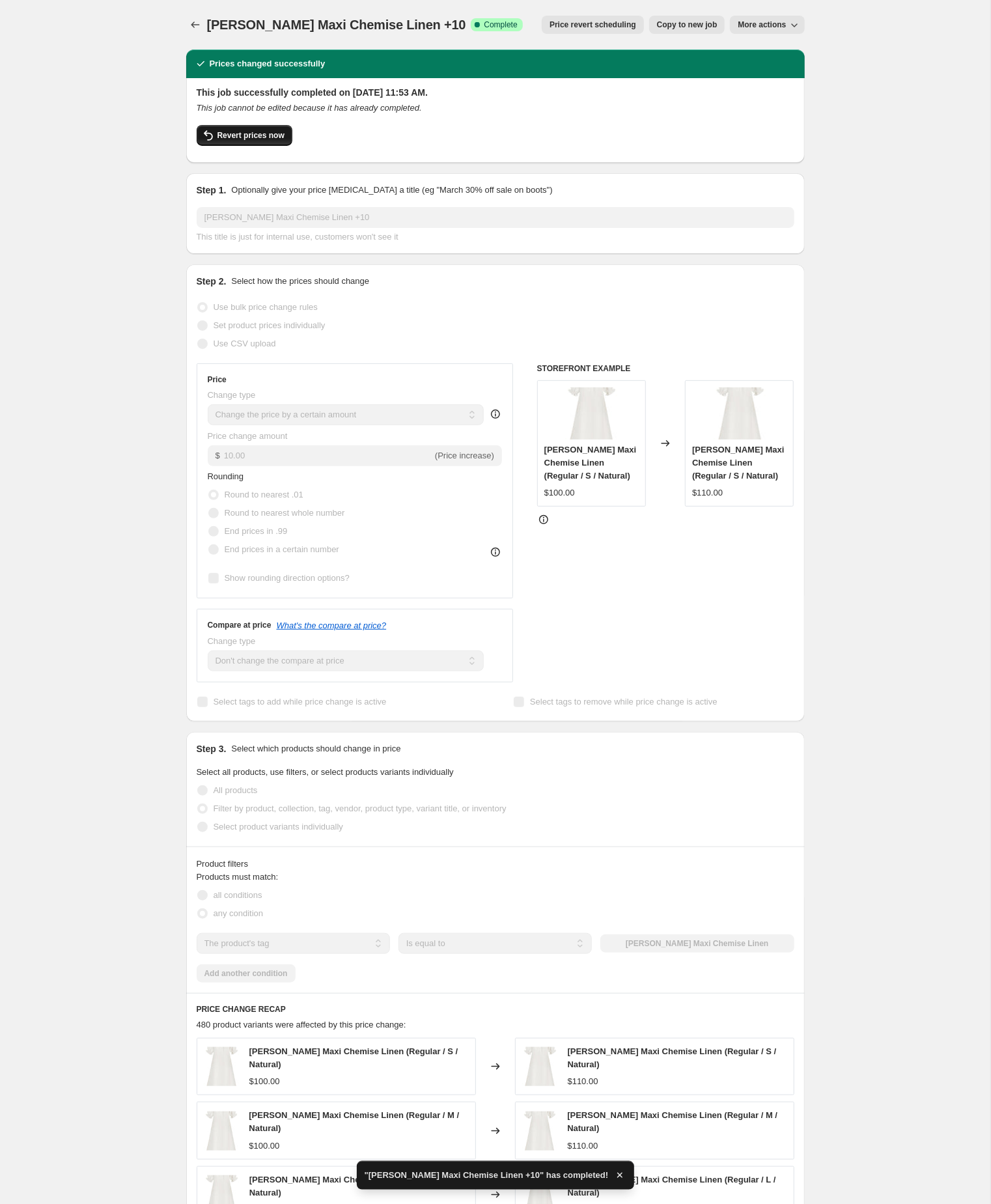
click at [254, 140] on span "Revert prices now" at bounding box center [251, 135] width 67 height 10
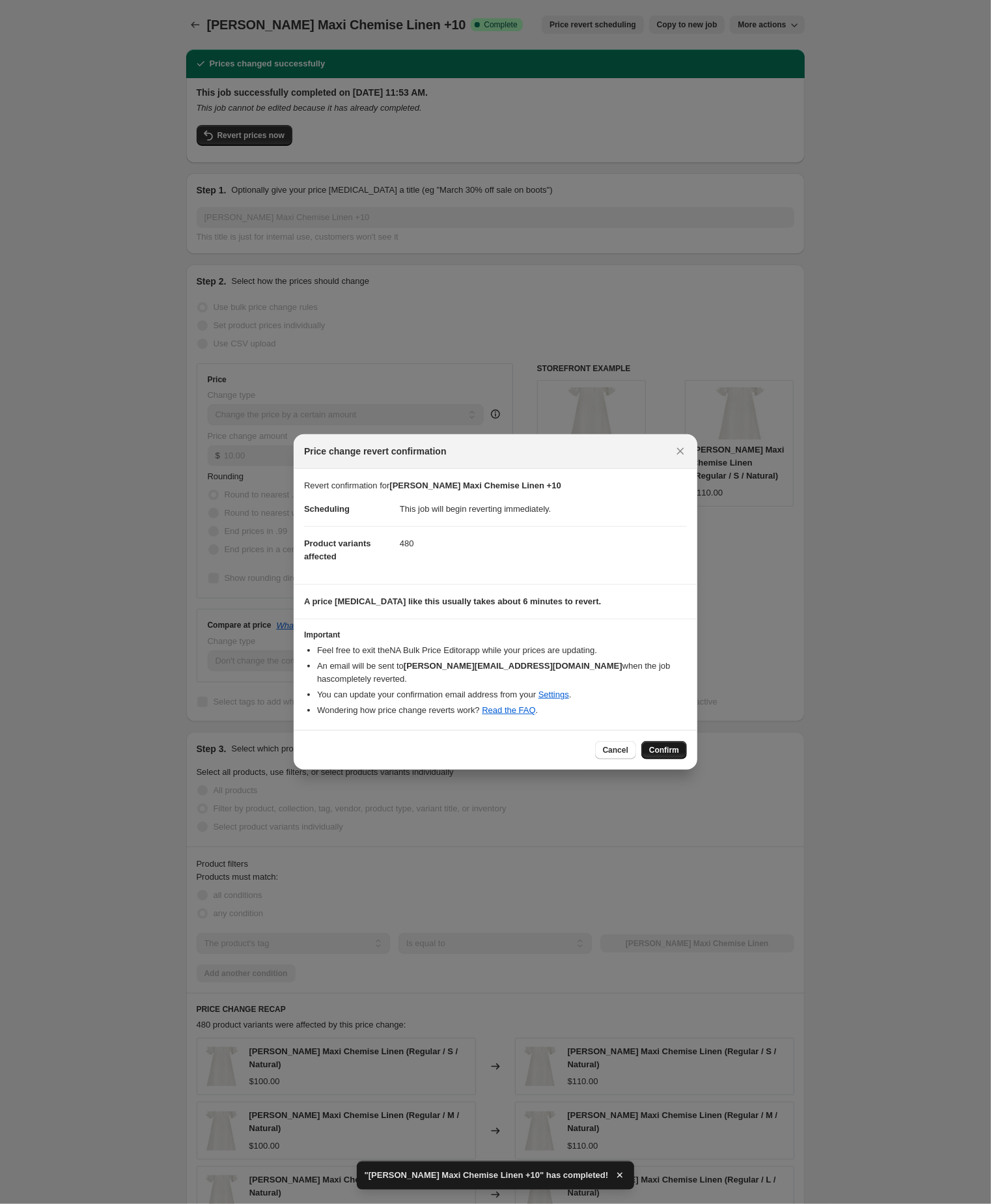
click at [665, 756] on span "Confirm" at bounding box center [663, 750] width 30 height 10
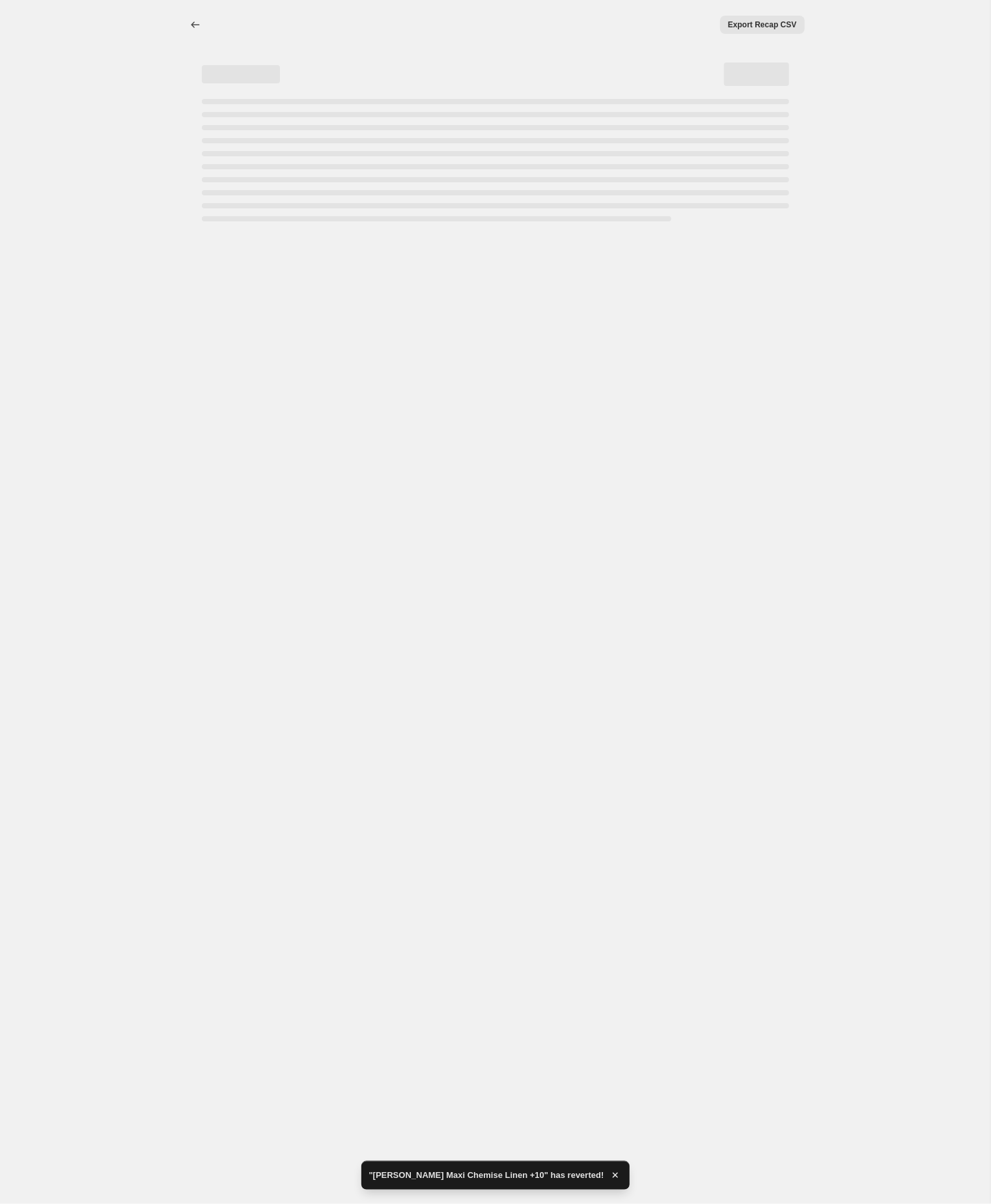
select select "by"
select select "no_change"
select select "tag"
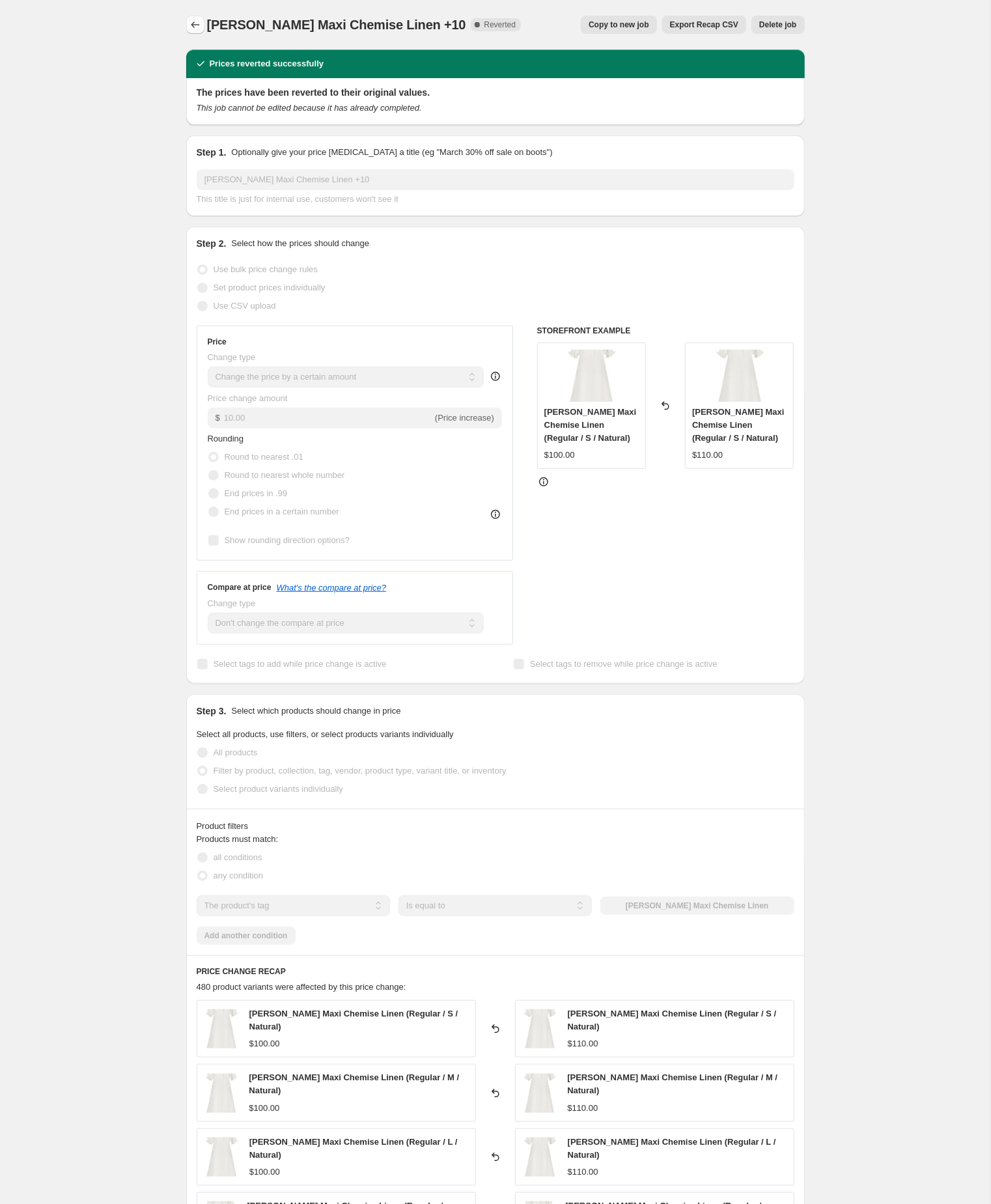
click at [192, 19] on icon "Price change jobs" at bounding box center [196, 24] width 13 height 13
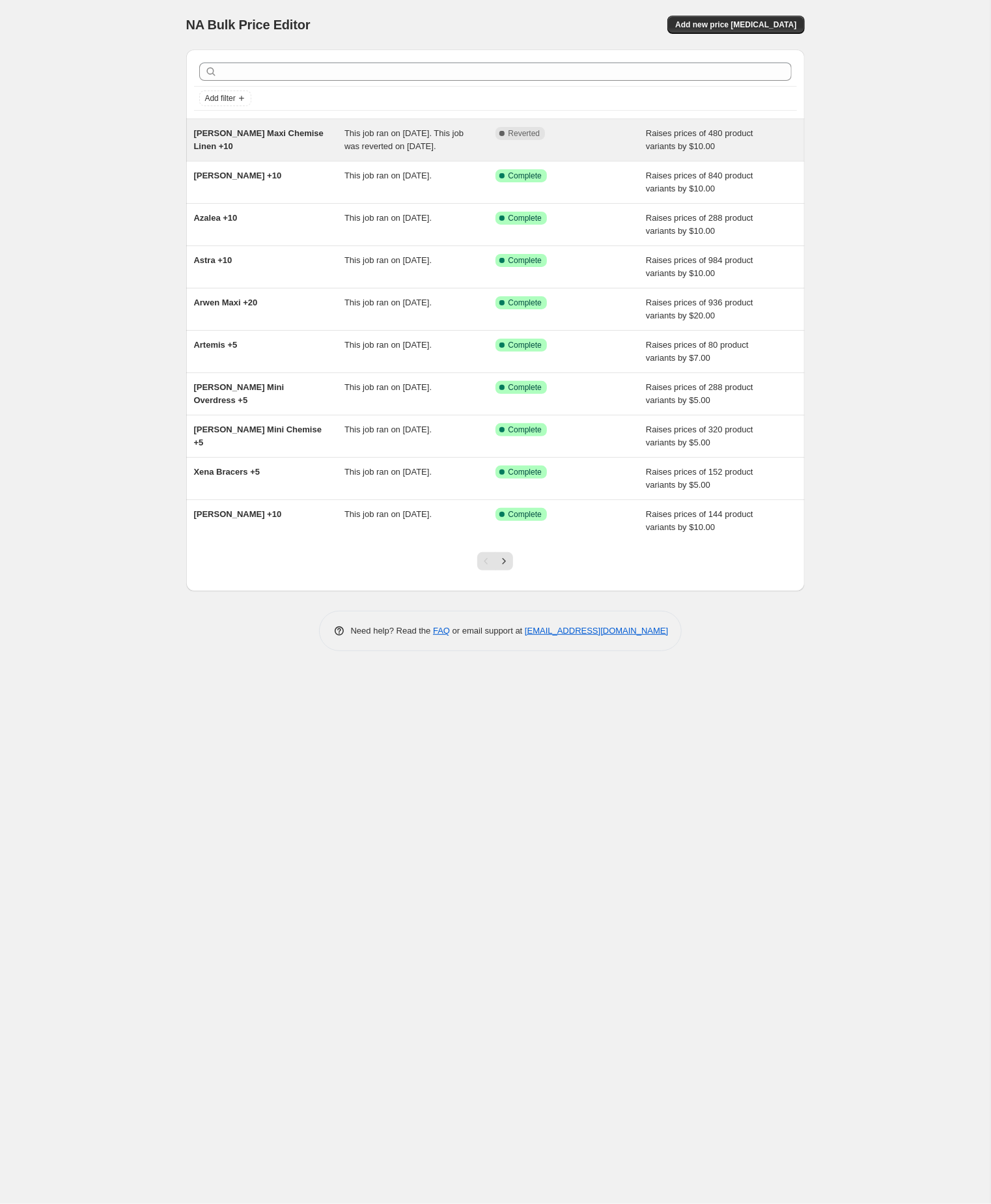
click at [405, 147] on span "This job ran on [DATE]. This job was reverted on [DATE]." at bounding box center [403, 139] width 119 height 22
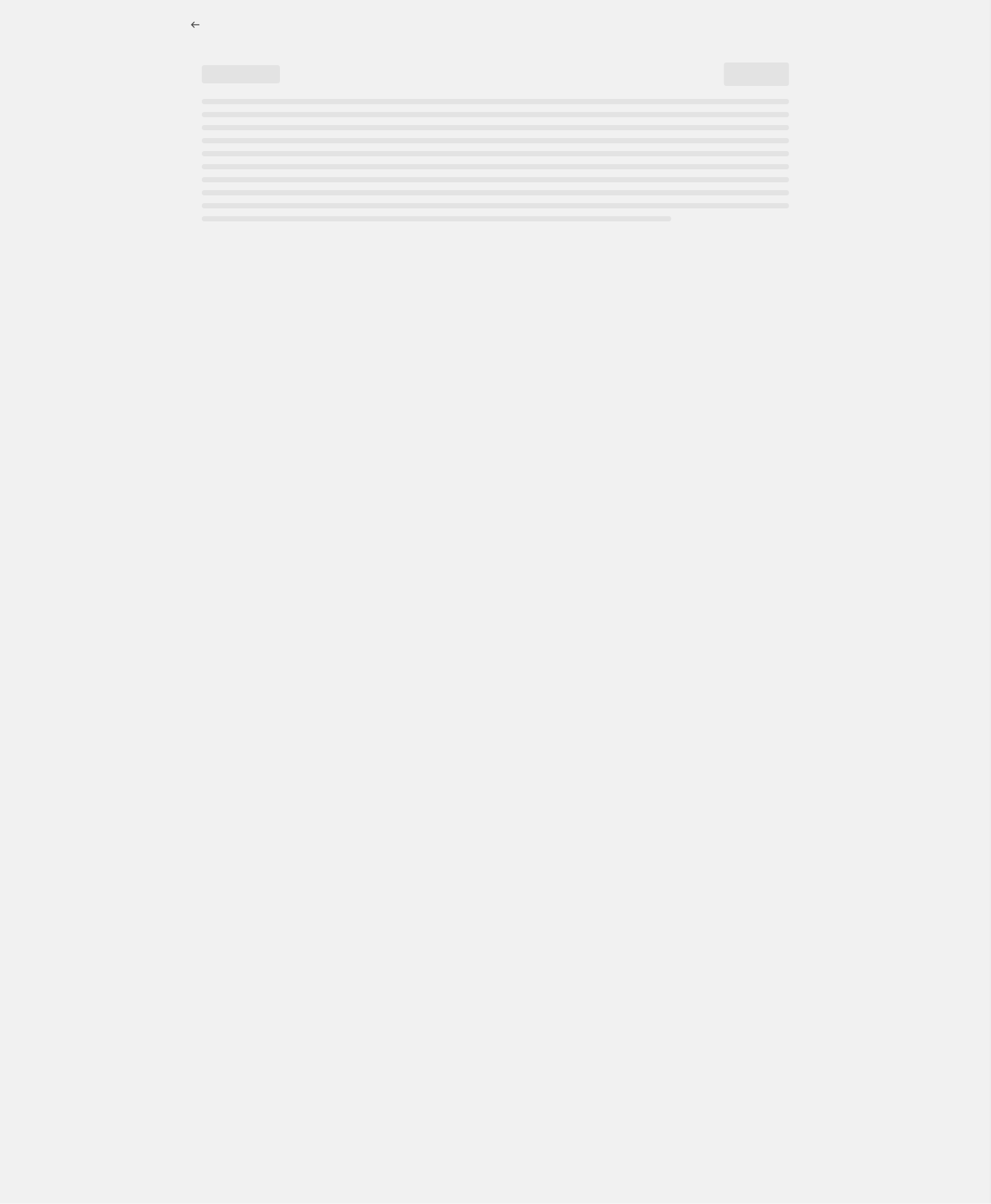
select select "by"
select select "no_change"
select select "tag"
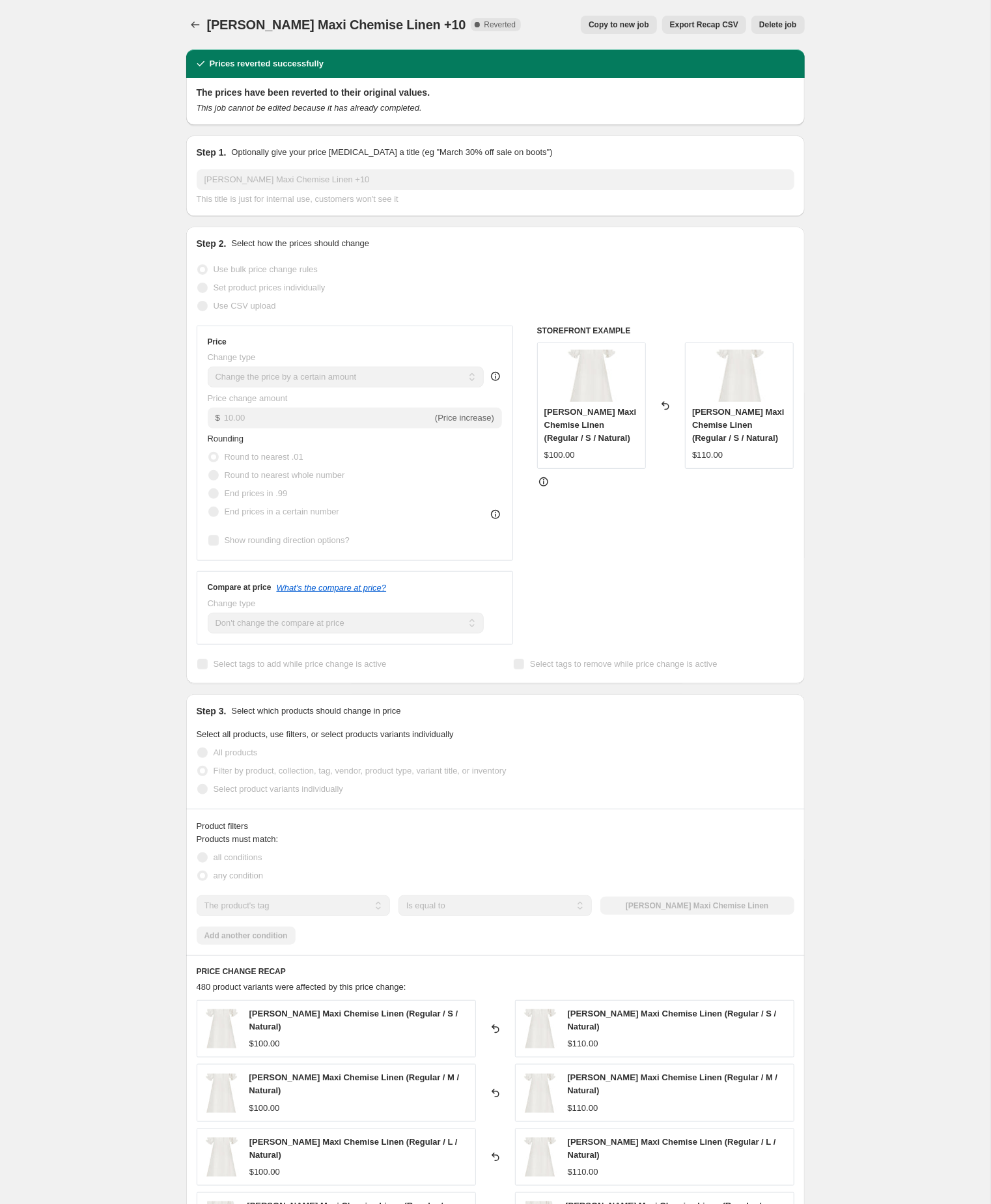
click at [589, 23] on span "Copy to new job" at bounding box center [619, 24] width 61 height 10
select select "by"
select select "no_change"
select select "tag"
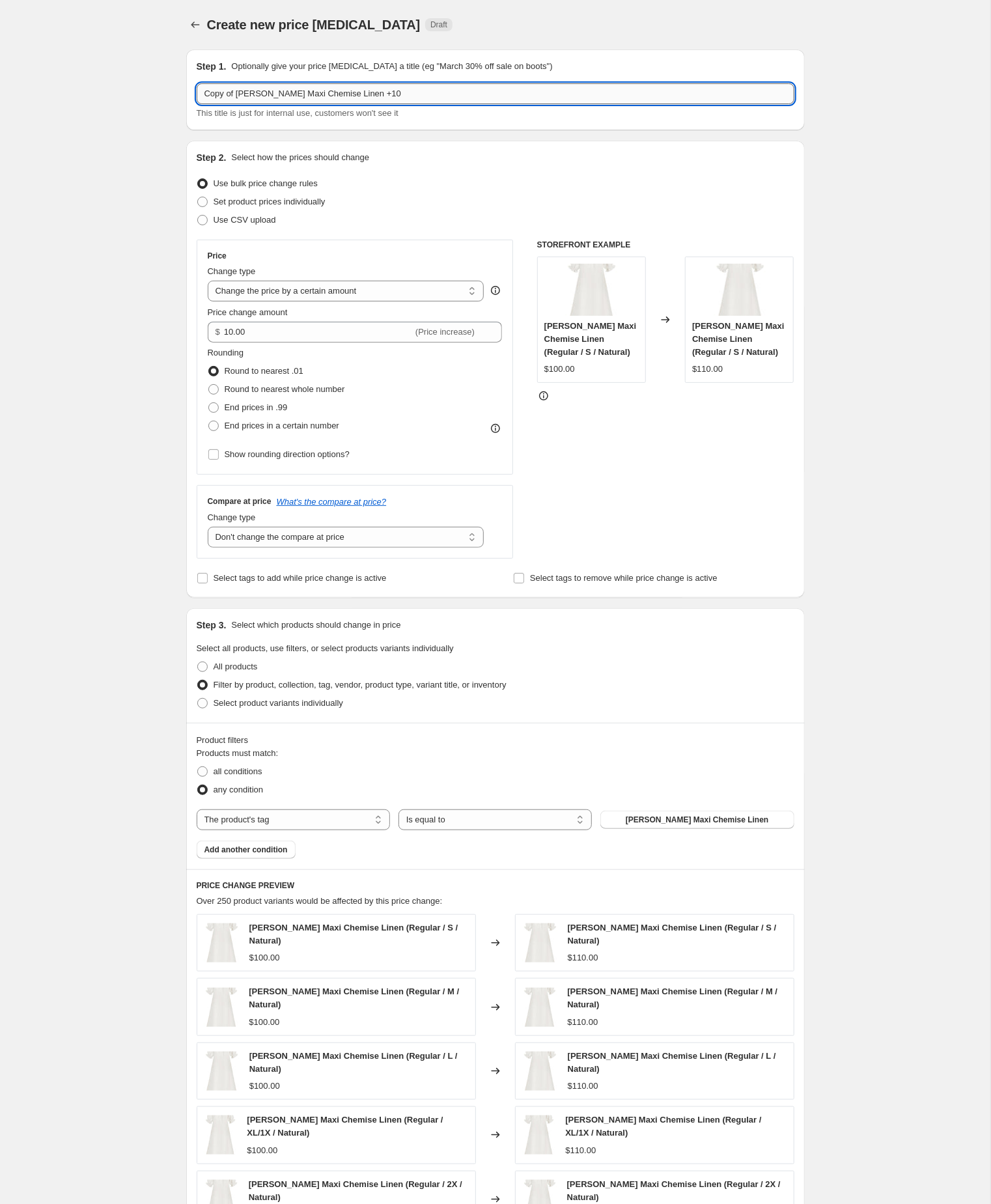
click at [243, 96] on input "Copy of Brigid Maxi Chemise Linen +10" at bounding box center [495, 94] width 598 height 21
type input "[PERSON_NAME] Maxi Chemise Linen +10"
click at [79, 119] on div "Create new price change job. This page is ready Create new price change job Dra…" at bounding box center [495, 734] width 990 height 1469
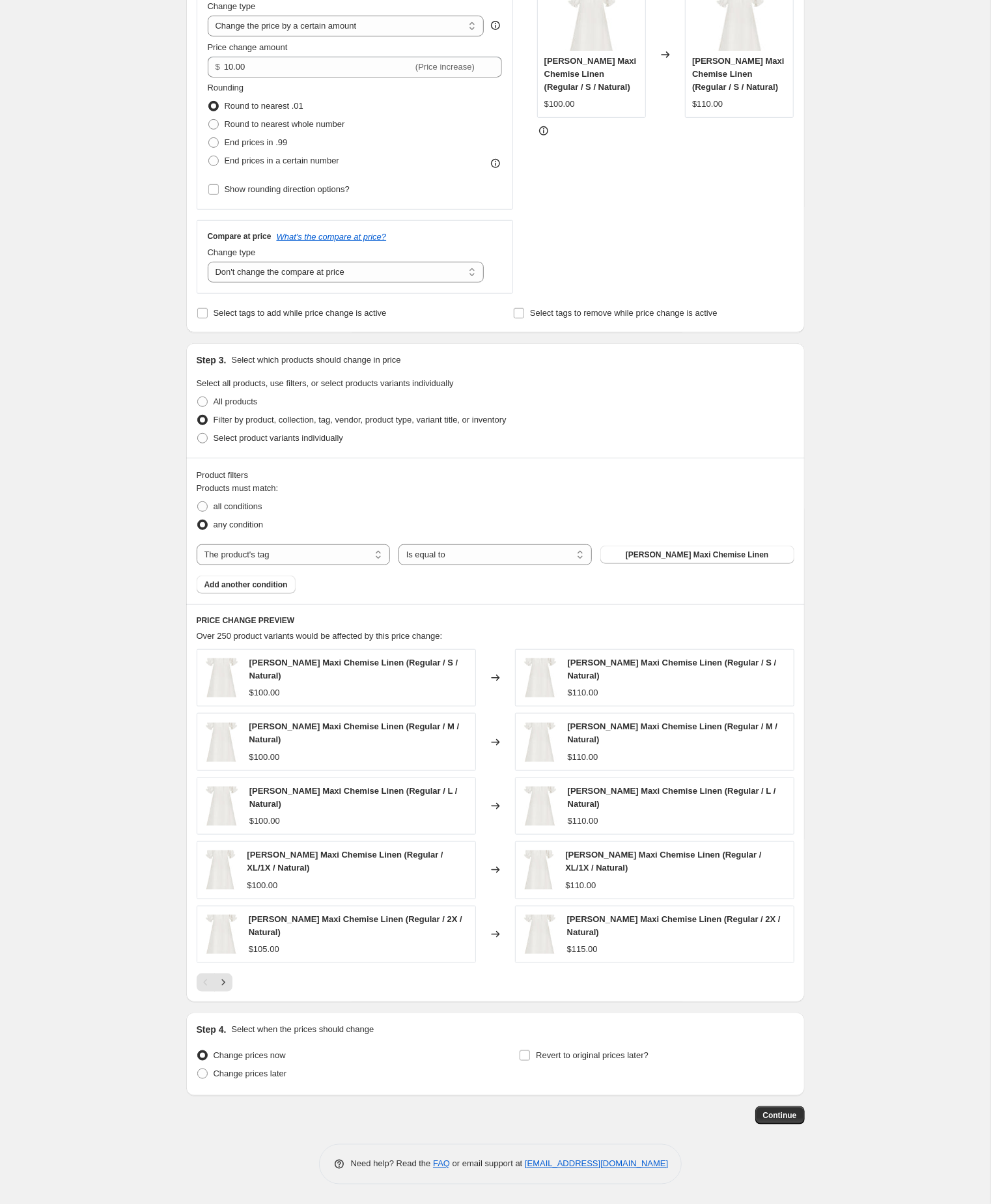
scroll to position [354, 0]
click at [776, 1110] on span "Continue" at bounding box center [780, 1115] width 34 height 10
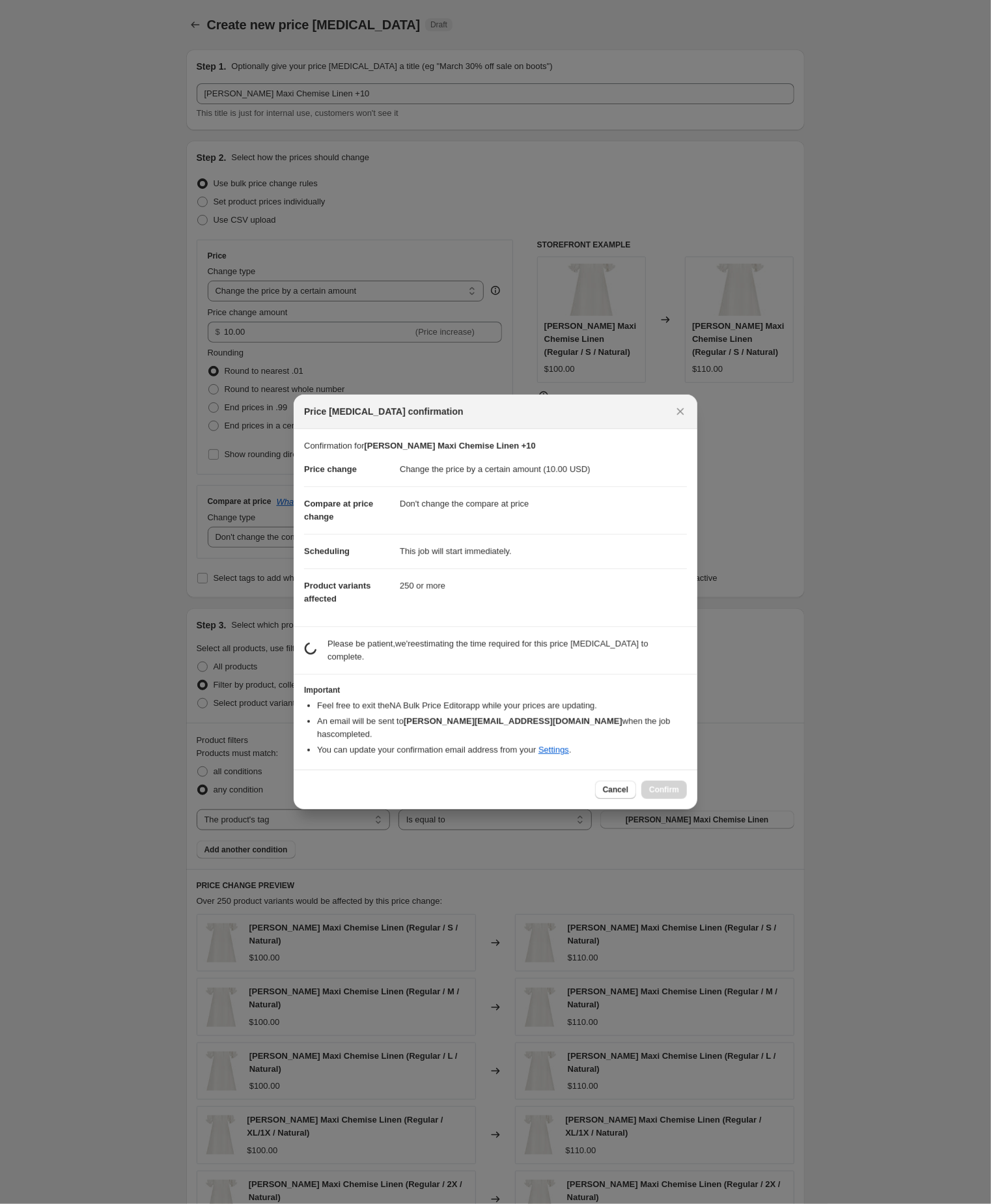
scroll to position [354, 0]
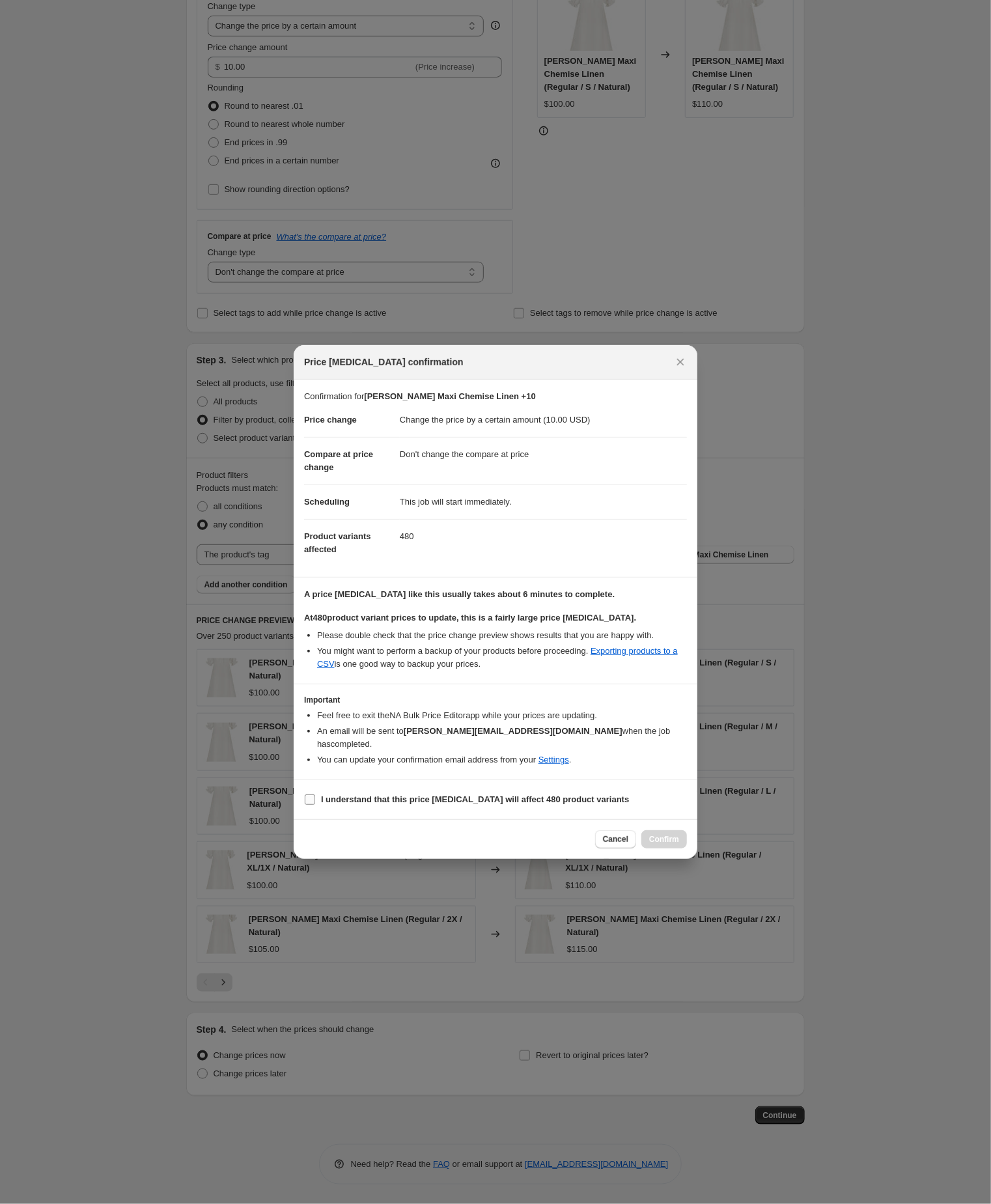
click at [311, 805] on input "I understand that this price change job will affect 480 product variants" at bounding box center [310, 800] width 10 height 10
checkbox input "true"
click at [665, 844] on span "Confirm" at bounding box center [663, 839] width 30 height 10
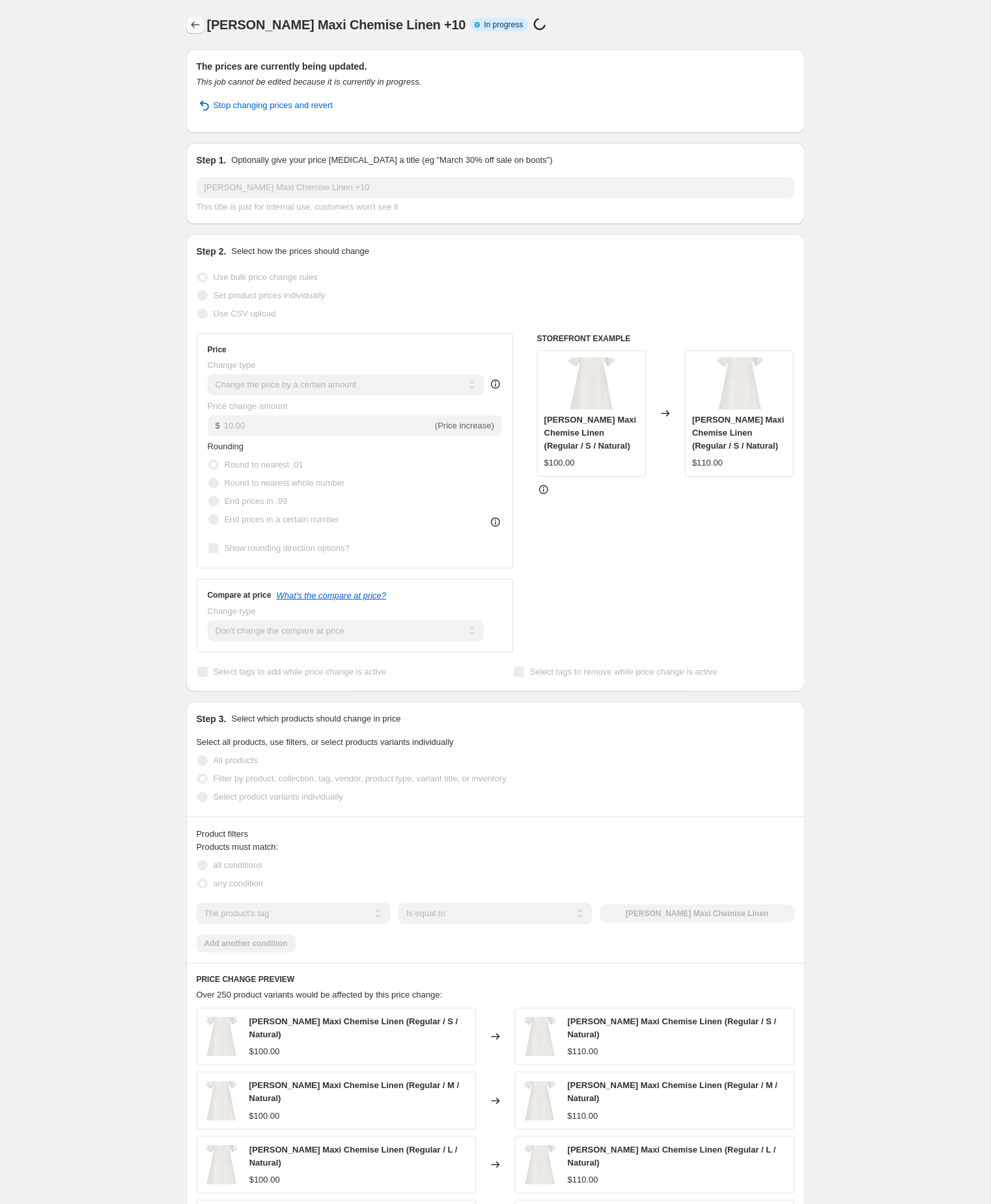
click at [194, 19] on icon "Price change jobs" at bounding box center [196, 24] width 13 height 13
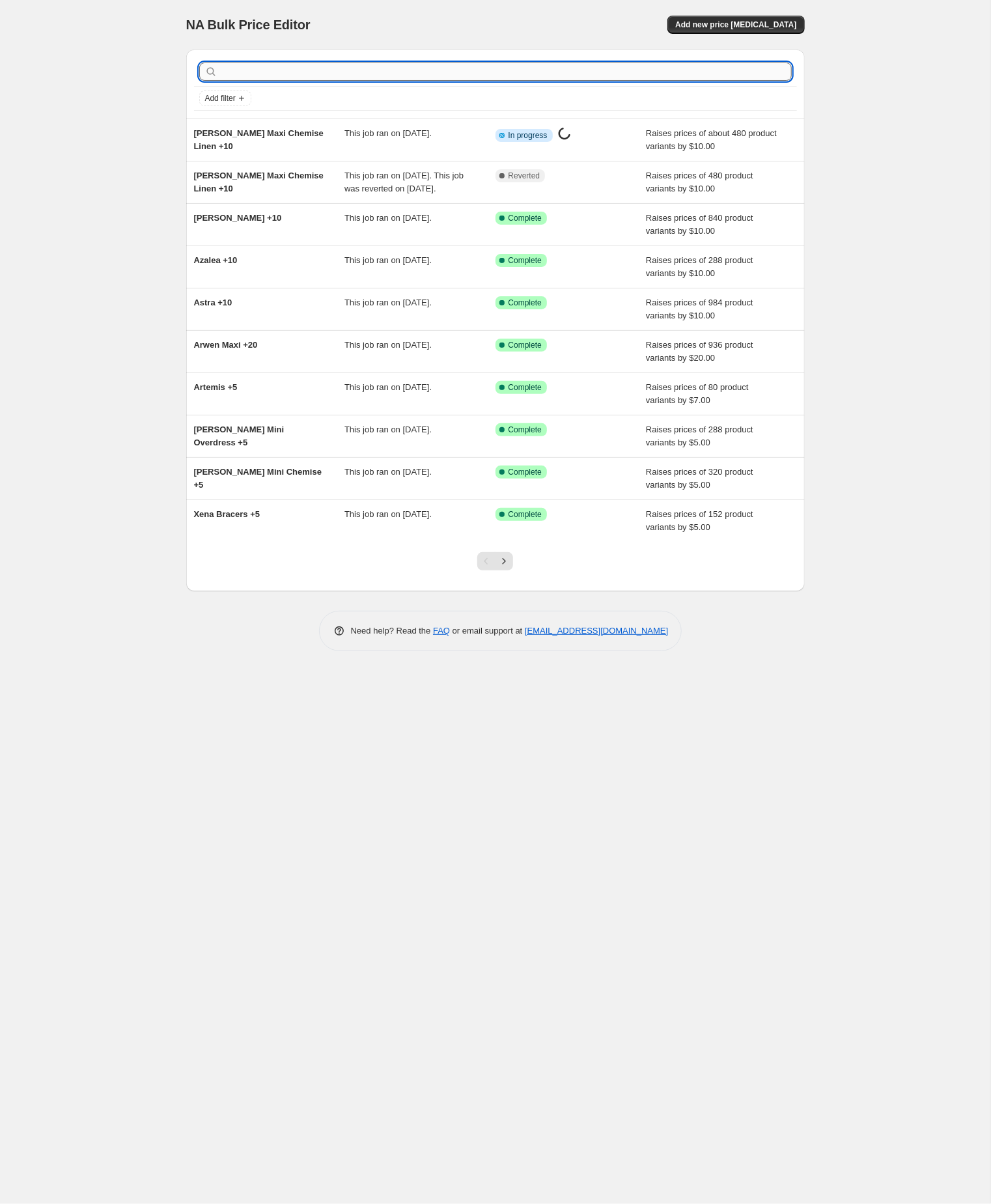
click at [253, 72] on input "text" at bounding box center [505, 71] width 572 height 18
type input "celeste"
click at [269, 74] on input "celeste" at bounding box center [494, 71] width 548 height 18
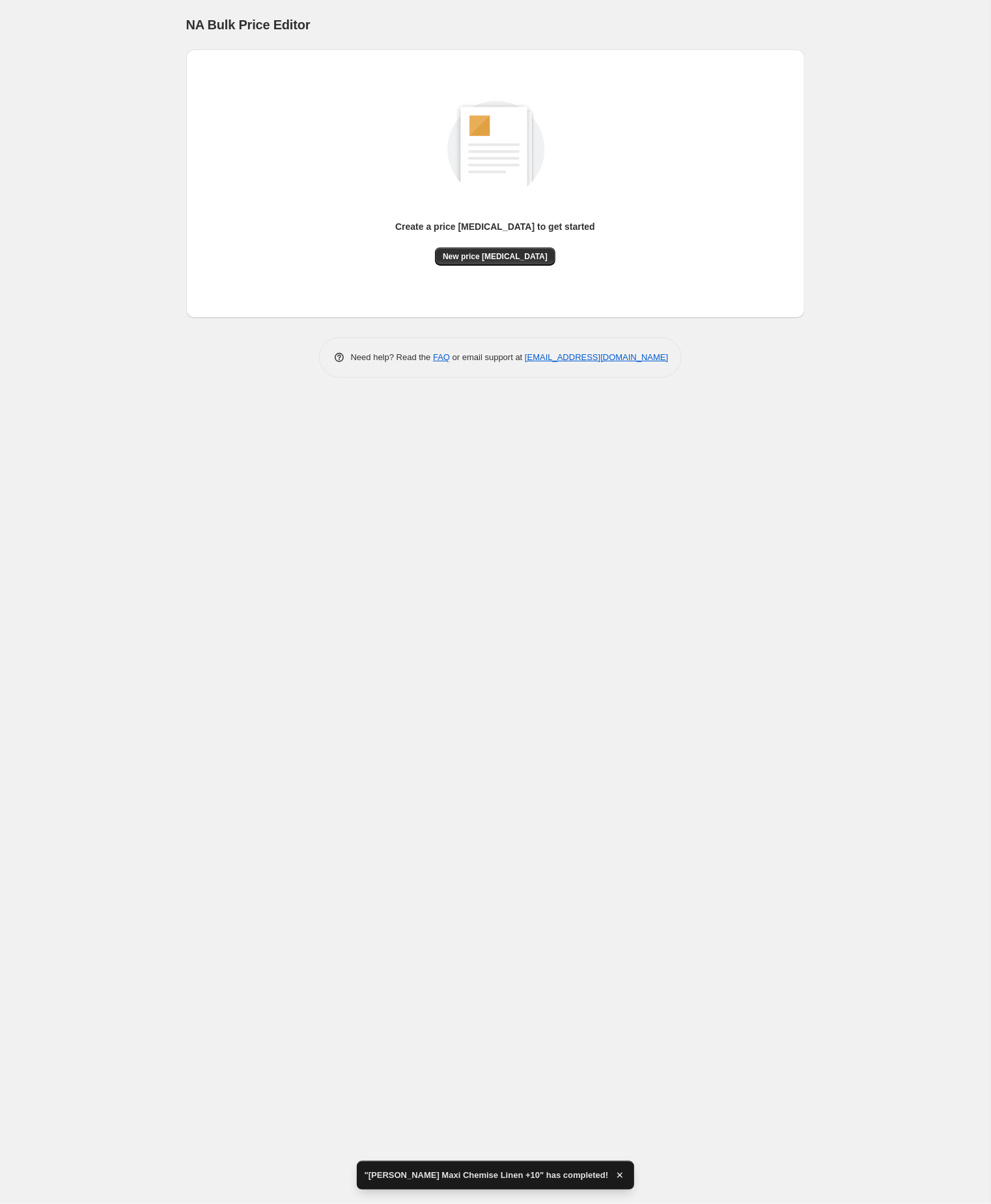
click at [116, 126] on div "NA Bulk Price Editor. This page is ready NA Bulk Price Editor Create a price ch…" at bounding box center [495, 602] width 990 height 1204
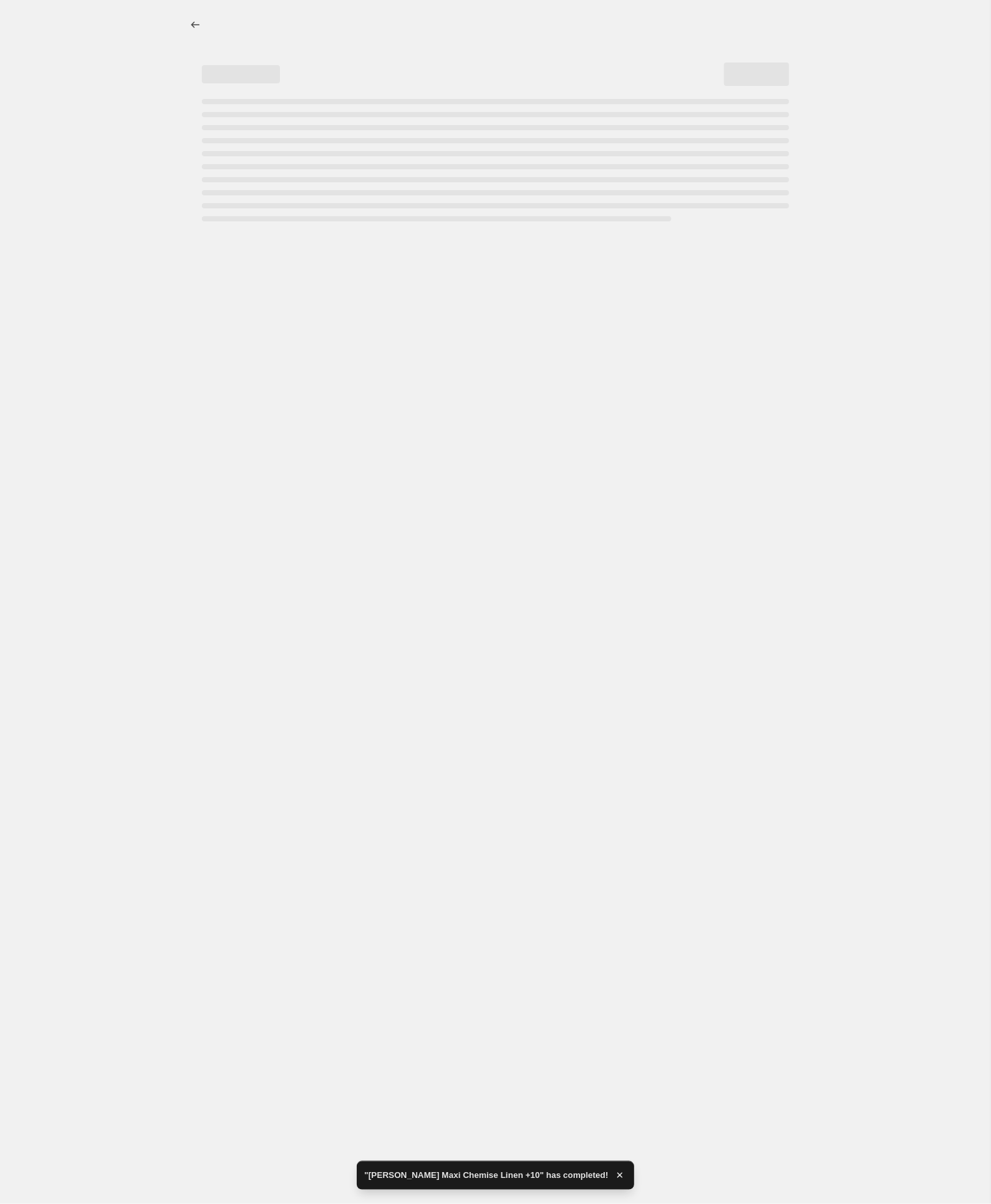
select select "by"
select select "no_change"
select select "tag"
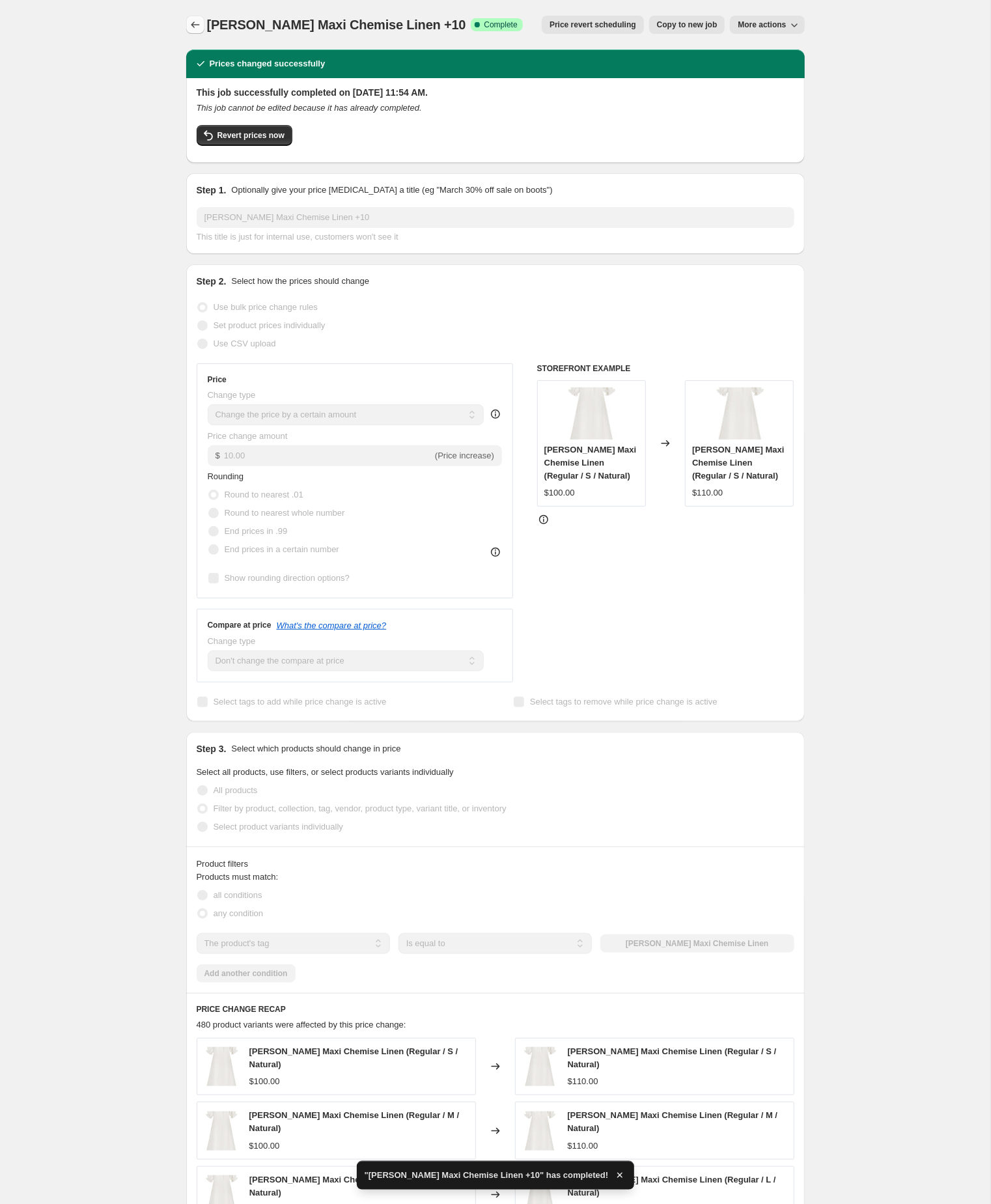
click at [196, 18] on button "Price change jobs" at bounding box center [195, 24] width 18 height 18
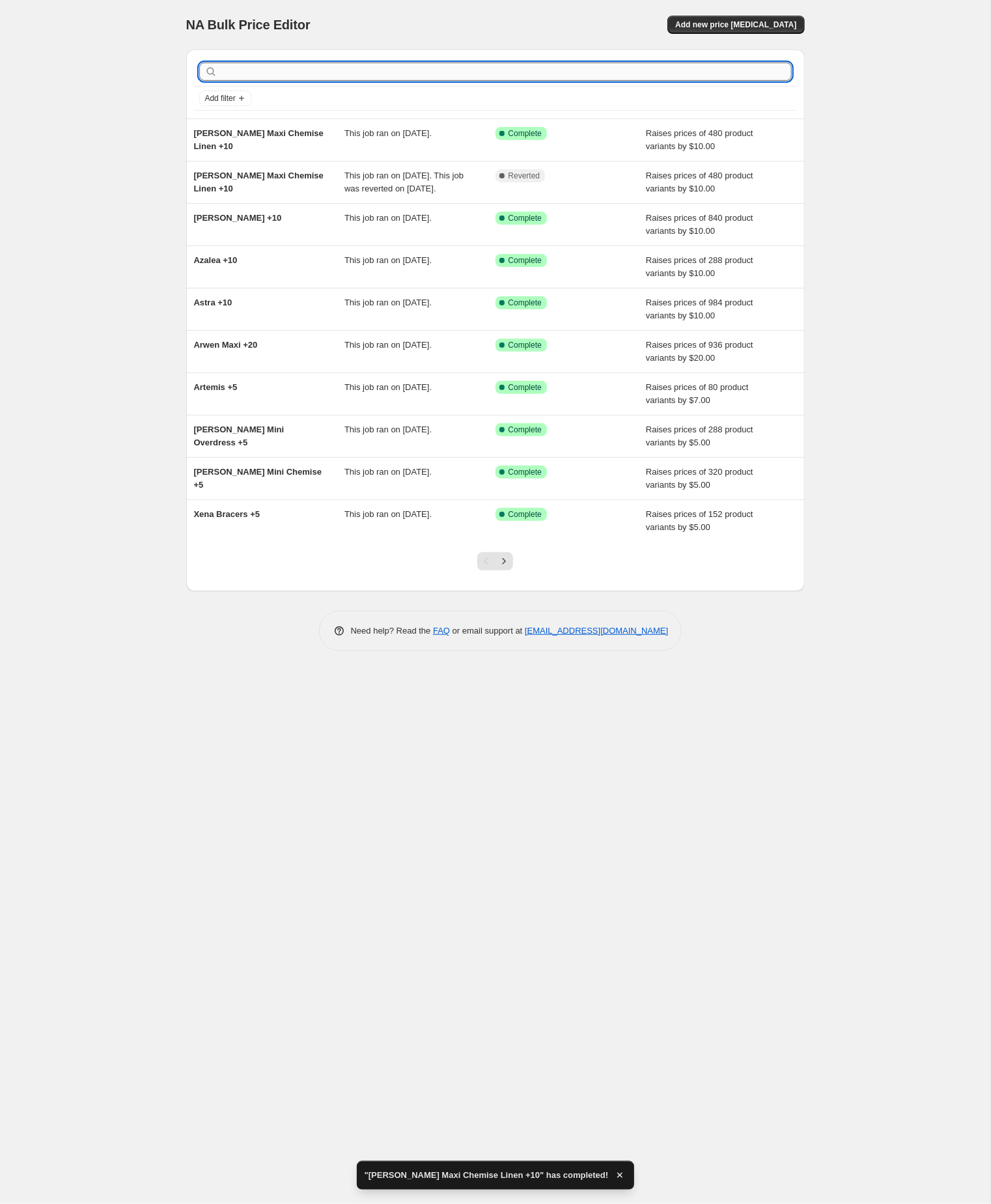
click at [289, 74] on input "text" at bounding box center [505, 71] width 572 height 18
paste input "celeste"
type input "celeste"
click at [289, 74] on input "celeste" at bounding box center [494, 71] width 548 height 18
click at [288, 74] on input "celeste" at bounding box center [494, 71] width 548 height 18
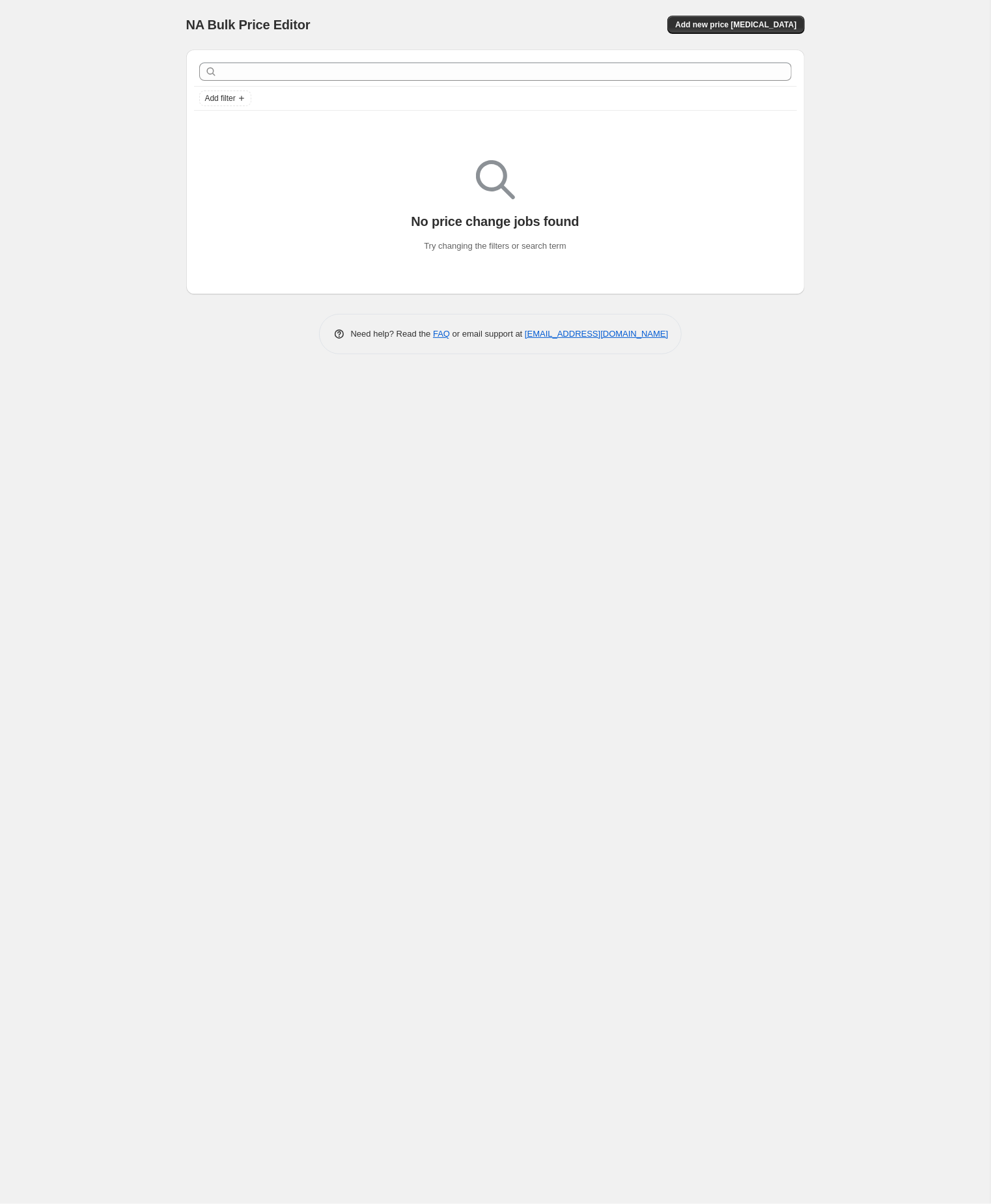
click at [421, 667] on div "NA Bulk Price Editor. This page is ready NA Bulk Price Editor Add new price cha…" at bounding box center [495, 602] width 990 height 1204
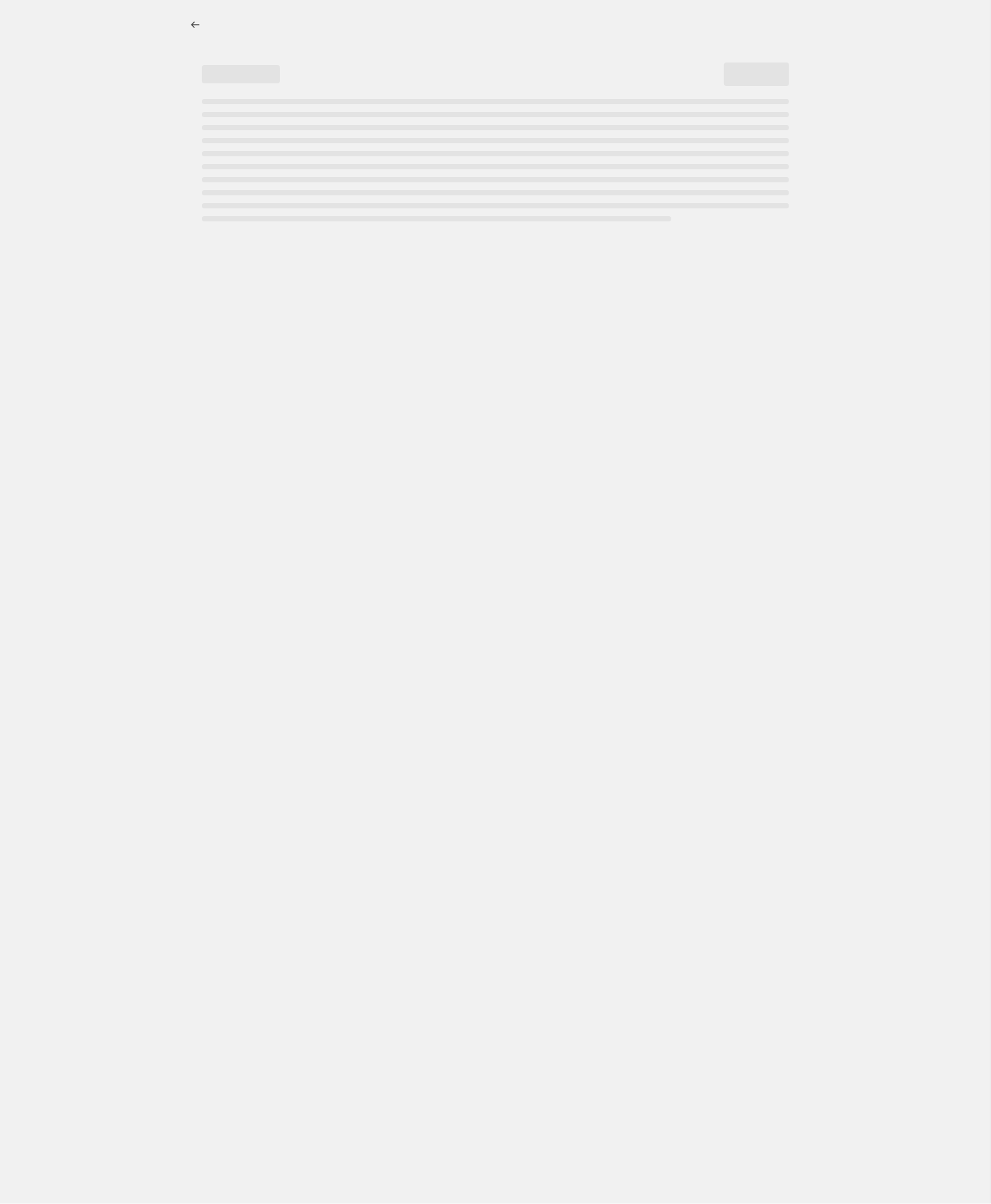
select select "by"
select select "no_change"
select select "tag"
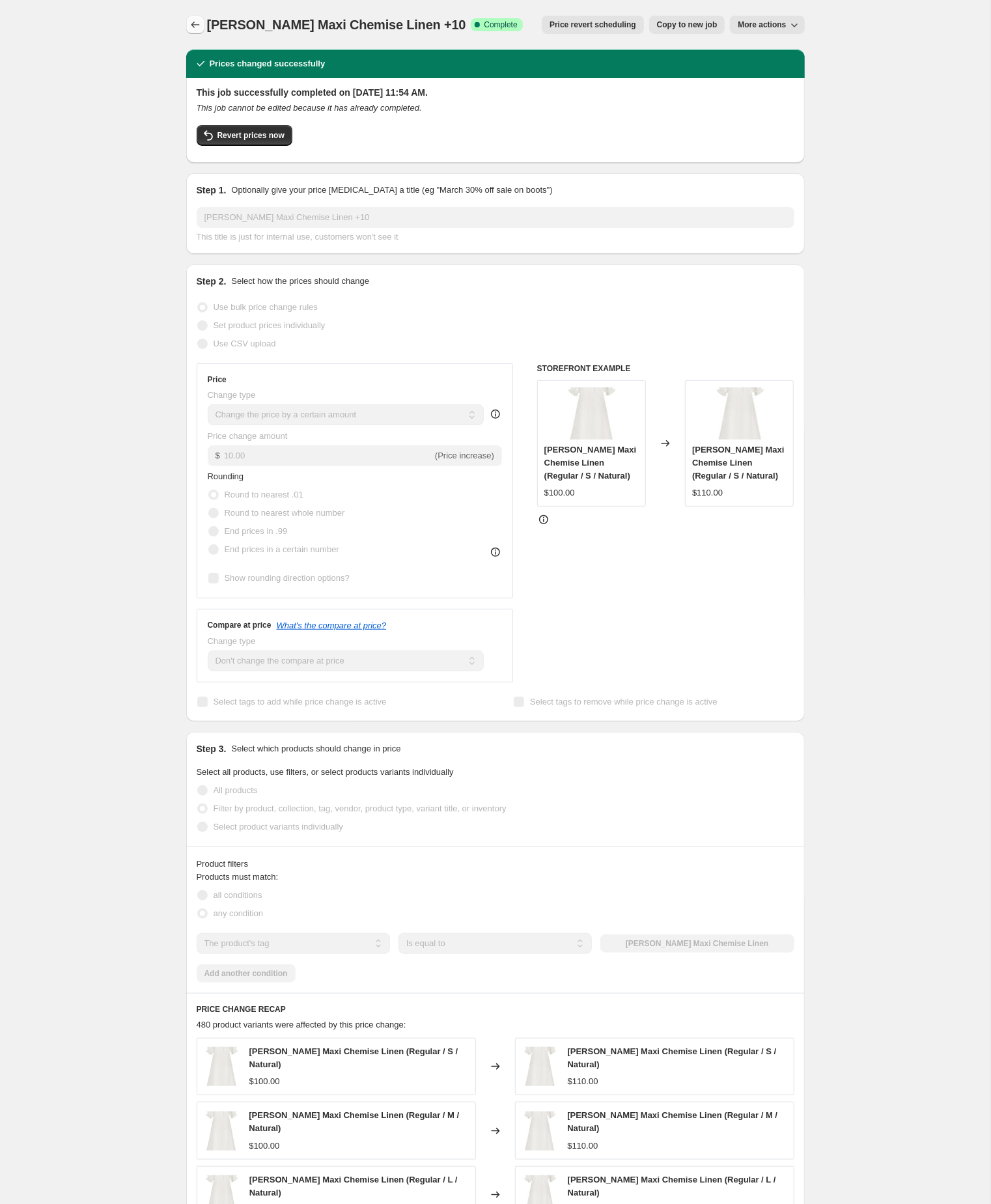
click at [191, 21] on icon "Price change jobs" at bounding box center [196, 24] width 13 height 13
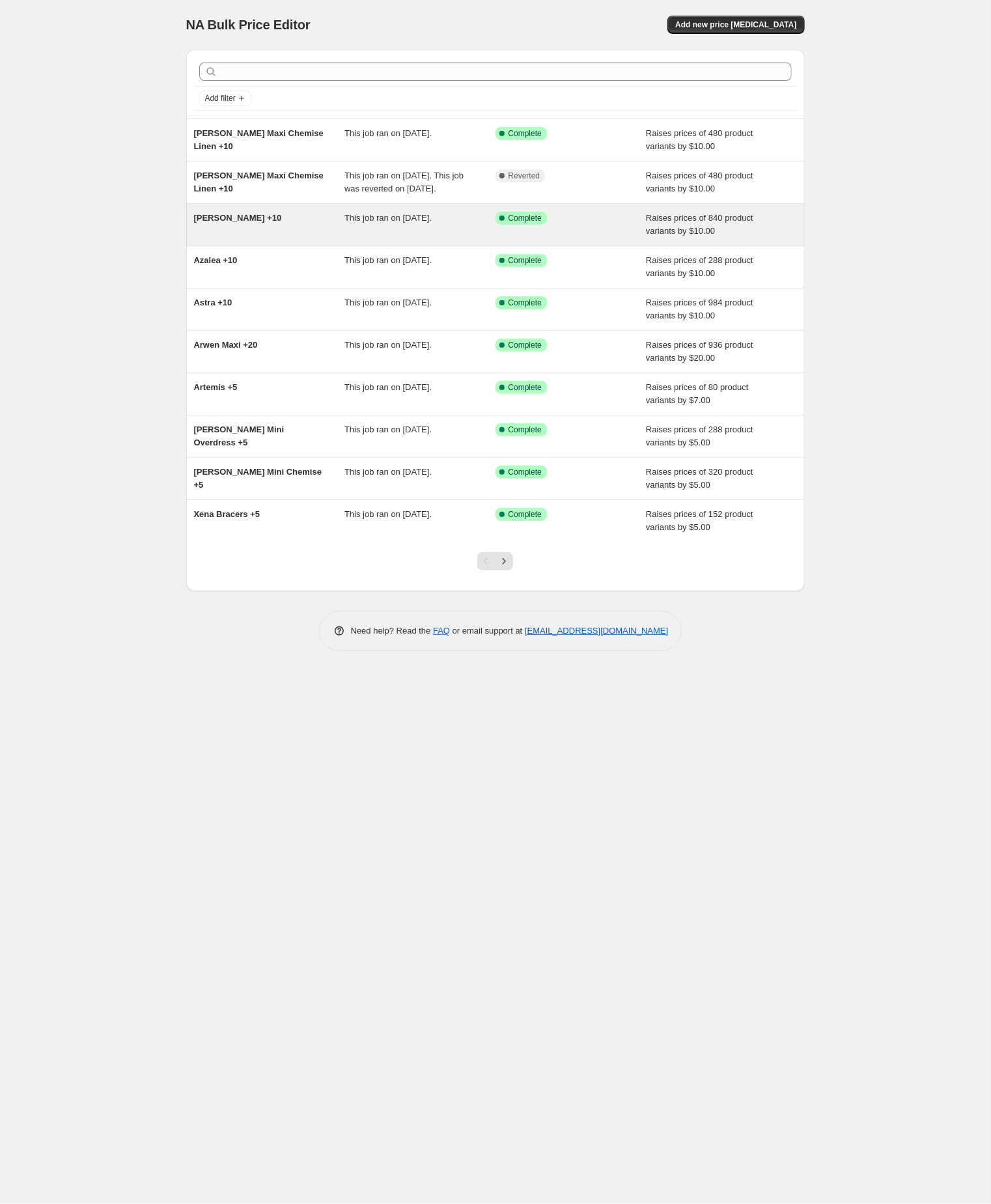
click at [266, 238] on div "[PERSON_NAME] +10" at bounding box center [269, 225] width 151 height 26
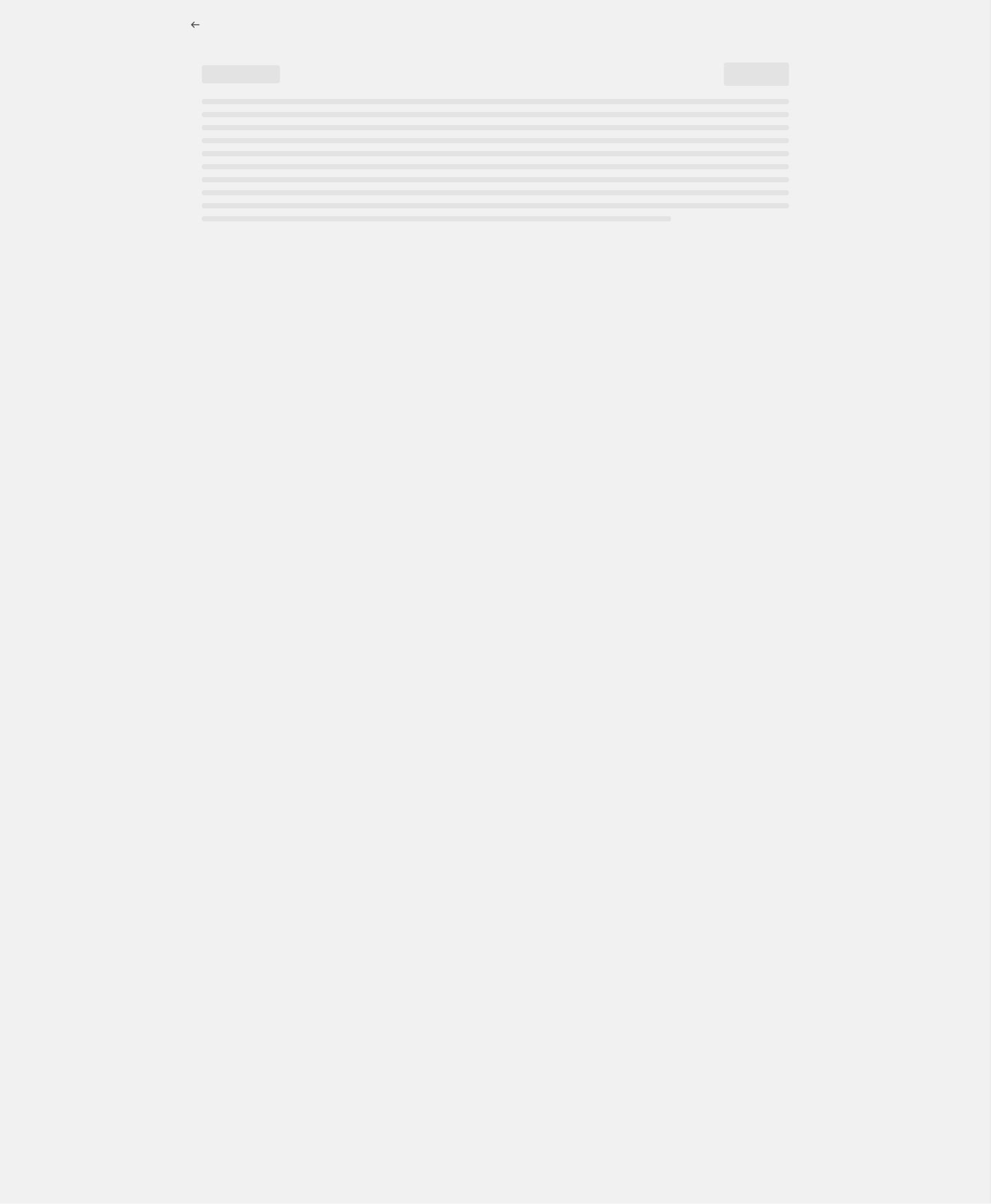
select select "by"
select select "no_change"
select select "tag"
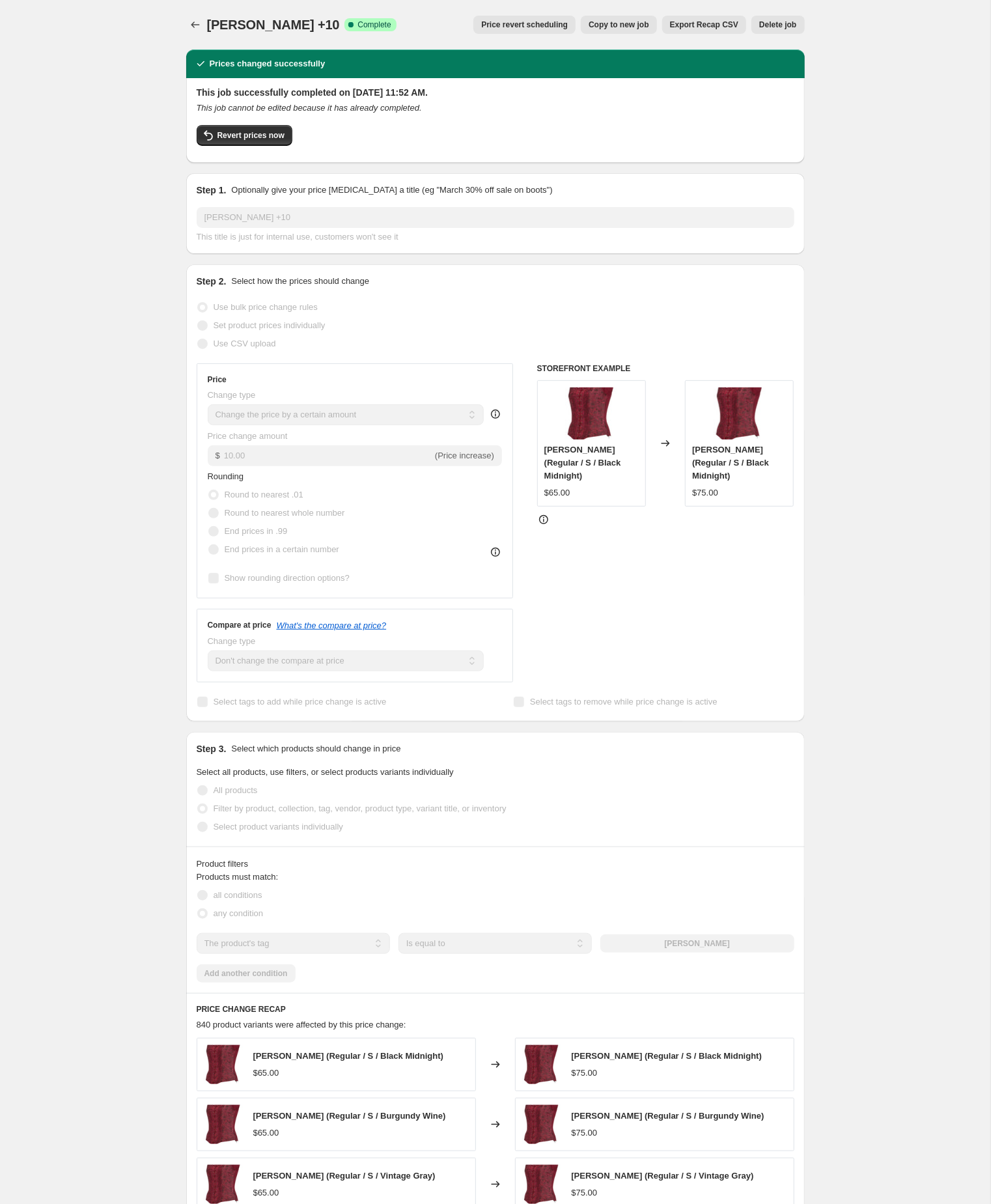
click at [589, 25] on span "Copy to new job" at bounding box center [619, 24] width 61 height 10
select select "by"
select select "no_change"
select select "tag"
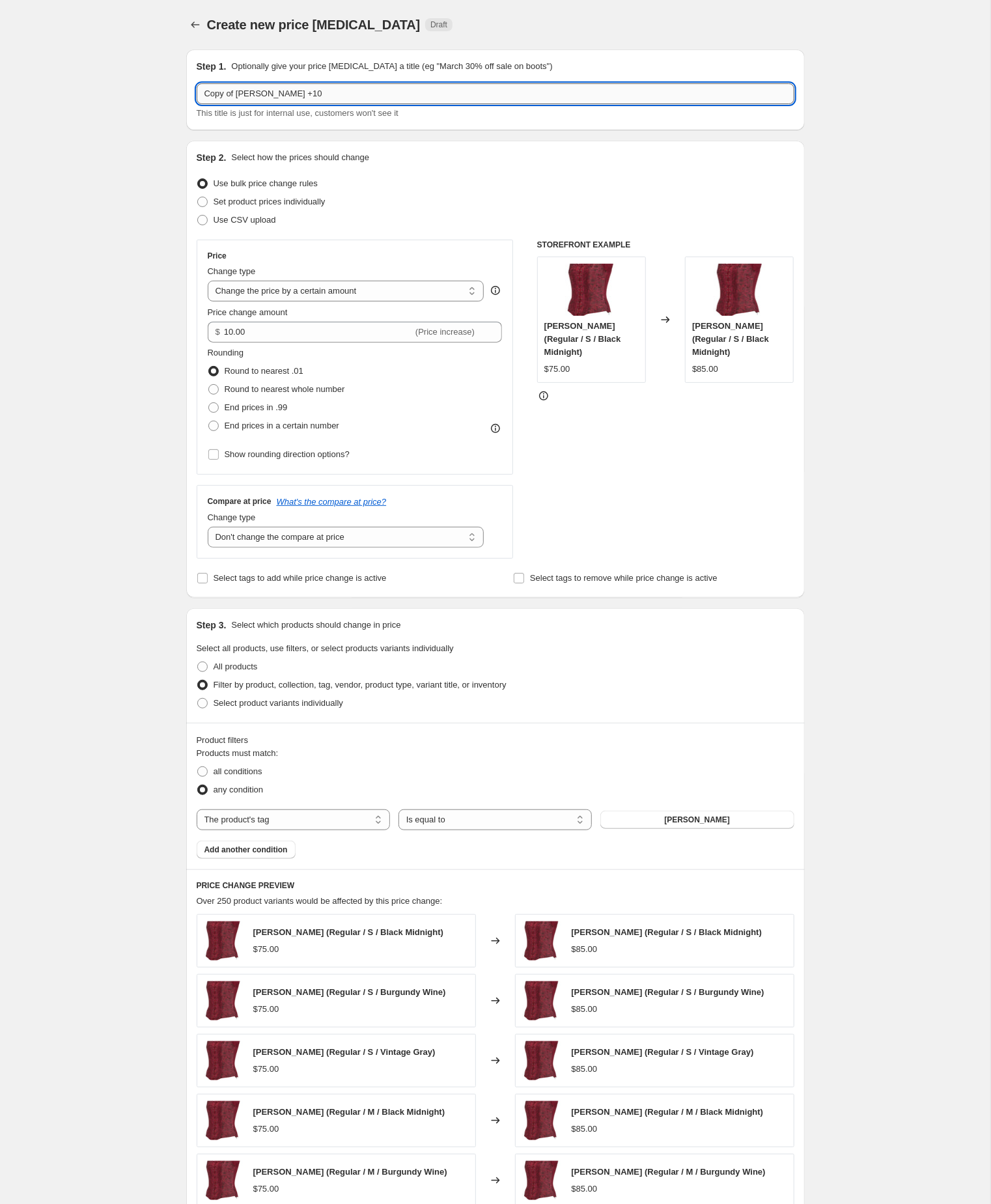
click at [242, 95] on input "Copy of Breanna +10" at bounding box center [495, 94] width 598 height 21
paste input "celeste"
type input "Celeste +10"
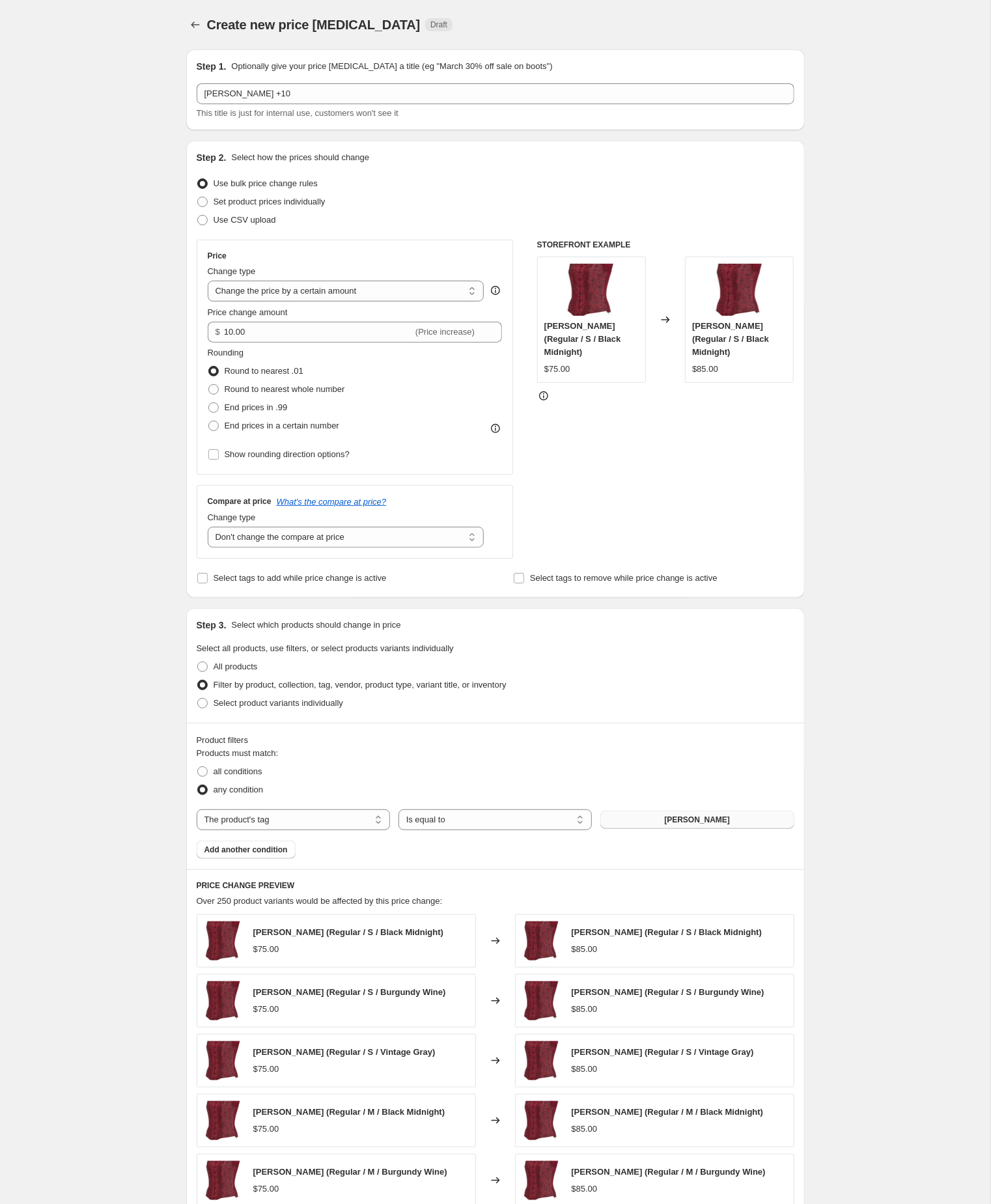
click at [655, 829] on button "Breanna" at bounding box center [696, 819] width 194 height 18
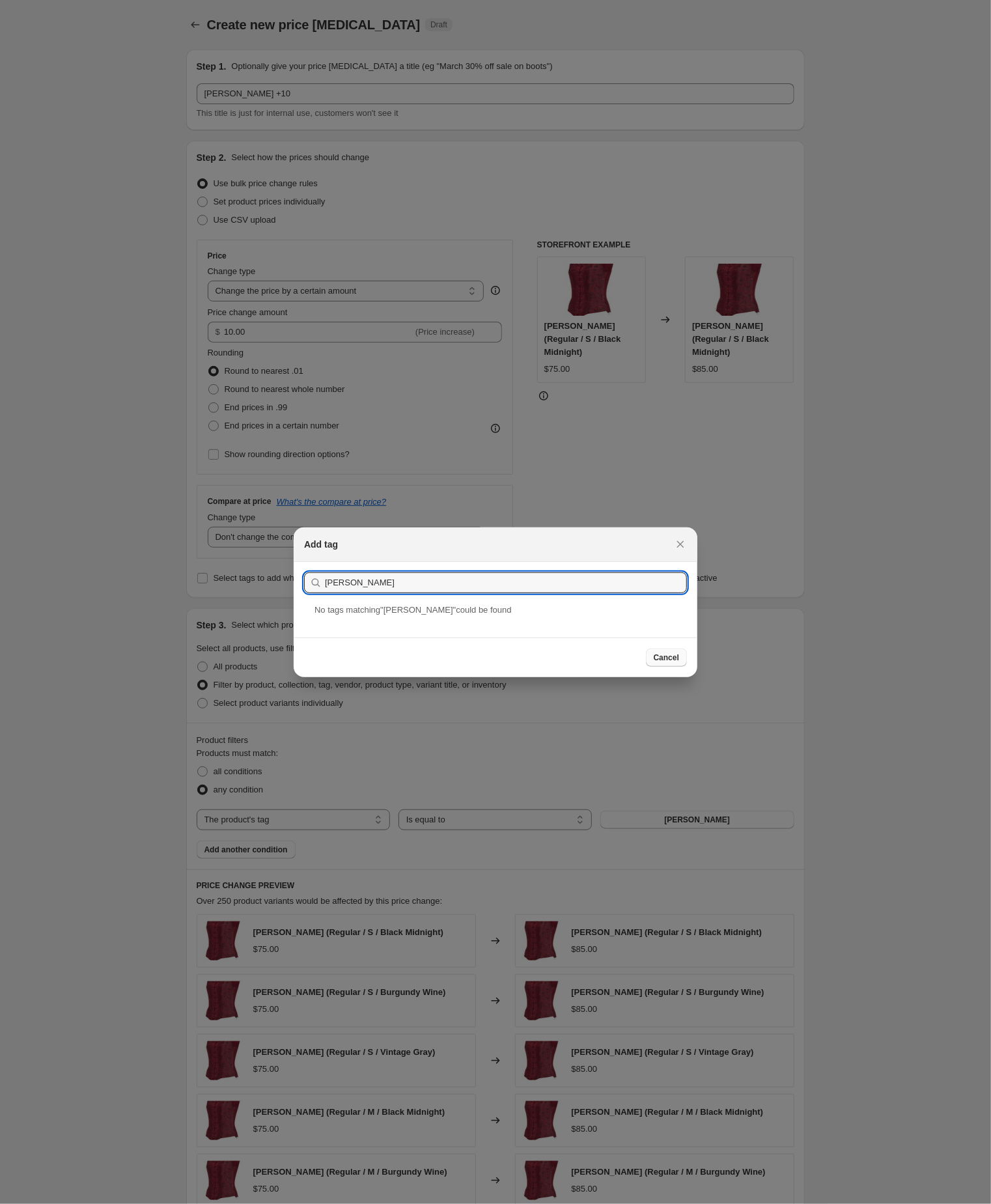
type input "celeste"
click at [665, 663] on span "Cancel" at bounding box center [665, 657] width 25 height 10
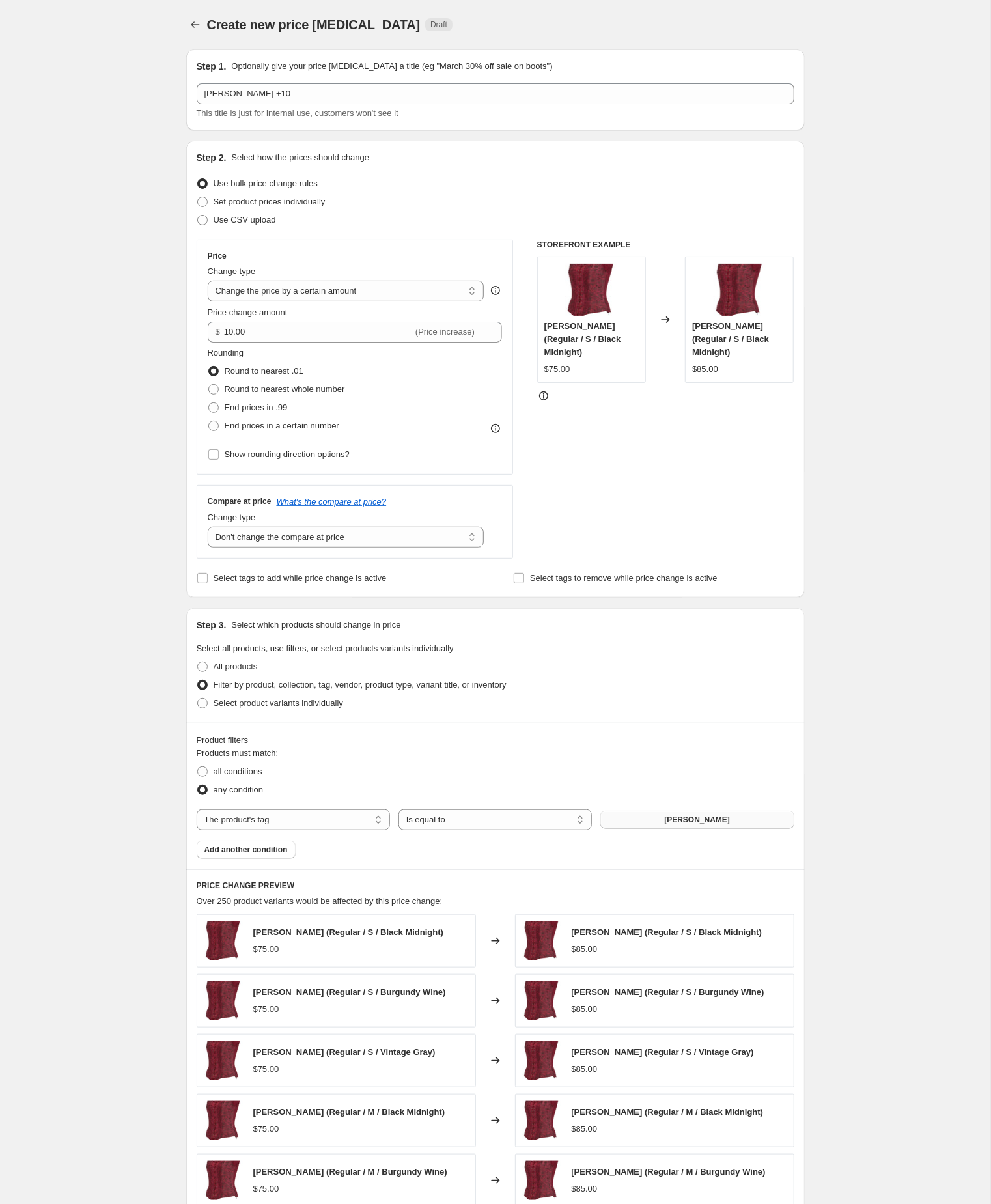
click at [674, 829] on button "Breanna" at bounding box center [696, 819] width 194 height 18
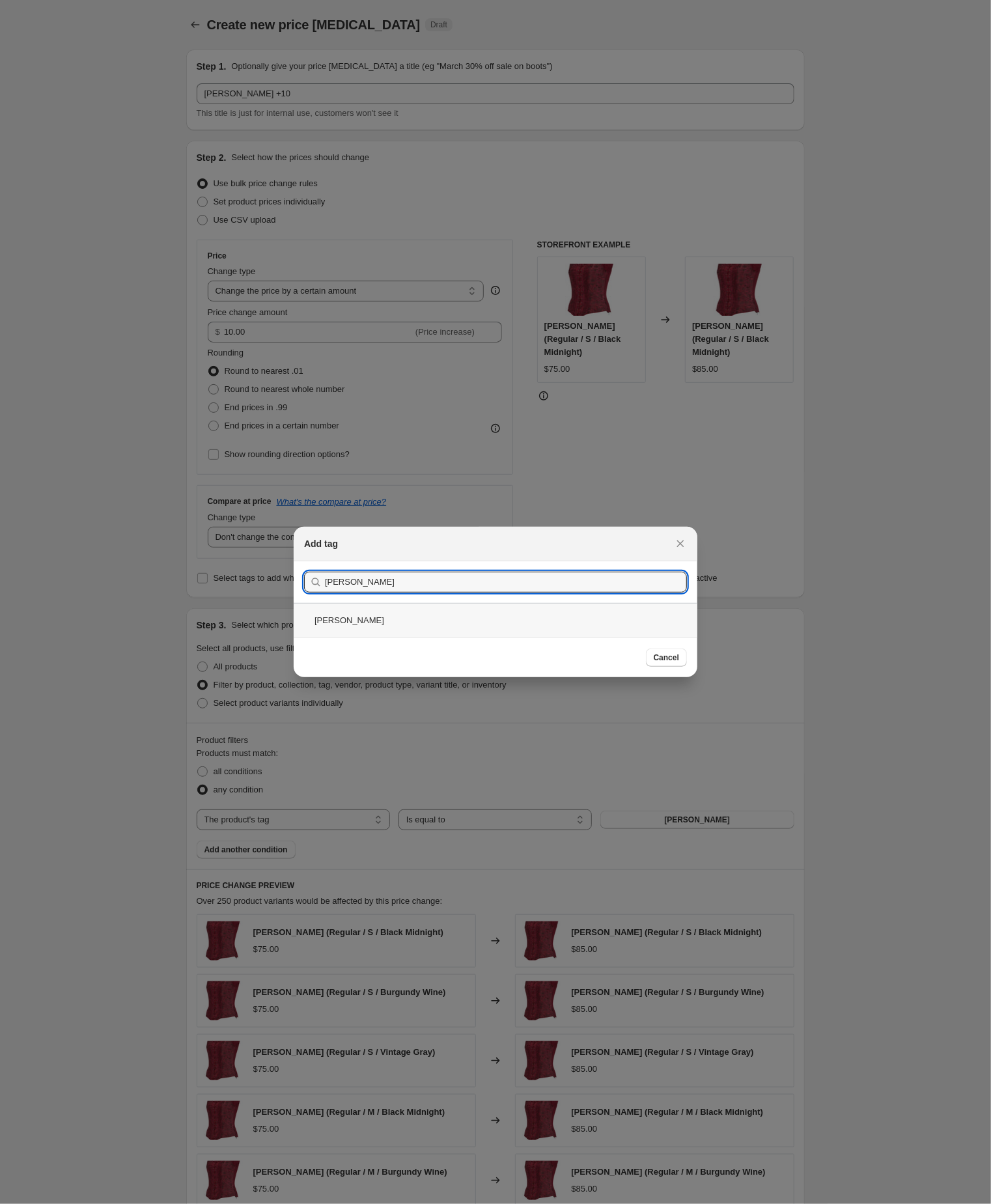
type input "celeste"
click at [435, 624] on div "celeste" at bounding box center [495, 620] width 403 height 35
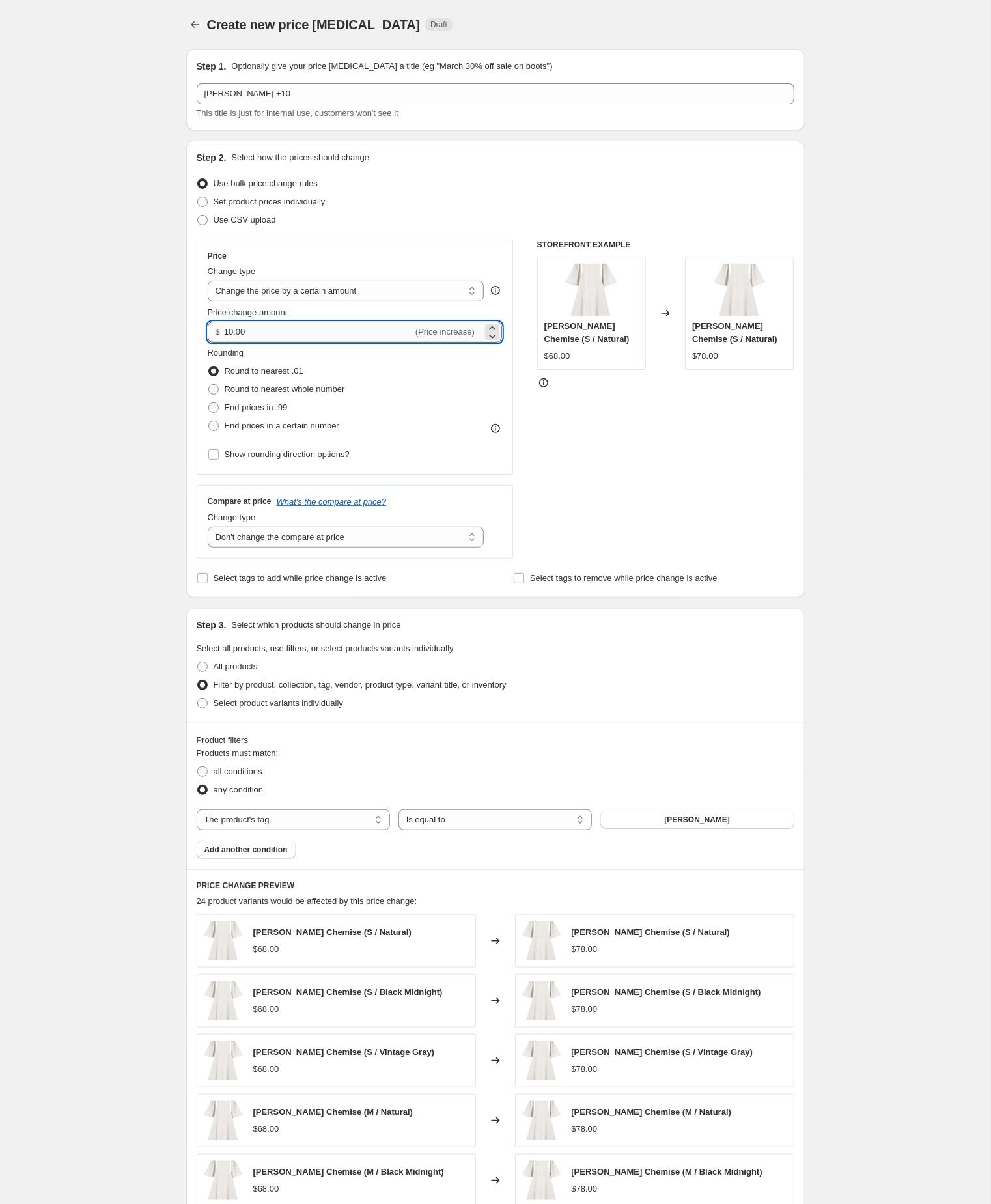
click at [279, 343] on input "10.00" at bounding box center [318, 332] width 189 height 21
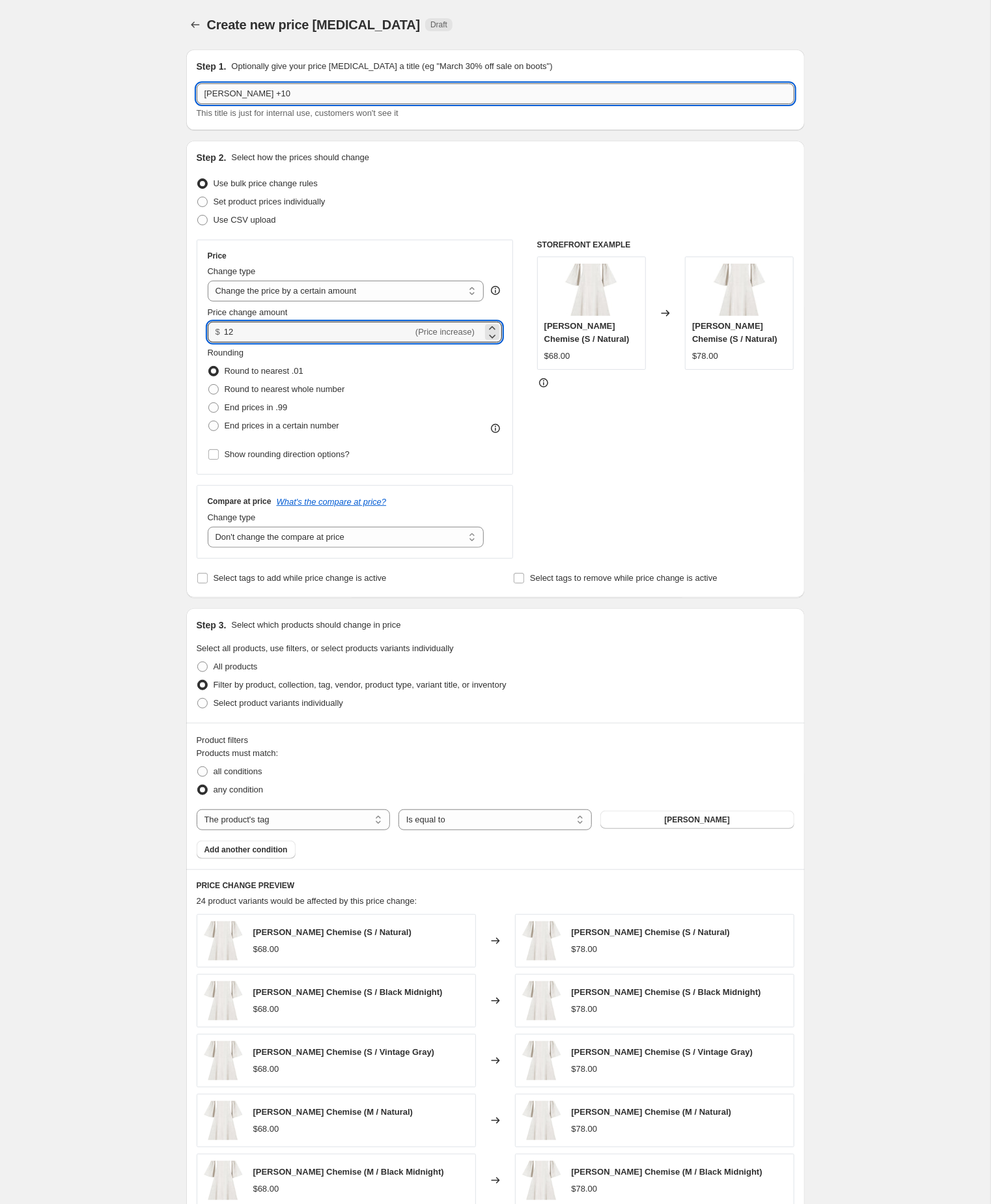
type input "12.00"
click at [330, 89] on input "Celeste +10" at bounding box center [495, 94] width 598 height 21
type input "[PERSON_NAME] +12"
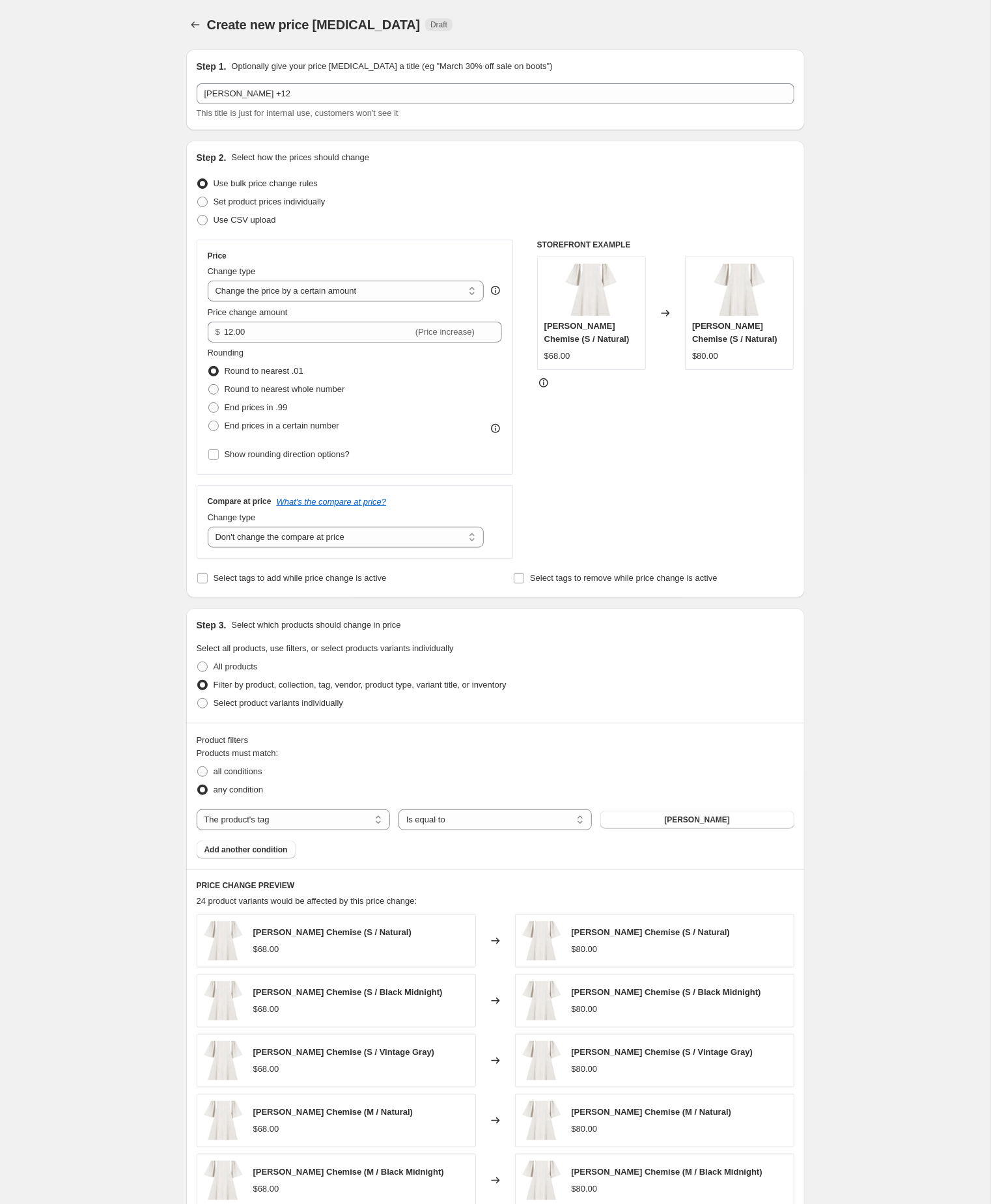
click at [825, 634] on div "Create new price change job. This page is ready Create new price change job Dra…" at bounding box center [495, 724] width 990 height 1448
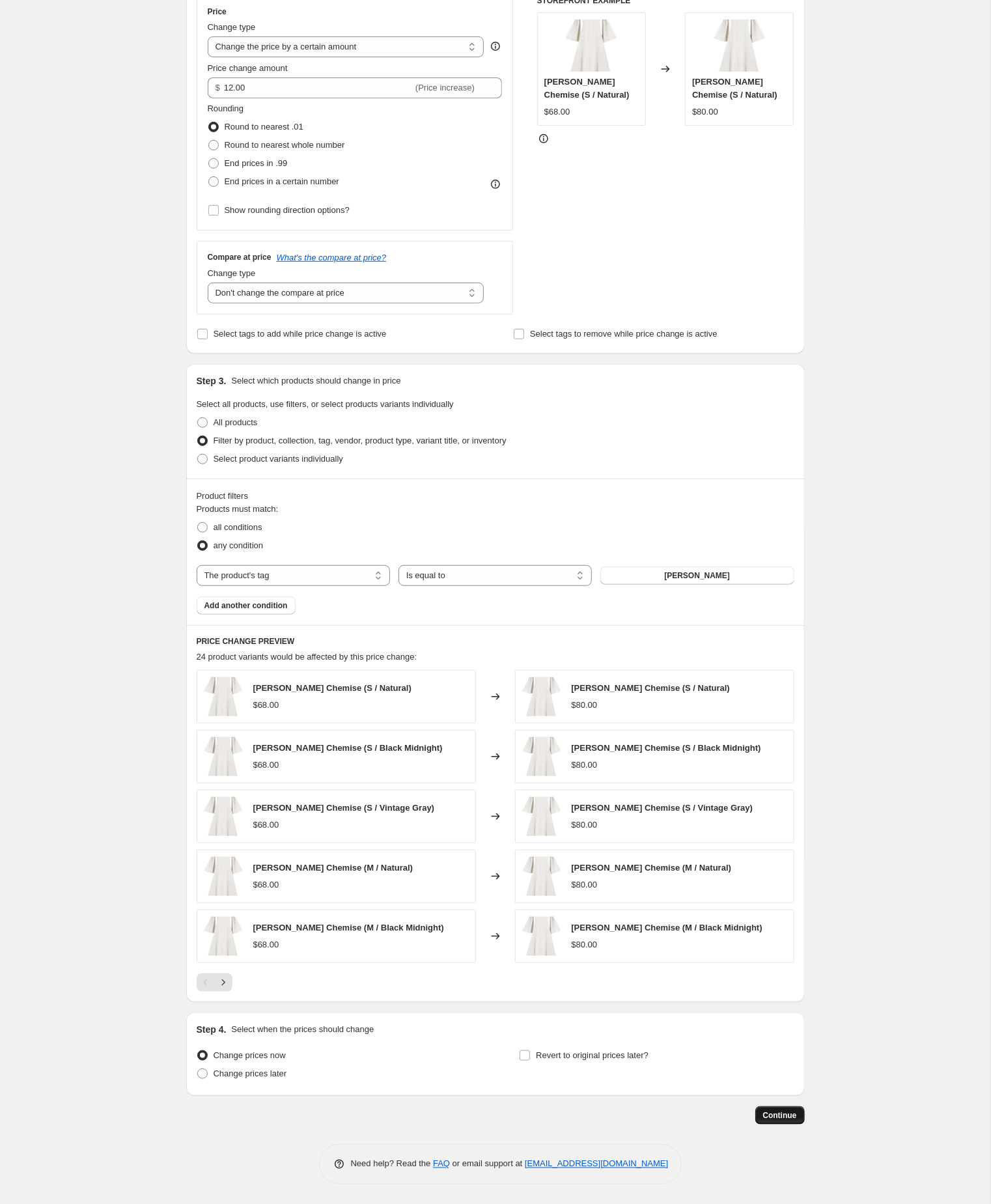
scroll to position [311, 0]
click at [780, 1112] on span "Continue" at bounding box center [780, 1115] width 34 height 10
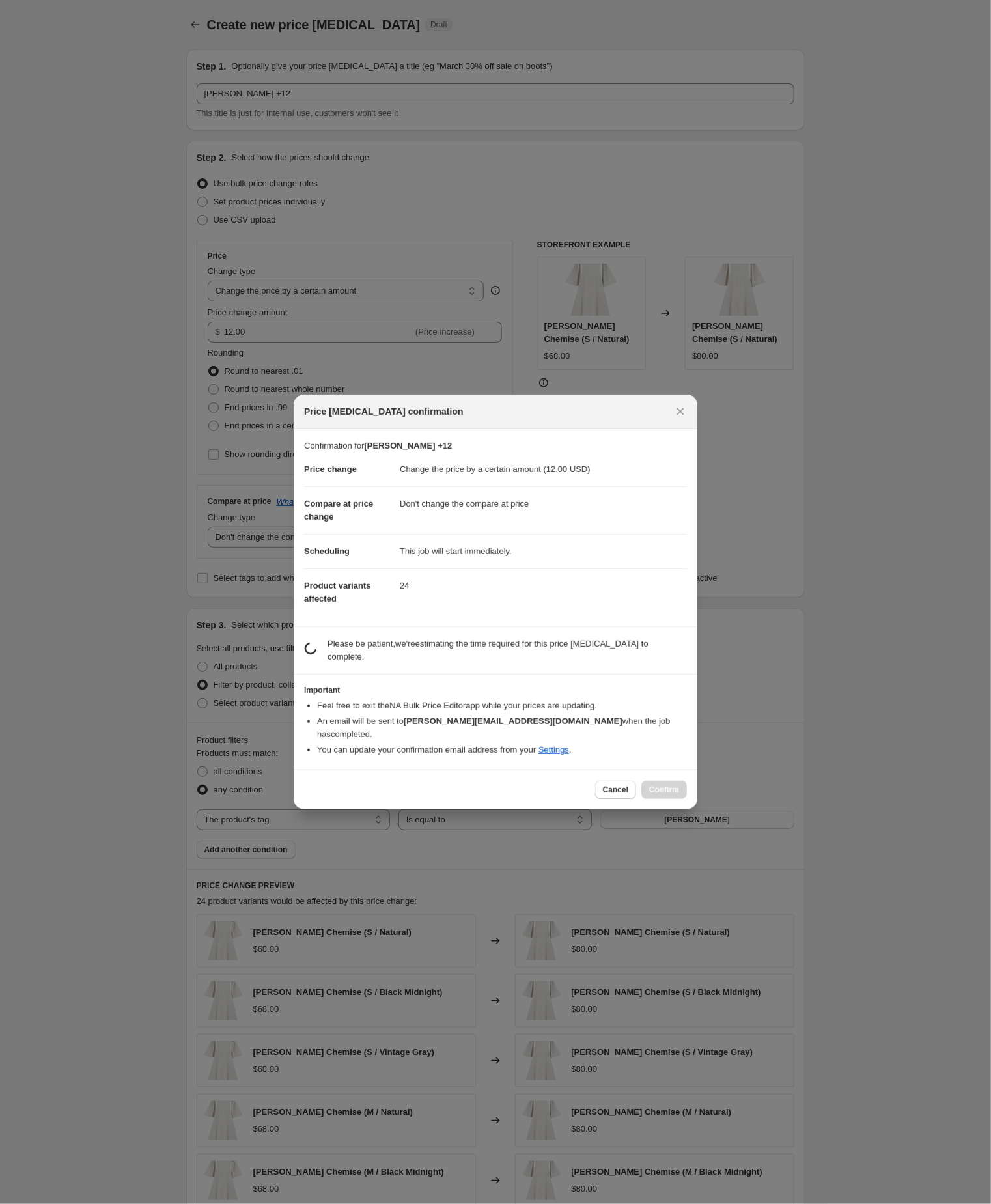
scroll to position [310, 0]
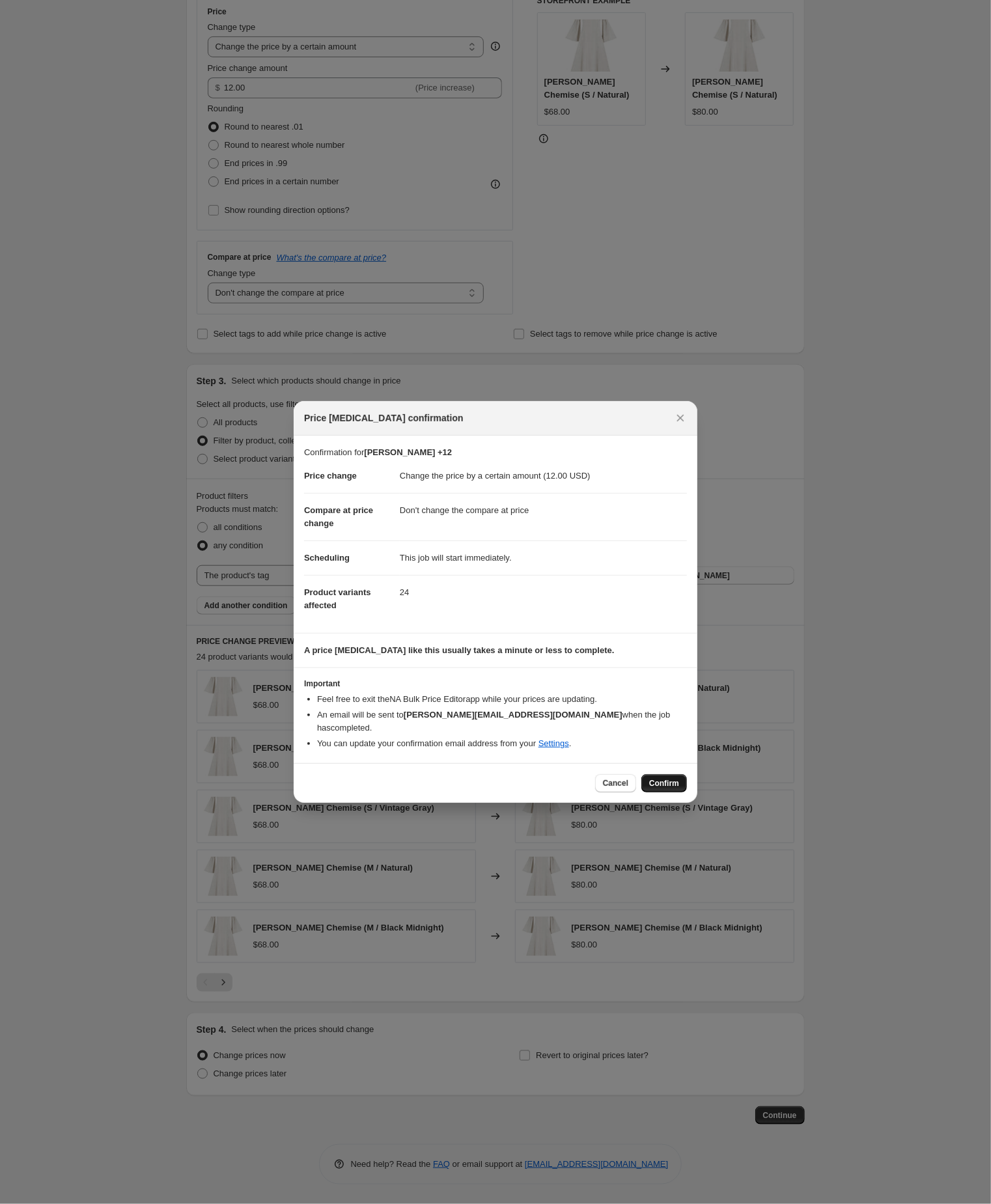
click at [663, 788] on span "Confirm" at bounding box center [663, 783] width 30 height 10
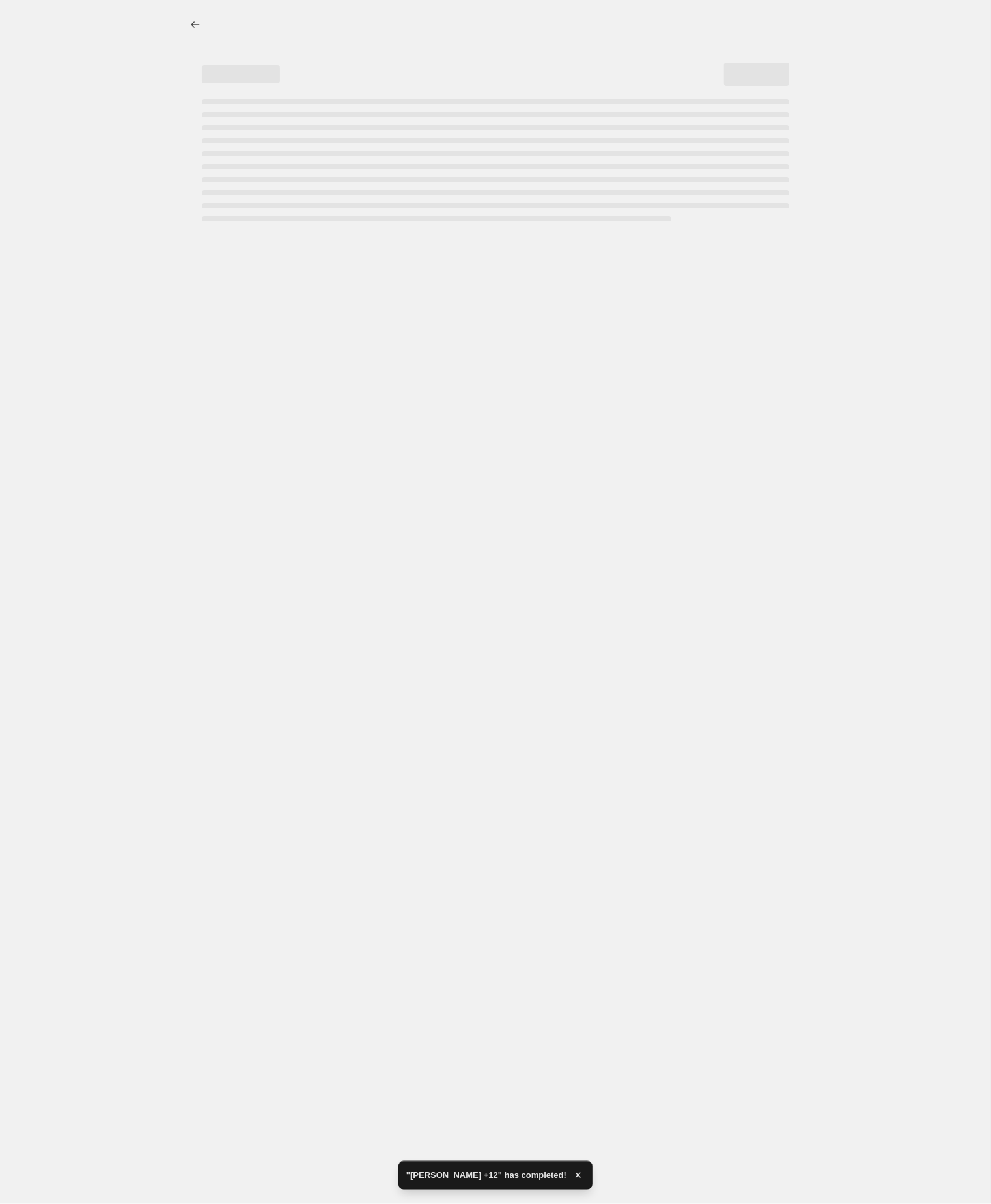
select select "by"
select select "no_change"
select select "tag"
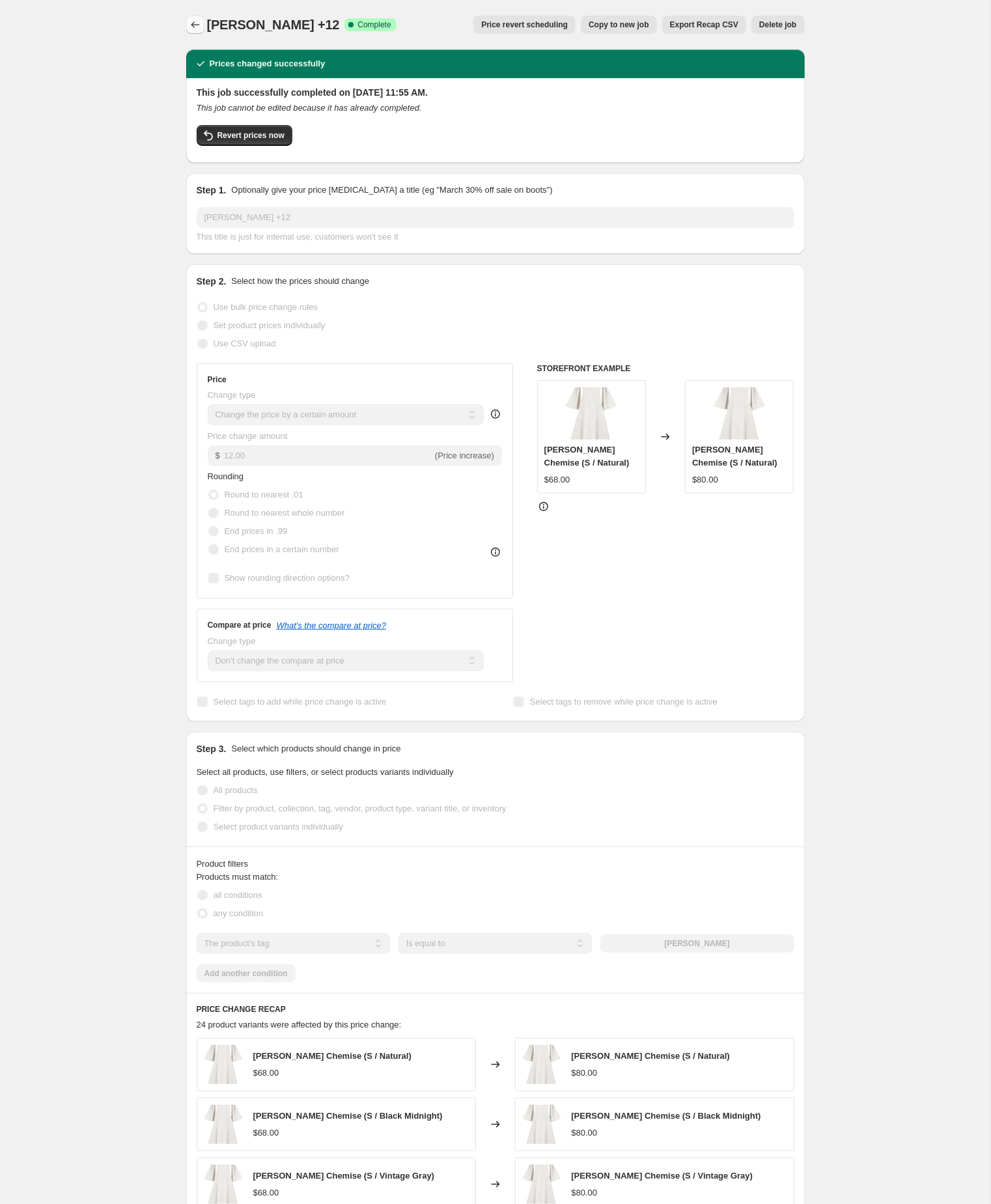
click at [190, 22] on icon "Price change jobs" at bounding box center [196, 24] width 13 height 13
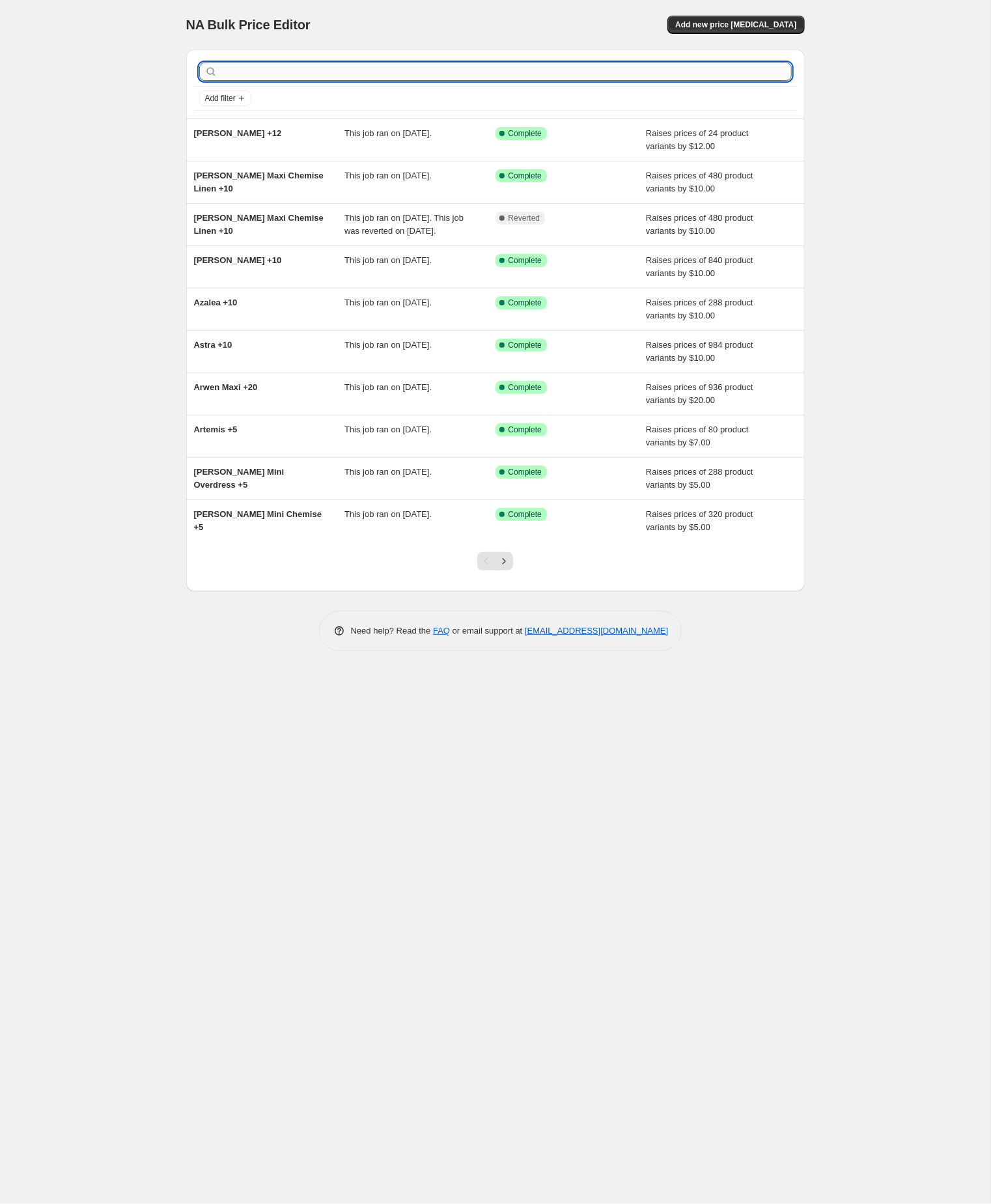
click at [324, 72] on input "text" at bounding box center [505, 71] width 572 height 18
paste input "dani"
type input "dani"
click at [324, 72] on input "dani" at bounding box center [494, 71] width 548 height 18
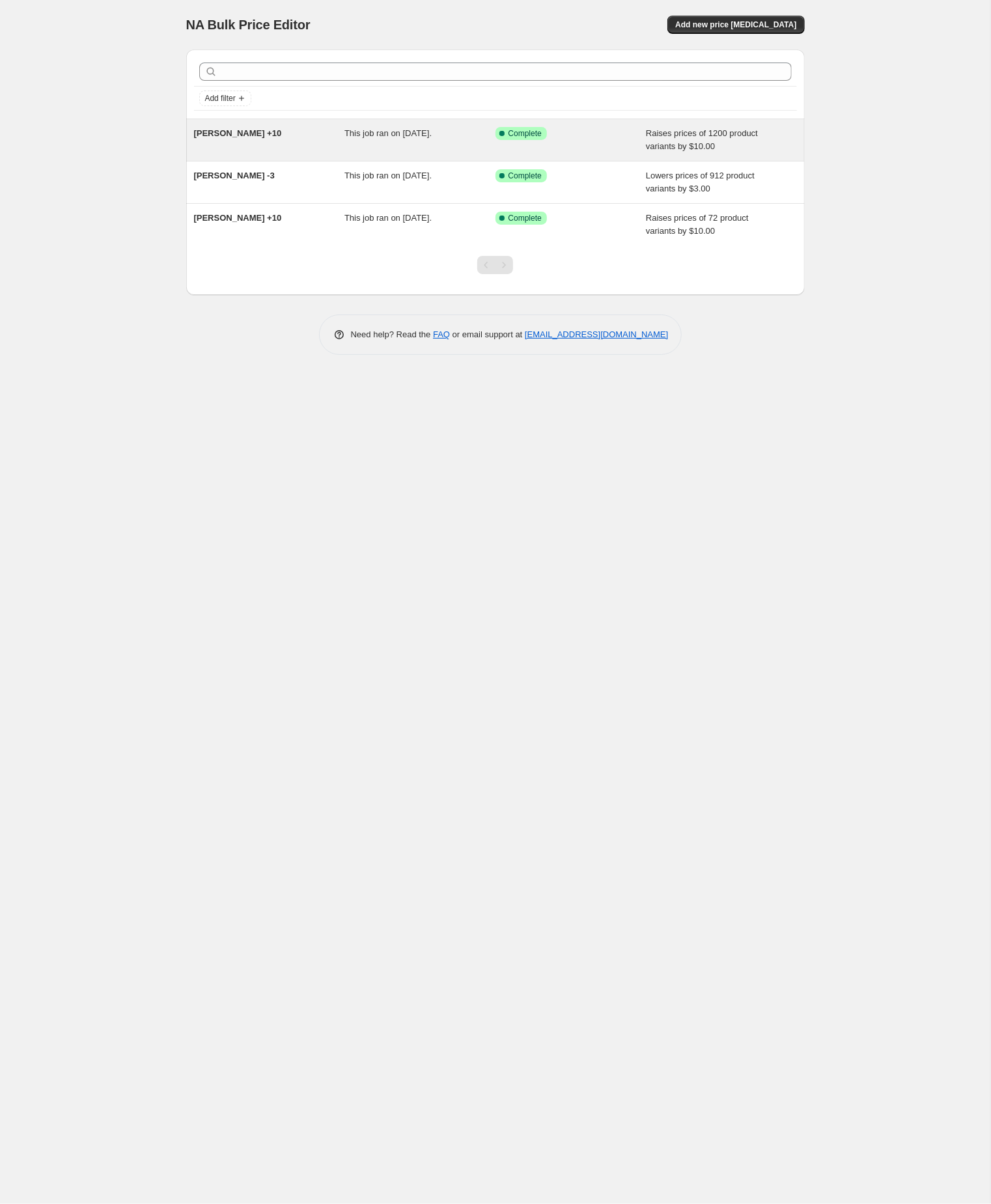
click at [244, 138] on span "Dani Maxi +10" at bounding box center [238, 133] width 88 height 9
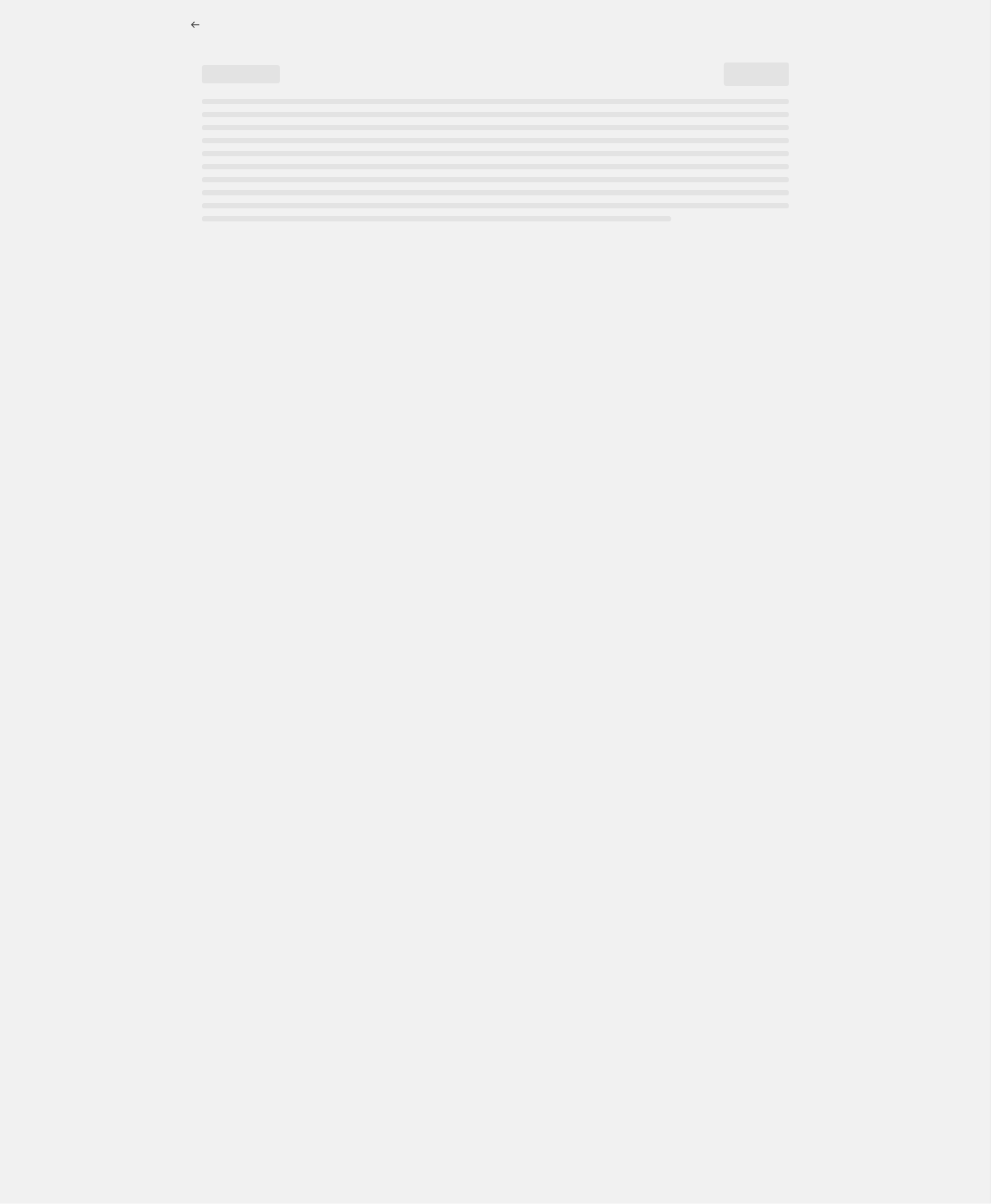
select select "by"
select select "no_change"
select select "tag"
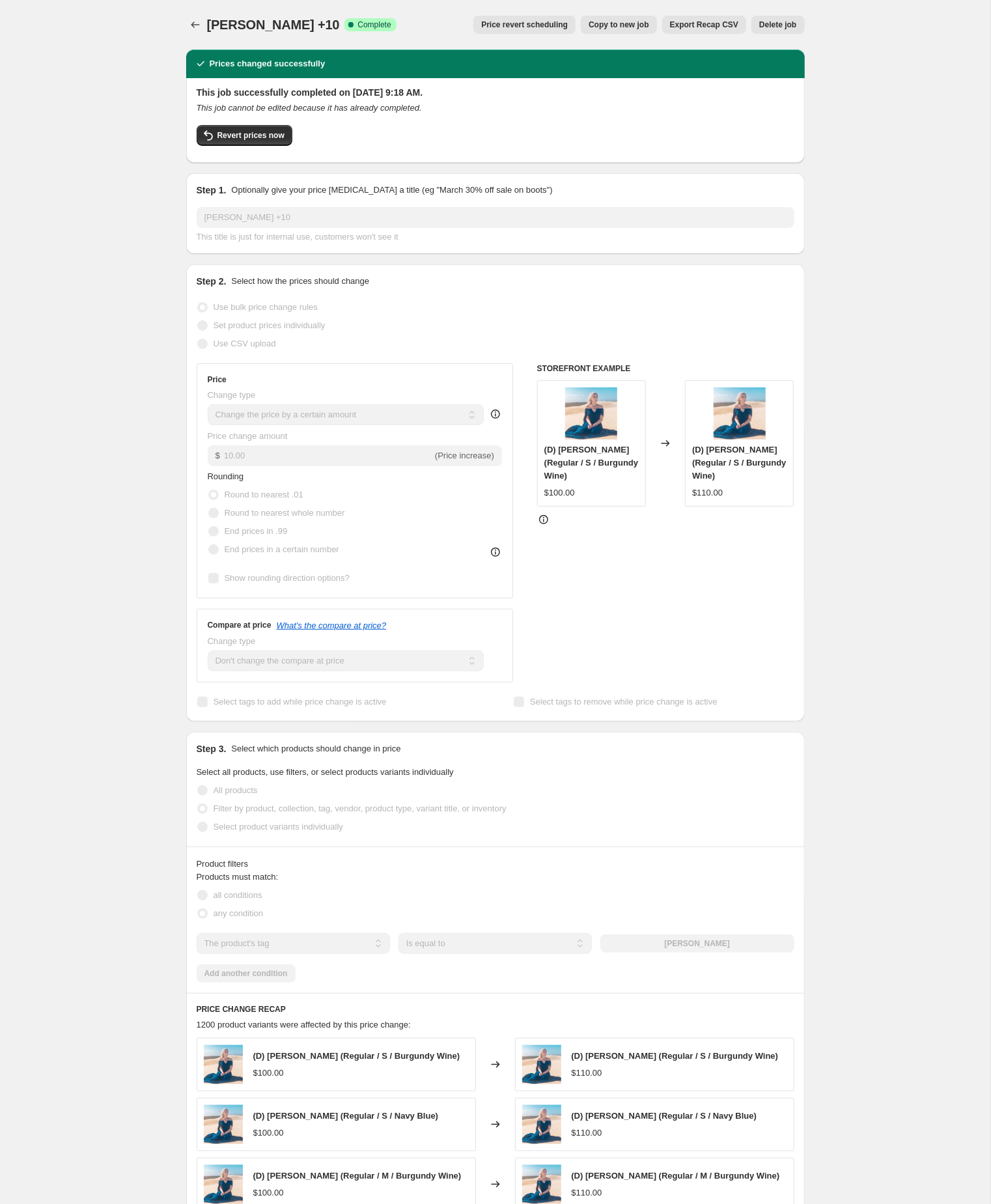
click at [589, 27] on span "Copy to new job" at bounding box center [619, 24] width 61 height 10
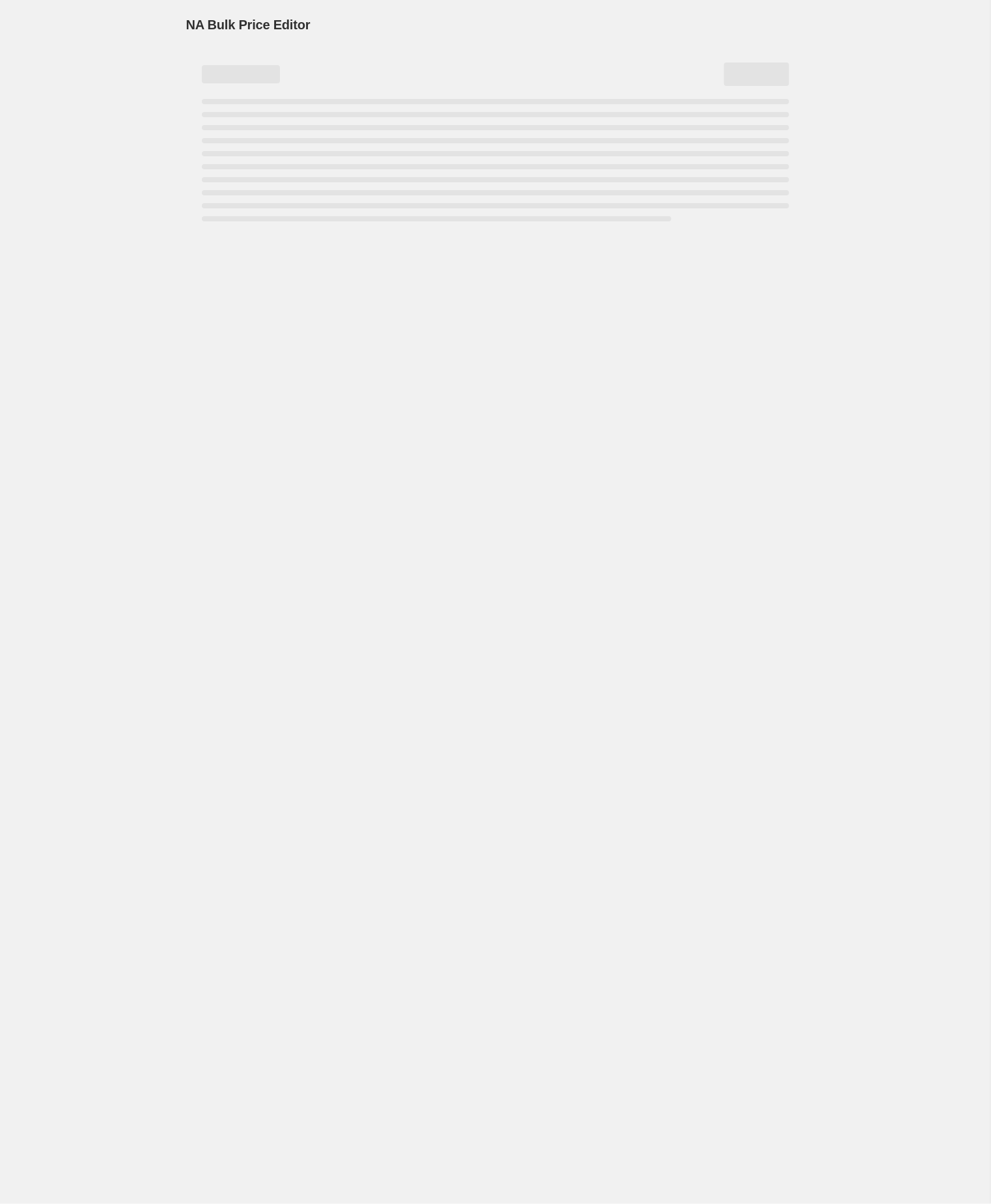
select select "by"
select select "no_change"
select select "tag"
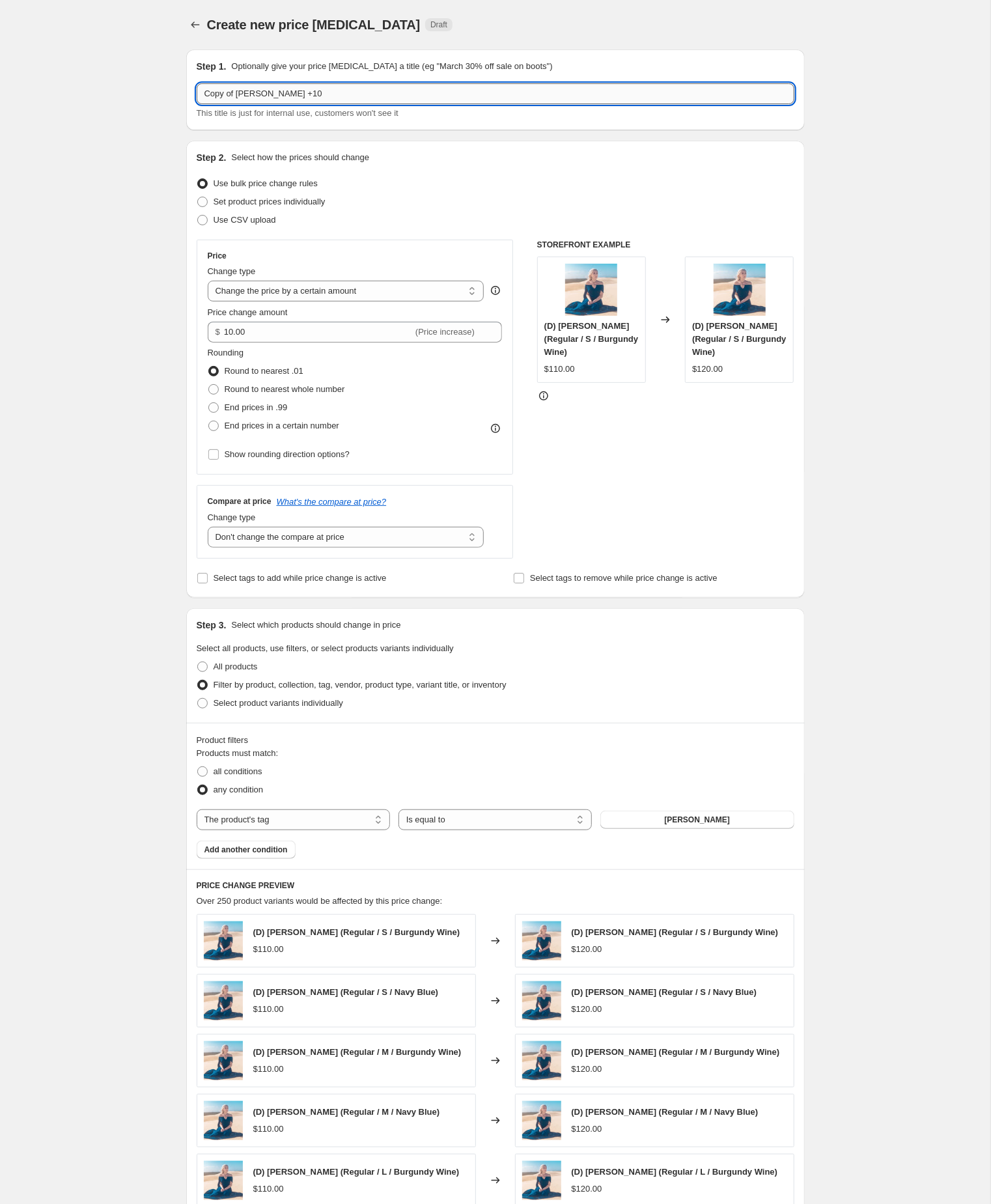
click at [243, 97] on input "Copy of Dani Maxi +10" at bounding box center [495, 94] width 598 height 21
click at [301, 93] on input "Dani Maxi +10" at bounding box center [495, 94] width 598 height 21
type input "[PERSON_NAME] +15"
click at [283, 343] on input "10.00" at bounding box center [318, 332] width 189 height 21
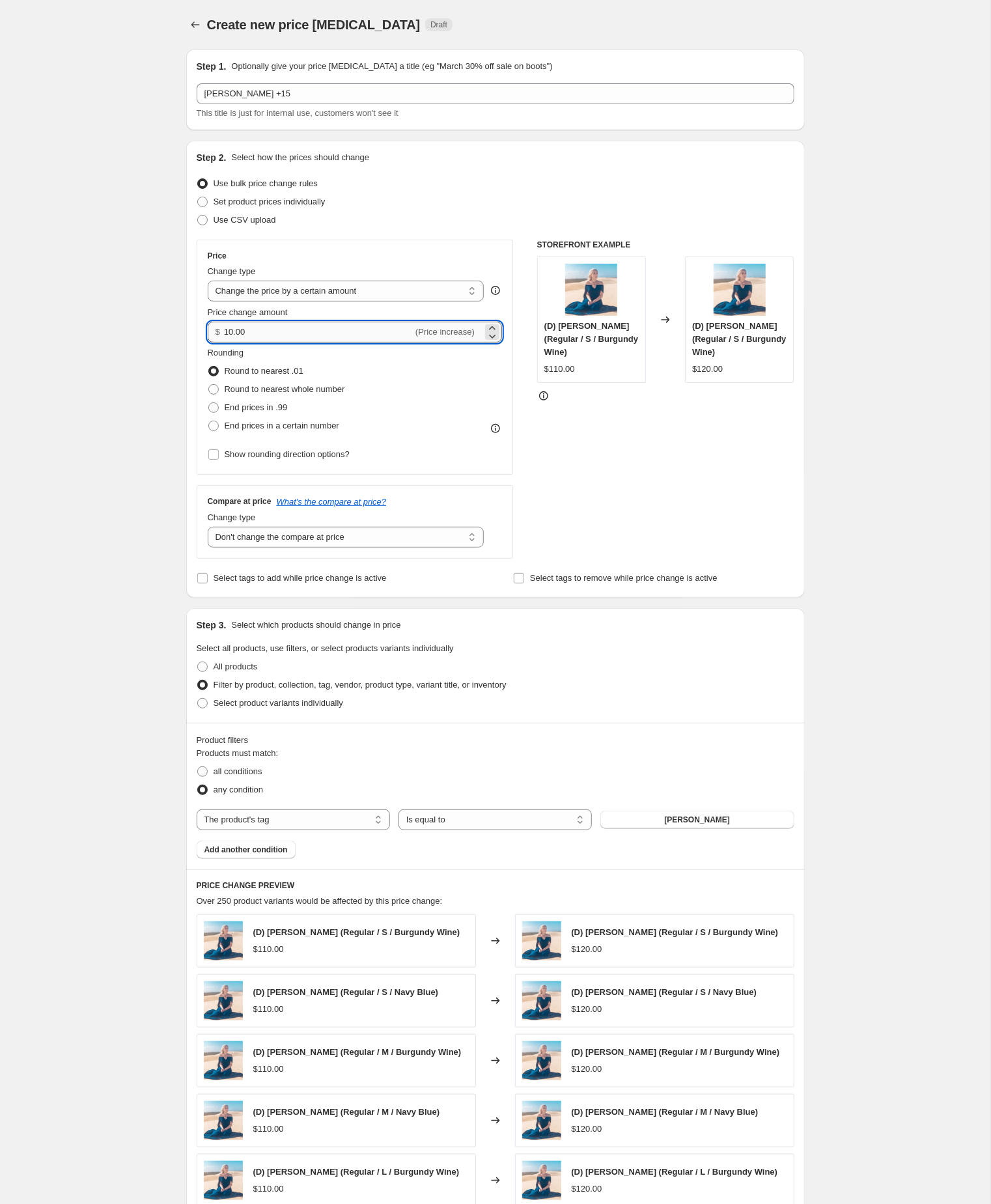
click at [283, 343] on input "10.00" at bounding box center [318, 332] width 189 height 21
type input "15.00"
click at [125, 572] on div "Create new price change job. This page is ready Create new price change job Dra…" at bounding box center [495, 724] width 990 height 1448
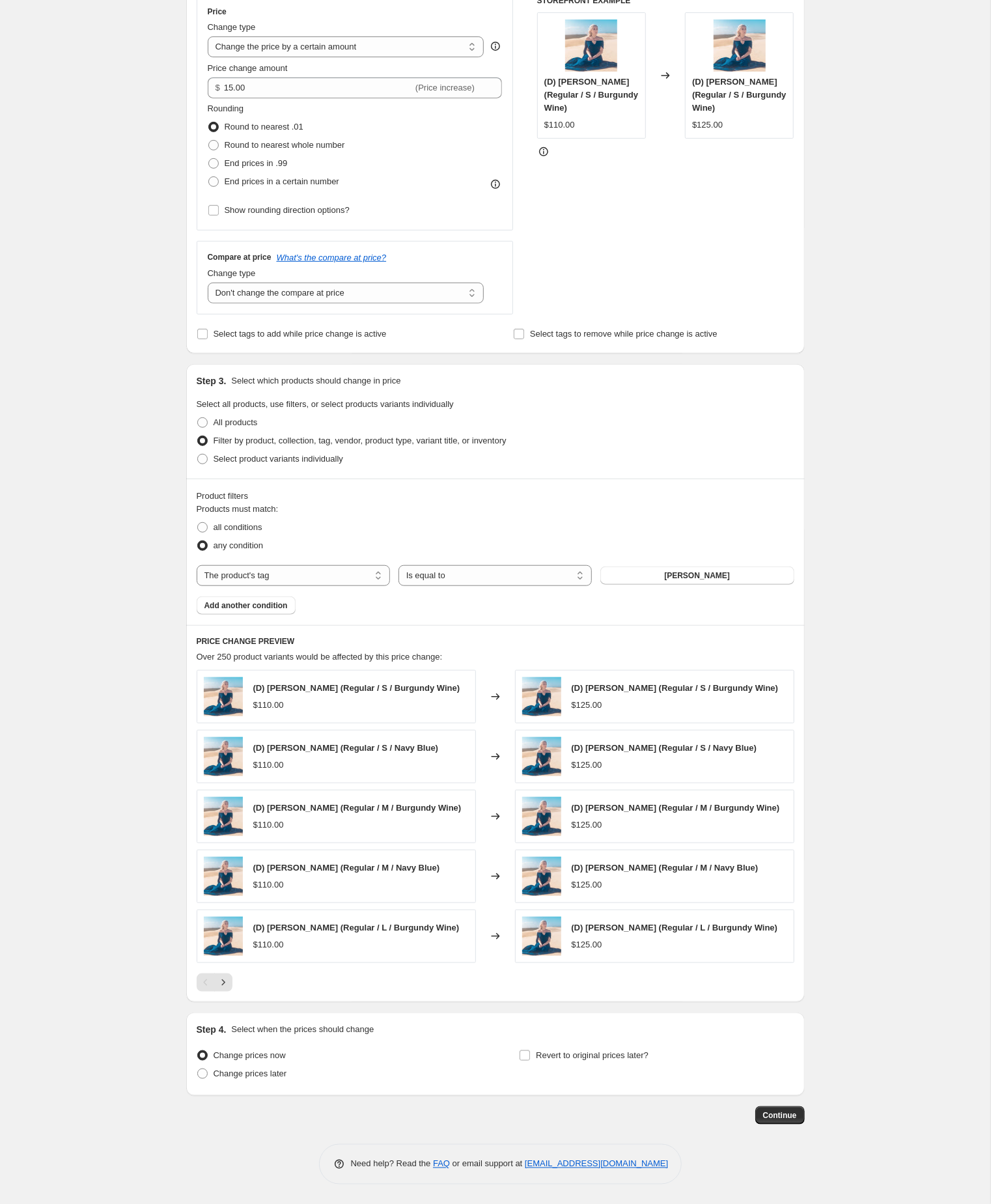
scroll to position [311, 0]
click at [123, 598] on div "Create new price change job. This page is ready Create new price change job Dra…" at bounding box center [495, 479] width 990 height 1448
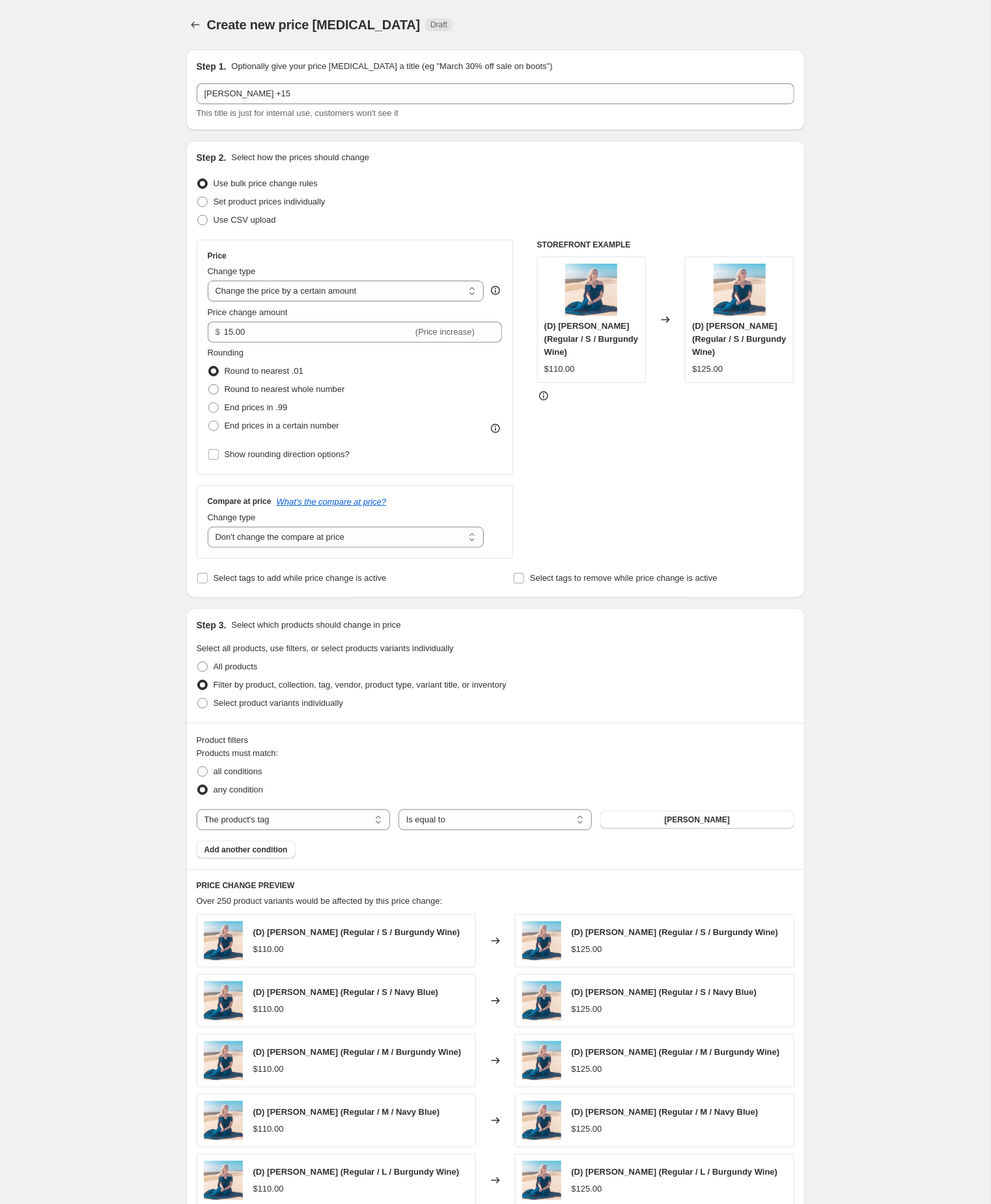
scroll to position [0, 0]
click at [123, 598] on div "Create new price change job. This page is ready Create new price change job Dra…" at bounding box center [495, 724] width 990 height 1448
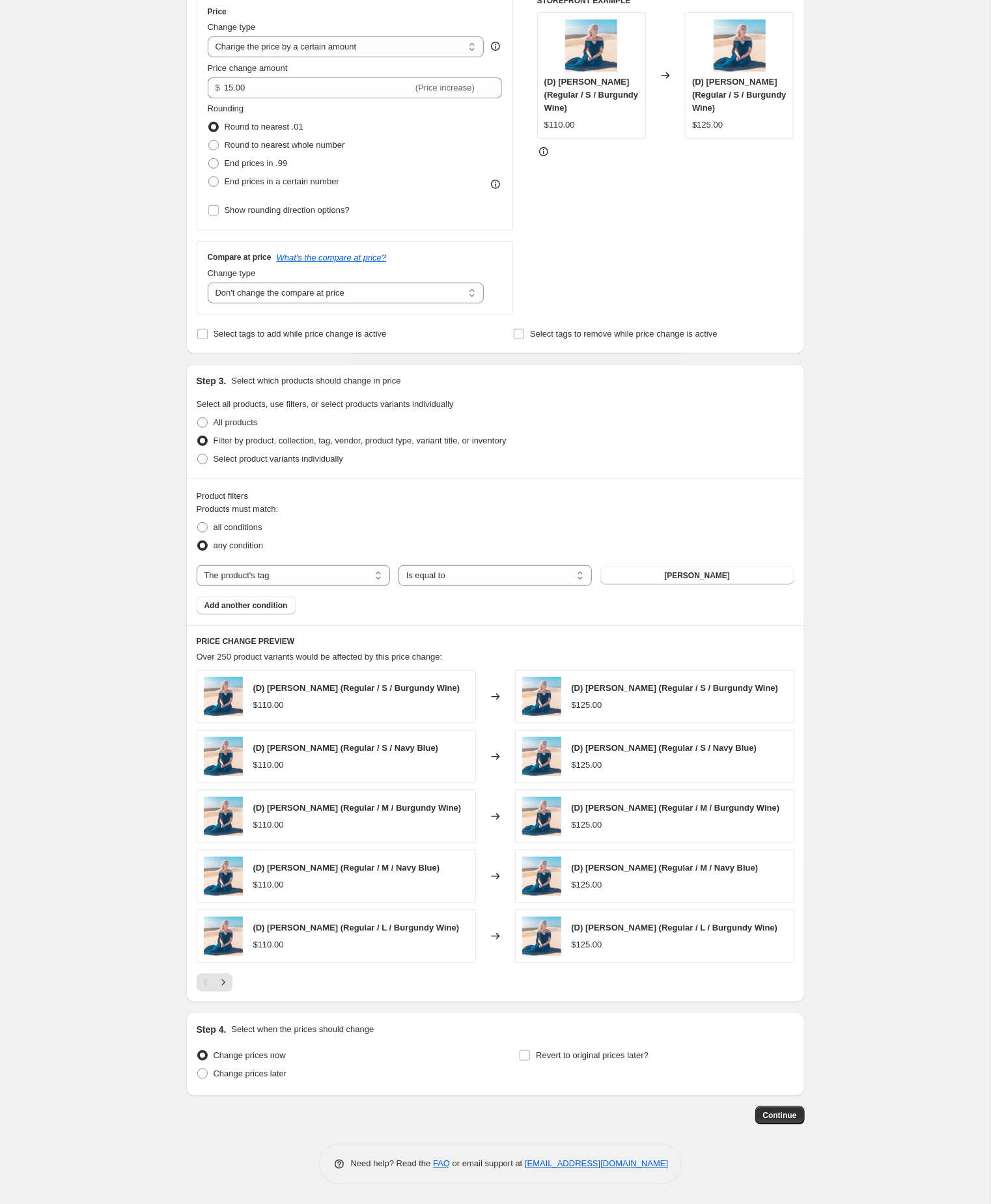
scroll to position [311, 0]
click at [775, 1114] on span "Continue" at bounding box center [780, 1115] width 34 height 10
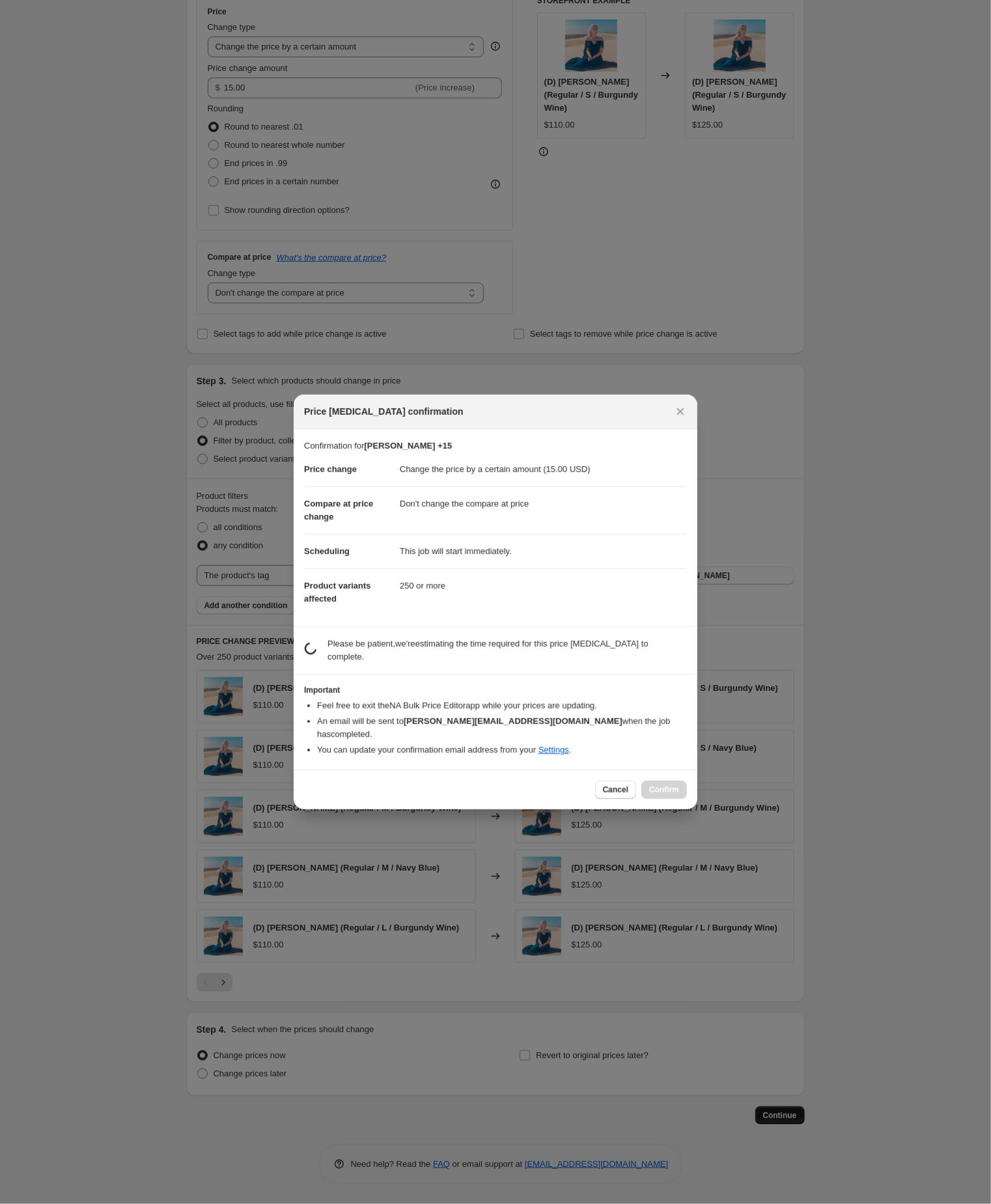
scroll to position [0, 0]
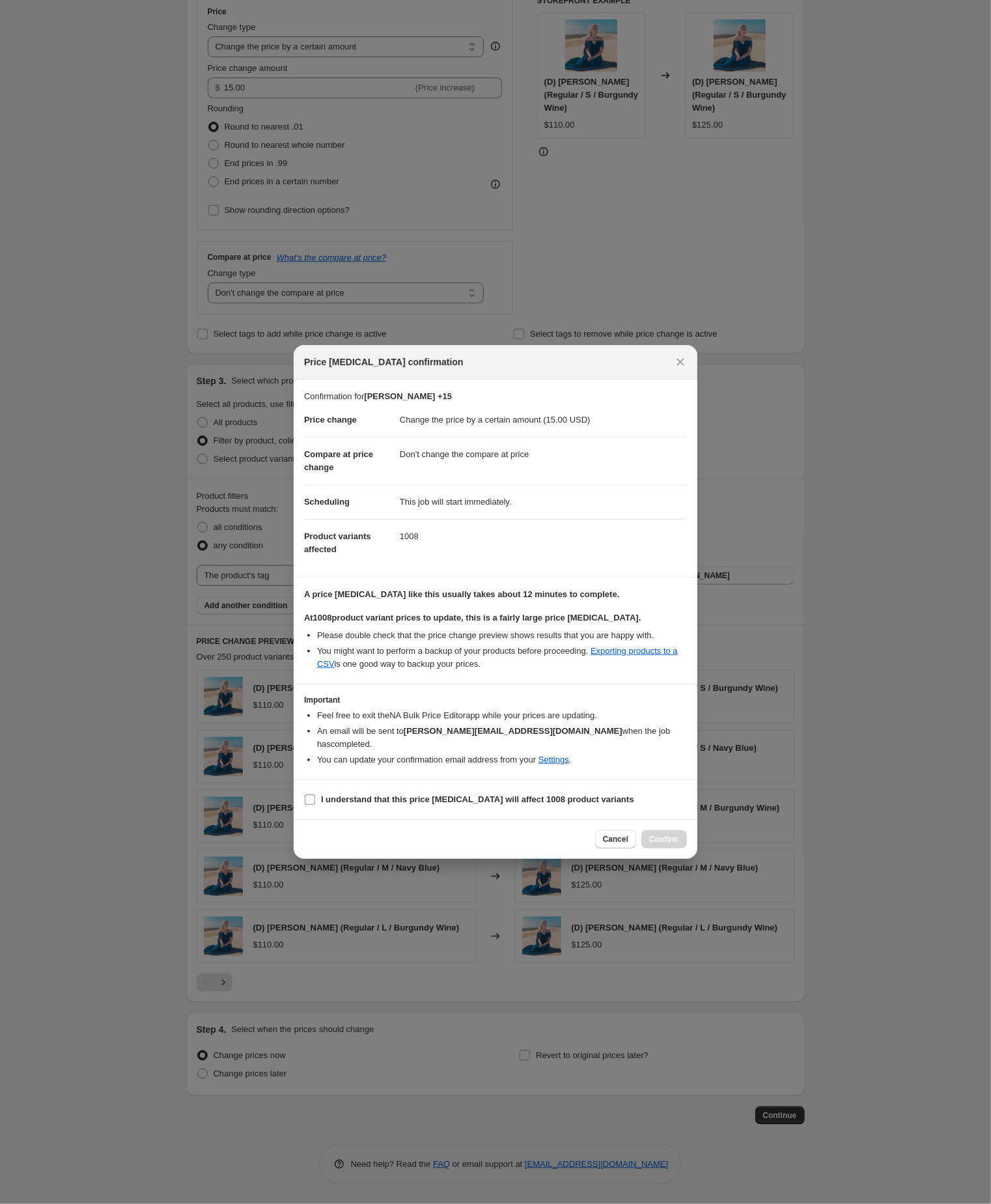
click at [309, 805] on input "I understand that this price [MEDICAL_DATA] will affect 1008 product variants" at bounding box center [310, 800] width 10 height 10
checkbox input "true"
click at [662, 844] on span "Confirm" at bounding box center [663, 839] width 30 height 10
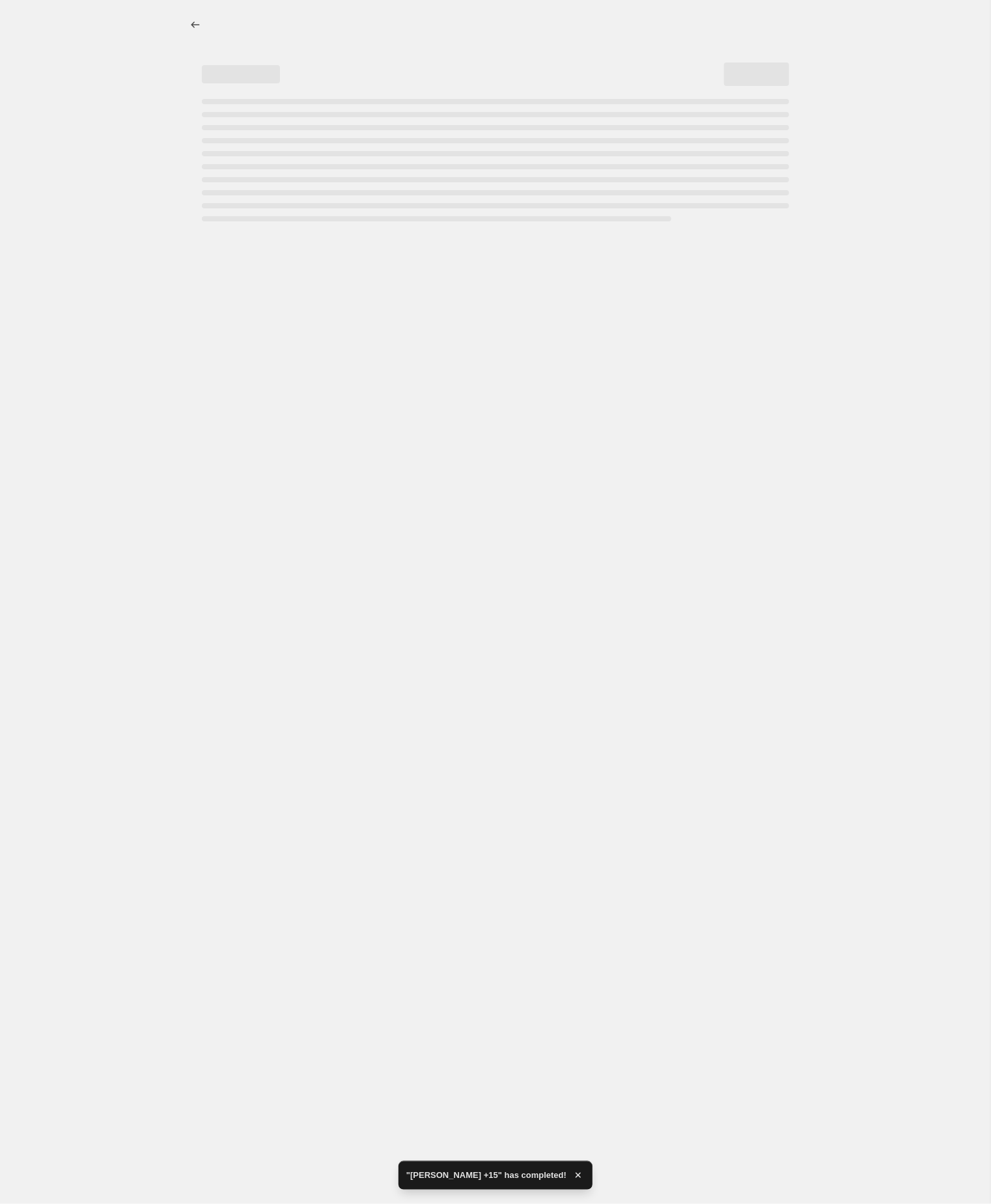
select select "by"
select select "no_change"
select select "tag"
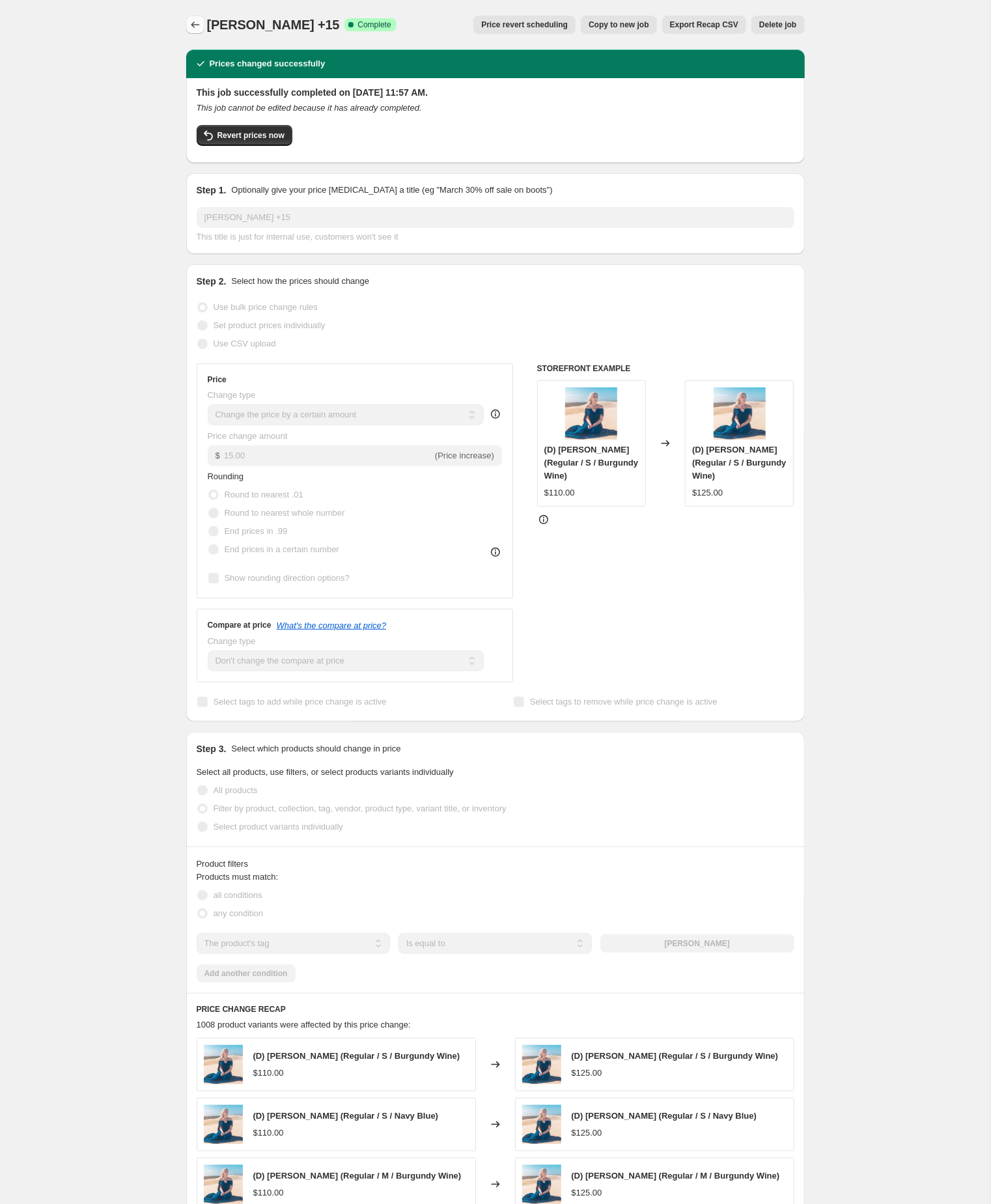
click at [194, 23] on icon "Price change jobs" at bounding box center [196, 24] width 13 height 13
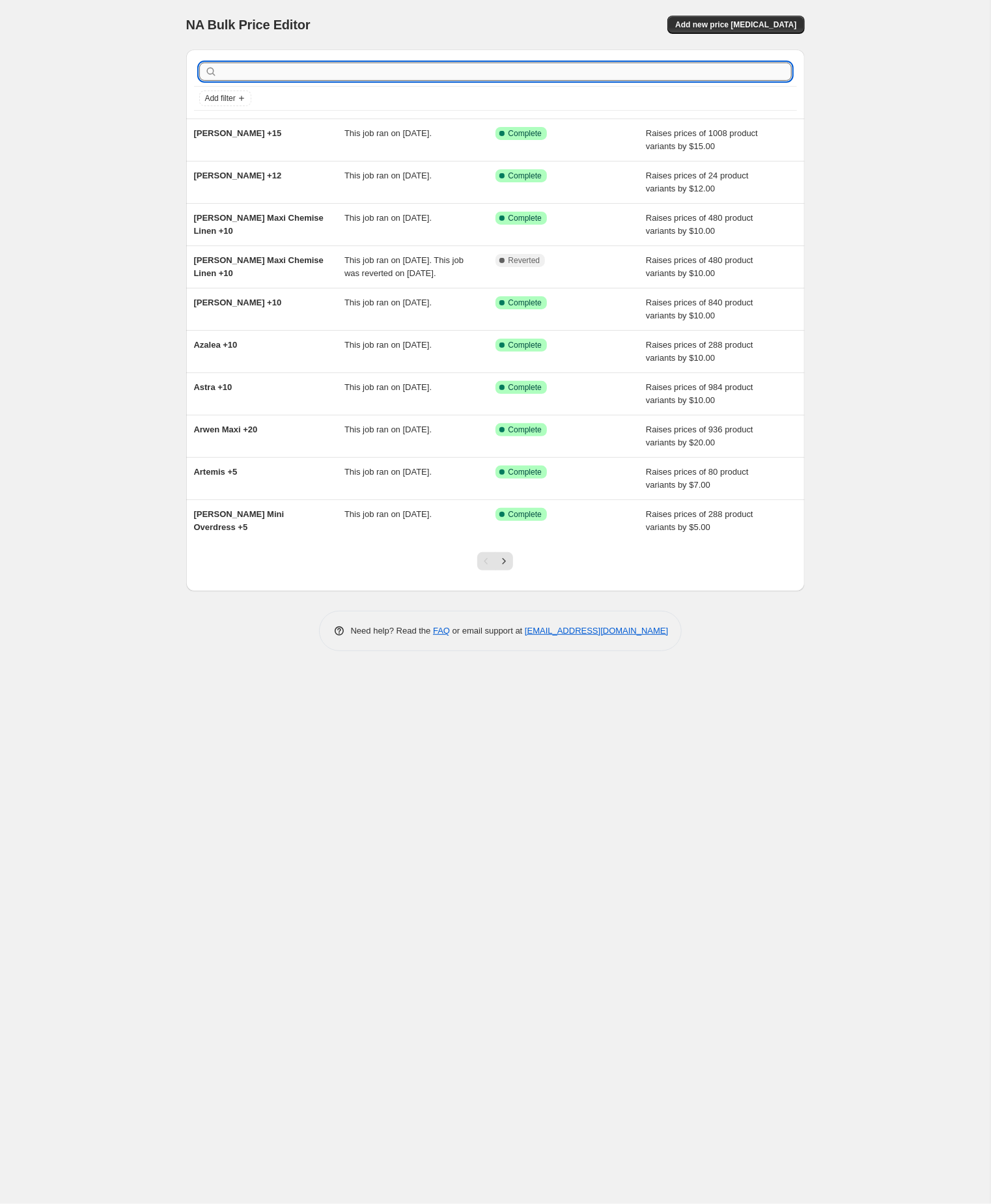
click at [328, 76] on input "text" at bounding box center [505, 71] width 572 height 18
paste input "Elvy"
type input "Elvy"
click at [328, 76] on input "Elvy" at bounding box center [494, 71] width 548 height 18
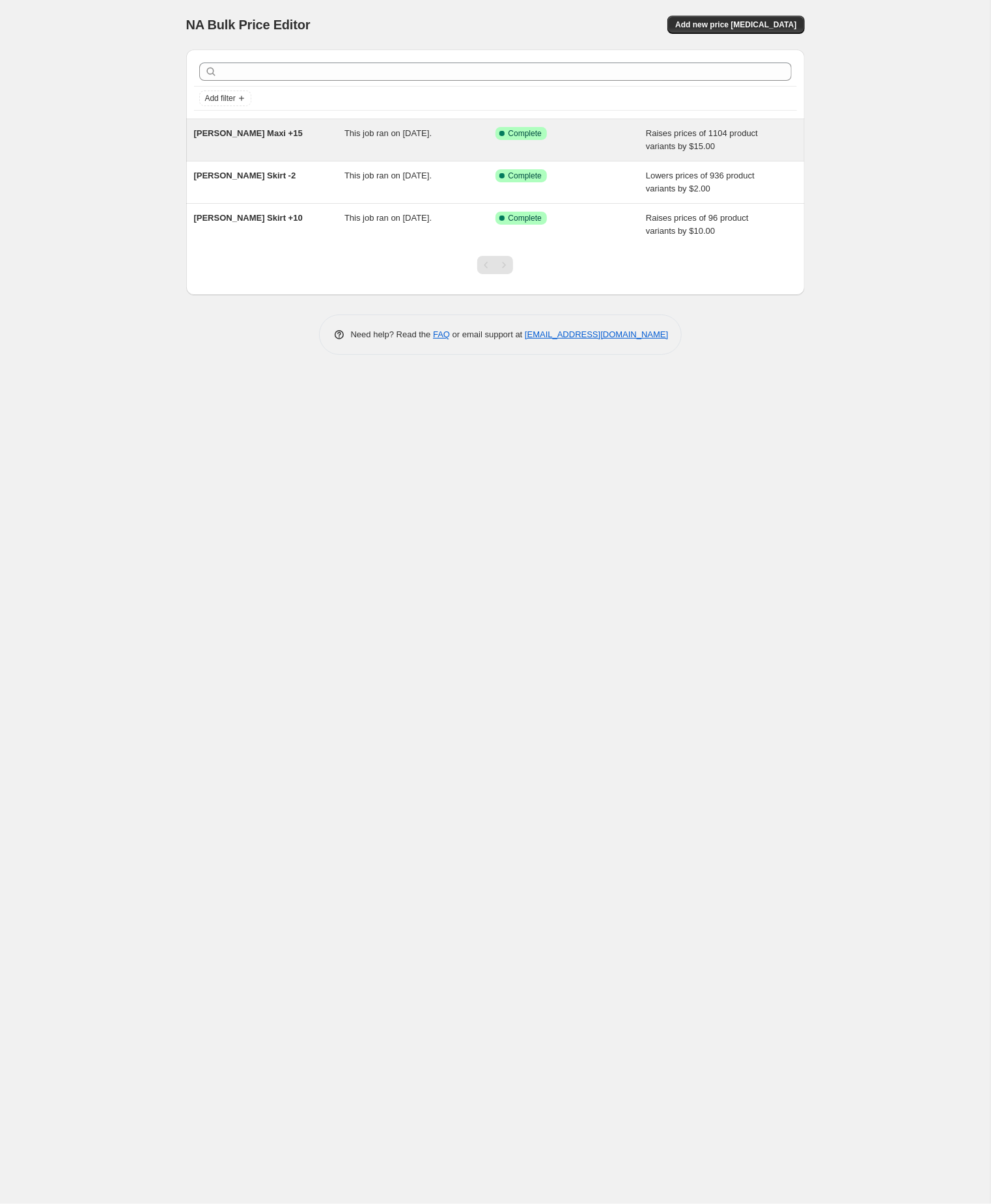
click at [298, 142] on div "[PERSON_NAME] Maxi +15" at bounding box center [269, 140] width 151 height 26
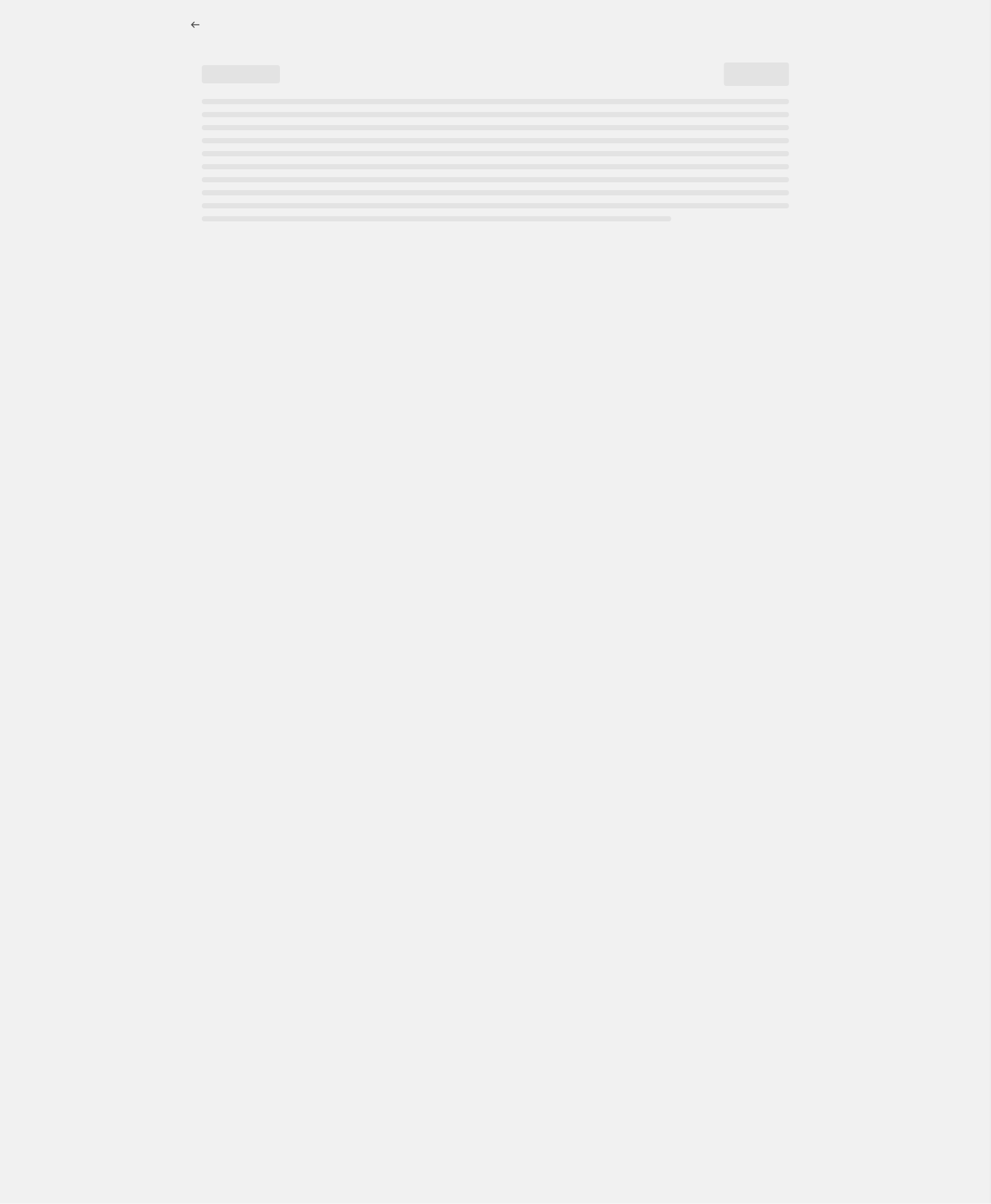
select select "by"
select select "no_change"
select select "tag"
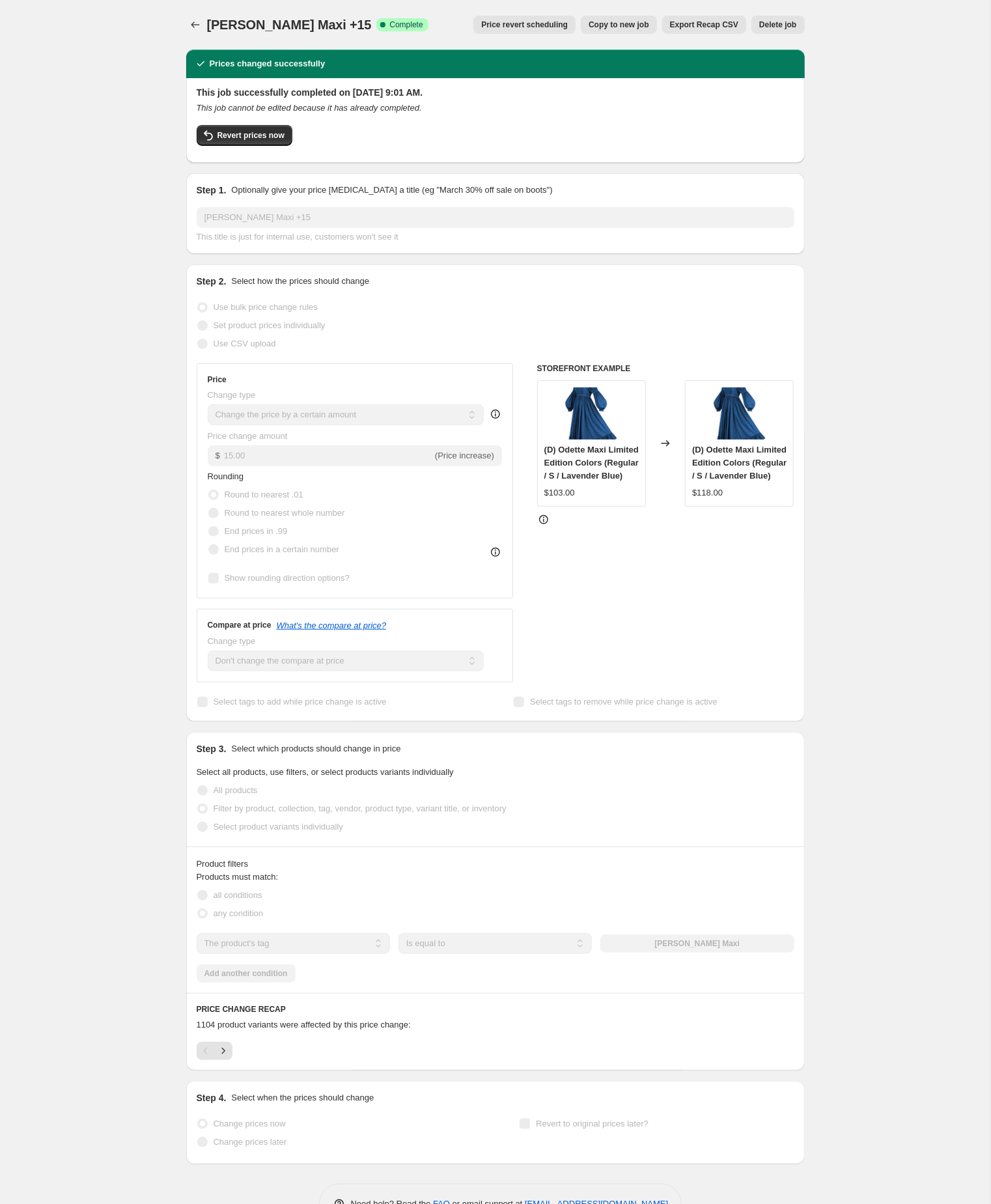
click at [601, 21] on span "Copy to new job" at bounding box center [619, 24] width 61 height 10
select select "by"
select select "no_change"
select select "tag"
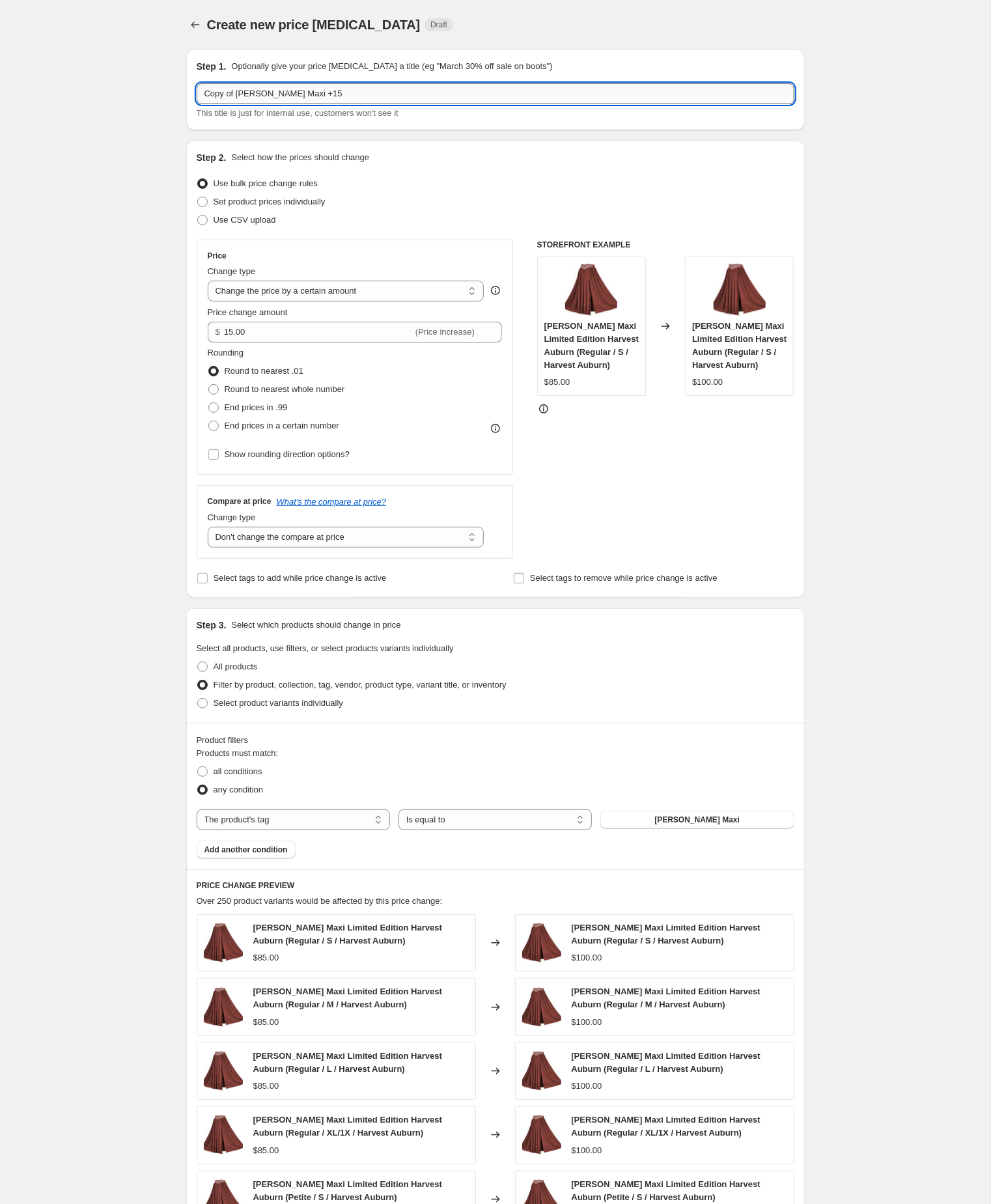
click at [242, 95] on input "Copy of Elvy Maxi +15" at bounding box center [495, 94] width 598 height 21
type input "[PERSON_NAME] Maxi +15"
click at [77, 328] on div "Create new price change job. This page is ready Create new price change job Dra…" at bounding box center [495, 734] width 990 height 1469
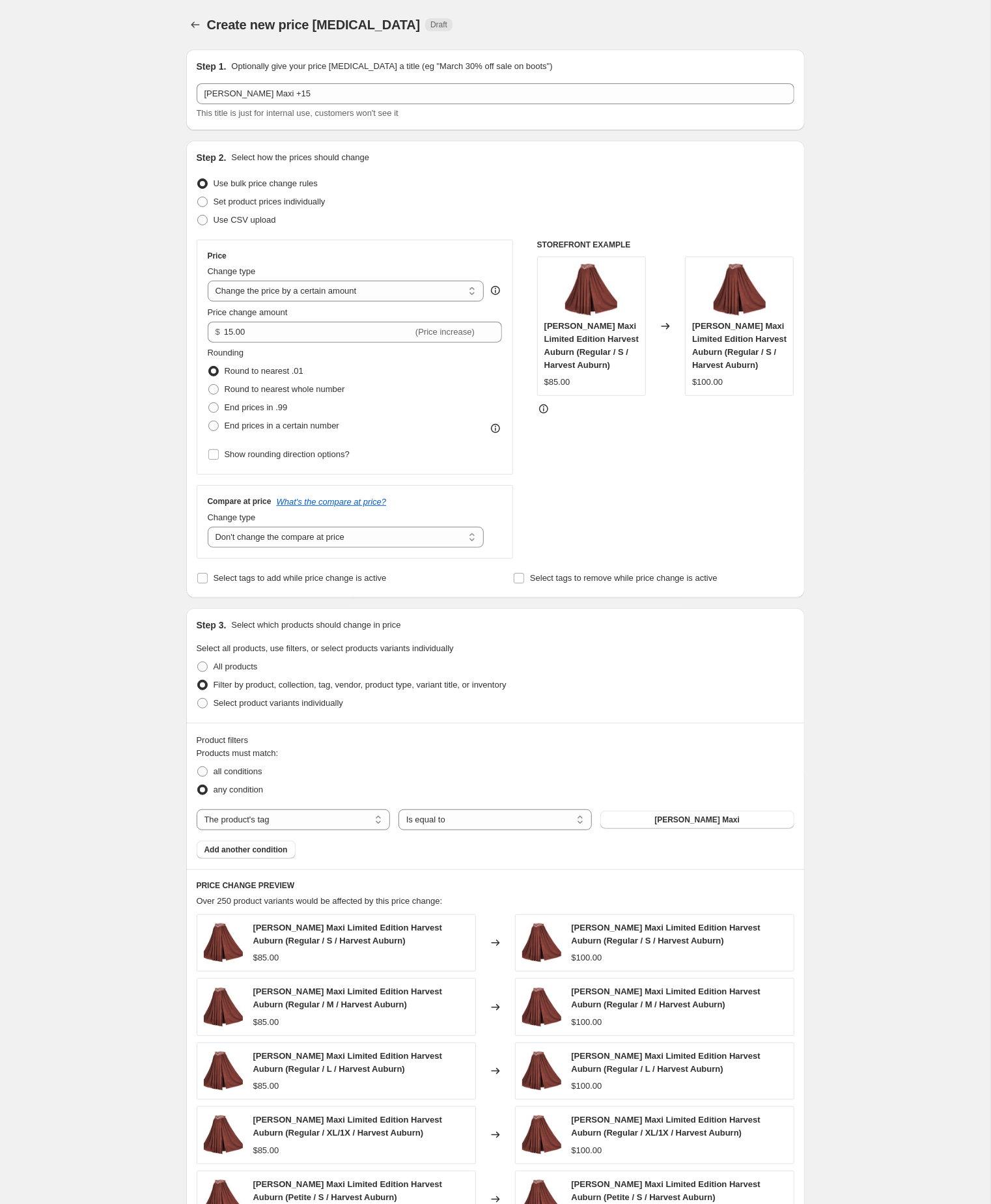
click at [845, 712] on div "Create new price change job. This page is ready Create new price change job Dra…" at bounding box center [495, 734] width 990 height 1469
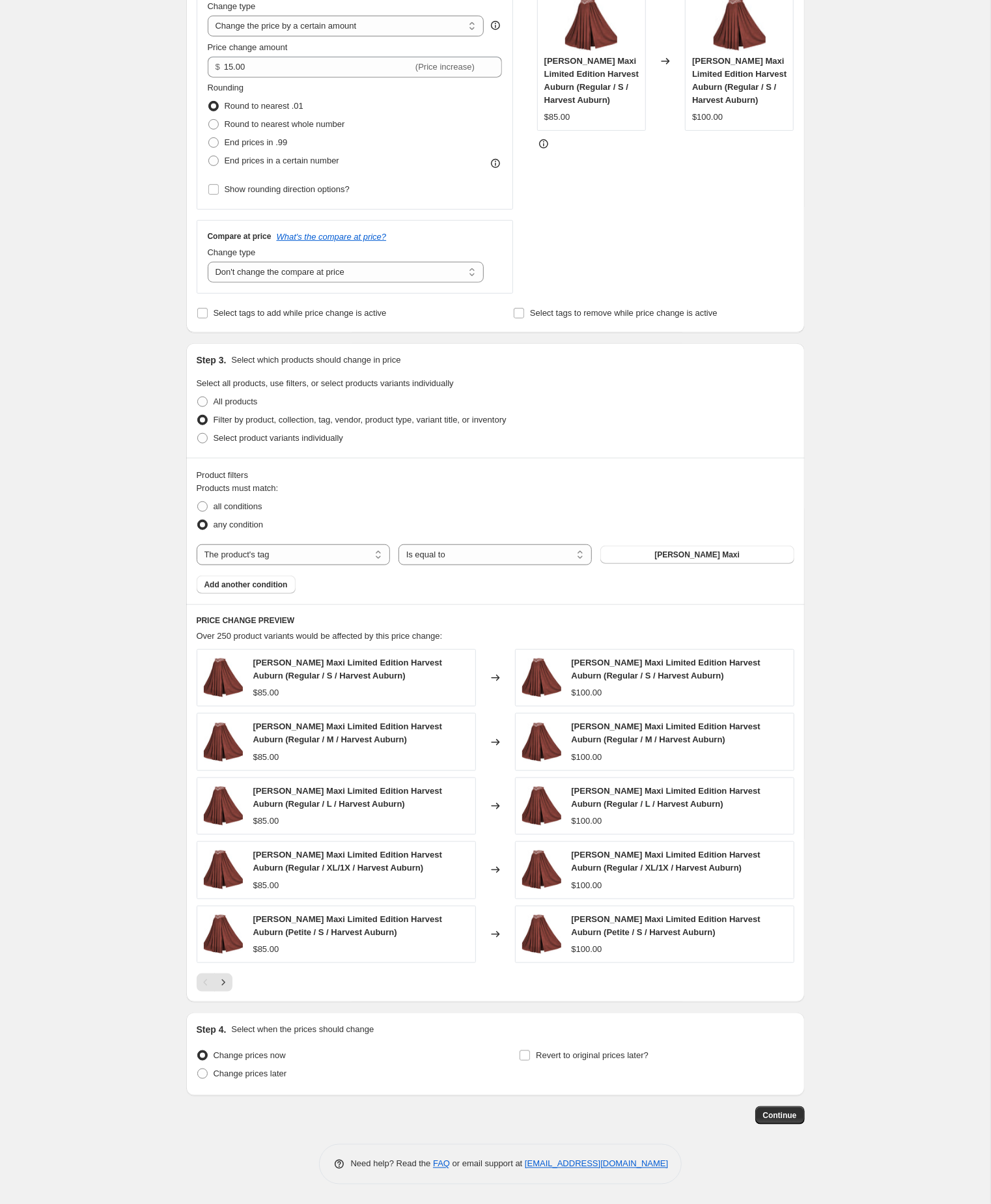
scroll to position [354, 0]
click at [767, 1113] on span "Continue" at bounding box center [780, 1115] width 34 height 10
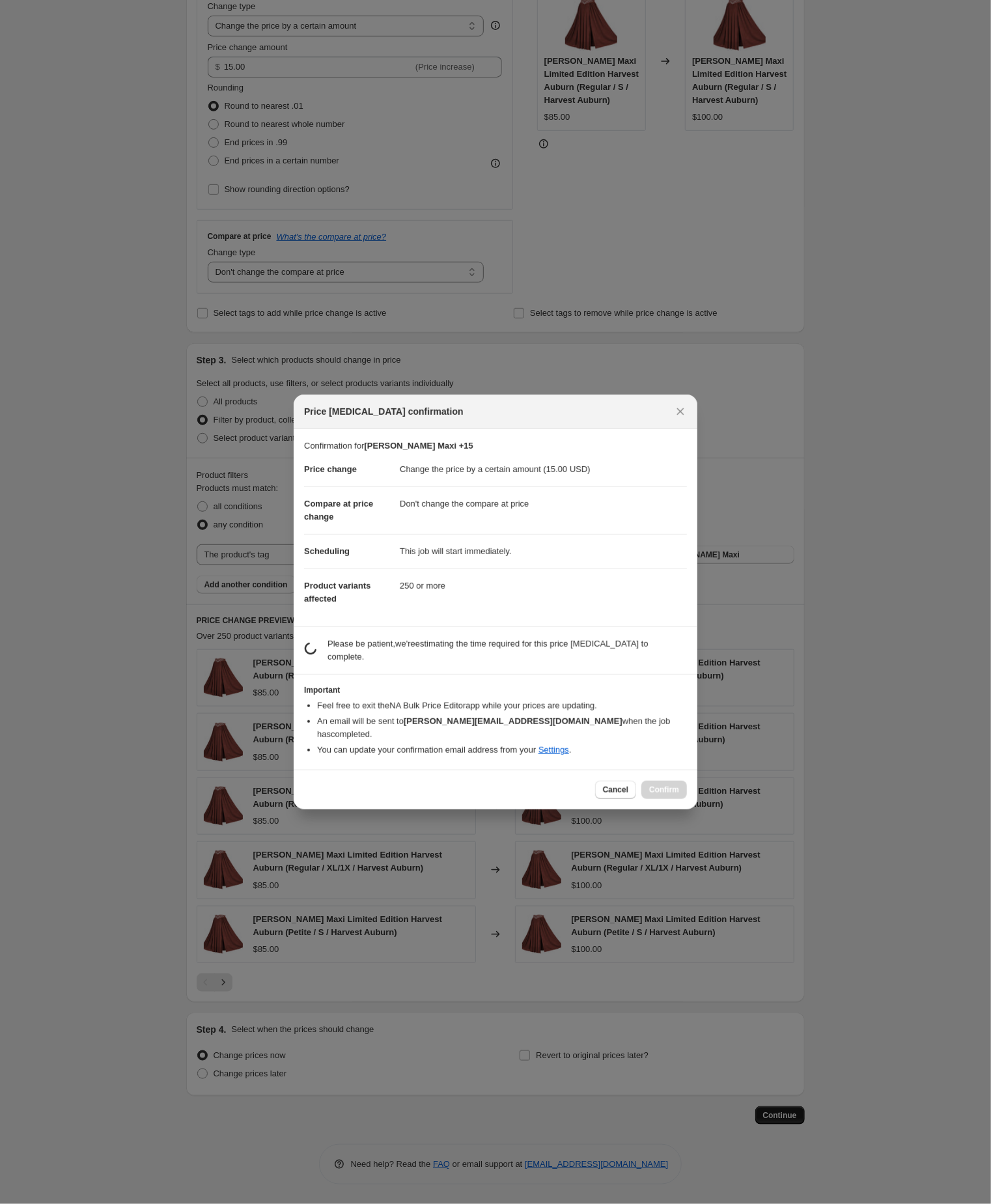
scroll to position [354, 0]
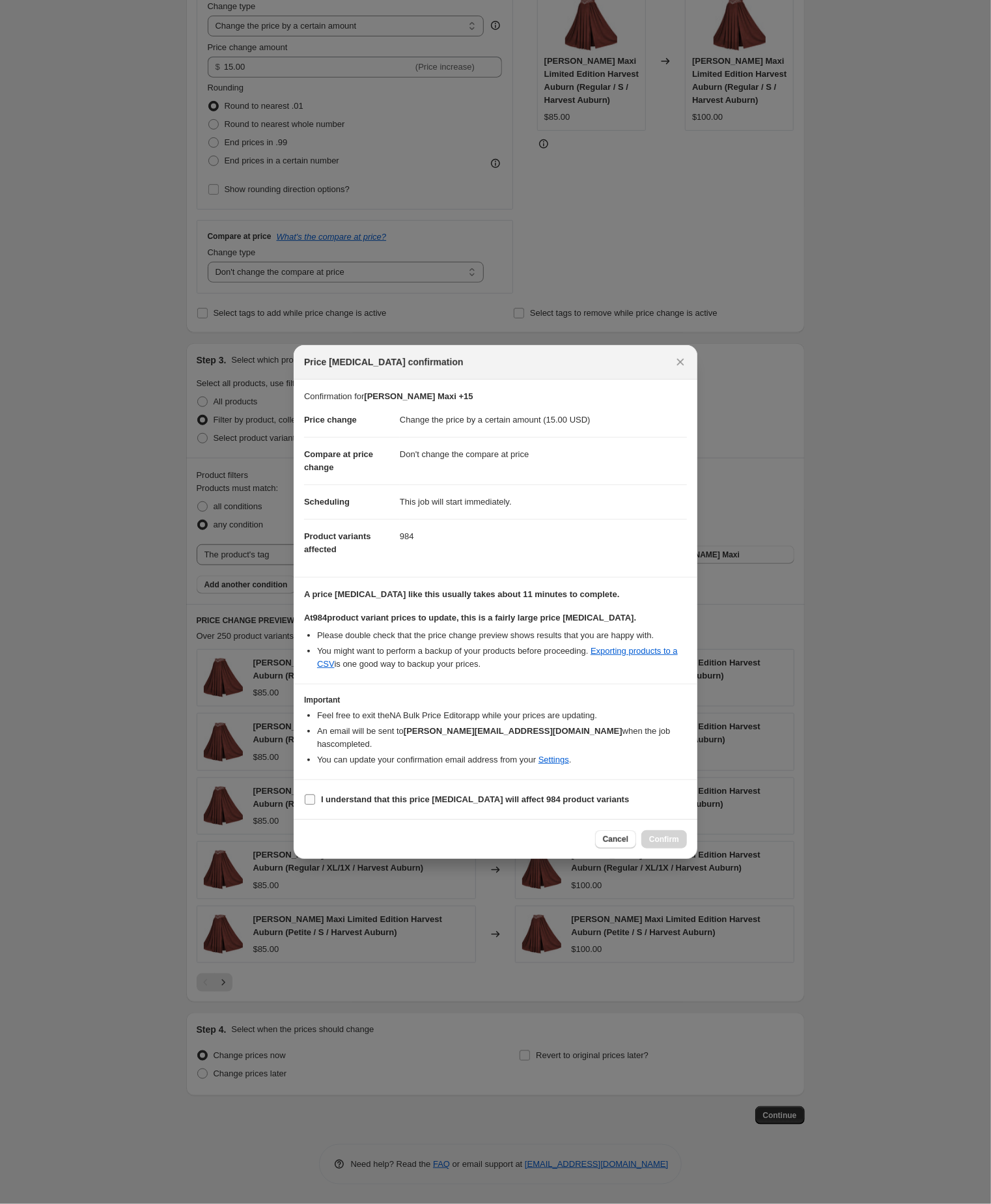
click at [309, 805] on input "I understand that this price change job will affect 984 product variants" at bounding box center [310, 800] width 10 height 10
checkbox input "true"
click at [665, 844] on span "Confirm" at bounding box center [663, 839] width 30 height 10
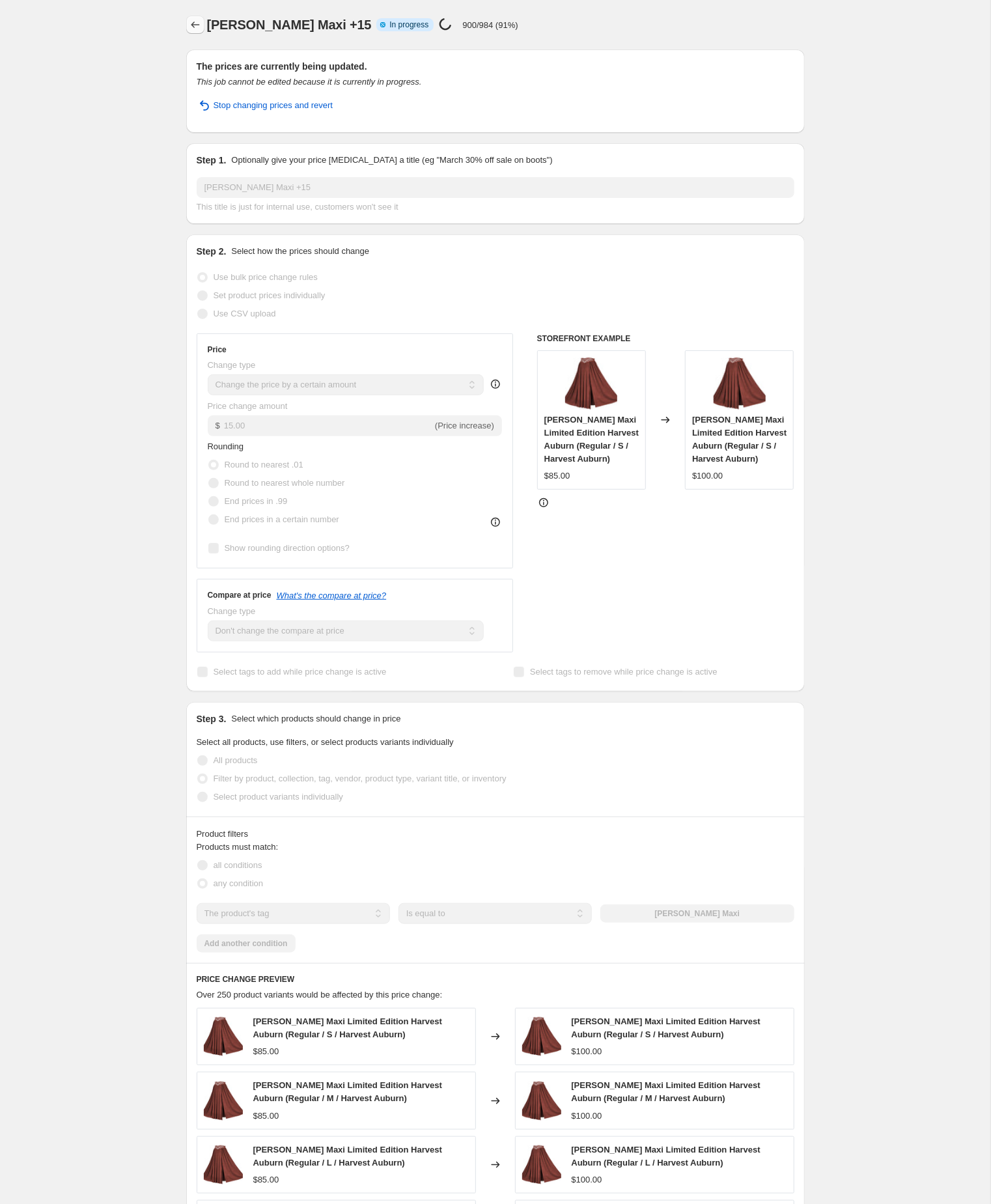
click at [197, 22] on icon "Price change jobs" at bounding box center [196, 24] width 13 height 13
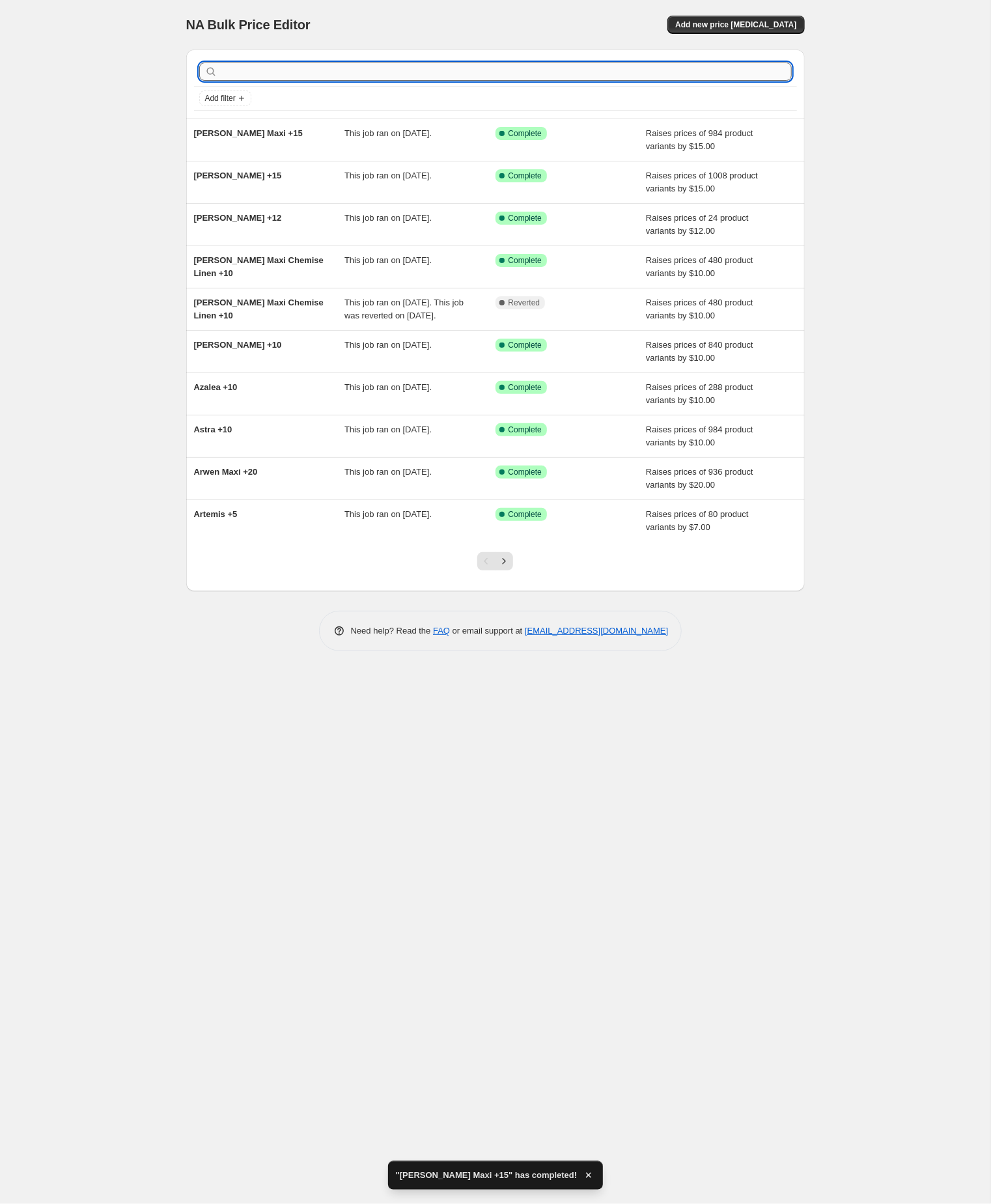
click at [294, 76] on input "text" at bounding box center [505, 71] width 572 height 18
paste input "Emma"
type input "Emma"
click at [294, 76] on input "Emma" at bounding box center [494, 71] width 548 height 18
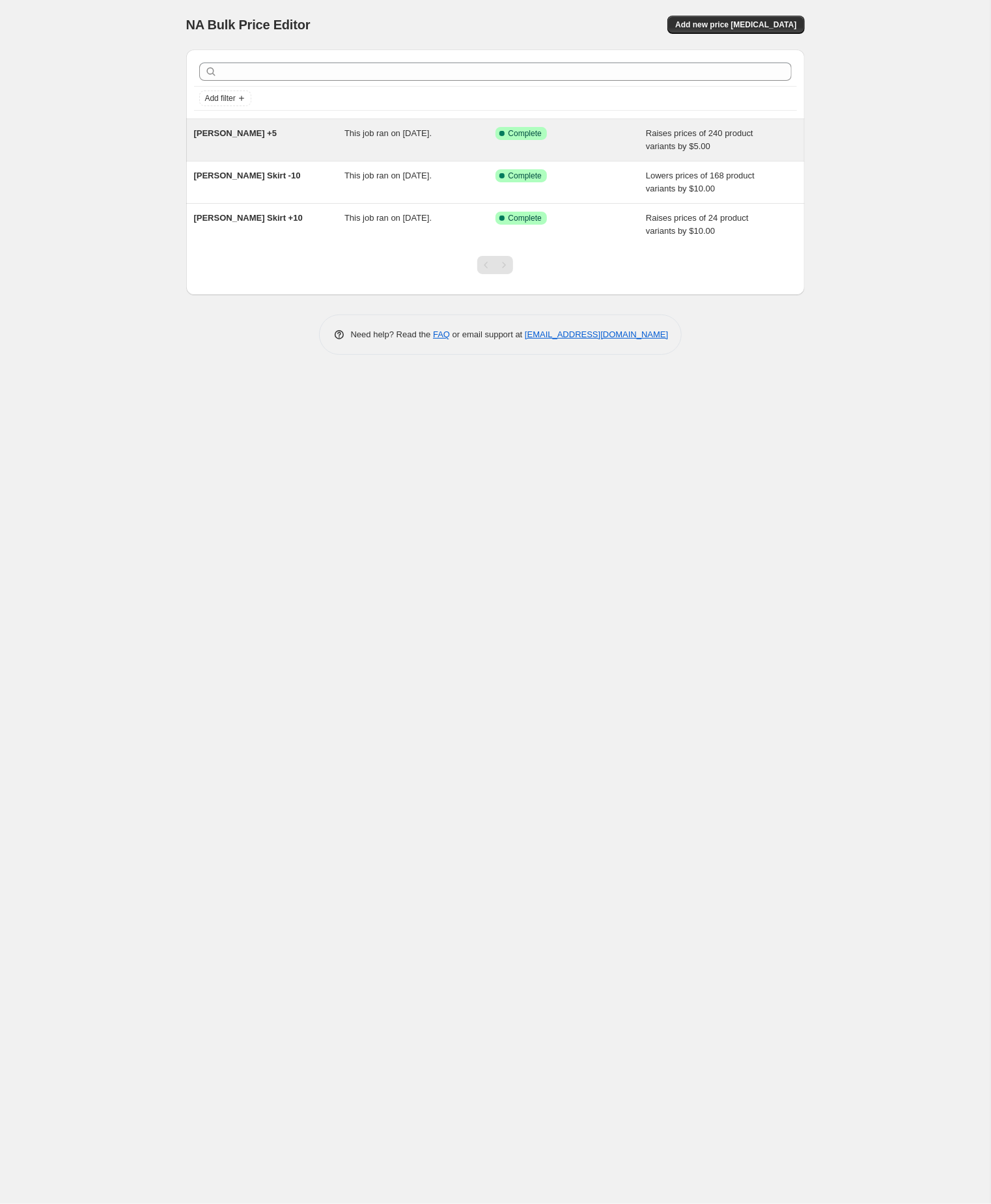
click at [224, 132] on span "Emma Maxi +5" at bounding box center [235, 133] width 83 height 9
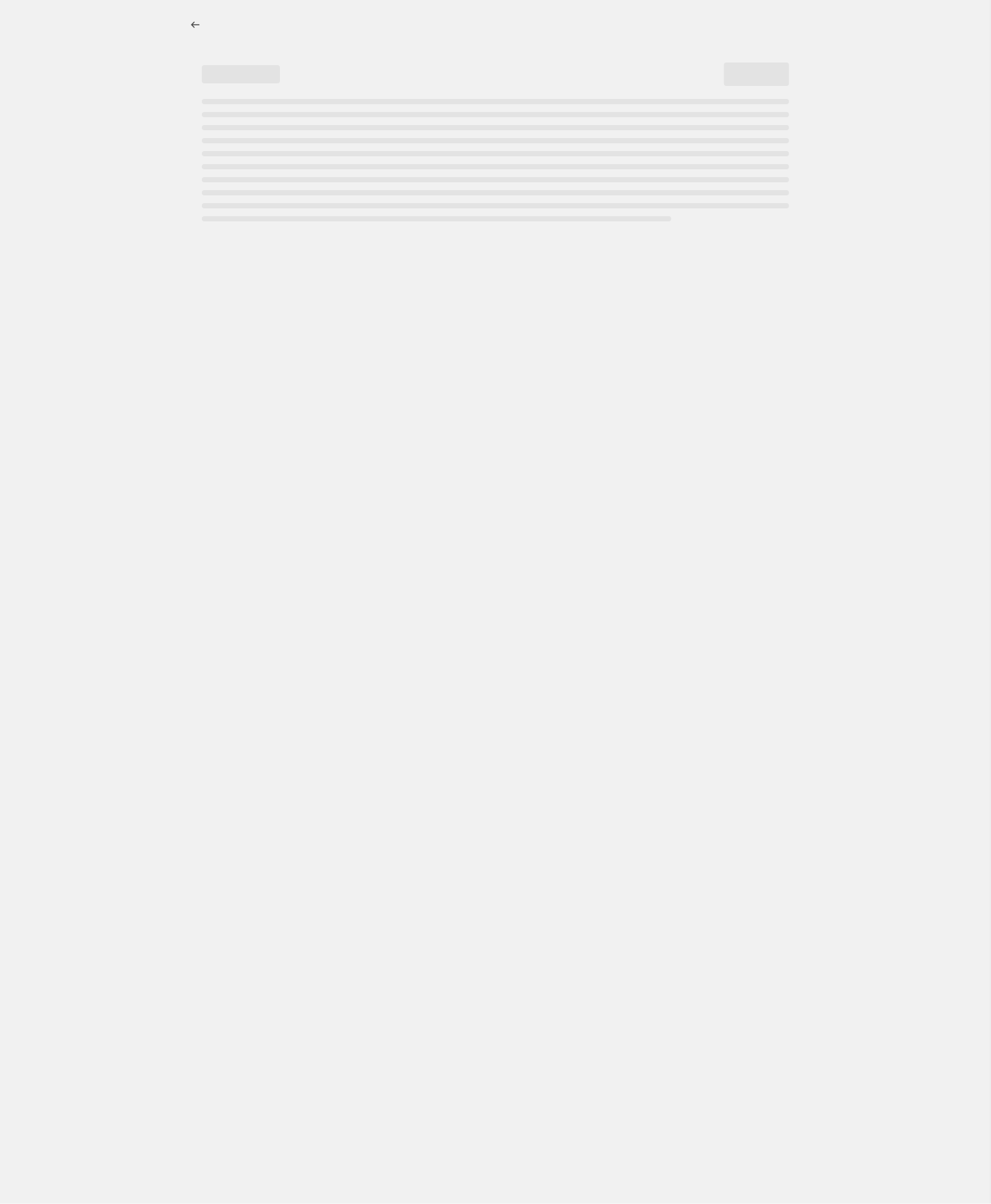
select select "by"
select select "no_change"
select select "tag"
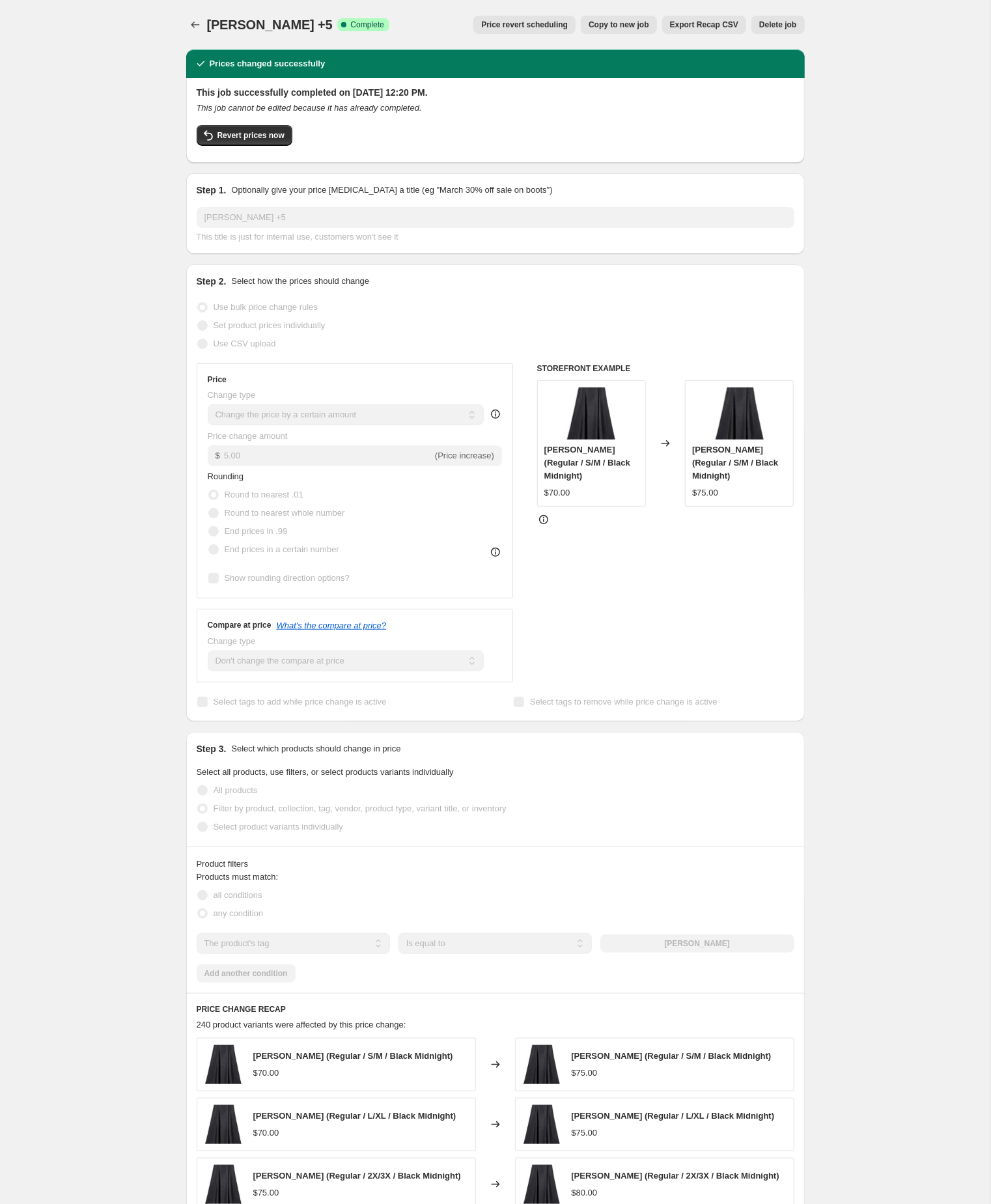
click at [589, 21] on span "Copy to new job" at bounding box center [619, 24] width 61 height 10
select select "by"
select select "no_change"
select select "tag"
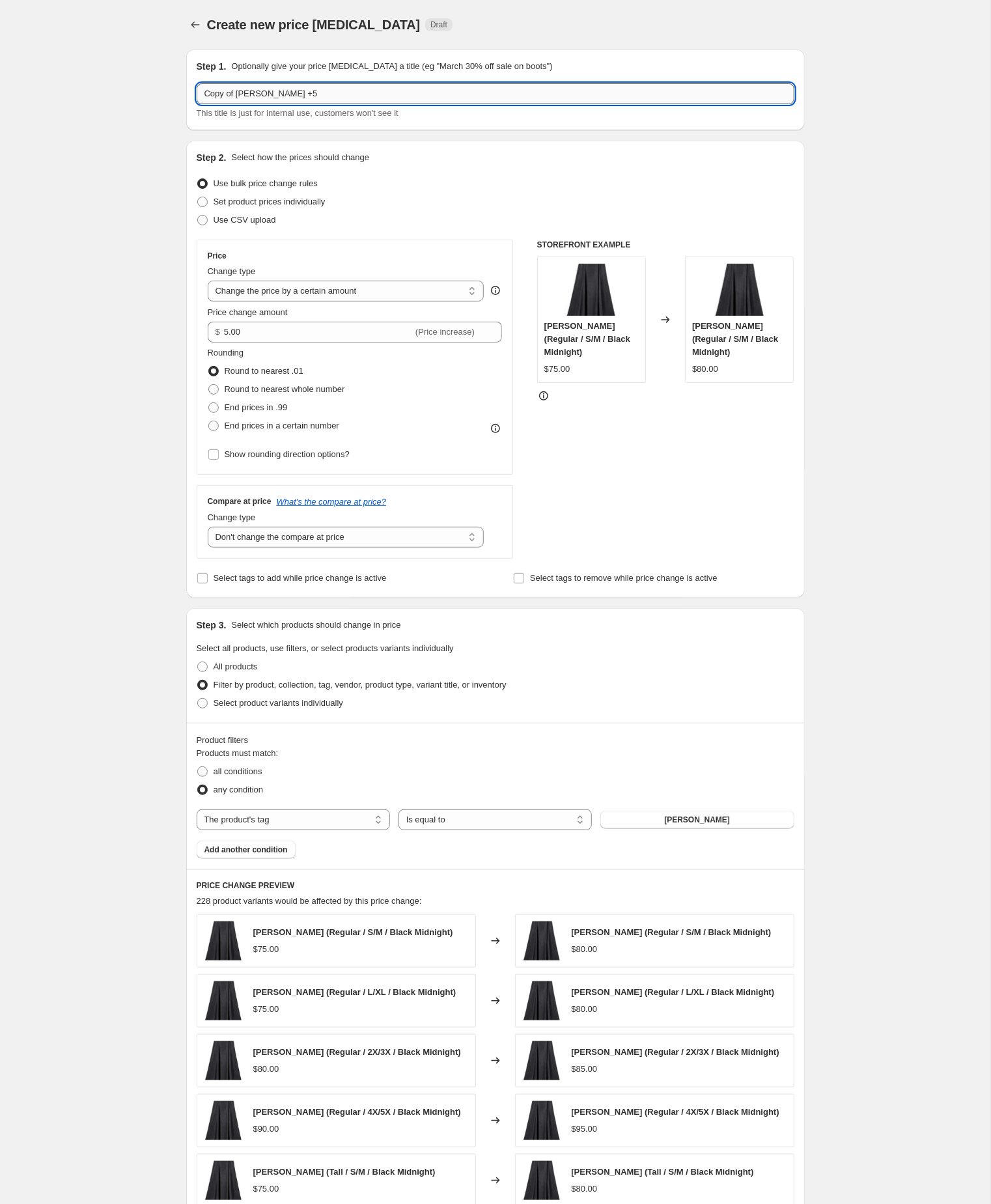
click at [245, 97] on input "Copy of Emma Maxi +5" at bounding box center [495, 94] width 598 height 21
click at [322, 98] on input "Emma Maxi +5" at bounding box center [495, 94] width 598 height 21
type input "[PERSON_NAME] +10"
click at [146, 192] on div "Create new price change job. This page is ready Create new price change job Dra…" at bounding box center [495, 724] width 990 height 1448
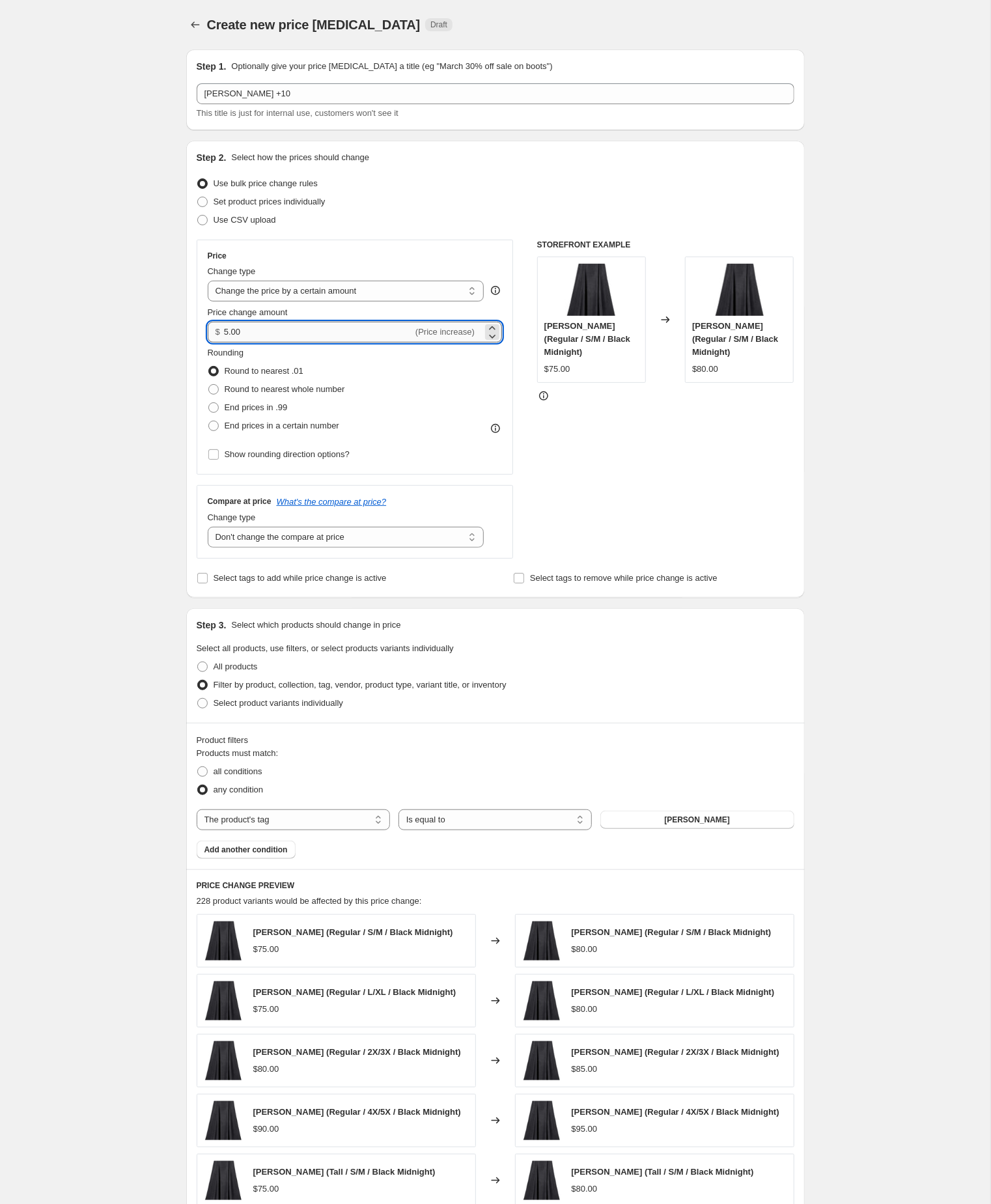
click at [274, 343] on input "5.00" at bounding box center [318, 332] width 189 height 21
type input "10.00"
click at [80, 478] on div "Create new price change job. This page is ready Create new price change job Dra…" at bounding box center [495, 724] width 990 height 1448
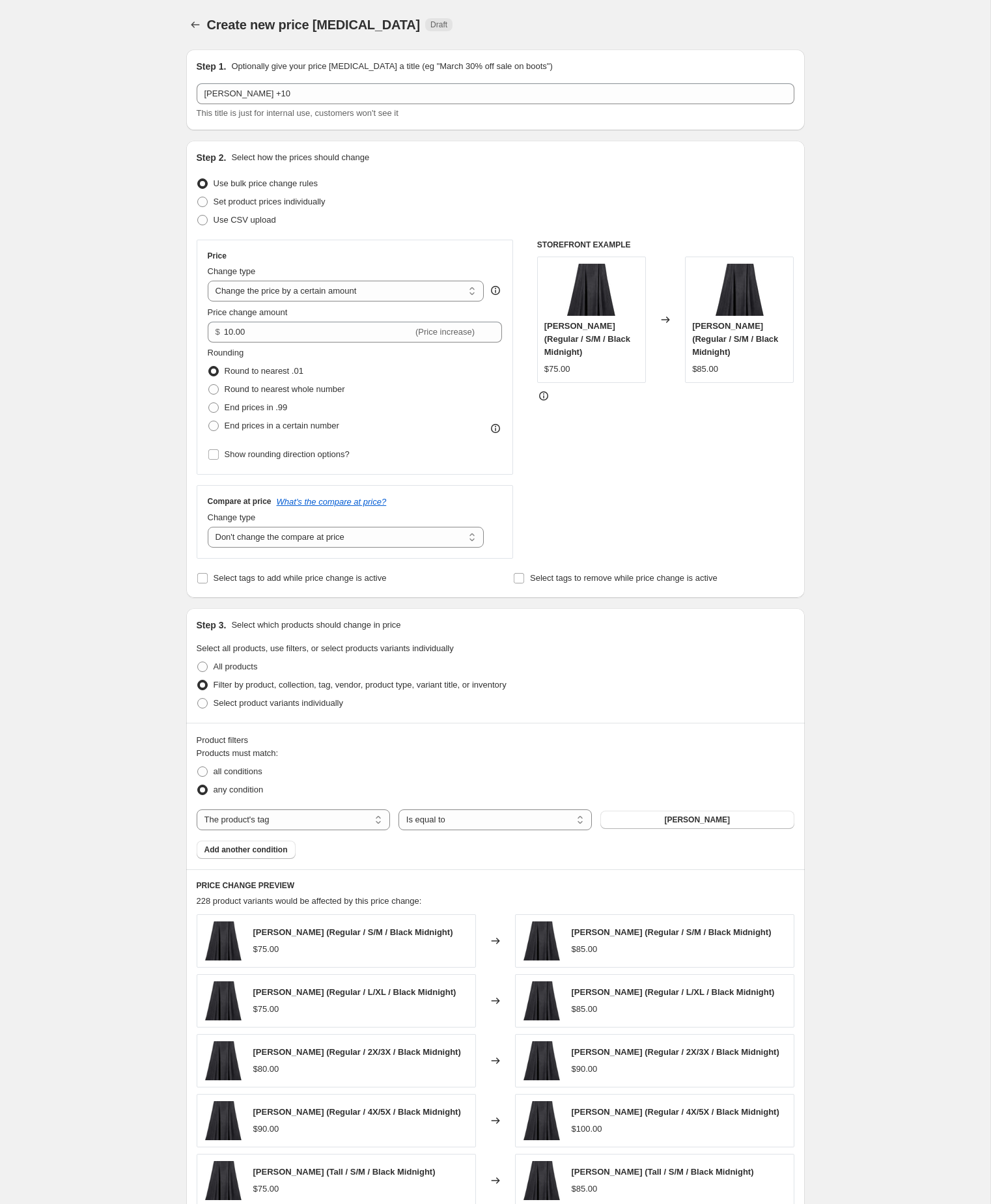
select select "by"
select select "no_change"
select select "tag"
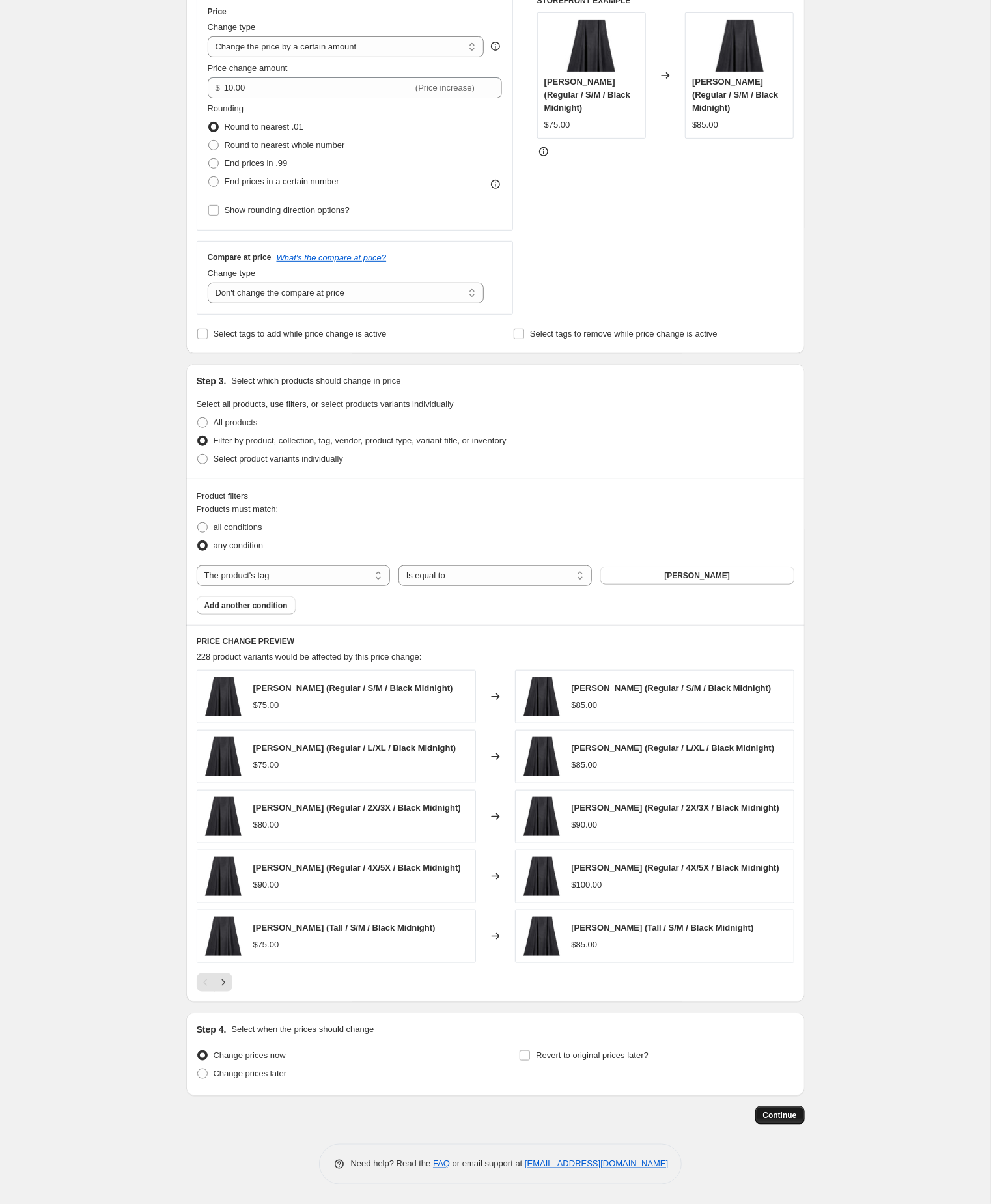
scroll to position [337, 0]
click at [775, 1114] on span "Continue" at bounding box center [780, 1115] width 34 height 10
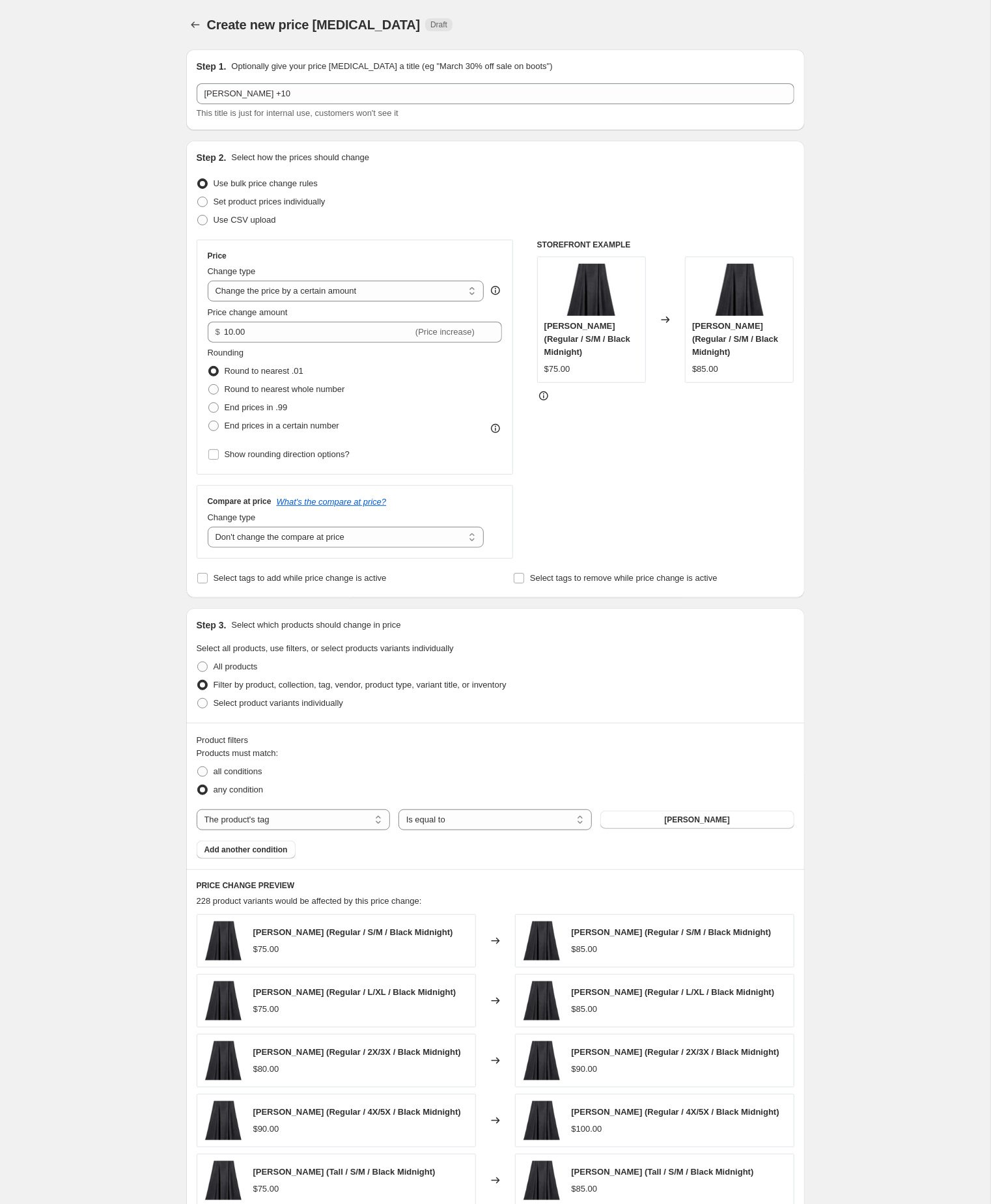
scroll to position [336, 0]
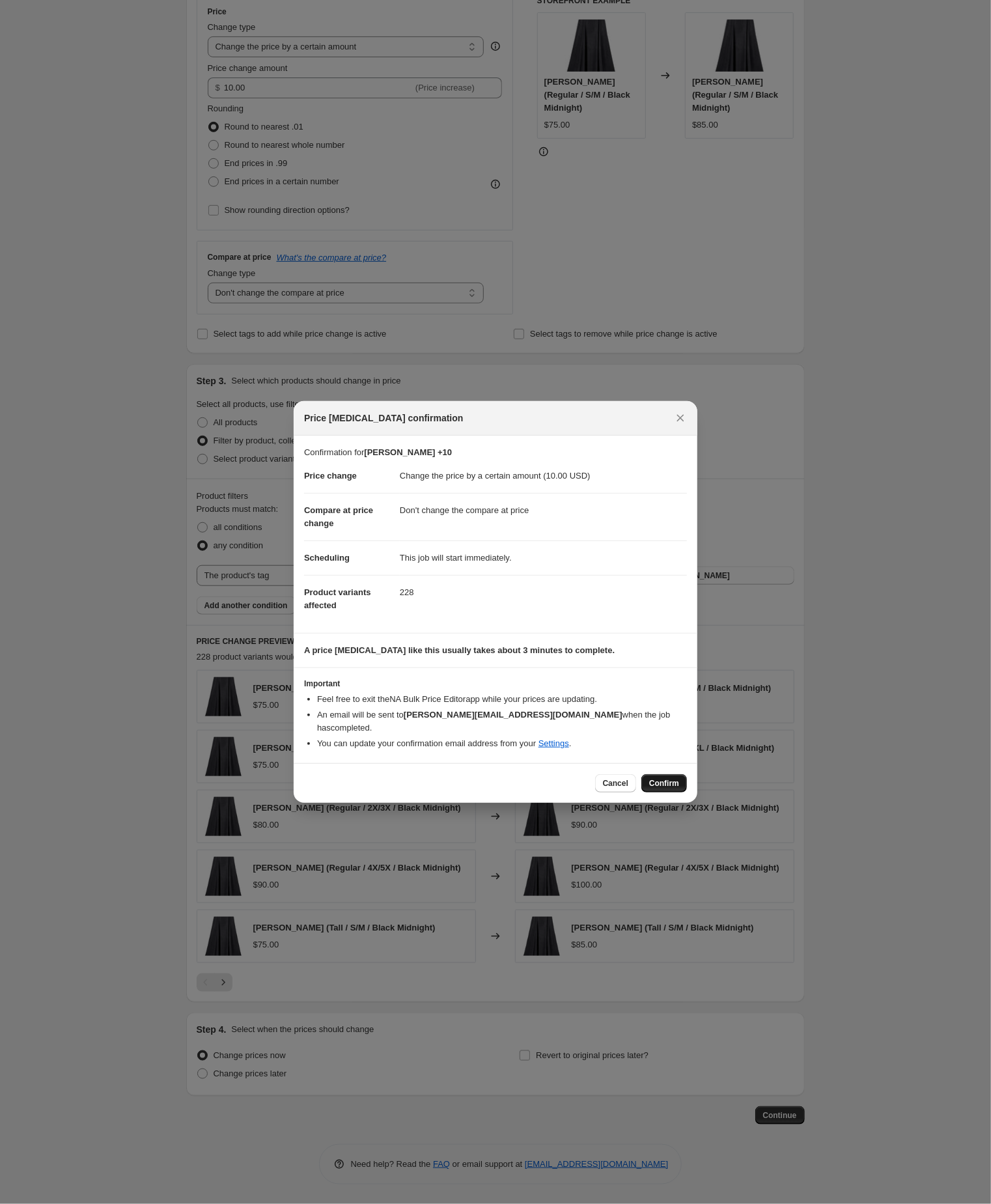
click at [658, 788] on span "Confirm" at bounding box center [663, 783] width 30 height 10
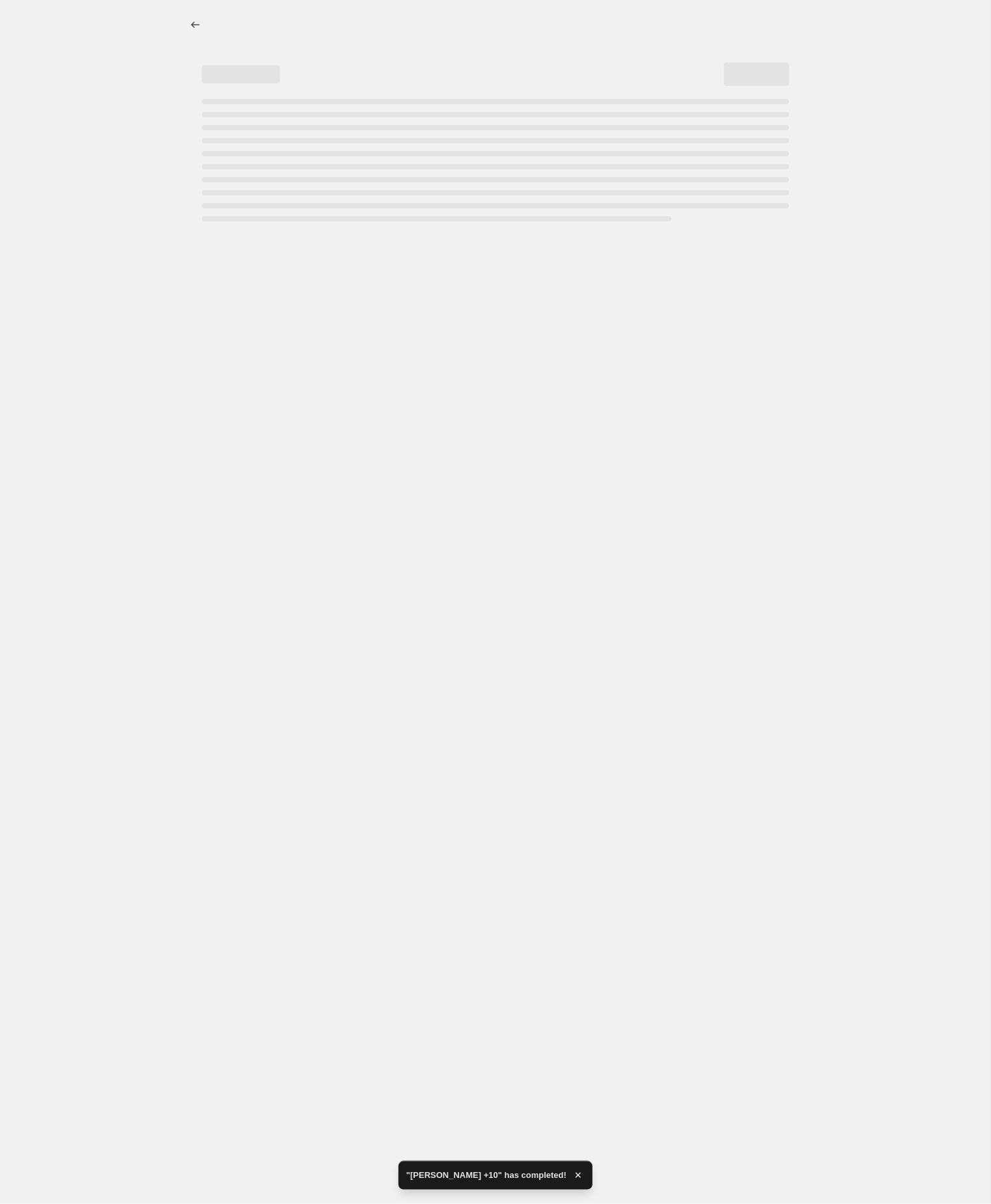
select select "by"
select select "no_change"
select select "tag"
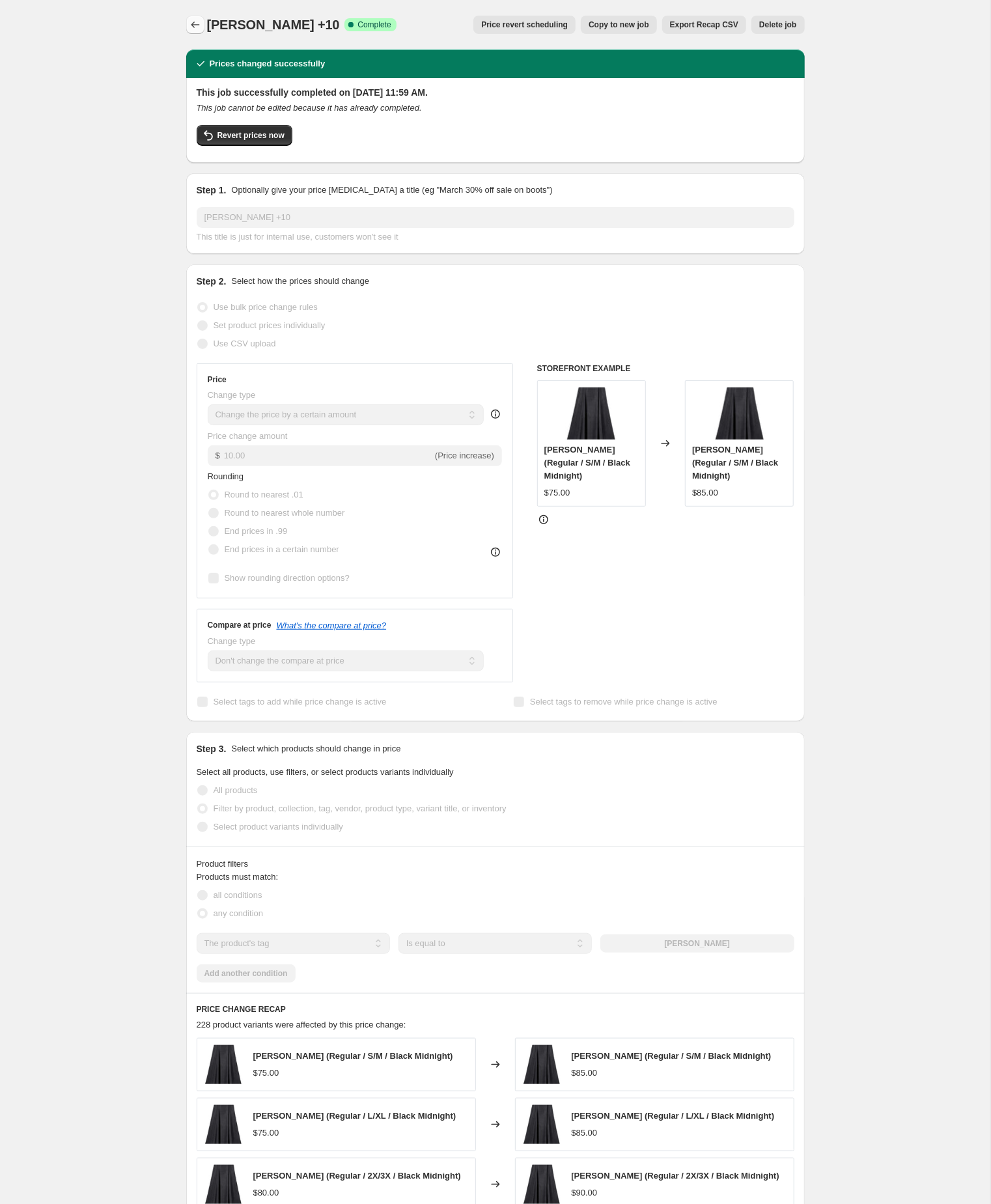
click at [197, 22] on icon "Price change jobs" at bounding box center [196, 24] width 13 height 13
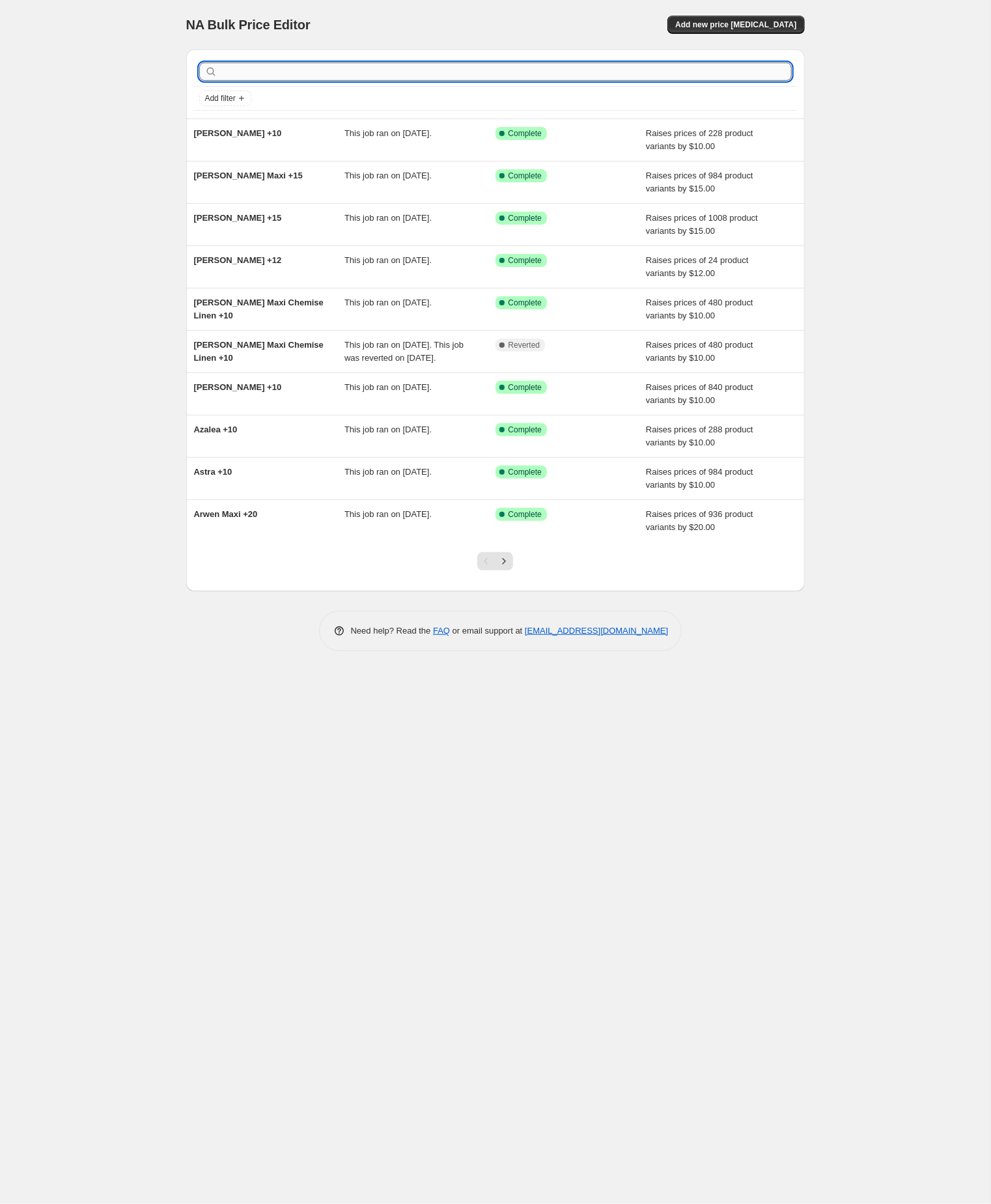
click at [307, 75] on input "text" at bounding box center [505, 71] width 572 height 18
paste input "Evenstar"
type input "Evenstar"
click at [302, 73] on input "Evenstar" at bounding box center [494, 71] width 548 height 18
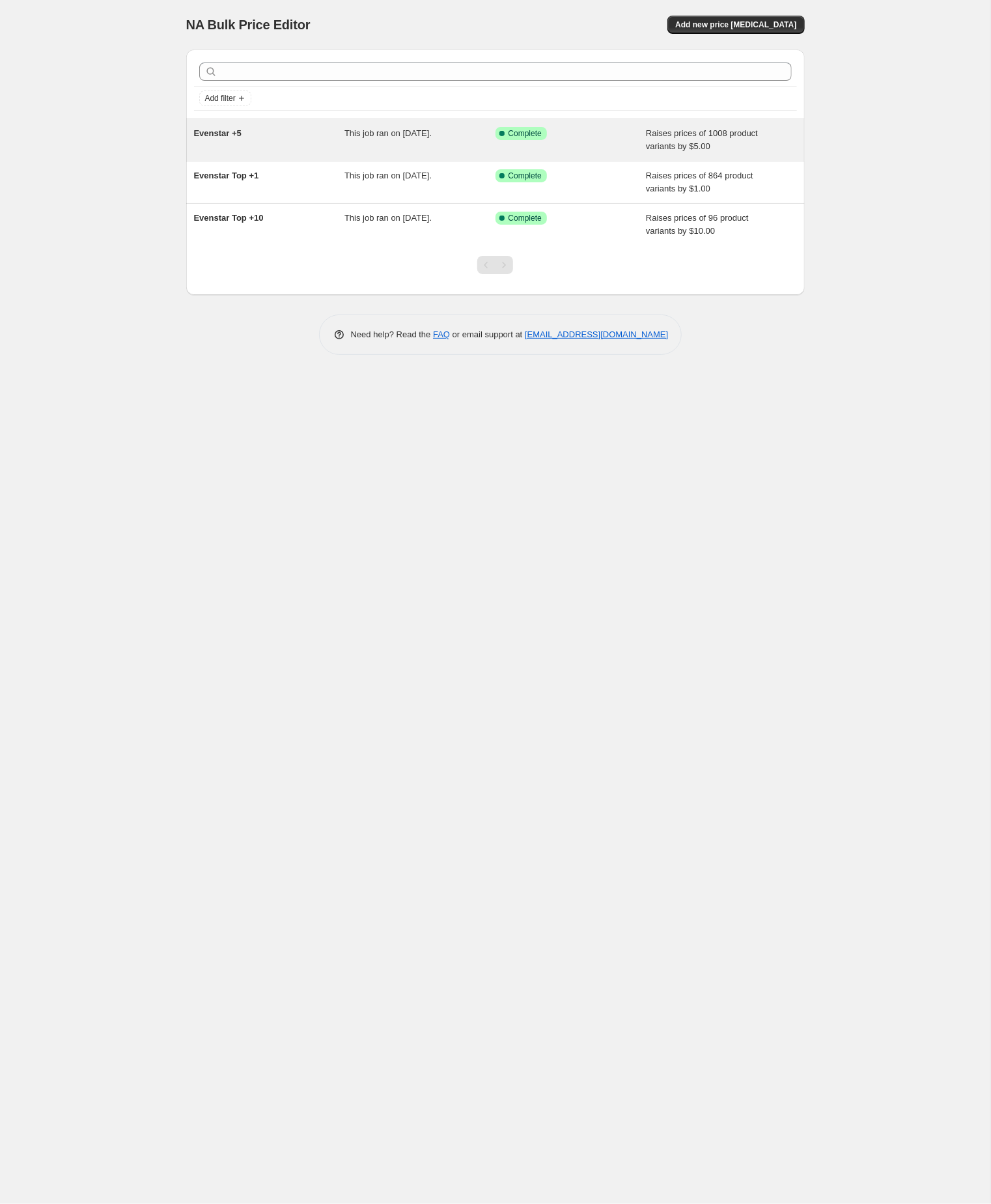
click at [224, 133] on span "Evenstar +5" at bounding box center [217, 133] width 48 height 9
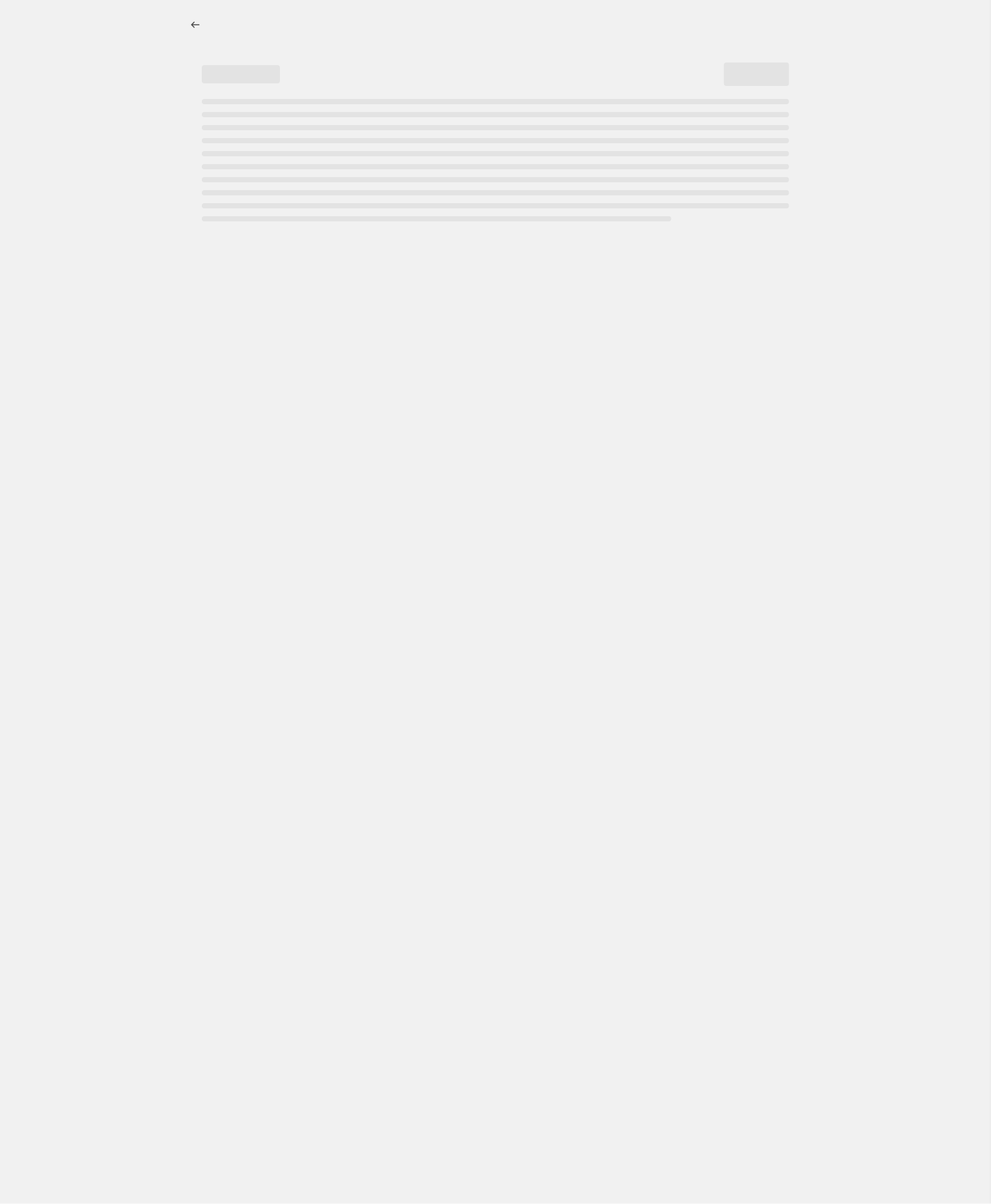
select select "by"
select select "no_change"
select select "tag"
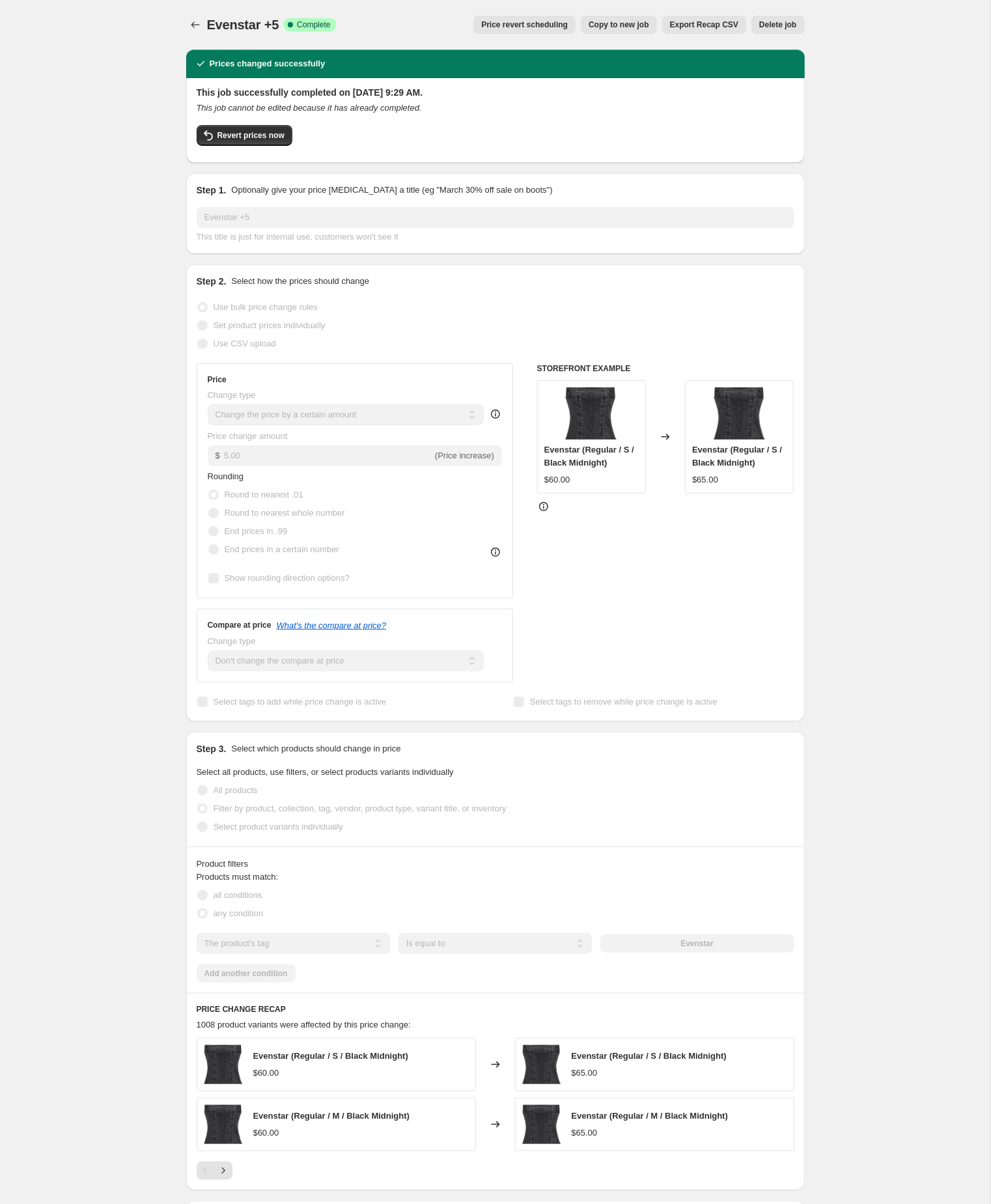
click at [604, 22] on span "Copy to new job" at bounding box center [619, 24] width 61 height 10
select select "by"
select select "no_change"
select select "tag"
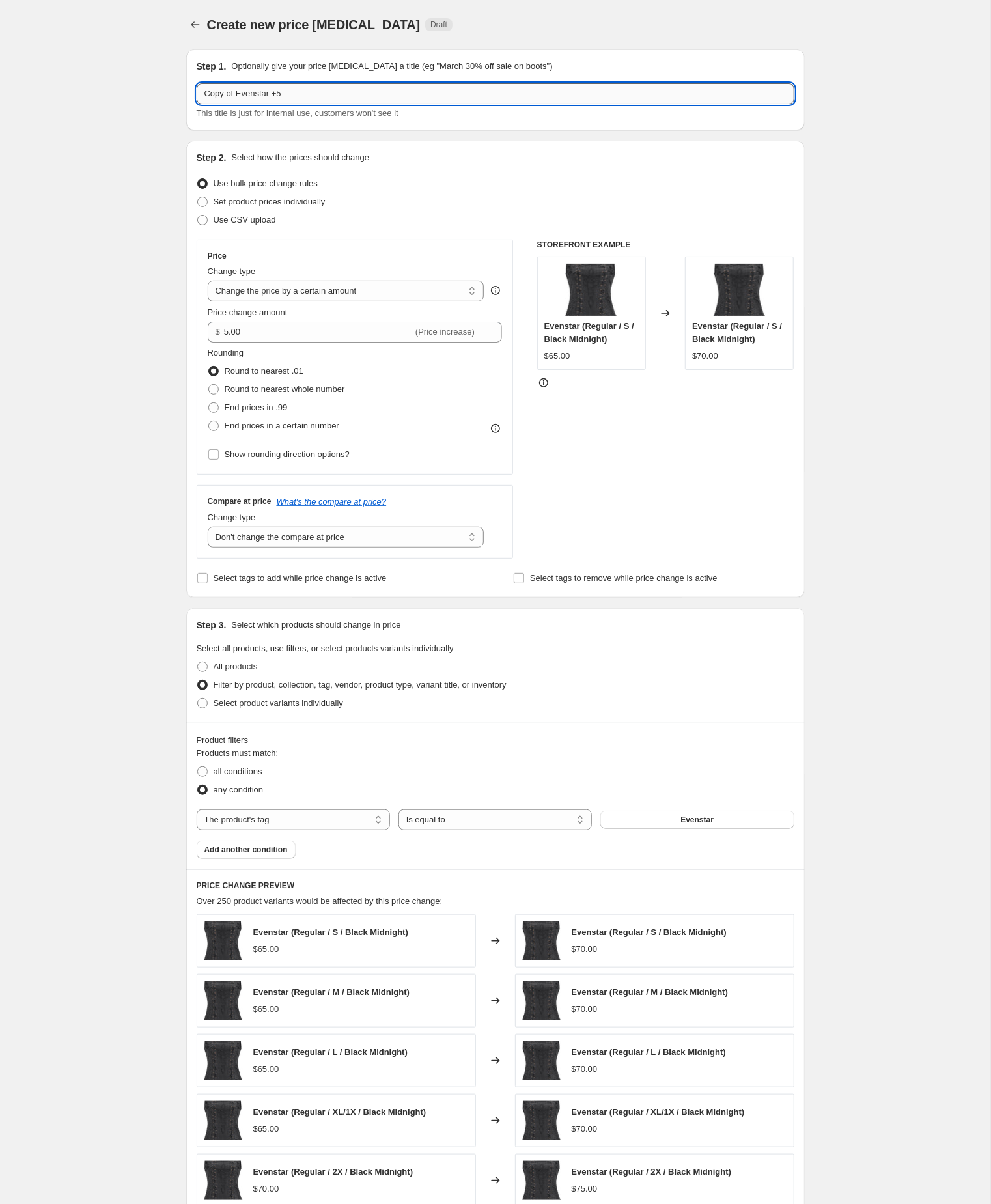
click at [243, 93] on input "Copy of Evenstar +5" at bounding box center [495, 94] width 598 height 21
type input "Evenstar +5"
click at [697, 825] on span "Evenstar" at bounding box center [696, 819] width 33 height 10
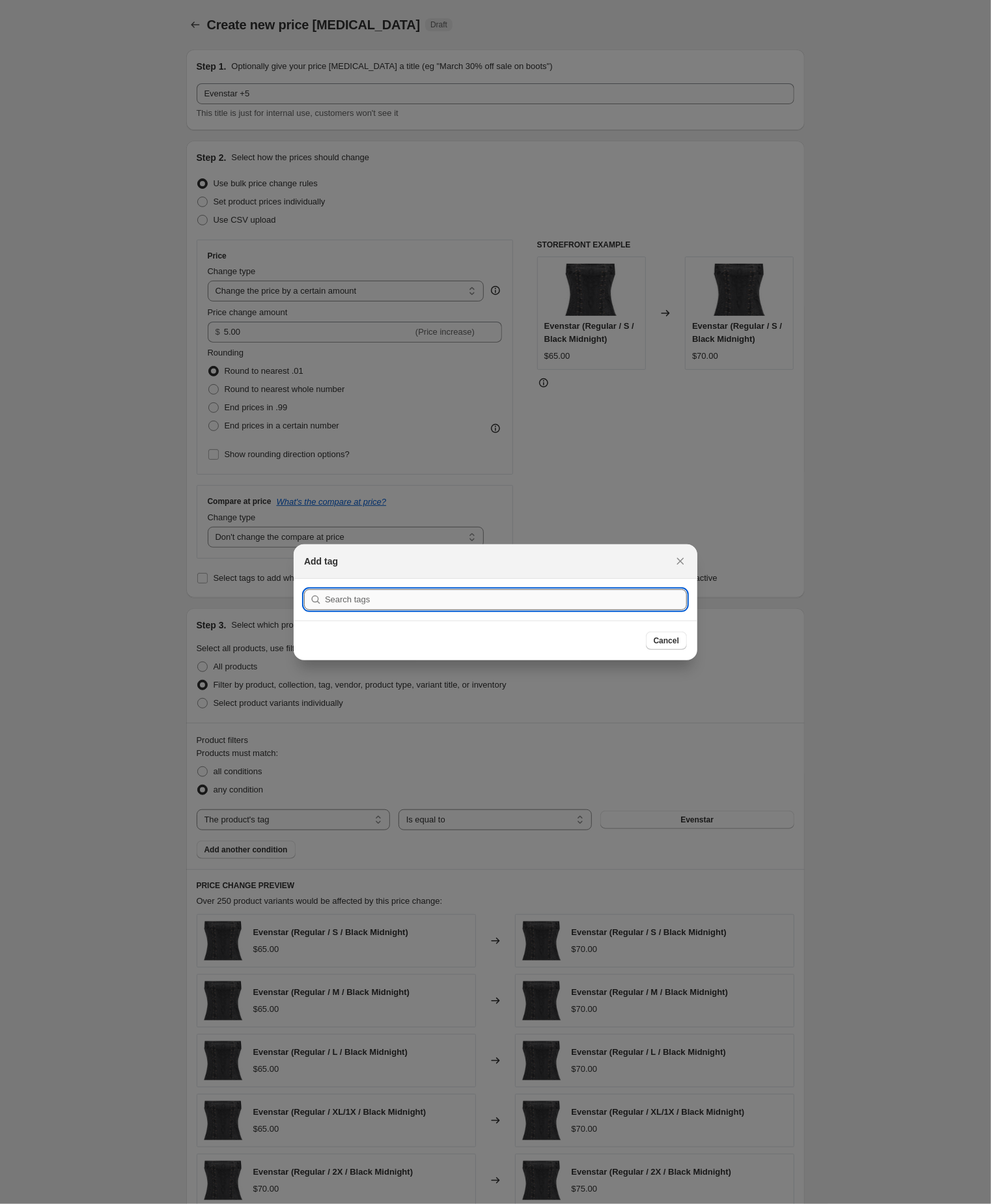
click at [345, 589] on input ":r843:" at bounding box center [505, 599] width 362 height 21
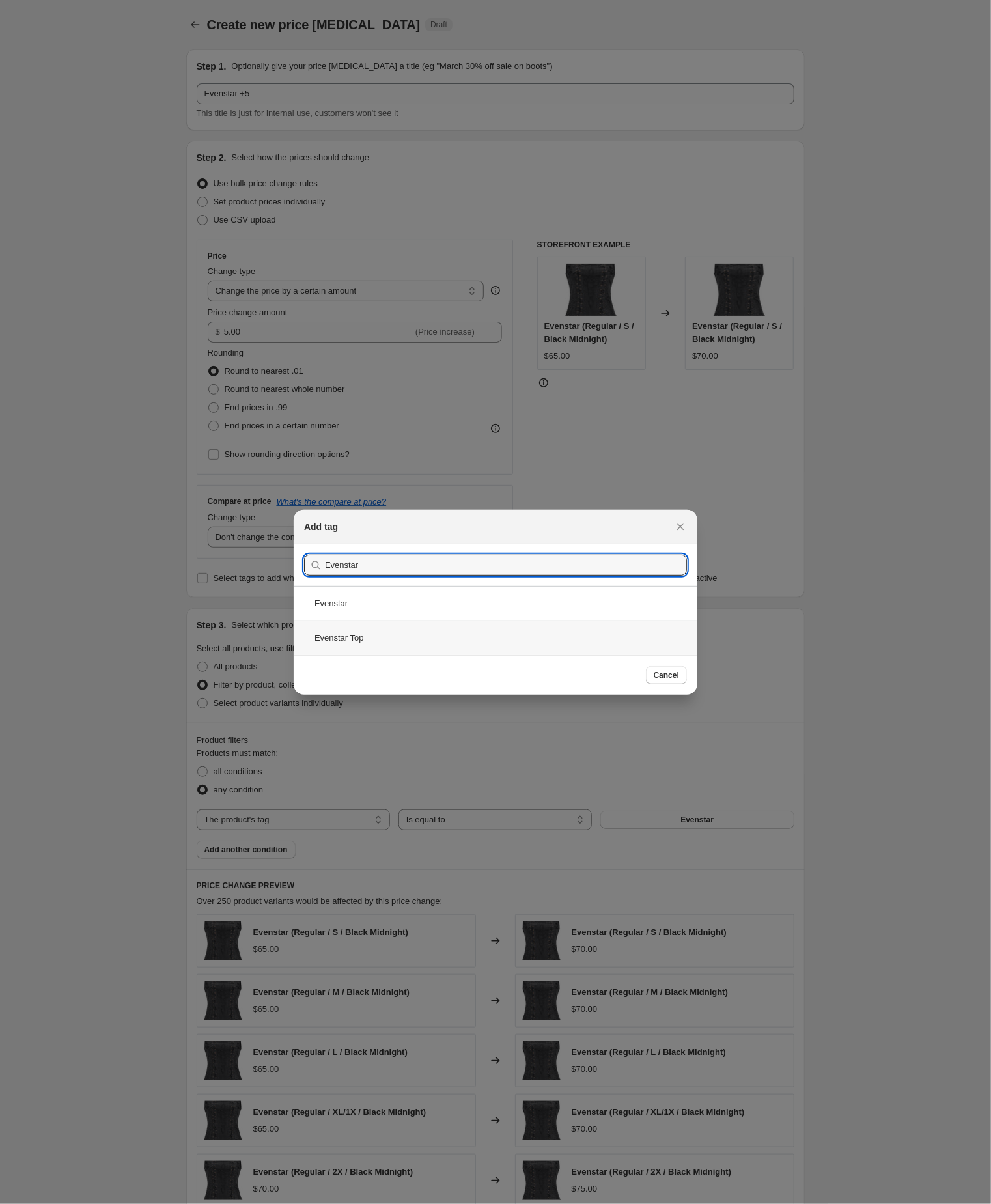
type input "Evenstar"
click at [430, 637] on div "Evenstar Top" at bounding box center [495, 638] width 403 height 35
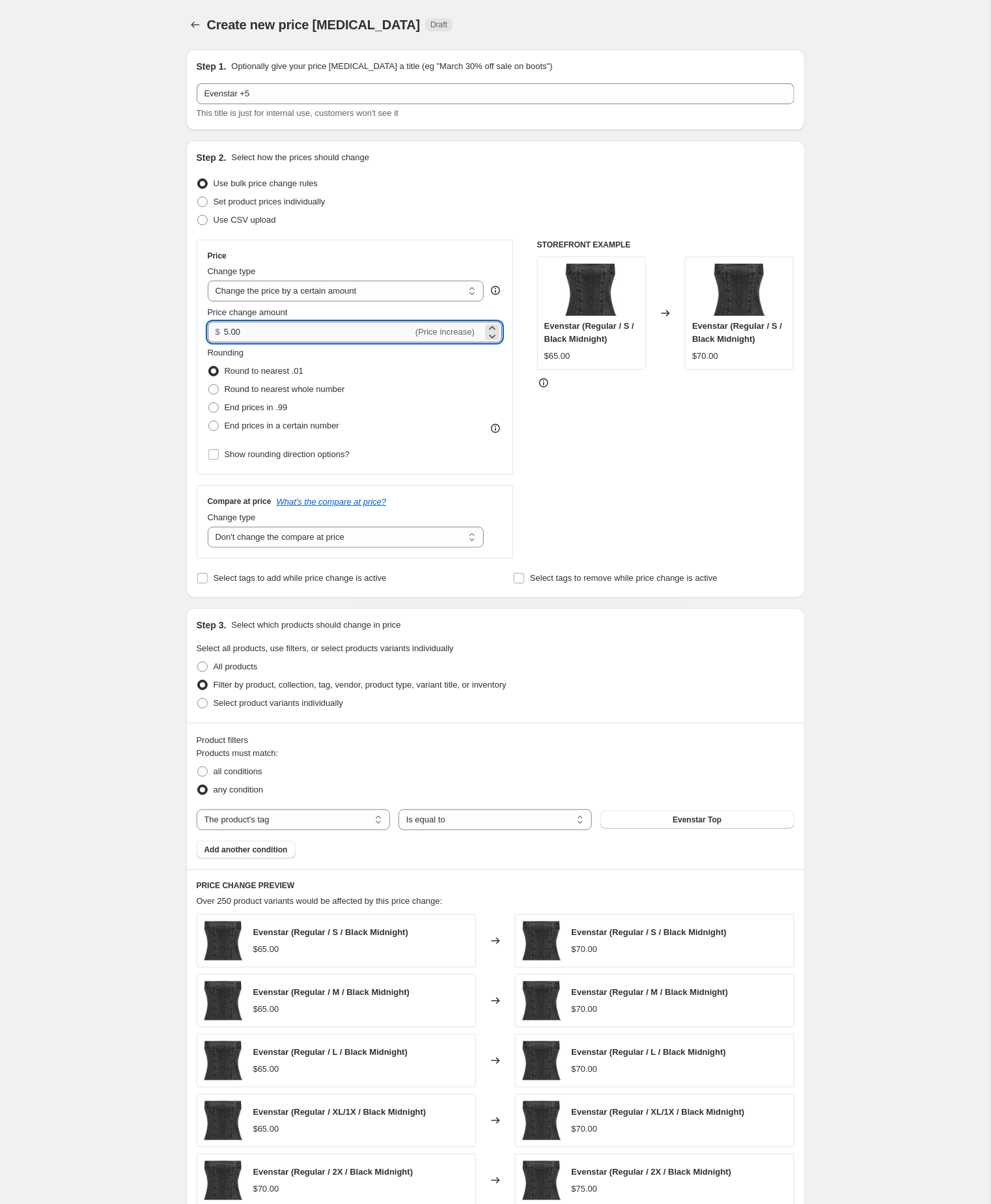
click at [313, 343] on input "5.00" at bounding box center [318, 332] width 189 height 21
type input "10.00"
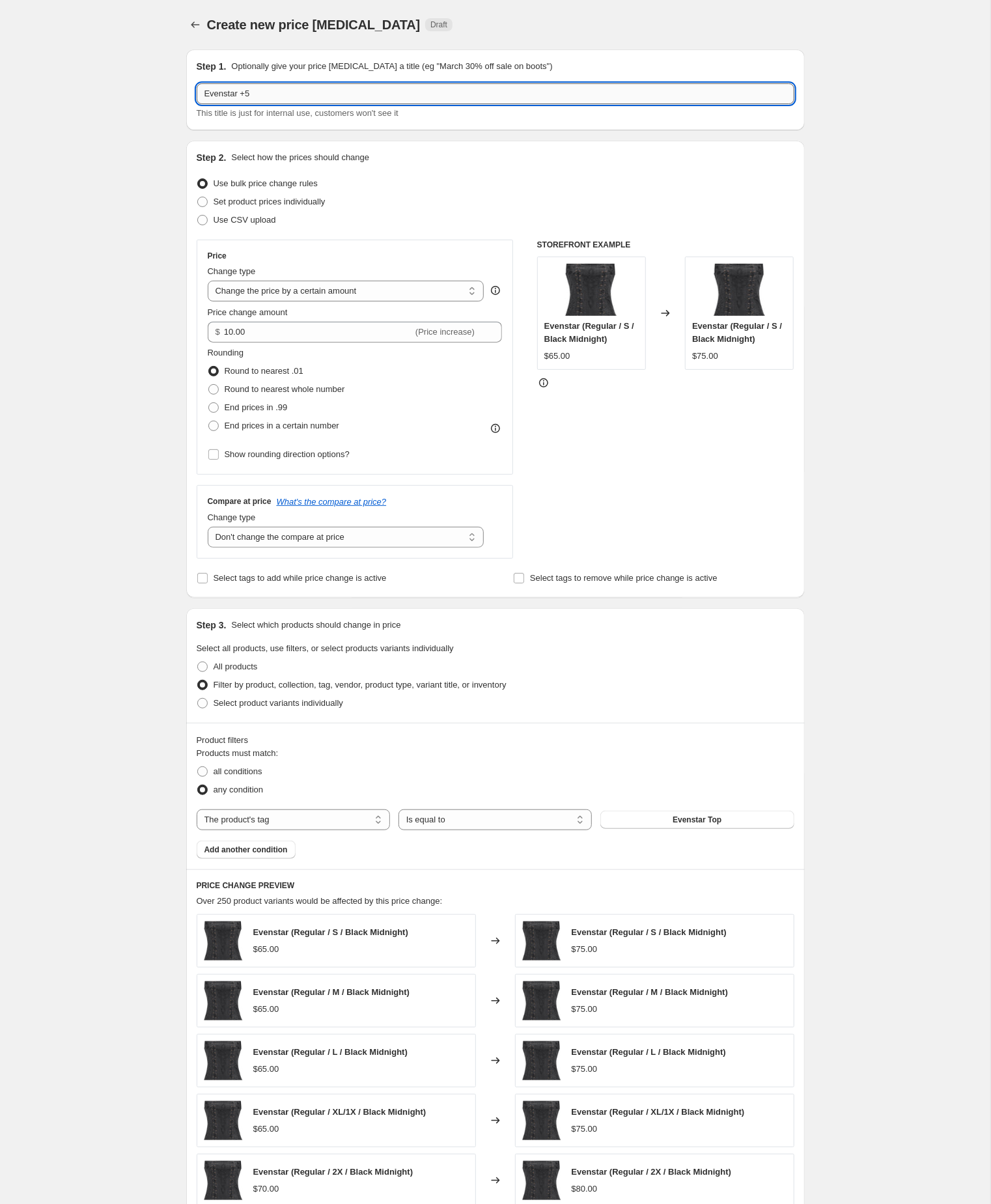
click at [330, 98] on input "Evenstar +5" at bounding box center [495, 94] width 598 height 21
type input "Evenstar +10"
click at [132, 336] on div "Create new price [MEDICAL_DATA]. This page is ready Create new price [MEDICAL_D…" at bounding box center [495, 724] width 990 height 1448
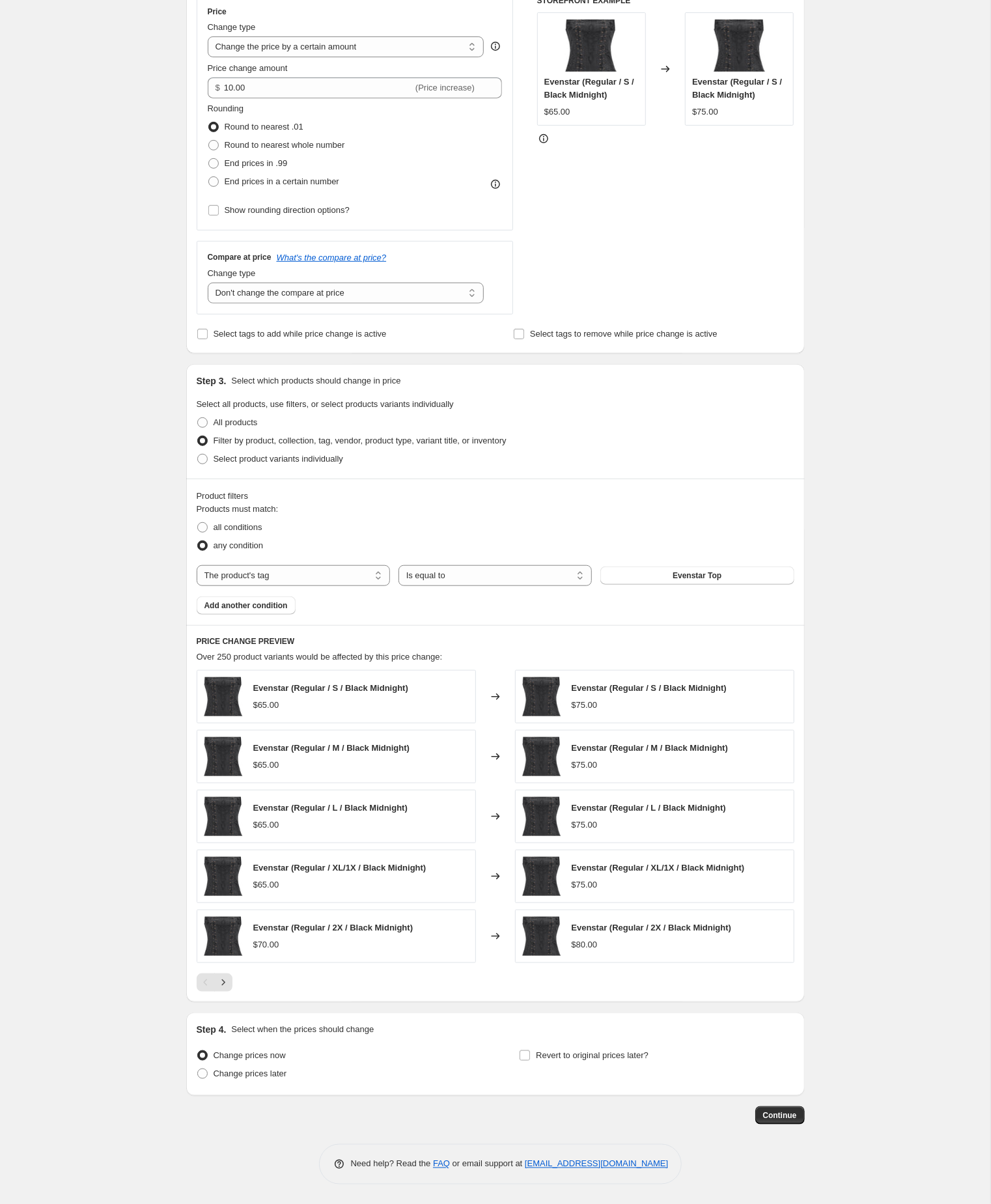
scroll to position [311, 0]
click at [779, 1111] on span "Continue" at bounding box center [780, 1115] width 34 height 10
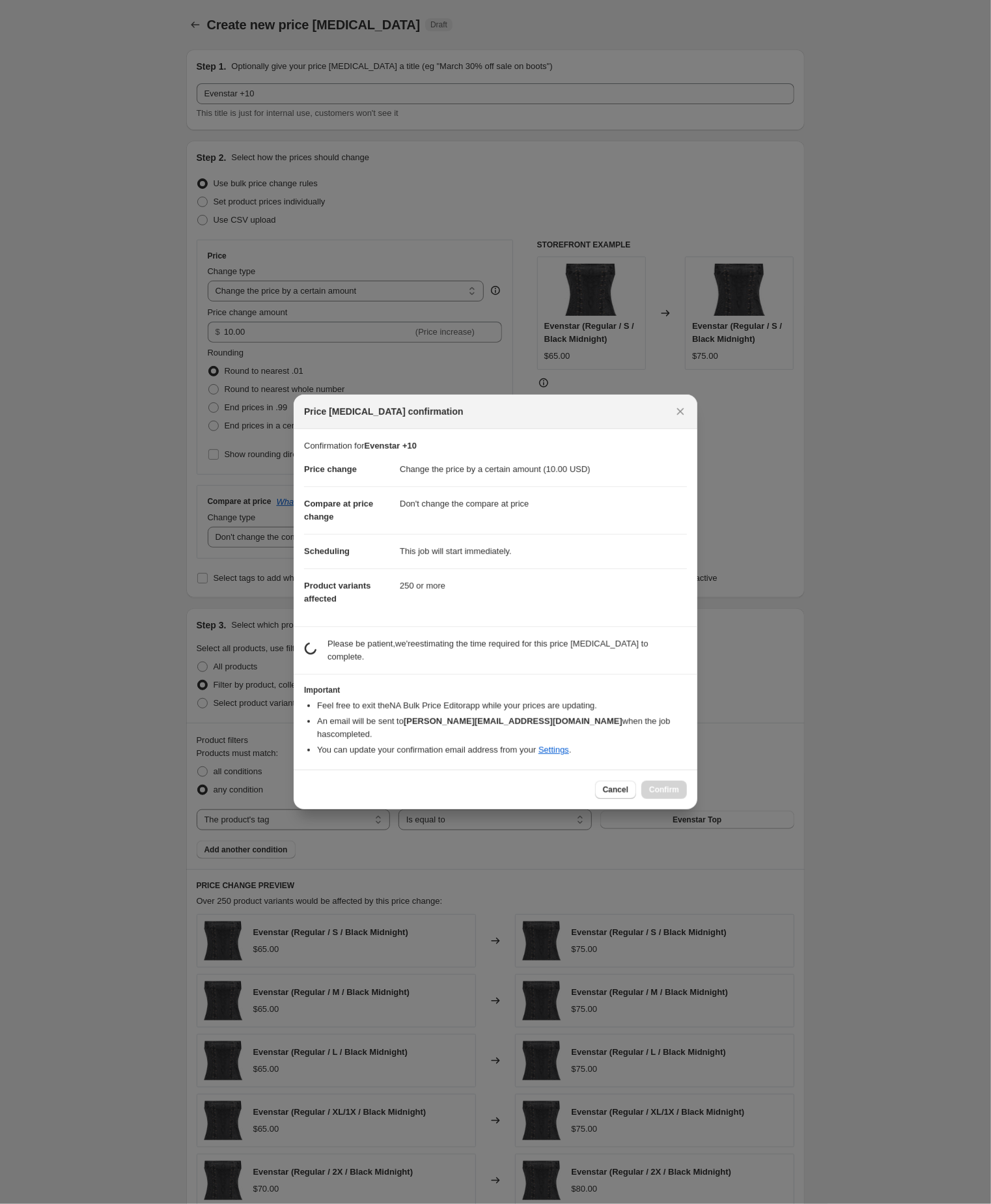
scroll to position [310, 0]
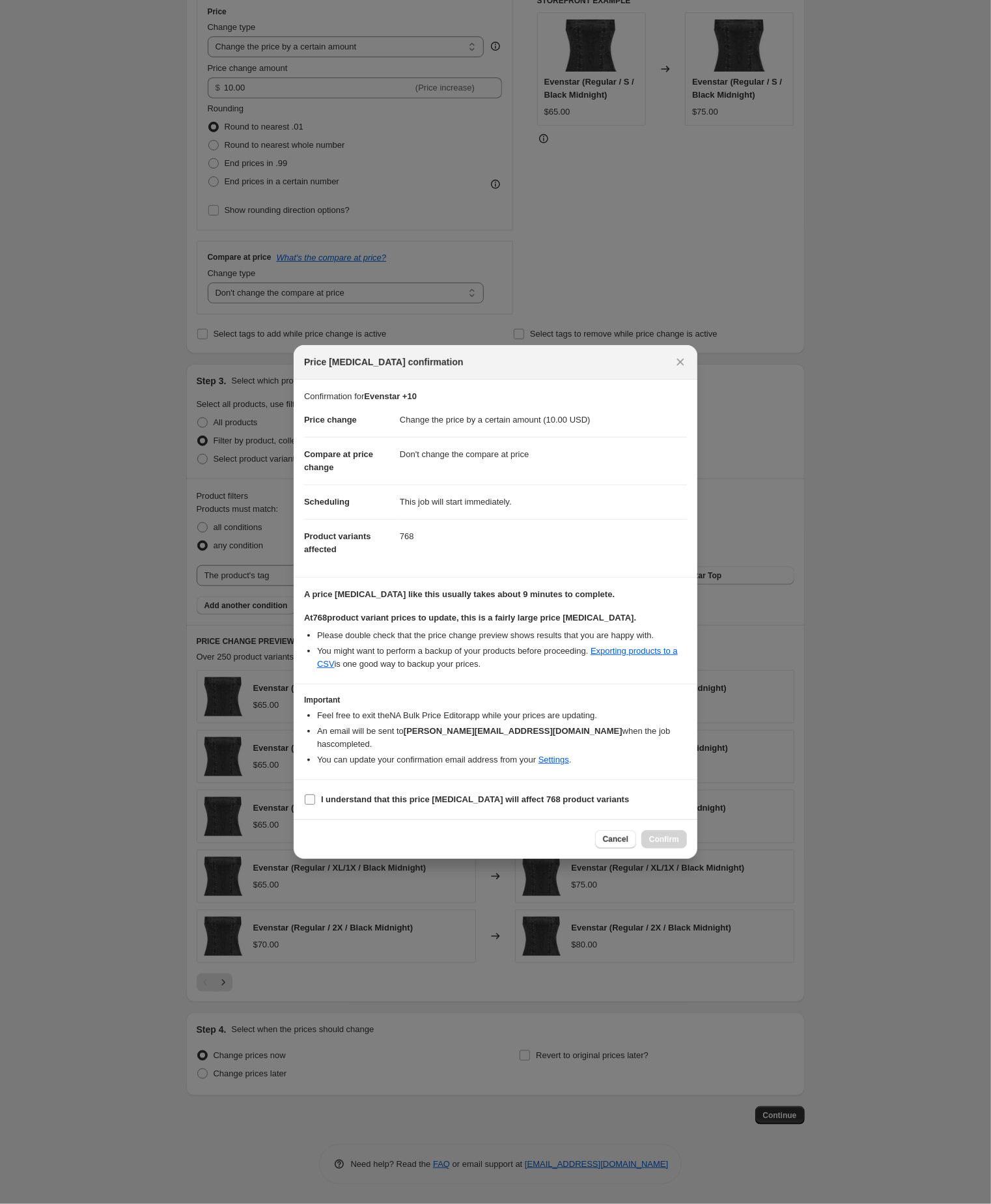
click at [311, 805] on input "I understand that this price [MEDICAL_DATA] will affect 768 product variants" at bounding box center [310, 800] width 10 height 10
checkbox input "true"
click at [669, 844] on span "Confirm" at bounding box center [663, 839] width 30 height 10
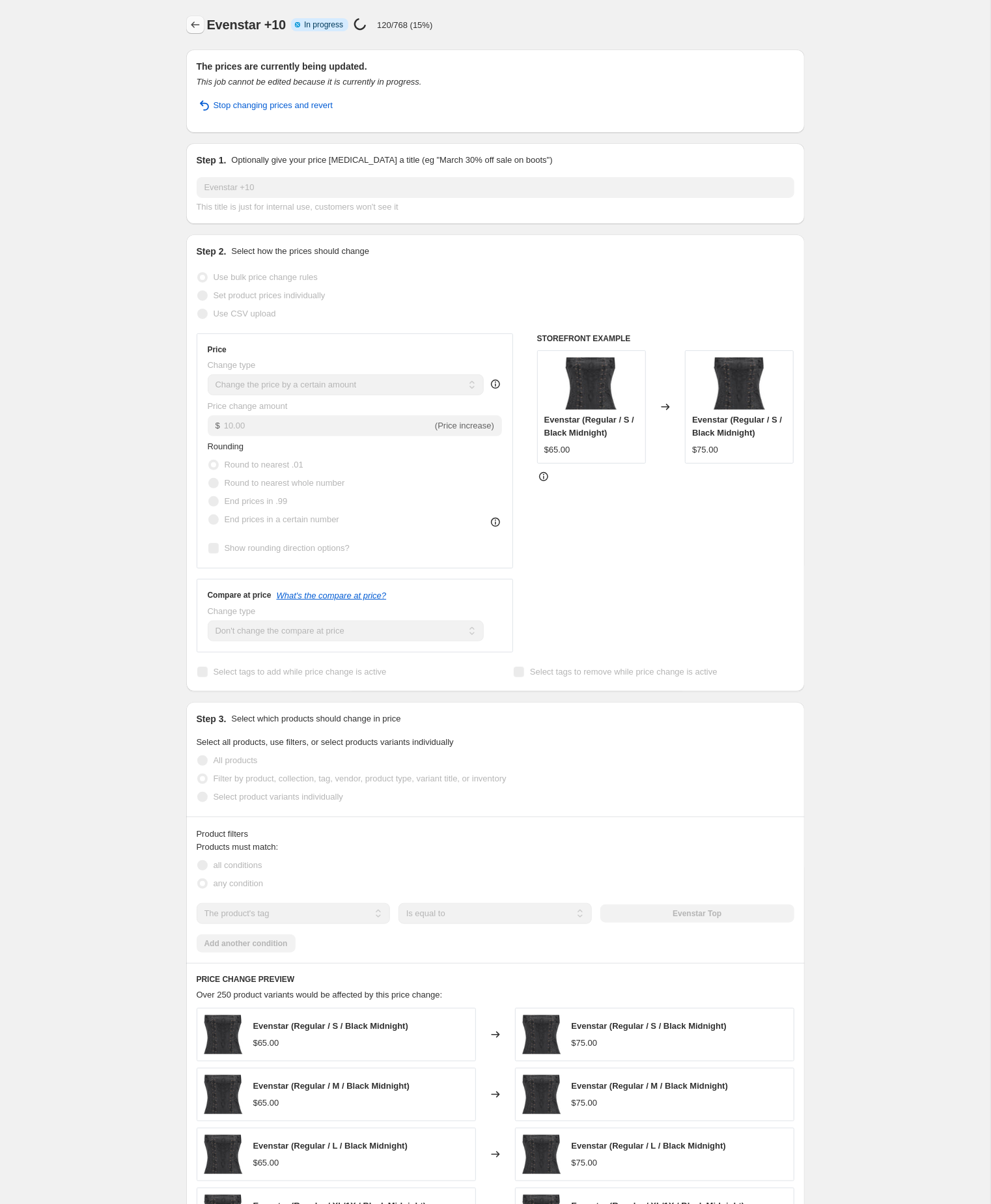
click at [193, 25] on icon "Price change jobs" at bounding box center [196, 24] width 13 height 13
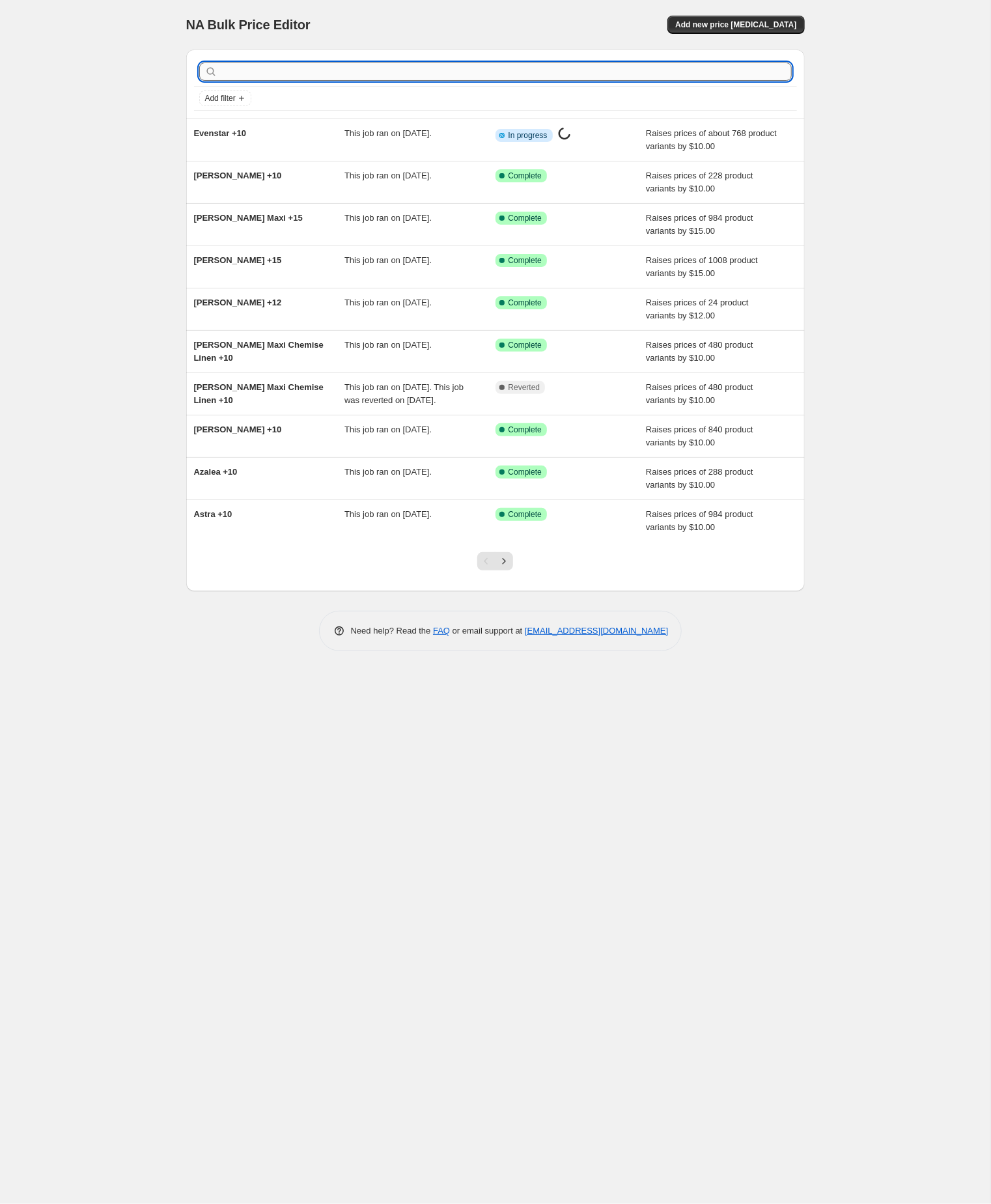
click at [350, 66] on input "text" at bounding box center [505, 71] width 572 height 18
type input "galadriel"
click at [354, 71] on input "galadriel" at bounding box center [494, 71] width 548 height 18
click at [354, 72] on input "galadriel" at bounding box center [494, 71] width 548 height 18
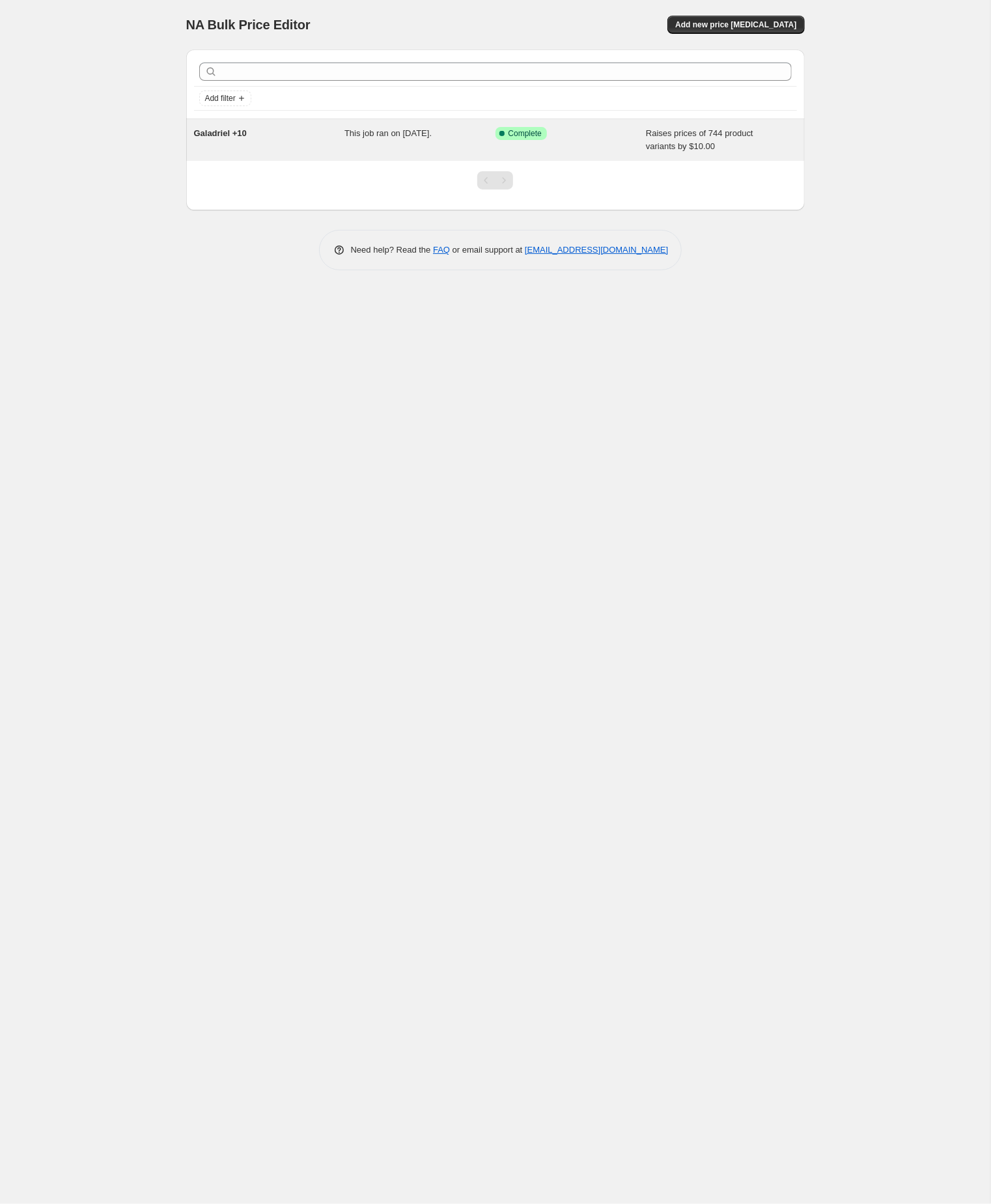
click at [296, 140] on div "Galadriel +10" at bounding box center [269, 140] width 151 height 26
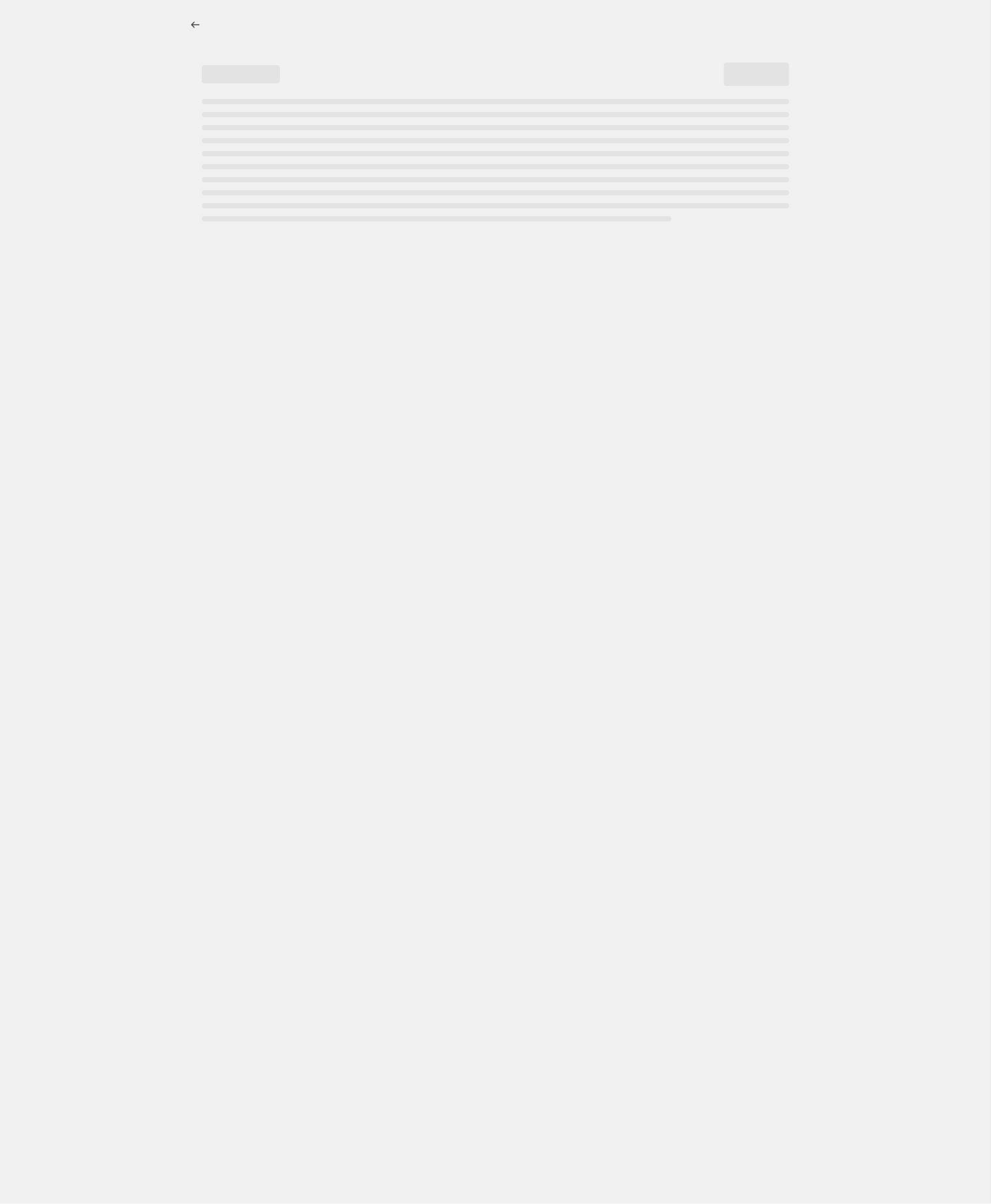
select select "by"
select select "no_change"
select select "tag"
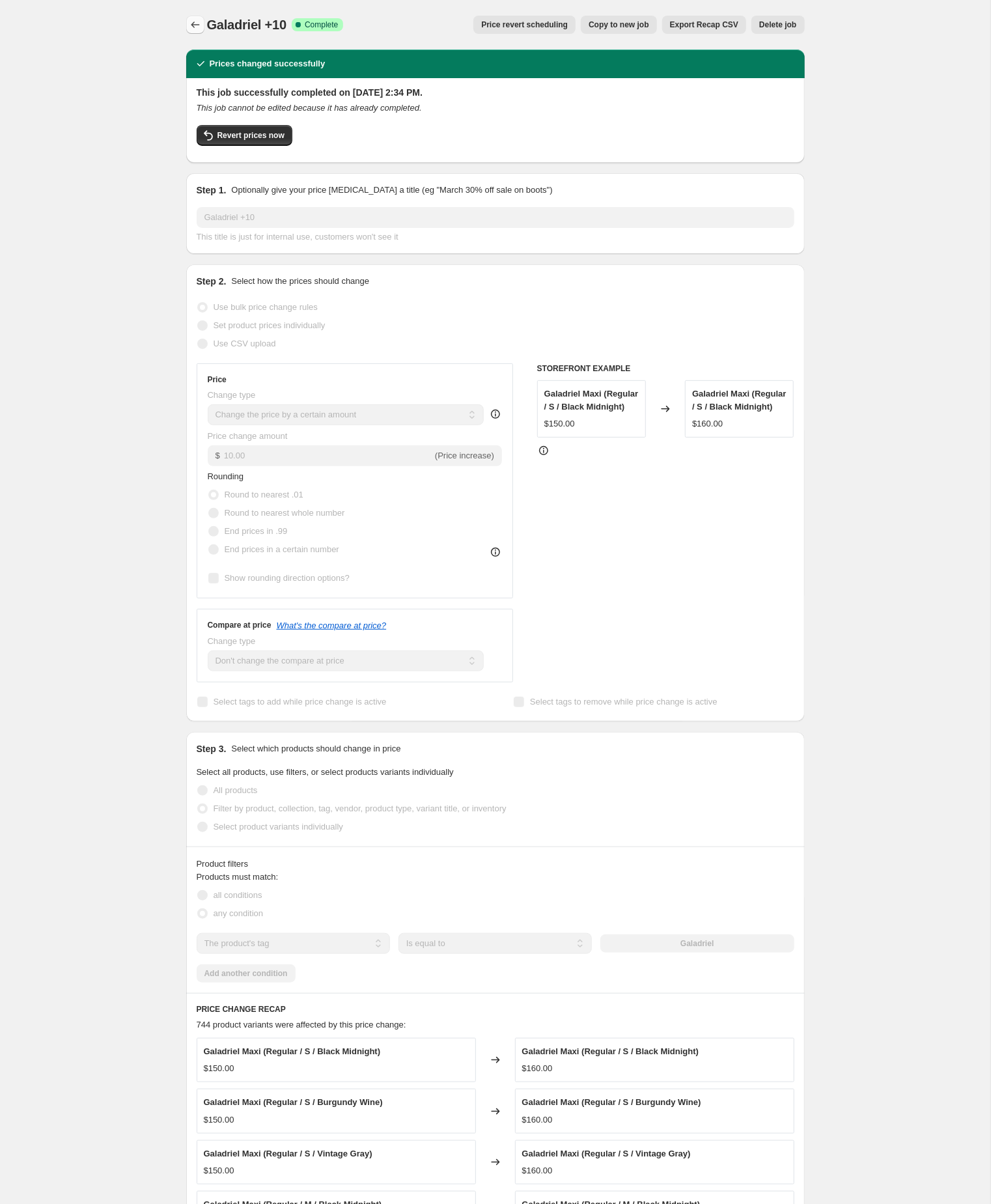
click at [189, 24] on icon "Price change jobs" at bounding box center [196, 24] width 13 height 13
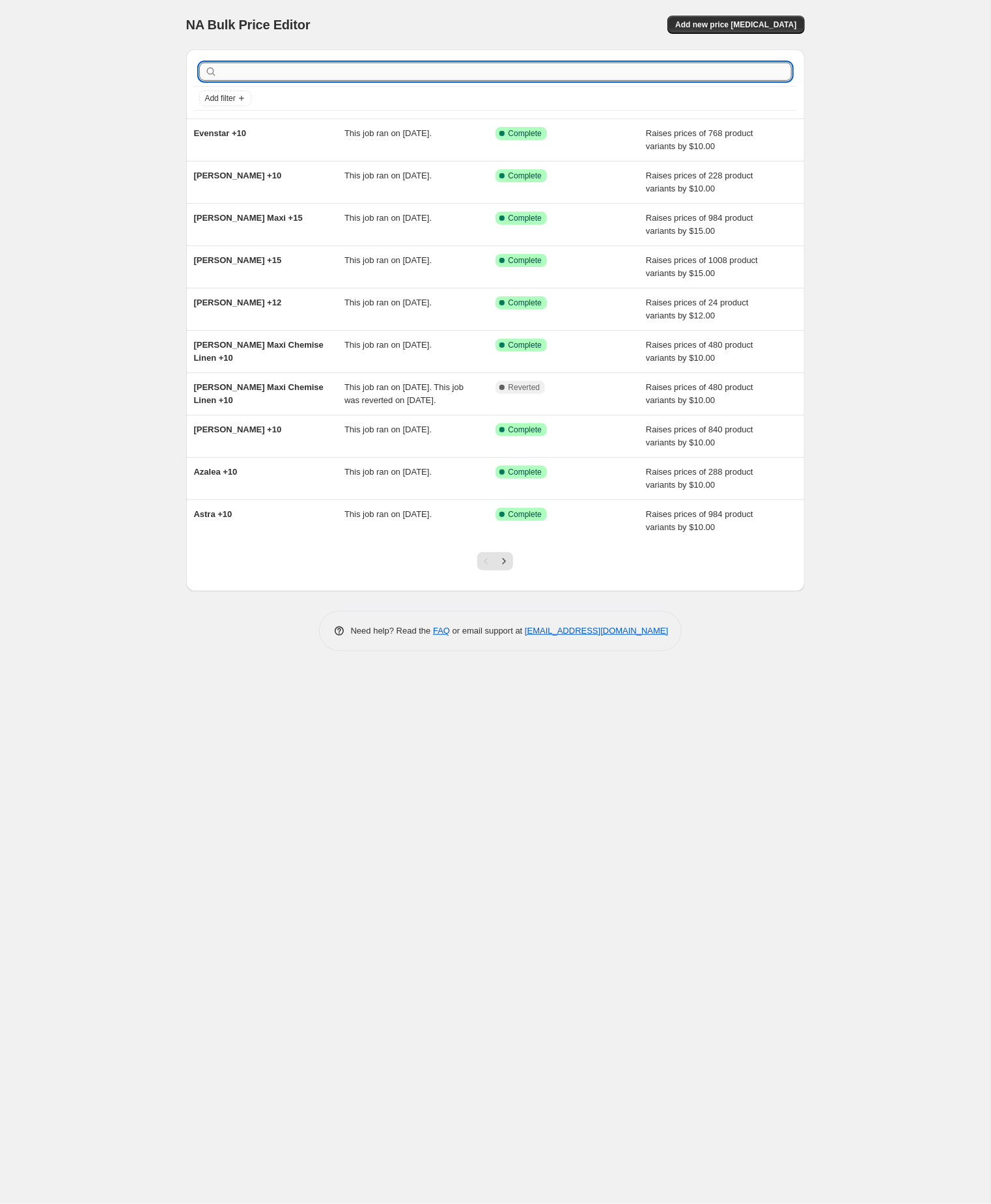
click at [262, 75] on input "text" at bounding box center [505, 71] width 572 height 18
paste input "huntress"
type input "huntress"
click at [262, 75] on input "huntress" at bounding box center [494, 71] width 548 height 18
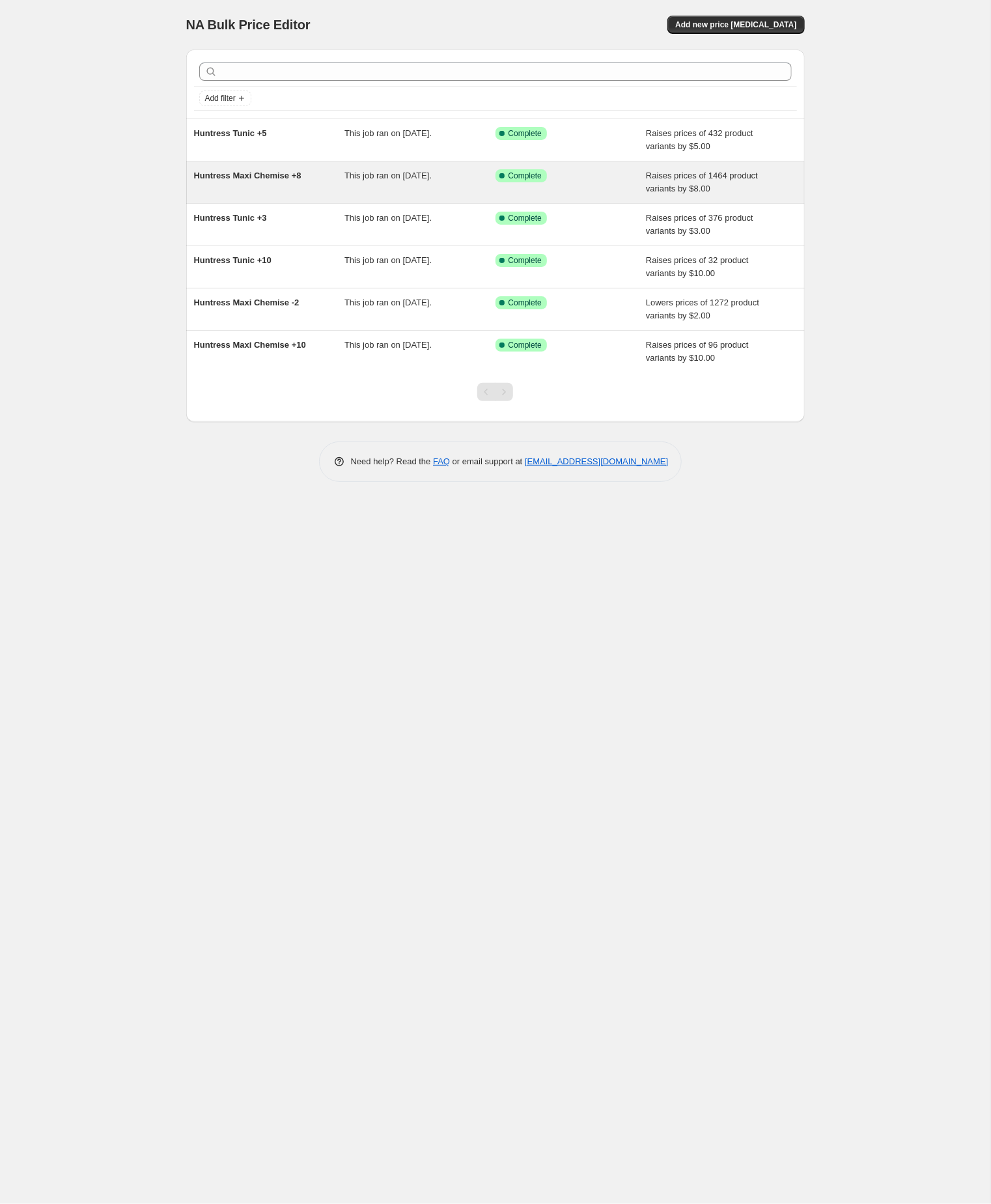
click at [264, 180] on span "Huntress Maxi Chemise +8" at bounding box center [247, 175] width 108 height 9
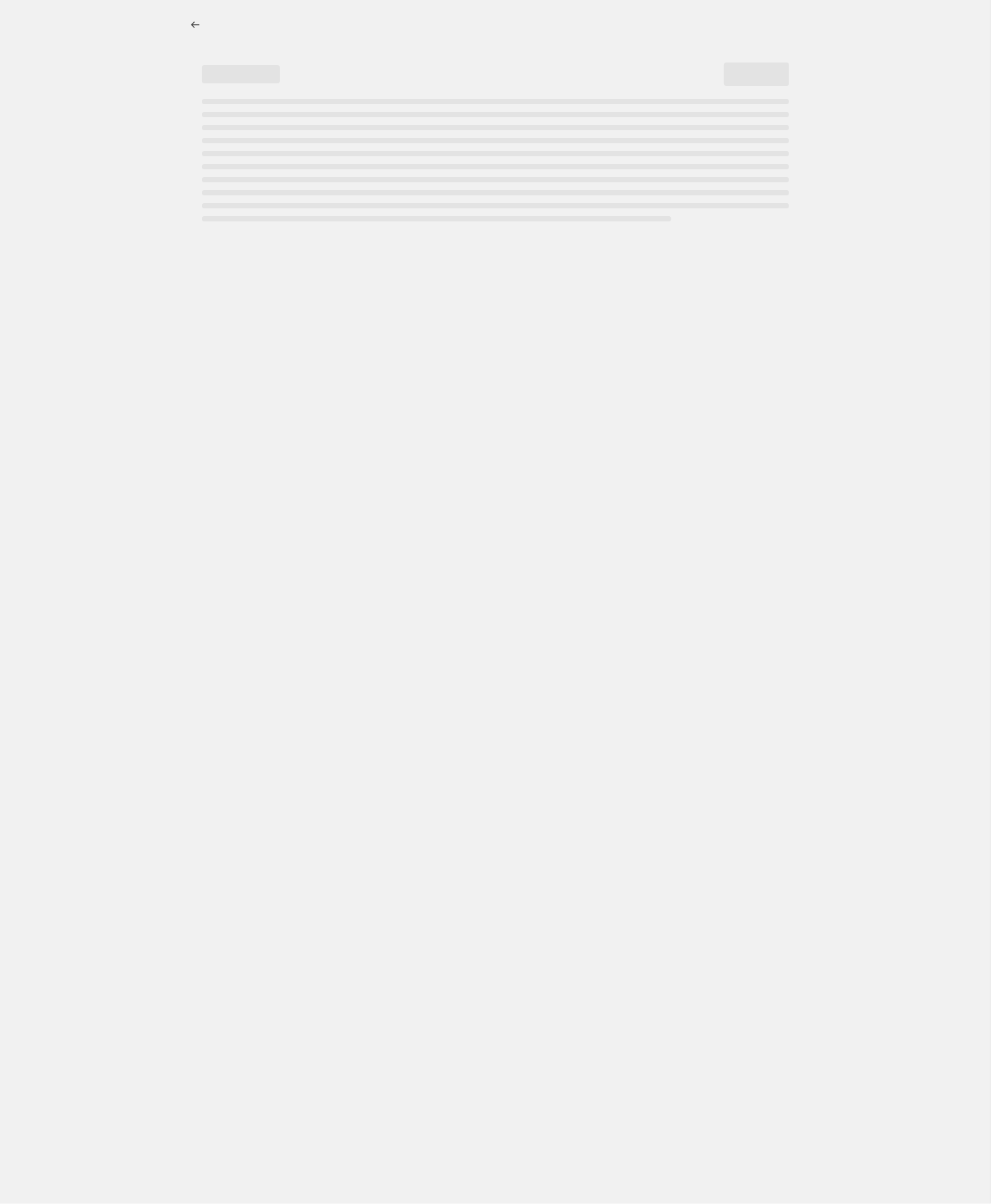
select select "by"
select select "no_change"
select select "tag"
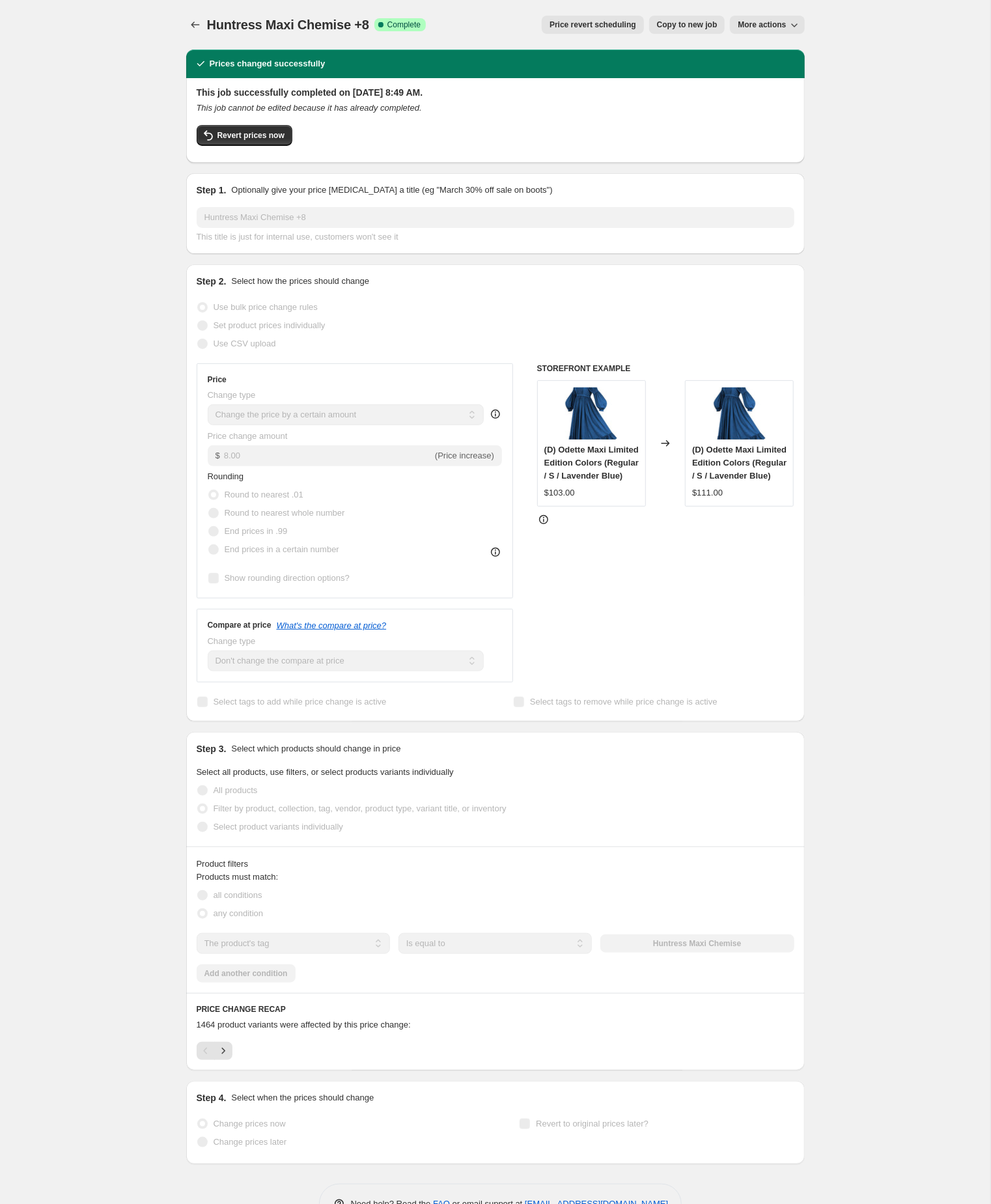
click at [669, 22] on span "Copy to new job" at bounding box center [687, 24] width 61 height 10
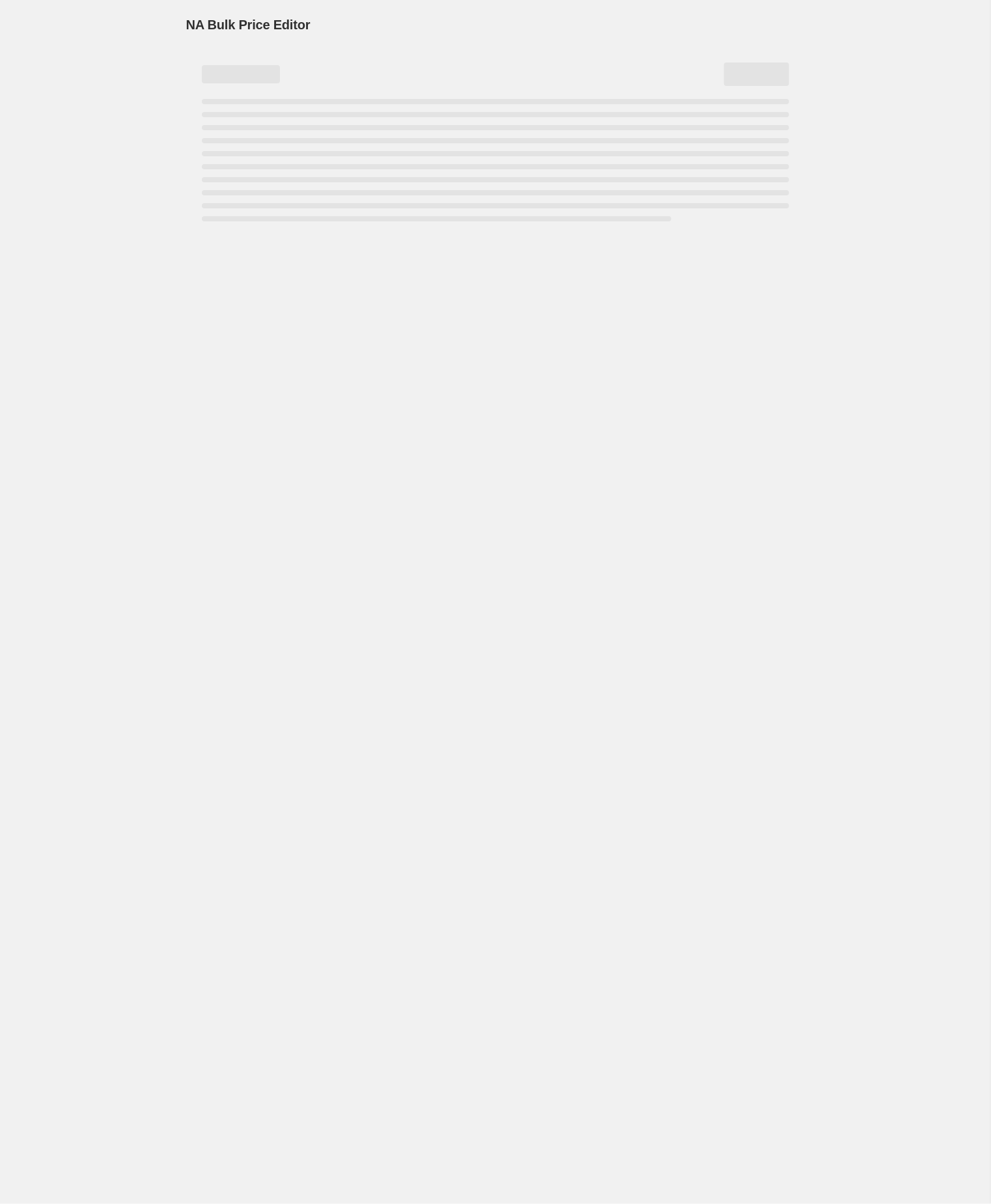
select select "by"
select select "no_change"
select select "tag"
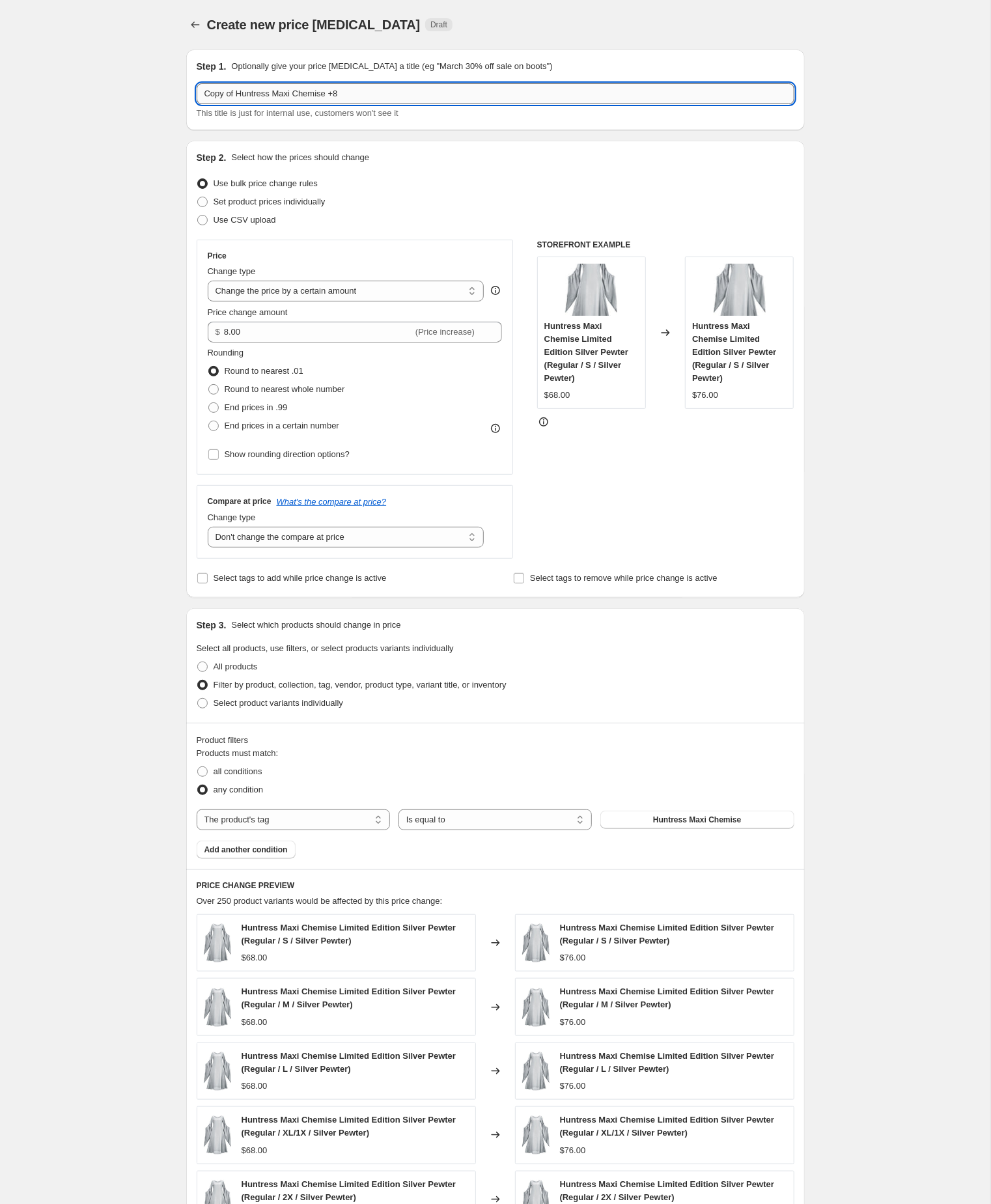
click at [245, 96] on input "Copy of Huntress Maxi Chemise +8" at bounding box center [495, 94] width 598 height 21
click at [396, 92] on input "Huntress Maxi Chemise +8" at bounding box center [495, 94] width 598 height 21
type input "Huntress Maxi Chemise +10"
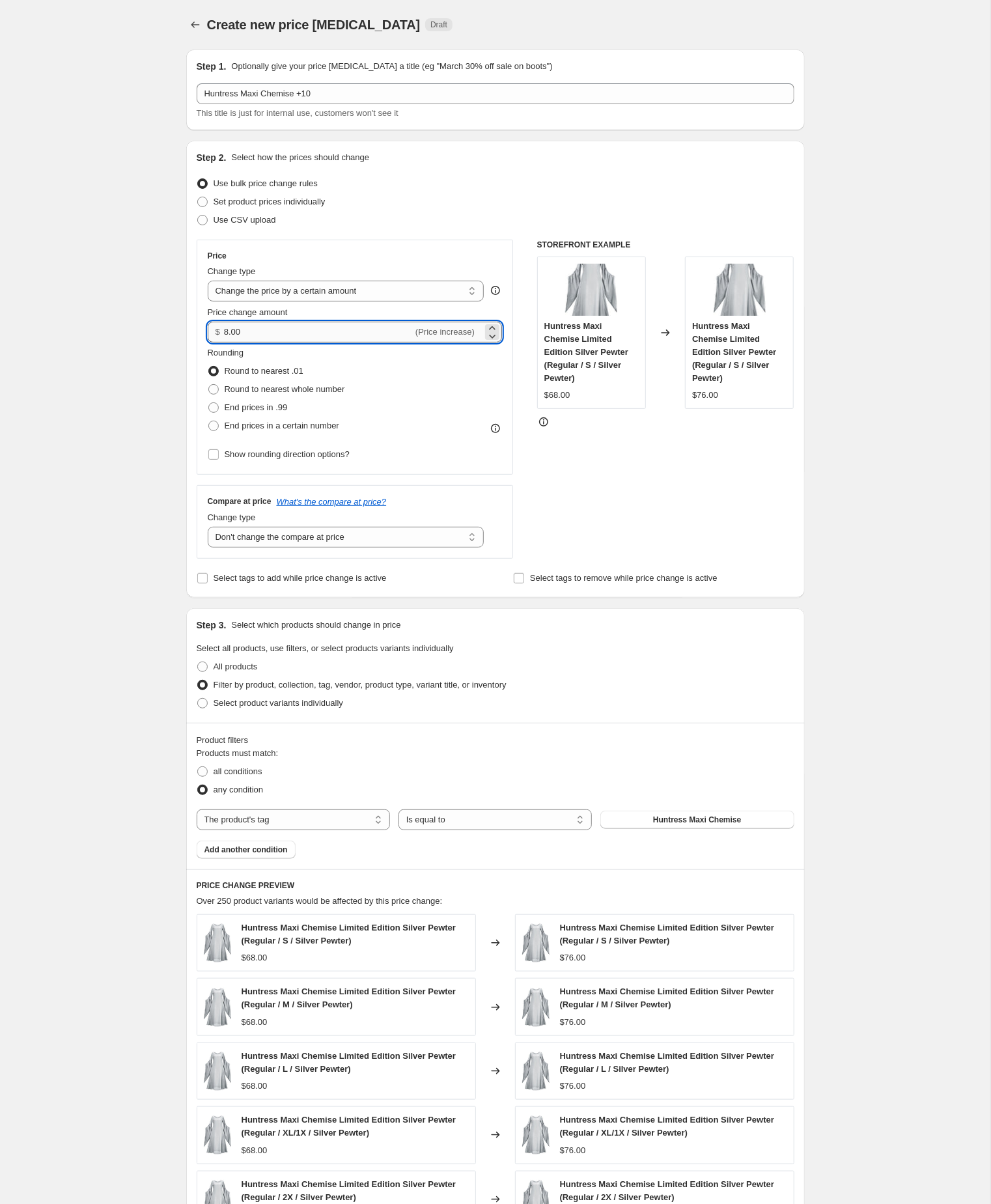
click at [262, 343] on input "8.00" at bounding box center [318, 332] width 189 height 21
type input "10.00"
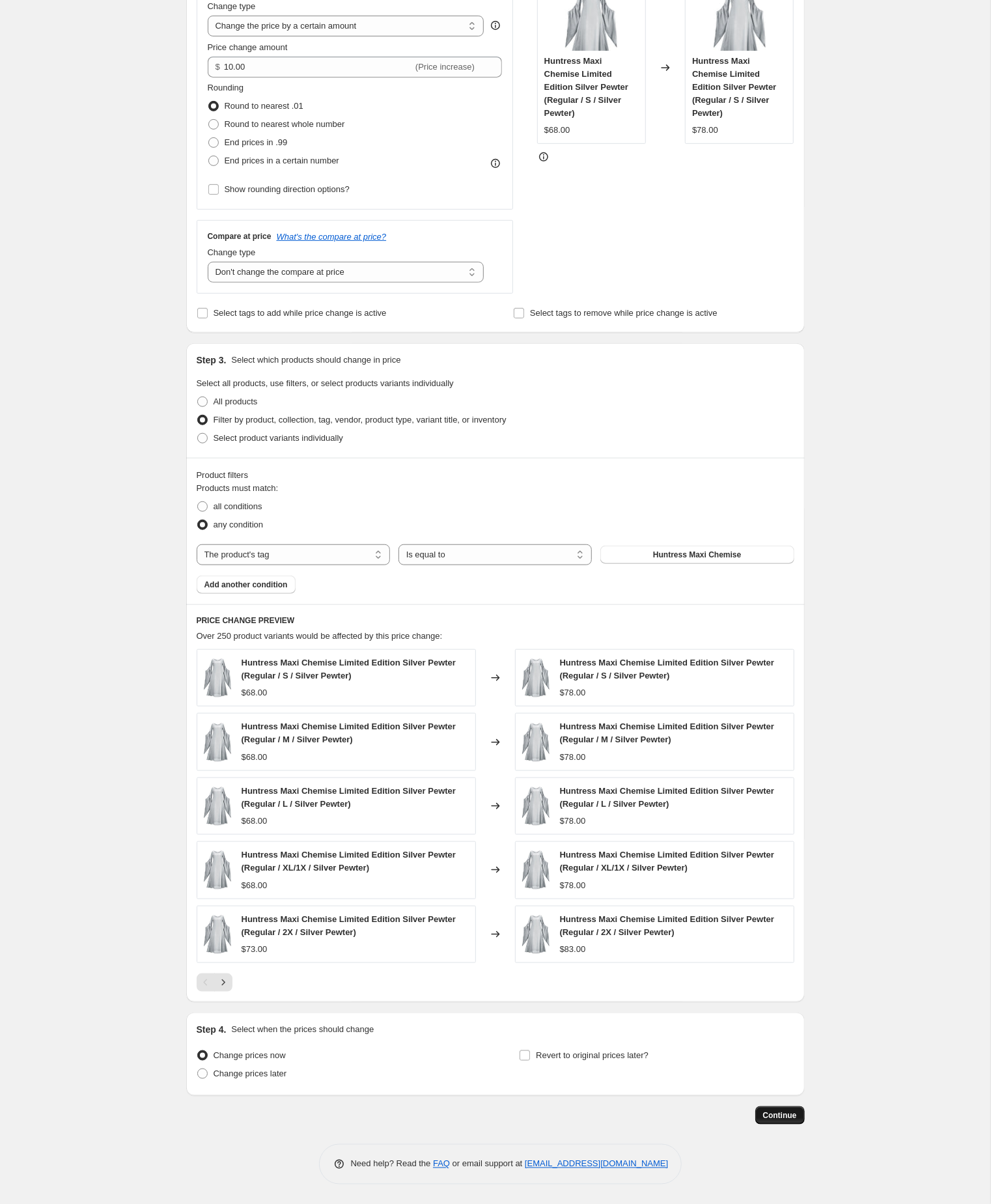
scroll to position [354, 0]
click at [767, 1114] on span "Continue" at bounding box center [780, 1115] width 34 height 10
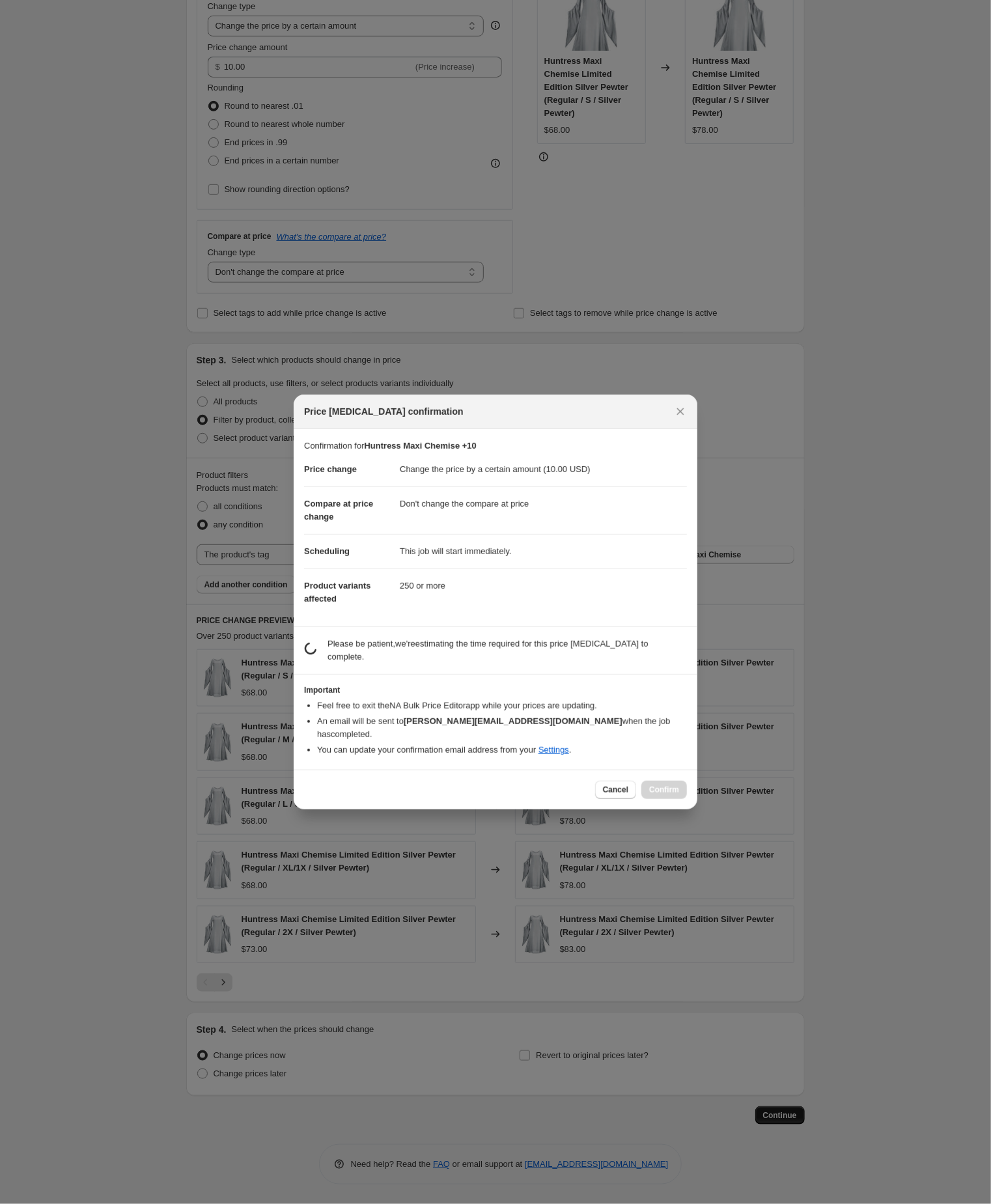
scroll to position [354, 0]
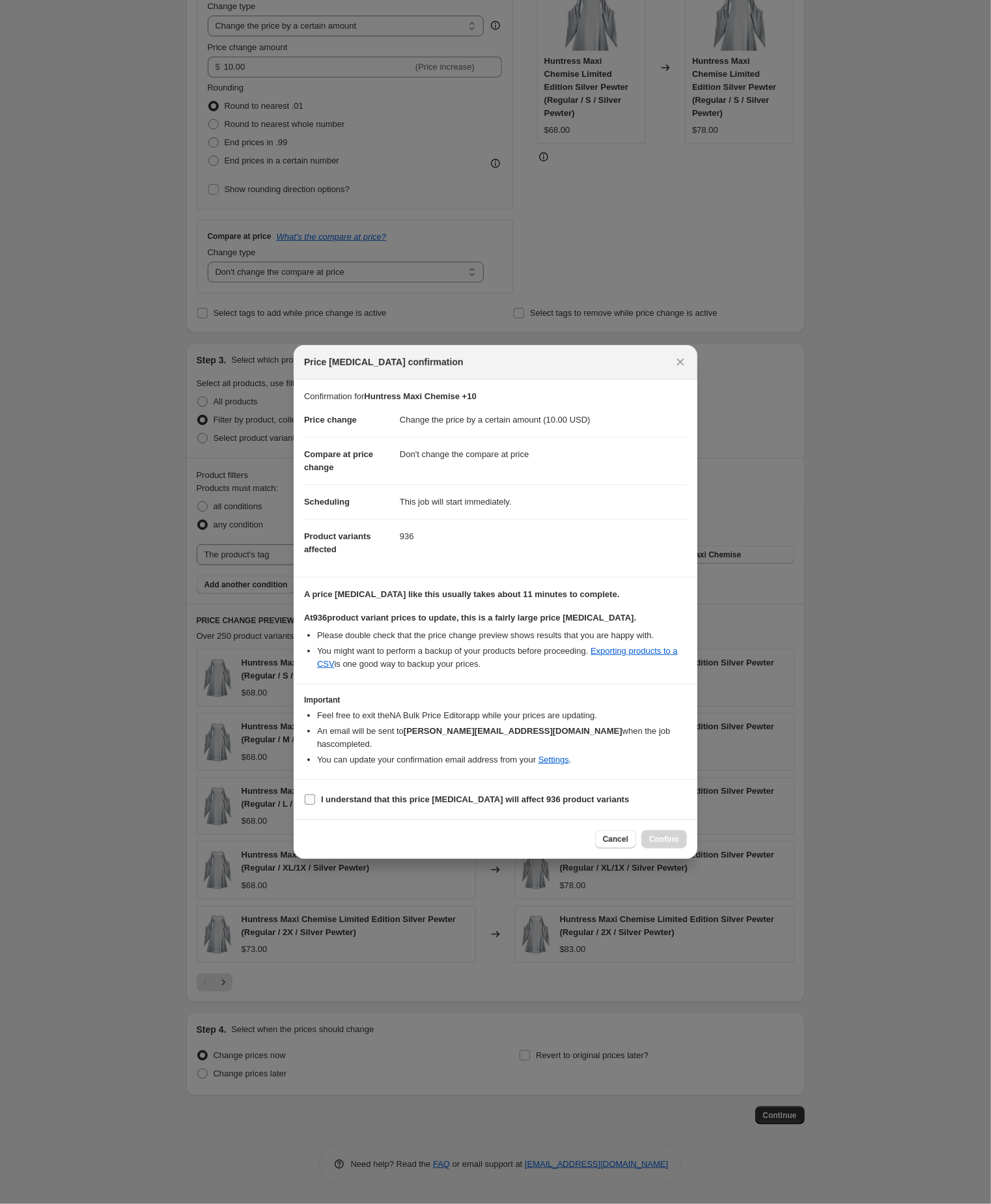
click at [307, 805] on input "I understand that this price [MEDICAL_DATA] will affect 936 product variants" at bounding box center [310, 800] width 10 height 10
checkbox input "true"
click at [654, 844] on span "Confirm" at bounding box center [663, 839] width 30 height 10
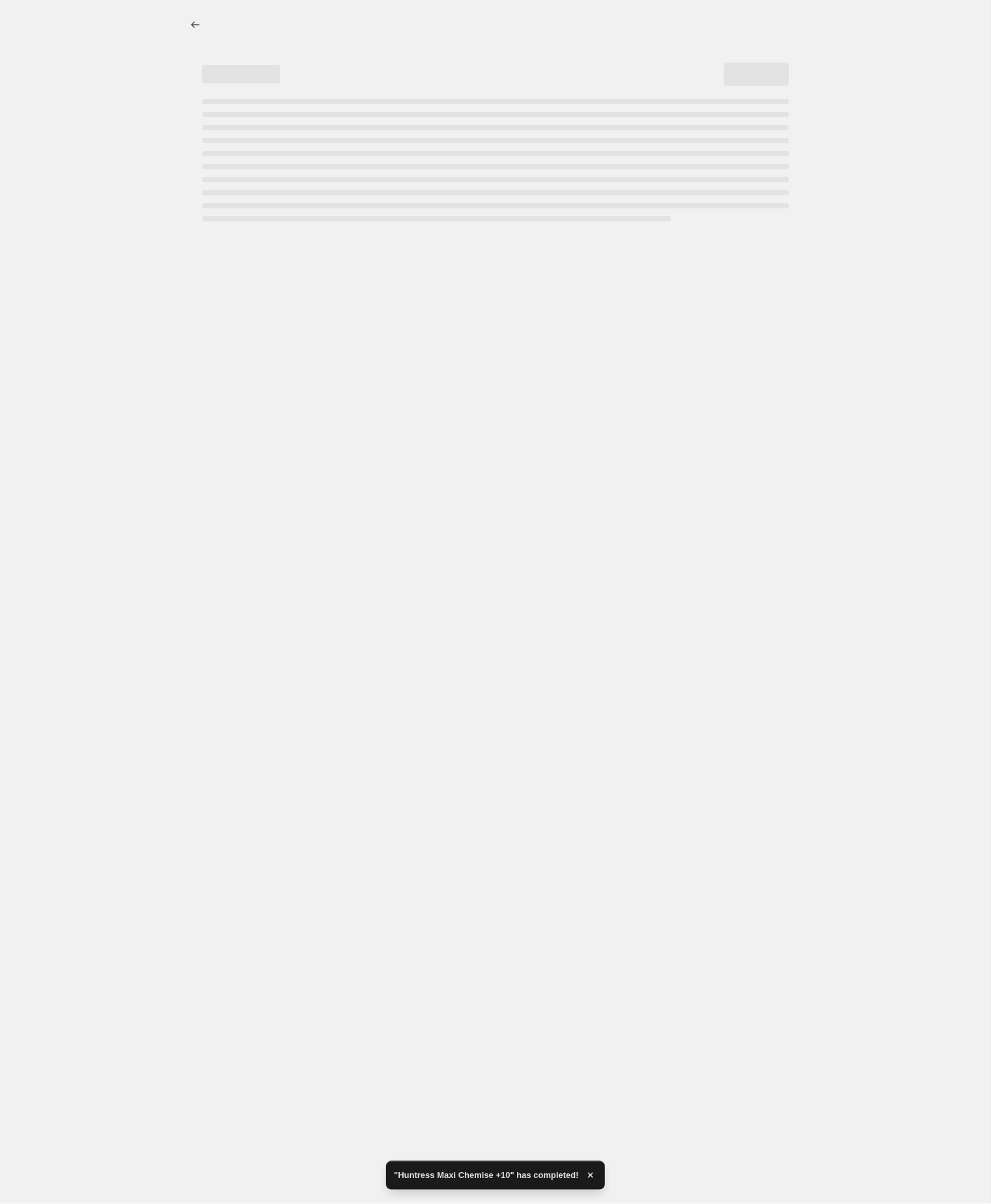
select select "by"
select select "no_change"
select select "tag"
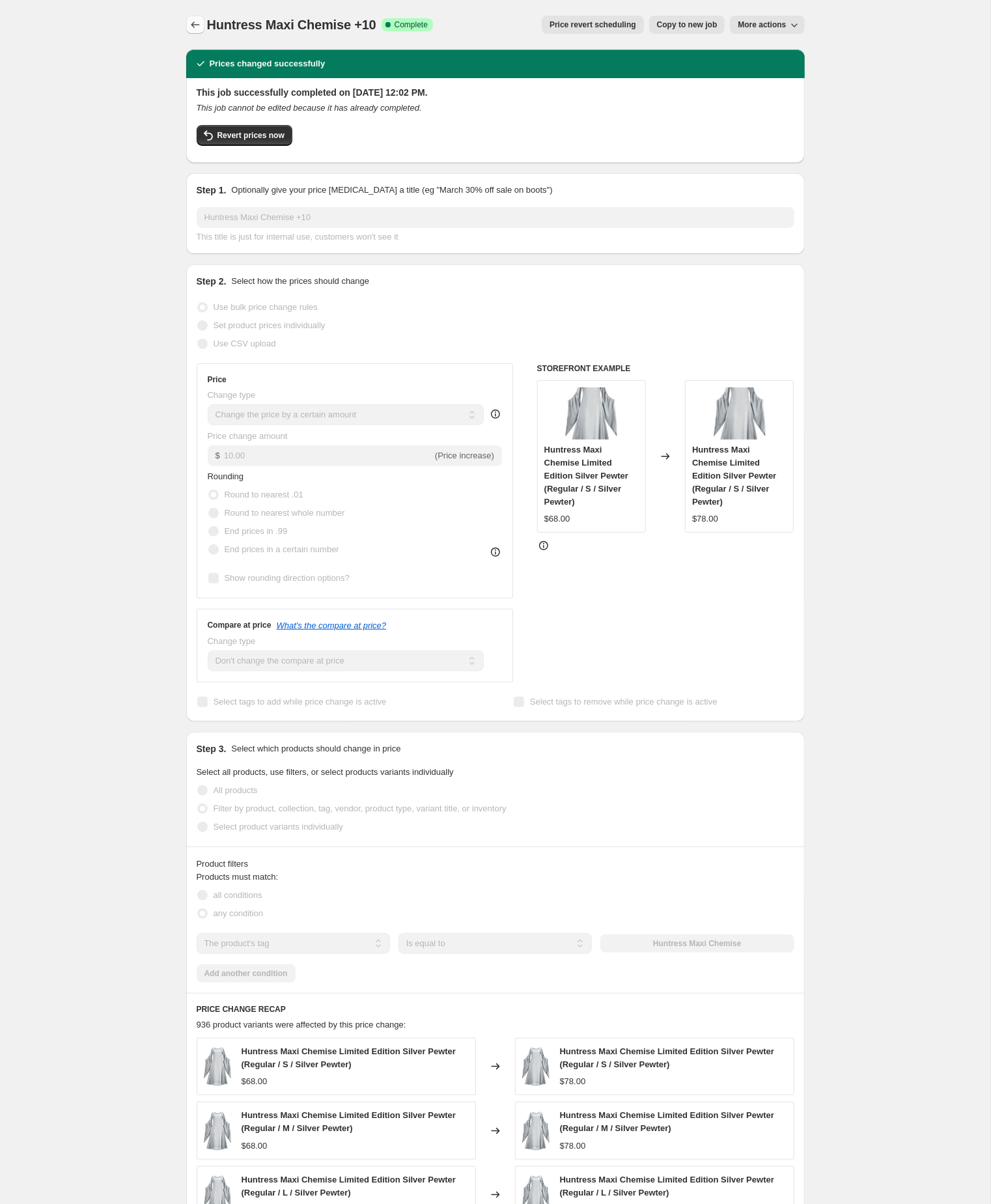
click at [197, 22] on icon "Price change jobs" at bounding box center [196, 24] width 13 height 13
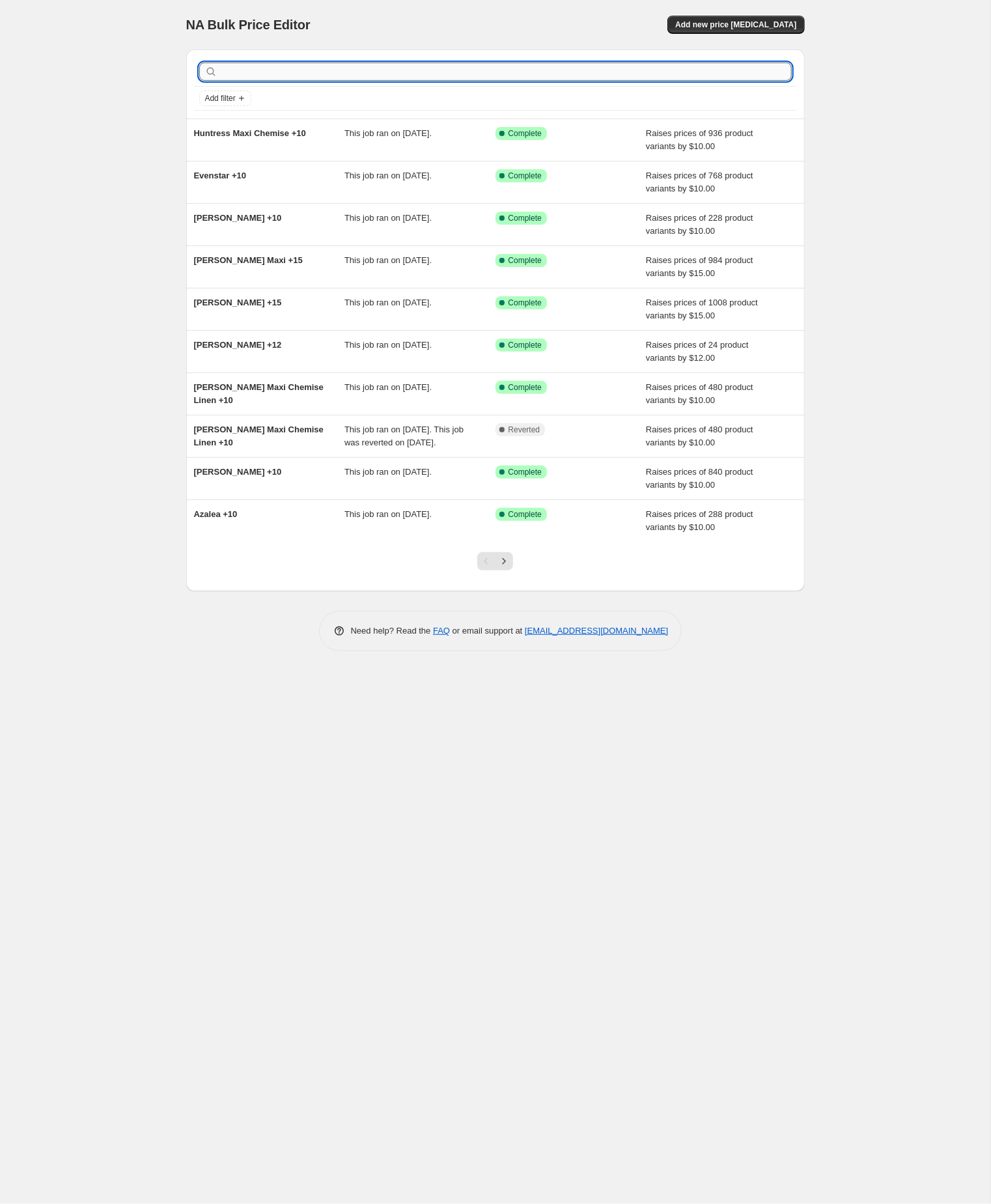
click at [309, 71] on input "text" at bounding box center [505, 71] width 572 height 18
paste input "huntress"
type input "huntress"
click at [307, 76] on input "huntress" at bounding box center [494, 71] width 548 height 18
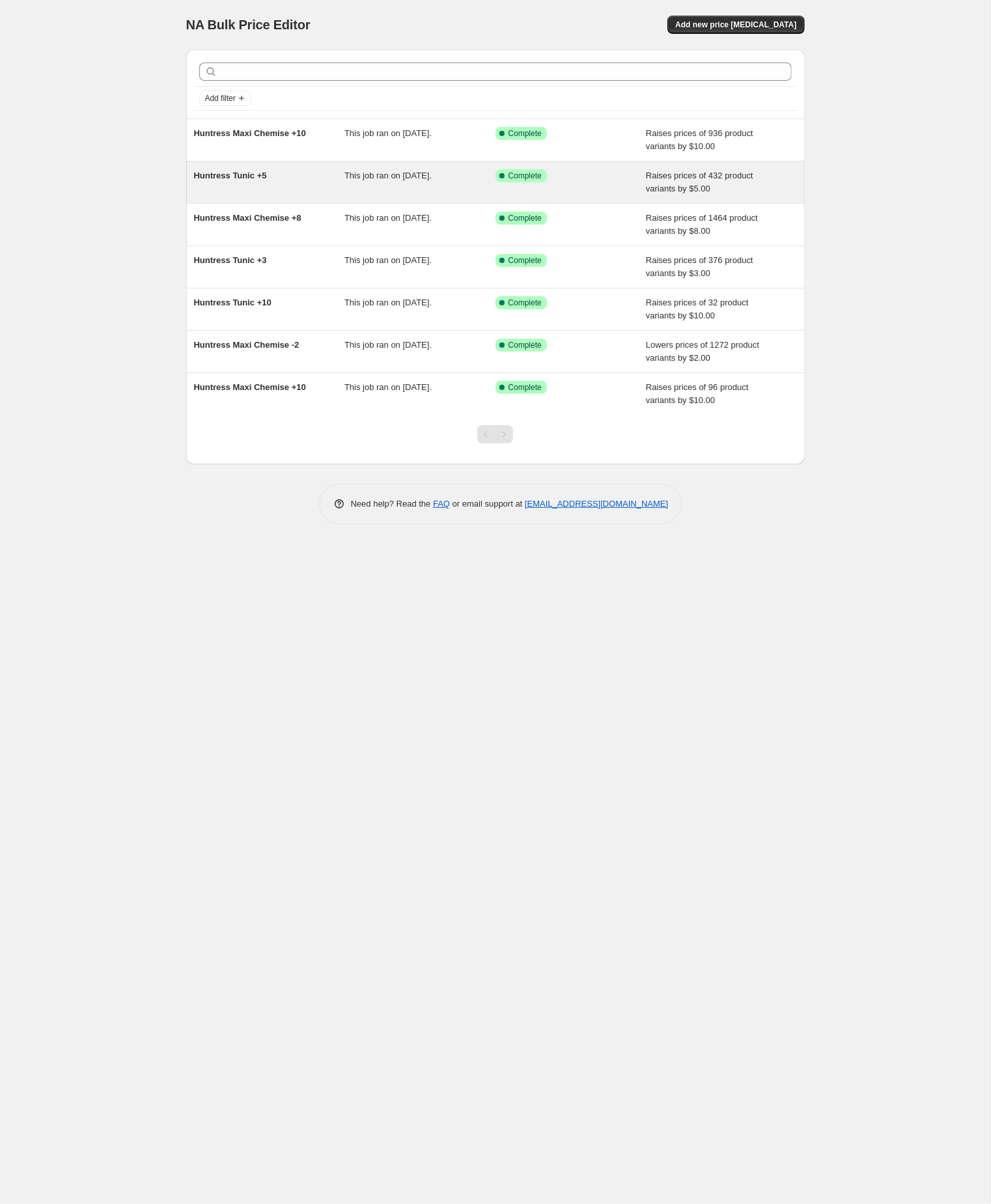
click at [240, 181] on span "Huntress Tunic +5" at bounding box center [230, 175] width 73 height 9
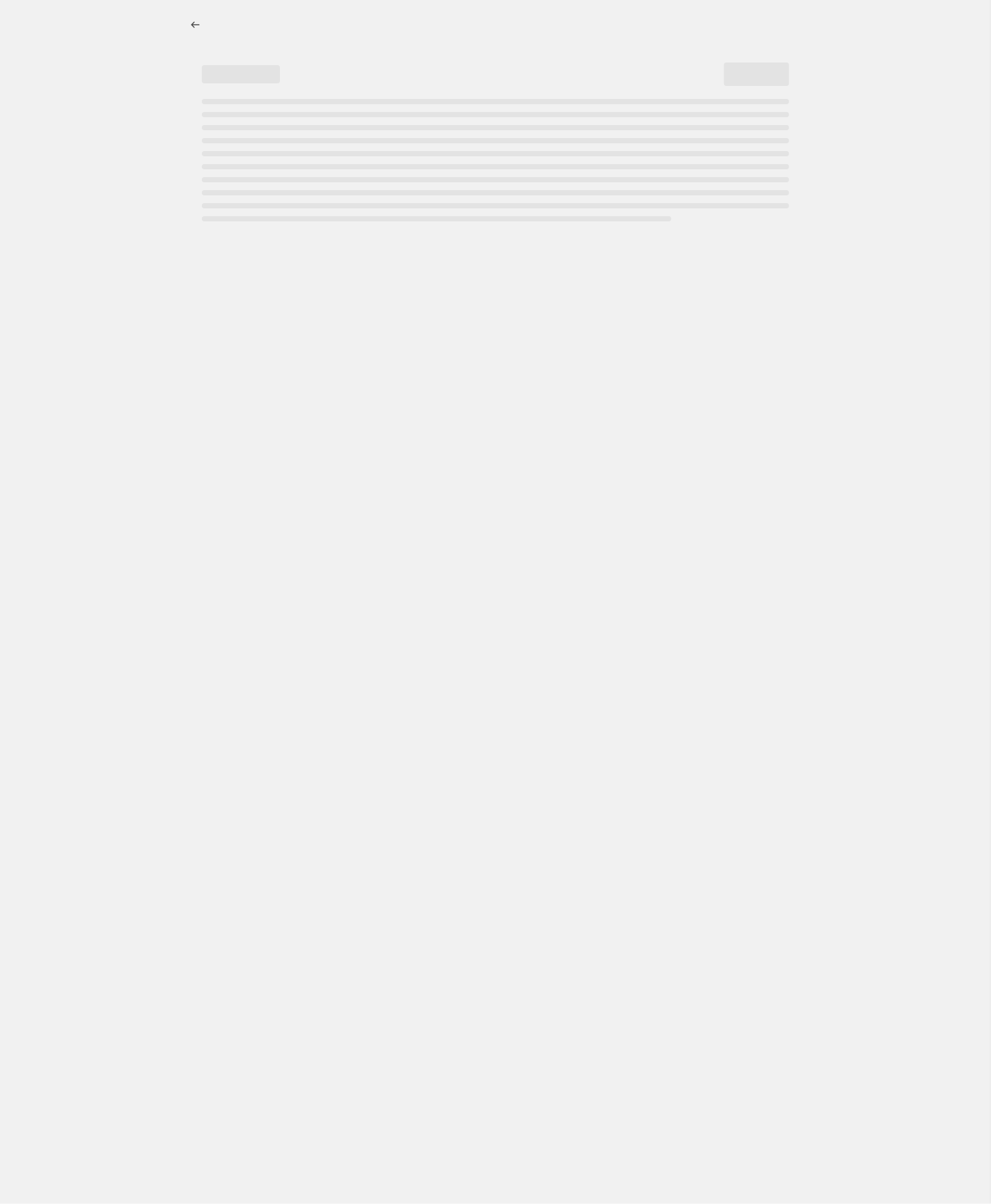
select select "by"
select select "no_change"
select select "tag"
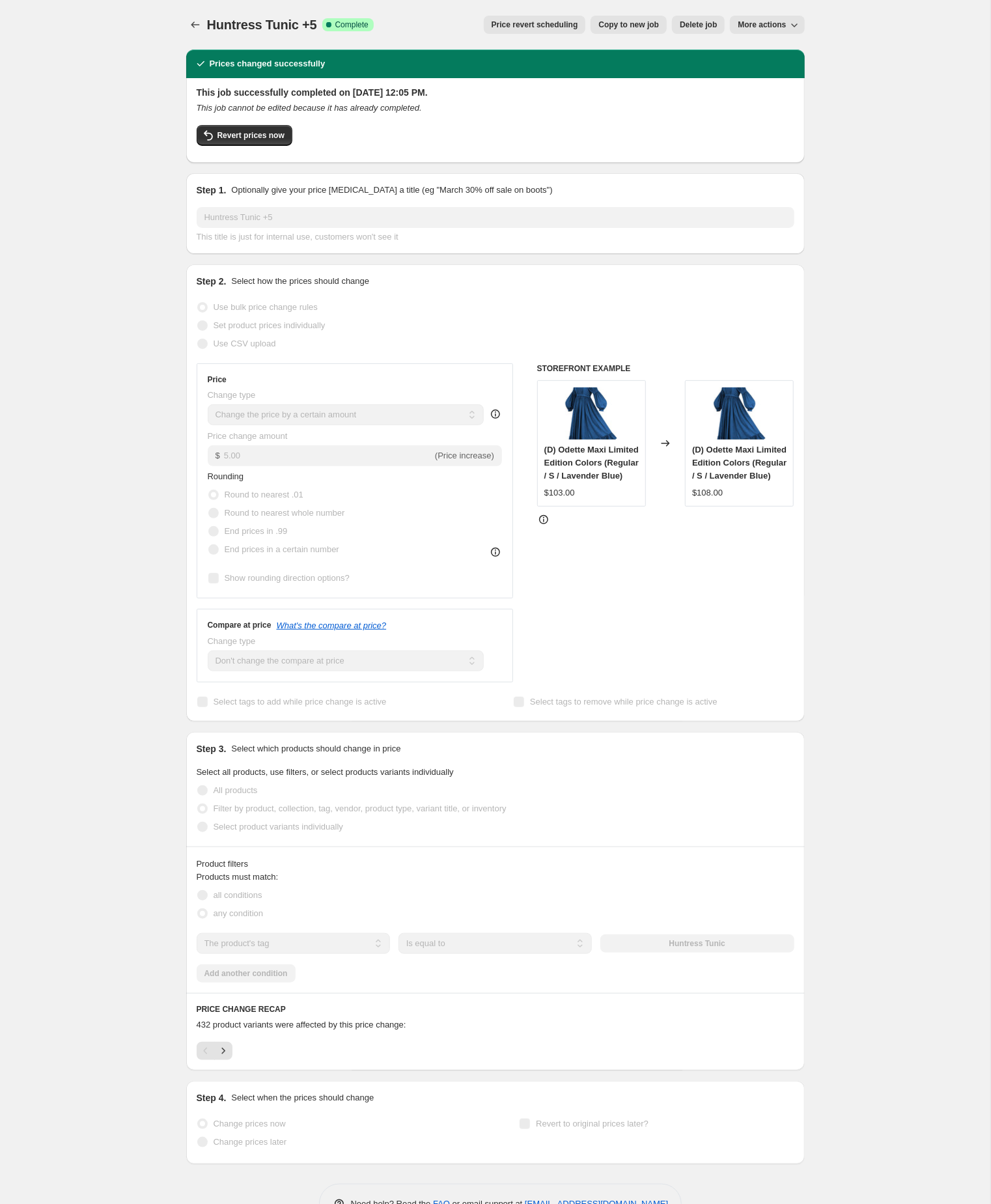
click at [610, 22] on span "Copy to new job" at bounding box center [628, 24] width 61 height 10
select select "by"
select select "no_change"
select select "tag"
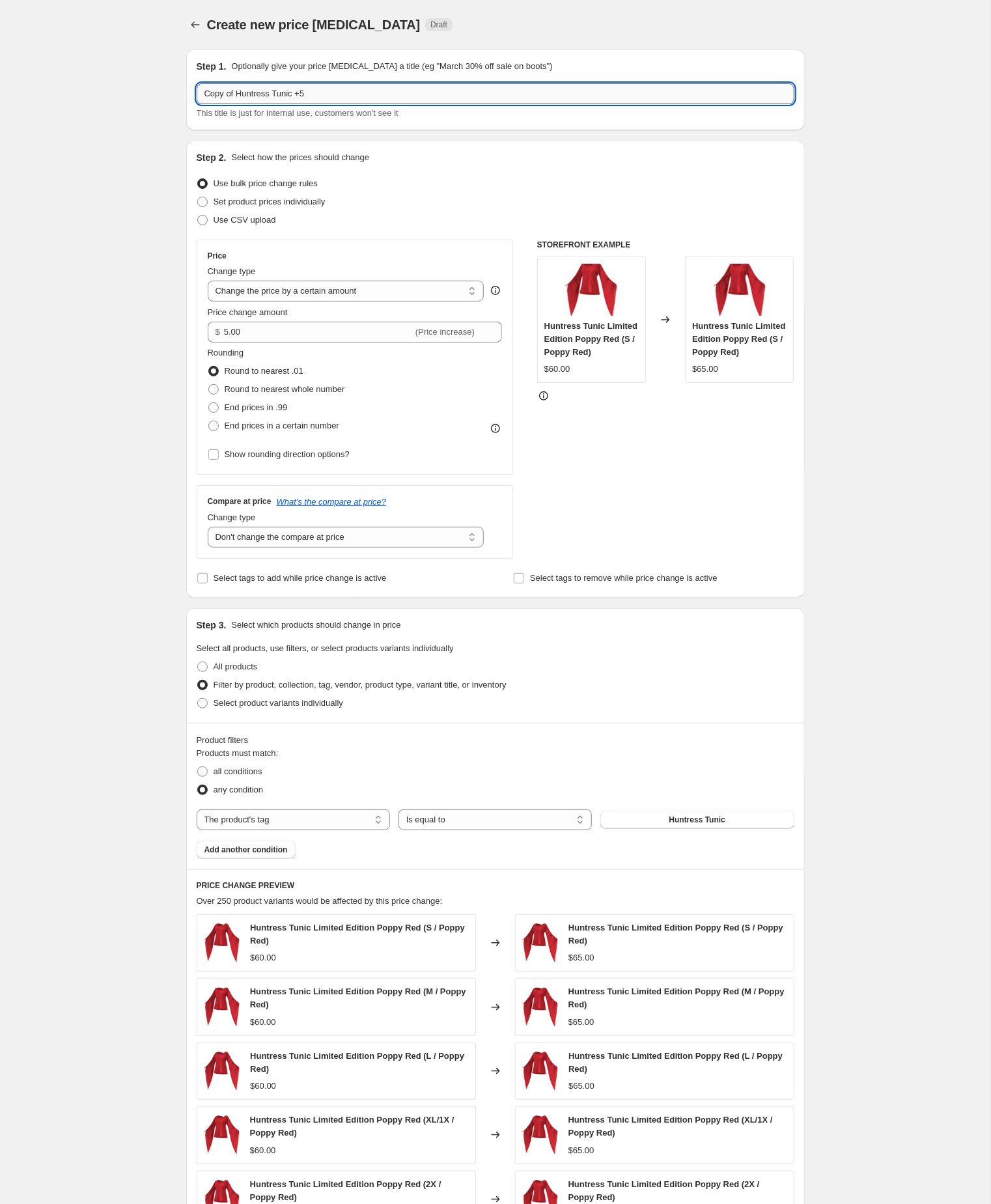
click at [358, 98] on input "Copy of Huntress Tunic +5" at bounding box center [495, 94] width 598 height 21
type input "Huntress Tunic +10"
click at [263, 343] on input "5.00" at bounding box center [318, 332] width 189 height 21
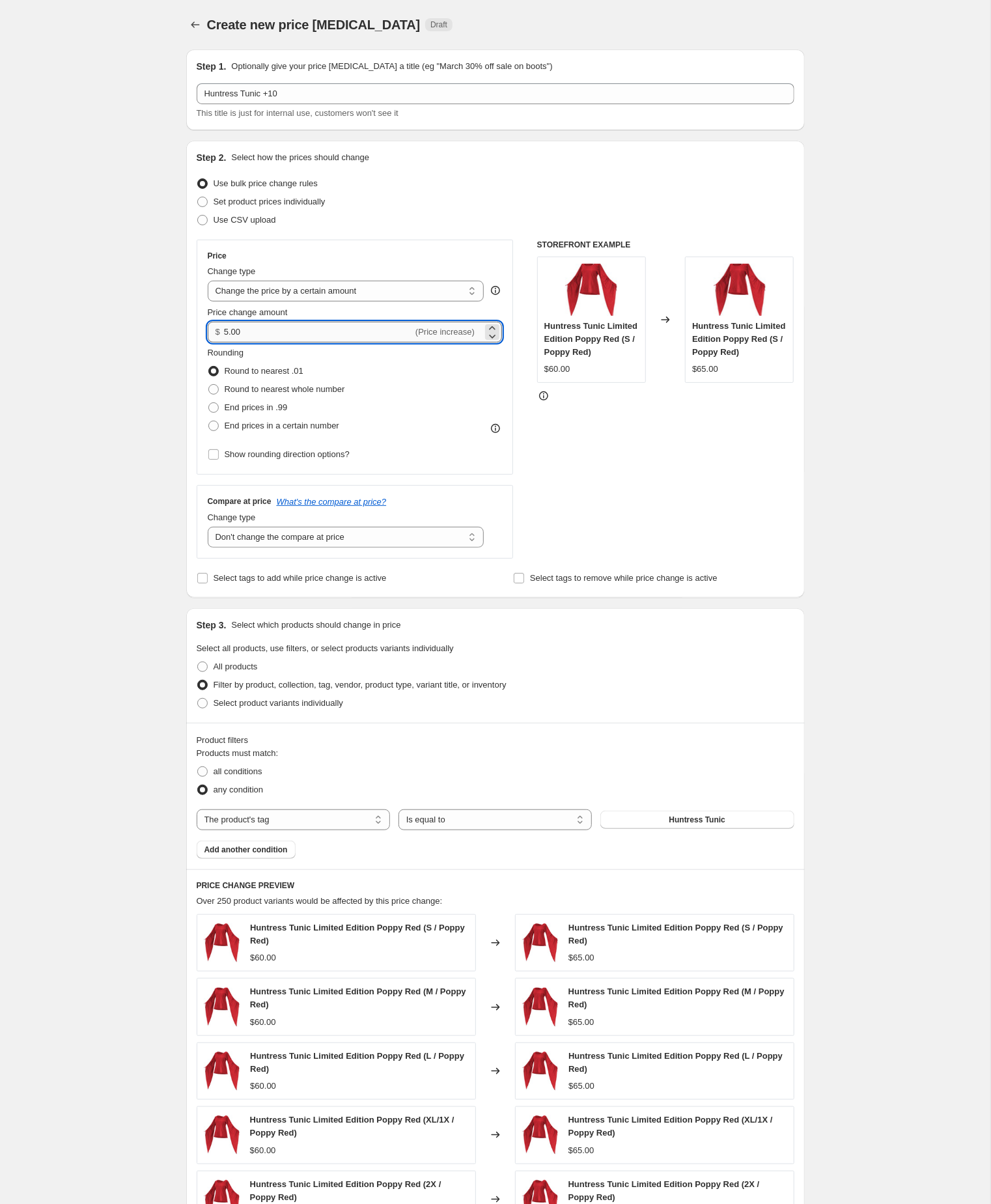
click at [263, 343] on input "5.00" at bounding box center [318, 332] width 189 height 21
type input "10.00"
click at [124, 861] on div "Create new price [MEDICAL_DATA]. This page is ready Create new price [MEDICAL_D…" at bounding box center [495, 734] width 990 height 1469
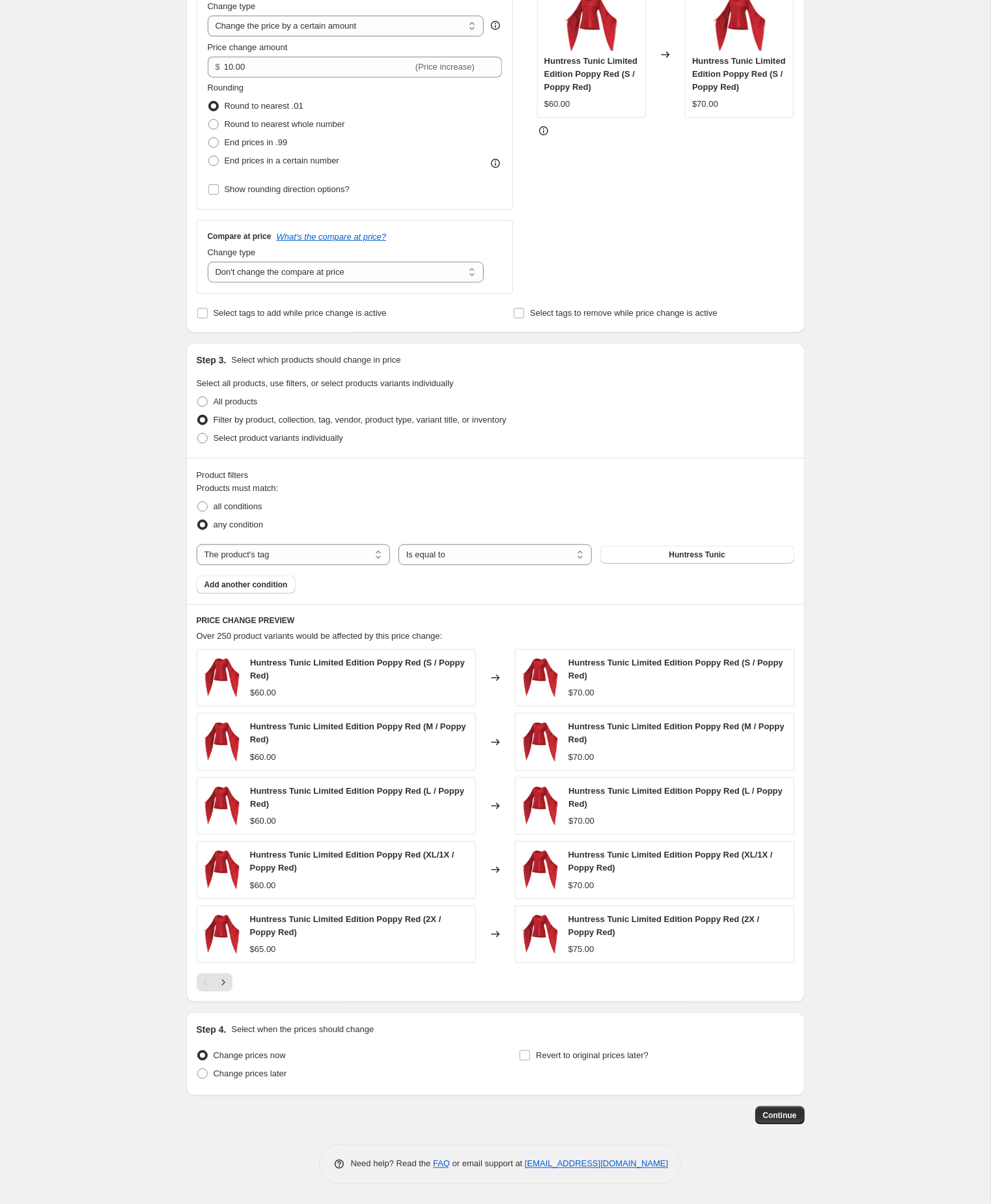
scroll to position [354, 0]
click at [780, 1115] on span "Continue" at bounding box center [780, 1115] width 34 height 10
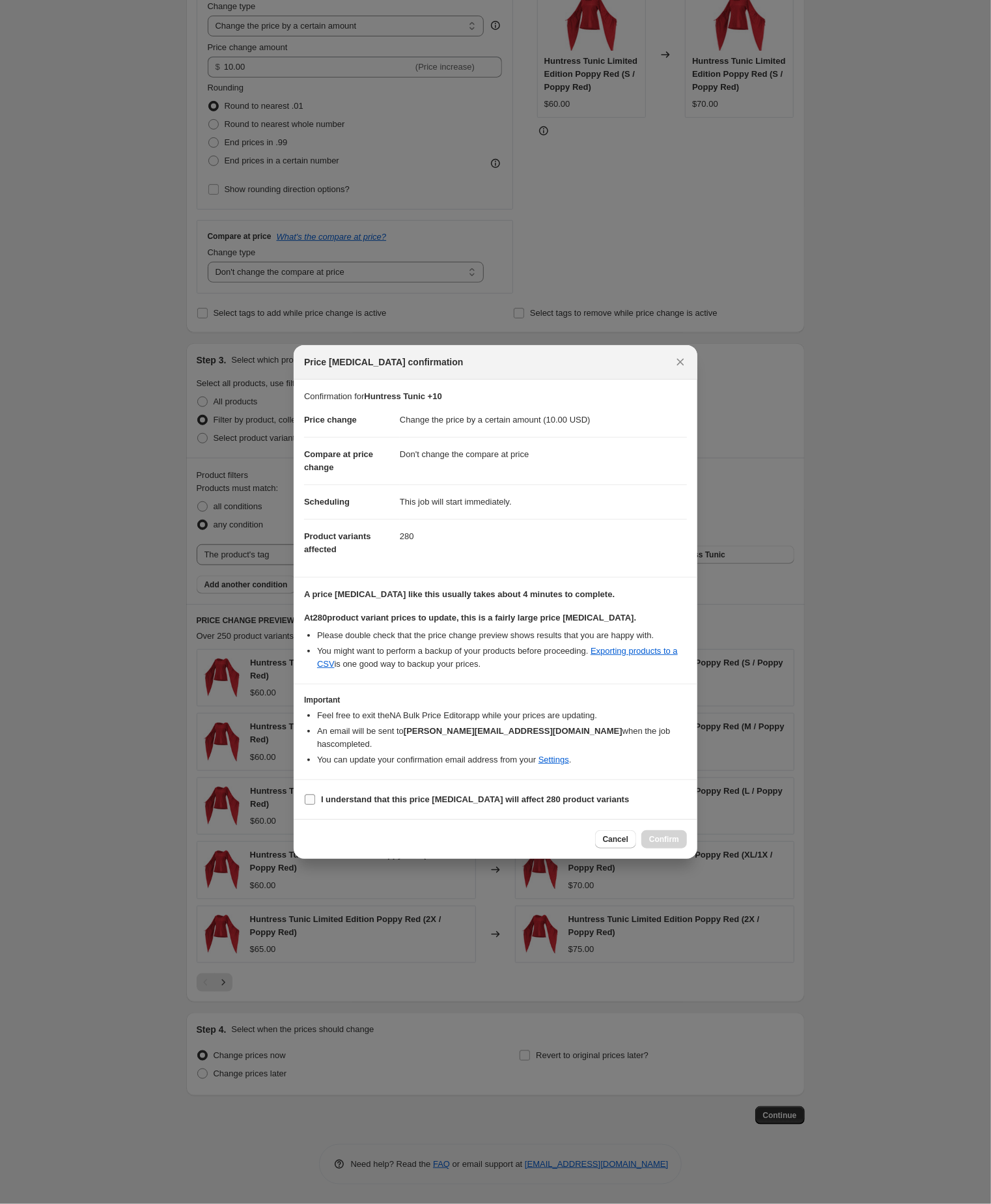
click at [309, 805] on input "I understand that this price [MEDICAL_DATA] will affect 280 product variants" at bounding box center [310, 800] width 10 height 10
checkbox input "true"
click at [651, 844] on span "Confirm" at bounding box center [663, 839] width 30 height 10
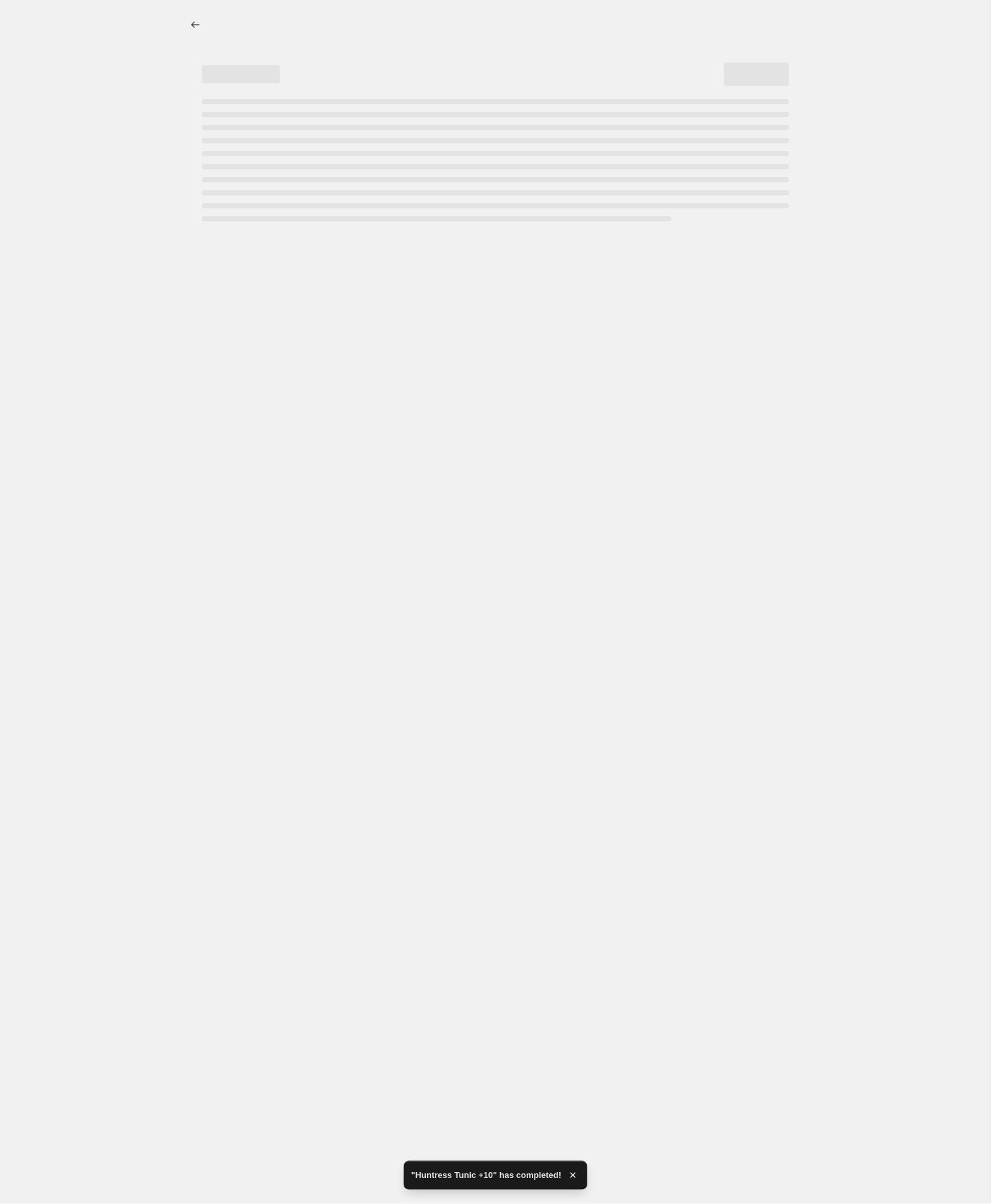
select select "by"
select select "no_change"
select select "tag"
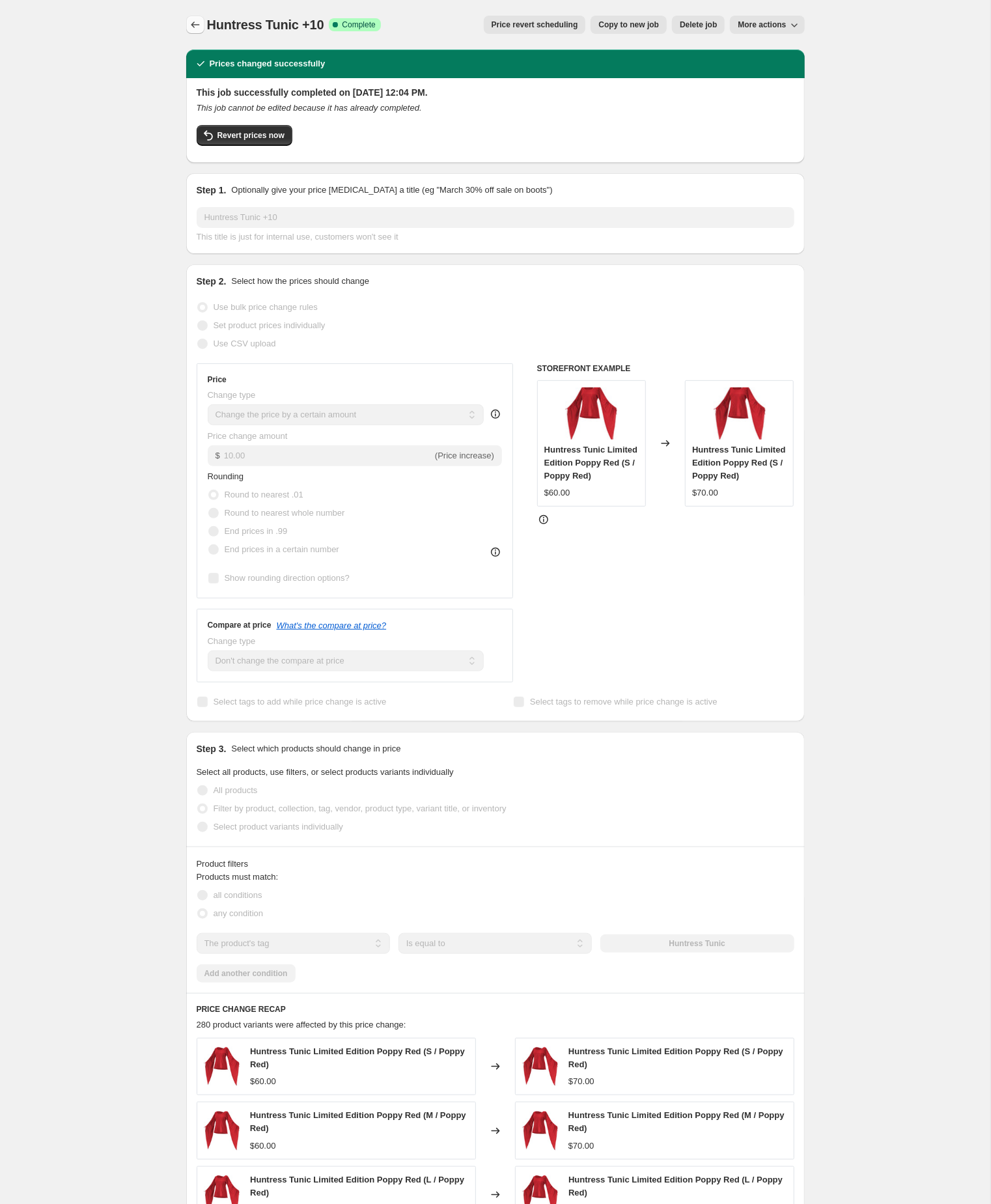
click at [190, 20] on icon "Price change jobs" at bounding box center [196, 24] width 13 height 13
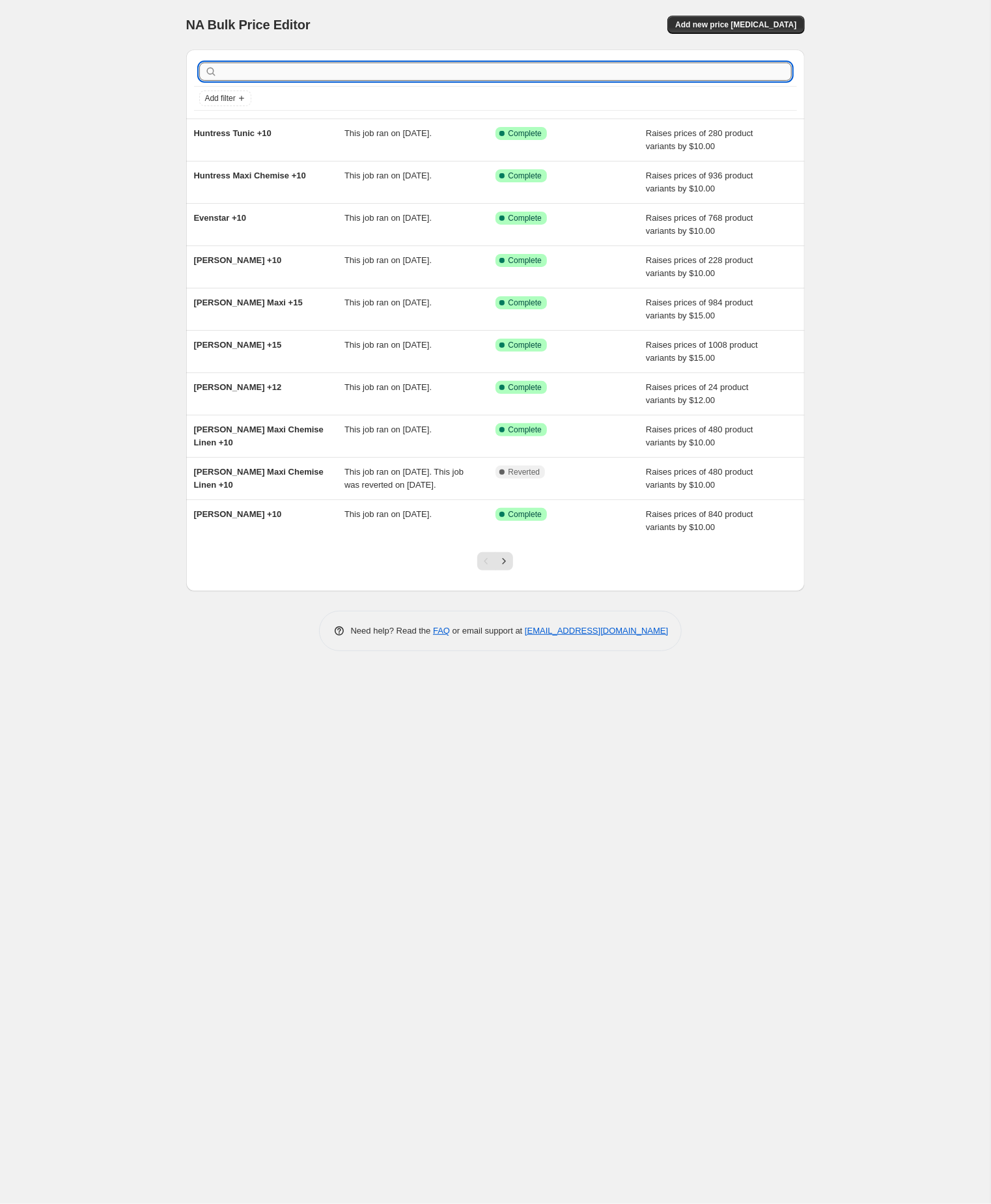
click at [256, 72] on input "text" at bounding box center [505, 71] width 572 height 18
paste input "[PERSON_NAME]"
type input "[PERSON_NAME]"
click at [256, 72] on input "[PERSON_NAME]" at bounding box center [494, 71] width 548 height 18
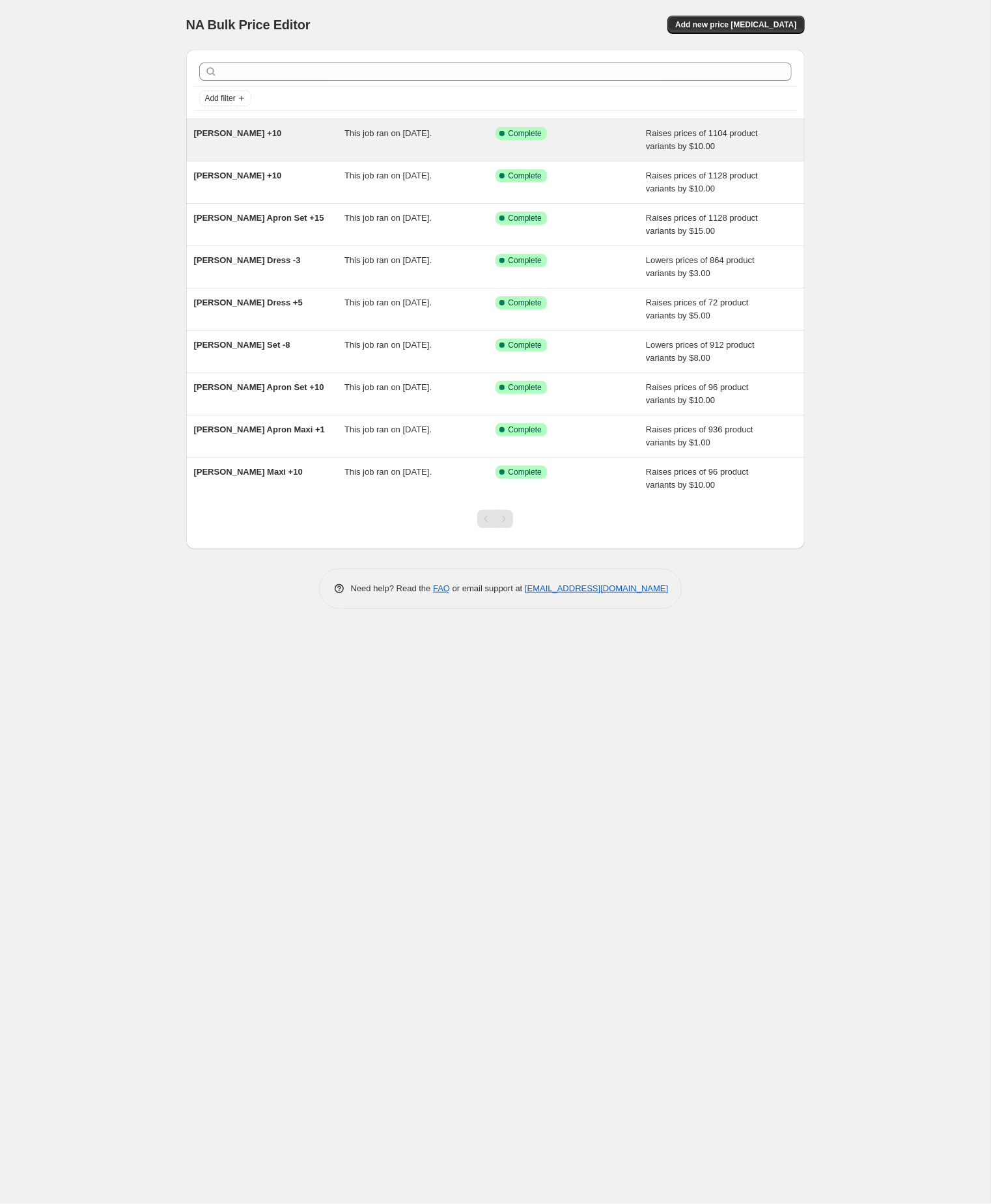
click at [302, 141] on div "[PERSON_NAME] +10" at bounding box center [269, 140] width 151 height 26
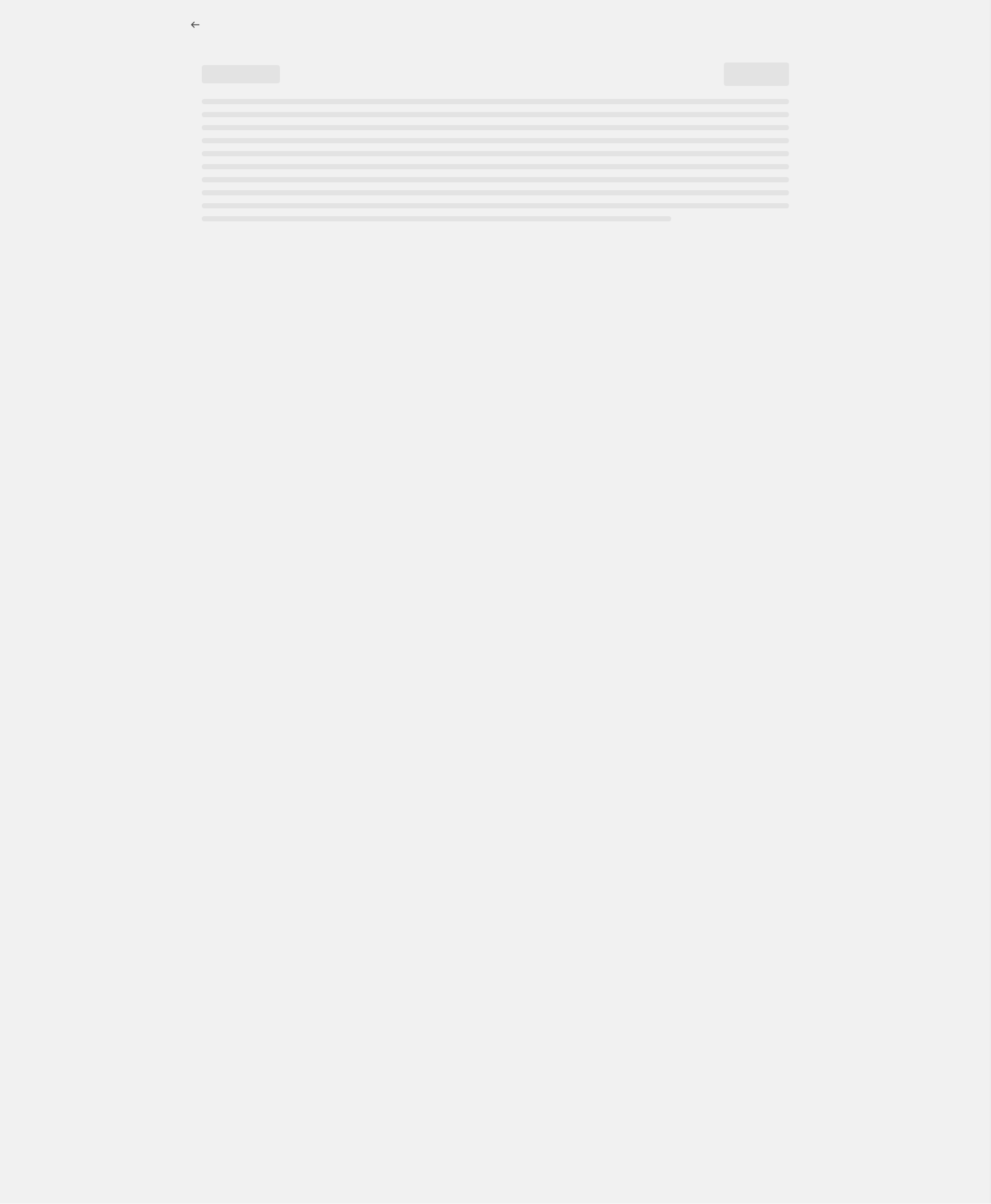
select select "by"
select select "no_change"
select select "tag"
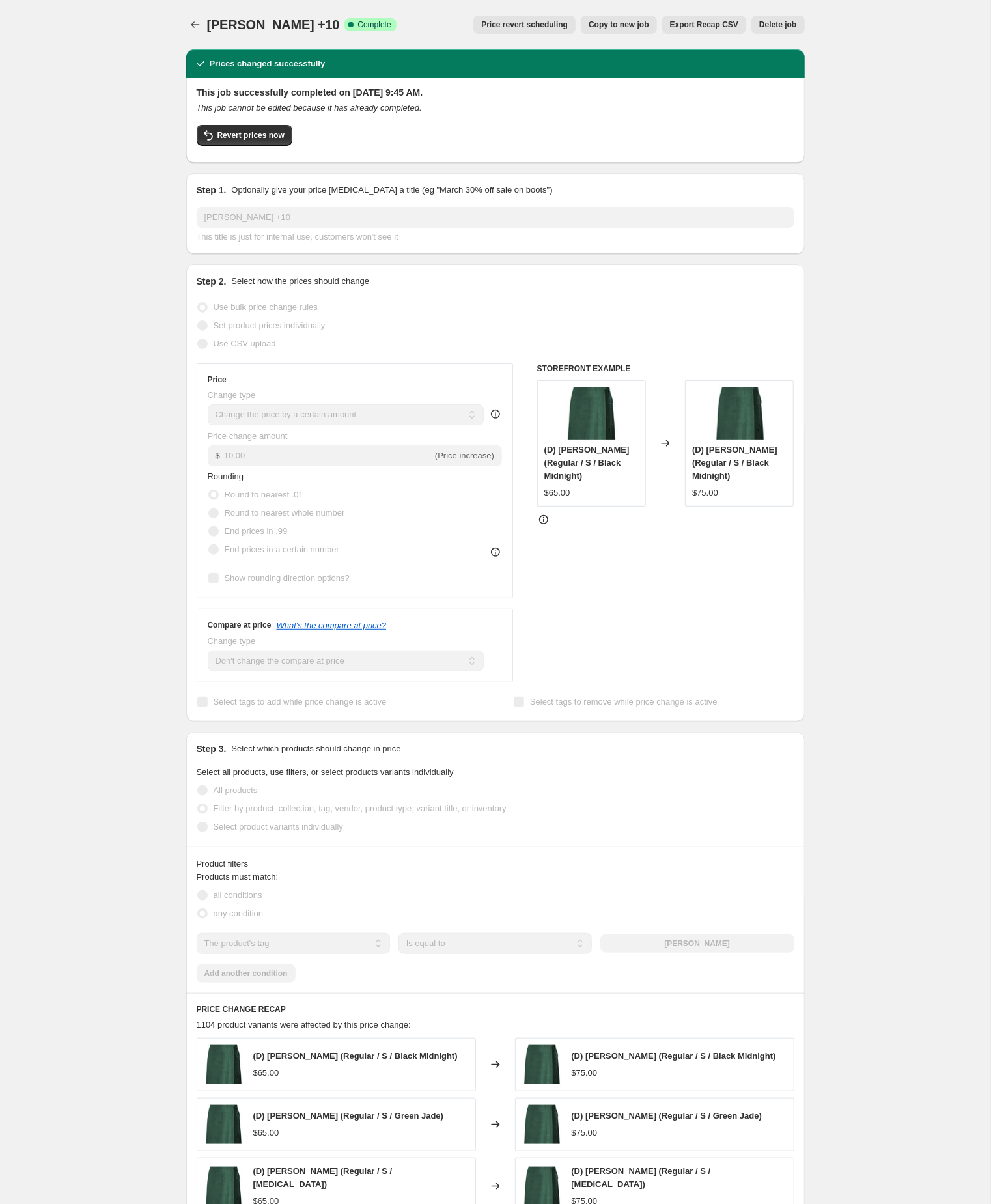
click at [589, 24] on span "Copy to new job" at bounding box center [619, 24] width 61 height 10
select select "by"
select select "no_change"
select select "tag"
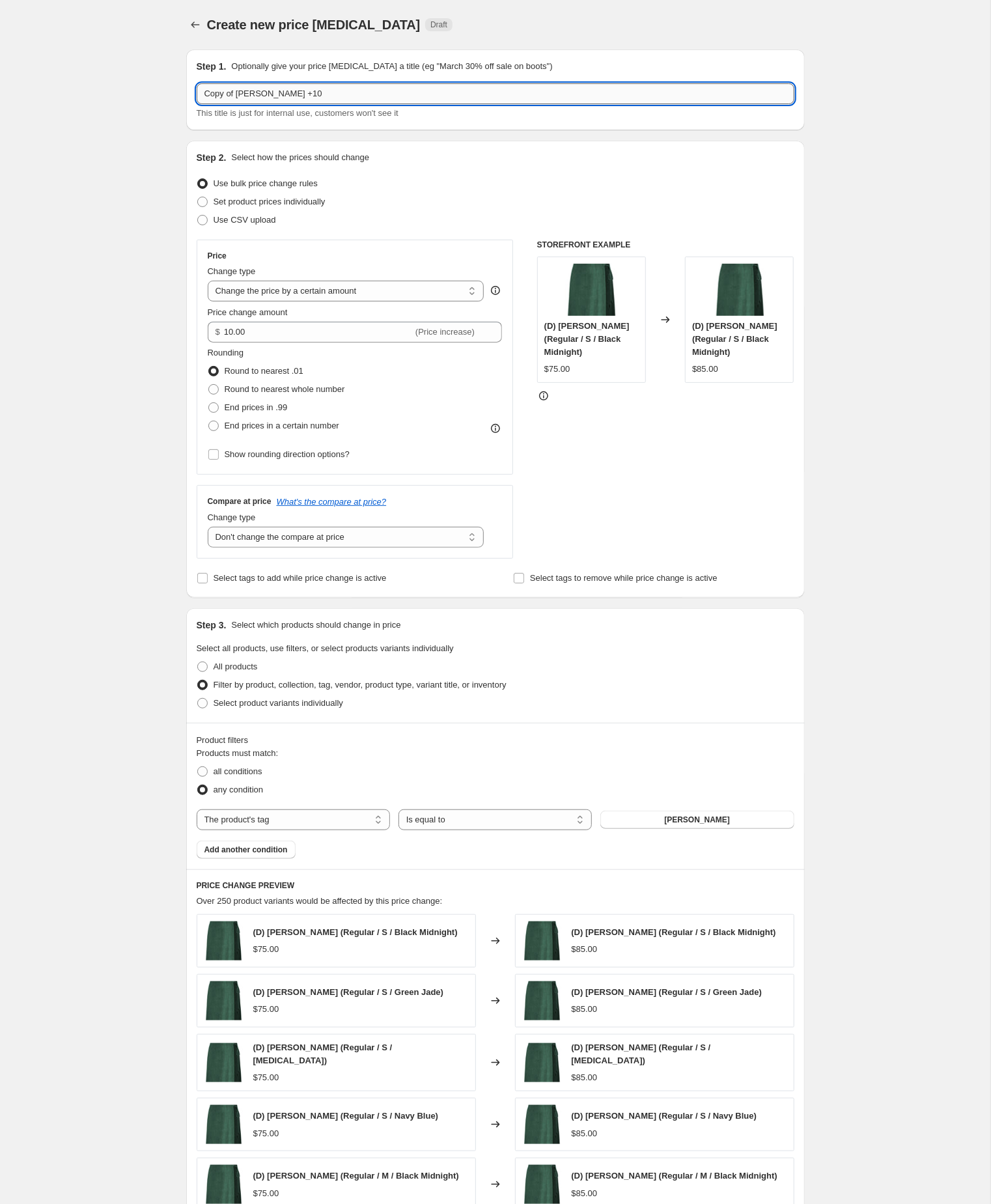
click at [242, 97] on input "Copy of [PERSON_NAME] +10" at bounding box center [495, 94] width 598 height 21
type input "[PERSON_NAME] +10"
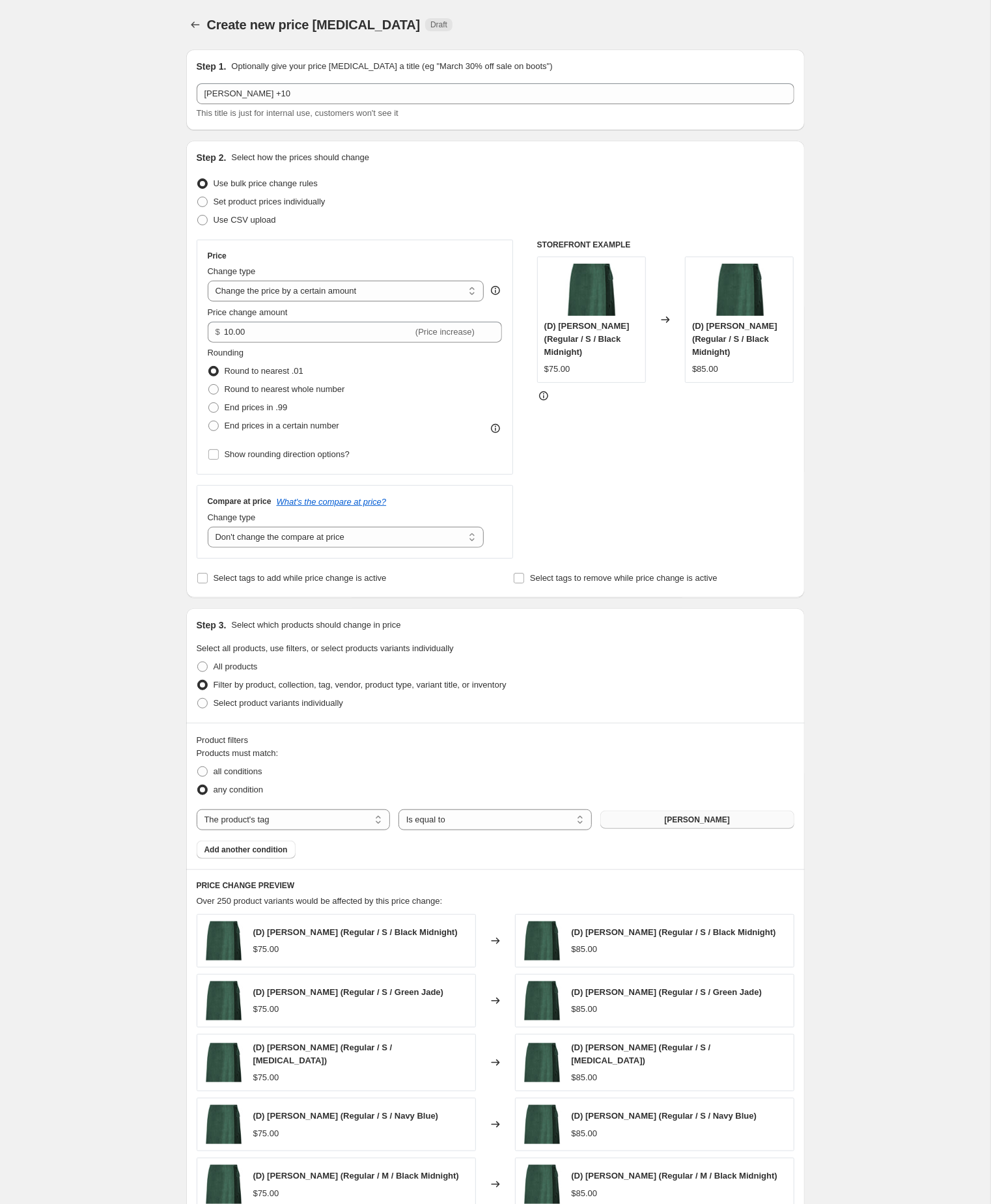
click at [725, 825] on span "[PERSON_NAME]" at bounding box center [696, 819] width 66 height 10
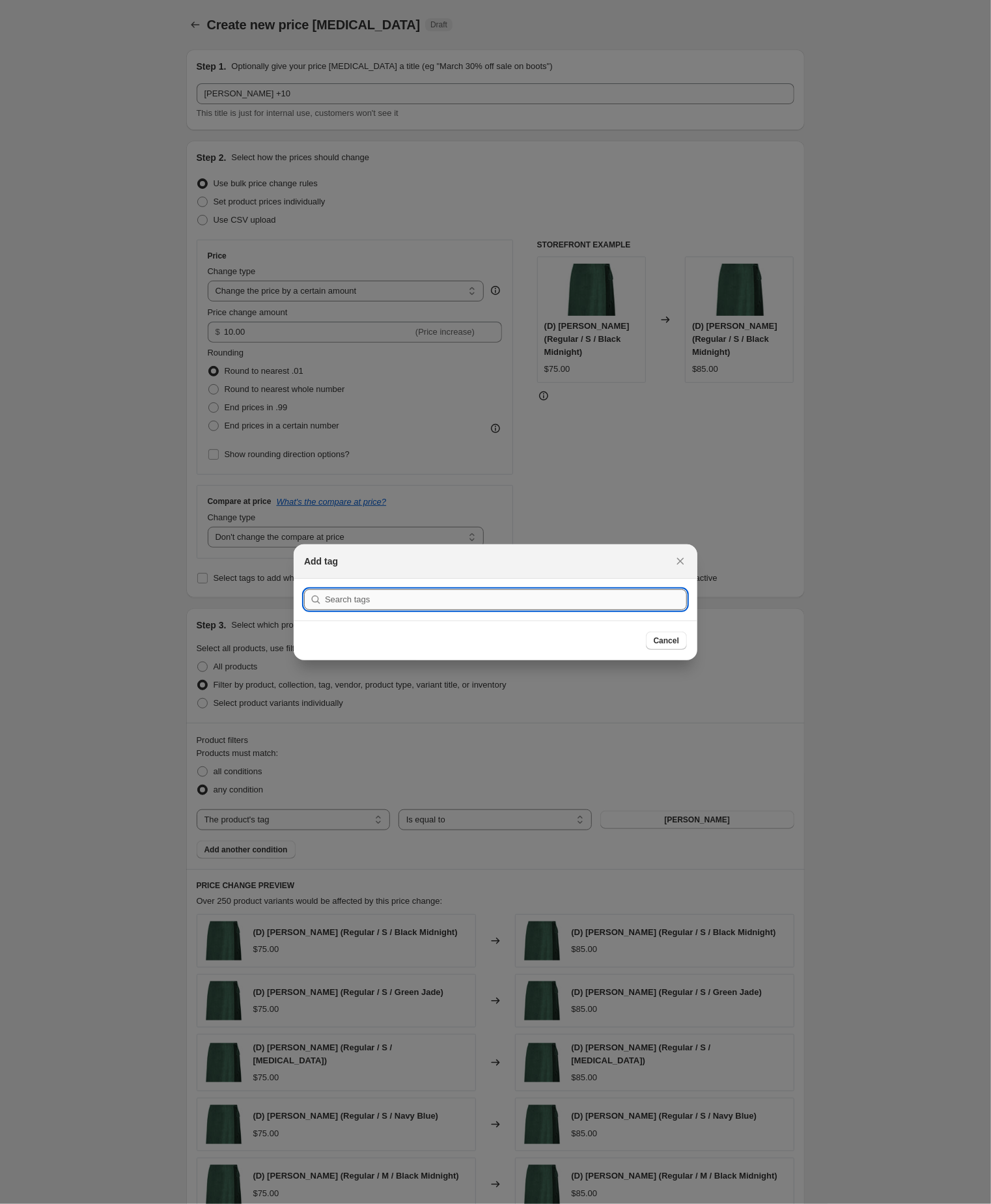
click at [382, 601] on input ":r8ou:" at bounding box center [505, 599] width 362 height 21
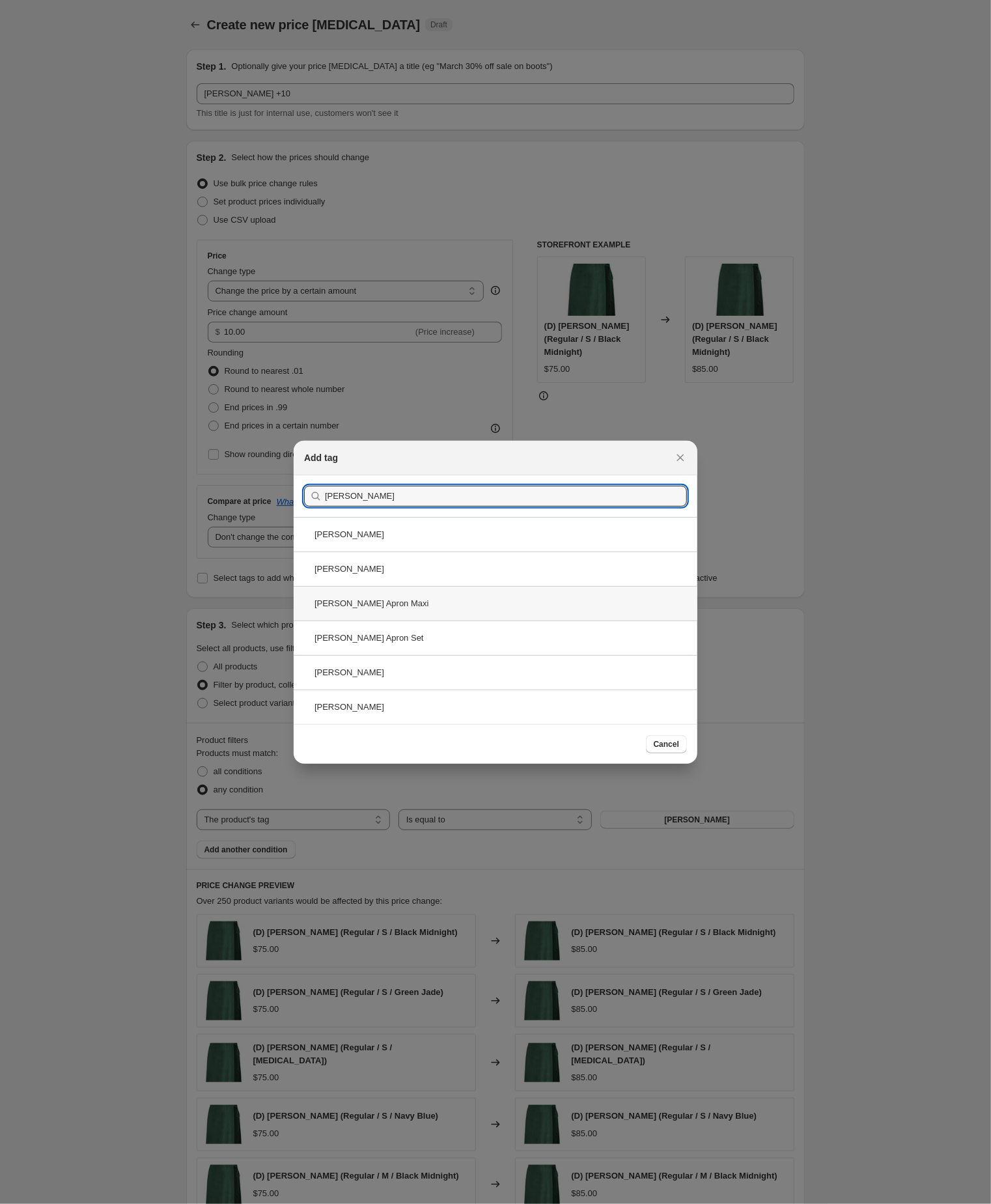
type input "[PERSON_NAME]"
click at [401, 602] on div "[PERSON_NAME] Apron Maxi" at bounding box center [495, 603] width 403 height 35
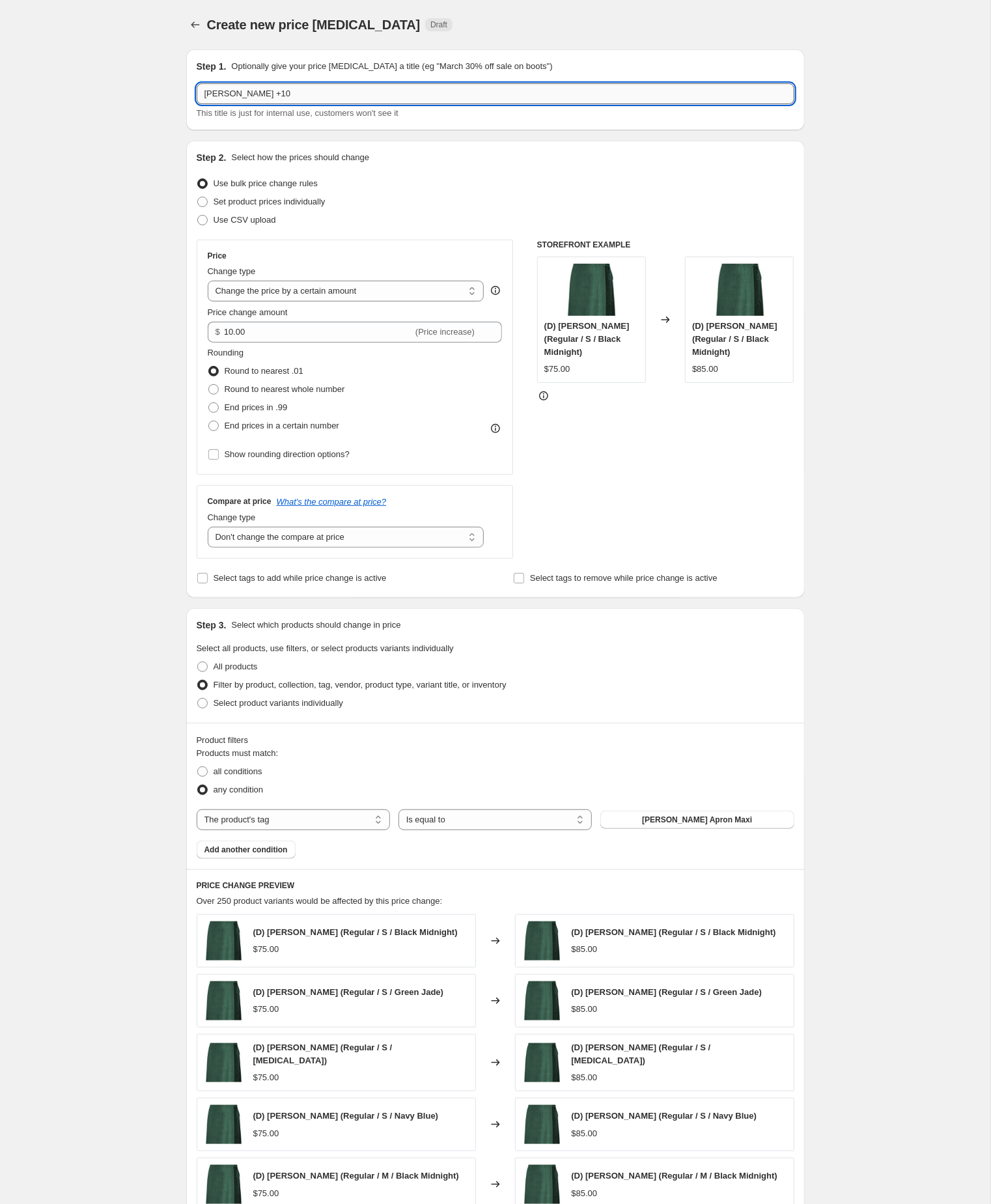
click at [309, 98] on input "[PERSON_NAME] +10" at bounding box center [495, 94] width 598 height 21
type input "[PERSON_NAME] +15"
click at [287, 343] on input "10.00" at bounding box center [318, 332] width 189 height 21
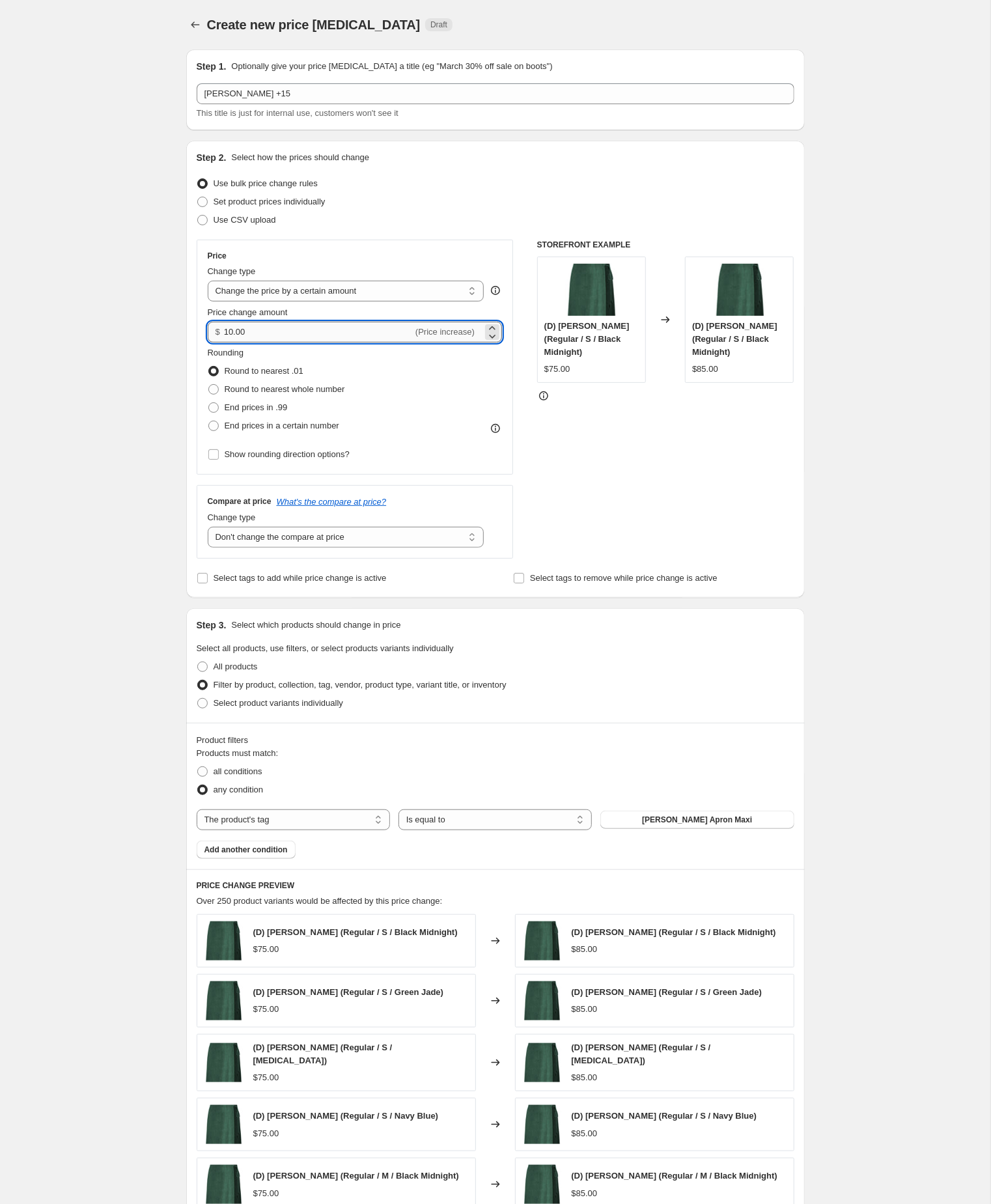
click at [287, 343] on input "10.00" at bounding box center [318, 332] width 189 height 21
type input "15.00"
click at [171, 418] on div "Create new price [MEDICAL_DATA]. This page is ready Create new price [MEDICAL_D…" at bounding box center [495, 726] width 649 height 1452
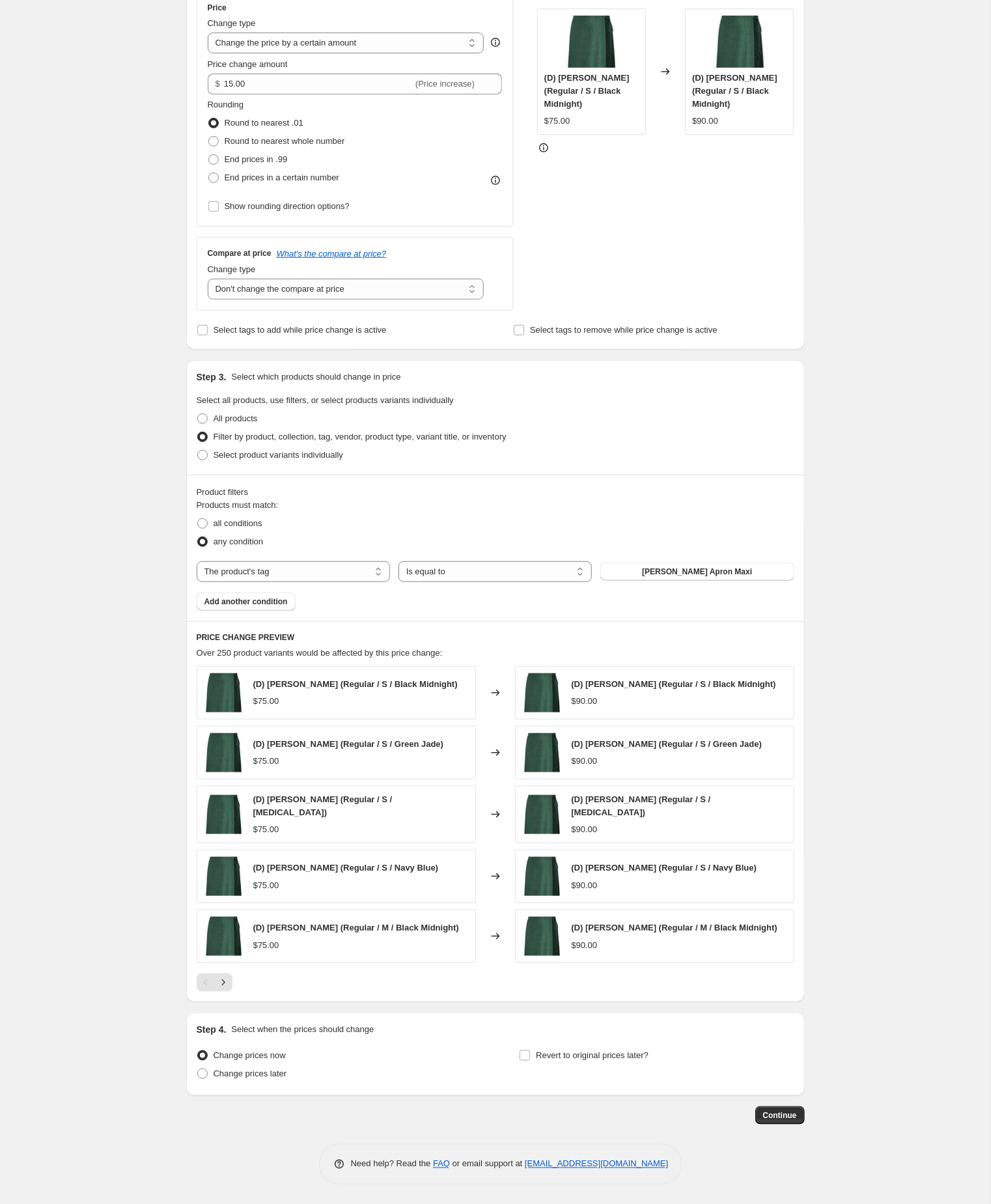
scroll to position [337, 0]
click at [779, 1118] on span "Continue" at bounding box center [780, 1115] width 34 height 10
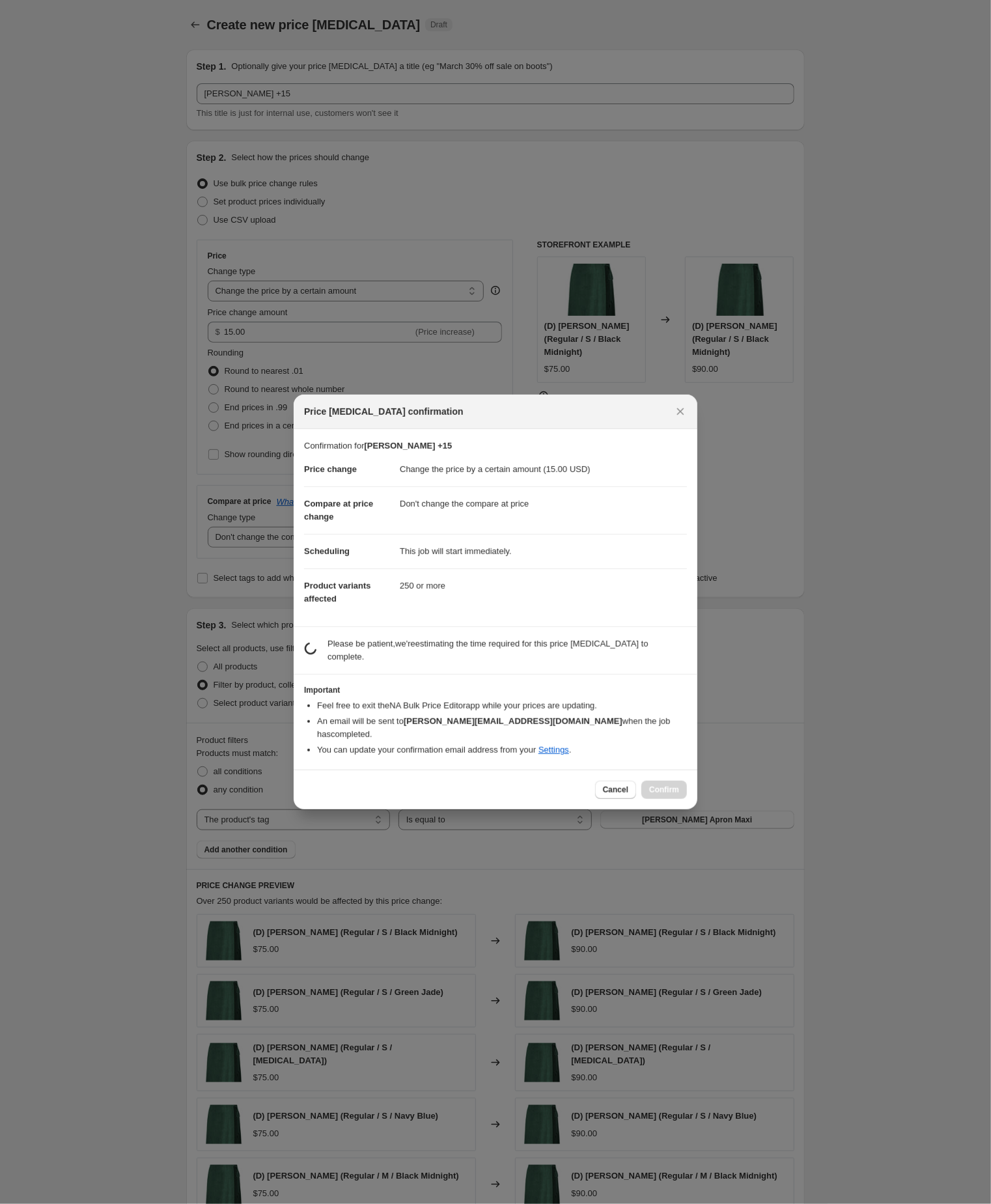
scroll to position [336, 0]
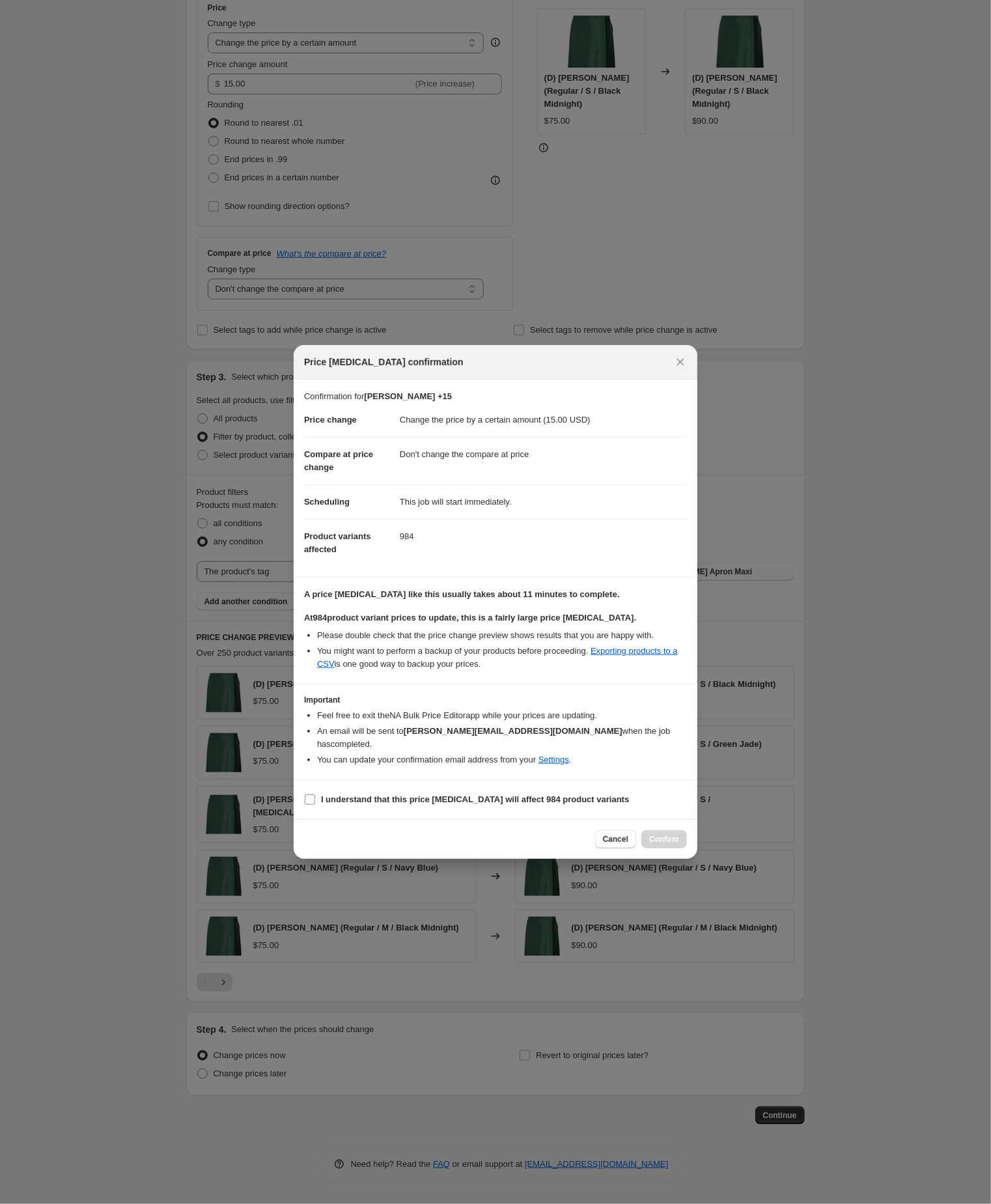
click at [310, 805] on input "I understand that this price [MEDICAL_DATA] will affect 984 product variants" at bounding box center [310, 800] width 10 height 10
checkbox input "true"
click at [656, 844] on span "Confirm" at bounding box center [663, 839] width 30 height 10
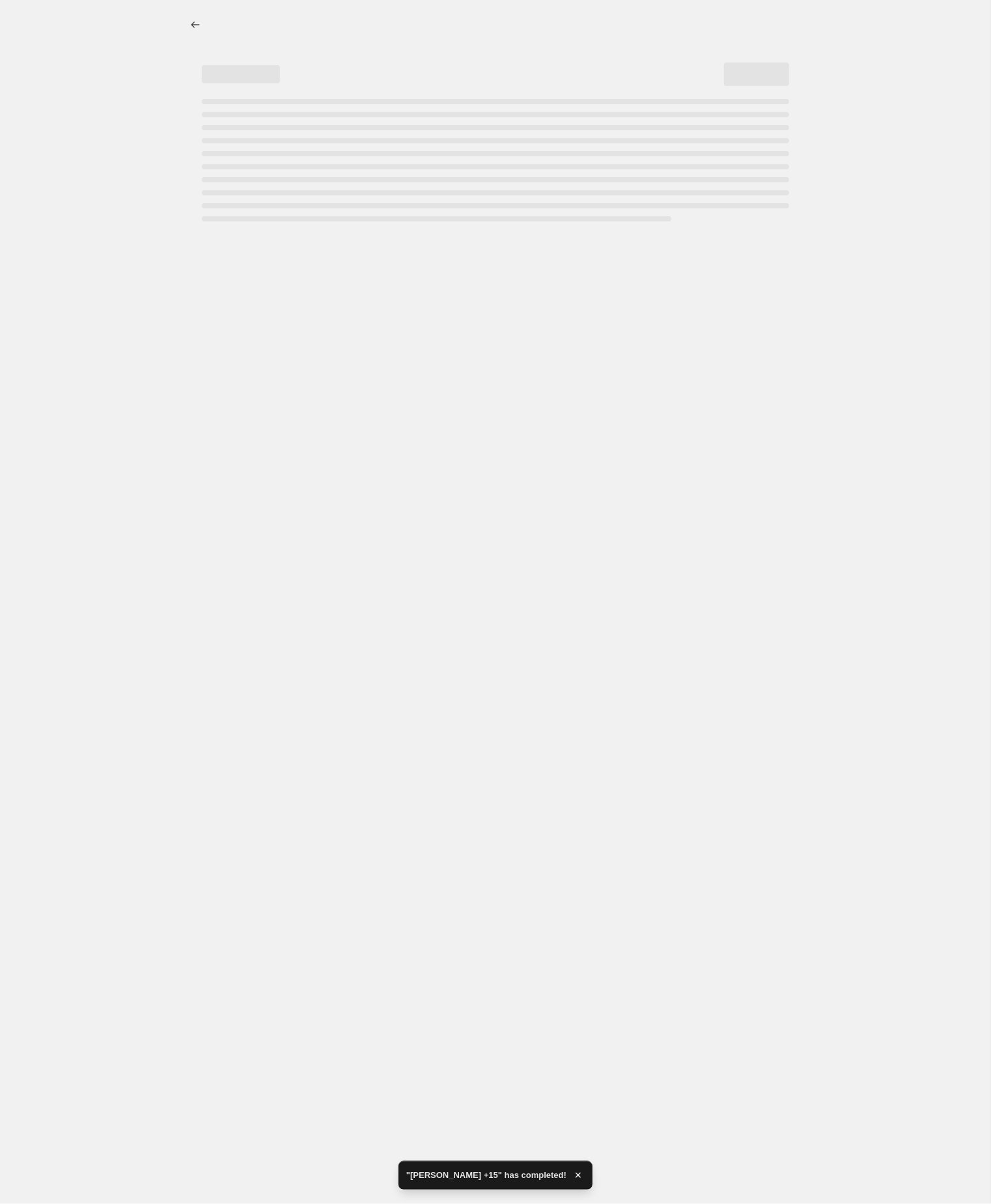
select select "by"
select select "no_change"
select select "tag"
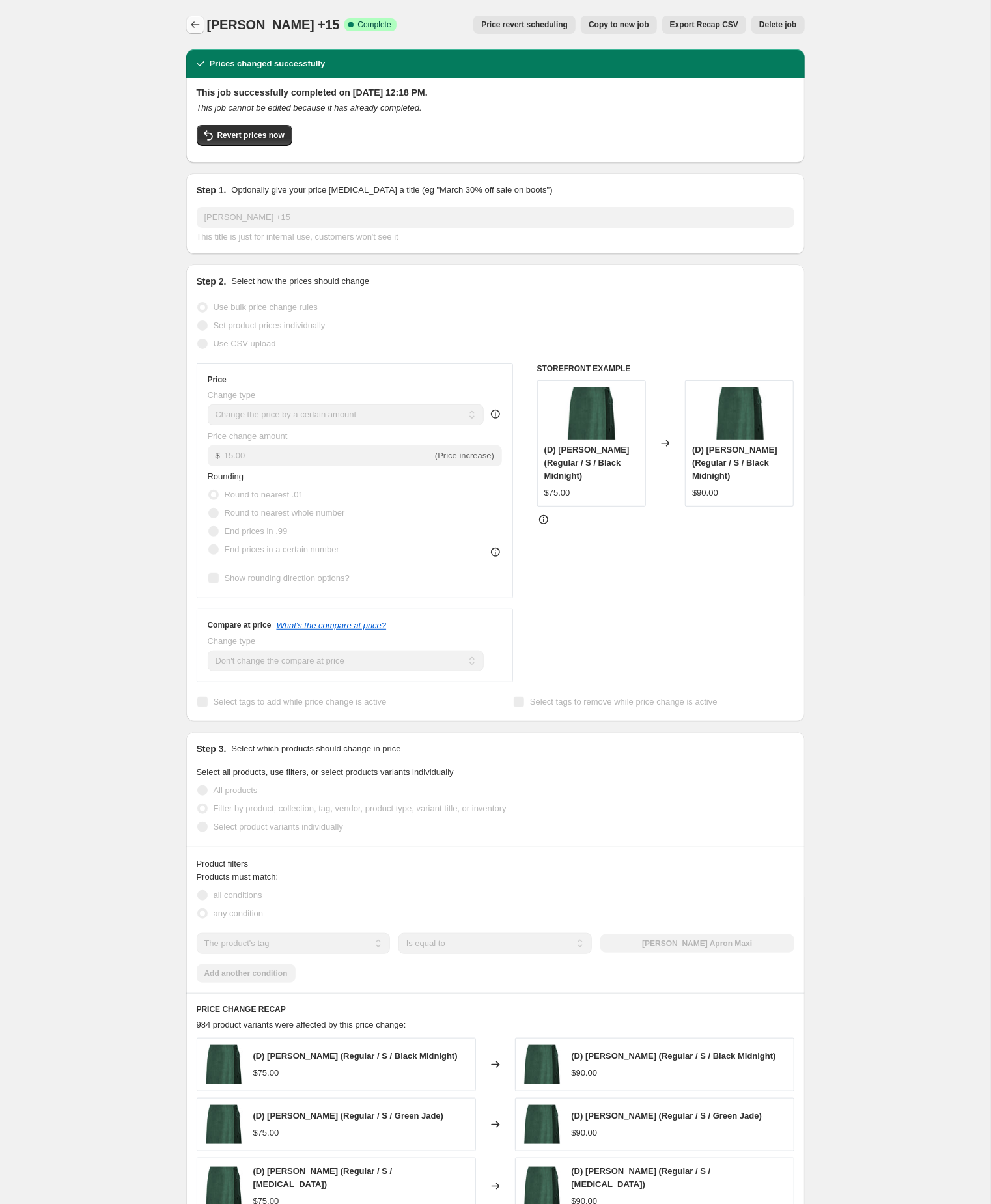
click at [192, 22] on icon "Price change jobs" at bounding box center [196, 24] width 13 height 13
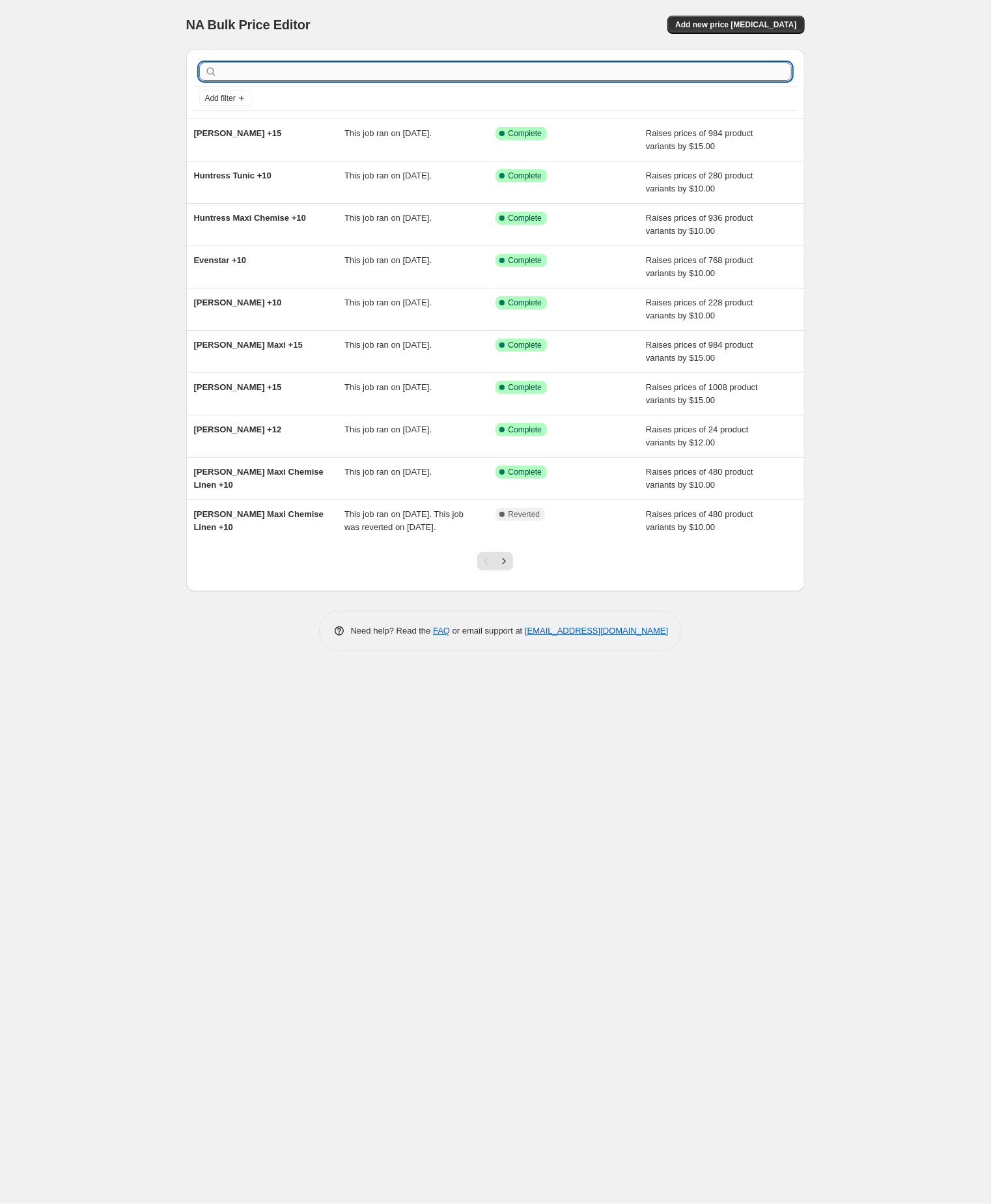
click at [358, 73] on input "text" at bounding box center [505, 71] width 572 height 18
paste input "[PERSON_NAME]"
type input "[PERSON_NAME]"
click at [343, 75] on input "[PERSON_NAME]" at bounding box center [494, 71] width 548 height 18
click at [343, 75] on input "text" at bounding box center [494, 71] width 548 height 18
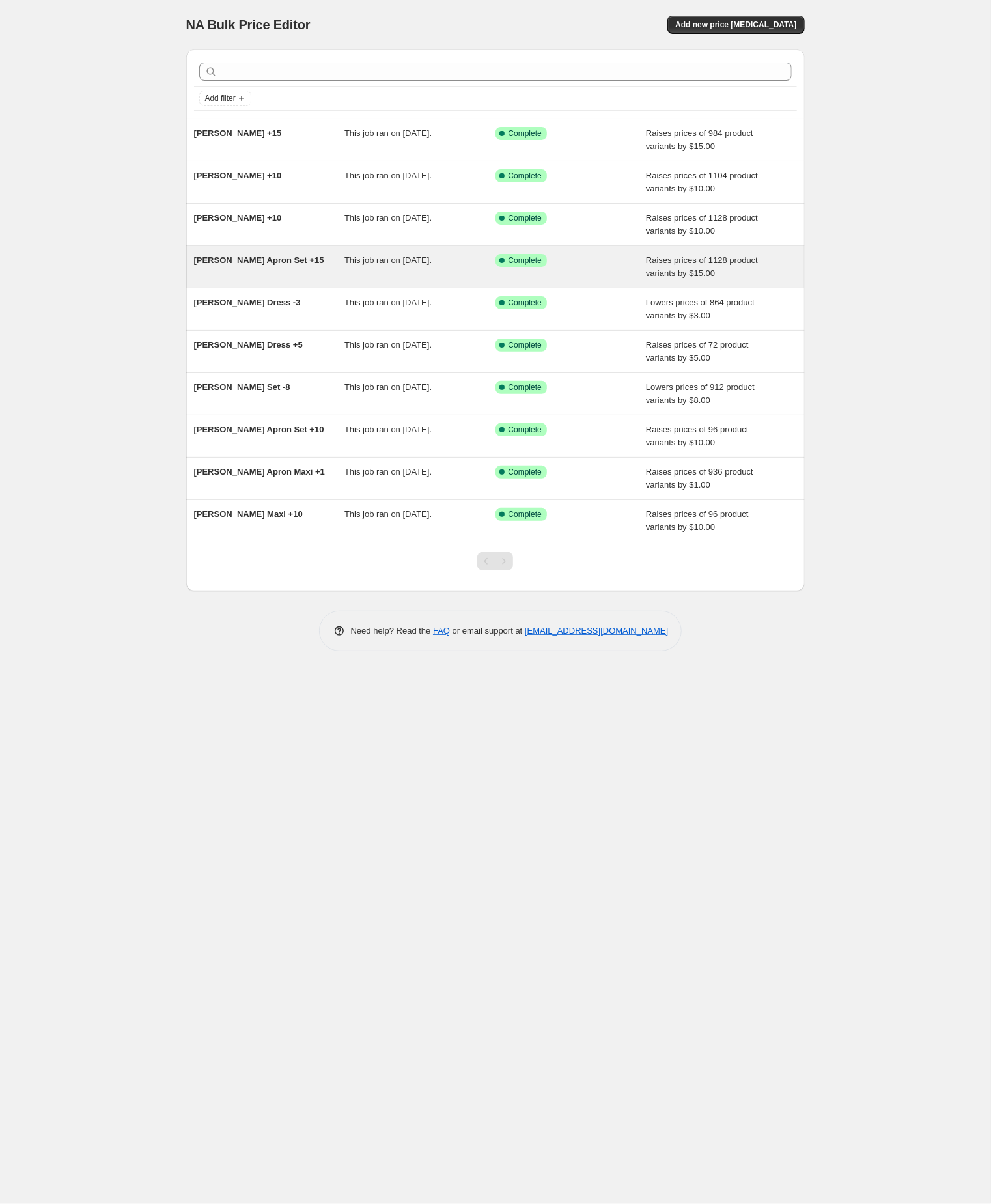
click at [260, 265] on span "[PERSON_NAME] Apron Set +15" at bounding box center [258, 260] width 130 height 9
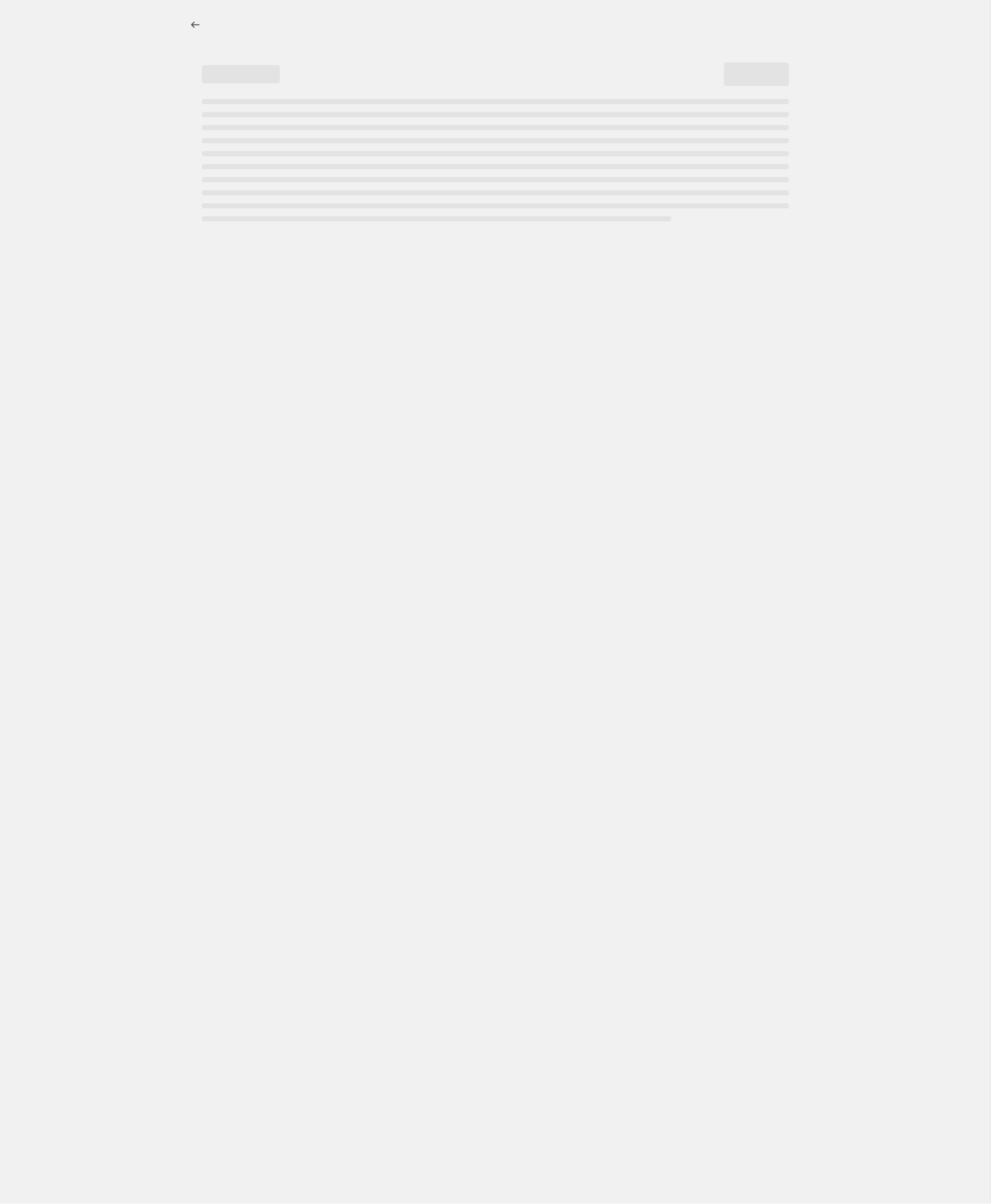
select select "by"
select select "no_change"
select select "tag"
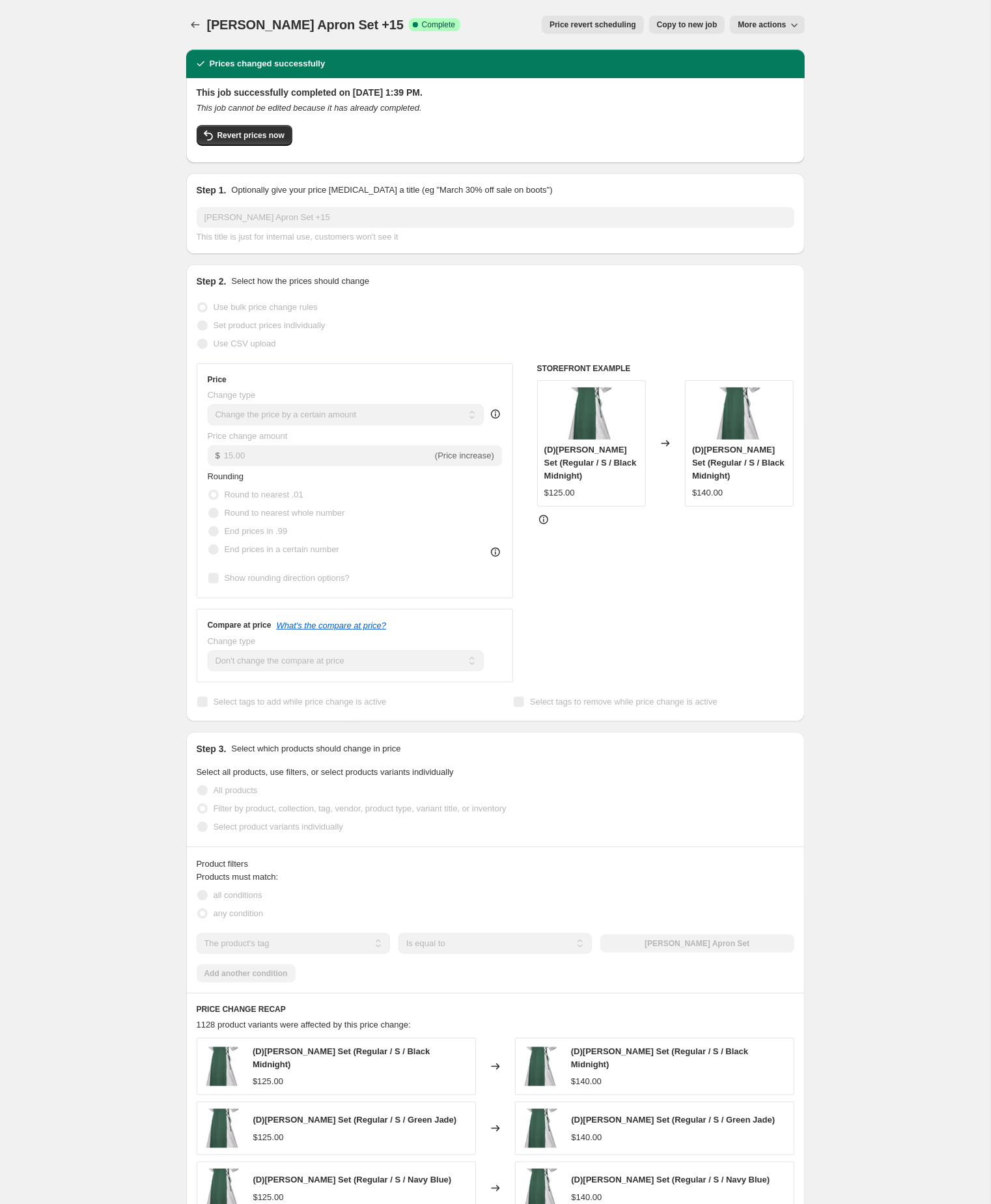
click at [657, 25] on span "Copy to new job" at bounding box center [687, 24] width 61 height 10
select select "by"
select select "no_change"
select select "tag"
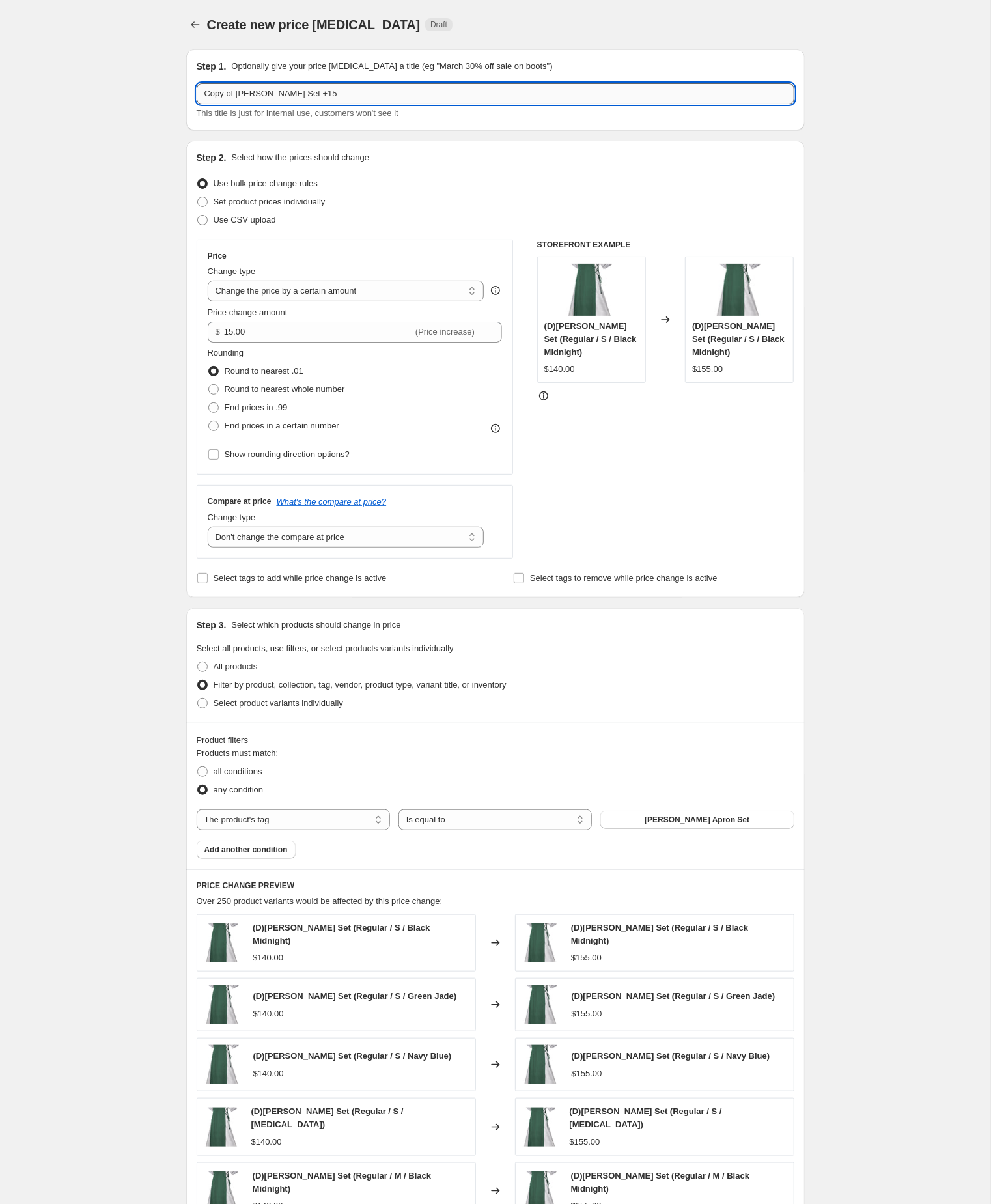
click at [243, 97] on input "Copy of Ingrid Apron Set +15" at bounding box center [495, 94] width 598 height 21
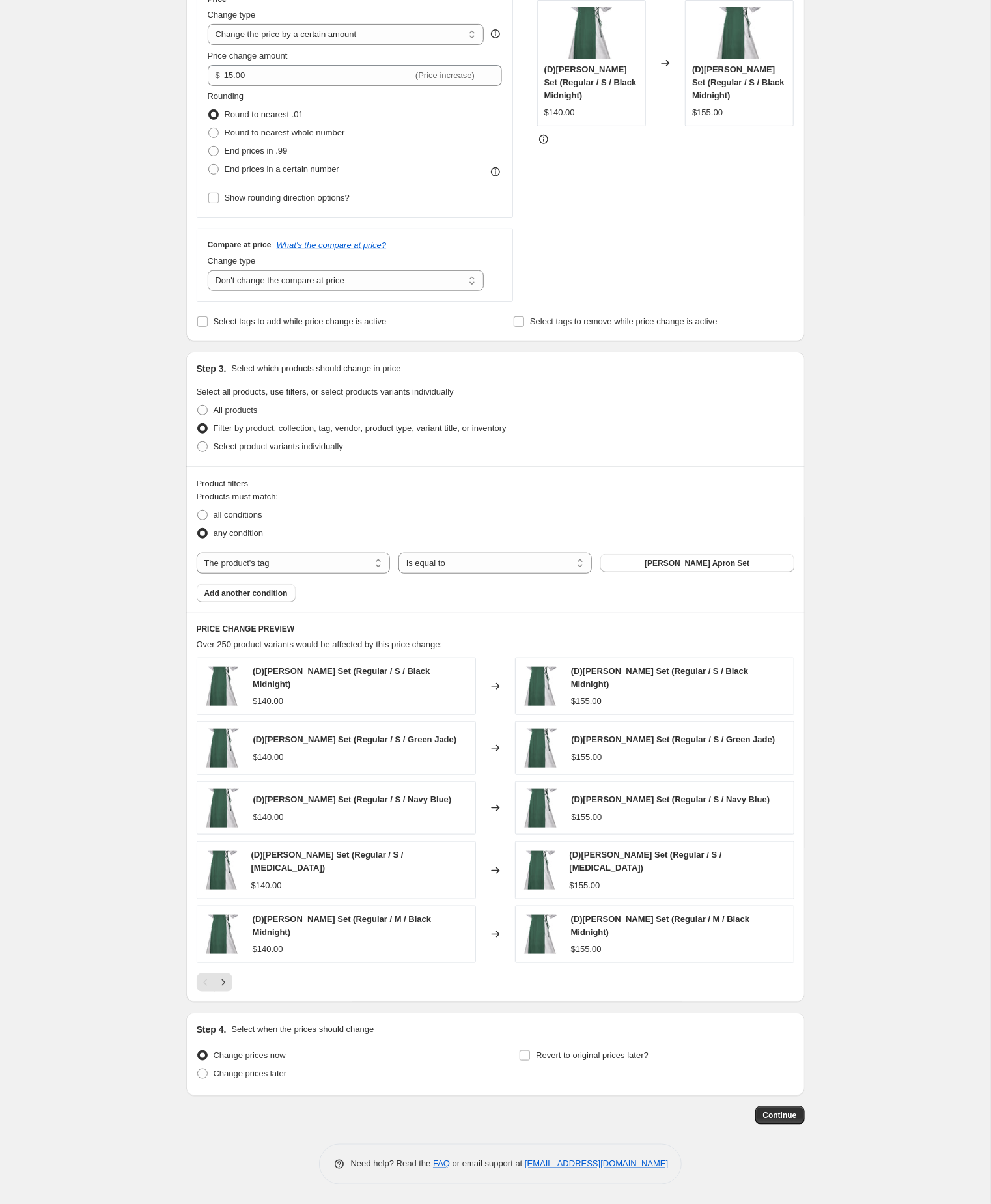
scroll to position [354, 0]
type input "[PERSON_NAME] Apron Set +15"
click at [773, 1110] on span "Continue" at bounding box center [780, 1115] width 34 height 10
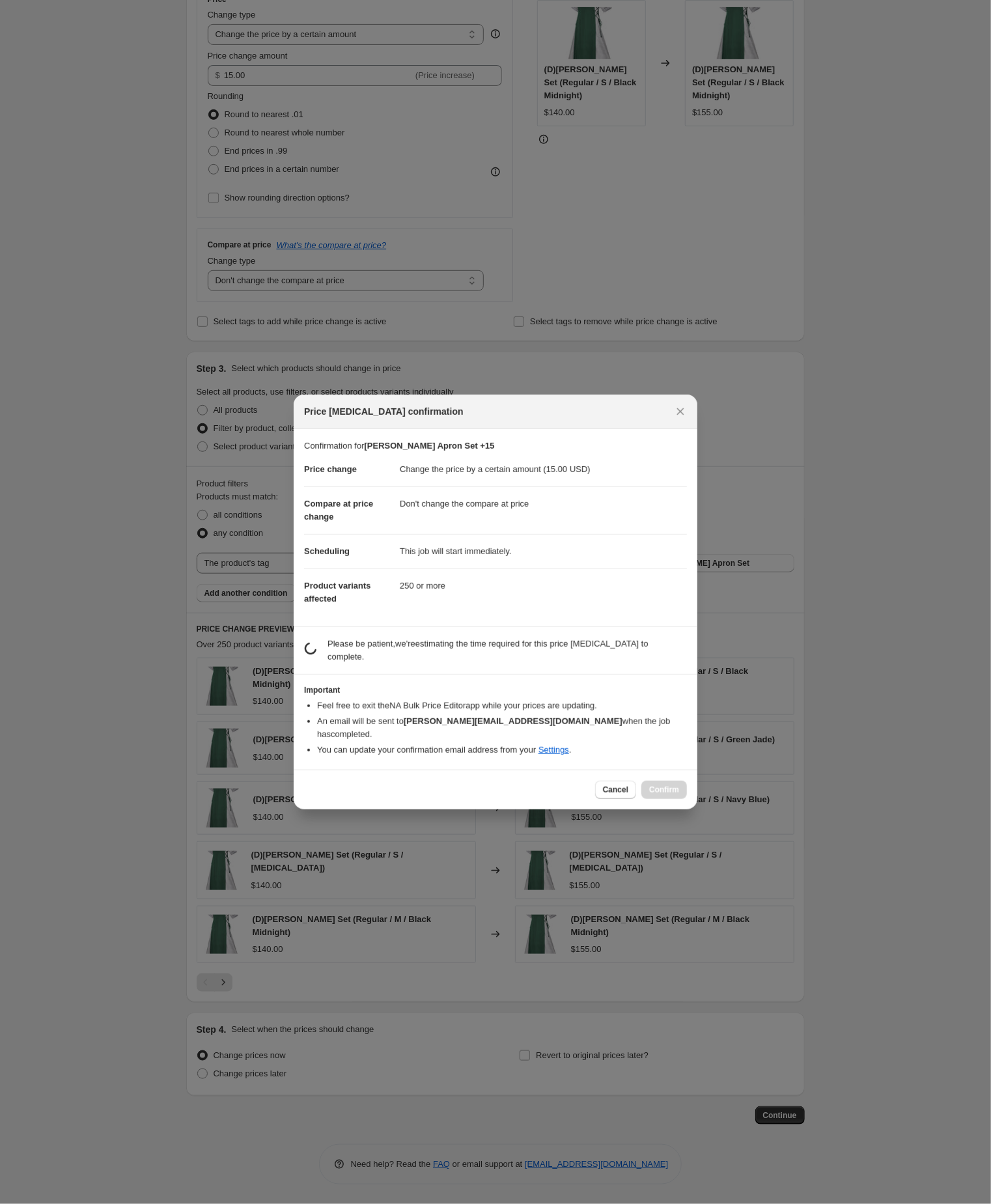
scroll to position [354, 0]
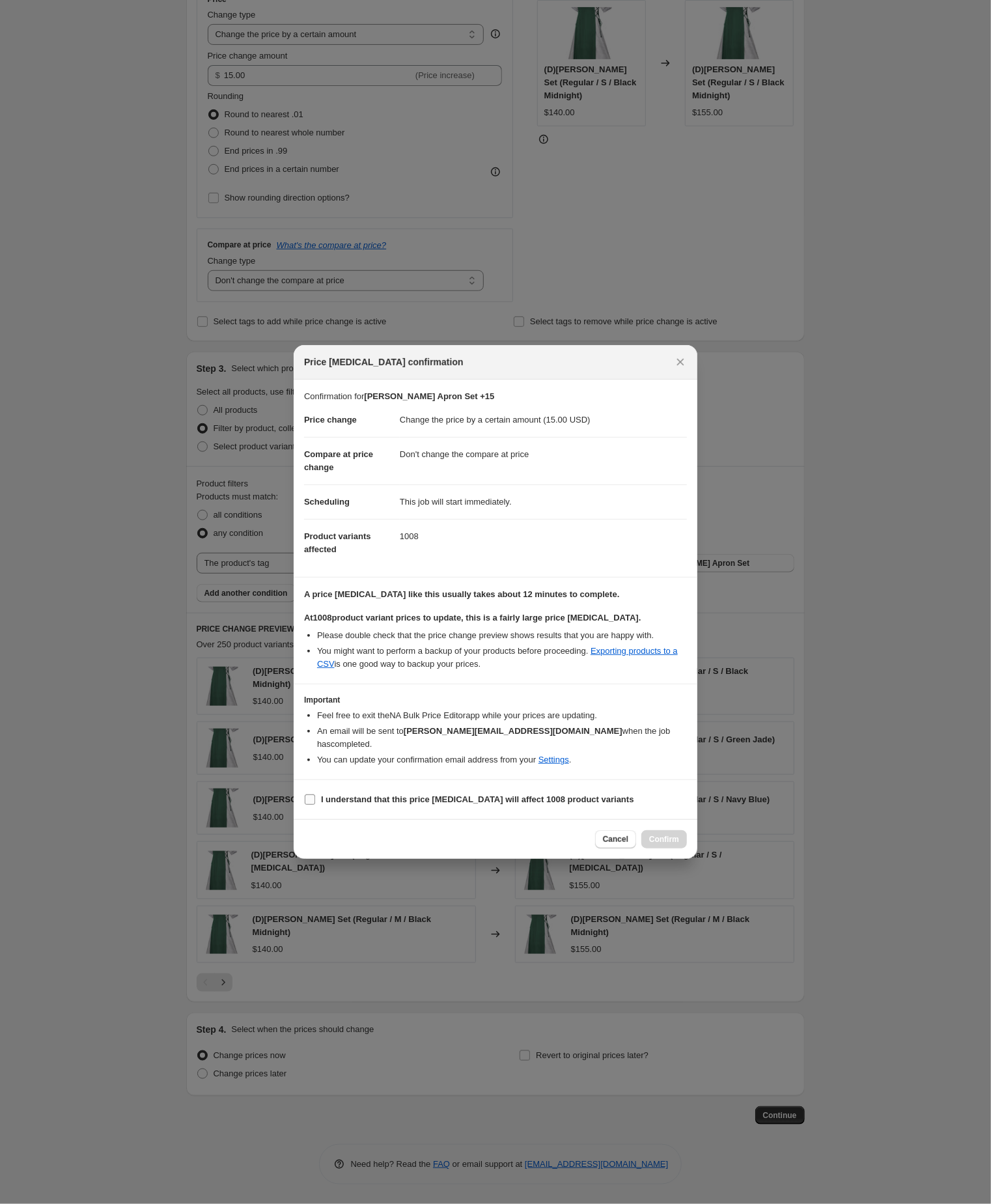
click at [307, 805] on input "I understand that this price change job will affect 1008 product variants" at bounding box center [310, 800] width 10 height 10
checkbox input "true"
click at [657, 844] on span "Confirm" at bounding box center [663, 839] width 30 height 10
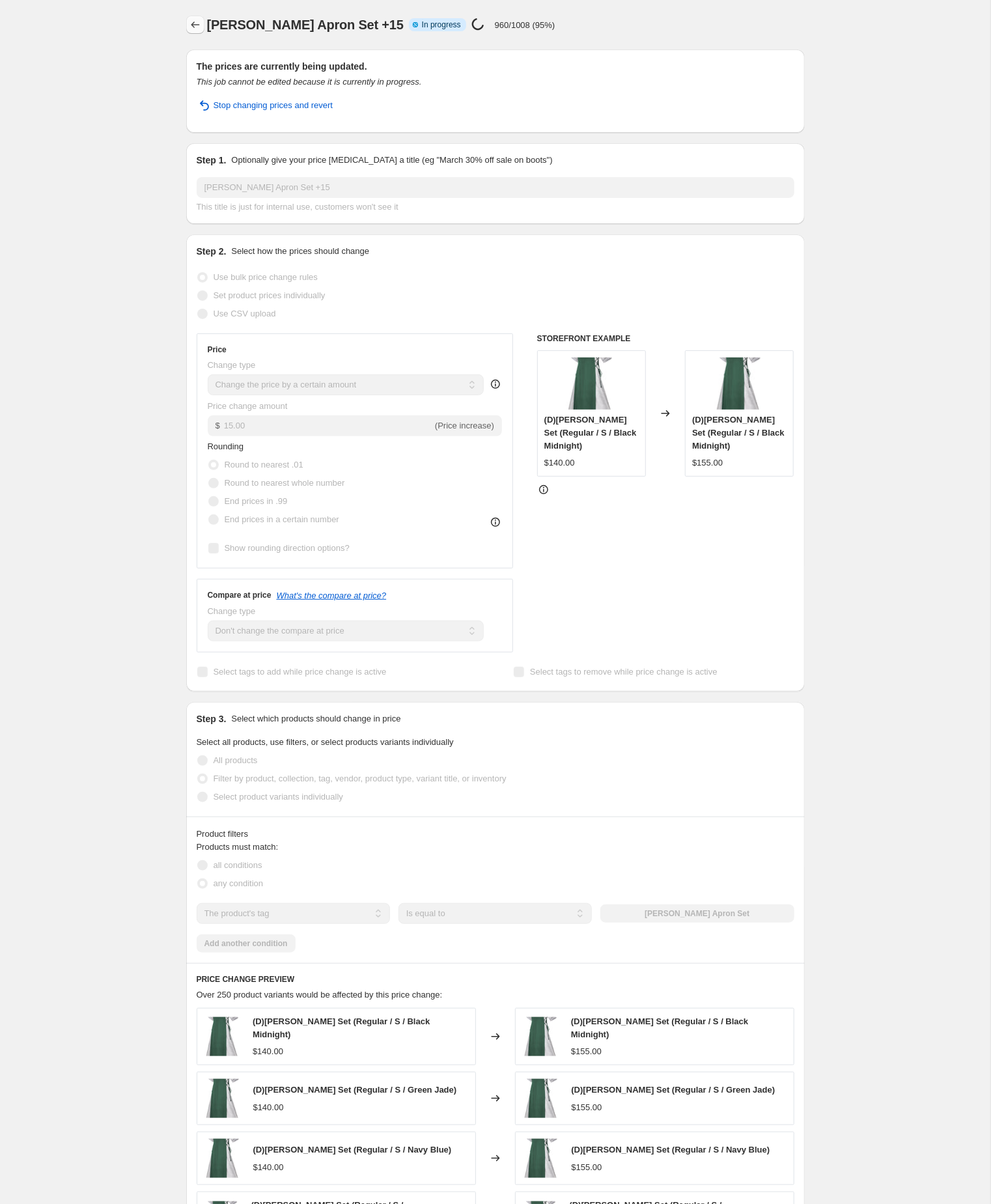
click at [197, 22] on icon "Price change jobs" at bounding box center [196, 24] width 13 height 13
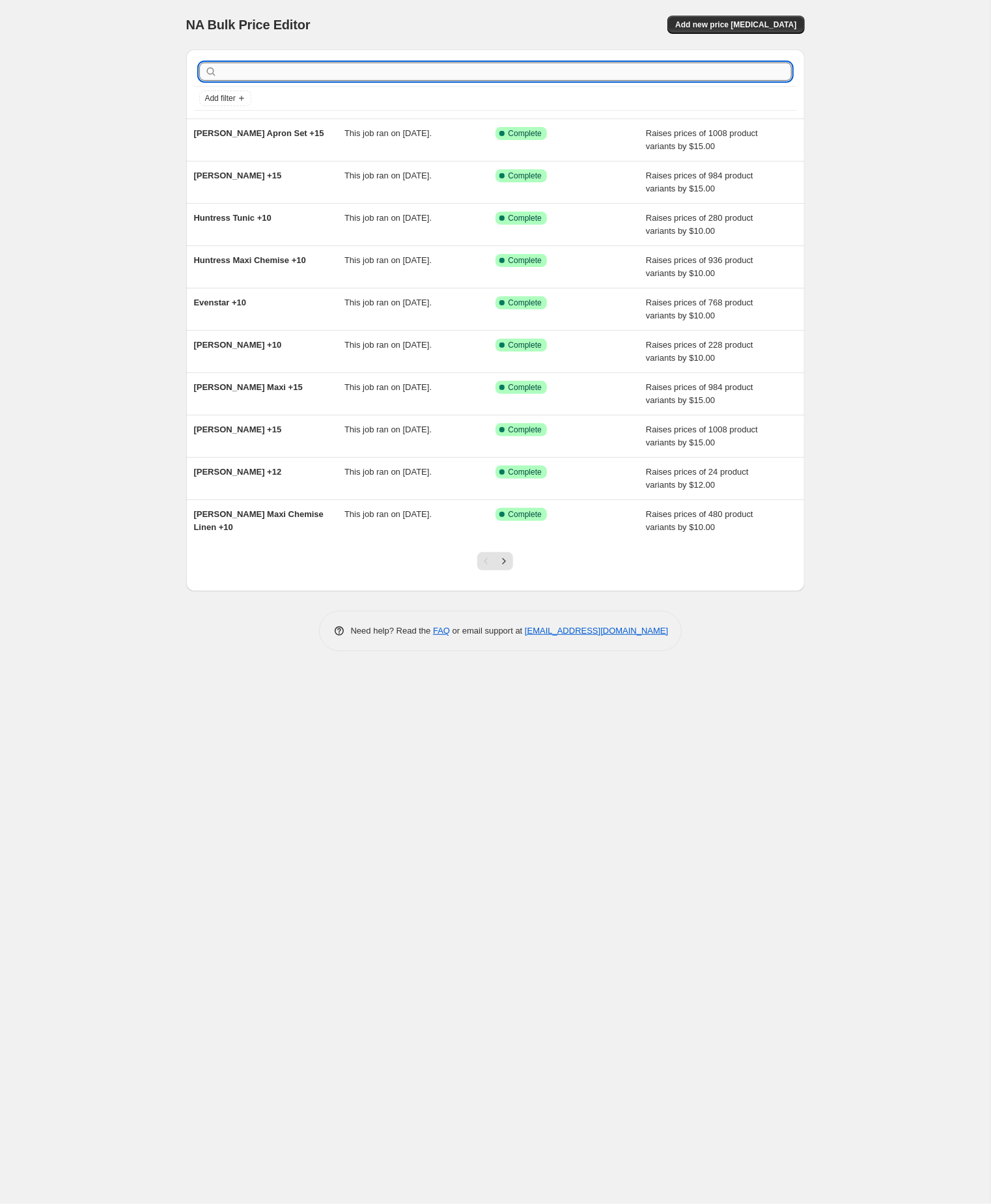
click at [284, 72] on input "text" at bounding box center [505, 71] width 572 height 18
paste input "ingrid"
type input "ingrid"
click at [330, 65] on input "text" at bounding box center [505, 71] width 572 height 18
paste input "ingrid"
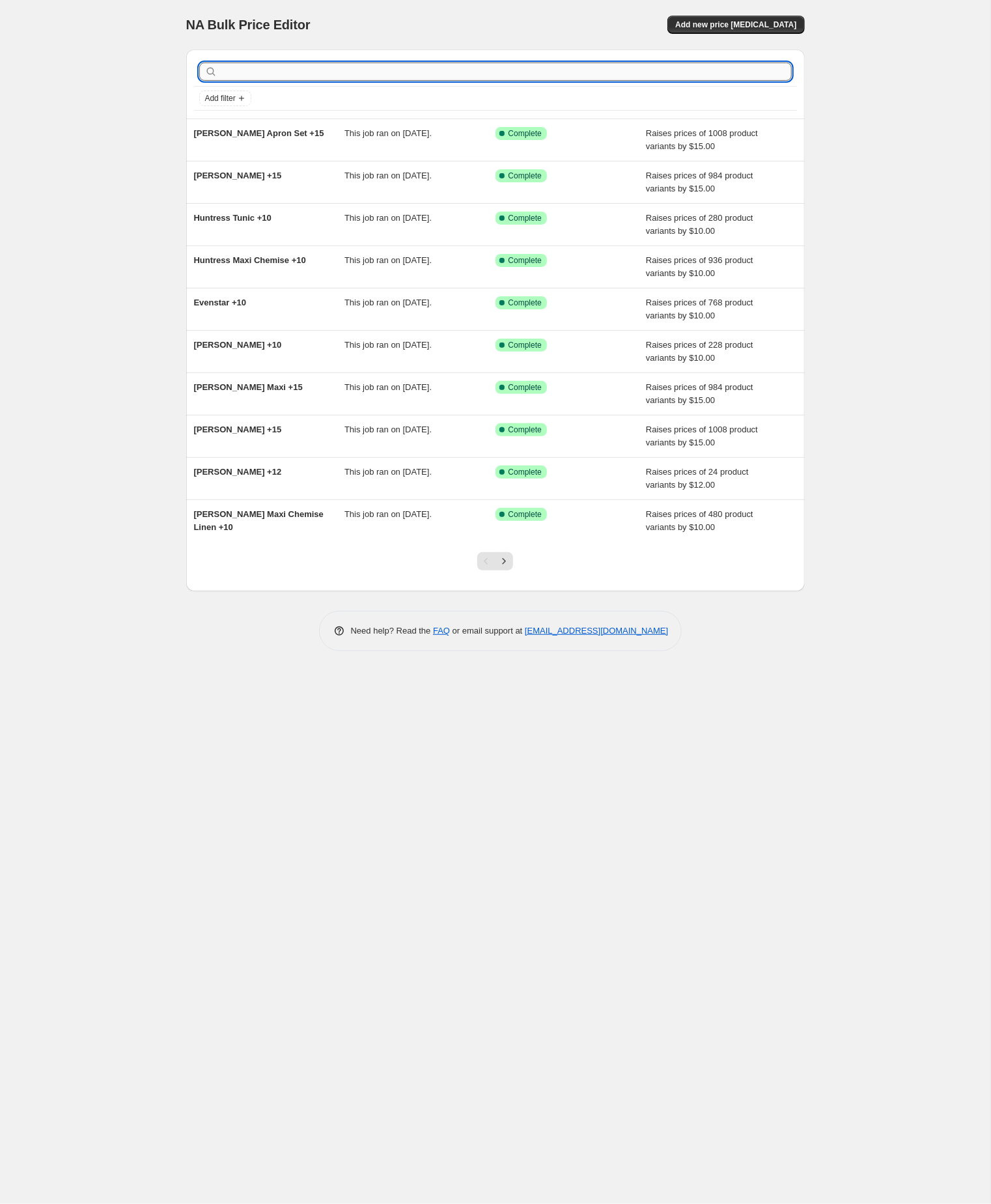
type input "ingrid"
click at [326, 72] on input "ingrid" at bounding box center [494, 71] width 548 height 18
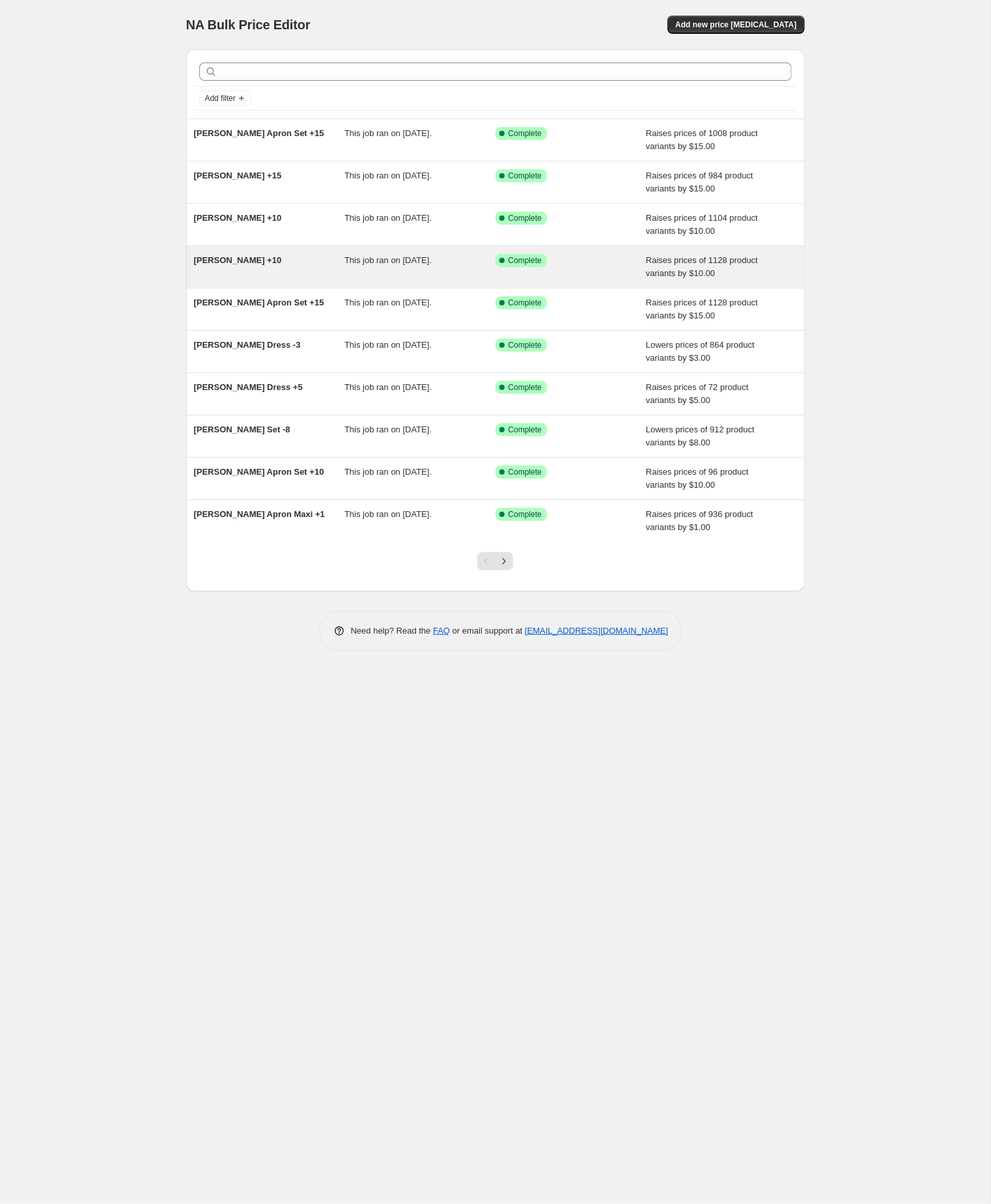
click at [287, 272] on div "Ingrid Maxi +10" at bounding box center [269, 267] width 151 height 26
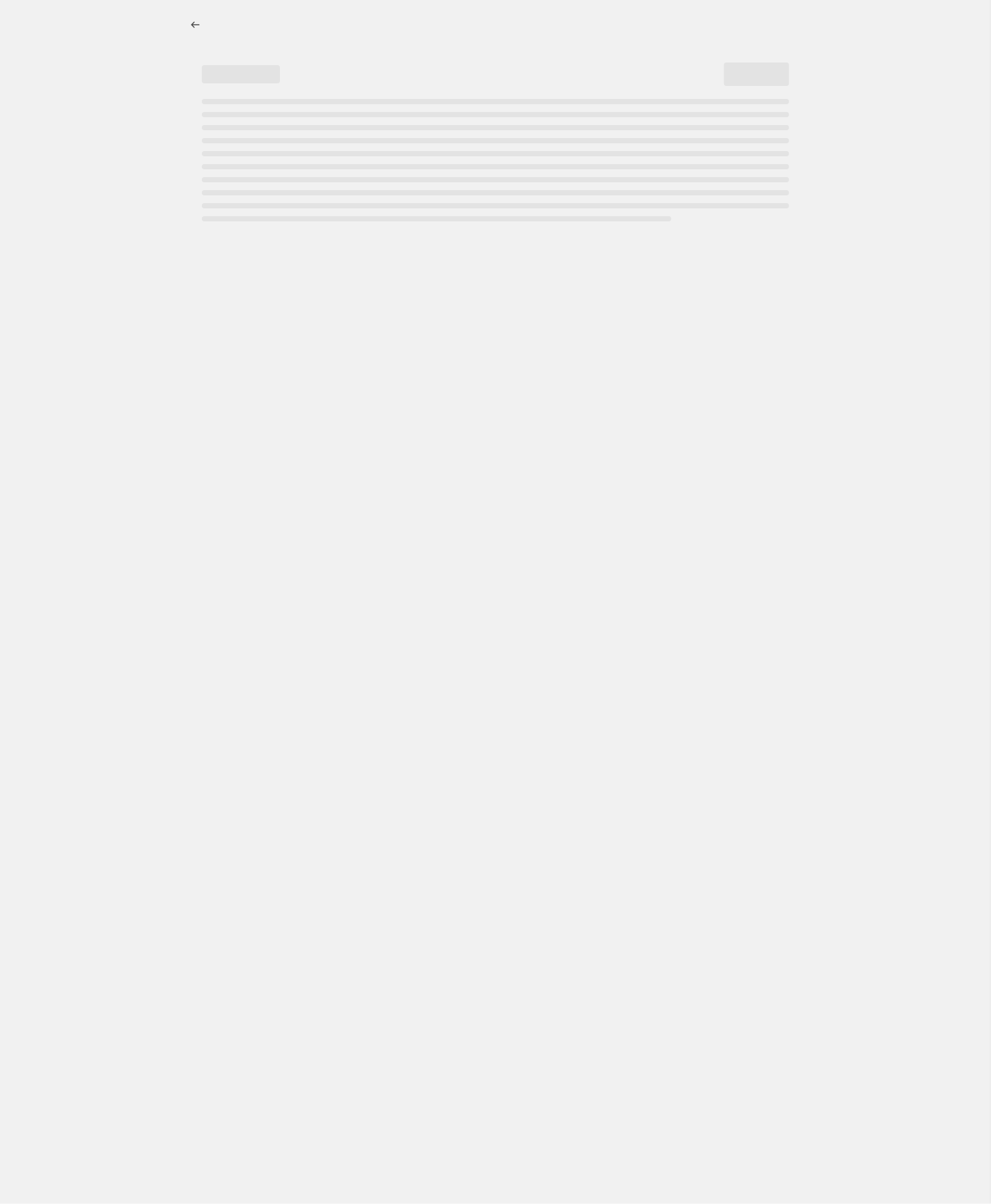
select select "by"
select select "no_change"
select select "tag"
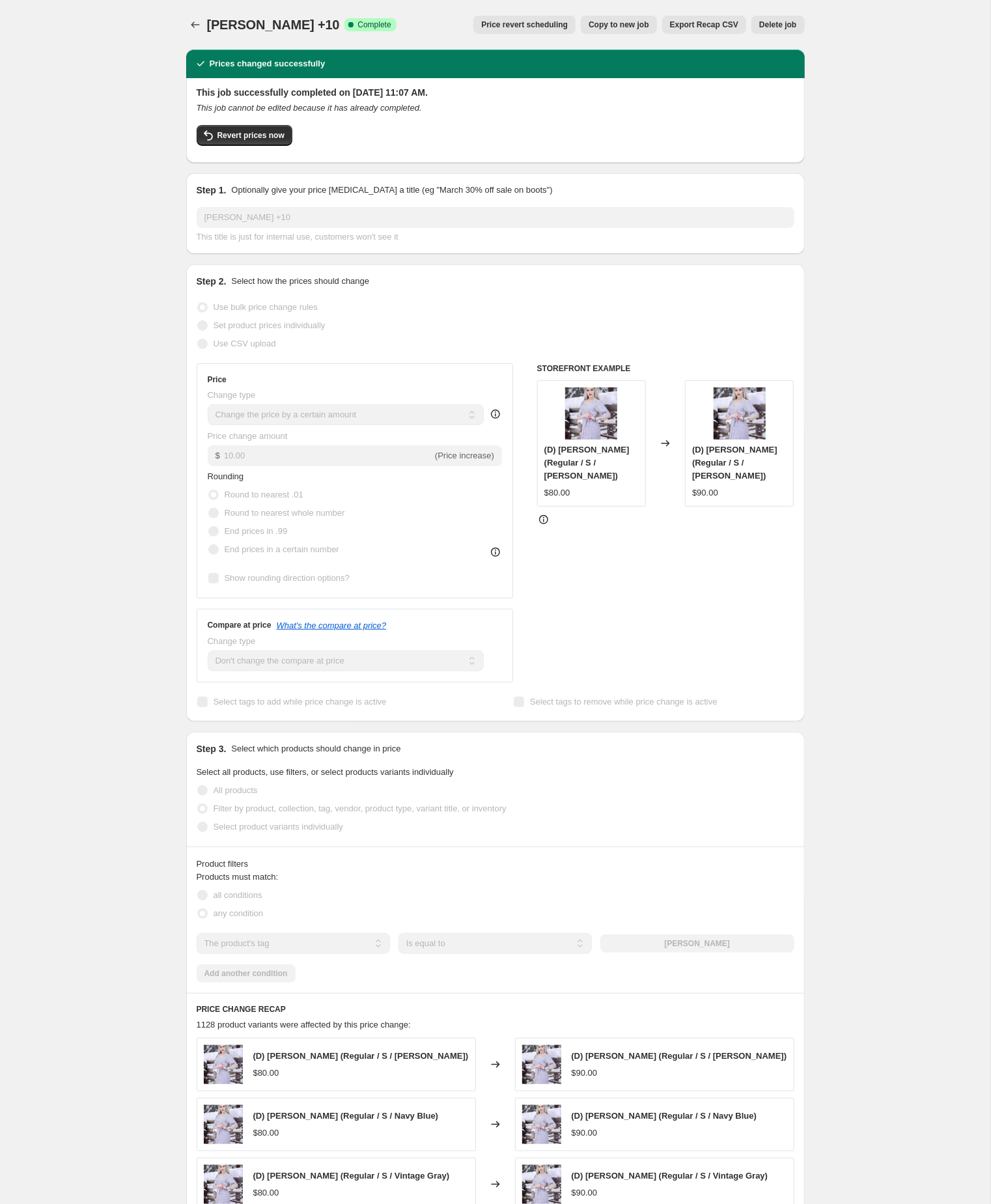
click at [589, 21] on span "Copy to new job" at bounding box center [619, 24] width 61 height 10
select select "by"
select select "no_change"
select select "tag"
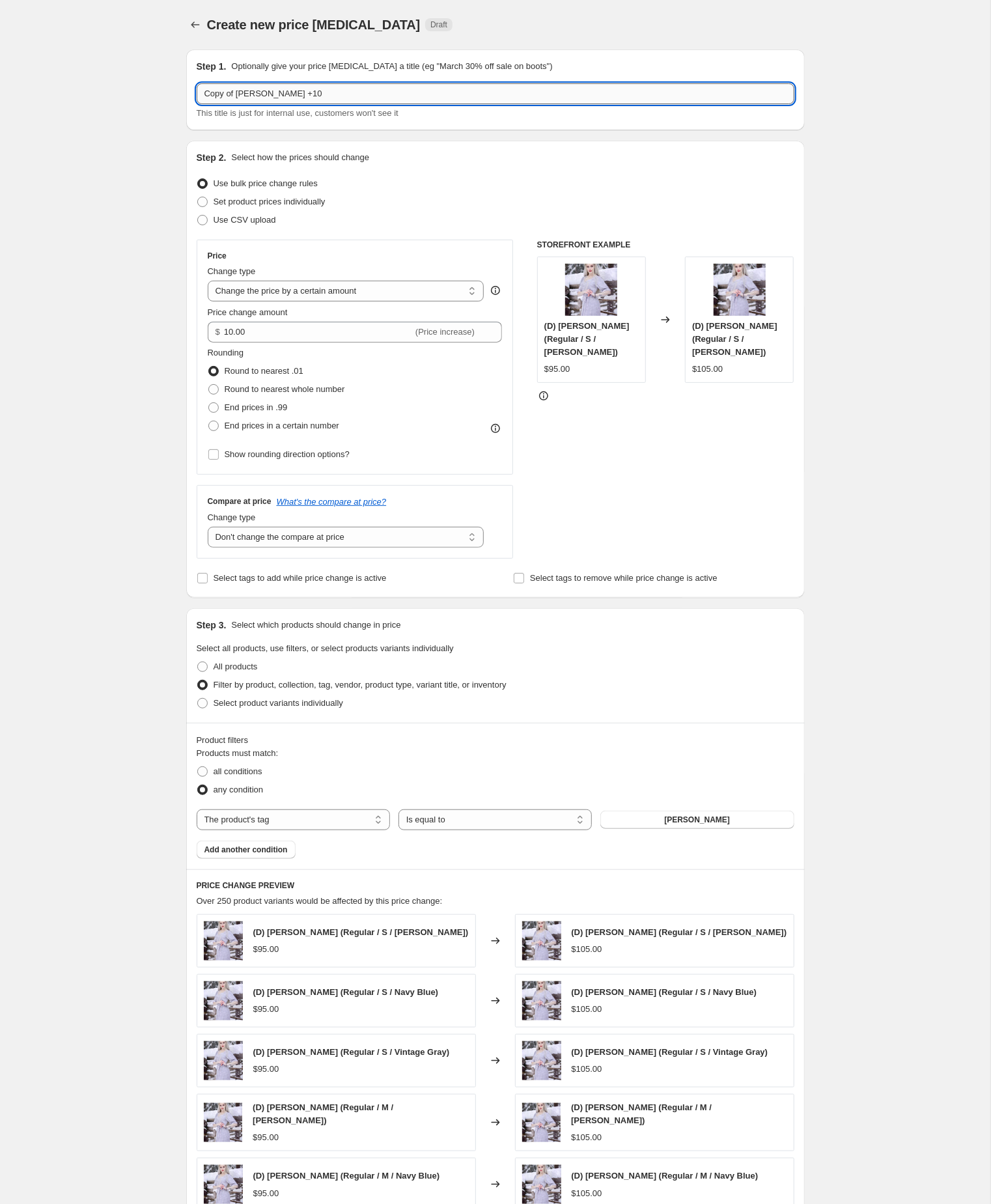
click at [244, 98] on input "Copy of Ingrid Maxi +10" at bounding box center [495, 94] width 598 height 21
click at [287, 93] on input "Ingrid Maxi +10" at bounding box center [495, 94] width 598 height 21
type input "[PERSON_NAME] +15"
click at [276, 343] on input "10.00" at bounding box center [318, 332] width 189 height 21
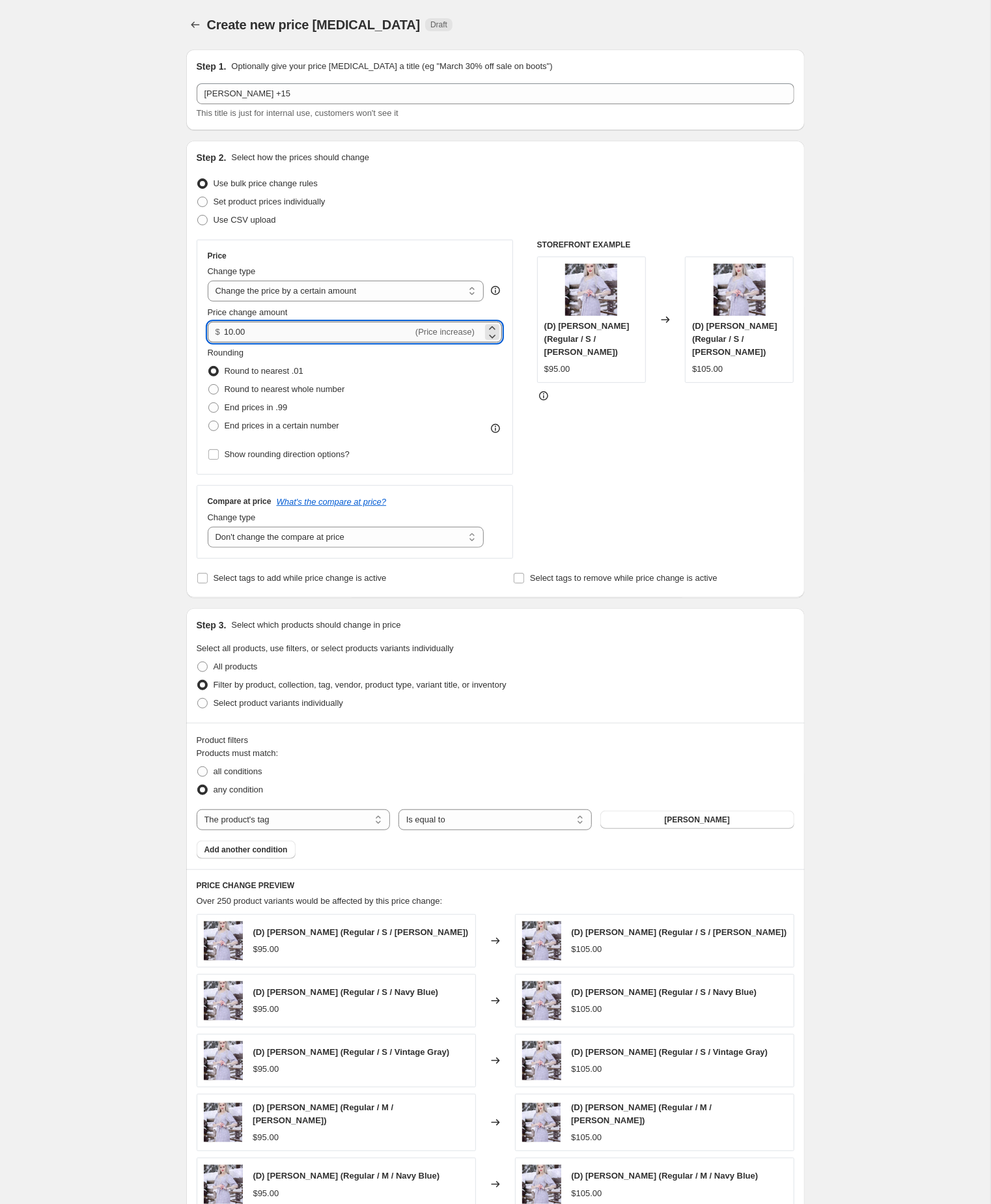
click at [276, 343] on input "10.00" at bounding box center [318, 332] width 189 height 21
type input "15.00"
click at [110, 427] on div "Create new price change job. This page is ready Create new price change job Dra…" at bounding box center [495, 726] width 990 height 1452
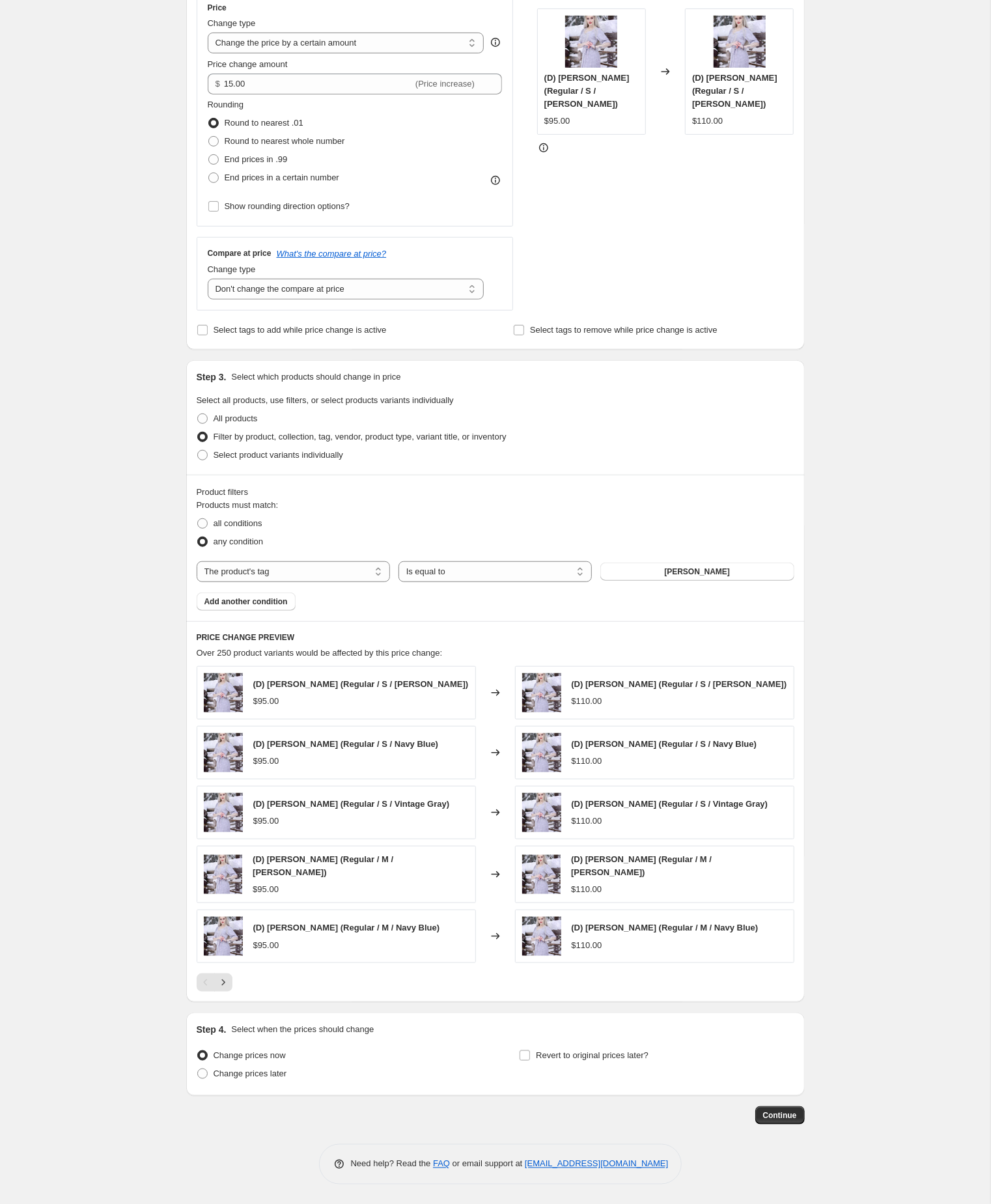
scroll to position [311, 0]
click at [783, 1118] on span "Continue" at bounding box center [780, 1115] width 34 height 10
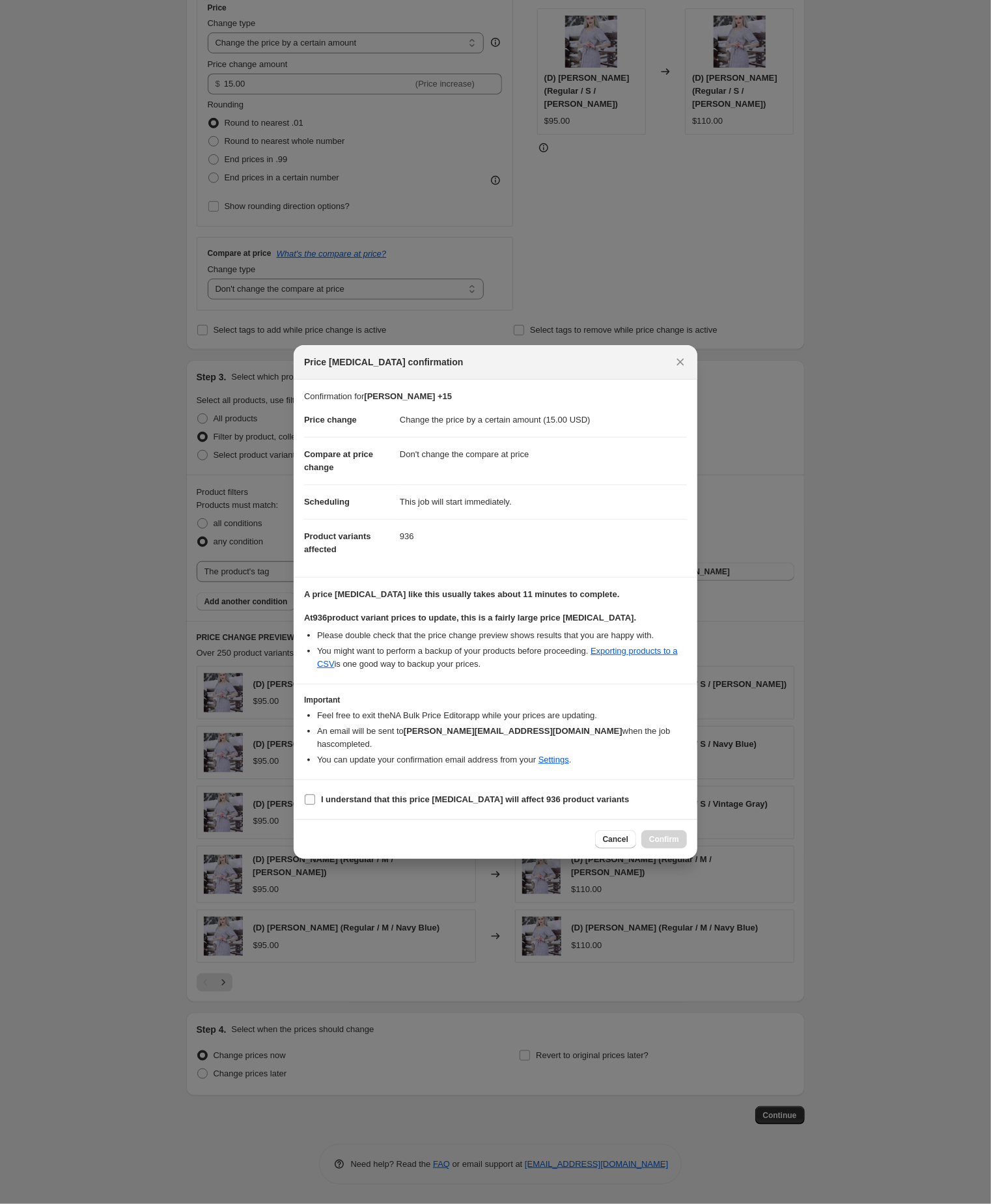
click at [309, 805] on input "I understand that this price change job will affect 936 product variants" at bounding box center [310, 800] width 10 height 10
checkbox input "true"
click at [663, 844] on span "Confirm" at bounding box center [663, 839] width 30 height 10
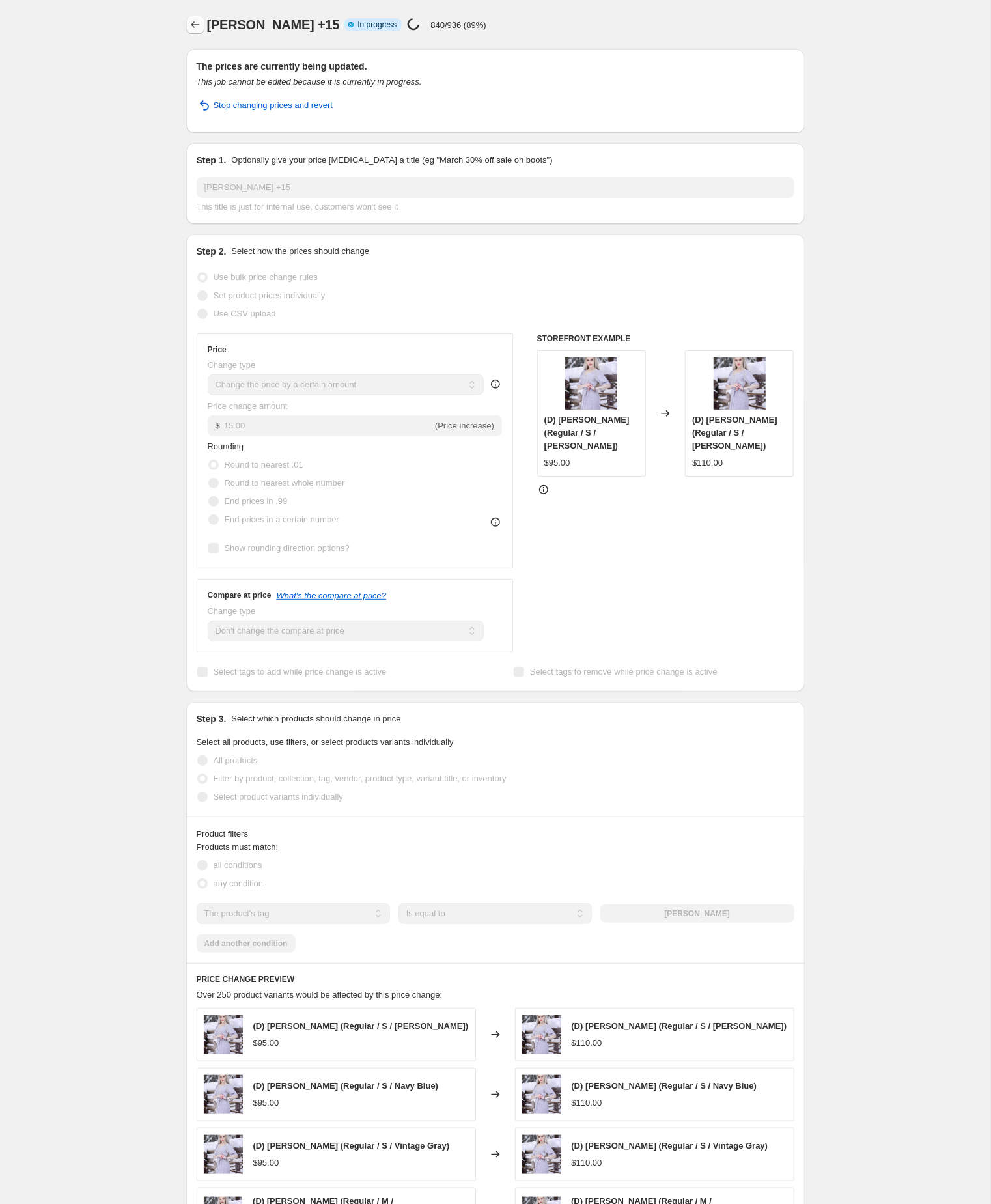
click at [197, 24] on icon "Price change jobs" at bounding box center [196, 24] width 13 height 13
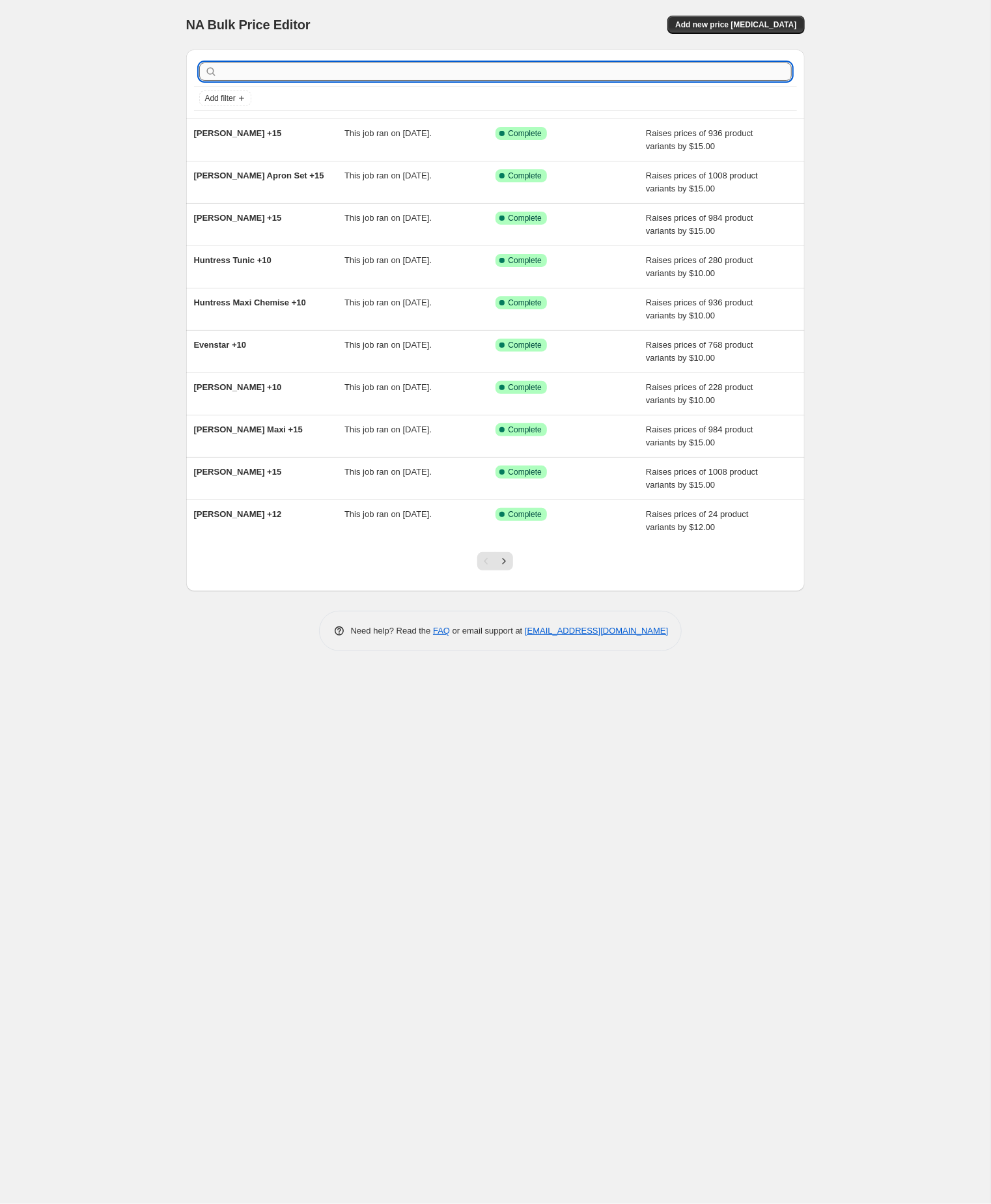
click at [257, 80] on input "text" at bounding box center [505, 71] width 572 height 18
paste input "juniper"
type input "juniper"
click at [262, 73] on input "text" at bounding box center [505, 71] width 572 height 18
paste input "juniper"
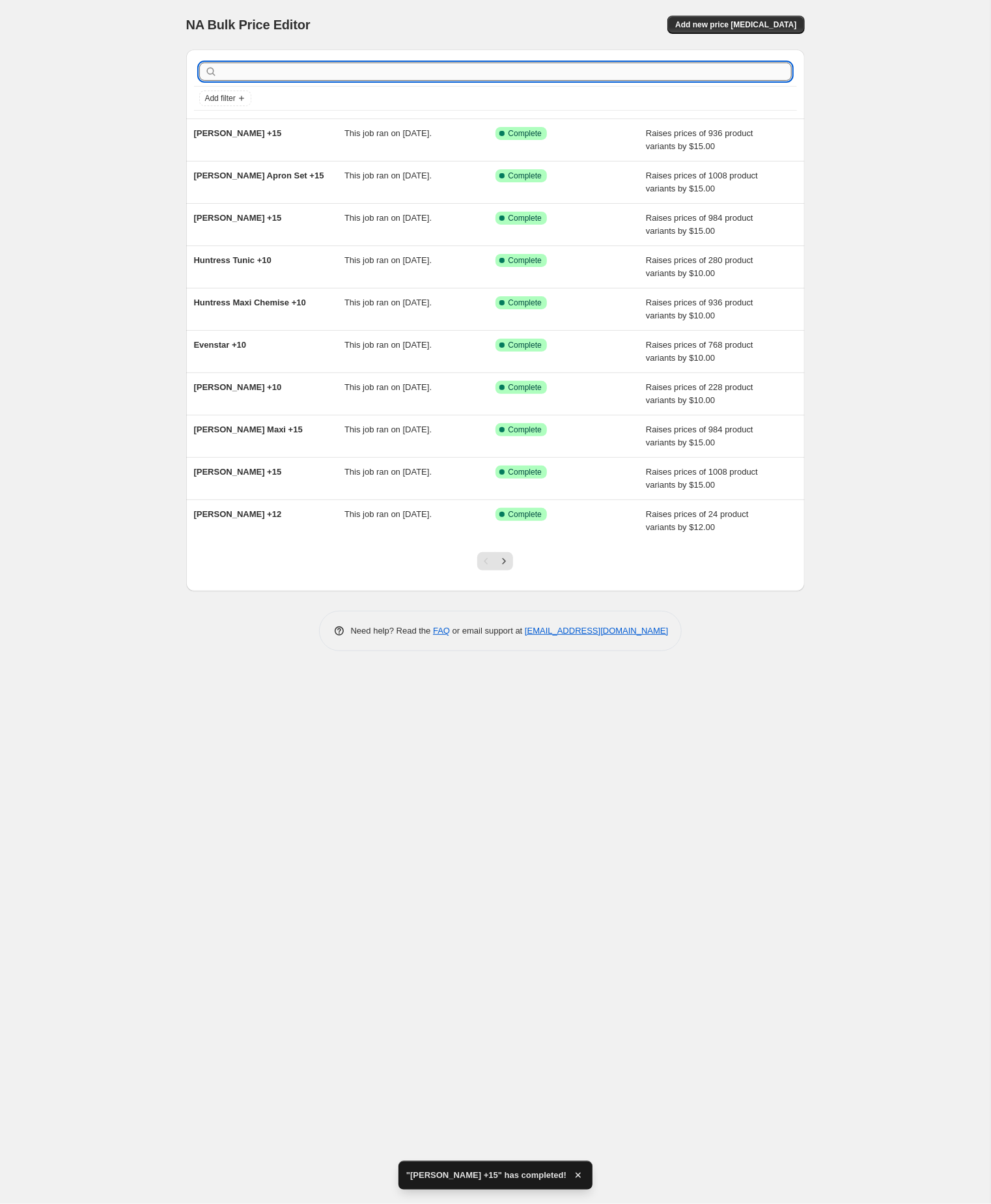
type input "juniper"
click at [263, 73] on input "juniper" at bounding box center [494, 71] width 548 height 18
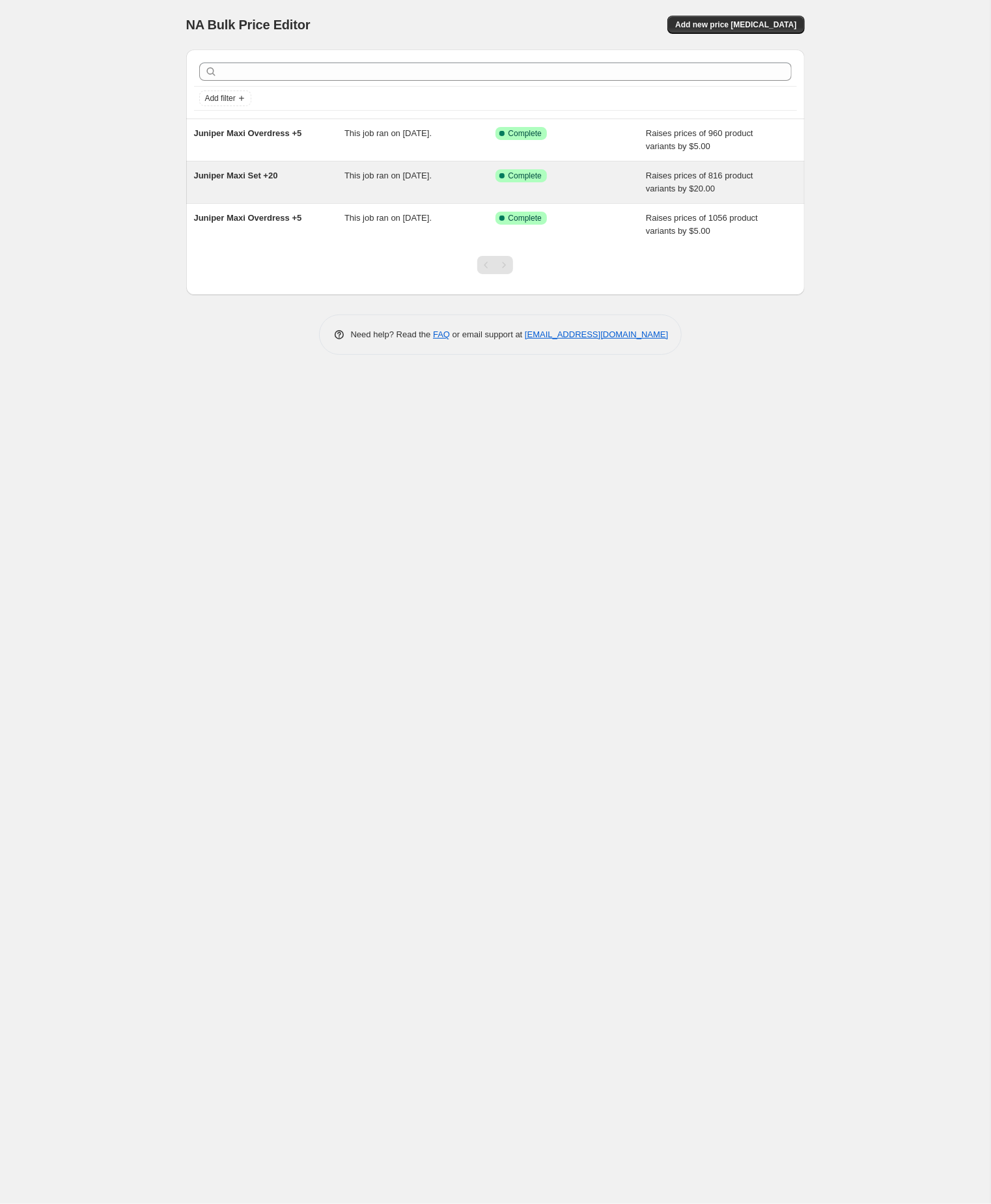
click at [246, 181] on span "Juniper Maxi Set +20" at bounding box center [236, 175] width 84 height 9
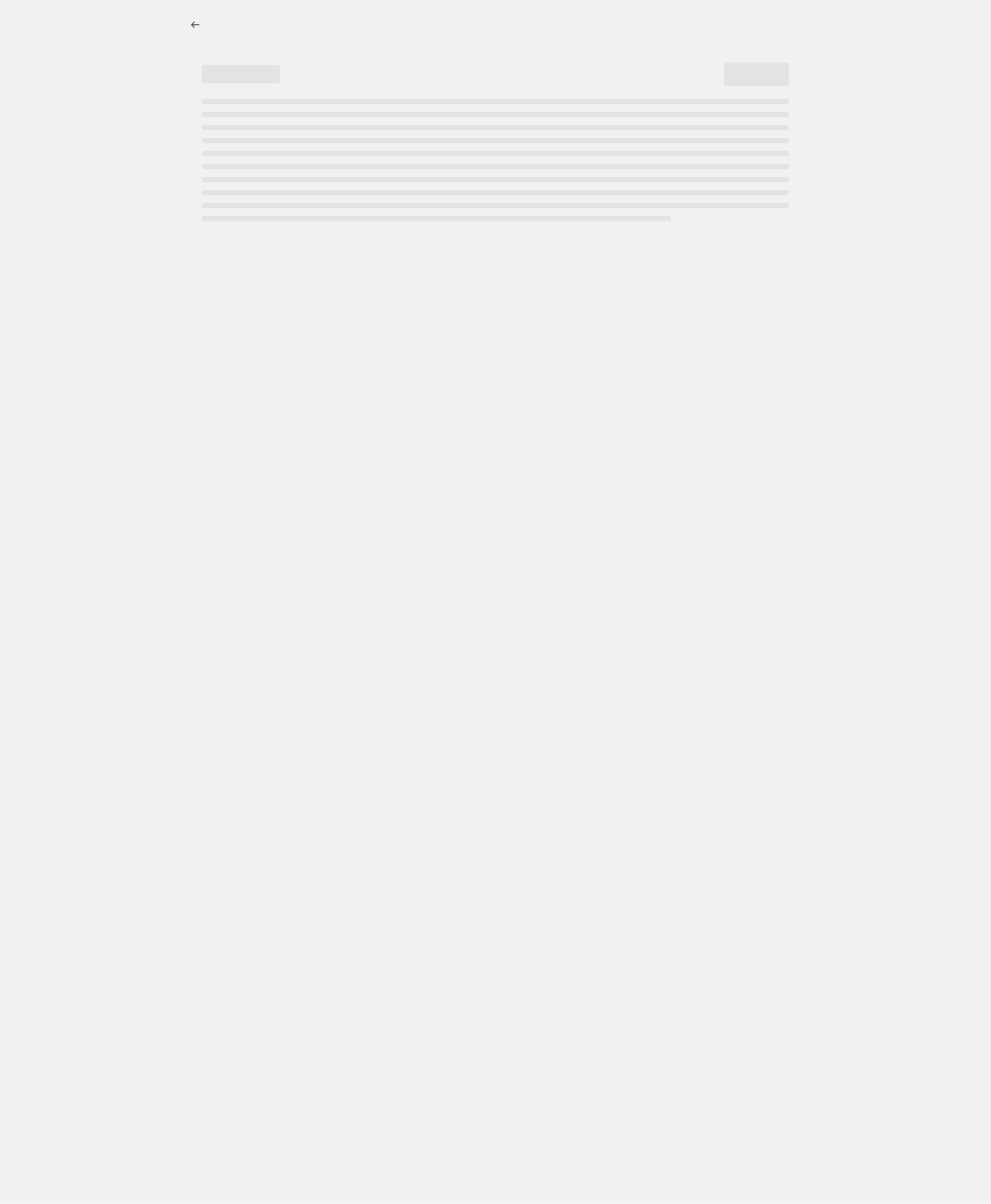
select select "by"
select select "no_change"
select select "tag"
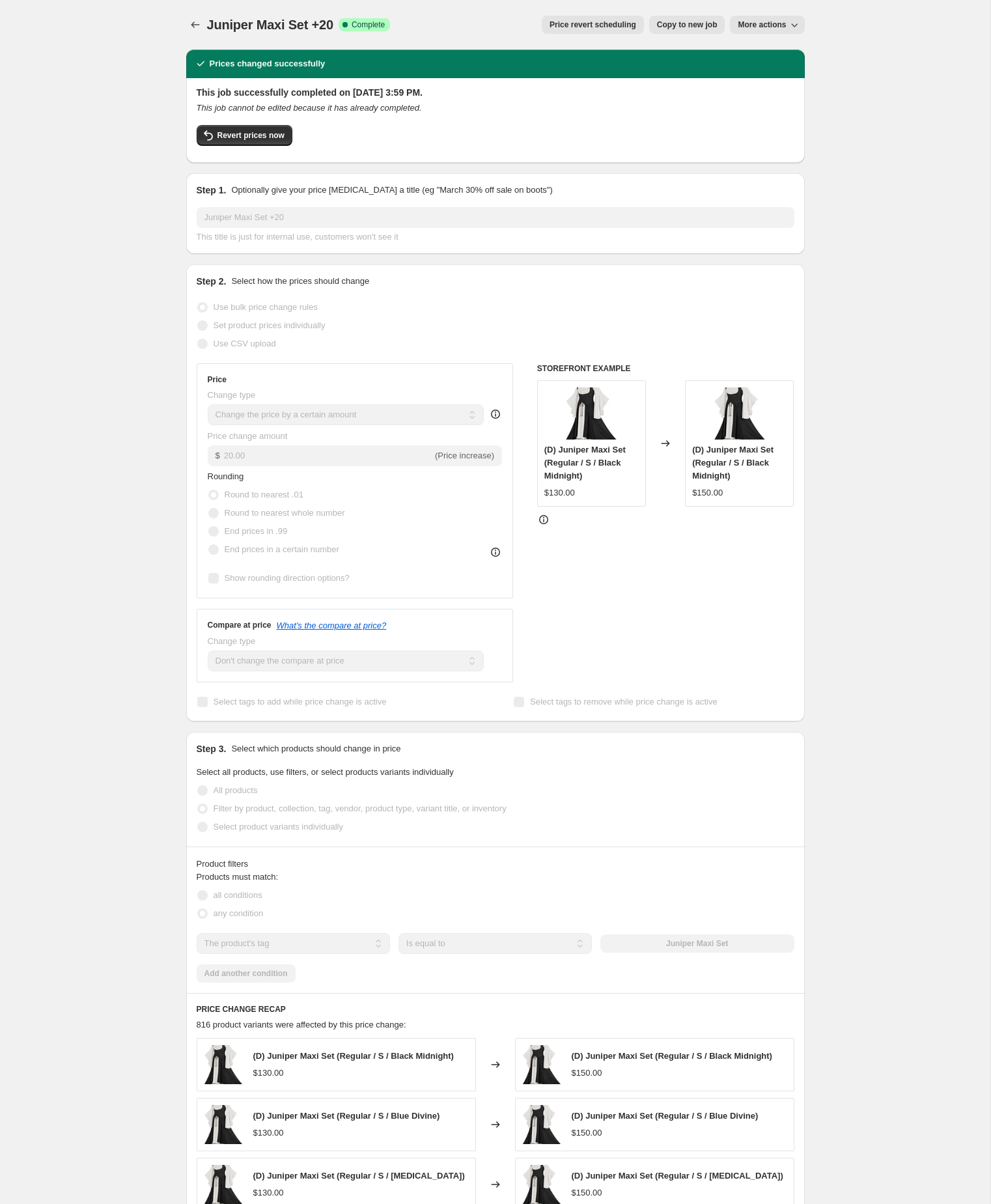
select select "by"
select select "no_change"
select select "tag"
click at [672, 25] on span "Copy to new job" at bounding box center [687, 24] width 61 height 10
select select "by"
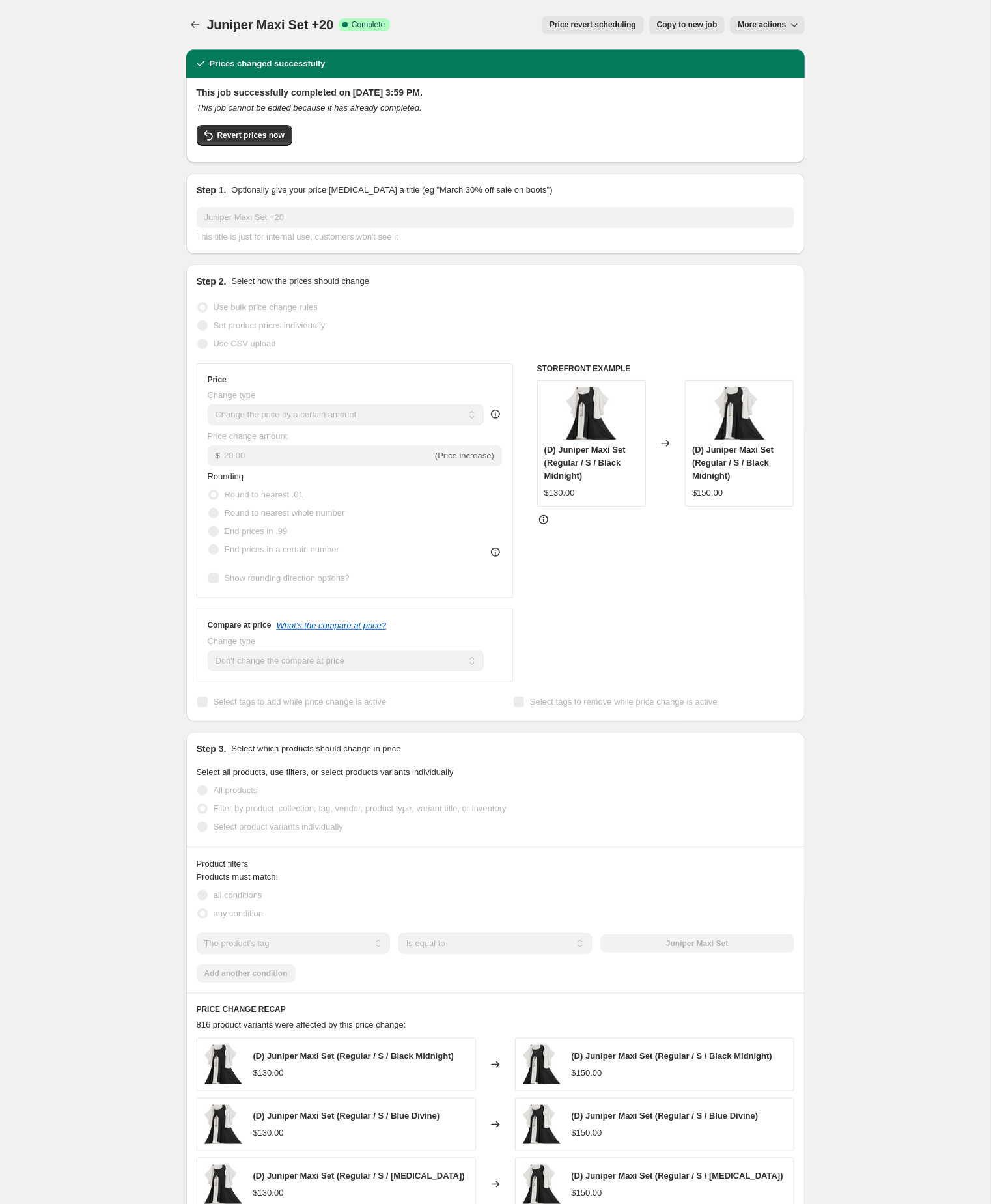
select select "no_change"
select select "tag"
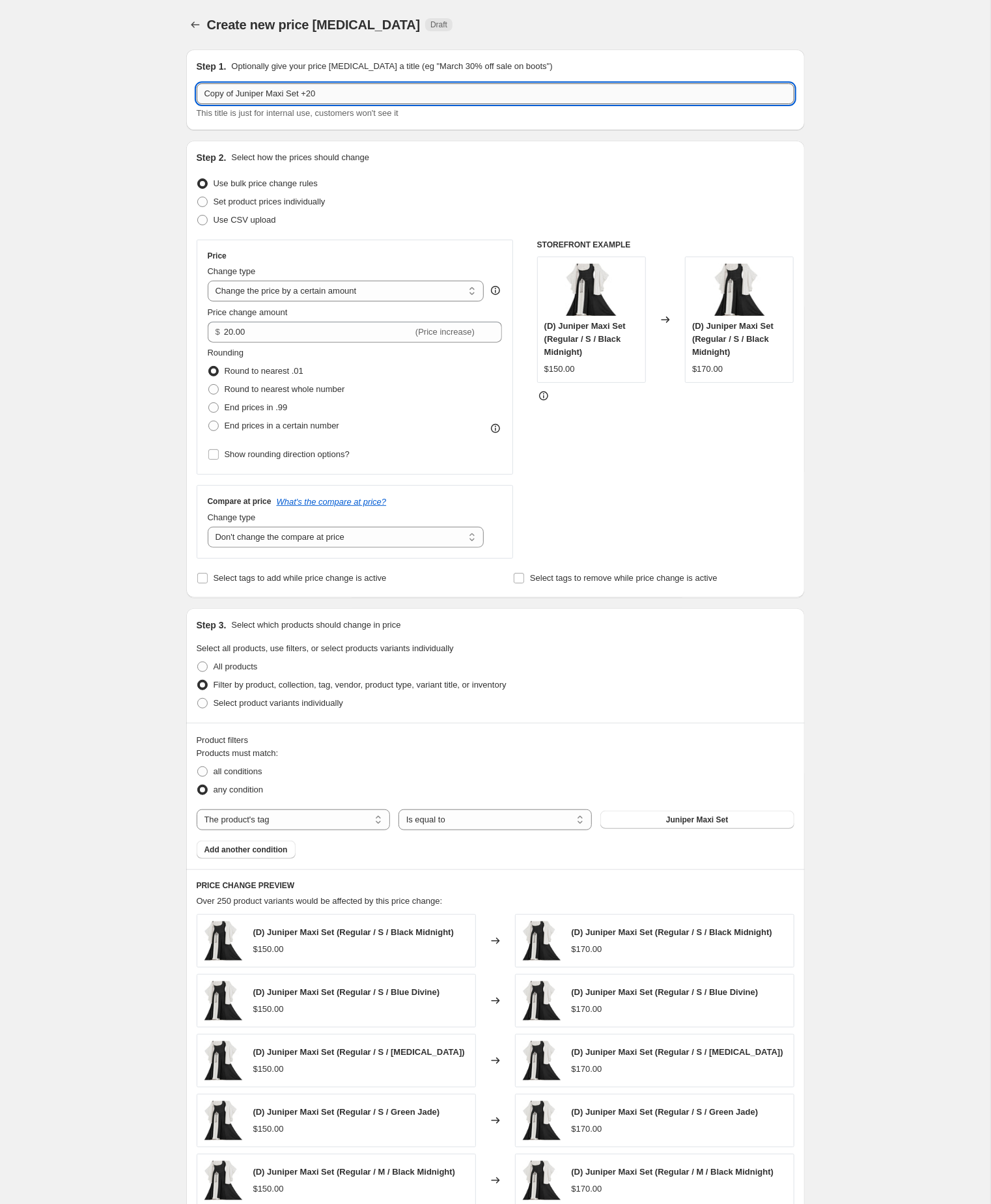
click at [245, 97] on input "Copy of Juniper Maxi Set +20" at bounding box center [495, 94] width 598 height 21
type input "Juniper Maxi Set +20"
click at [877, 689] on div "Create new price [MEDICAL_DATA]. This page is ready Create new price [MEDICAL_D…" at bounding box center [495, 724] width 990 height 1448
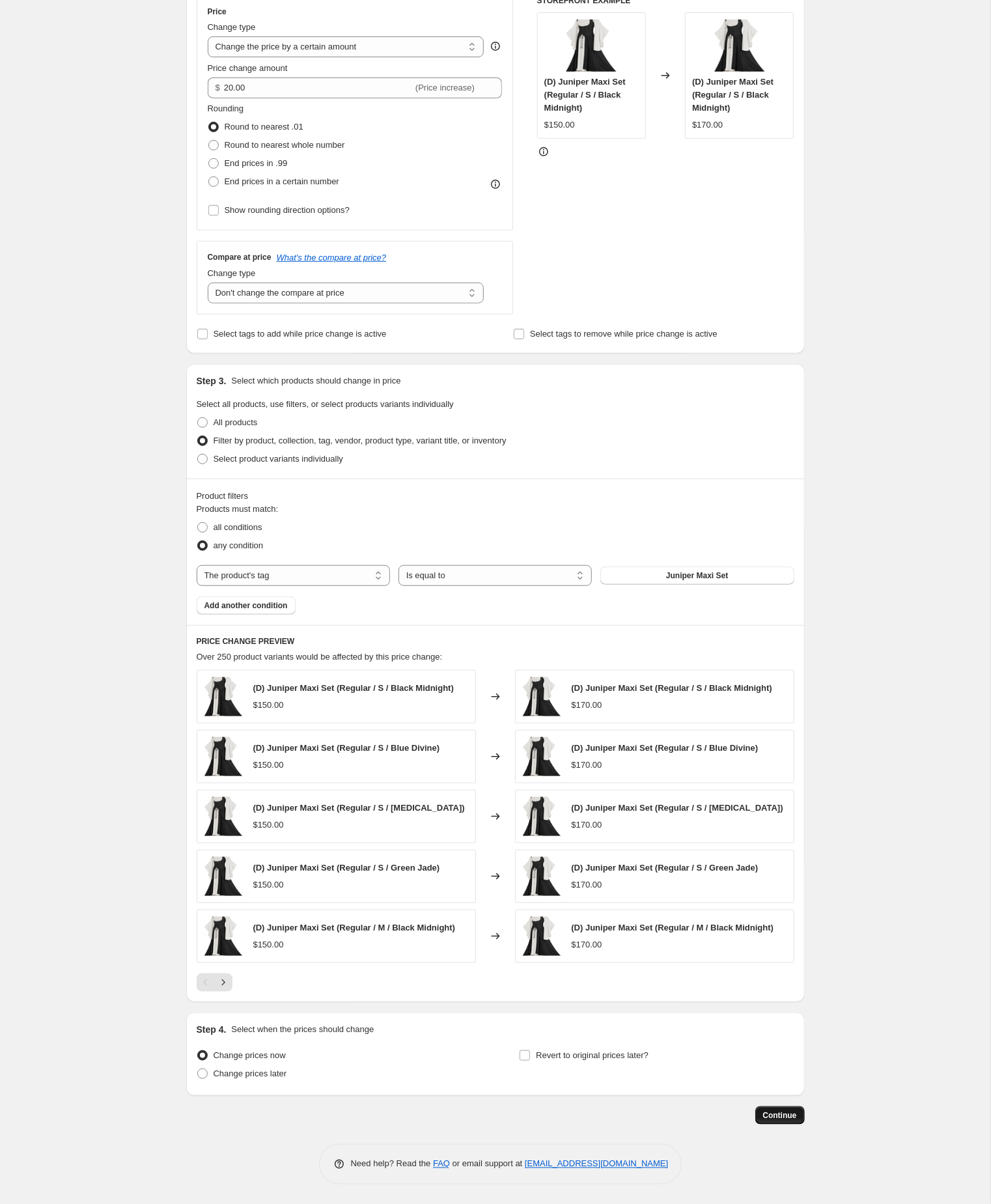
scroll to position [354, 0]
click at [782, 1115] on span "Continue" at bounding box center [780, 1115] width 34 height 10
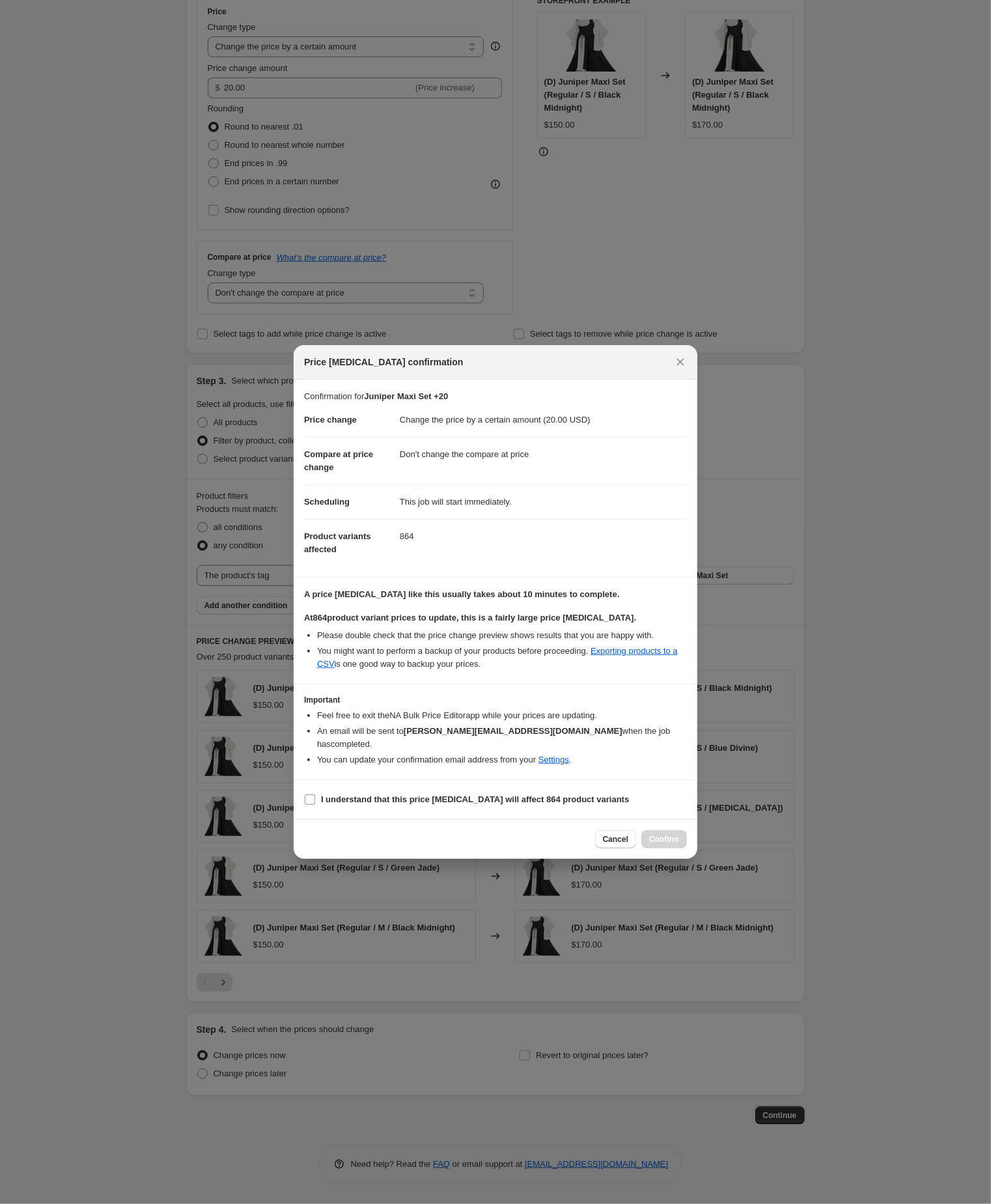
click at [311, 805] on input "I understand that this price [MEDICAL_DATA] will affect 864 product variants" at bounding box center [310, 800] width 10 height 10
checkbox input "true"
click at [670, 844] on span "Confirm" at bounding box center [663, 839] width 30 height 10
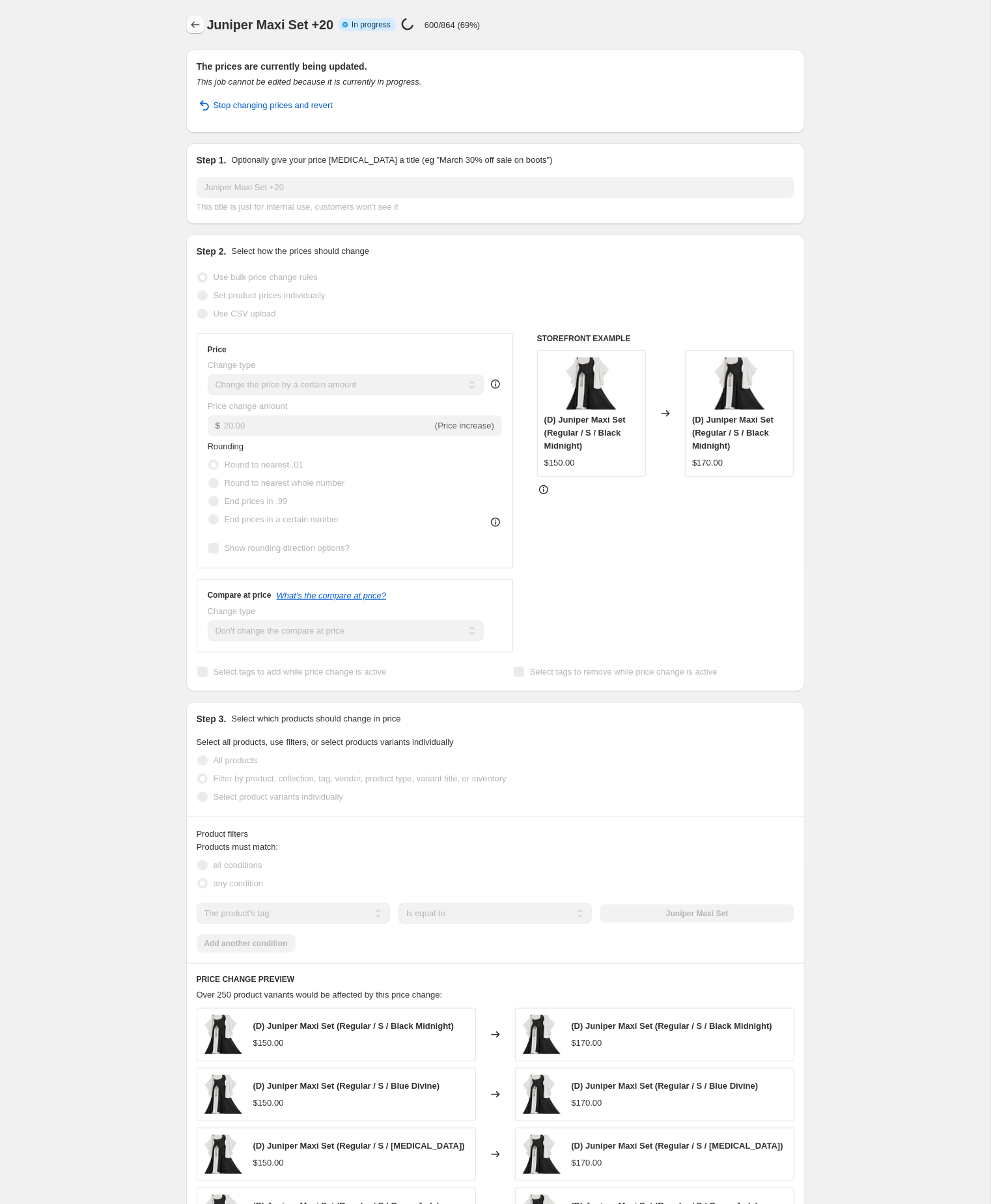
click at [195, 20] on icon "Price change jobs" at bounding box center [196, 24] width 13 height 13
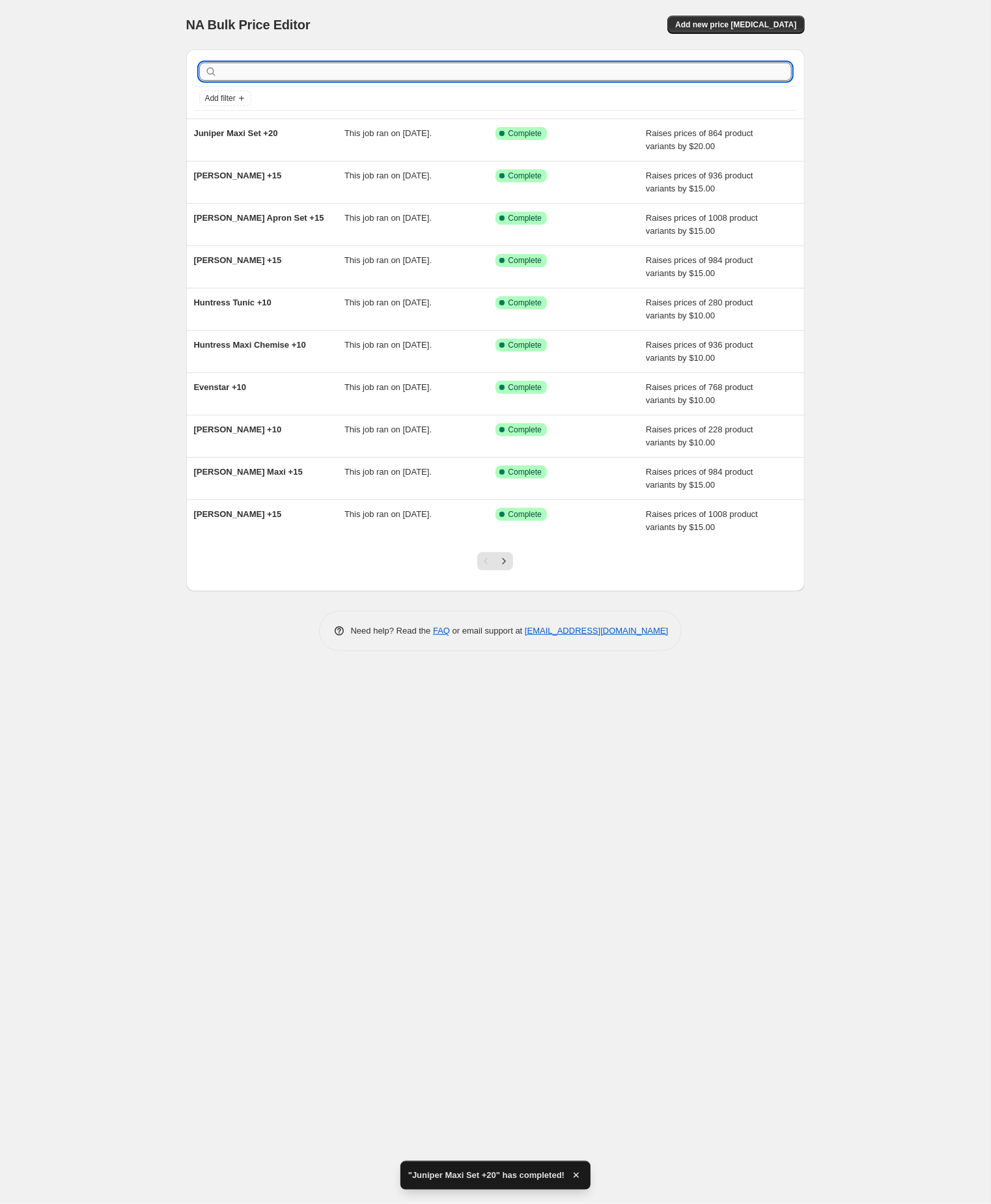
click at [323, 75] on input "text" at bounding box center [505, 71] width 572 height 18
paste input "[PERSON_NAME]"
type input "[PERSON_NAME]"
click at [323, 75] on input "[PERSON_NAME]" at bounding box center [494, 71] width 548 height 18
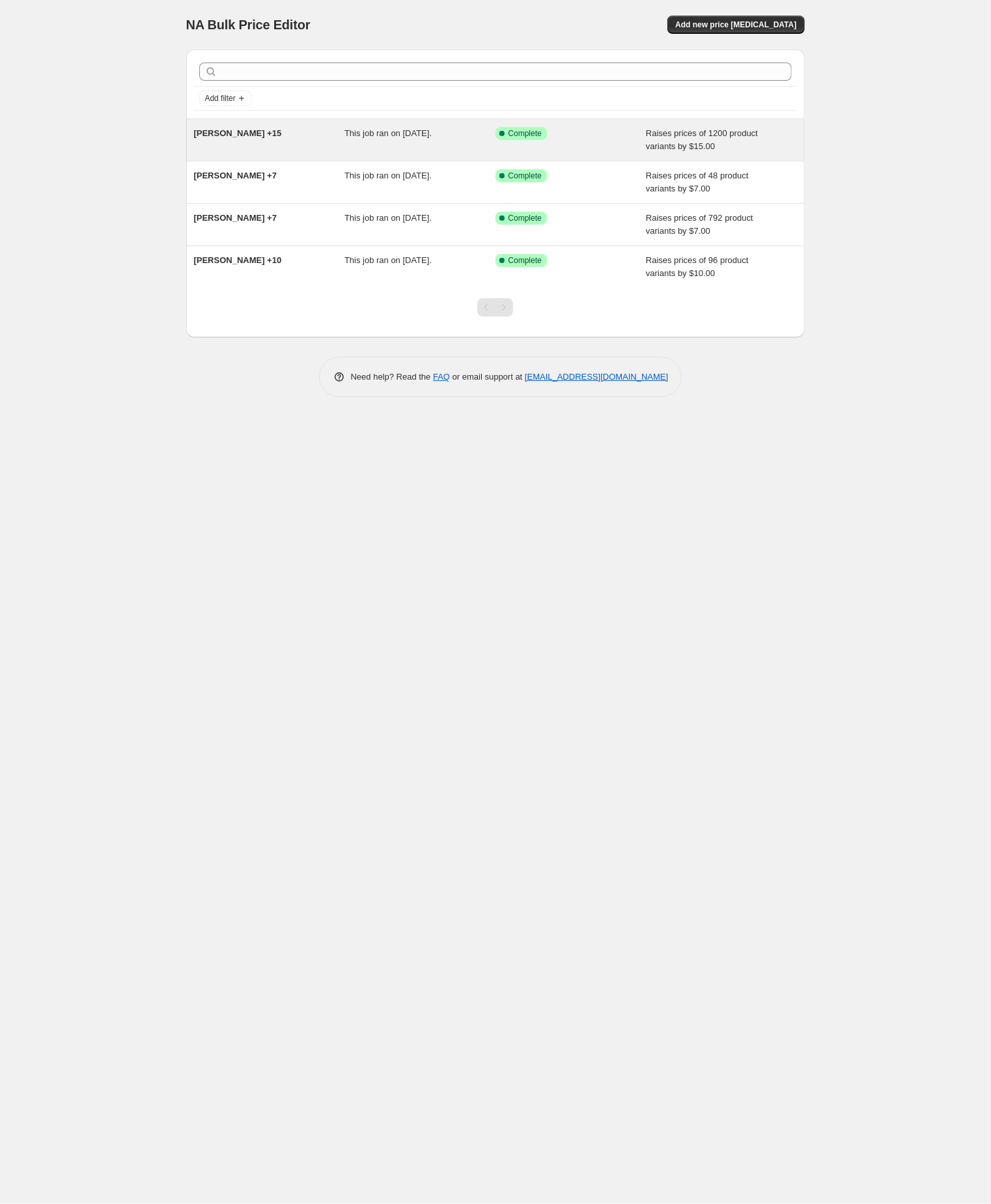
click at [245, 137] on span "[PERSON_NAME] +15" at bounding box center [238, 133] width 88 height 9
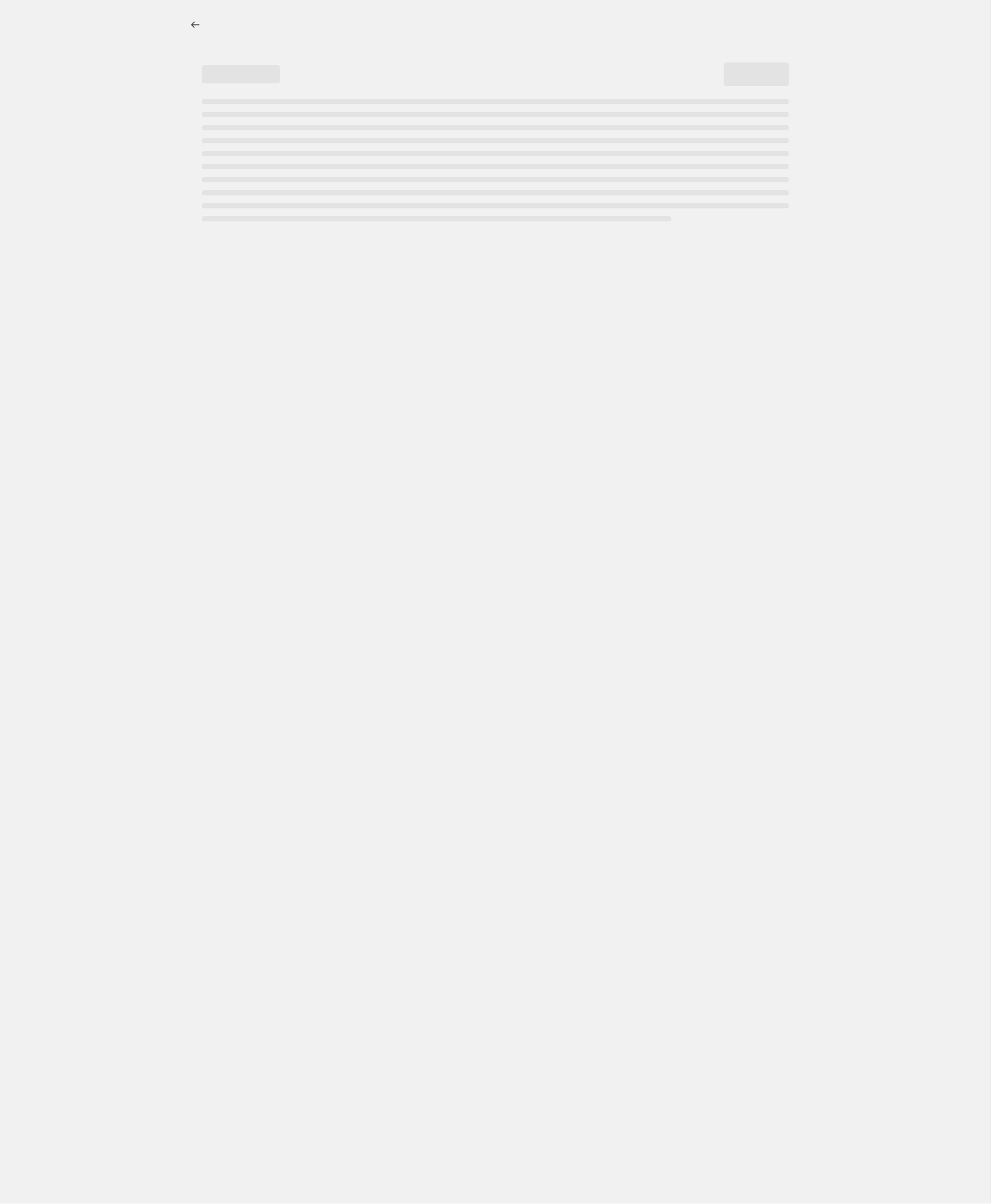
select select "by"
select select "no_change"
select select "tag"
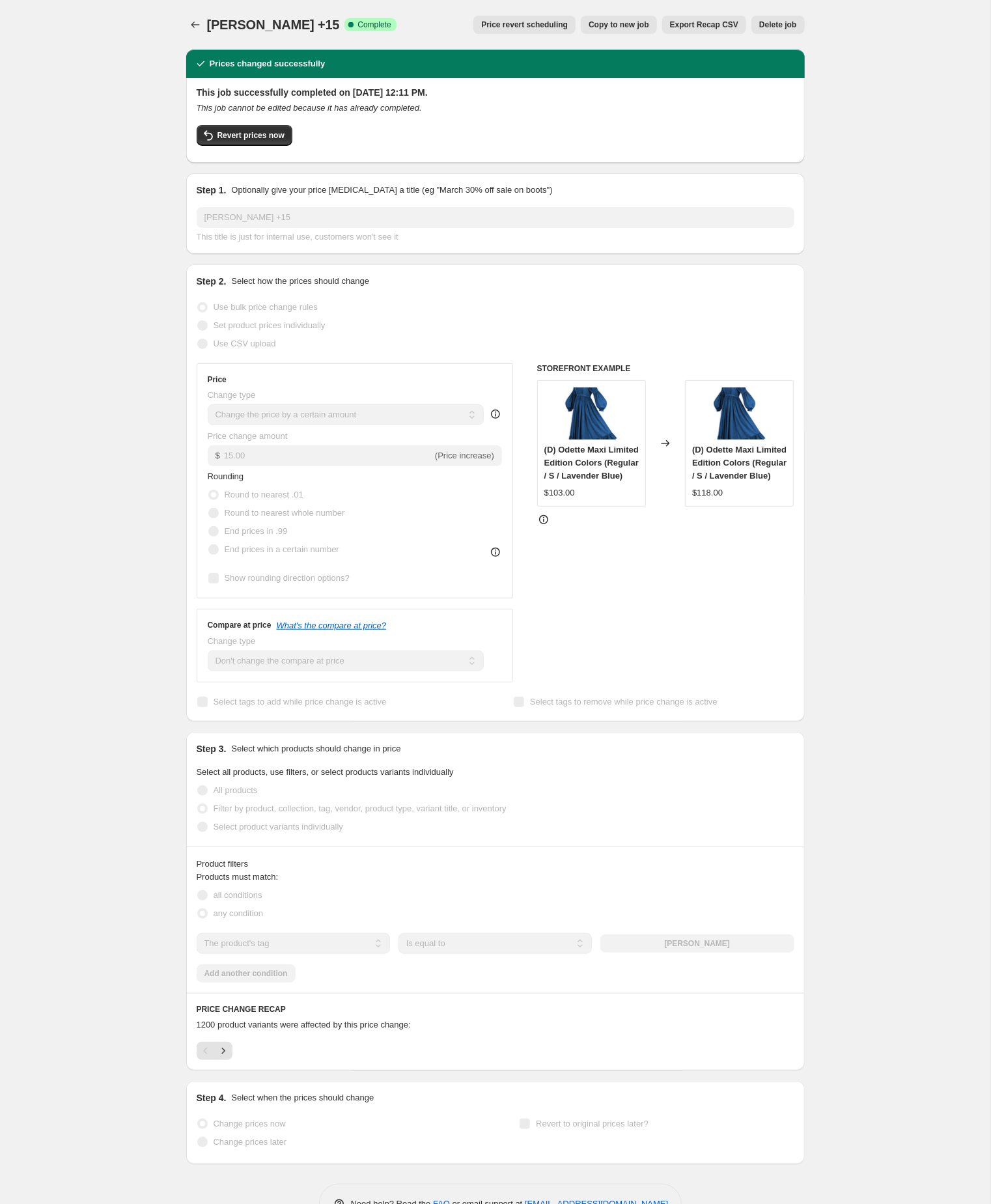
click at [590, 14] on div "[PERSON_NAME] +15. This page is ready [PERSON_NAME] Coat +15 Success Complete C…" at bounding box center [495, 24] width 619 height 50
click at [589, 23] on span "Copy to new job" at bounding box center [619, 24] width 61 height 10
select select "by"
select select "no_change"
select select "tag"
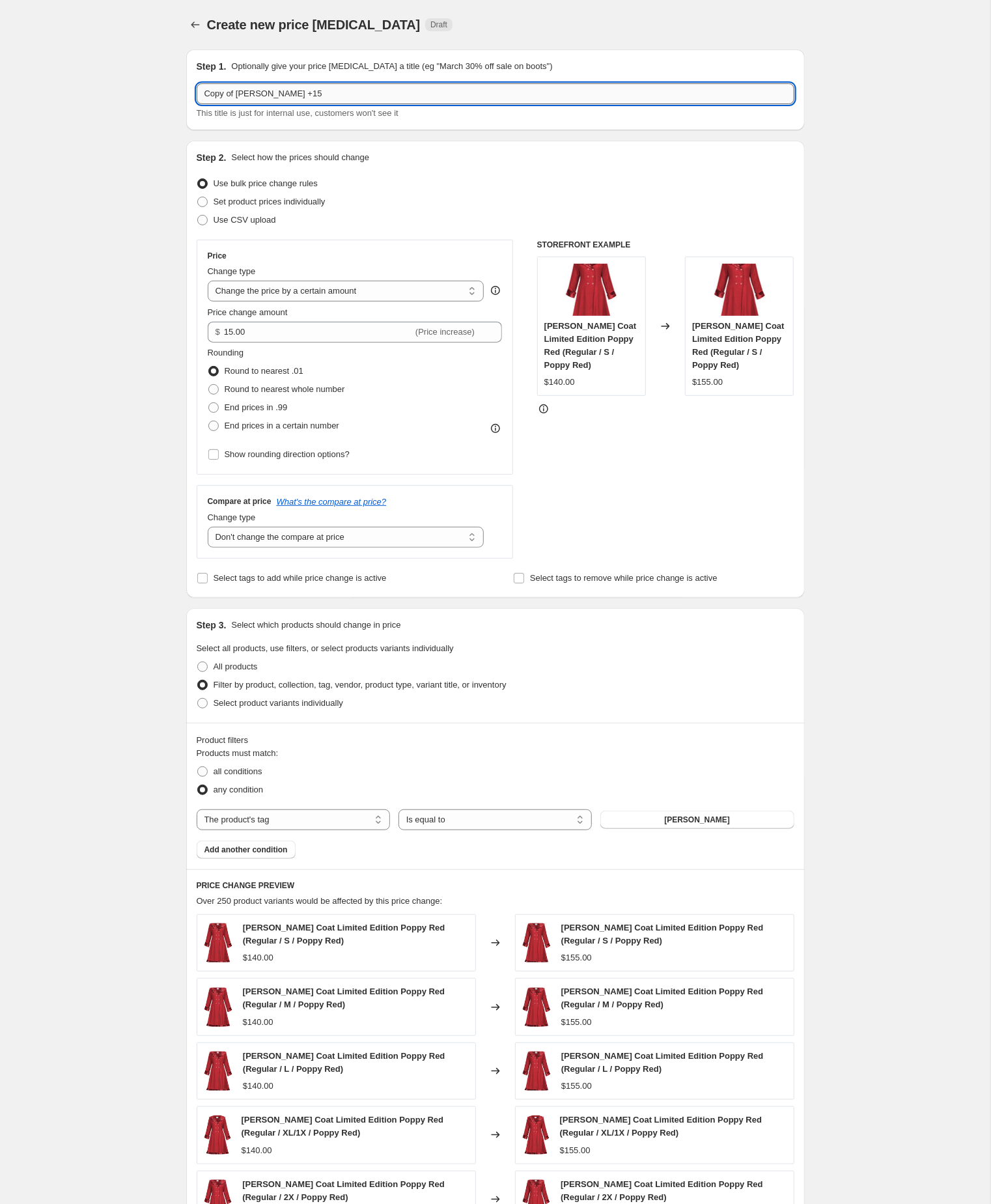
click at [242, 96] on input "Copy of [PERSON_NAME] +15" at bounding box center [495, 94] width 598 height 21
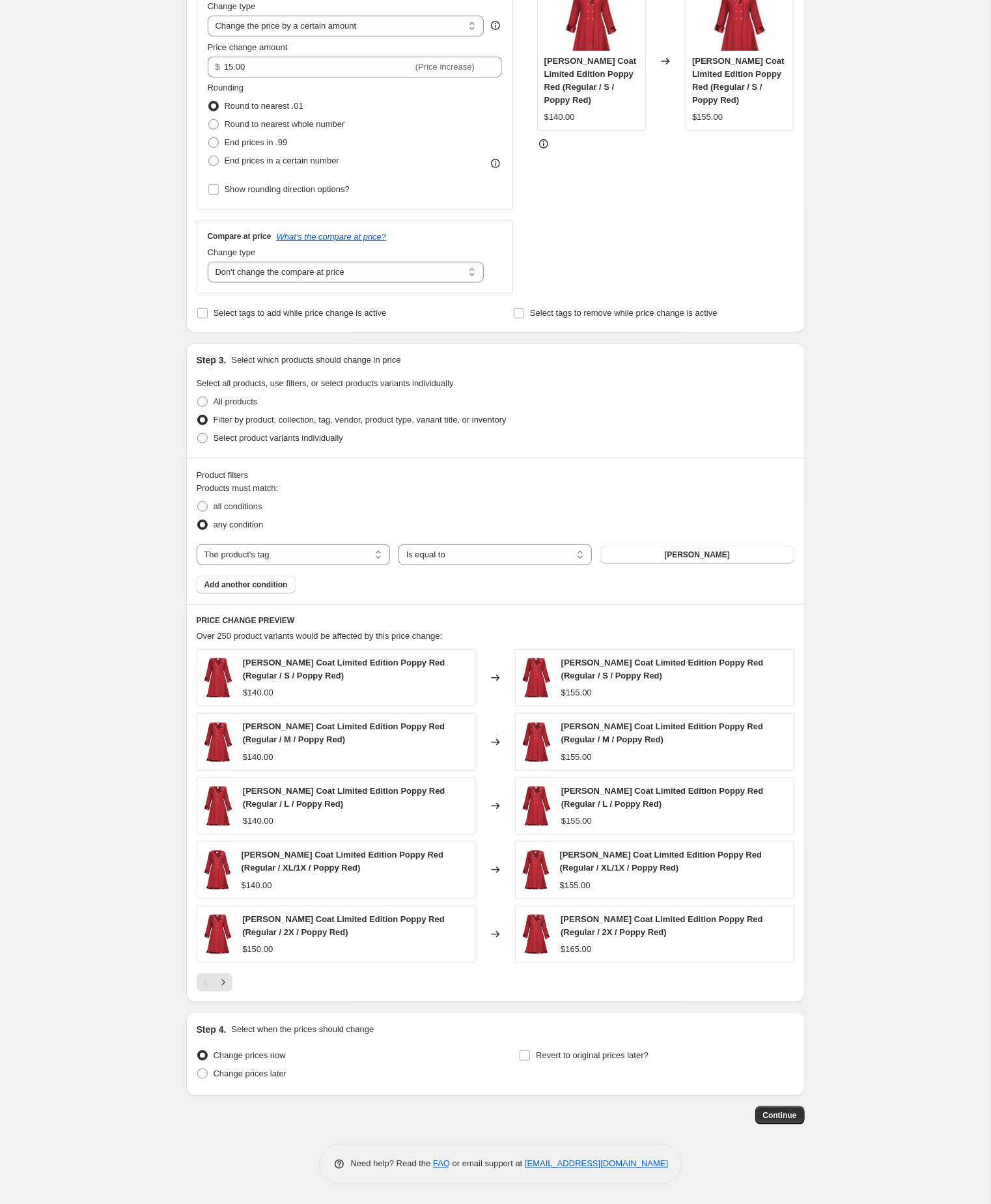
scroll to position [354, 0]
type input "[PERSON_NAME] +15"
click at [773, 1110] on span "Continue" at bounding box center [780, 1115] width 34 height 10
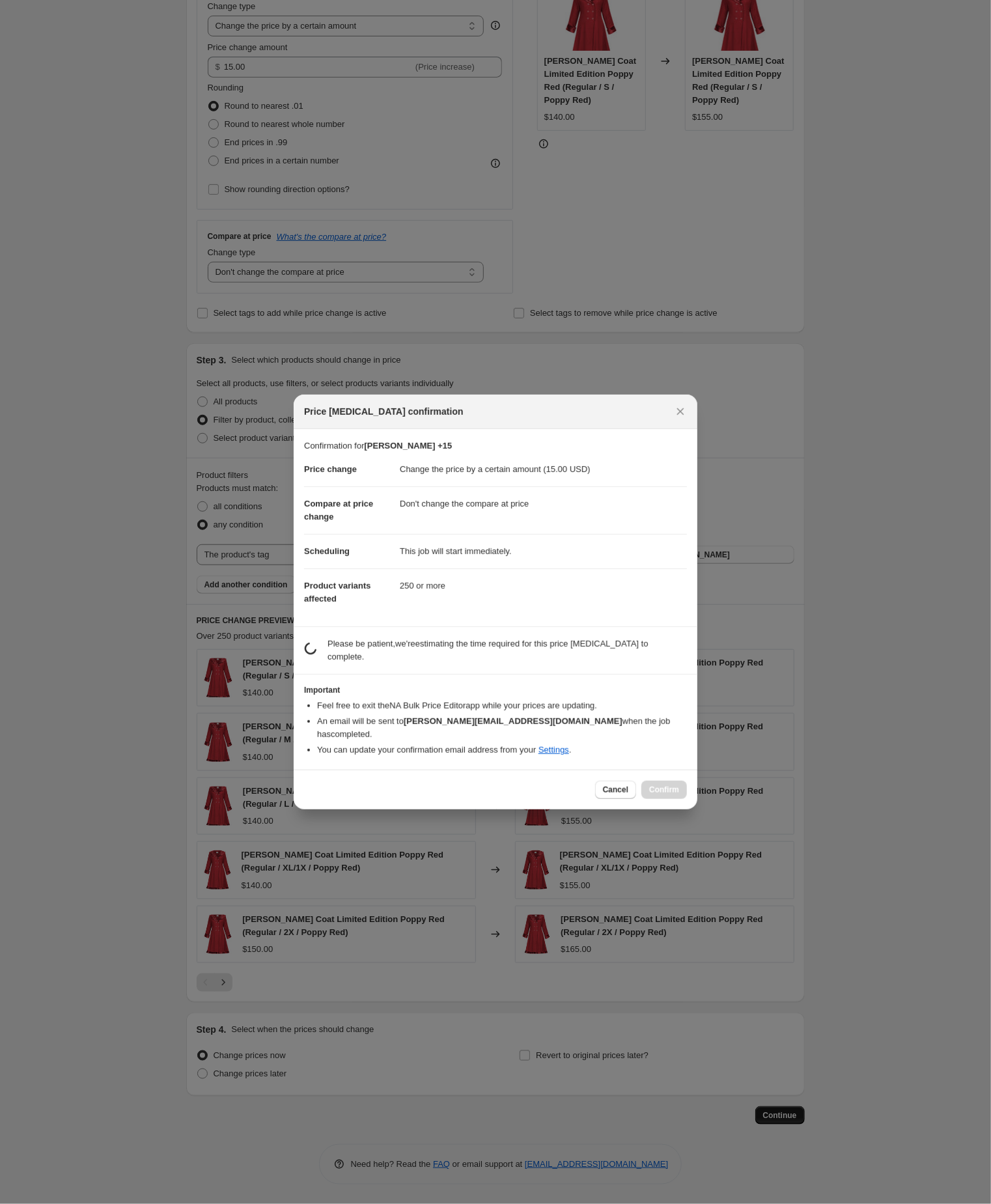
scroll to position [0, 0]
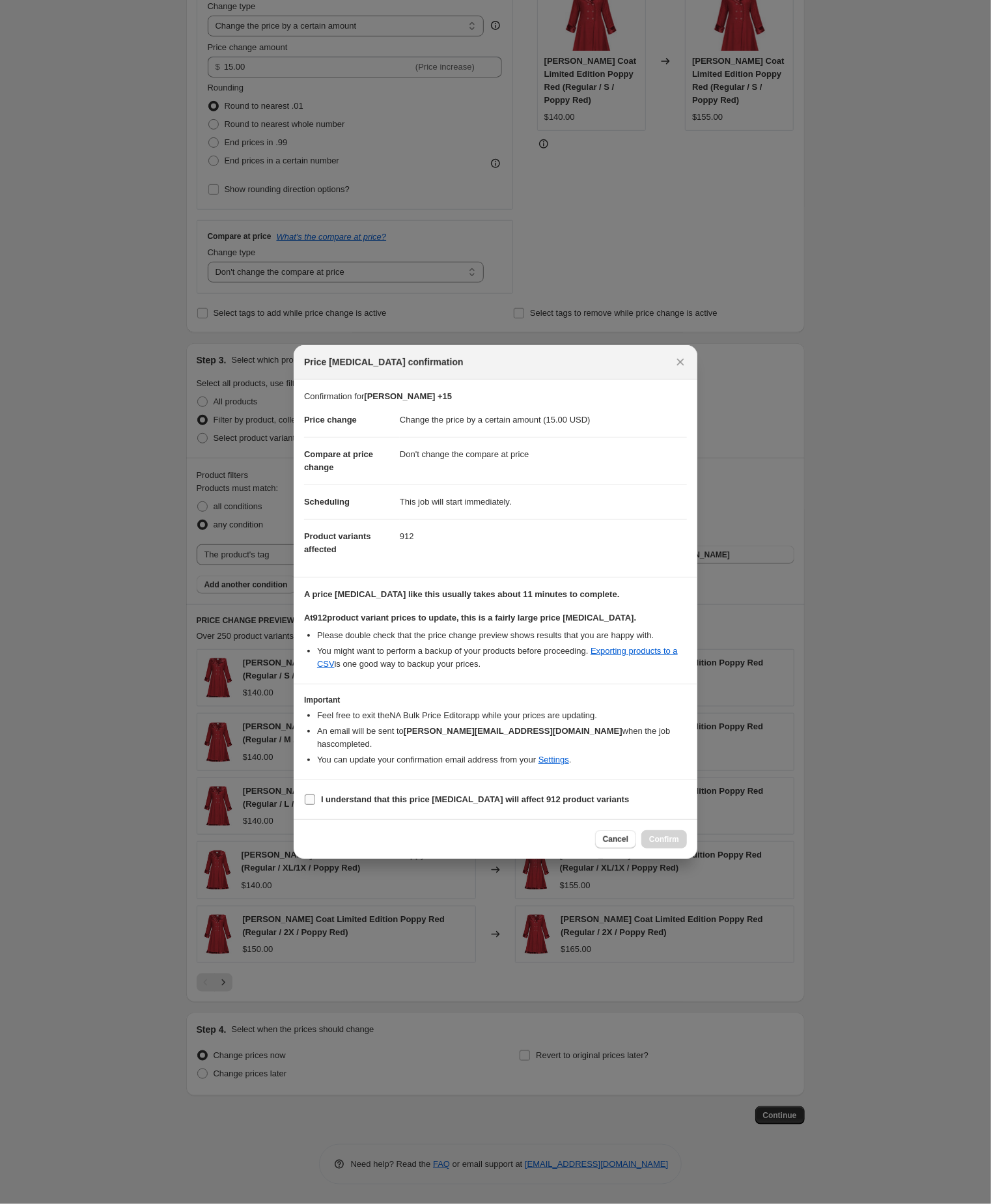
click at [310, 805] on input "I understand that this price [MEDICAL_DATA] will affect 912 product variants" at bounding box center [310, 800] width 10 height 10
checkbox input "true"
click at [650, 844] on span "Confirm" at bounding box center [663, 839] width 30 height 10
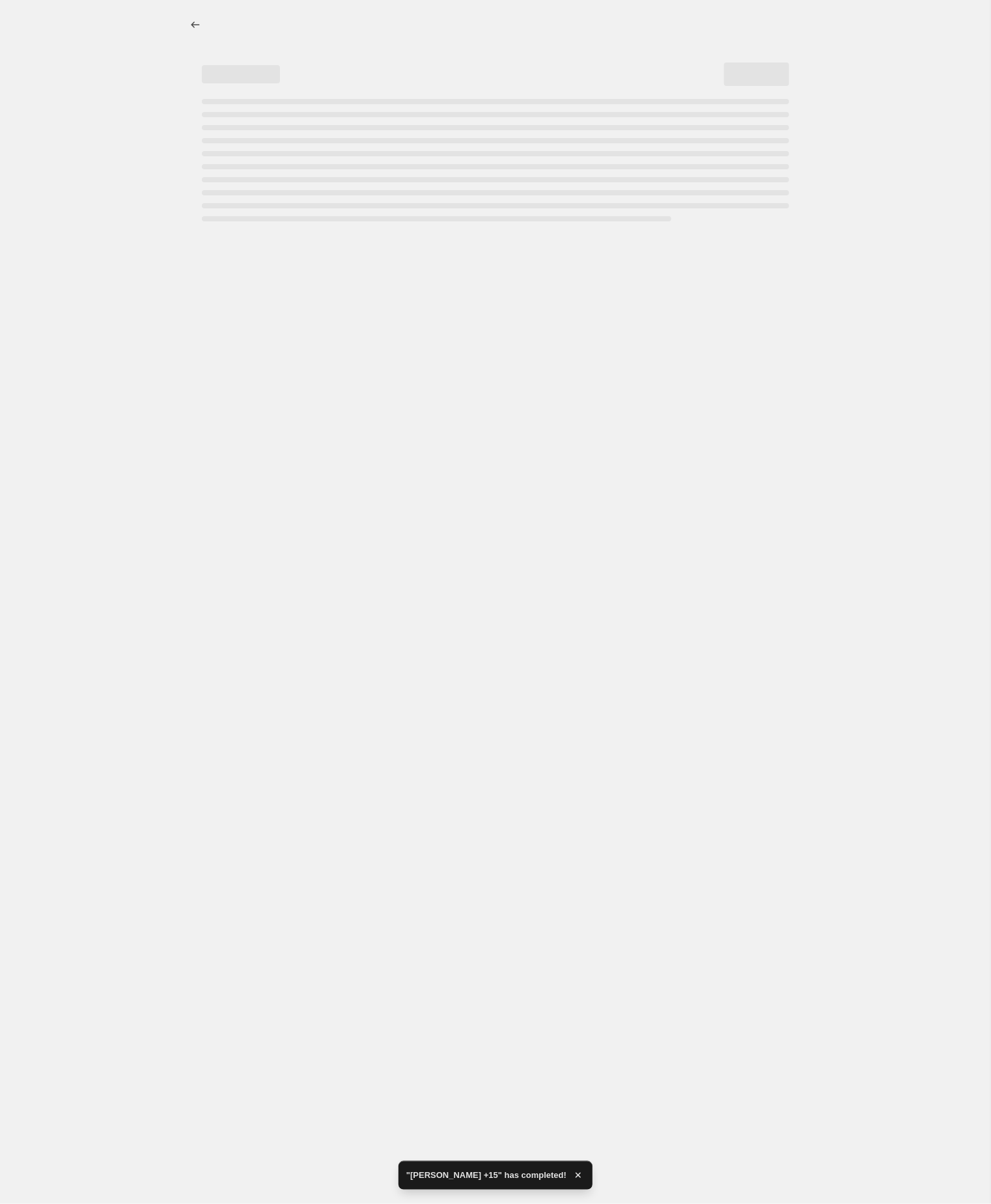
select select "by"
select select "no_change"
select select "tag"
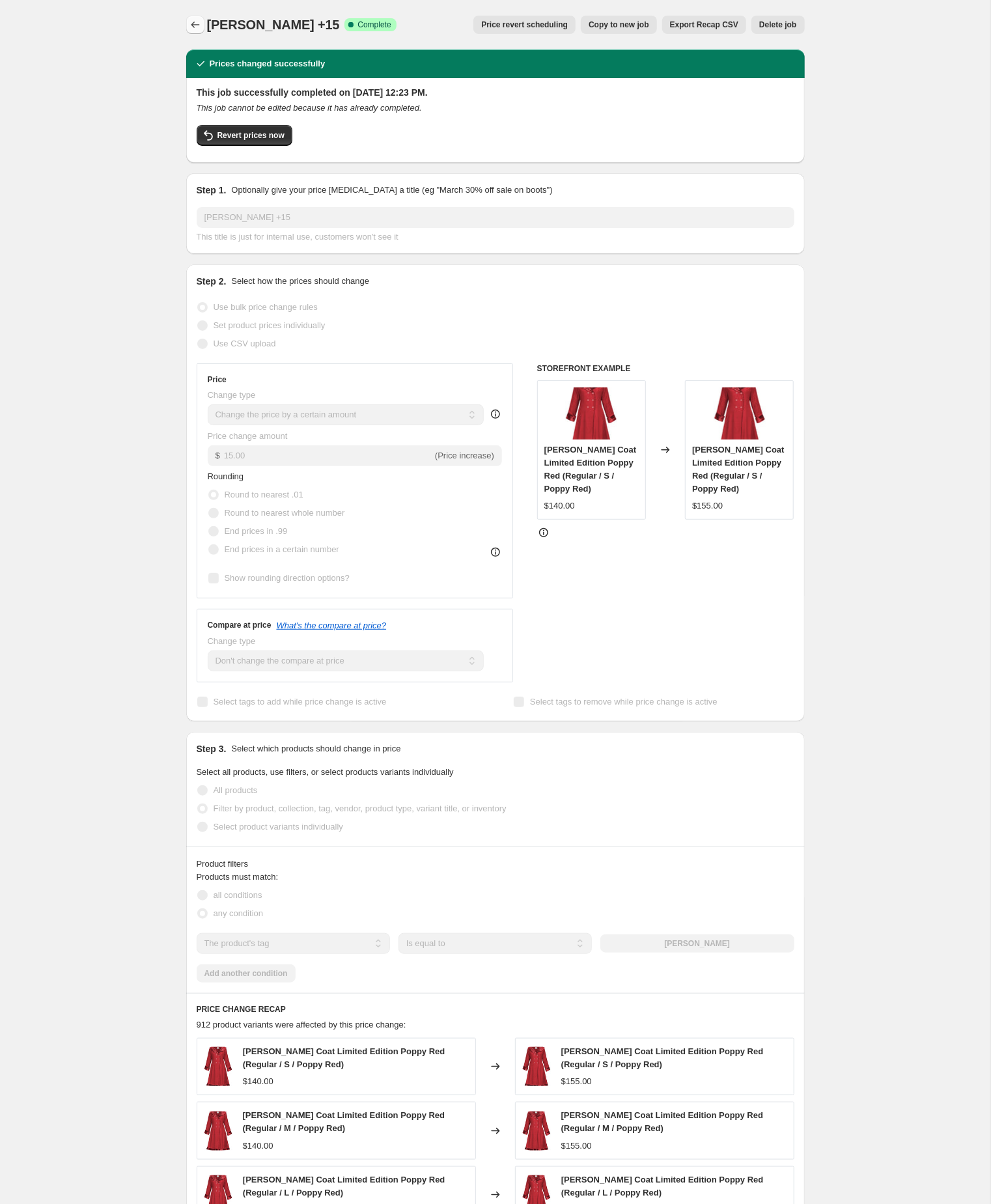
click at [197, 20] on icon "Price change jobs" at bounding box center [196, 24] width 13 height 13
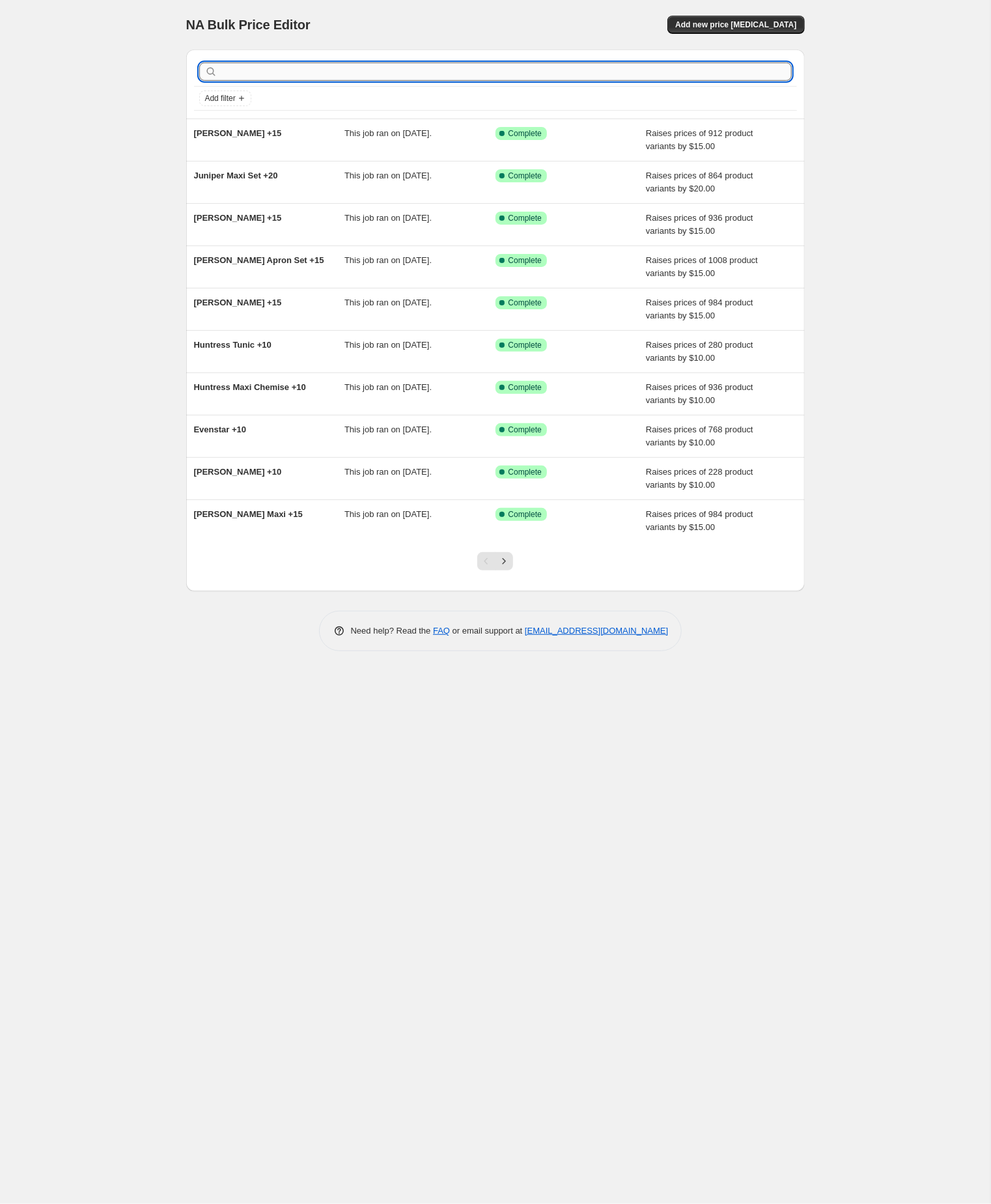
click at [275, 76] on input "text" at bounding box center [505, 71] width 572 height 18
paste input "liesl"
type input "liesl"
click at [275, 76] on input "liesl" at bounding box center [505, 71] width 572 height 18
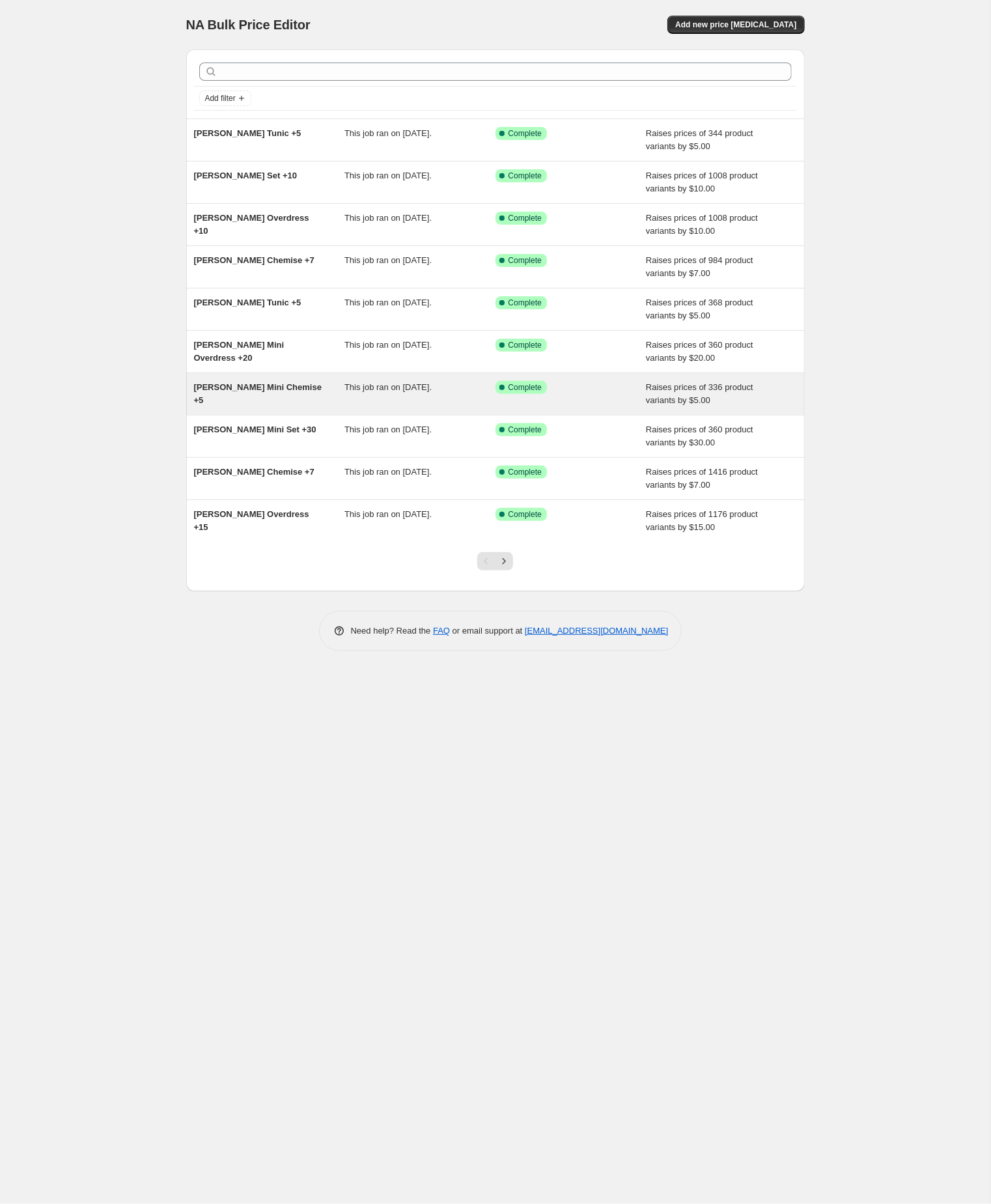
click at [229, 405] on span "Liesl Mini Chemise +5" at bounding box center [257, 393] width 127 height 22
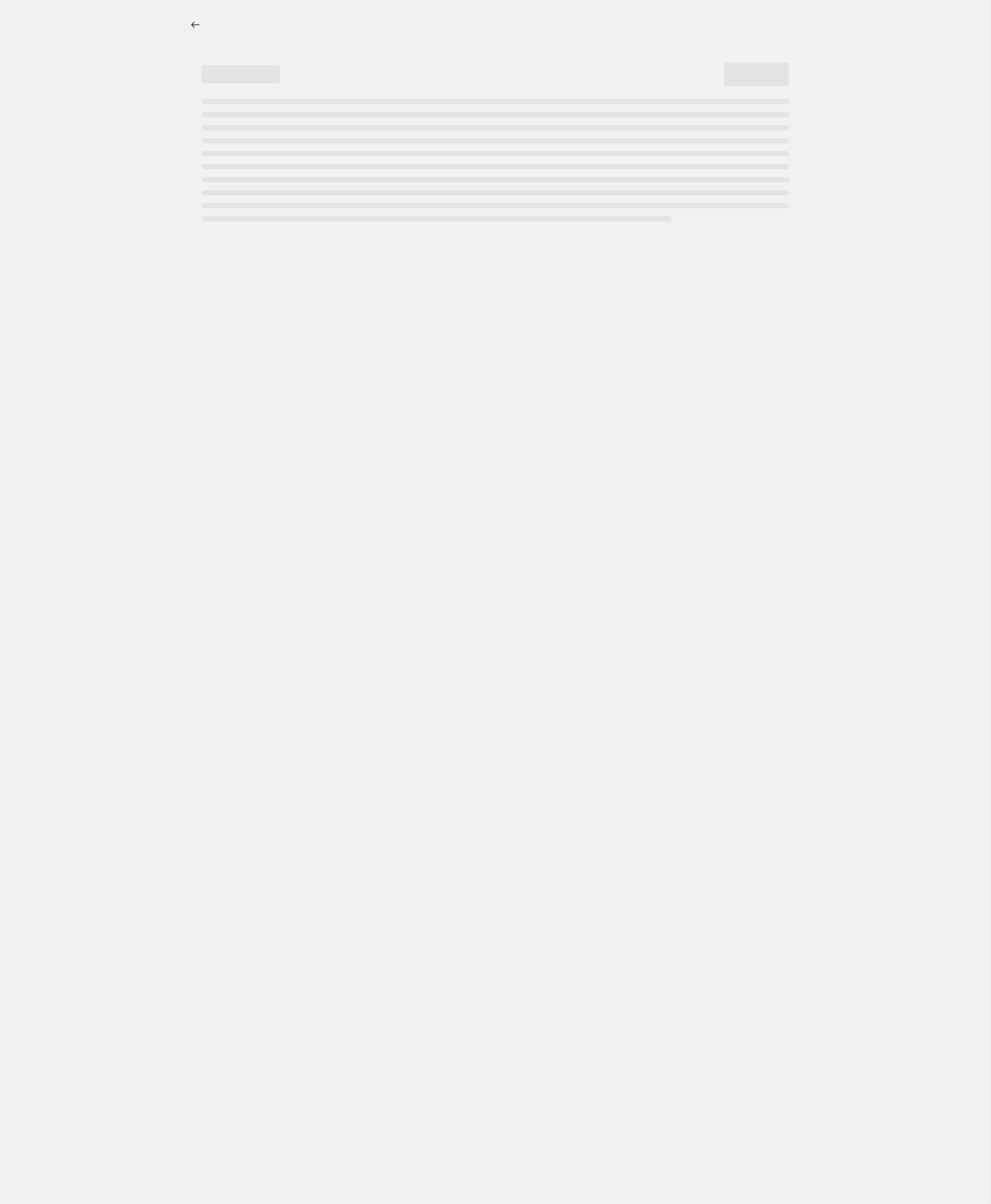
select select "by"
select select "no_change"
select select "tag"
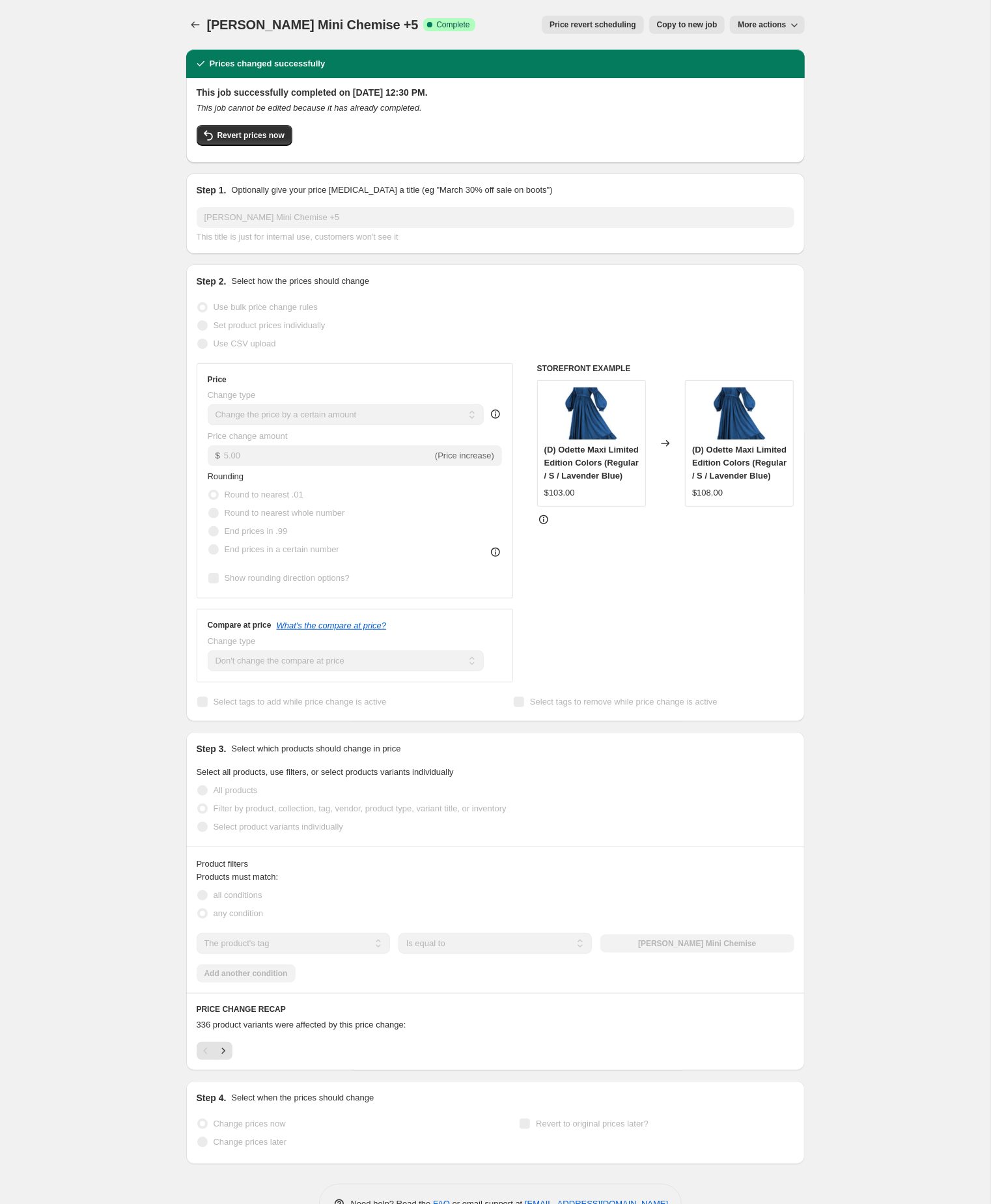
click at [663, 23] on span "Copy to new job" at bounding box center [687, 24] width 61 height 10
select select "by"
select select "no_change"
select select "tag"
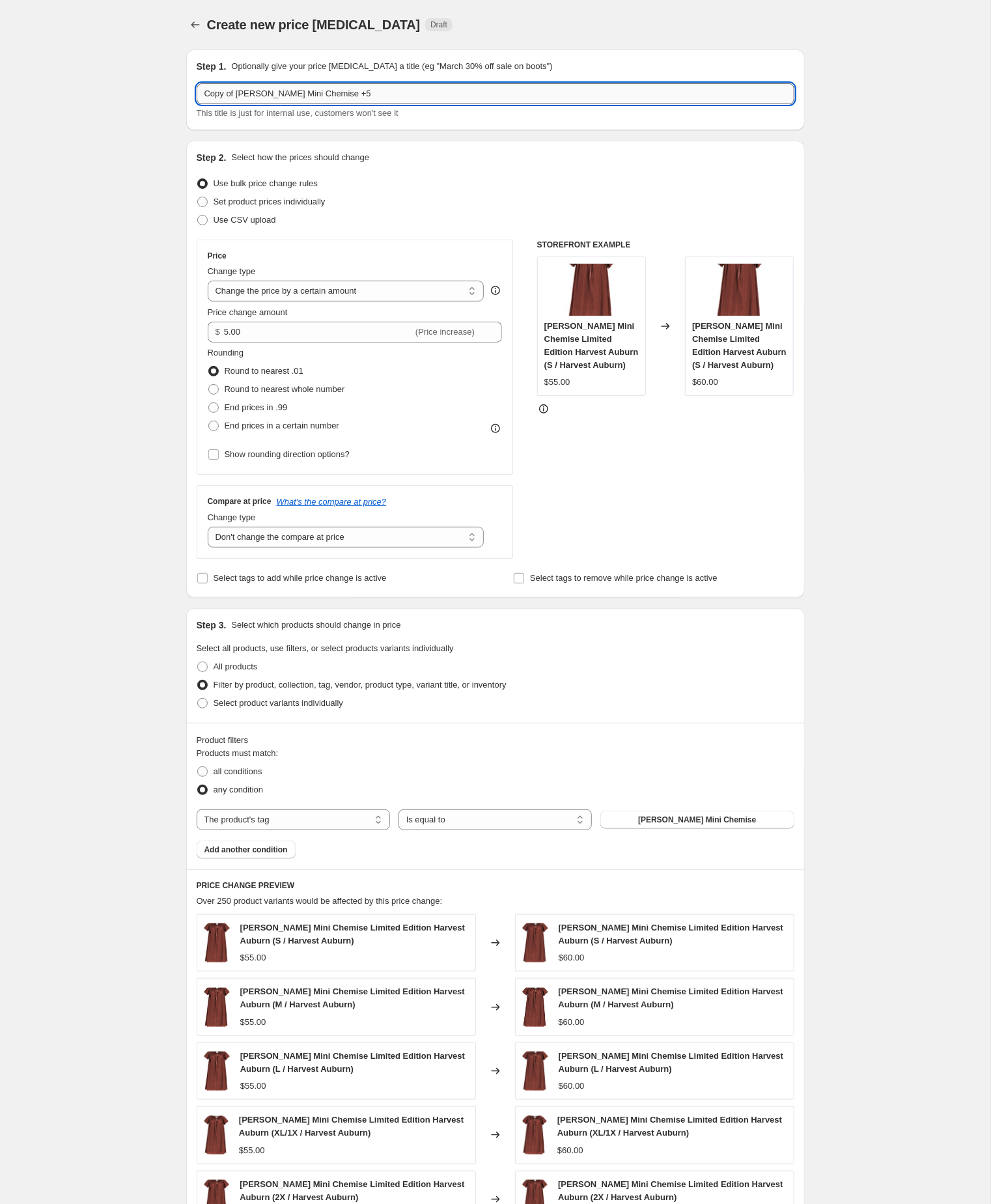
click at [244, 97] on input "Copy of Liesl Mini Chemise +5" at bounding box center [495, 94] width 598 height 21
click at [320, 91] on input "Liesl Mini Chemise +5" at bounding box center [495, 94] width 598 height 21
type input "[PERSON_NAME] Mini Chemise +10"
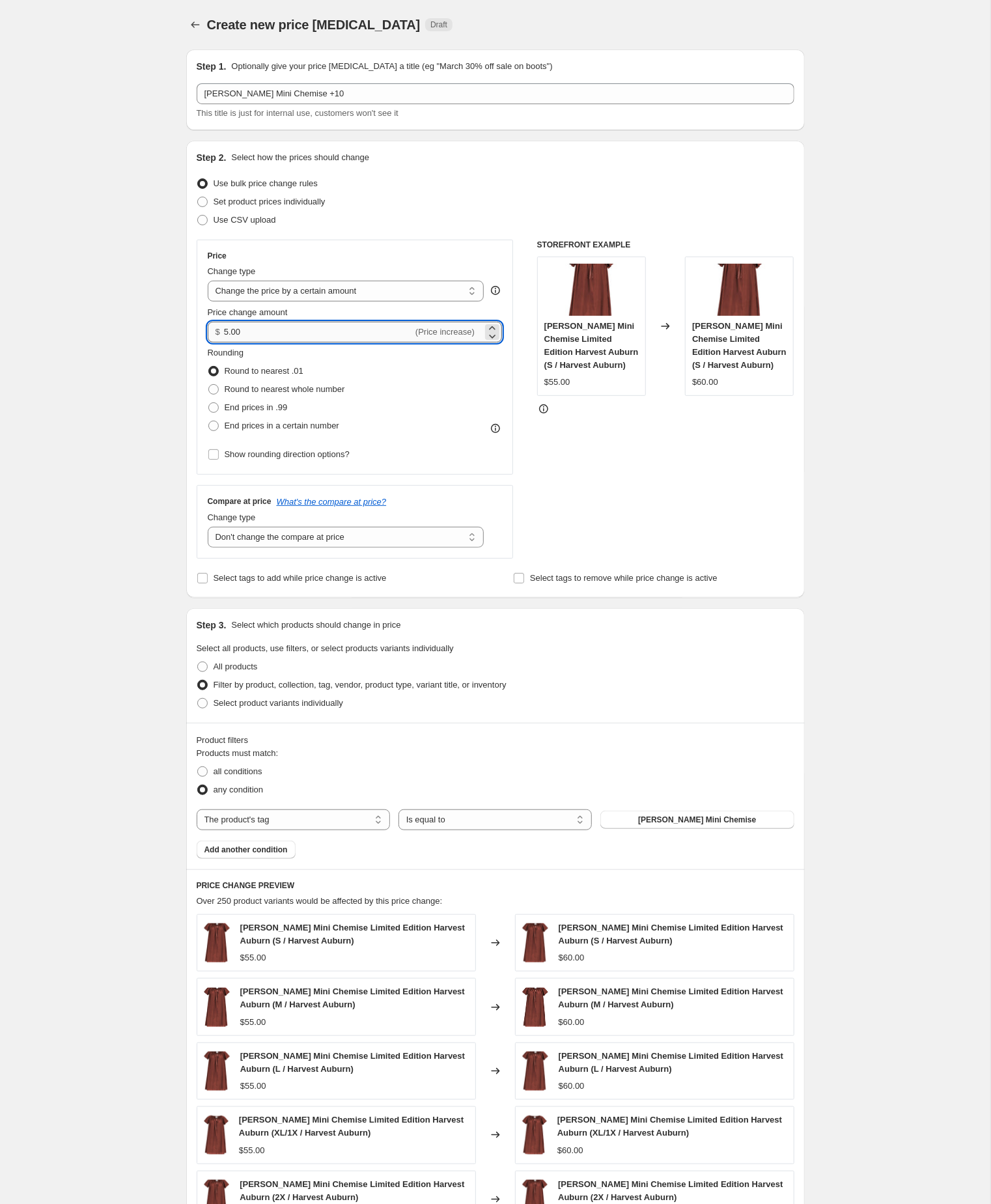
click at [287, 343] on input "5.00" at bounding box center [318, 332] width 189 height 21
type input "10.00"
click at [869, 643] on div "Create new price change job. This page is ready Create new price change job Dra…" at bounding box center [495, 734] width 990 height 1469
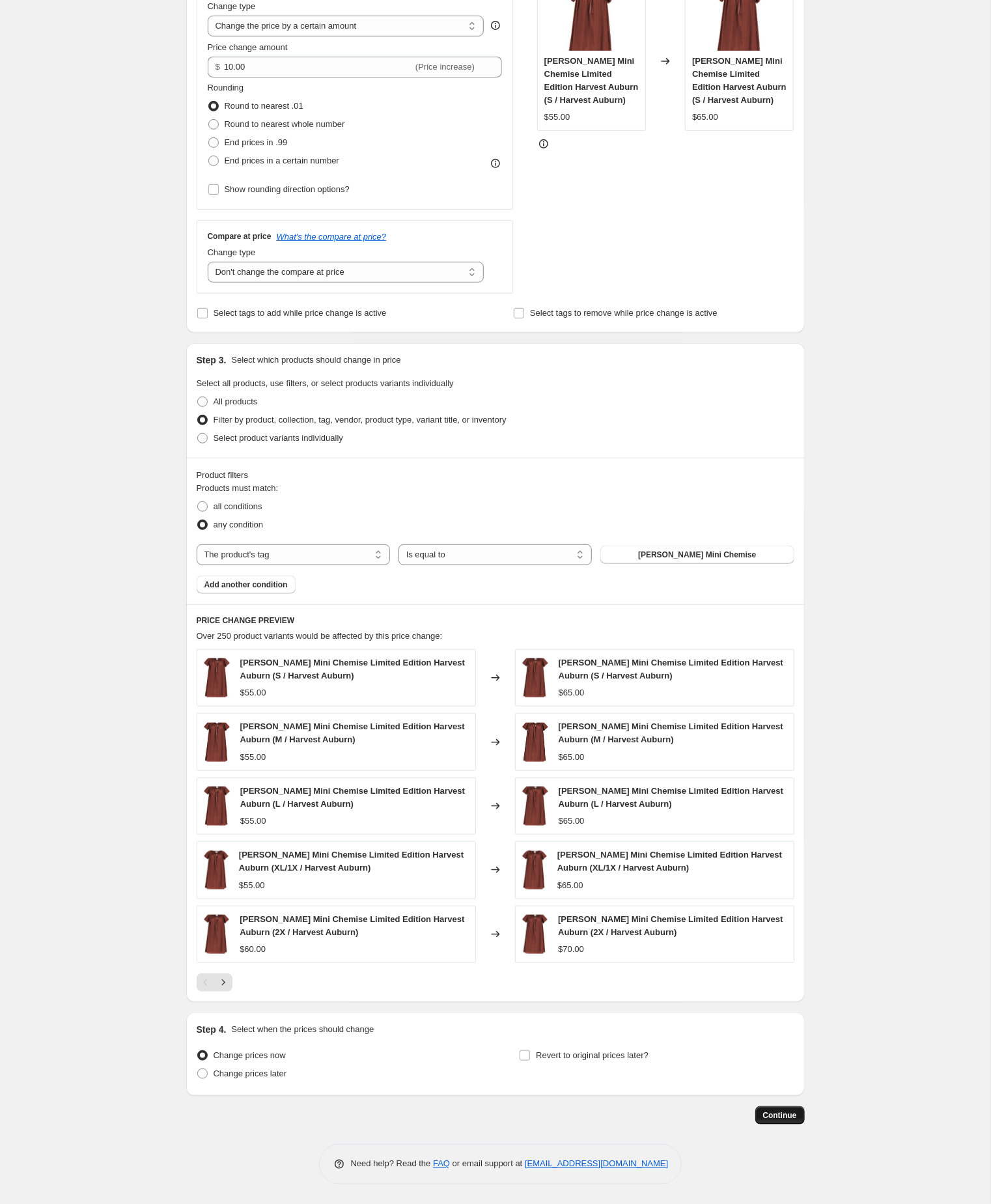
scroll to position [354, 0]
click at [784, 1107] on button "Continue" at bounding box center [780, 1115] width 50 height 18
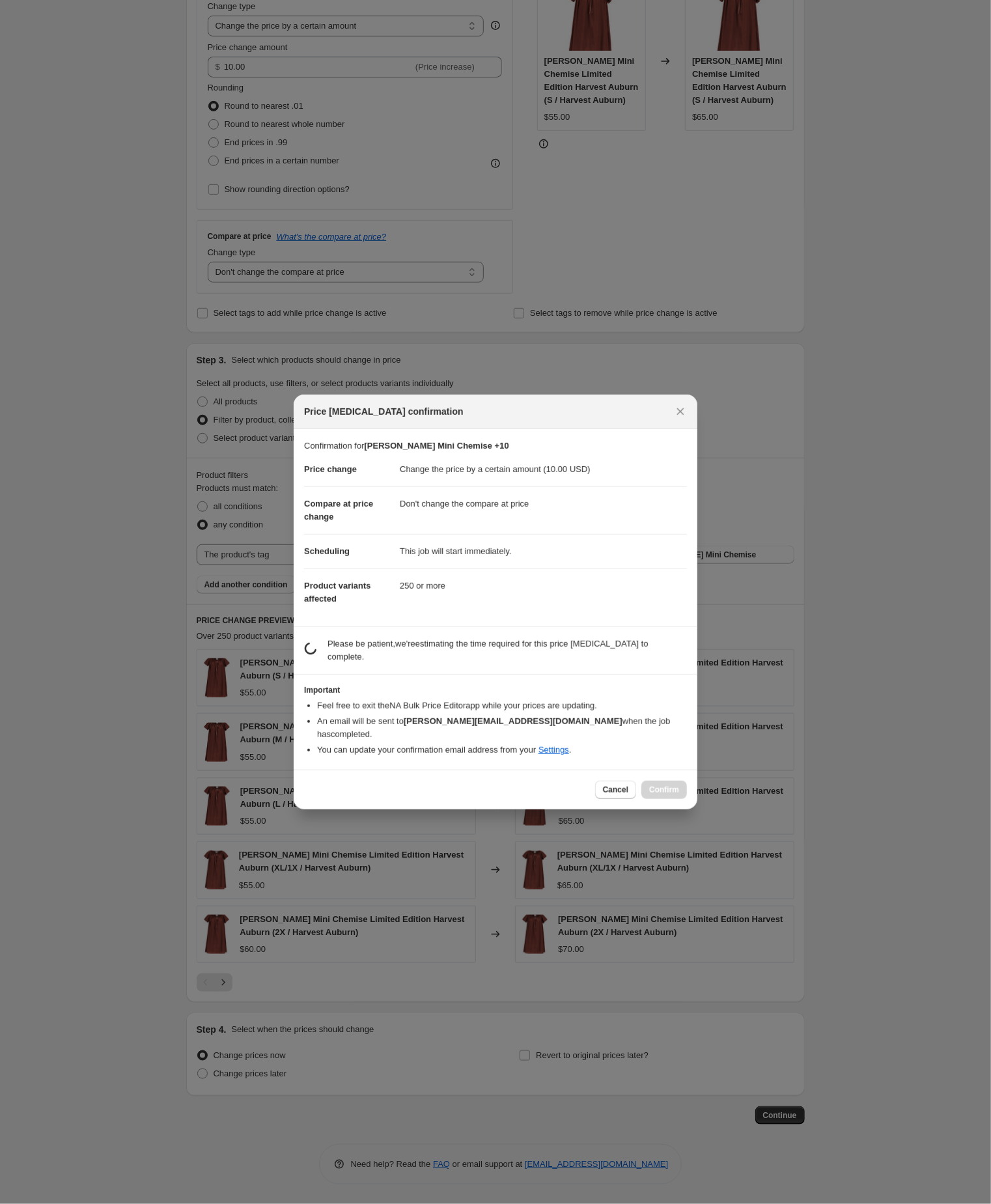
scroll to position [0, 0]
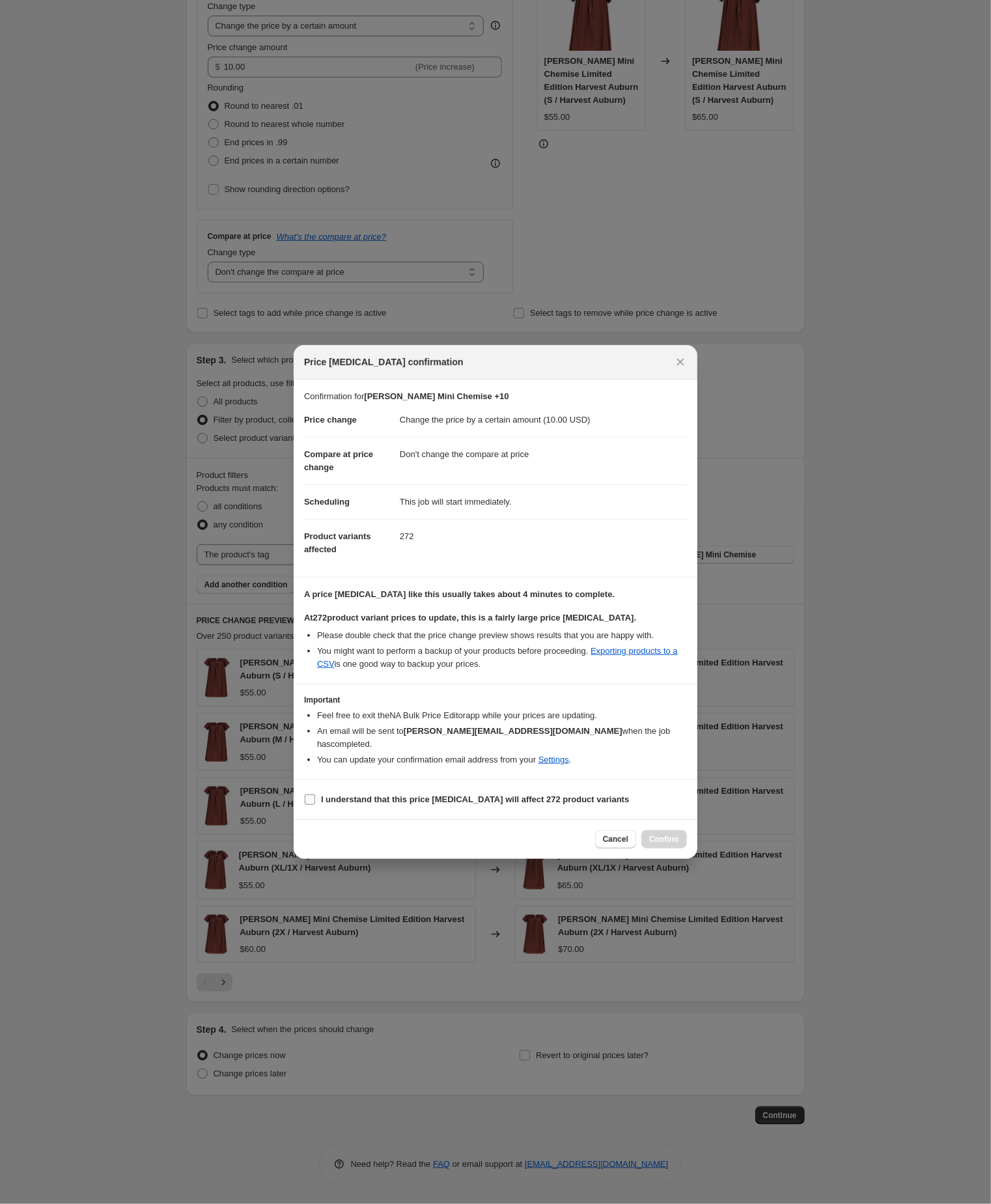
click at [310, 805] on input "I understand that this price change job will affect 272 product variants" at bounding box center [310, 800] width 10 height 10
checkbox input "true"
click at [660, 844] on span "Confirm" at bounding box center [663, 839] width 30 height 10
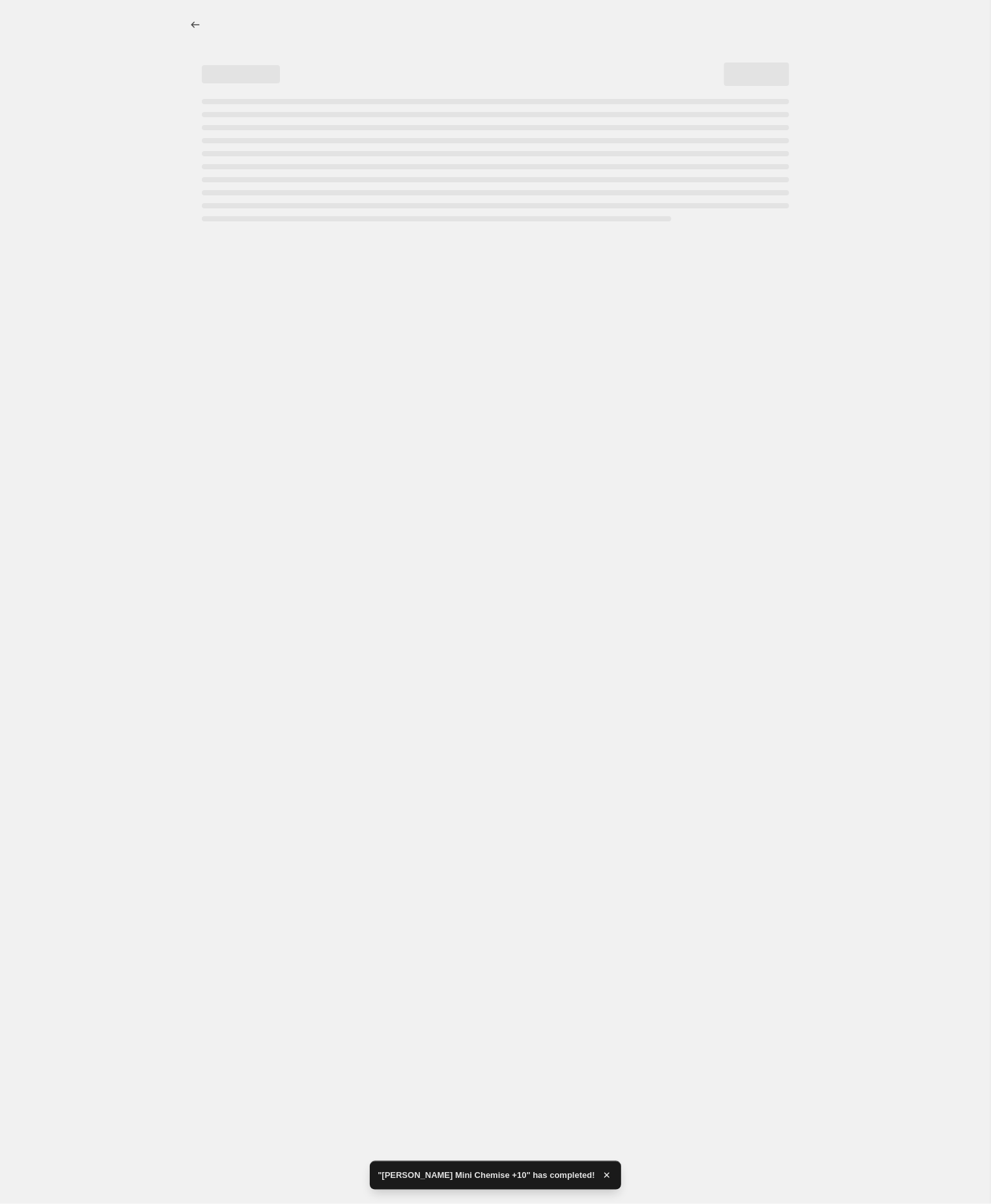
select select "by"
select select "no_change"
select select "tag"
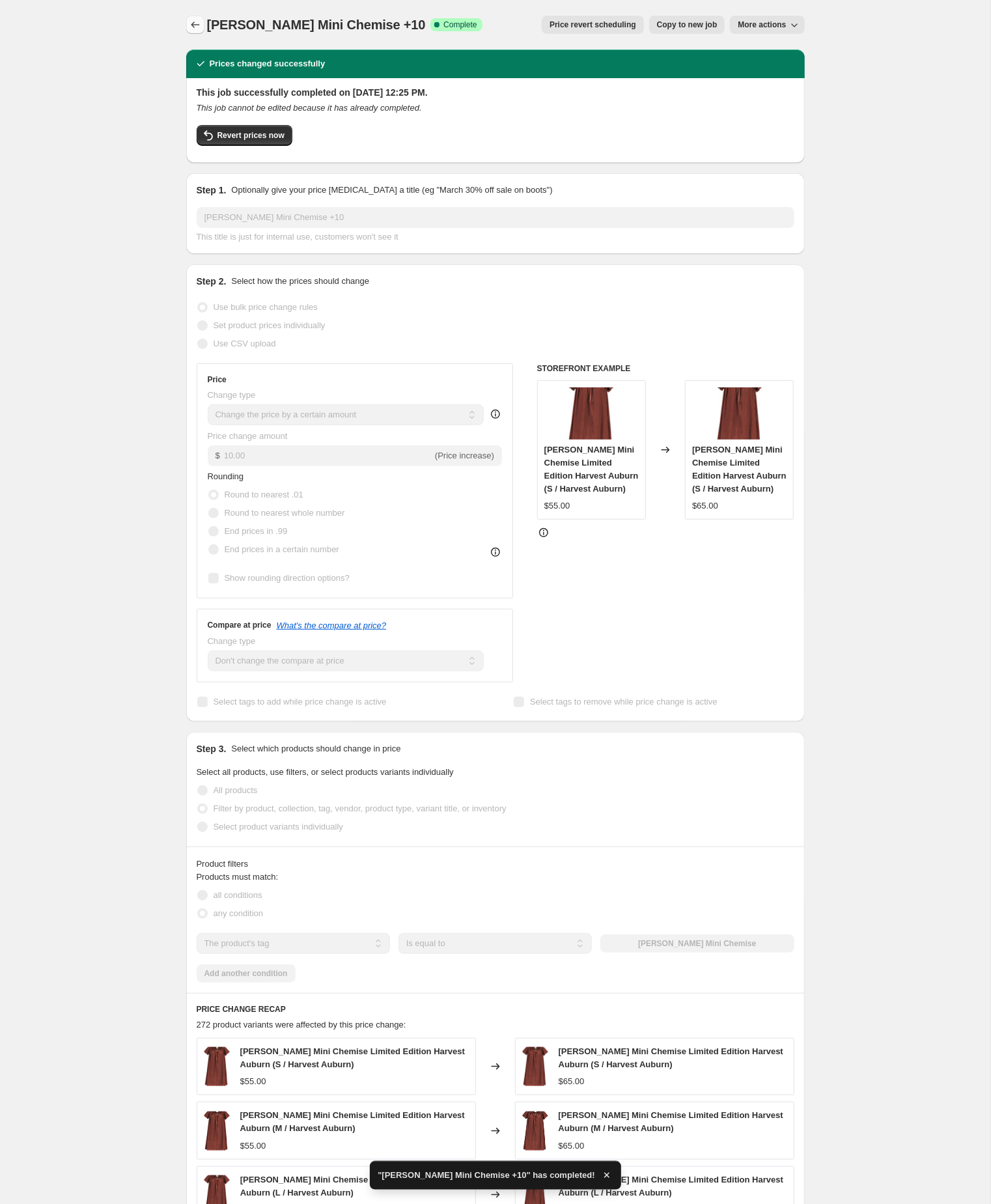
click at [188, 24] on button "Price change jobs" at bounding box center [195, 24] width 18 height 18
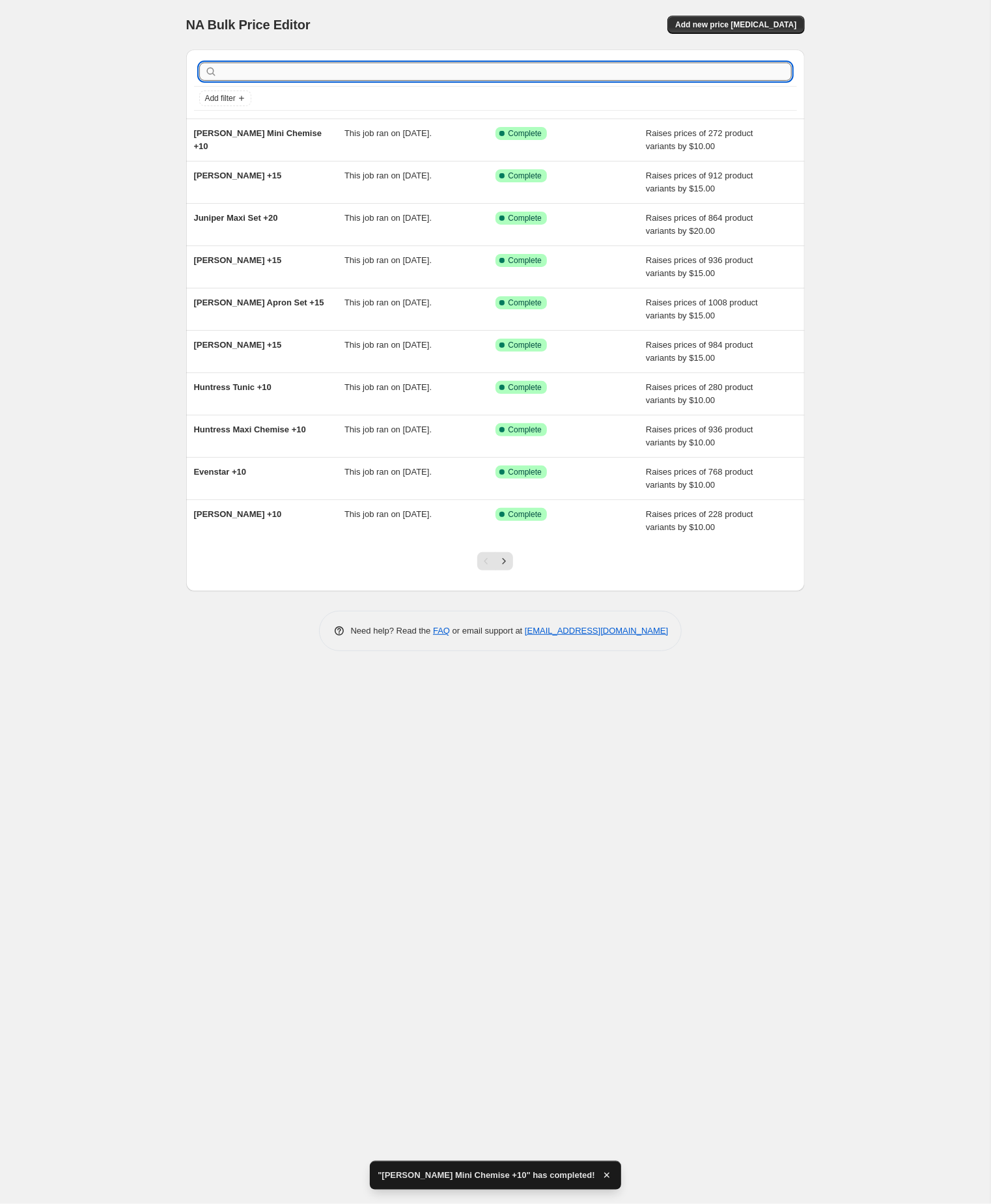
click at [339, 77] on input "text" at bounding box center [505, 71] width 572 height 18
paste input "liesl"
type input "liesl"
click at [338, 75] on input "liesl" at bounding box center [494, 71] width 548 height 18
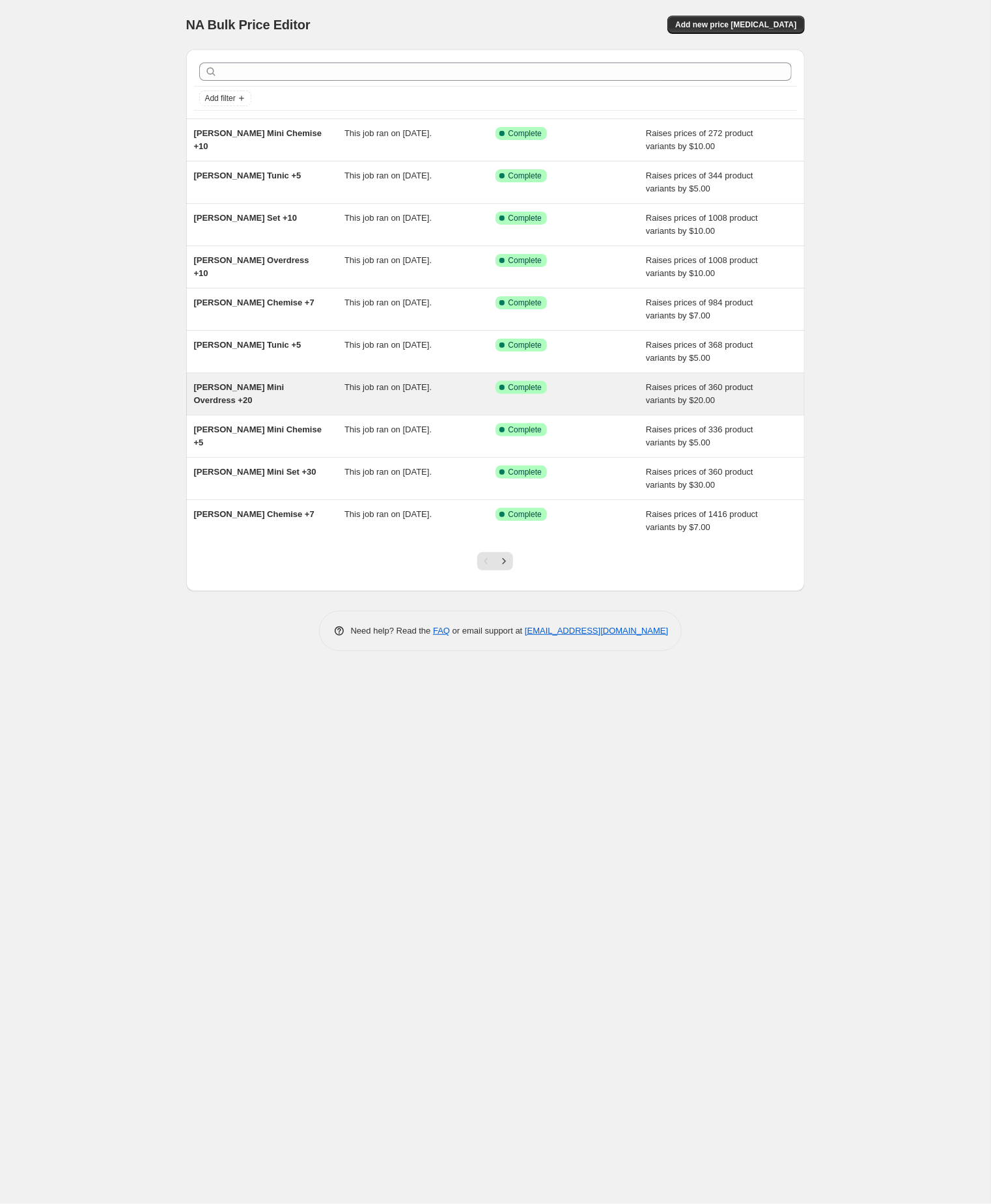
click at [250, 405] on span "Liesl Mini Overdress +20" at bounding box center [239, 393] width 91 height 22
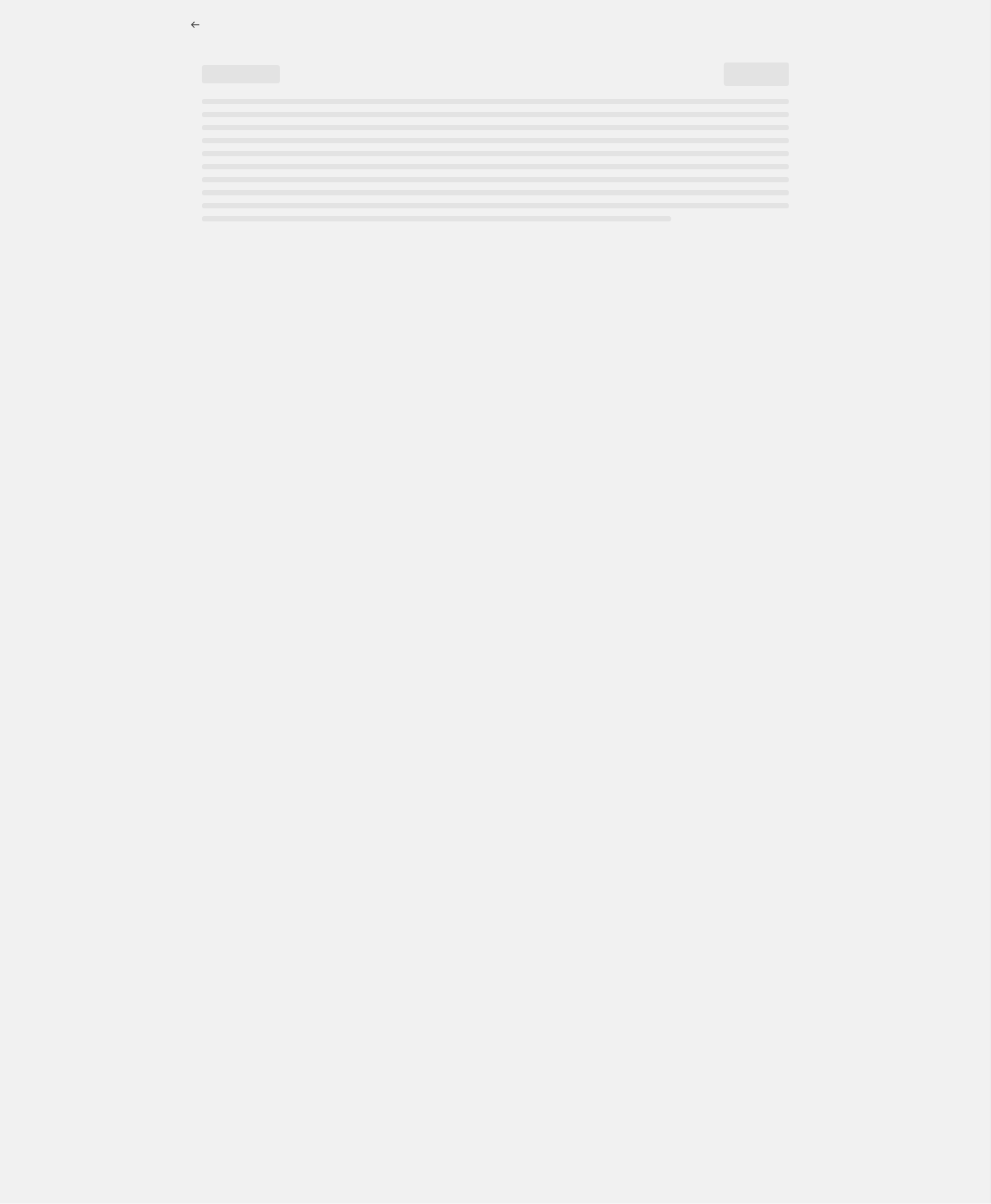
select select "by"
select select "no_change"
select select "tag"
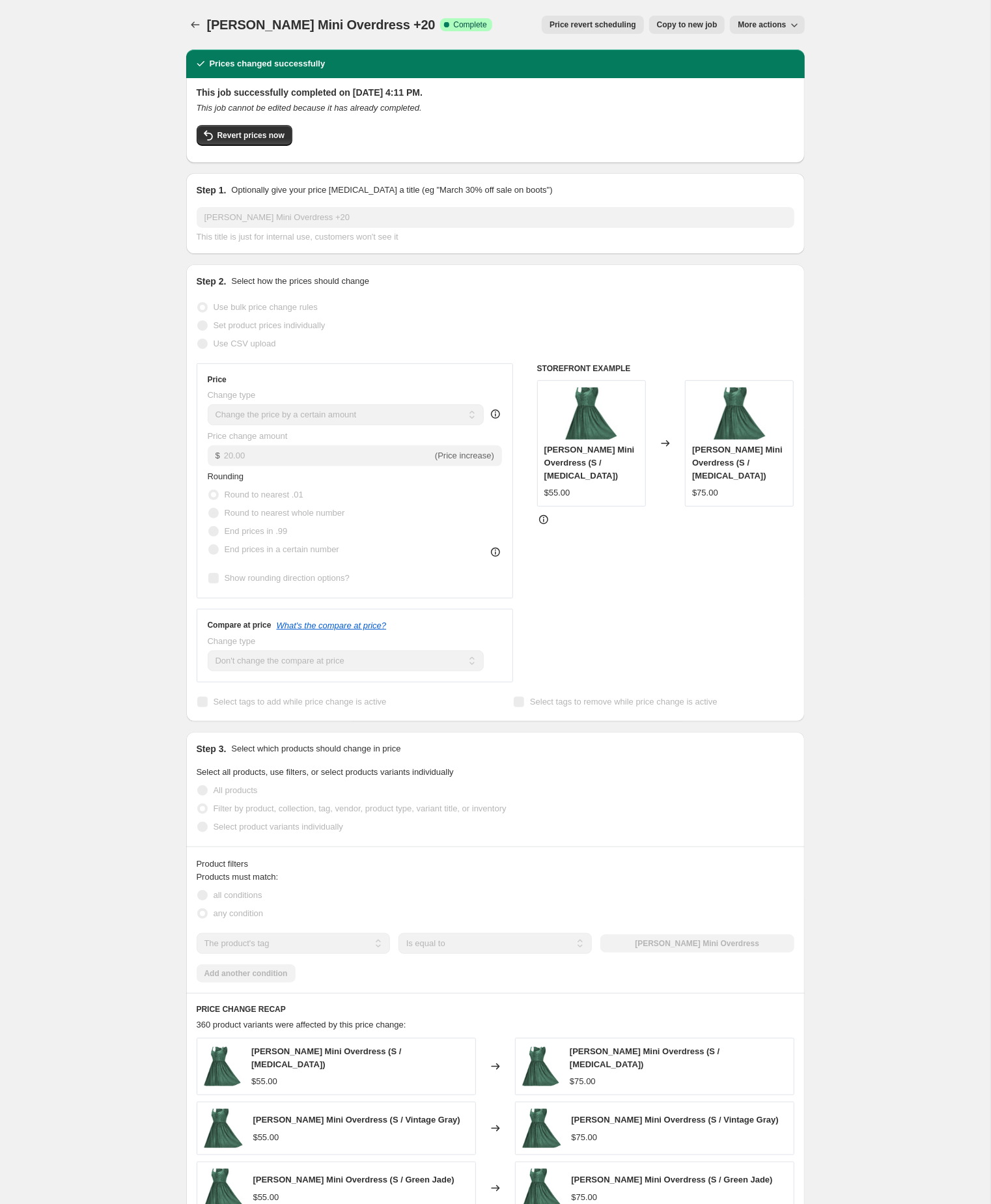
click at [657, 28] on span "Copy to new job" at bounding box center [687, 24] width 61 height 10
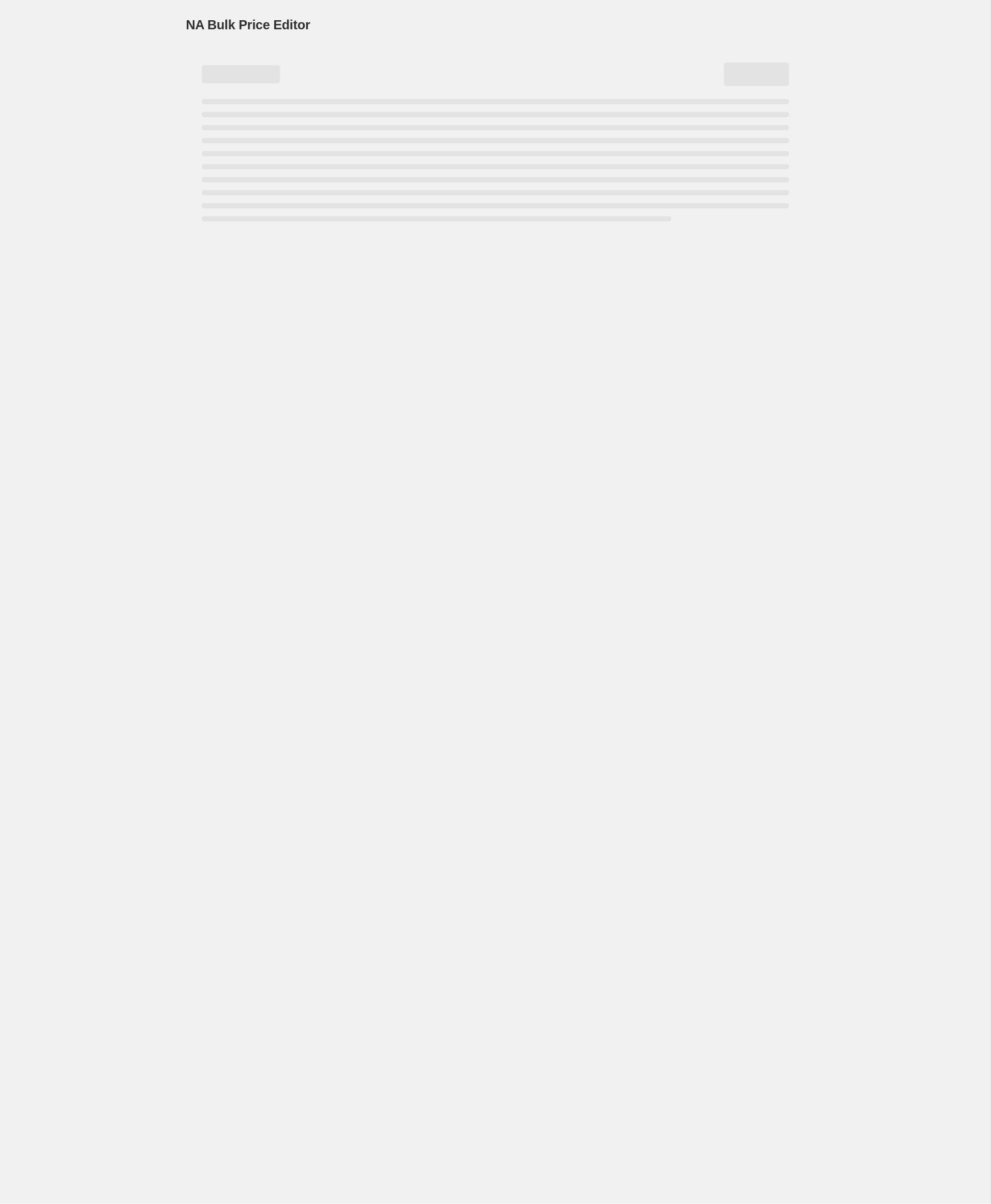
select select "by"
select select "no_change"
select select "tag"
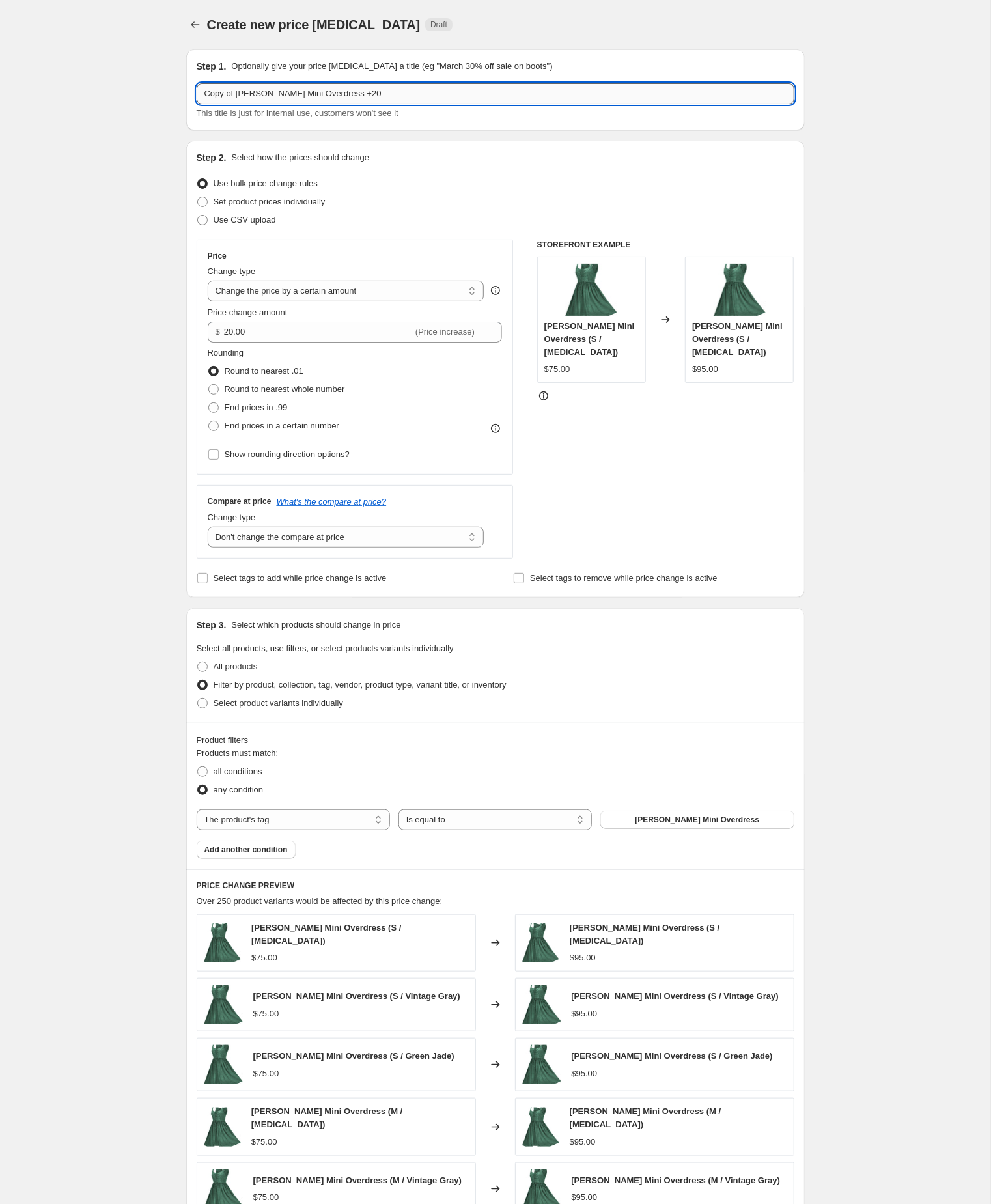
click at [243, 98] on input "Copy of Liesl Mini Overdress +20" at bounding box center [495, 94] width 598 height 21
click at [351, 97] on input "Liesl Mini Overdress +20" at bounding box center [495, 94] width 598 height 21
type input "Liesl Mini Overdress +10"
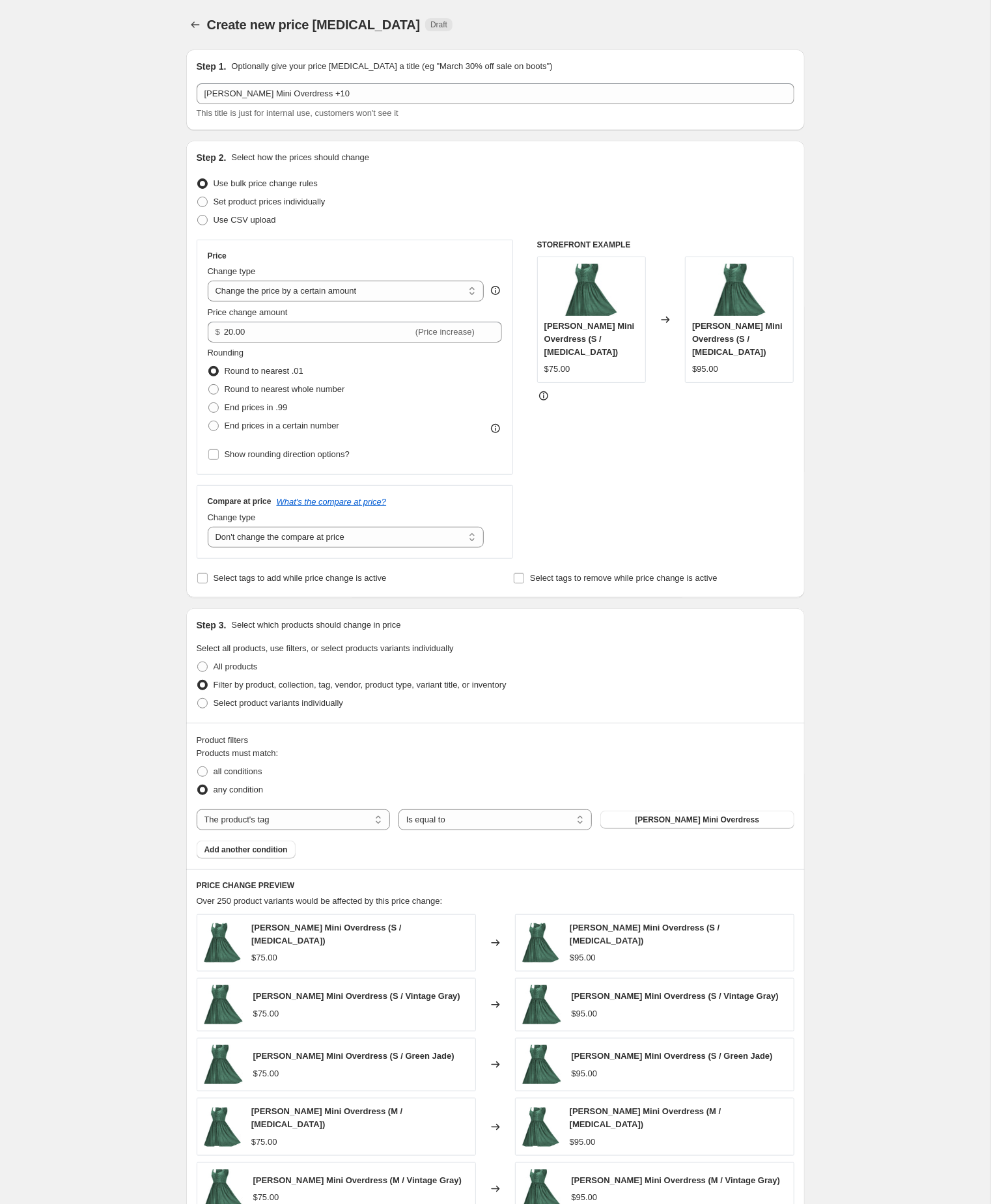
click at [123, 210] on div "Create new price change job. This page is ready Create new price change job Dra…" at bounding box center [495, 728] width 990 height 1457
click at [276, 343] on input "20.00" at bounding box center [318, 332] width 189 height 21
type input "10.00"
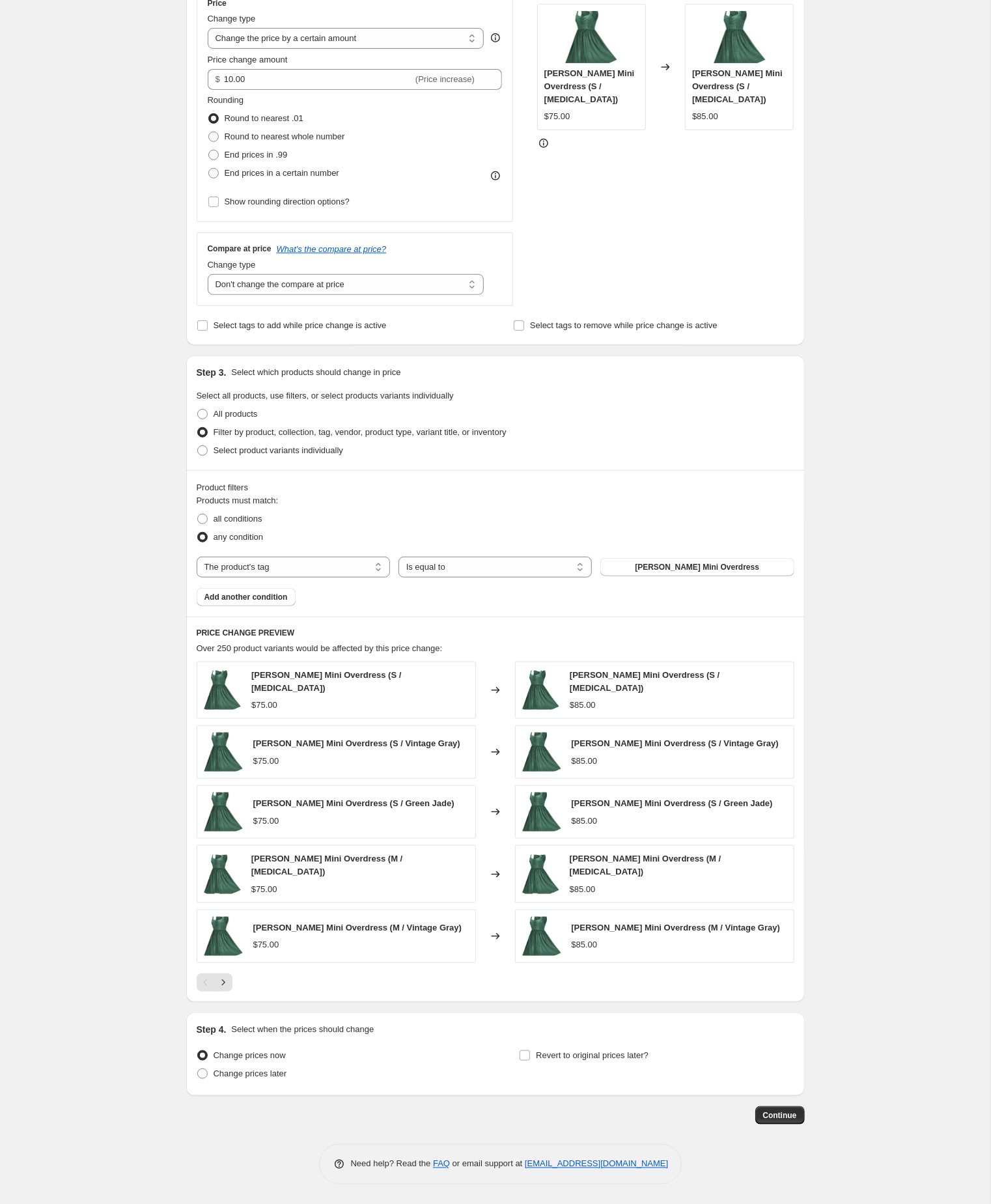
scroll to position [329, 0]
click at [775, 1107] on button "Continue" at bounding box center [780, 1115] width 50 height 18
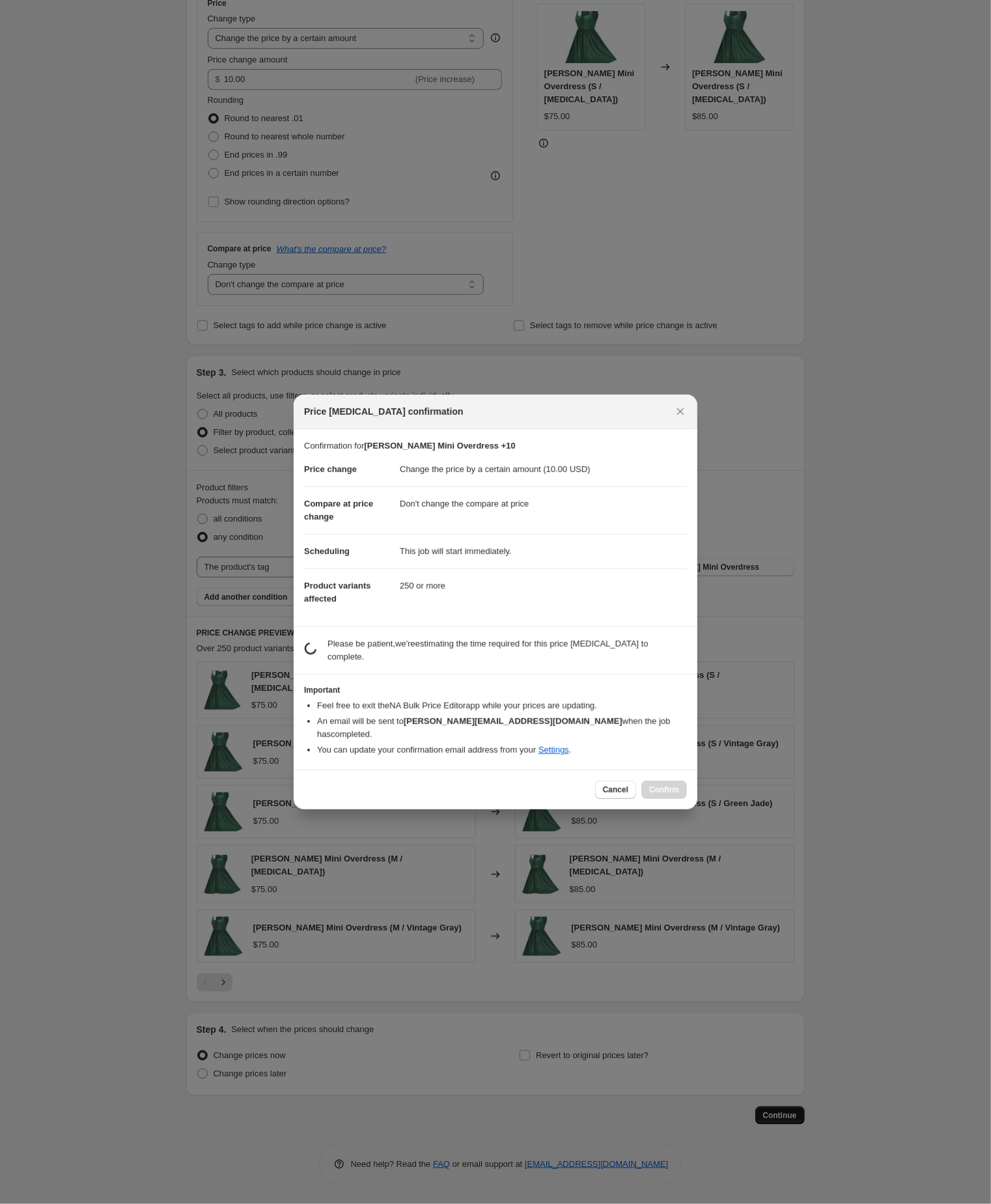
scroll to position [328, 0]
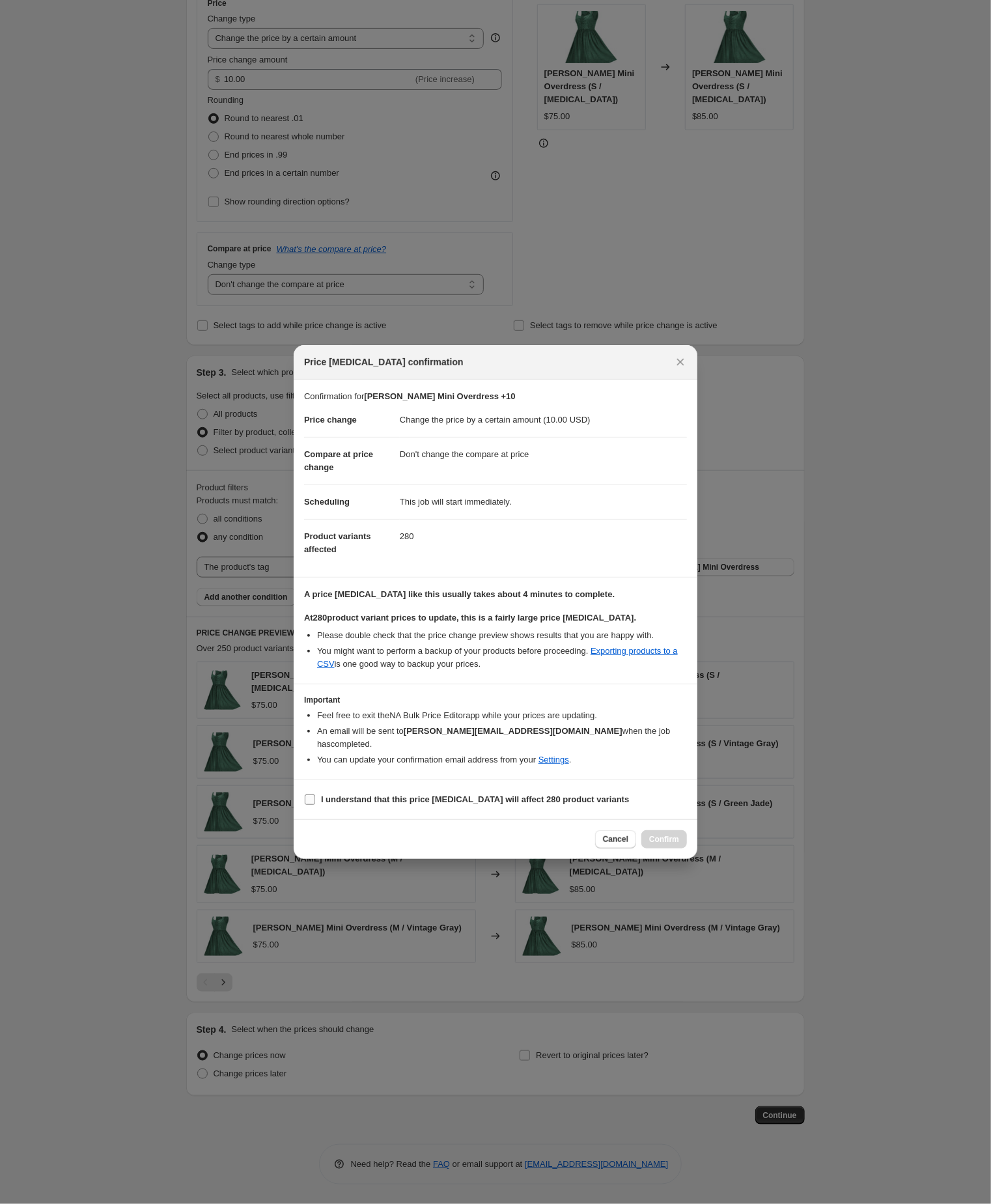
click at [311, 805] on input "I understand that this price change job will affect 280 product variants" at bounding box center [310, 800] width 10 height 10
checkbox input "true"
click at [663, 844] on span "Confirm" at bounding box center [663, 839] width 30 height 10
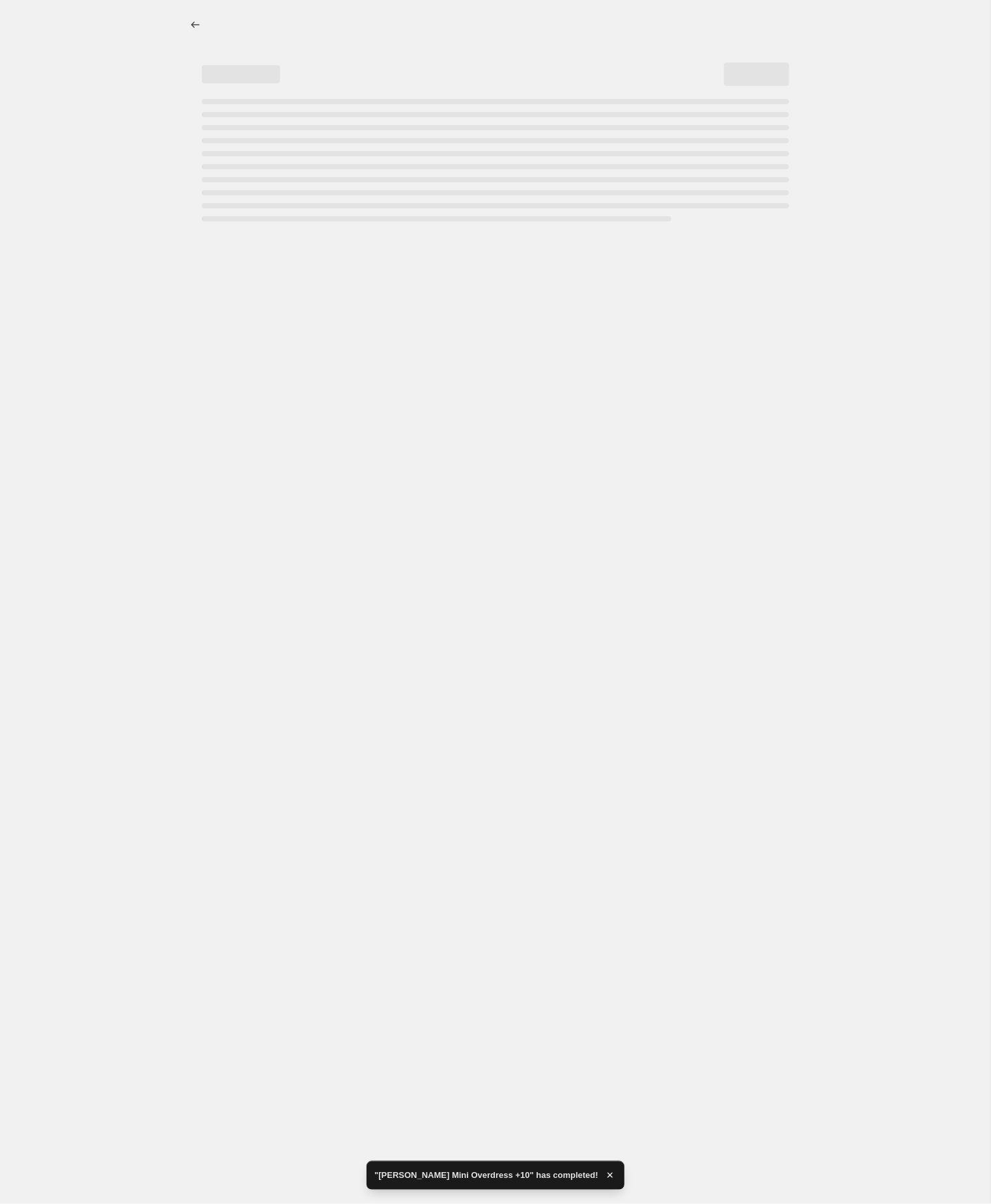
select select "by"
select select "no_change"
select select "tag"
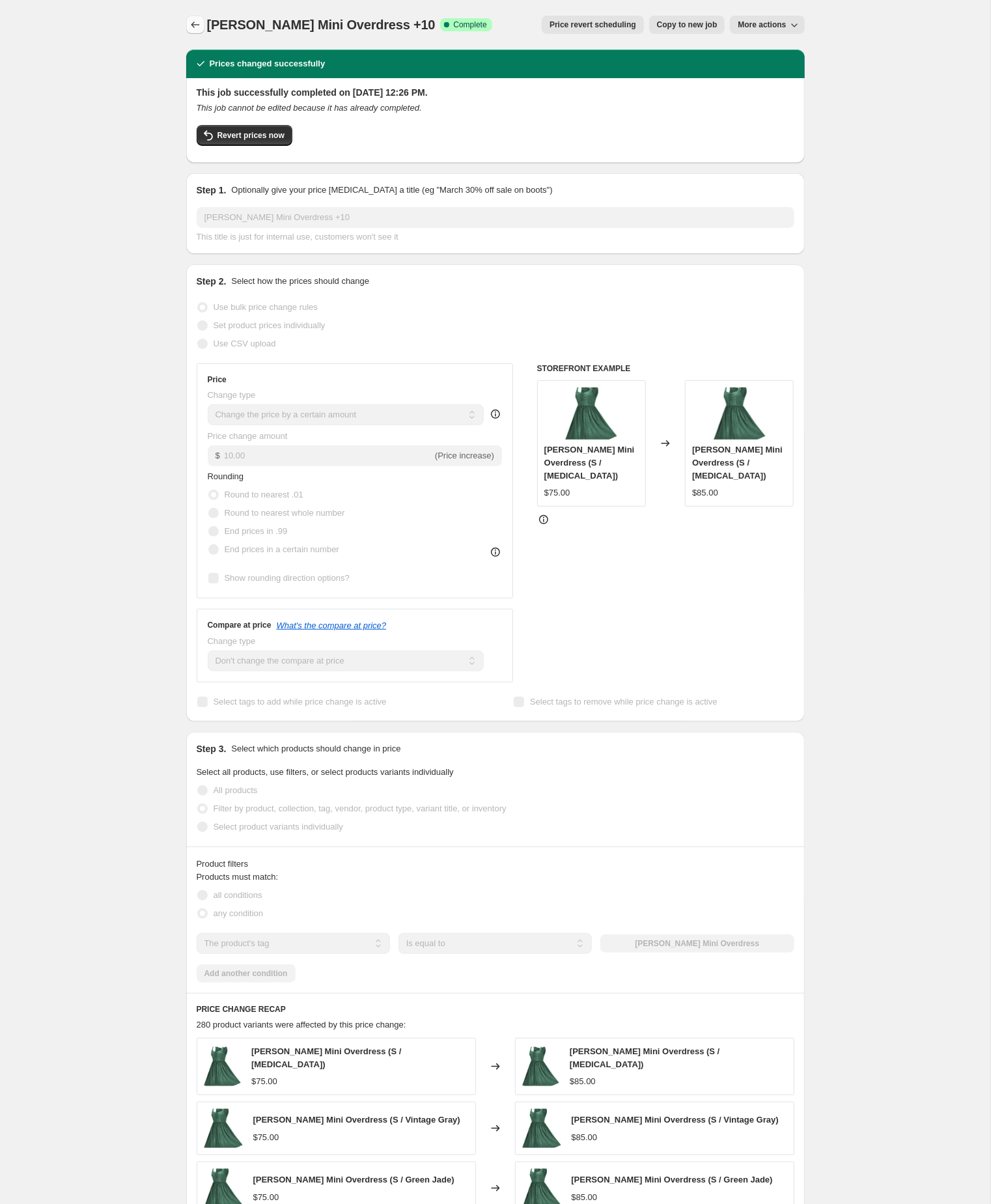
click at [193, 22] on icon "Price change jobs" at bounding box center [196, 24] width 13 height 13
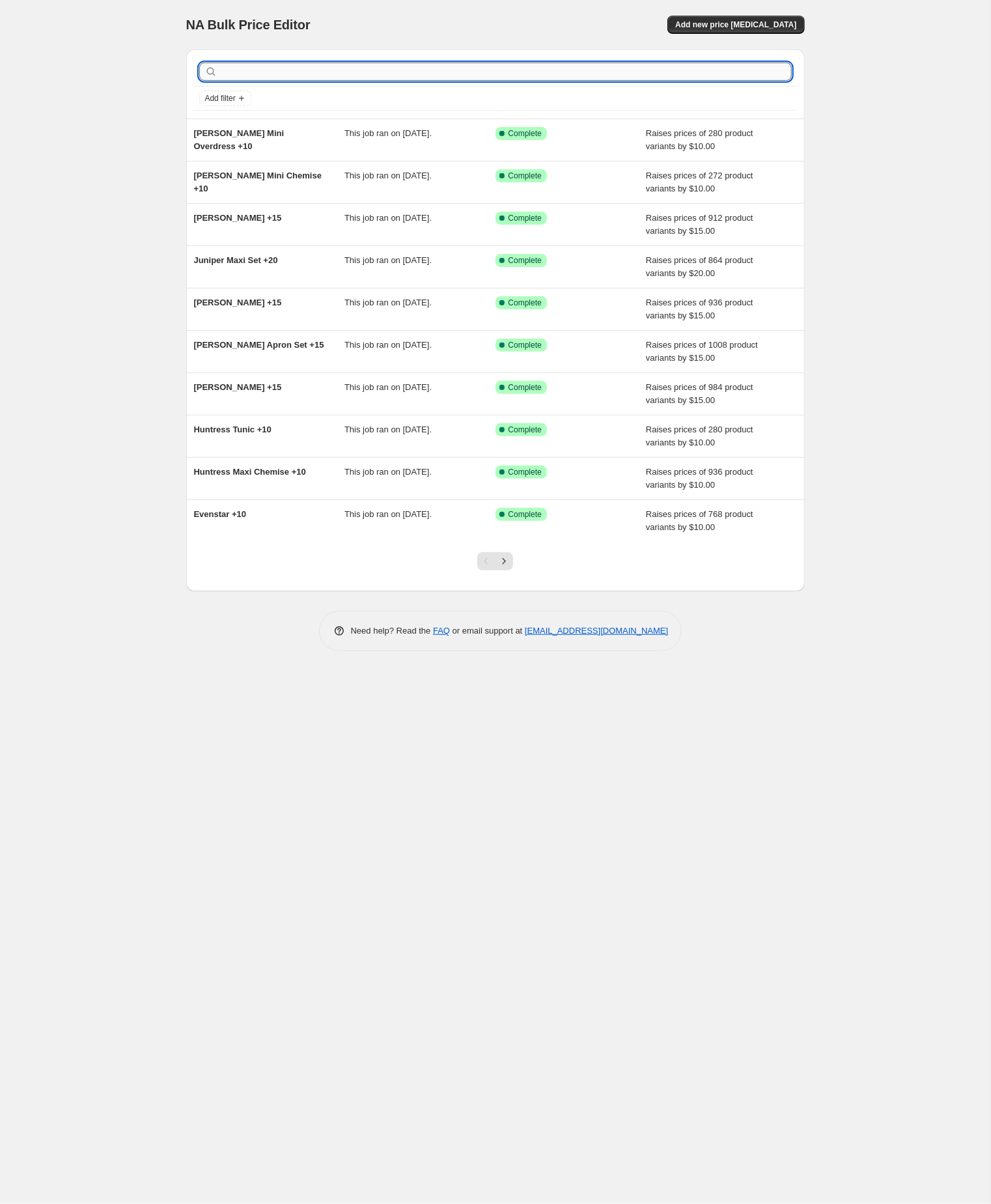
click at [373, 76] on input "text" at bounding box center [505, 71] width 572 height 18
paste input "liesl"
type input "liesl"
click at [369, 74] on input "liesl" at bounding box center [494, 71] width 548 height 18
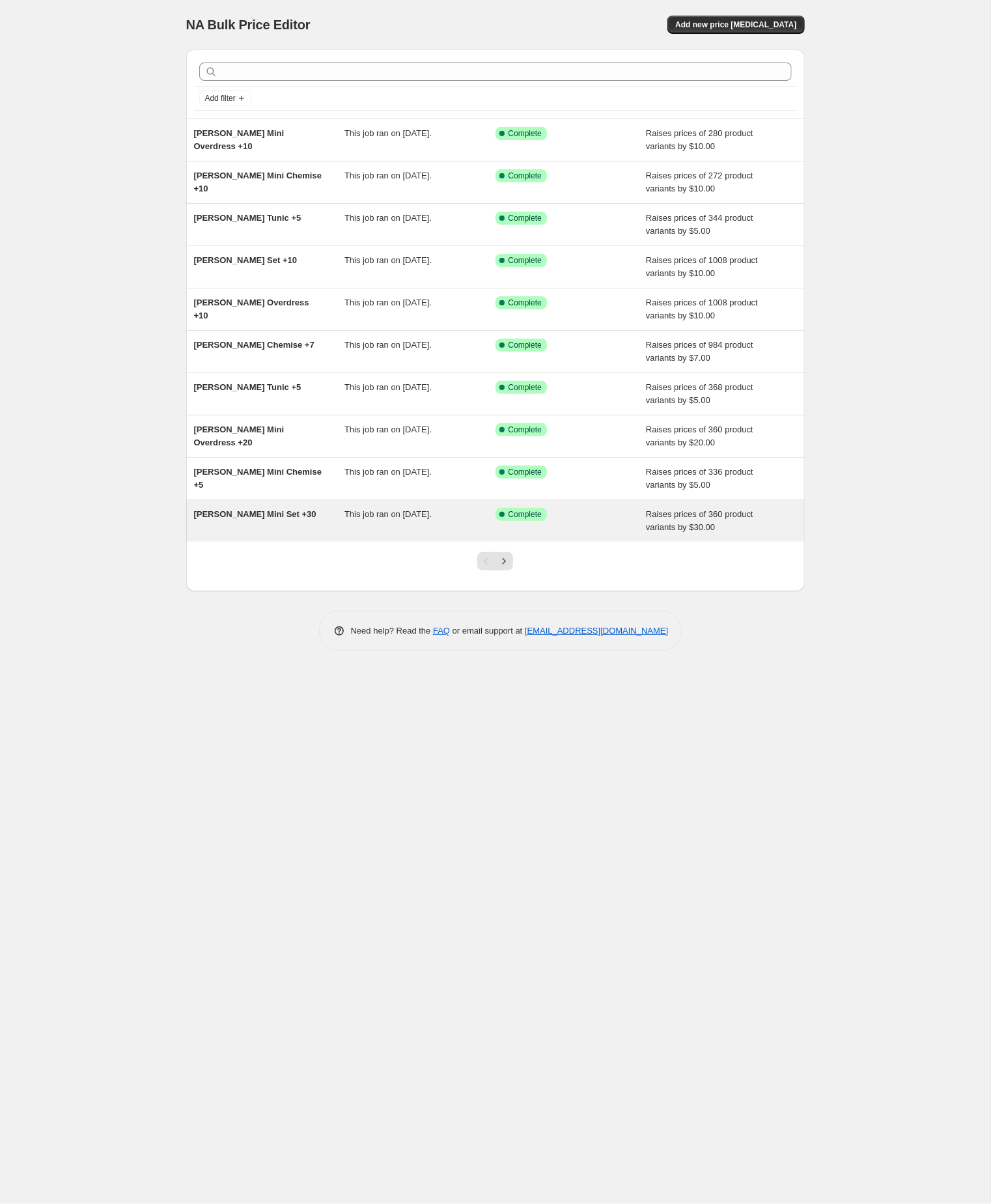
click at [246, 519] on span "Liesl Mini Set +30" at bounding box center [255, 514] width 123 height 9
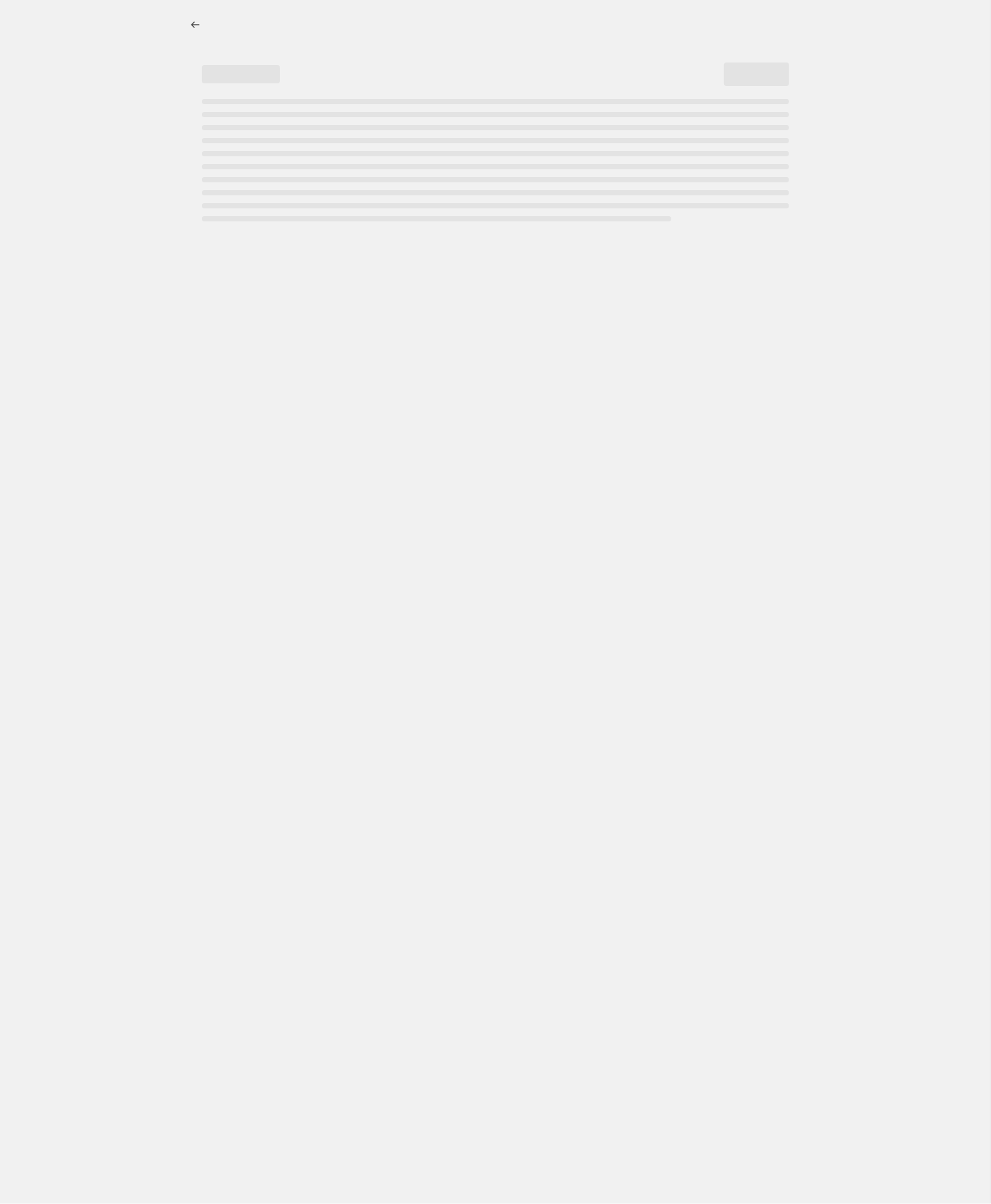
select select "by"
select select "no_change"
select select "tag"
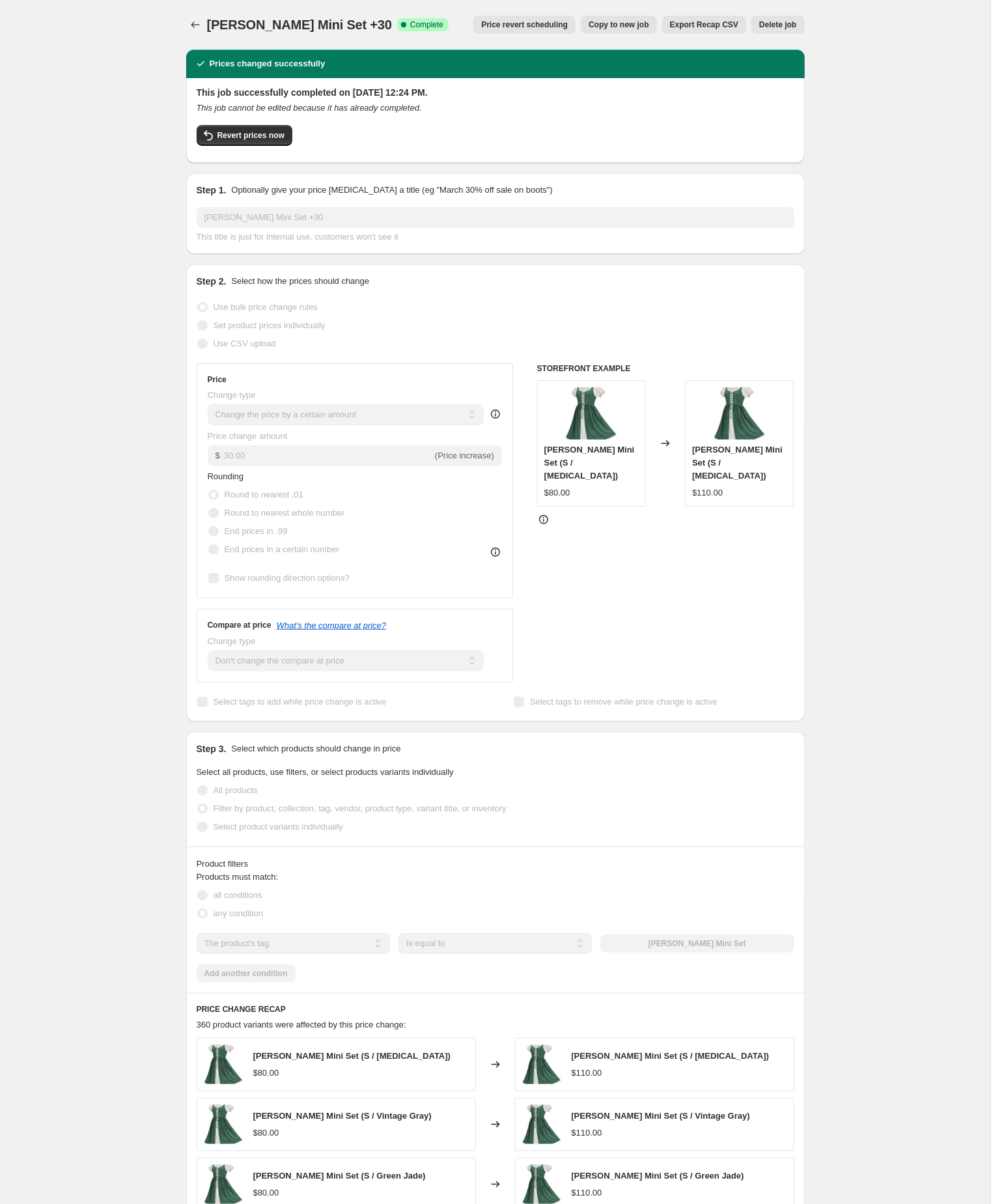
click at [589, 21] on span "Copy to new job" at bounding box center [619, 24] width 61 height 10
select select "by"
select select "no_change"
select select "tag"
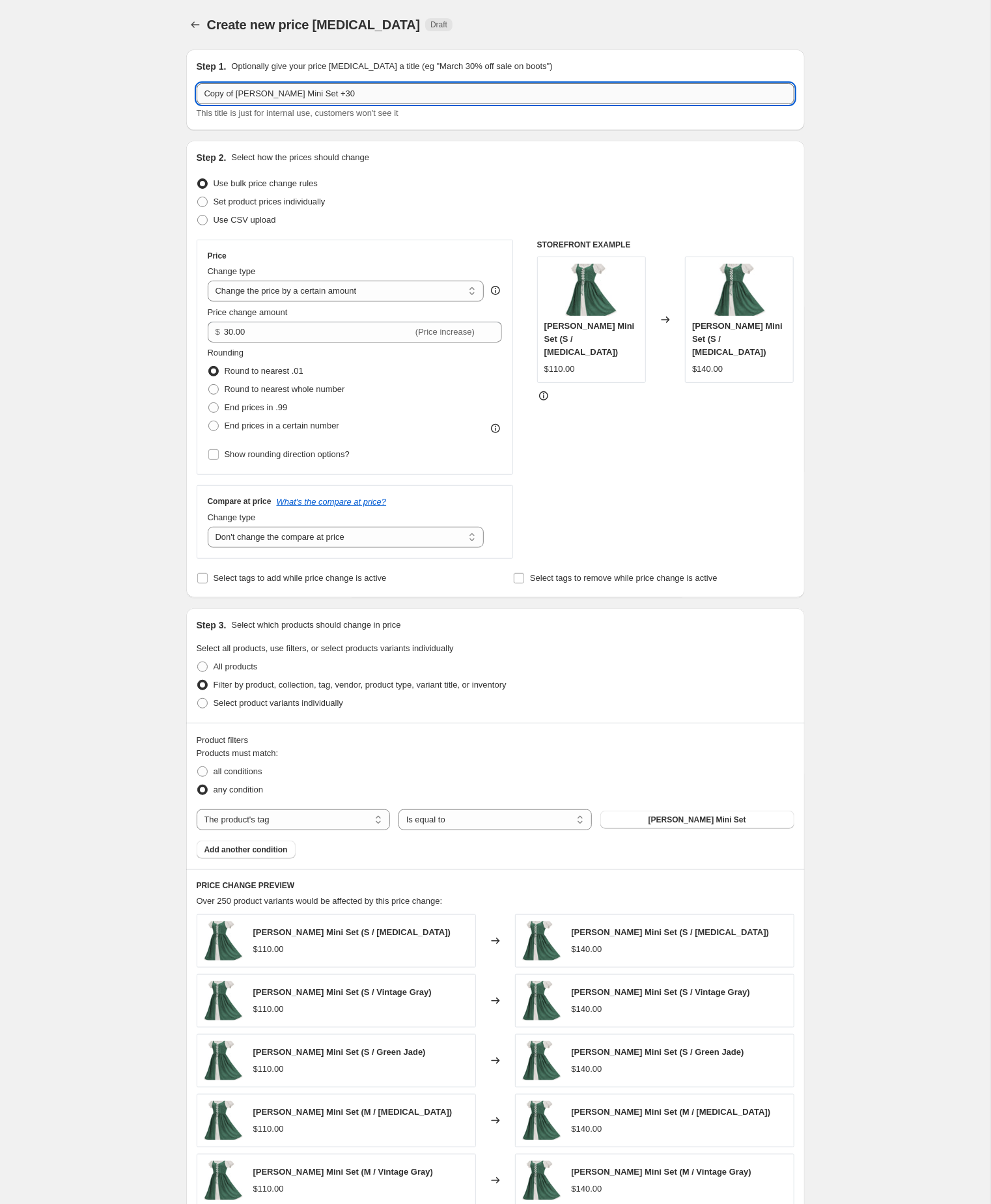
click at [243, 97] on input "Copy of Liesl Mini Set +30" at bounding box center [495, 94] width 598 height 21
click at [332, 97] on input "Liesl Mini Set +30" at bounding box center [495, 94] width 598 height 21
type input "Liesl Mini Set +15"
click at [287, 343] on input "30.00" at bounding box center [318, 332] width 189 height 21
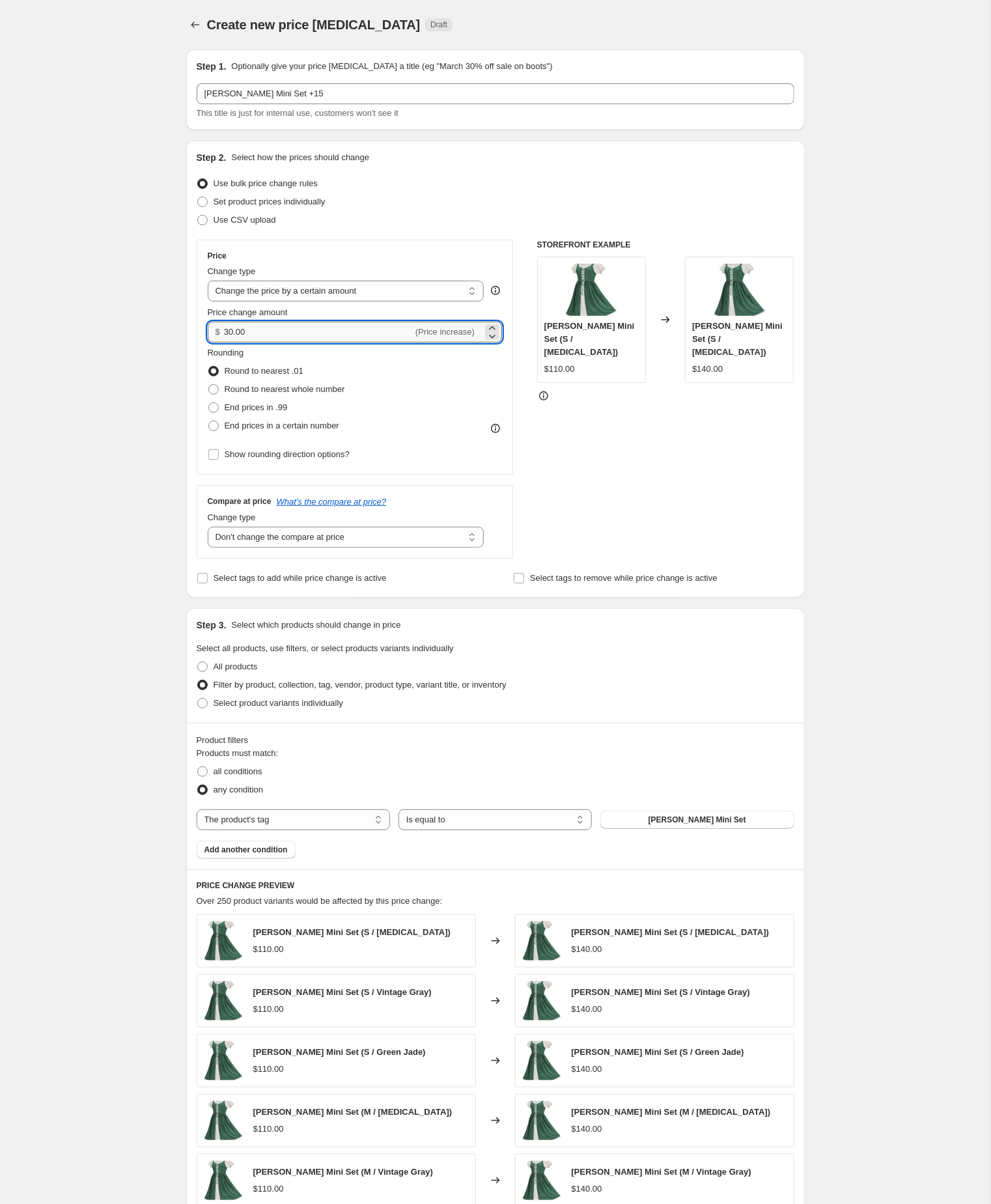
click at [287, 343] on input "30.00" at bounding box center [318, 332] width 189 height 21
type input "15.00"
click at [107, 414] on div "Create new price change job. This page is ready Create new price change job Dra…" at bounding box center [495, 724] width 990 height 1448
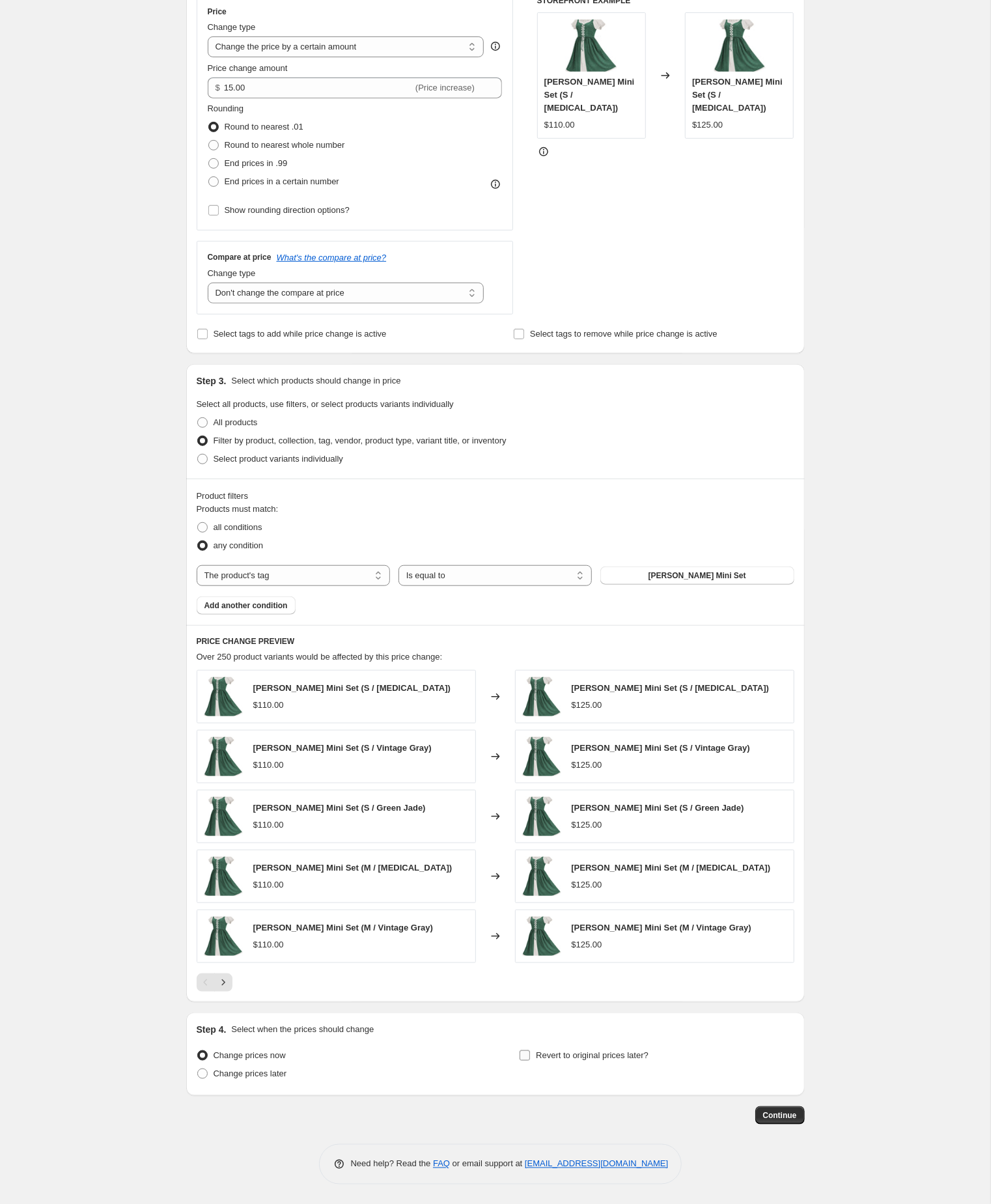
scroll to position [311, 0]
click at [786, 1122] on button "Continue" at bounding box center [780, 1115] width 50 height 18
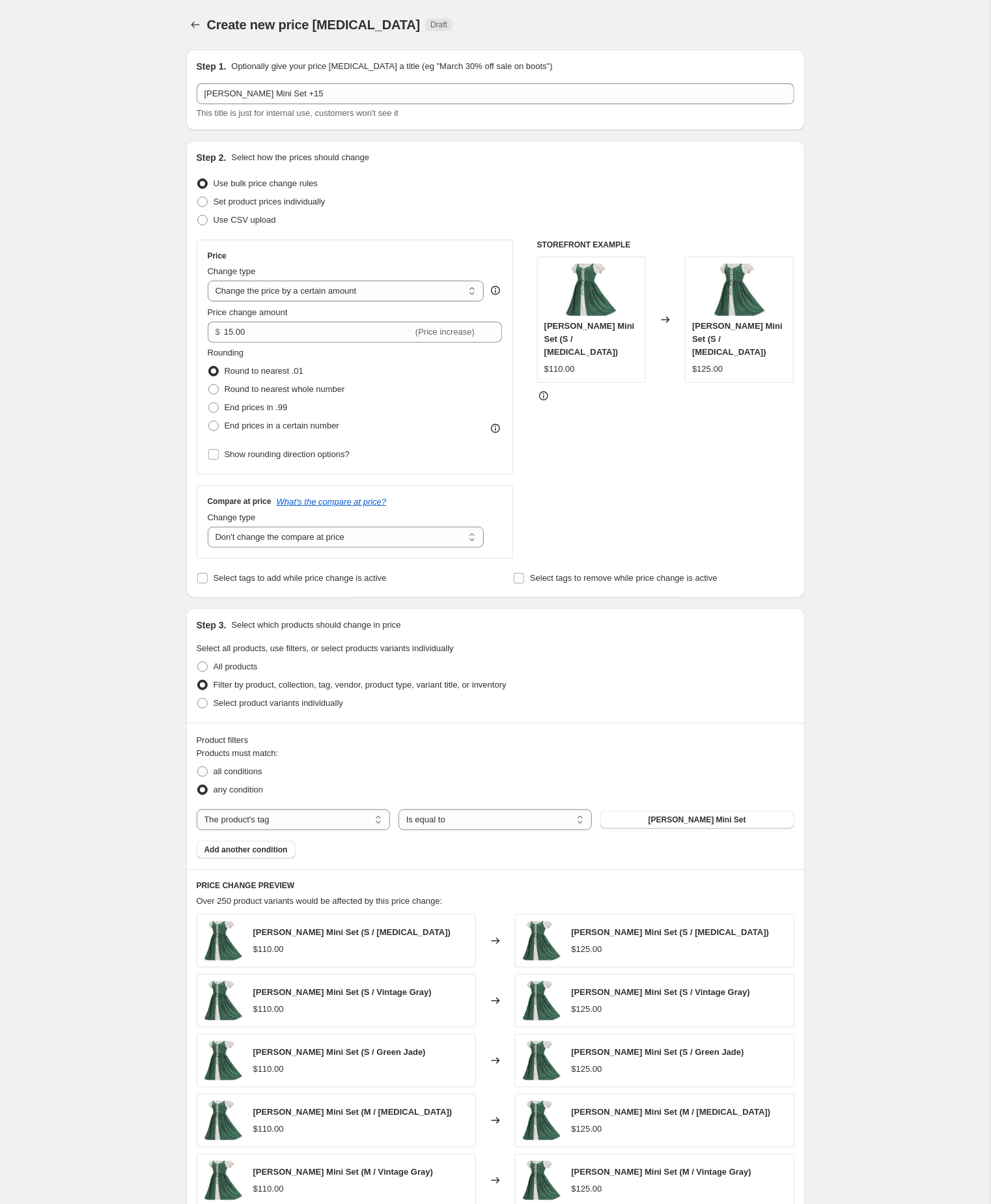
scroll to position [310, 0]
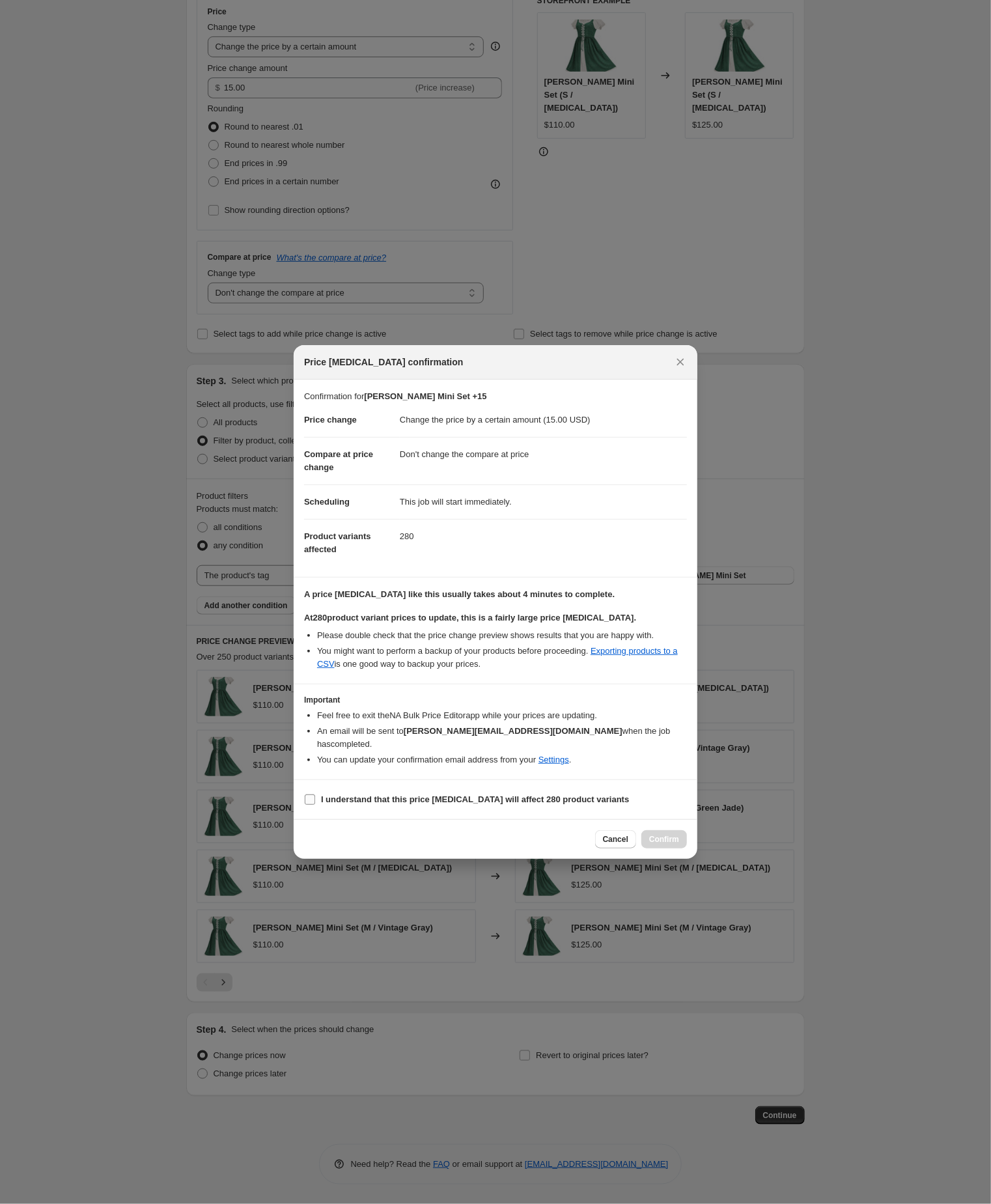
click at [309, 805] on input "I understand that this price change job will affect 280 product variants" at bounding box center [310, 800] width 10 height 10
checkbox input "true"
click at [670, 844] on span "Confirm" at bounding box center [663, 839] width 30 height 10
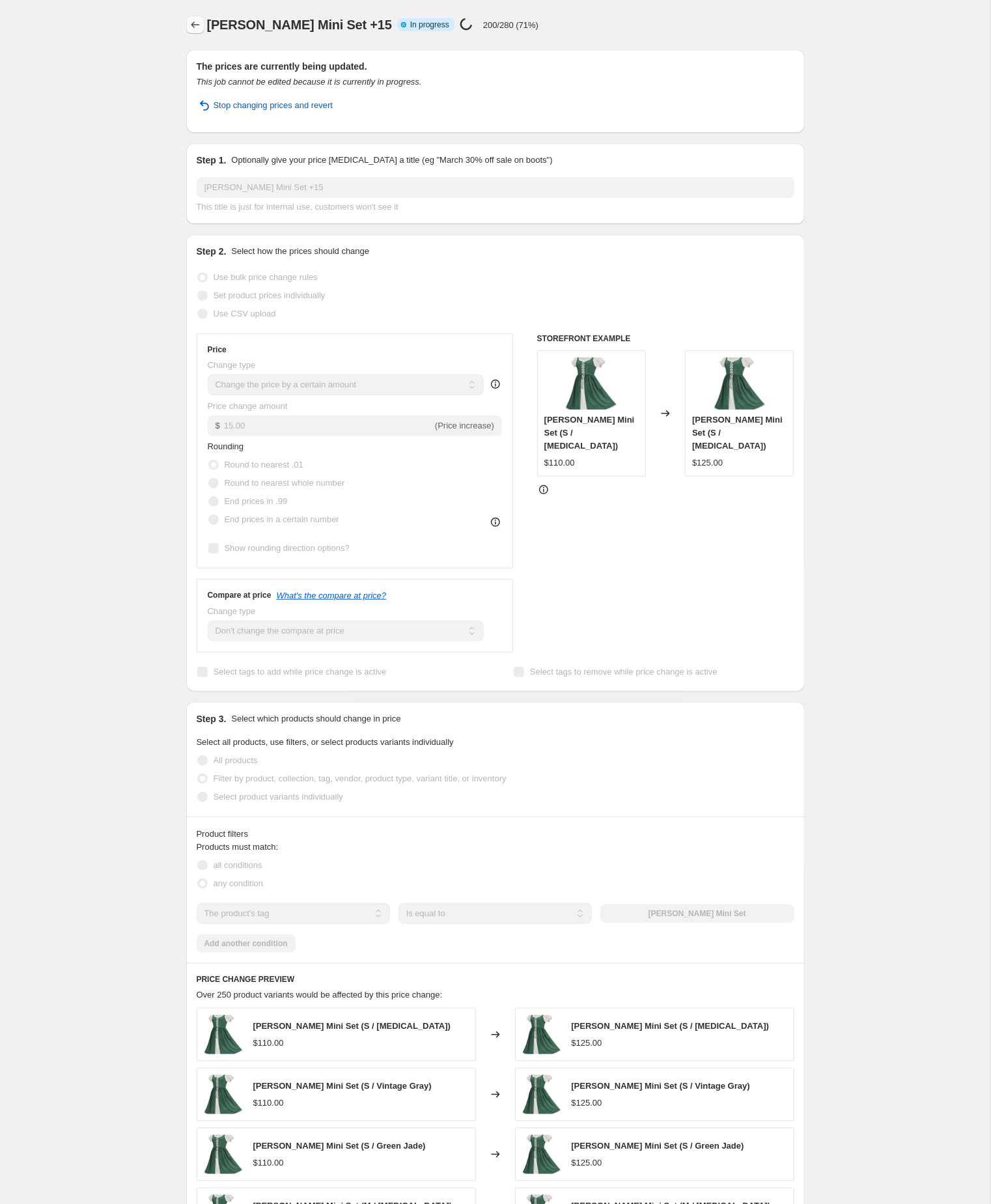
click at [194, 23] on icon "Price change jobs" at bounding box center [196, 24] width 13 height 13
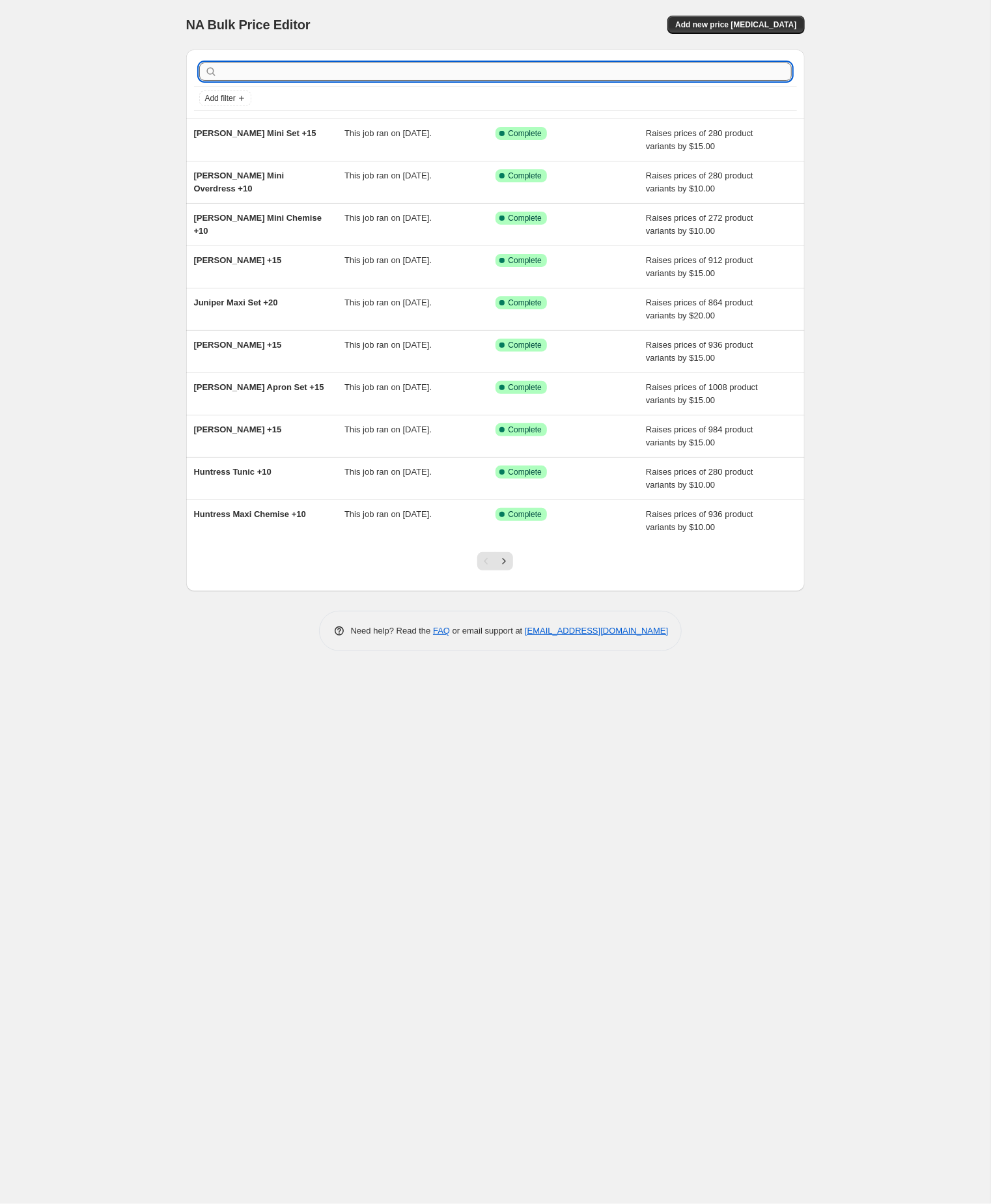
click at [305, 76] on input "text" at bounding box center [505, 71] width 572 height 18
paste input "liesl"
type input "liesl"
click at [305, 76] on input "text" at bounding box center [505, 71] width 572 height 18
paste input "liesl"
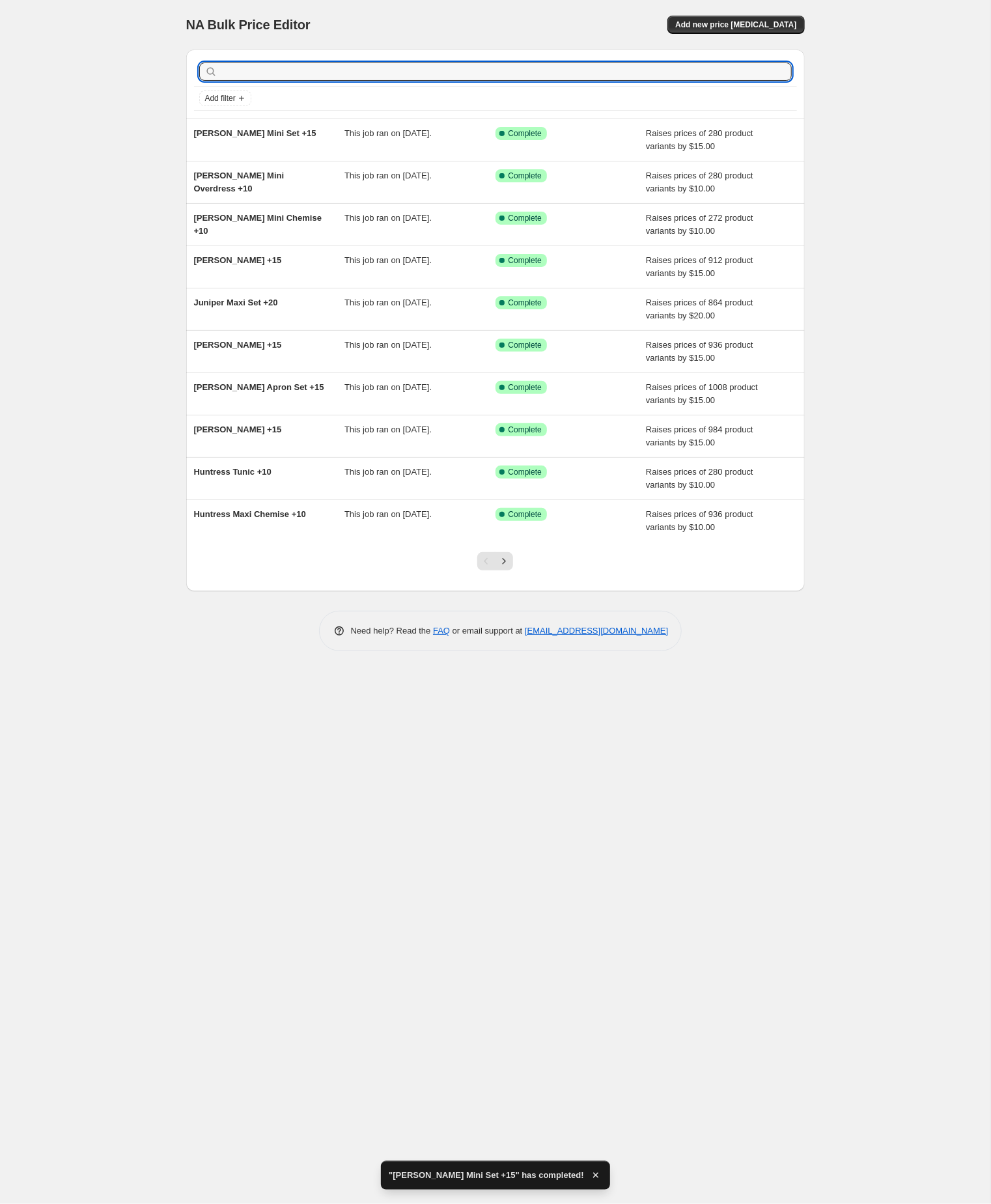
type input "liesl"
click at [305, 76] on input "liesl" at bounding box center [494, 71] width 548 height 18
click at [242, 76] on input "text" at bounding box center [505, 71] width 572 height 18
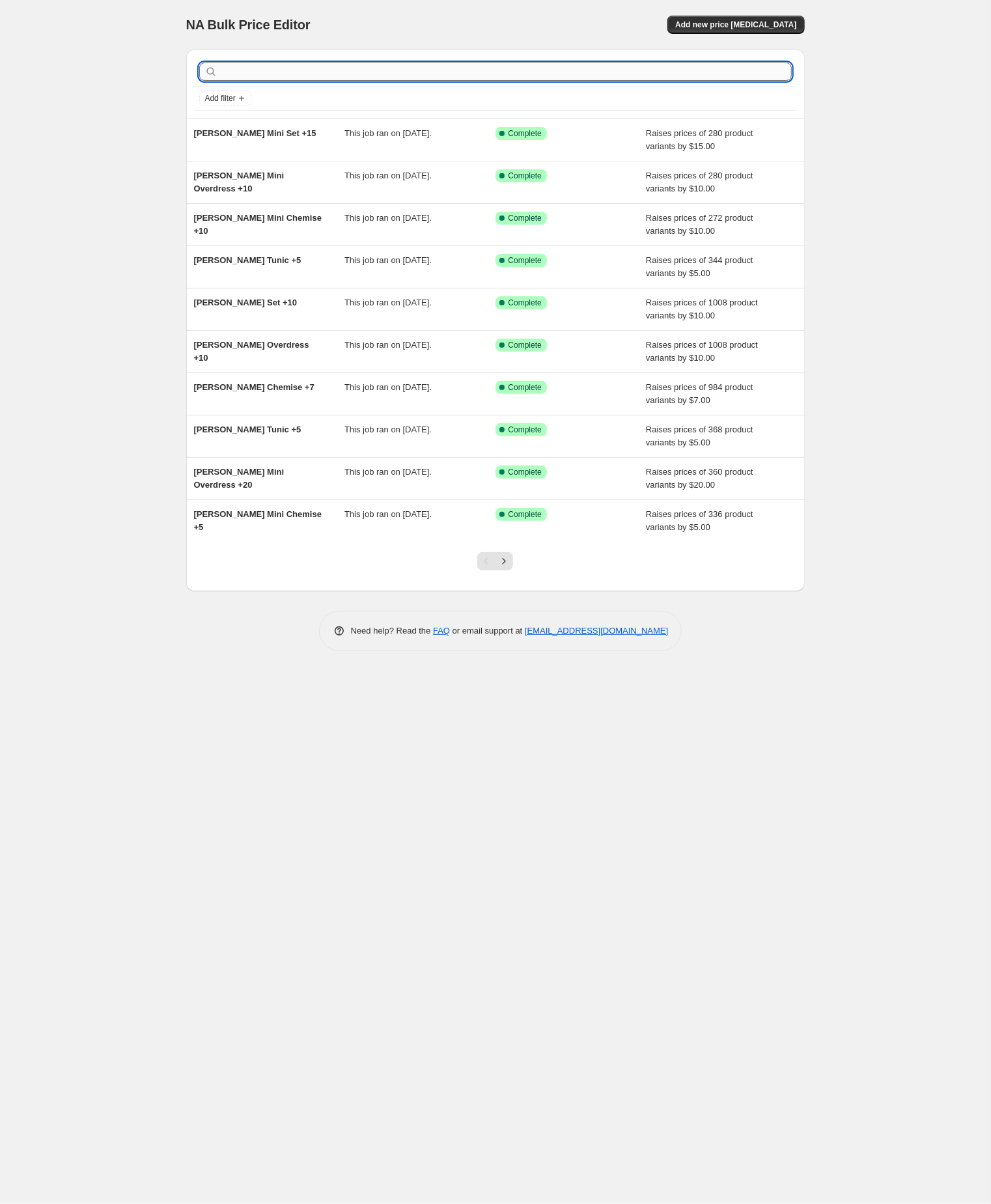
paste input "liesl"
type input "liesl"
click at [242, 76] on input "liesl" at bounding box center [494, 71] width 548 height 18
type input "marion"
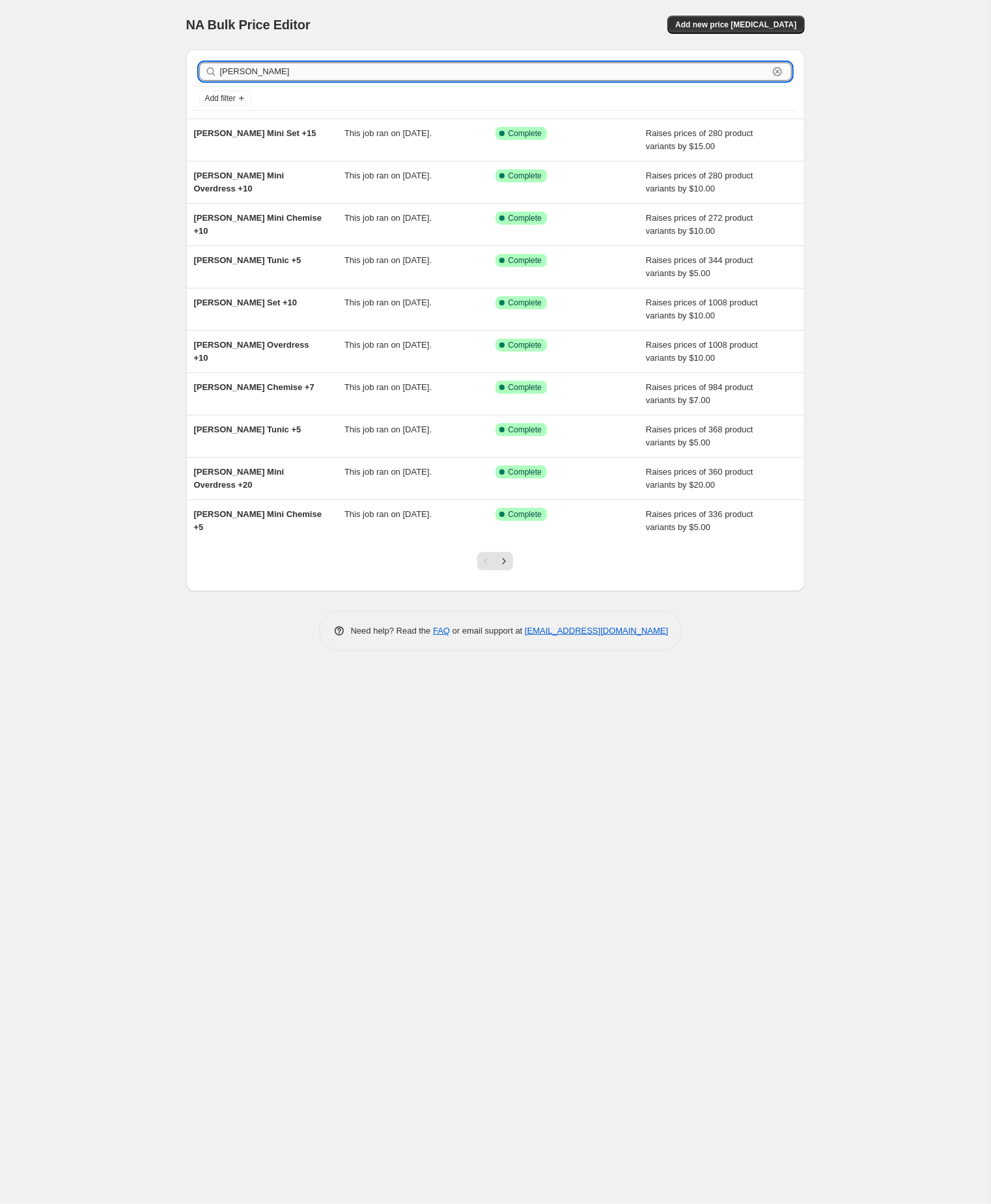
click at [271, 75] on input "marion" at bounding box center [494, 71] width 548 height 18
click at [271, 74] on input "marion" at bounding box center [494, 71] width 548 height 18
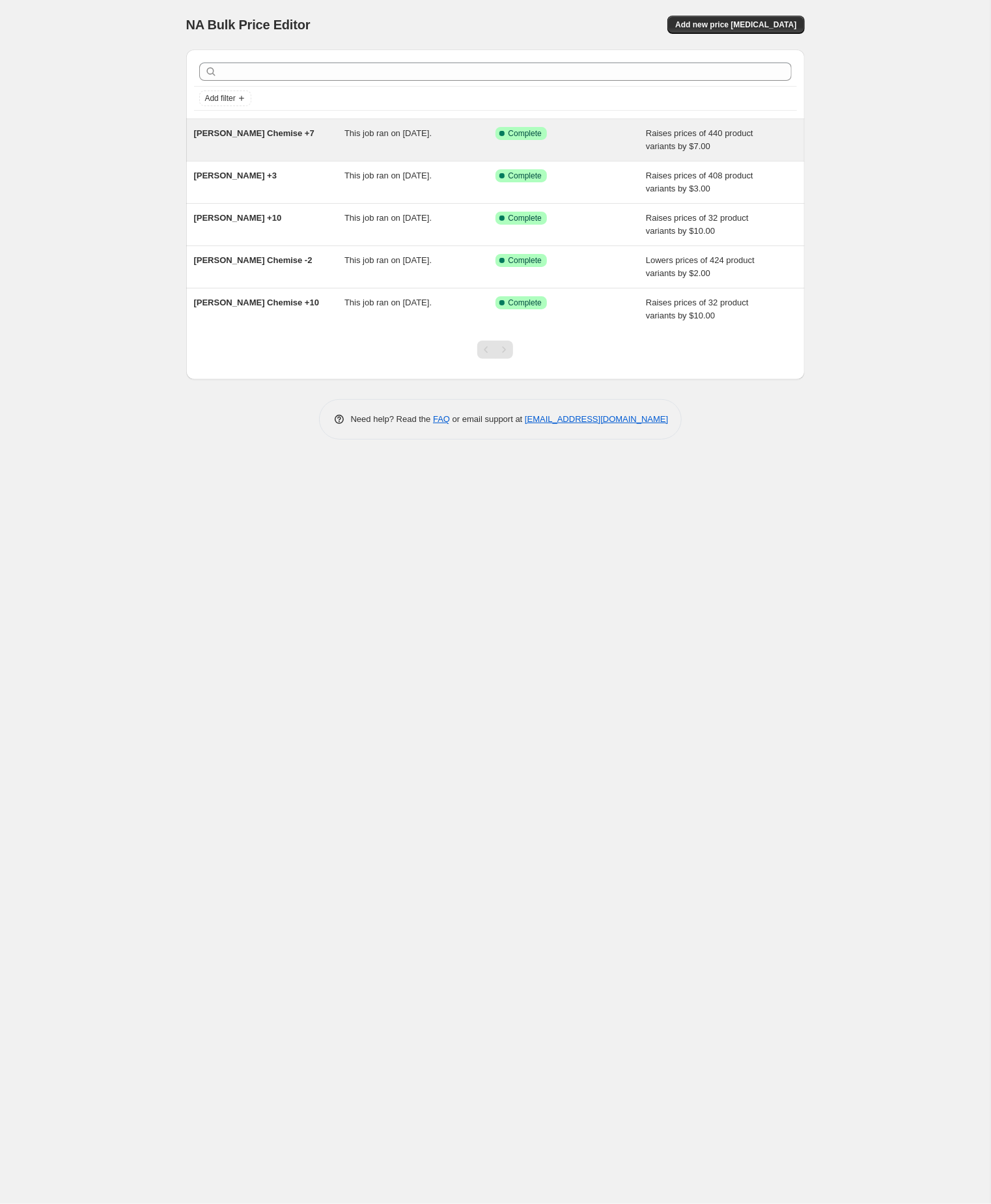
click at [241, 138] on span "Marion Chemise +7" at bounding box center [254, 133] width 121 height 9
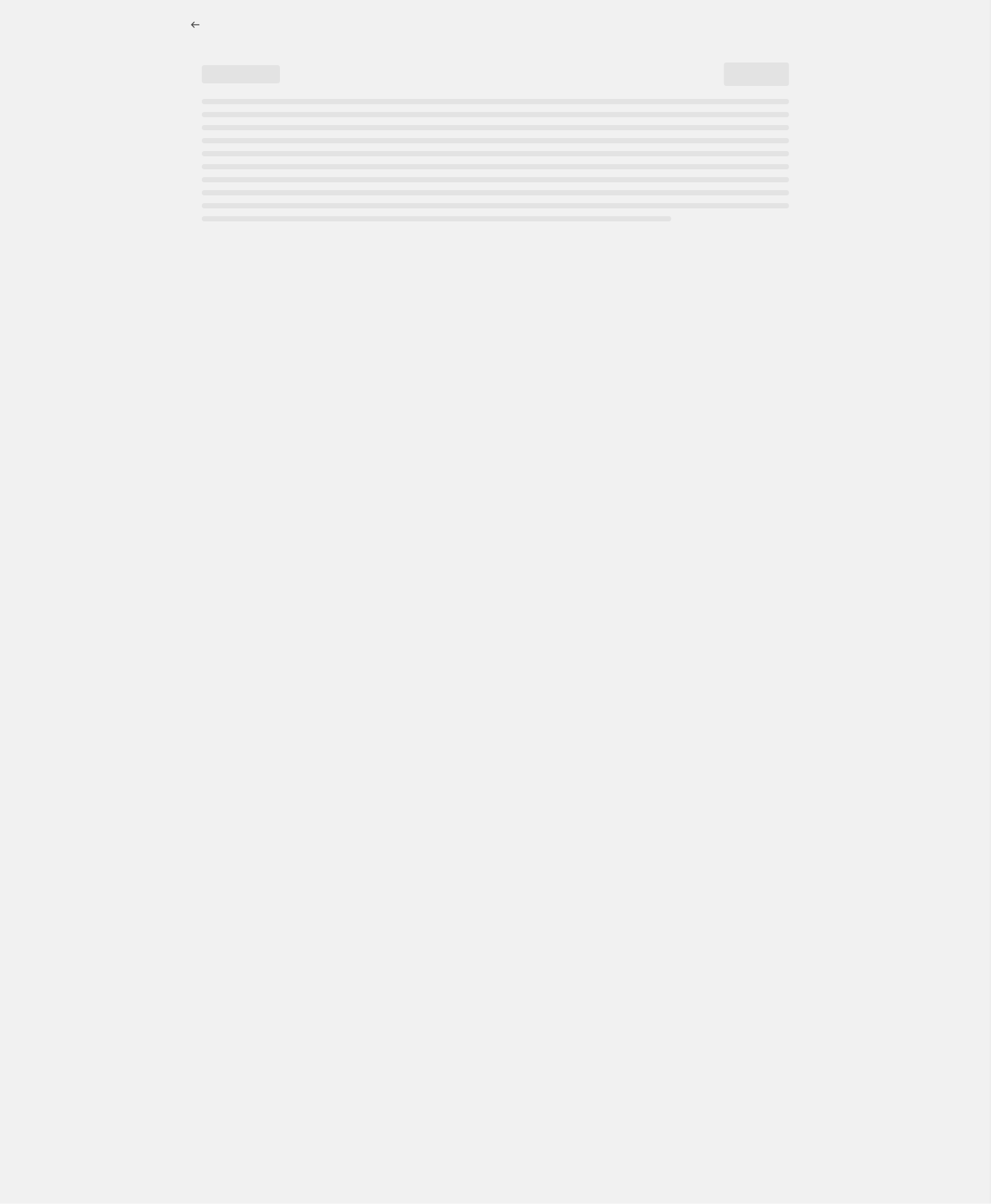
select select "by"
select select "no_change"
select select "tag"
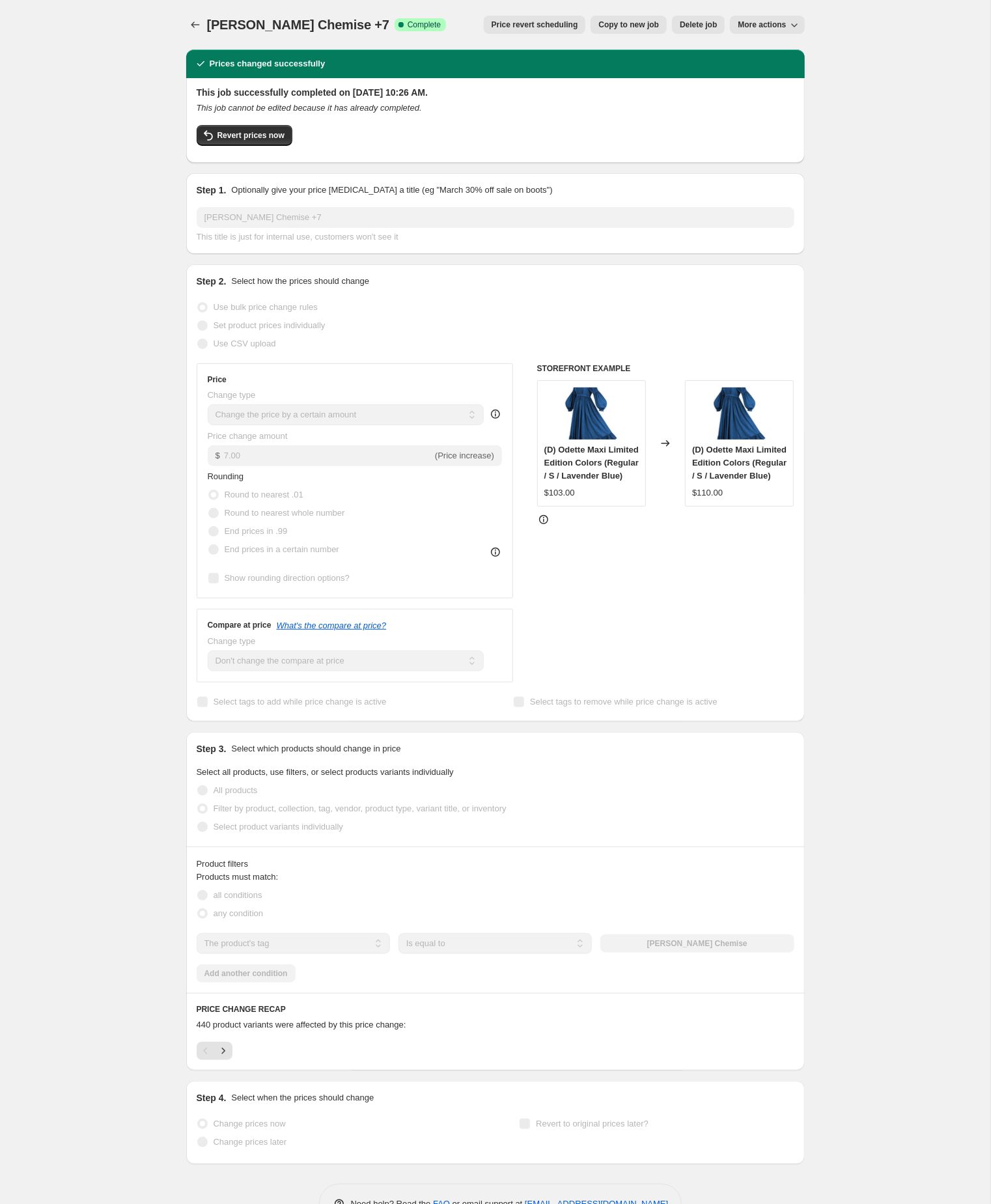
click at [610, 24] on span "Copy to new job" at bounding box center [628, 24] width 61 height 10
select select "by"
select select "no_change"
select select "tag"
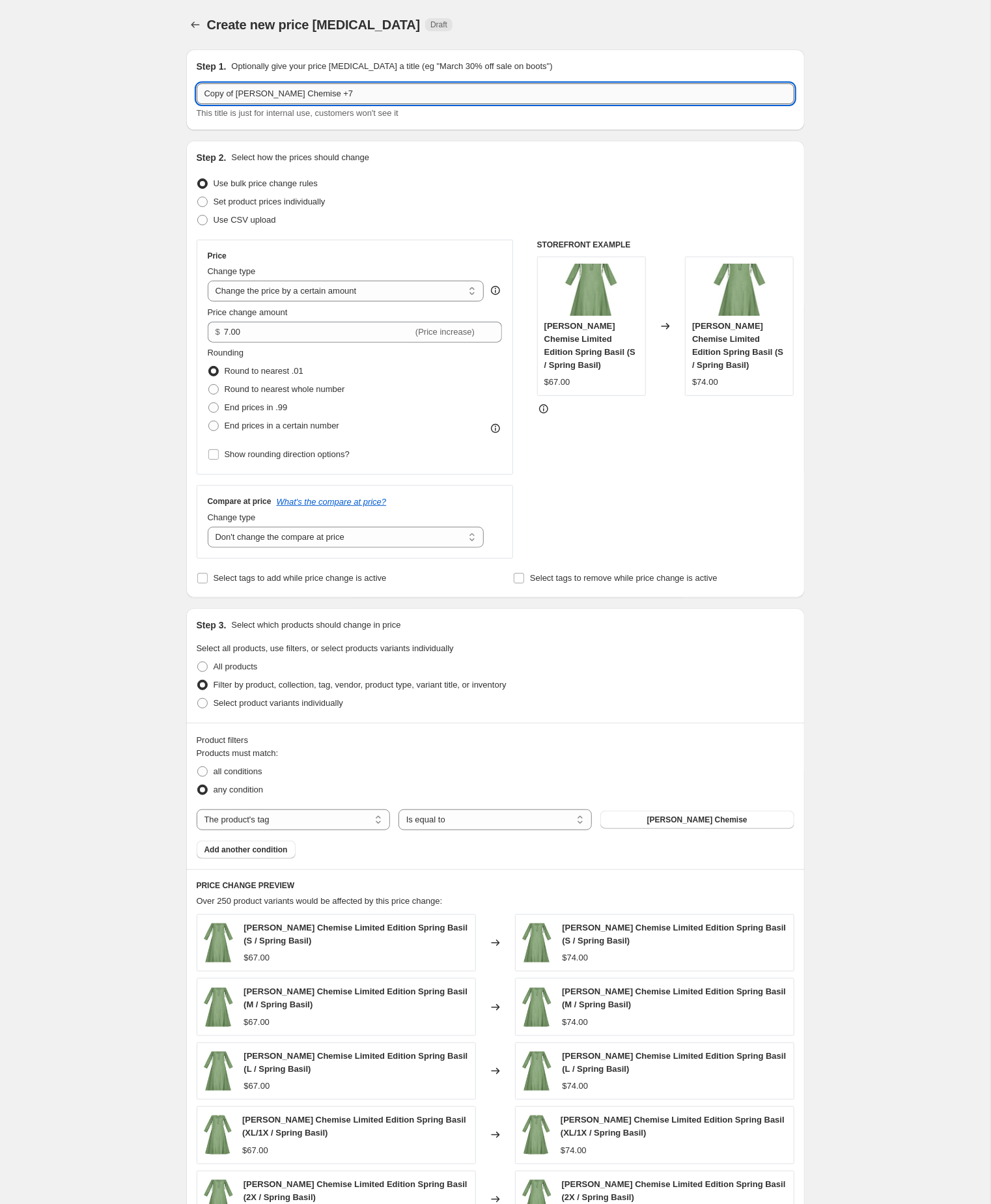
click at [245, 95] on input "Copy of Marion Chemise +7" at bounding box center [495, 94] width 598 height 21
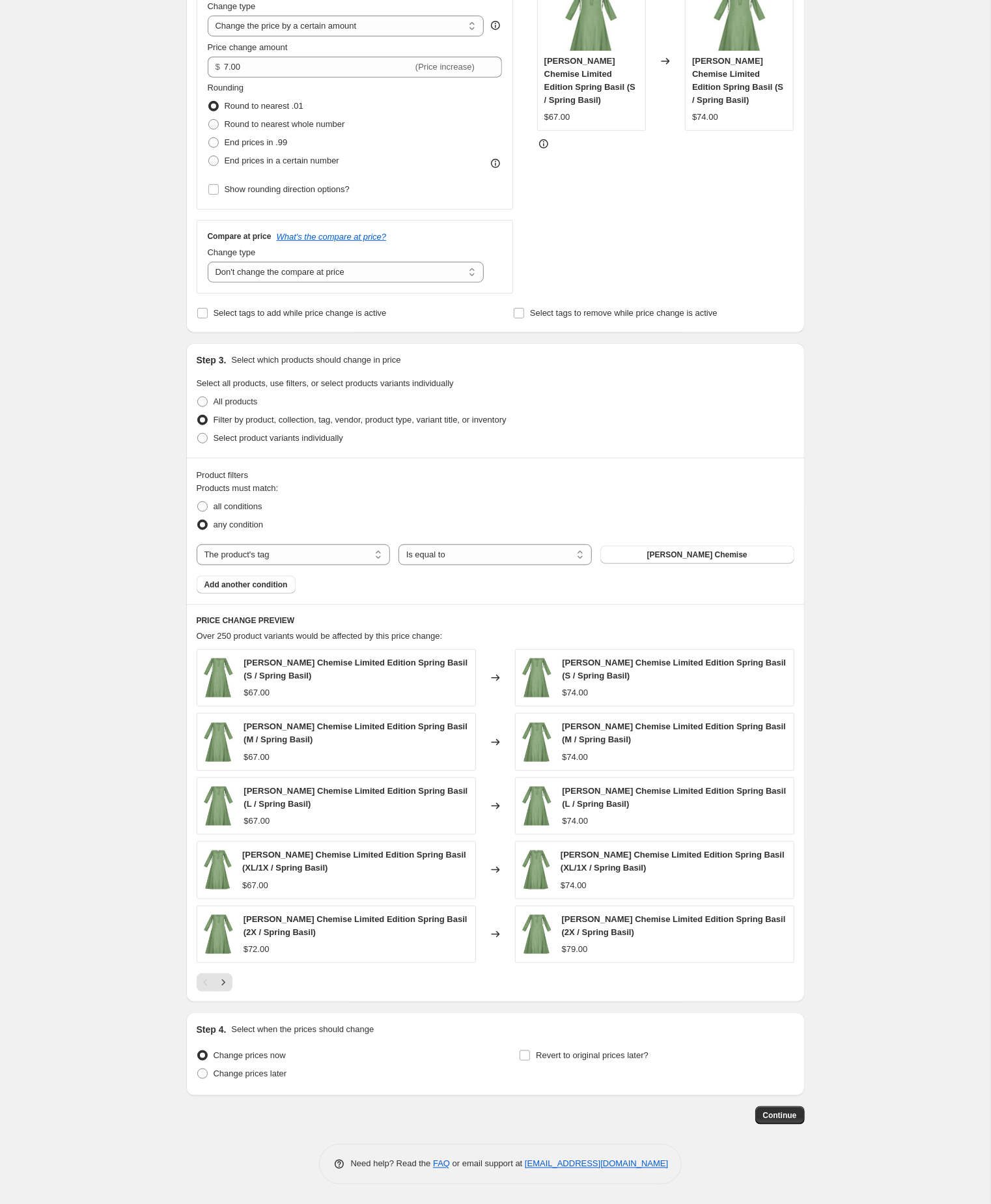
scroll to position [354, 0]
type input "Marion Chemise +7"
click at [769, 1110] on span "Continue" at bounding box center [780, 1115] width 34 height 10
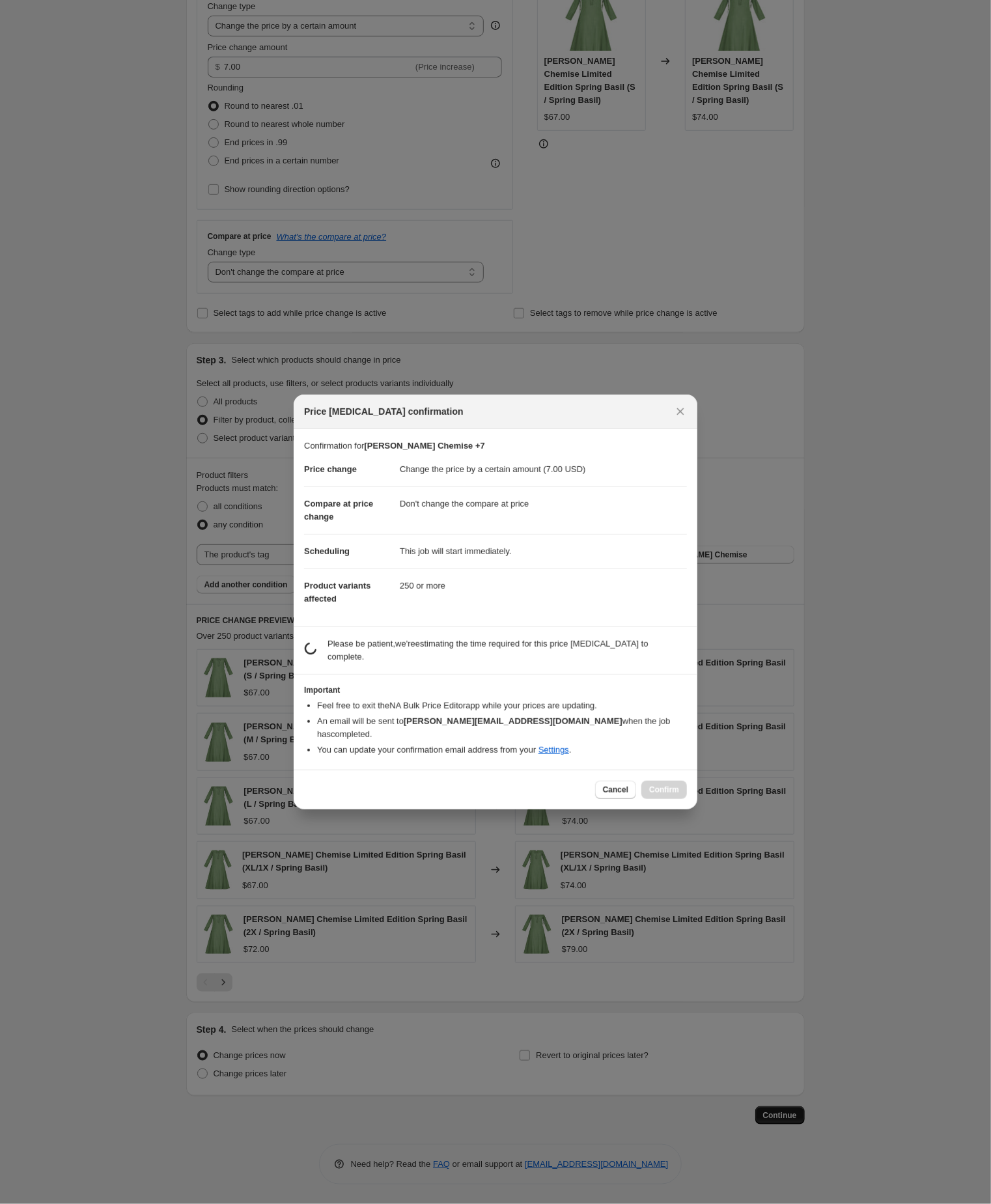
scroll to position [354, 0]
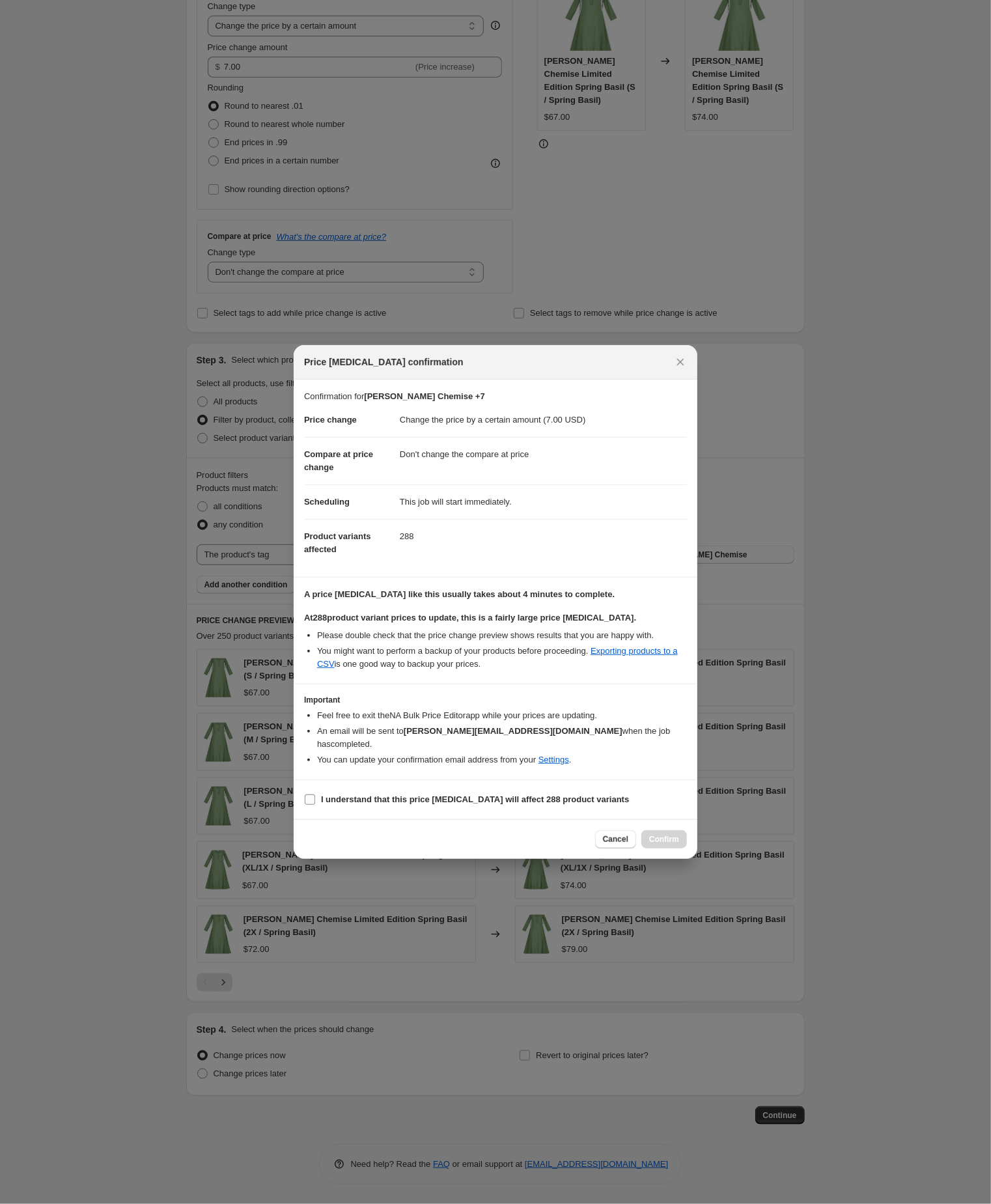
click at [313, 805] on input "I understand that this price [MEDICAL_DATA] will affect 288 product variants" at bounding box center [310, 800] width 10 height 10
checkbox input "true"
click at [660, 844] on span "Confirm" at bounding box center [663, 839] width 30 height 10
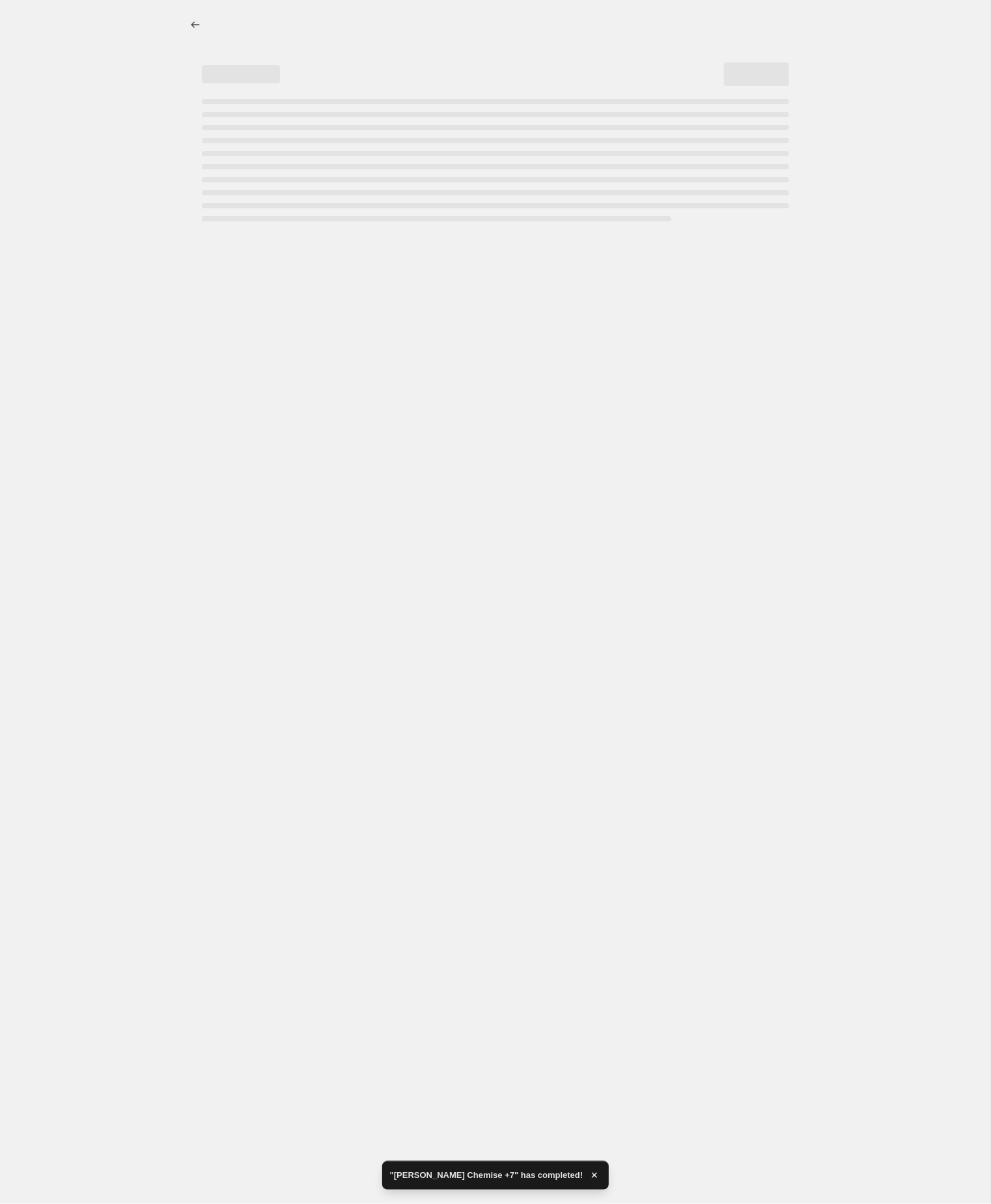
select select "by"
select select "no_change"
select select "tag"
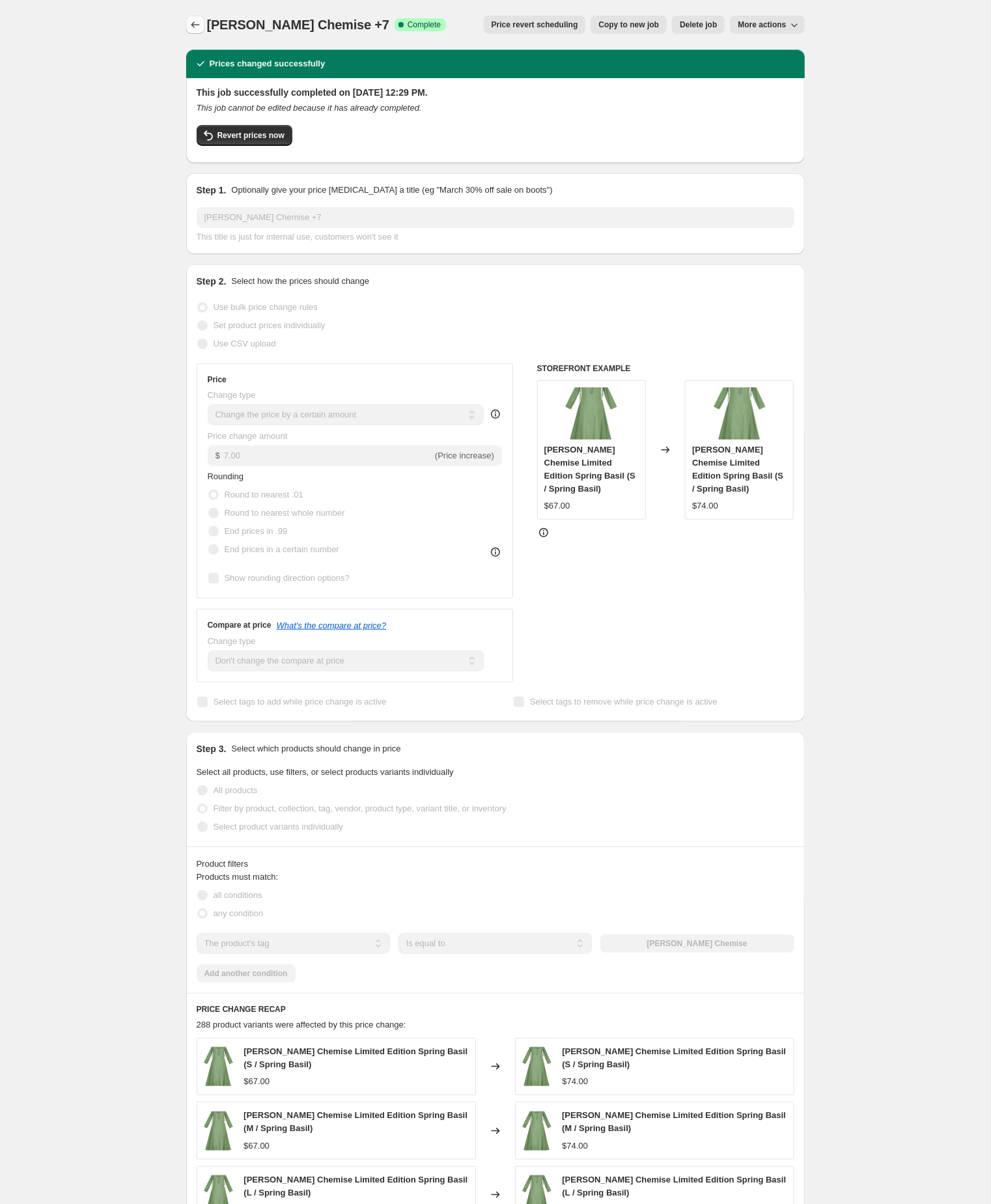
click at [191, 27] on icon "Price change jobs" at bounding box center [196, 24] width 13 height 13
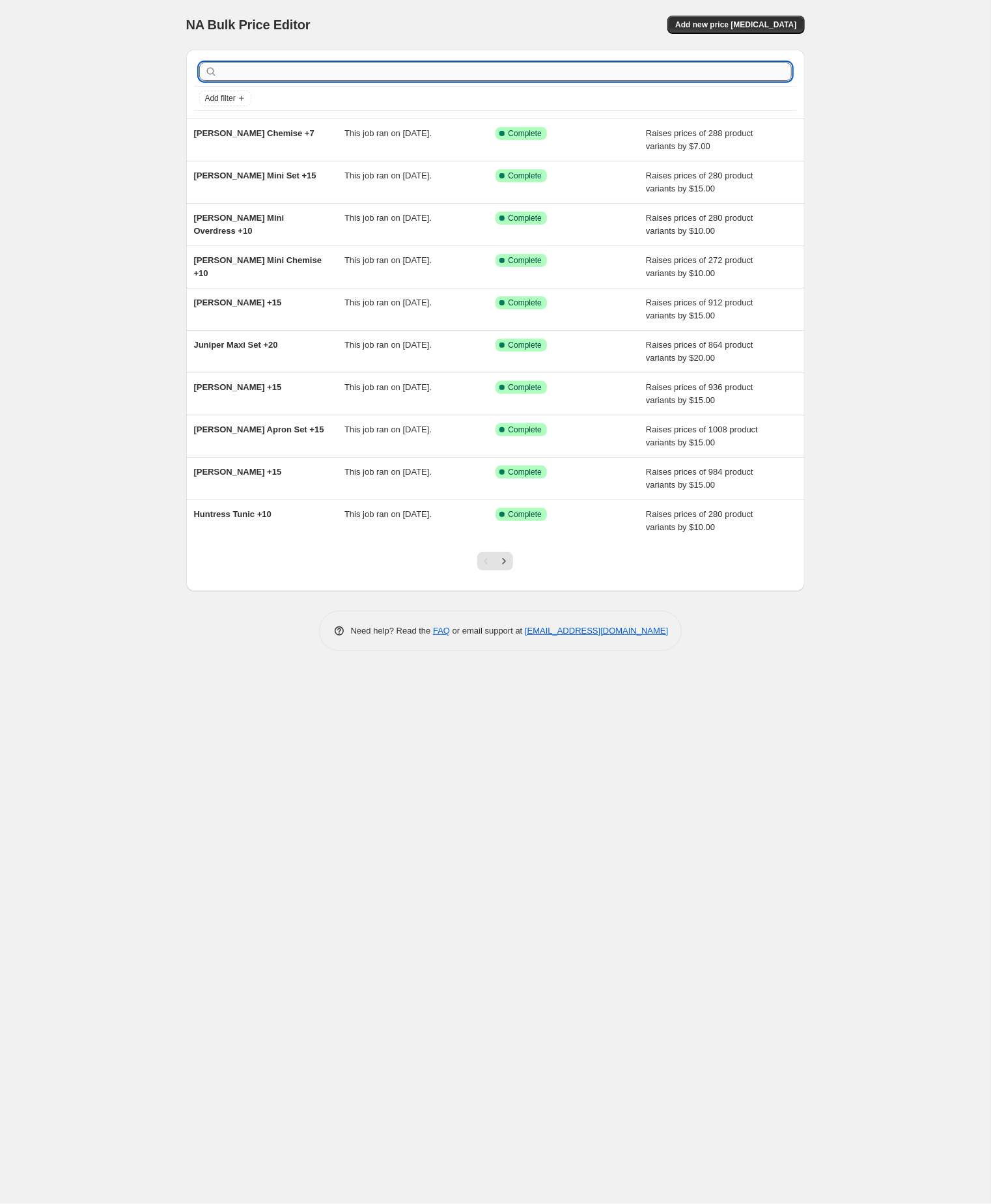
click at [313, 76] on input "text" at bounding box center [505, 71] width 572 height 18
paste input "marion"
type input "marion"
click at [313, 76] on input "marion" at bounding box center [494, 71] width 548 height 18
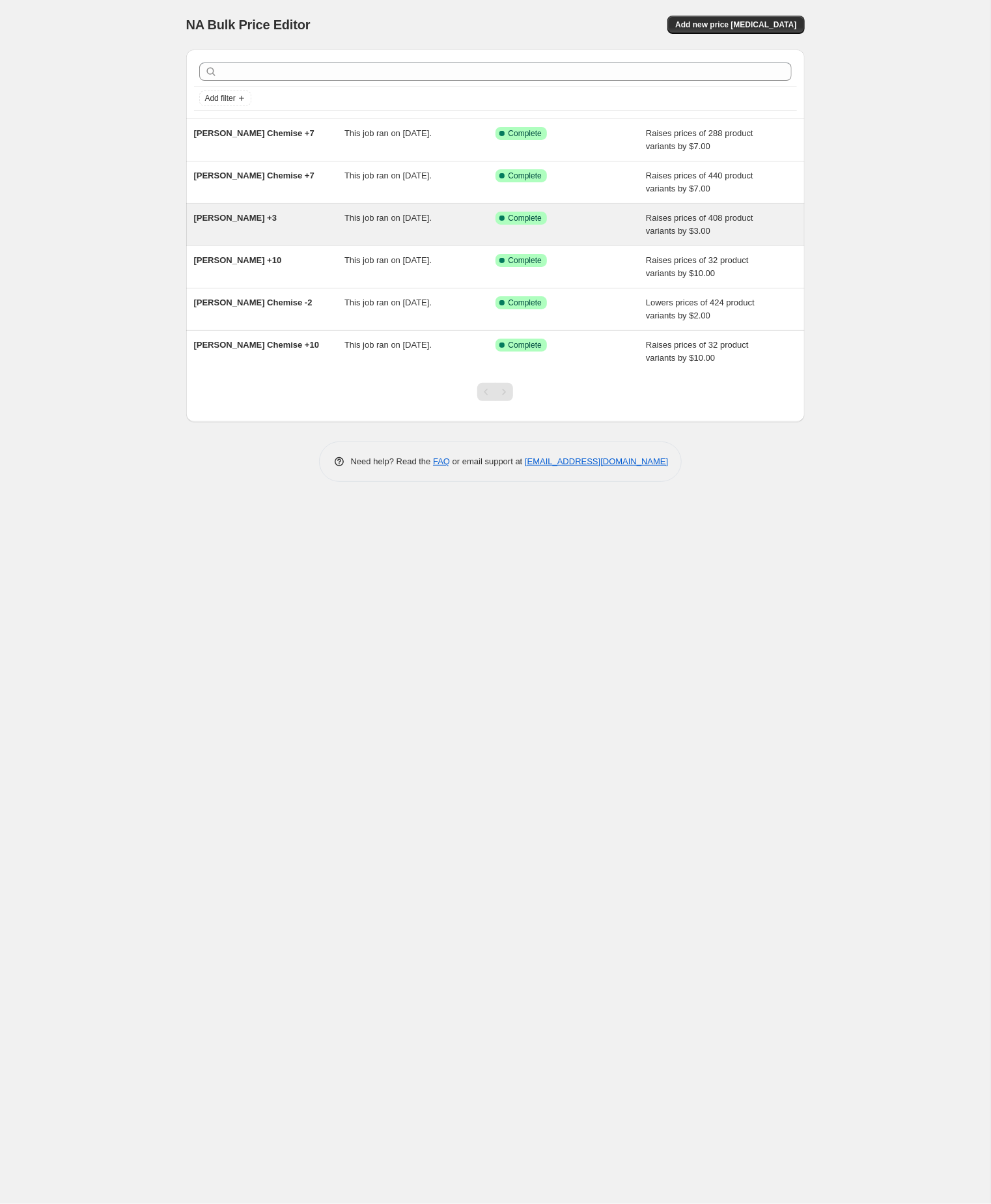
click at [245, 223] on span "Marion Tunic +3" at bounding box center [235, 217] width 83 height 9
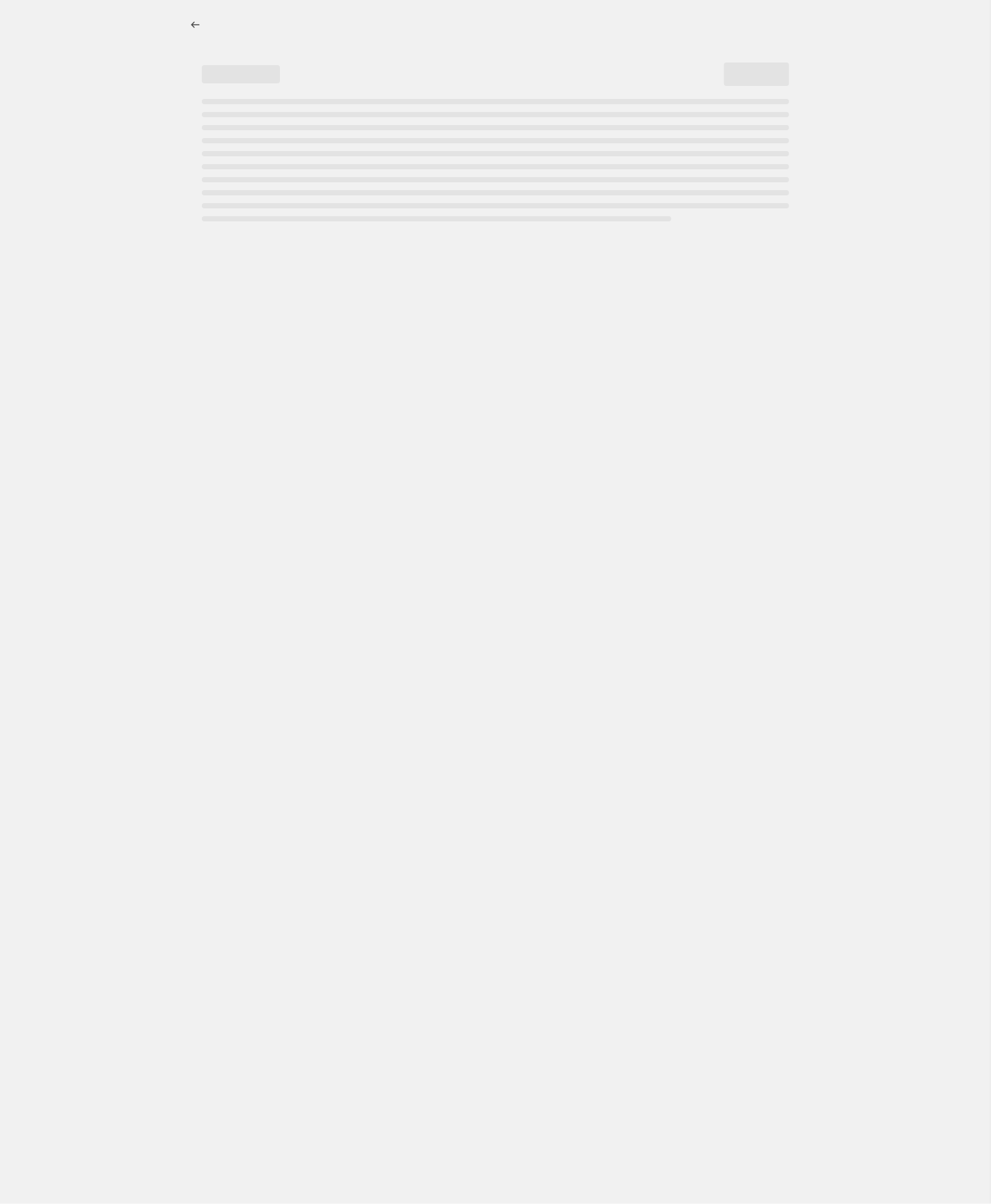
select select "by"
select select "no_change"
select select "tag"
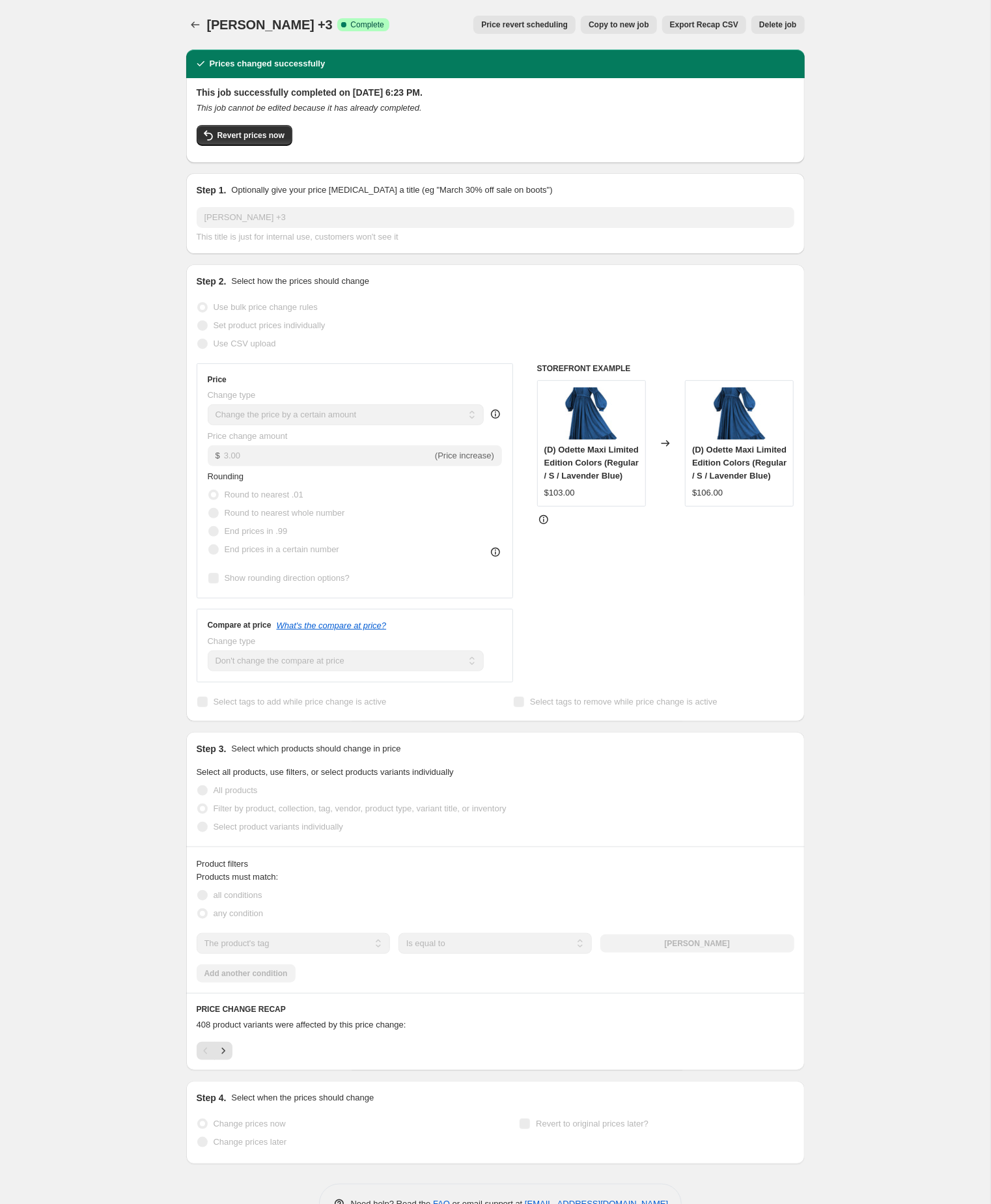
click at [601, 20] on span "Copy to new job" at bounding box center [619, 24] width 61 height 10
select select "by"
select select "no_change"
select select "tag"
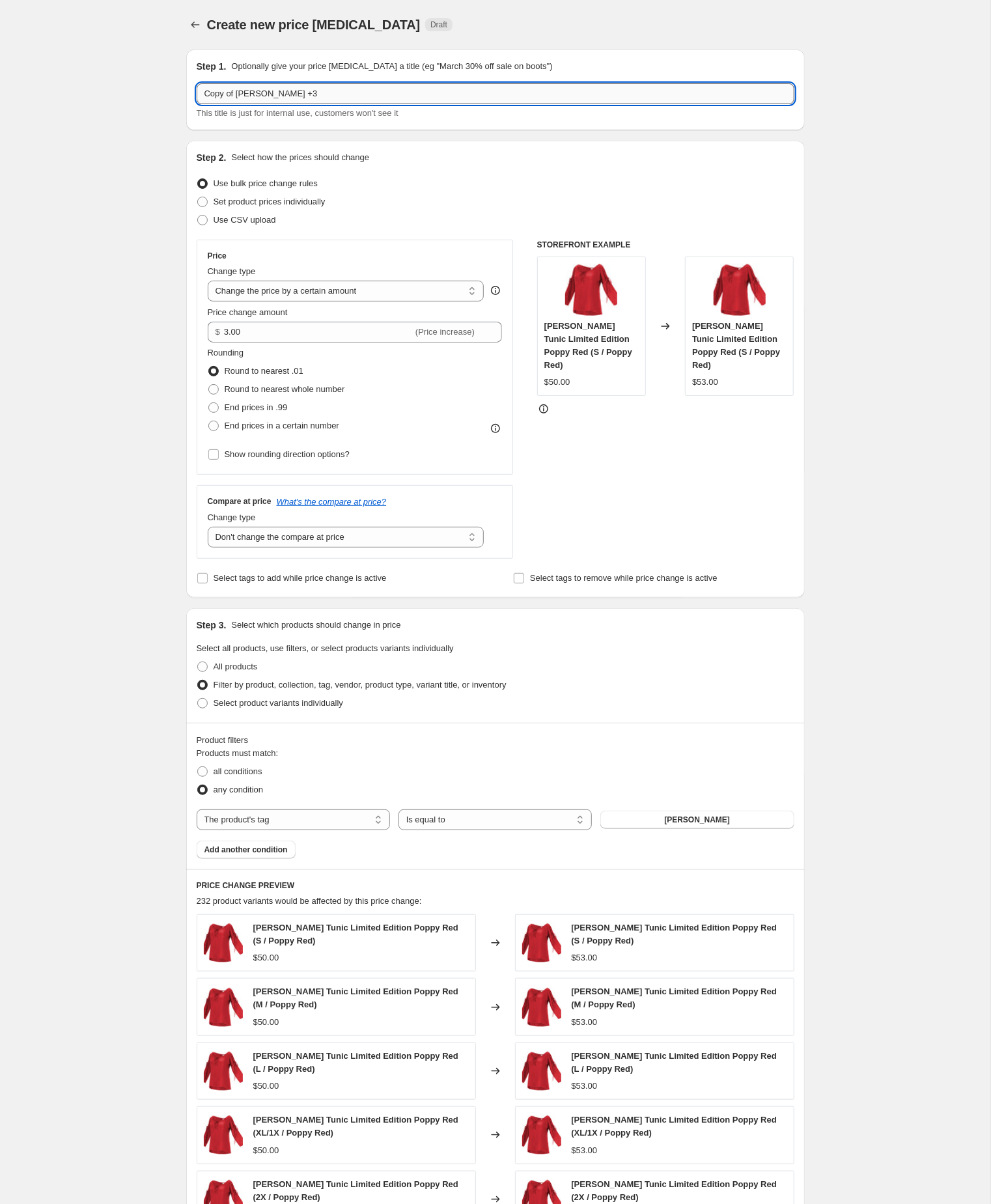
click at [243, 96] on input "Copy of Marion Tunic +3" at bounding box center [495, 94] width 598 height 21
click at [287, 95] on input "Marion Tunic +3" at bounding box center [495, 94] width 598 height 21
type input "Marion Tunic +"
select select "by"
select select "no_change"
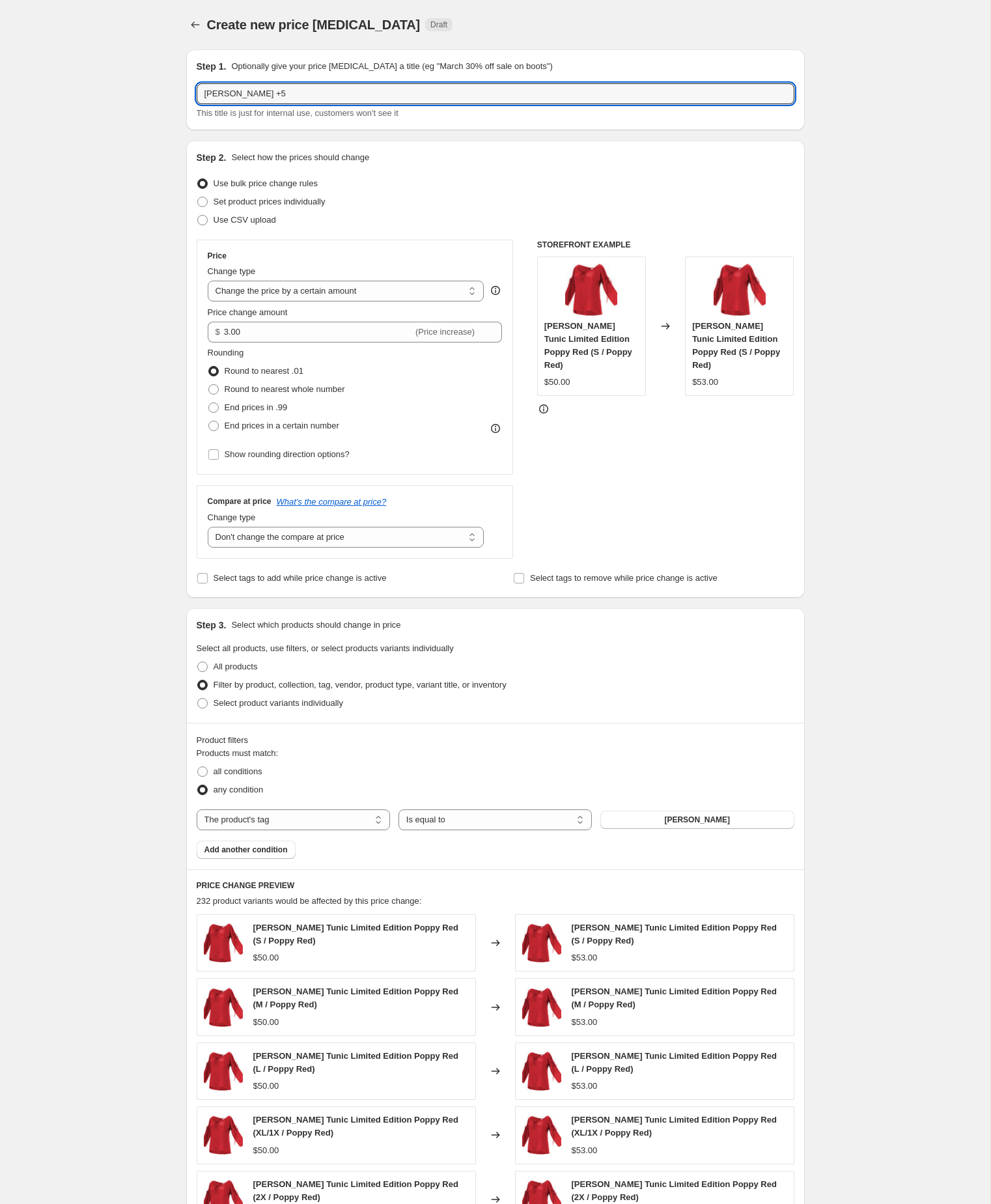
select select "tag"
type input "[PERSON_NAME] +5"
click at [274, 343] on input "3.00" at bounding box center [318, 332] width 189 height 21
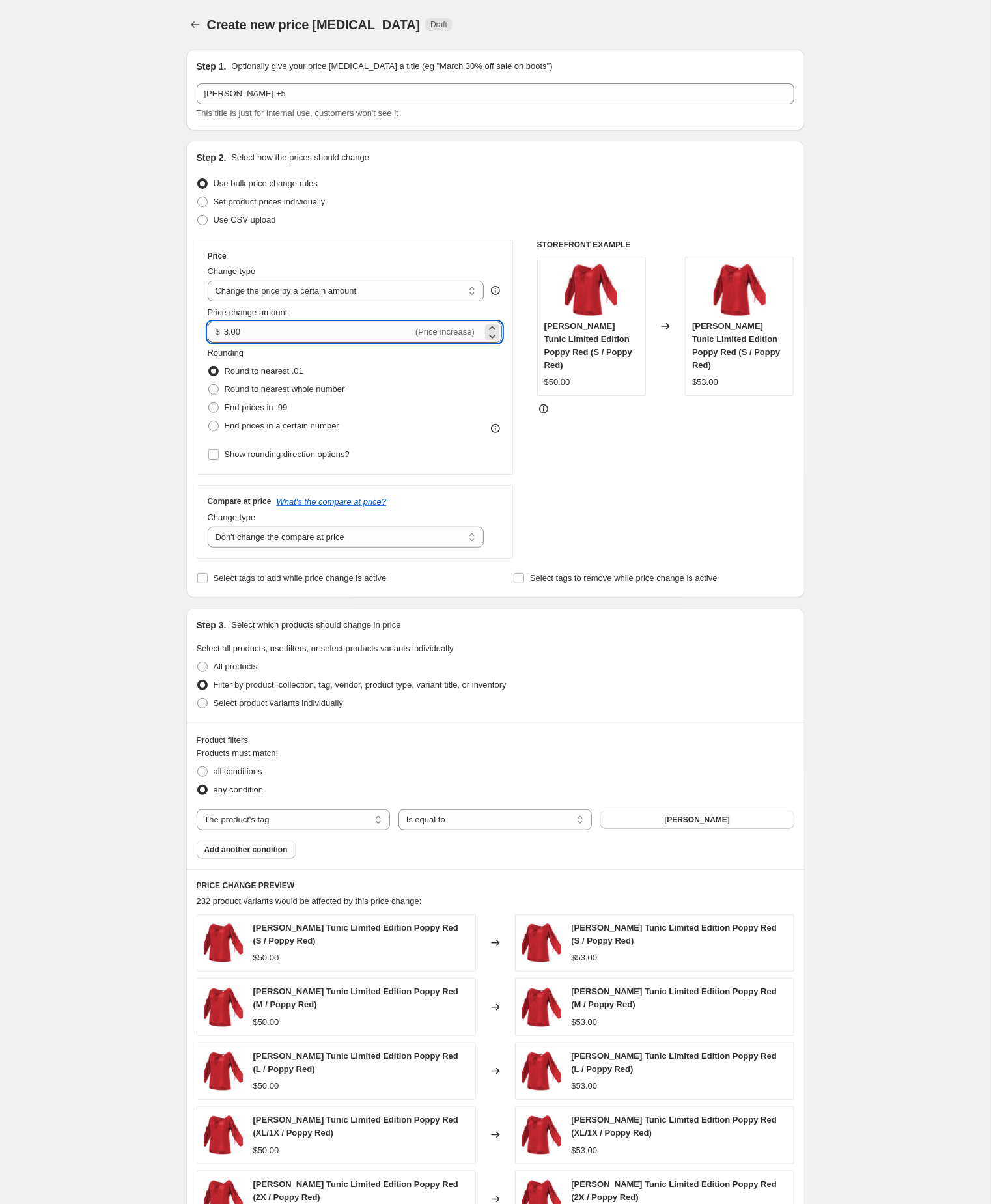
click at [274, 343] on input "3.00" at bounding box center [318, 332] width 189 height 21
type input "5.00"
click at [842, 740] on div "Create new price [MEDICAL_DATA]. This page is ready Create new price [MEDICAL_D…" at bounding box center [495, 734] width 990 height 1469
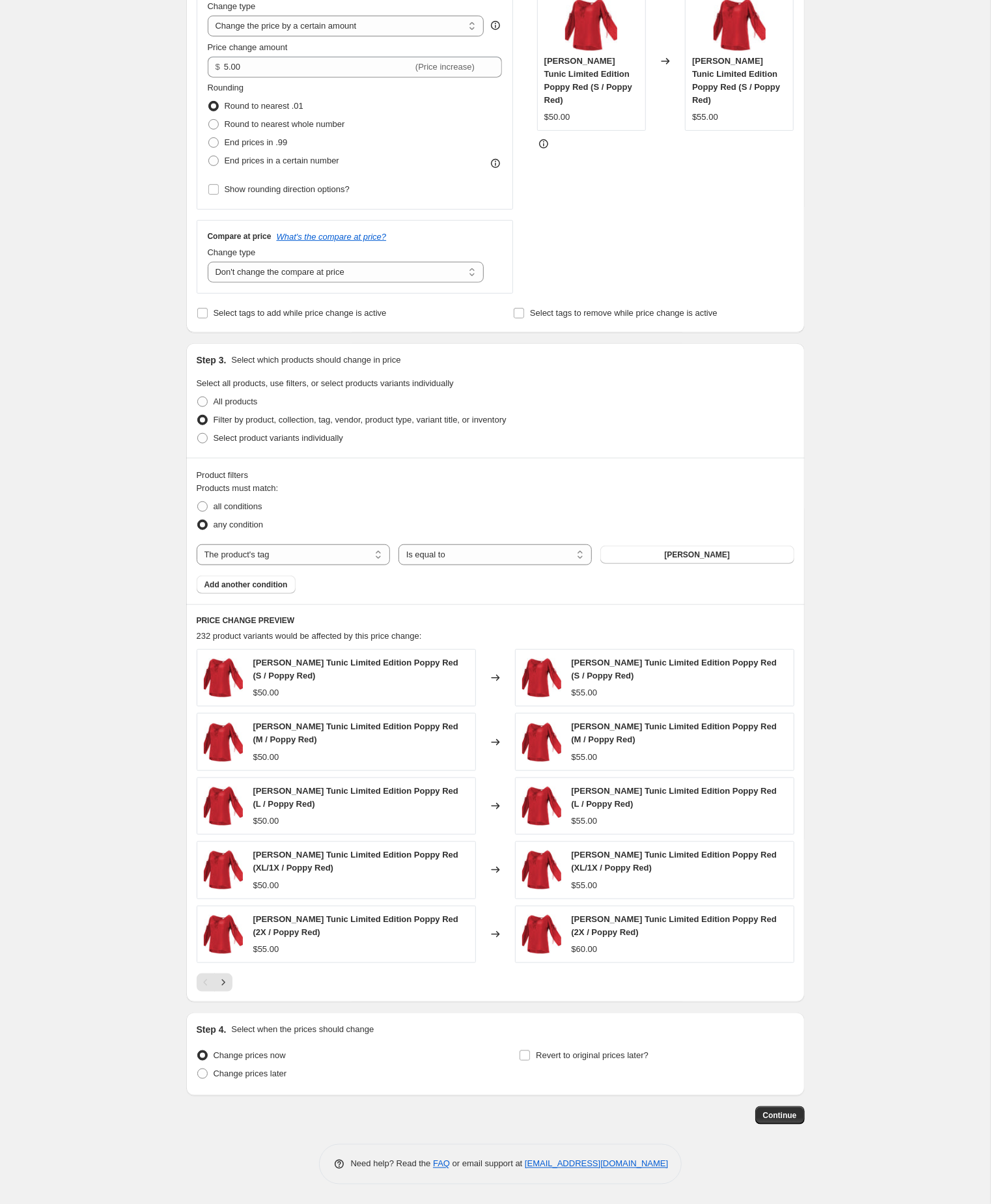
scroll to position [354, 0]
click at [777, 1112] on span "Continue" at bounding box center [780, 1115] width 34 height 10
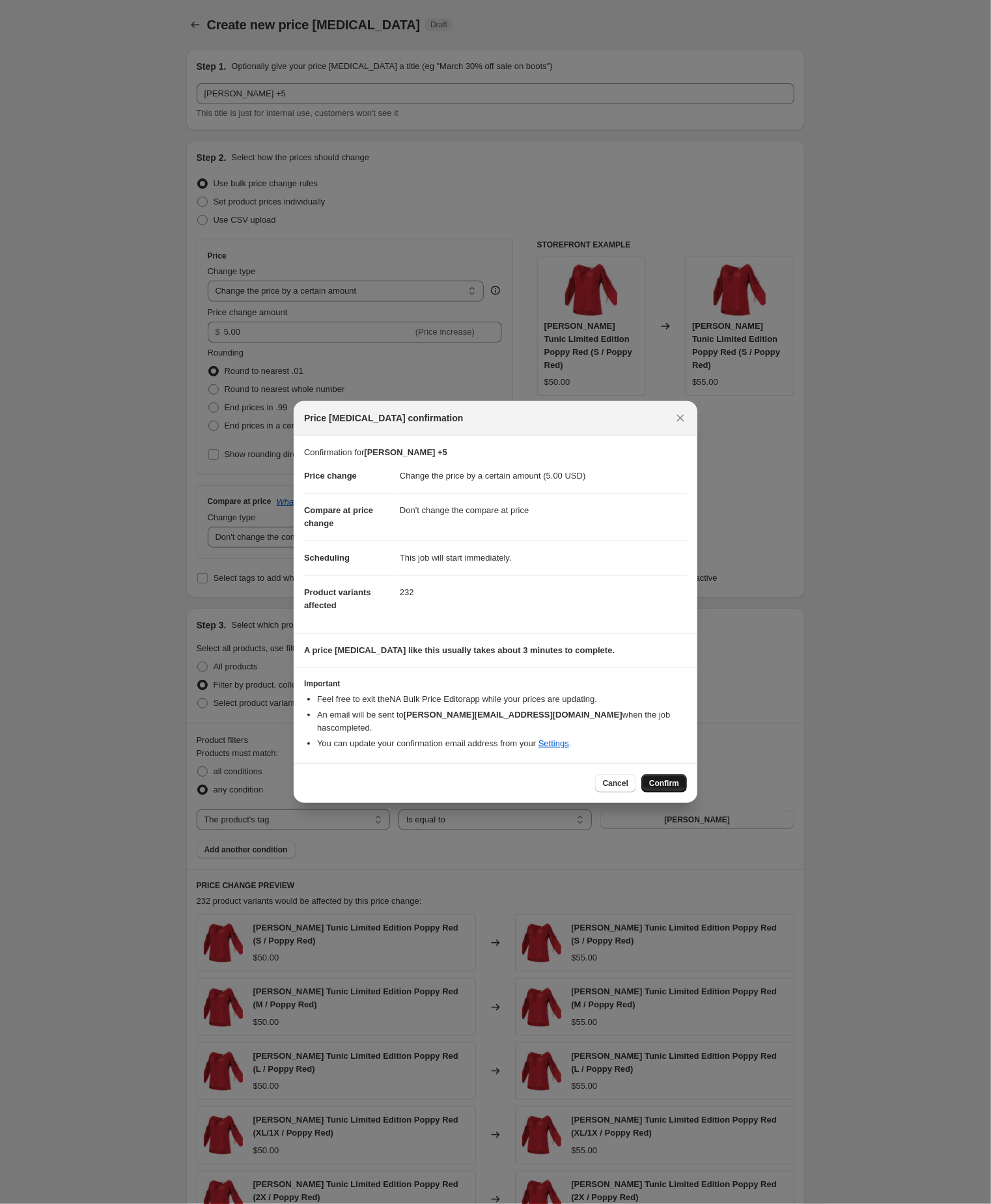
click at [667, 788] on span "Confirm" at bounding box center [663, 783] width 30 height 10
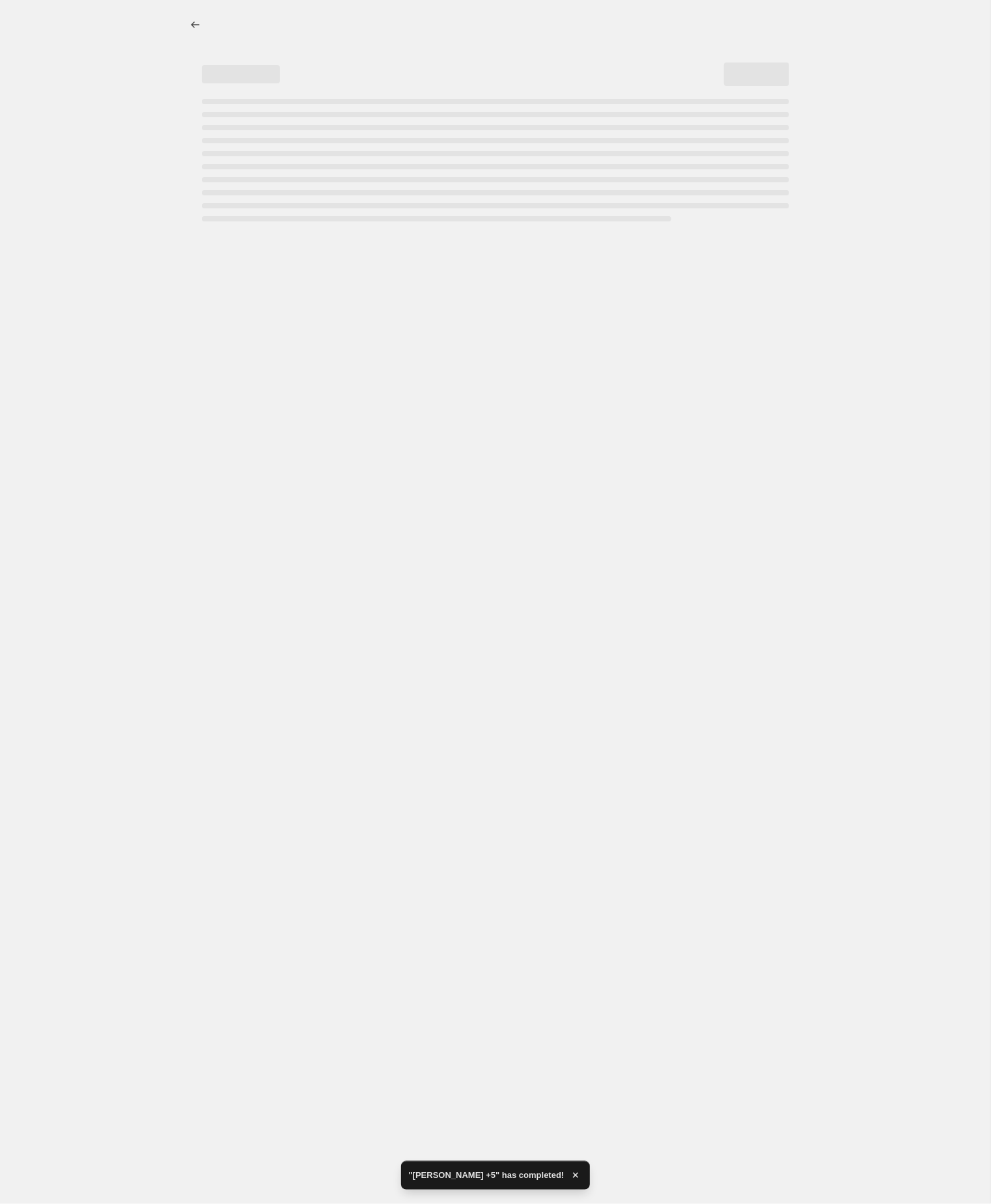
select select "by"
select select "no_change"
select select "tag"
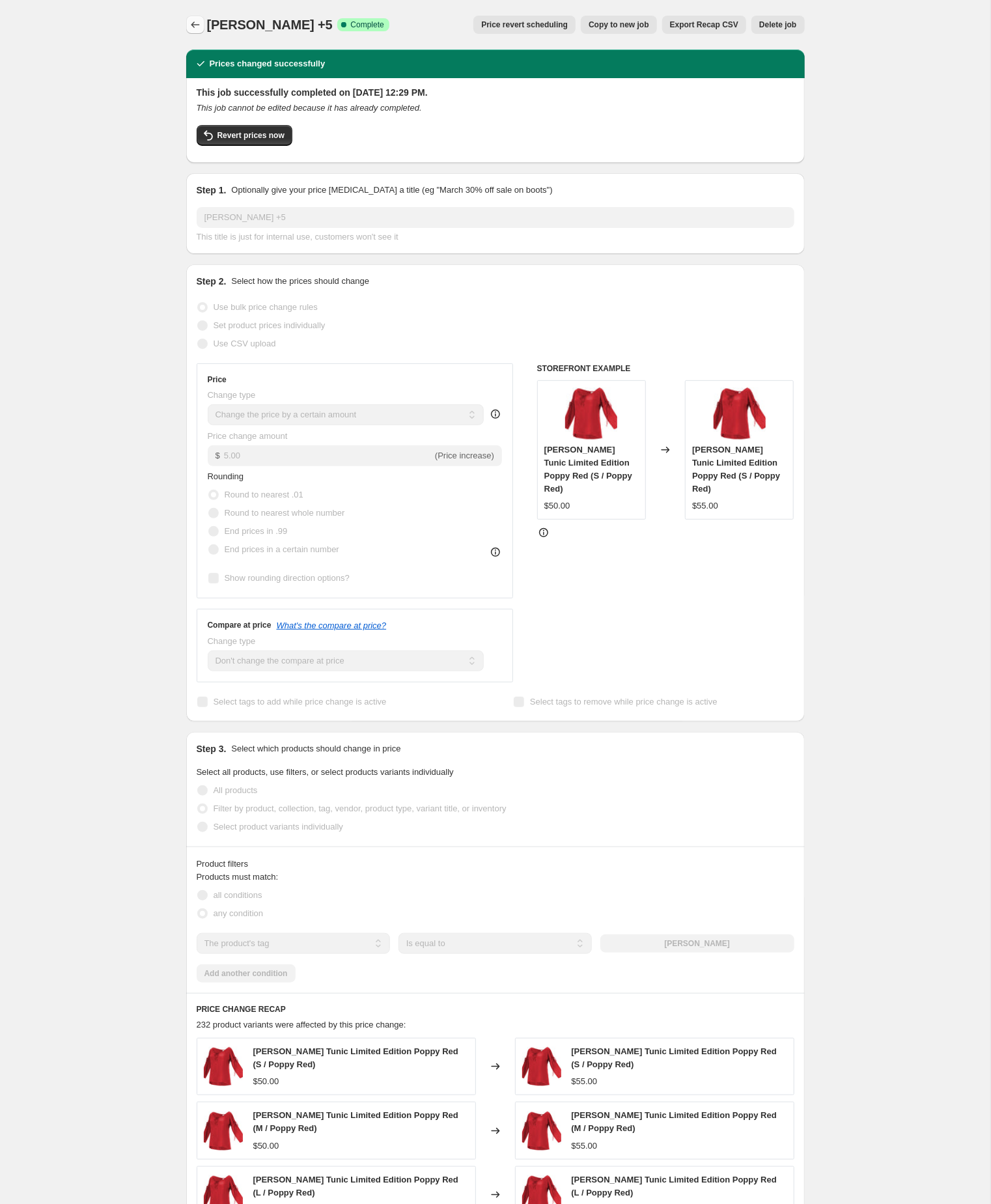
click at [190, 22] on icon "Price change jobs" at bounding box center [196, 24] width 13 height 13
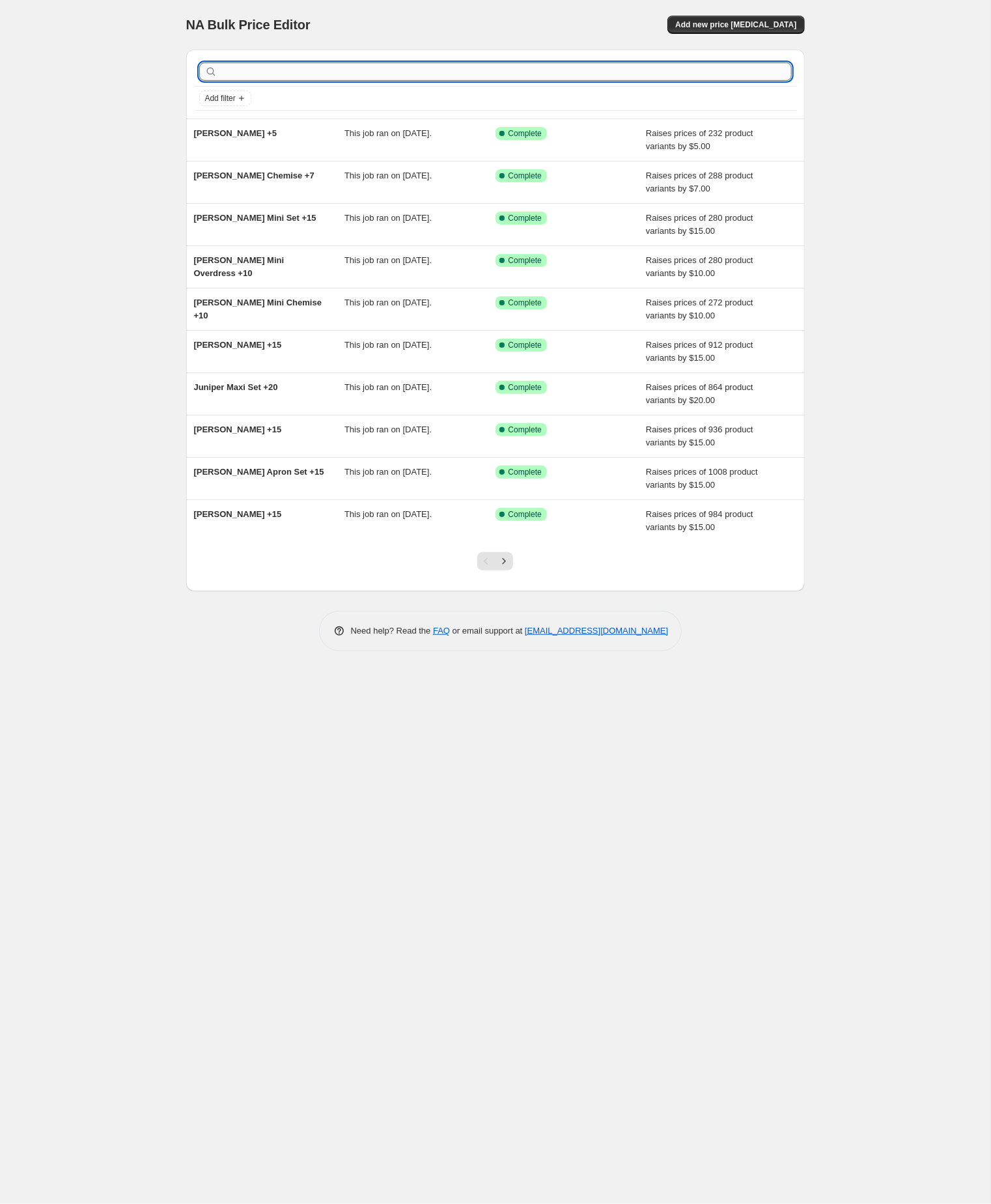
click at [284, 69] on input "text" at bounding box center [505, 71] width 572 height 18
type input "[PERSON_NAME]"
click at [287, 69] on input "[PERSON_NAME]" at bounding box center [494, 71] width 548 height 18
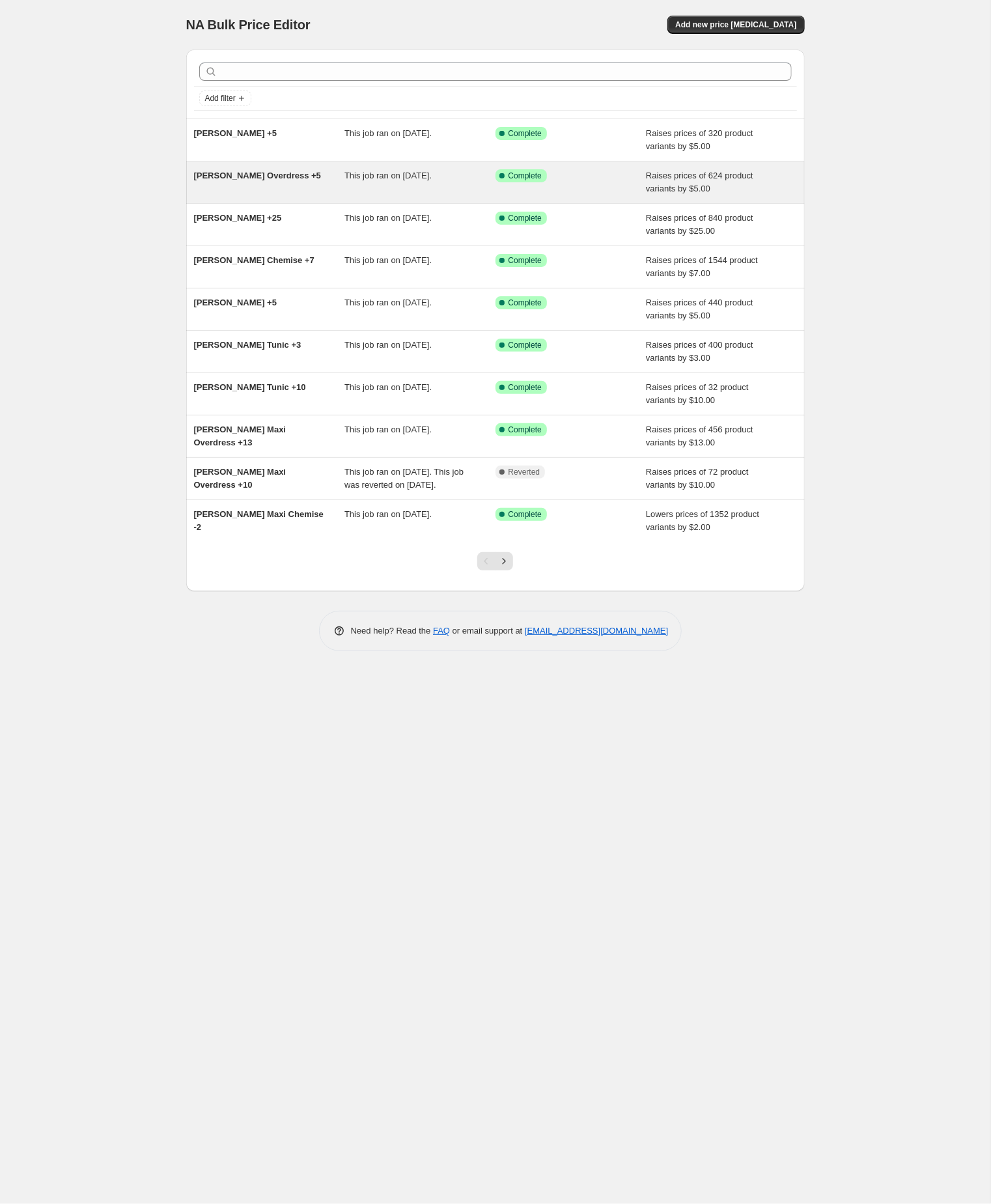
click at [262, 187] on div "[PERSON_NAME] Overdress +5" at bounding box center [269, 183] width 151 height 26
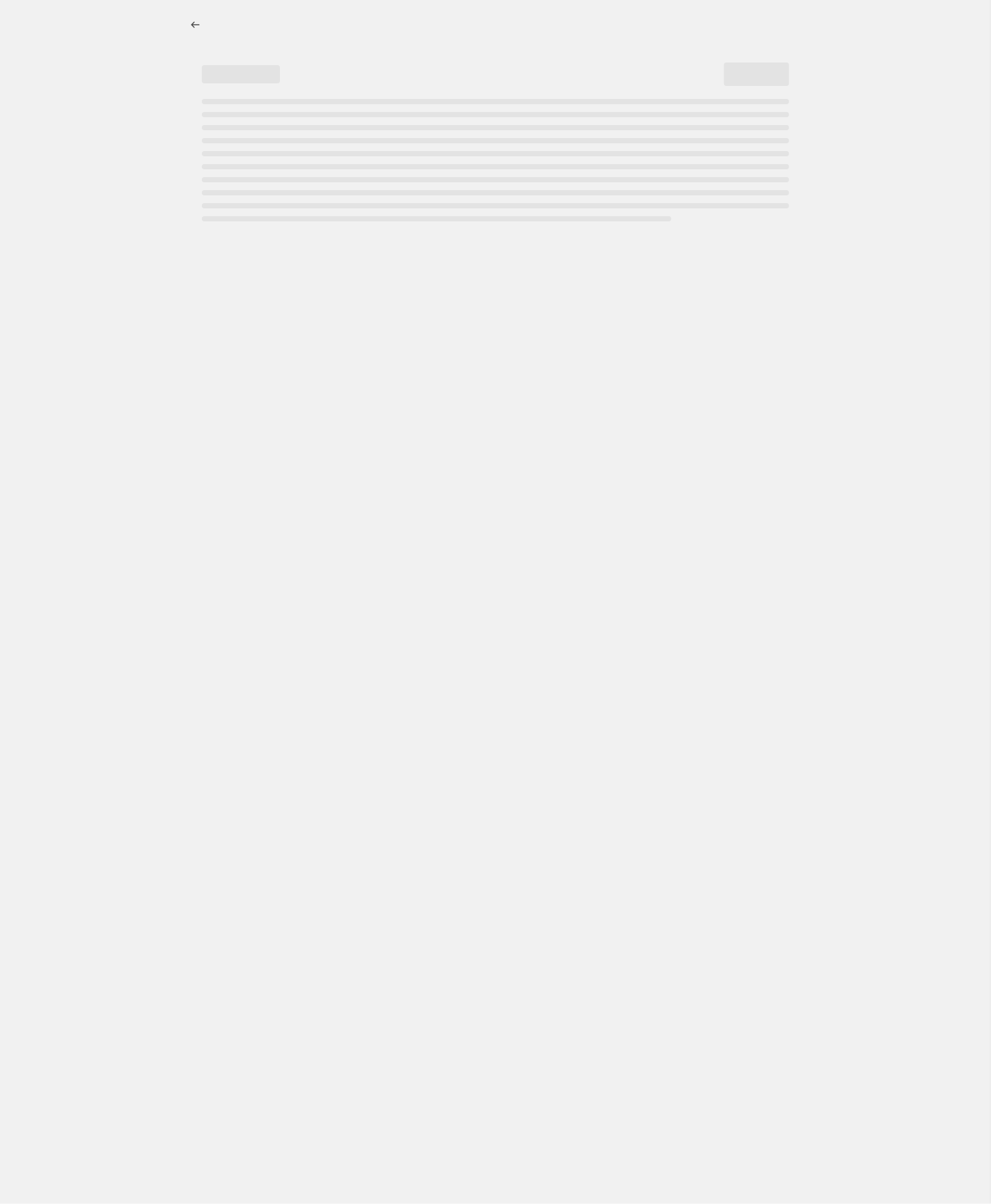
select select "by"
select select "no_change"
select select "tag"
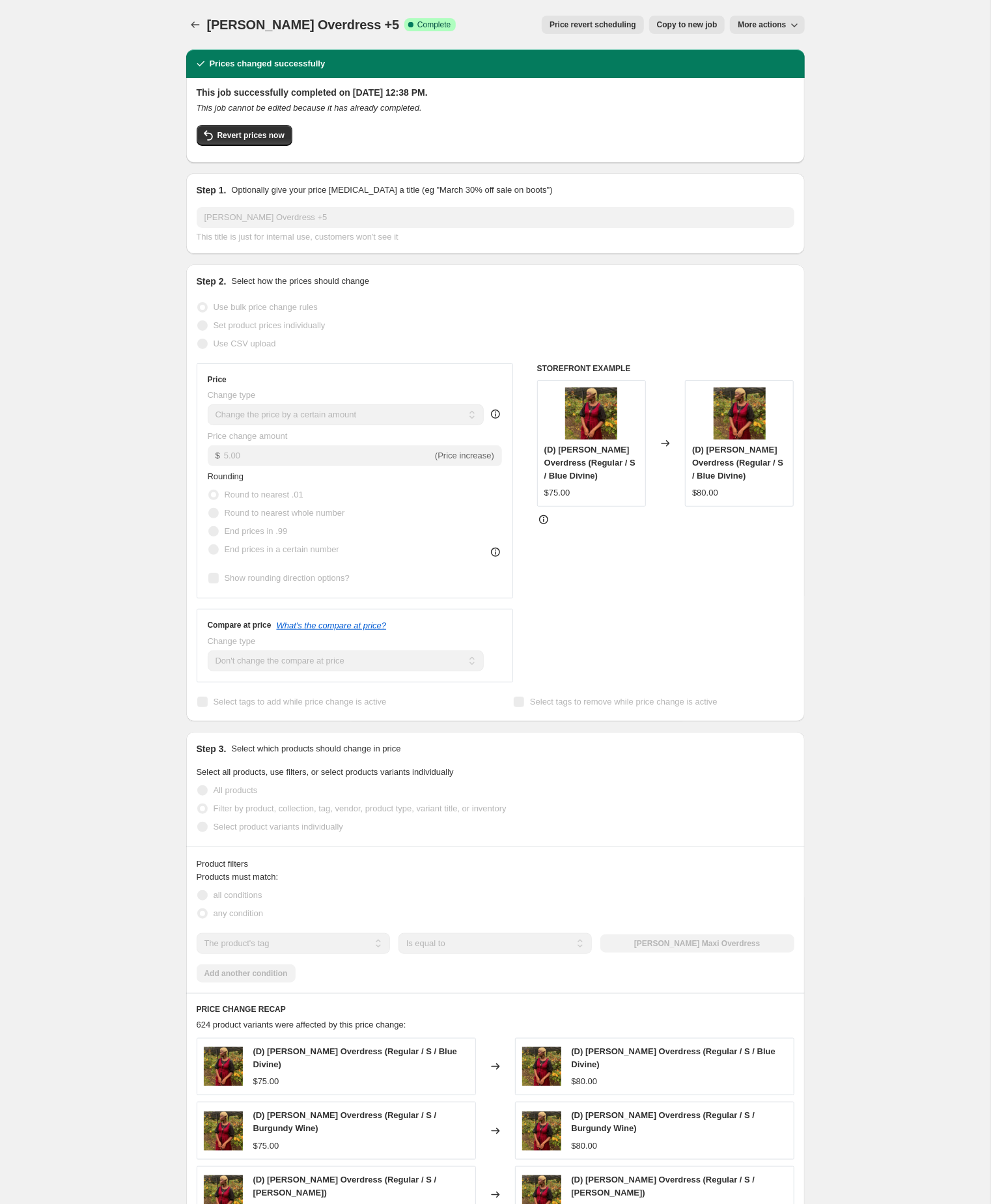
click at [657, 28] on span "Copy to new job" at bounding box center [687, 24] width 61 height 10
select select "by"
select select "no_change"
select select "tag"
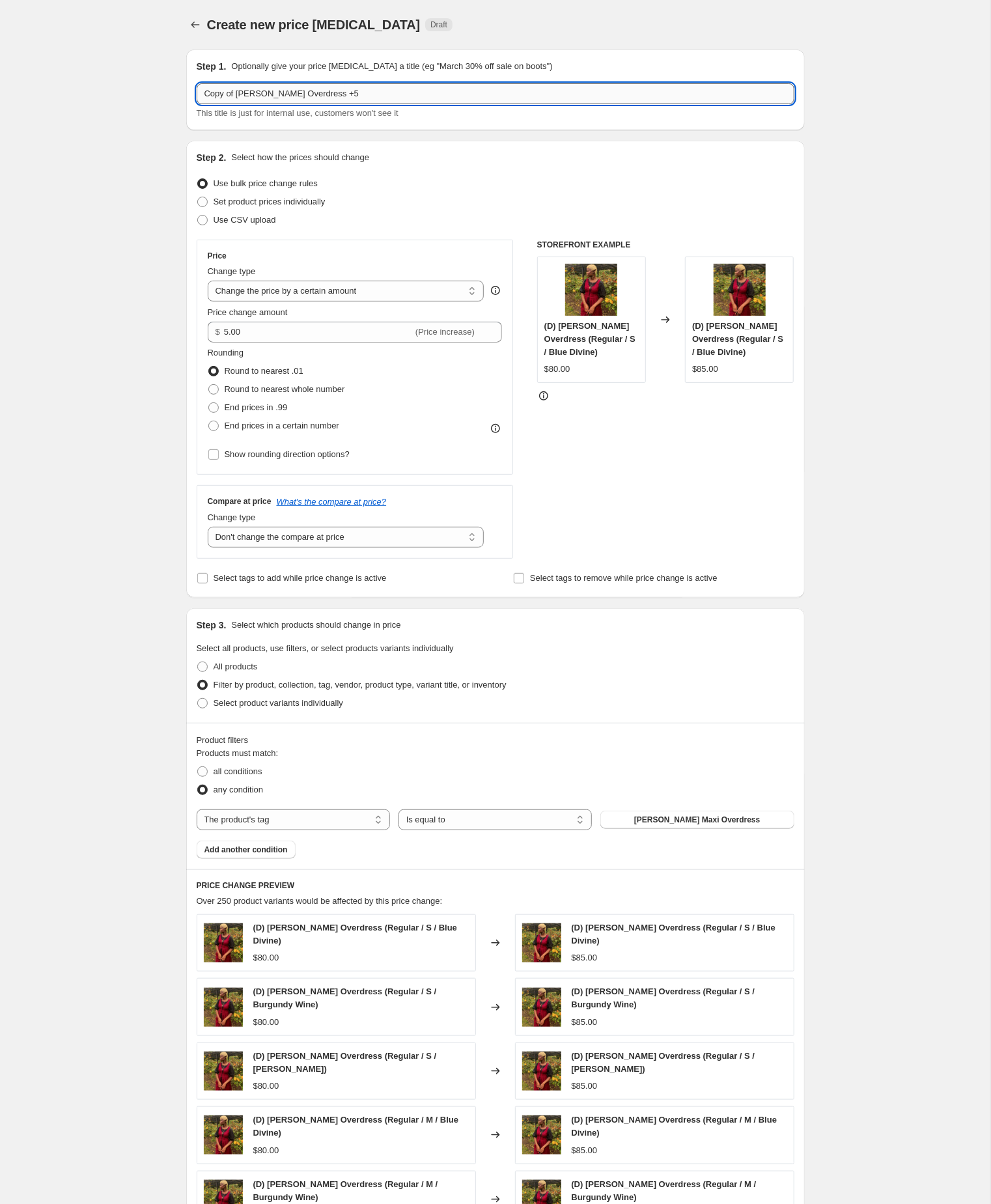
click at [243, 97] on input "Copy of [PERSON_NAME] Overdress +5" at bounding box center [495, 94] width 598 height 21
click at [346, 95] on input "[PERSON_NAME] Overdress +5" at bounding box center [495, 94] width 598 height 21
type input "[PERSON_NAME] Overdress +10"
click at [92, 254] on div "Create new price [MEDICAL_DATA]. This page is ready Create new price [MEDICAL_D…" at bounding box center [495, 734] width 990 height 1469
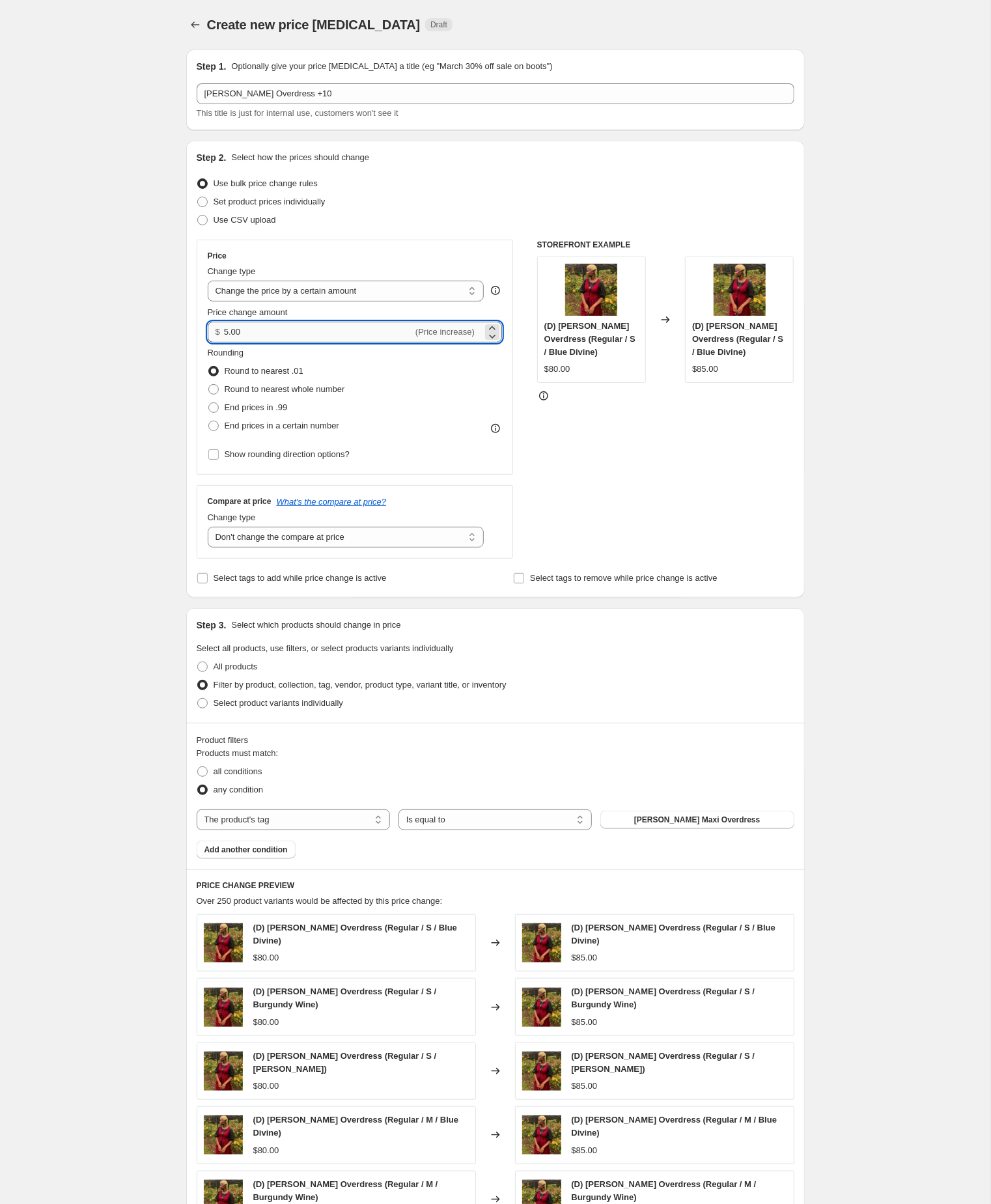
click at [284, 343] on input "5.00" at bounding box center [318, 332] width 189 height 21
type input "10.00"
click at [897, 983] on div "Create new price [MEDICAL_DATA]. This page is ready Create new price [MEDICAL_D…" at bounding box center [495, 734] width 990 height 1469
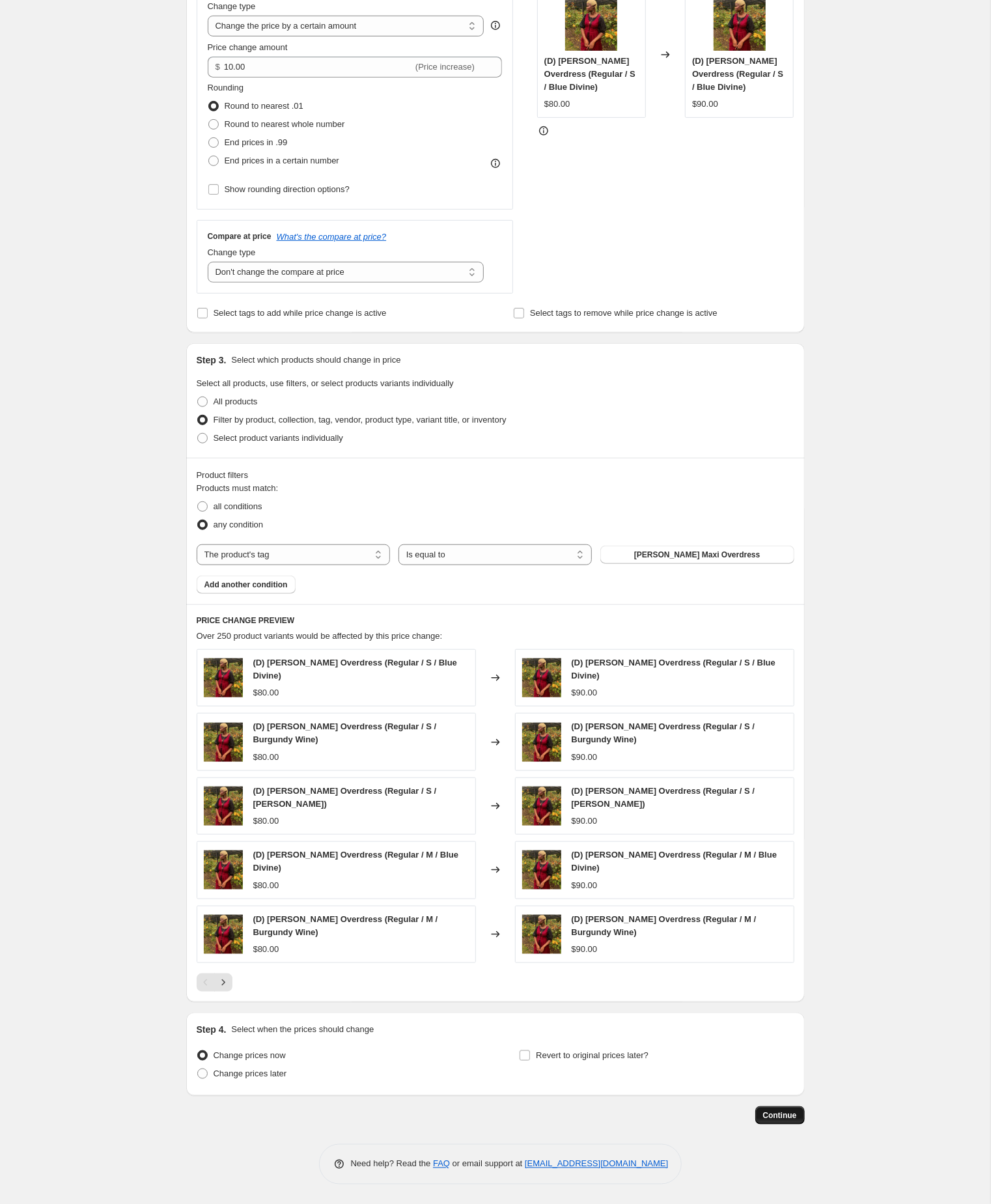
scroll to position [354, 0]
click at [779, 1115] on span "Continue" at bounding box center [780, 1115] width 34 height 10
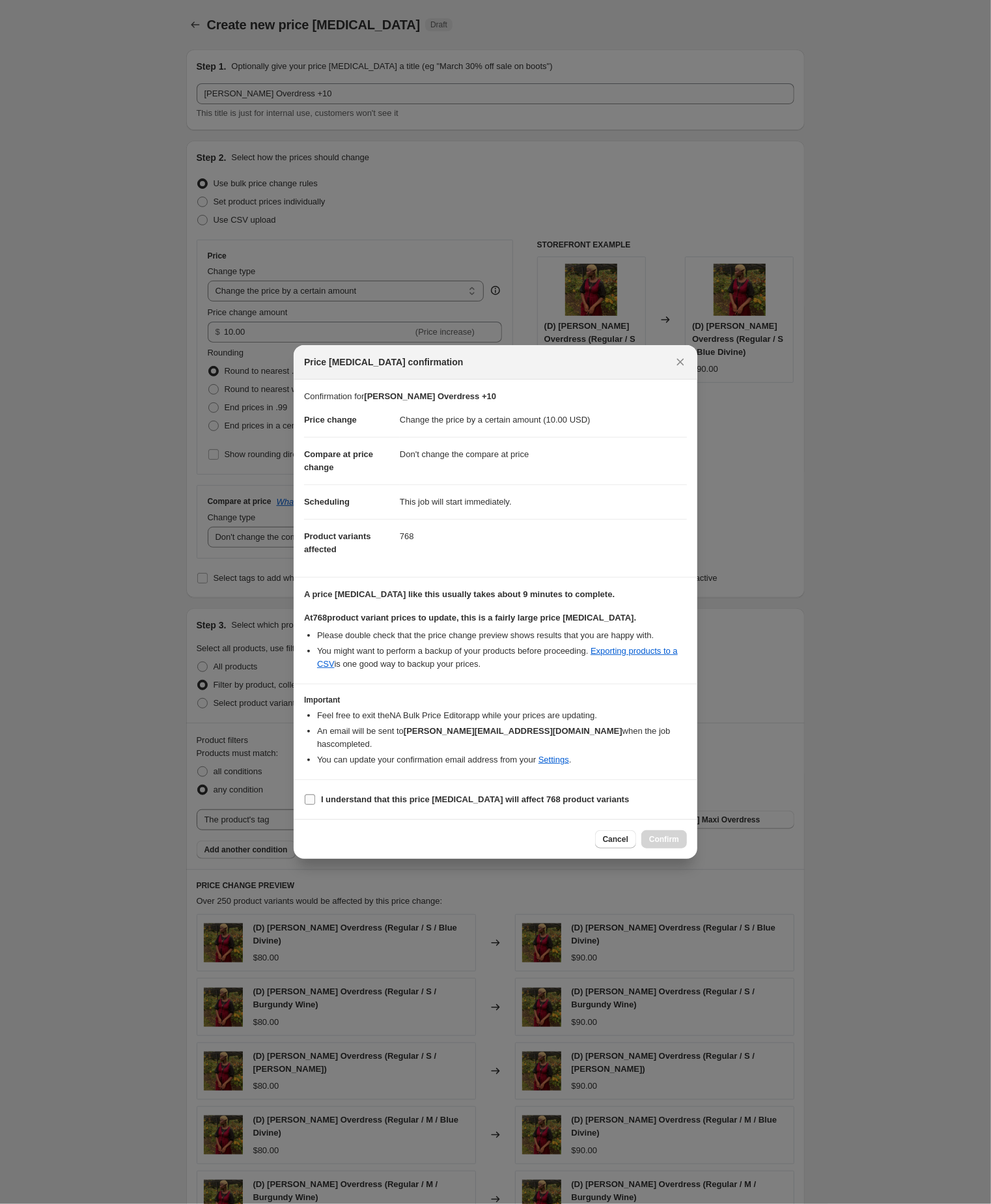
click at [309, 805] on input "I understand that this price [MEDICAL_DATA] will affect 768 product variants" at bounding box center [310, 800] width 10 height 10
checkbox input "true"
click at [654, 844] on span "Confirm" at bounding box center [663, 839] width 30 height 10
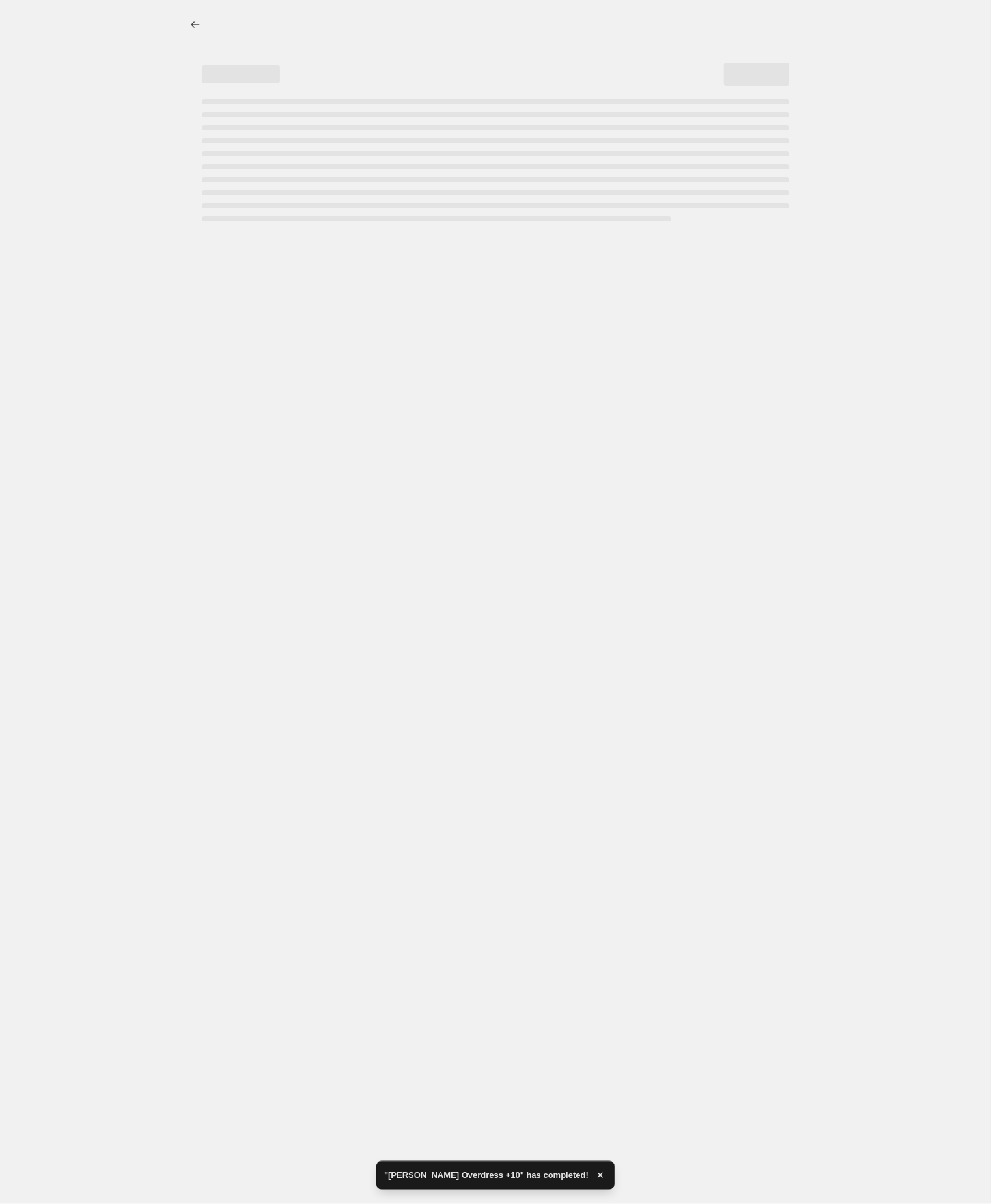
select select "by"
select select "no_change"
select select "tag"
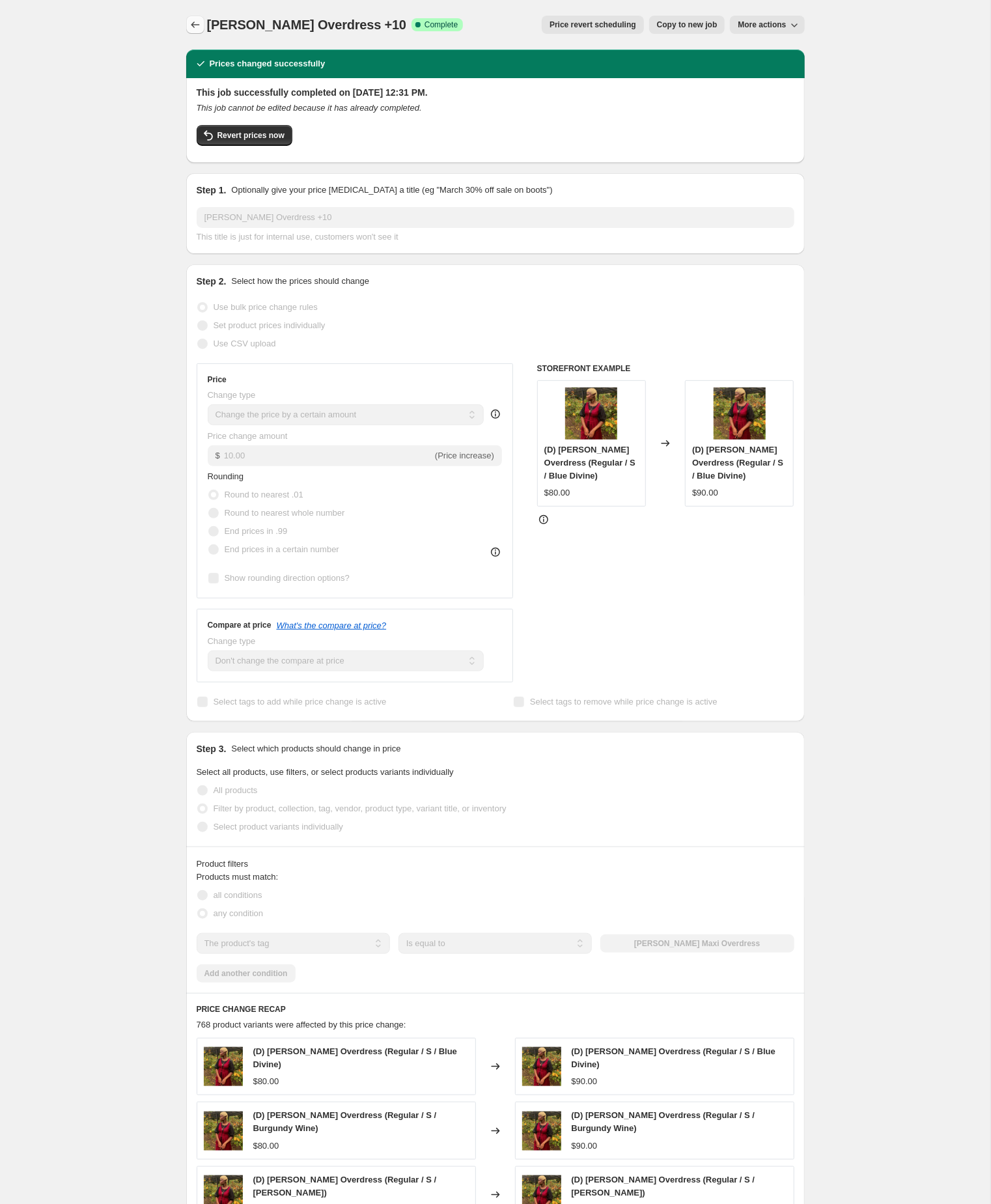
click at [194, 24] on icon "Price change jobs" at bounding box center [196, 24] width 13 height 13
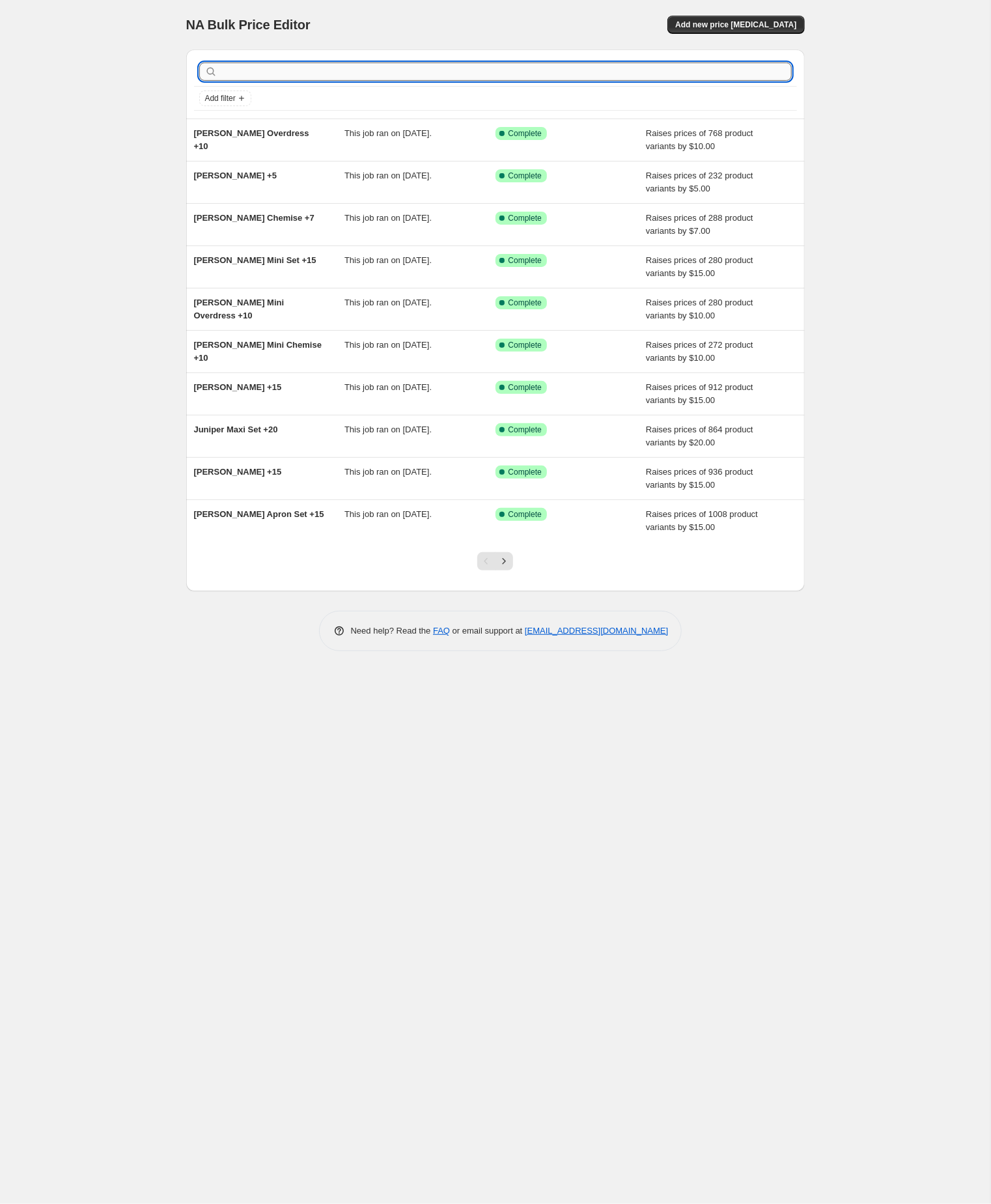
click at [319, 76] on input "text" at bounding box center [505, 71] width 572 height 18
paste input "[PERSON_NAME]"
type input "[PERSON_NAME]"
click at [319, 76] on input "[PERSON_NAME]" at bounding box center [505, 71] width 572 height 18
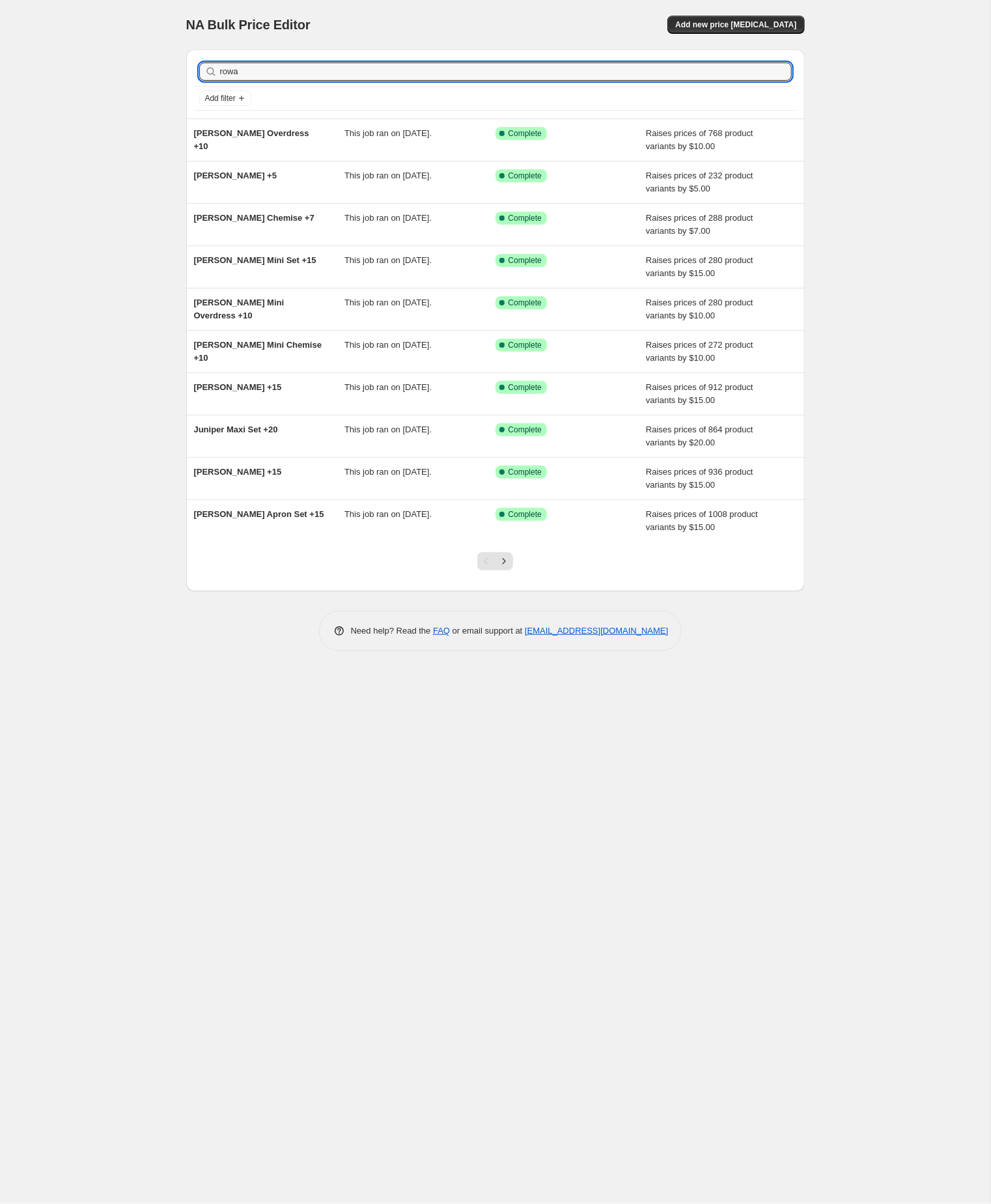
type input "[PERSON_NAME]"
click at [372, 69] on input "[PERSON_NAME]" at bounding box center [494, 71] width 548 height 18
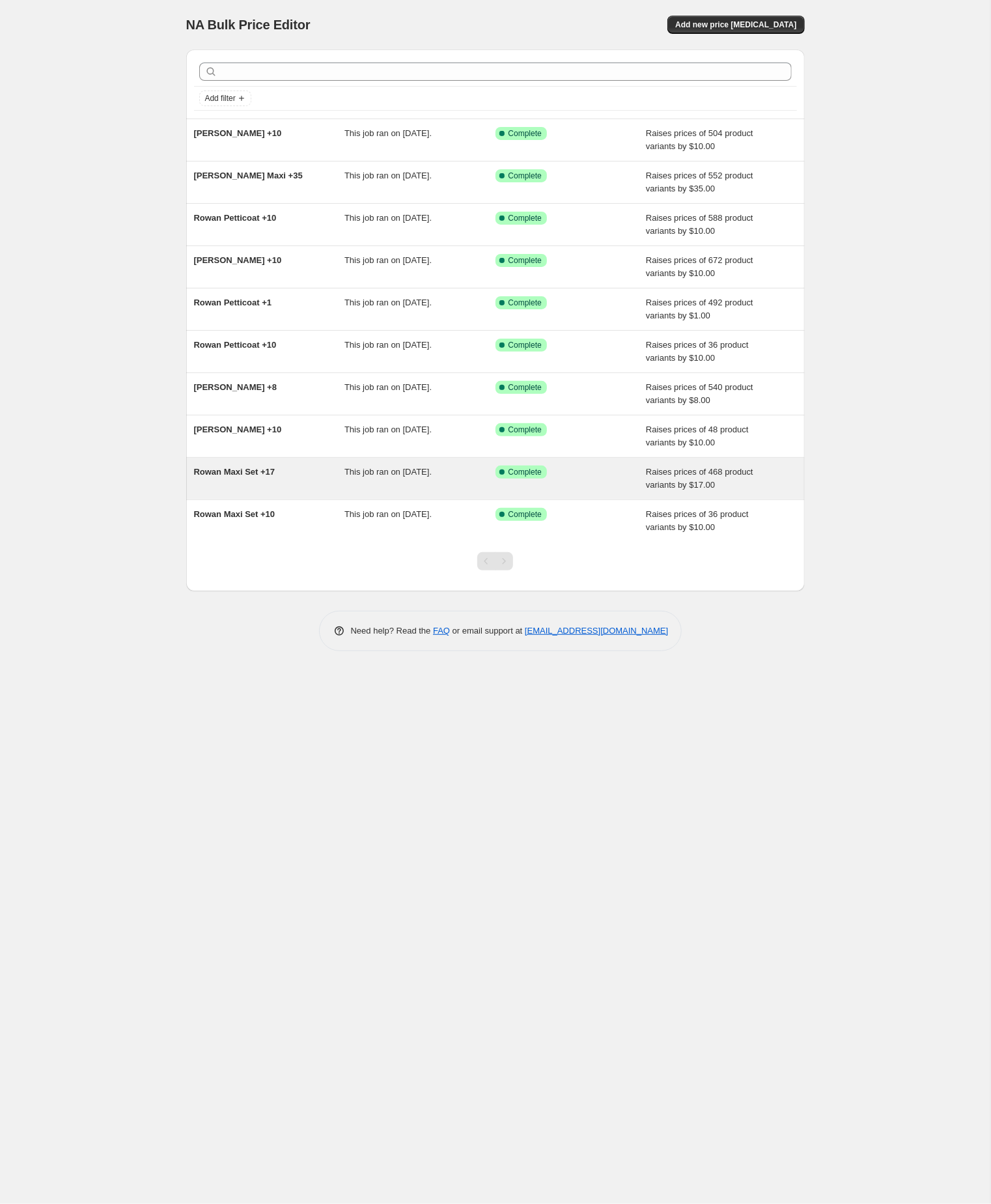
click at [254, 477] on span "Rowan Maxi Set +17" at bounding box center [234, 472] width 81 height 9
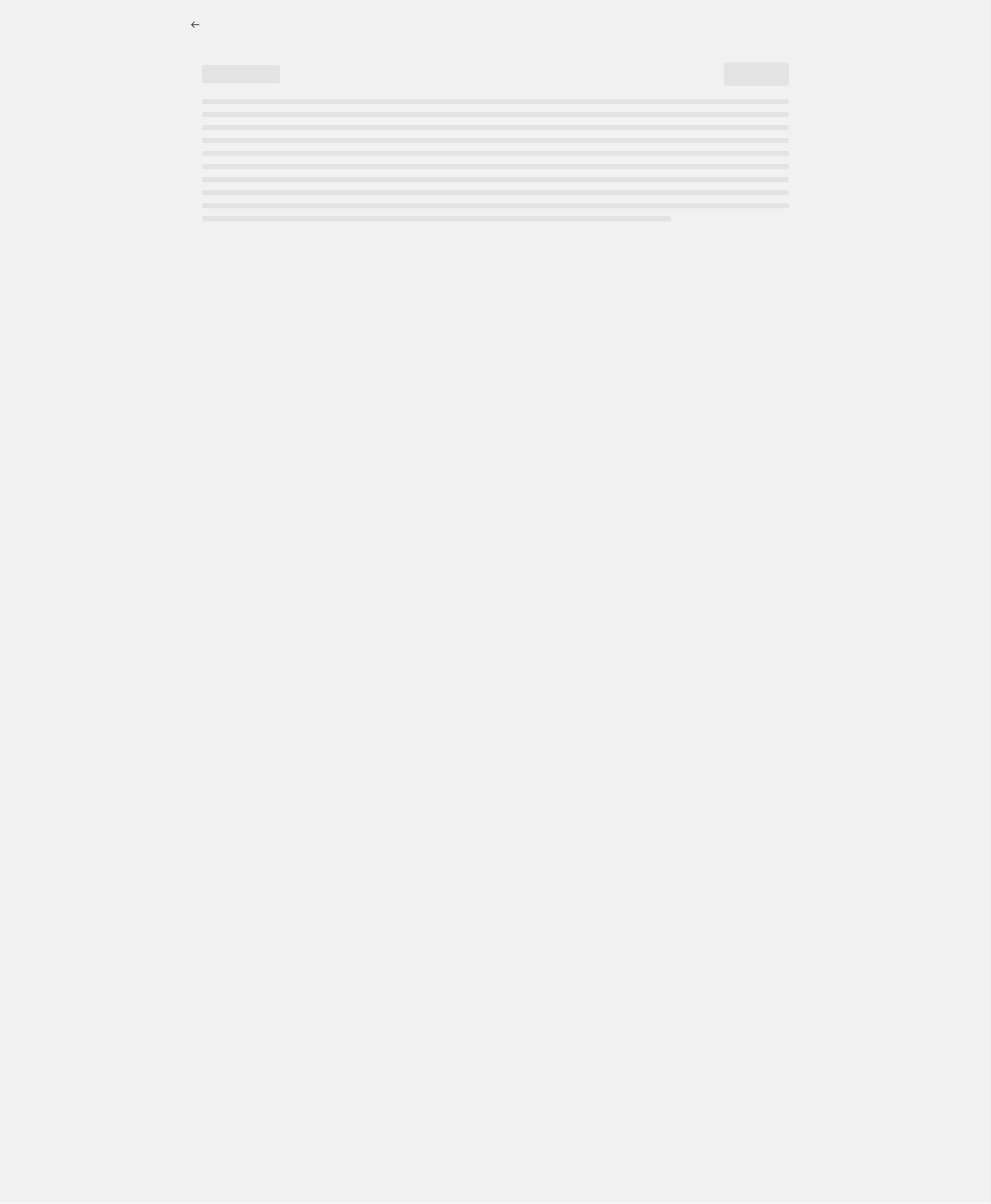
select select "by"
select select "no_change"
select select "tag"
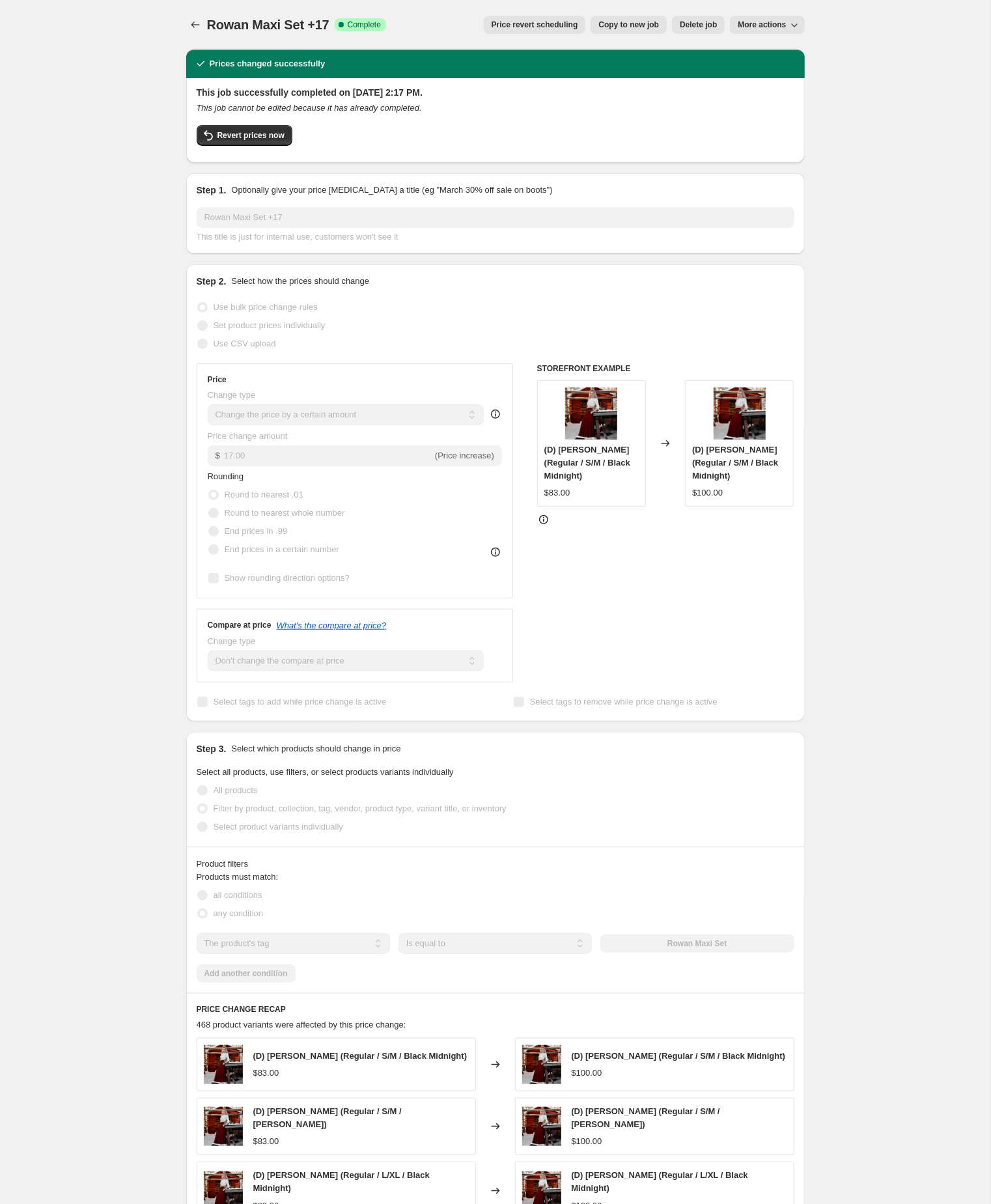
click at [614, 29] on span "Copy to new job" at bounding box center [628, 24] width 61 height 10
select select "by"
select select "no_change"
select select "tag"
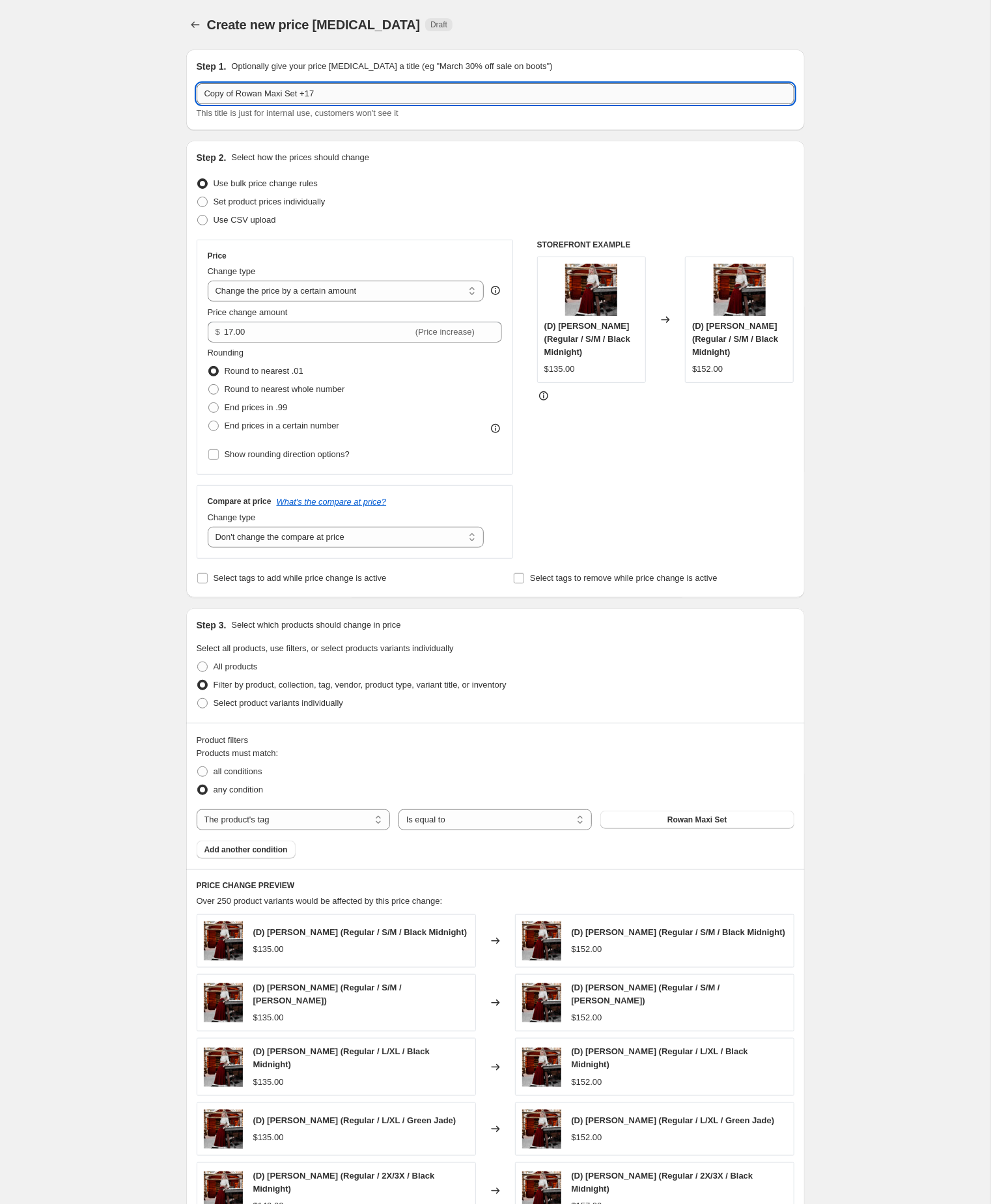
click at [242, 97] on input "Copy of Rowan Maxi Set +17" at bounding box center [495, 94] width 598 height 21
type input "Rowan Maxi Set +17"
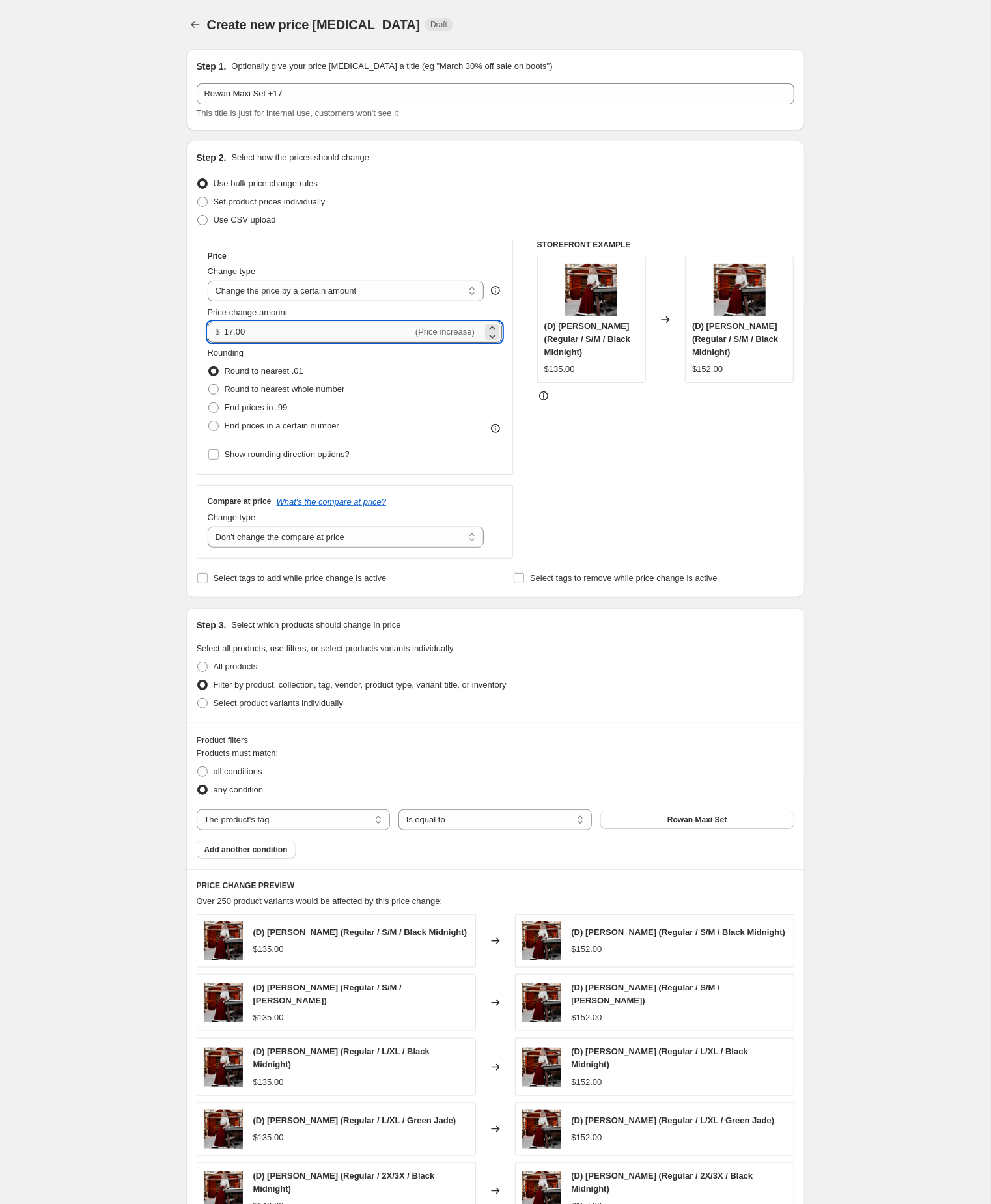
click at [284, 343] on input "17.00" at bounding box center [318, 332] width 189 height 21
type input "15.00"
click at [128, 402] on div "Create new price [MEDICAL_DATA]. This page is ready Create new price [MEDICAL_D…" at bounding box center [495, 730] width 990 height 1461
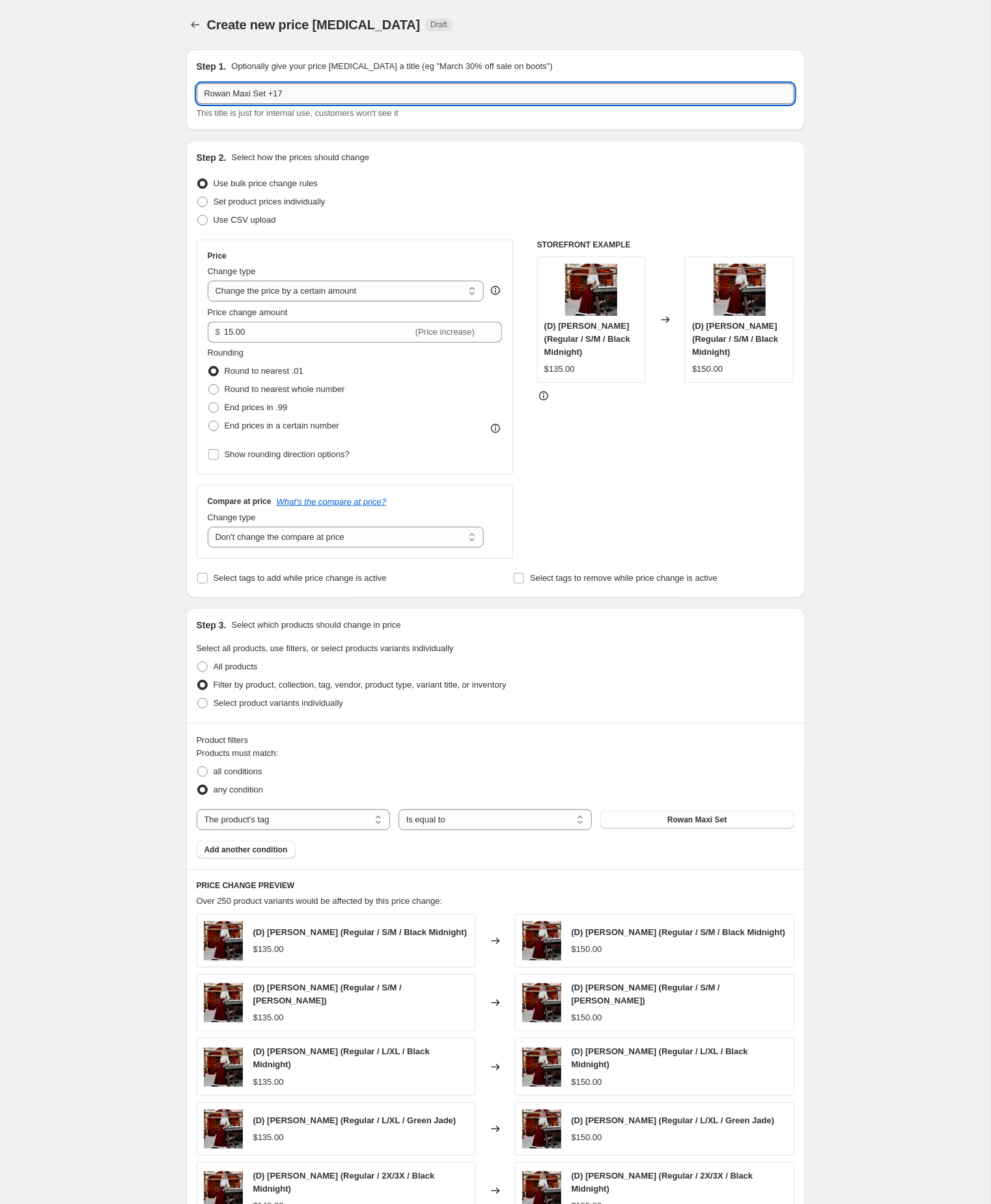
click at [359, 94] on input "Rowan Maxi Set +17" at bounding box center [495, 94] width 598 height 21
type input "Rowan Maxi Set +15"
click at [95, 285] on div "Create new price [MEDICAL_DATA]. This page is ready Create new price [MEDICAL_D…" at bounding box center [495, 730] width 990 height 1461
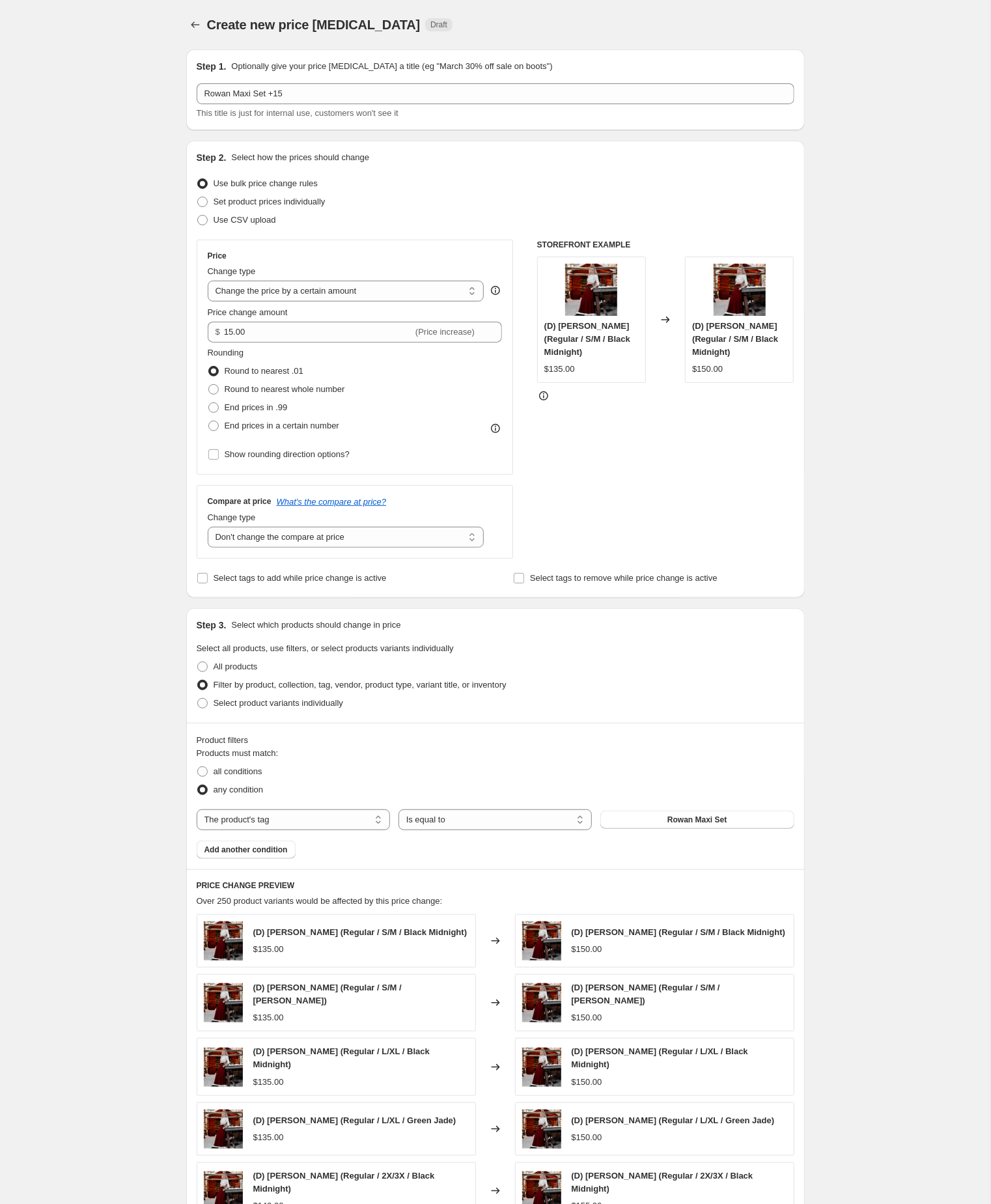
click at [865, 726] on div "Create new price [MEDICAL_DATA]. This page is ready Create new price [MEDICAL_D…" at bounding box center [495, 730] width 990 height 1461
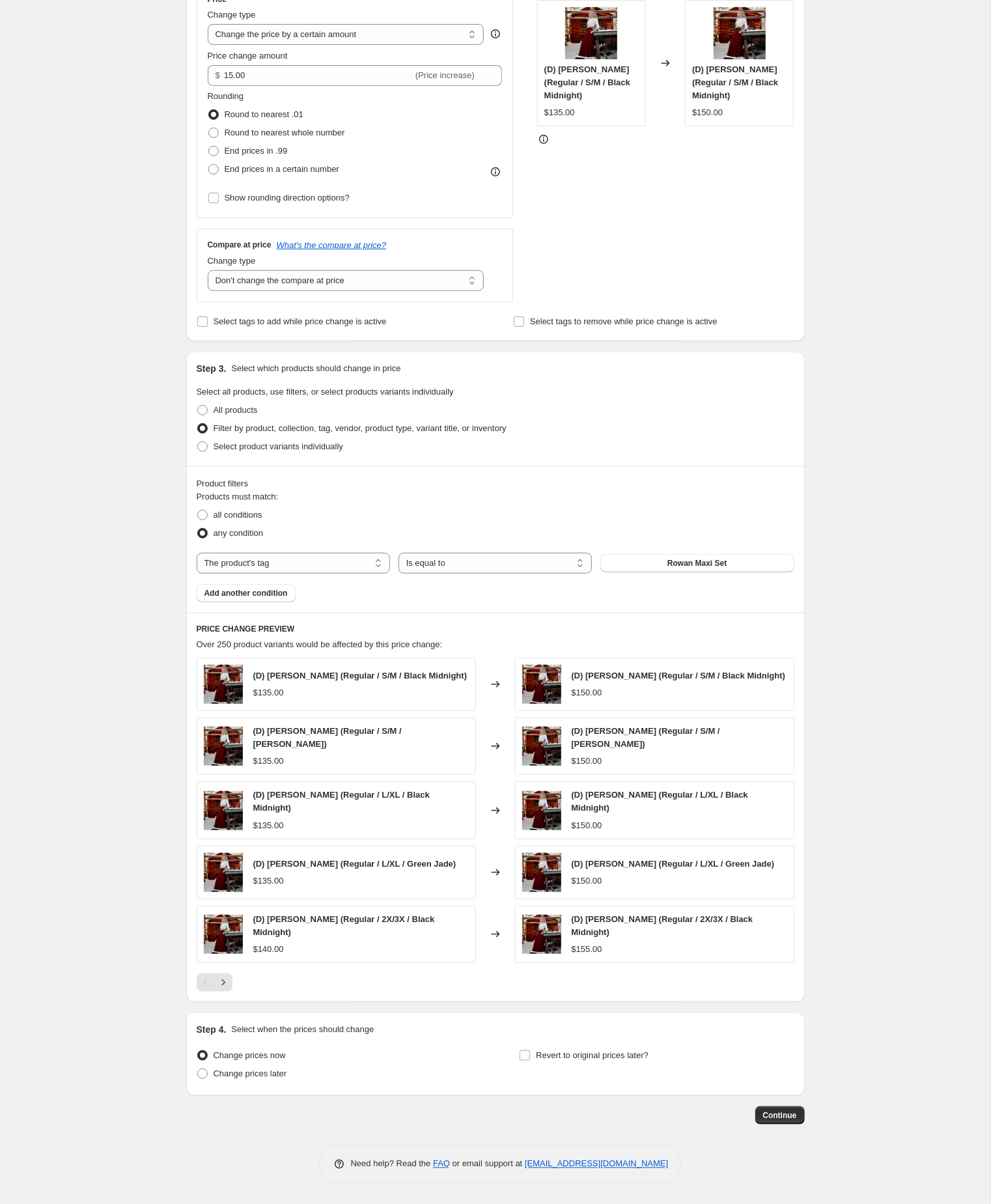
scroll to position [354, 0]
click at [770, 1111] on span "Continue" at bounding box center [780, 1115] width 34 height 10
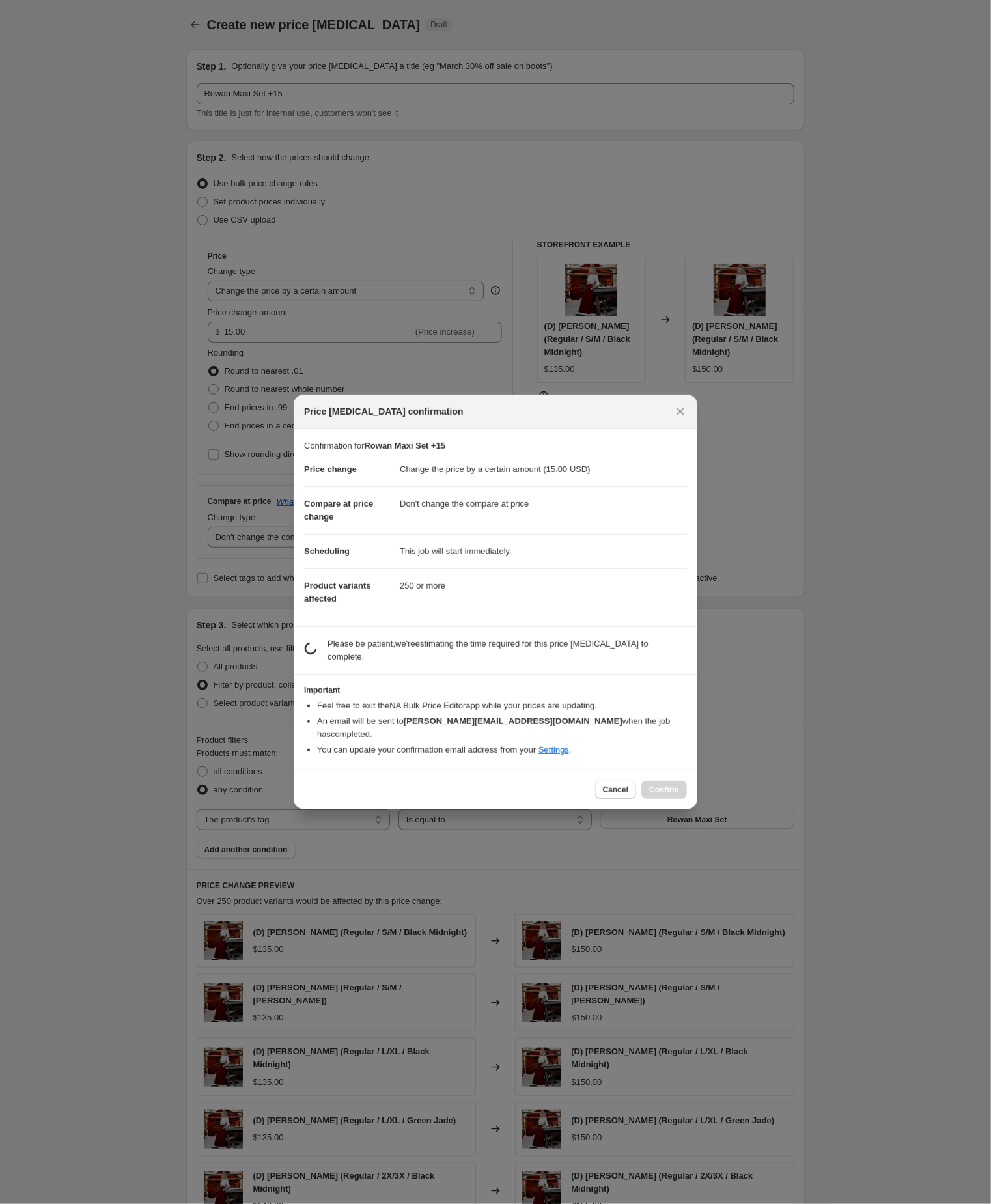
scroll to position [0, 0]
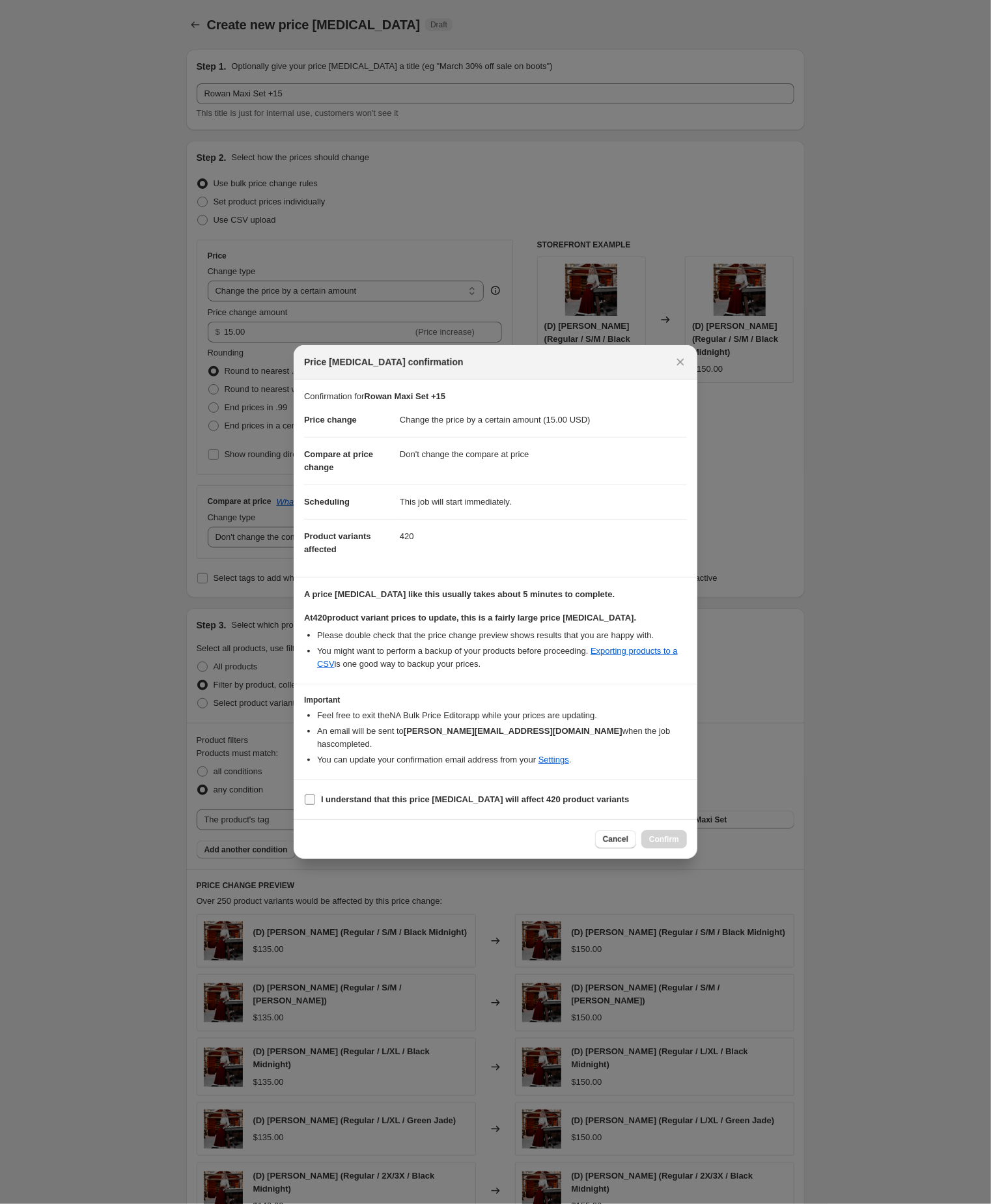
click at [309, 805] on input "I understand that this price [MEDICAL_DATA] will affect 420 product variants" at bounding box center [310, 800] width 10 height 10
checkbox input "true"
click at [649, 844] on span "Confirm" at bounding box center [663, 839] width 30 height 10
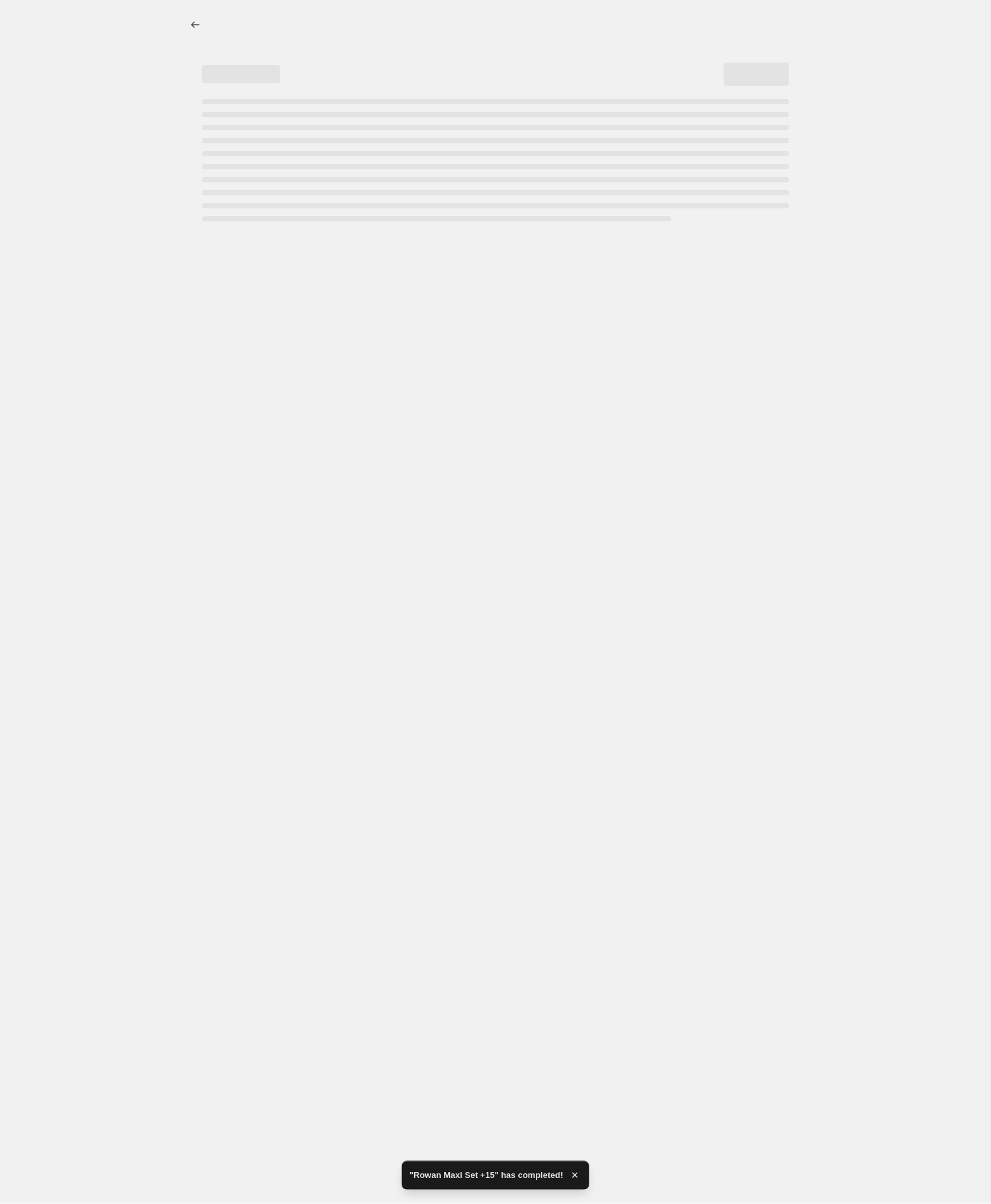
select select "by"
select select "no_change"
select select "tag"
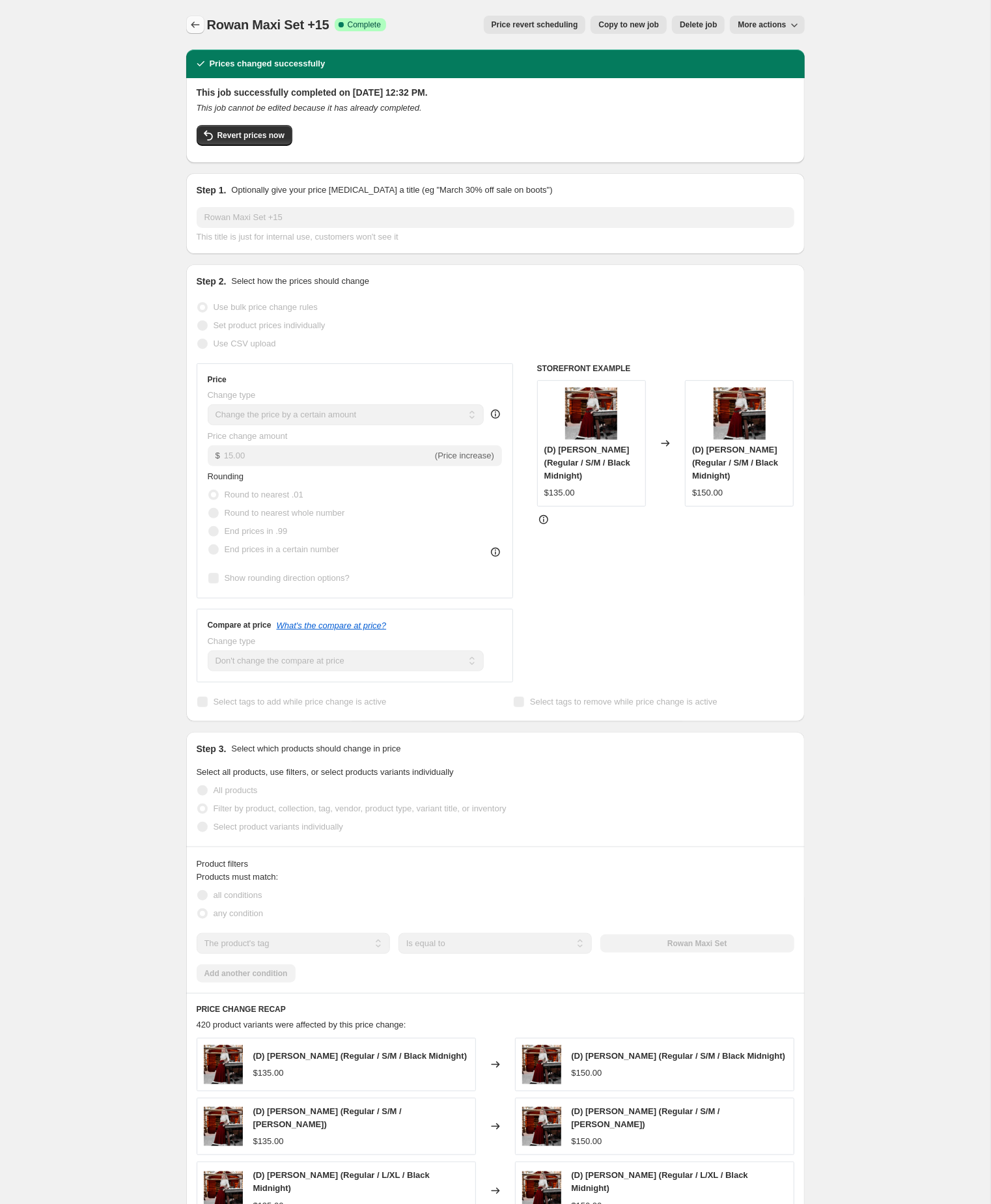
click at [194, 27] on icon "Price change jobs" at bounding box center [195, 24] width 8 height 7
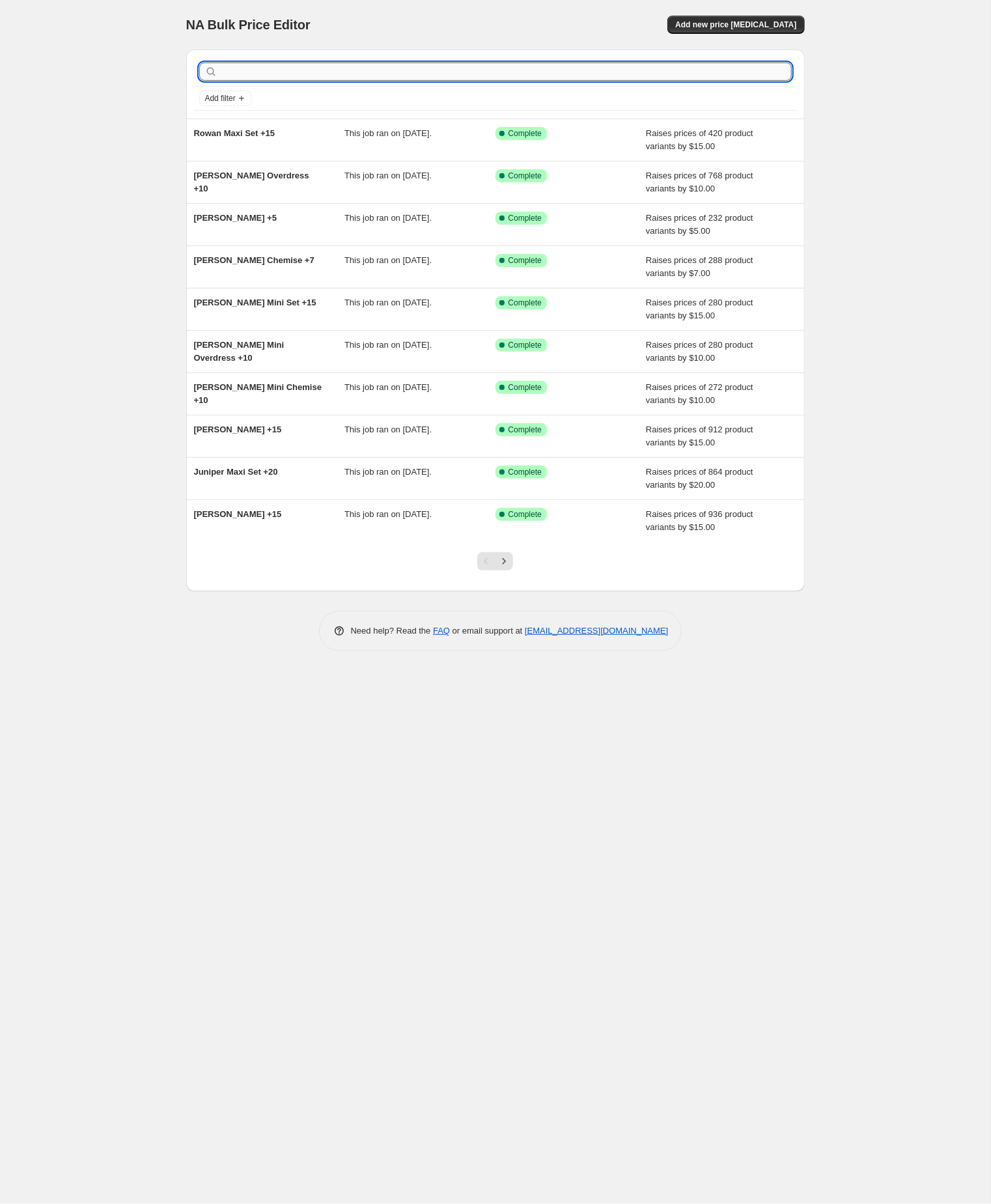
click at [279, 68] on input "text" at bounding box center [505, 71] width 572 height 18
paste input "[PERSON_NAME]"
type input "[PERSON_NAME]"
click at [279, 68] on input "[PERSON_NAME]" at bounding box center [494, 71] width 548 height 18
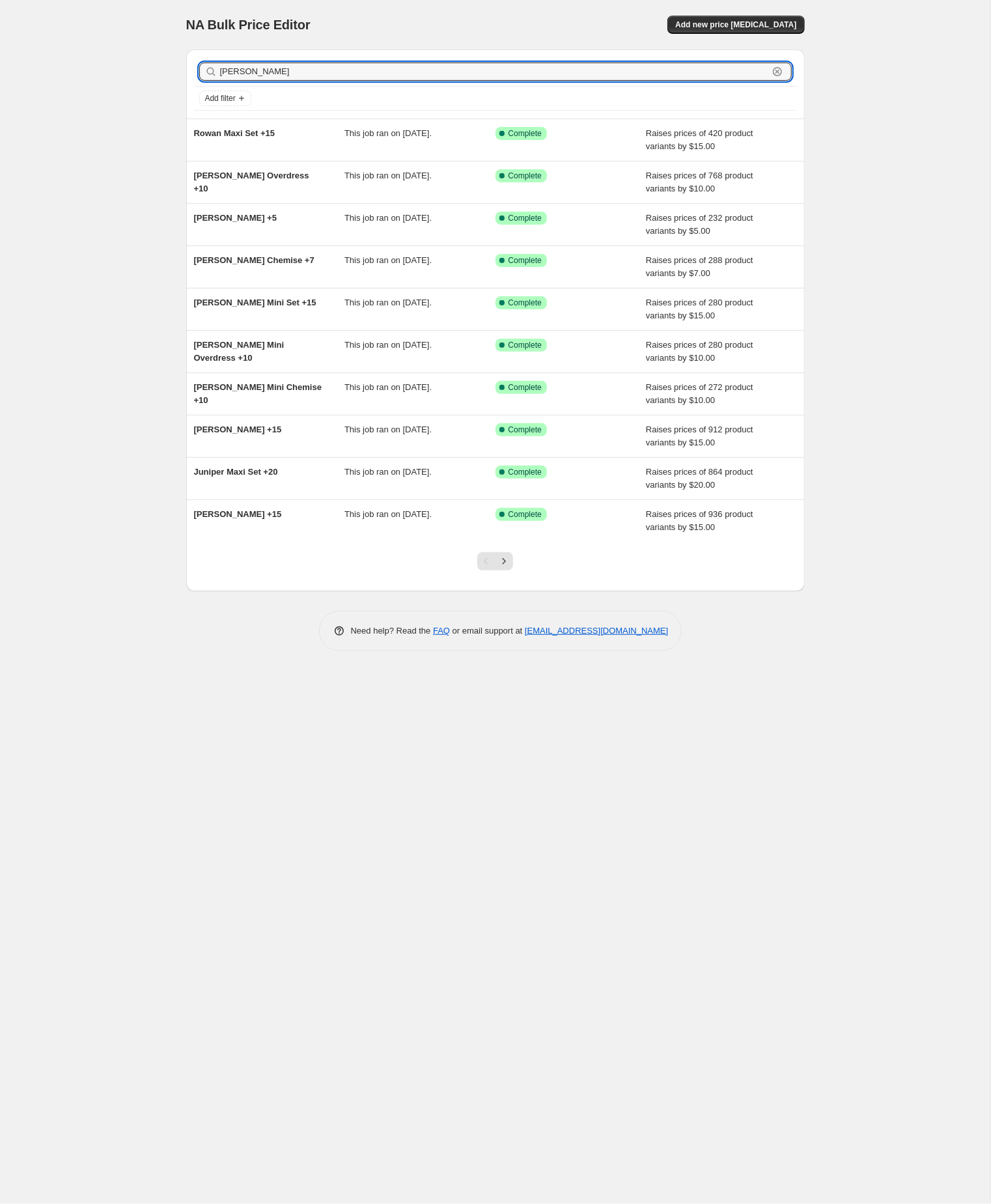
click at [279, 68] on input "[PERSON_NAME]" at bounding box center [494, 71] width 548 height 18
type input "[PERSON_NAME]"
click at [275, 72] on input "[PERSON_NAME]" at bounding box center [494, 71] width 548 height 18
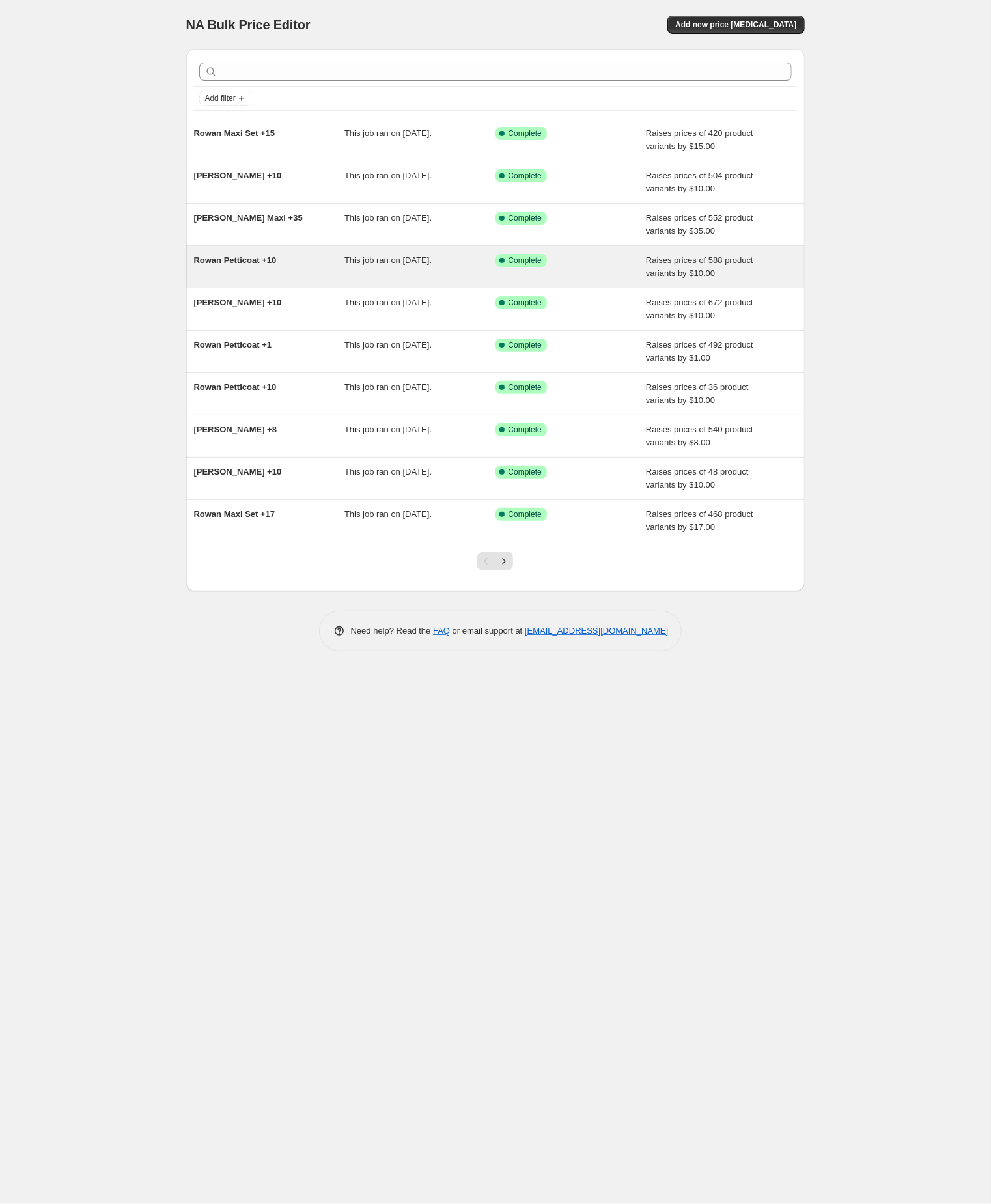
click at [244, 280] on div "Rowan Petticoat +10" at bounding box center [269, 267] width 151 height 26
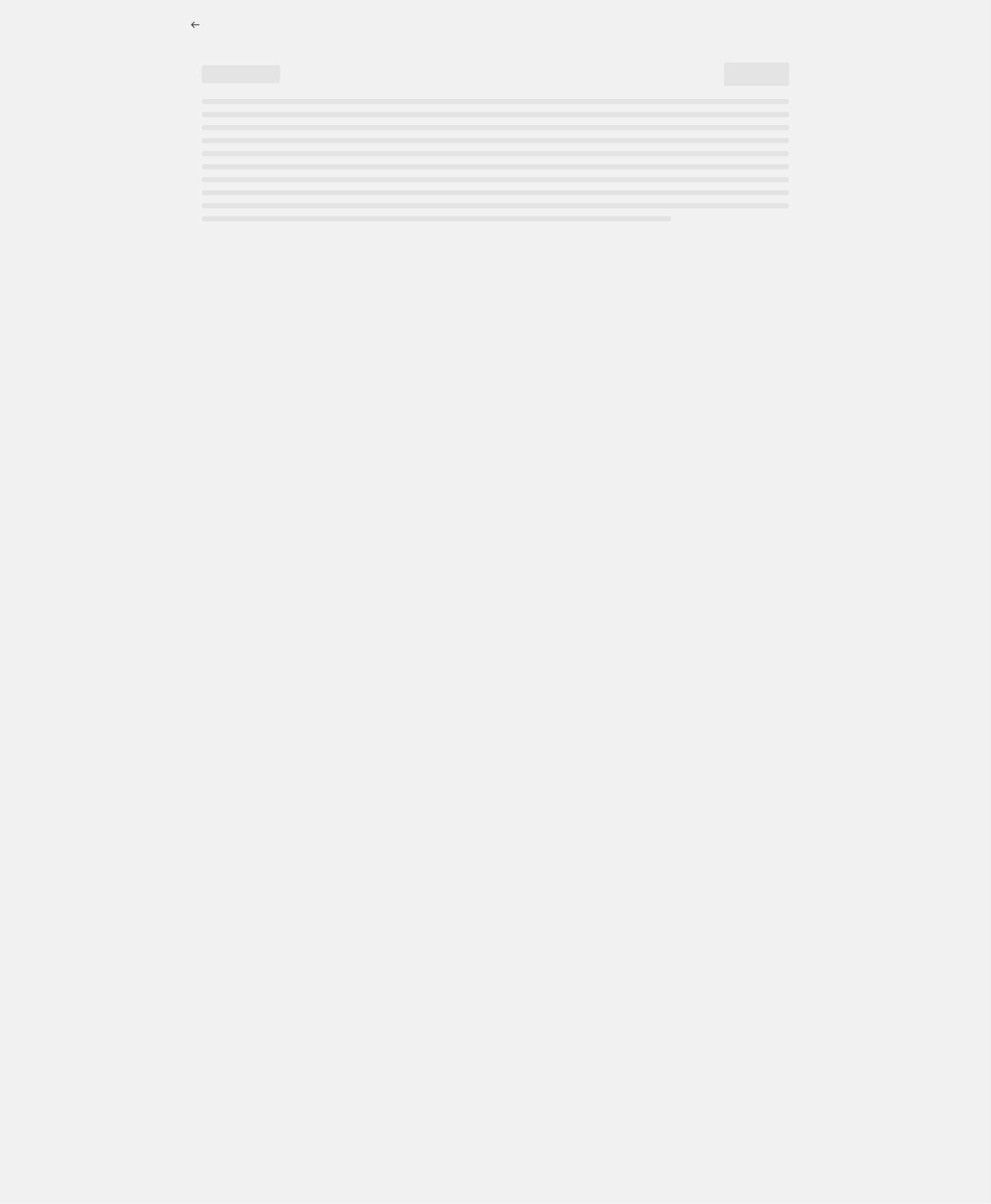
select select "by"
select select "no_change"
select select "tag"
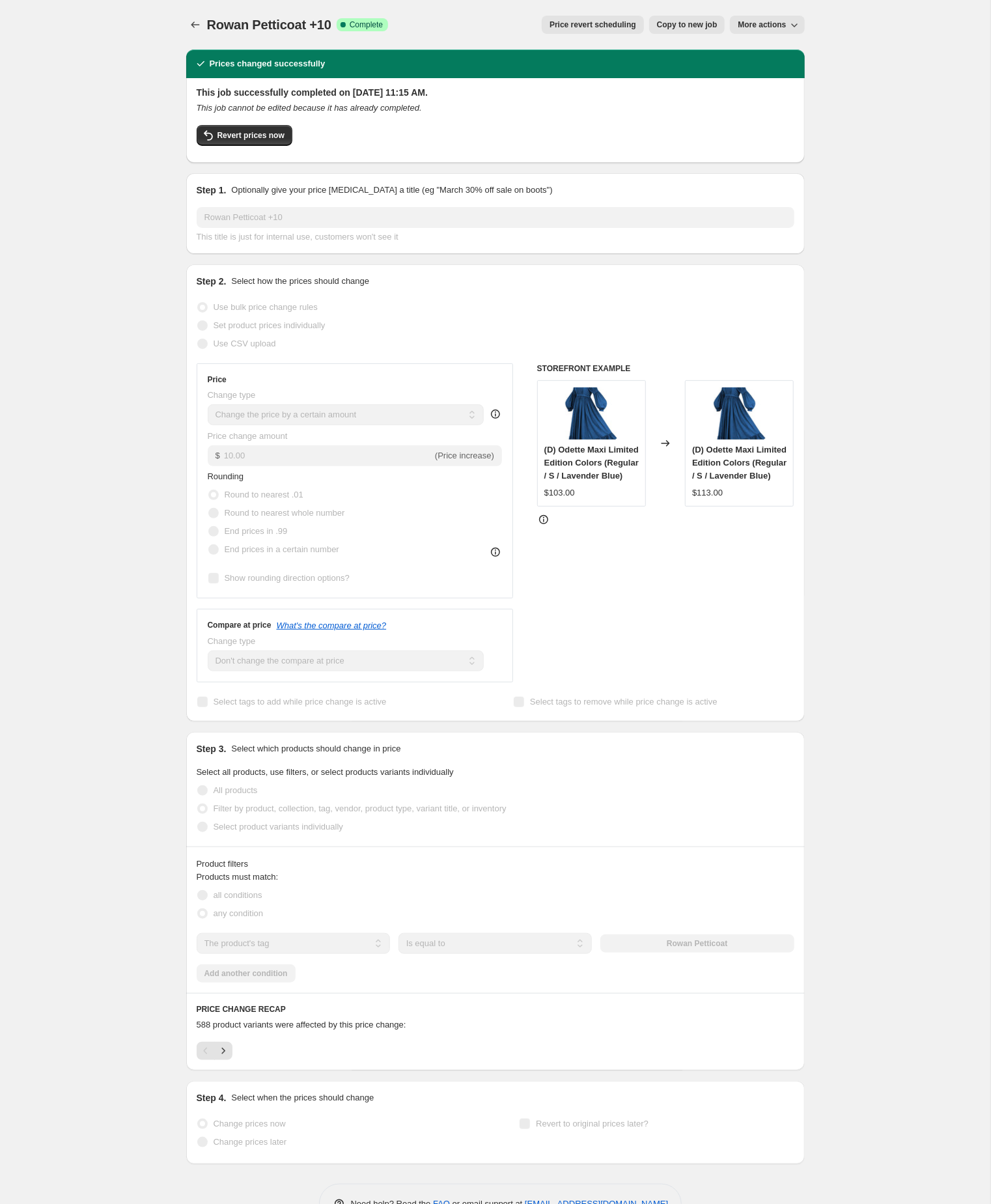
click at [657, 21] on span "Copy to new job" at bounding box center [687, 24] width 61 height 10
select select "by"
select select "no_change"
select select "tag"
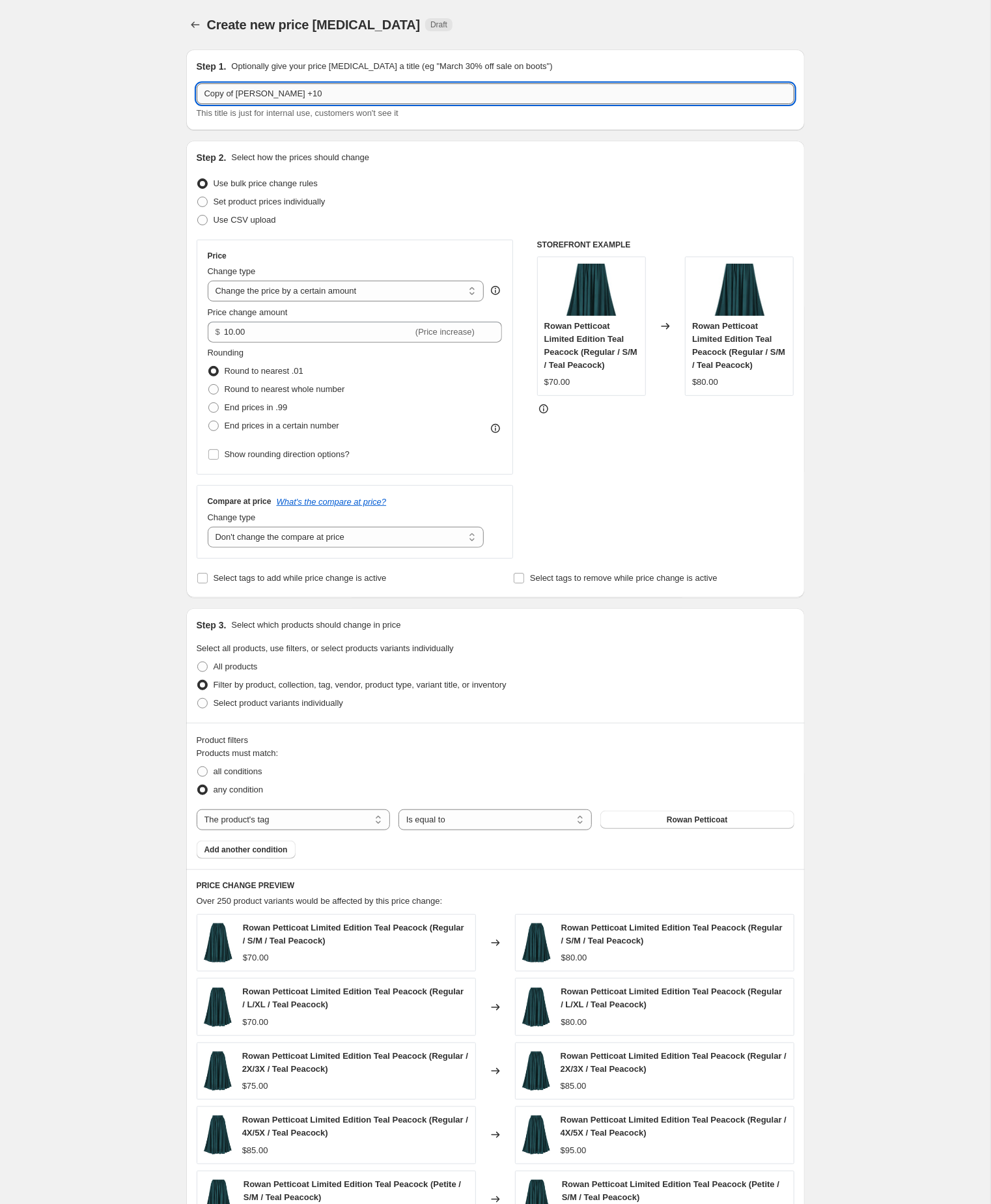
click at [245, 99] on input "Copy of [PERSON_NAME] +10" at bounding box center [495, 94] width 598 height 21
type input "Rowan Petticoat +10"
click at [63, 246] on div "Create new price [MEDICAL_DATA]. This page is ready Create new price [MEDICAL_D…" at bounding box center [495, 734] width 990 height 1469
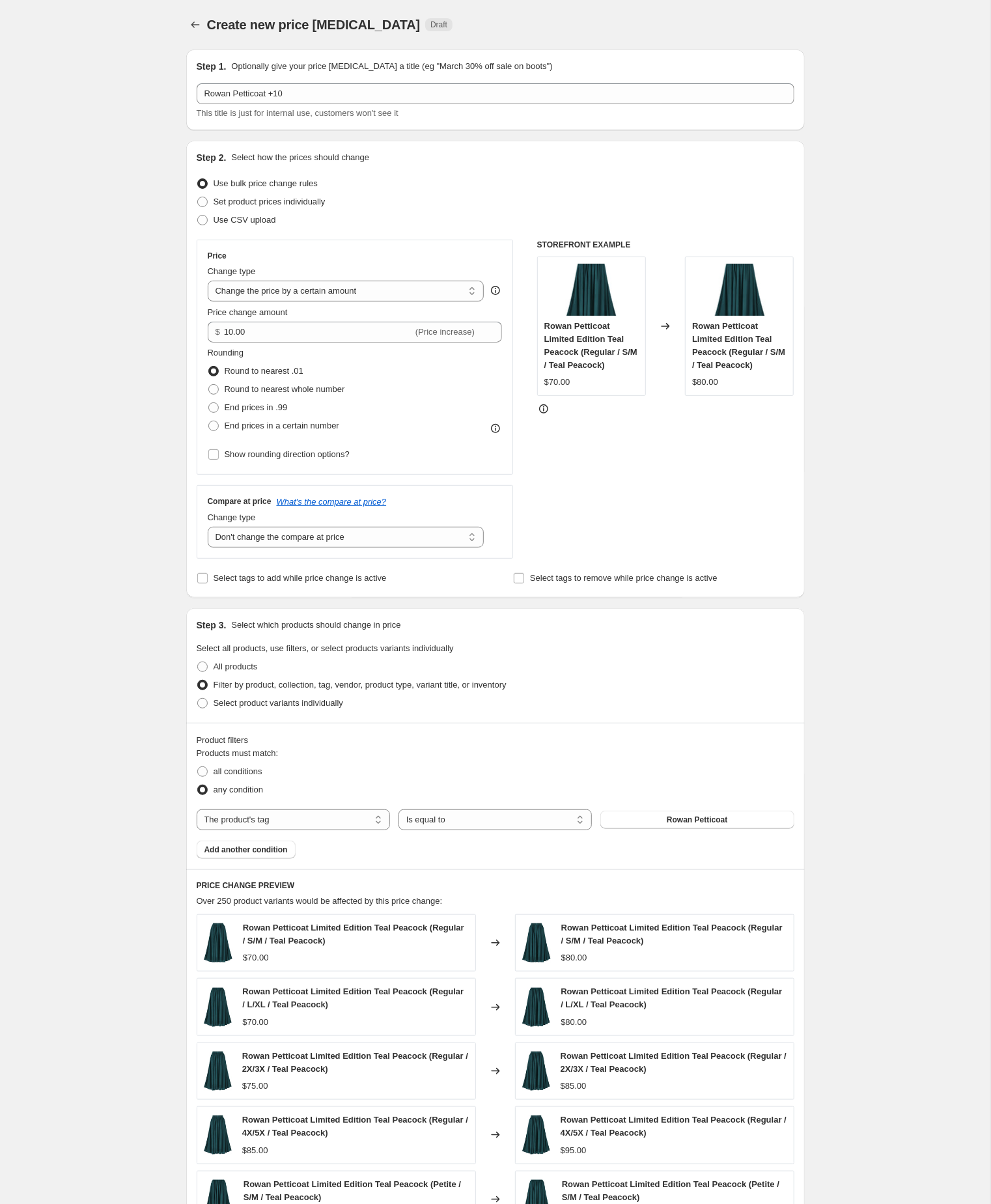
click at [873, 487] on div "Create new price [MEDICAL_DATA]. This page is ready Create new price [MEDICAL_D…" at bounding box center [495, 734] width 990 height 1469
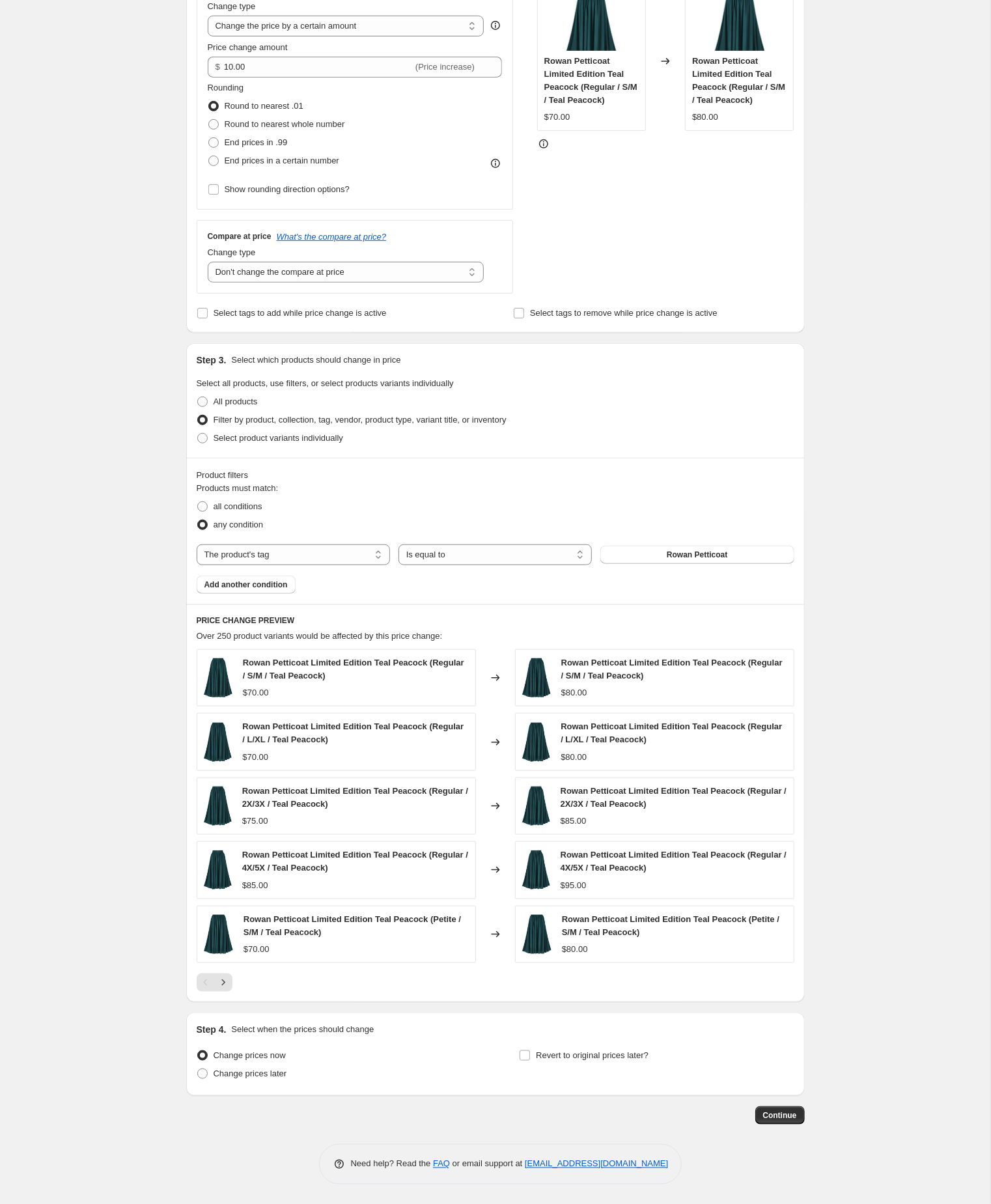
scroll to position [354, 0]
click at [789, 1110] on span "Continue" at bounding box center [780, 1115] width 34 height 10
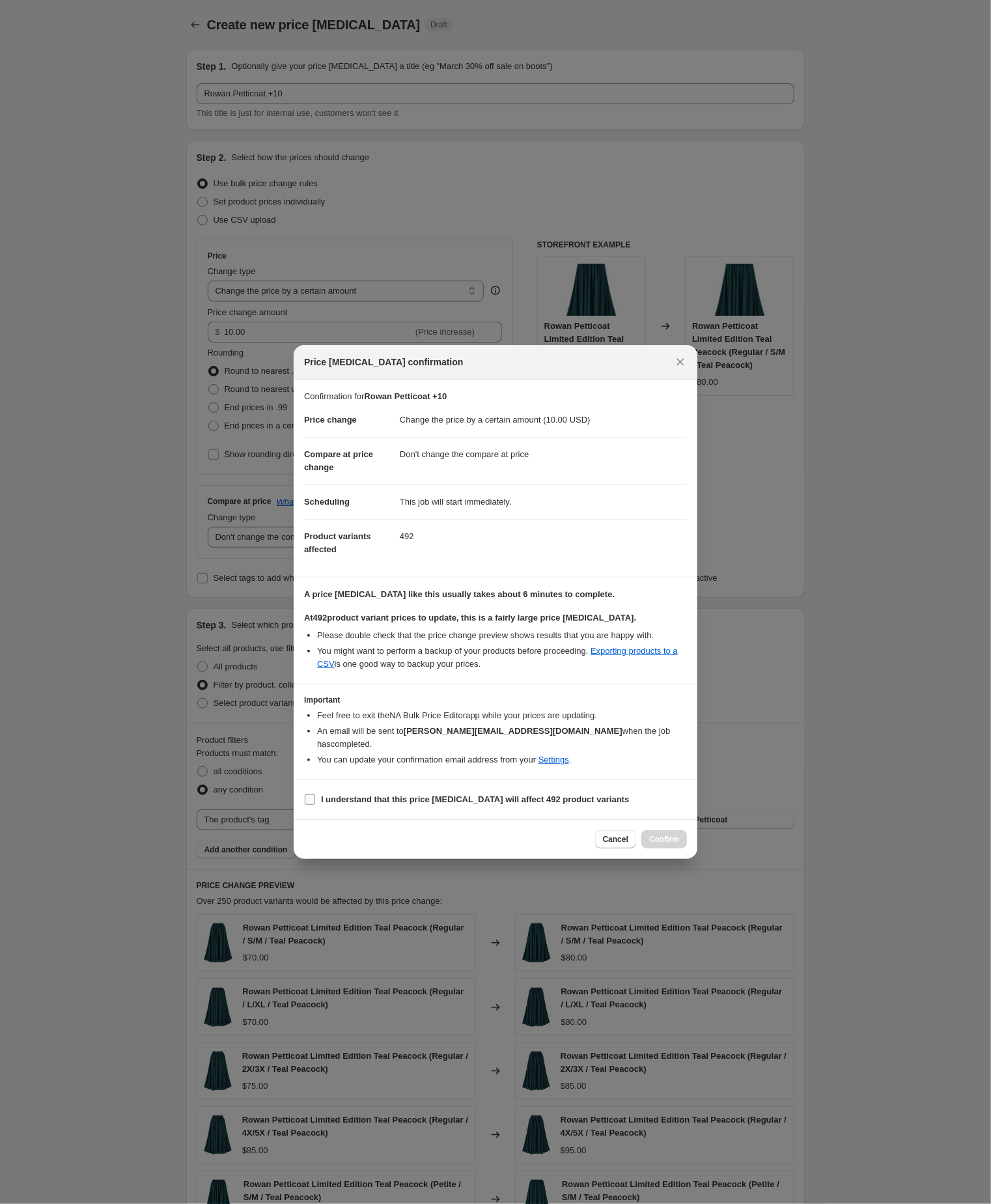
click at [313, 805] on input "I understand that this price [MEDICAL_DATA] will affect 492 product variants" at bounding box center [310, 800] width 10 height 10
checkbox input "true"
click at [661, 844] on span "Confirm" at bounding box center [663, 839] width 30 height 10
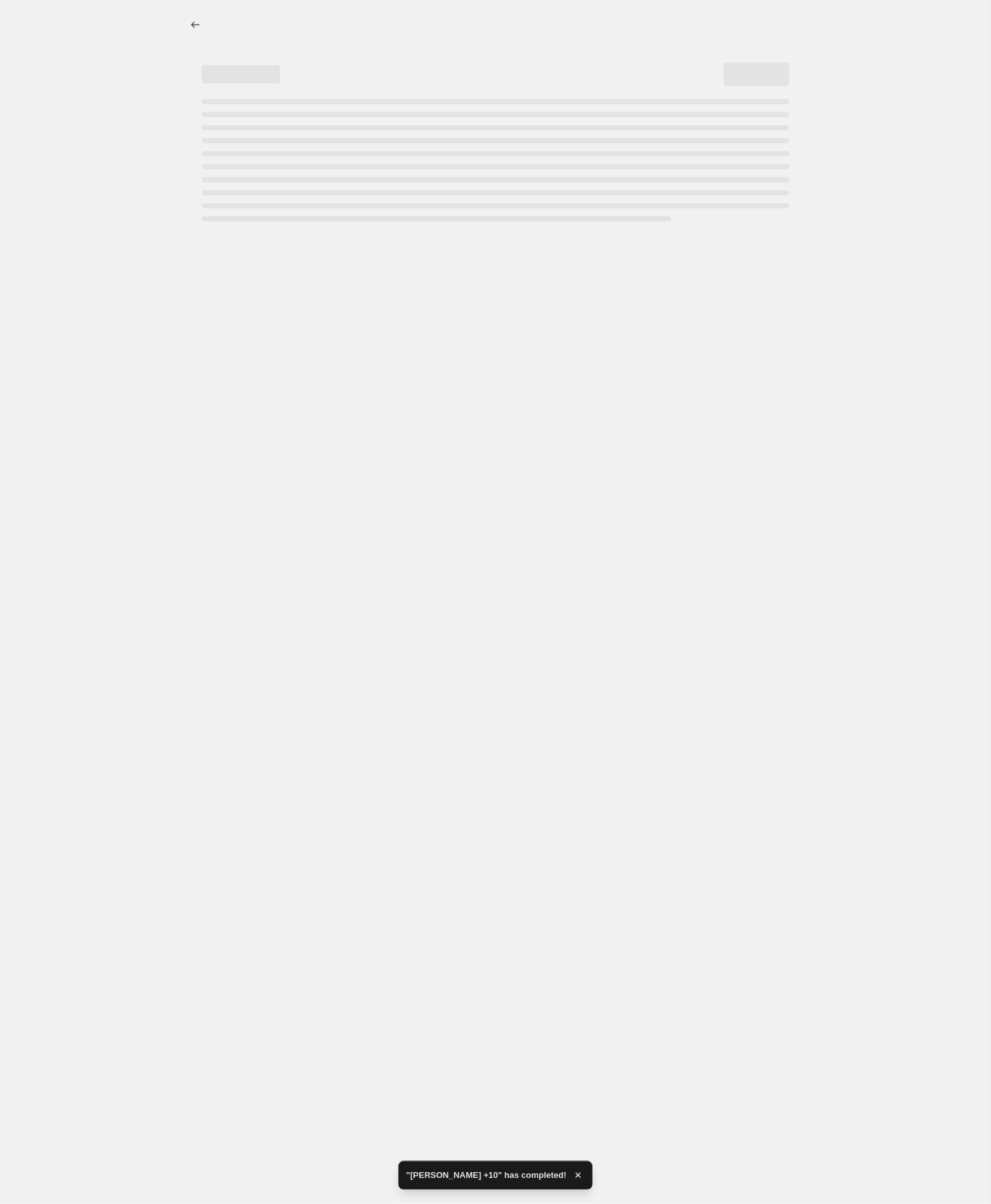
select select "by"
select select "no_change"
select select "tag"
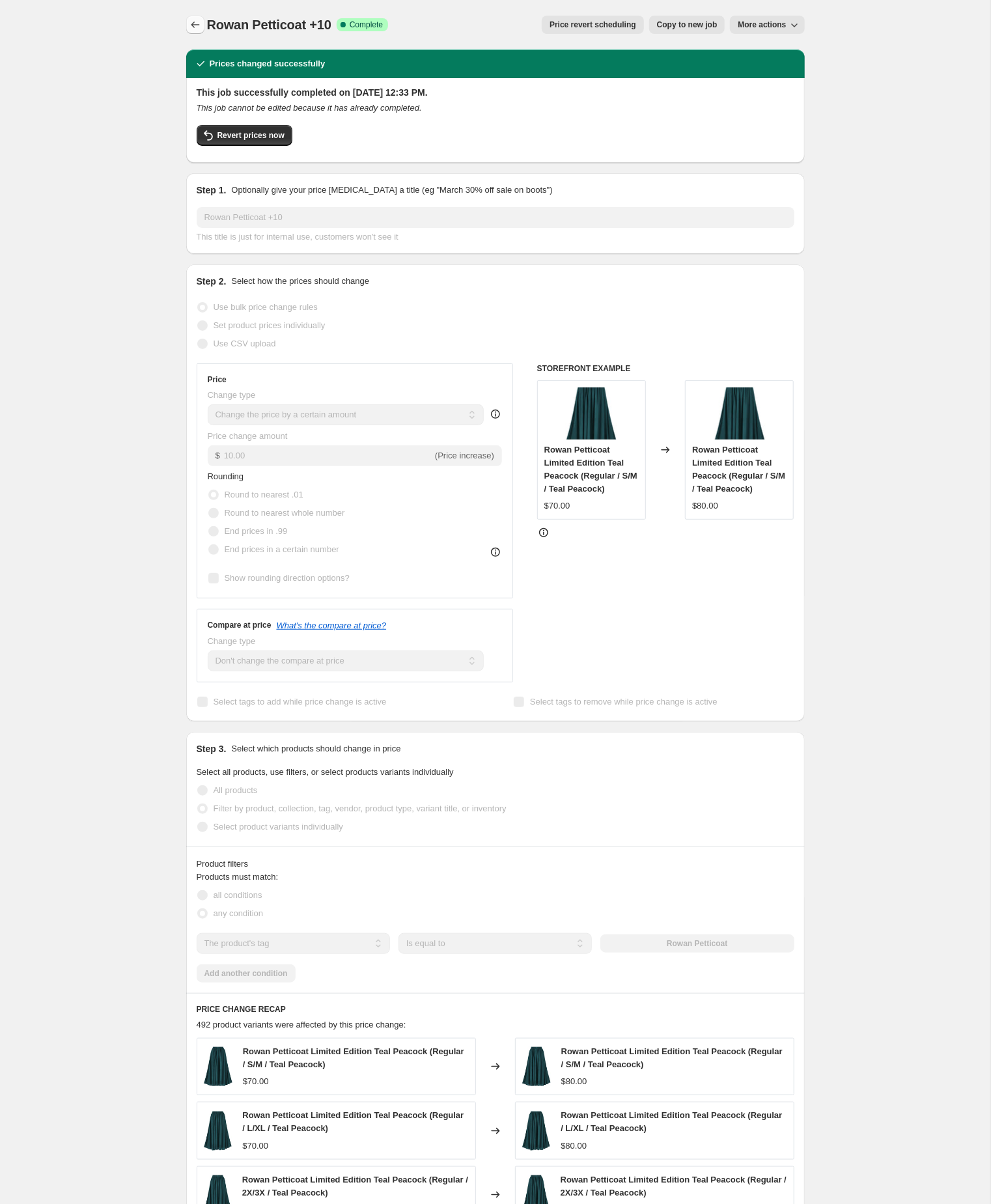
click at [197, 21] on icon "Price change jobs" at bounding box center [196, 24] width 13 height 13
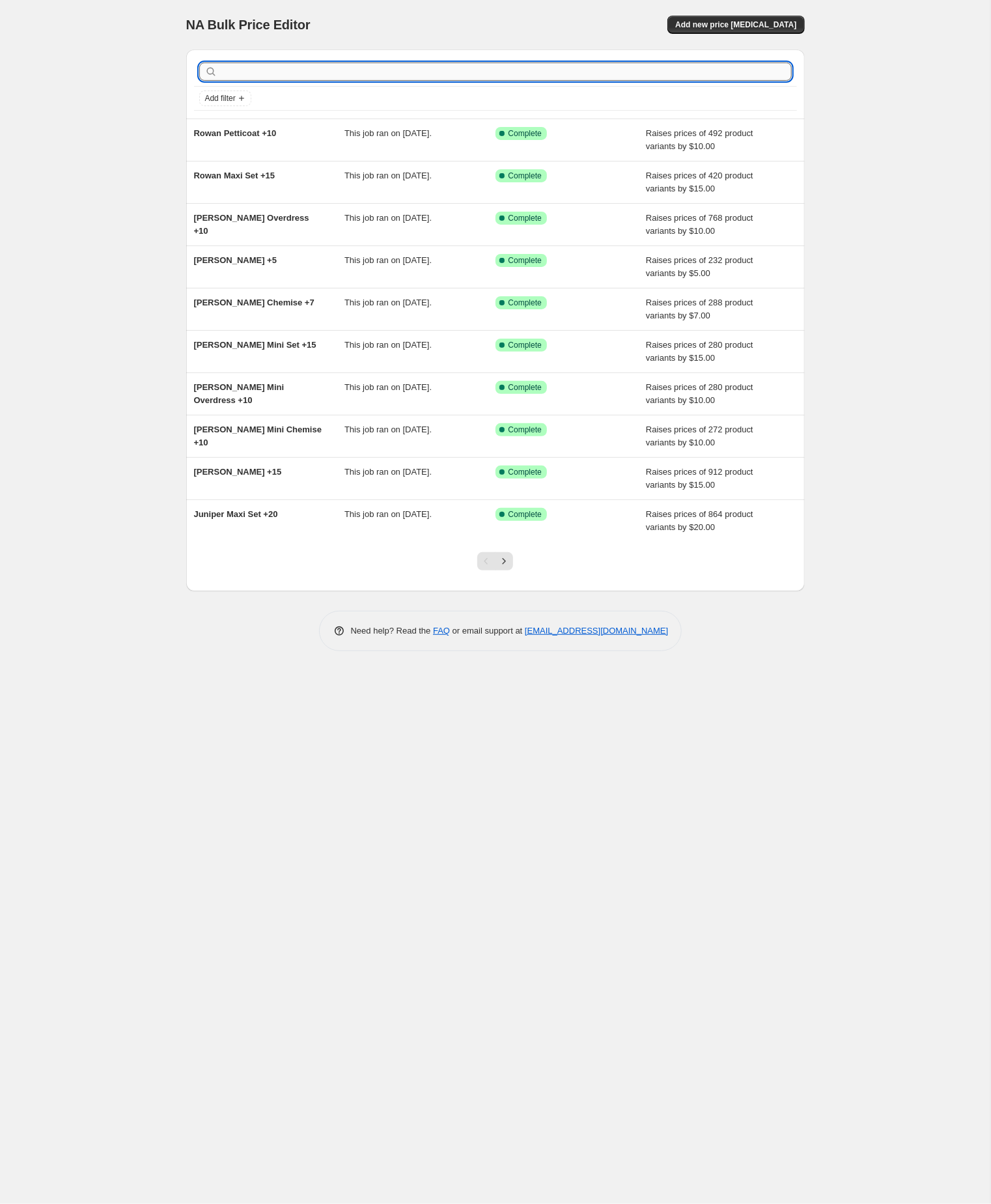
click at [272, 81] on input "text" at bounding box center [505, 71] width 572 height 18
paste input "selene"
type input "selene"
click at [272, 76] on input "selene" at bounding box center [494, 71] width 548 height 18
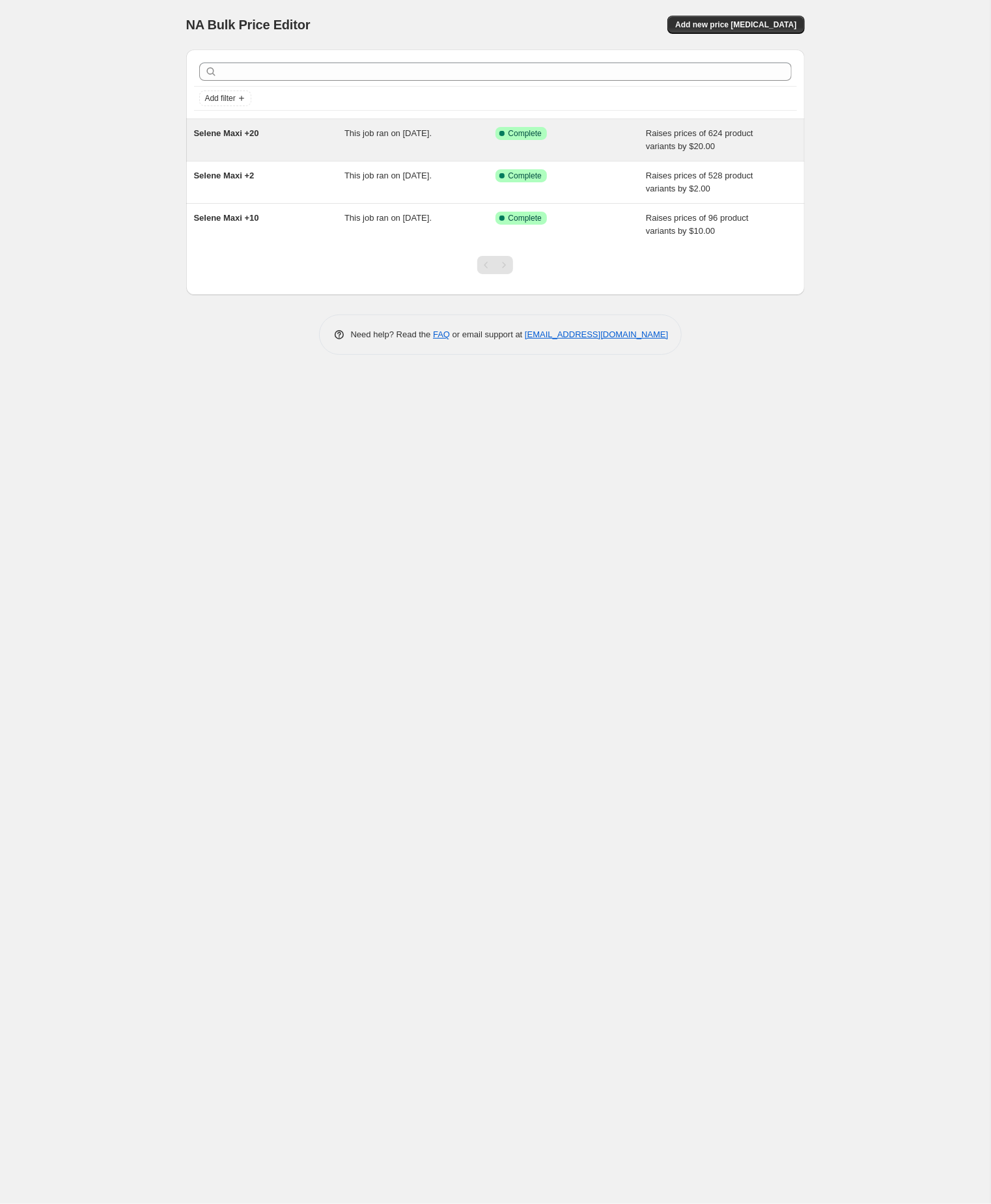
click at [229, 136] on span "Selene Maxi +20" at bounding box center [226, 133] width 66 height 9
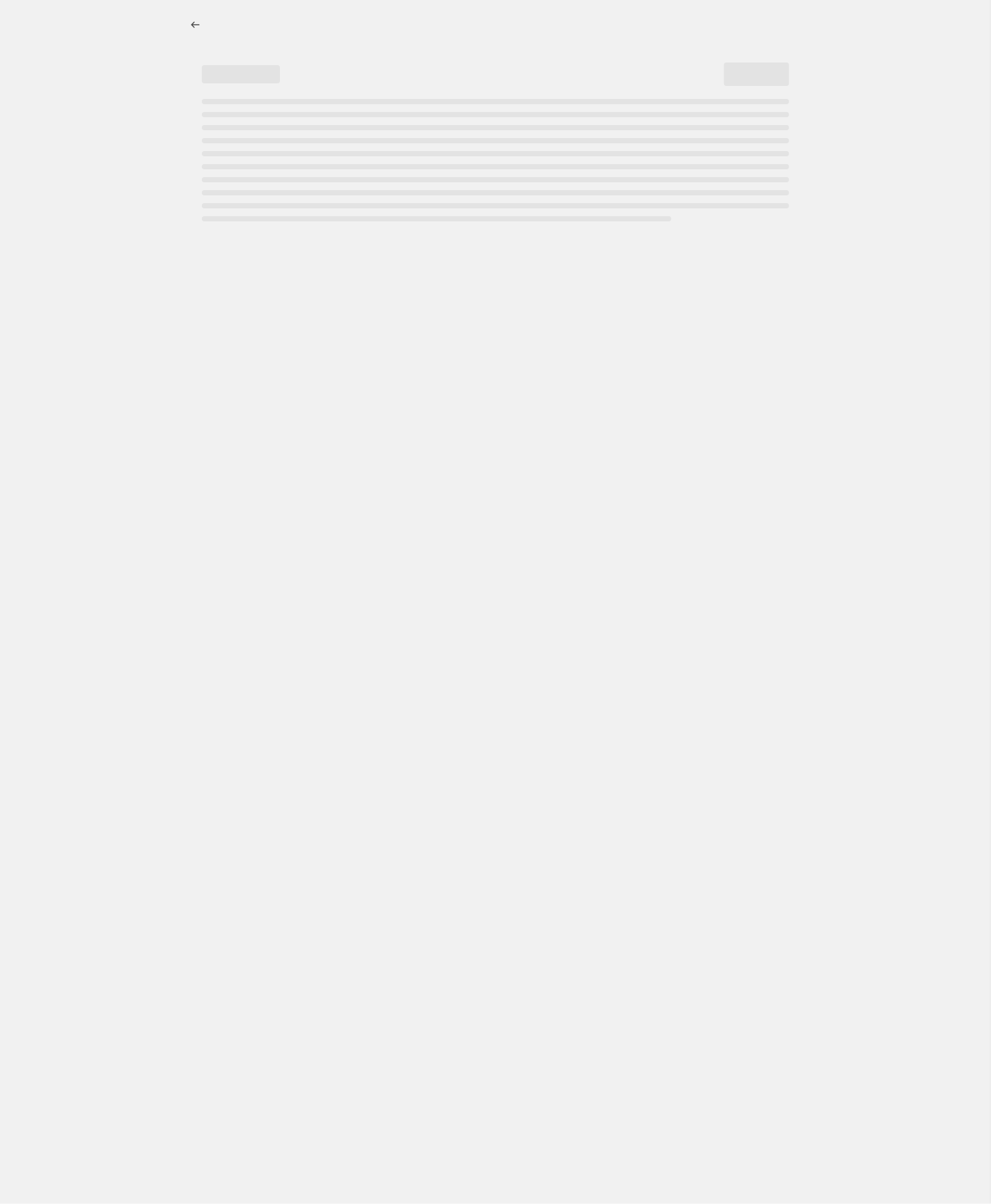
select select "by"
select select "no_change"
select select "tag"
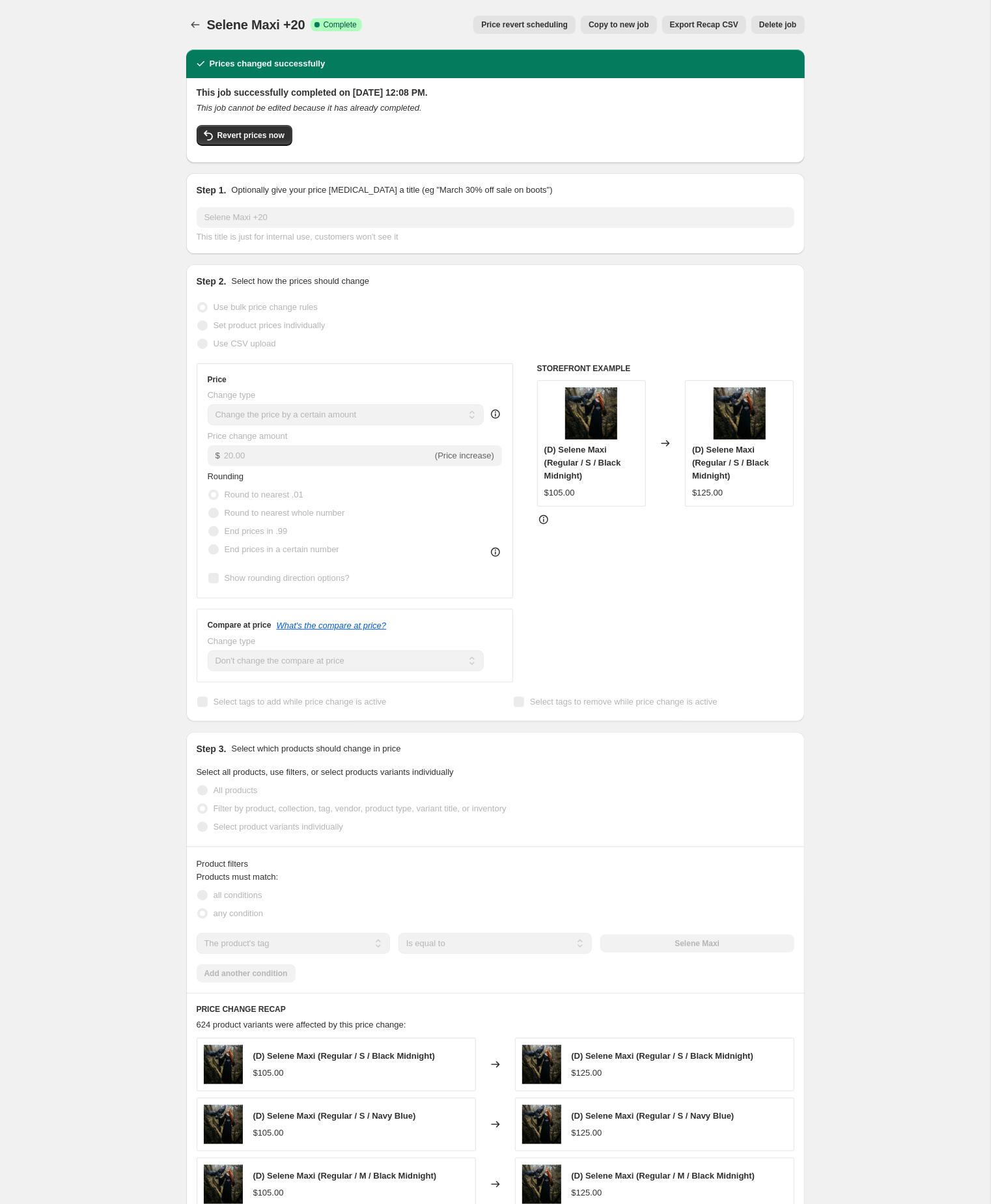
click at [591, 16] on button "Copy to new job" at bounding box center [618, 24] width 76 height 18
select select "by"
select select "no_change"
select select "tag"
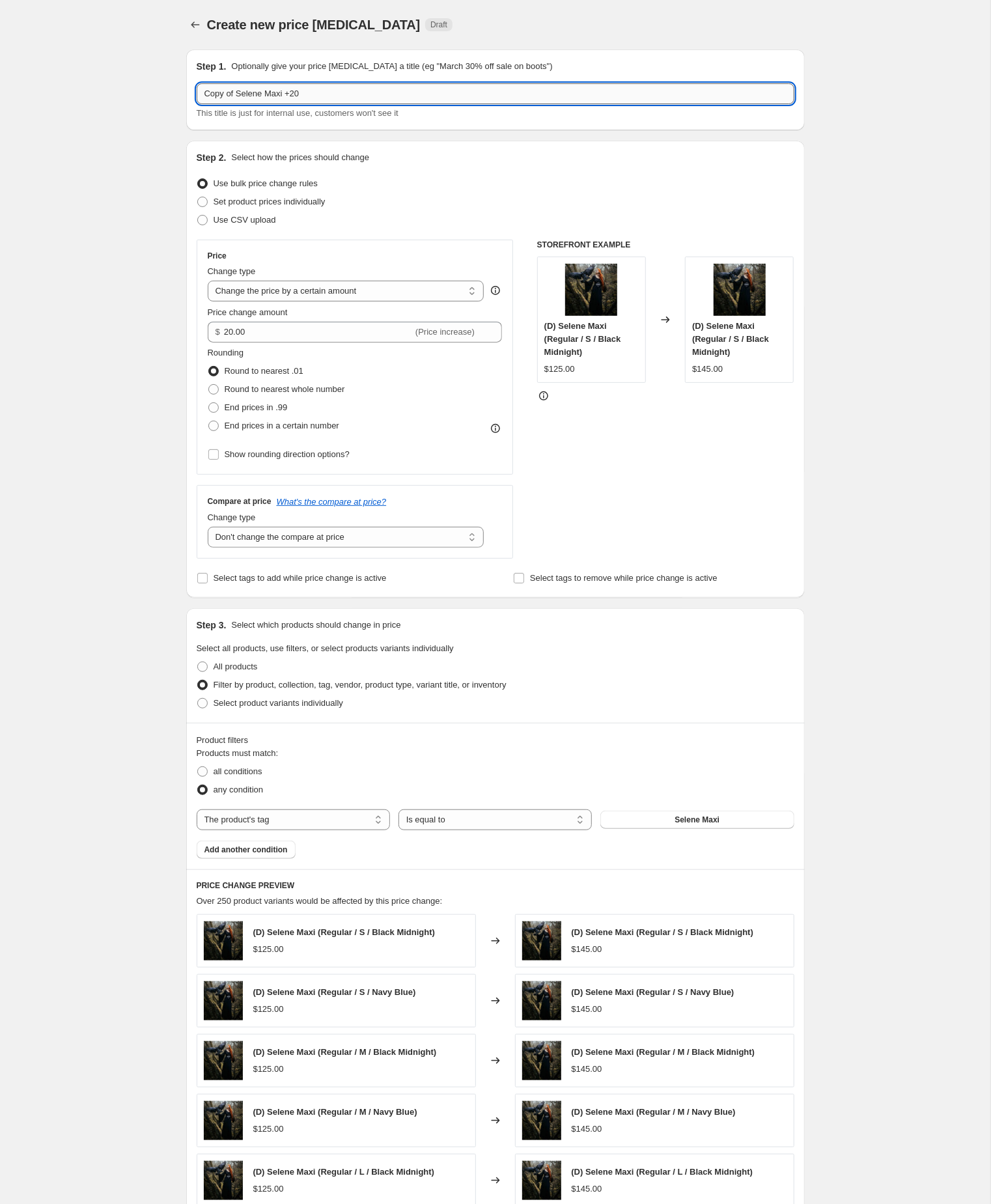
click at [350, 97] on input "Copy of Selene Maxi +20" at bounding box center [495, 94] width 598 height 21
paste input "selene"
click at [341, 96] on input "Copy of Selene Maxi +20" at bounding box center [495, 94] width 598 height 21
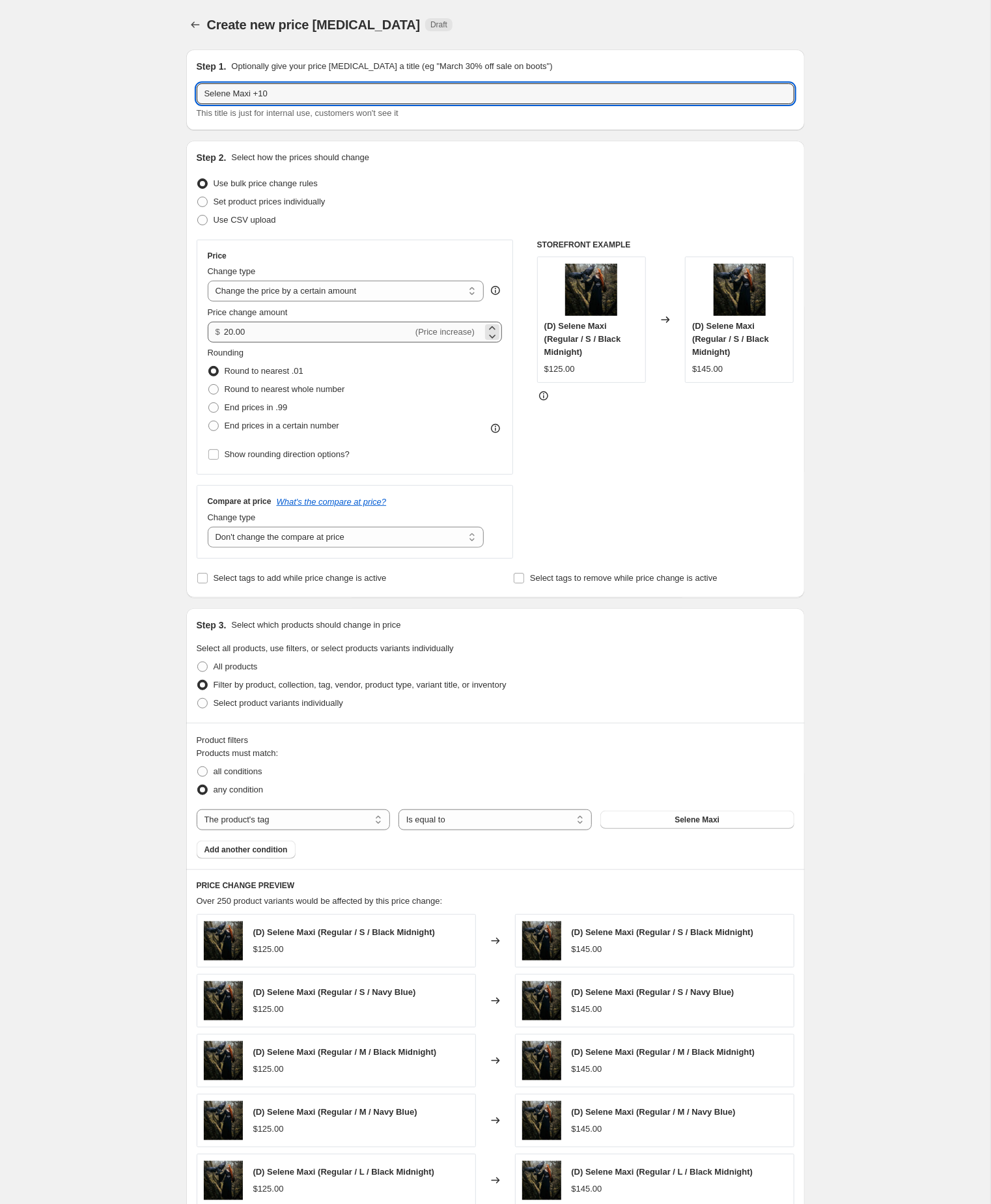
type input "Selene Maxi +10"
click at [330, 343] on input "20.00" at bounding box center [318, 332] width 189 height 21
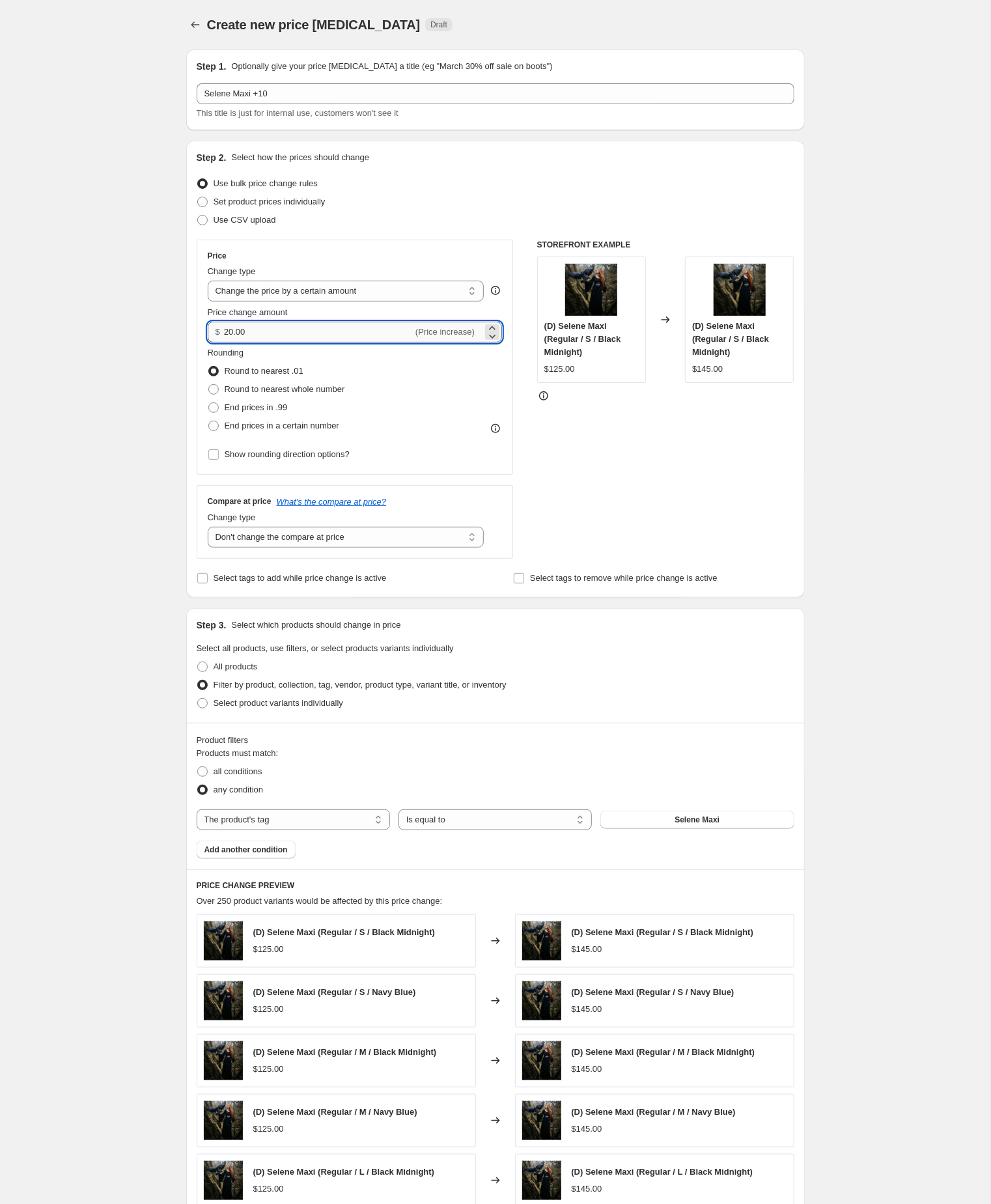
click at [330, 343] on input "20.00" at bounding box center [318, 332] width 189 height 21
type input "10.00"
click at [187, 429] on div "Step 2. Select how the prices should change Use bulk price change rules Set pro…" at bounding box center [495, 369] width 619 height 457
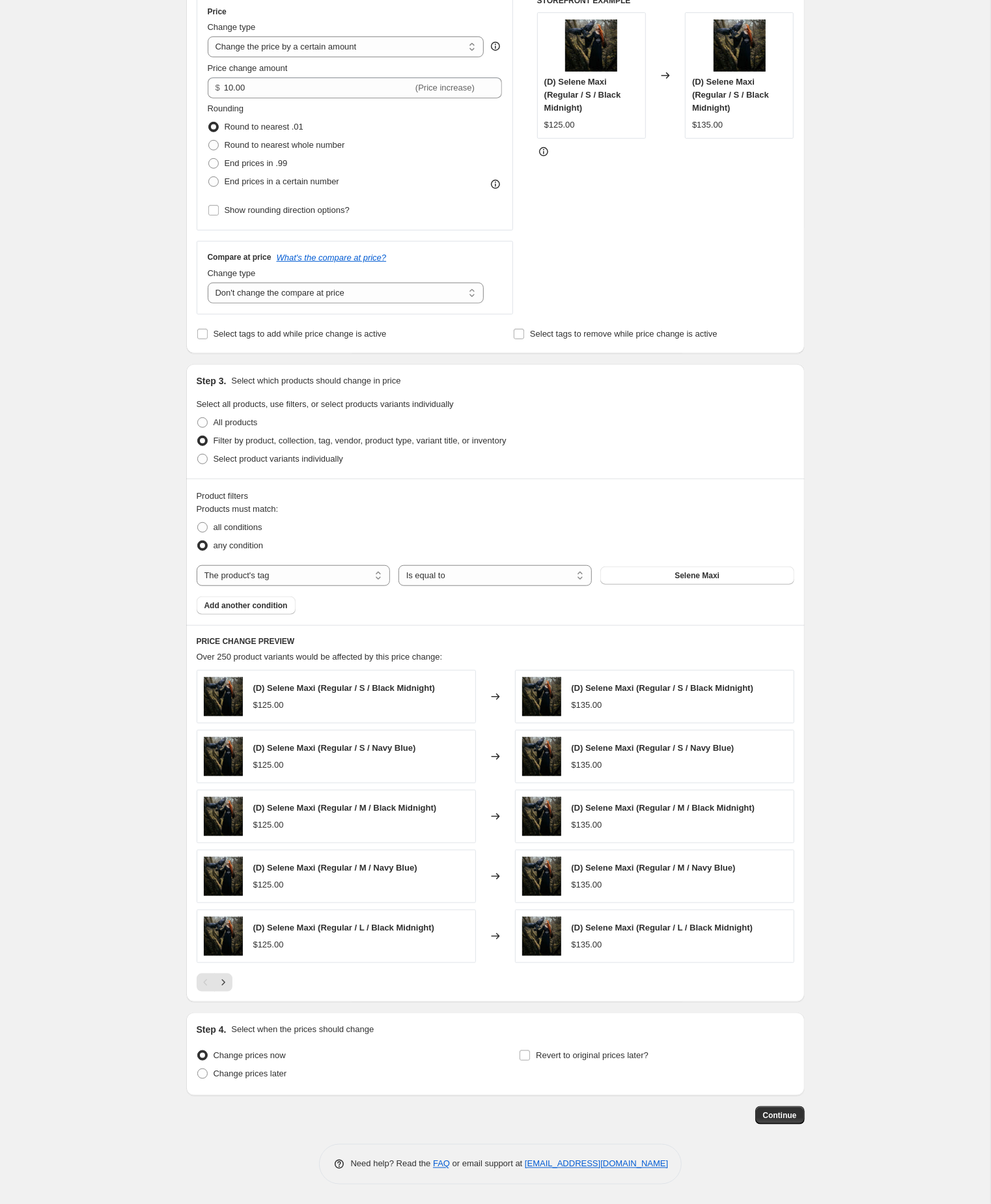
scroll to position [337, 0]
click at [787, 1120] on button "Continue" at bounding box center [780, 1115] width 50 height 18
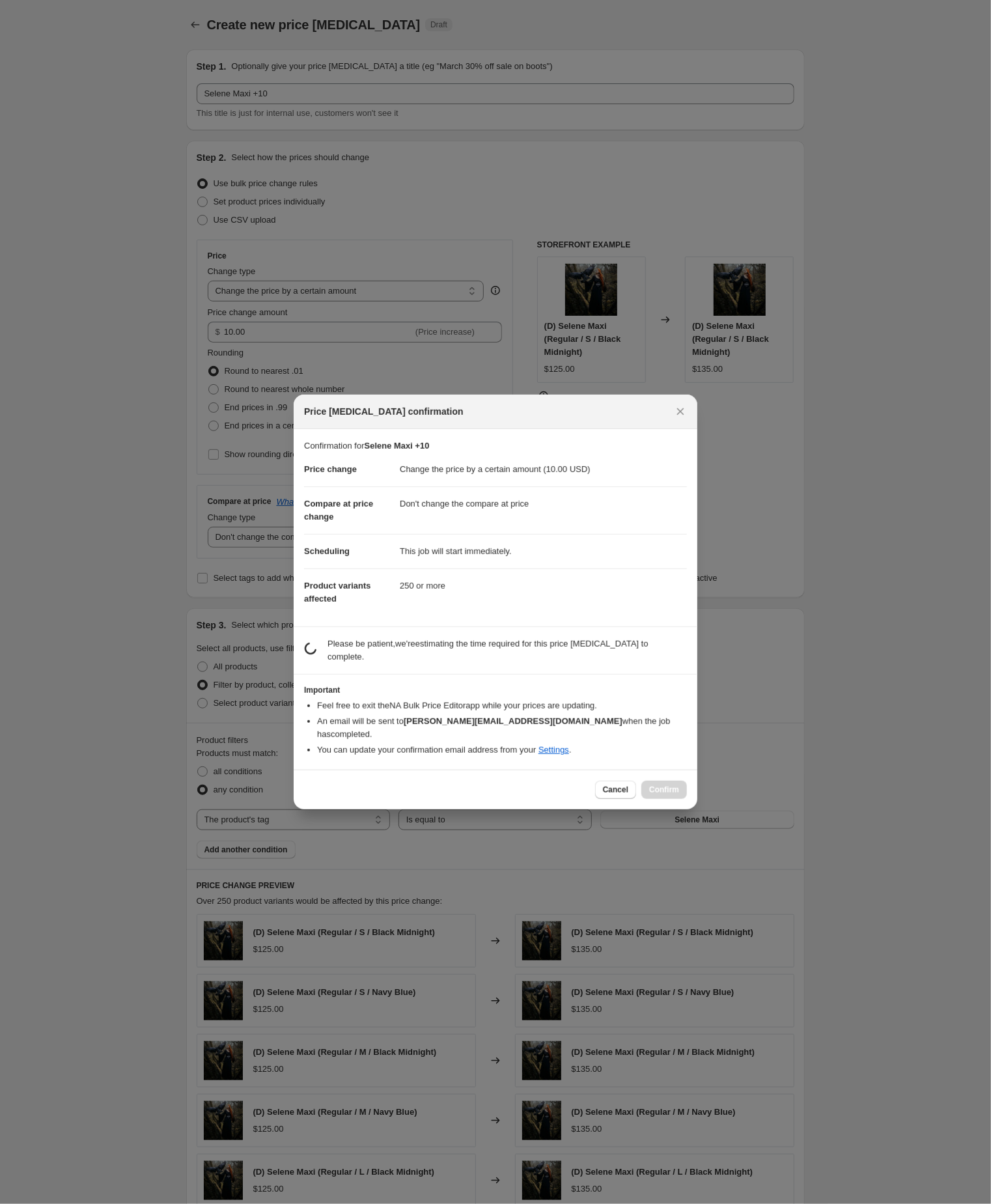
scroll to position [336, 0]
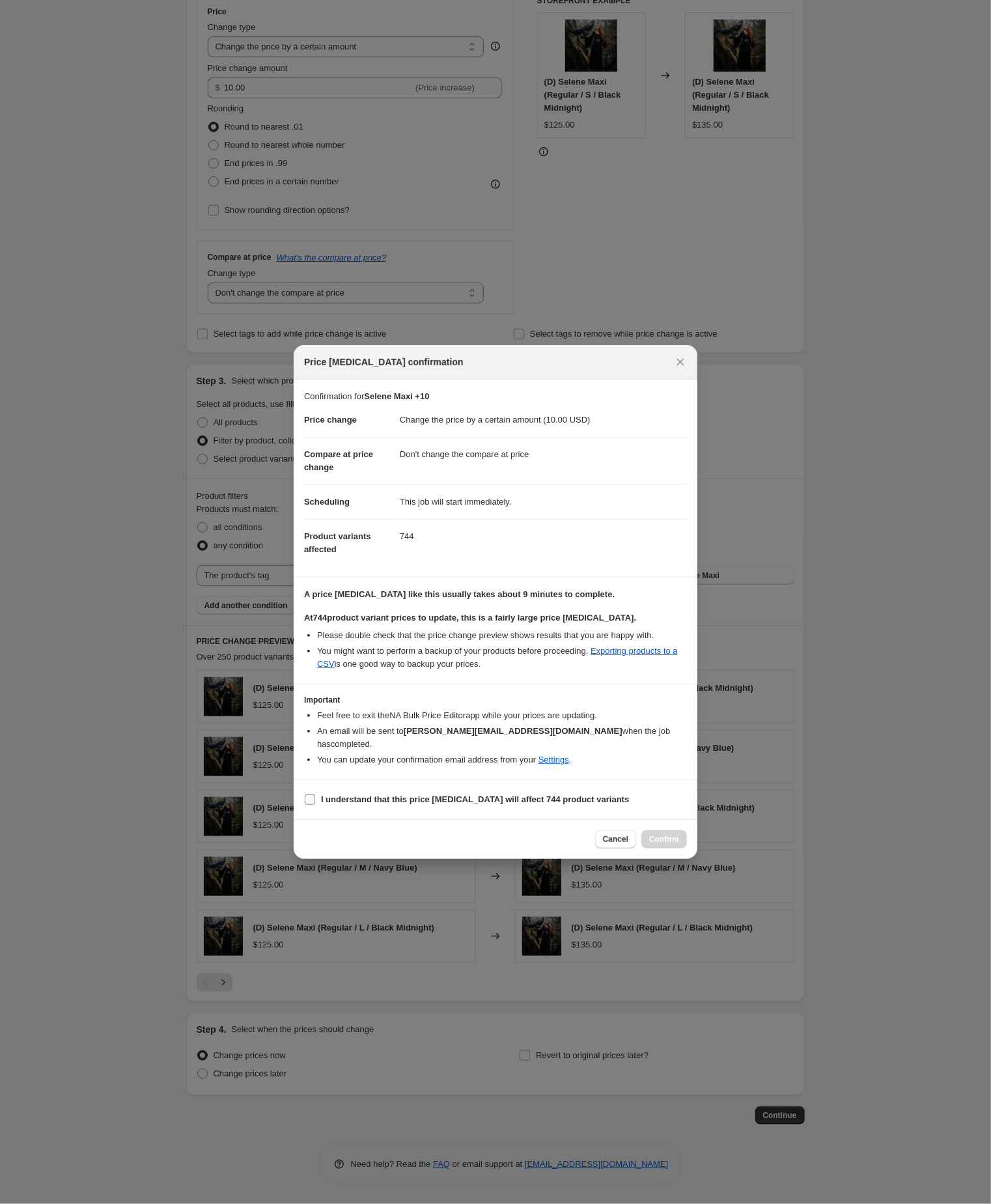
click at [311, 805] on input "I understand that this price change job will affect 744 product variants" at bounding box center [310, 800] width 10 height 10
checkbox input "true"
click at [658, 844] on span "Confirm" at bounding box center [663, 839] width 30 height 10
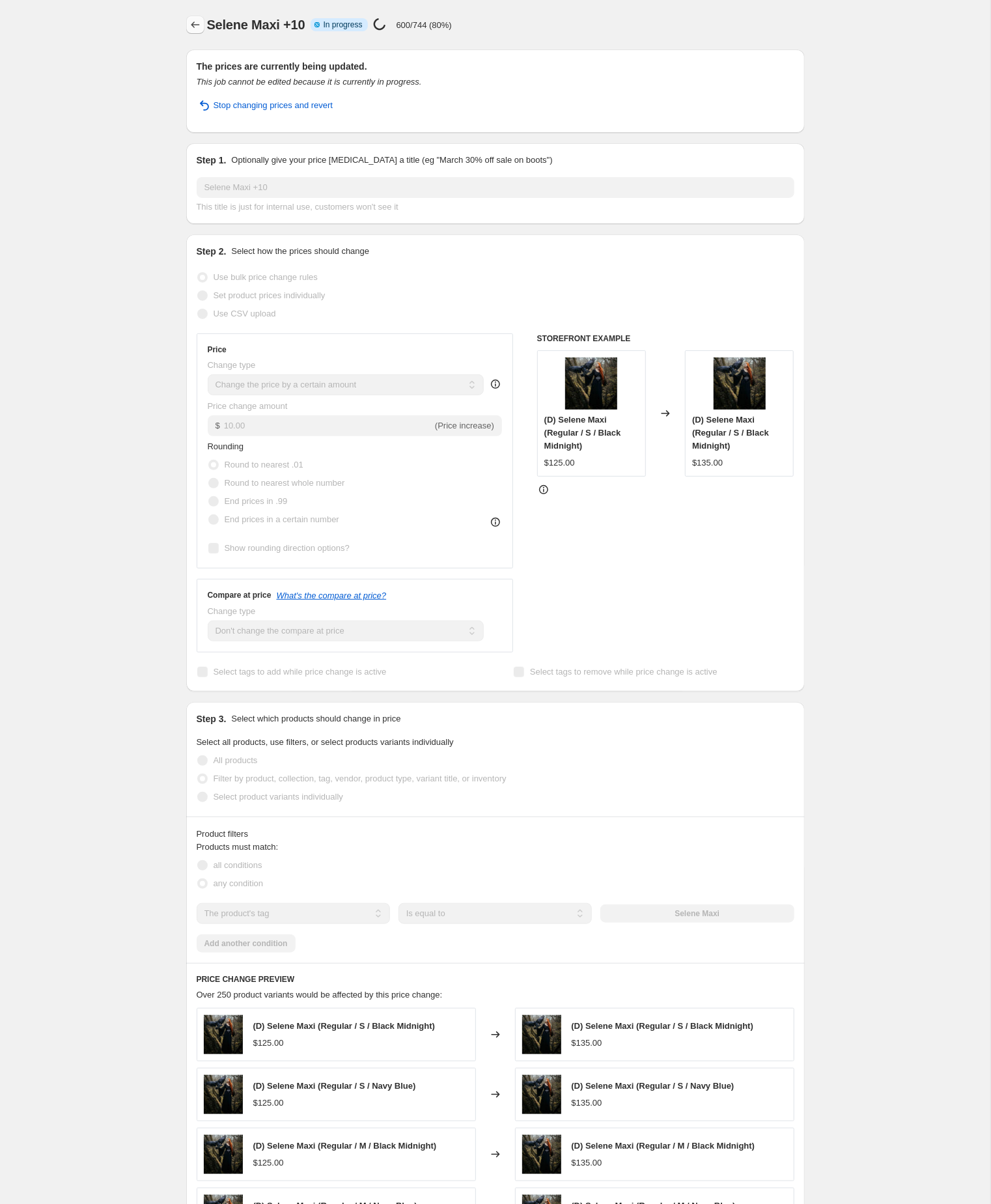
click at [195, 22] on icon "Price change jobs" at bounding box center [196, 24] width 13 height 13
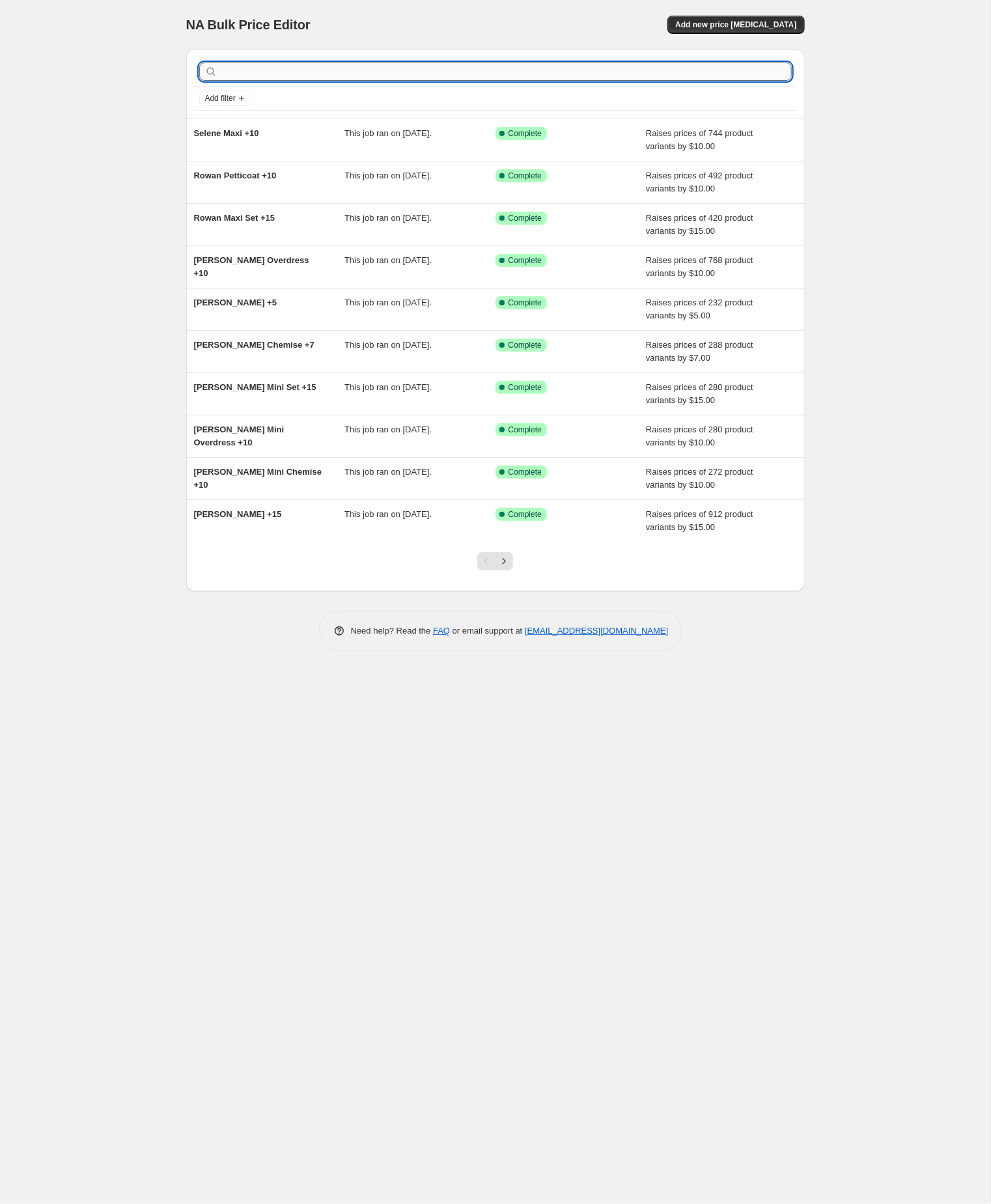
click at [265, 81] on input "text" at bounding box center [505, 71] width 572 height 18
paste input "torvi"
type input "torvi"
click at [266, 76] on input "text" at bounding box center [505, 71] width 572 height 18
paste input "torvi"
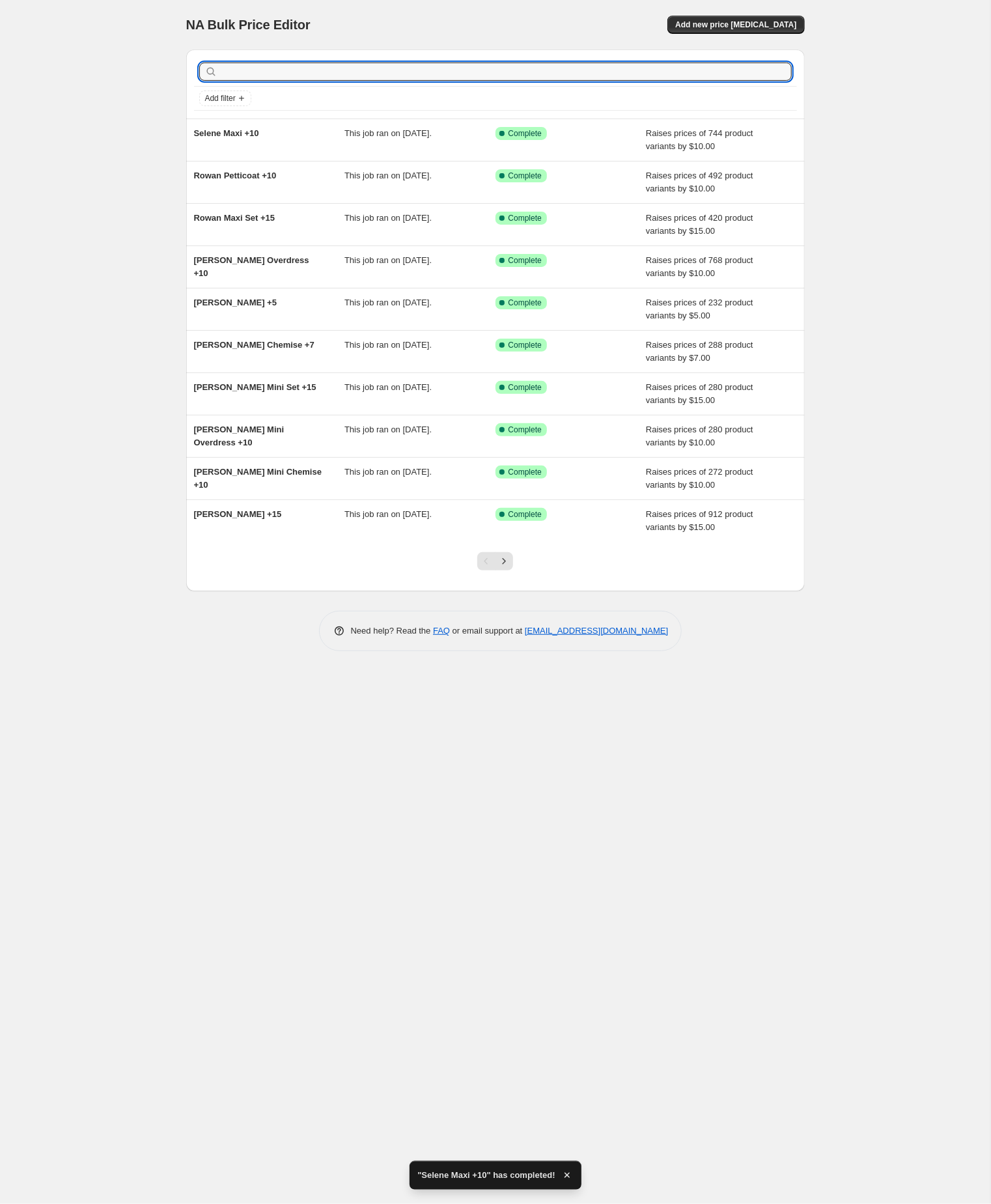
type input "torvi"
click at [266, 76] on input "torvi" at bounding box center [494, 71] width 548 height 18
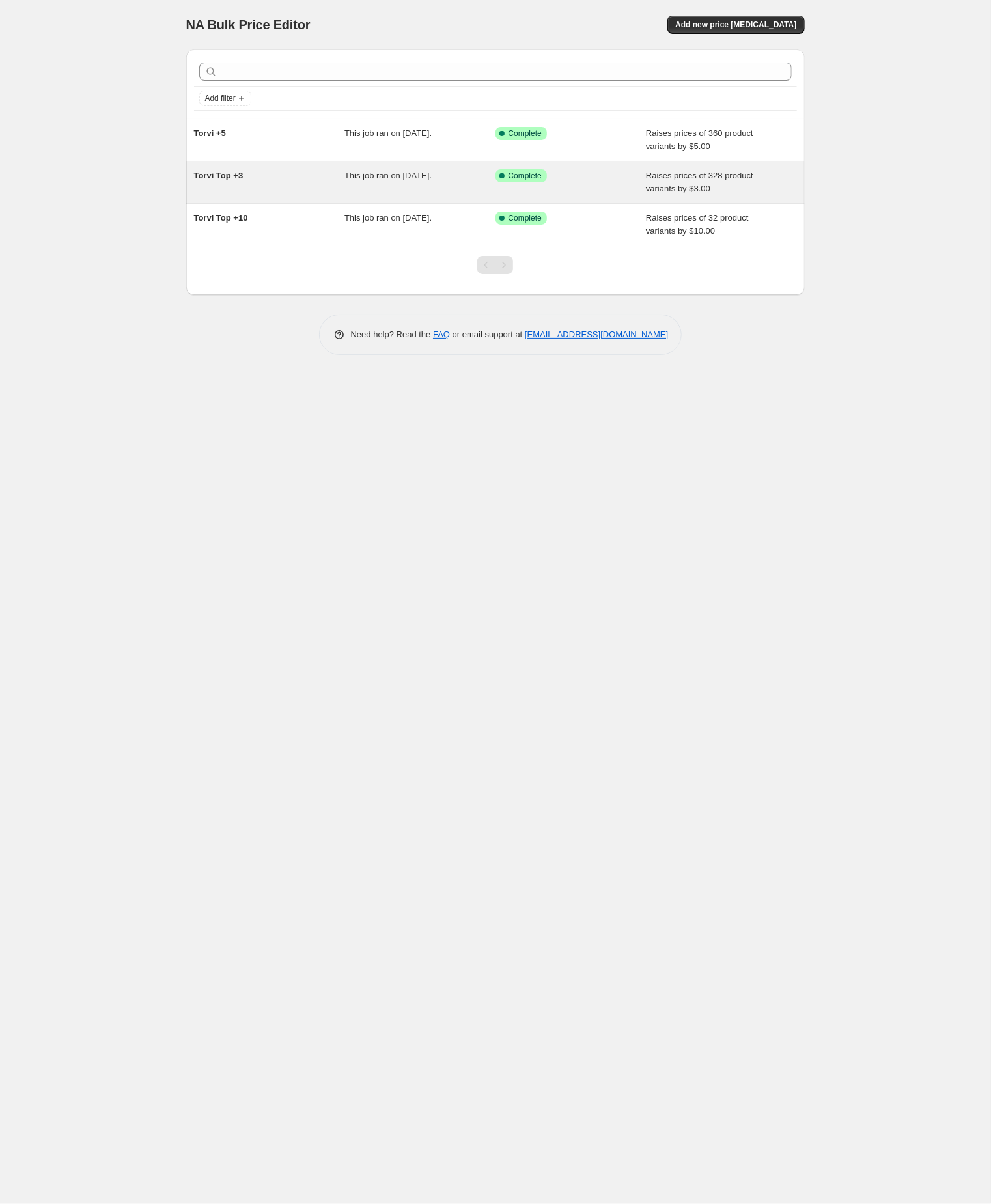
click at [262, 196] on div "Torvi Top +3" at bounding box center [269, 183] width 151 height 26
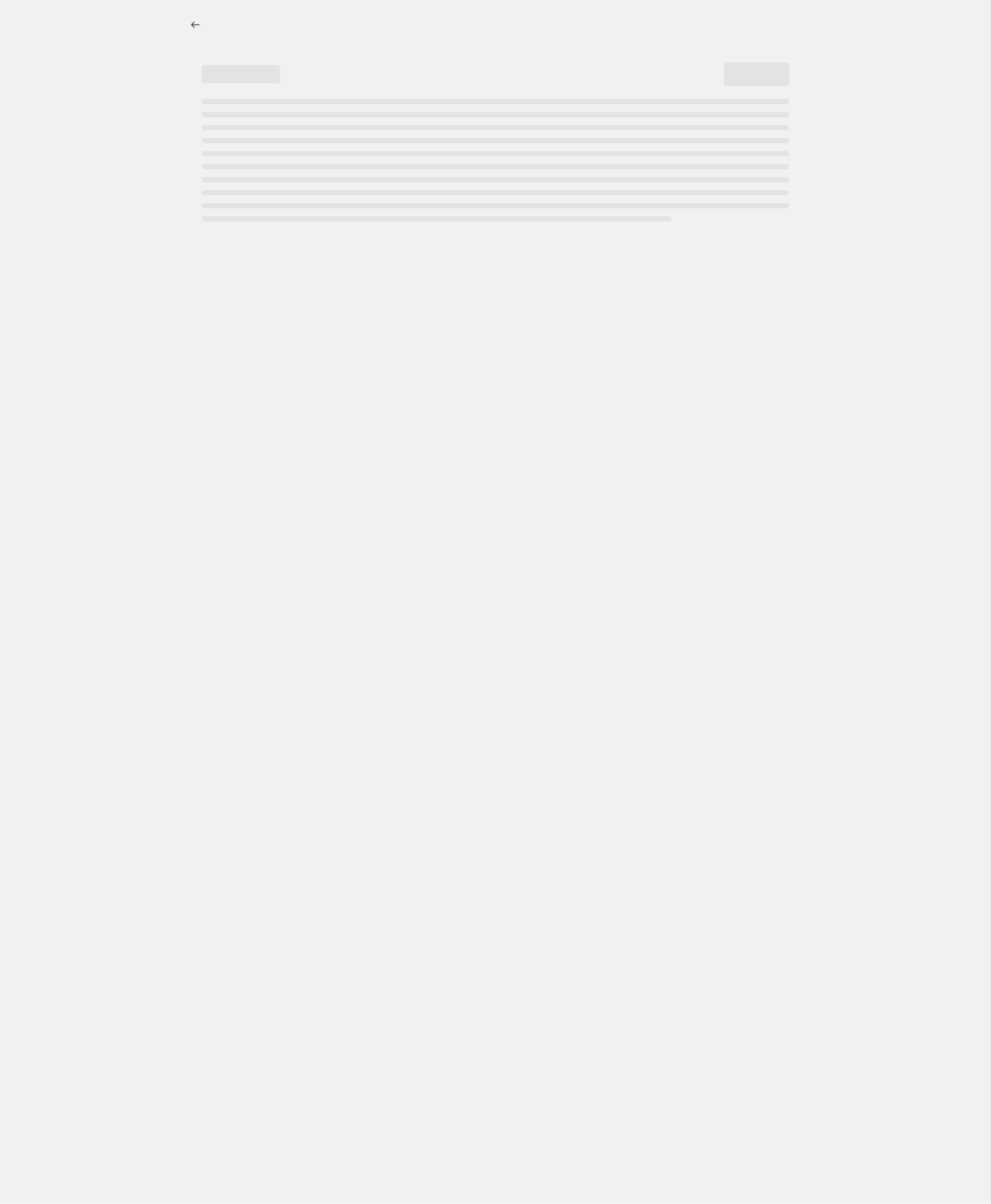
select select "by"
select select "no_change"
select select "tag"
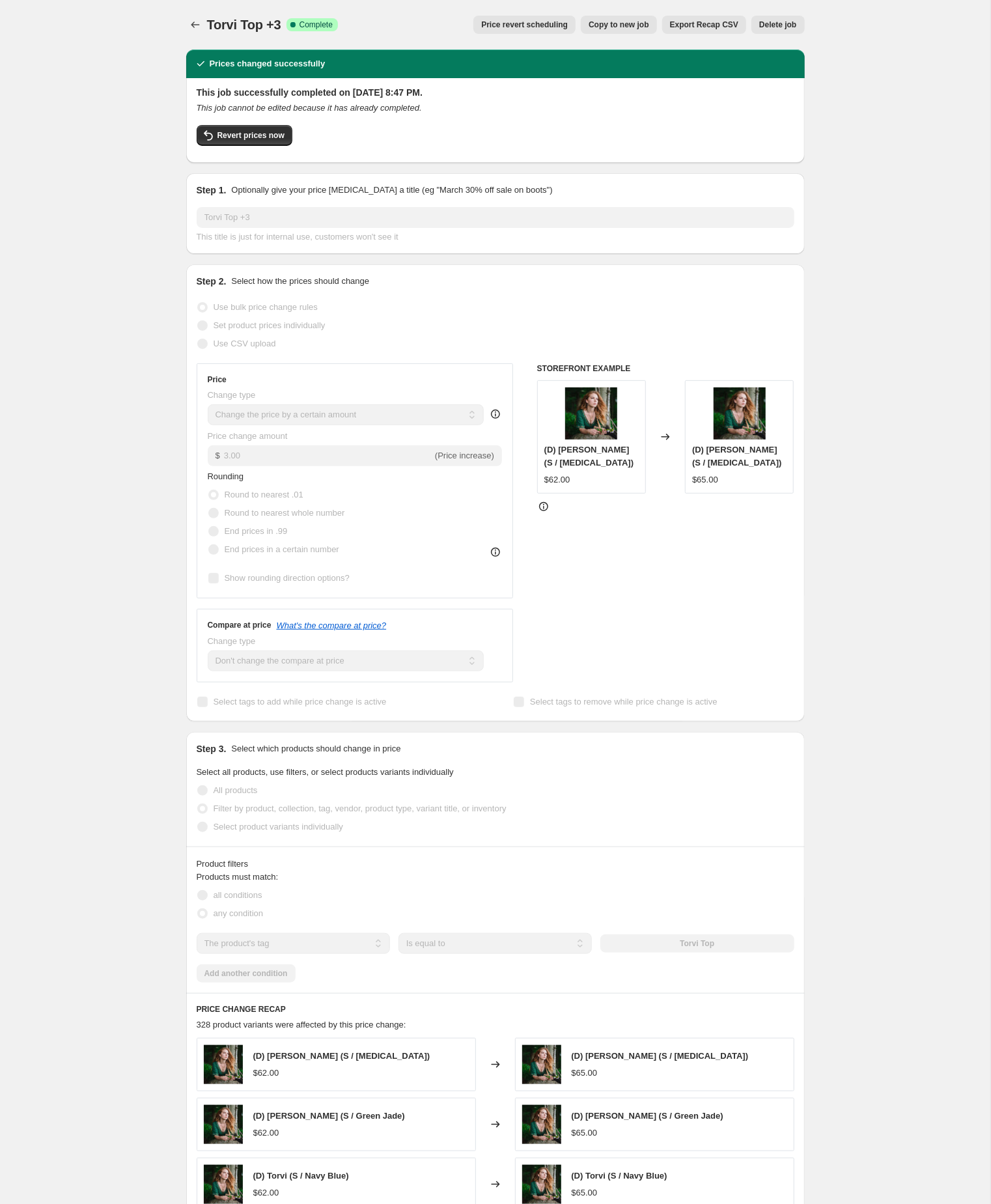
click at [589, 22] on span "Copy to new job" at bounding box center [619, 24] width 61 height 10
select select "by"
select select "no_change"
select select "tag"
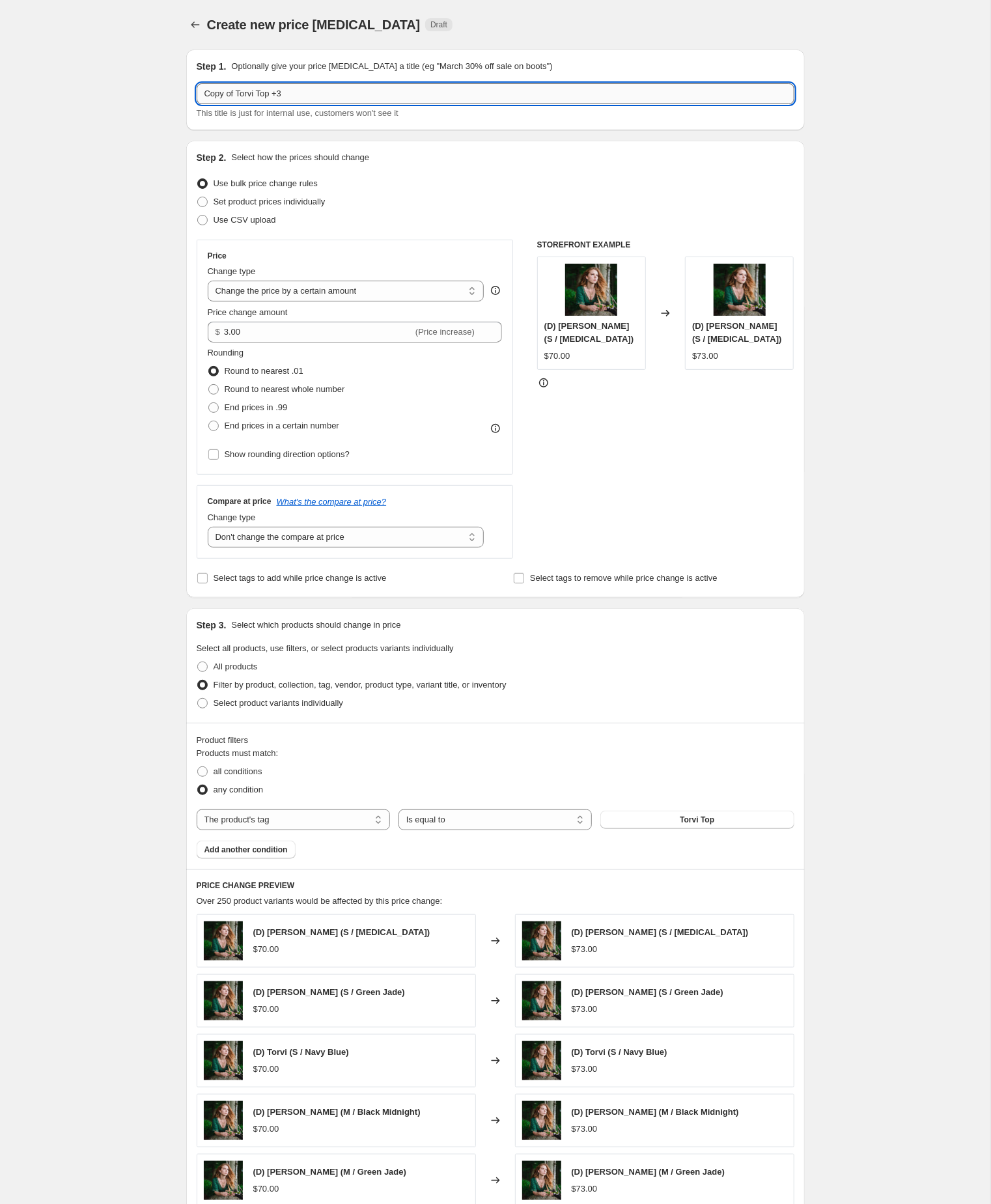
click at [243, 97] on input "Copy of Torvi Top +3" at bounding box center [495, 94] width 598 height 21
click at [302, 94] on input "Torvi Top +3" at bounding box center [495, 94] width 598 height 21
type input "Torvi Top +5"
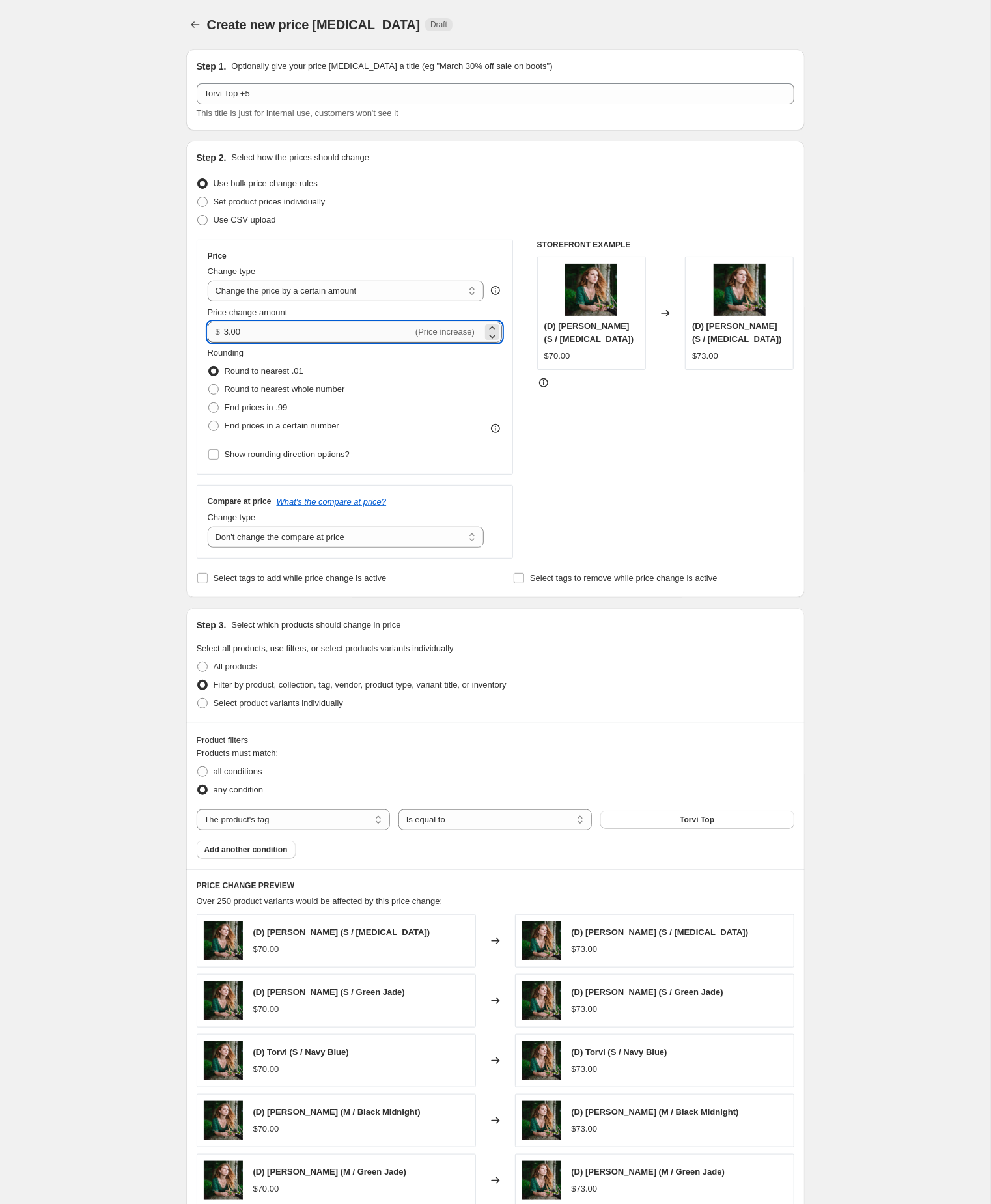
click at [252, 343] on input "3.00" at bounding box center [318, 332] width 189 height 21
type input "5.00"
click at [70, 491] on div "Create new price change job. This page is ready Create new price change job Dra…" at bounding box center [495, 724] width 990 height 1448
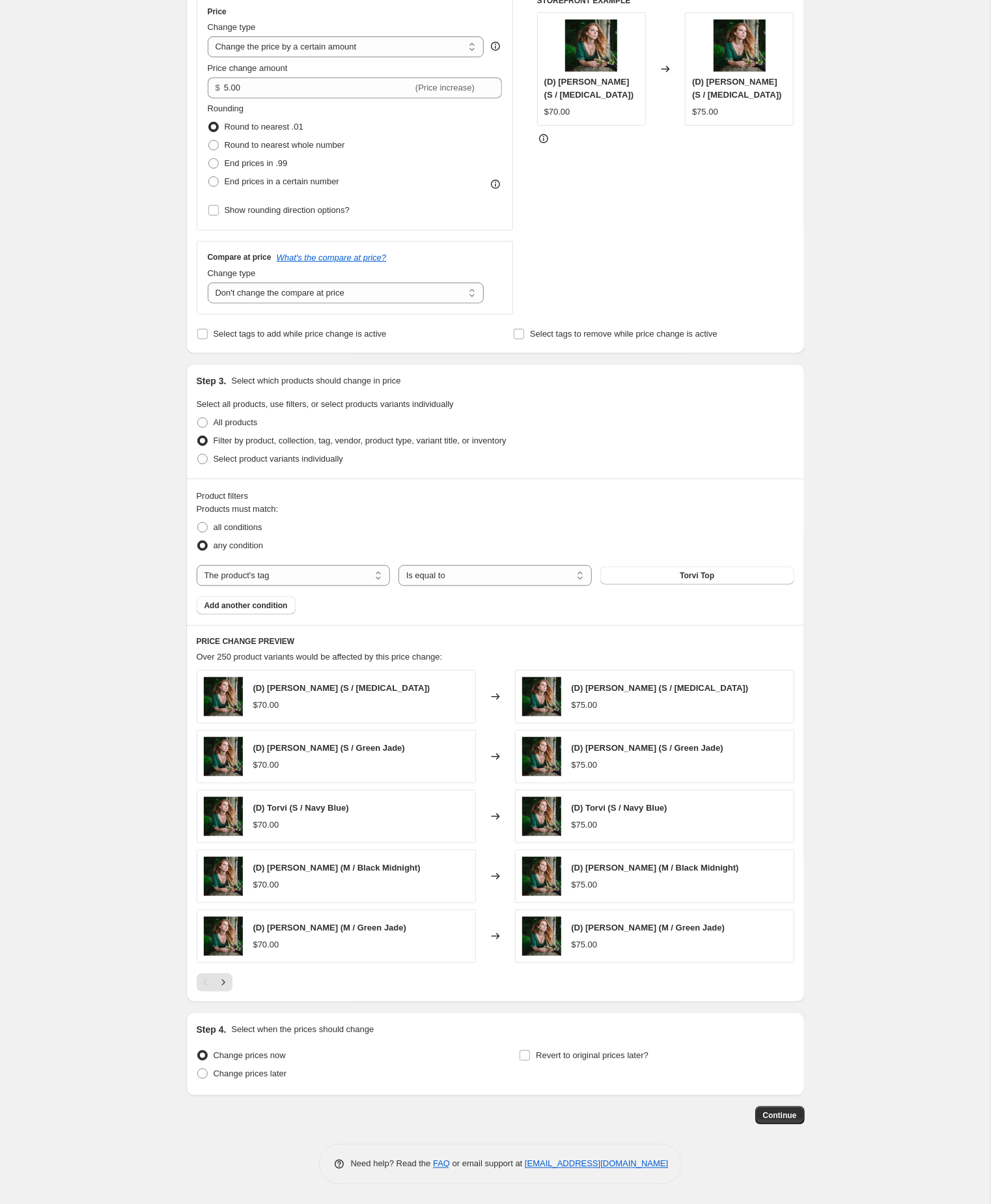
scroll to position [311, 0]
click at [782, 1107] on button "Continue" at bounding box center [780, 1115] width 50 height 18
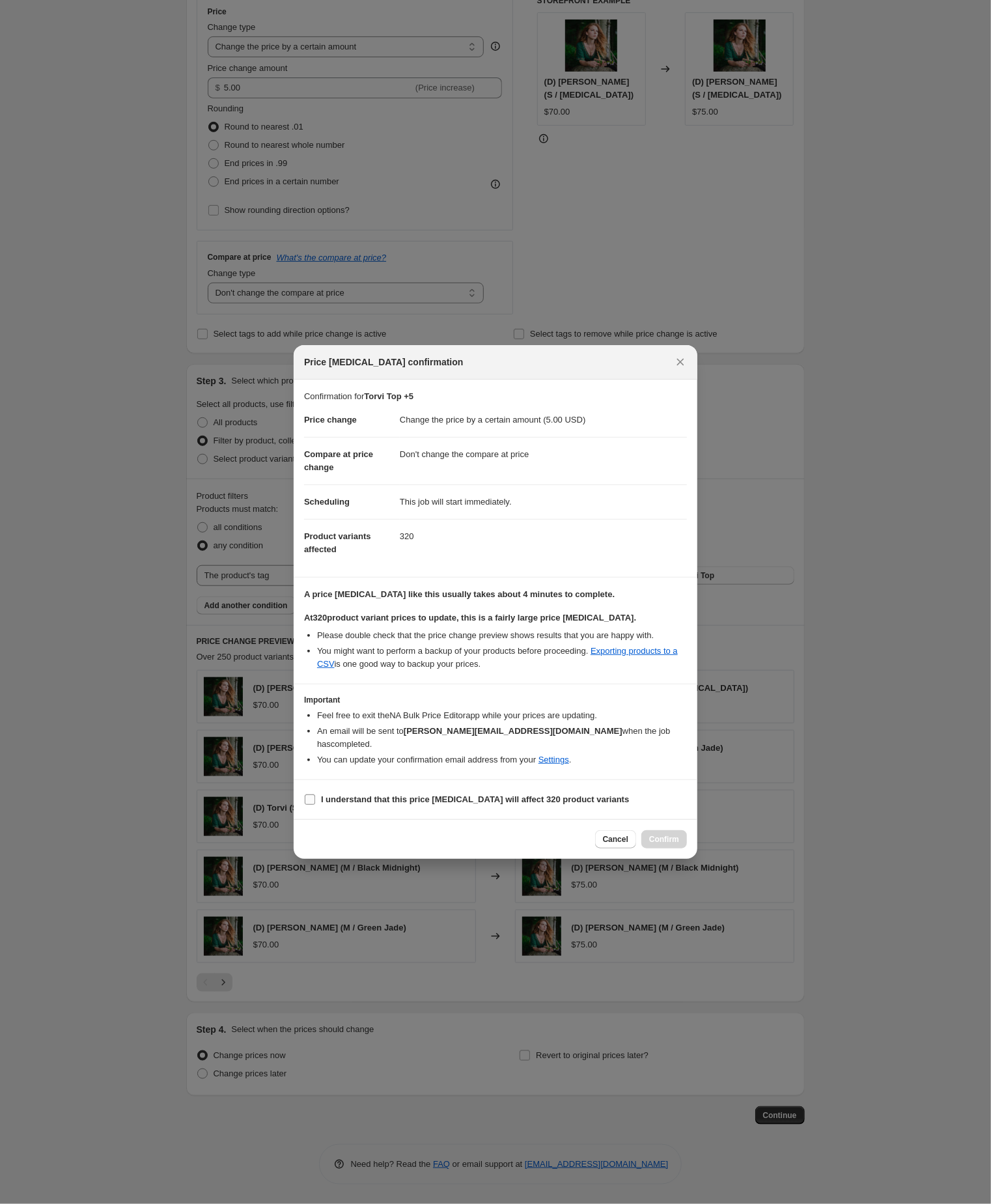
click at [311, 805] on input "I understand that this price change job will affect 320 product variants" at bounding box center [310, 800] width 10 height 10
checkbox input "true"
click at [660, 848] on button "Confirm" at bounding box center [663, 839] width 46 height 18
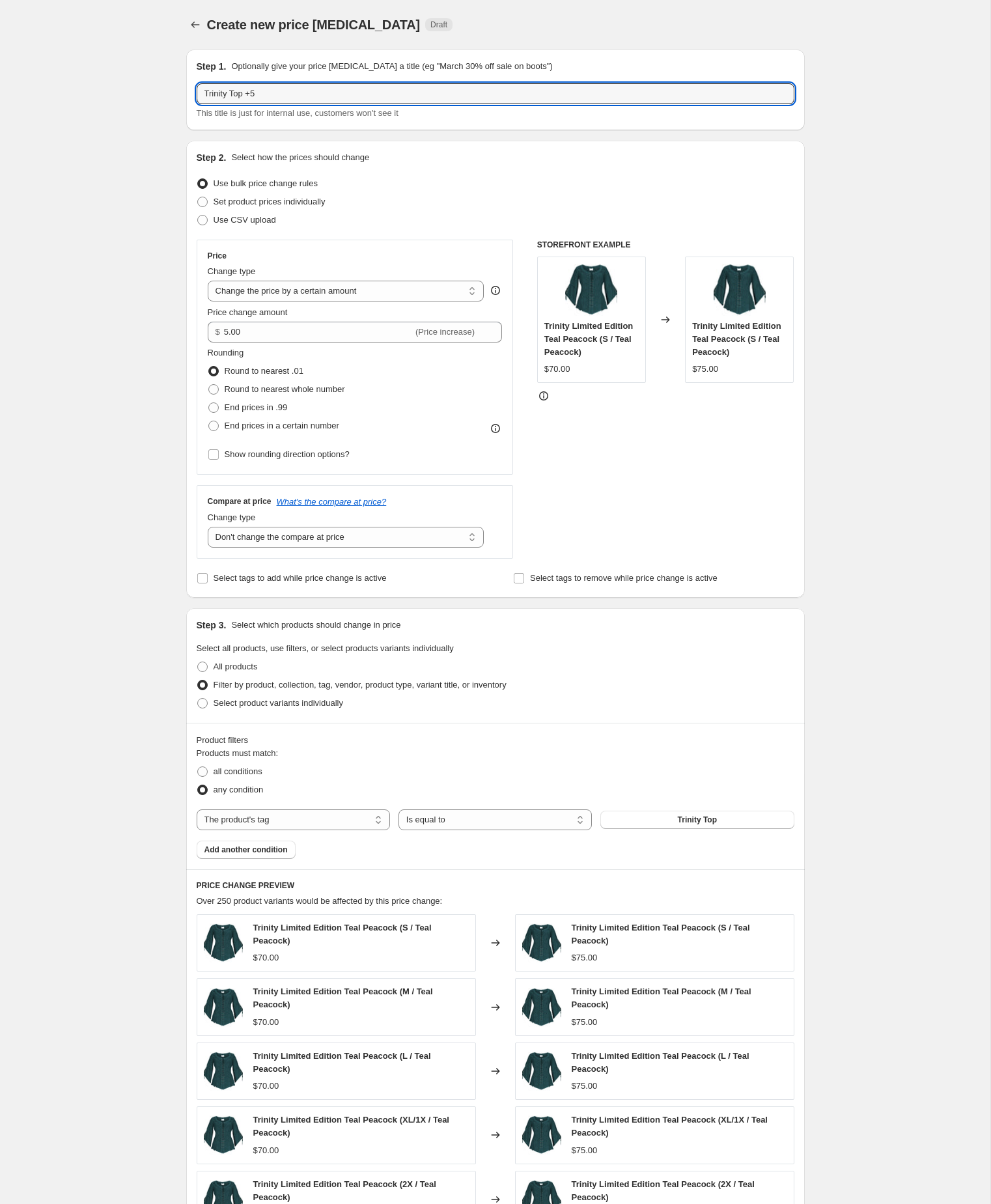
select select "by"
select select "no_change"
select select "tag"
click at [302, 94] on input "Trinity Top +5" at bounding box center [495, 94] width 598 height 21
type input "Trinity Top +10"
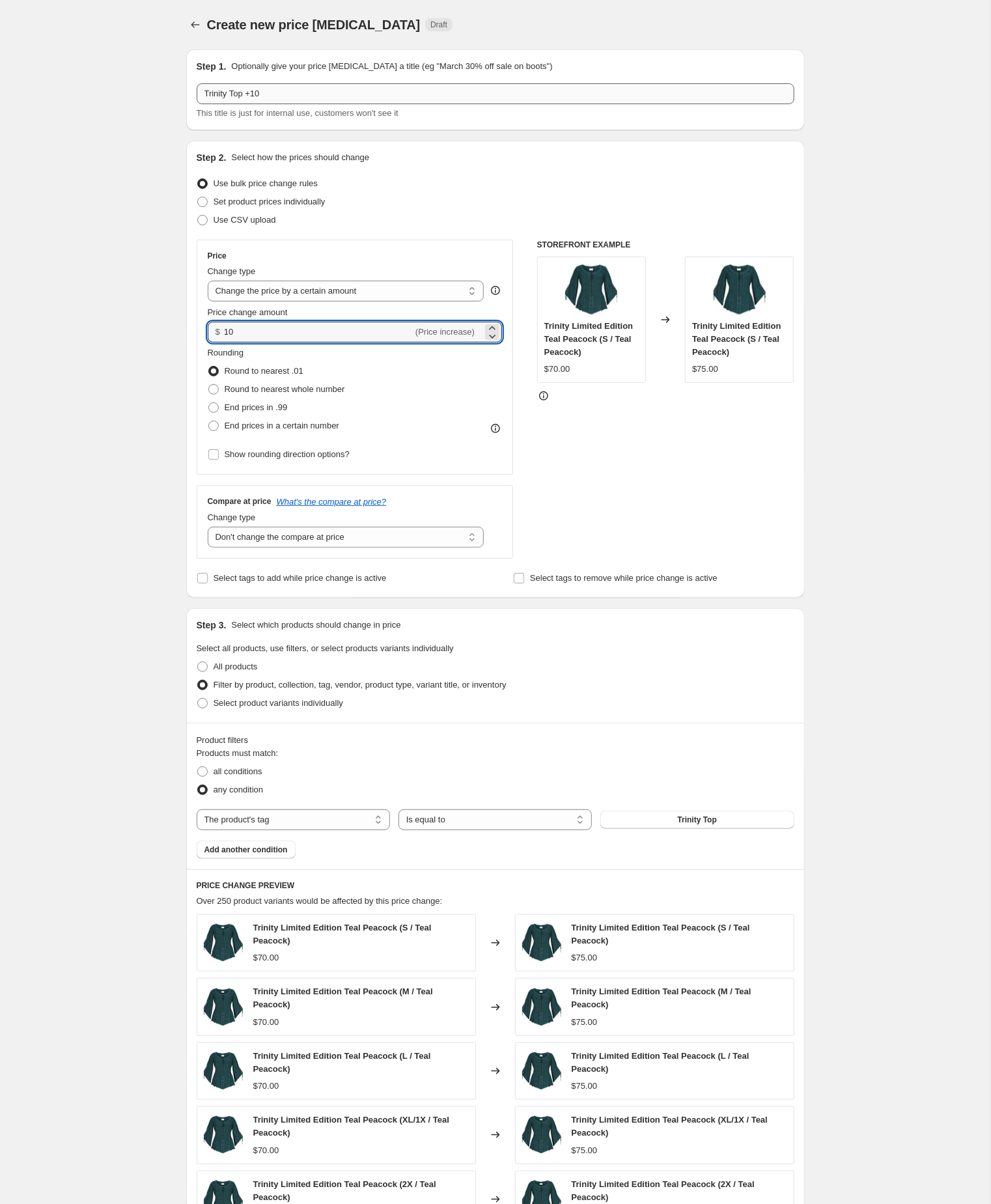
type input "10.00"
click at [888, 564] on div "Create new price [MEDICAL_DATA]. This page is ready Create new price [MEDICAL_D…" at bounding box center [495, 734] width 990 height 1469
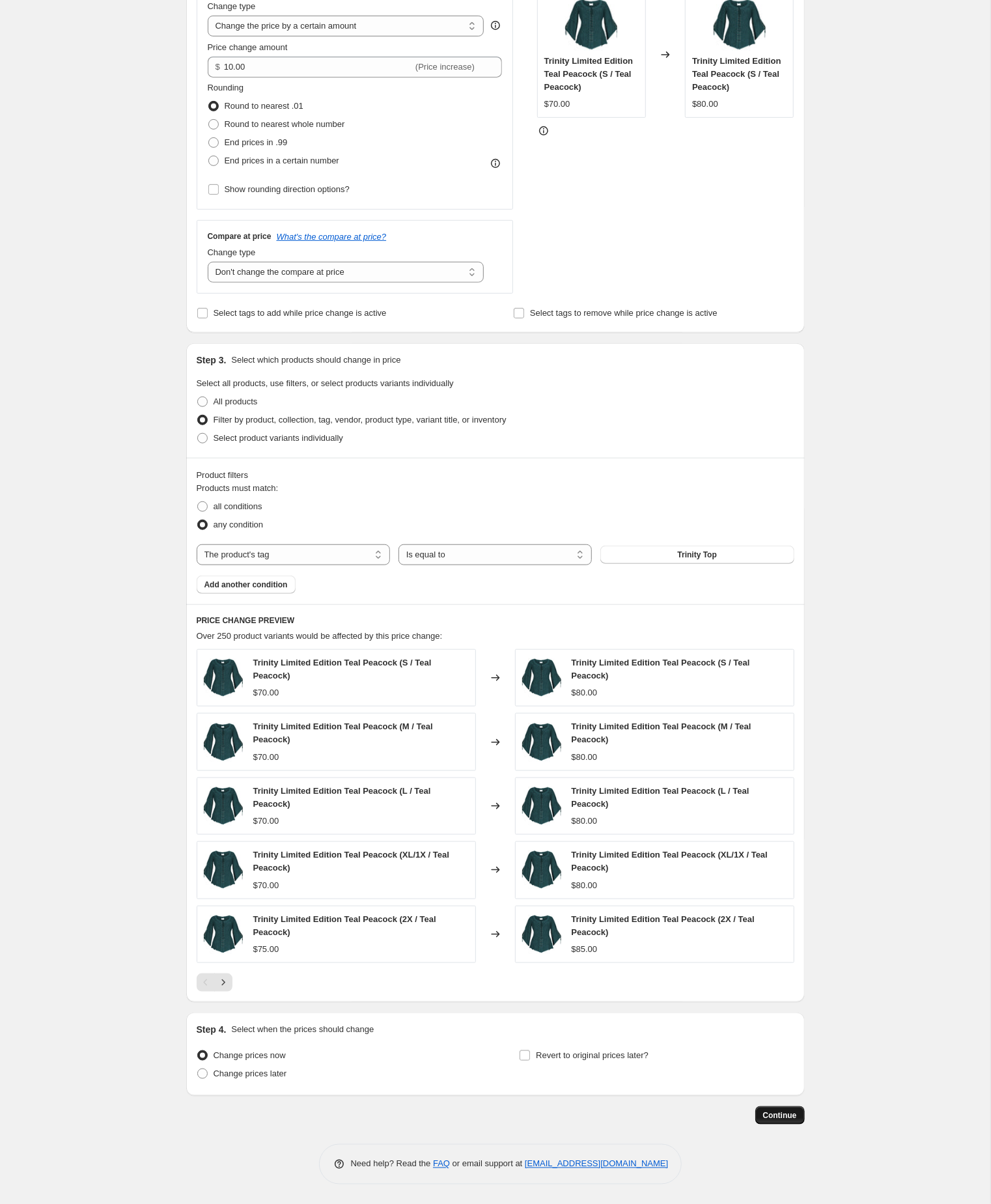
scroll to position [354, 0]
click at [769, 1110] on span "Continue" at bounding box center [780, 1115] width 34 height 10
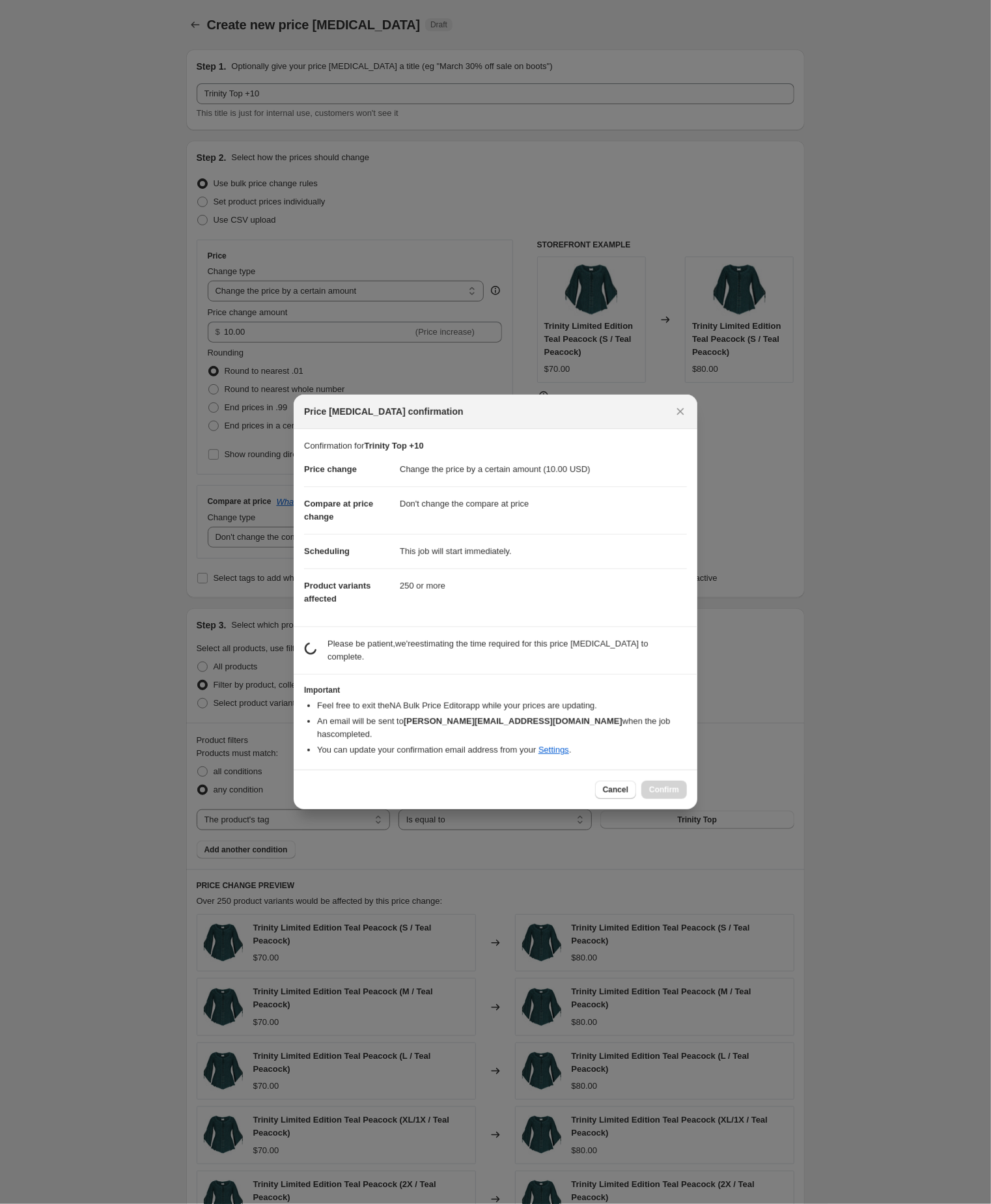
scroll to position [354, 0]
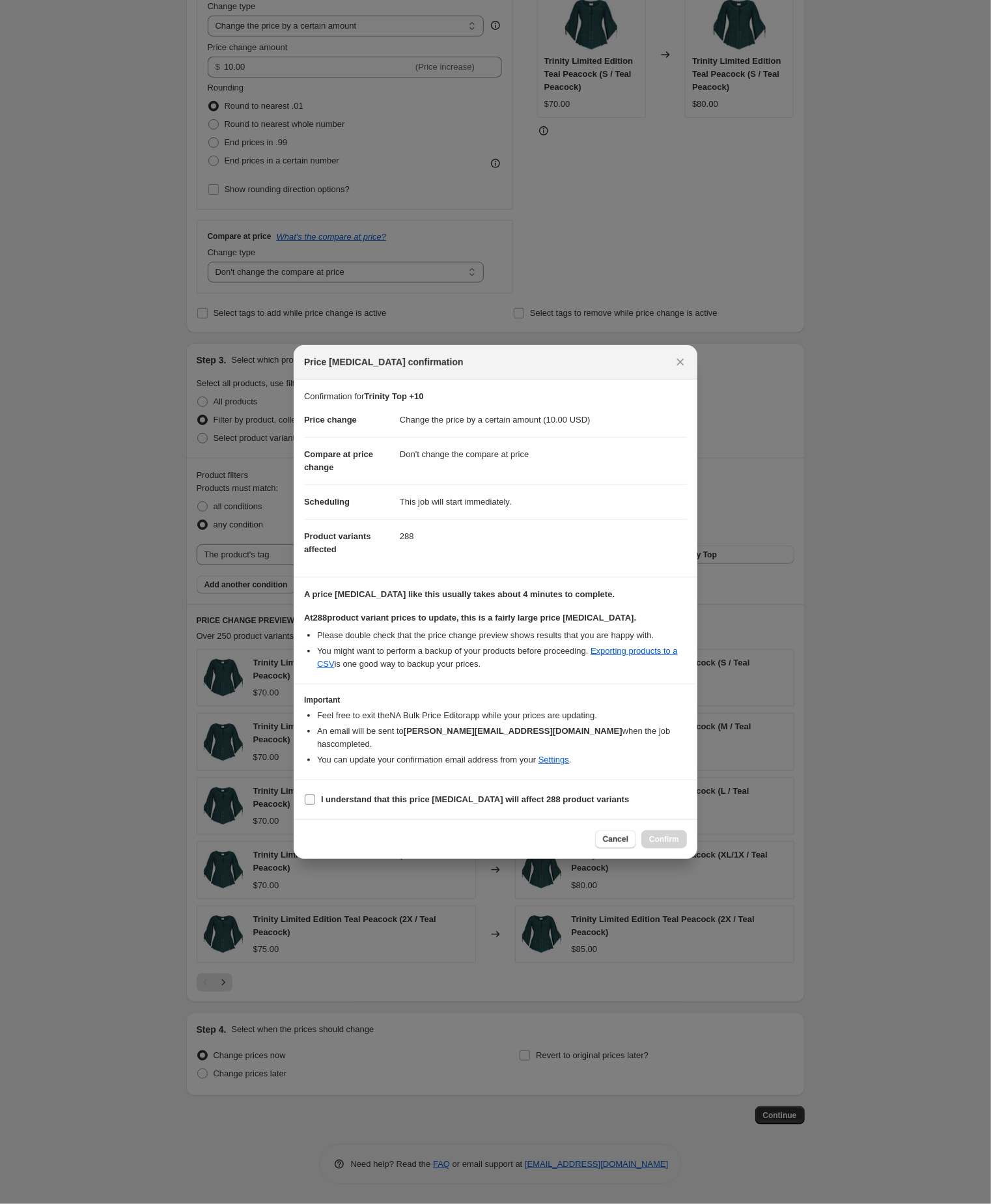
click at [311, 805] on input "I understand that this price [MEDICAL_DATA] will affect 288 product variants" at bounding box center [310, 800] width 10 height 10
checkbox input "true"
click at [660, 844] on span "Confirm" at bounding box center [663, 839] width 30 height 10
